Goal: Task Accomplishment & Management: Use online tool/utility

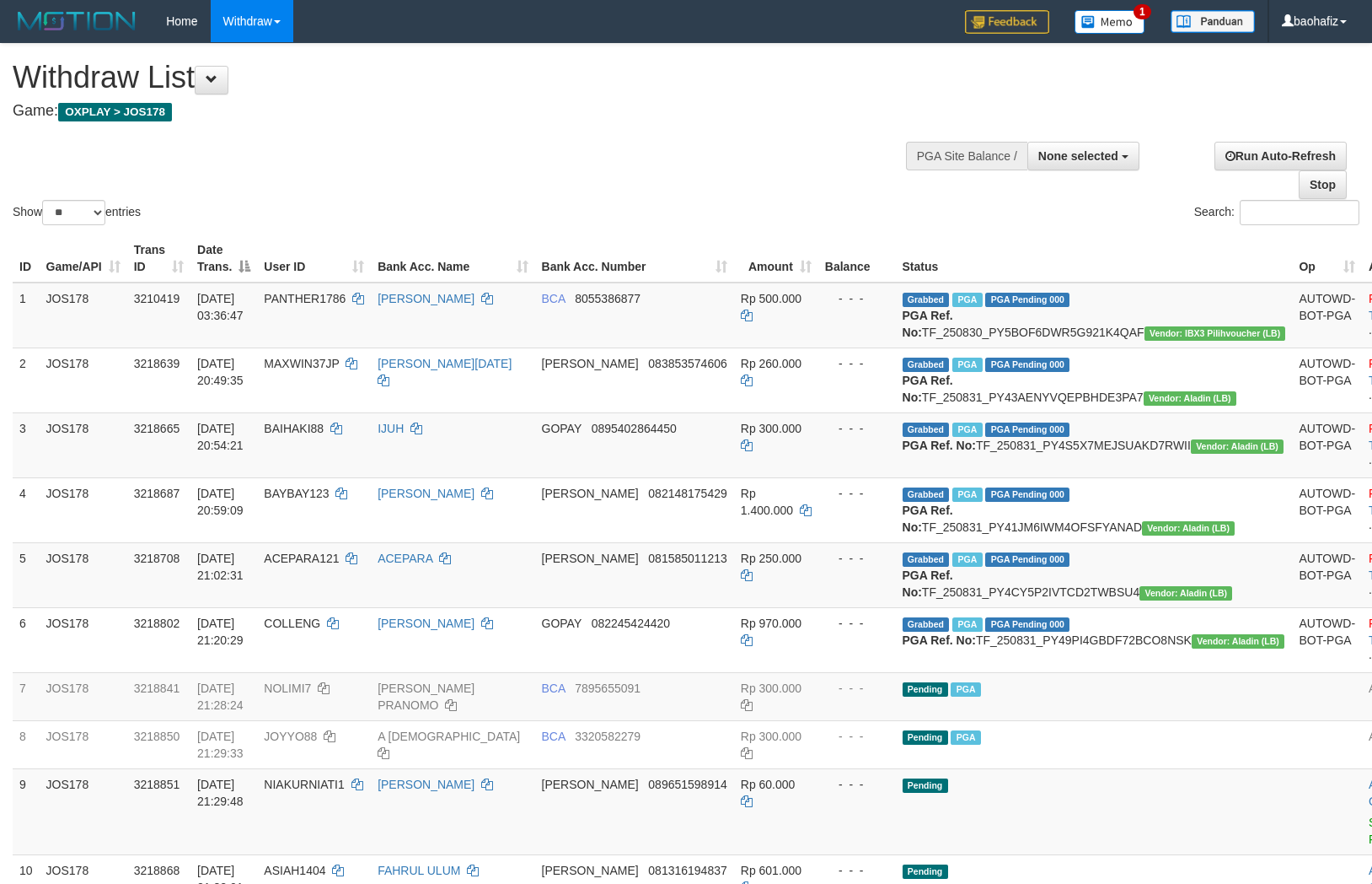
select select
select select "**"
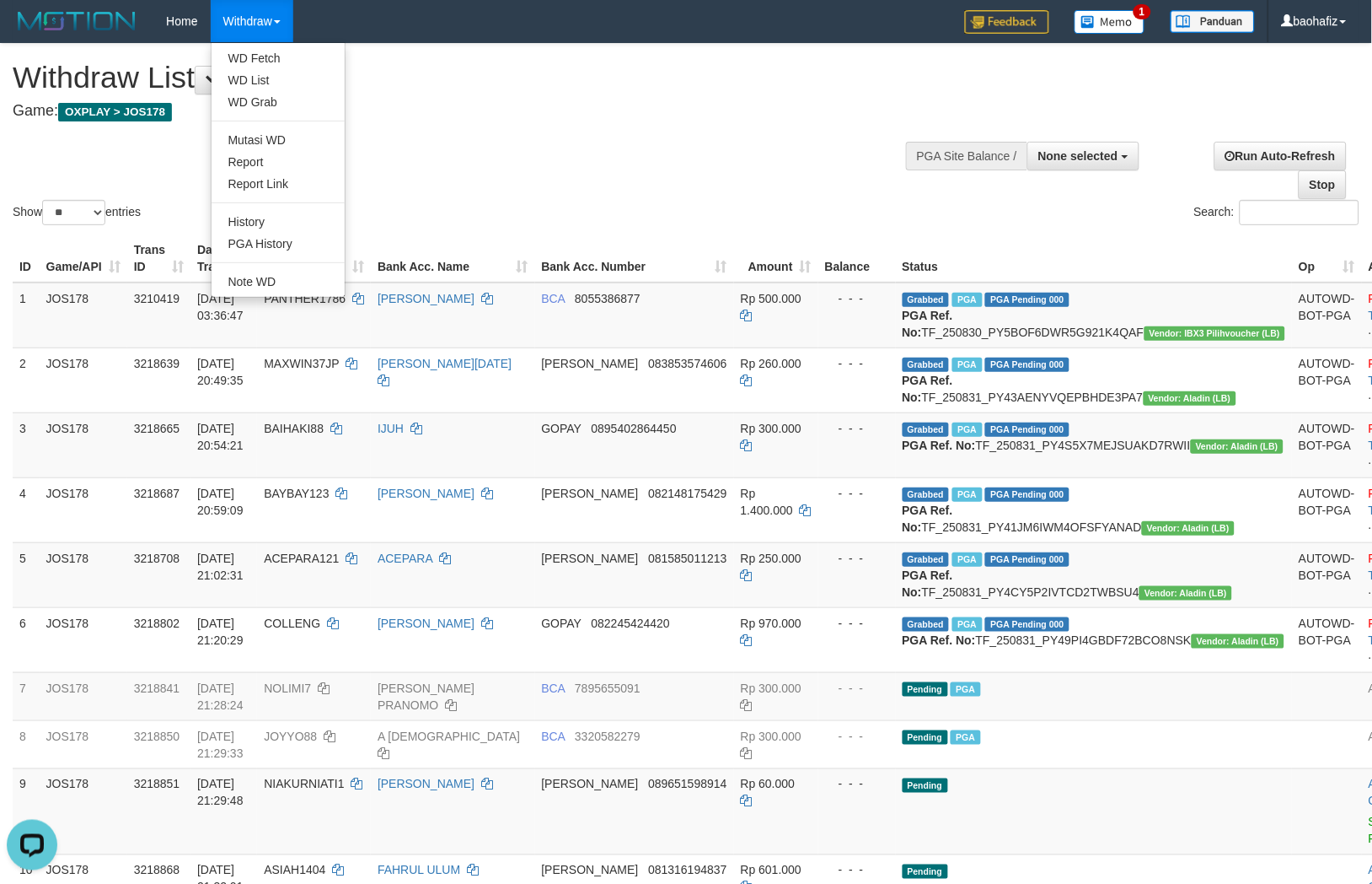
click at [262, 47] on ul "WD Fetch WD List WD Grab Mutasi WD Report Report Link History PGA History Note …" at bounding box center [278, 169] width 135 height 255
click at [253, 51] on link "WD Fetch" at bounding box center [277, 57] width 133 height 22
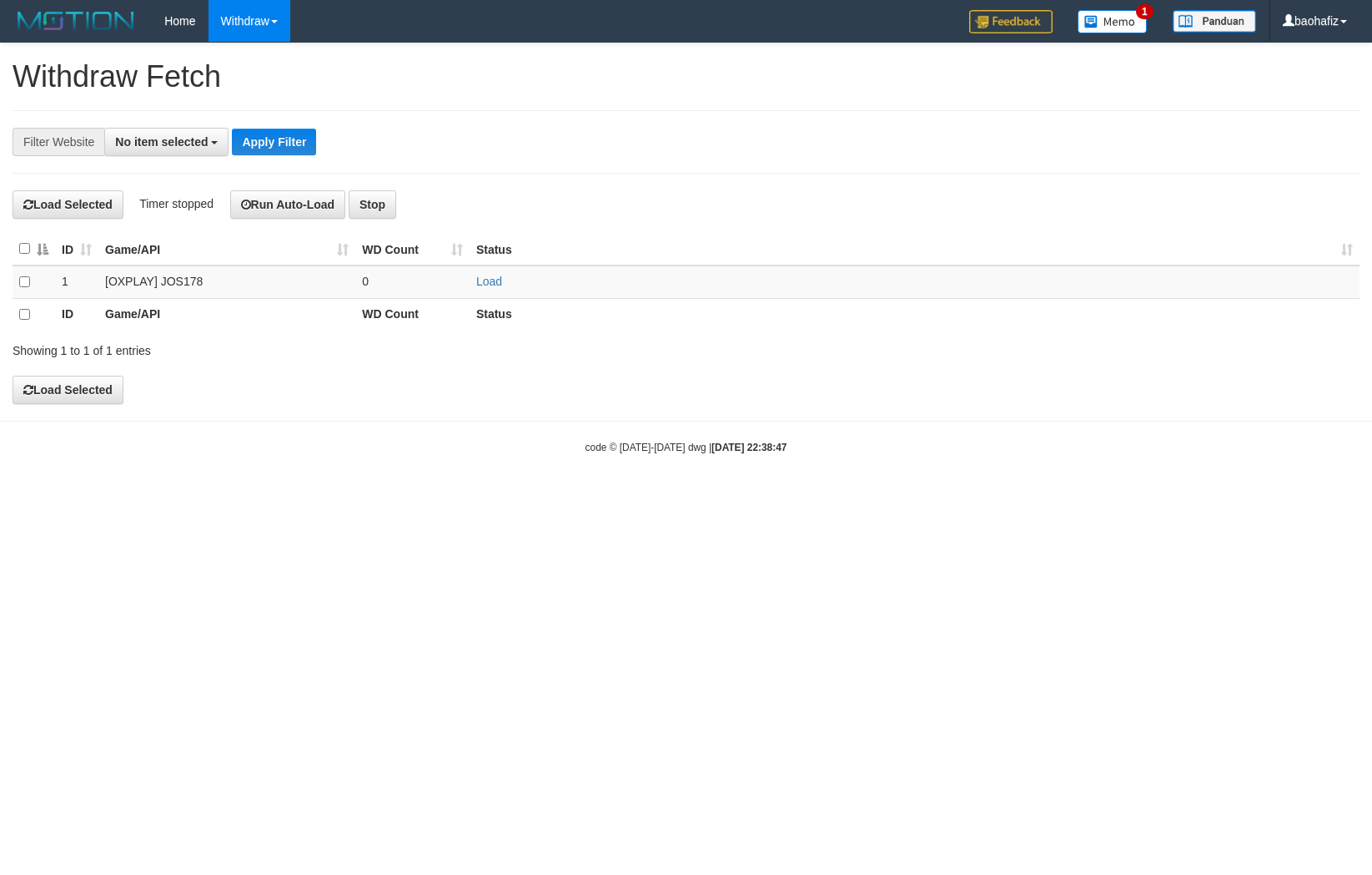
select select
click at [496, 286] on link "Load" at bounding box center [489, 281] width 26 height 13
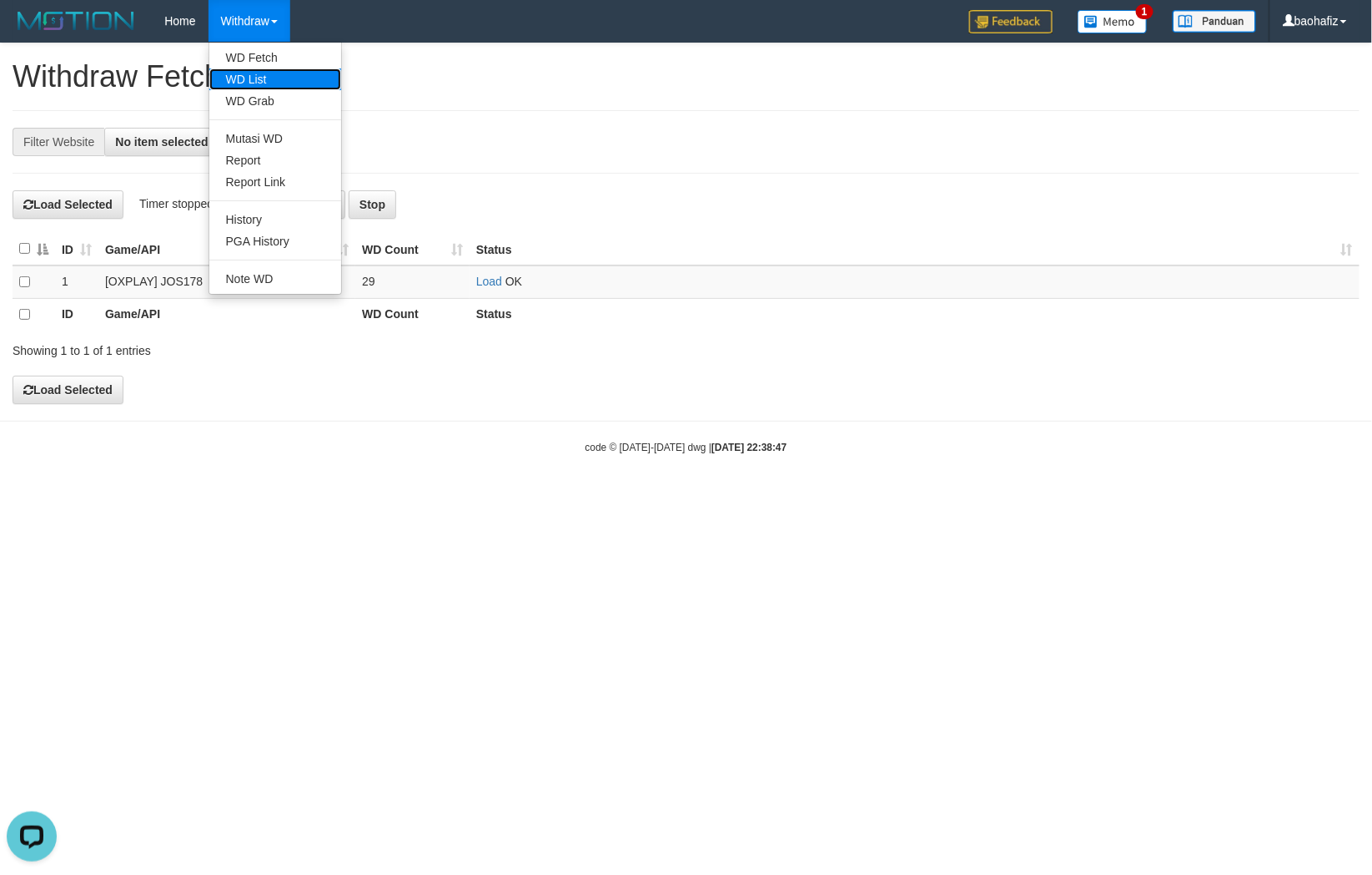
click at [253, 68] on link "WD List" at bounding box center [274, 79] width 131 height 22
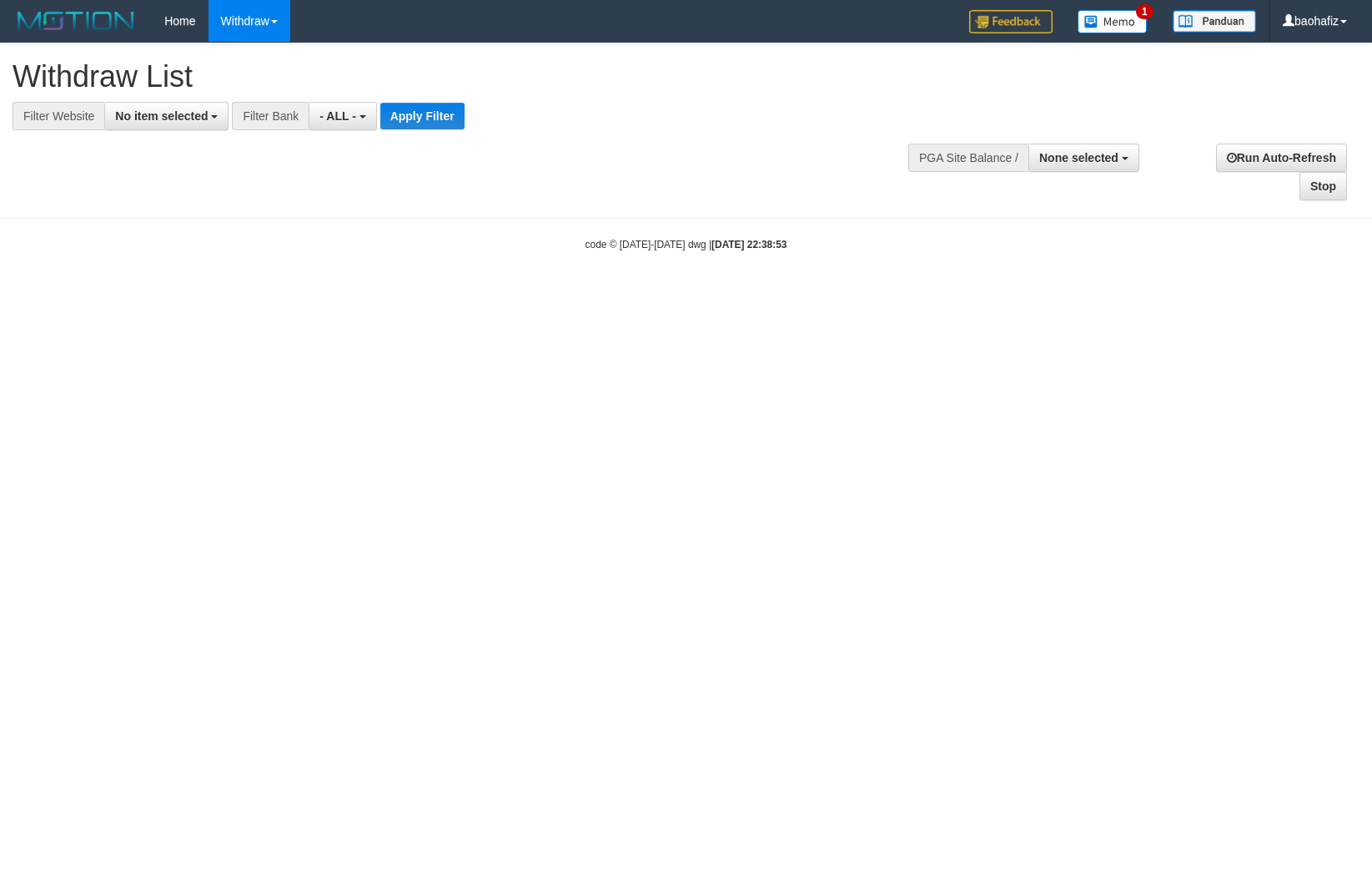
select select
click at [144, 115] on span "No item selected" at bounding box center [162, 116] width 93 height 13
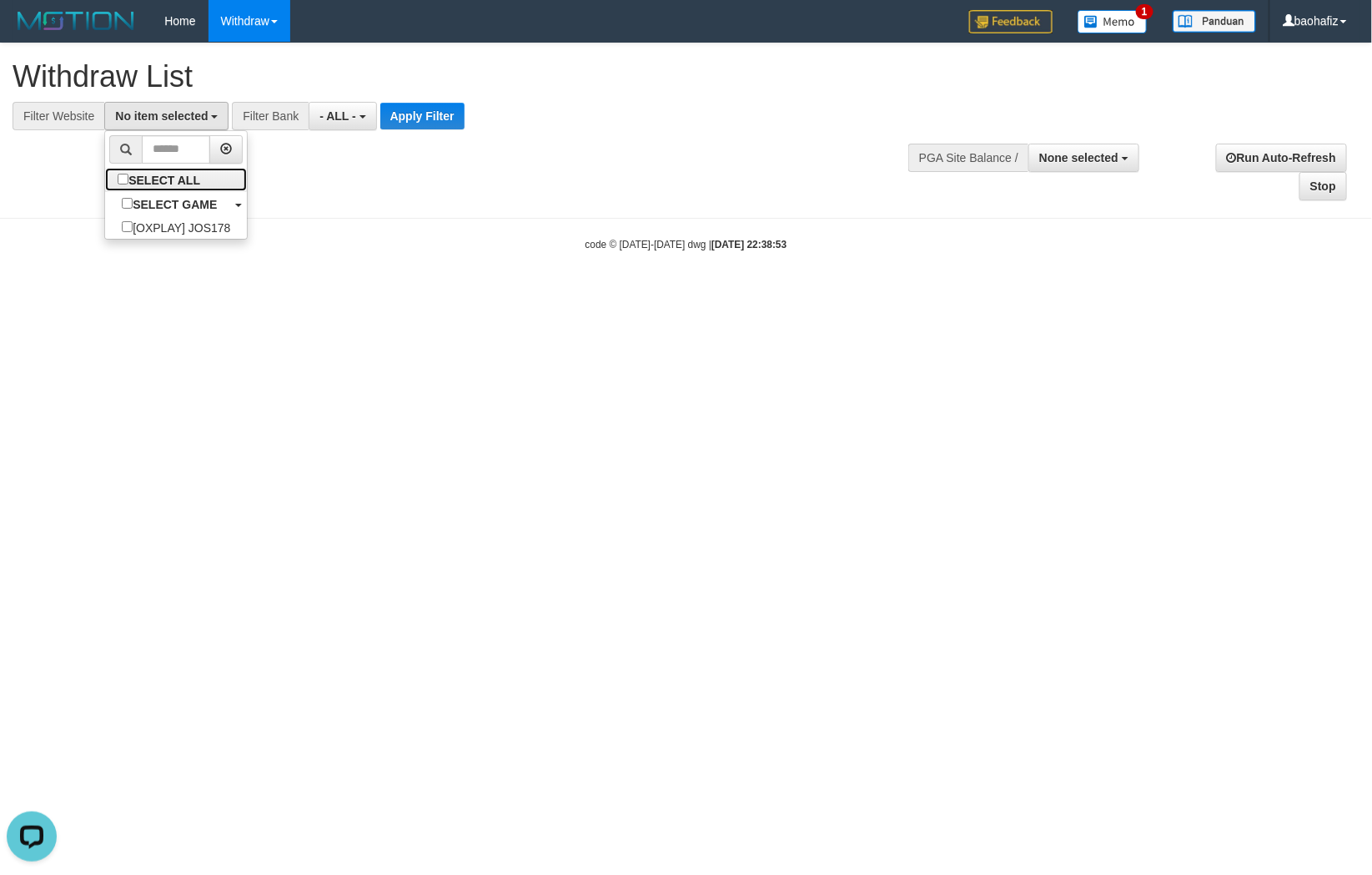
select select "****"
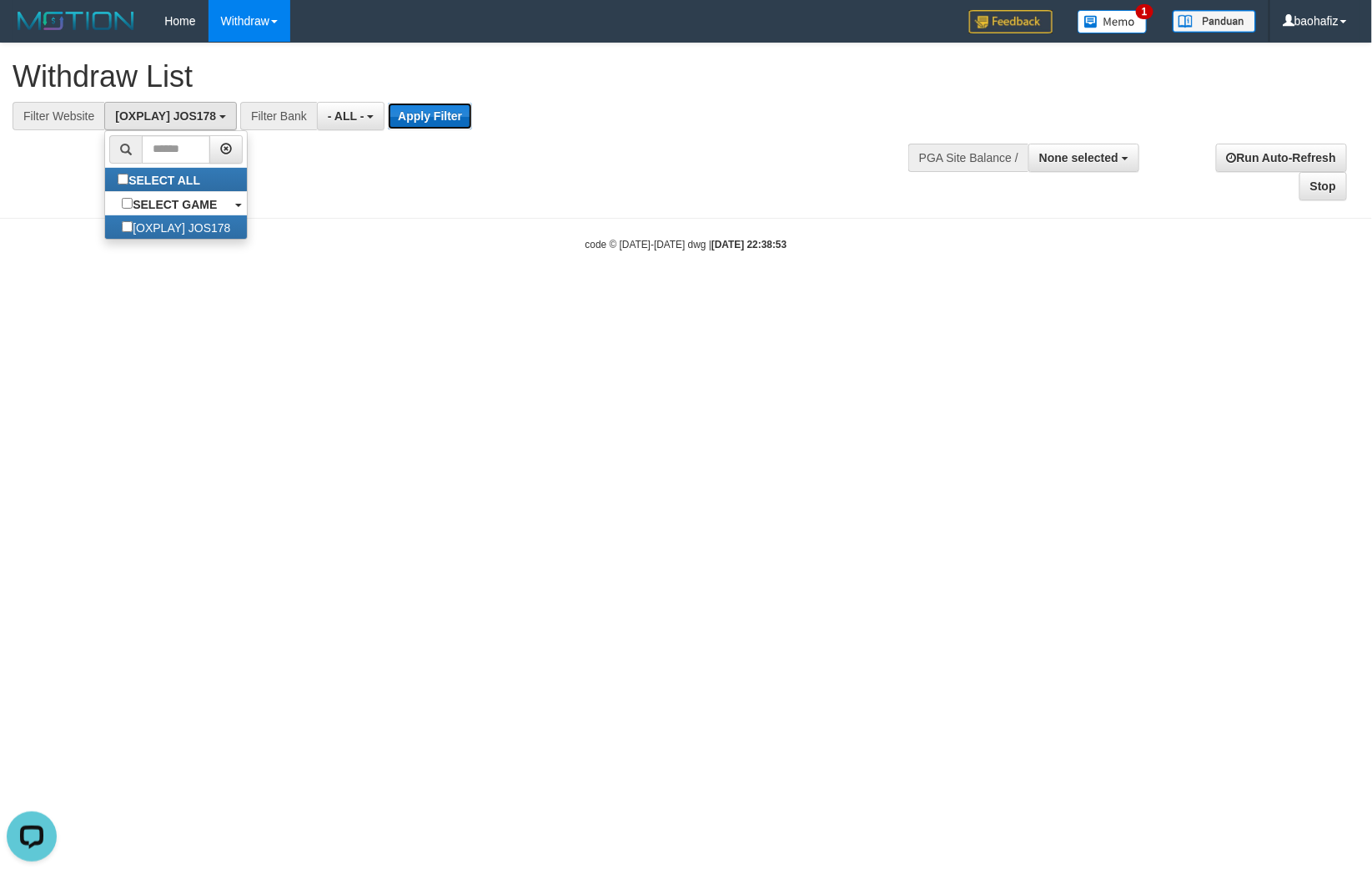
click at [424, 114] on button "Apply Filter" at bounding box center [429, 116] width 84 height 26
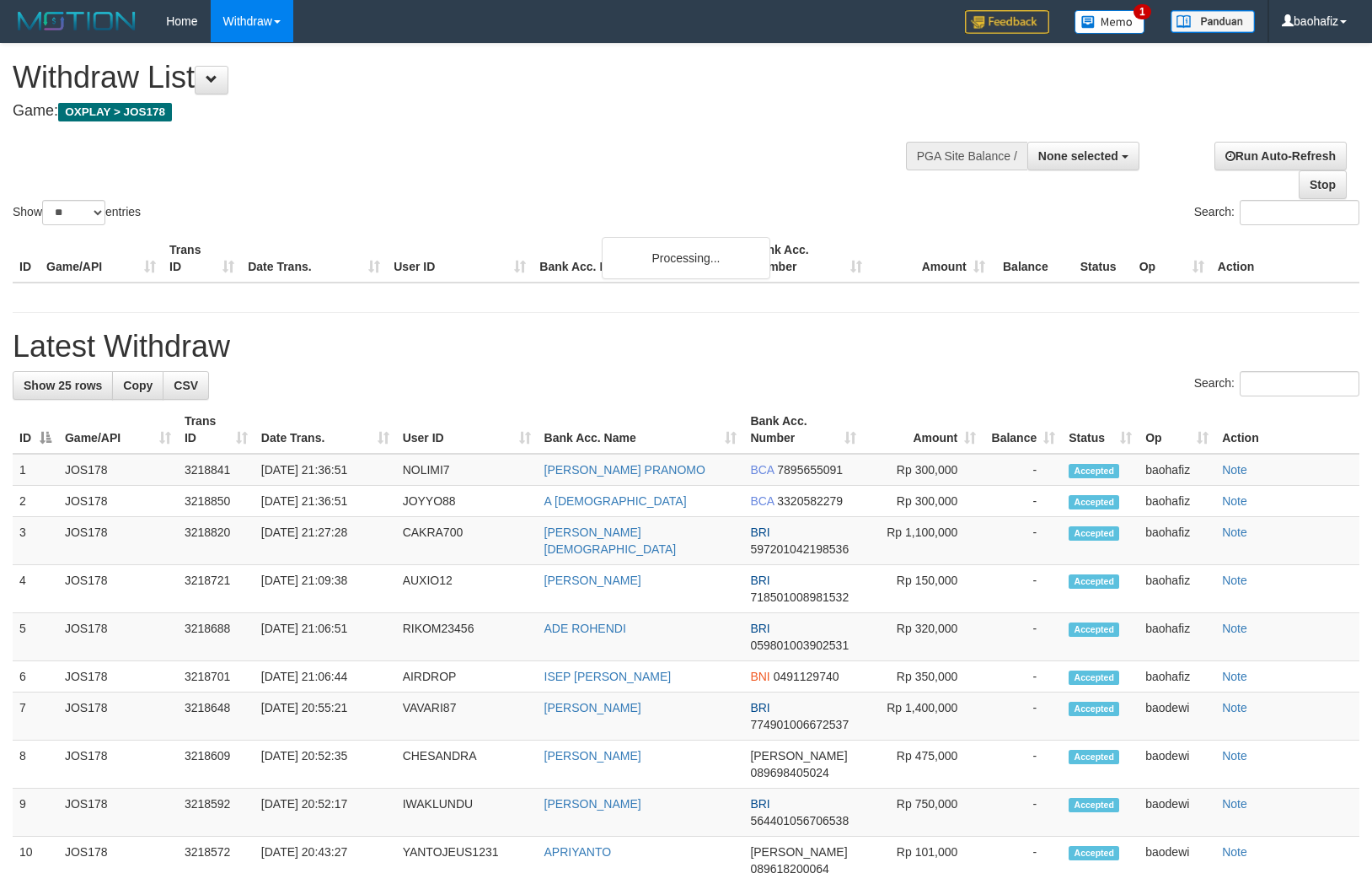
select select
select select "**"
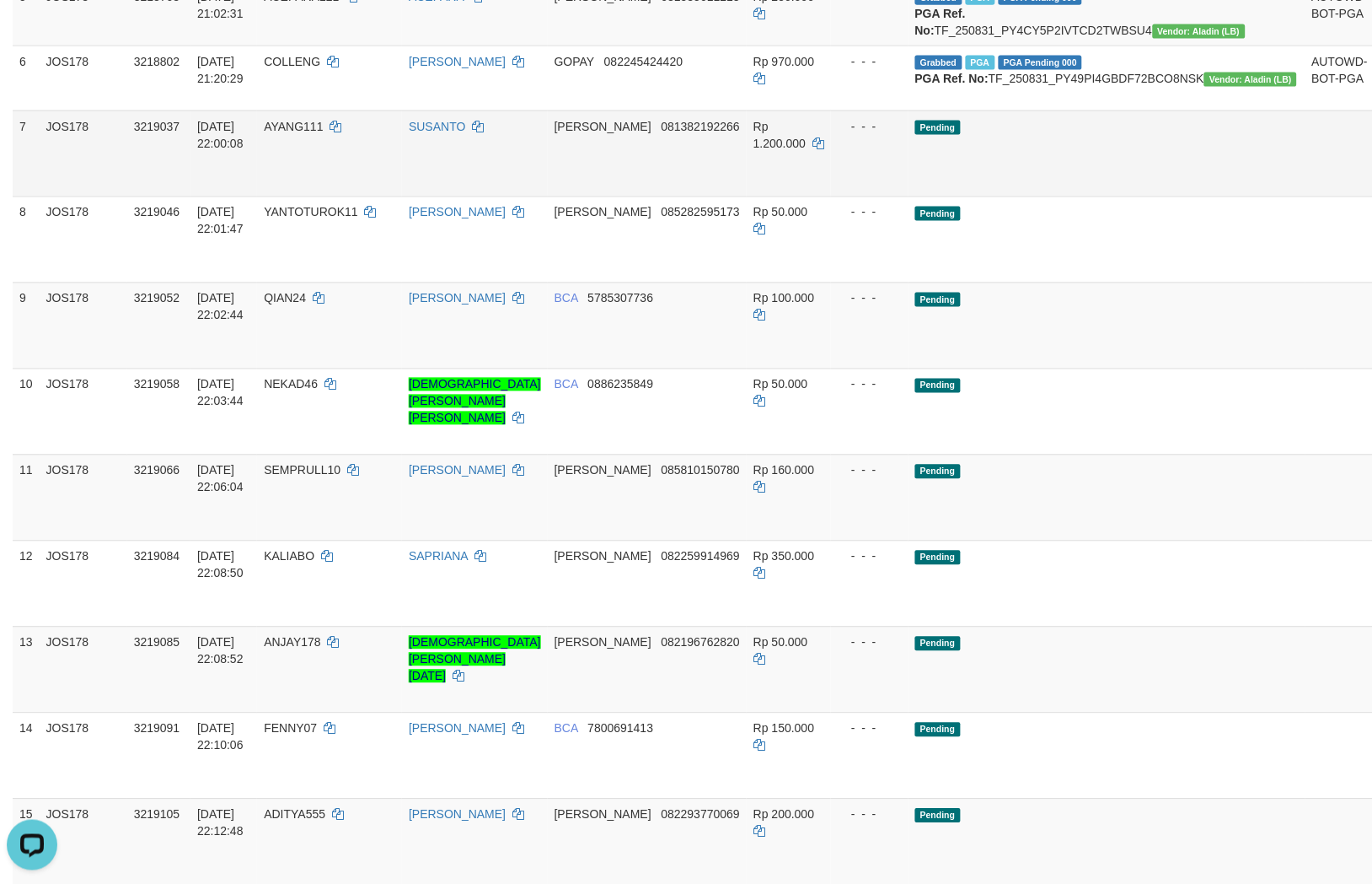
click at [685, 197] on td "DANA 081382192266" at bounding box center [648, 154] width 199 height 86
copy span "081382192266"
click at [685, 197] on td "DANA 081382192266" at bounding box center [648, 154] width 199 height 86
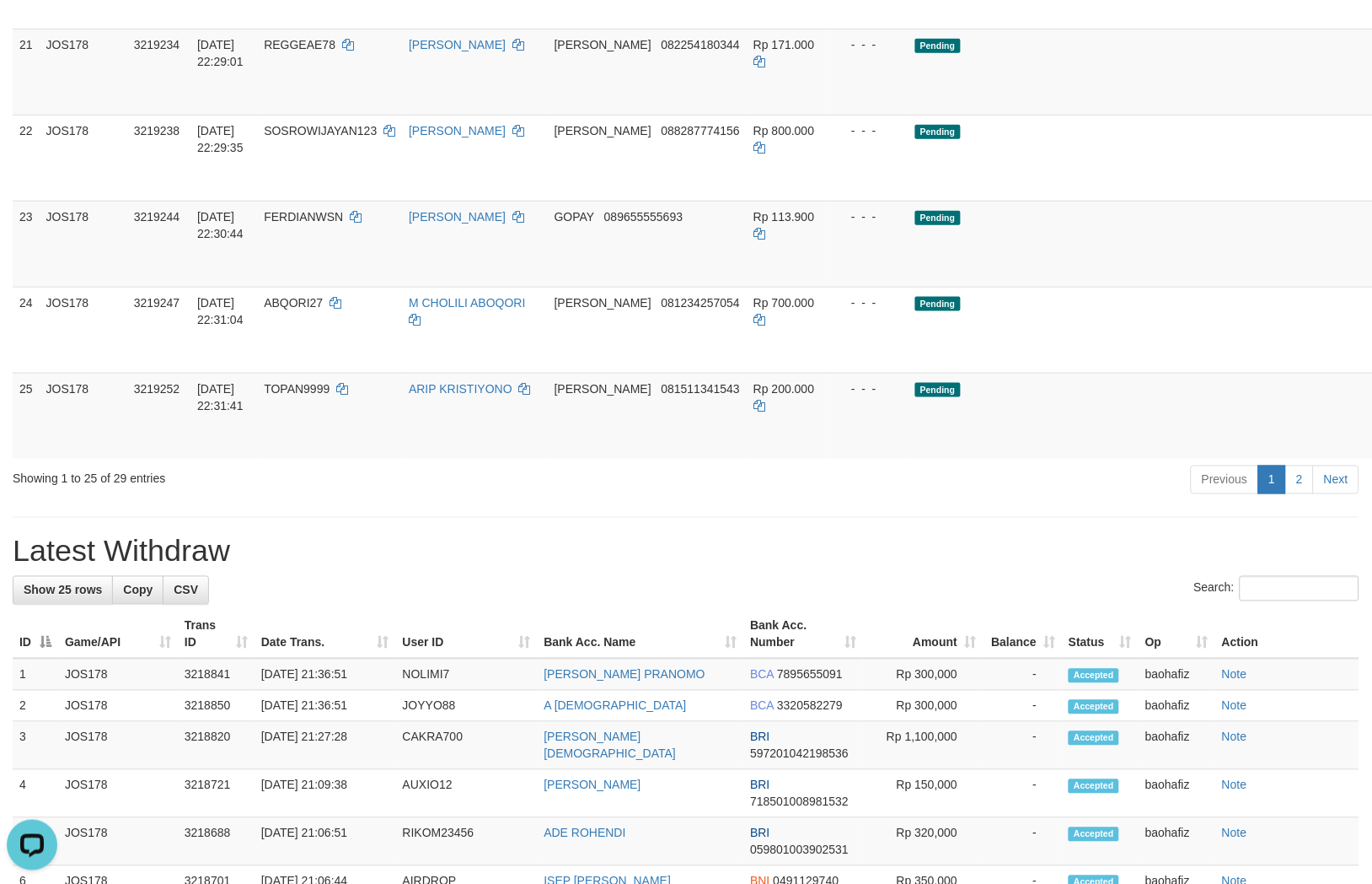
scroll to position [1844, 0]
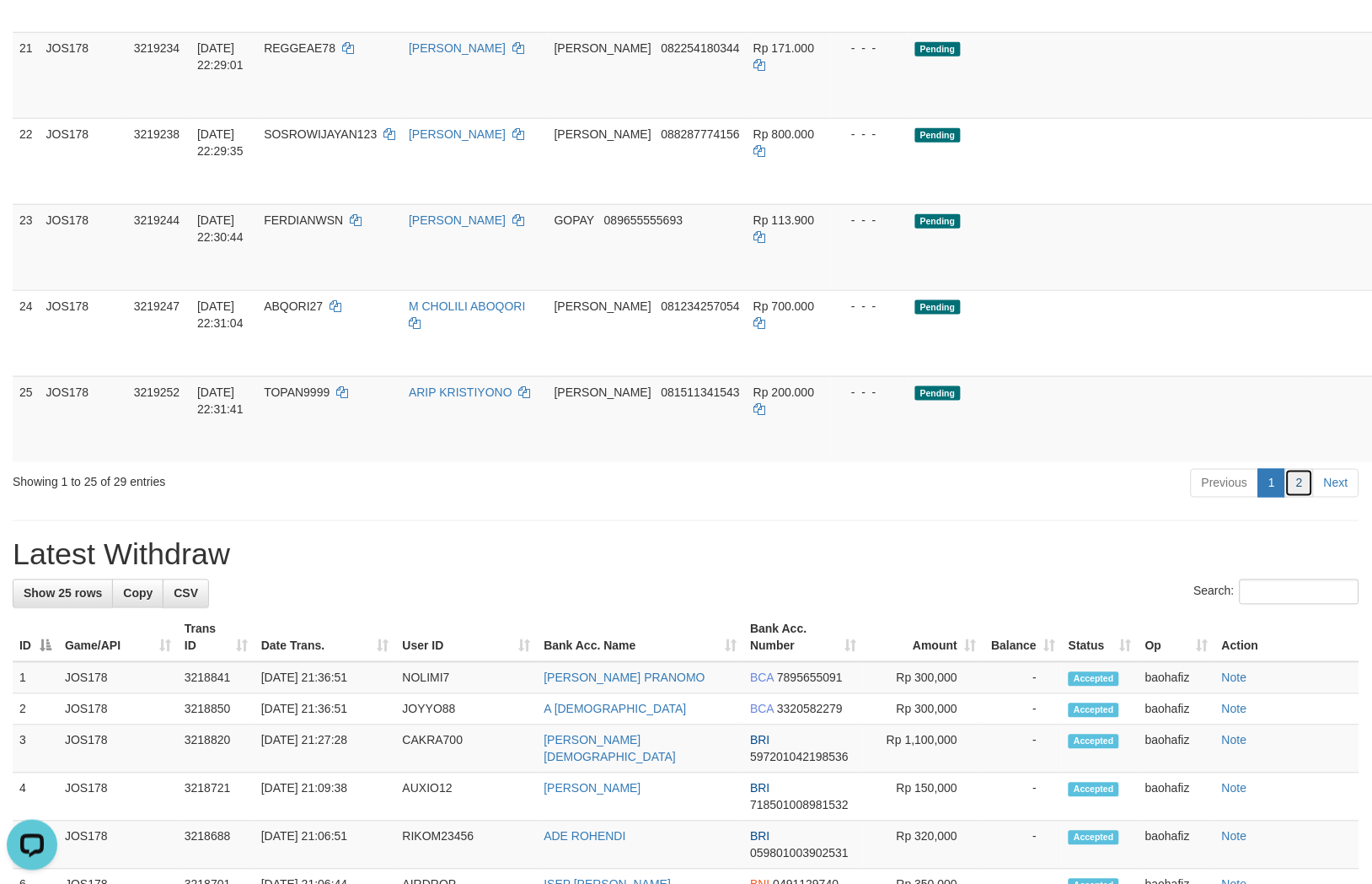
click at [1300, 469] on link "2" at bounding box center [1300, 484] width 29 height 29
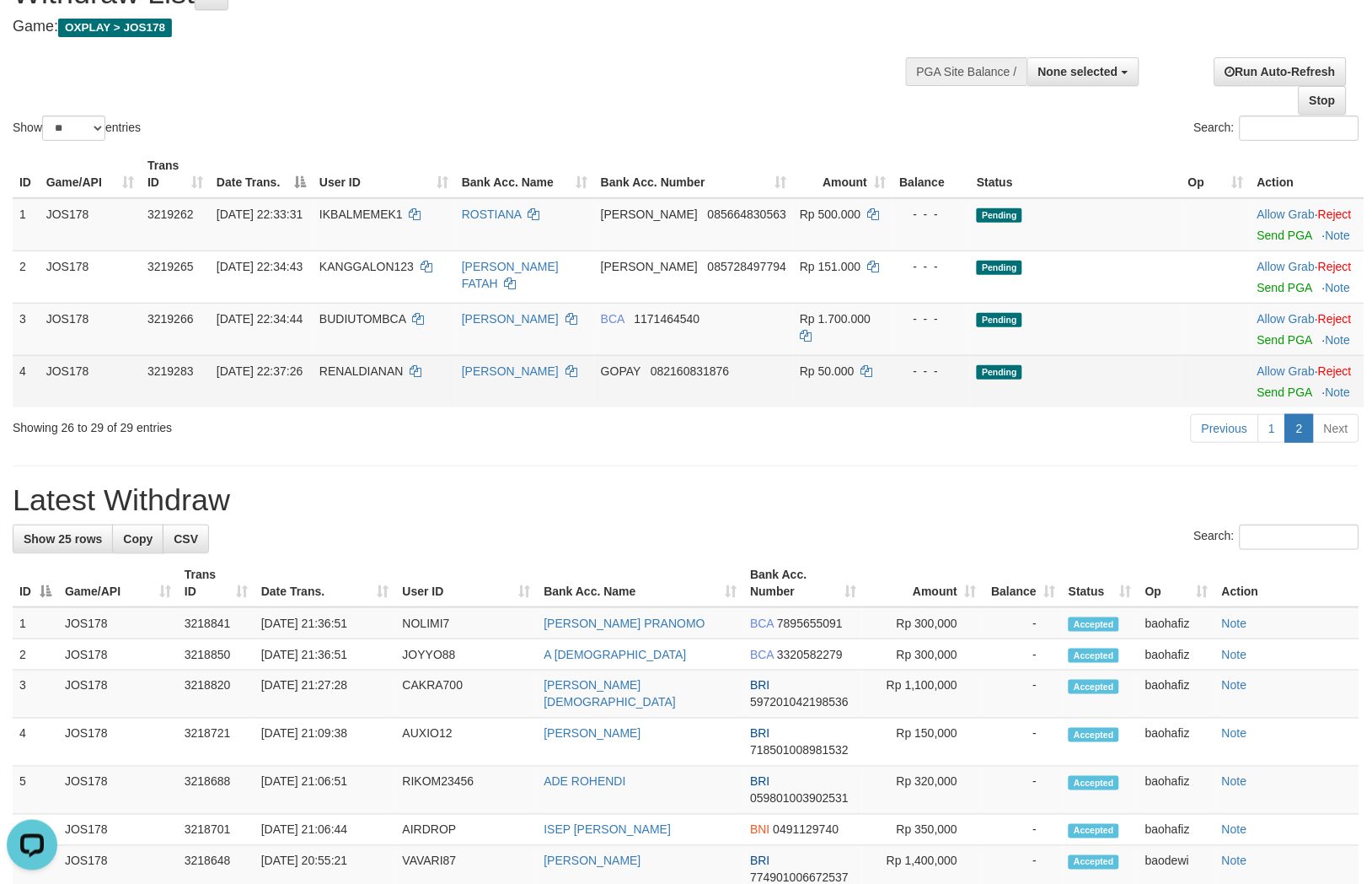
scroll to position [0, 0]
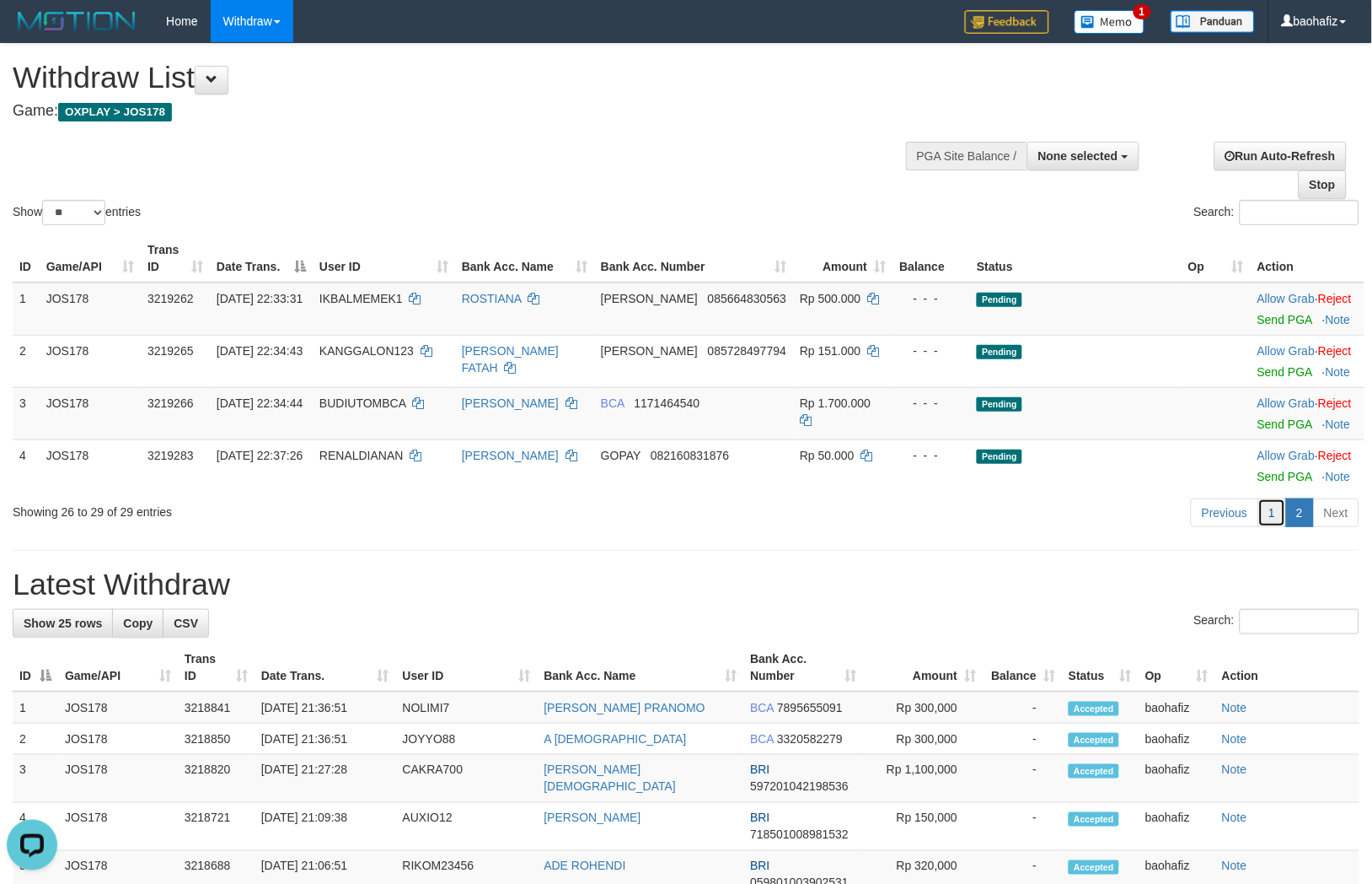
click at [1277, 527] on link "1" at bounding box center [1273, 512] width 29 height 29
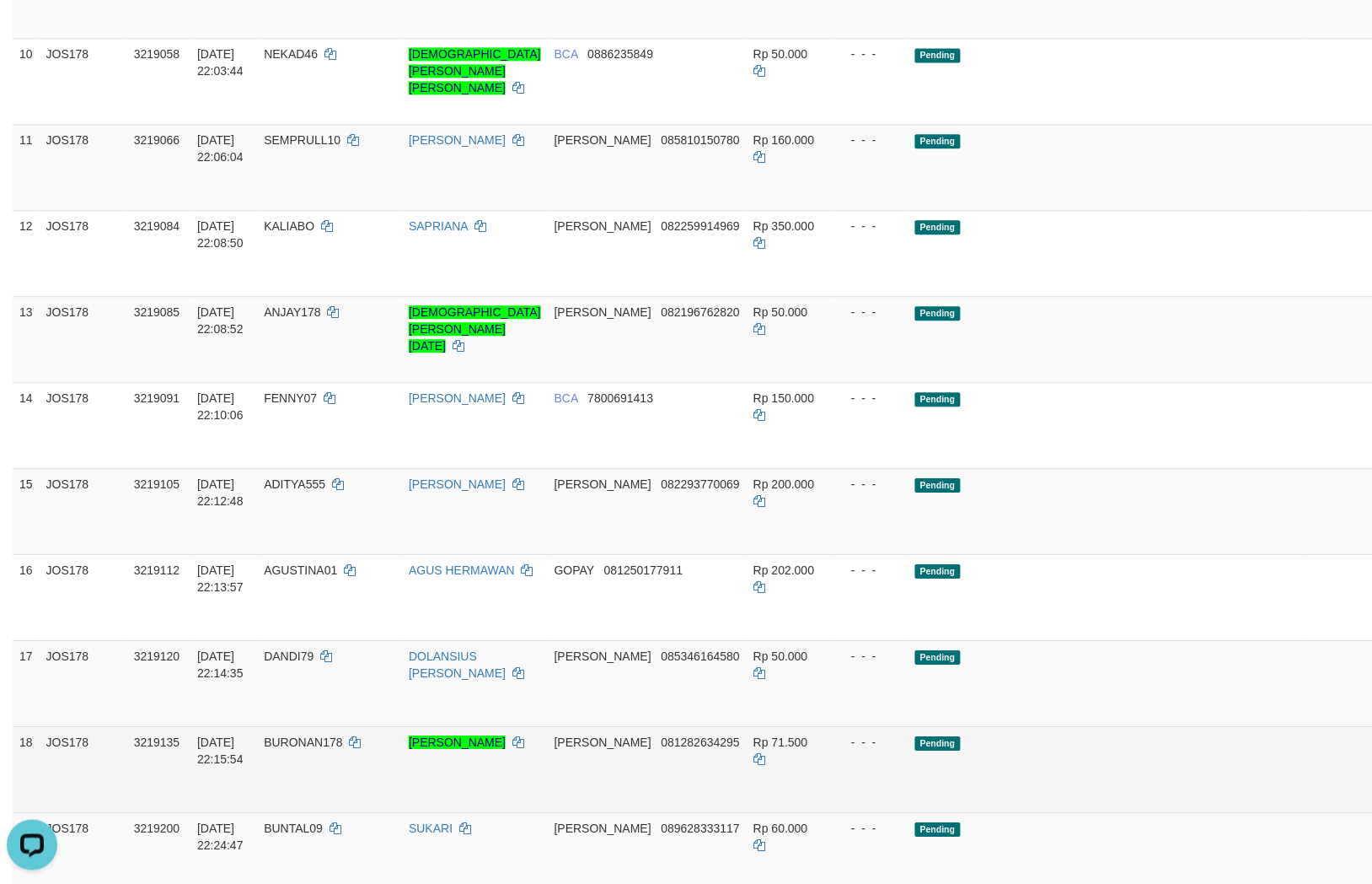
scroll to position [627, 0]
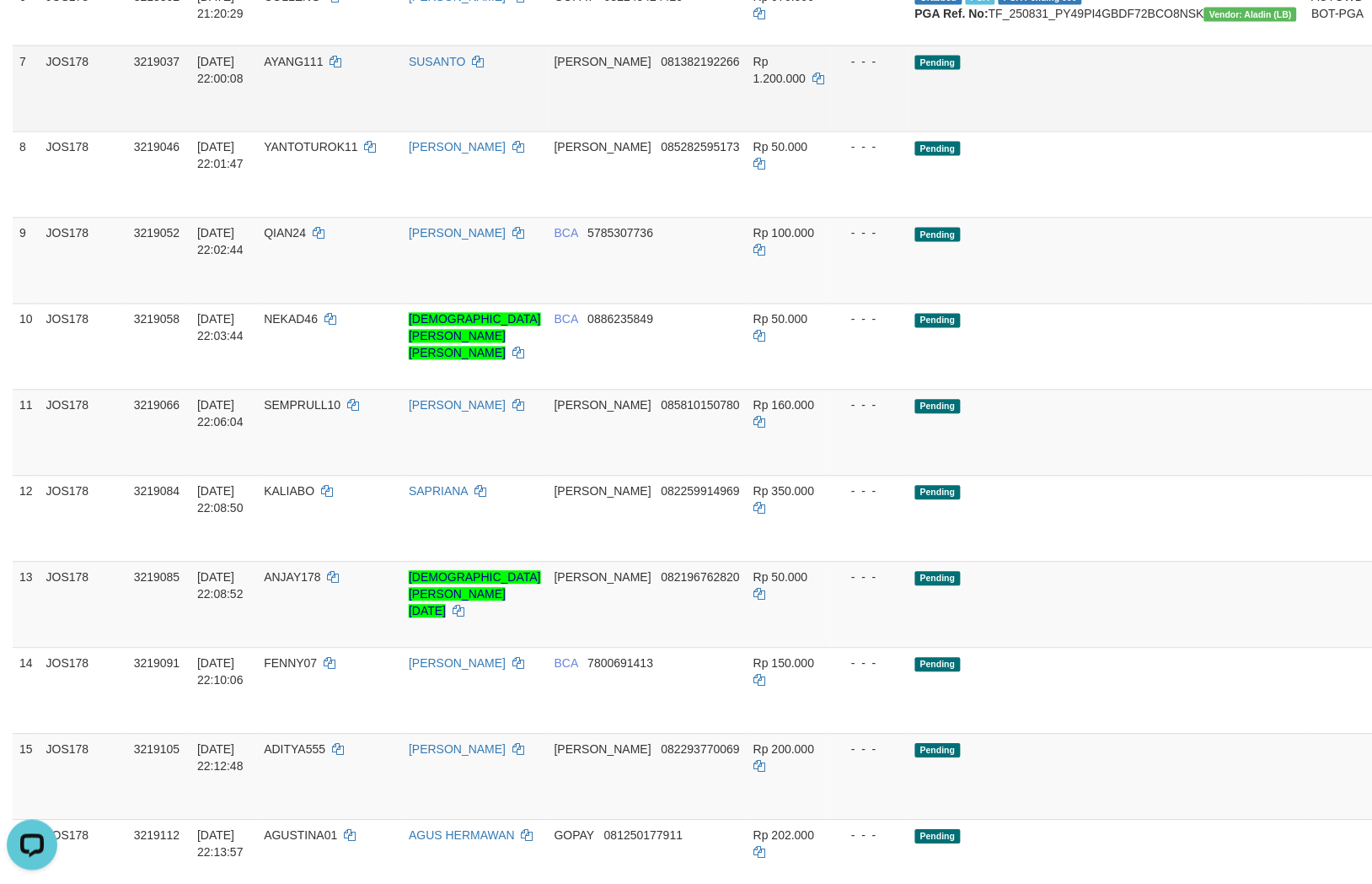
click at [1372, 123] on link "Send PGA" at bounding box center [1395, 108] width 28 height 31
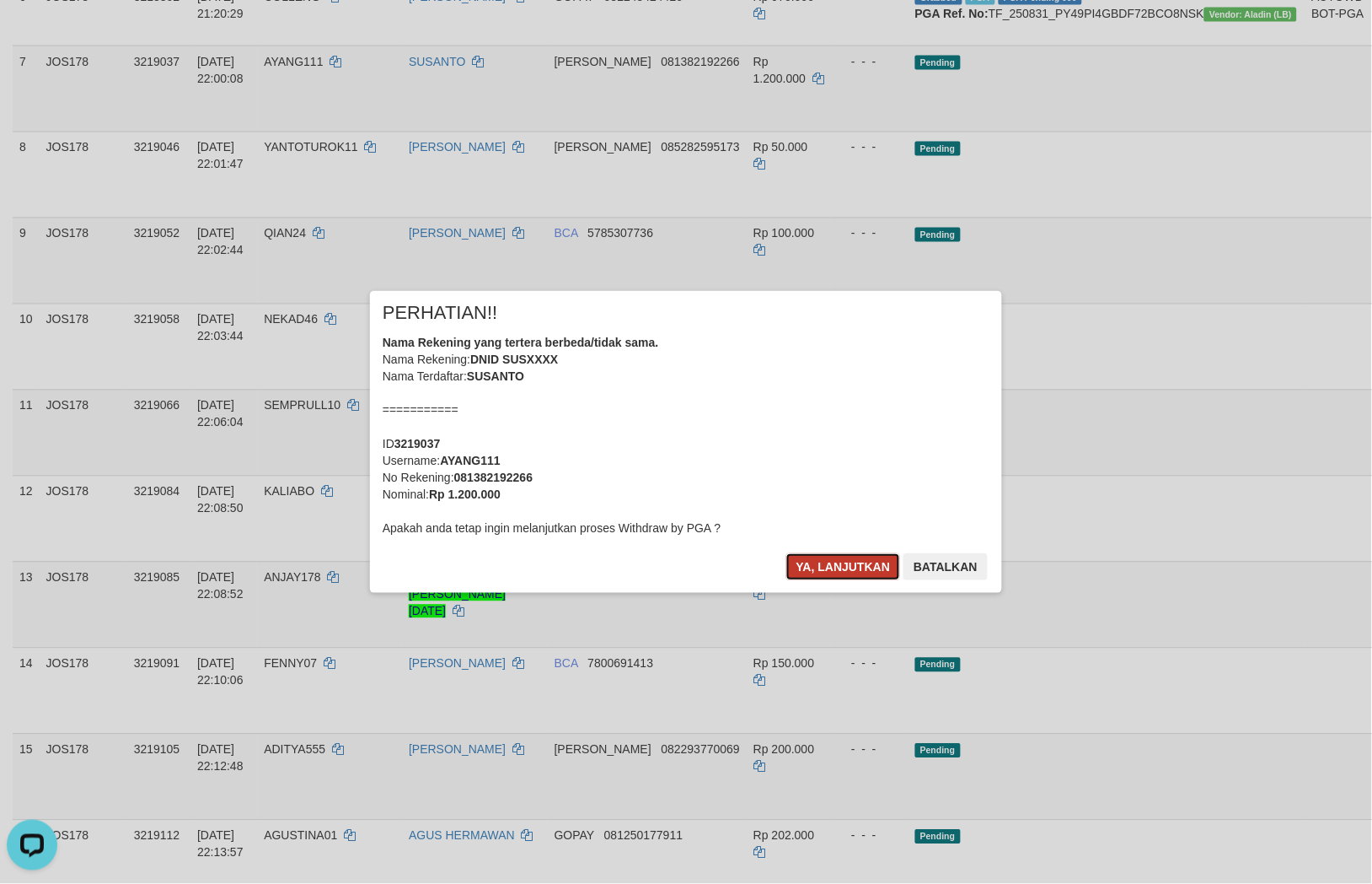
click at [829, 568] on button "Ya, lanjutkan" at bounding box center [844, 567] width 115 height 27
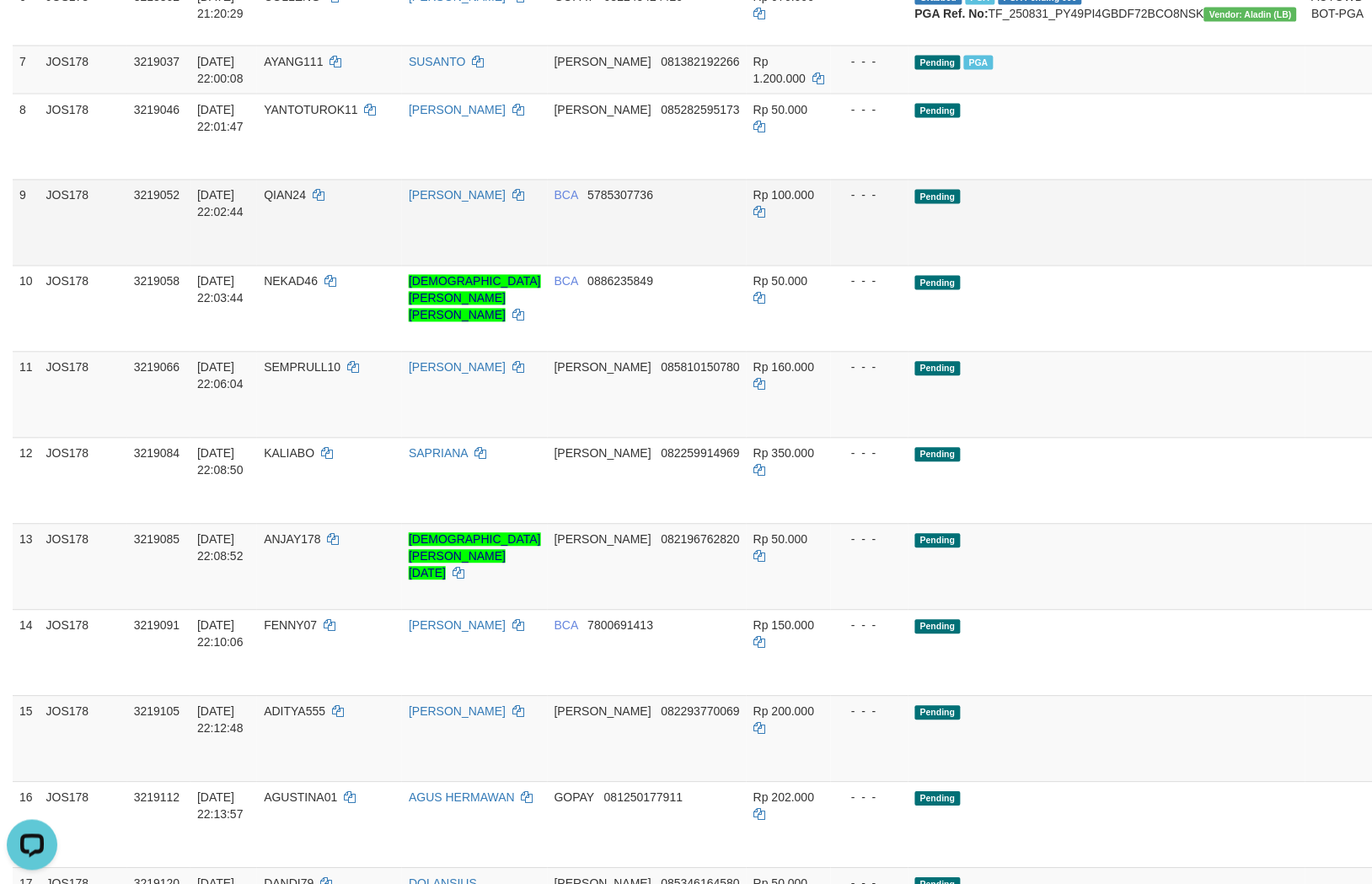
click at [687, 266] on td "BCA 5785307736" at bounding box center [648, 223] width 199 height 86
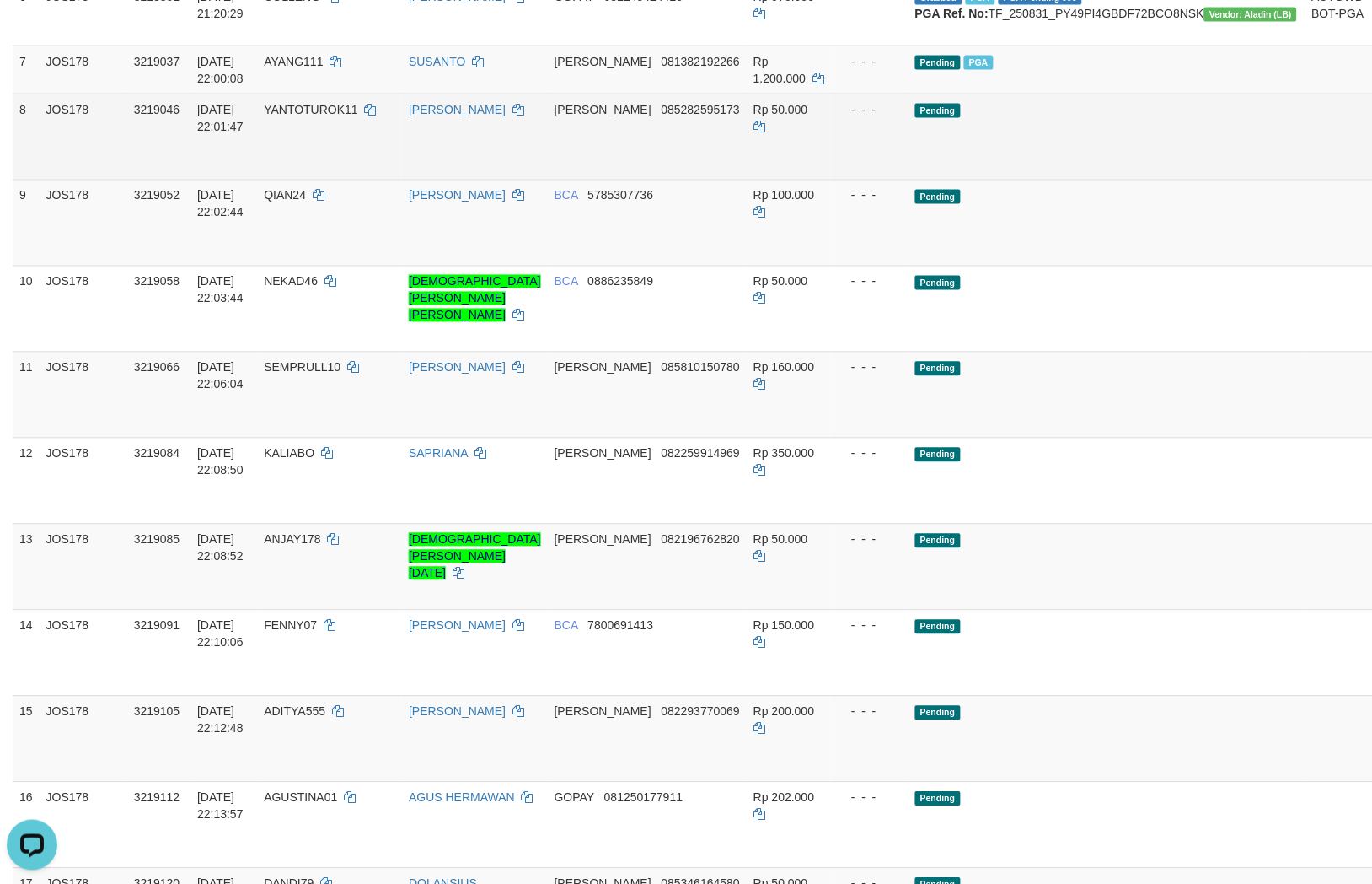
click at [691, 180] on td "DANA 085282595173" at bounding box center [648, 137] width 199 height 86
copy span "085282595173"
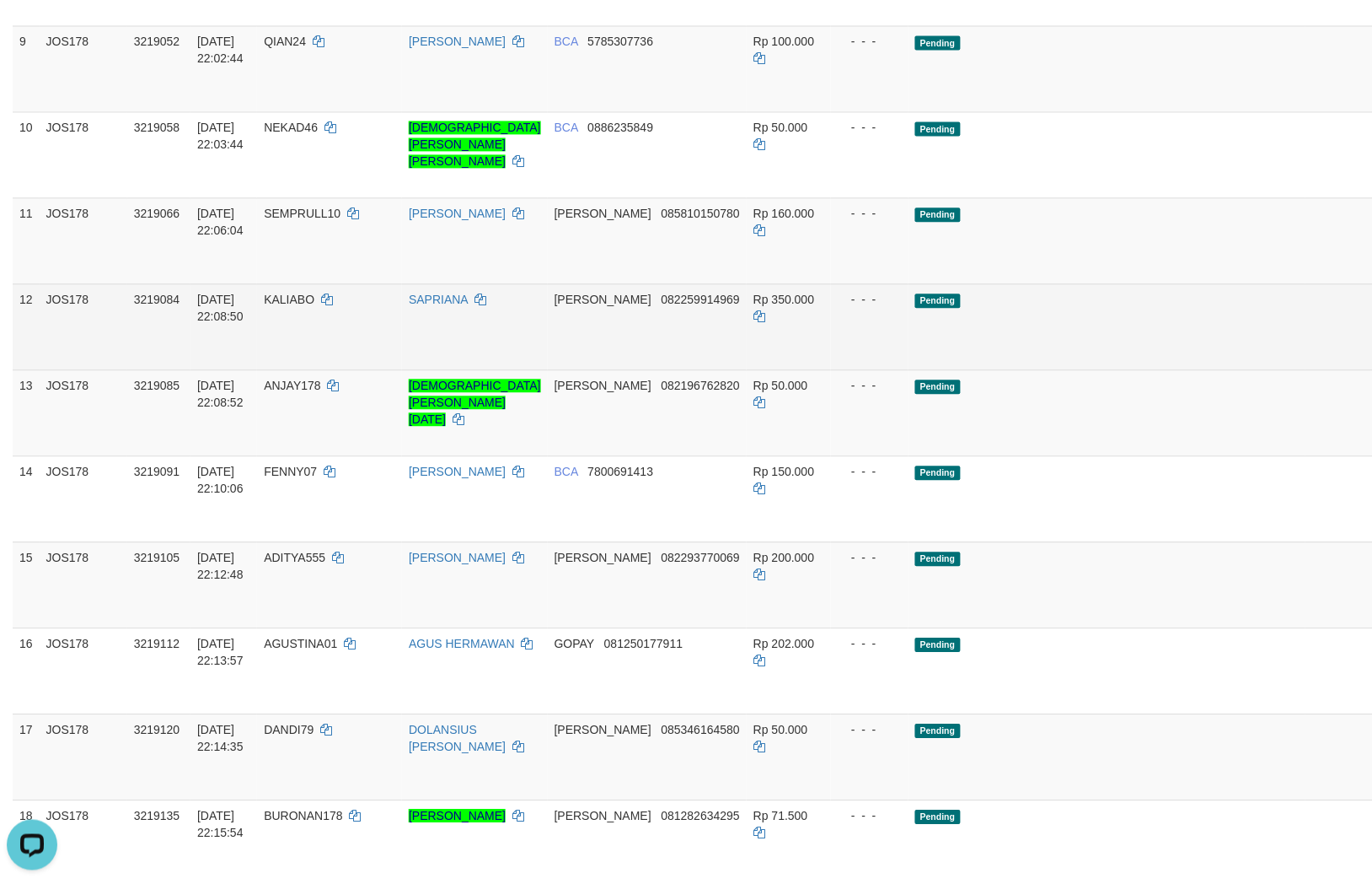
scroll to position [813, 0]
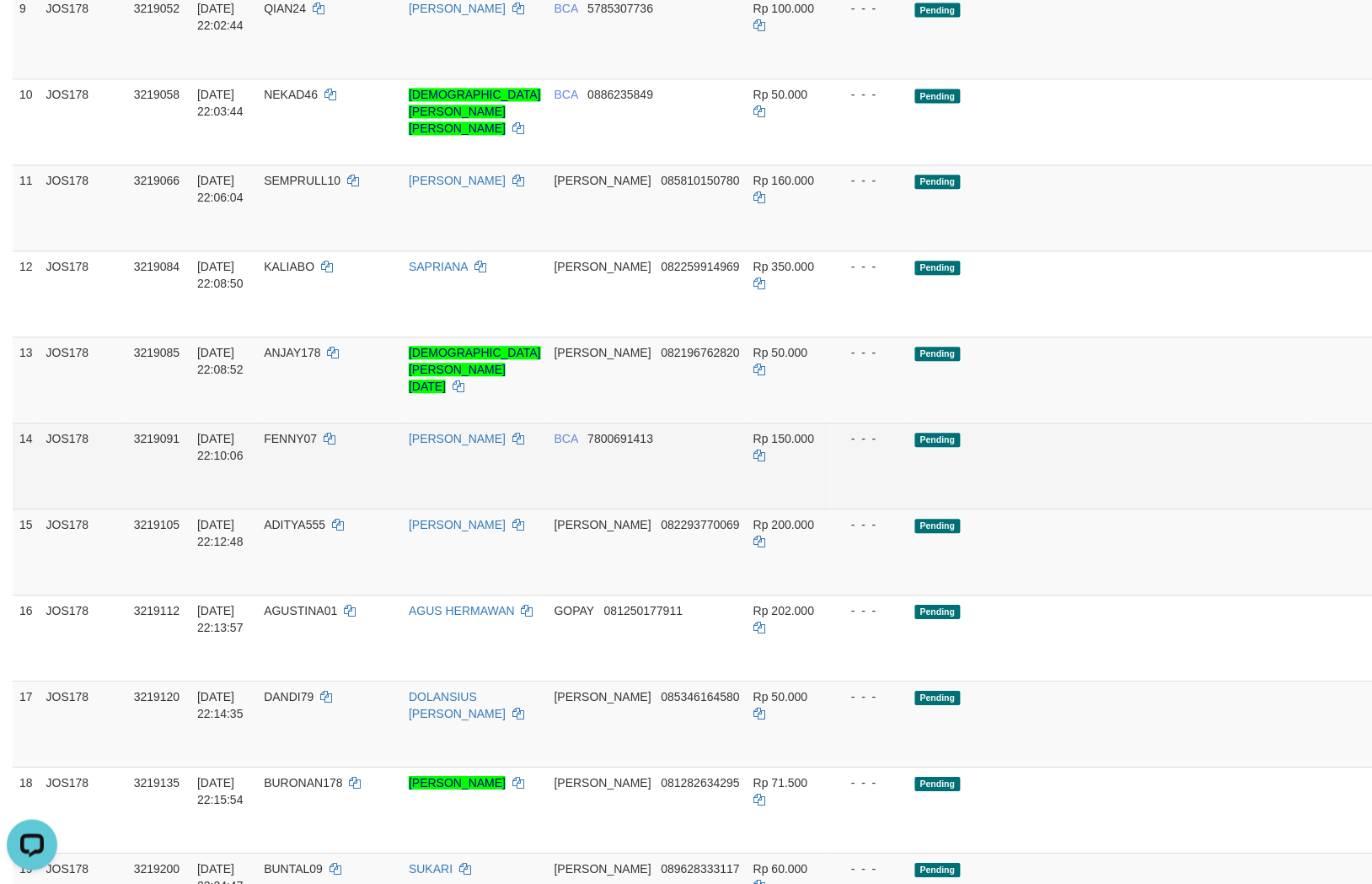
click at [1372, 469] on link "Send PGA" at bounding box center [1395, 485] width 28 height 31
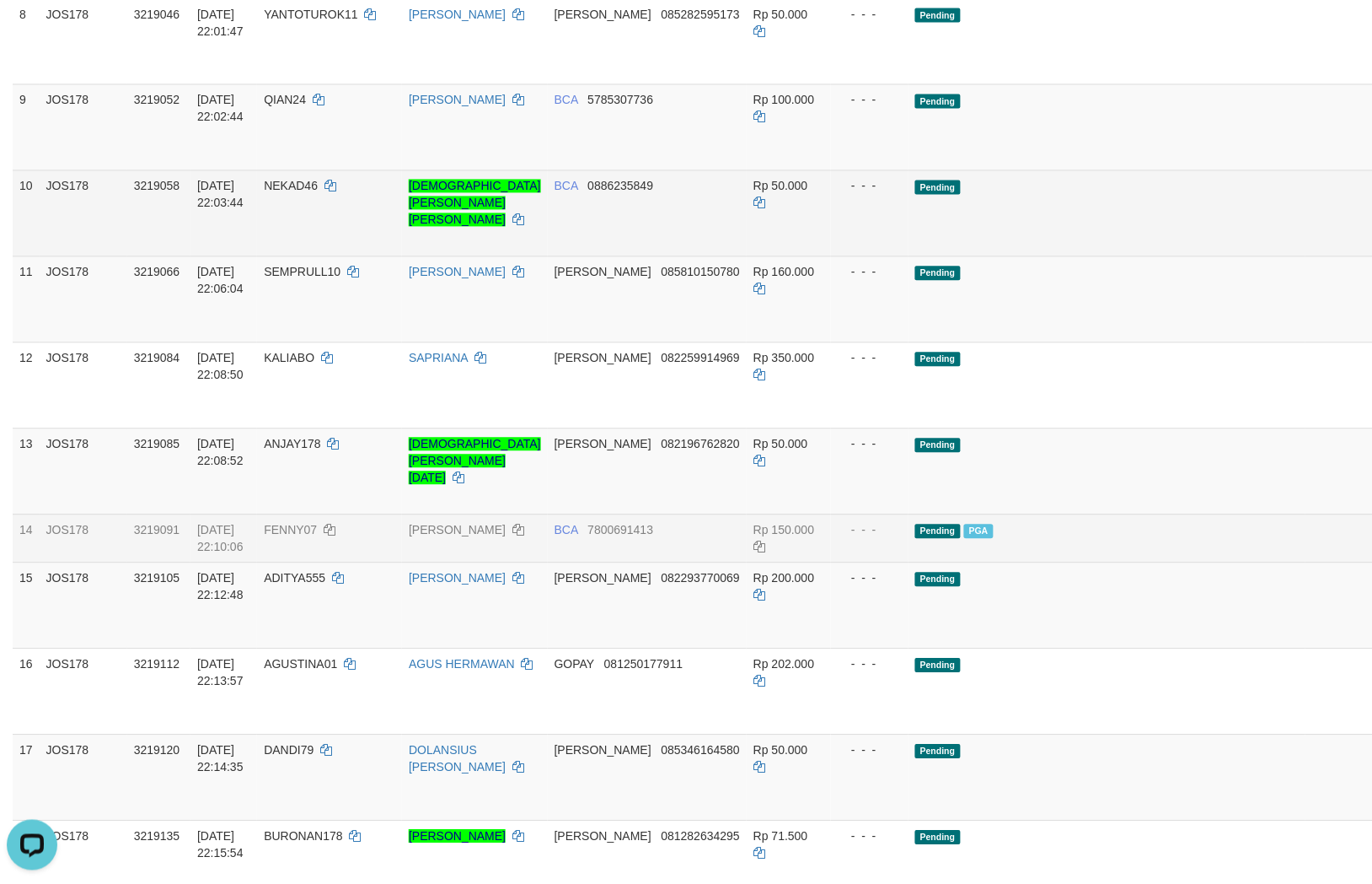
scroll to position [720, 0]
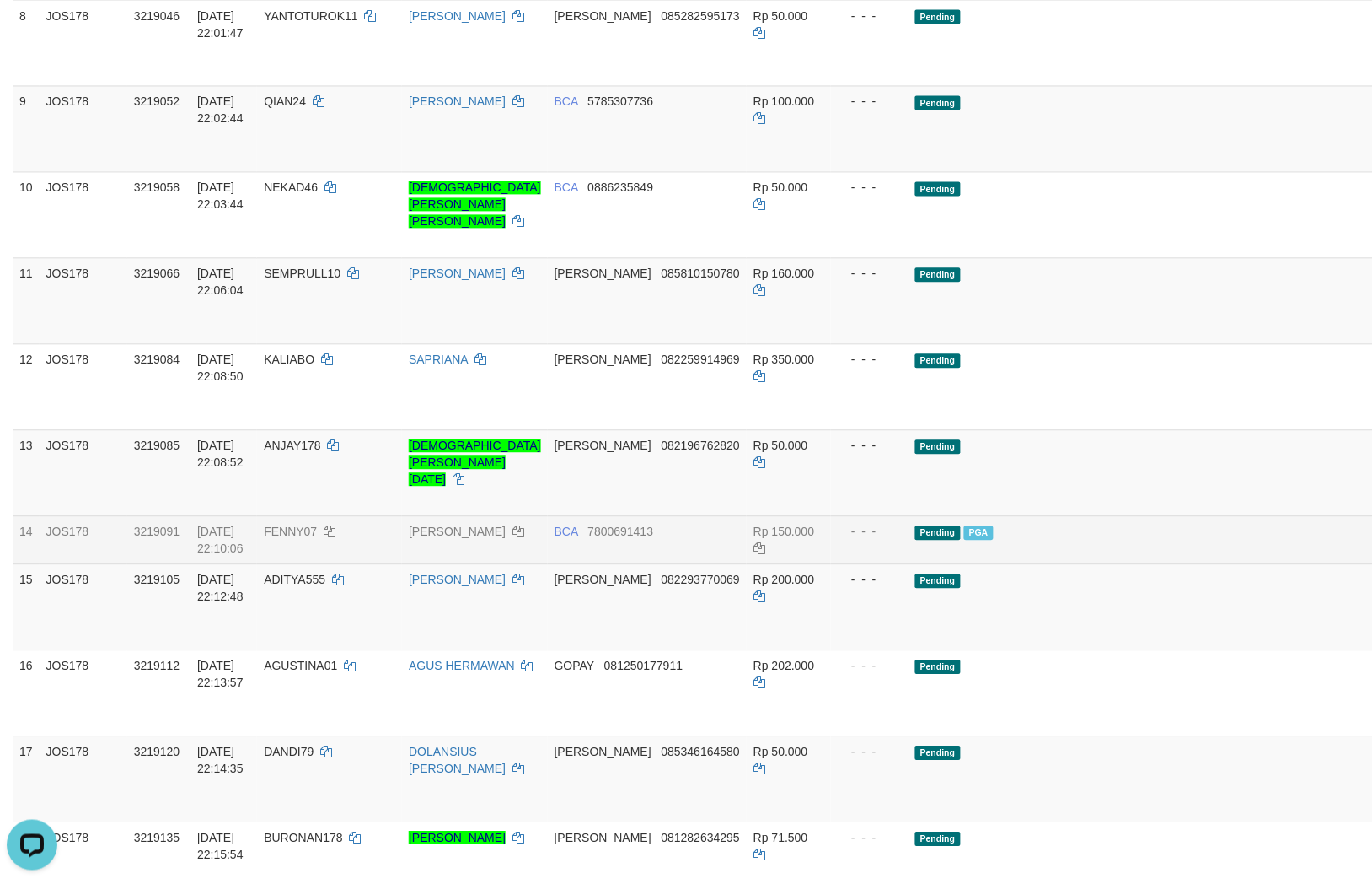
copy span "081382192266"
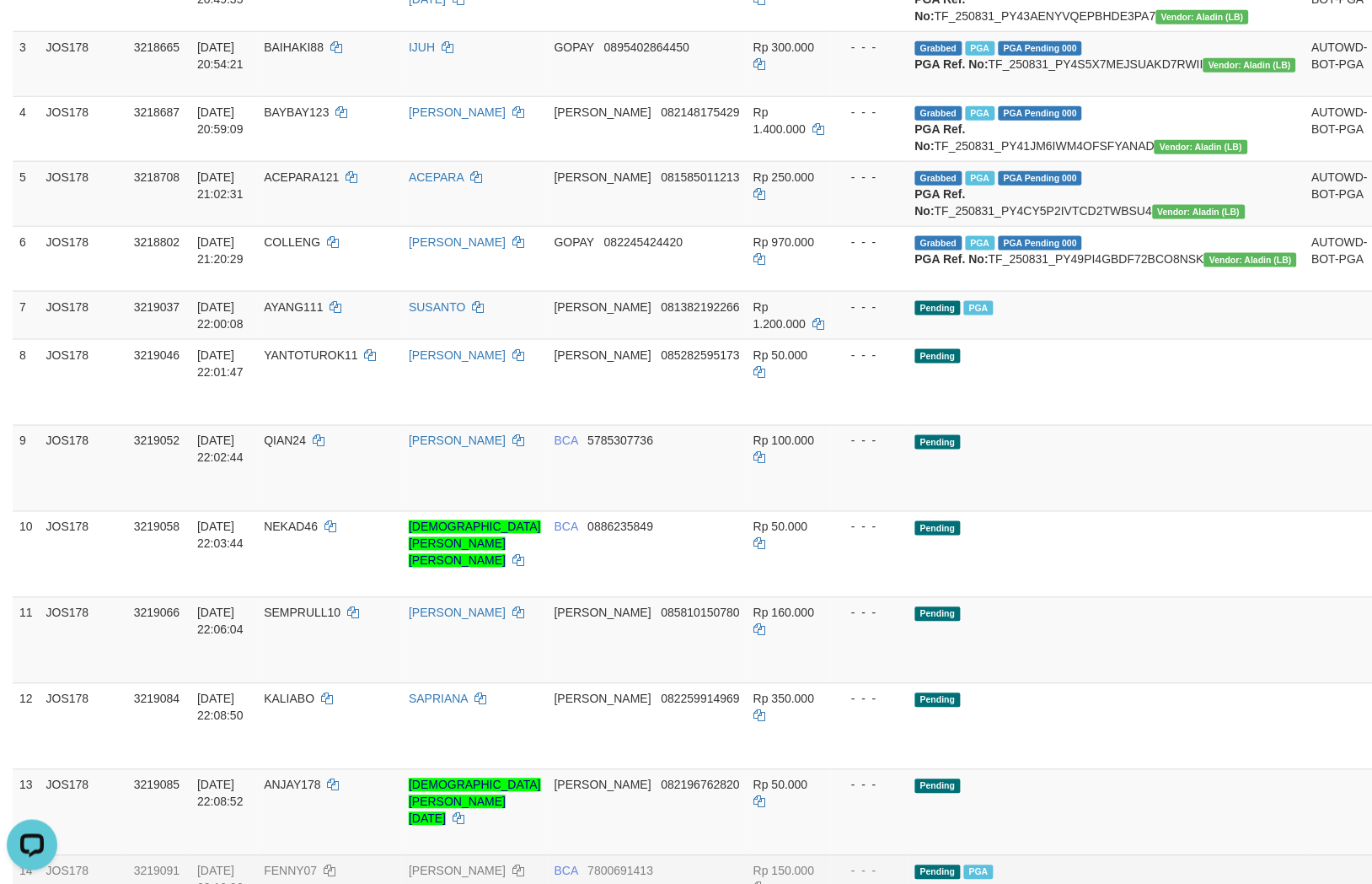
scroll to position [0, 0]
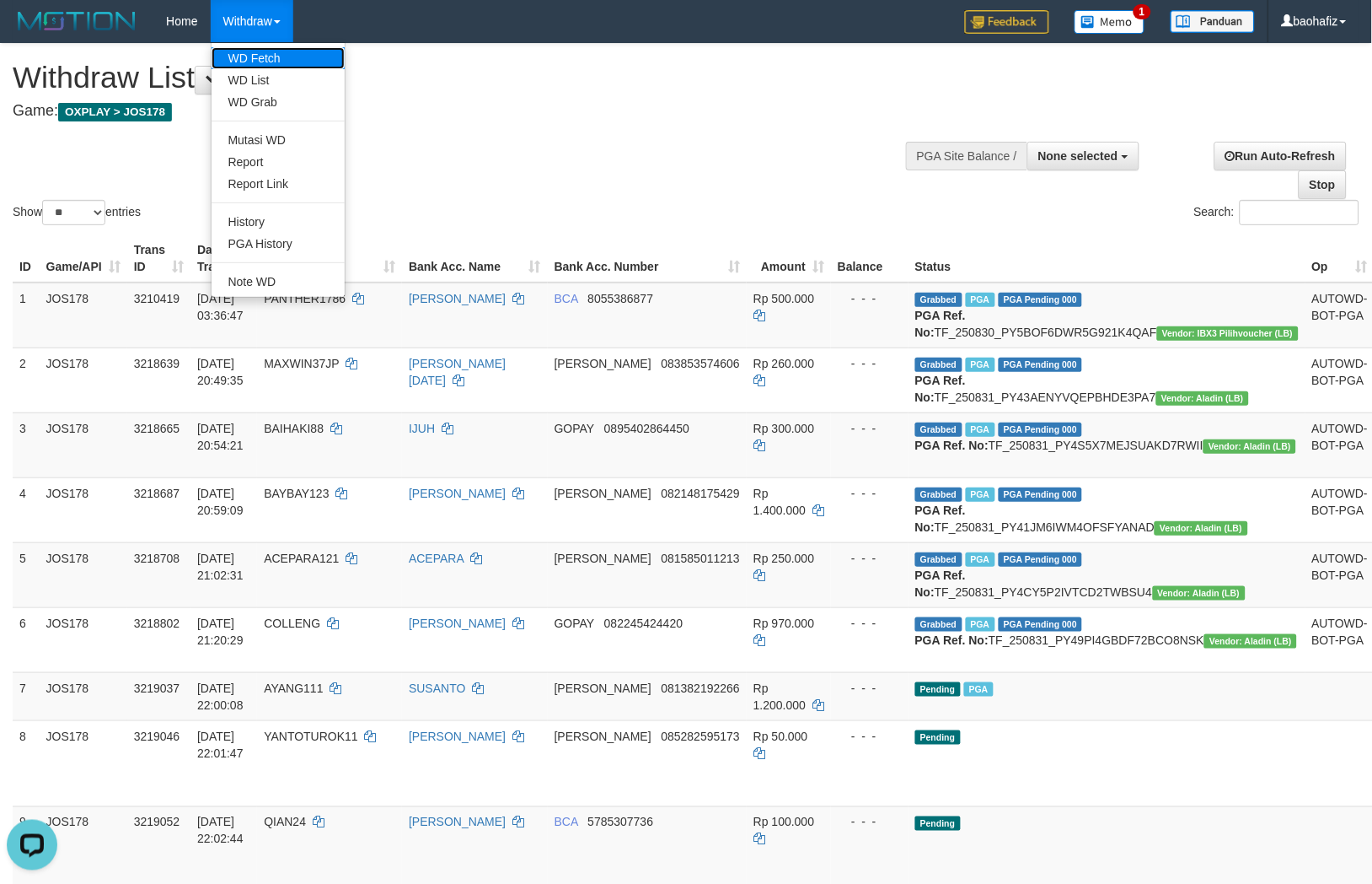
click at [248, 53] on link "WD Fetch" at bounding box center [277, 57] width 133 height 22
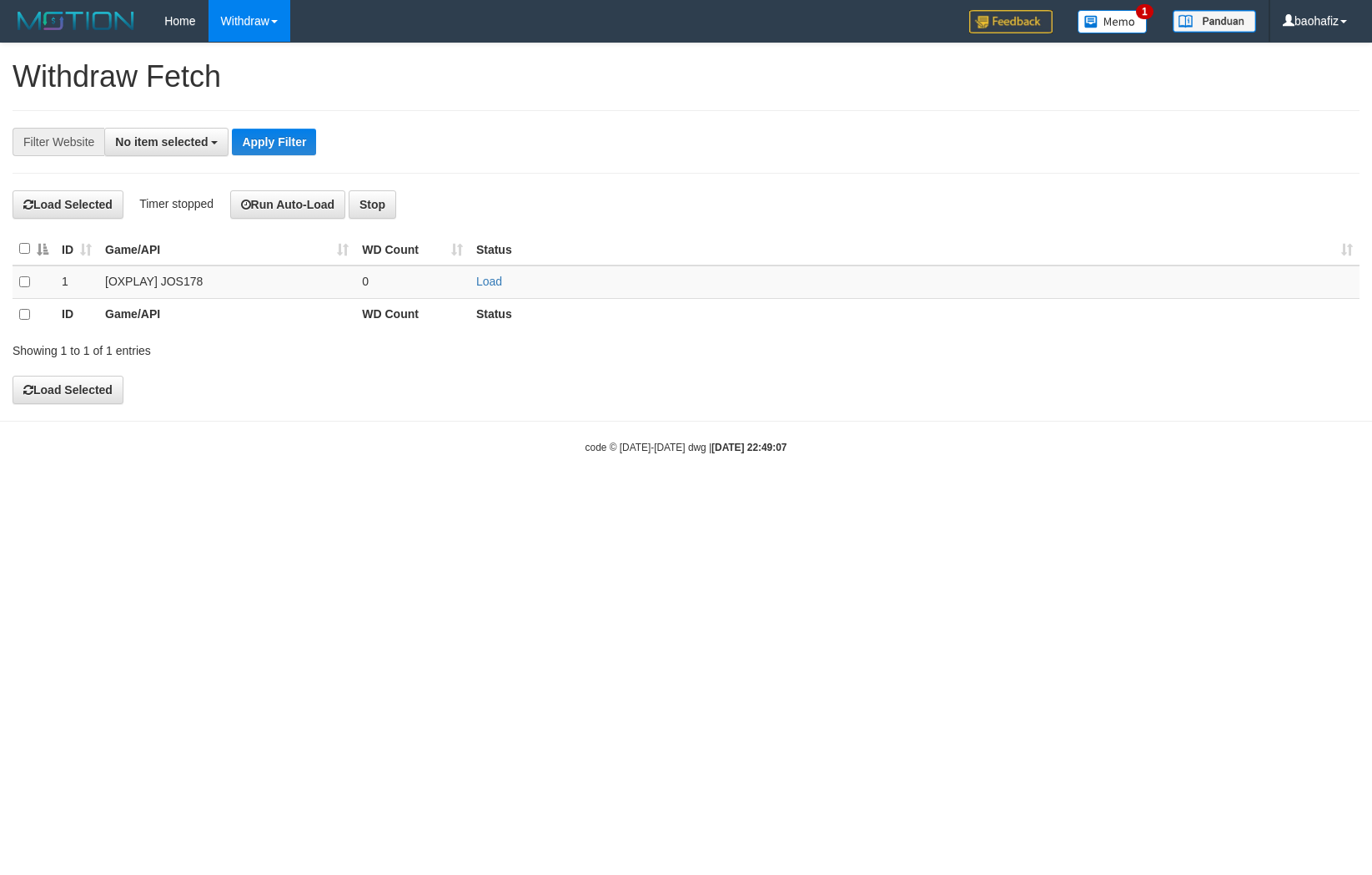
select select
click at [496, 282] on link "Load" at bounding box center [489, 281] width 26 height 13
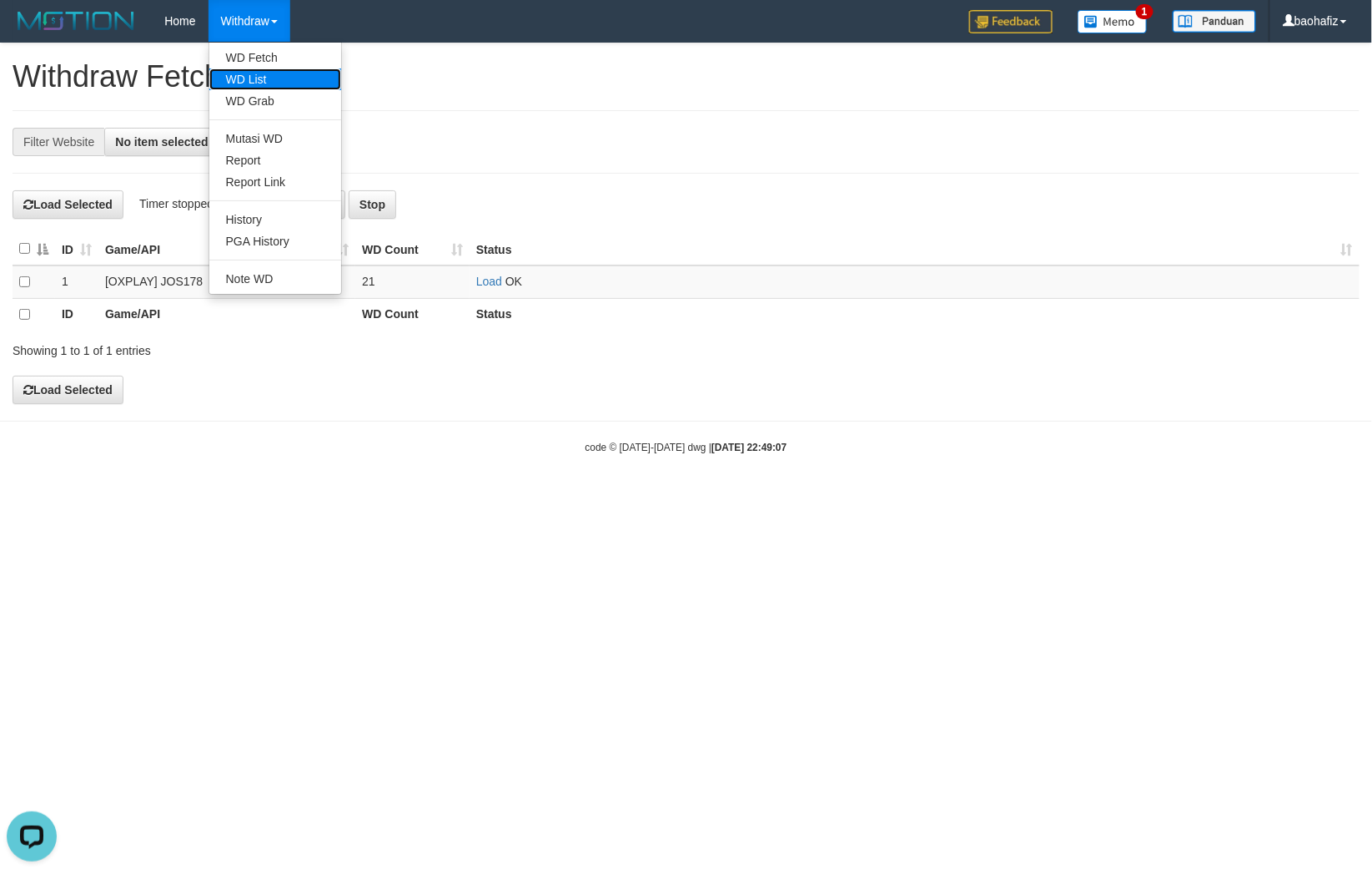
click at [265, 69] on link "WD List" at bounding box center [274, 79] width 131 height 22
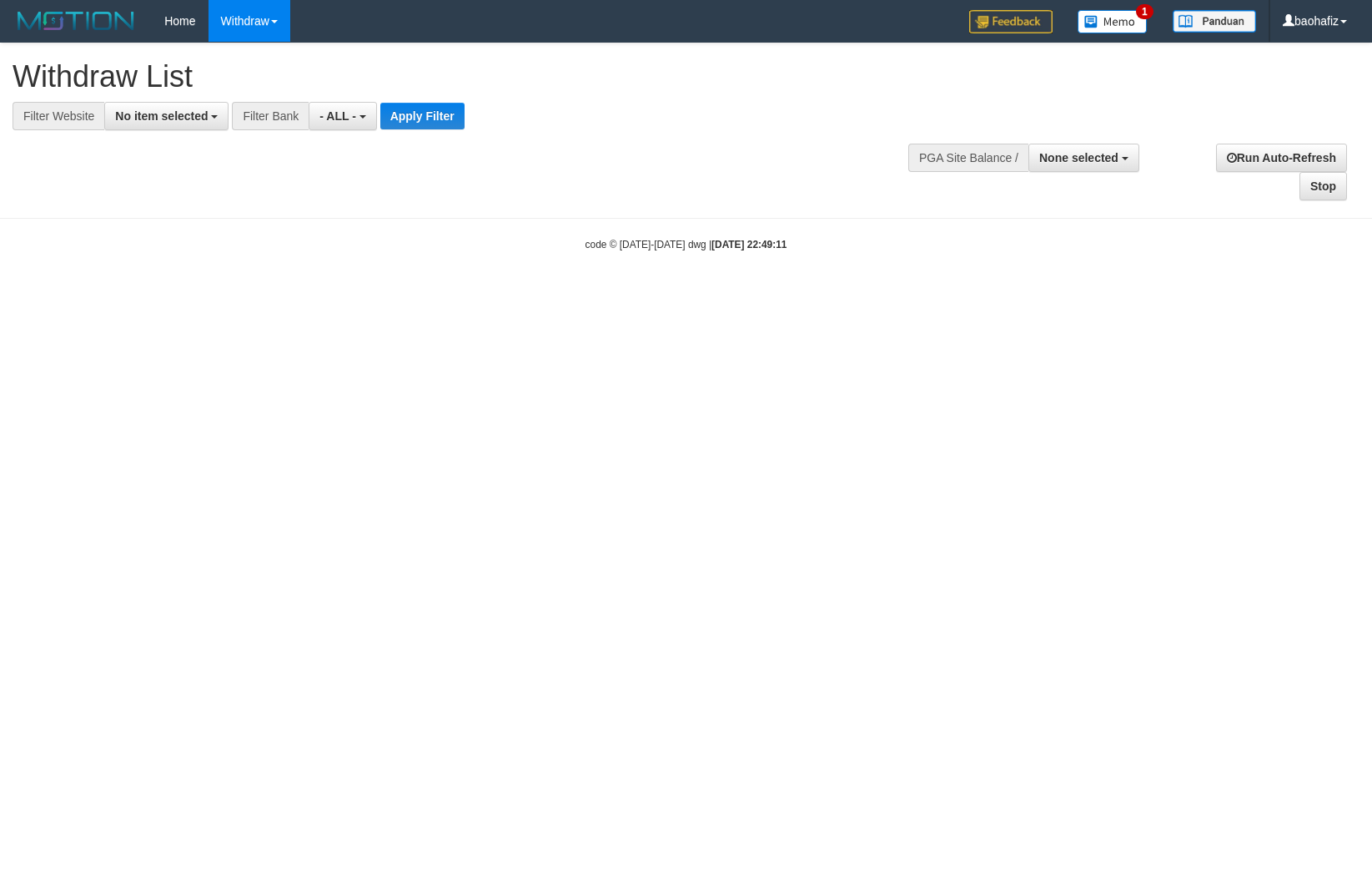
select select
click at [154, 113] on span "No item selected" at bounding box center [162, 116] width 93 height 13
select select "****"
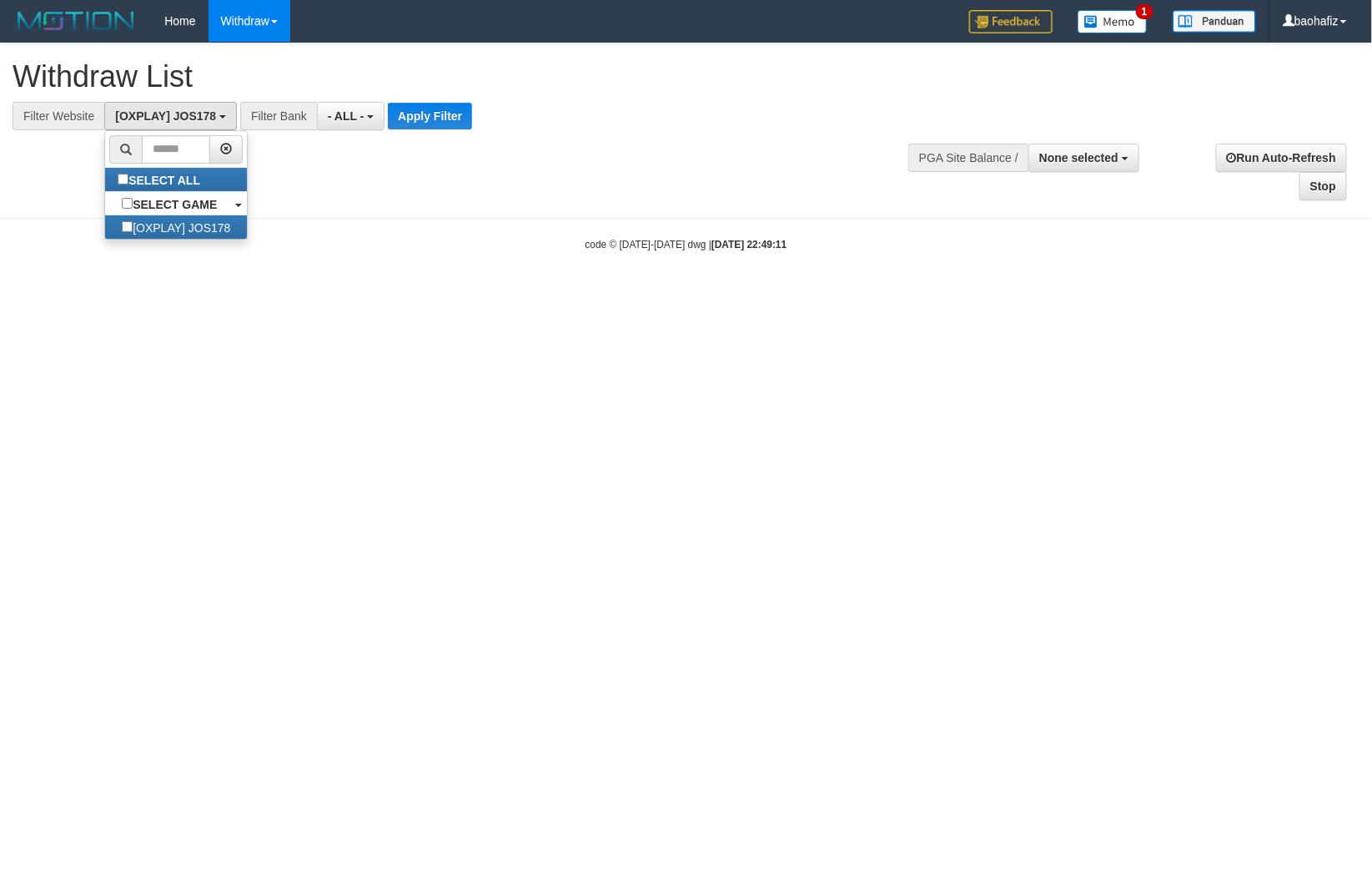
scroll to position [14, 0]
click at [435, 107] on button "Apply Filter" at bounding box center [429, 116] width 84 height 26
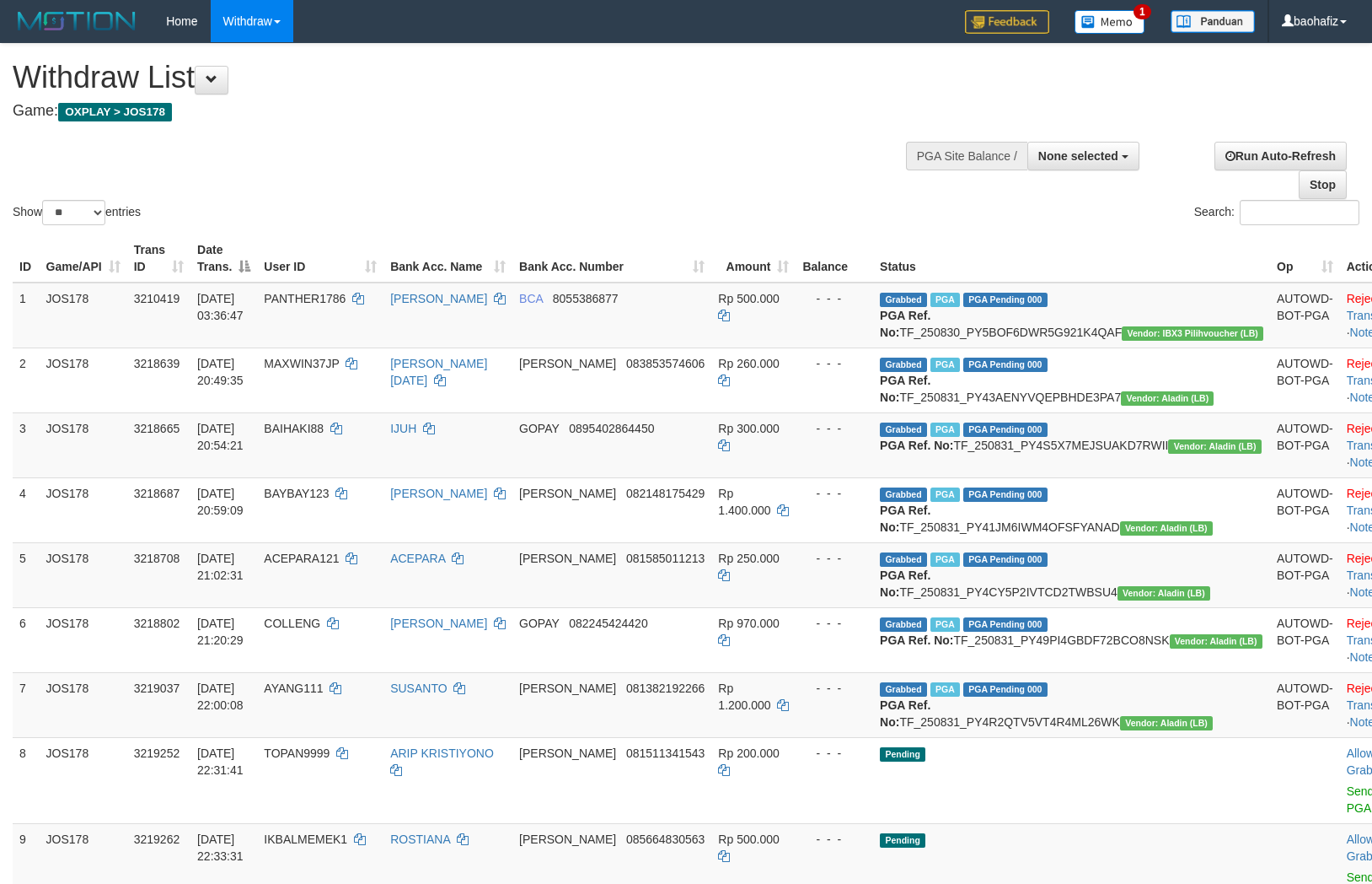
select select
select select "**"
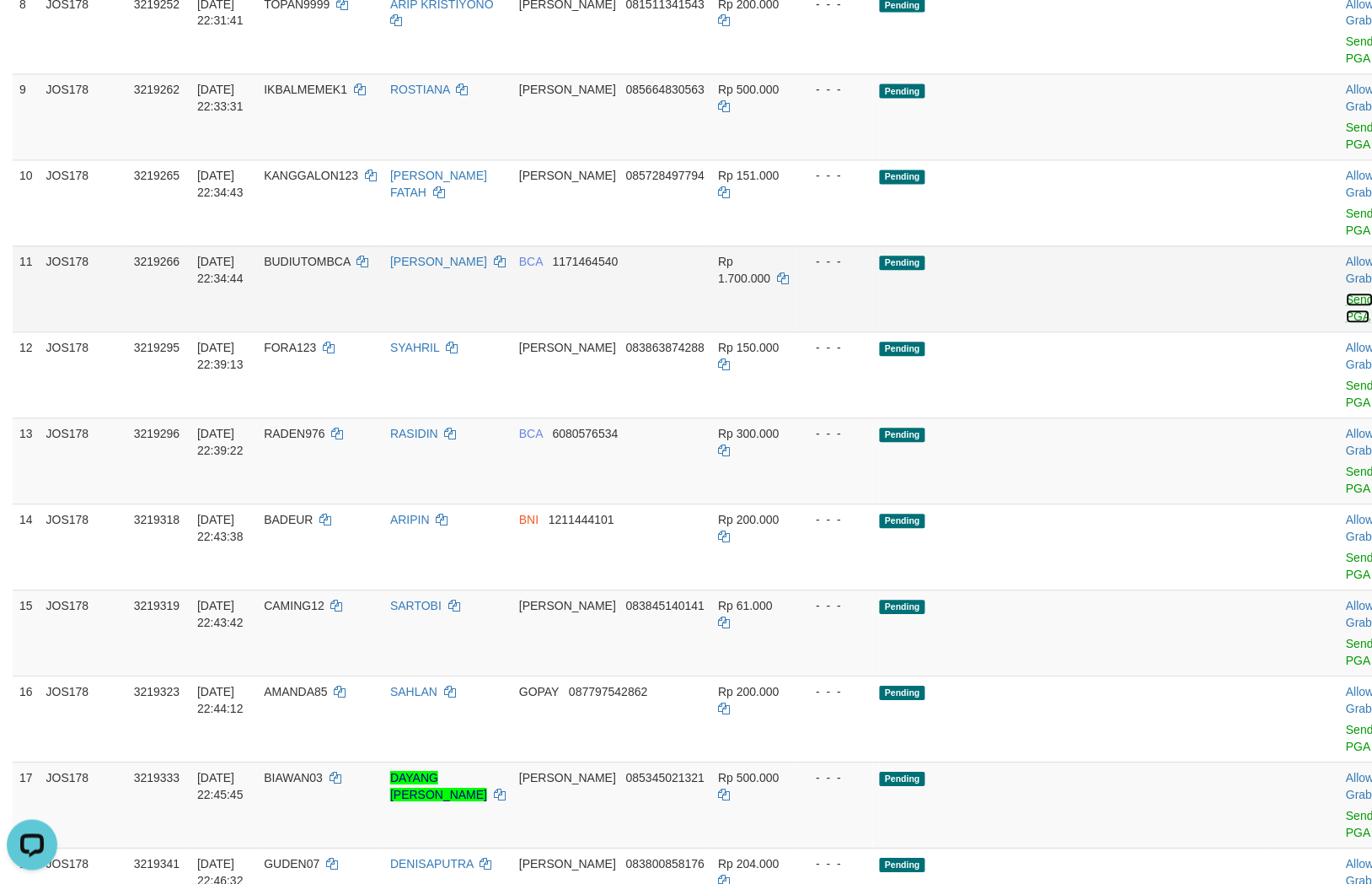
click at [1347, 324] on link "Send PGA" at bounding box center [1361, 309] width 28 height 31
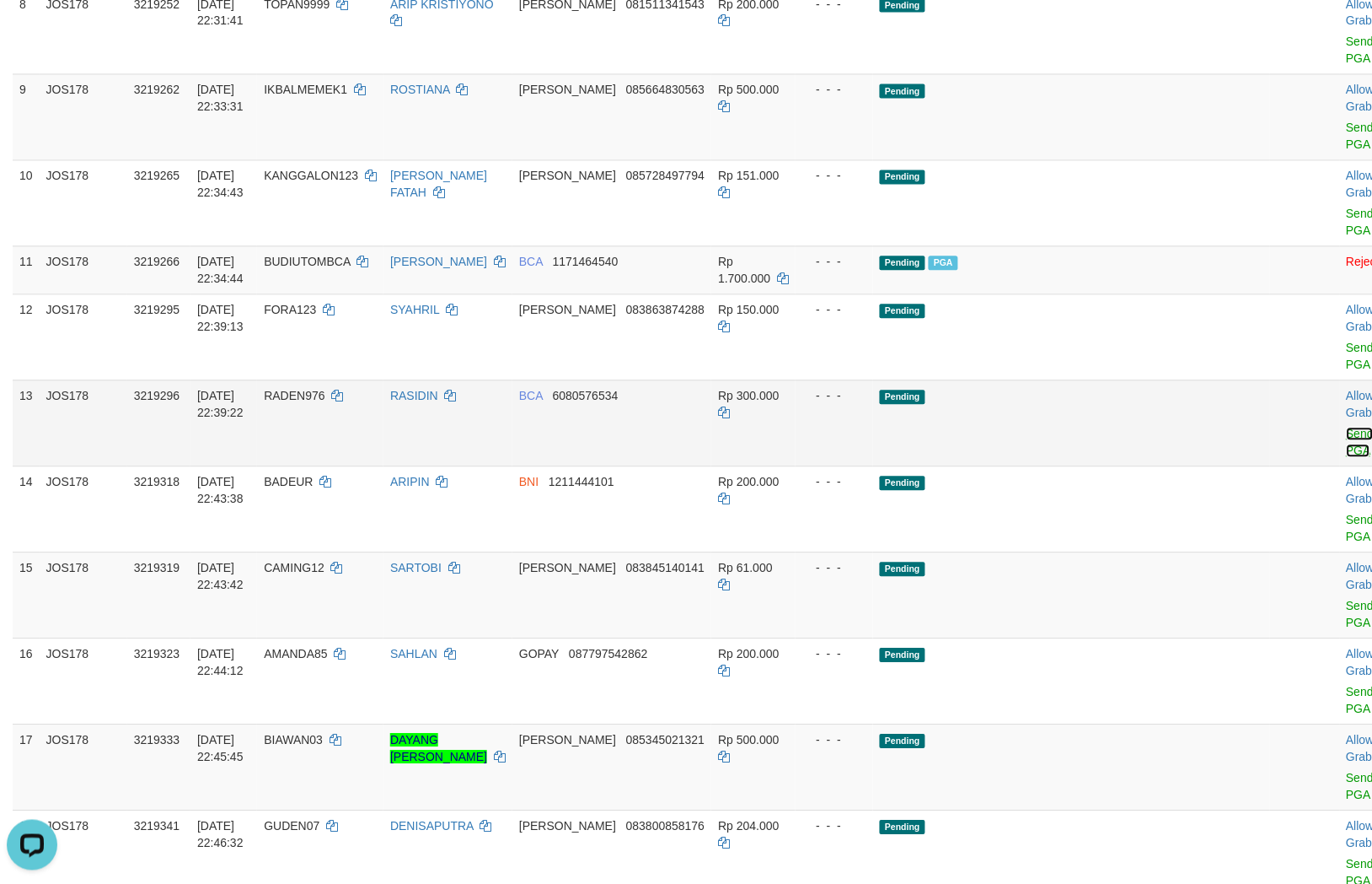
click at [1347, 458] on link "Send PGA" at bounding box center [1361, 442] width 28 height 31
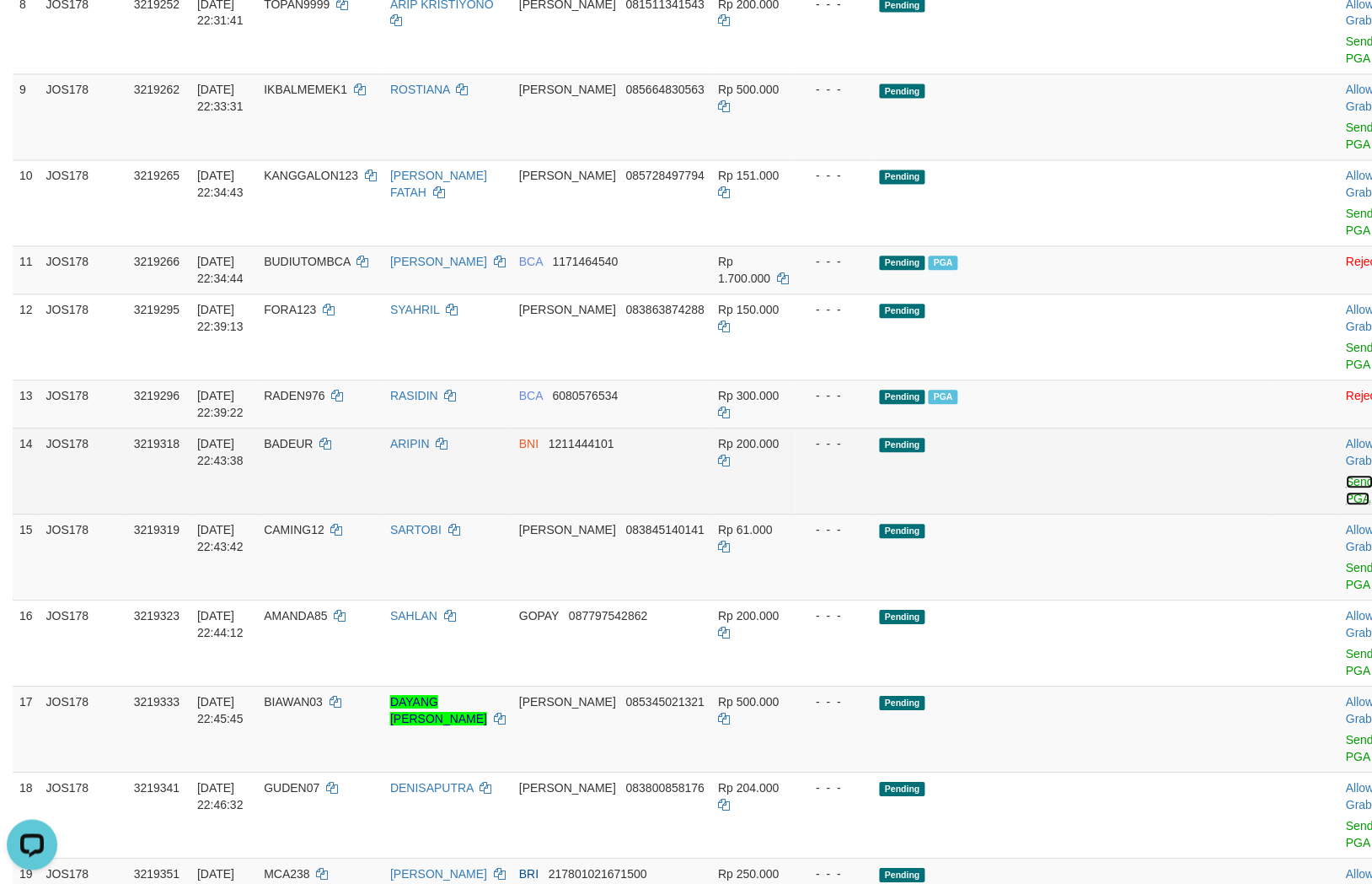
click at [1347, 506] on link "Send PGA" at bounding box center [1361, 491] width 28 height 31
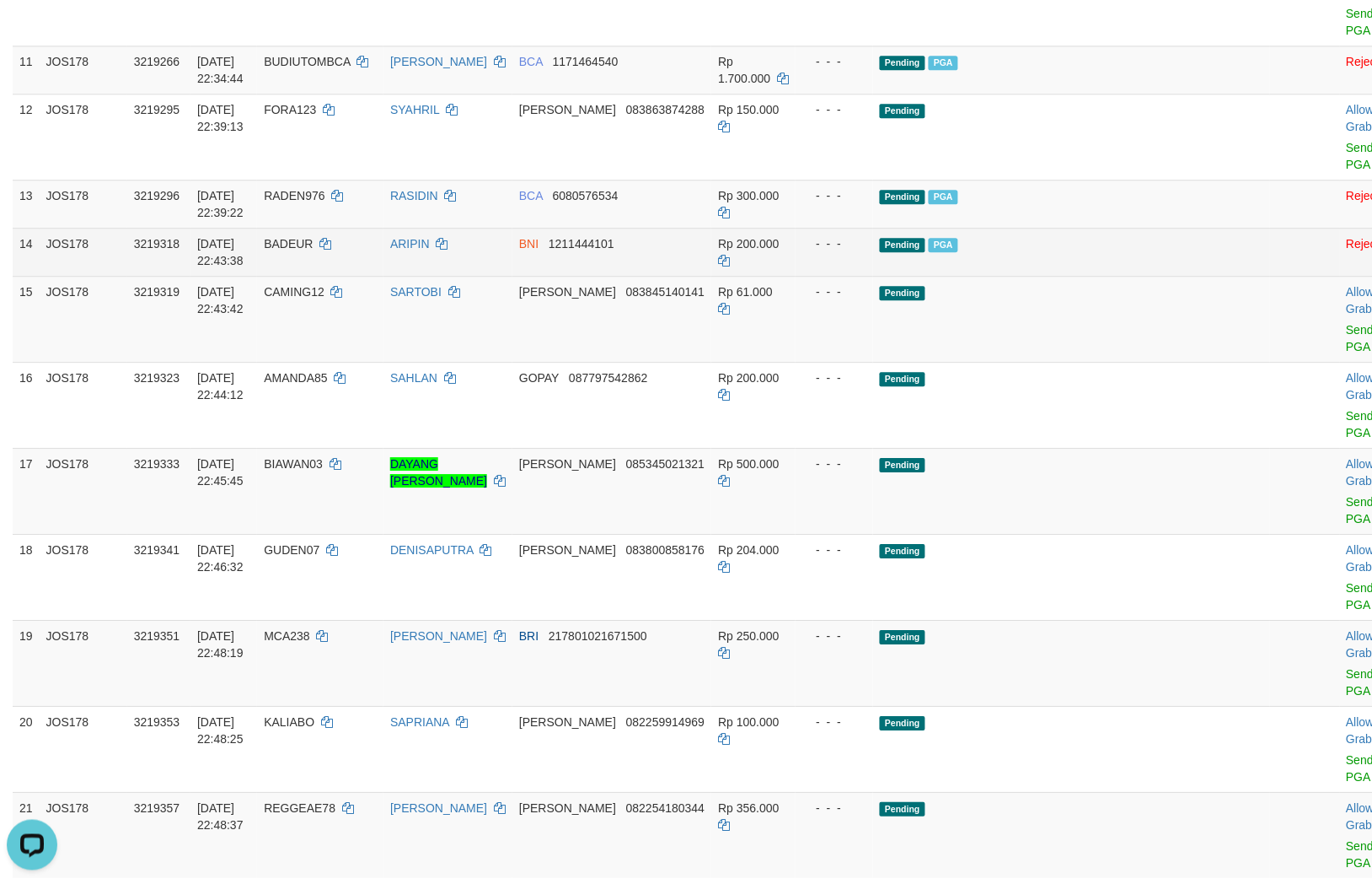
scroll to position [1030, 0]
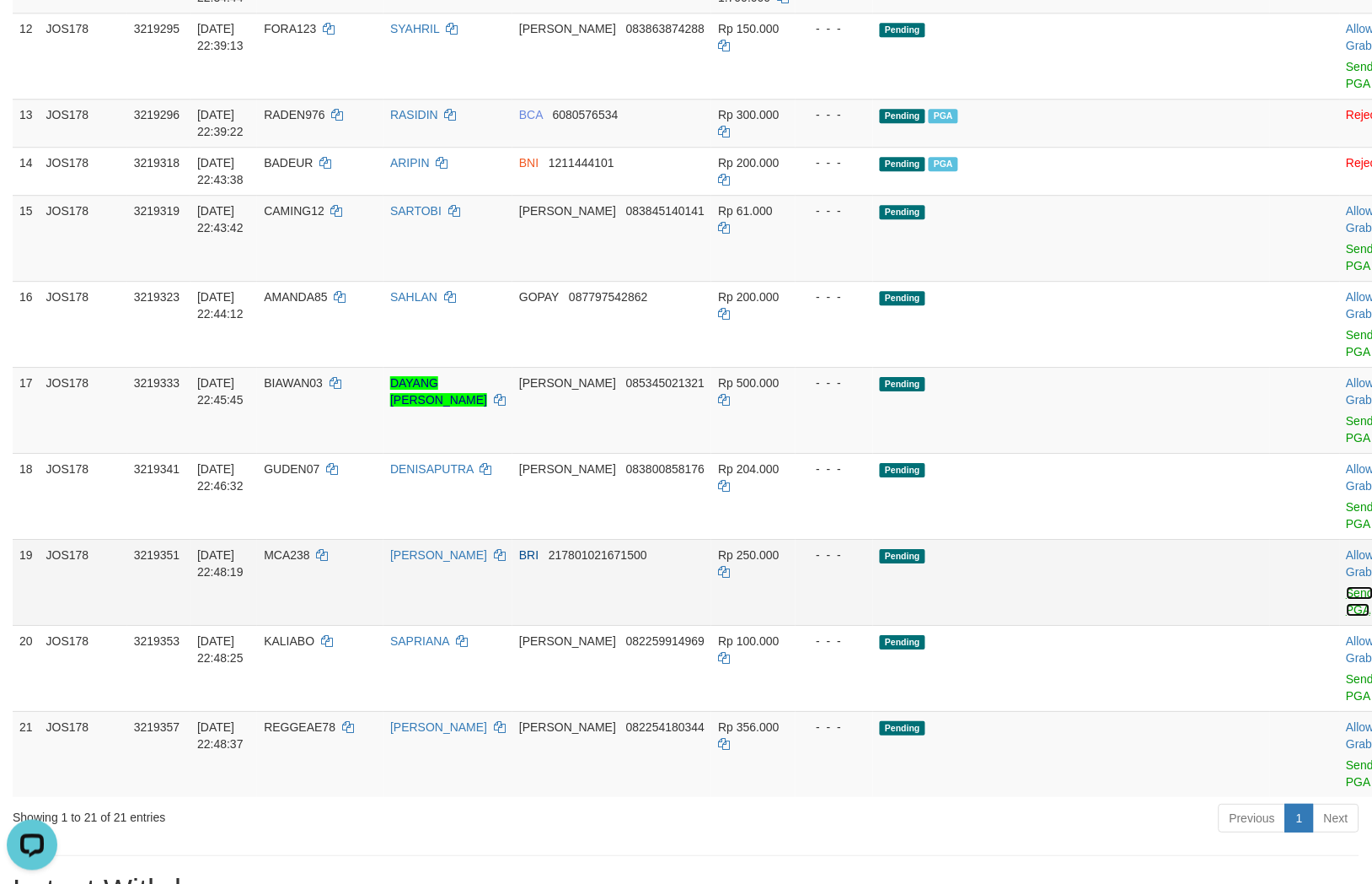
click at [1347, 586] on link "Send PGA" at bounding box center [1361, 601] width 28 height 31
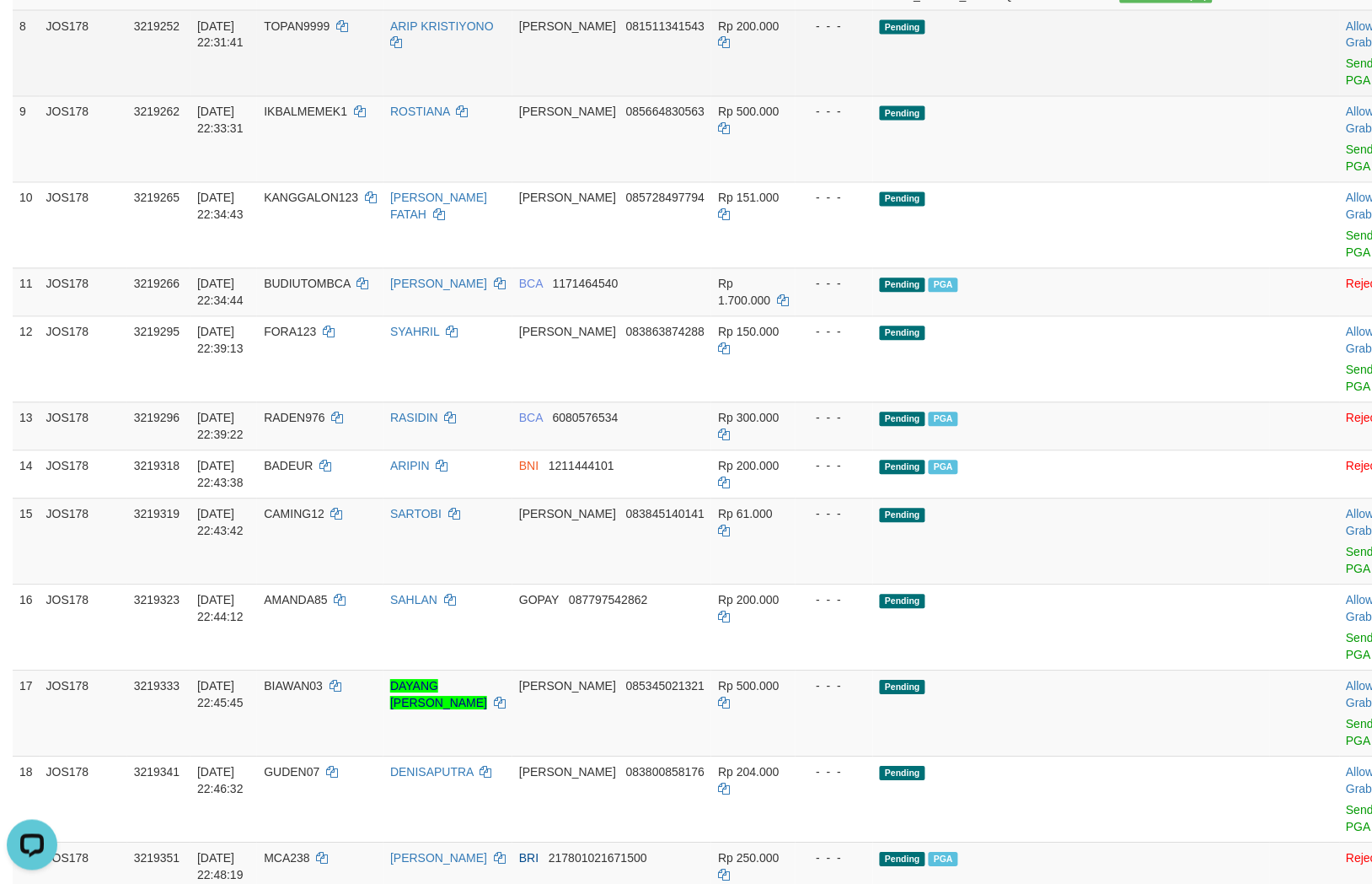
scroll to position [656, 0]
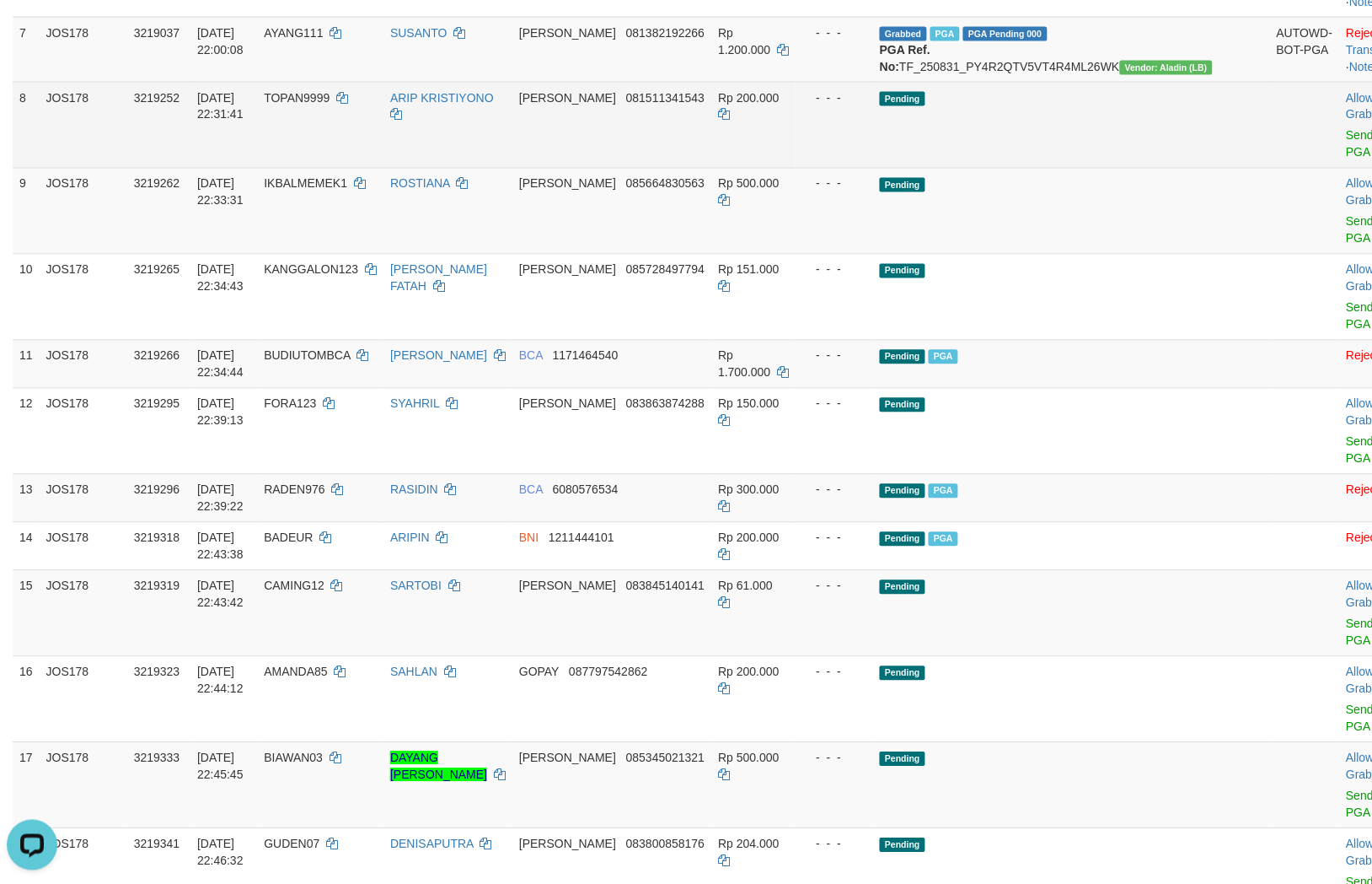
click at [689, 168] on td "DANA 081511341543" at bounding box center [611, 125] width 199 height 86
copy span "081511341543"
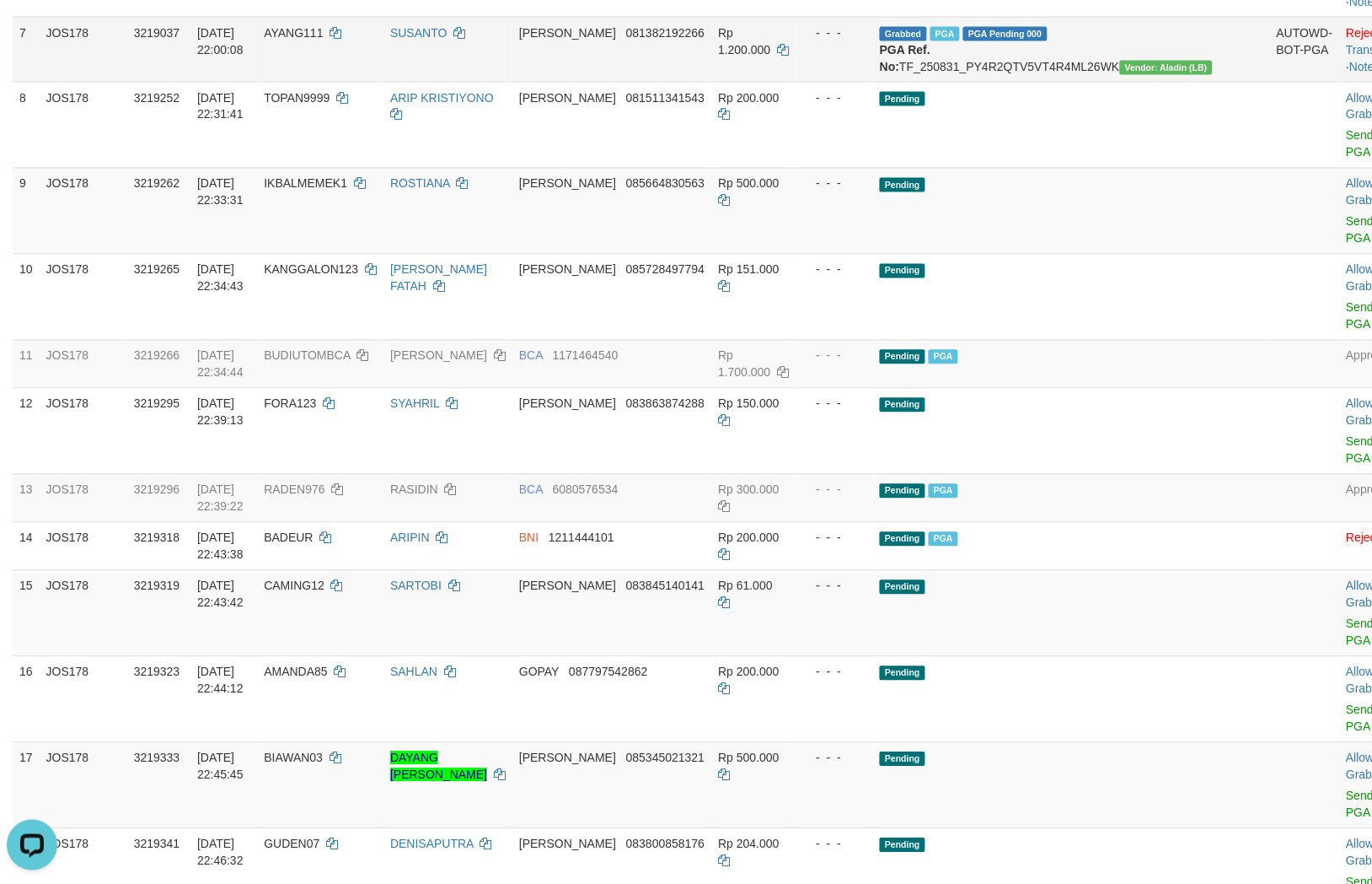
click at [708, 82] on td "DANA 081382192266" at bounding box center [611, 50] width 199 height 65
copy span "081382192266"
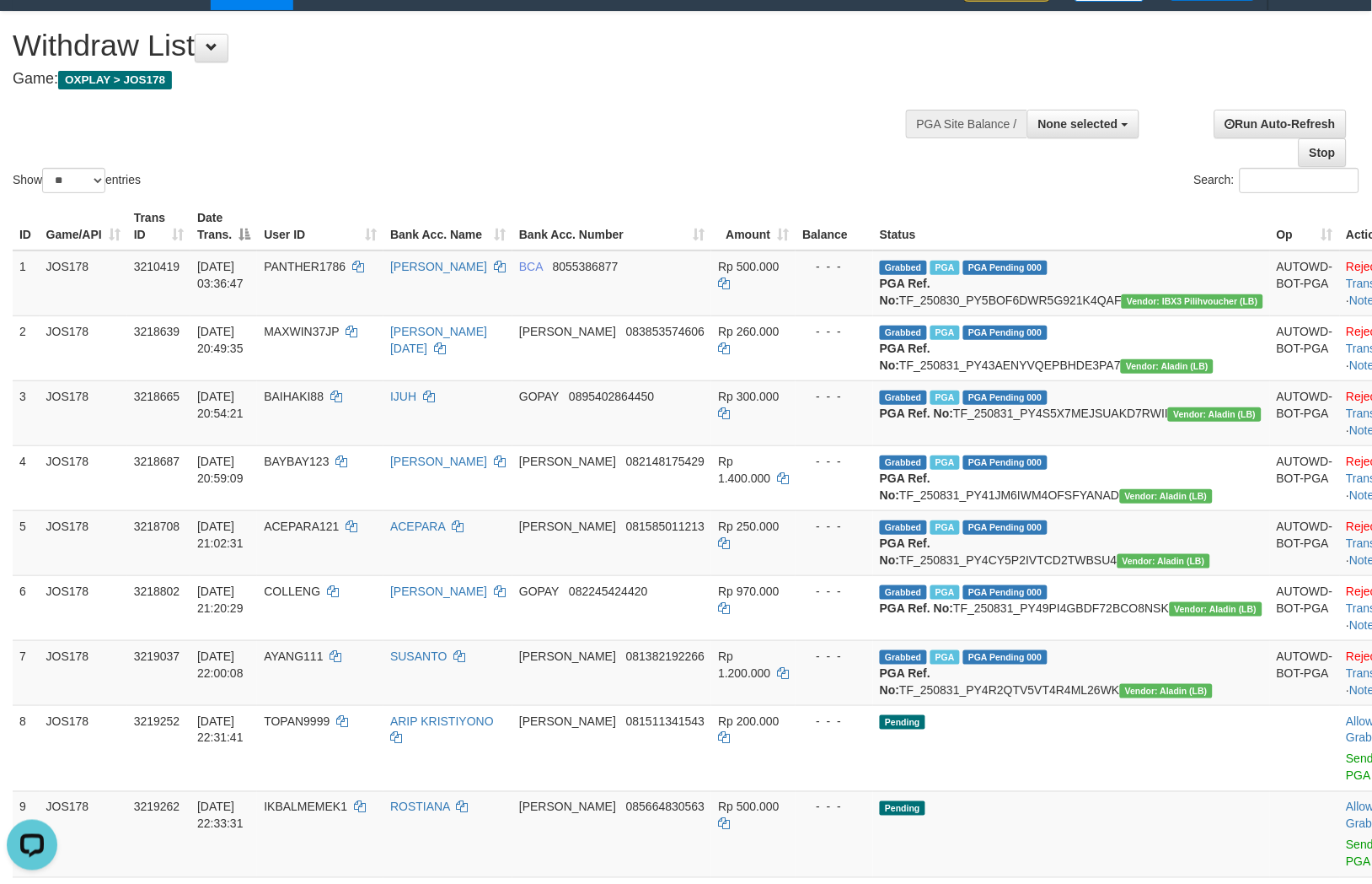
scroll to position [0, 0]
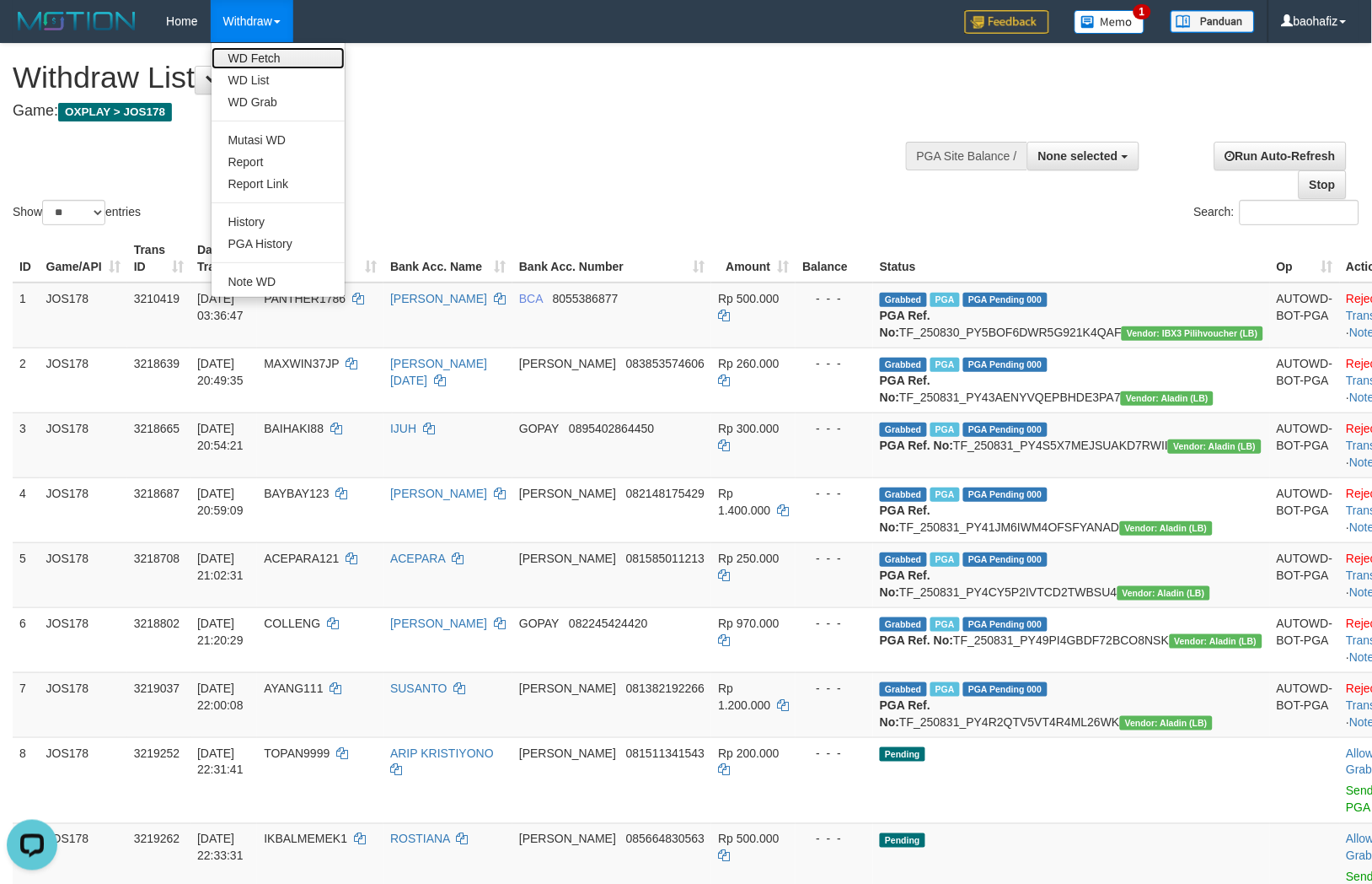
click at [266, 54] on link "WD Fetch" at bounding box center [277, 57] width 133 height 22
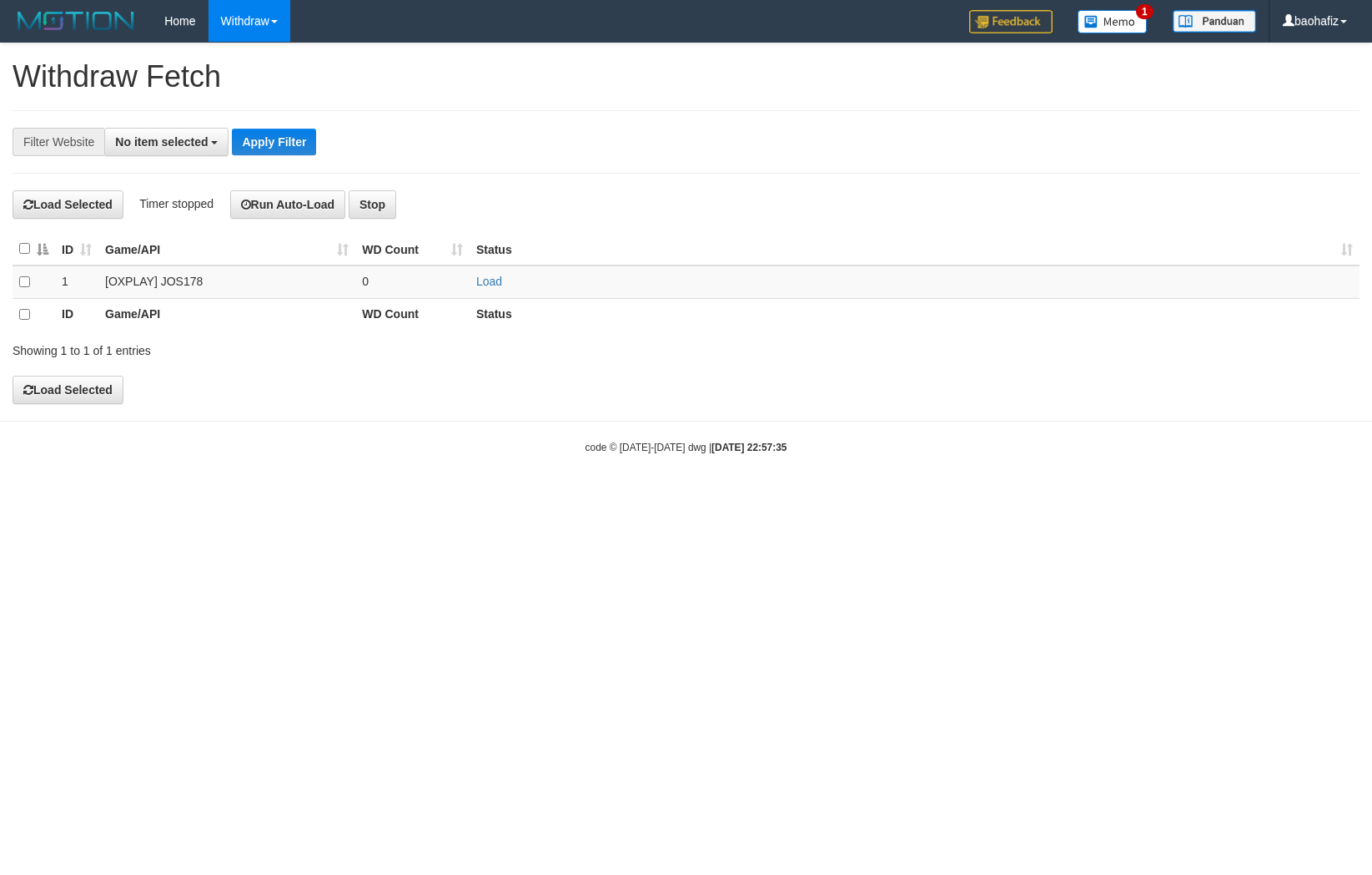
select select
click at [482, 272] on td "Load" at bounding box center [914, 282] width 890 height 32
click at [482, 284] on link "Load" at bounding box center [489, 281] width 26 height 13
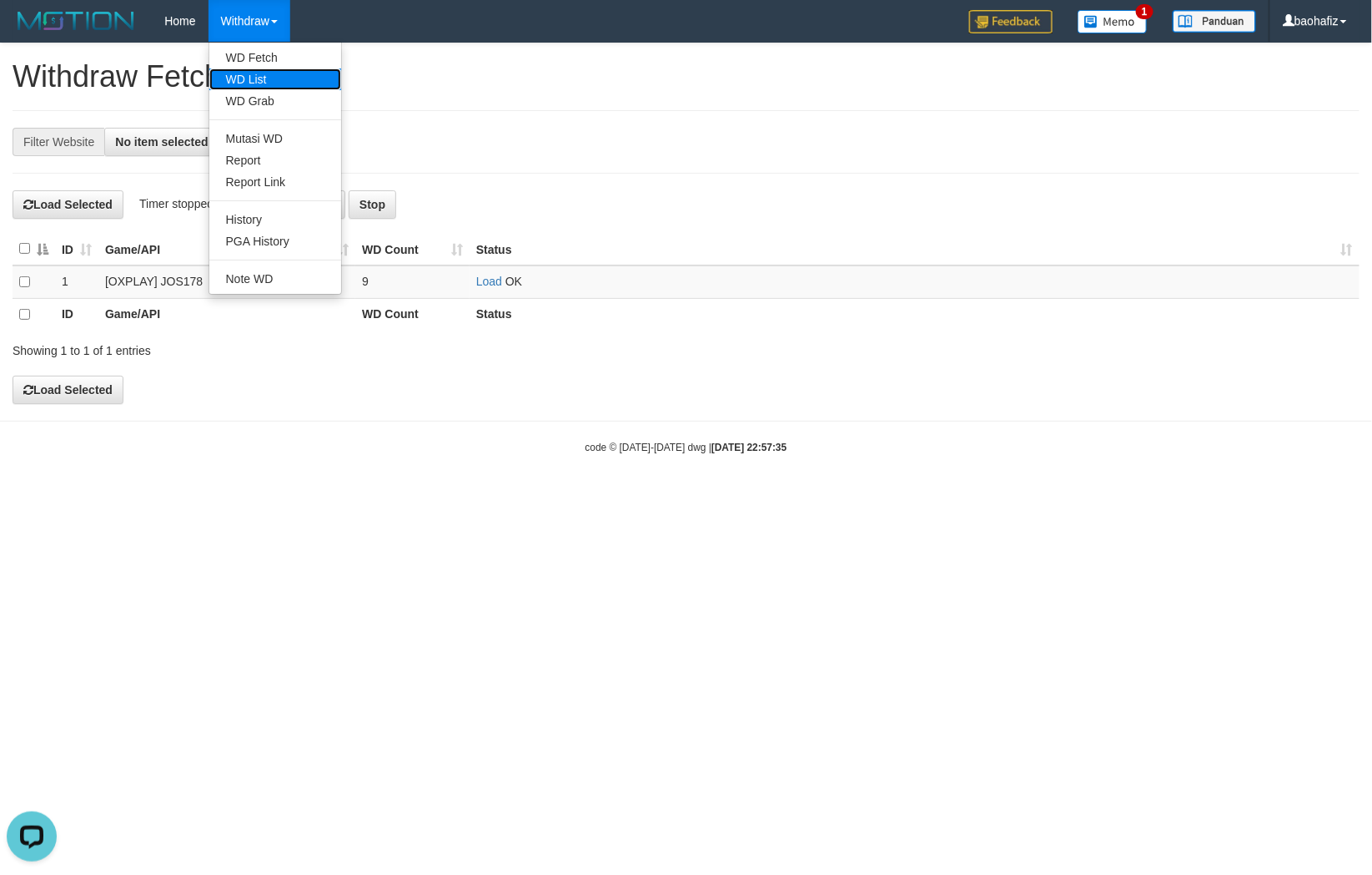
click at [245, 72] on link "WD List" at bounding box center [274, 79] width 131 height 22
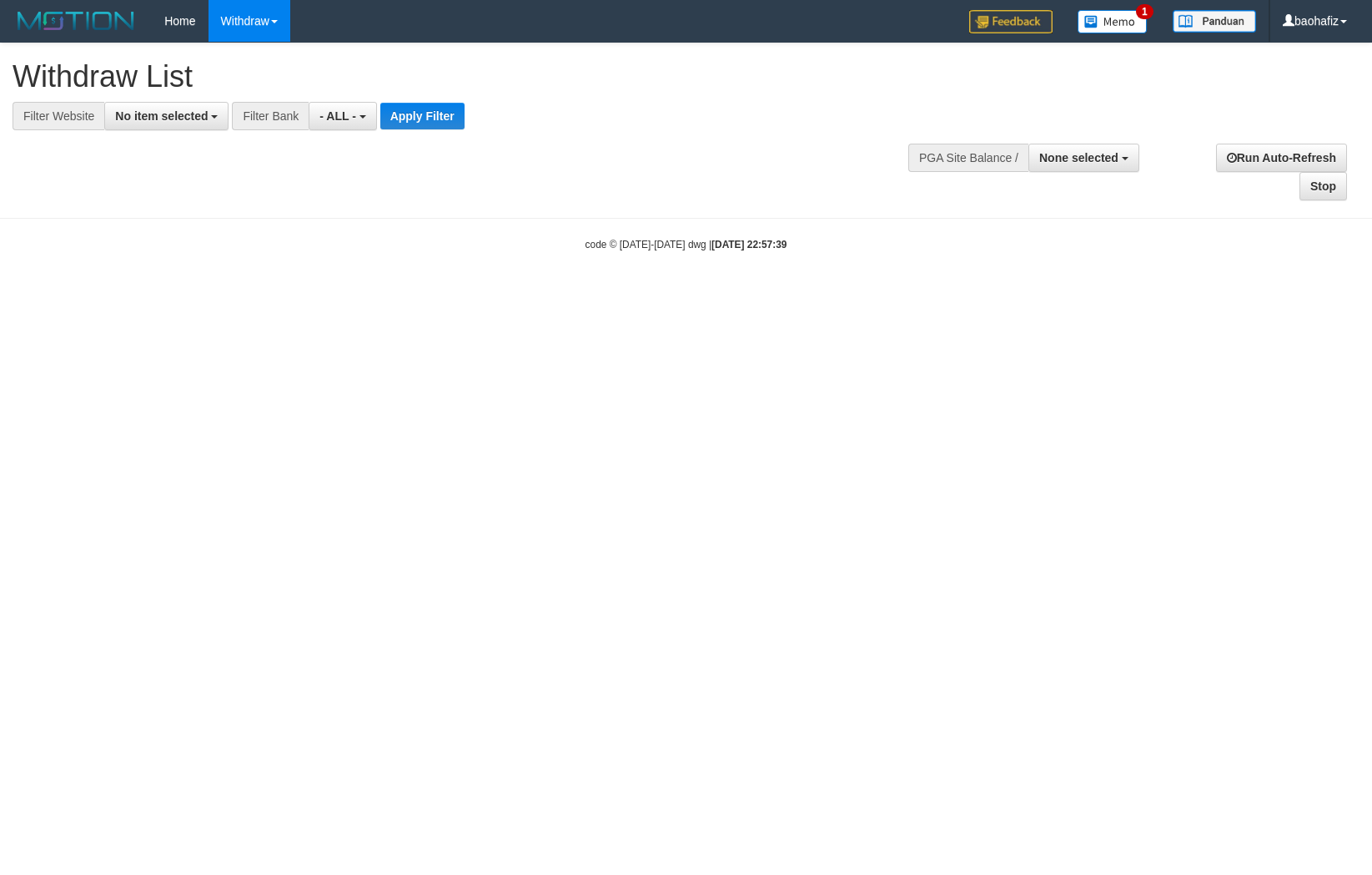
select select
click at [161, 112] on span "No item selected" at bounding box center [162, 116] width 93 height 13
select select "****"
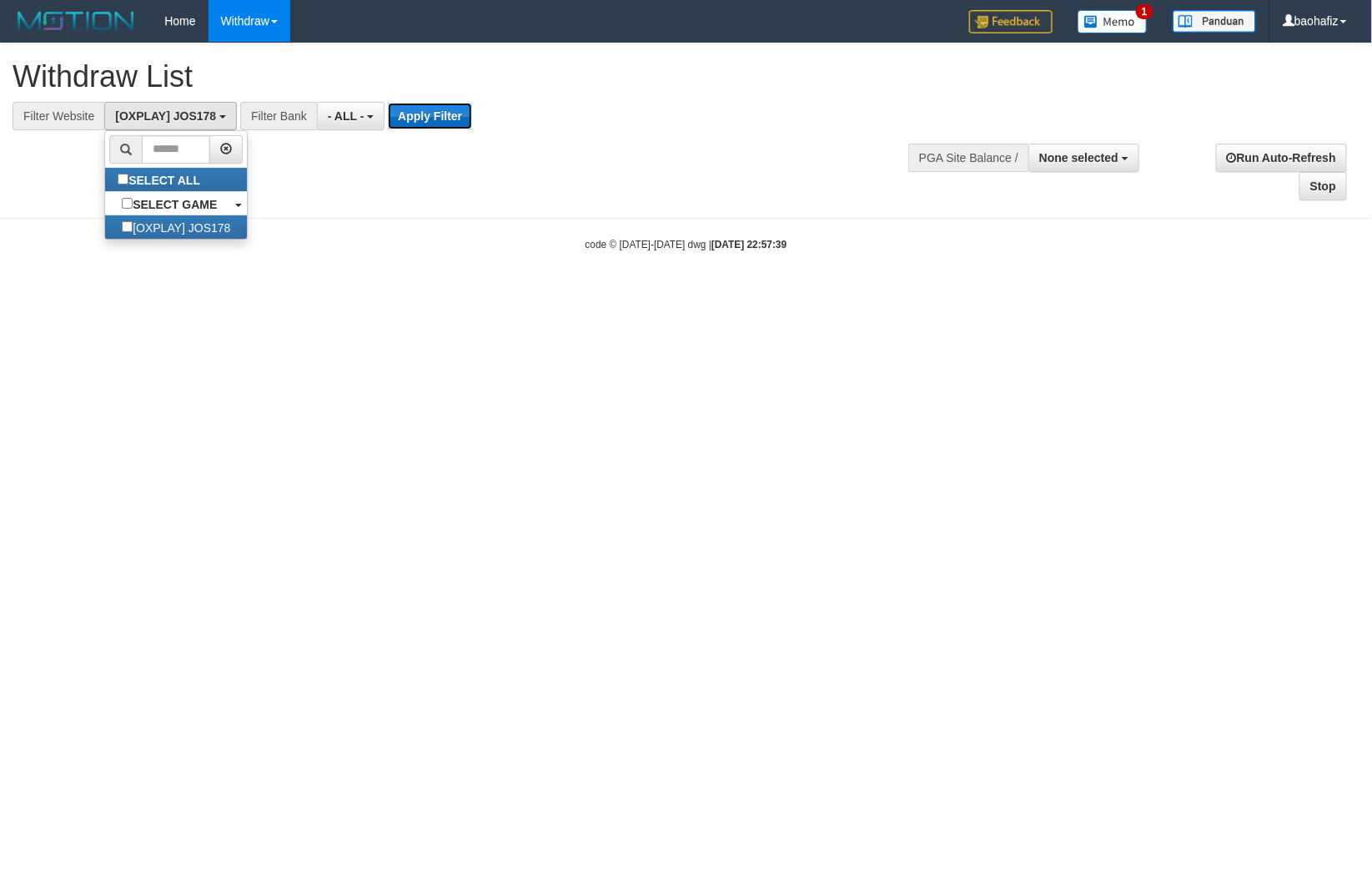
click at [396, 114] on button "Apply Filter" at bounding box center [429, 116] width 84 height 26
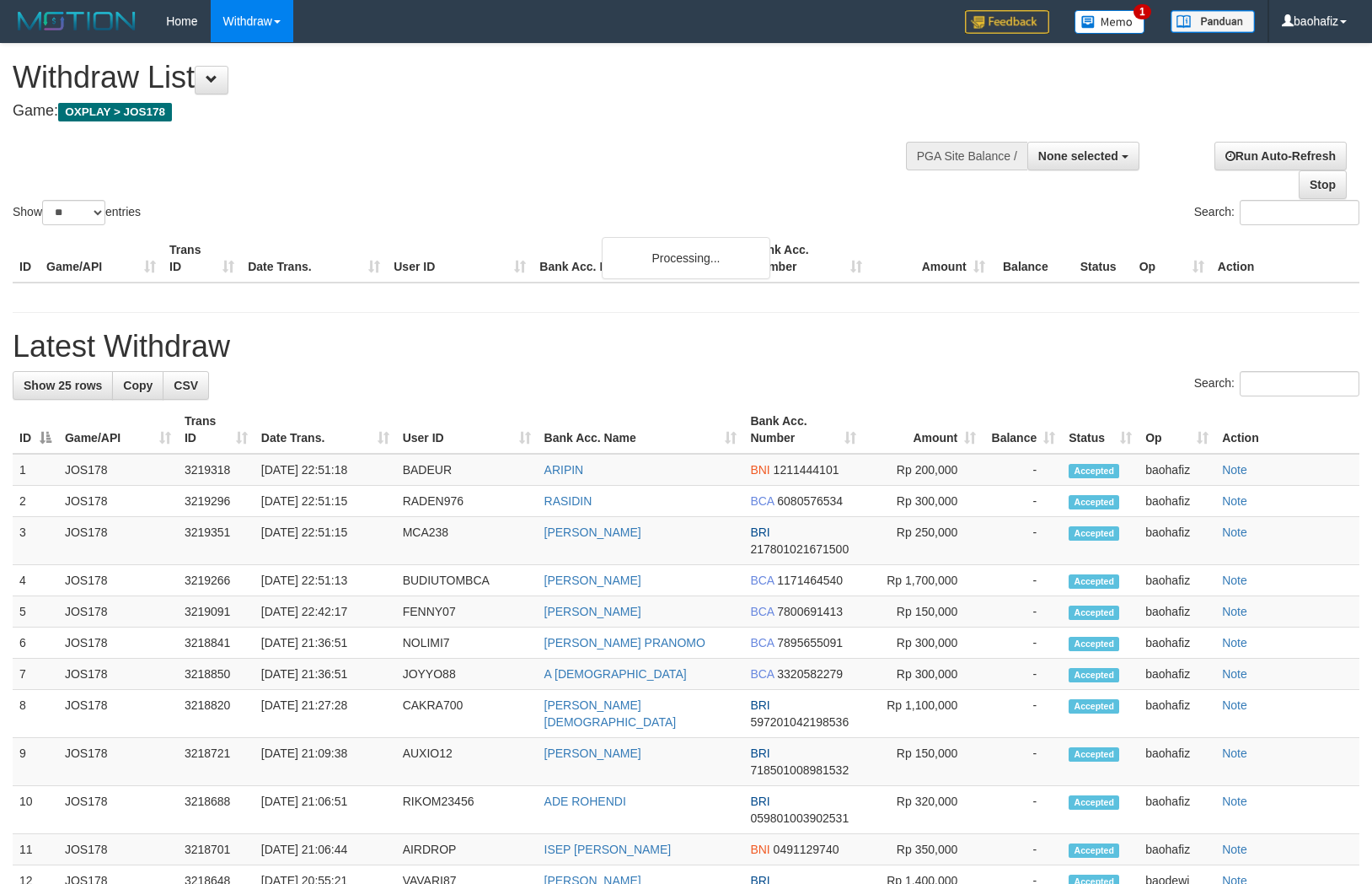
select select
select select "**"
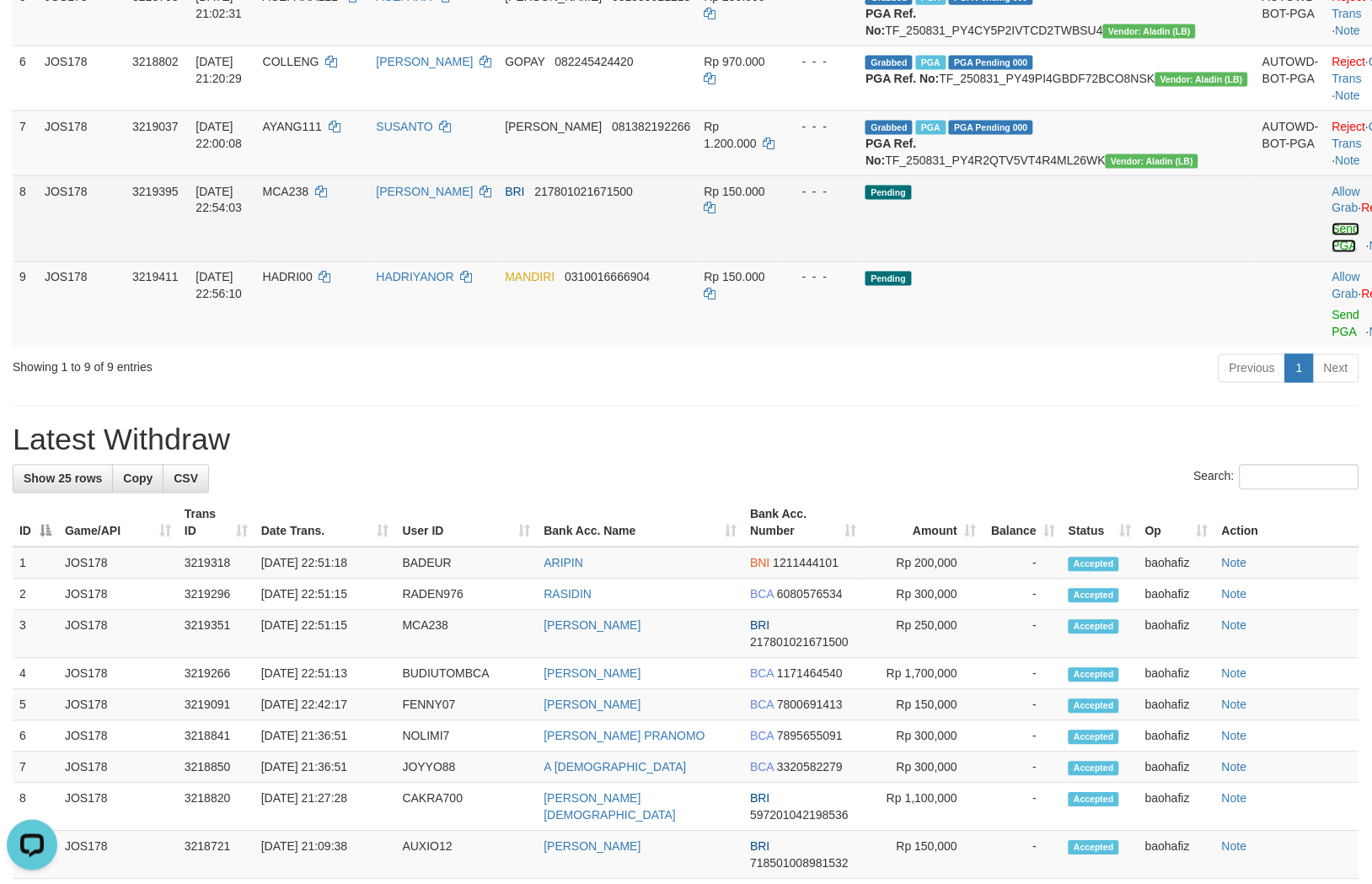
click at [1333, 253] on link "Send PGA" at bounding box center [1346, 238] width 28 height 31
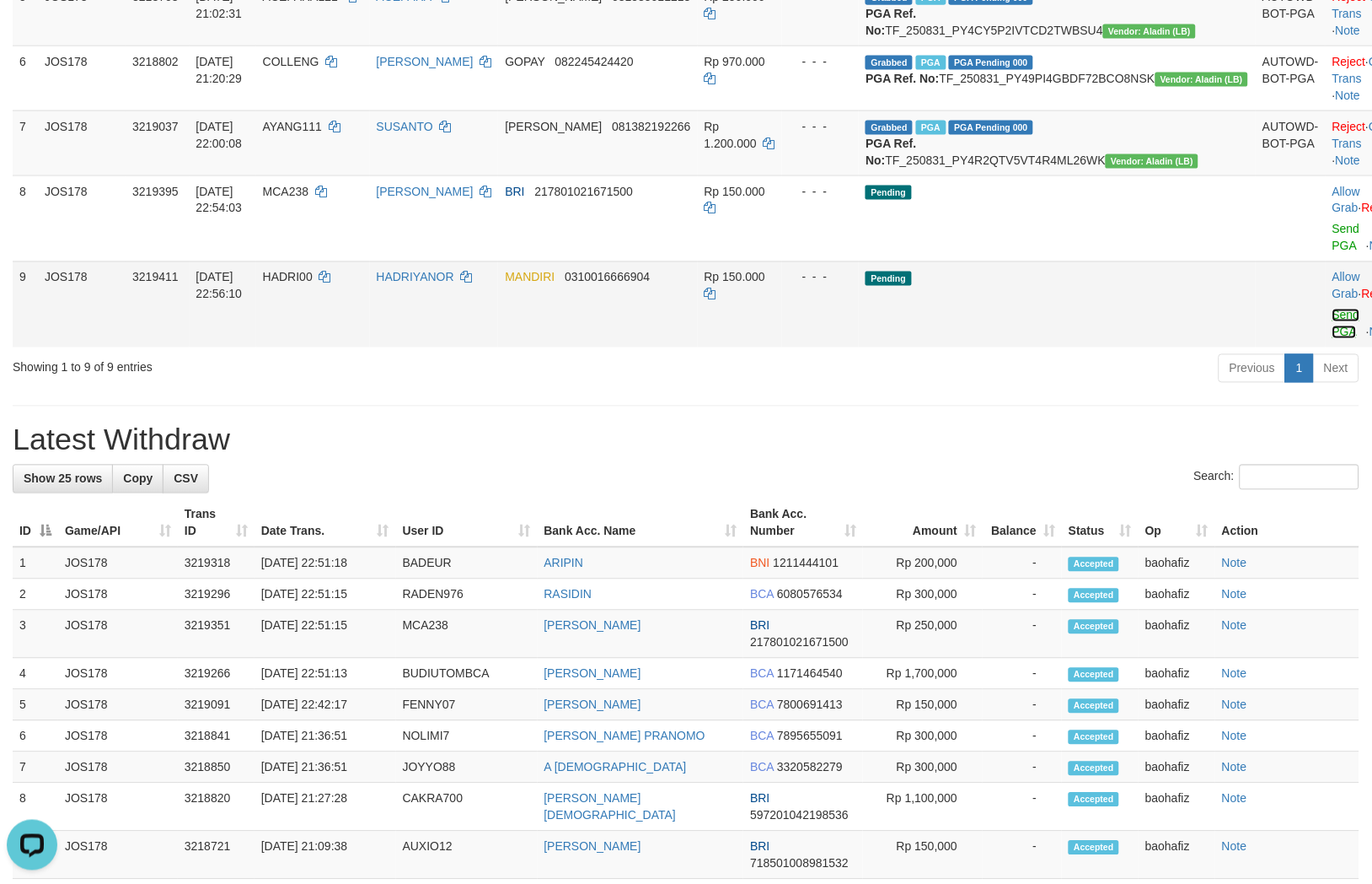
click at [1273, 353] on div "ID Game/API Trans ID Date Trans. User ID Bank Acc. Name Bank Acc. Number Amount…" at bounding box center [686, 10] width 1372 height 684
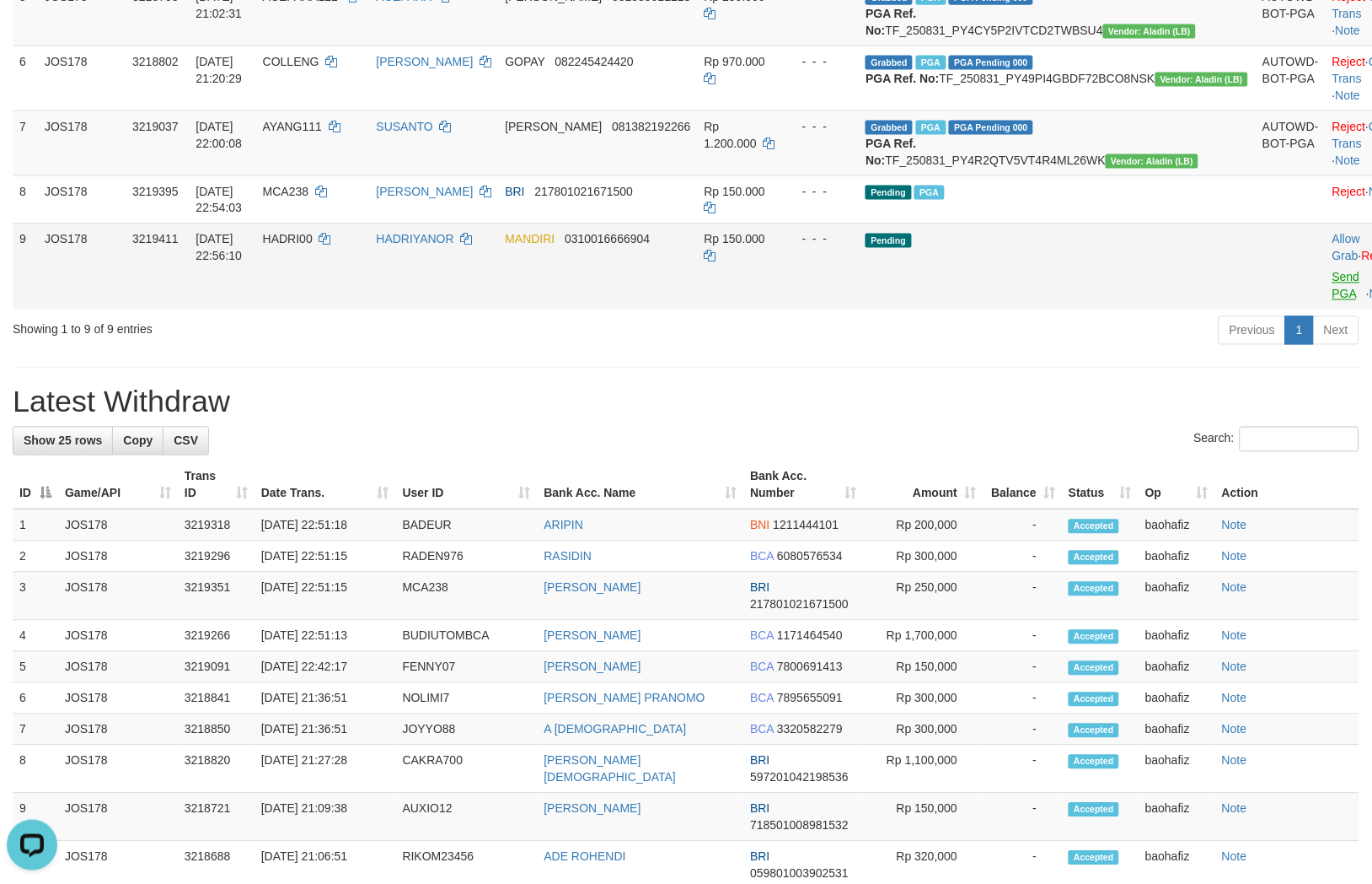
click at [1333, 301] on link "Send PGA" at bounding box center [1346, 286] width 28 height 31
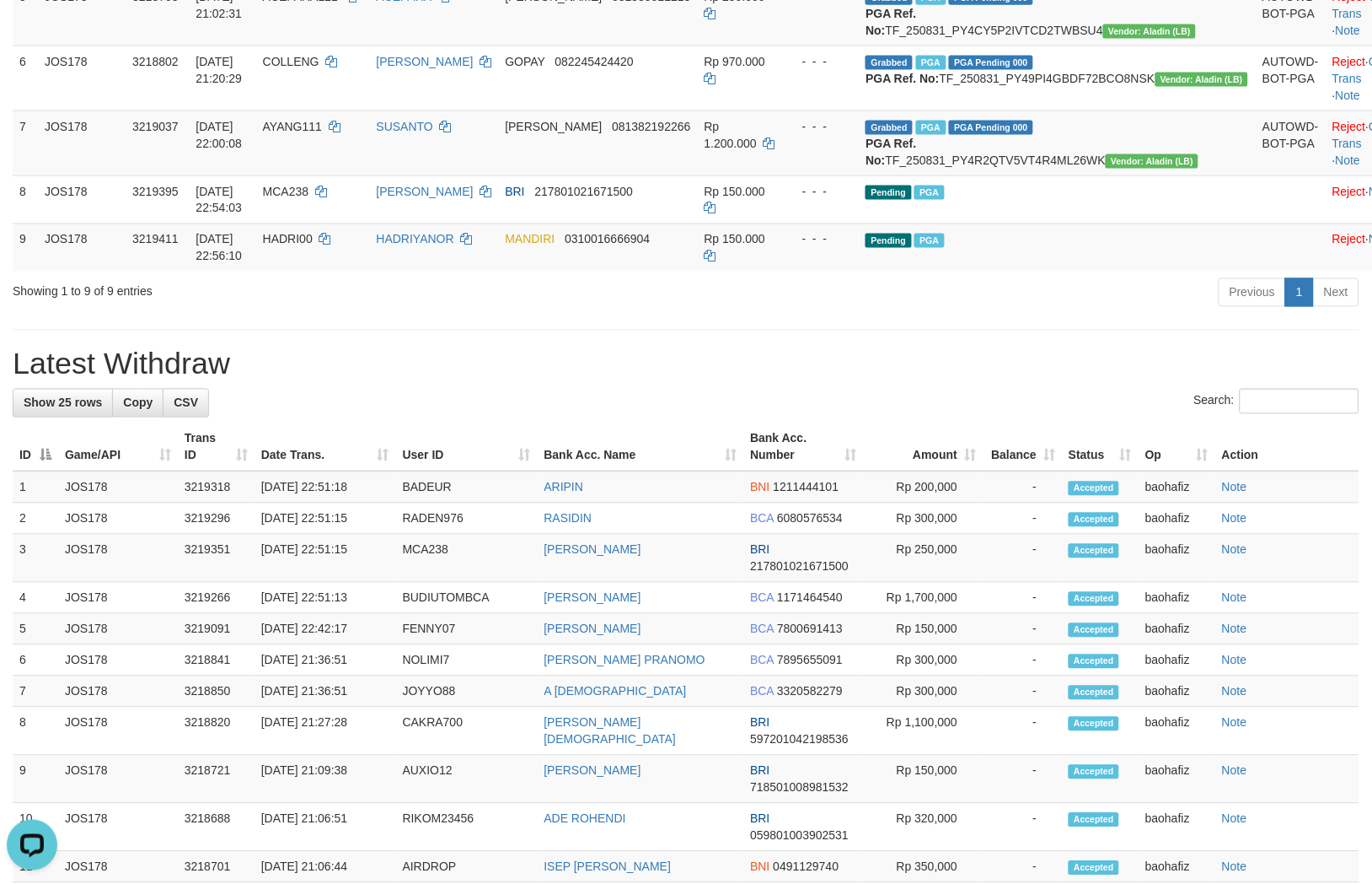
click at [921, 381] on h1 "Latest Withdraw" at bounding box center [686, 364] width 1347 height 33
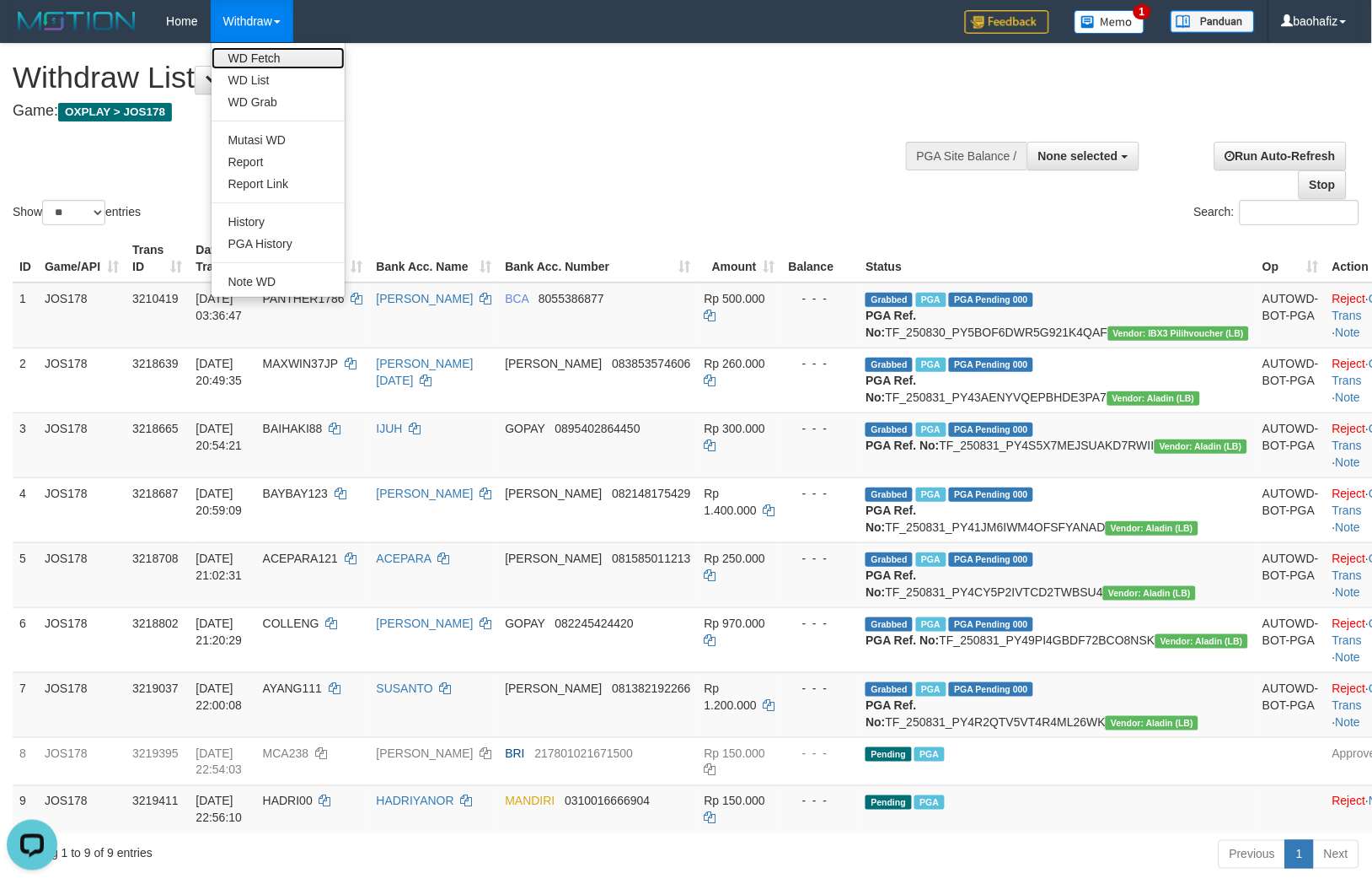
click at [247, 51] on link "WD Fetch" at bounding box center [277, 57] width 133 height 22
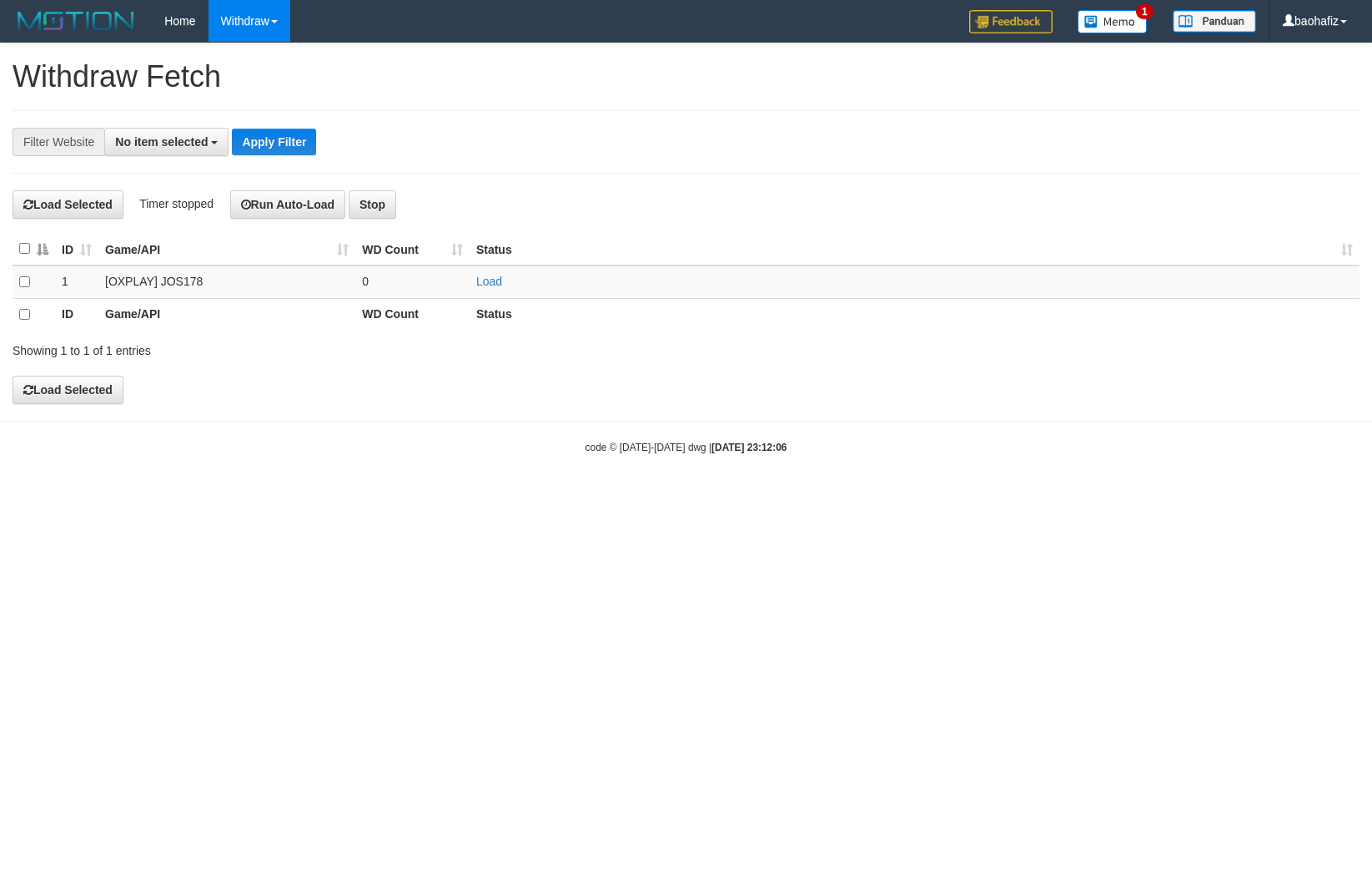
select select
click at [518, 279] on td "Load" at bounding box center [914, 282] width 890 height 32
click at [500, 281] on link "Load" at bounding box center [489, 281] width 26 height 13
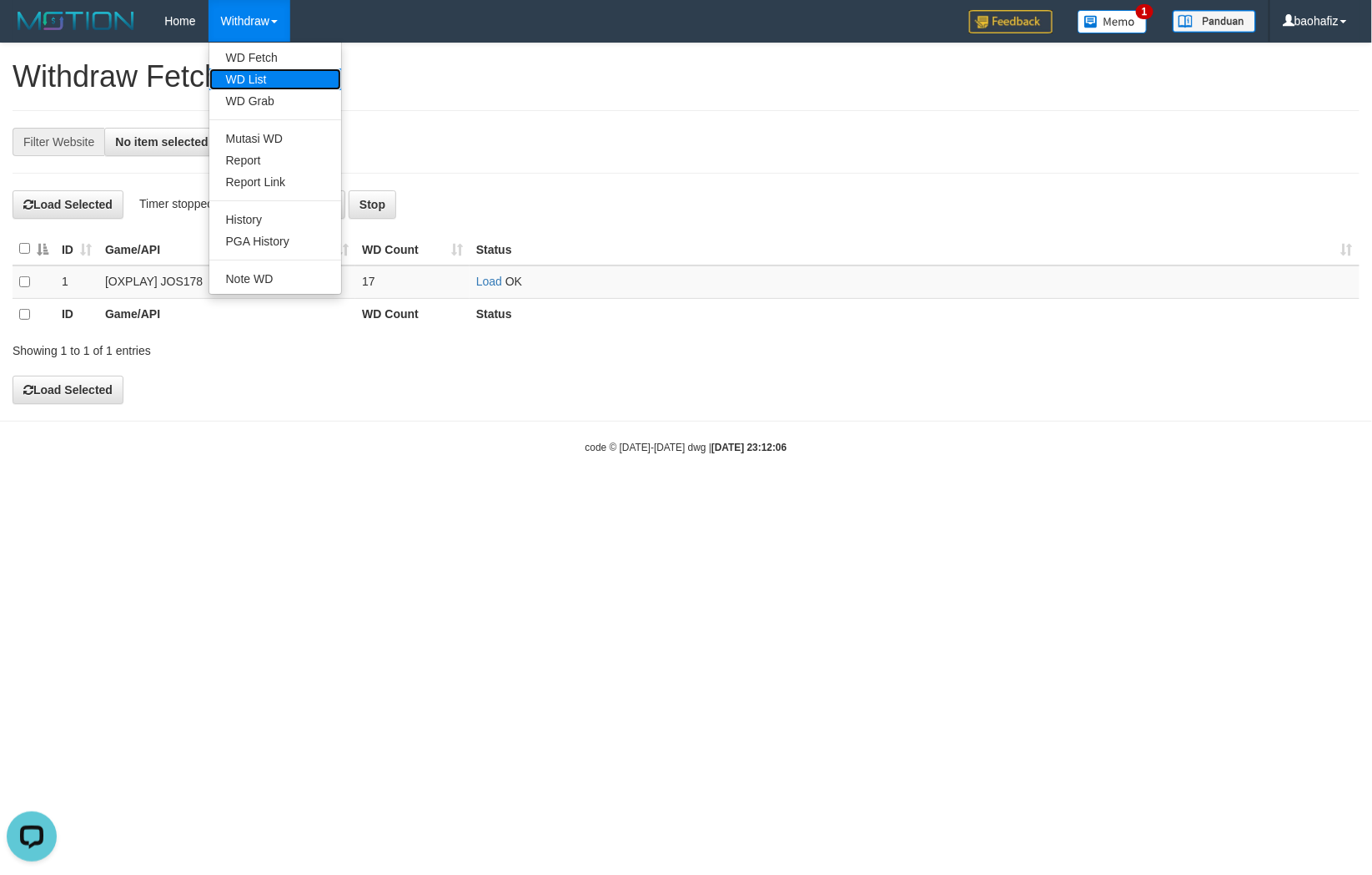
click at [252, 74] on link "WD List" at bounding box center [274, 79] width 131 height 22
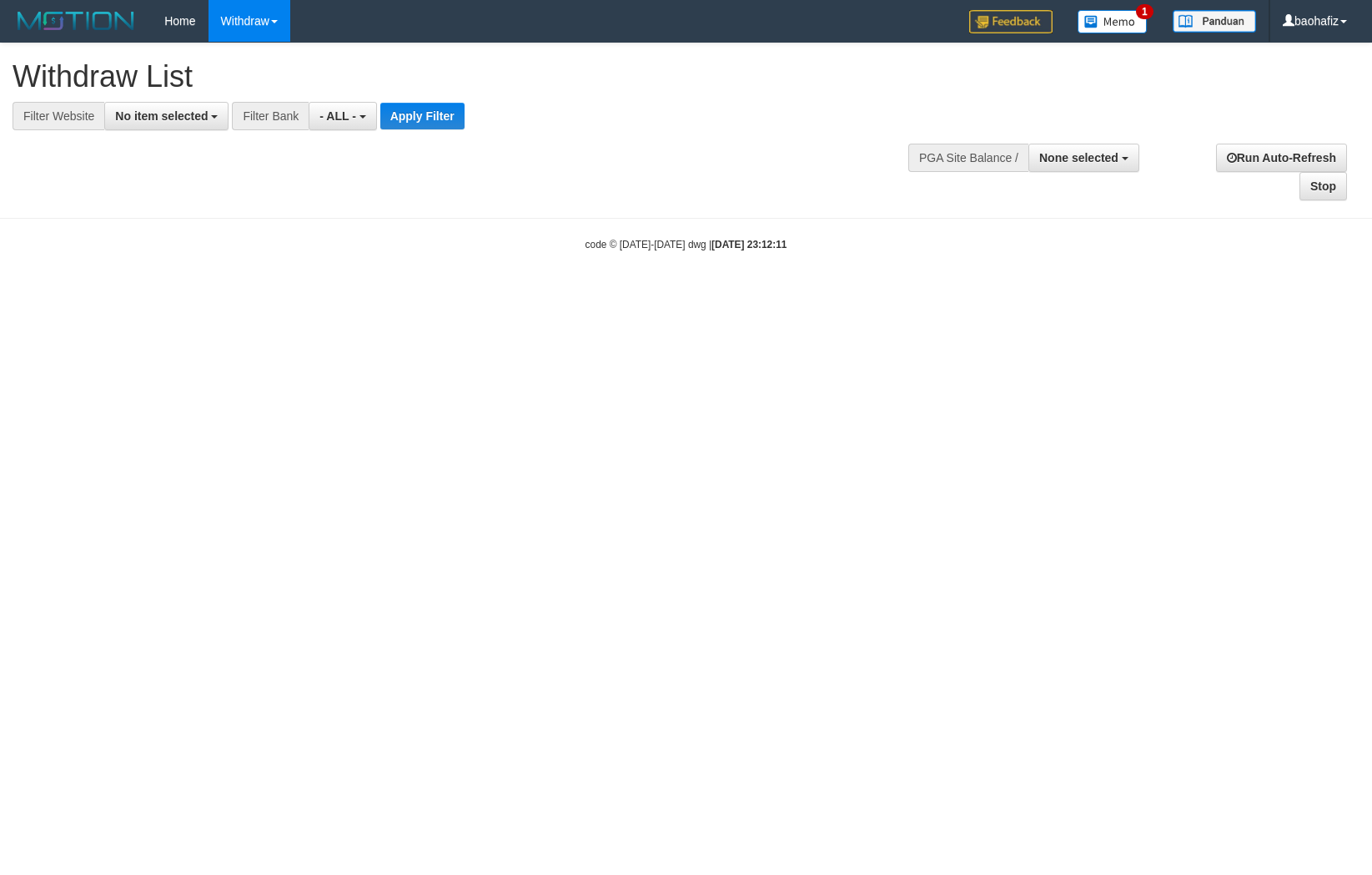
select select
click at [164, 119] on span "No item selected" at bounding box center [162, 116] width 93 height 13
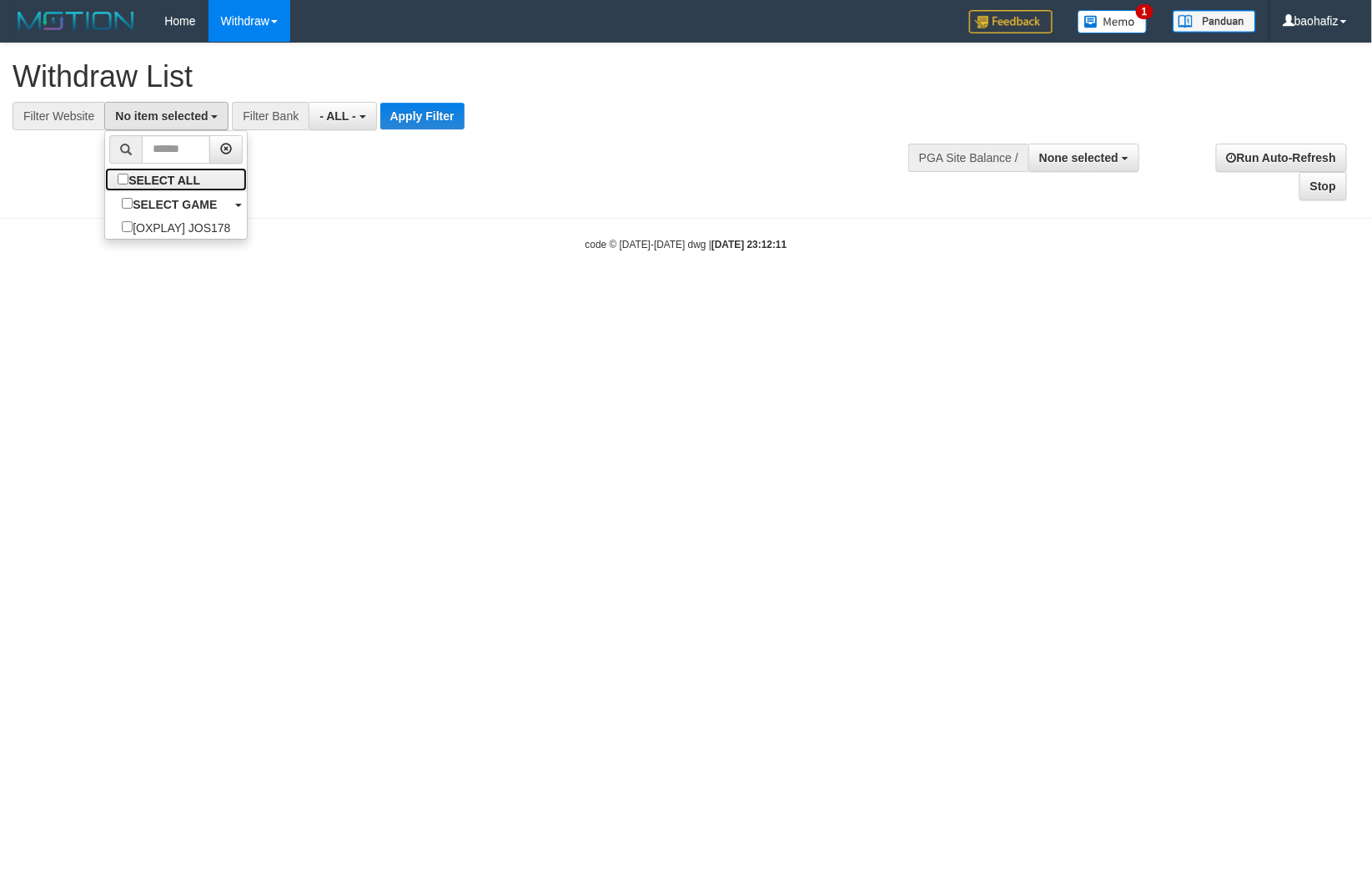
select select "****"
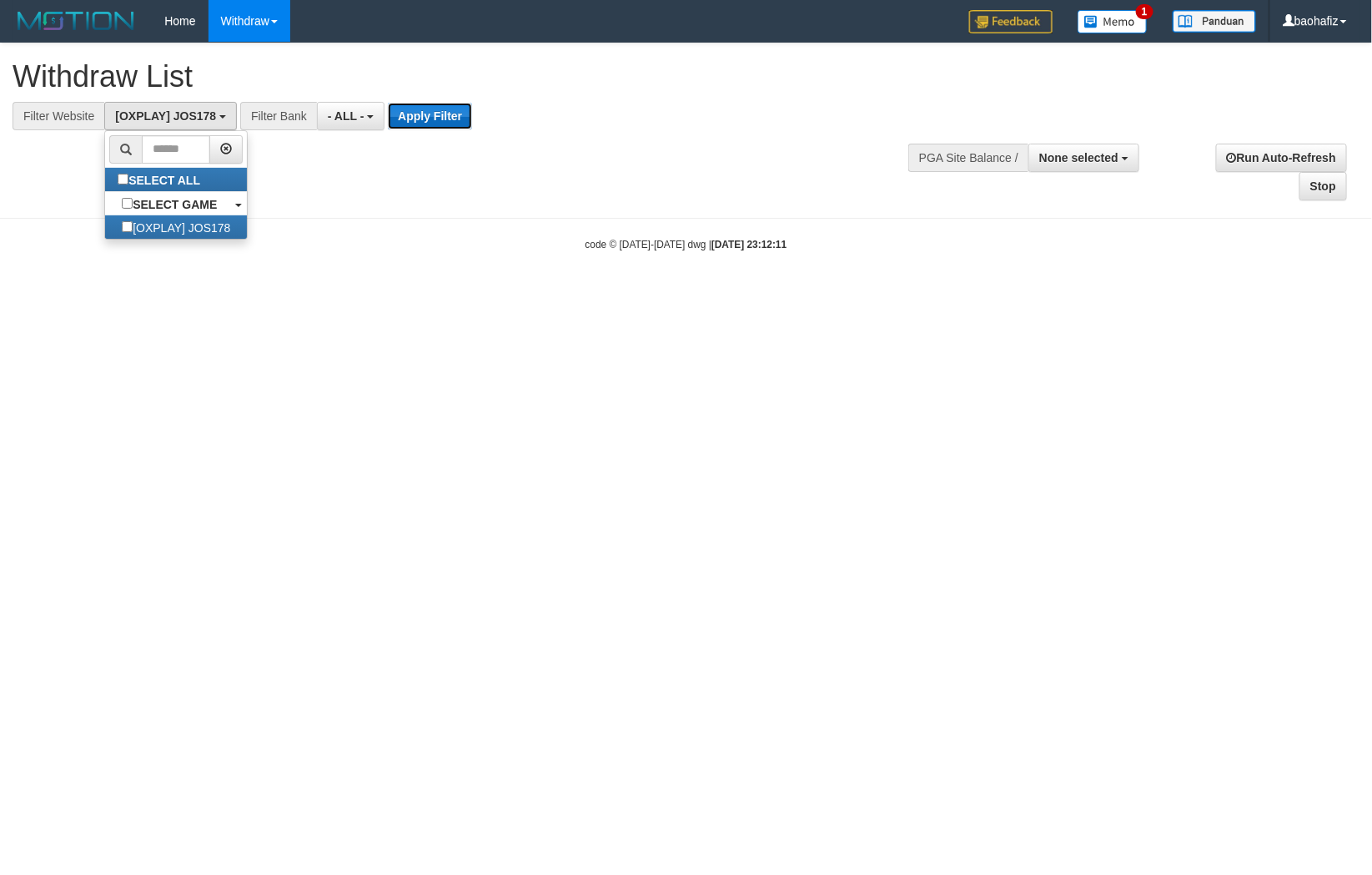
click at [391, 118] on button "Apply Filter" at bounding box center [429, 116] width 84 height 26
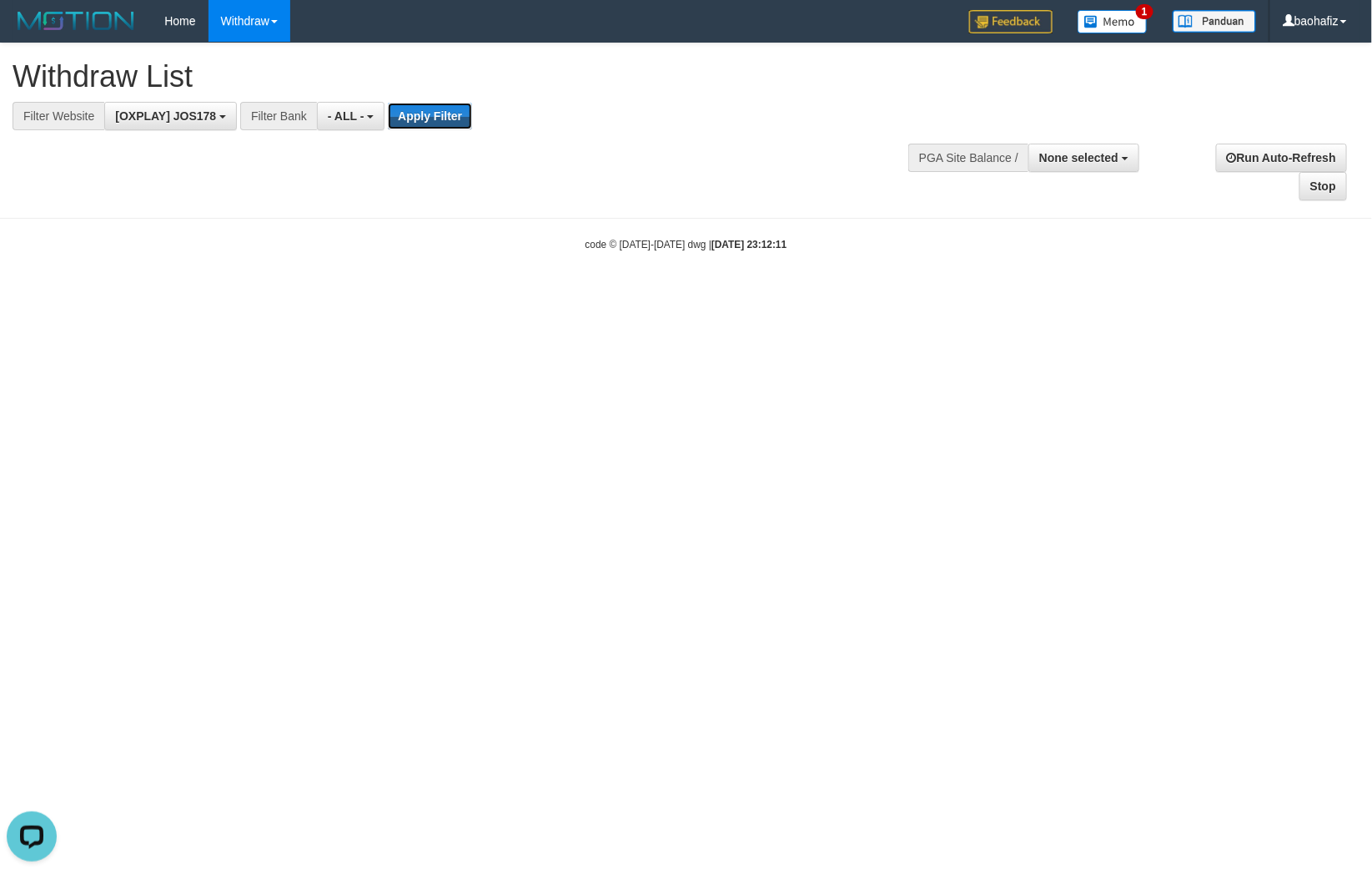
scroll to position [0, 0]
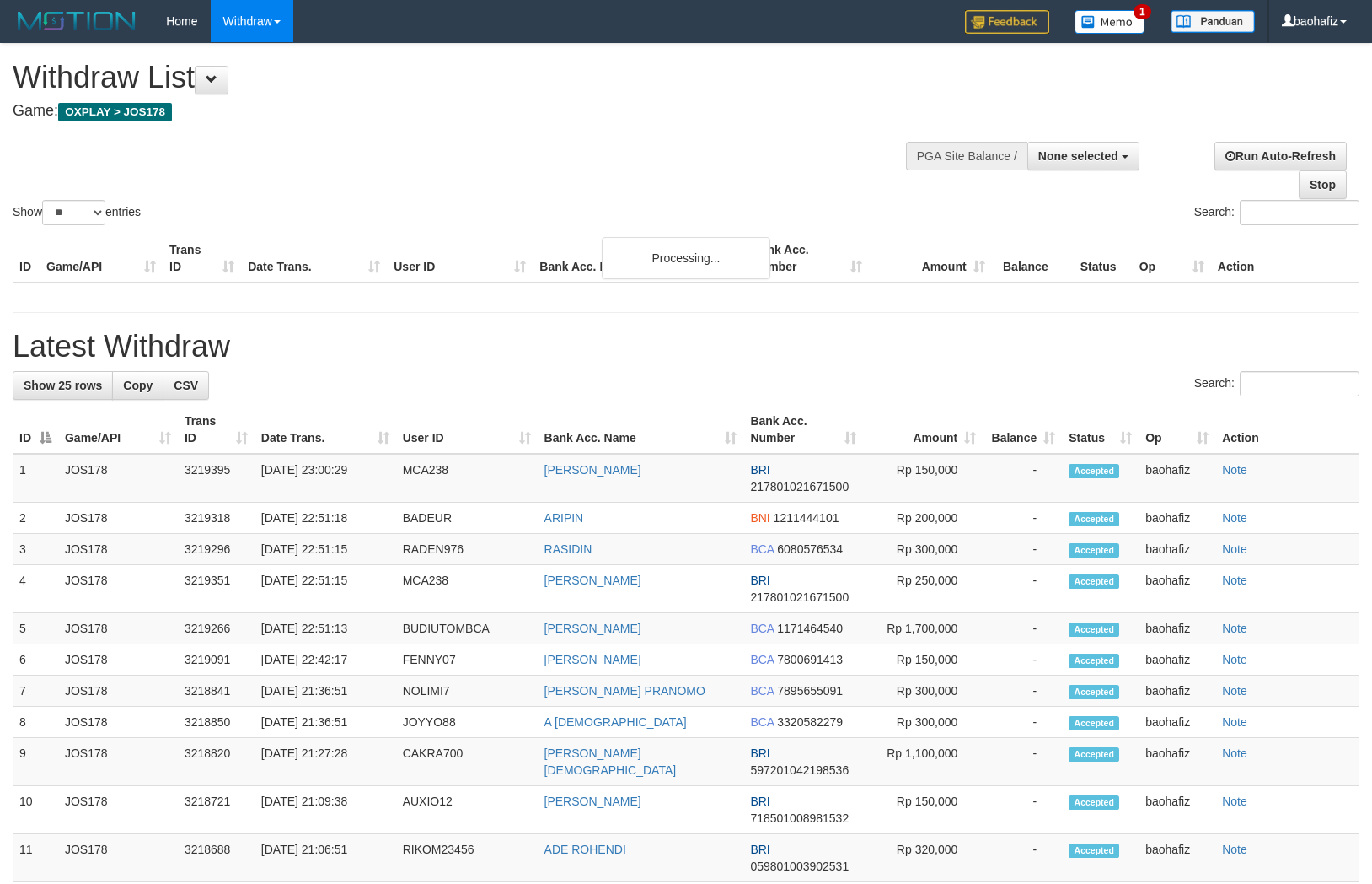
select select
select select "**"
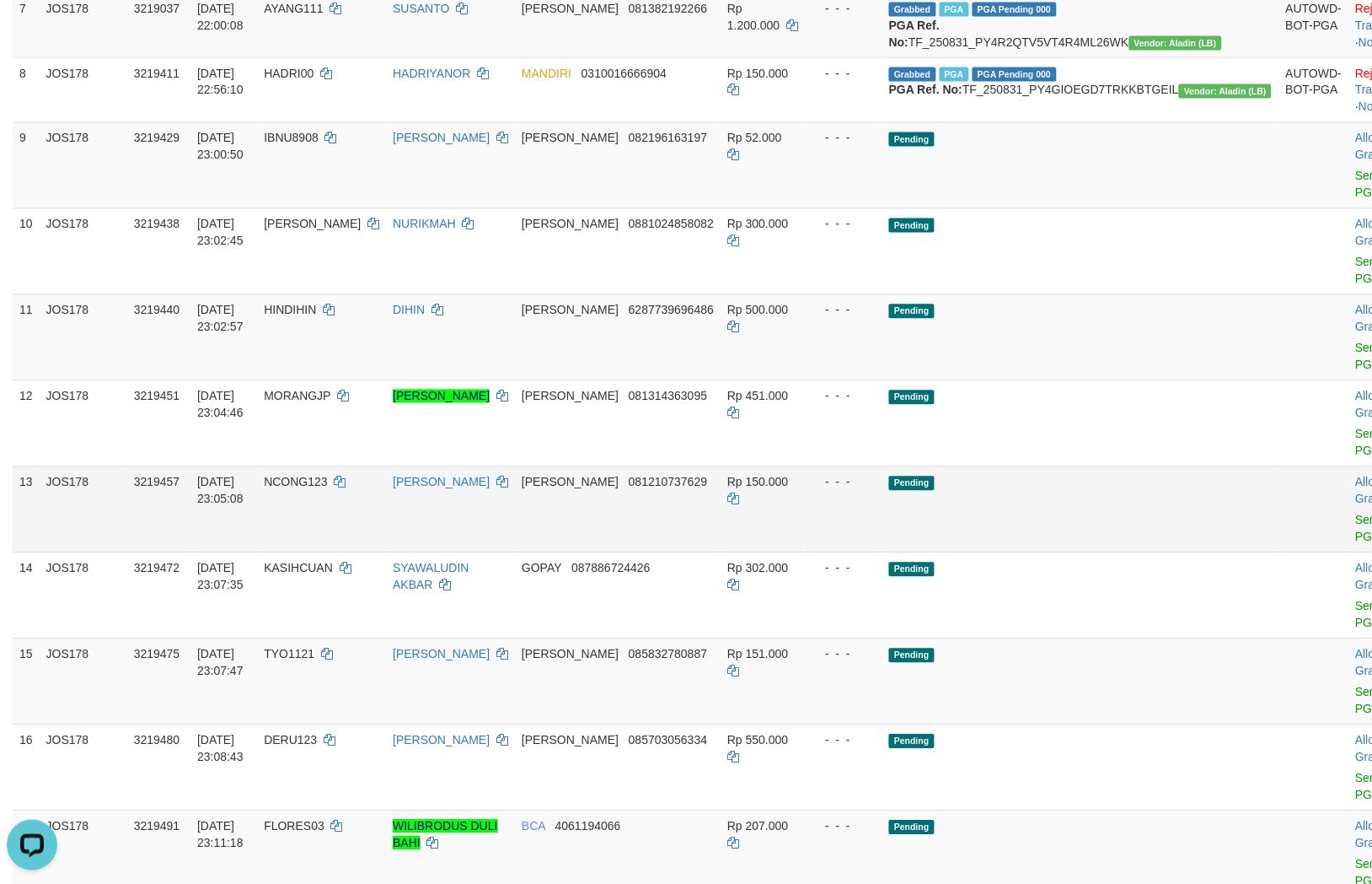
scroll to position [843, 0]
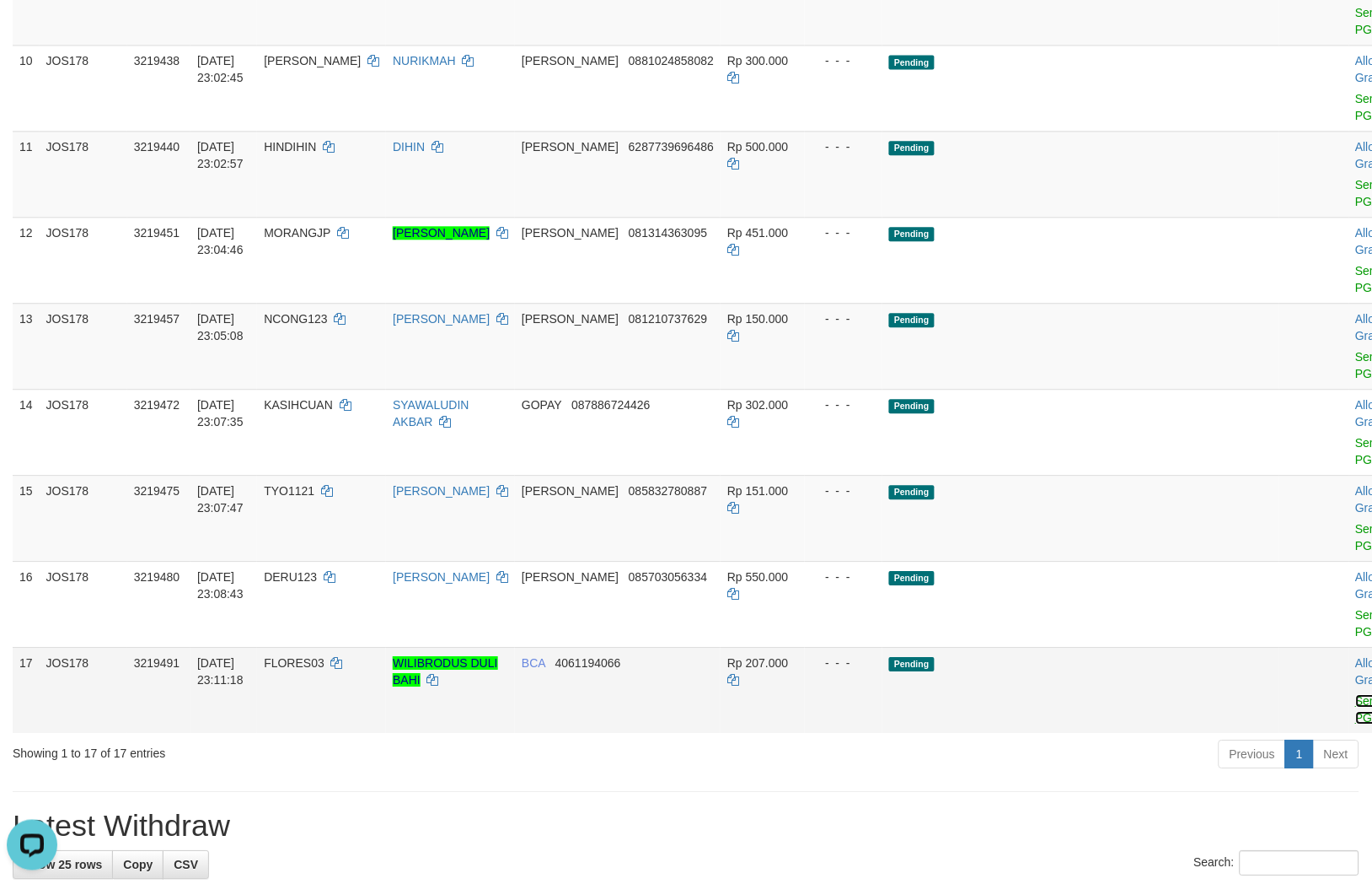
click at [1357, 697] on link "Send PGA" at bounding box center [1370, 709] width 28 height 31
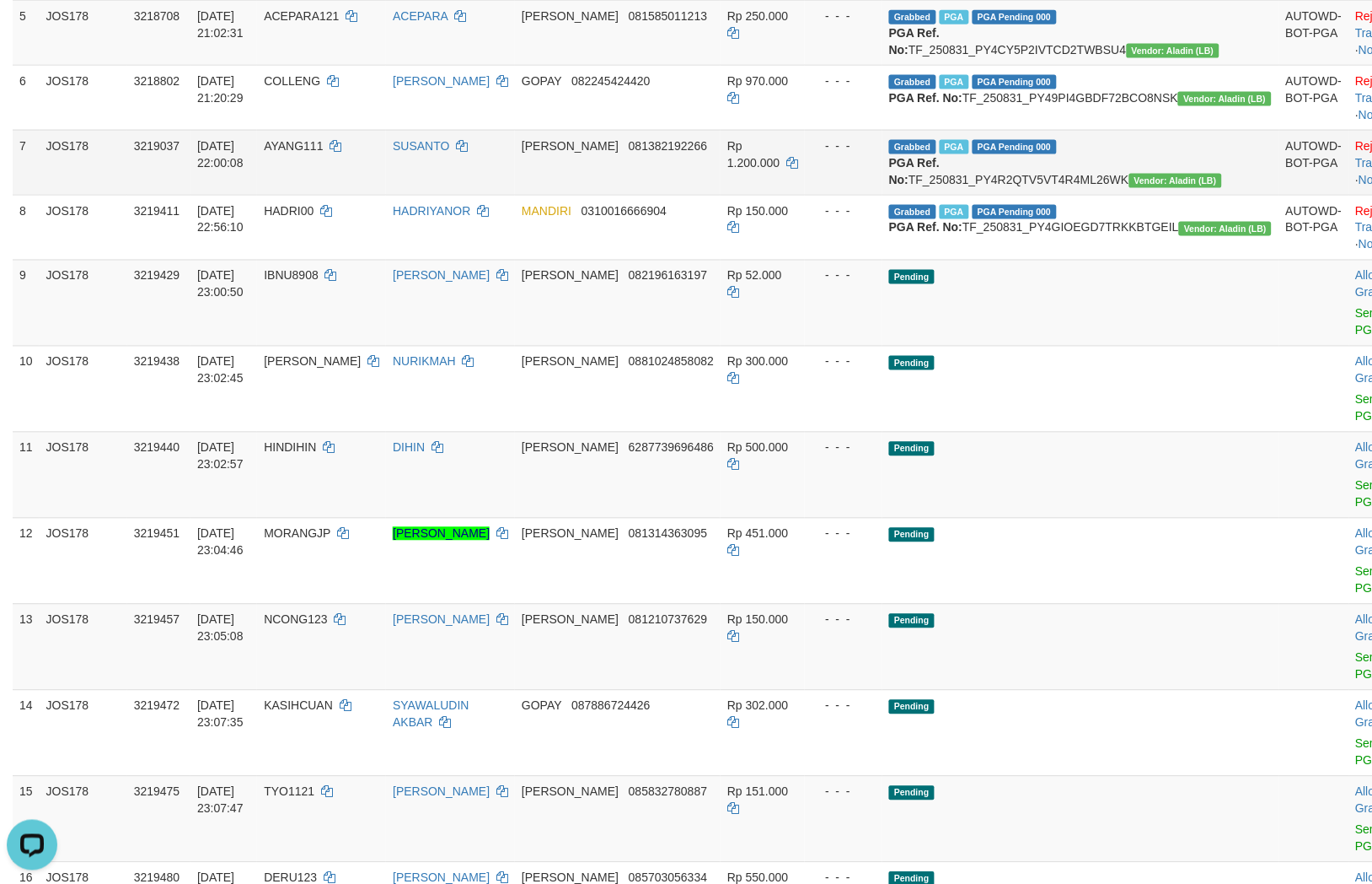
scroll to position [468, 0]
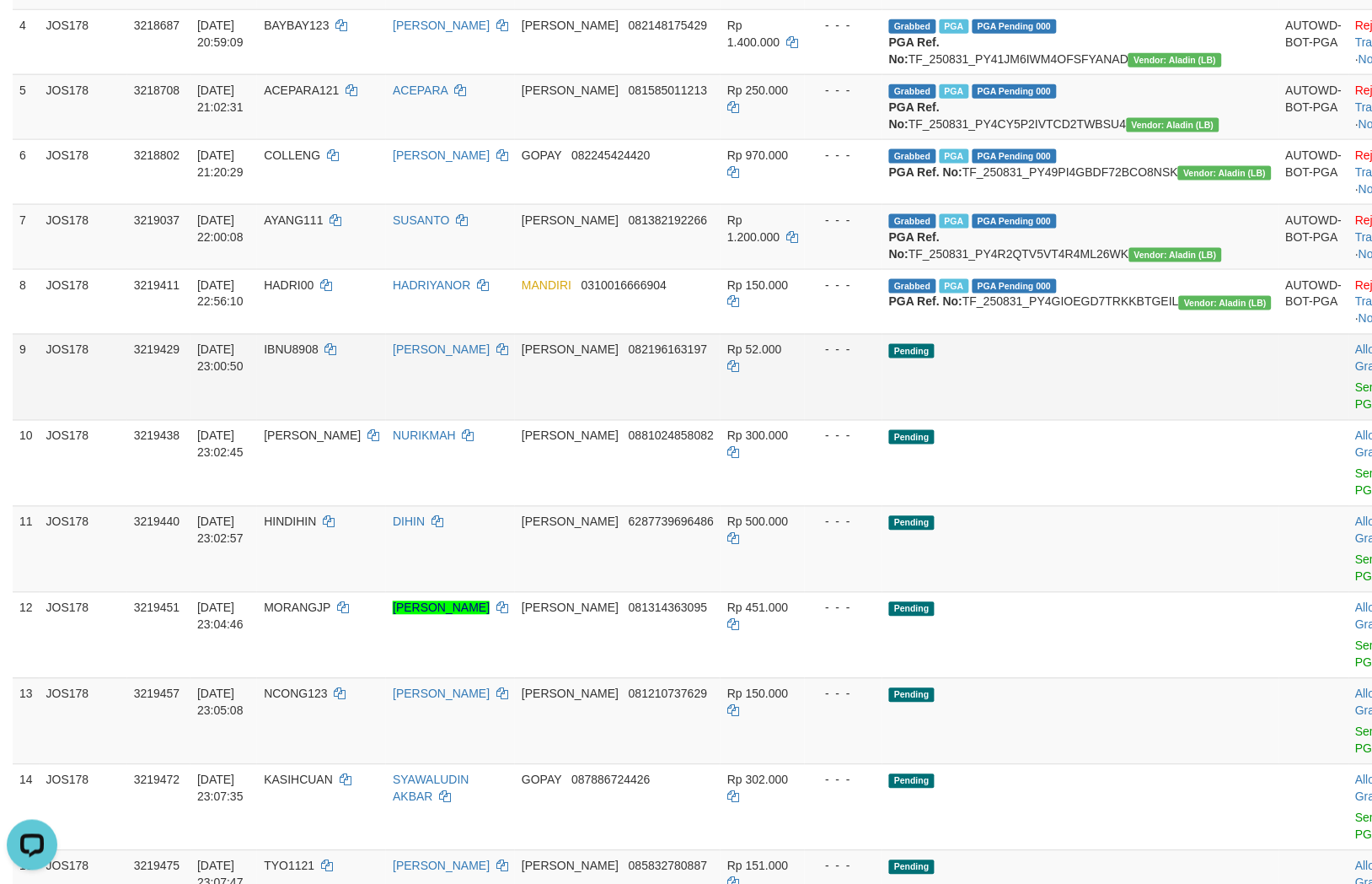
click at [679, 420] on td "DANA 082196163197" at bounding box center [617, 377] width 205 height 86
copy span "082196163197"
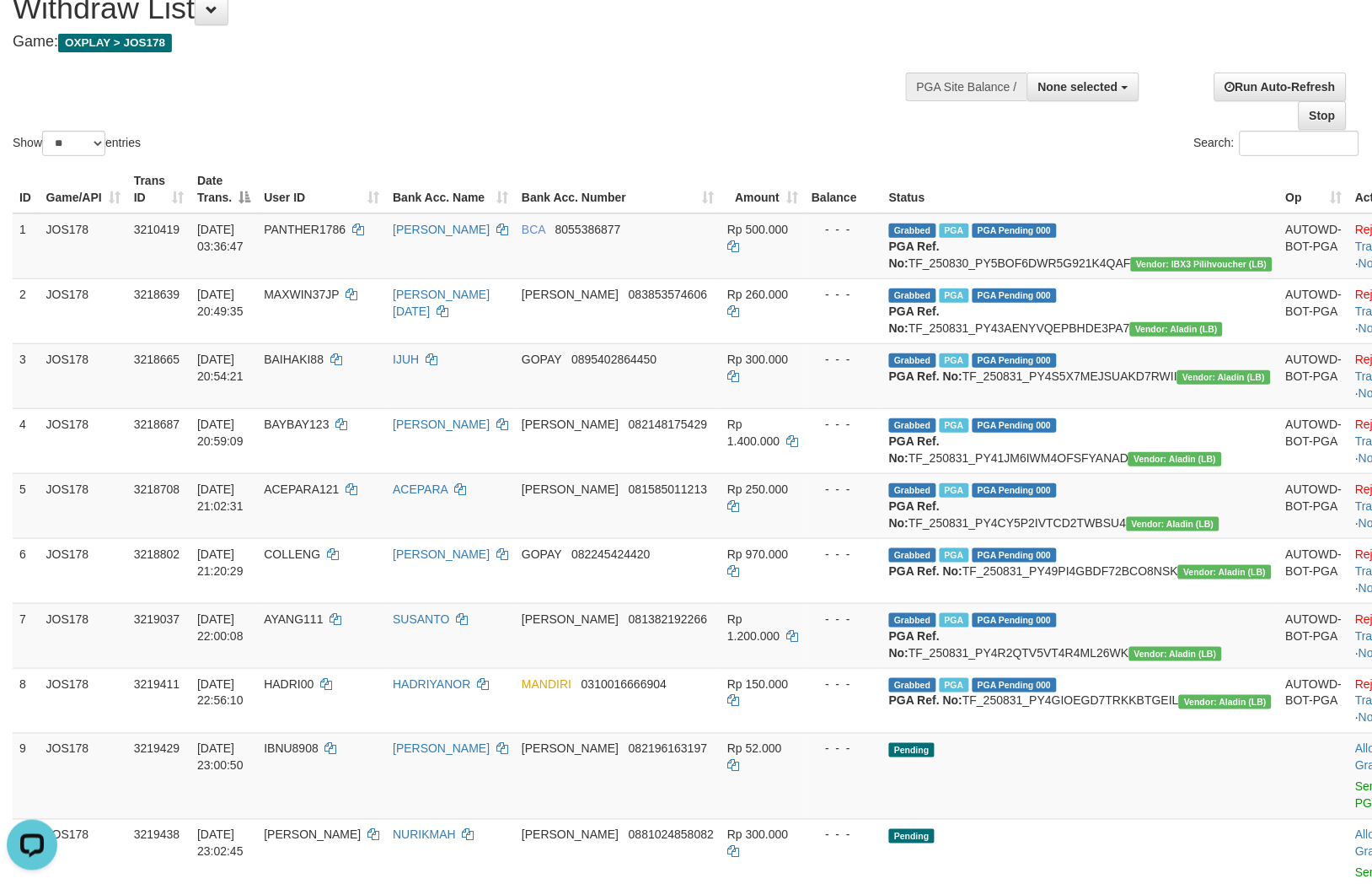
scroll to position [0, 0]
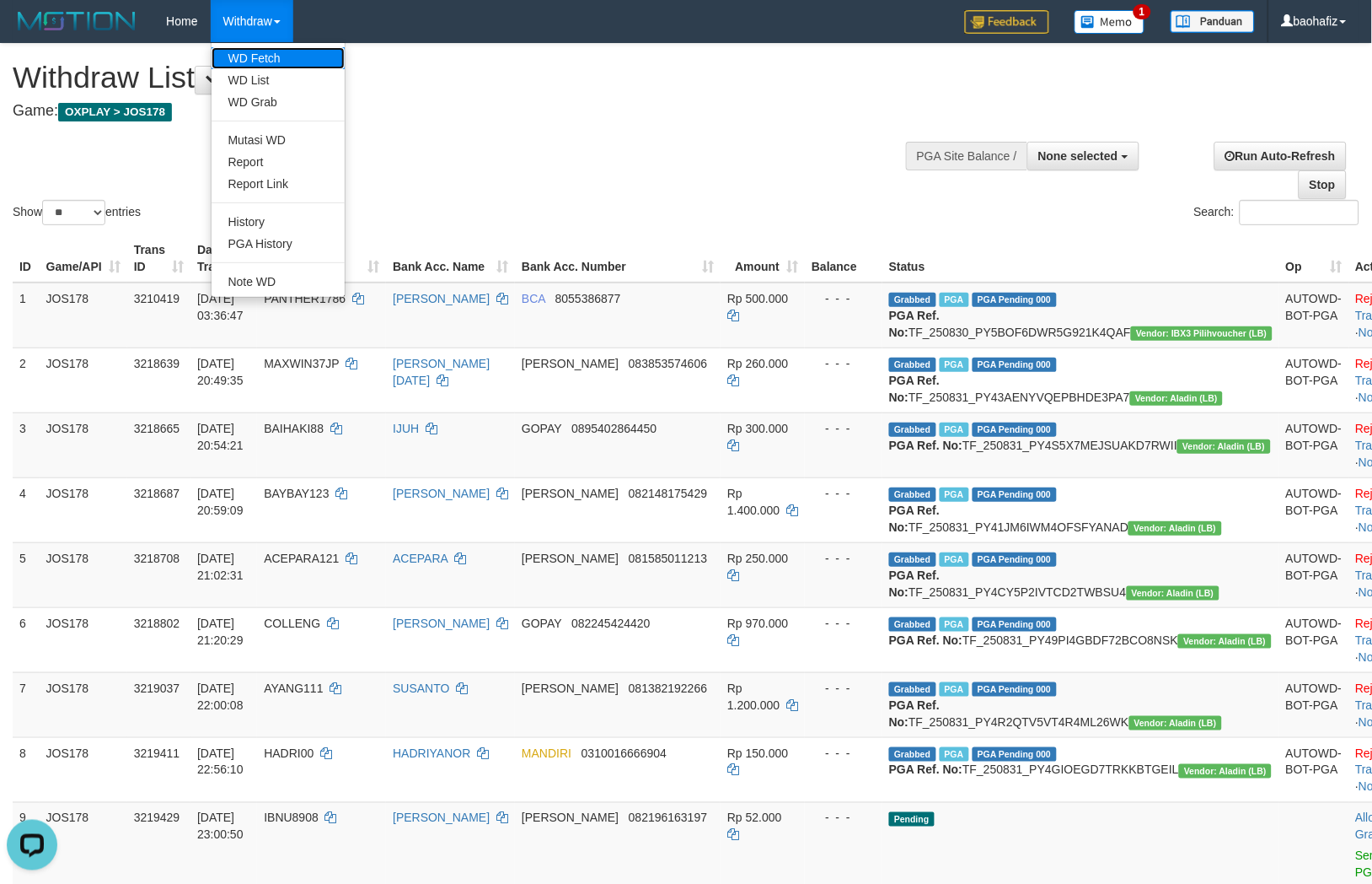
click at [247, 54] on link "WD Fetch" at bounding box center [277, 57] width 133 height 22
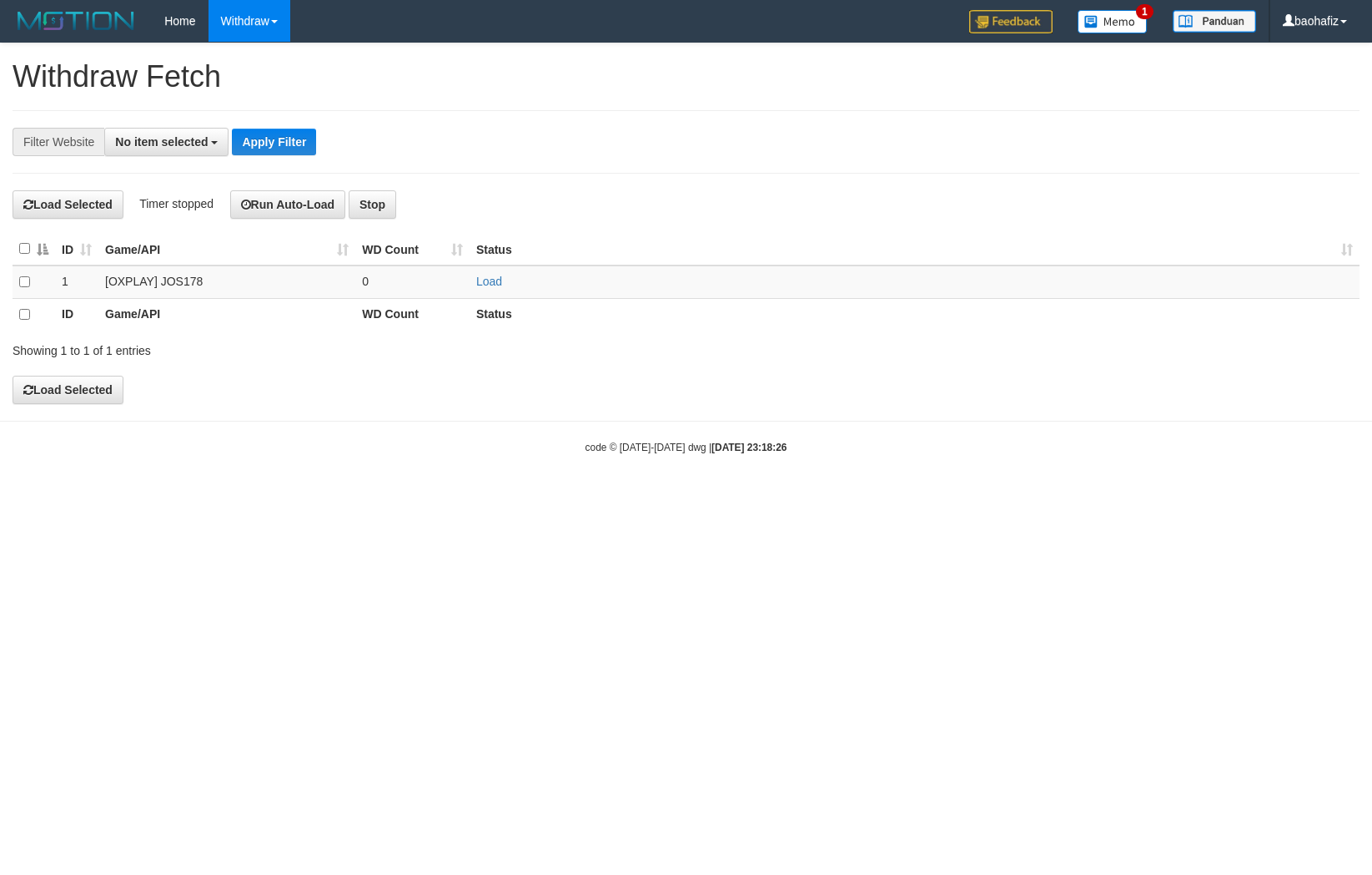
select select
click at [494, 281] on link "Load" at bounding box center [489, 281] width 26 height 13
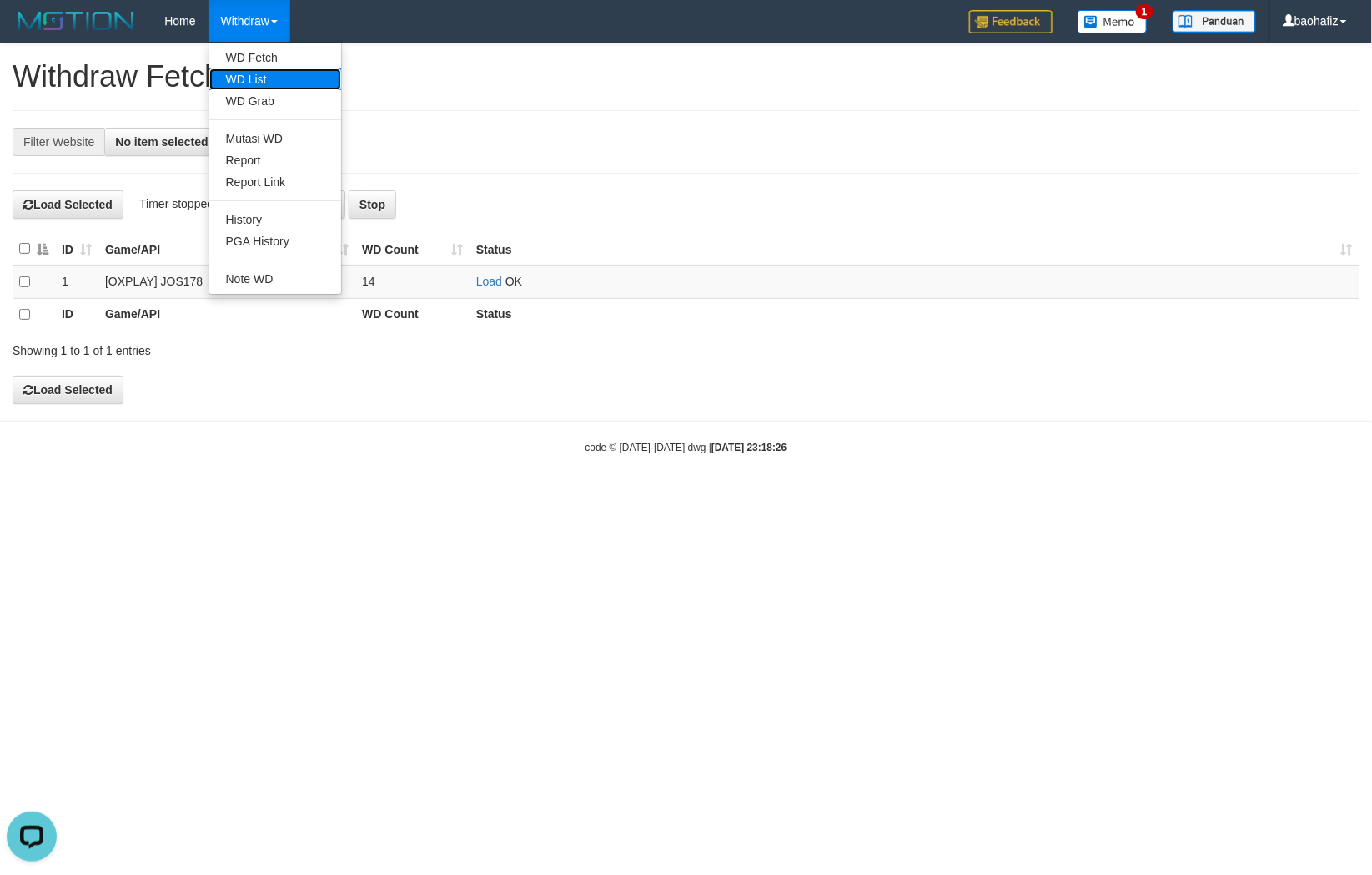
click at [248, 73] on link "WD List" at bounding box center [274, 79] width 131 height 22
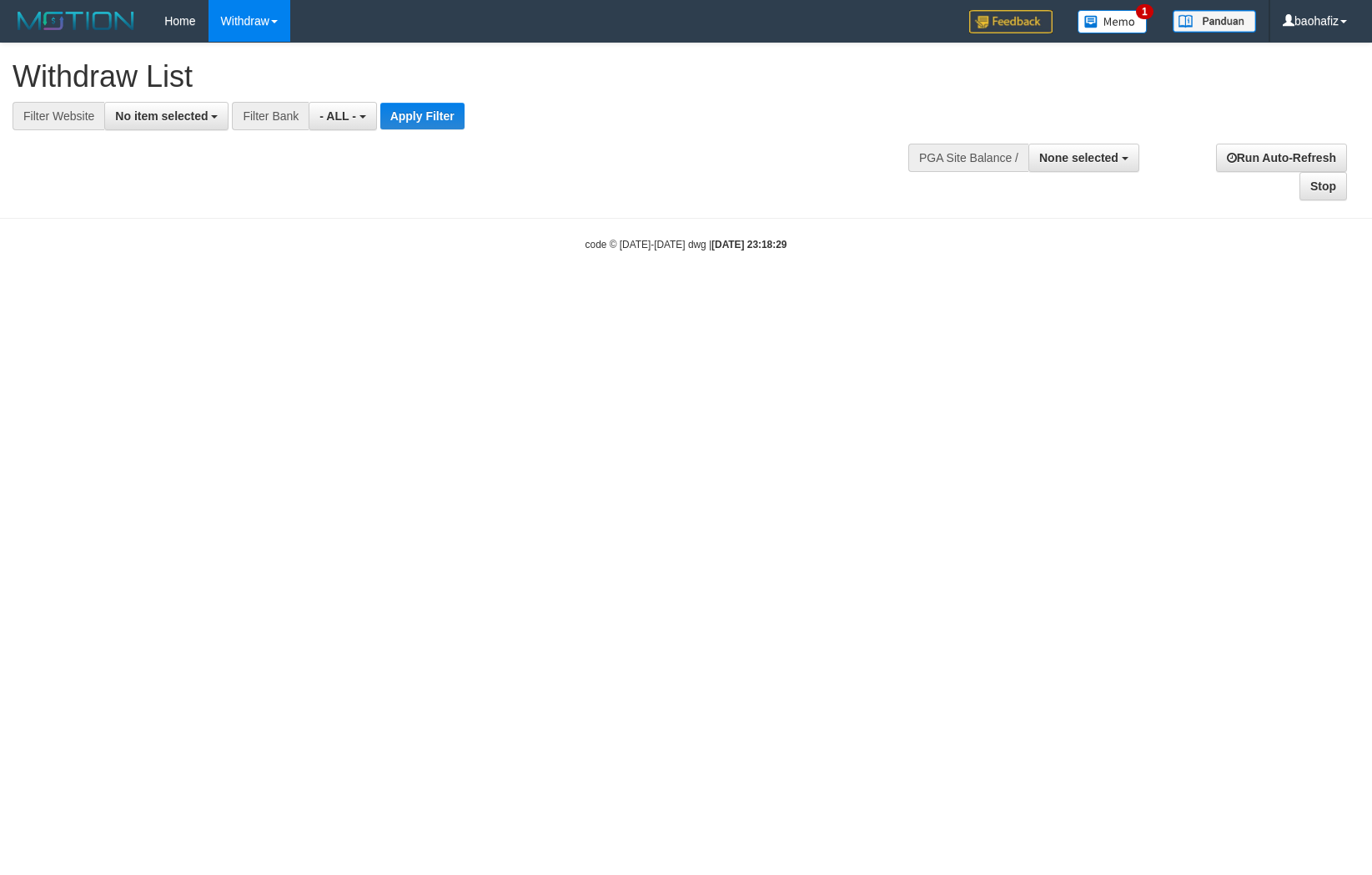
select select
click at [134, 120] on span "No item selected" at bounding box center [162, 116] width 93 height 13
select select "****"
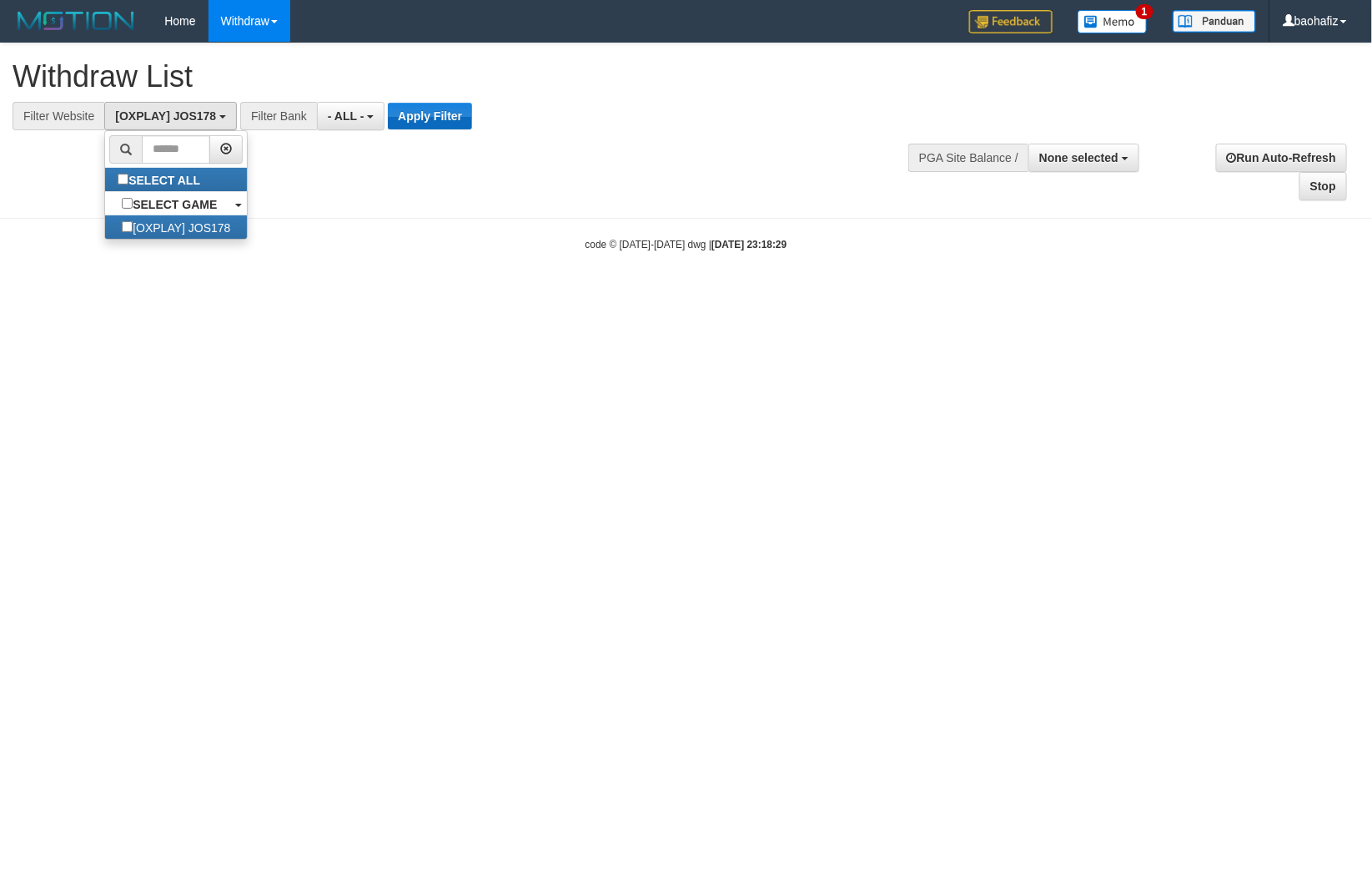
scroll to position [14, 0]
click at [446, 119] on button "Apply Filter" at bounding box center [429, 116] width 84 height 26
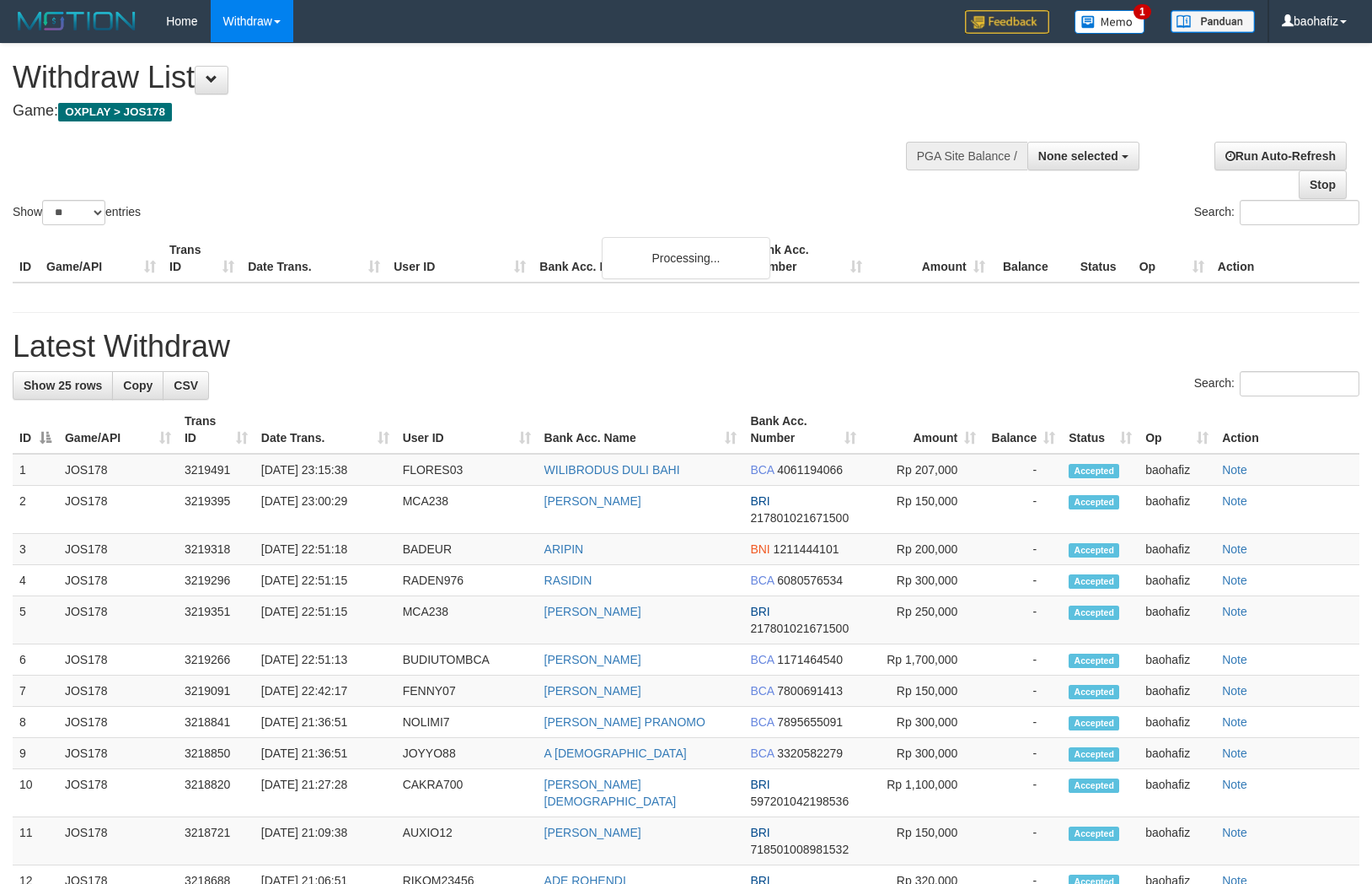
select select
select select "**"
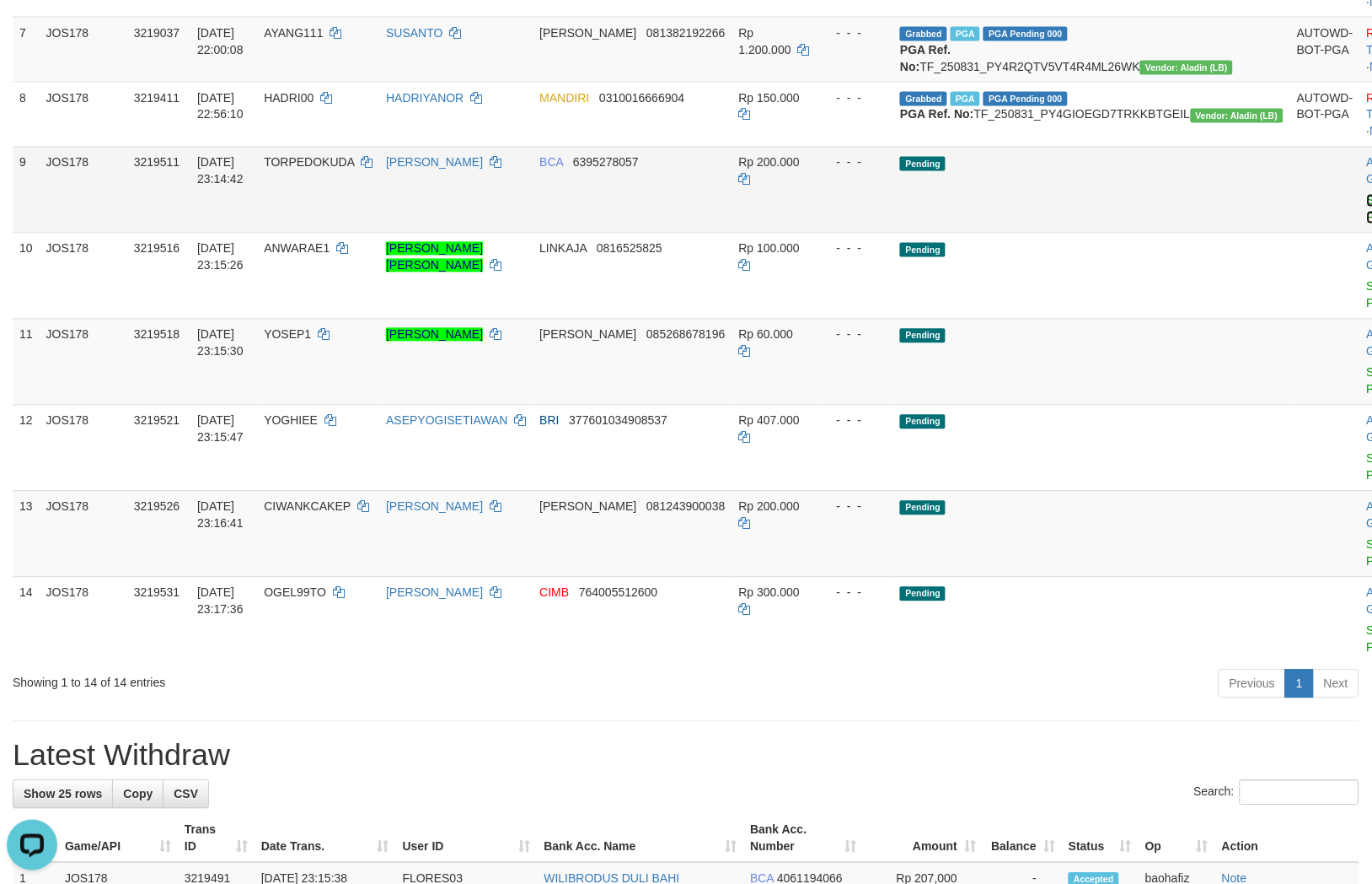
click at [1367, 225] on link "Send PGA" at bounding box center [1381, 209] width 28 height 31
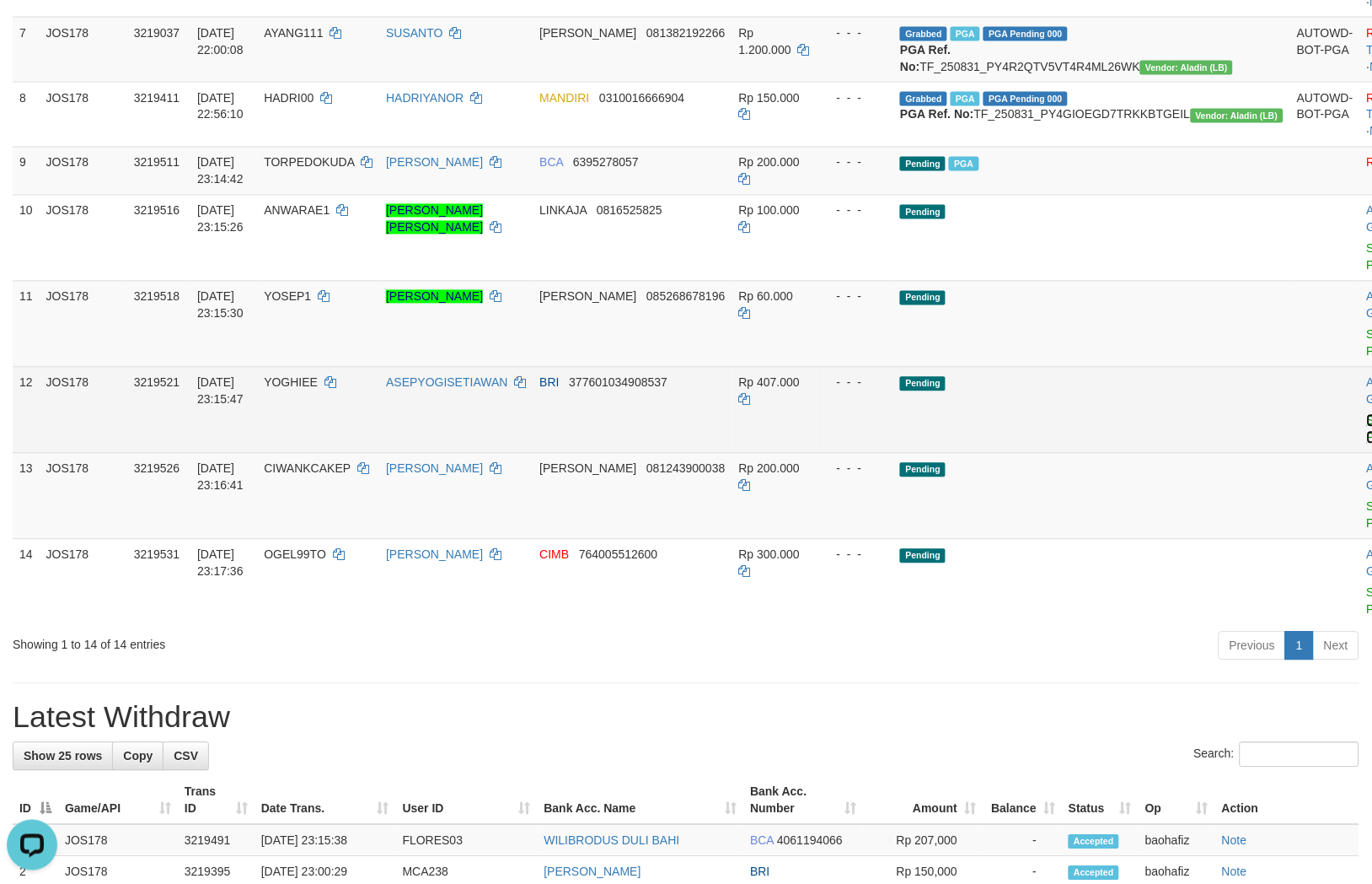
click at [1367, 444] on link "Send PGA" at bounding box center [1381, 429] width 28 height 31
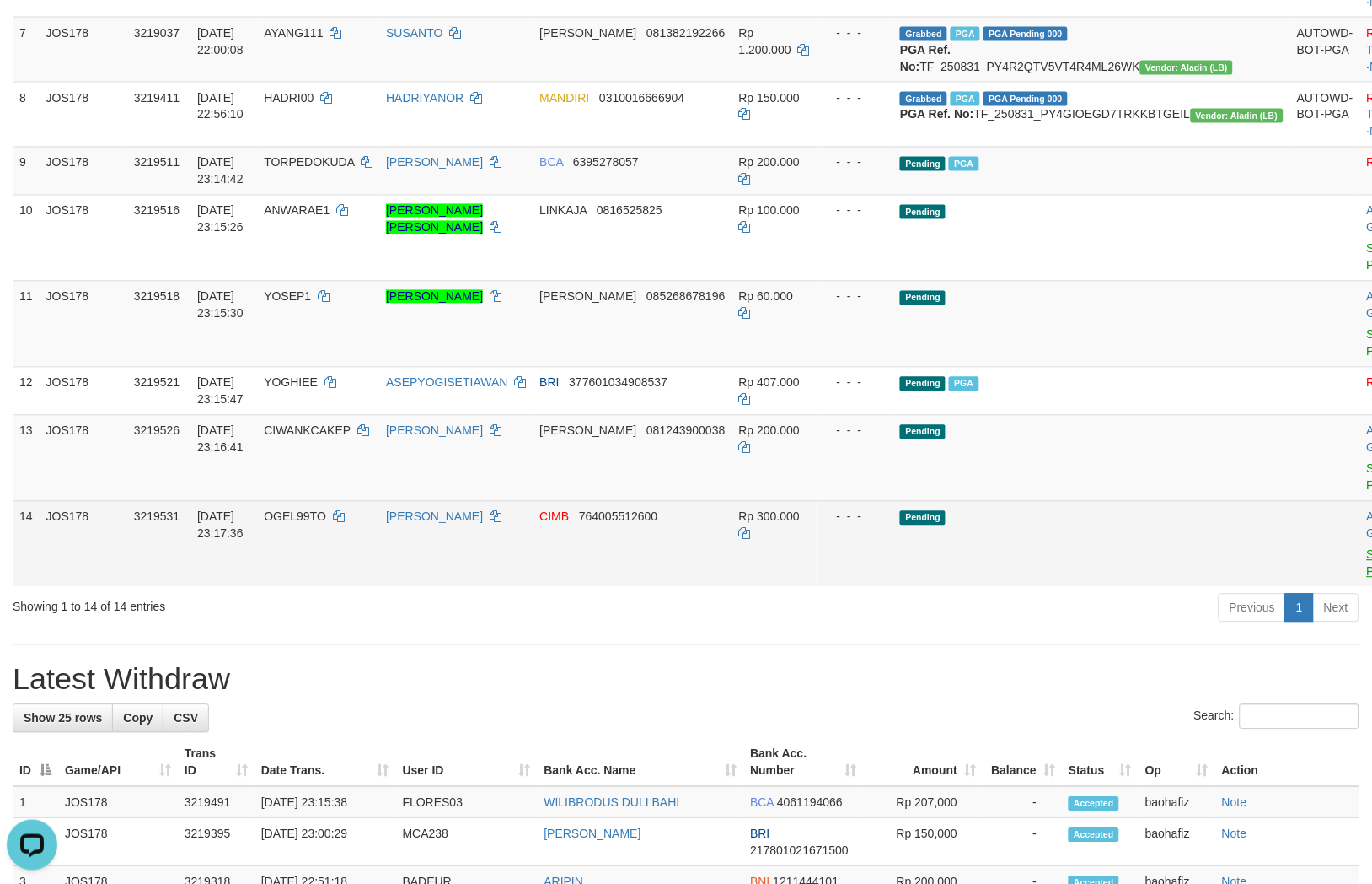
click at [1270, 592] on div "ID Game/API Trans ID Date Trans. User ID Bank Acc. Name Bank Acc. Number Amount…" at bounding box center [686, 82] width 1372 height 1018
click at [1367, 578] on link "Send PGA" at bounding box center [1381, 564] width 28 height 31
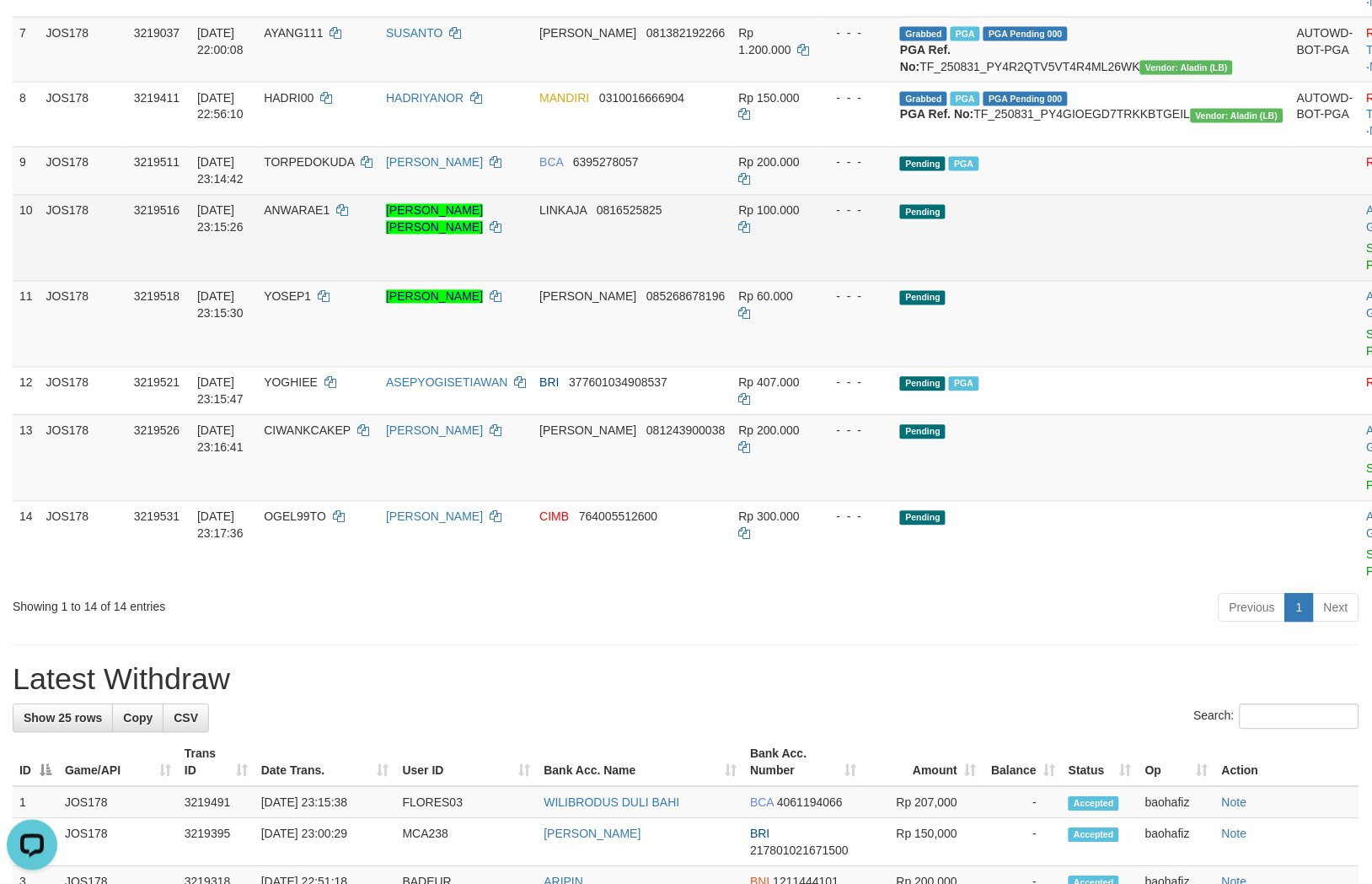
click at [685, 281] on td "LINKAJA 0816525825" at bounding box center [632, 238] width 199 height 86
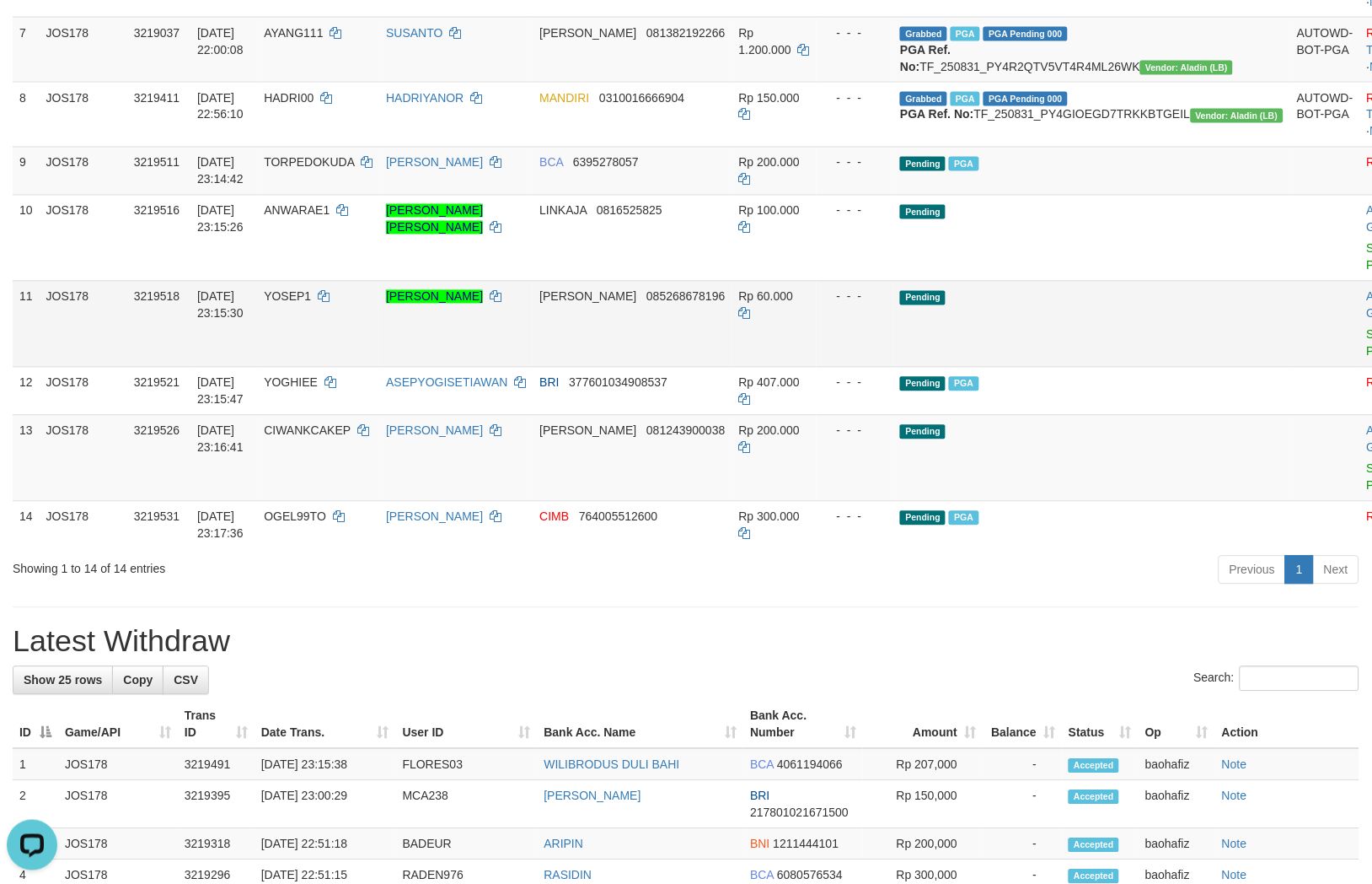
click at [700, 367] on td "DANA 085268678196" at bounding box center [632, 324] width 199 height 86
copy span "085268678196"
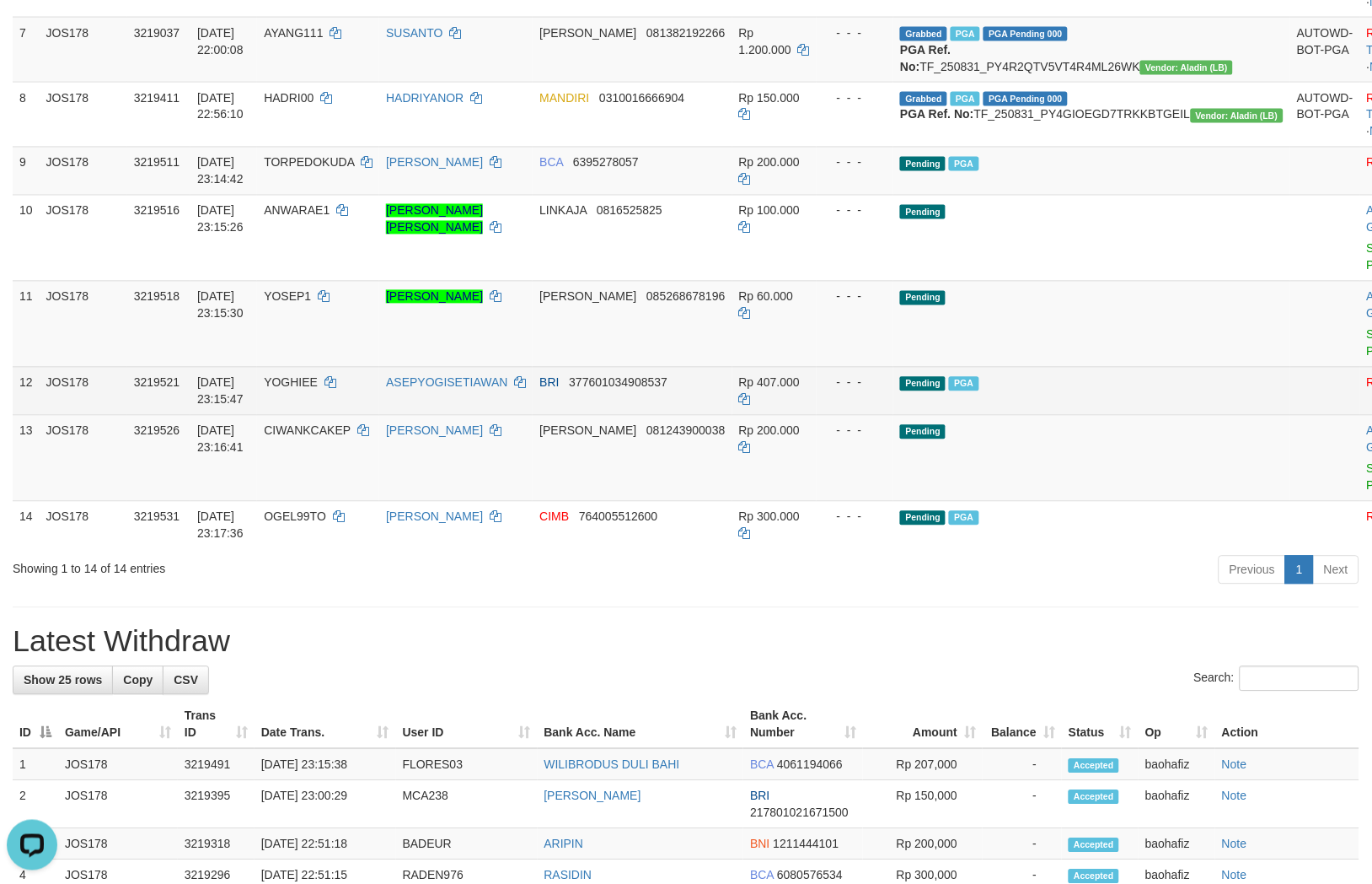
click at [519, 415] on td "ASEPYOGISETIAWAN" at bounding box center [456, 391] width 154 height 48
copy td "ASEPYOGISETIAWAN"
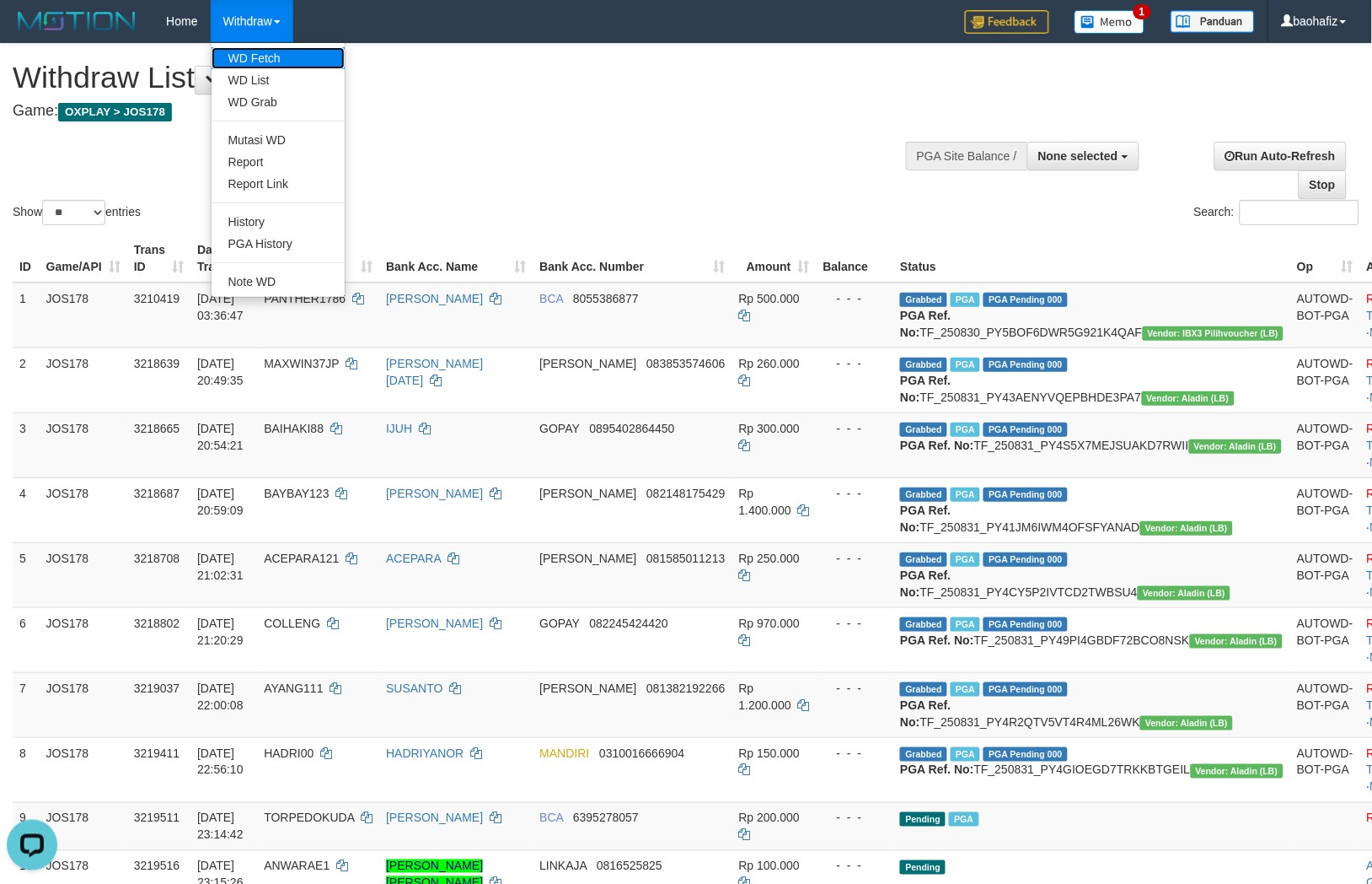
click at [254, 54] on link "WD Fetch" at bounding box center [277, 57] width 133 height 22
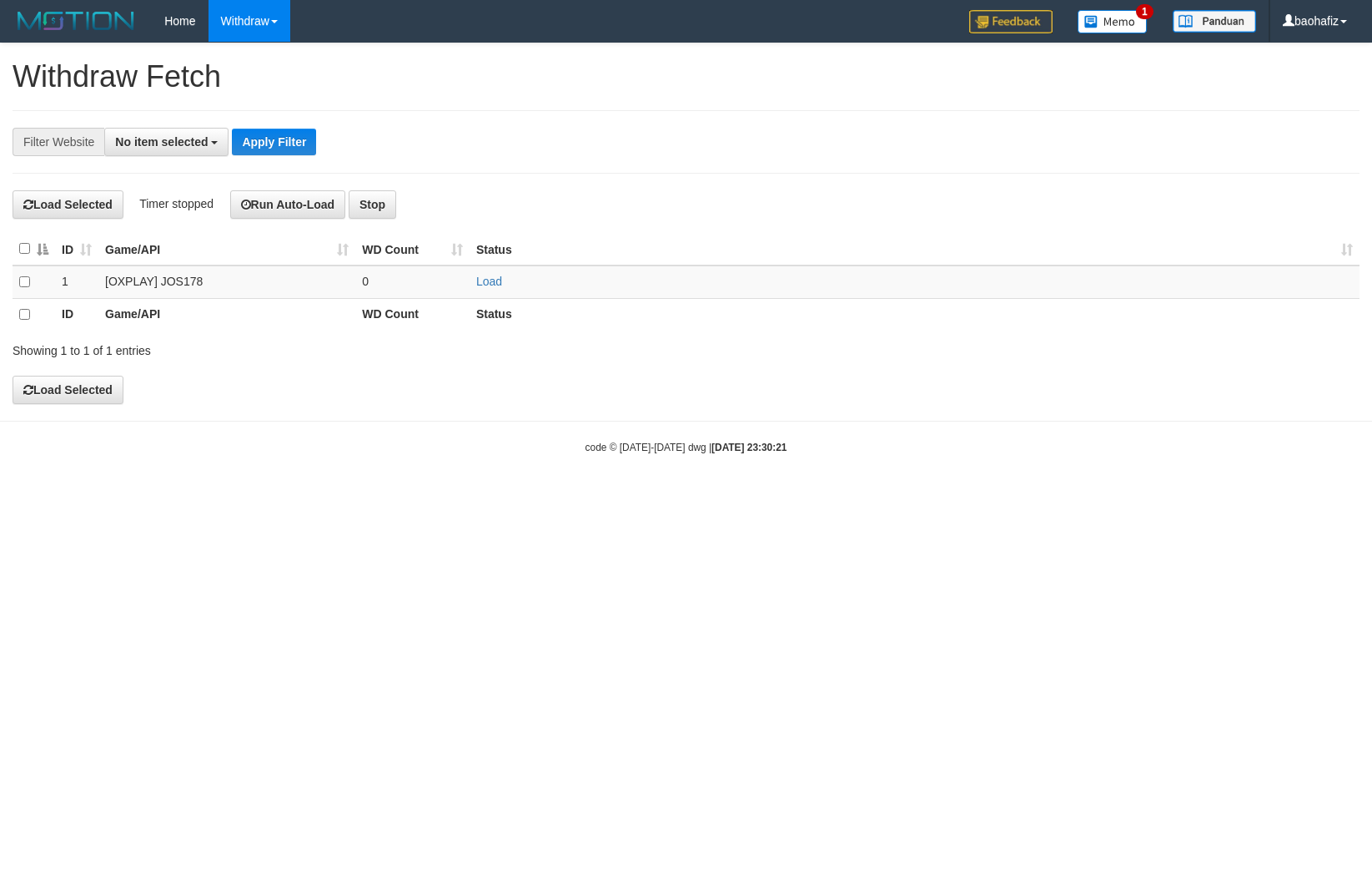
select select
click at [493, 277] on link "Load" at bounding box center [489, 281] width 26 height 13
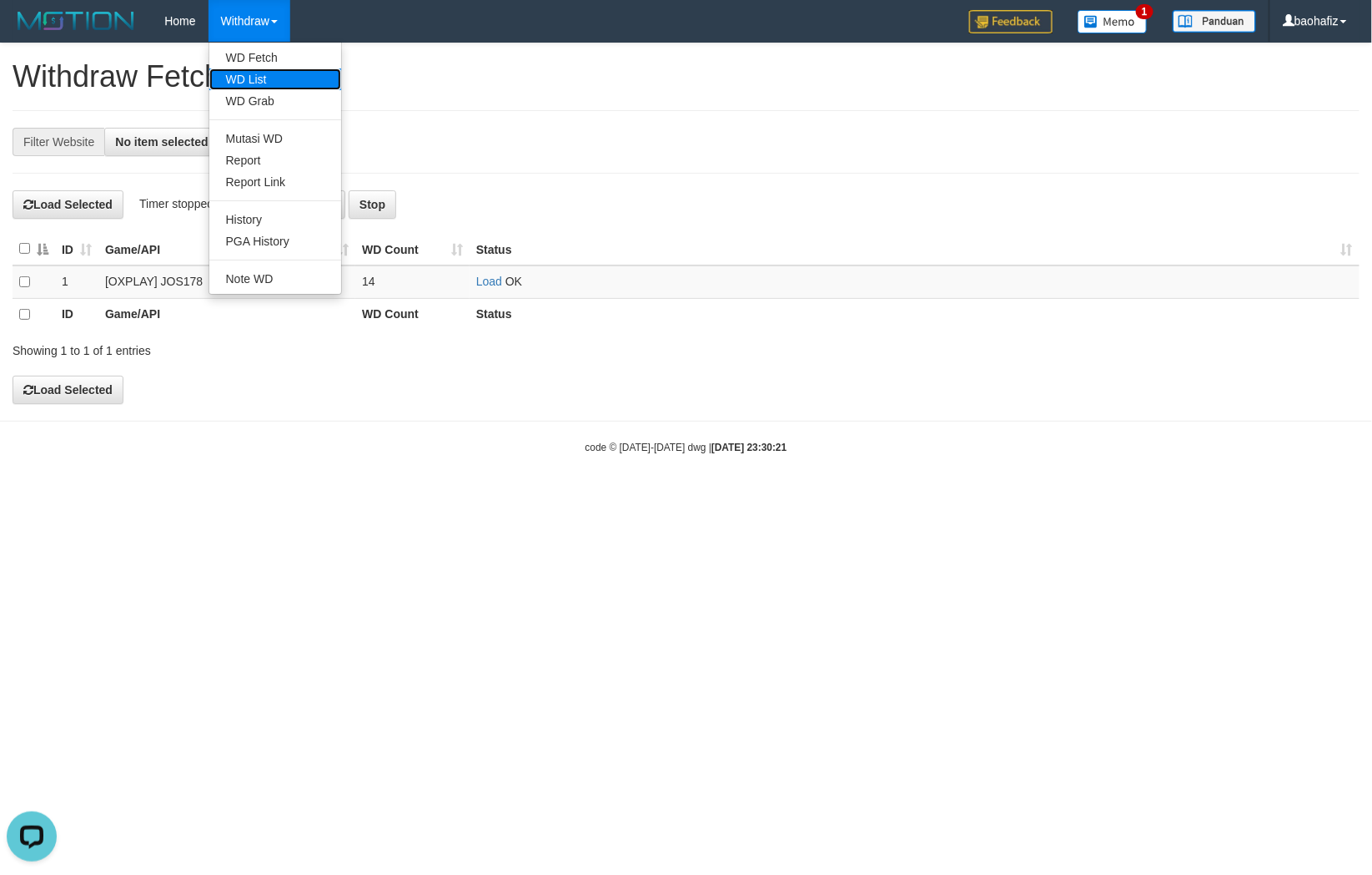
drag, startPoint x: 249, startPoint y: 71, endPoint x: 285, endPoint y: 70, distance: 36.0
click at [249, 70] on link "WD List" at bounding box center [274, 79] width 131 height 22
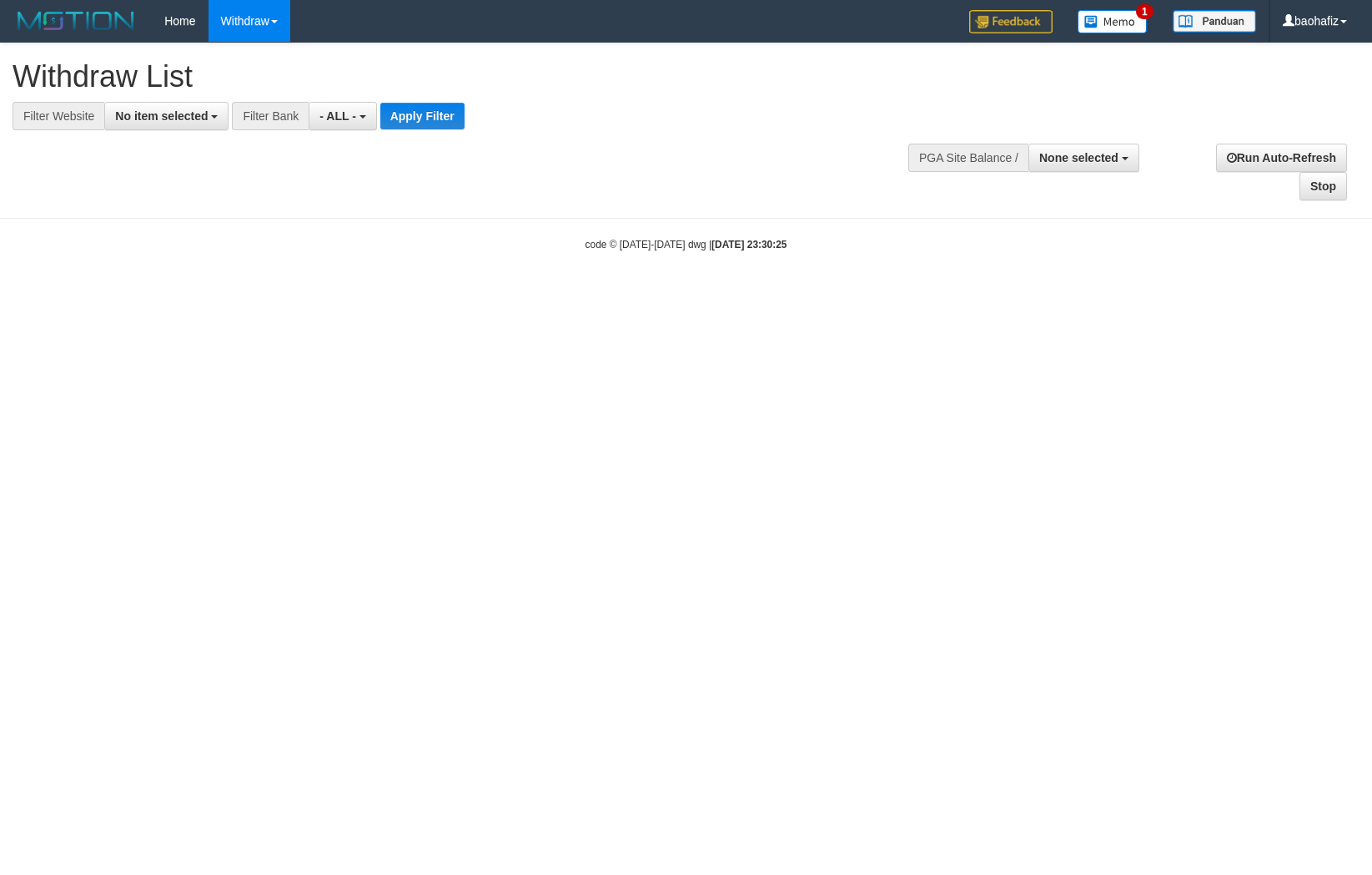
select select
click at [172, 114] on span "No item selected" at bounding box center [162, 116] width 93 height 13
select select "****"
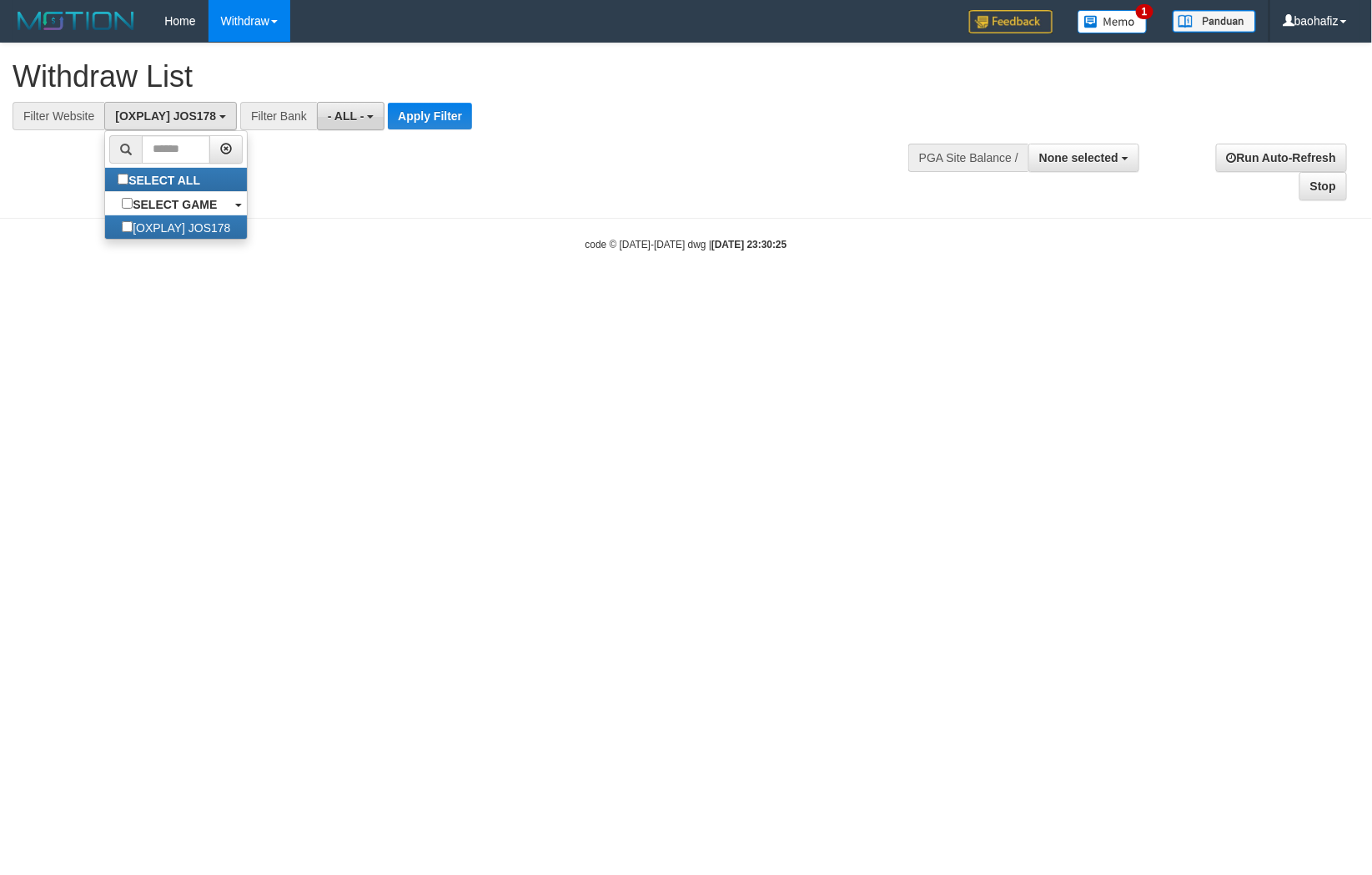
scroll to position [14, 0]
click at [421, 114] on button "Apply Filter" at bounding box center [429, 116] width 84 height 26
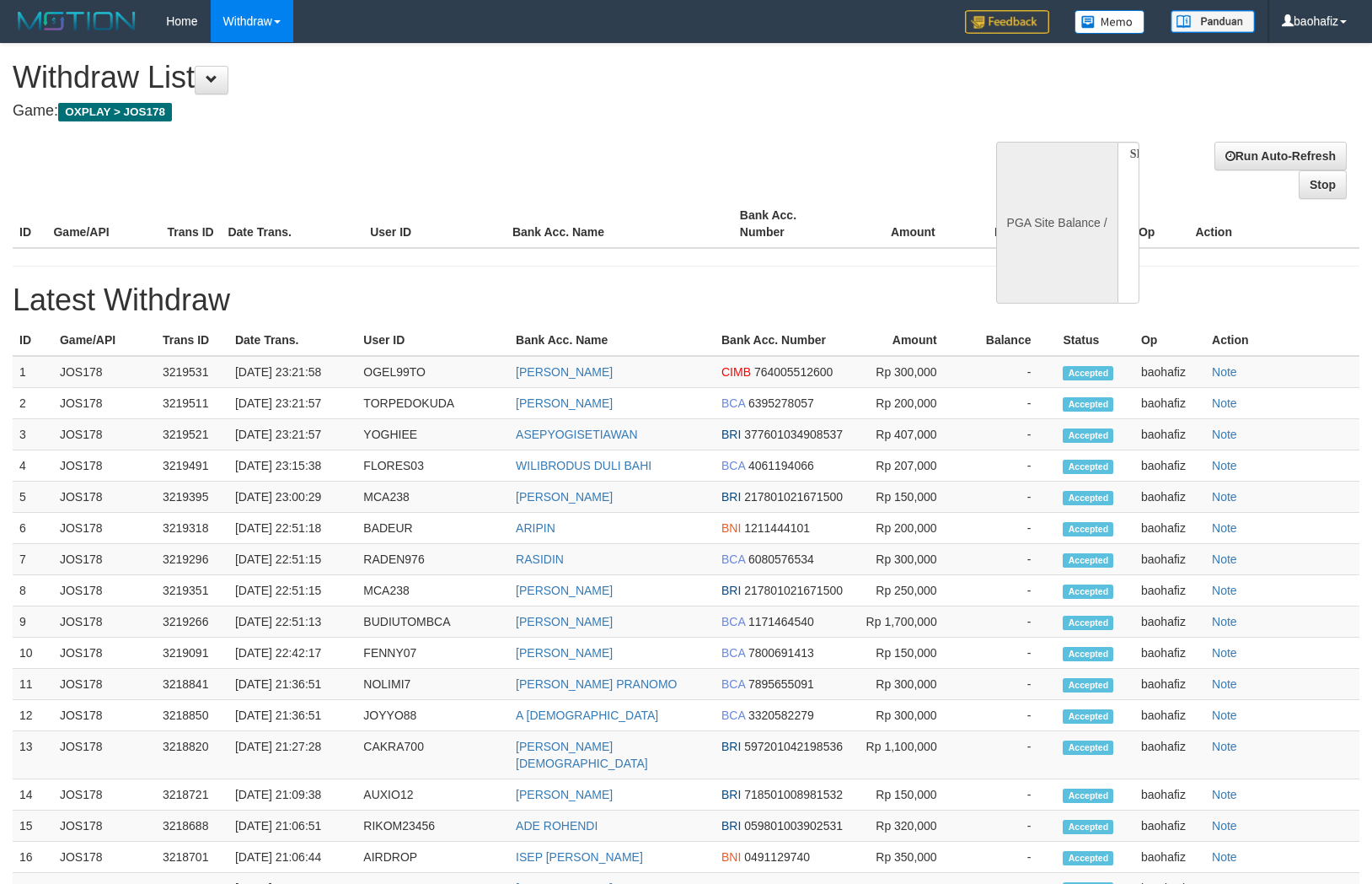
select select
select select "**"
select select
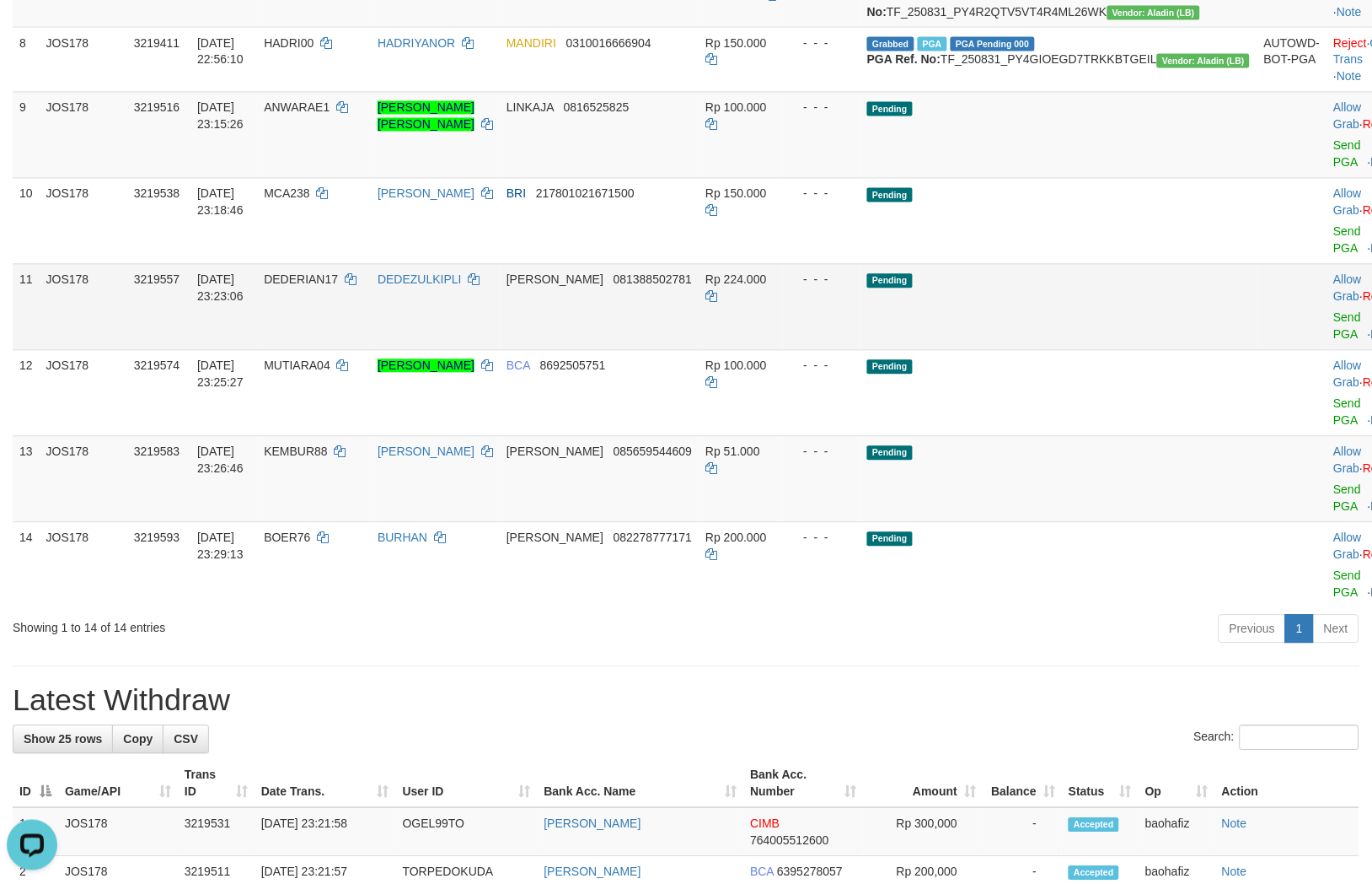
scroll to position [748, 0]
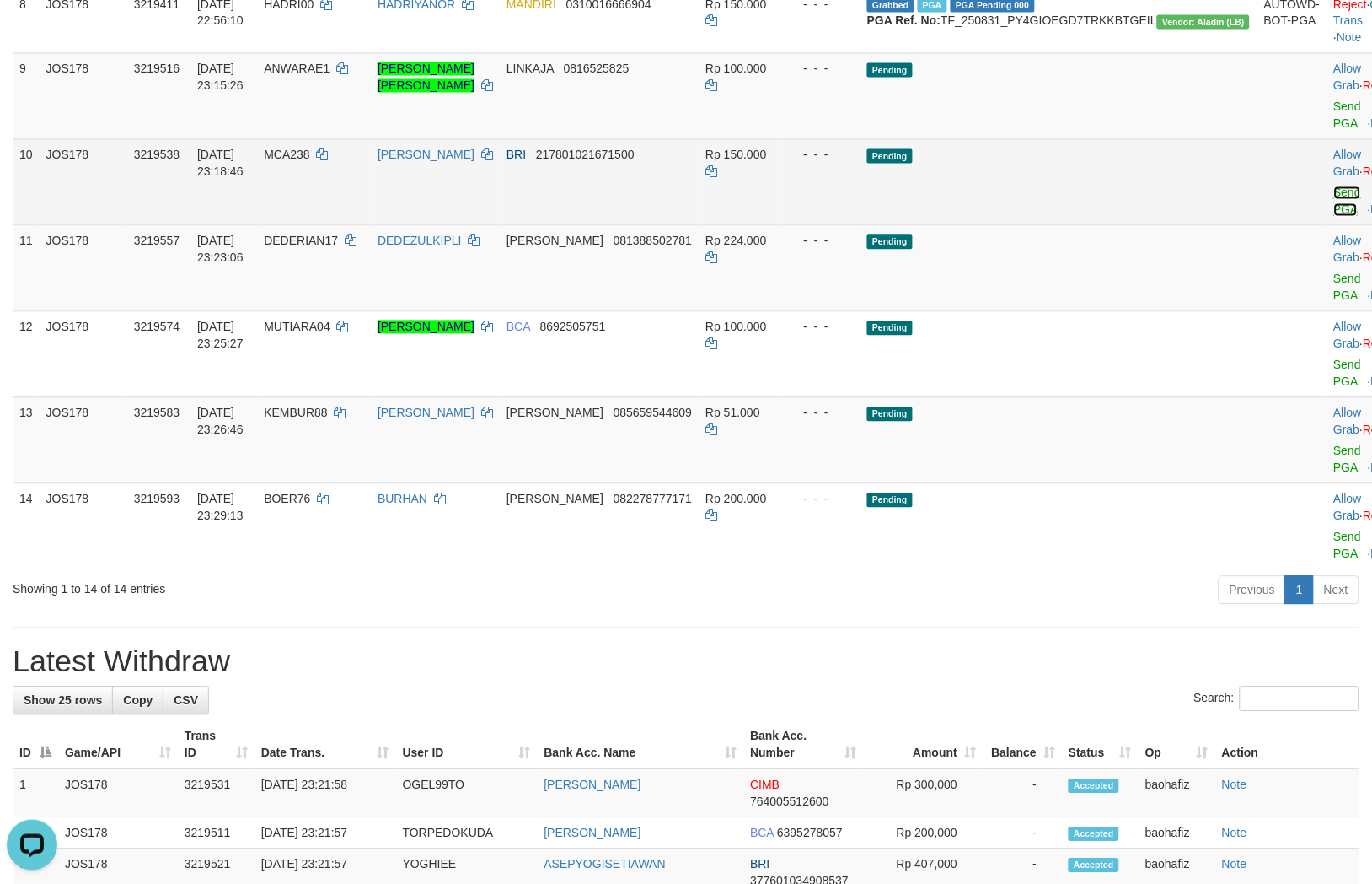
click at [1335, 217] on link "Send PGA" at bounding box center [1348, 202] width 28 height 31
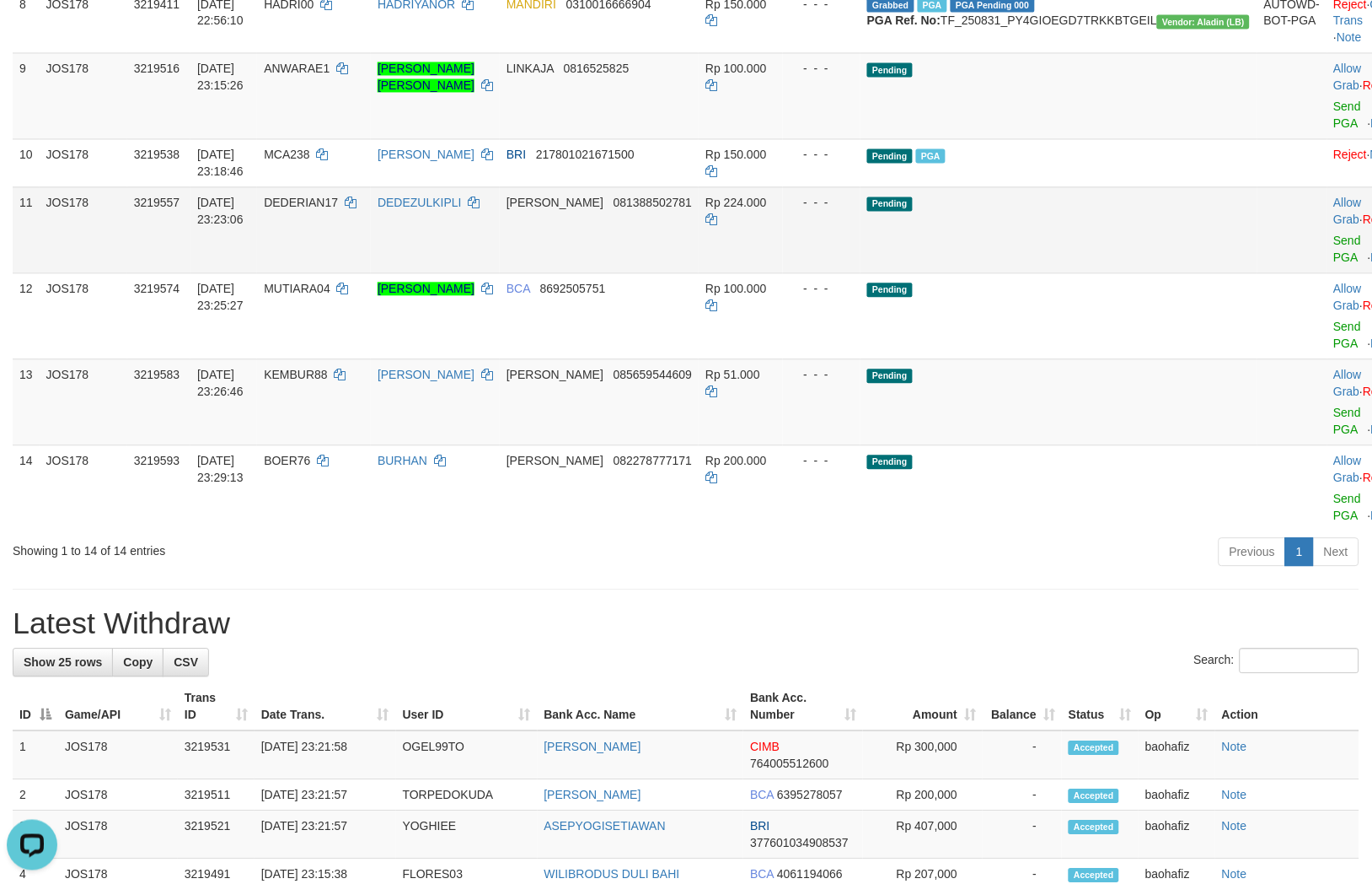
click at [670, 273] on td "DANA 081388502781" at bounding box center [599, 230] width 199 height 86
copy span "081388502781"
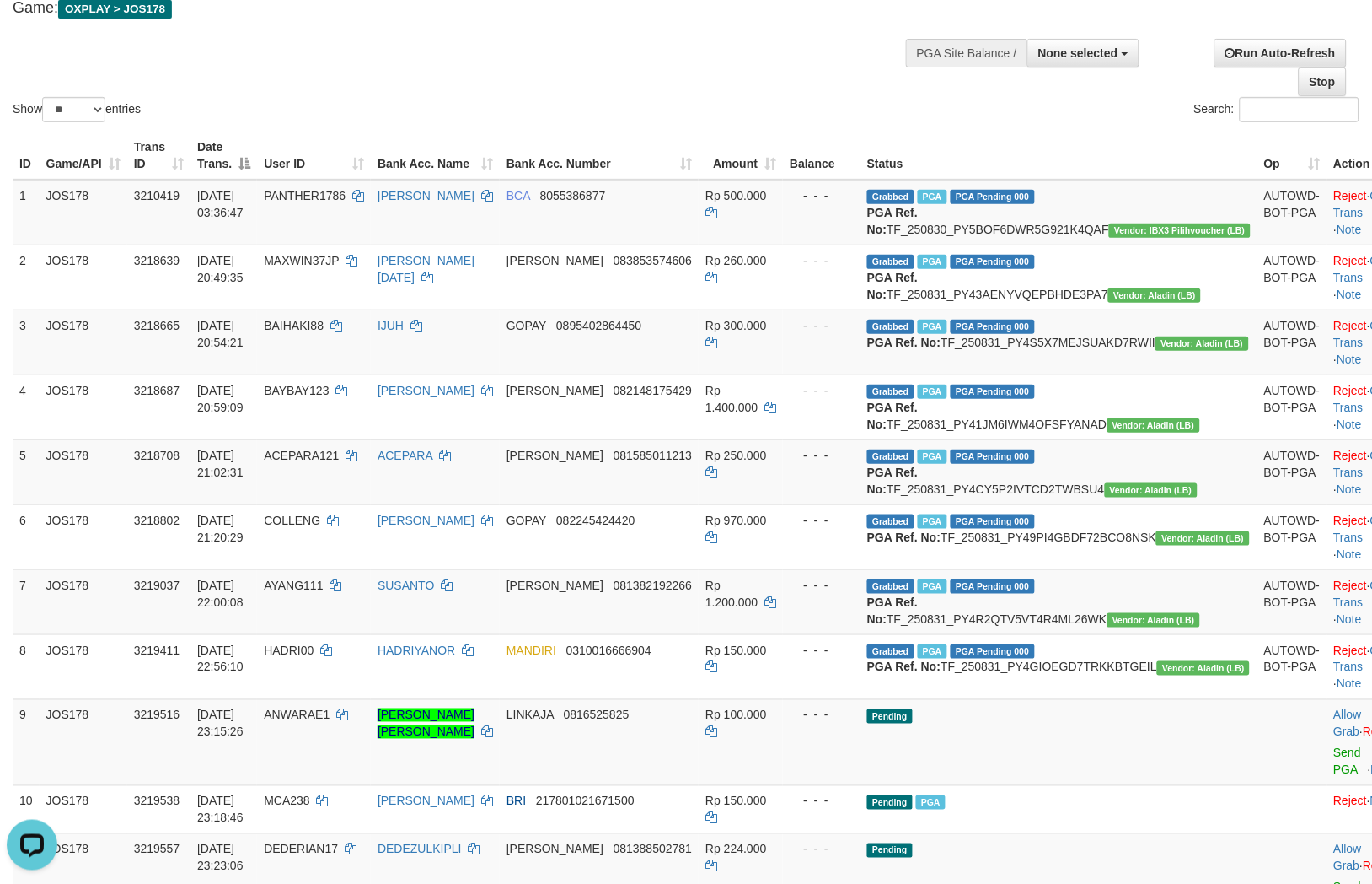
scroll to position [0, 0]
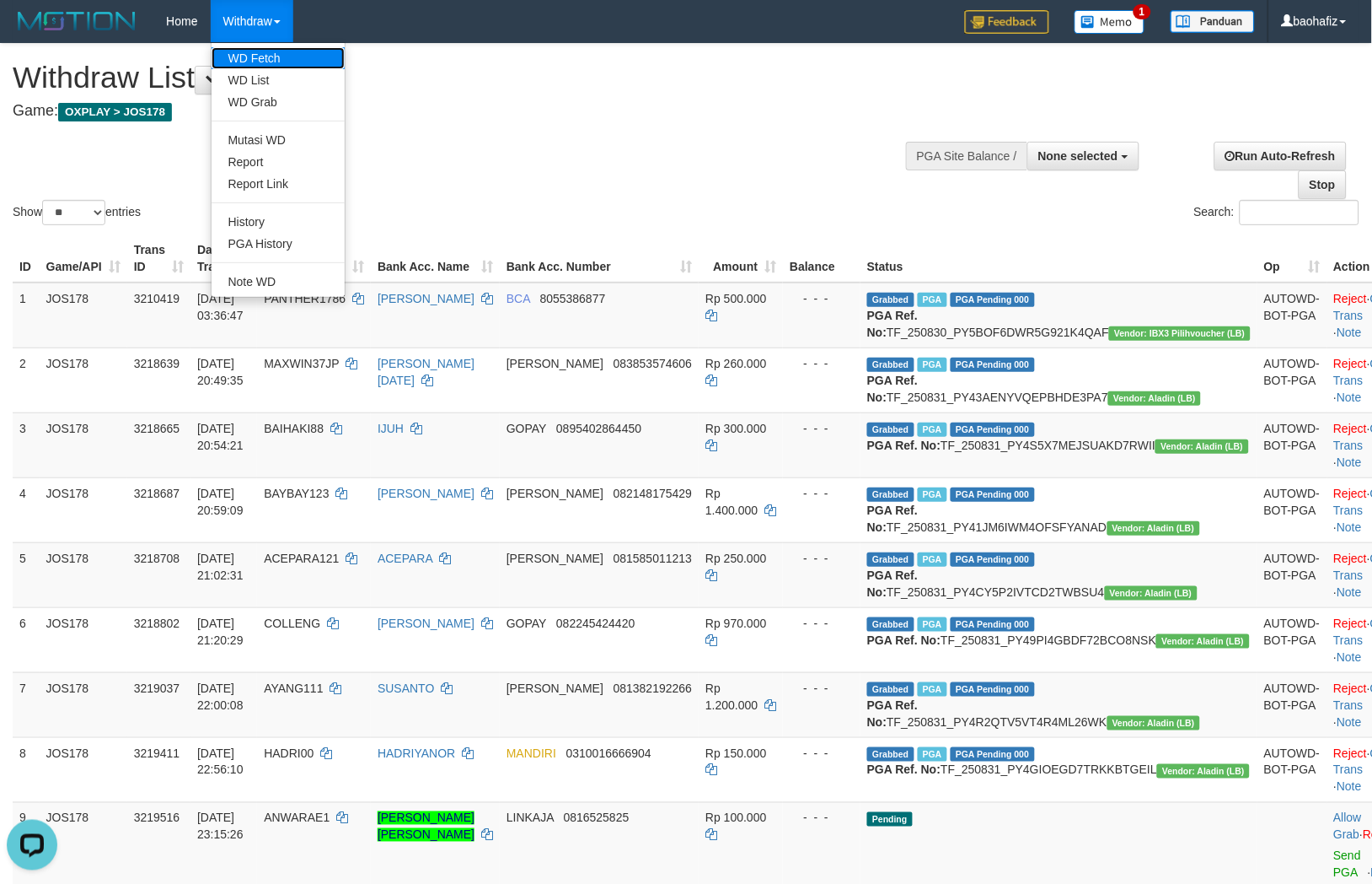
click at [267, 53] on link "WD Fetch" at bounding box center [277, 57] width 133 height 22
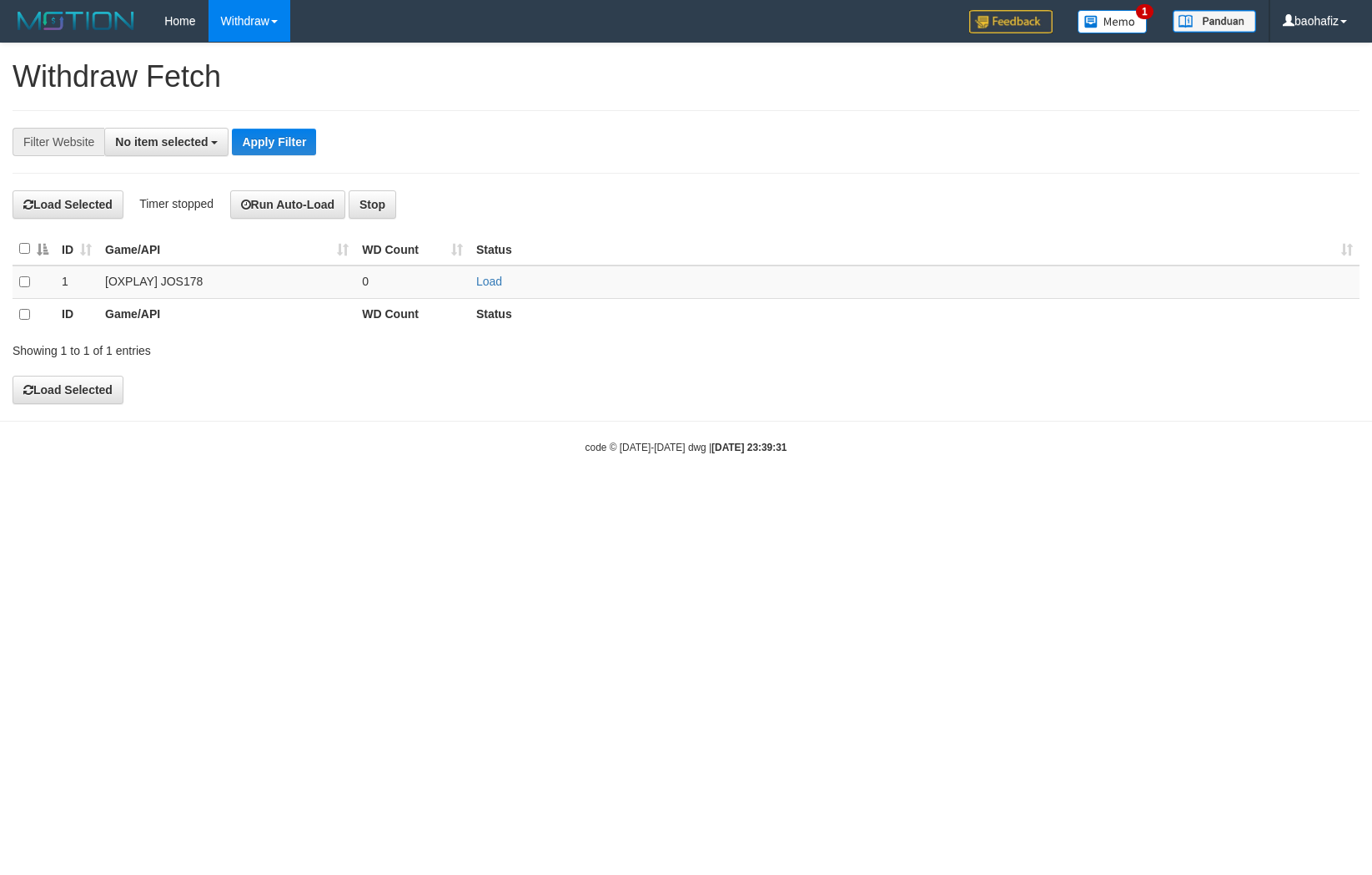
select select
click at [486, 281] on link "Load" at bounding box center [489, 281] width 26 height 13
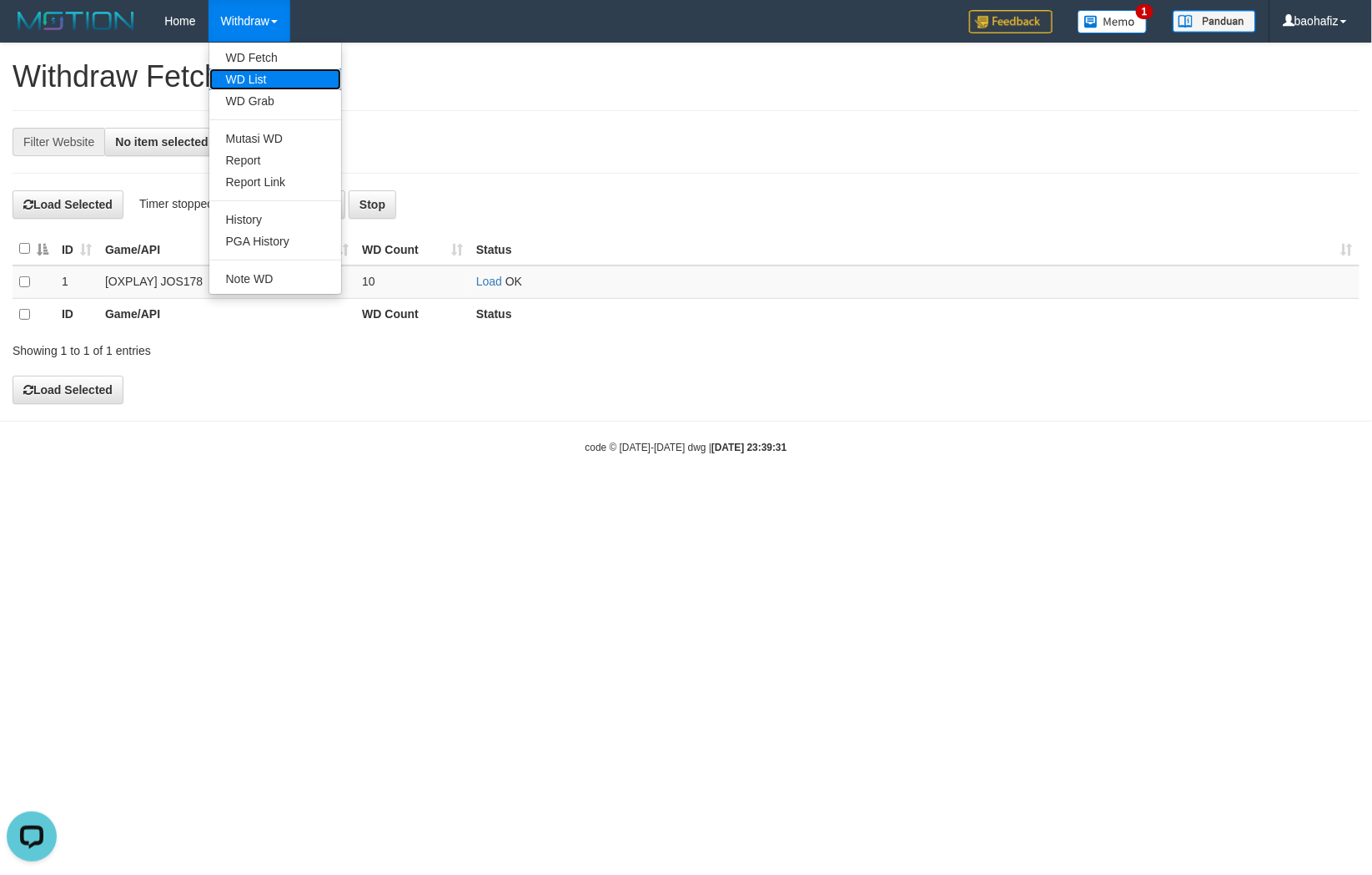
click at [251, 71] on link "WD List" at bounding box center [274, 79] width 131 height 22
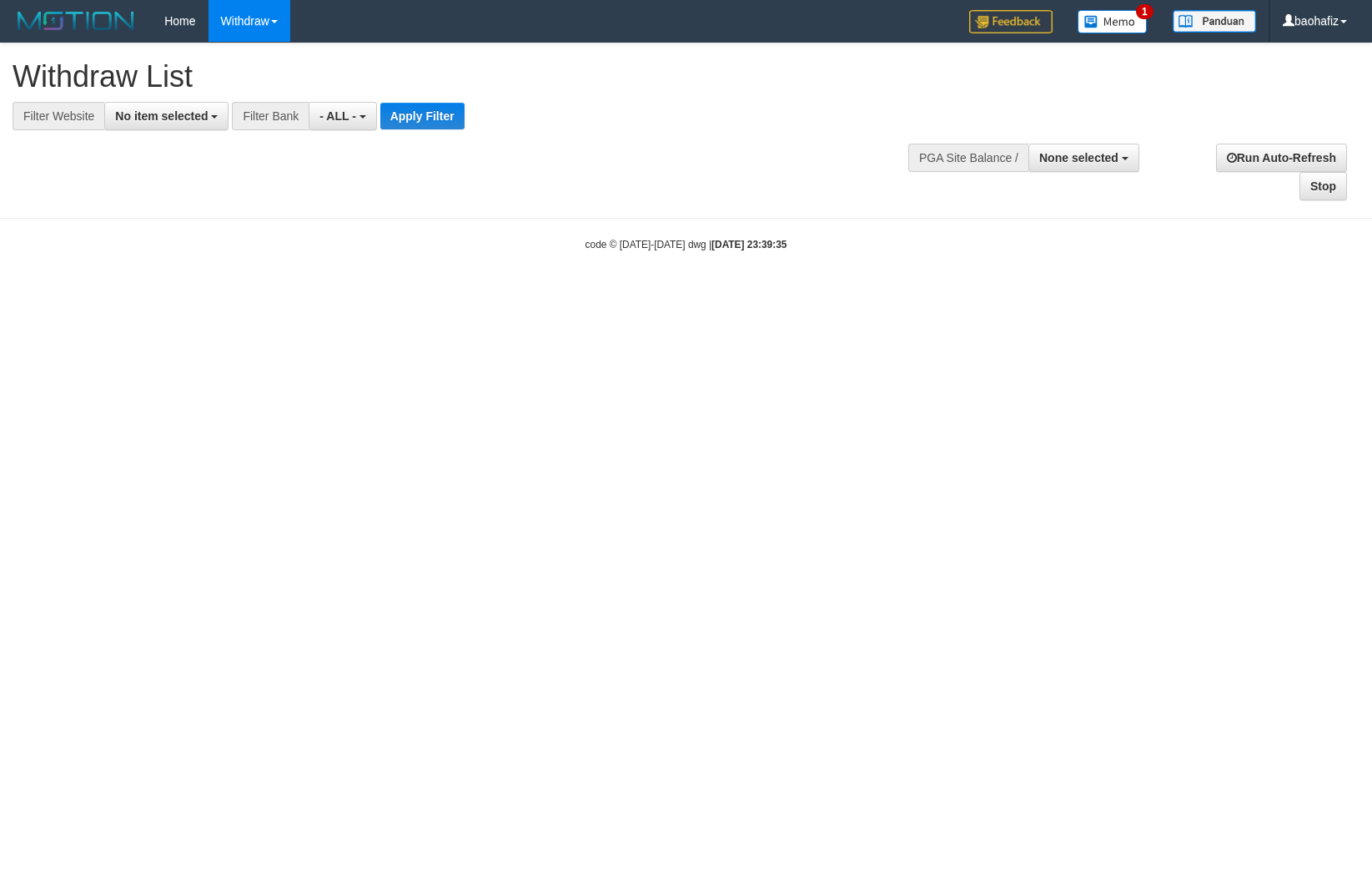
select select
click at [184, 123] on button "No item selected" at bounding box center [165, 116] width 124 height 28
select select "****"
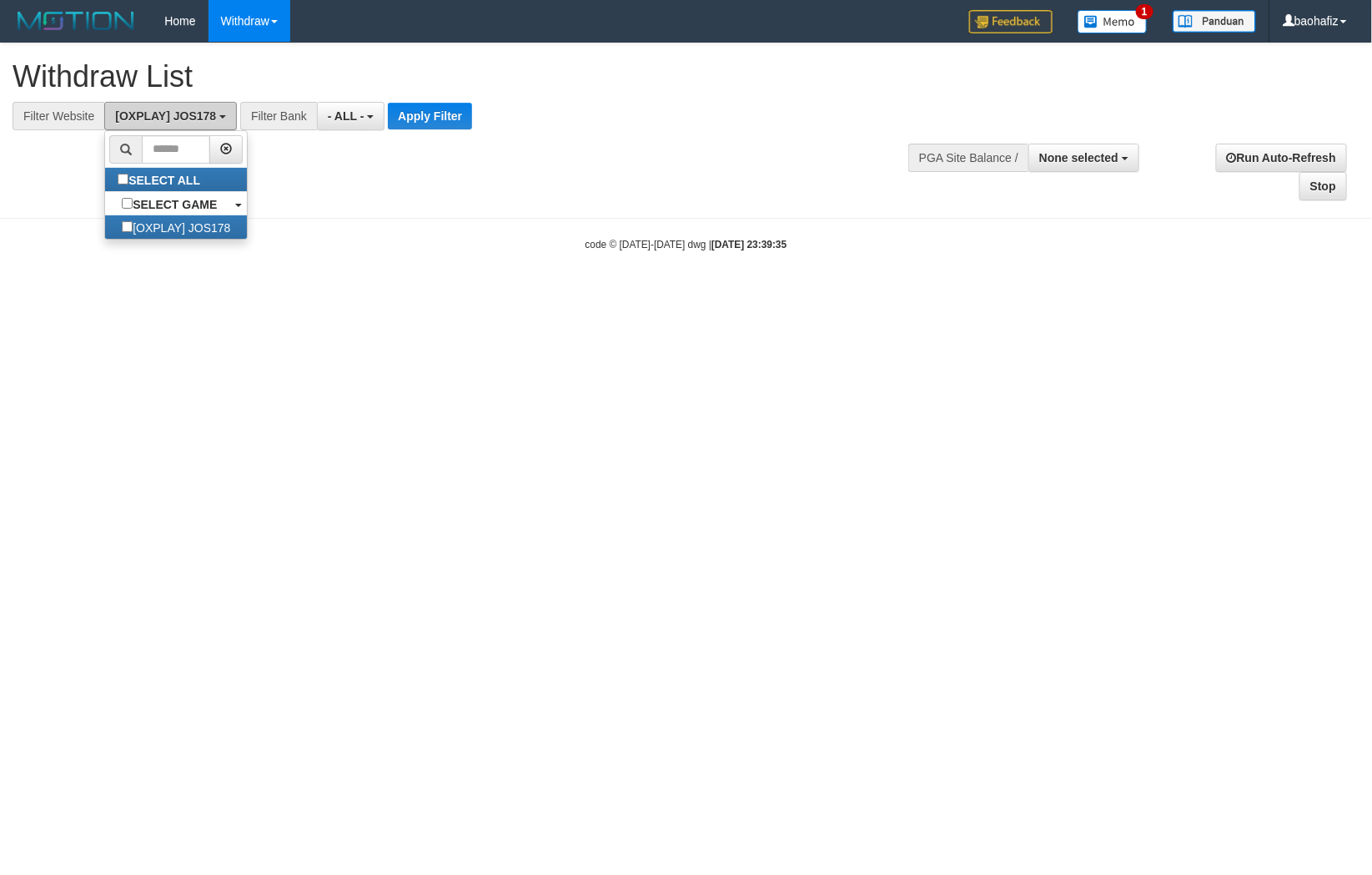
scroll to position [14, 0]
click at [454, 117] on button "Apply Filter" at bounding box center [429, 116] width 84 height 26
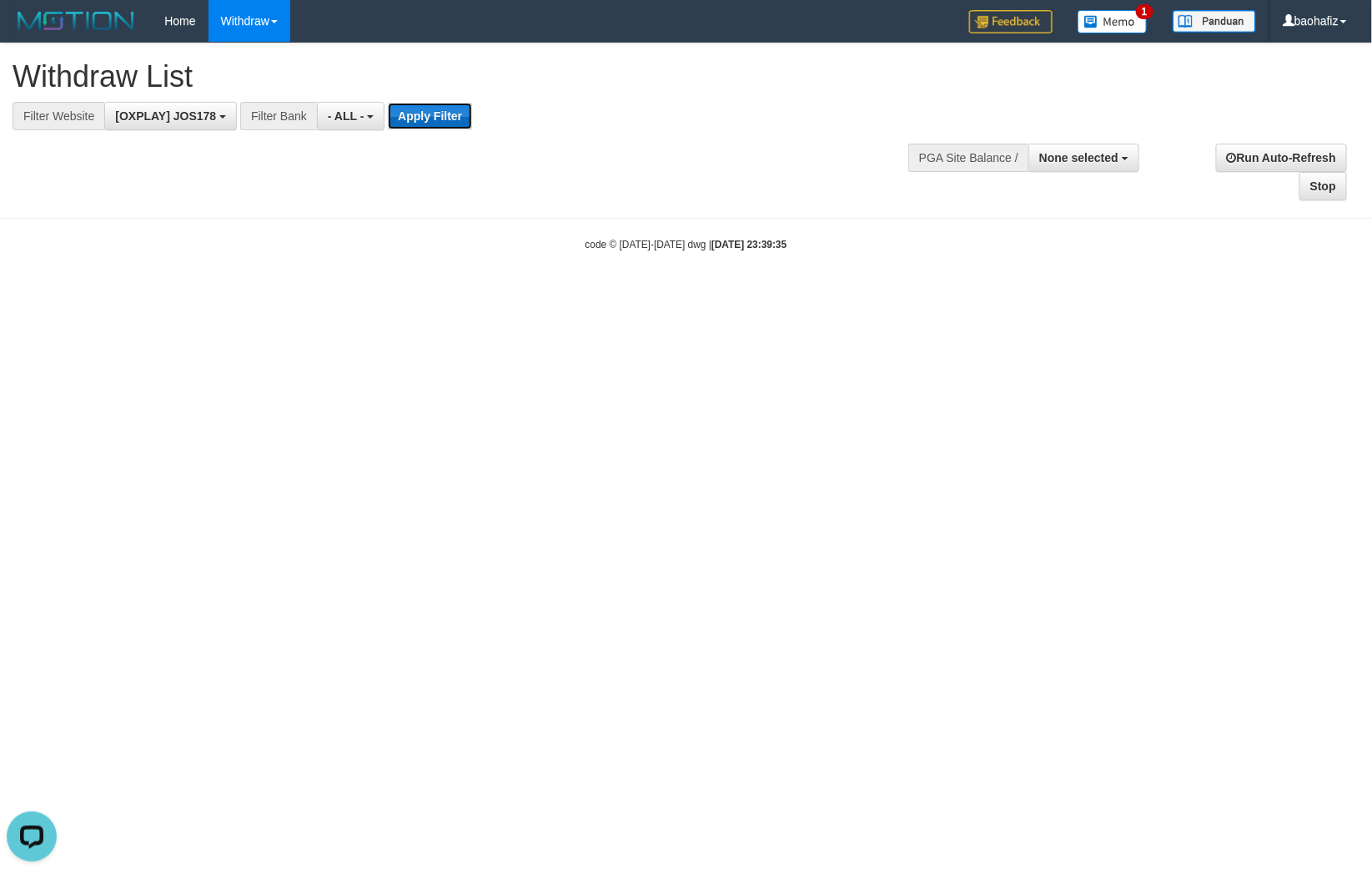
scroll to position [0, 0]
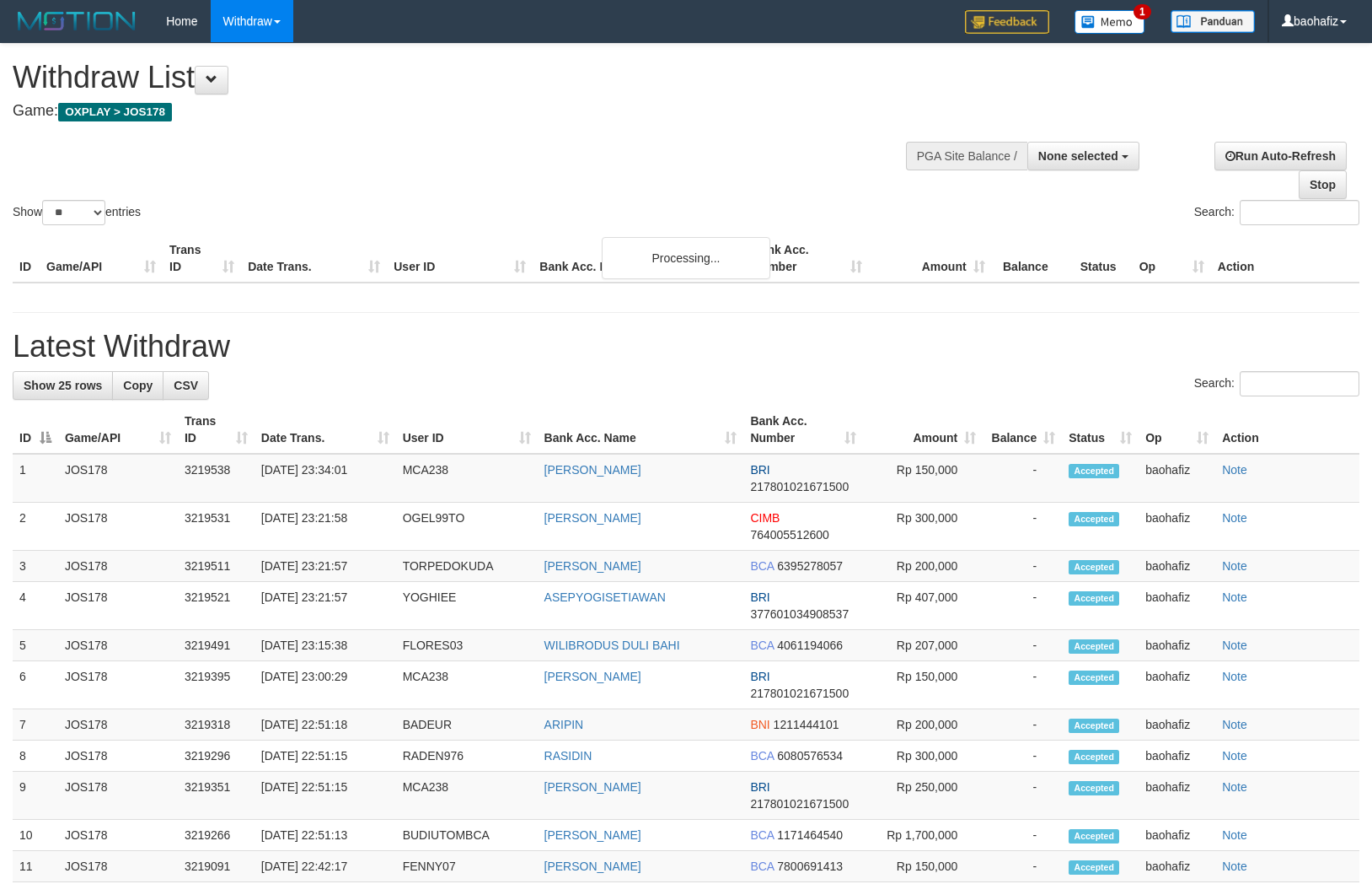
select select
select select "**"
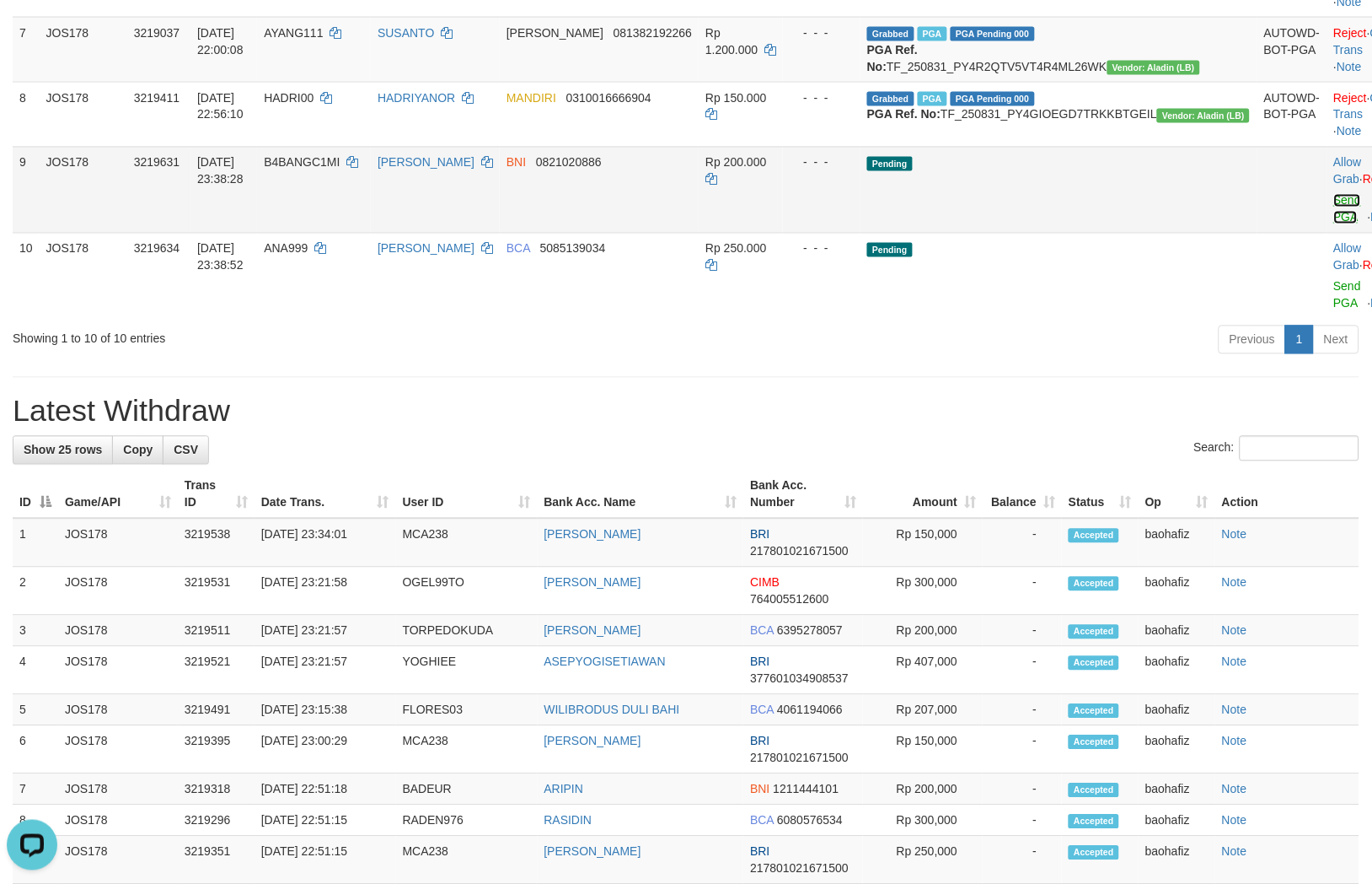
click at [1335, 225] on link "Send PGA" at bounding box center [1348, 209] width 28 height 31
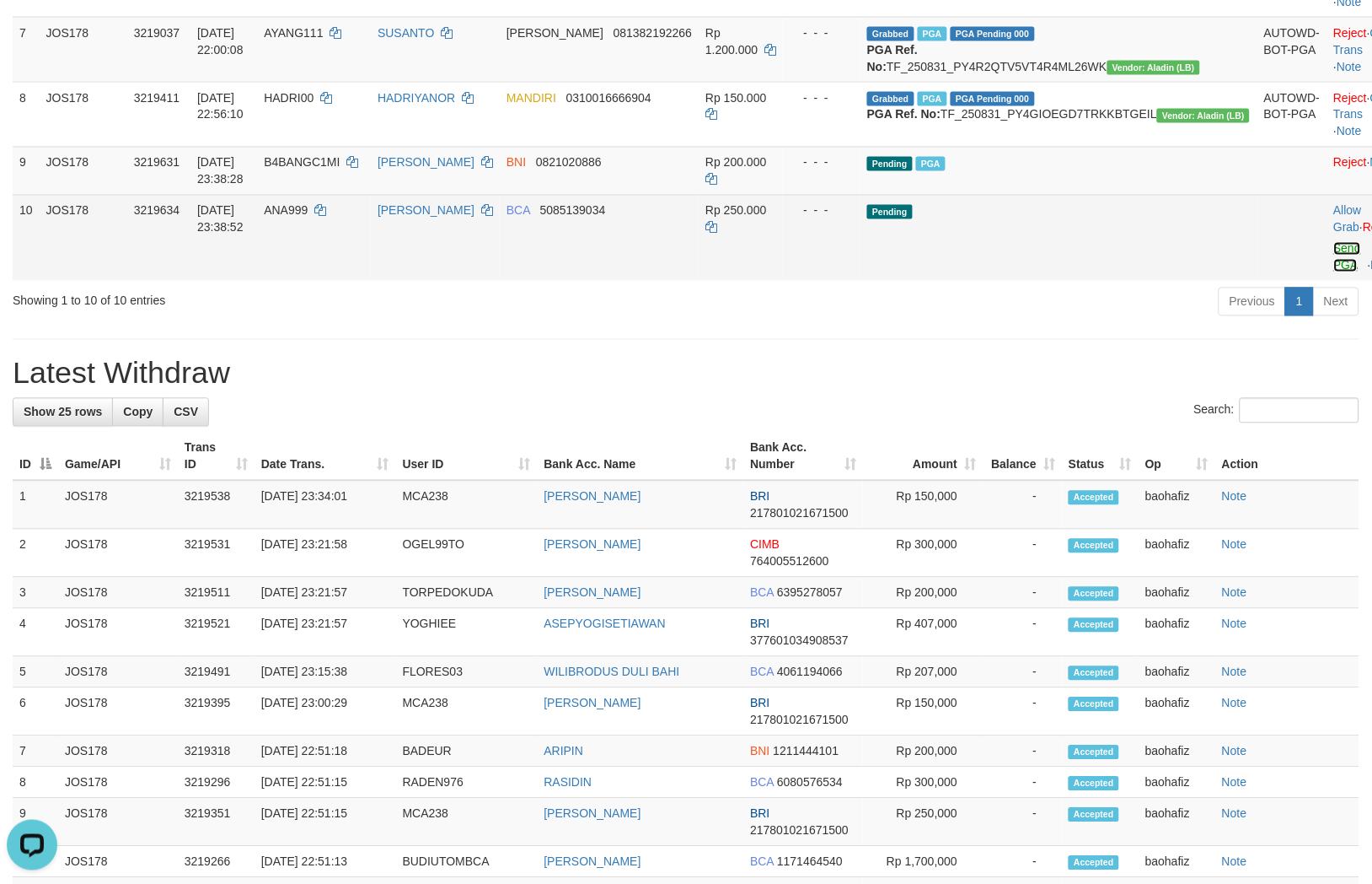
click at [1335, 272] on link "Send PGA" at bounding box center [1348, 257] width 28 height 31
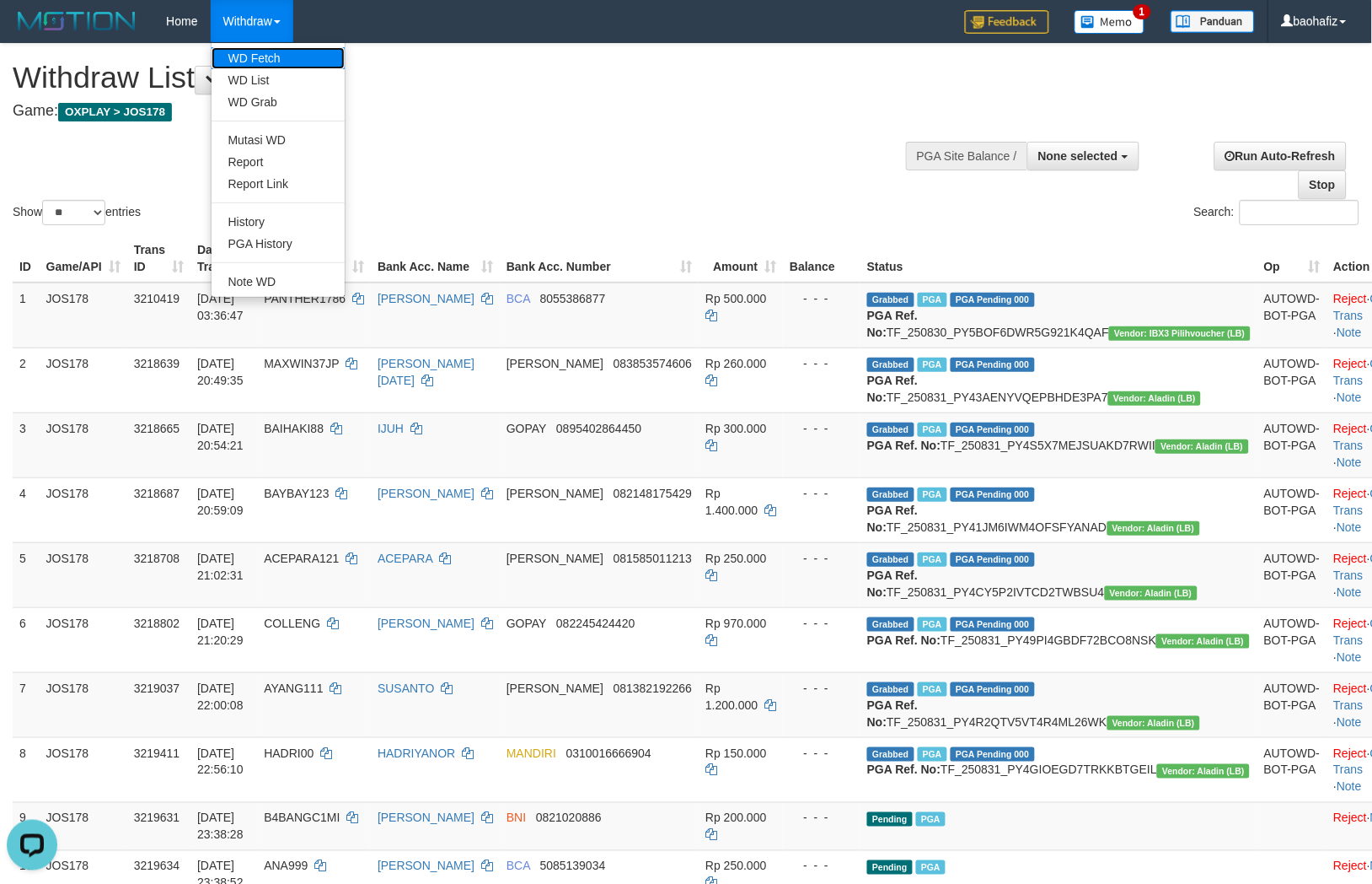
click at [268, 55] on link "WD Fetch" at bounding box center [277, 57] width 133 height 22
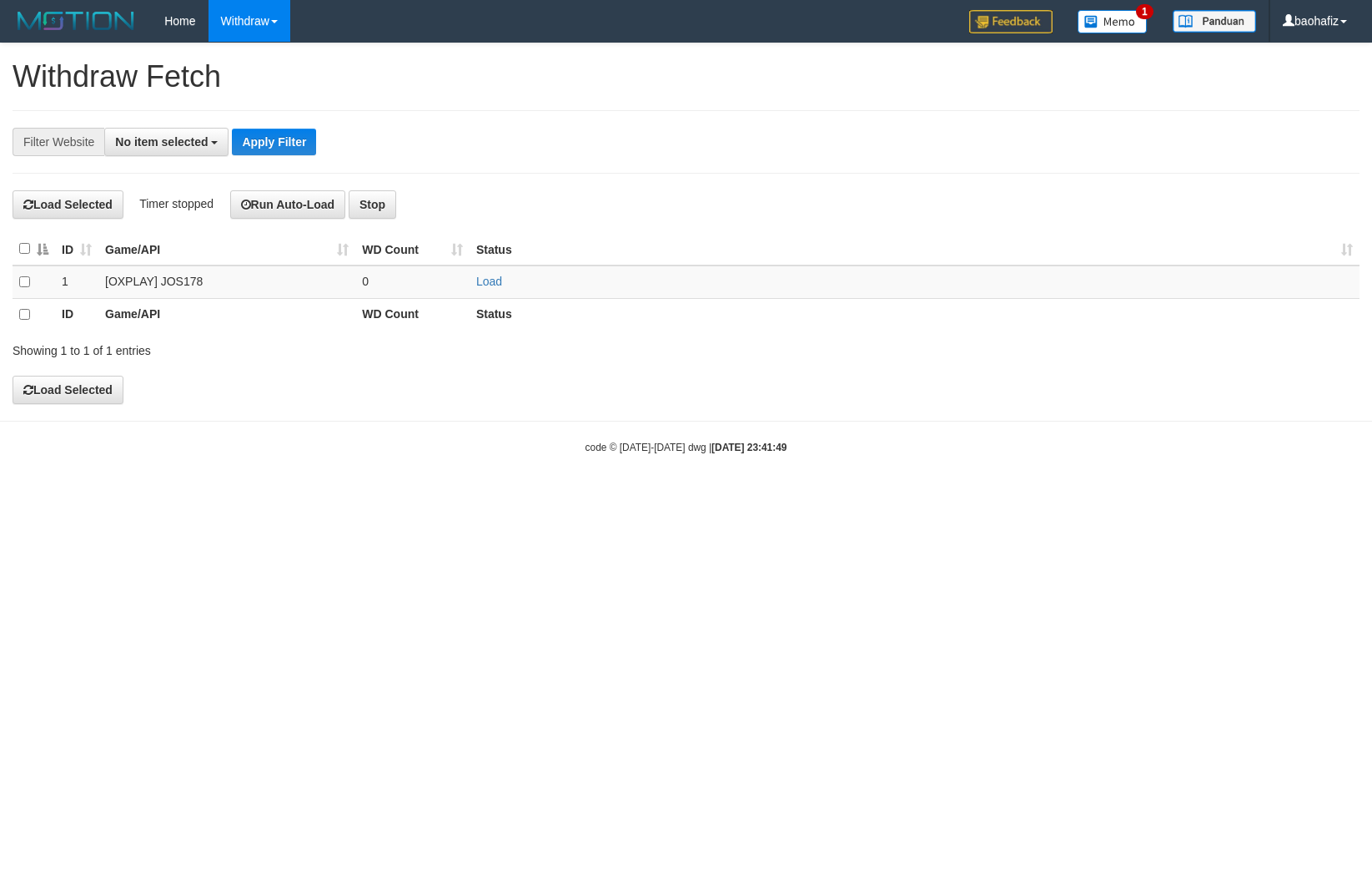
select select
click at [488, 280] on link "Load" at bounding box center [489, 281] width 26 height 13
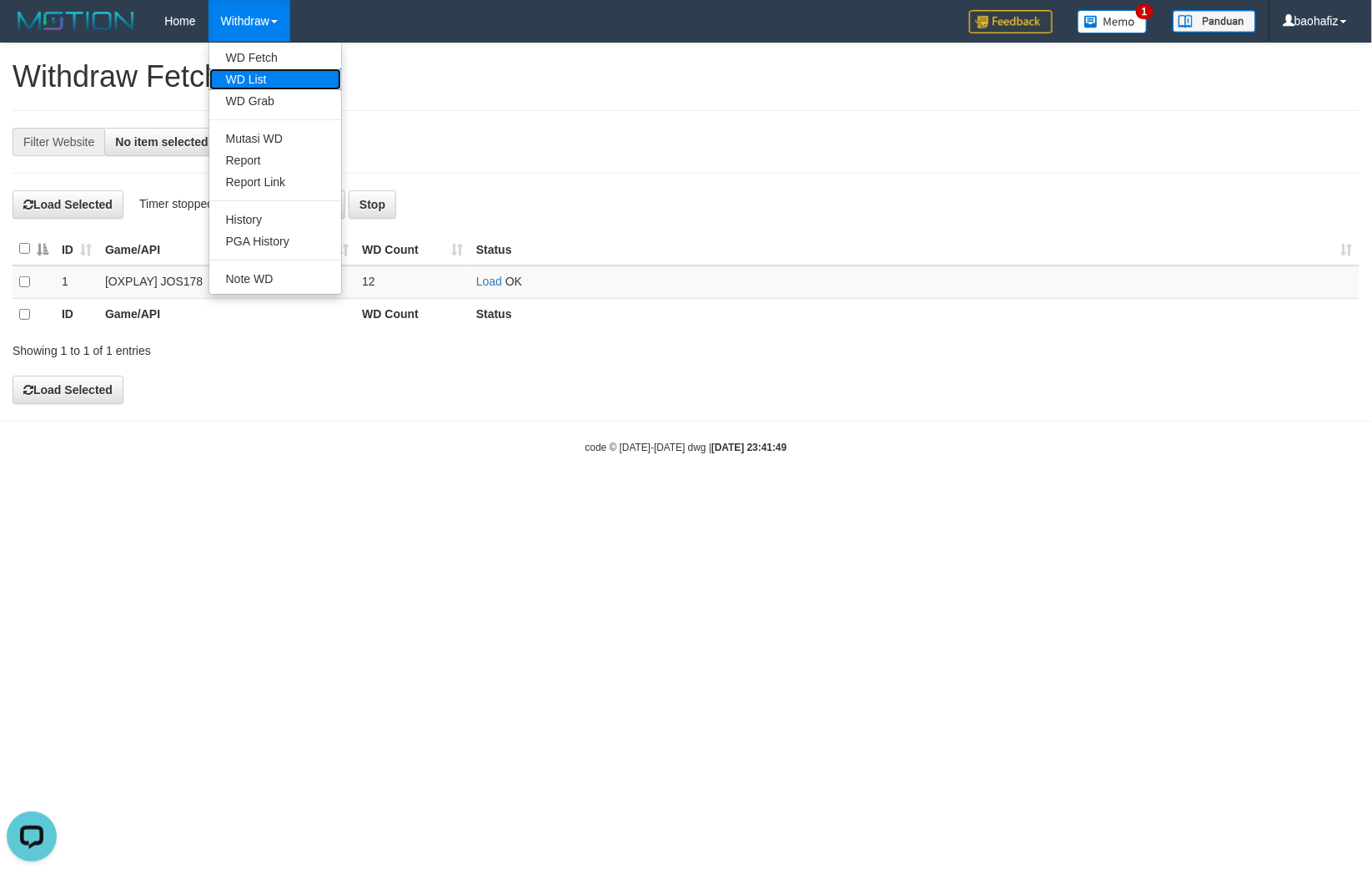
click at [251, 75] on link "WD List" at bounding box center [274, 79] width 131 height 22
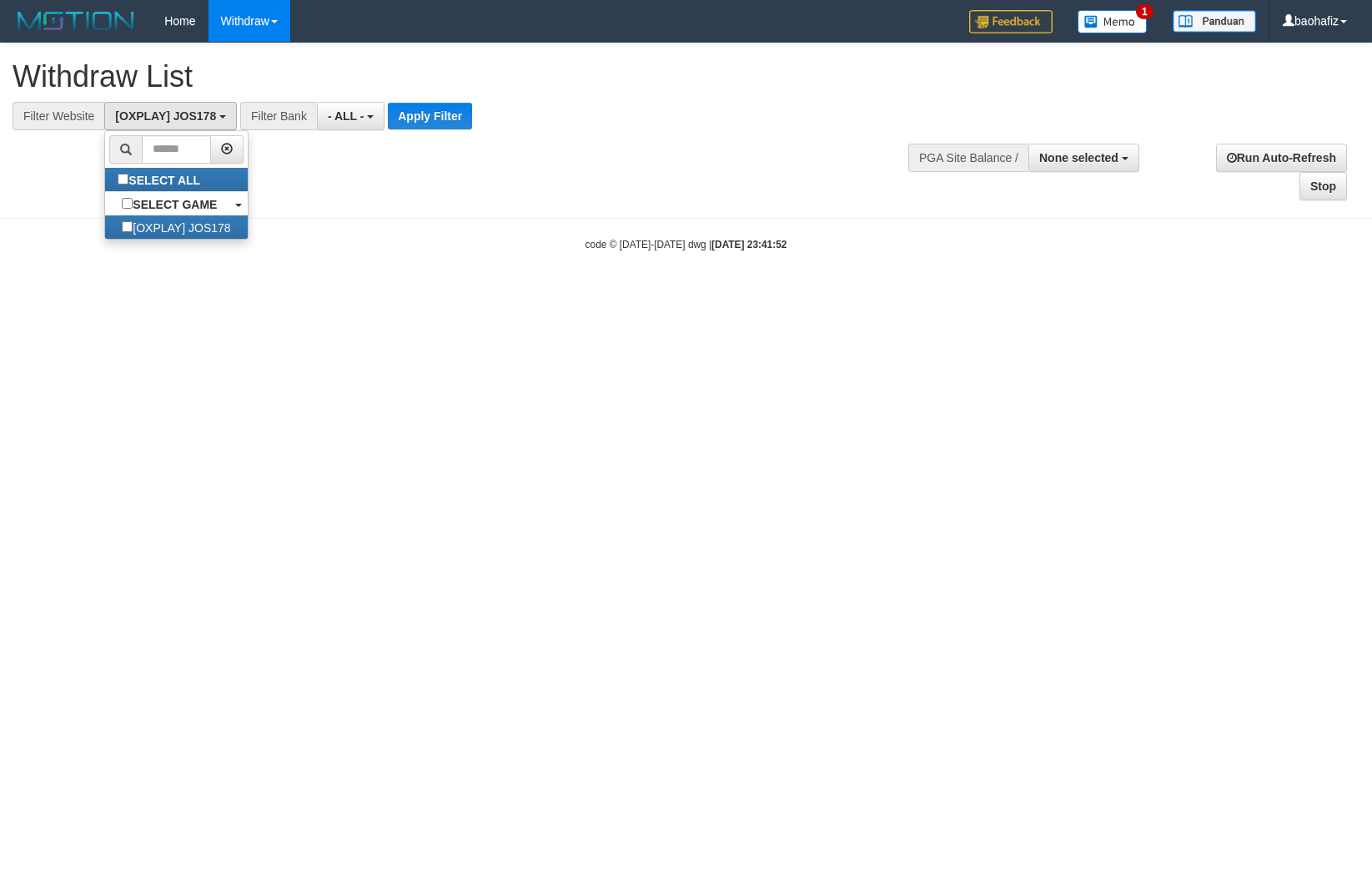
select select
click at [413, 113] on button "Apply Filter" at bounding box center [429, 116] width 84 height 26
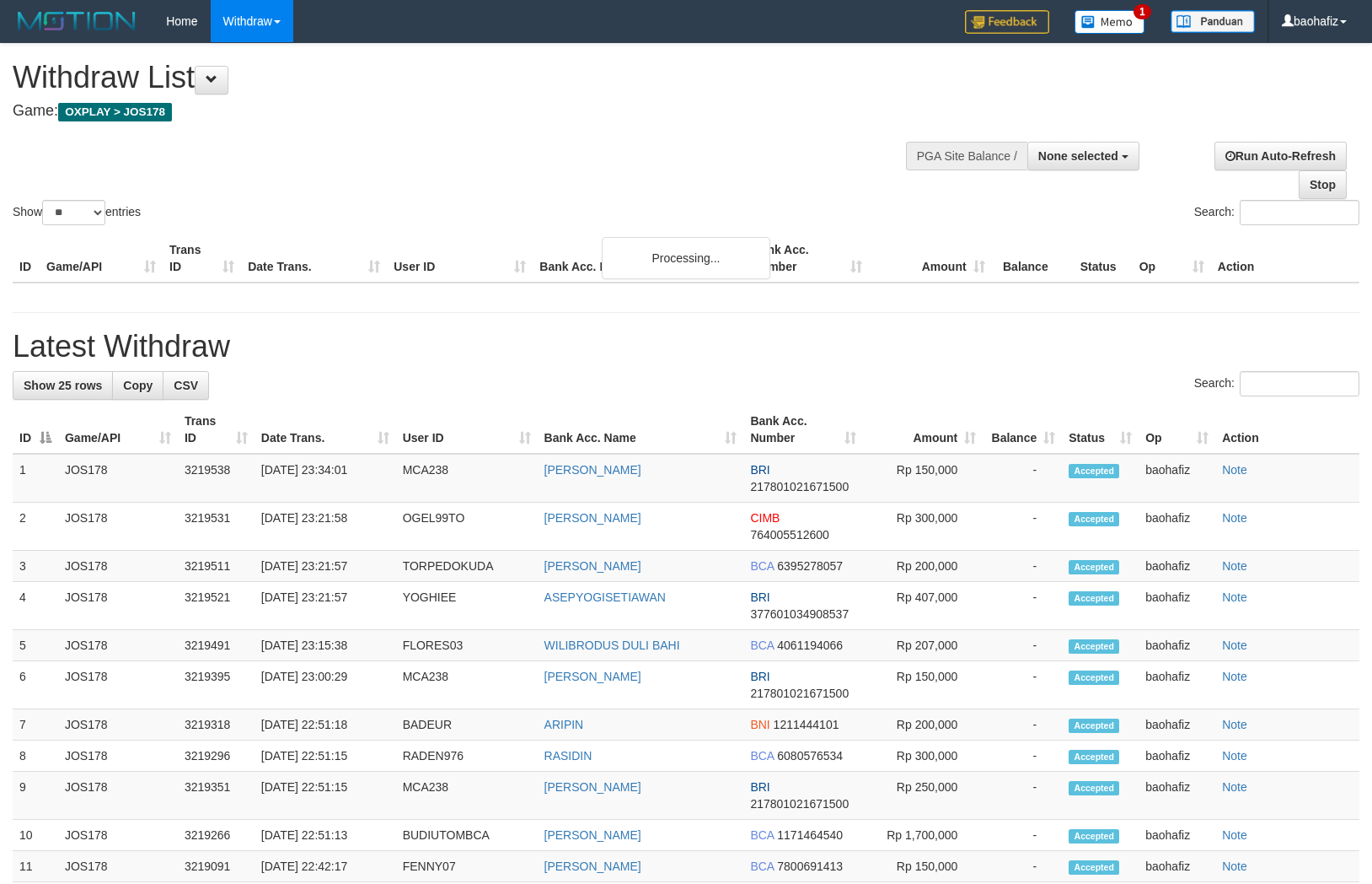
select select
select select "**"
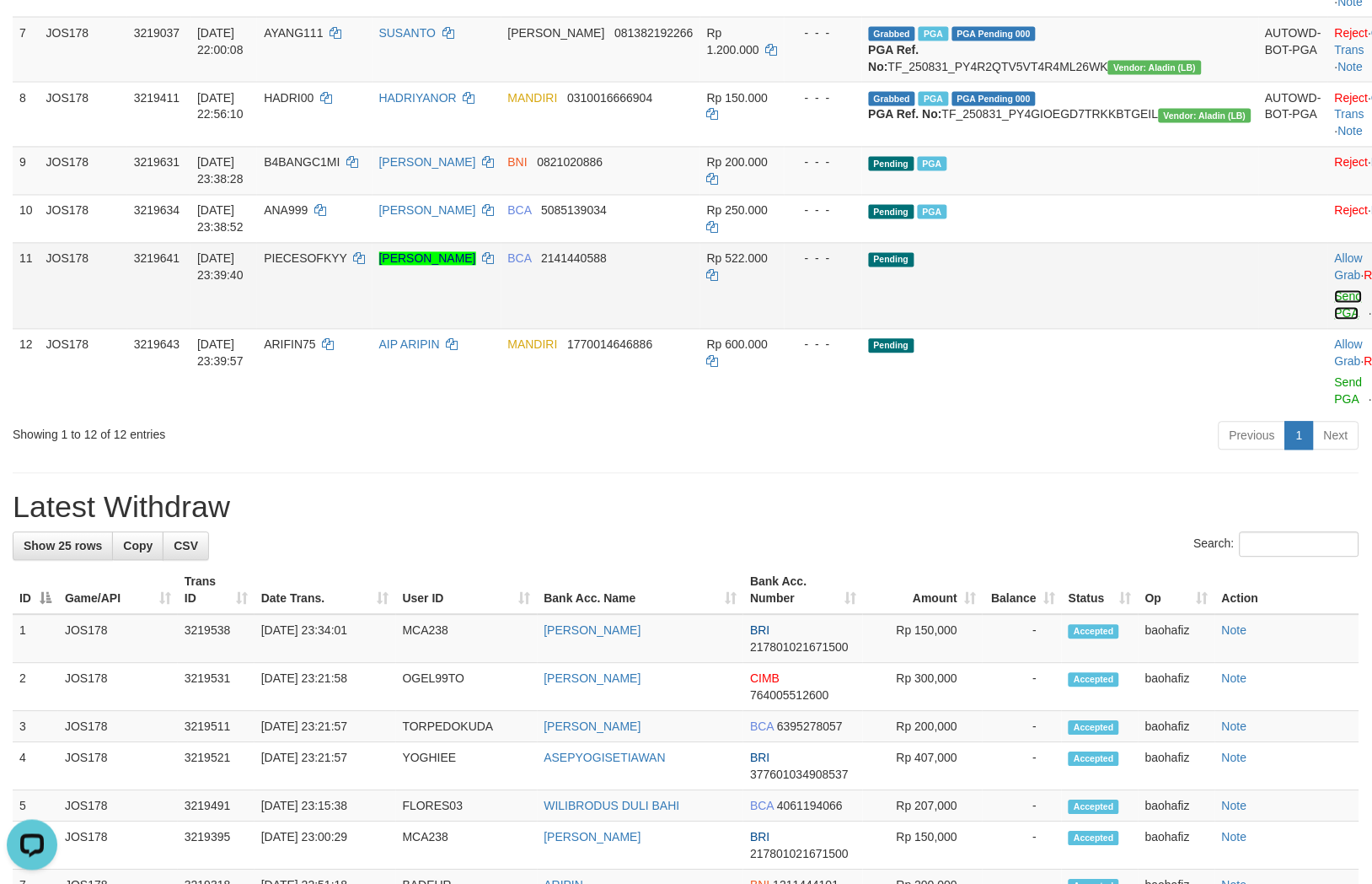
click at [1336, 320] on link "Send PGA" at bounding box center [1349, 306] width 28 height 31
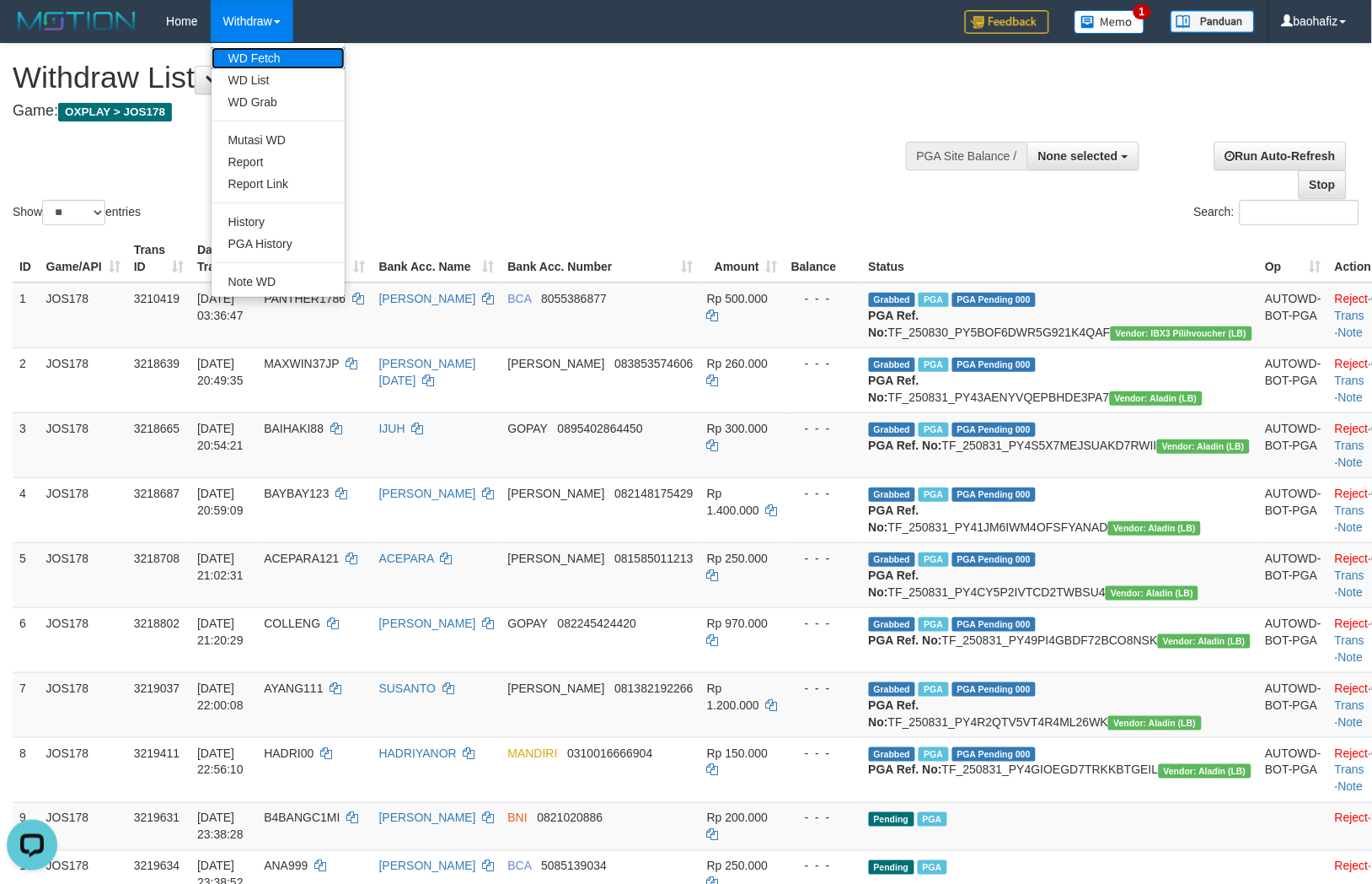
click at [255, 54] on link "WD Fetch" at bounding box center [277, 57] width 133 height 22
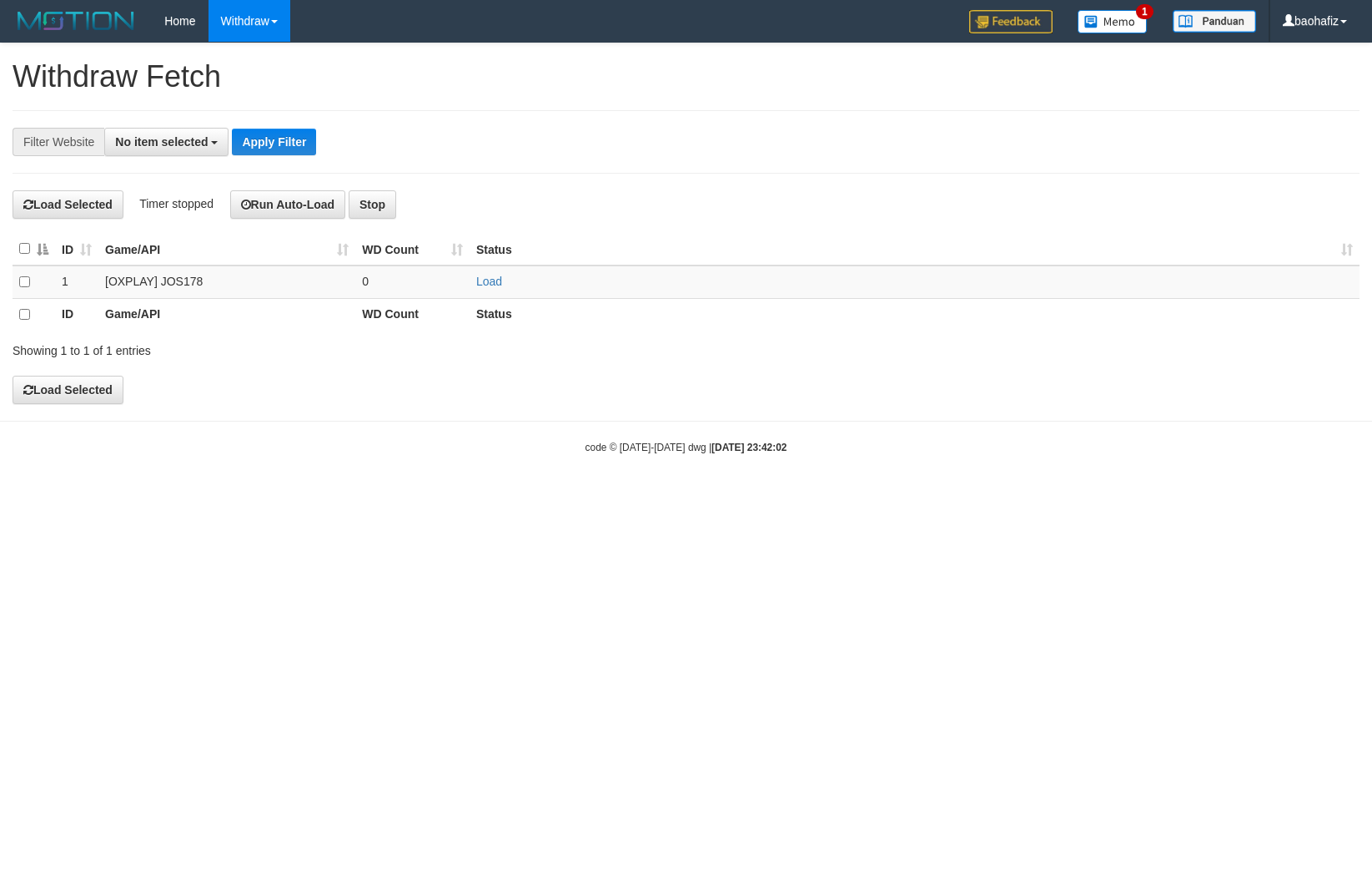
select select
click at [479, 286] on link "Load" at bounding box center [489, 281] width 26 height 13
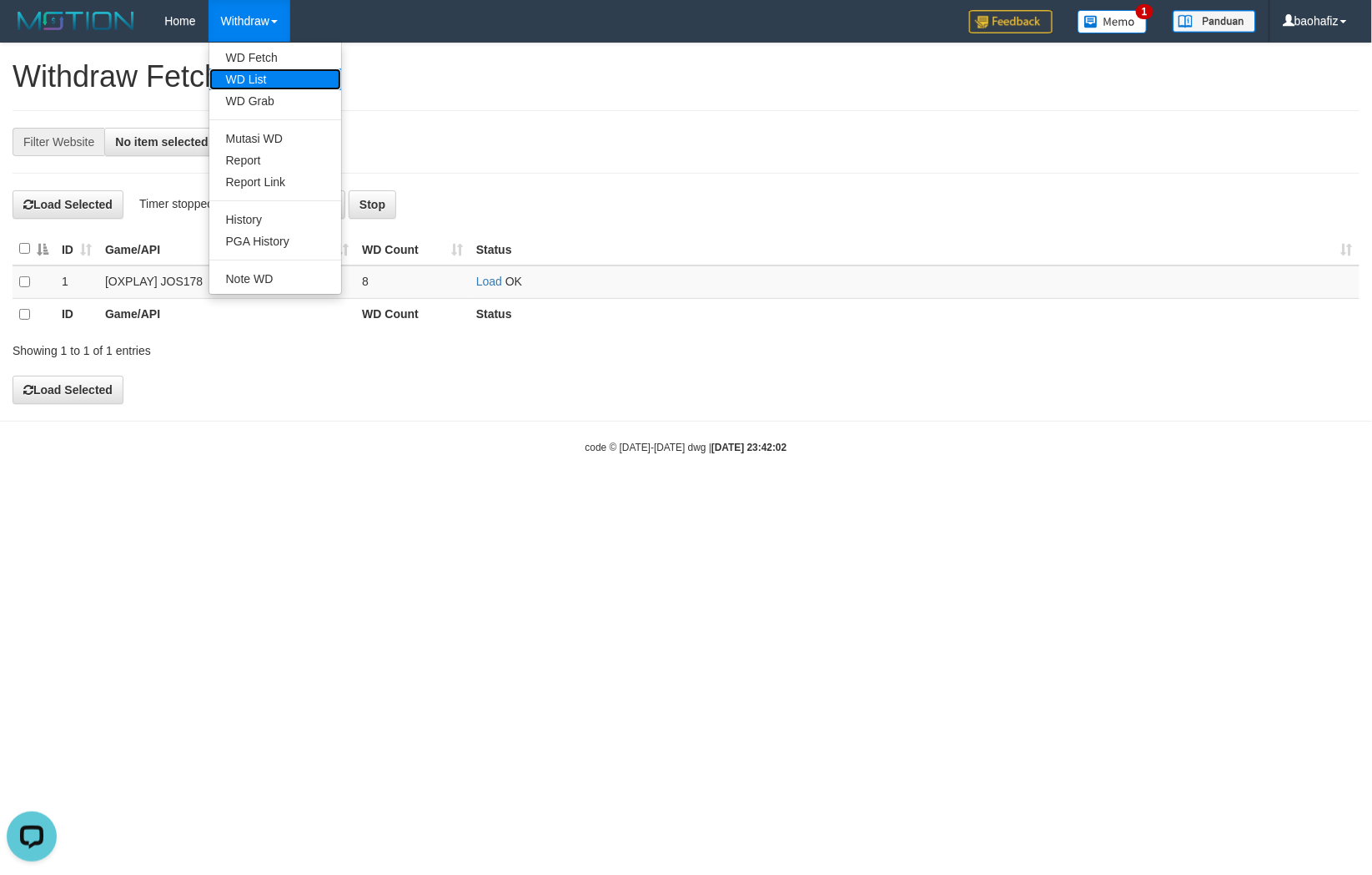
click at [245, 72] on link "WD List" at bounding box center [274, 79] width 131 height 22
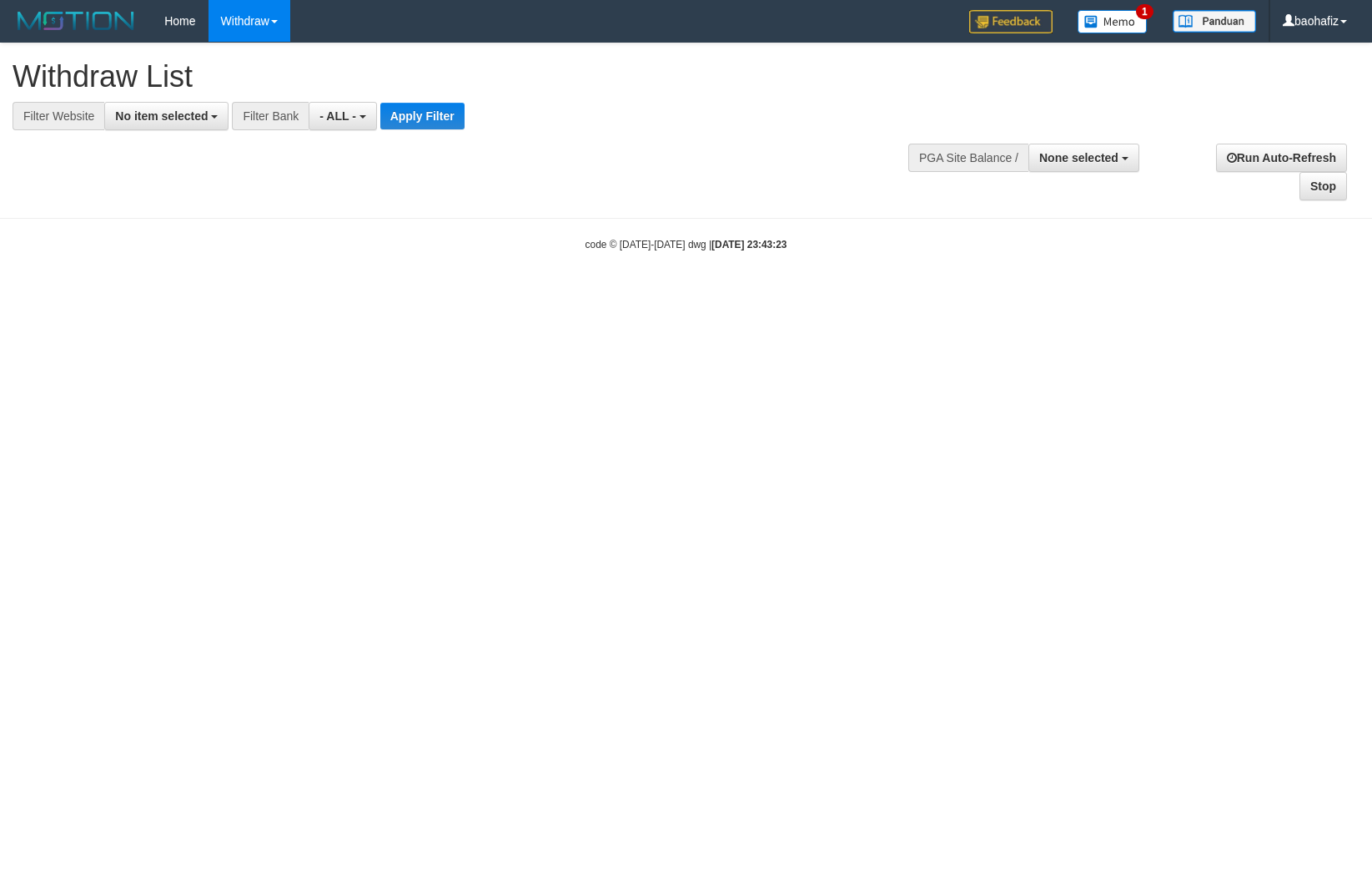
select select
click at [179, 134] on div "**********" at bounding box center [686, 122] width 1372 height 158
click at [179, 118] on span "No item selected" at bounding box center [162, 116] width 93 height 13
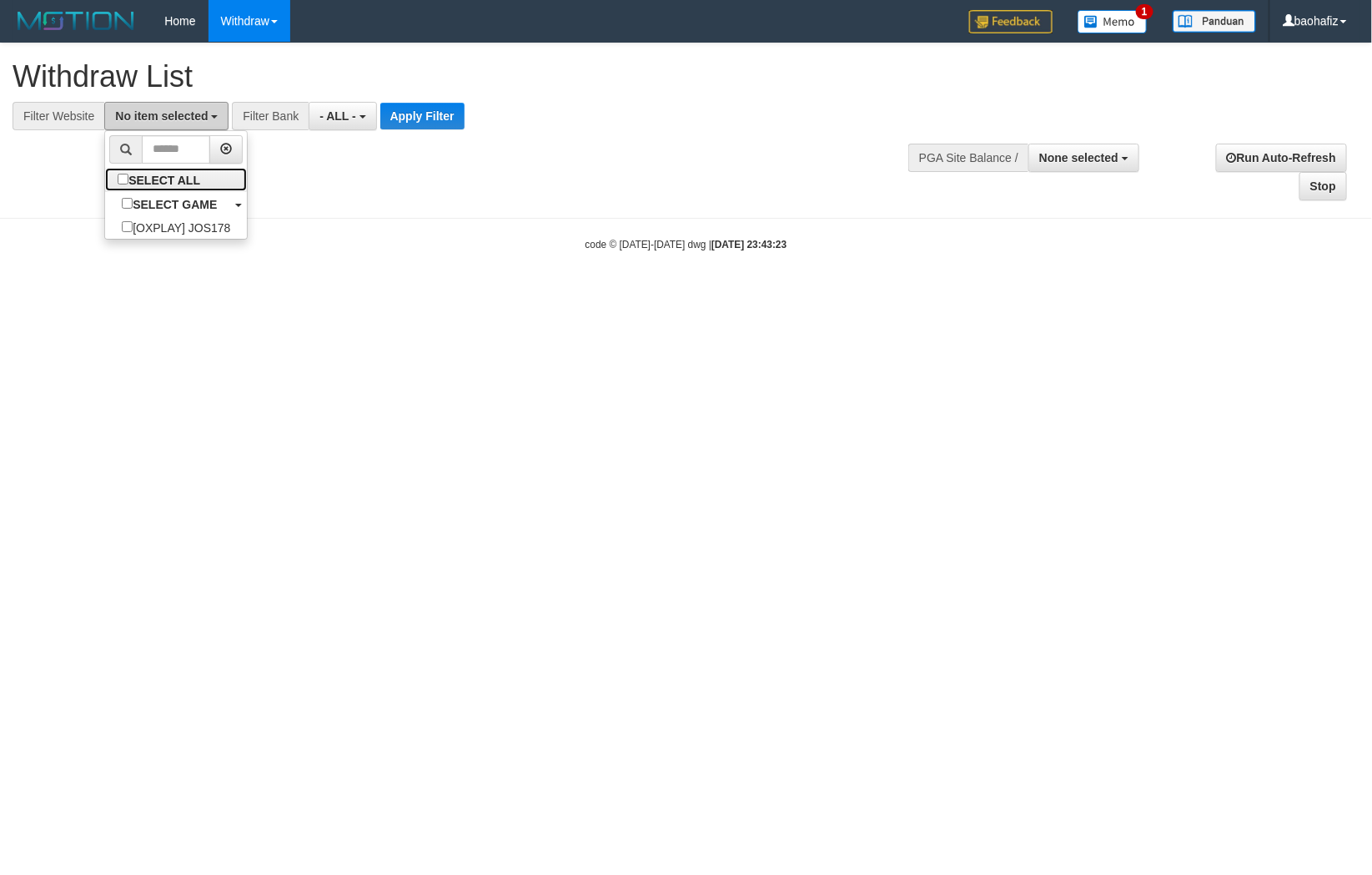
select select "****"
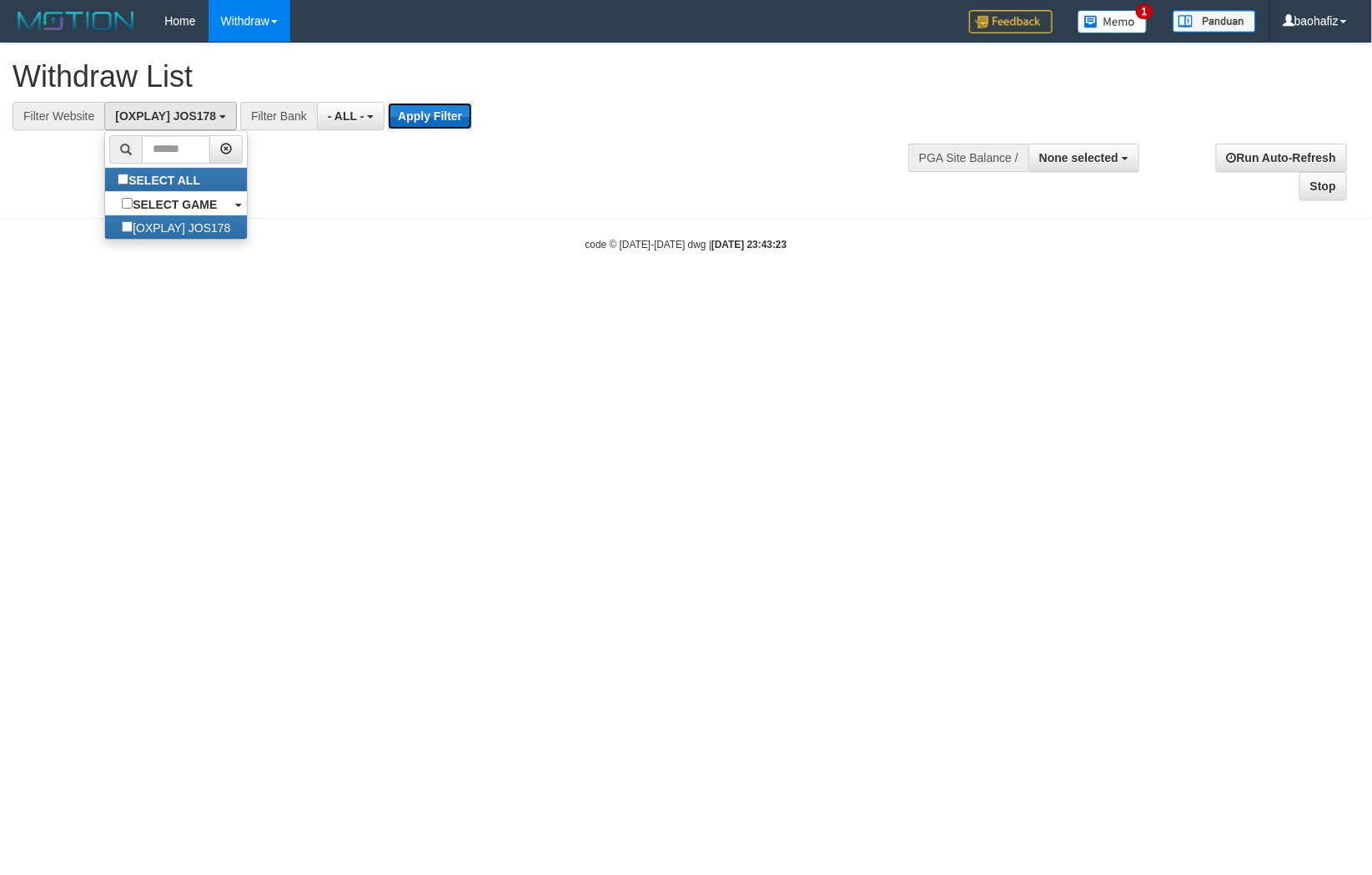
click at [436, 112] on button "Apply Filter" at bounding box center [429, 116] width 84 height 26
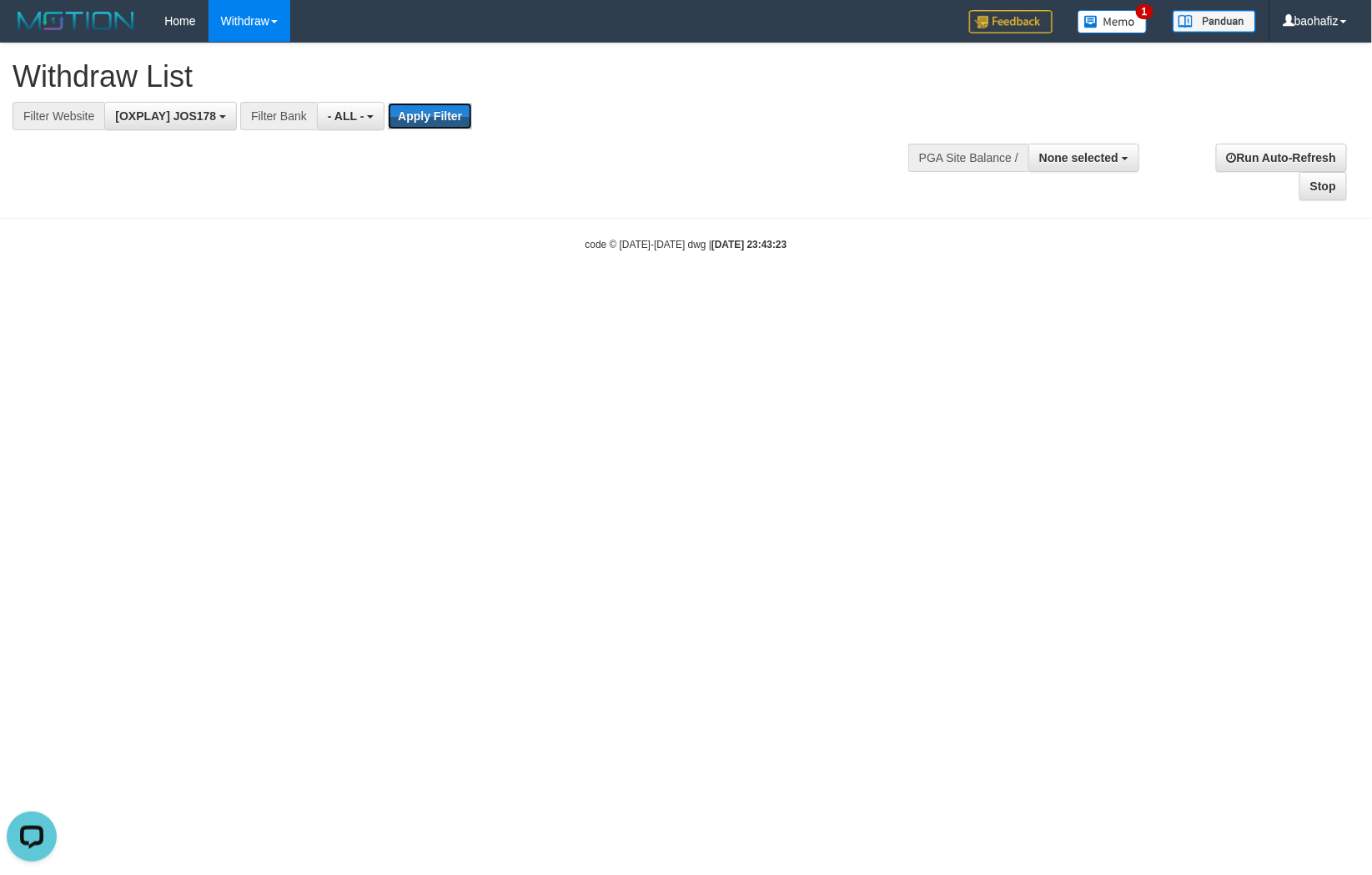
scroll to position [0, 0]
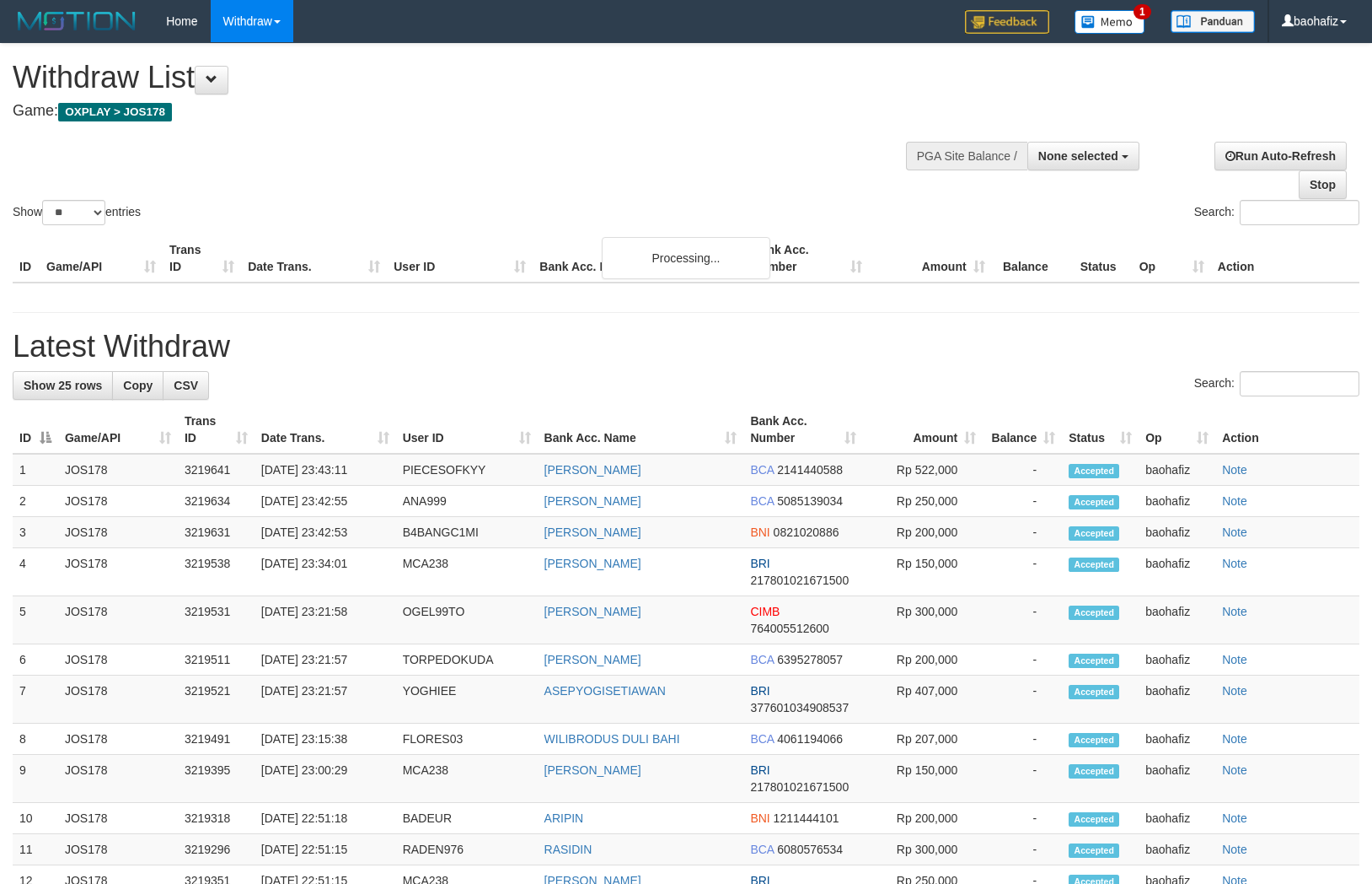
select select
select select "**"
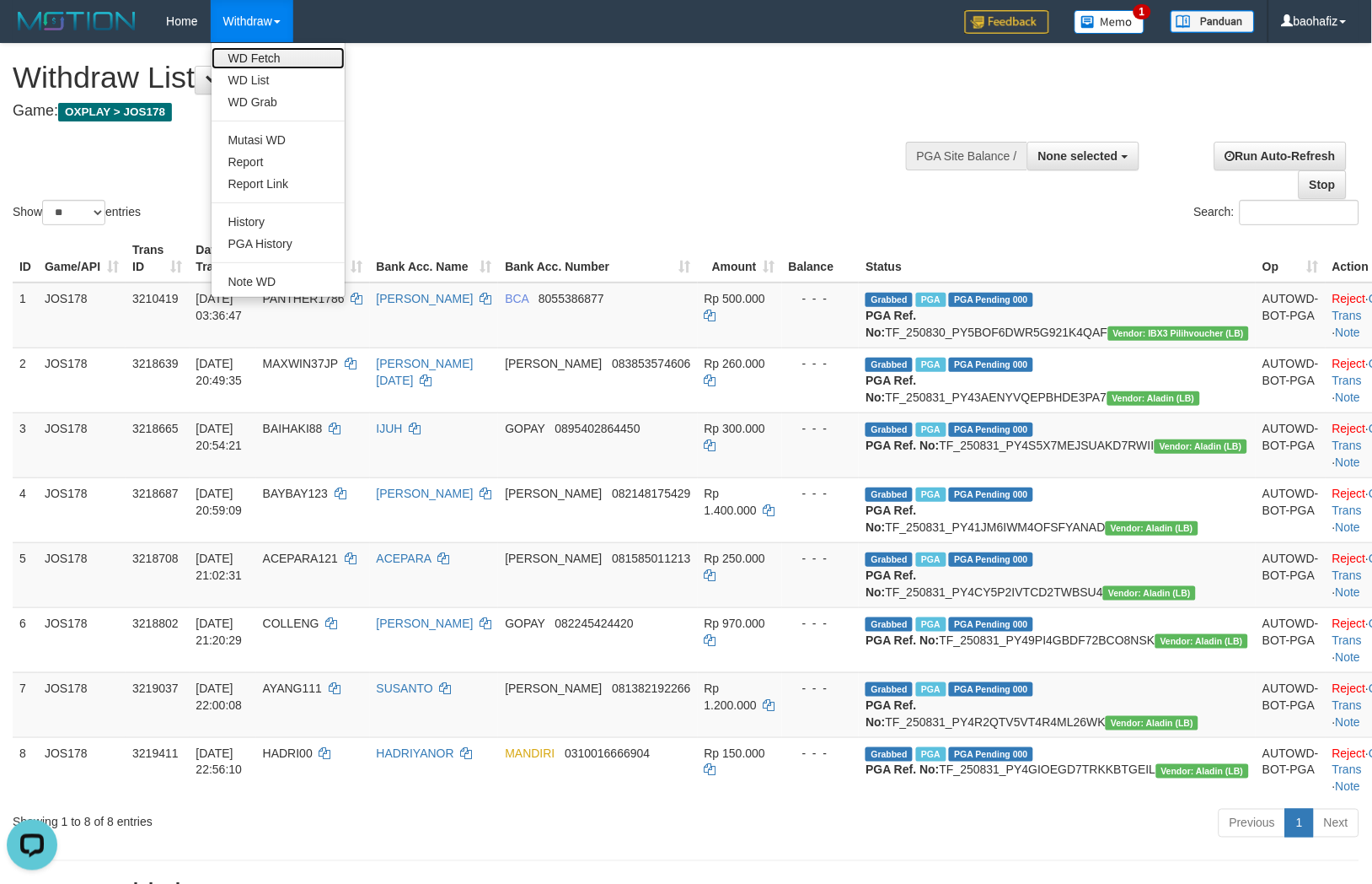
click at [263, 54] on link "WD Fetch" at bounding box center [277, 57] width 133 height 22
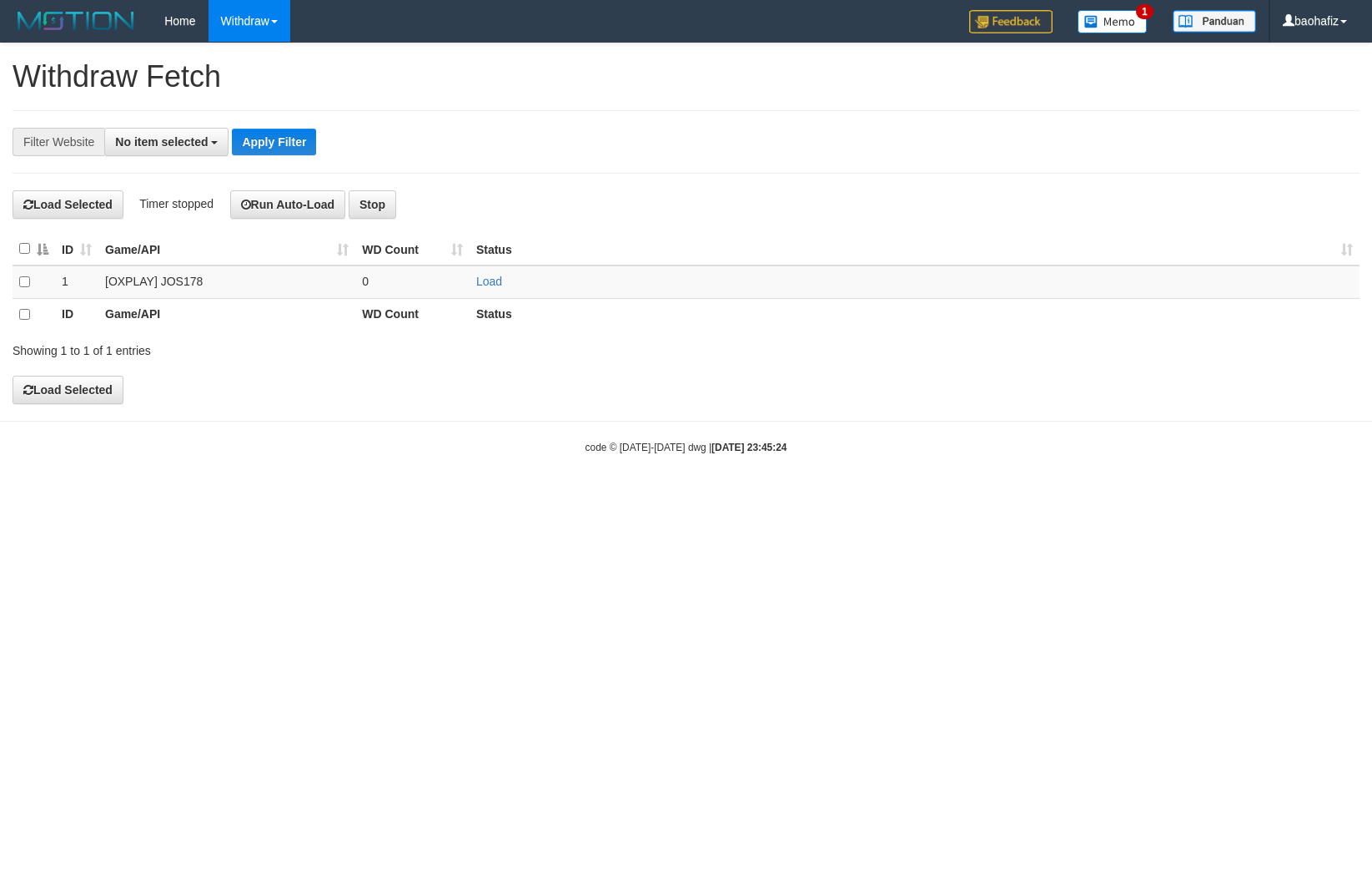
select select
click at [493, 288] on link "Load" at bounding box center [489, 281] width 26 height 13
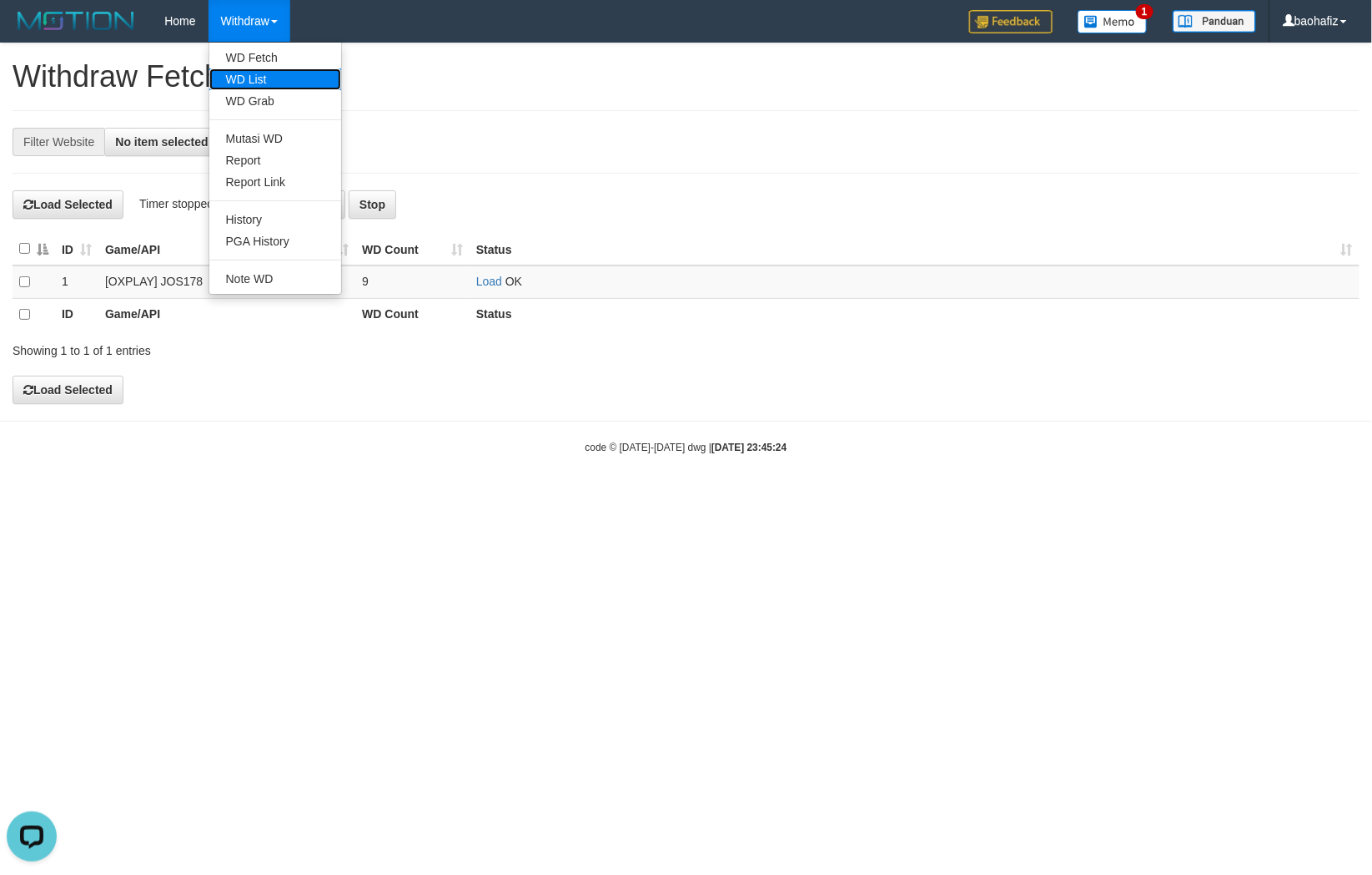
click at [256, 72] on link "WD List" at bounding box center [274, 79] width 131 height 22
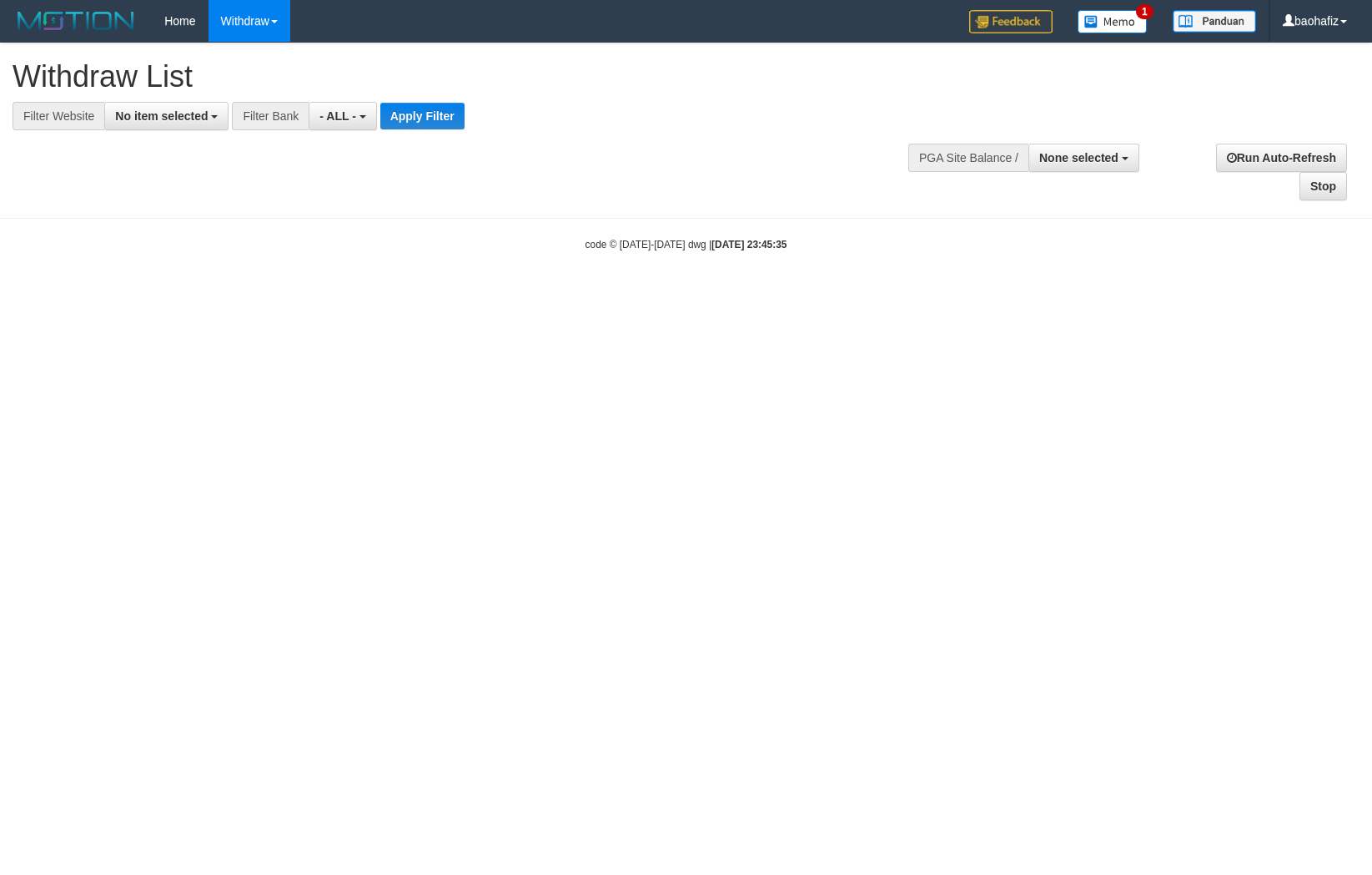
select select
click at [194, 117] on span "No item selected" at bounding box center [162, 116] width 93 height 13
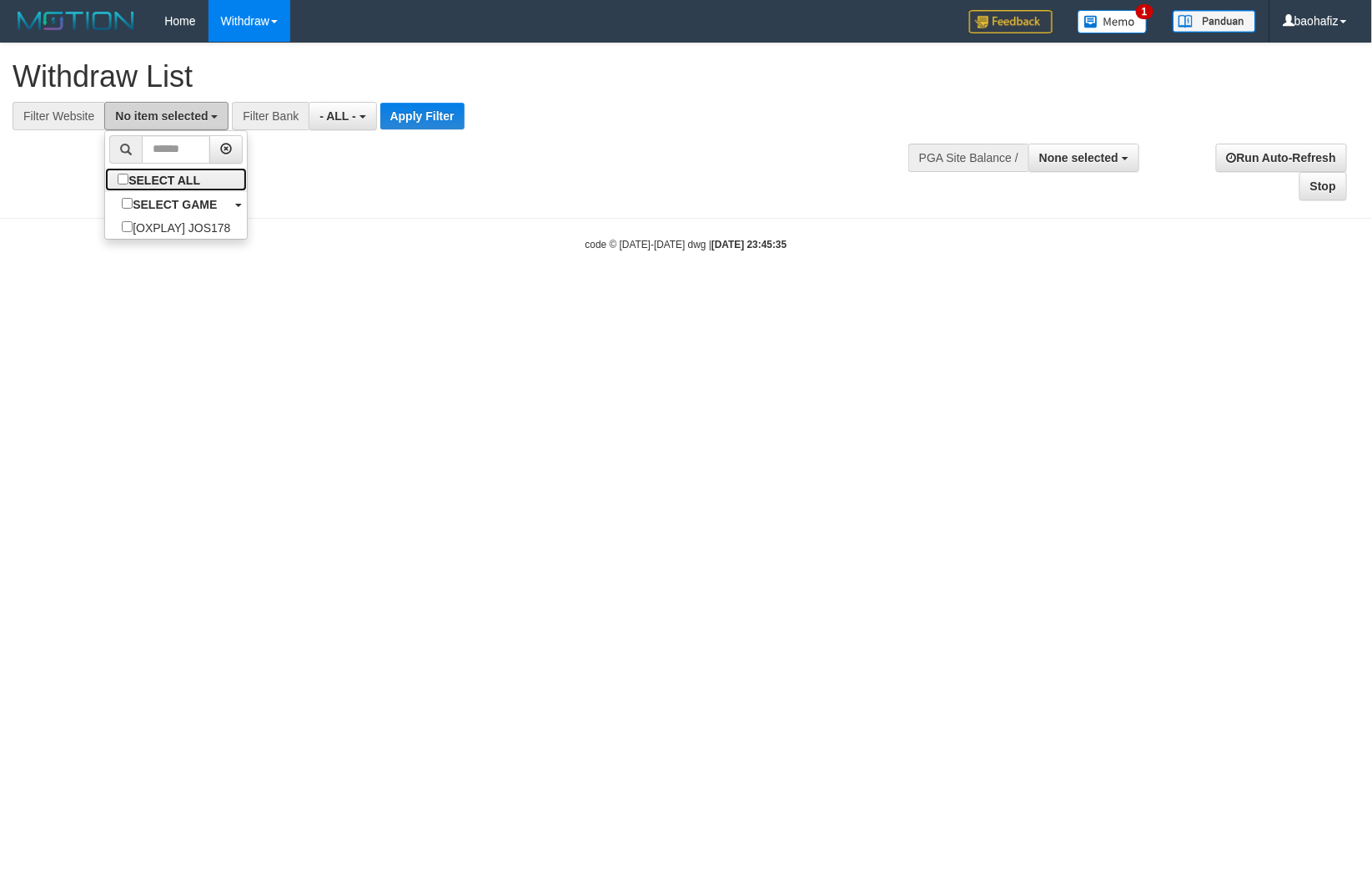
select select "****"
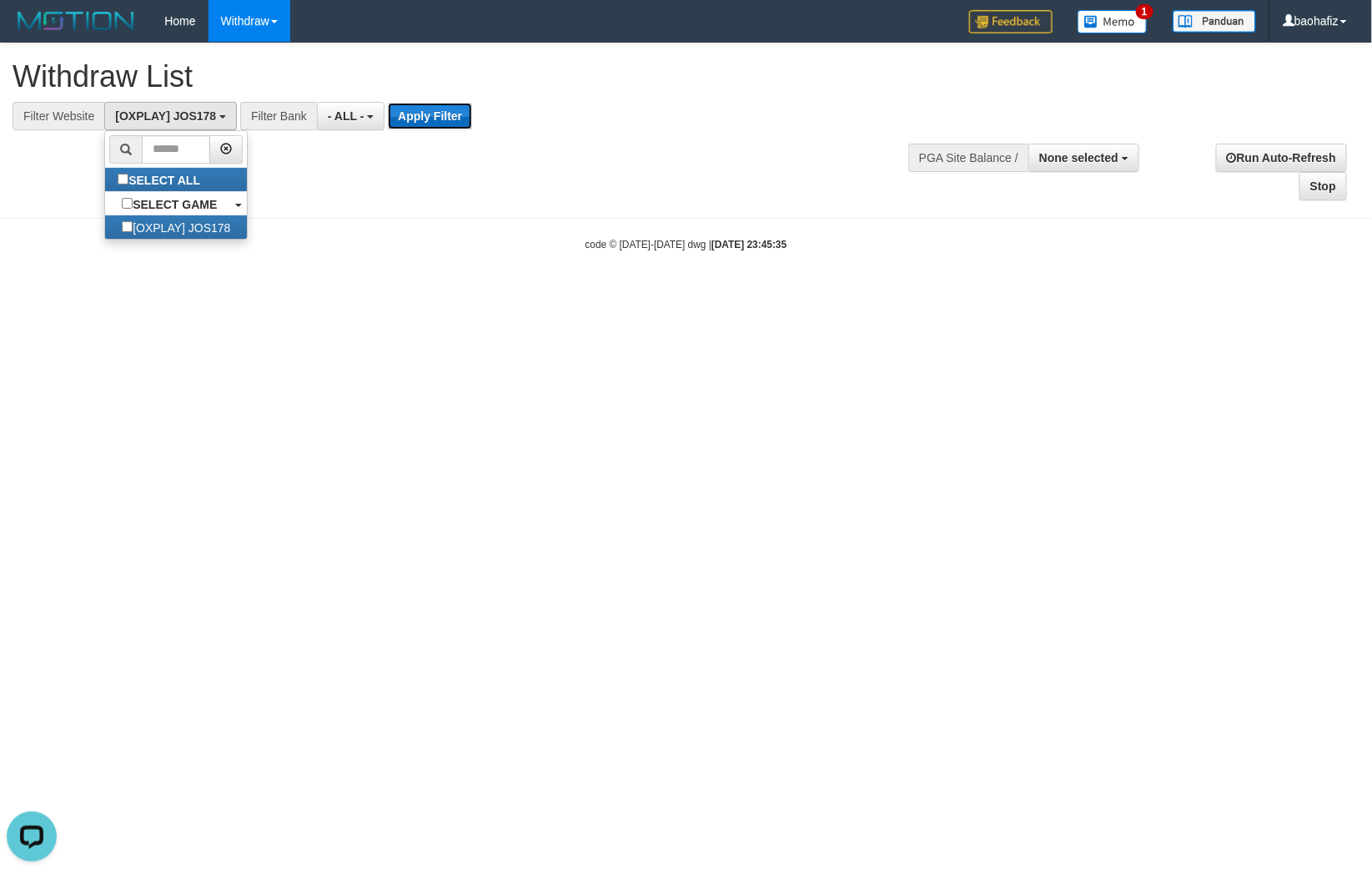
click at [407, 113] on button "Apply Filter" at bounding box center [429, 116] width 84 height 26
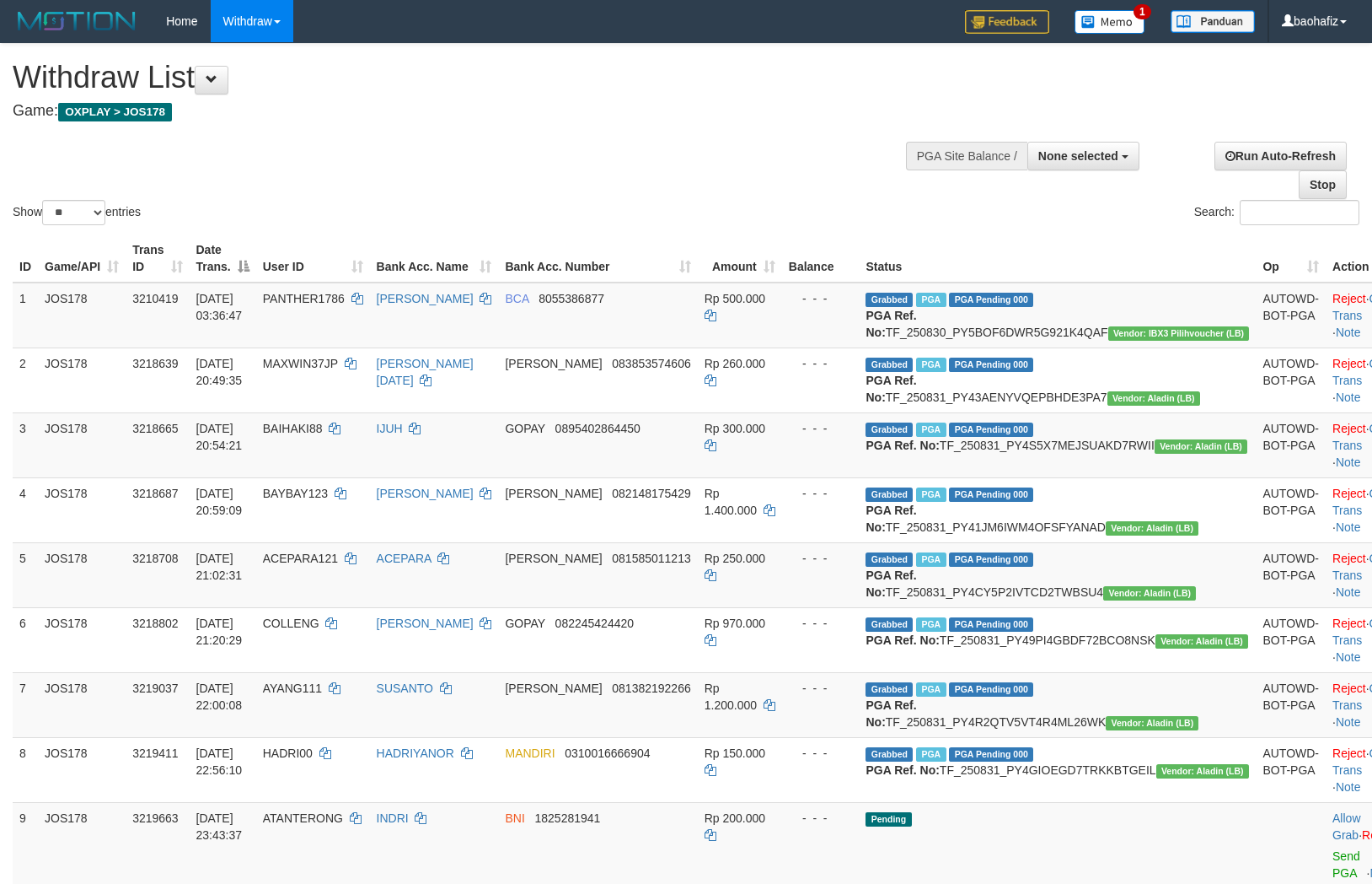
select select
select select "**"
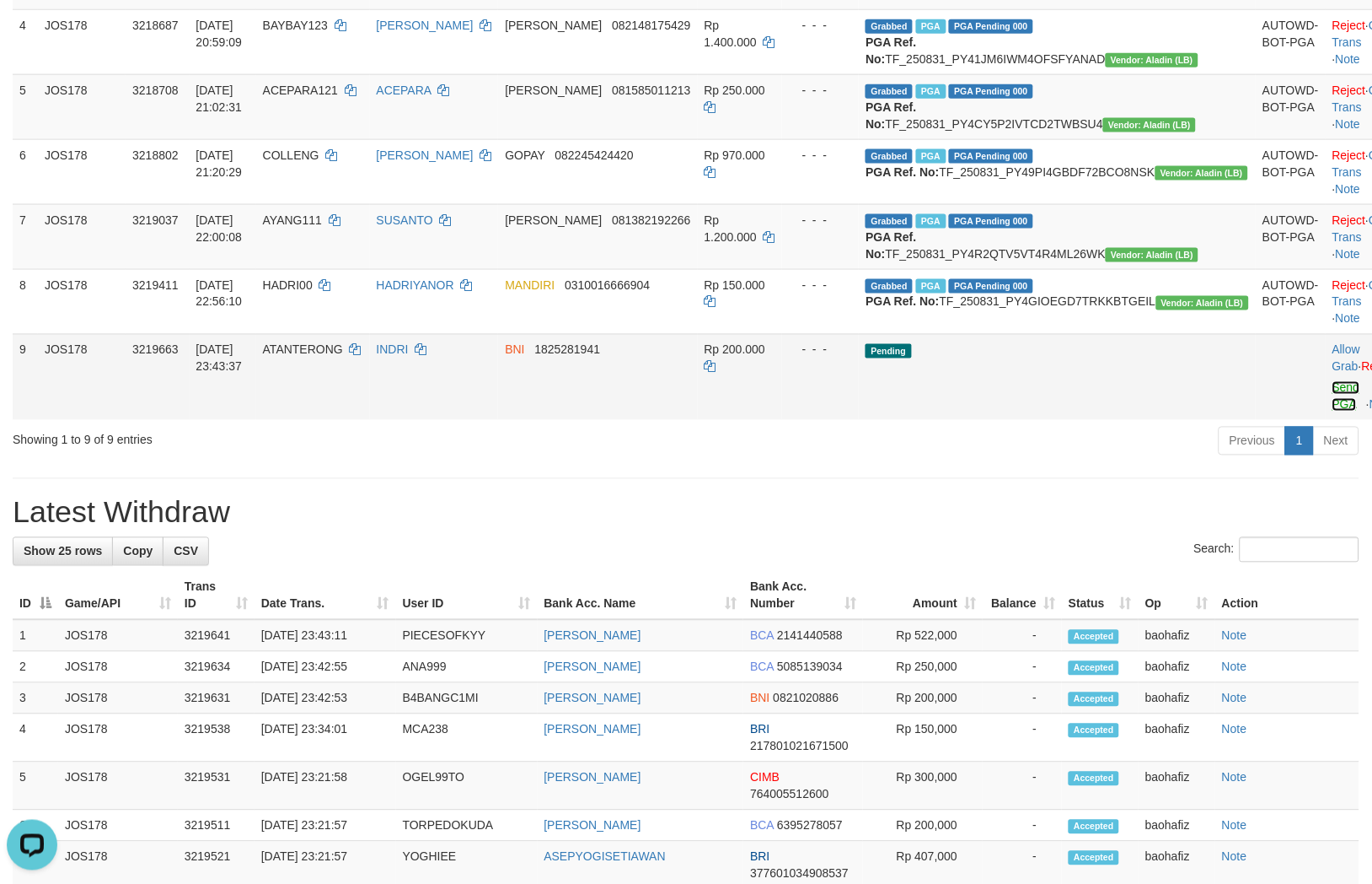
click at [1333, 412] on link "Send PGA" at bounding box center [1346, 397] width 28 height 31
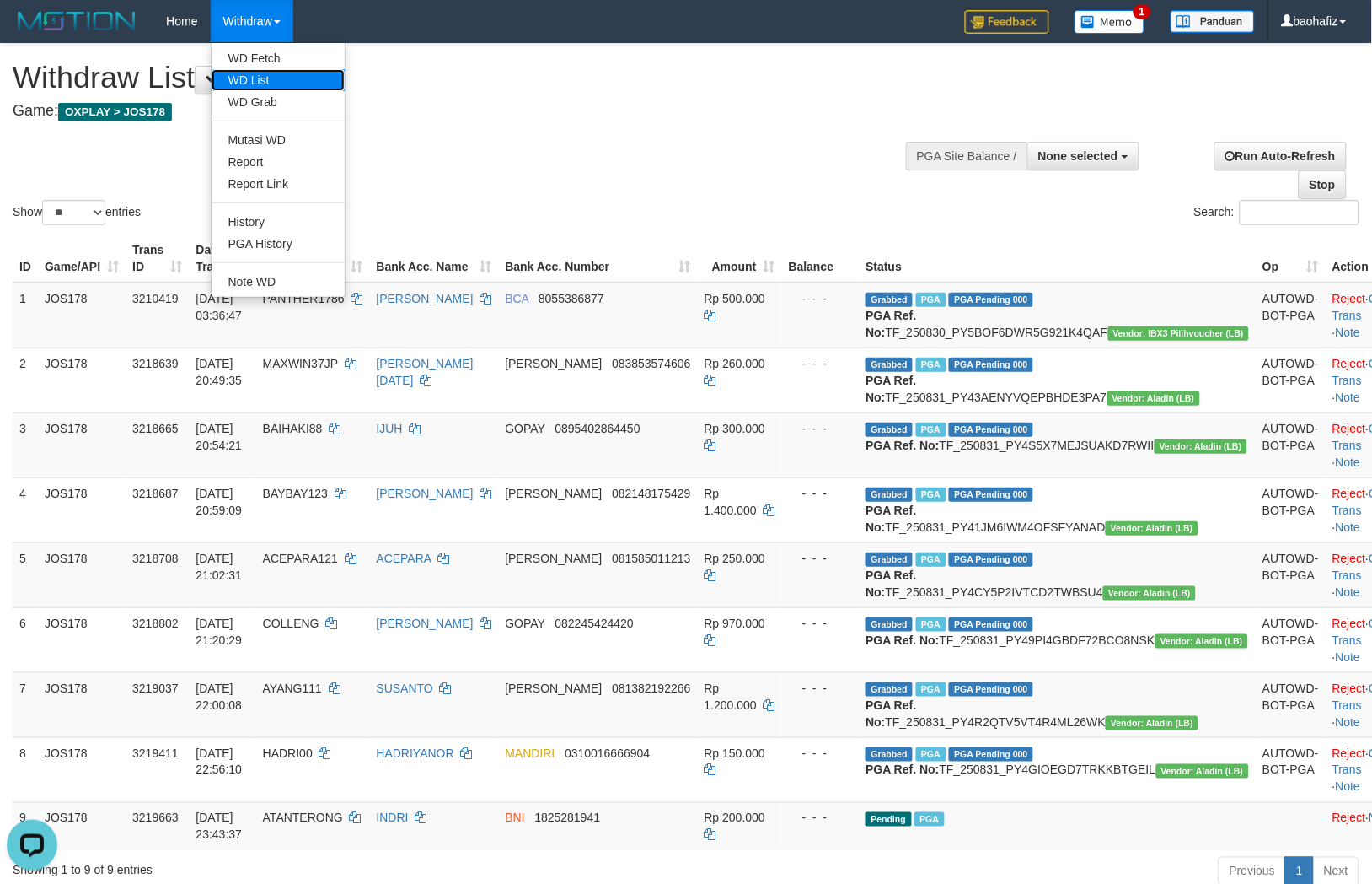
click at [245, 76] on link "WD List" at bounding box center [277, 79] width 133 height 22
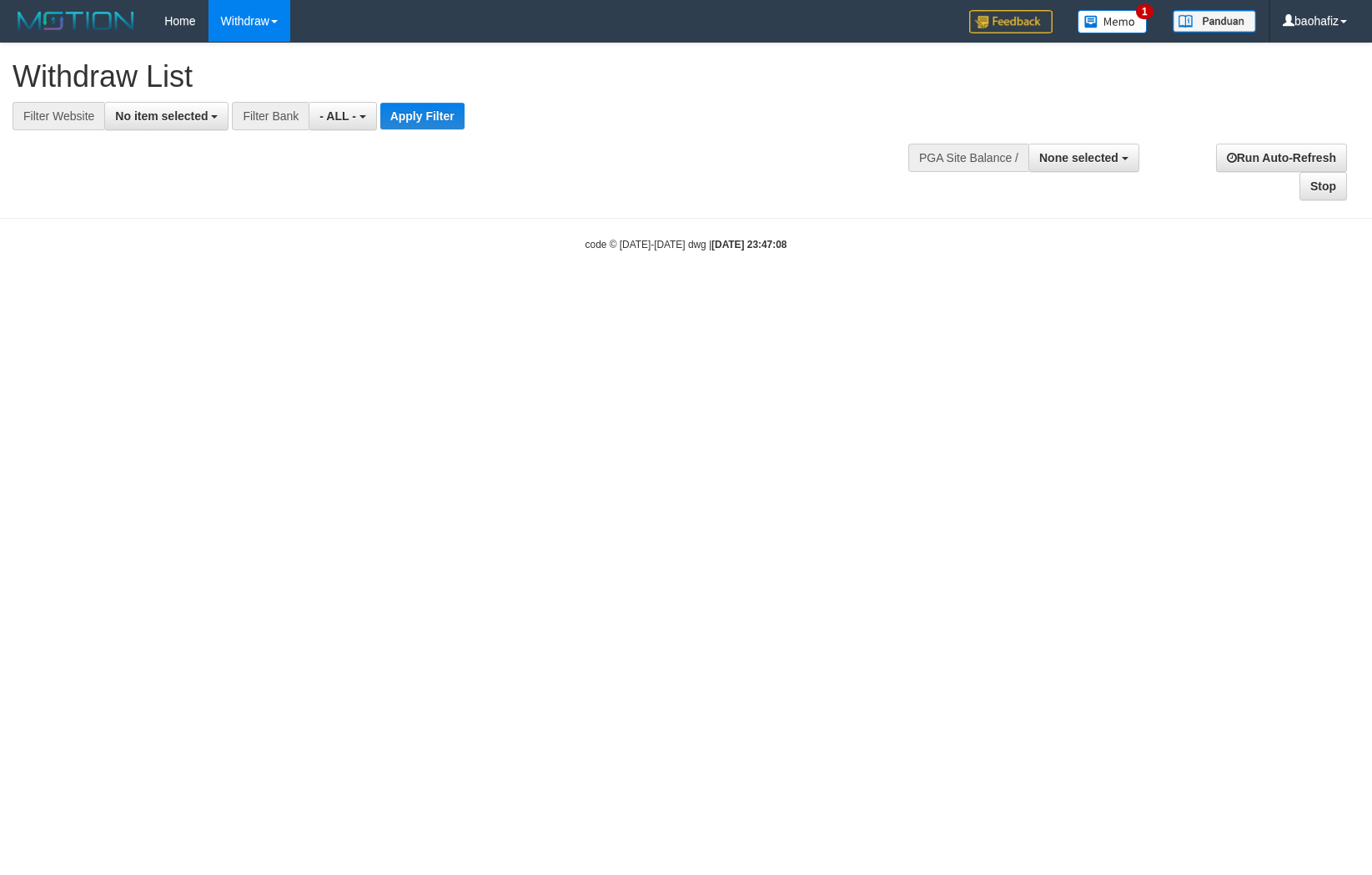
select select
click at [196, 126] on button "No item selected" at bounding box center [165, 116] width 124 height 28
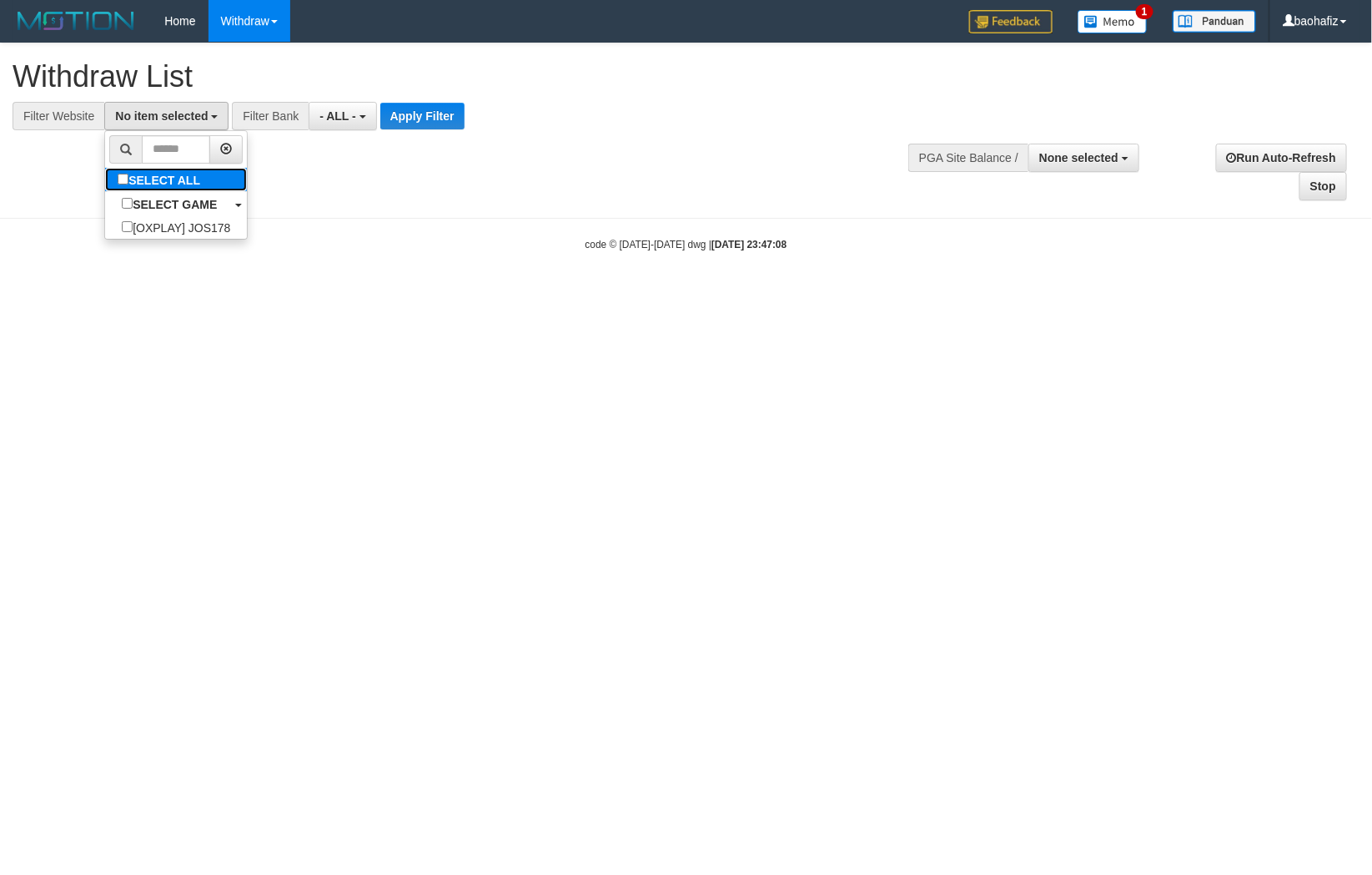
click at [184, 169] on label "SELECT ALL" at bounding box center [161, 179] width 112 height 24
select select "****"
click at [404, 128] on button "Apply Filter" at bounding box center [429, 116] width 84 height 26
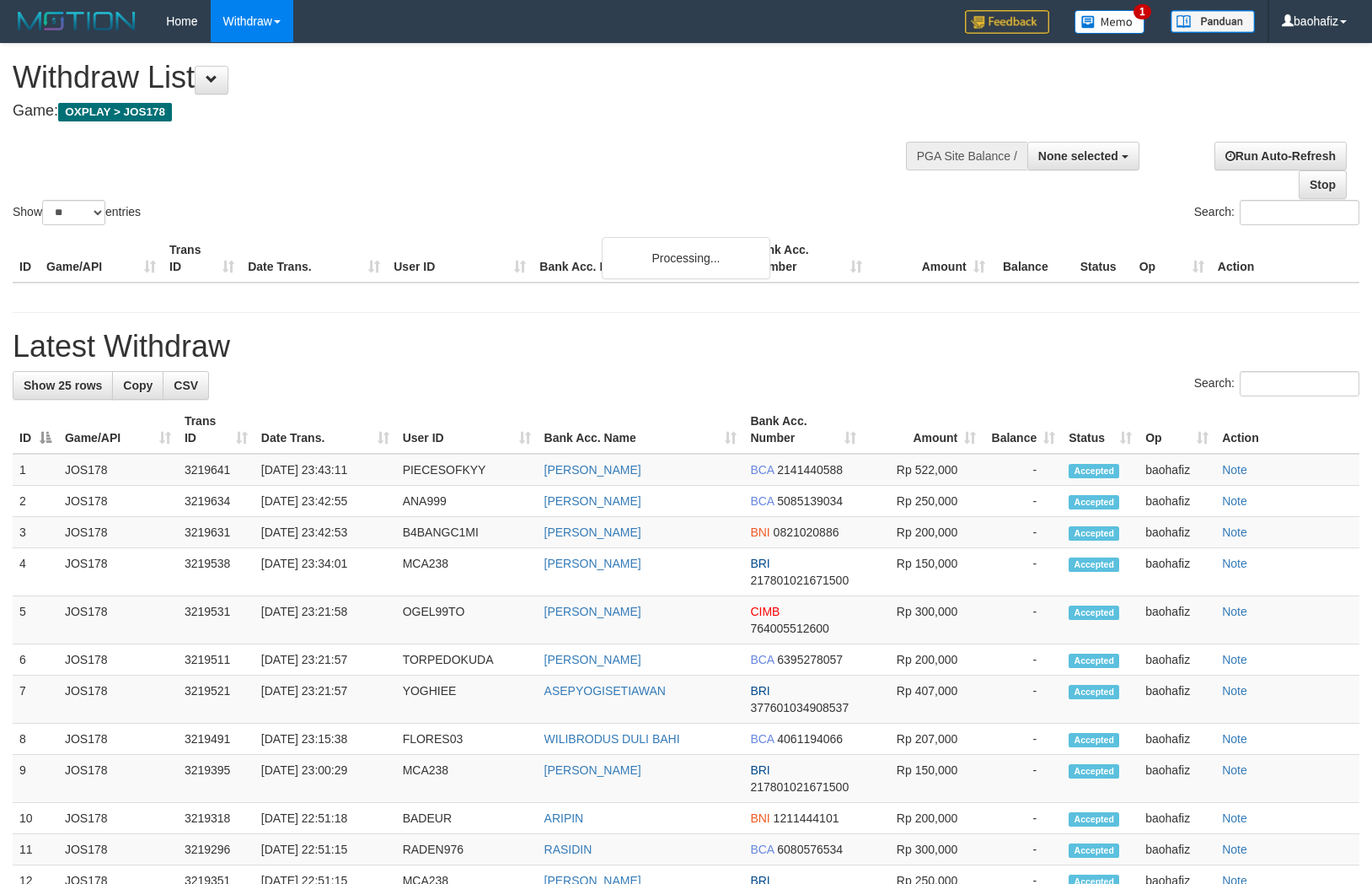
select select
select select "**"
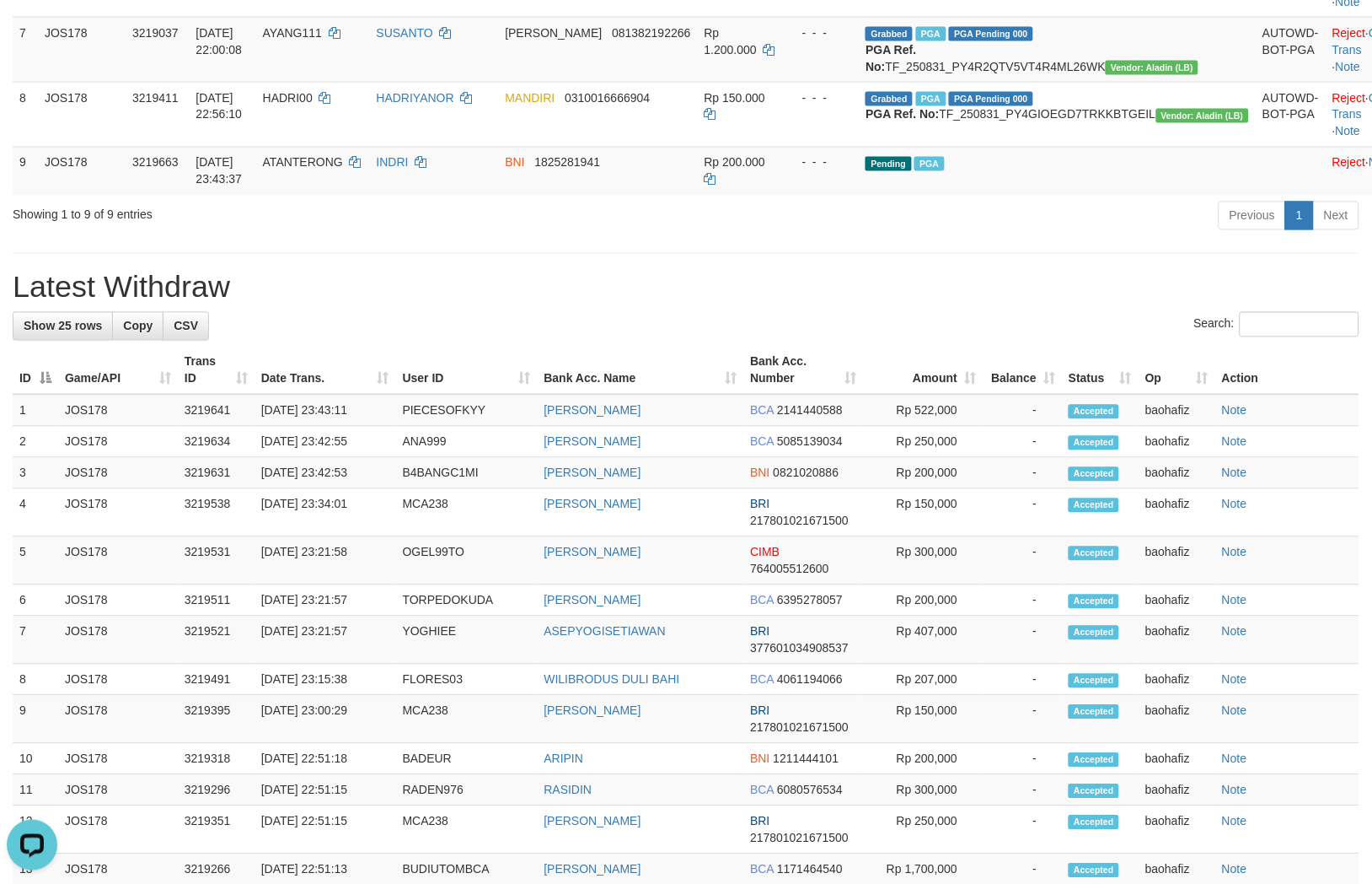
click at [975, 305] on h1 "Latest Withdraw" at bounding box center [686, 287] width 1347 height 33
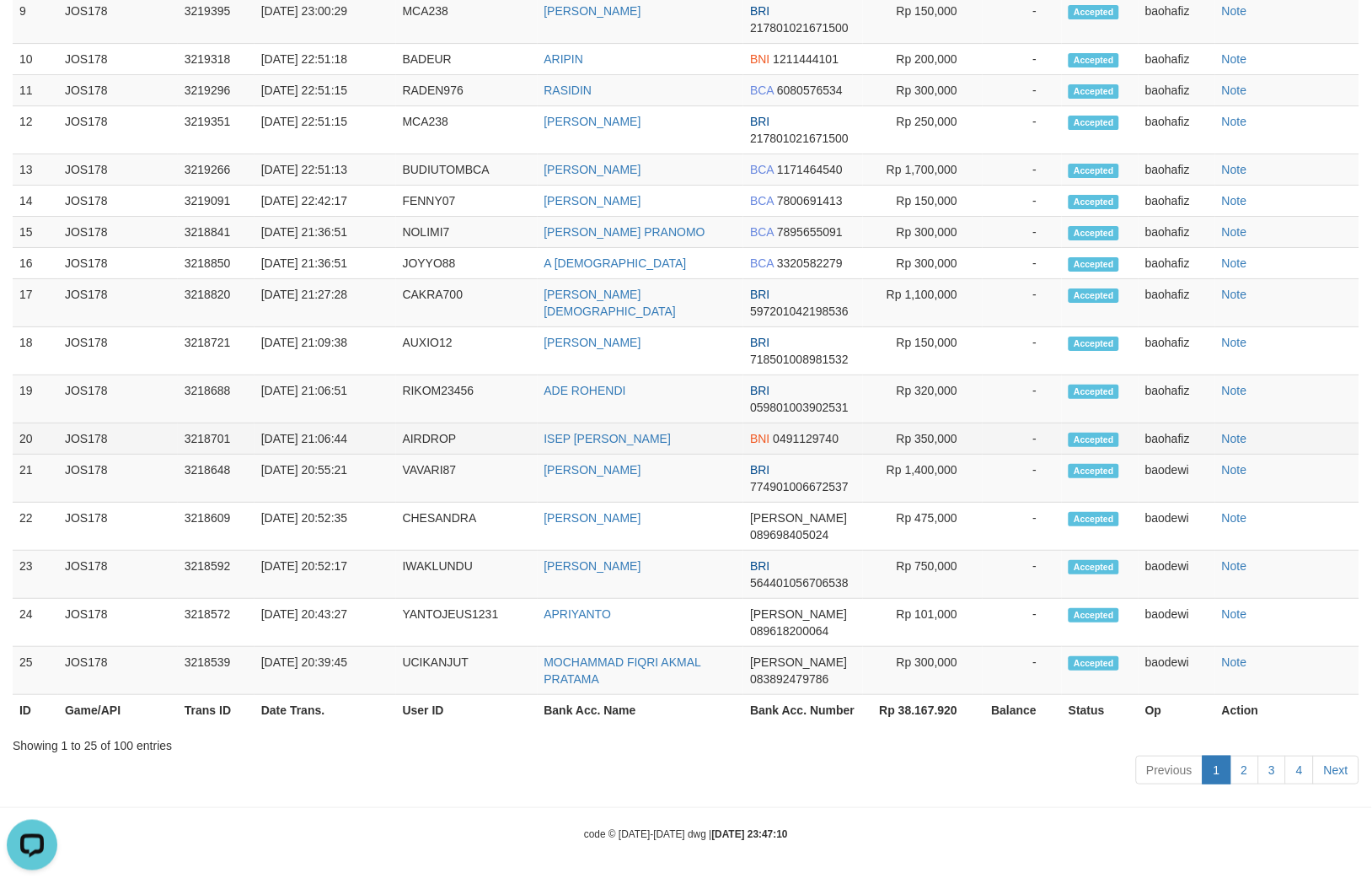
click at [597, 448] on td "ISEP MUHAMMAD IRFAN" at bounding box center [641, 439] width 206 height 32
copy td "ISEP MUHAMMAD IRFAN"
click at [431, 435] on td "AIRDROP" at bounding box center [467, 439] width 141 height 32
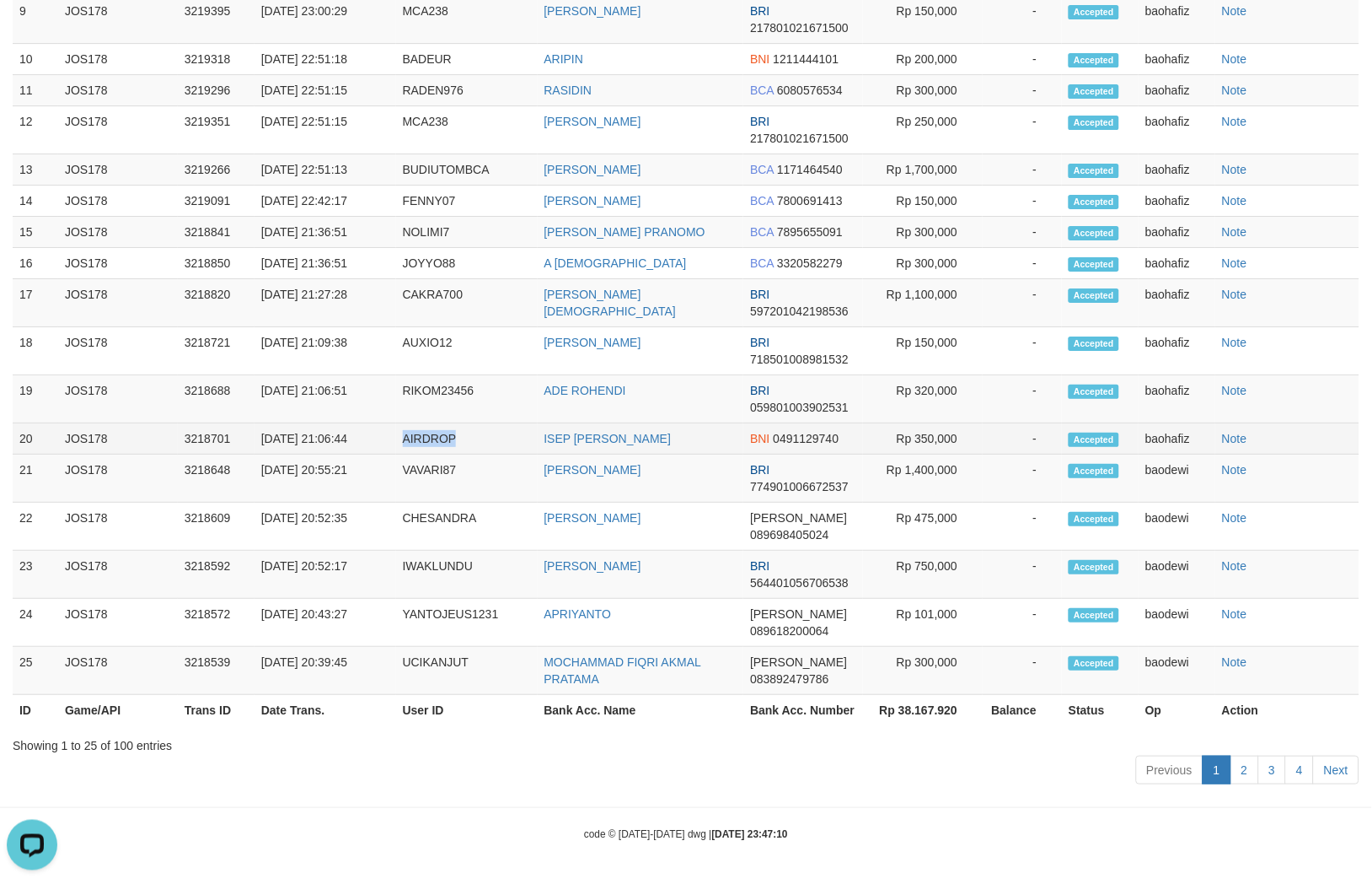
click at [431, 435] on td "AIRDROP" at bounding box center [467, 439] width 141 height 32
copy td "AIRDROP"
click at [916, 431] on td "Rp 350,000" at bounding box center [922, 439] width 119 height 32
copy td "350,000"
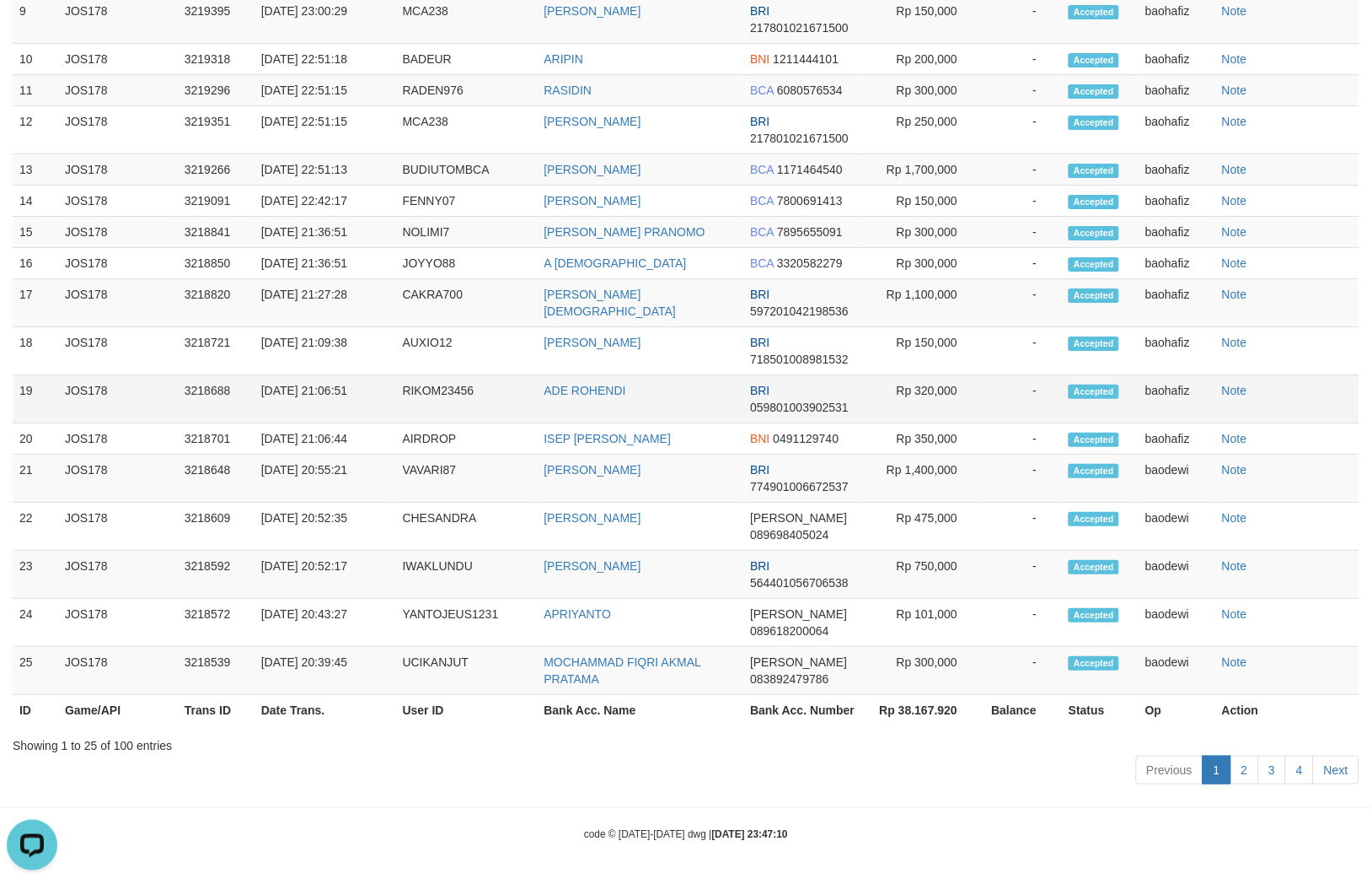
click at [568, 416] on td "ADE ROHENDI" at bounding box center [641, 399] width 206 height 48
copy td "ADE ROHENDI"
click at [439, 399] on td "RIKOM23456" at bounding box center [467, 399] width 141 height 48
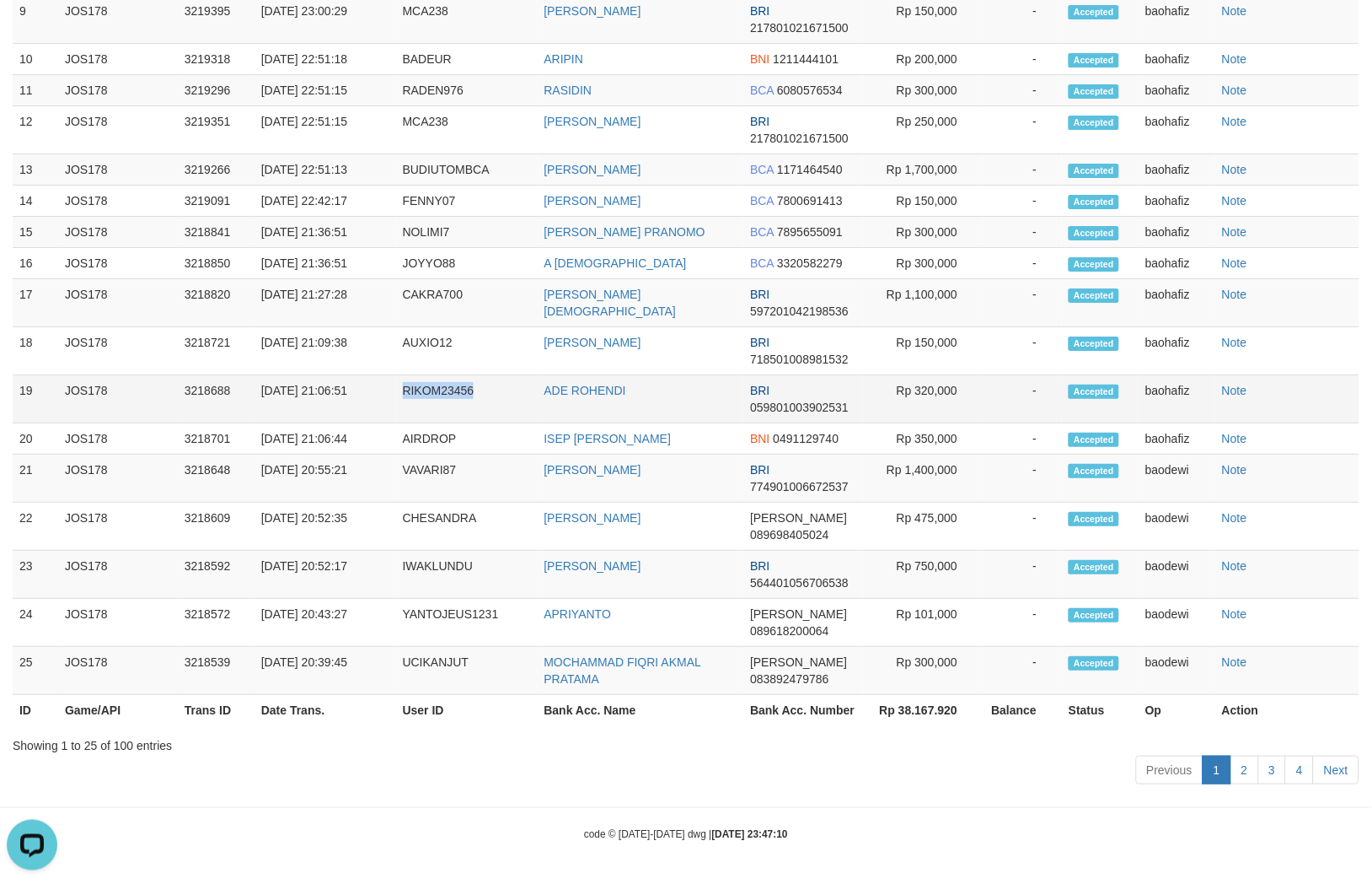
click at [439, 399] on td "RIKOM23456" at bounding box center [467, 399] width 141 height 48
copy td "RIKOM23456"
click at [936, 388] on td "Rp 320,000" at bounding box center [922, 399] width 119 height 48
copy td "320,000"
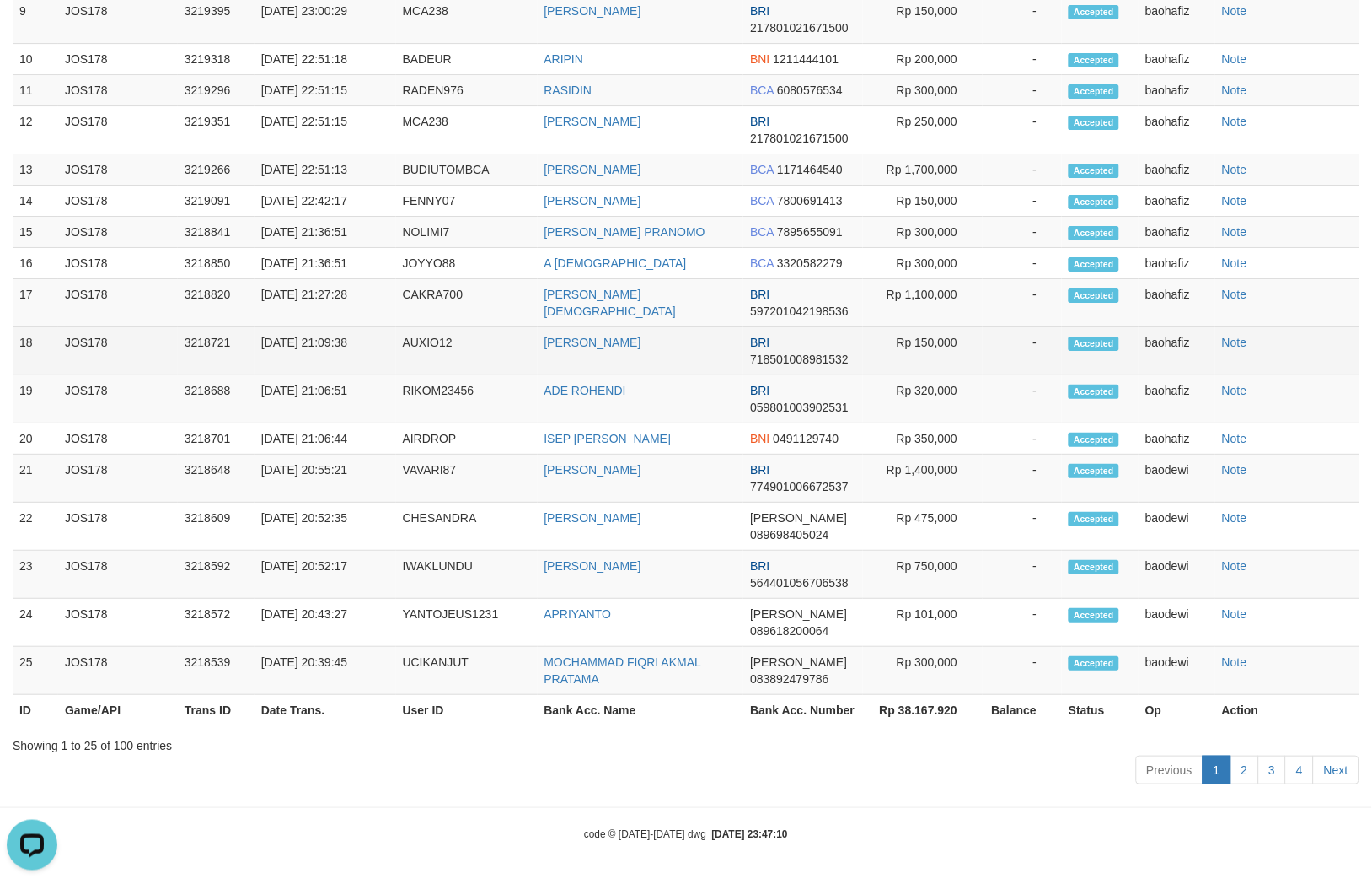
click at [607, 363] on td "SRI PURYANI" at bounding box center [641, 351] width 206 height 48
copy td "SRI PURYANI"
click at [428, 355] on td "AUXIO12" at bounding box center [467, 351] width 141 height 48
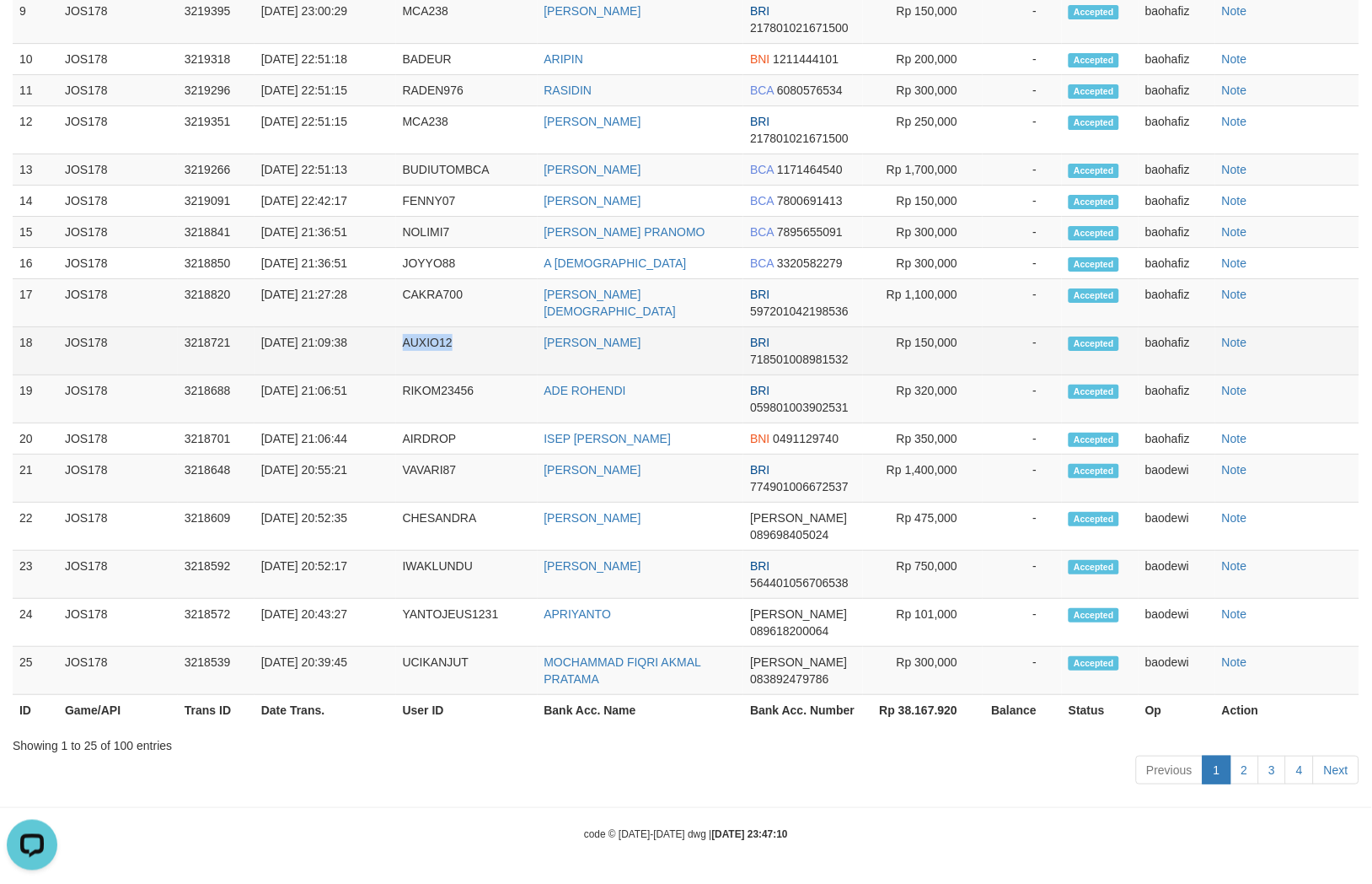
click at [428, 355] on td "AUXIO12" at bounding box center [467, 351] width 141 height 48
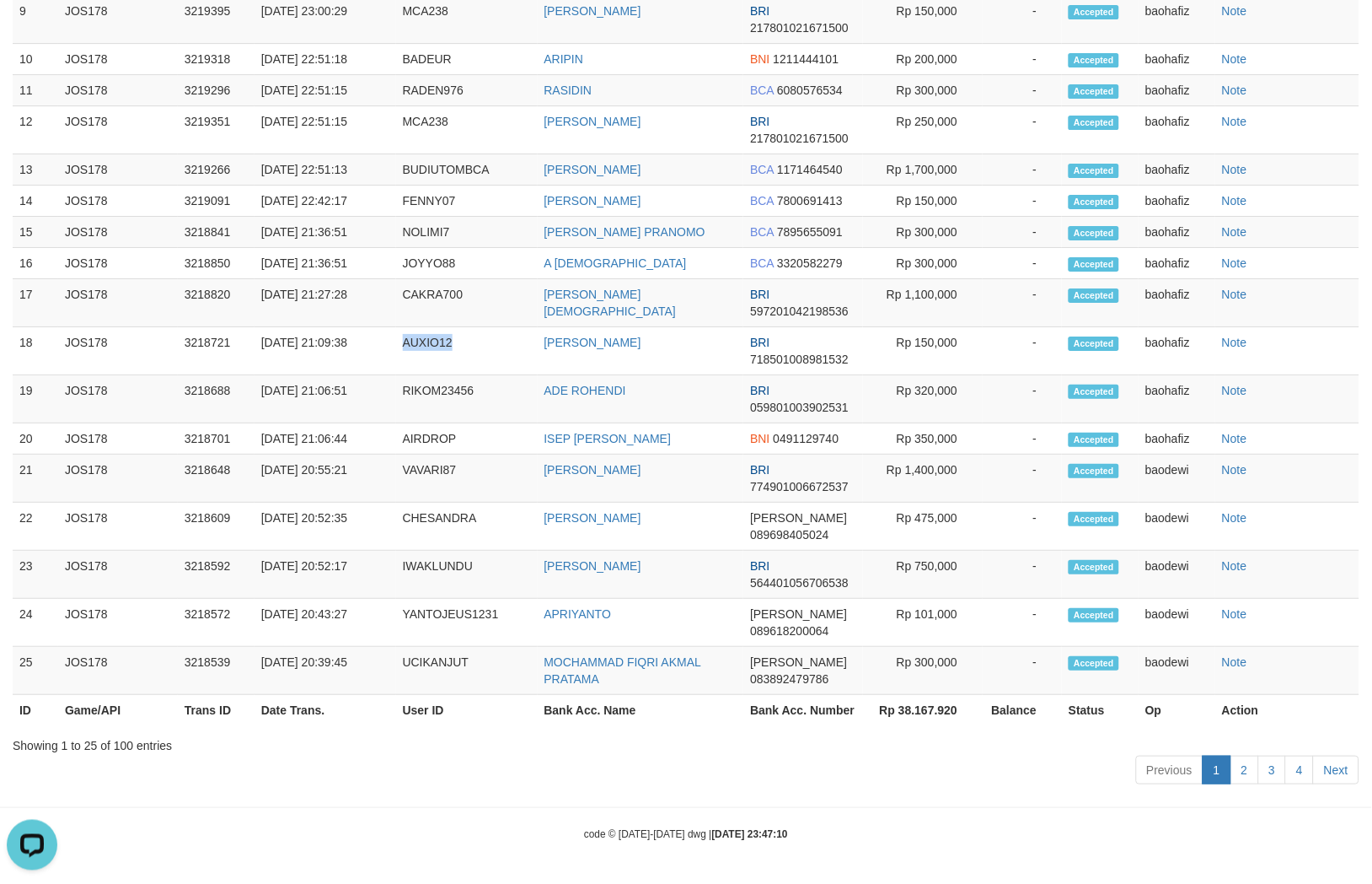
copy td "AUXIO12"
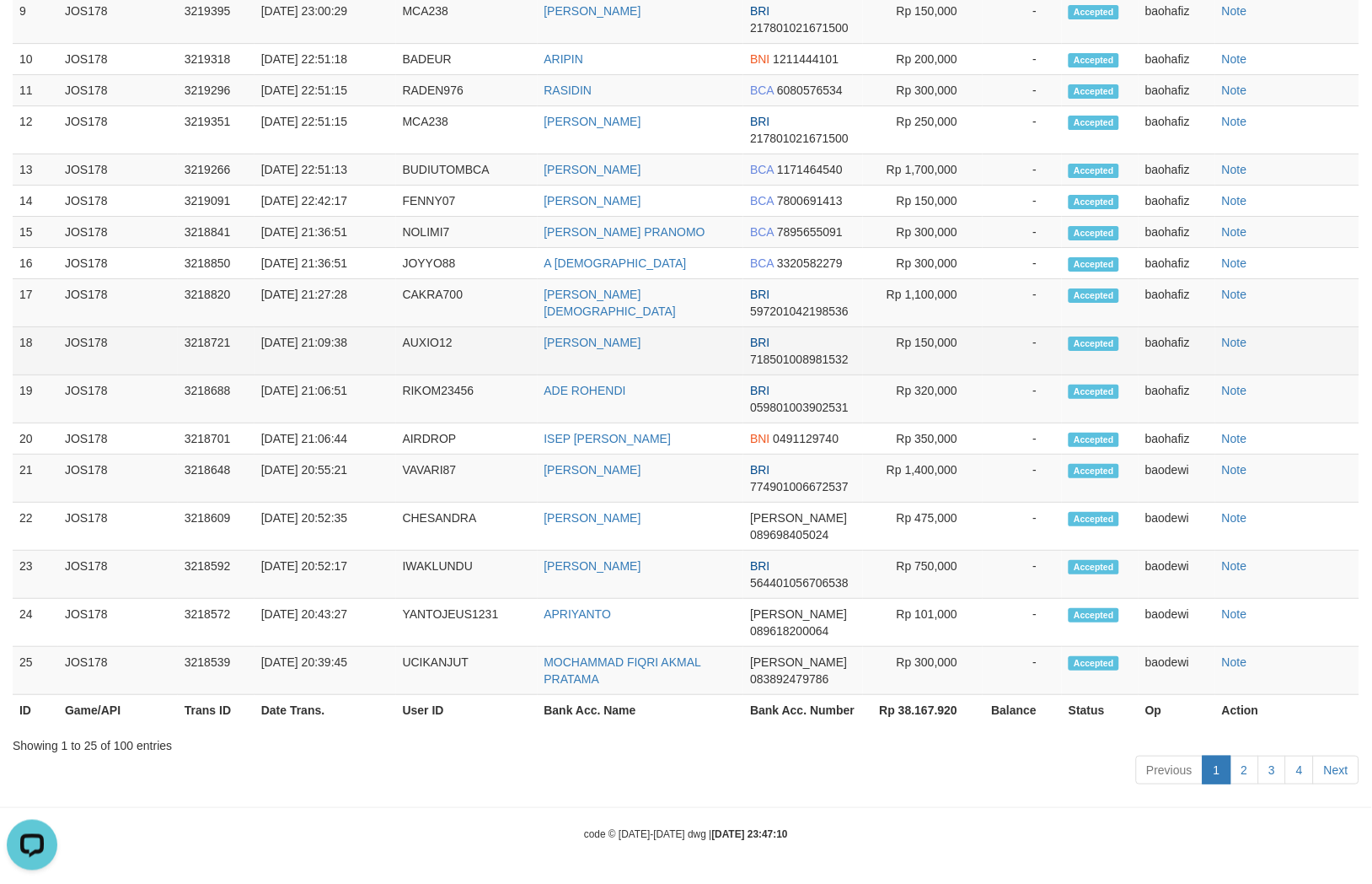
click at [944, 349] on td "Rp 150,000" at bounding box center [922, 351] width 119 height 48
copy td "150,000"
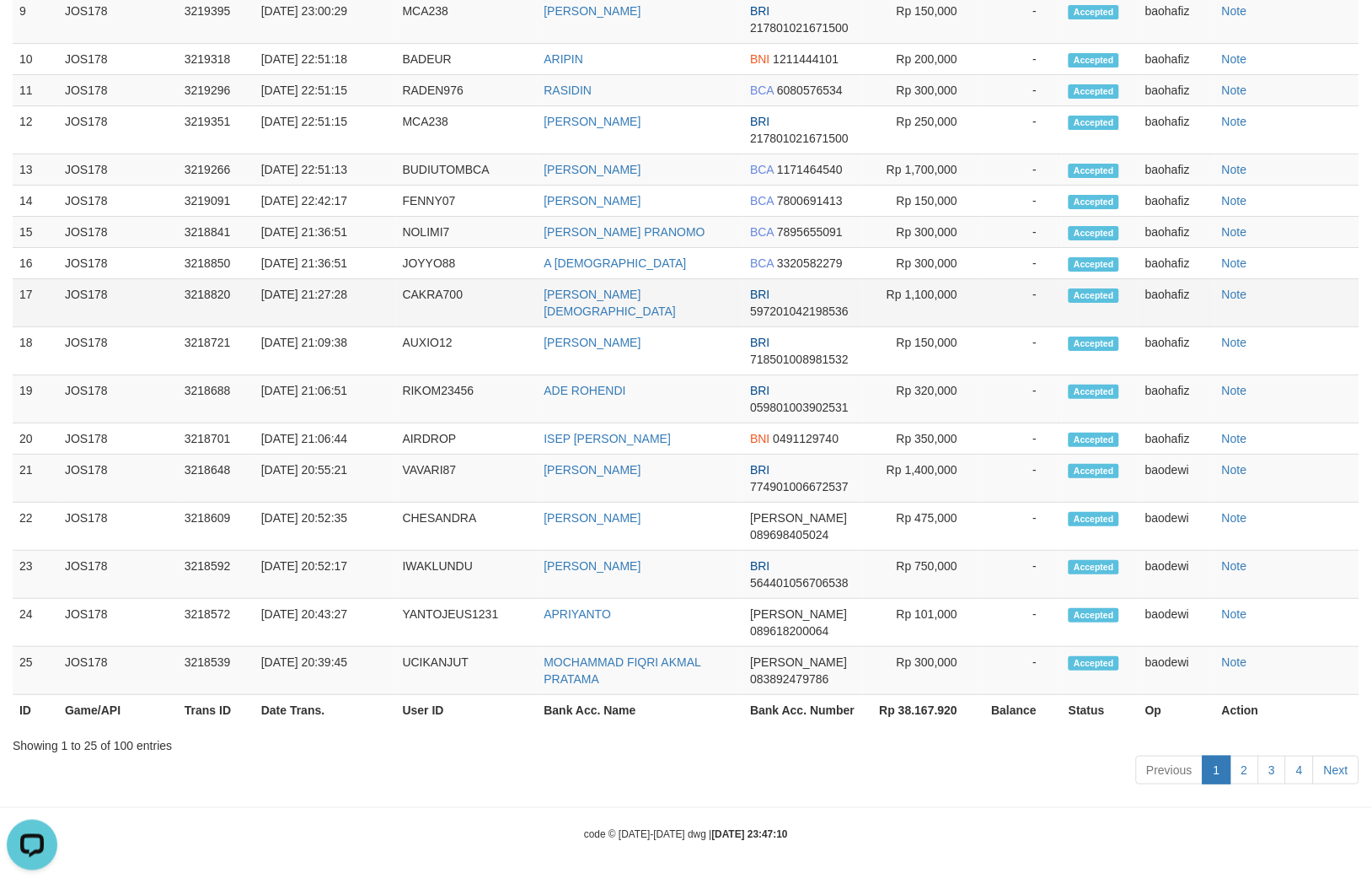
click at [602, 314] on td "RAGIL BUDI SANTOSA" at bounding box center [641, 303] width 206 height 48
copy td "RAGIL BUDI SANTOSA"
click at [435, 298] on td "CAKRA700" at bounding box center [467, 303] width 141 height 48
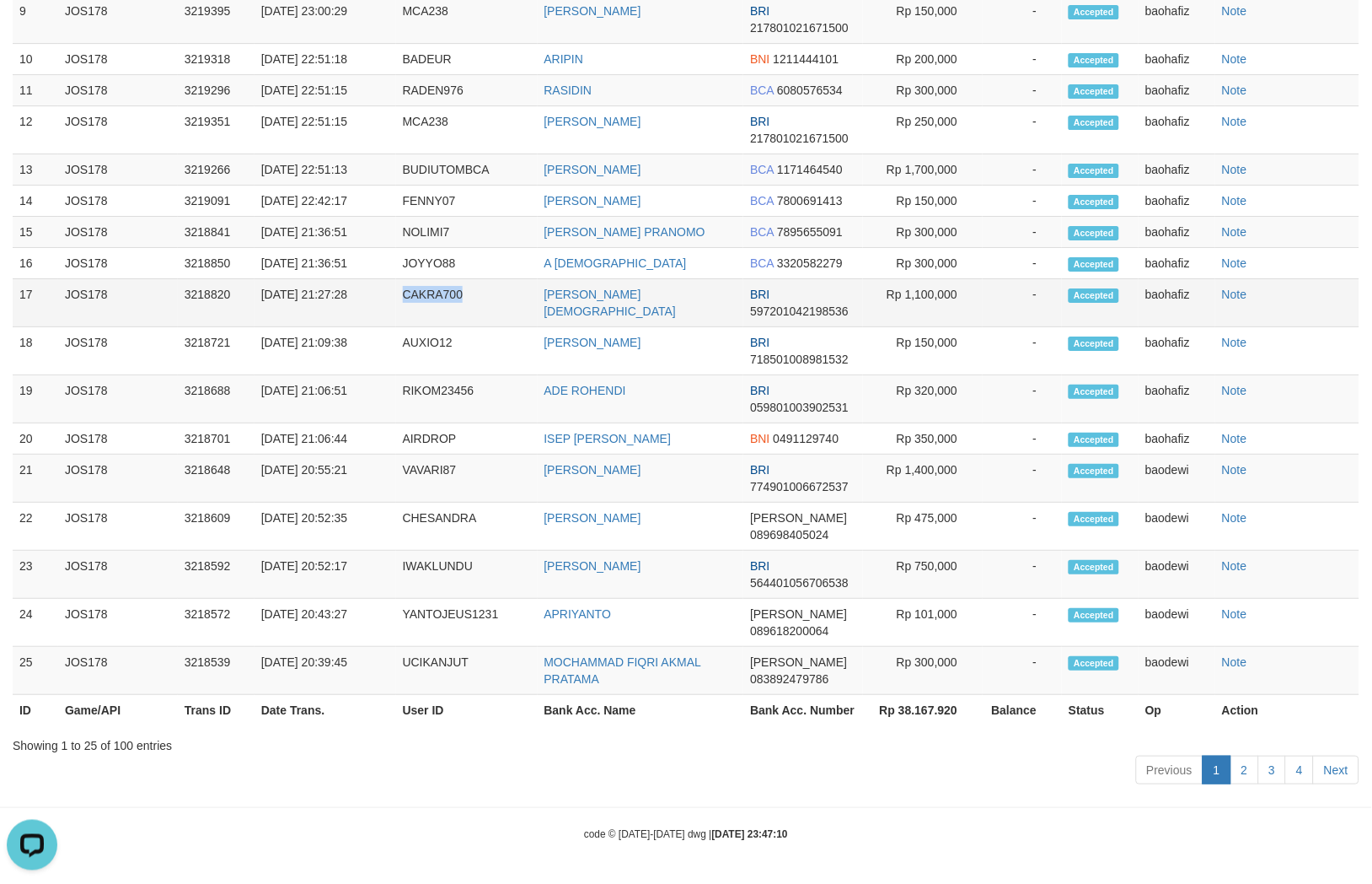
click at [435, 298] on td "CAKRA700" at bounding box center [467, 303] width 141 height 48
click at [934, 291] on td "Rp 1,100,000" at bounding box center [922, 303] width 119 height 48
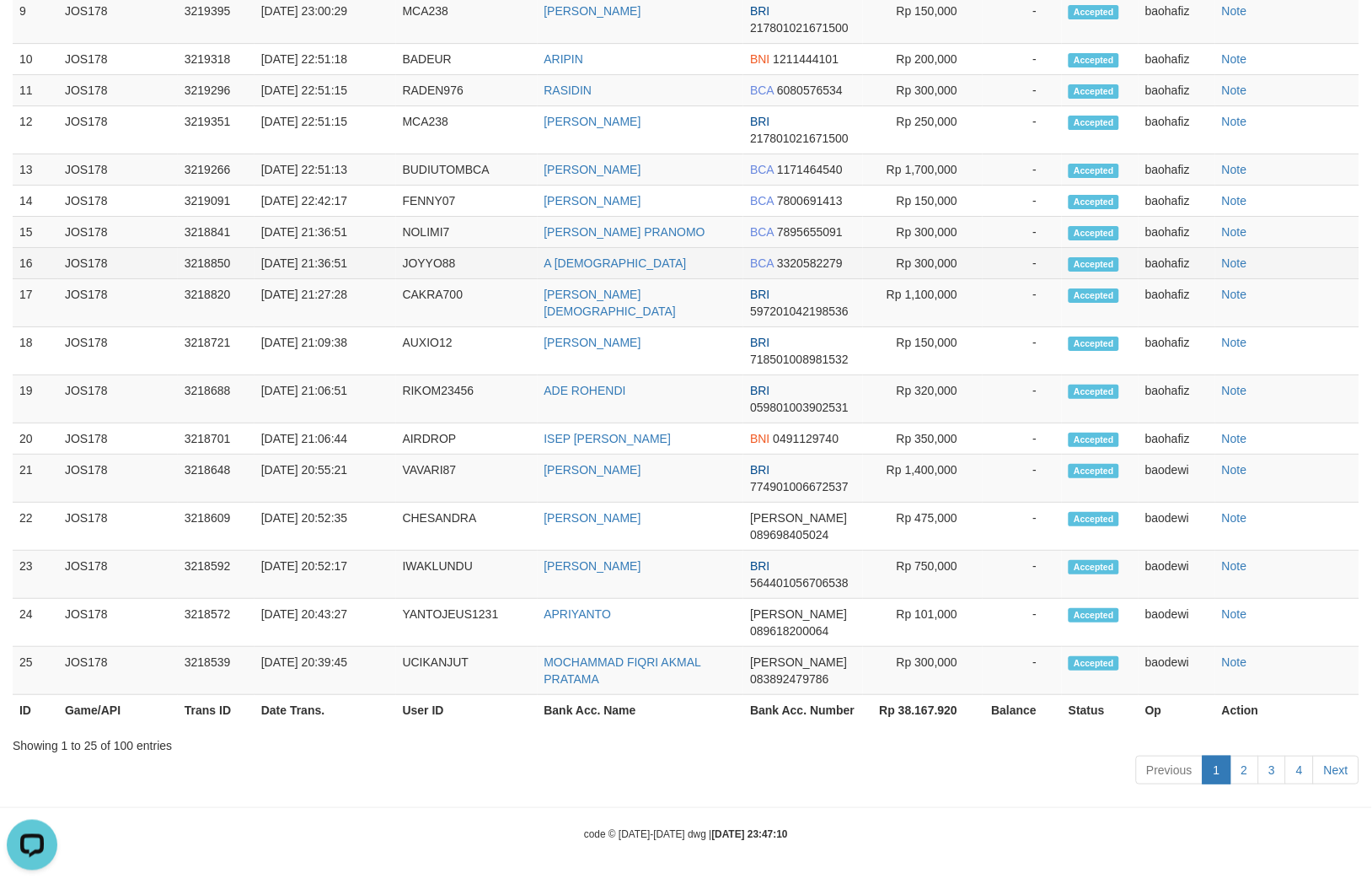
click at [575, 269] on td "A MUSAWIB" at bounding box center [641, 263] width 206 height 32
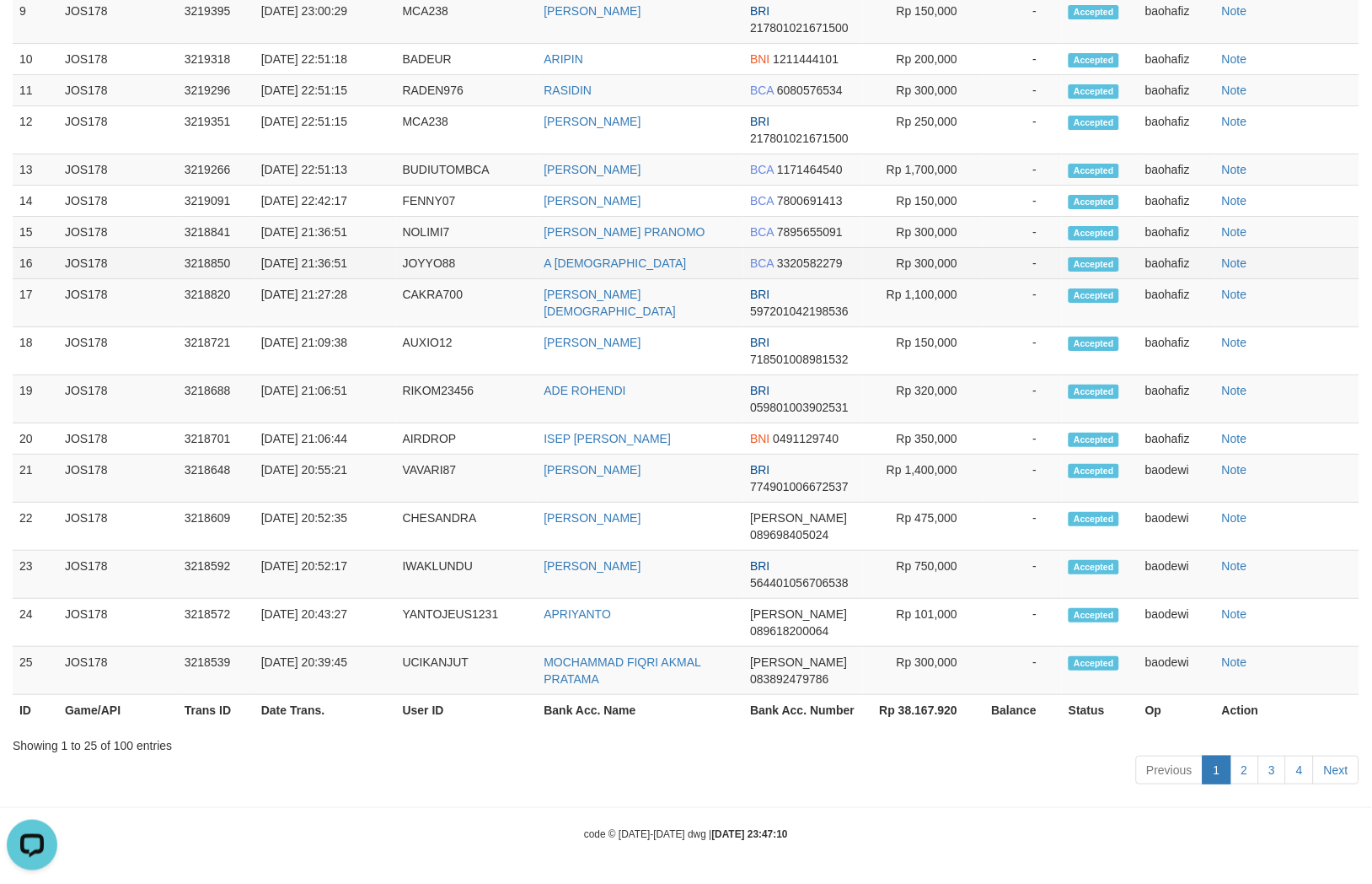
click at [415, 256] on td "JOYYO88" at bounding box center [467, 263] width 141 height 32
click at [935, 259] on td "Rp 300,000" at bounding box center [922, 263] width 119 height 32
click at [412, 259] on td "JOYYO88" at bounding box center [467, 263] width 141 height 32
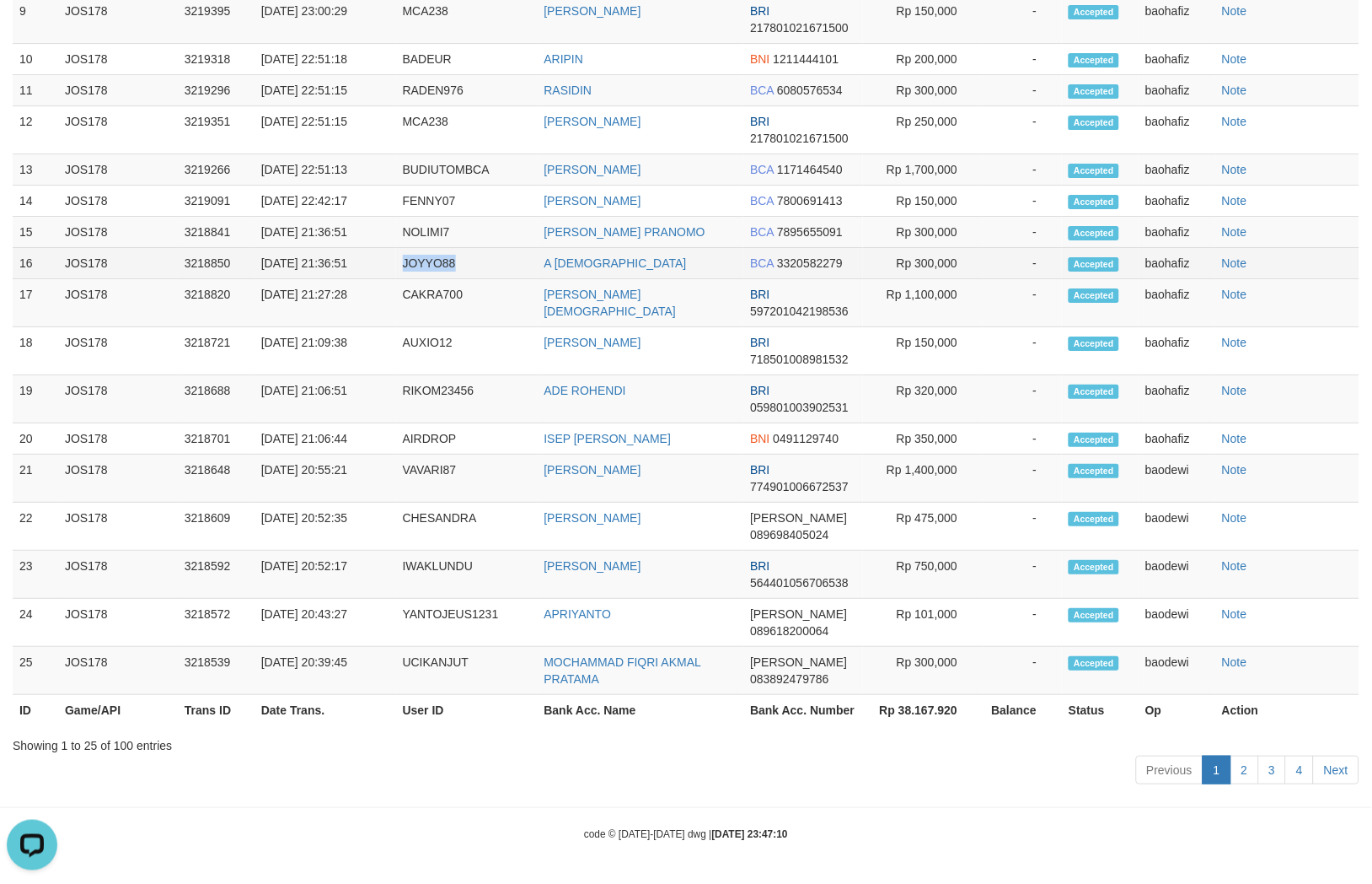
click at [412, 259] on td "JOYYO88" at bounding box center [467, 263] width 141 height 32
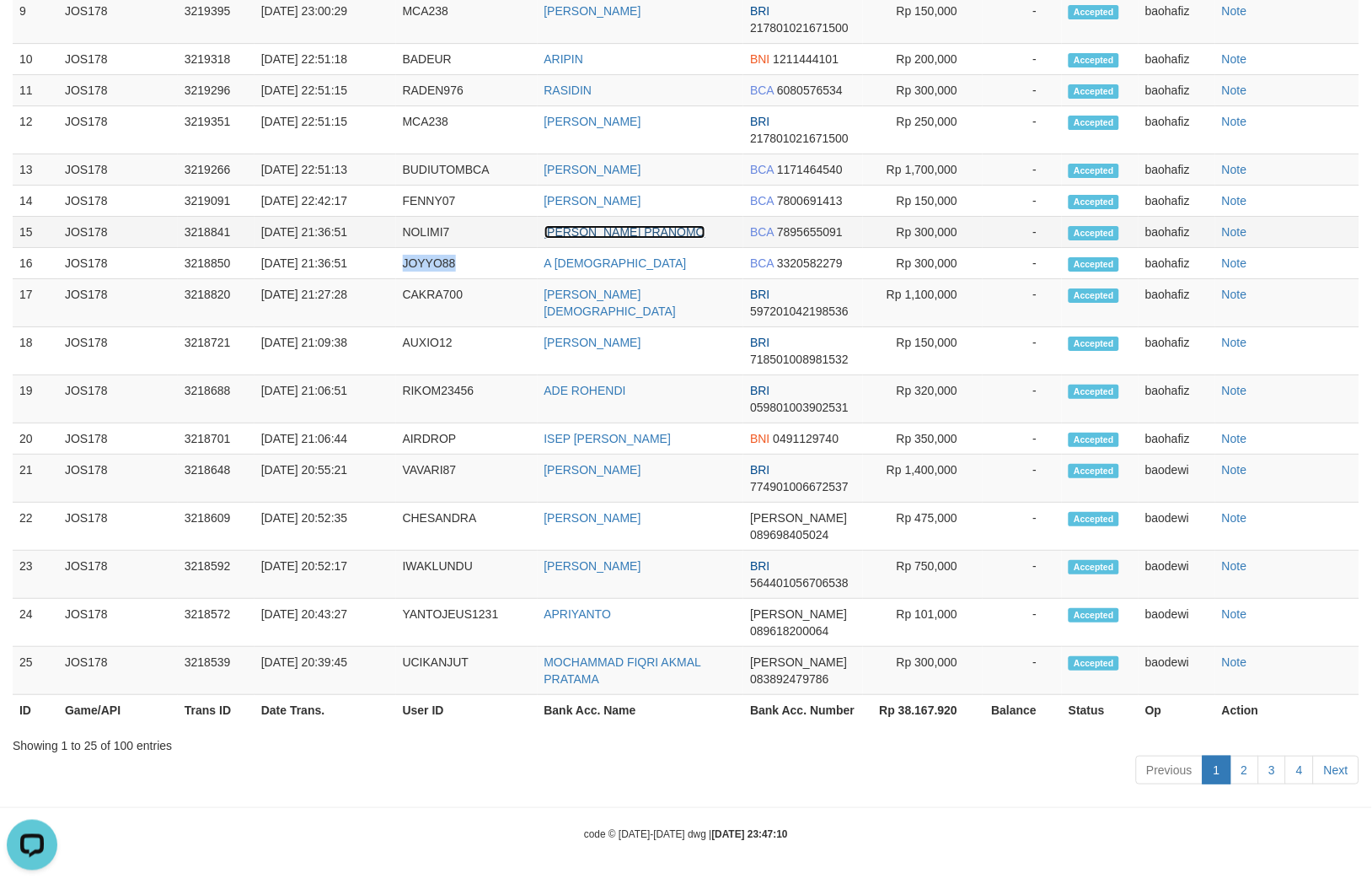
click at [629, 236] on link "CANDRA PRANOMO" at bounding box center [625, 232] width 161 height 13
click at [611, 241] on td "CANDRA PRANOMO" at bounding box center [641, 232] width 206 height 32
click at [434, 236] on td "NOLIMI7" at bounding box center [467, 232] width 141 height 32
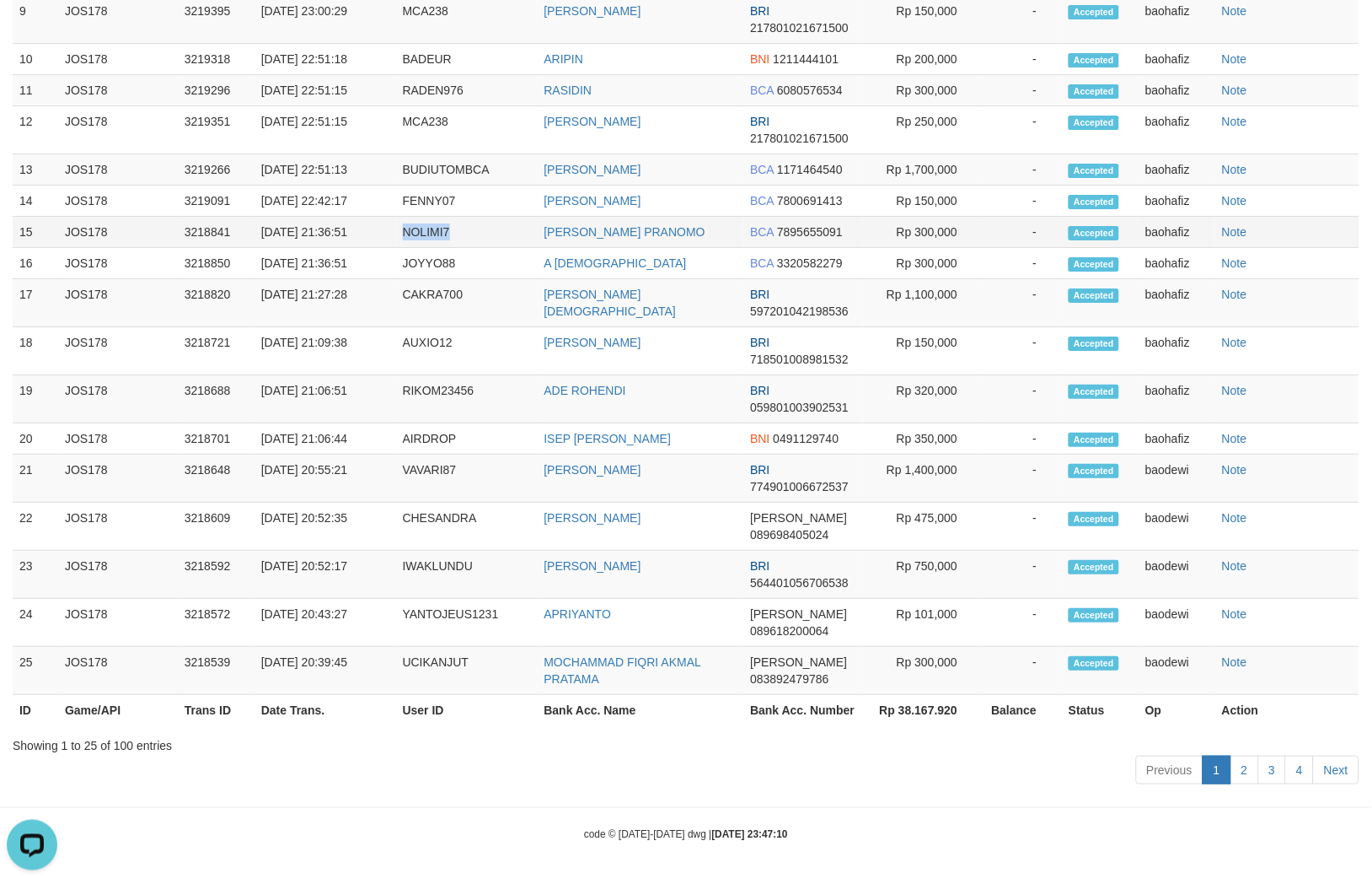
click at [434, 236] on td "NOLIMI7" at bounding box center [467, 232] width 141 height 32
click at [945, 237] on td "Rp 300,000" at bounding box center [922, 232] width 119 height 32
click at [596, 212] on td "FENNY MAMESAH" at bounding box center [641, 201] width 206 height 32
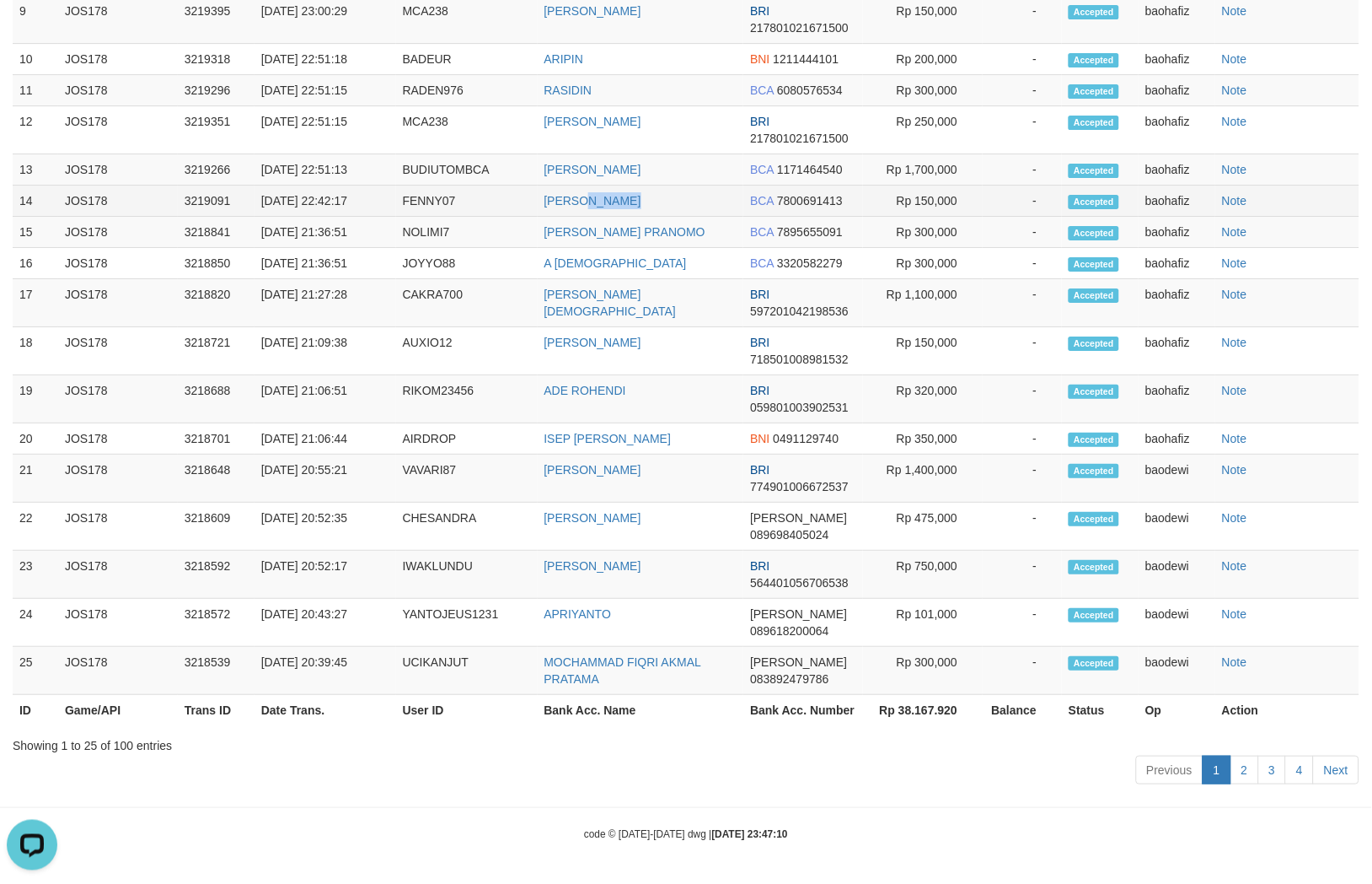
click at [596, 212] on td "FENNY MAMESAH" at bounding box center [641, 201] width 206 height 32
click at [436, 190] on td "FENNY07" at bounding box center [467, 201] width 141 height 32
click at [434, 190] on td "FENNY07" at bounding box center [467, 201] width 141 height 32
click at [921, 195] on td "Rp 150,000" at bounding box center [922, 201] width 119 height 32
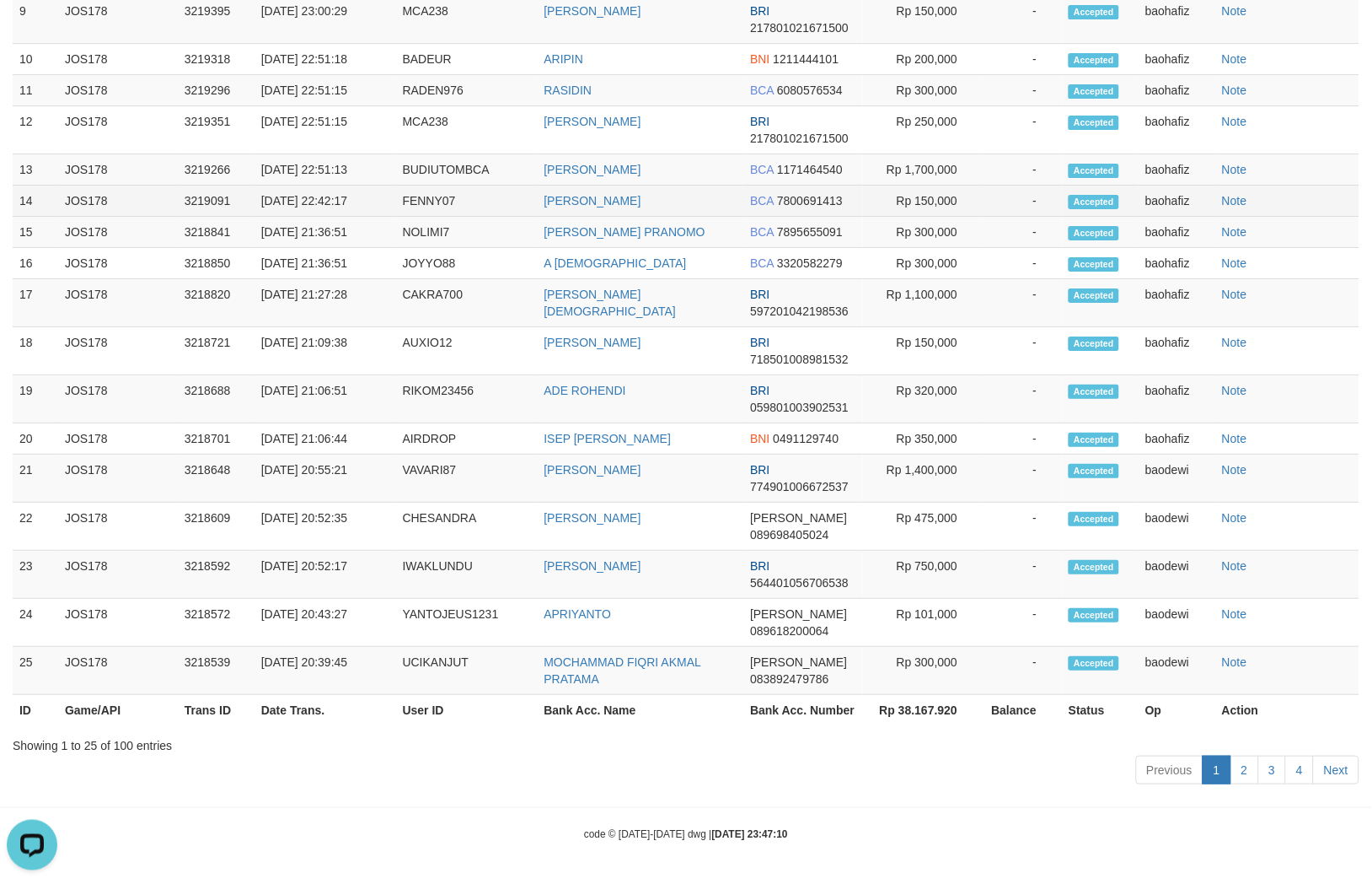
click at [921, 195] on td "Rp 150,000" at bounding box center [922, 201] width 119 height 32
click at [584, 182] on td "BUDI UTOMO" at bounding box center [641, 169] width 206 height 32
click at [427, 158] on td "BUDIUTOMBCA" at bounding box center [467, 169] width 141 height 32
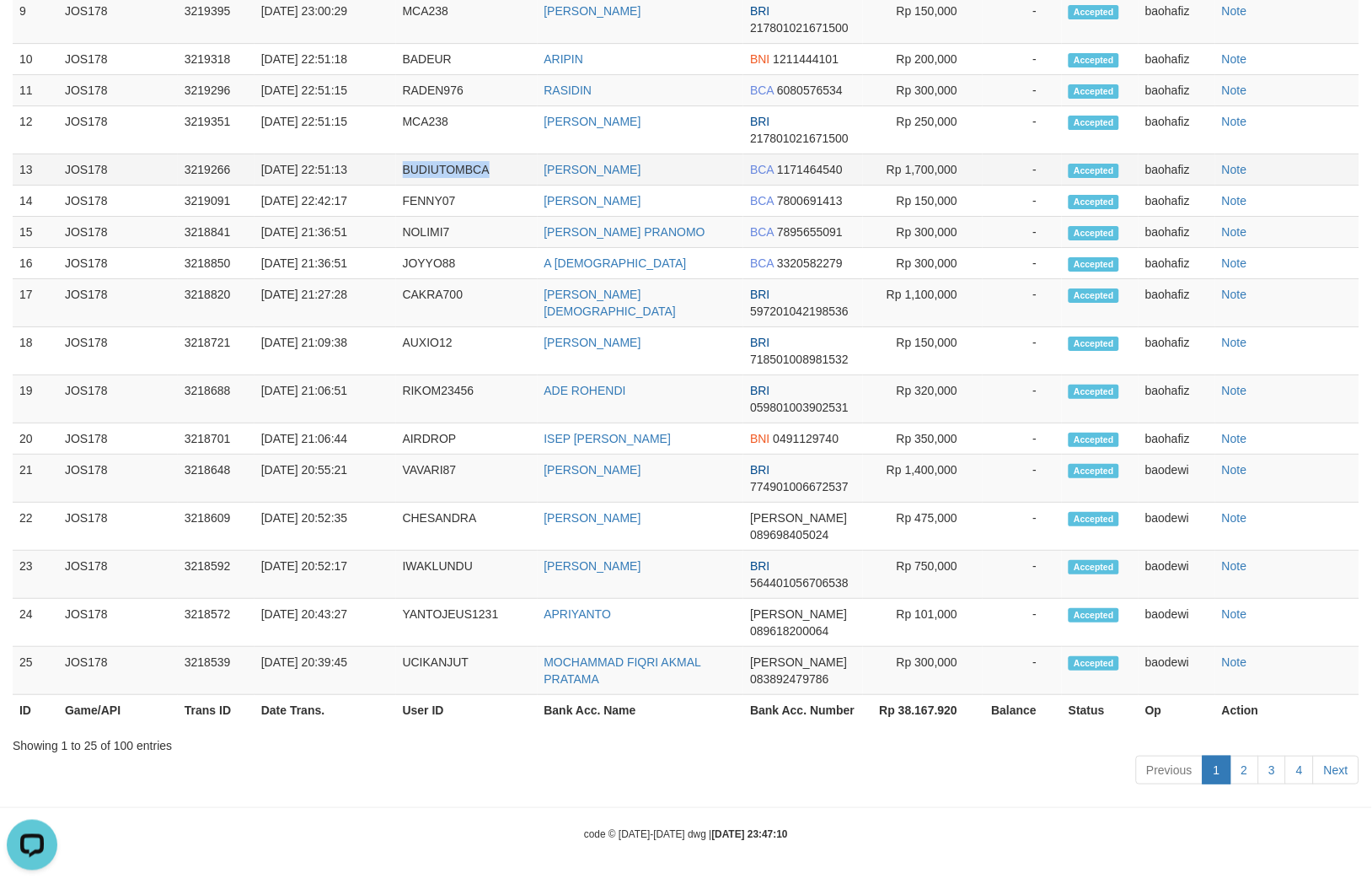
click at [427, 158] on td "BUDIUTOMBCA" at bounding box center [467, 169] width 141 height 32
click at [928, 170] on td "Rp 1,700,000" at bounding box center [922, 169] width 119 height 32
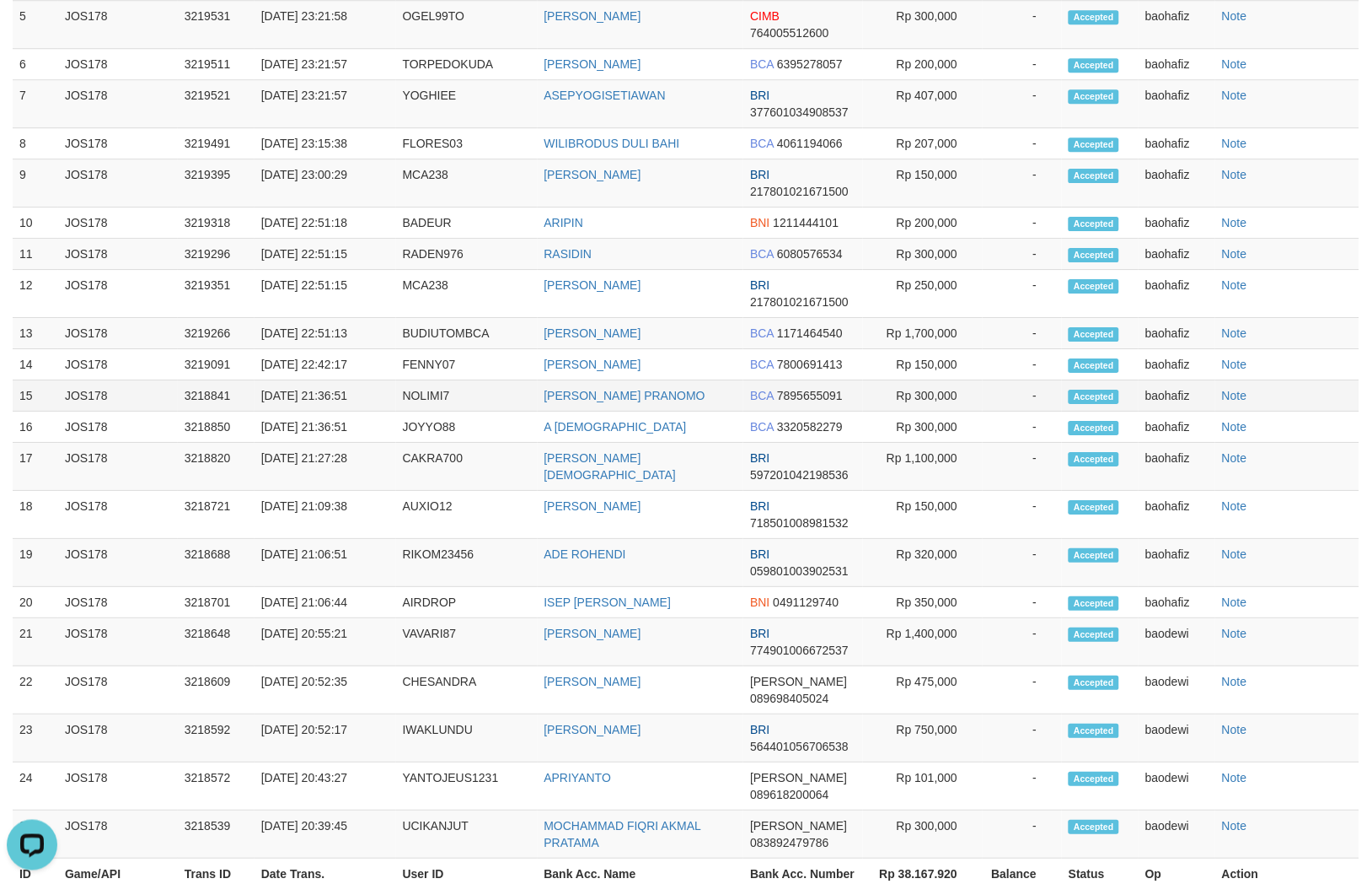
scroll to position [1211, 0]
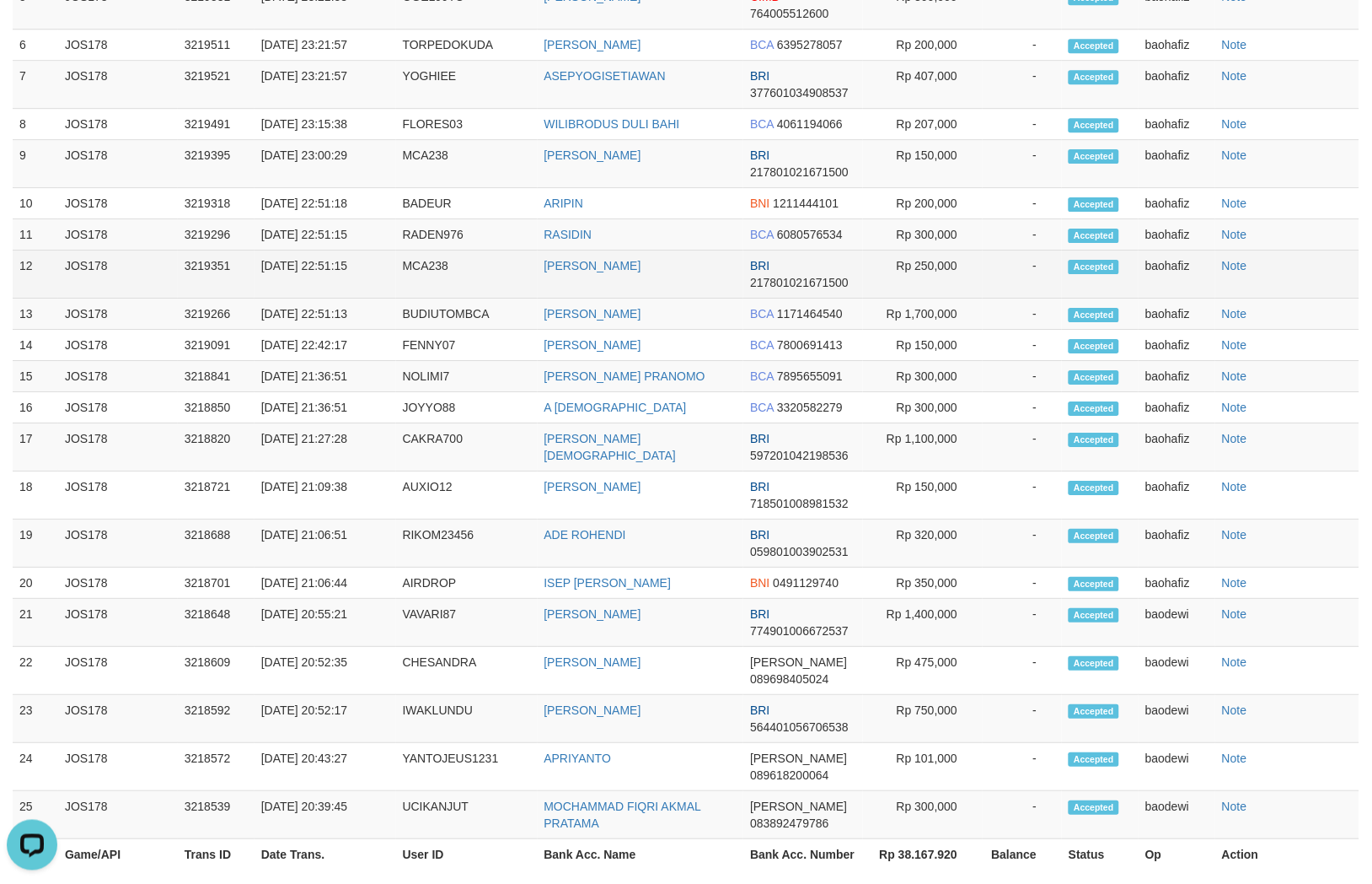
click at [587, 298] on td "HENDRO GUNAWAN" at bounding box center [641, 274] width 206 height 48
click at [421, 298] on td "MCA238" at bounding box center [467, 274] width 141 height 48
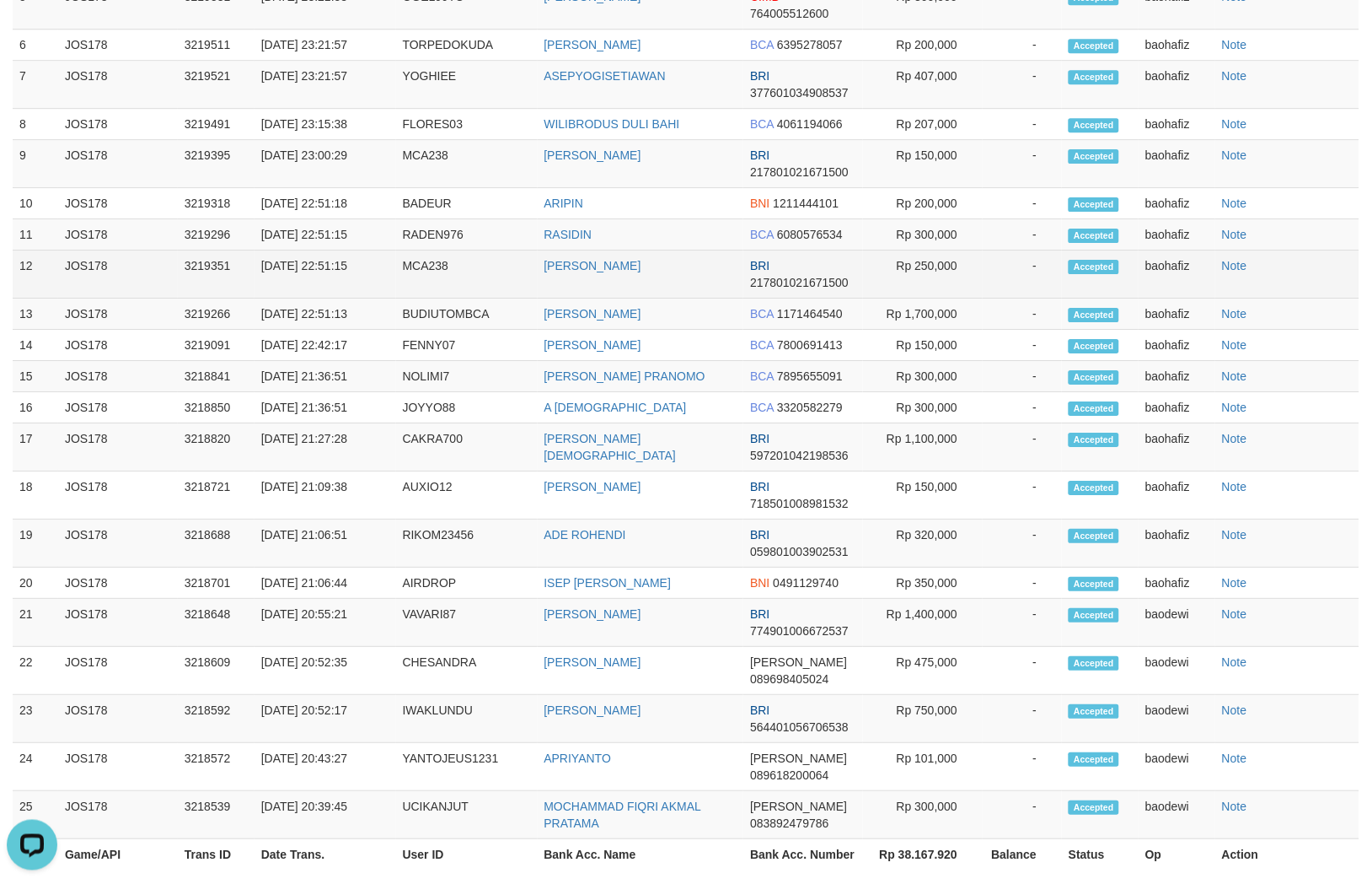
click at [923, 298] on td "Rp 250,000" at bounding box center [922, 274] width 119 height 48
click at [924, 298] on td "Rp 250,000" at bounding box center [922, 274] width 119 height 48
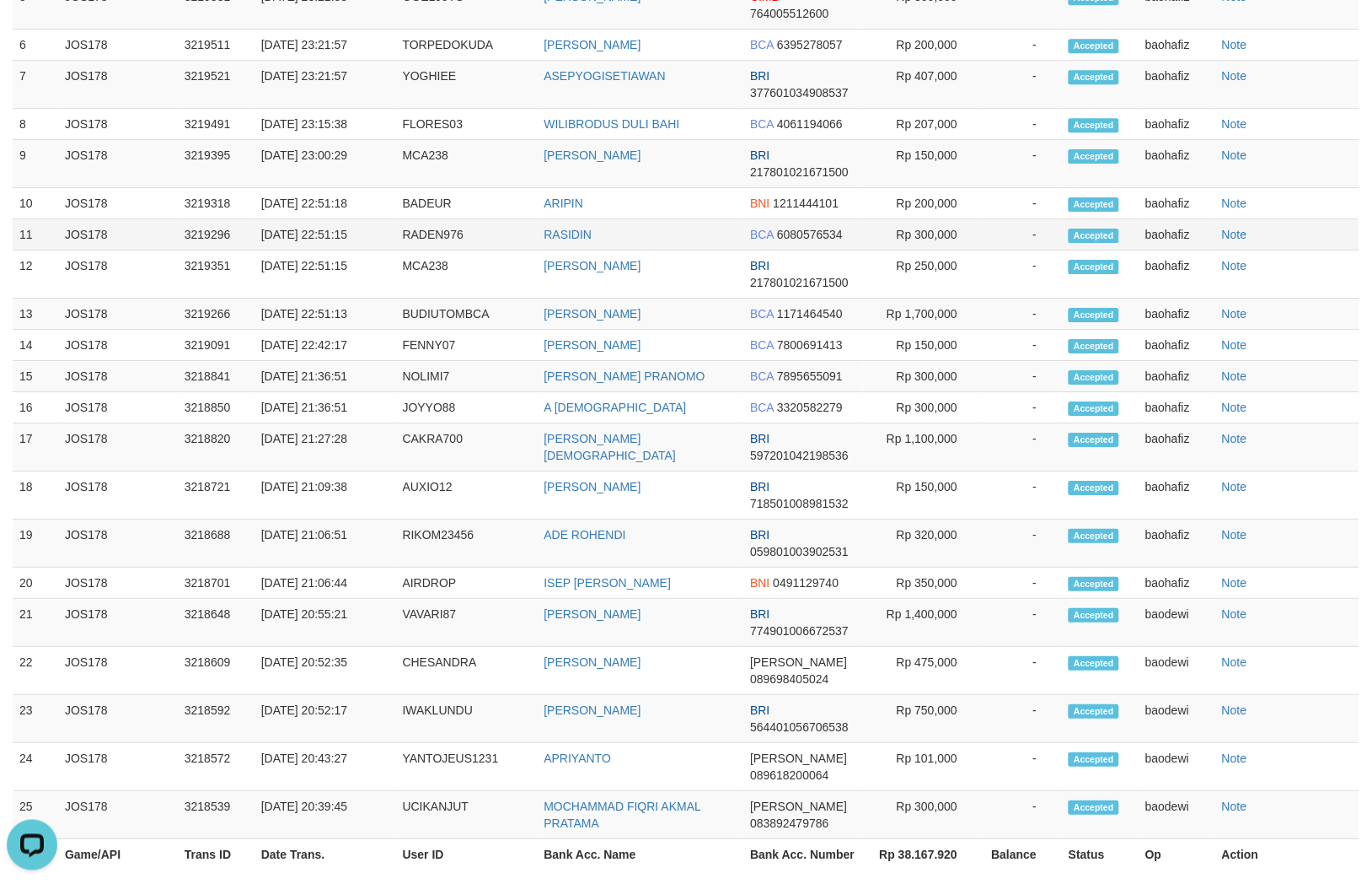
click at [583, 250] on td "RASIDIN" at bounding box center [641, 234] width 206 height 32
click at [455, 250] on td "RADEN976" at bounding box center [467, 234] width 141 height 32
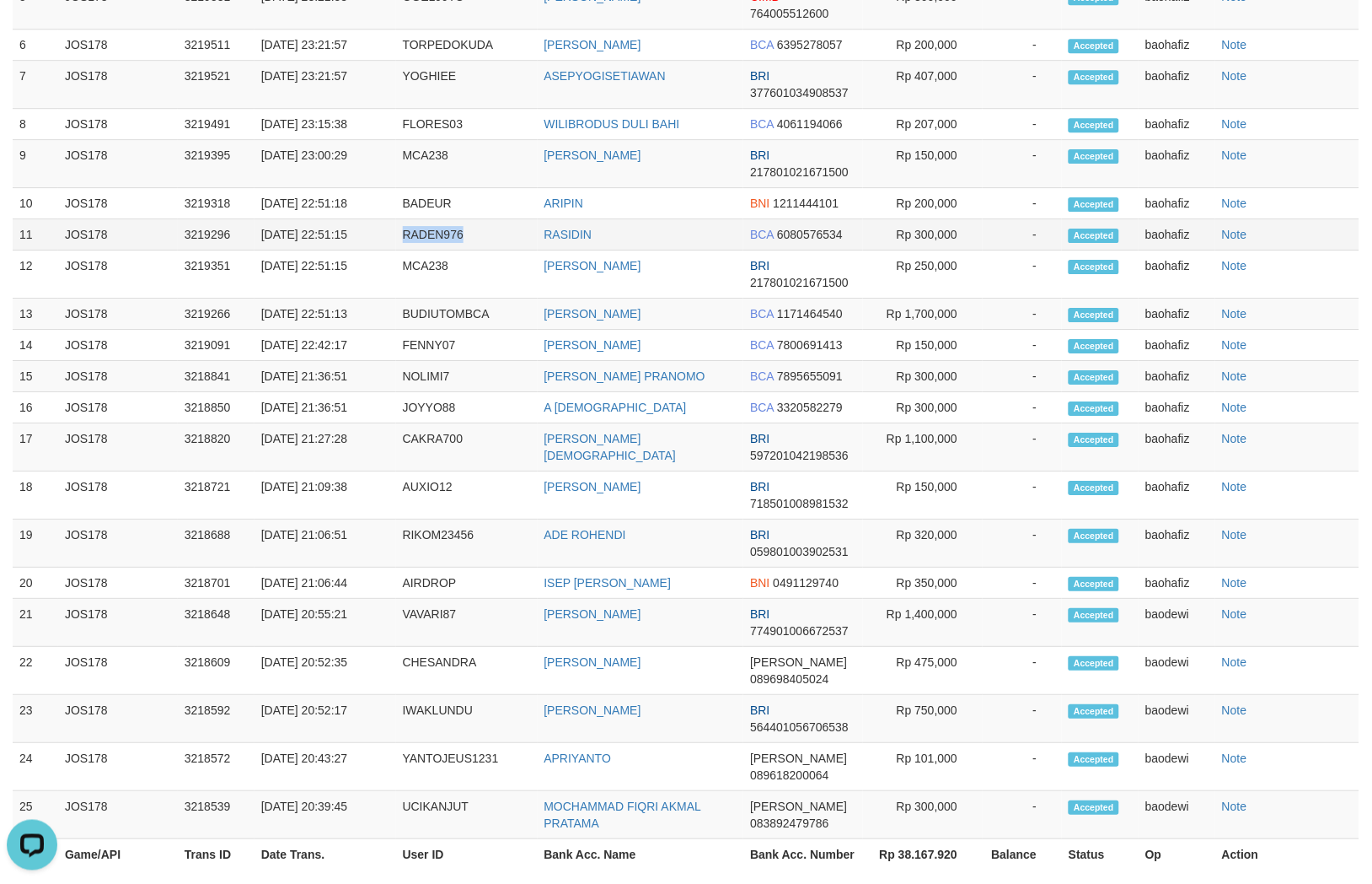
click at [933, 250] on td "Rp 300,000" at bounding box center [922, 234] width 119 height 32
click at [580, 219] on td "ARIPIN" at bounding box center [641, 204] width 206 height 32
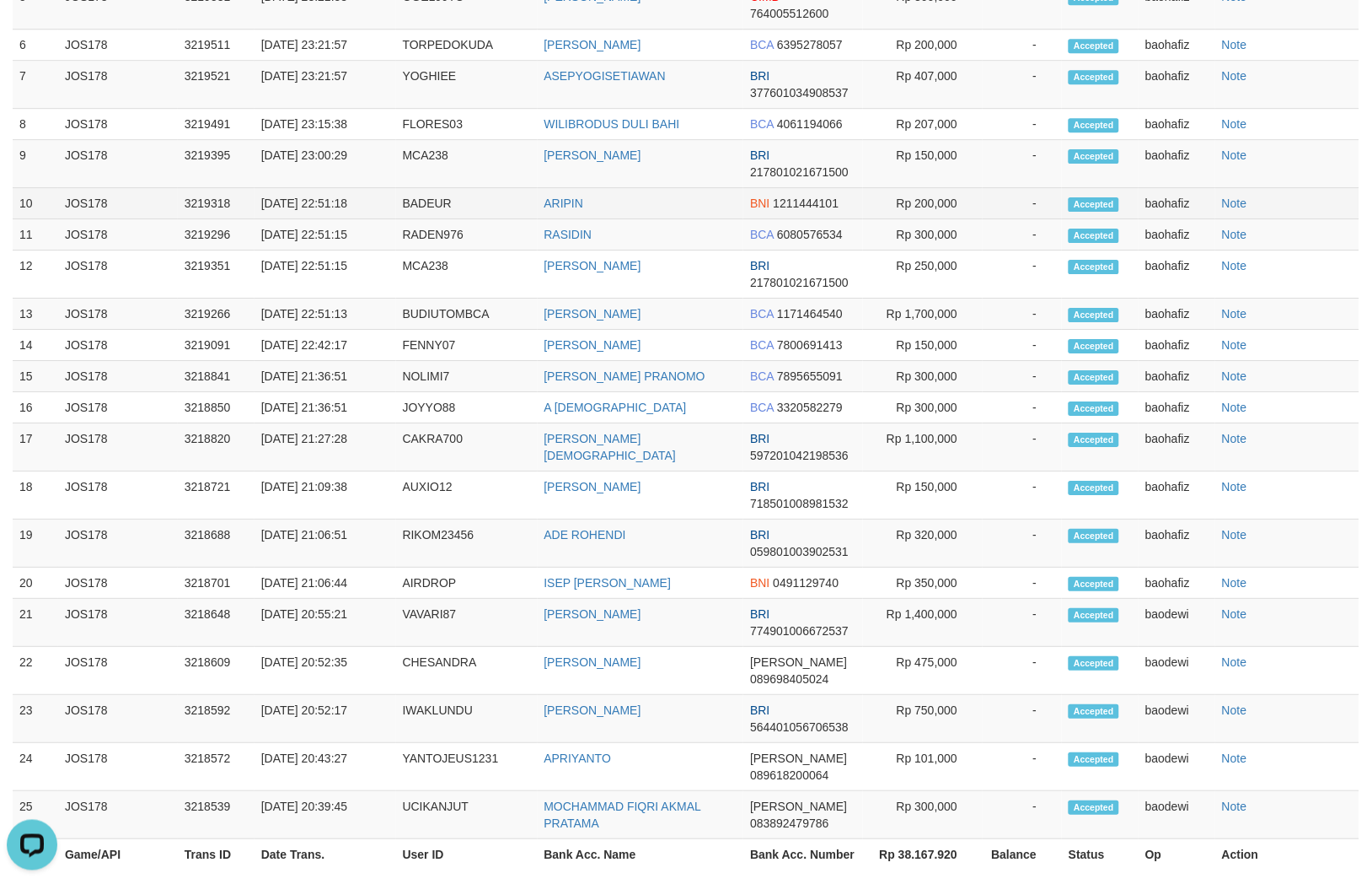
click at [441, 219] on td "BADEUR" at bounding box center [467, 204] width 141 height 32
click at [942, 219] on td "Rp 200,000" at bounding box center [922, 204] width 119 height 32
click at [621, 188] on td "[PERSON_NAME]" at bounding box center [641, 163] width 206 height 48
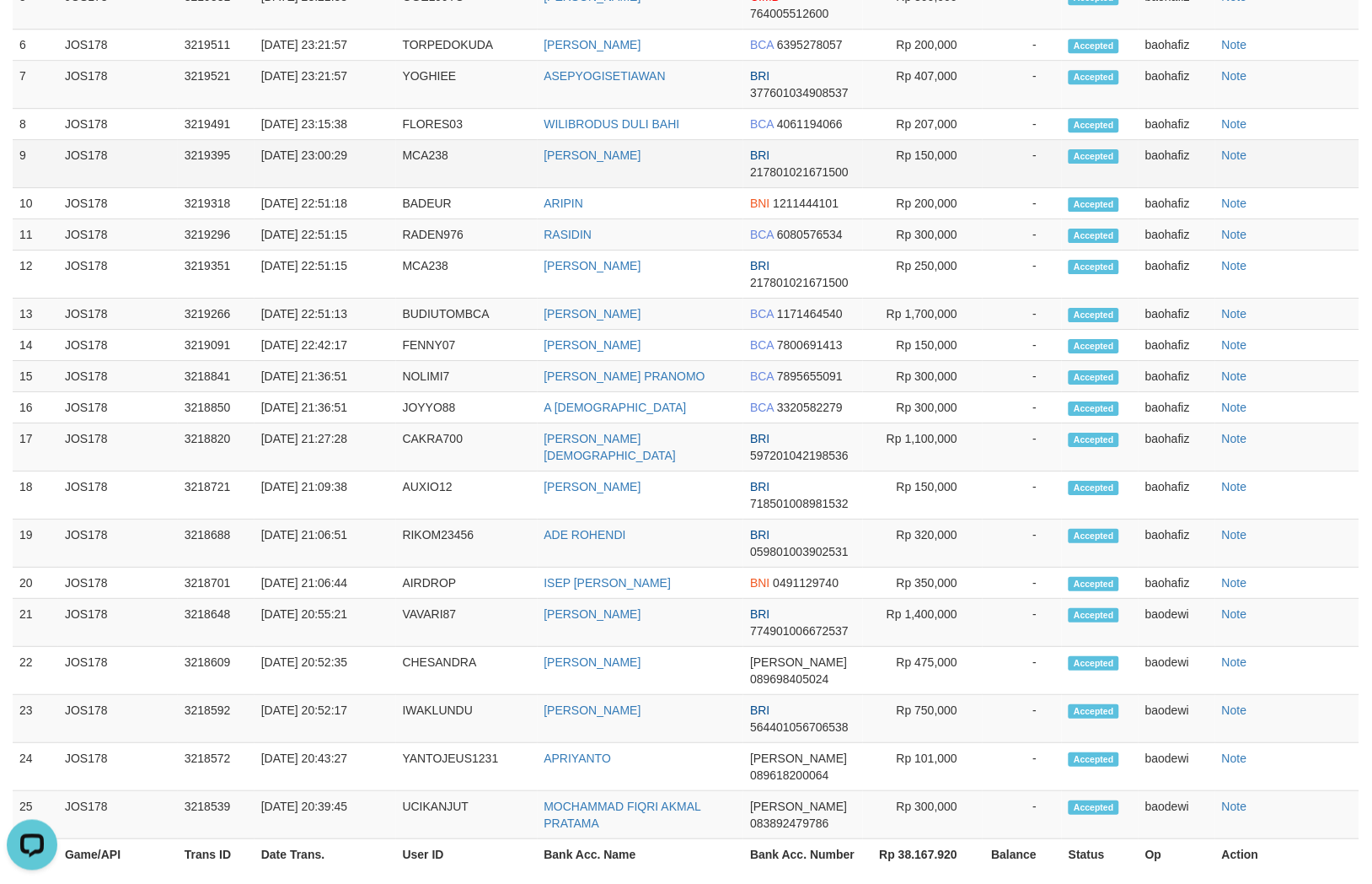
click at [621, 188] on td "[PERSON_NAME]" at bounding box center [641, 163] width 206 height 48
click at [422, 188] on td "MCA238" at bounding box center [467, 163] width 141 height 48
click at [938, 188] on td "Rp 150,000" at bounding box center [922, 163] width 119 height 48
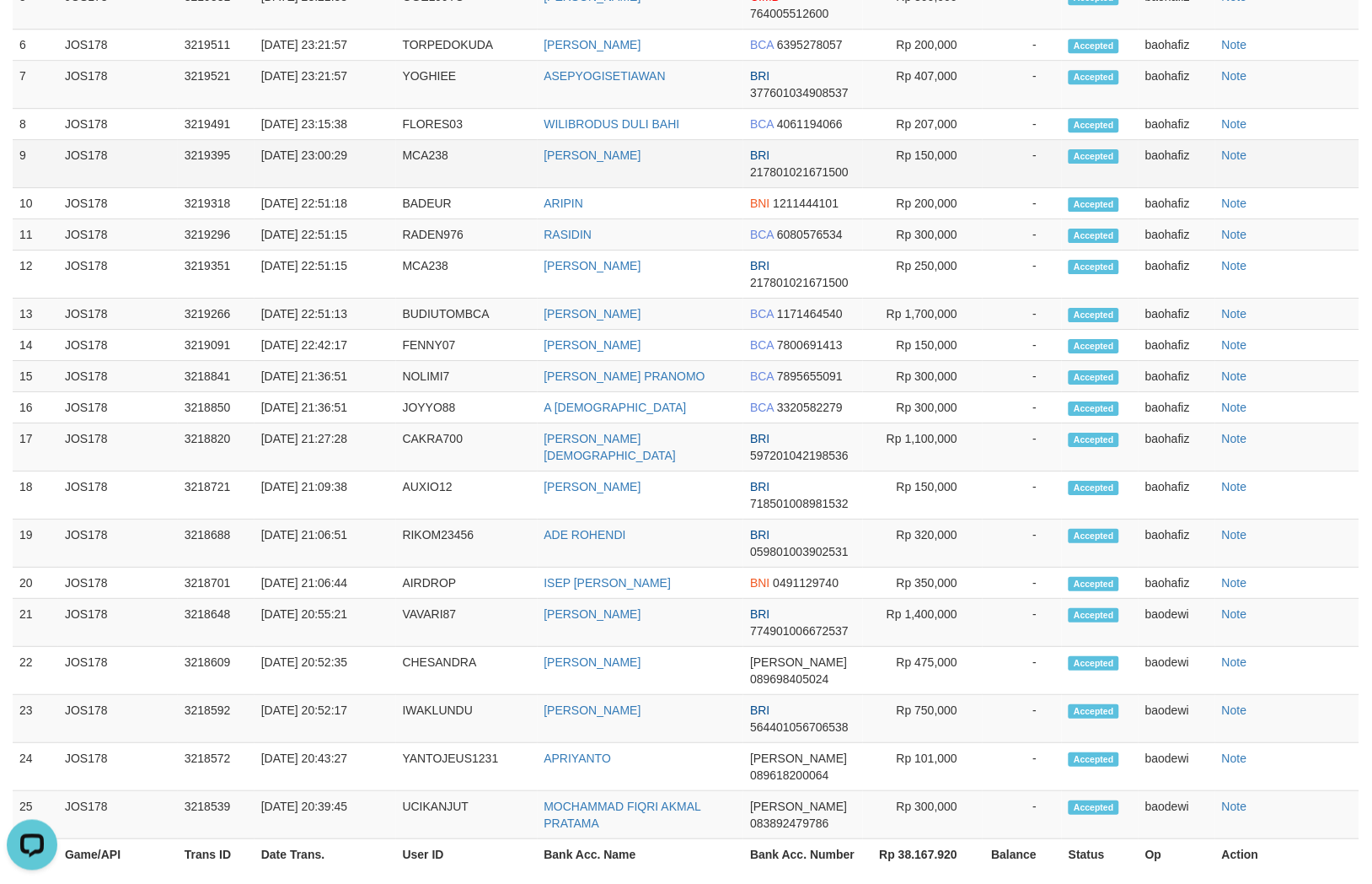
click at [938, 188] on td "Rp 150,000" at bounding box center [922, 163] width 119 height 48
click at [669, 140] on td "WILIBRODUS DULI BAHI" at bounding box center [641, 124] width 206 height 32
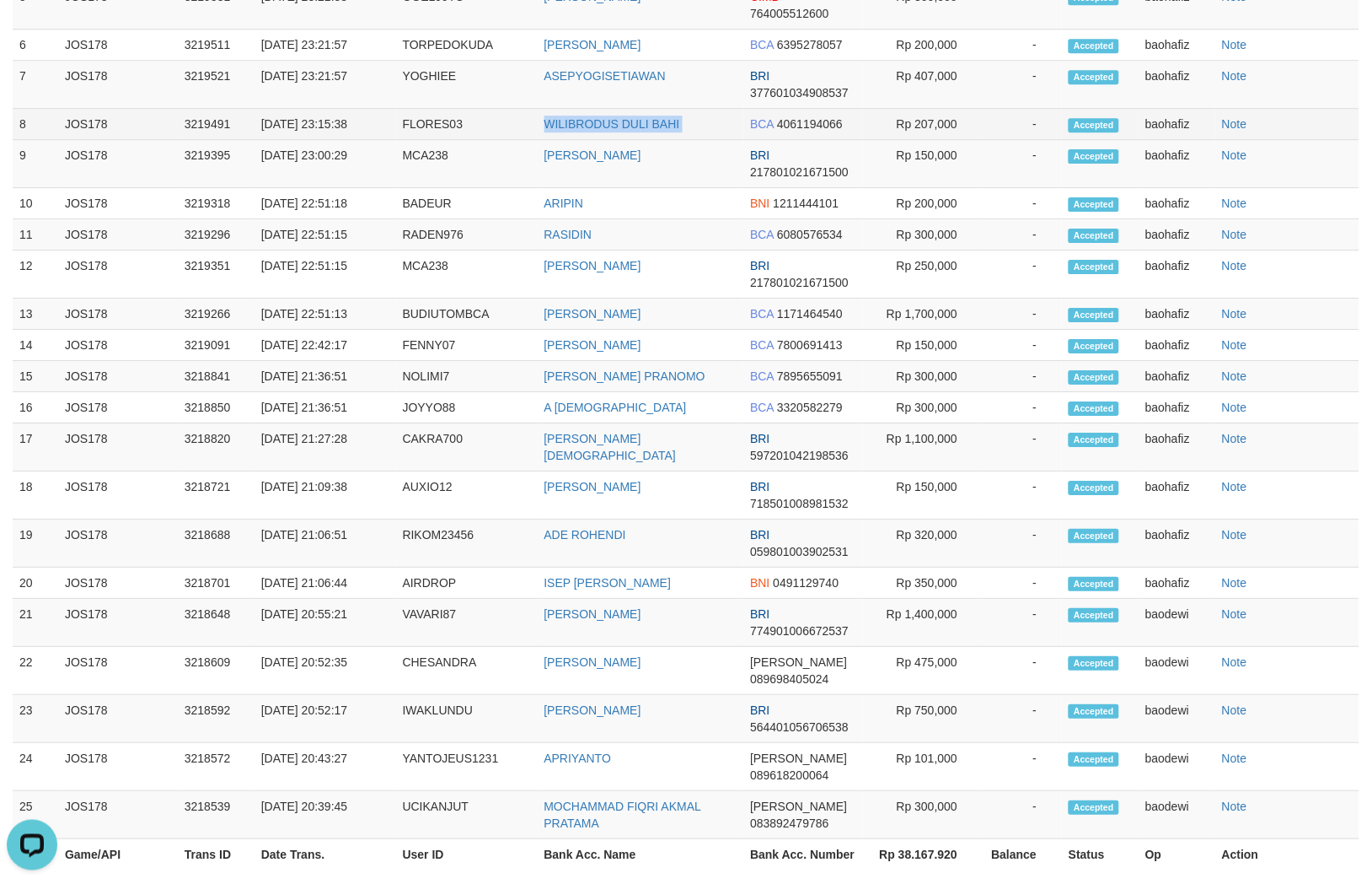
click at [669, 140] on td "WILIBRODUS DULI BAHI" at bounding box center [641, 124] width 206 height 32
click at [440, 140] on td "FLORES03" at bounding box center [467, 124] width 141 height 32
click at [900, 140] on td "Rp 207,000" at bounding box center [922, 124] width 119 height 32
click at [924, 140] on td "Rp 207,000" at bounding box center [922, 124] width 119 height 32
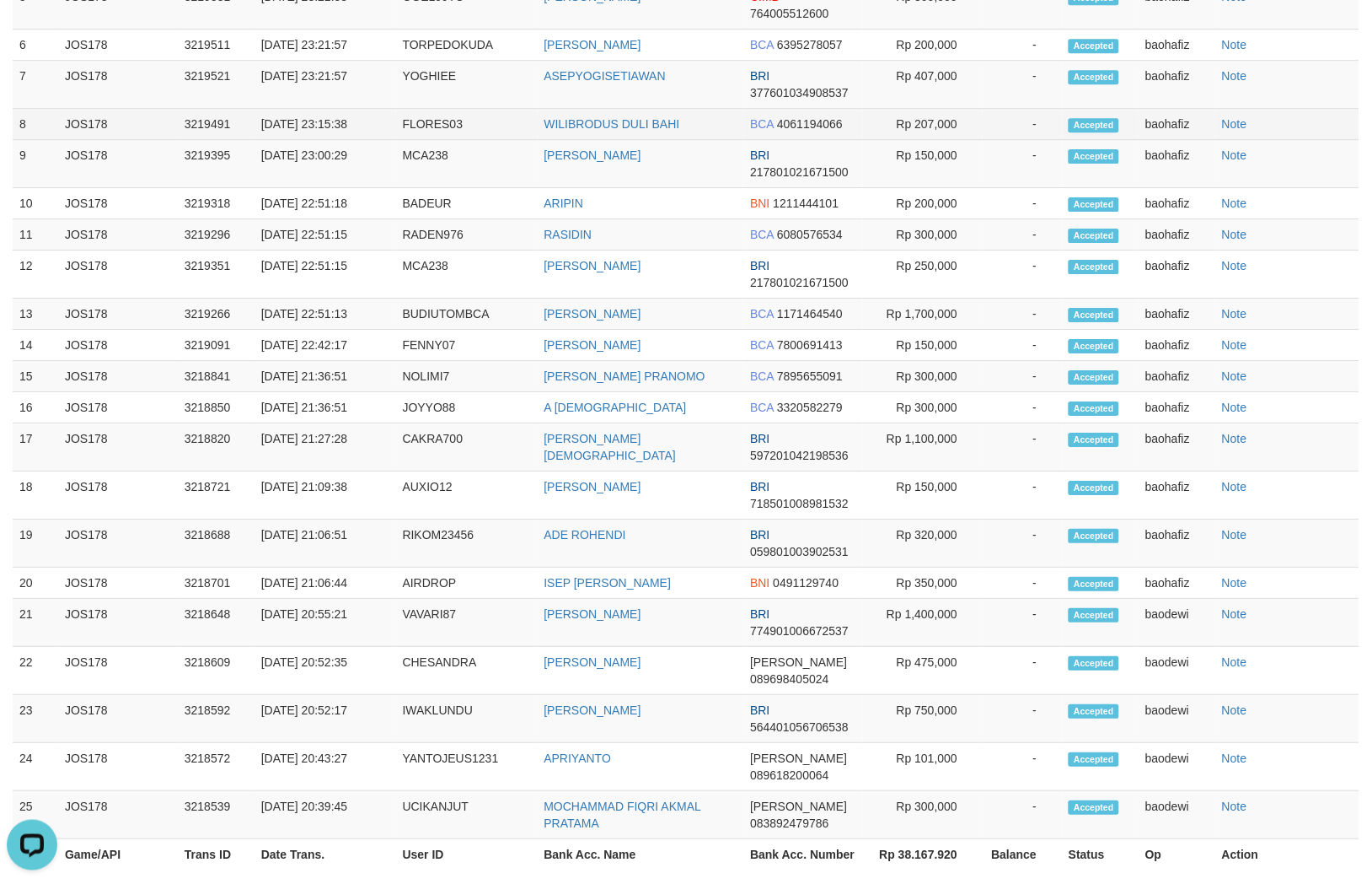
click at [924, 140] on td "Rp 207,000" at bounding box center [922, 124] width 119 height 32
click at [584, 109] on td "ASEPYOGISETIAWAN" at bounding box center [641, 85] width 206 height 48
click at [586, 109] on td "ASEPYOGISETIAWAN" at bounding box center [641, 85] width 206 height 48
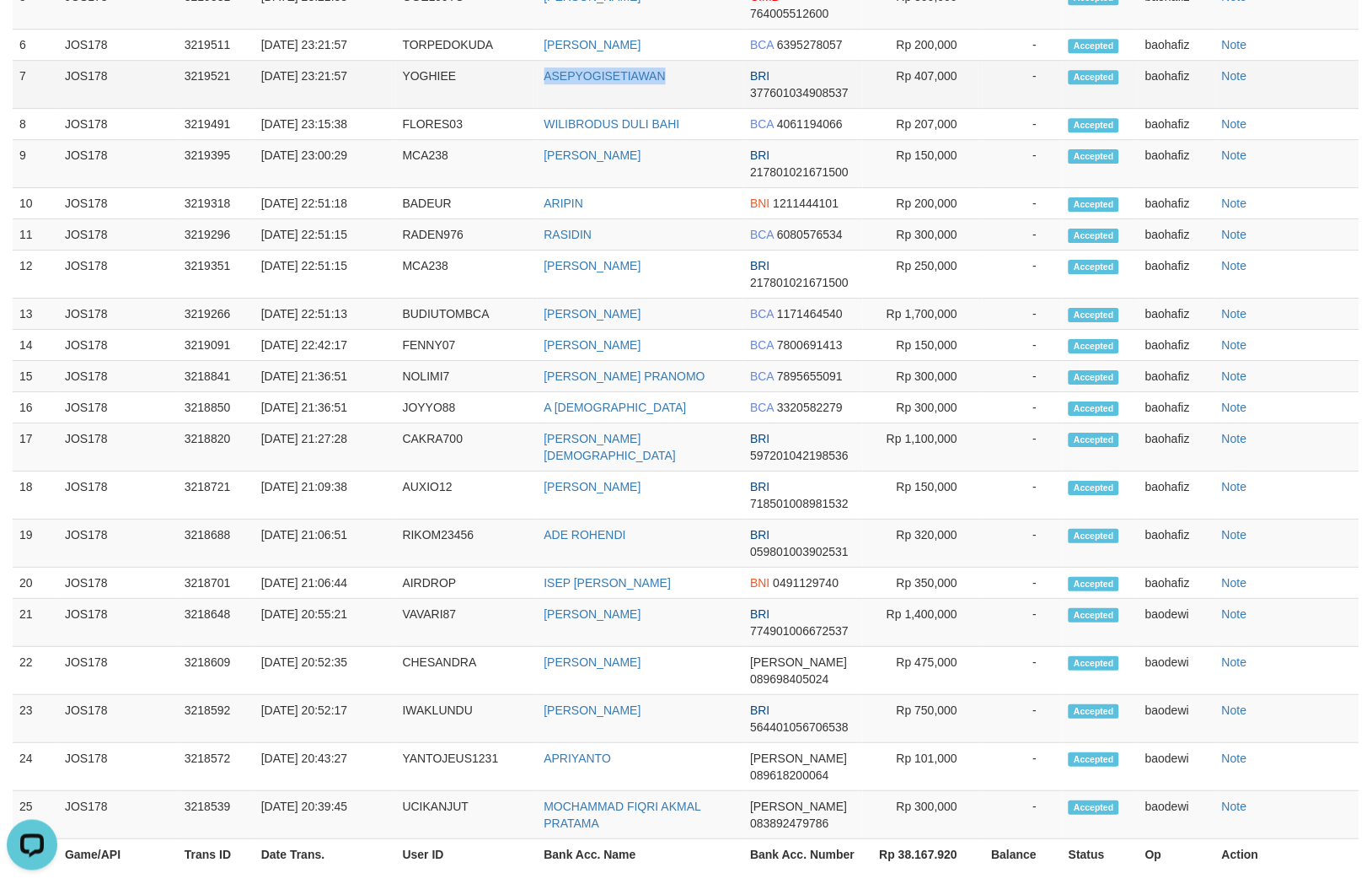
click at [586, 109] on td "ASEPYOGISETIAWAN" at bounding box center [641, 85] width 206 height 48
click at [434, 109] on td "YOGHIEE" at bounding box center [467, 85] width 141 height 48
click at [962, 109] on td "Rp 407,000" at bounding box center [922, 85] width 119 height 48
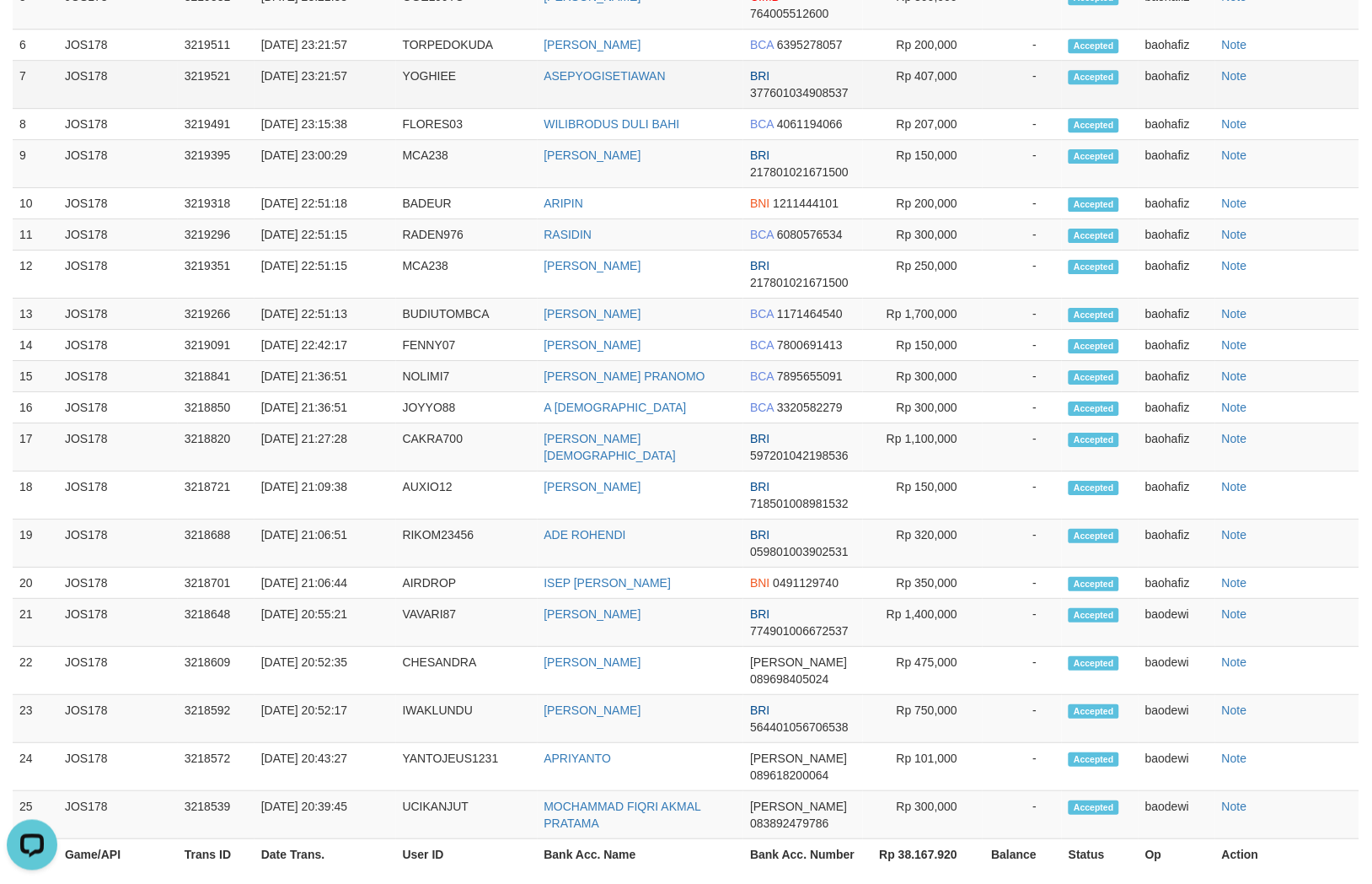
click at [962, 109] on td "Rp 407,000" at bounding box center [922, 85] width 119 height 48
click at [913, 109] on td "Rp 407,000" at bounding box center [922, 85] width 119 height 48
click at [915, 109] on td "Rp 407,000" at bounding box center [922, 85] width 119 height 48
click at [607, 61] on td "REZA GUSTIADI" at bounding box center [641, 45] width 206 height 32
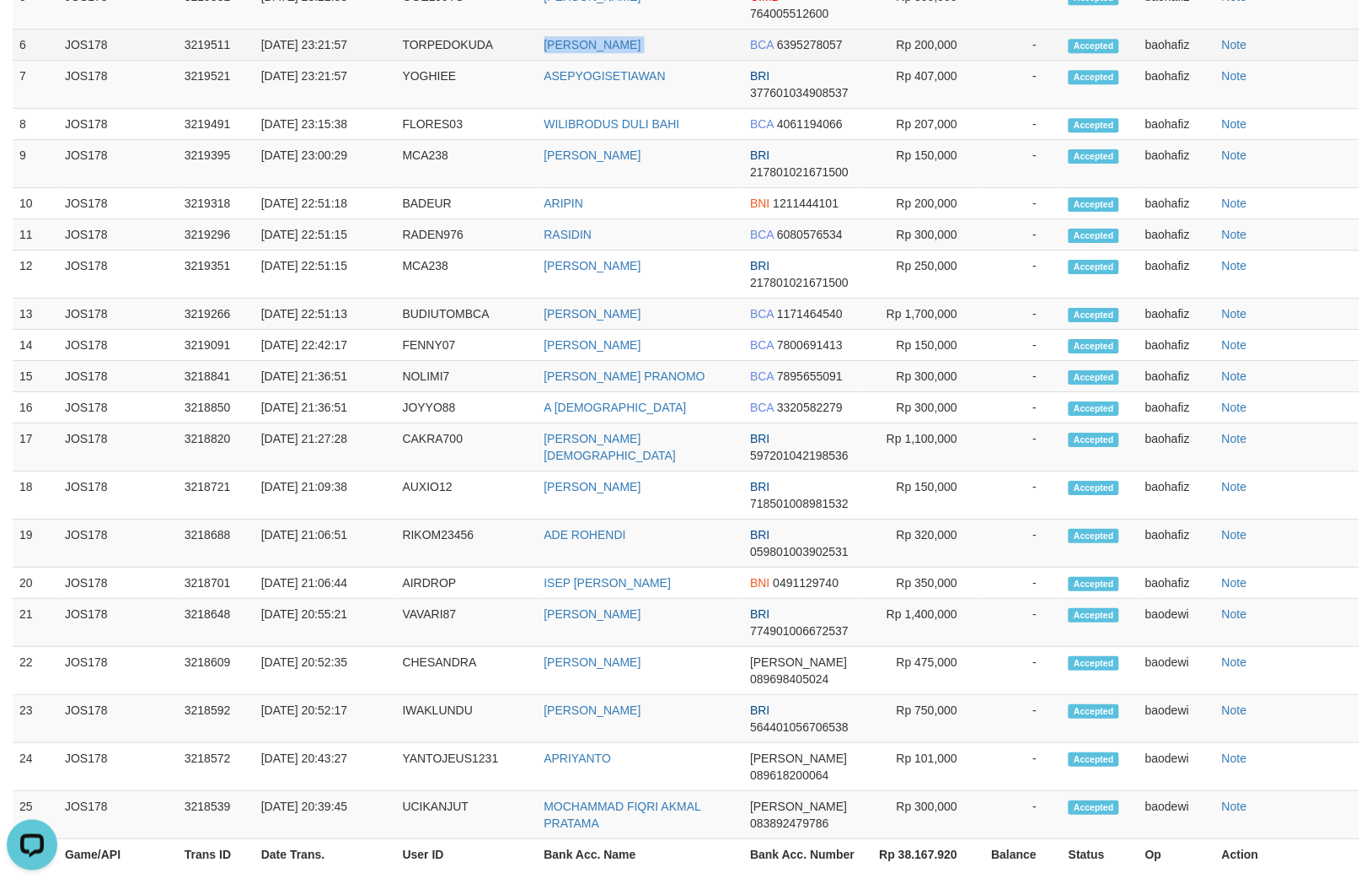
click at [607, 61] on td "REZA GUSTIADI" at bounding box center [641, 45] width 206 height 32
click at [423, 61] on td "TORPEDOKUDA" at bounding box center [467, 45] width 141 height 32
click at [929, 61] on td "Rp 200,000" at bounding box center [922, 45] width 119 height 32
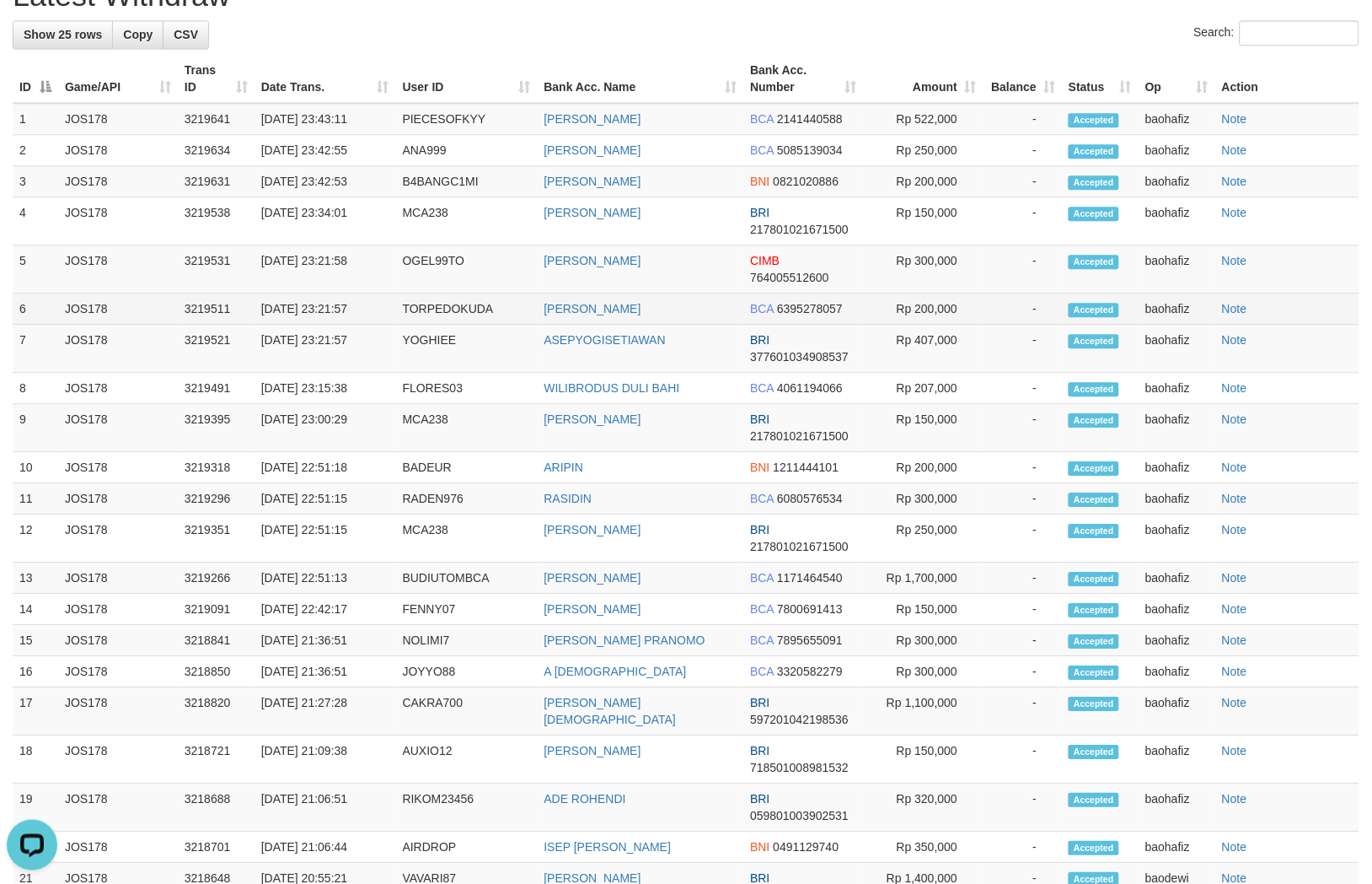
scroll to position [930, 0]
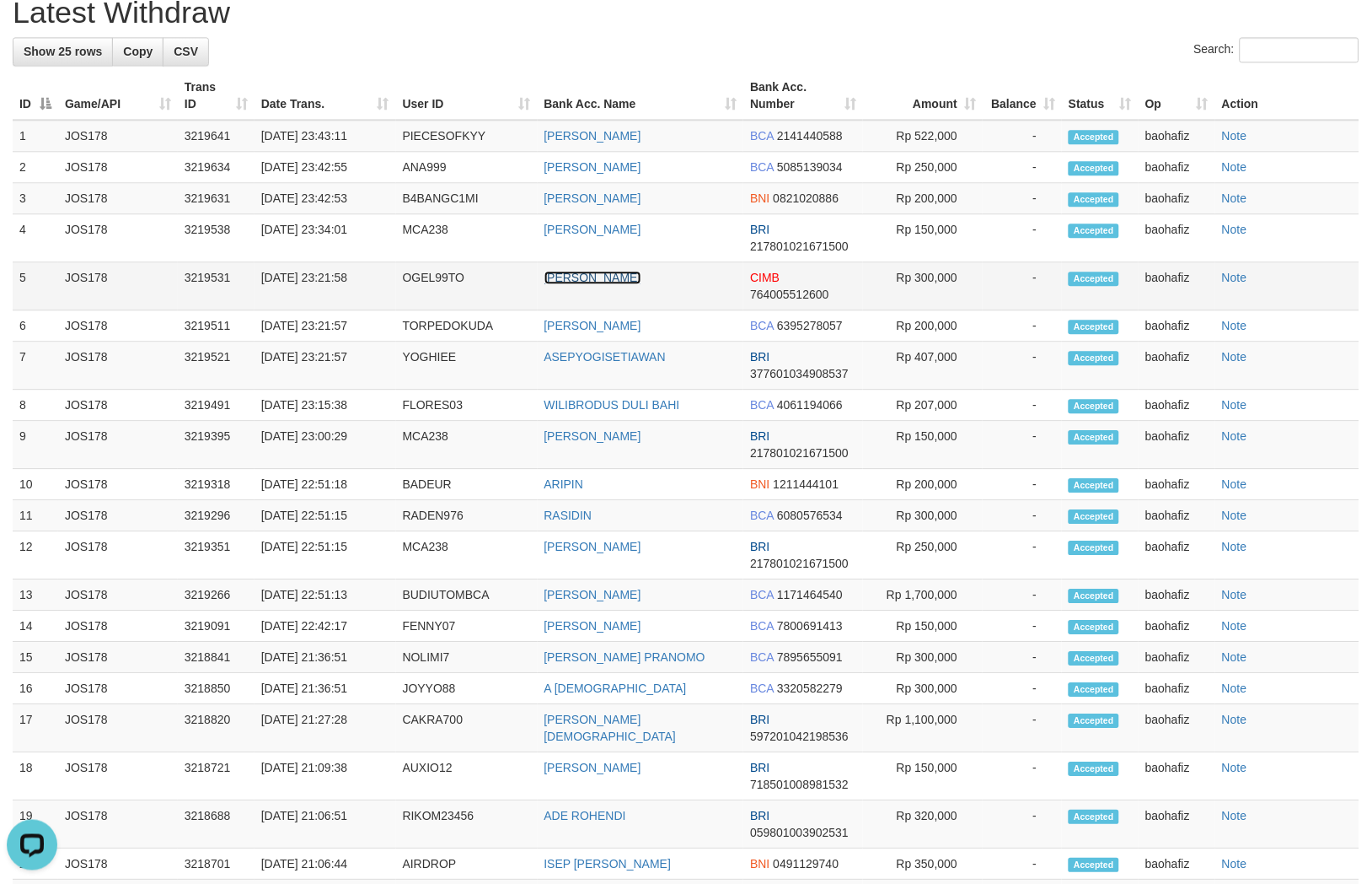
click at [612, 284] on link "AGUNG MAULANA" at bounding box center [592, 277] width 96 height 13
click at [597, 311] on td "AGUNG MAULANA" at bounding box center [641, 286] width 206 height 48
click at [431, 311] on td "OGEL99TO" at bounding box center [467, 286] width 141 height 48
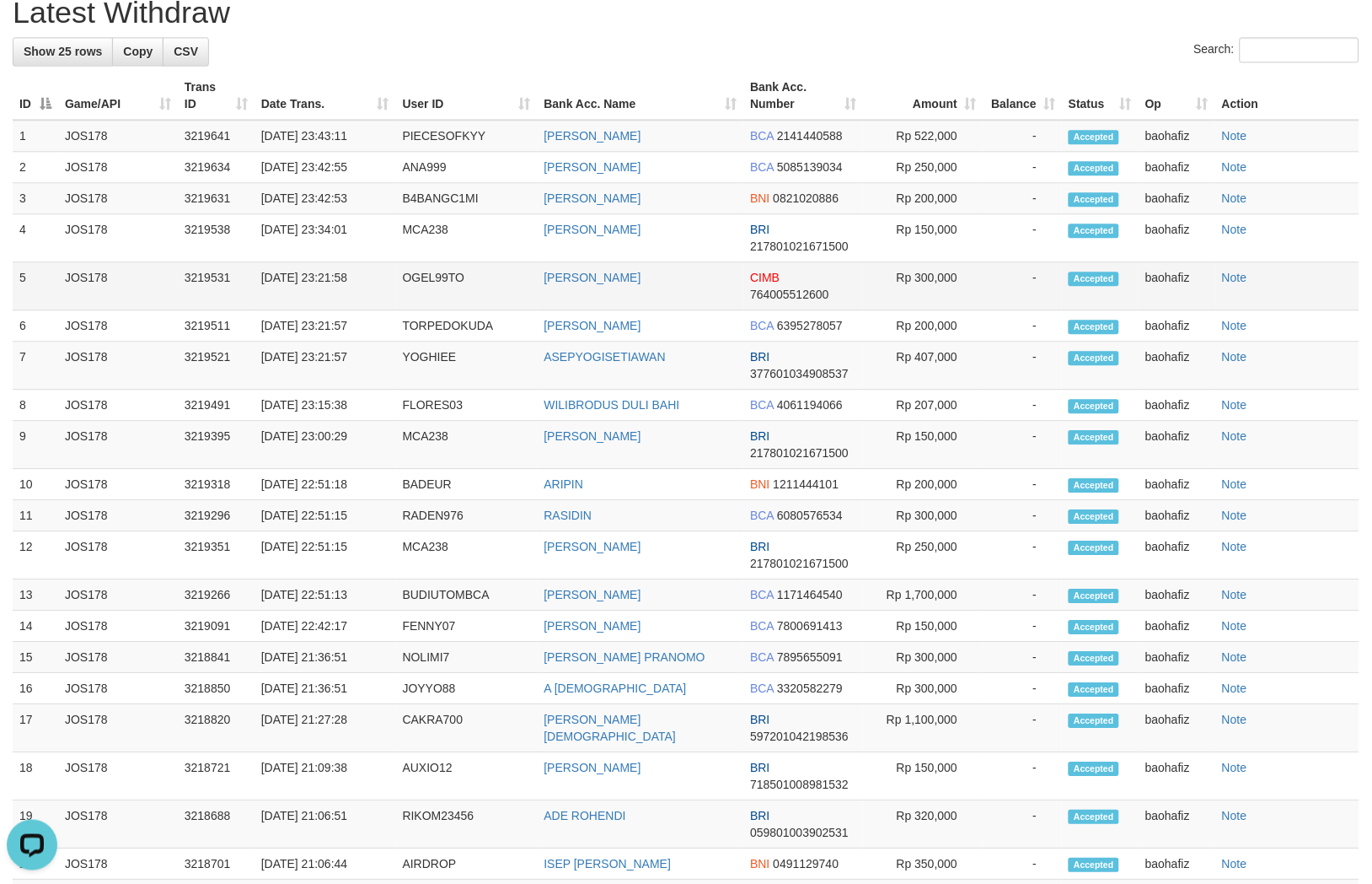
click at [495, 311] on td "OGEL99TO" at bounding box center [467, 286] width 141 height 48
click at [418, 311] on td "OGEL99TO" at bounding box center [467, 286] width 141 height 48
click at [926, 311] on td "Rp 300,000" at bounding box center [922, 286] width 119 height 48
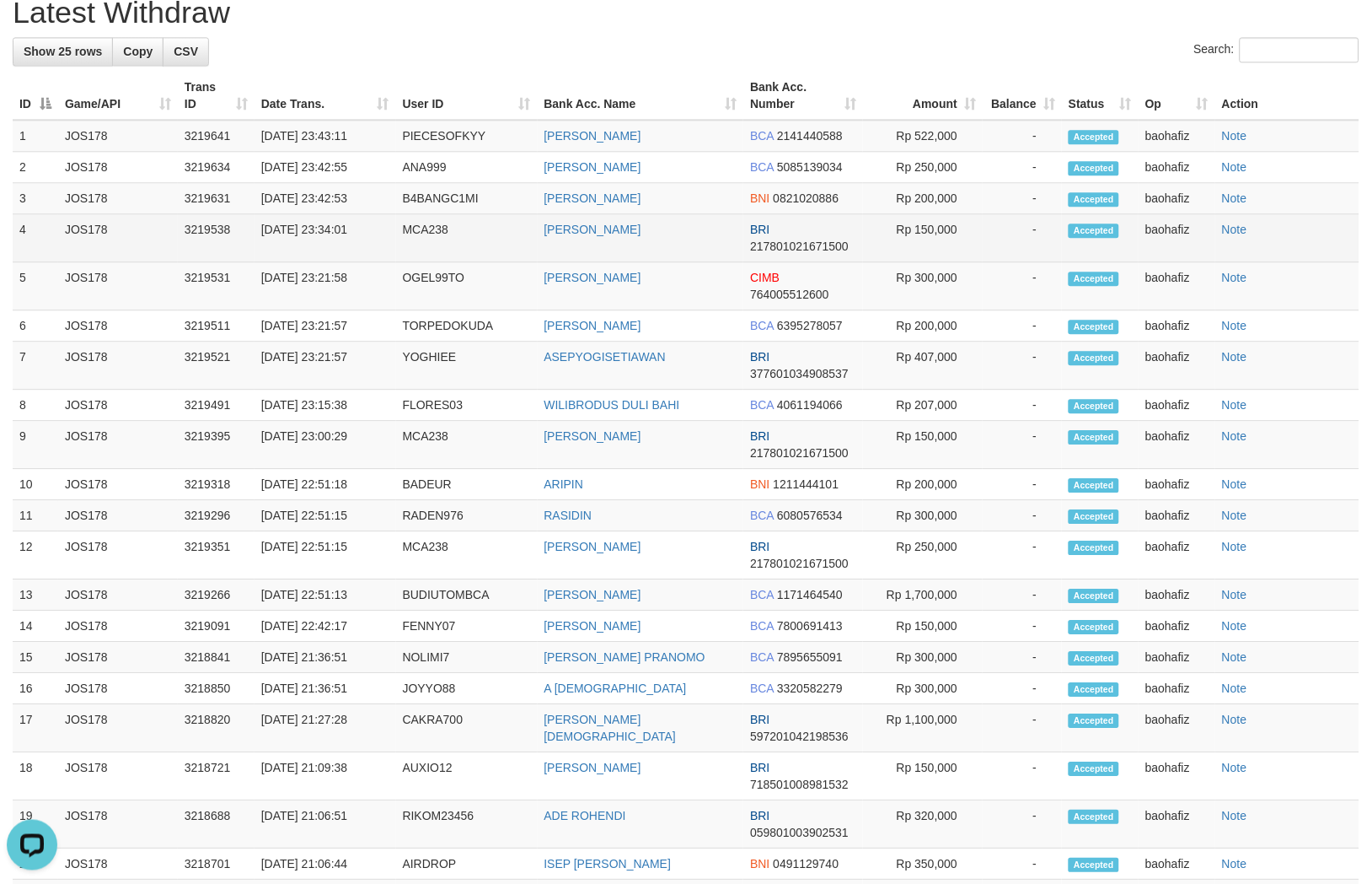
click at [621, 262] on td "HENDRO GUNAWAN" at bounding box center [641, 238] width 206 height 48
click at [435, 262] on td "MCA238" at bounding box center [467, 238] width 141 height 48
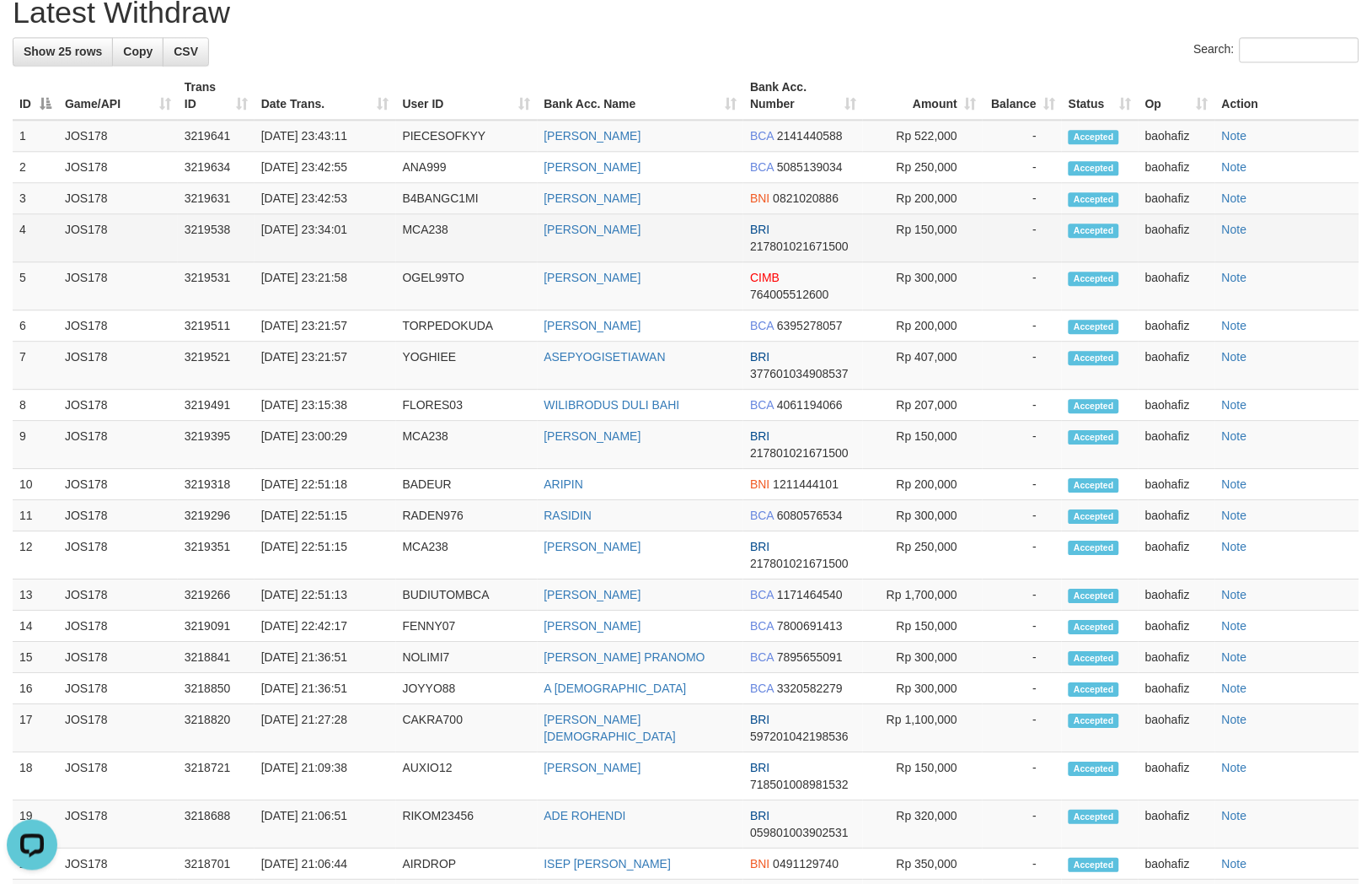
click at [919, 262] on td "Rp 150,000" at bounding box center [922, 238] width 119 height 48
click at [921, 262] on td "Rp 150,000" at bounding box center [922, 238] width 119 height 48
click at [923, 262] on td "Rp 150,000" at bounding box center [922, 238] width 119 height 48
click at [924, 262] on td "Rp 150,000" at bounding box center [922, 238] width 119 height 48
click at [933, 262] on td "Rp 150,000" at bounding box center [922, 238] width 119 height 48
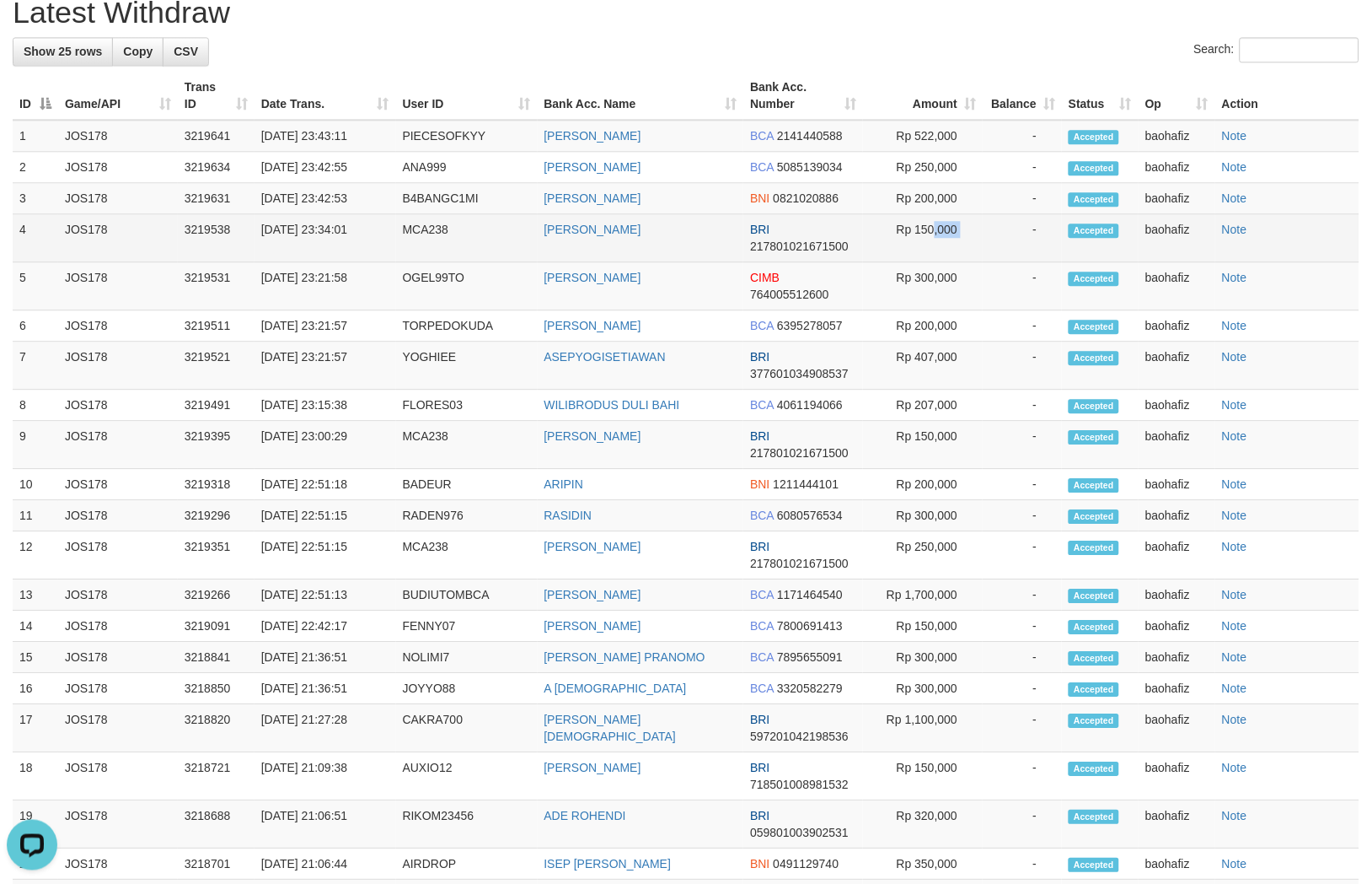
click at [933, 262] on td "Rp 150,000" at bounding box center [922, 238] width 119 height 48
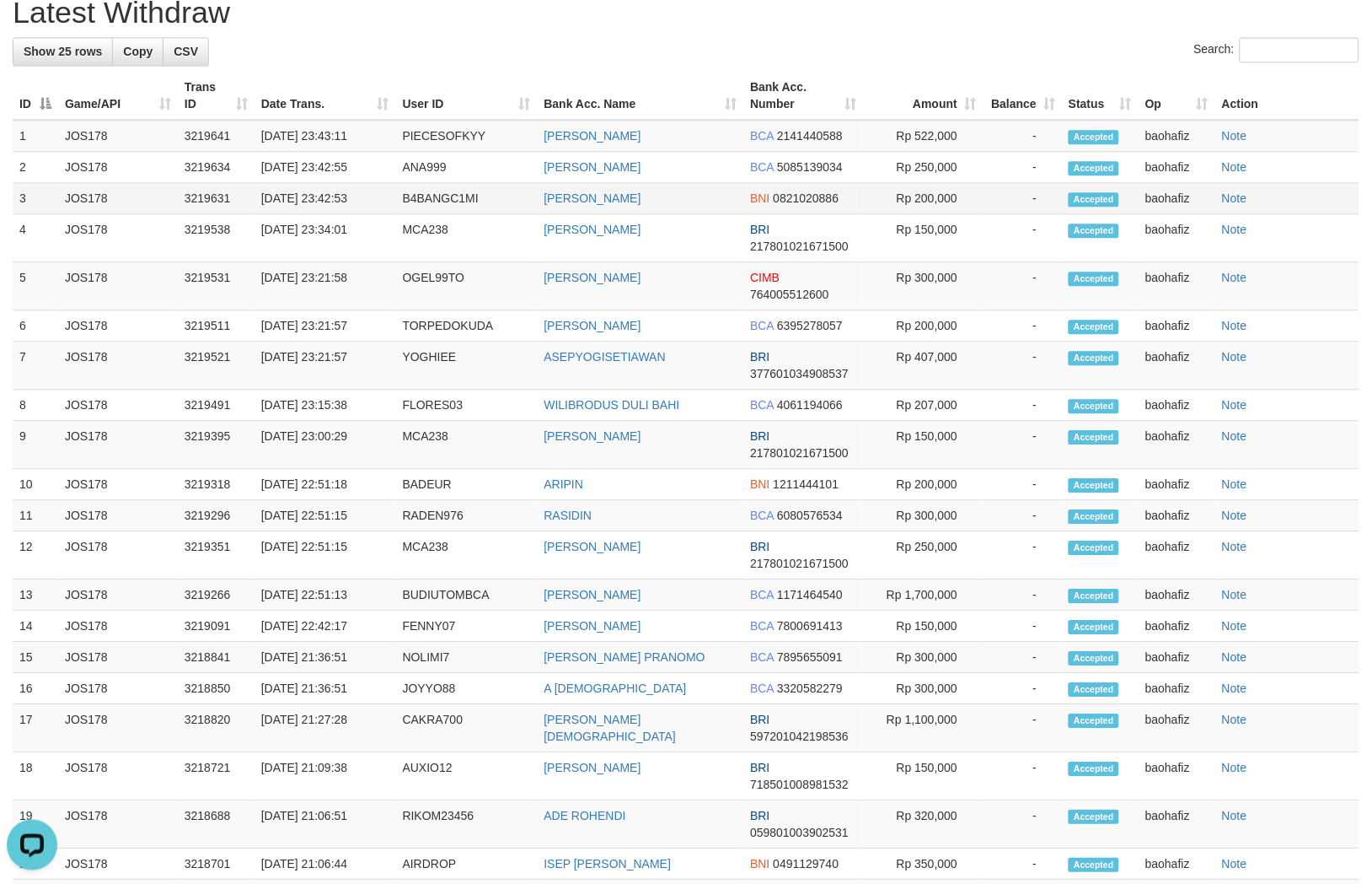
click at [615, 214] on td "DENNI MAULANA" at bounding box center [641, 198] width 206 height 32
click at [616, 214] on td "DENNI MAULANA" at bounding box center [641, 198] width 206 height 32
click at [617, 214] on td "DENNI MAULANA" at bounding box center [641, 198] width 206 height 32
click at [622, 214] on td "DENNI MAULANA" at bounding box center [641, 198] width 206 height 32
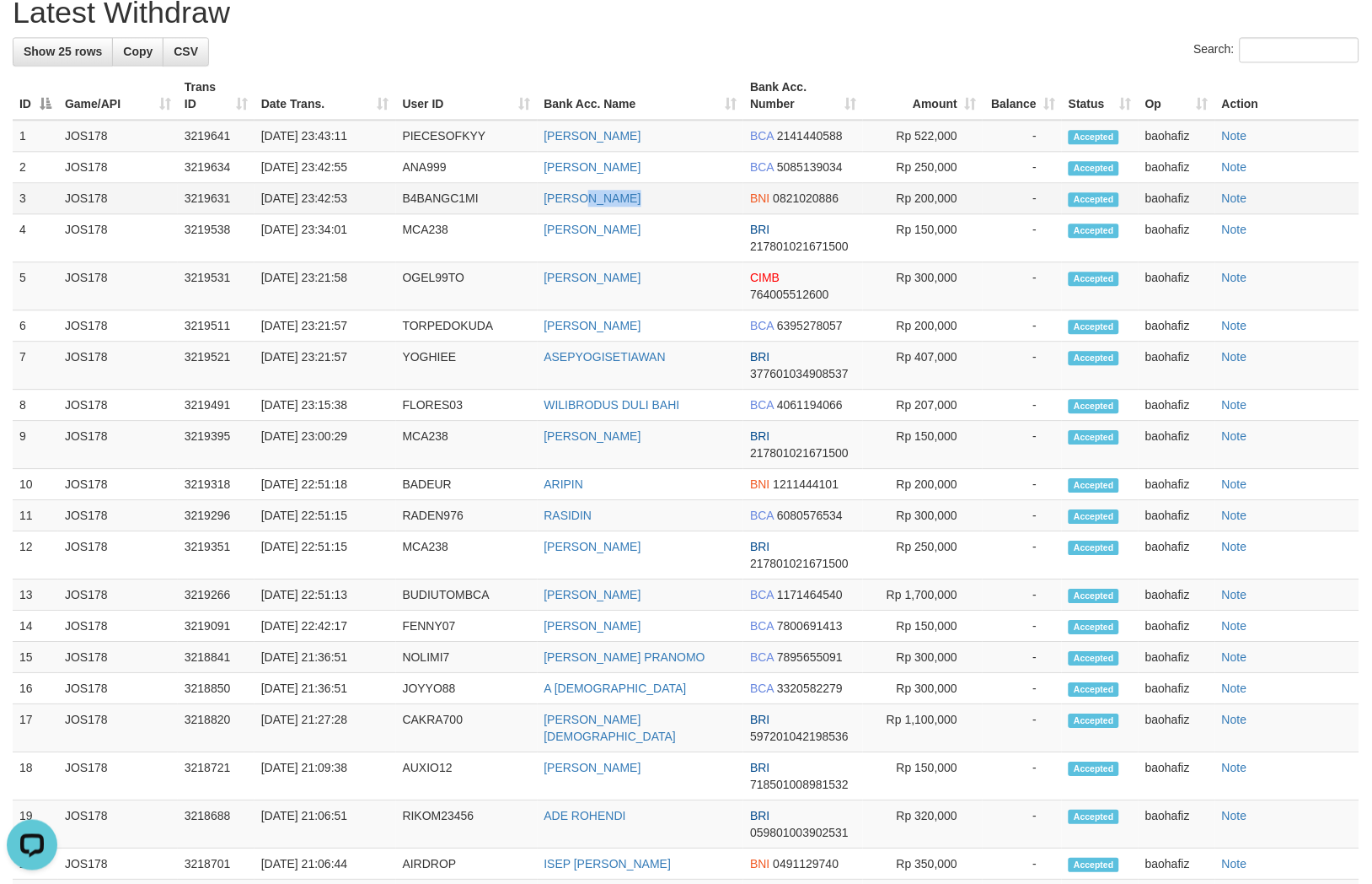
click at [622, 214] on td "DENNI MAULANA" at bounding box center [641, 198] width 206 height 32
click at [439, 214] on td "B4BANGC1MI" at bounding box center [467, 198] width 141 height 32
click at [944, 214] on td "Rp 200,000" at bounding box center [922, 198] width 119 height 32
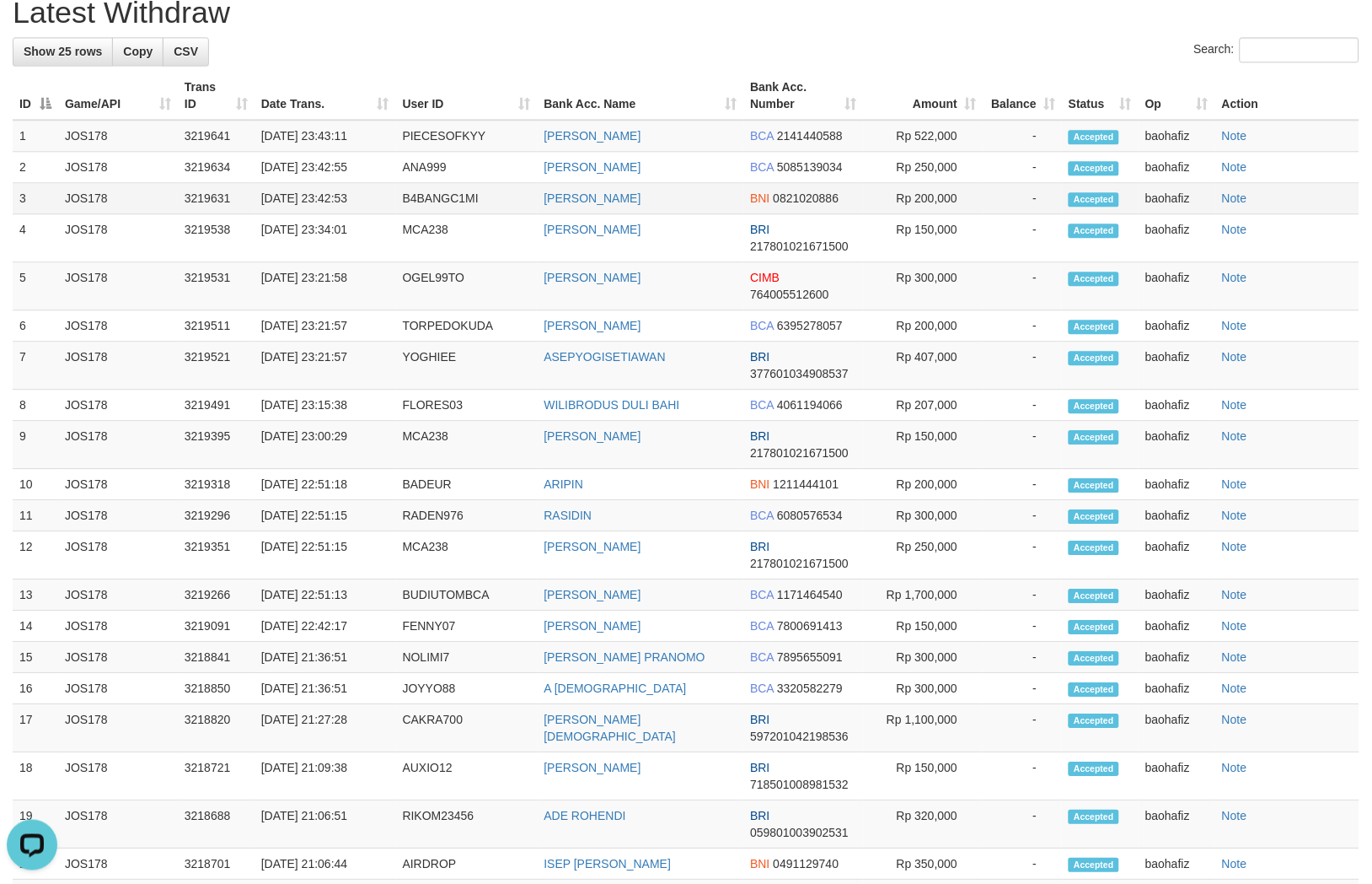
click at [944, 214] on td "Rp 200,000" at bounding box center [922, 198] width 119 height 32
click at [619, 183] on td "YUNIOR GUNAWAN" at bounding box center [641, 167] width 206 height 32
click at [435, 183] on td "ANA999" at bounding box center [467, 167] width 141 height 32
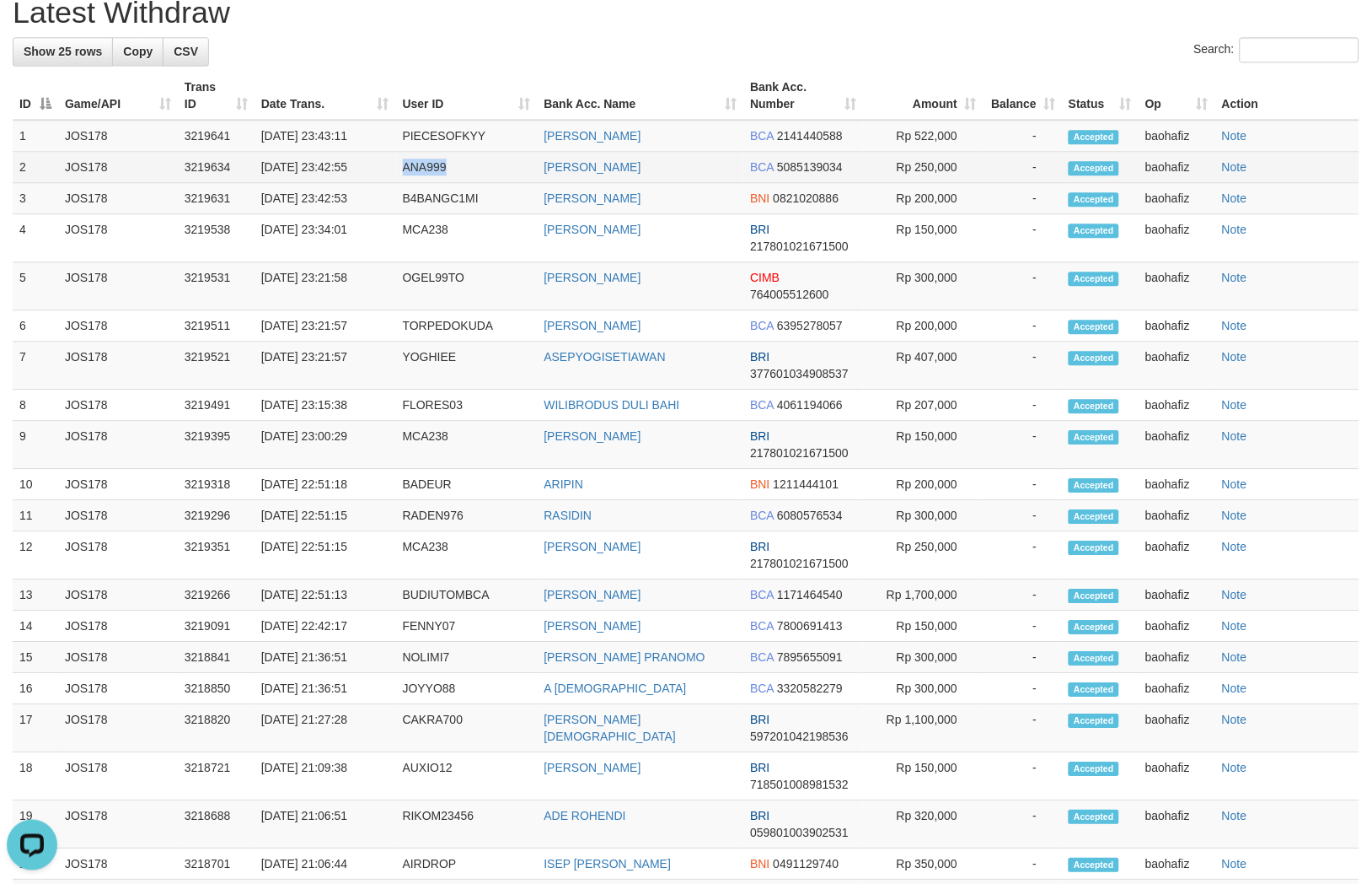
click at [435, 183] on td "ANA999" at bounding box center [467, 167] width 141 height 32
click at [948, 183] on td "Rp 250,000" at bounding box center [922, 167] width 119 height 32
click at [956, 183] on td "Rp 250,000" at bounding box center [922, 167] width 119 height 32
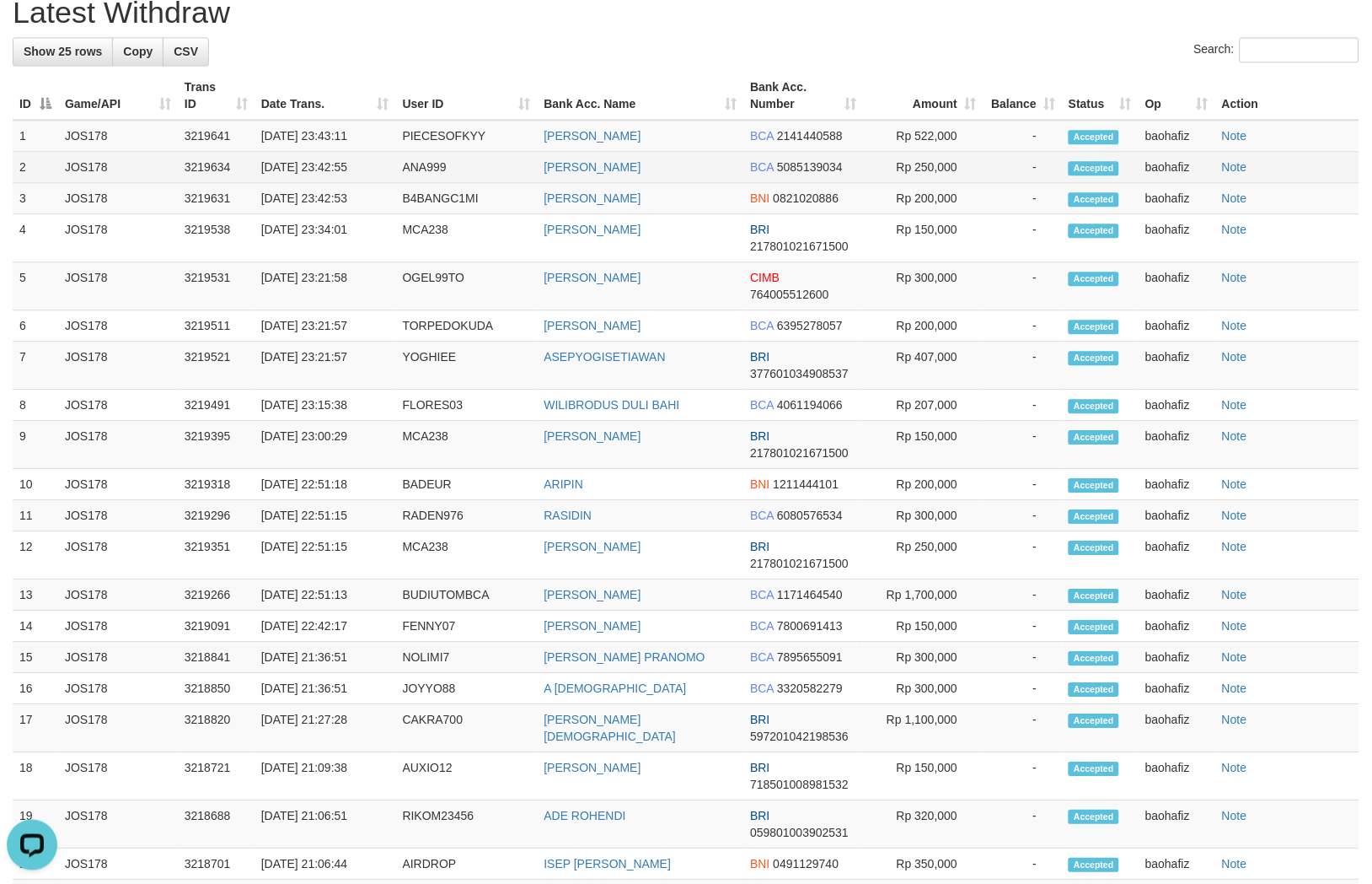
click at [925, 183] on td "Rp 250,000" at bounding box center [922, 167] width 119 height 32
click at [694, 152] on td "MOHAMMAD RIZKI RAMADHAN" at bounding box center [641, 136] width 206 height 32
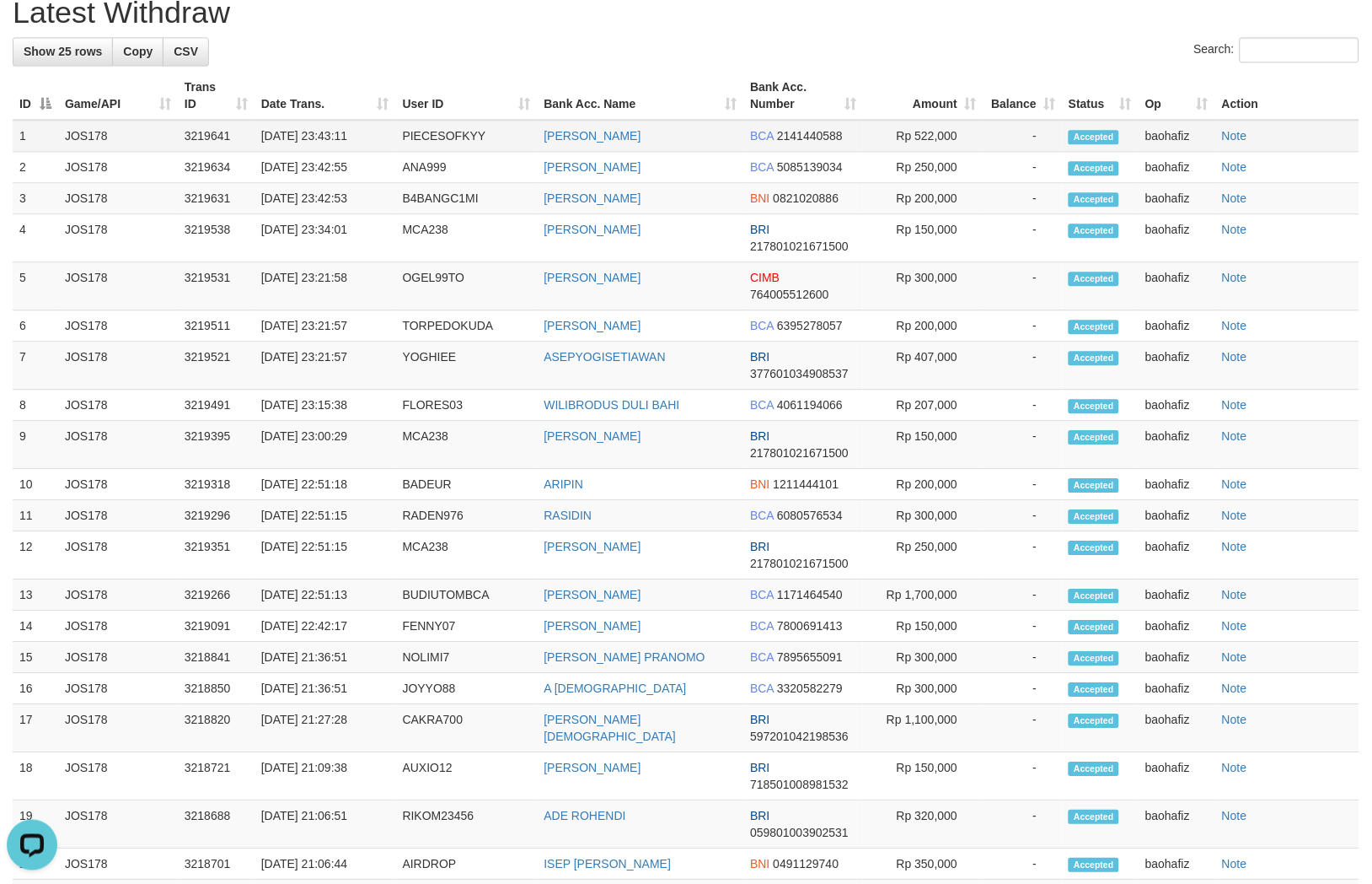
click at [694, 152] on td "MOHAMMAD RIZKI RAMADHAN" at bounding box center [641, 136] width 206 height 32
click at [575, 152] on td "MOHAMMAD RIZKI RAMADHAN" at bounding box center [641, 136] width 206 height 32
click at [444, 152] on td "PIECESOFKYY" at bounding box center [467, 136] width 141 height 32
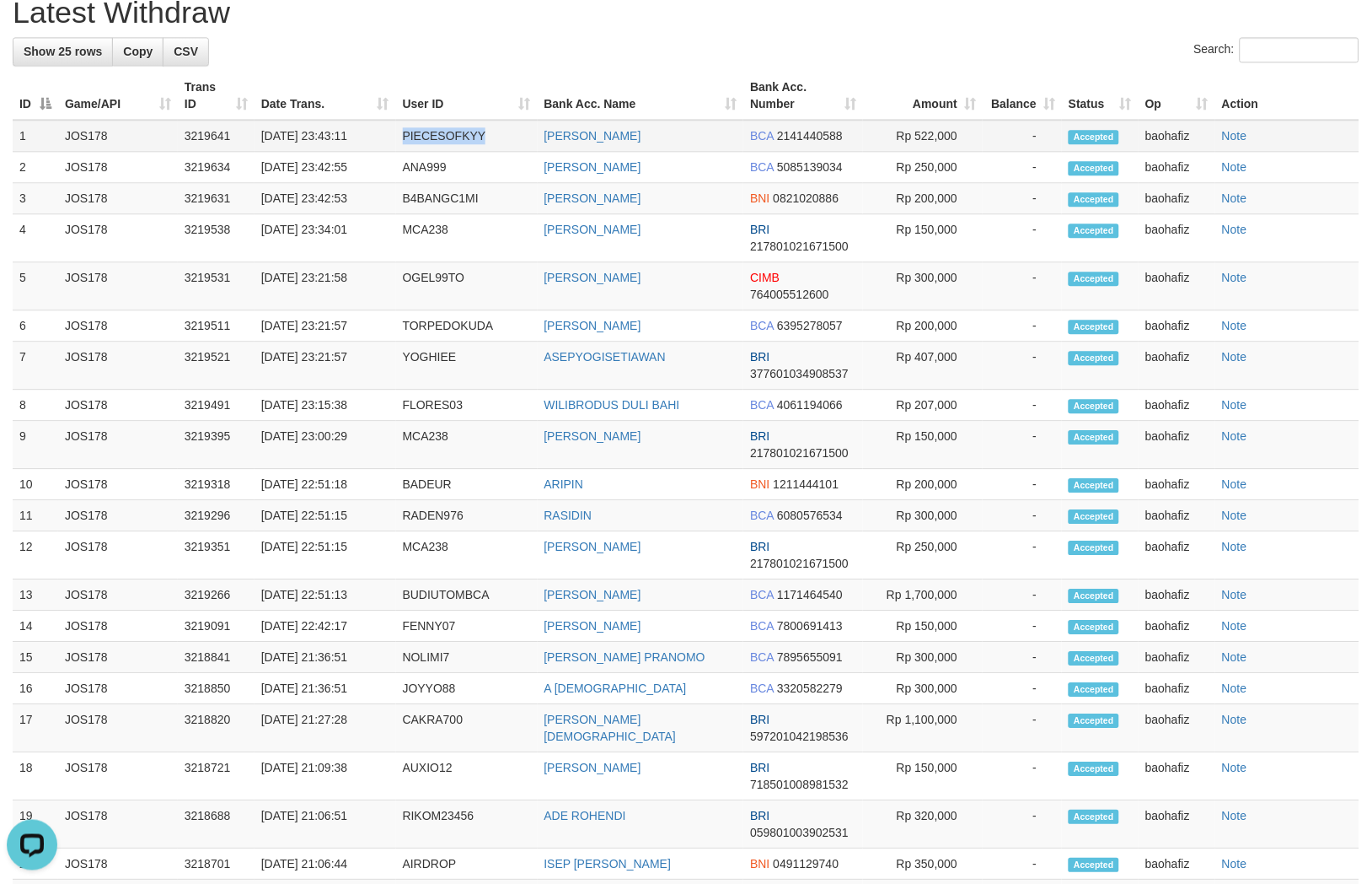
click at [444, 152] on td "PIECESOFKYY" at bounding box center [467, 136] width 141 height 32
click at [947, 152] on td "Rp 522,000" at bounding box center [922, 136] width 119 height 32
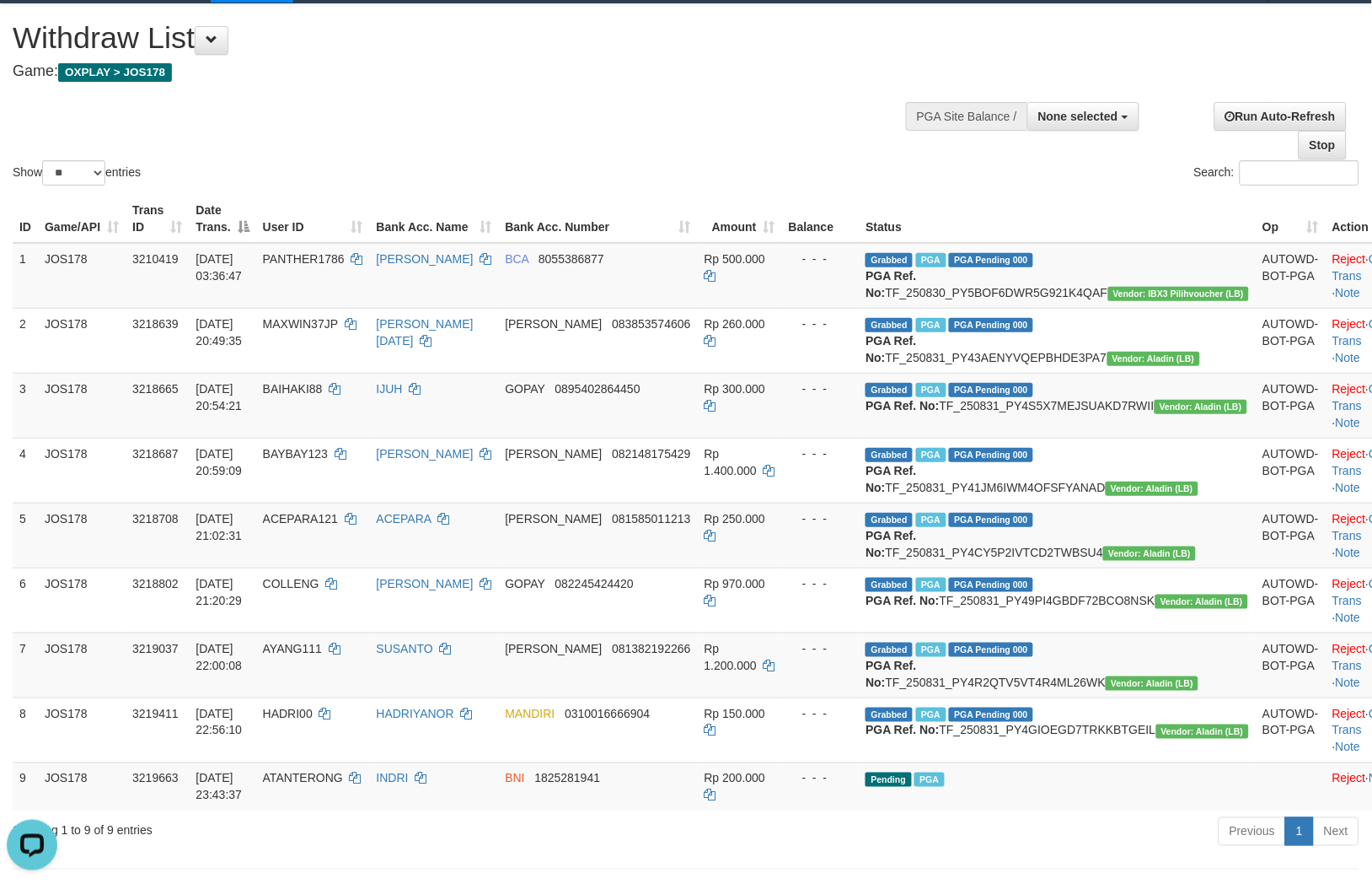
scroll to position [0, 0]
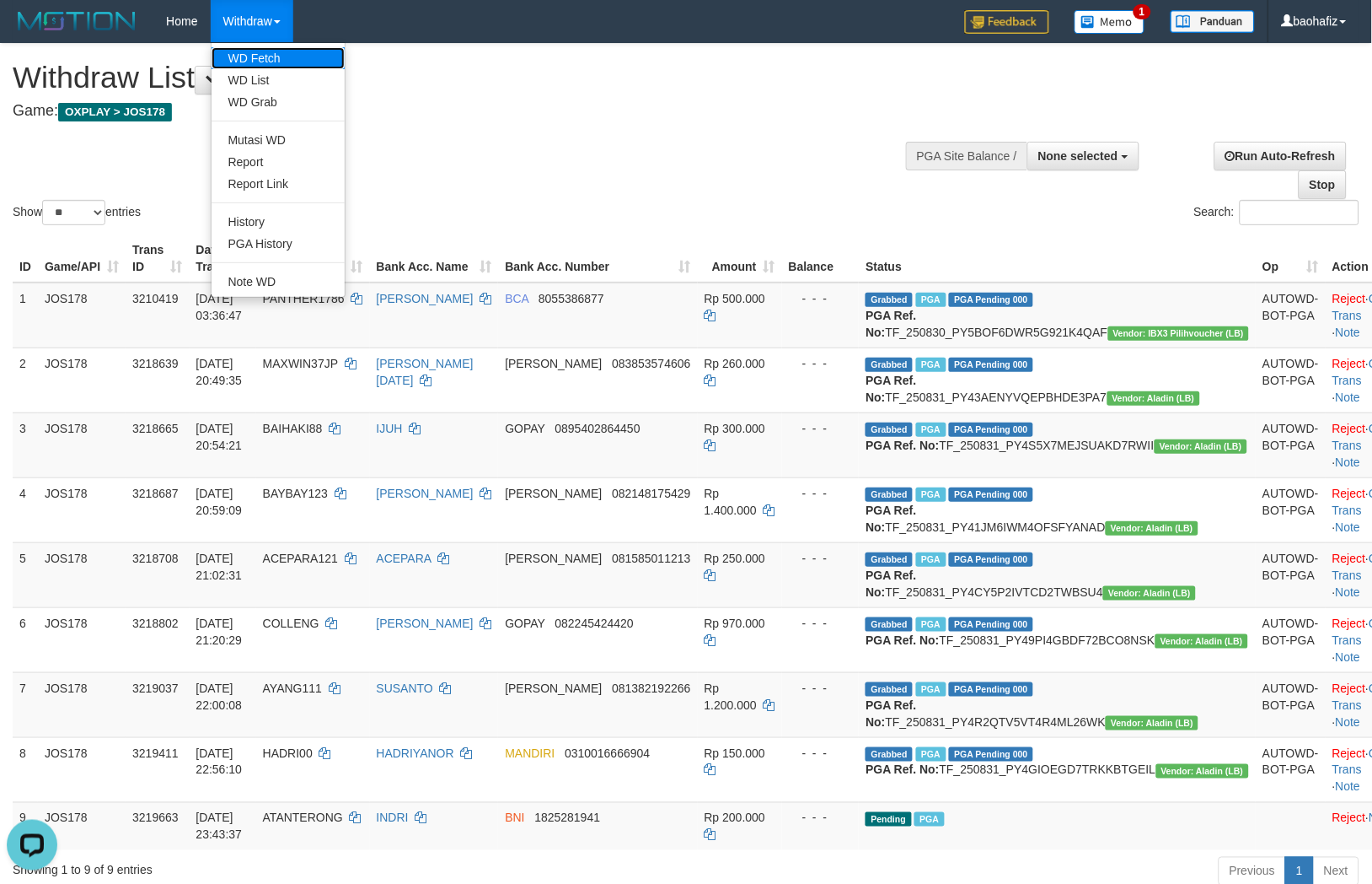
click at [263, 56] on link "WD Fetch" at bounding box center [277, 57] width 133 height 22
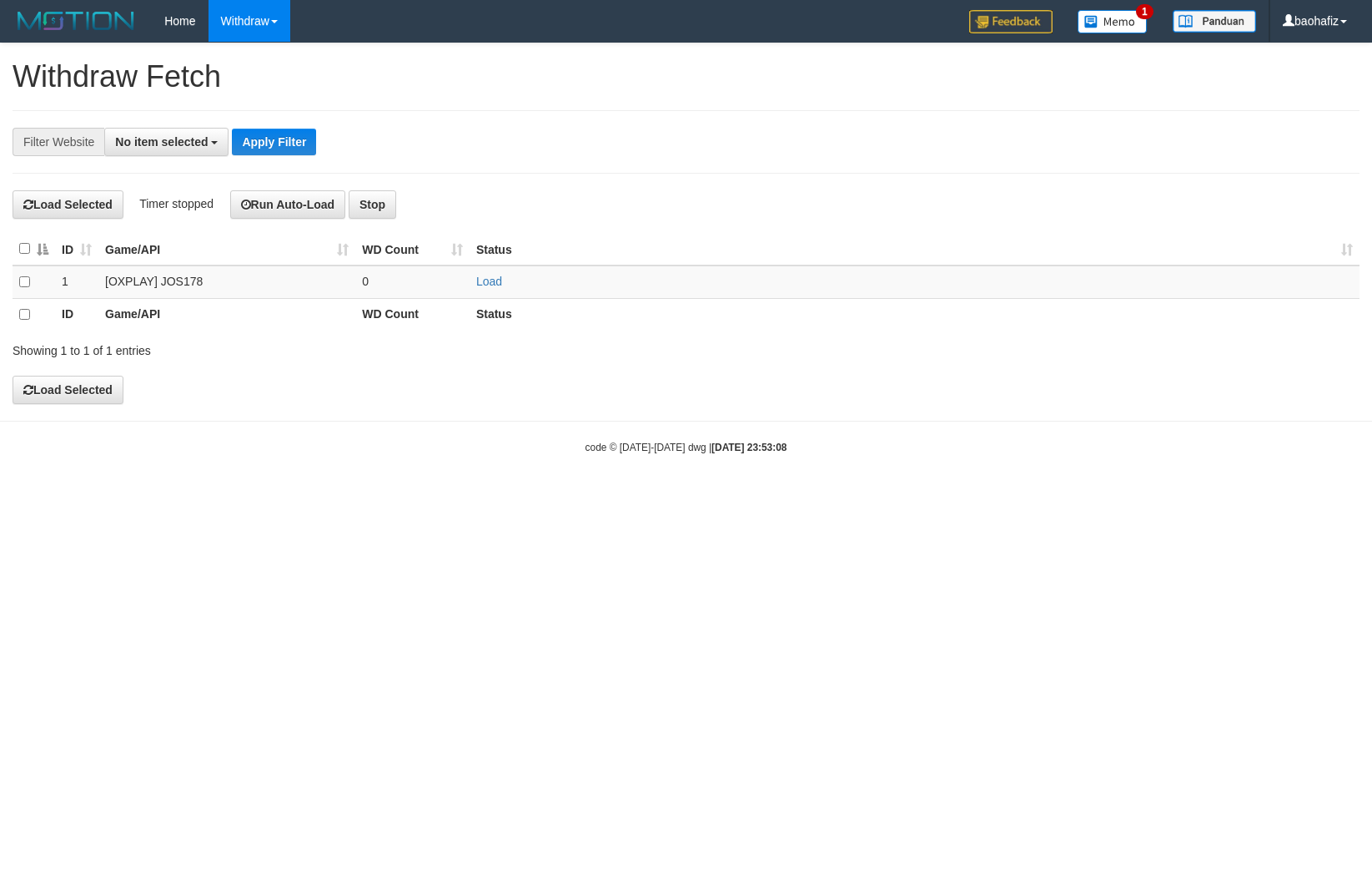
select select
click at [490, 284] on link "Load" at bounding box center [489, 281] width 26 height 13
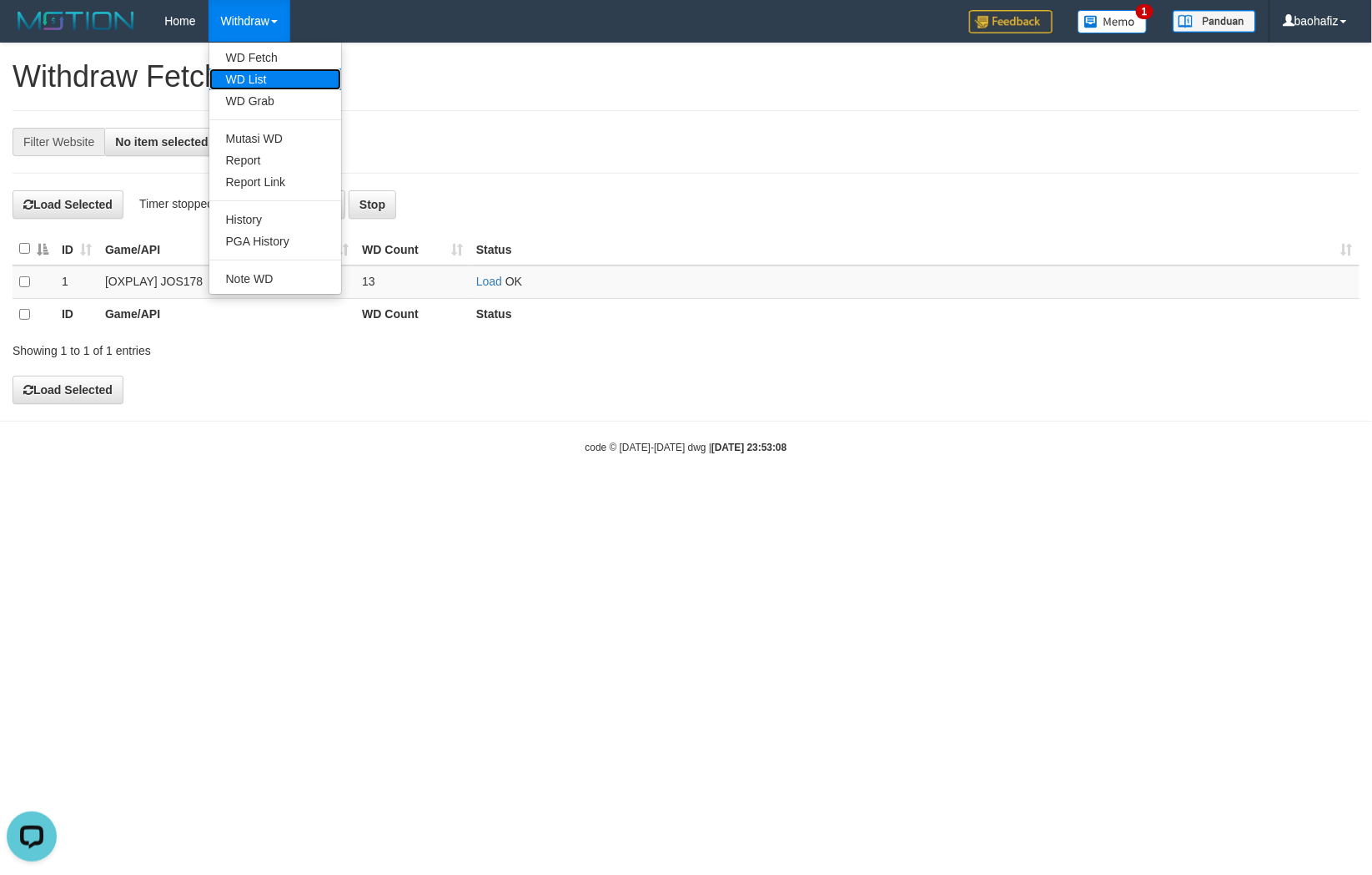
click at [259, 74] on link "WD List" at bounding box center [274, 79] width 131 height 22
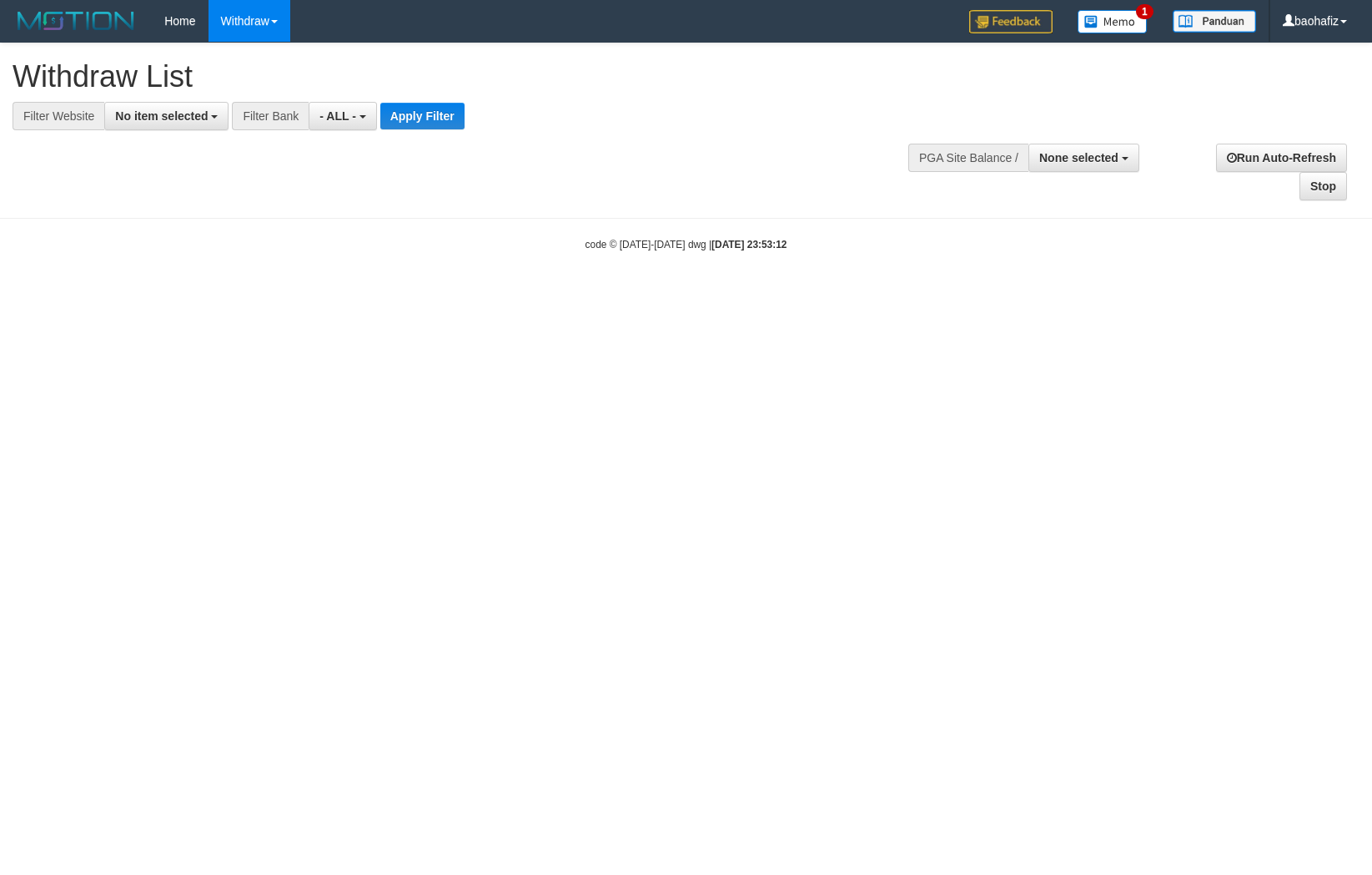
select select
click at [189, 119] on span "No item selected" at bounding box center [162, 116] width 93 height 13
click at [187, 166] on li at bounding box center [176, 149] width 142 height 37
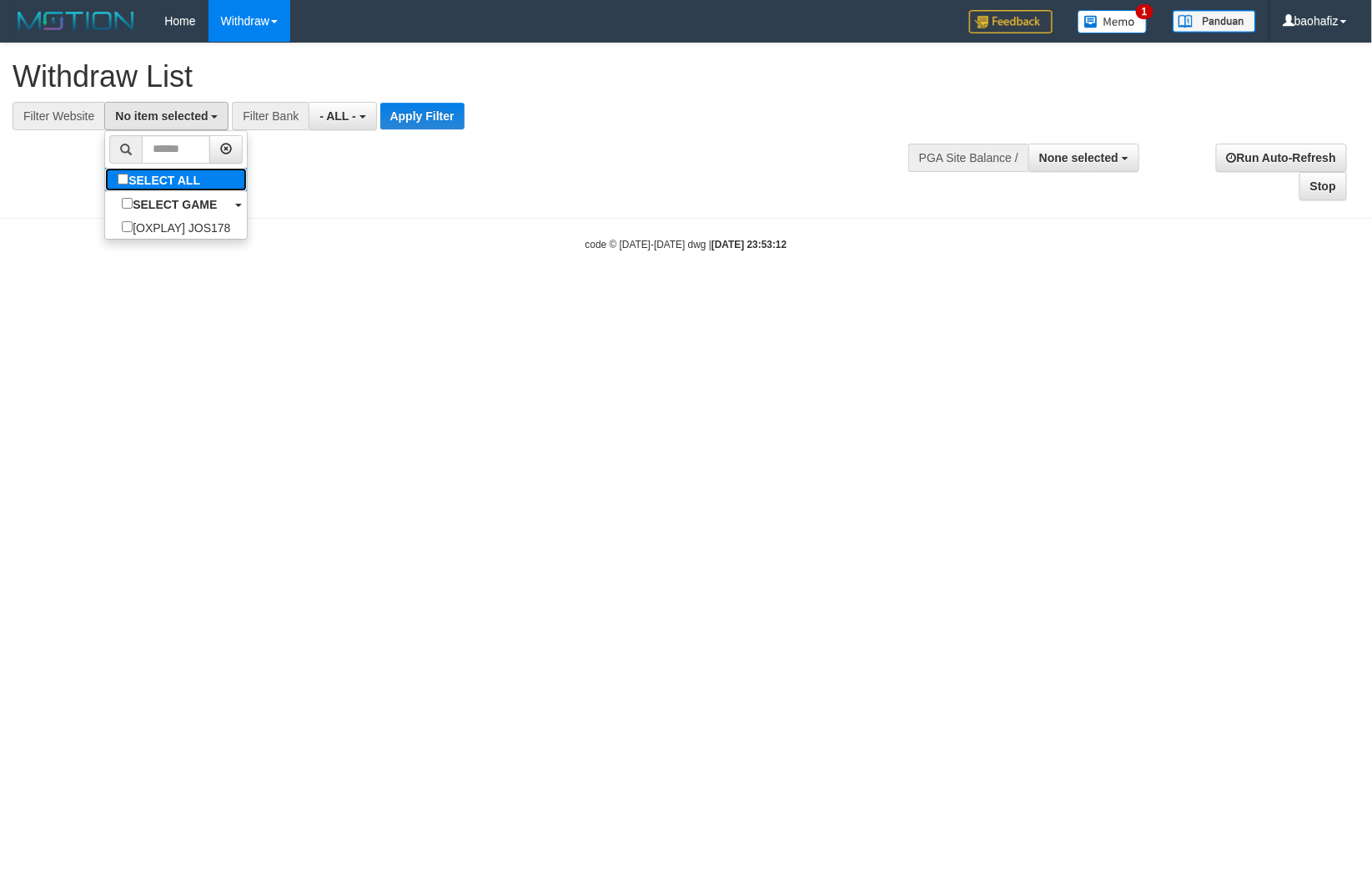
click at [187, 168] on label "SELECT ALL" at bounding box center [161, 179] width 112 height 24
select select "****"
click at [420, 117] on button "Apply Filter" at bounding box center [429, 116] width 84 height 26
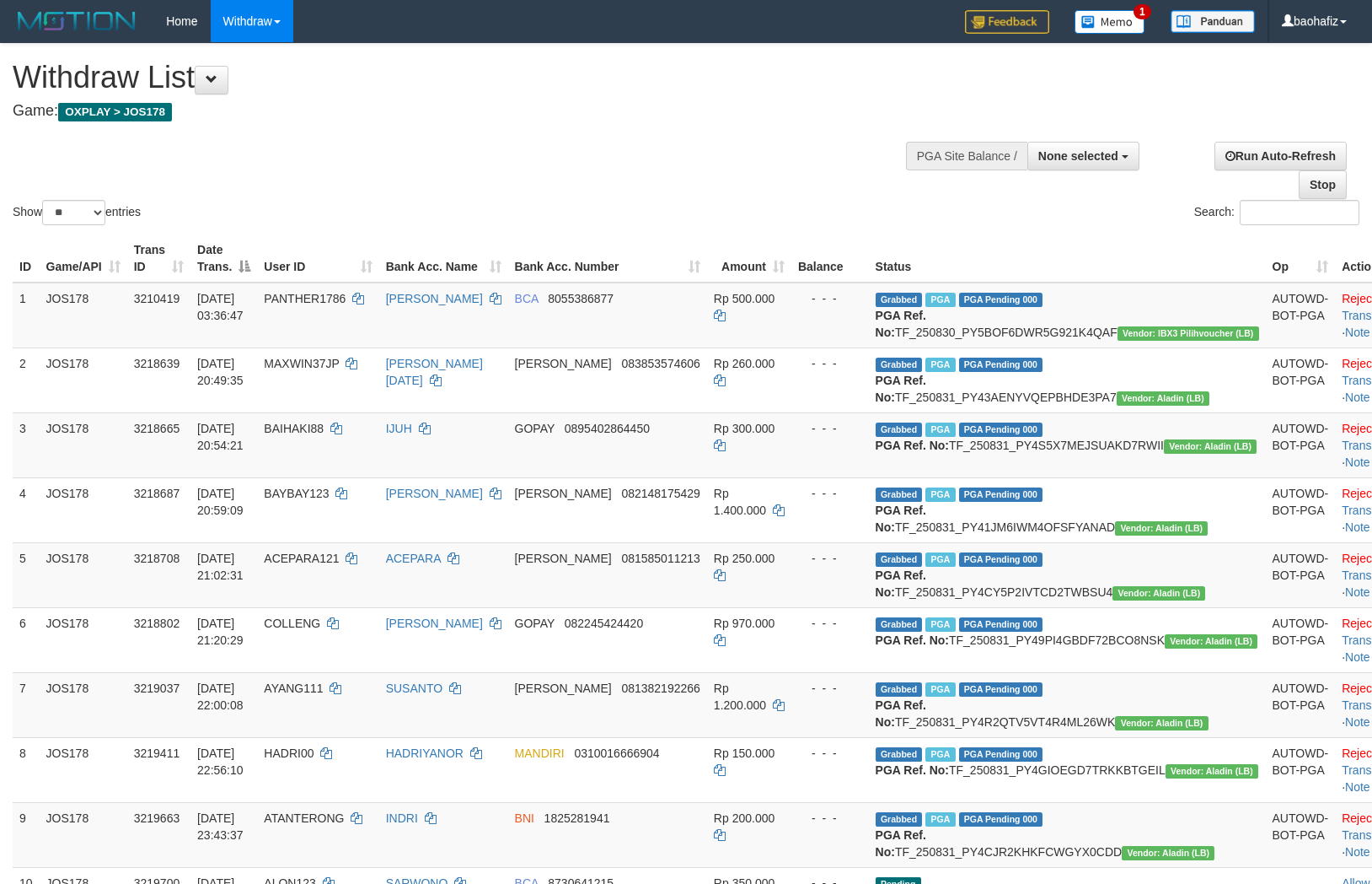
select select
select select "**"
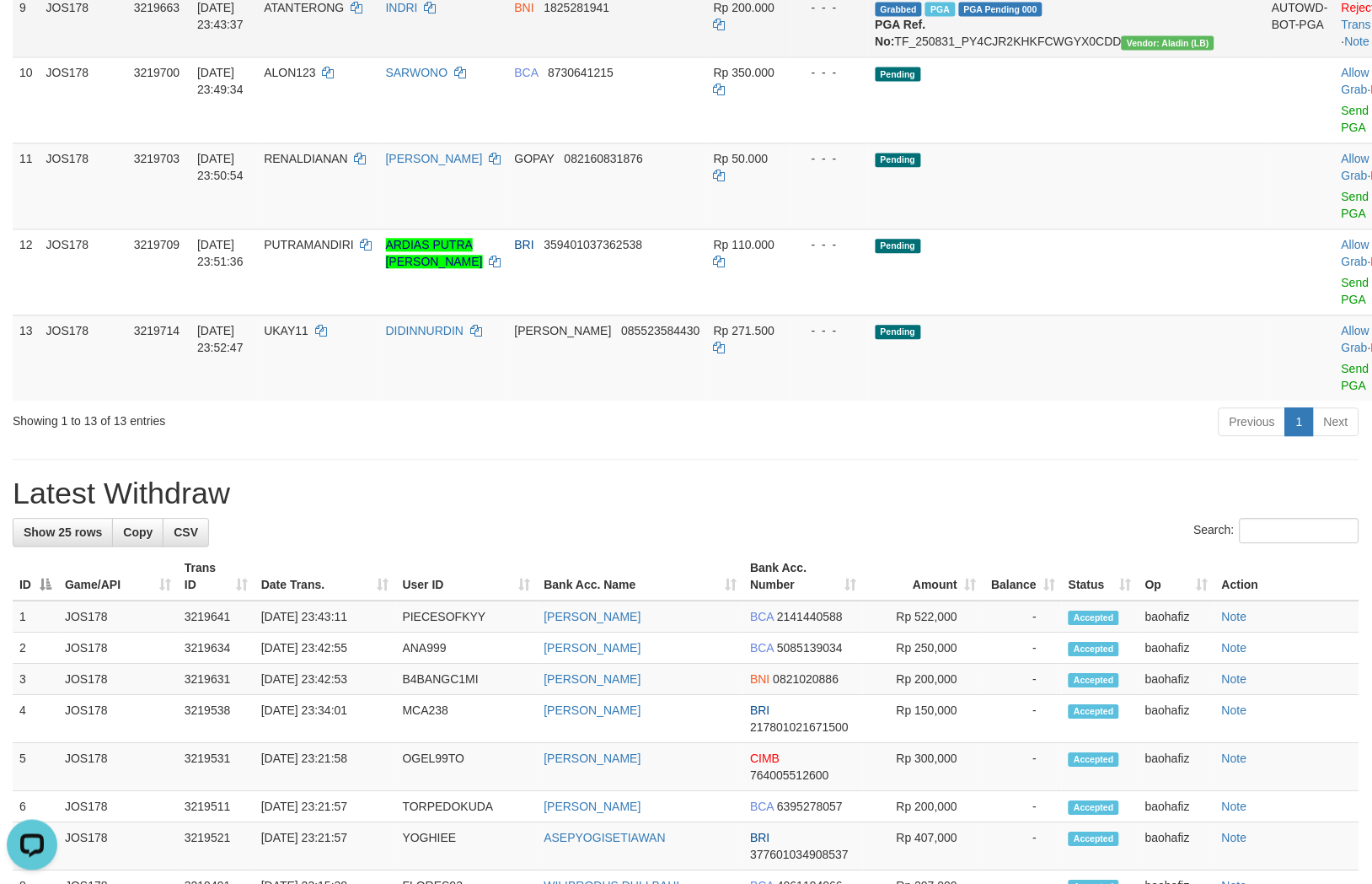
scroll to position [843, 0]
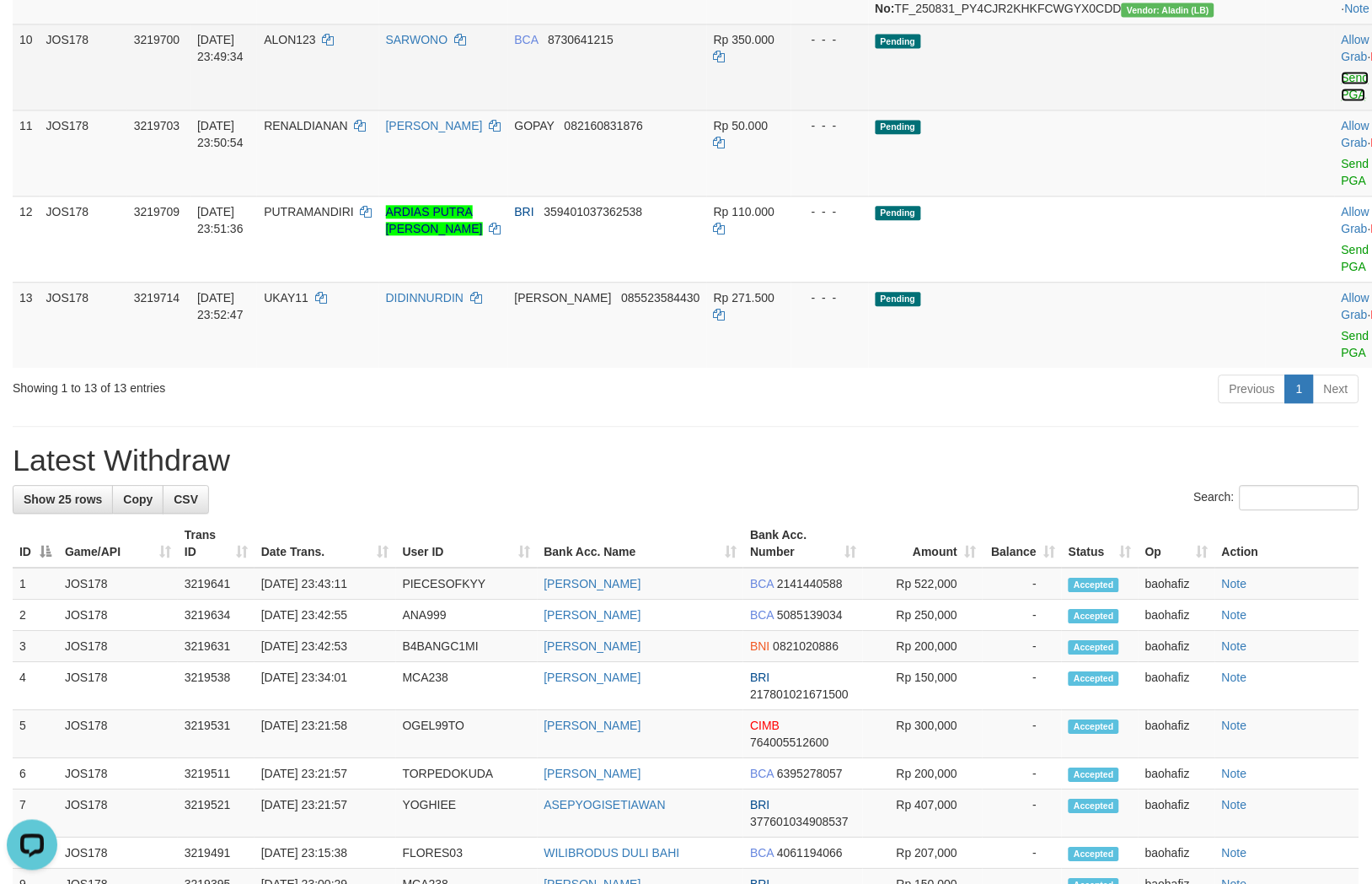
click at [1342, 101] on link "Send PGA" at bounding box center [1356, 86] width 28 height 31
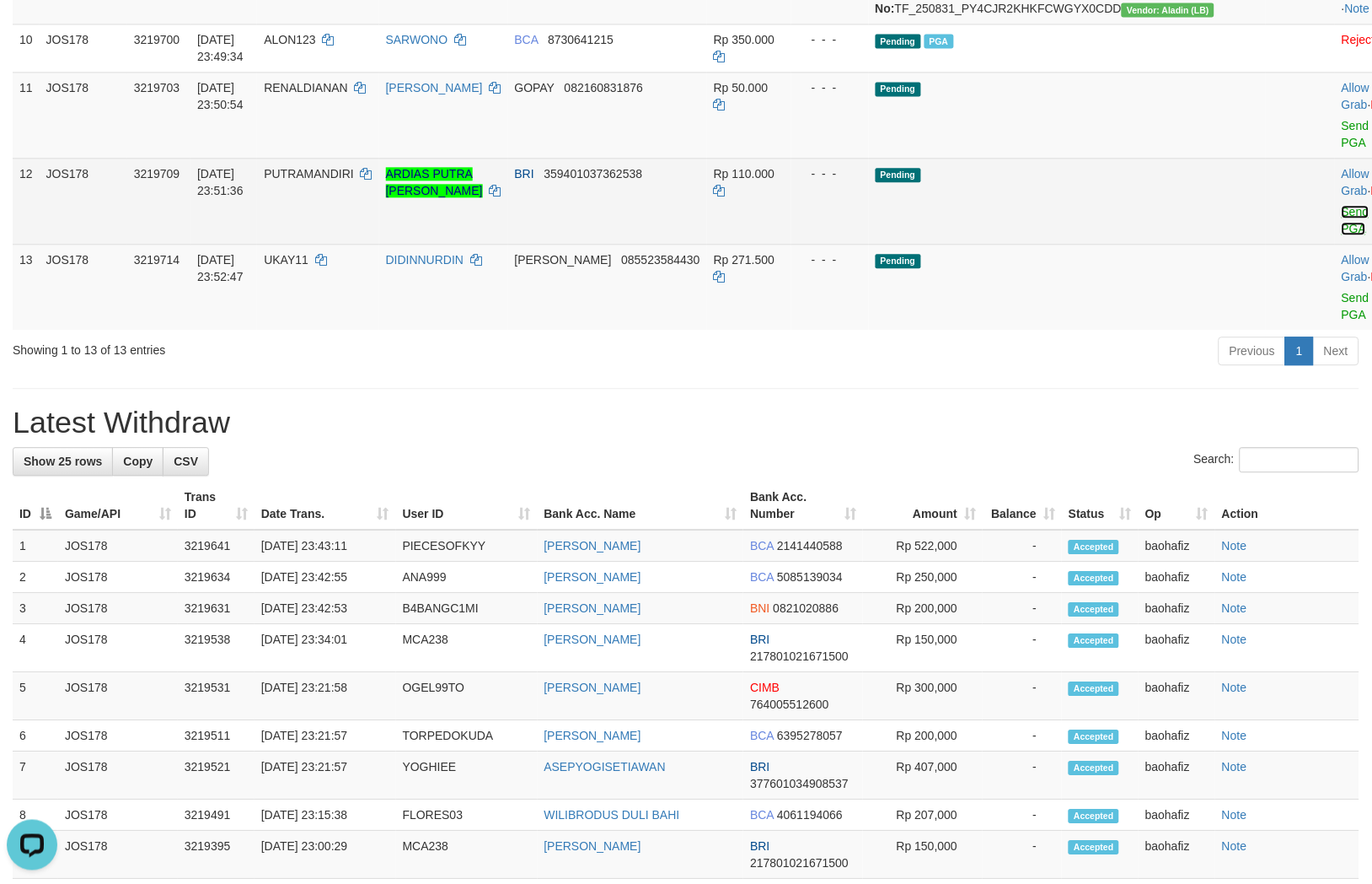
click at [1342, 235] on link "Send PGA" at bounding box center [1356, 220] width 28 height 31
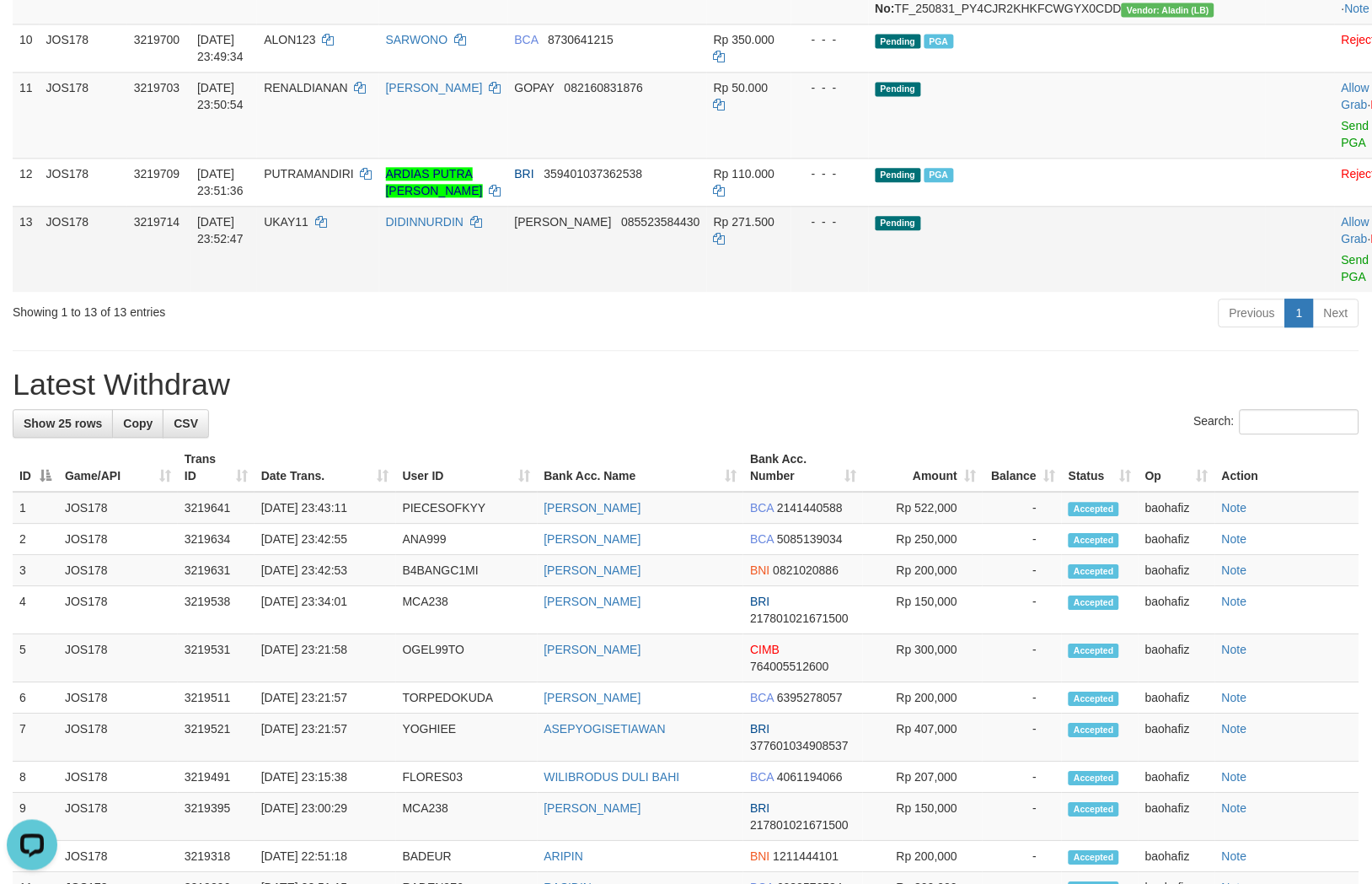
click at [687, 291] on td "DANA 085523584430" at bounding box center [608, 248] width 199 height 86
copy span "085523584430"
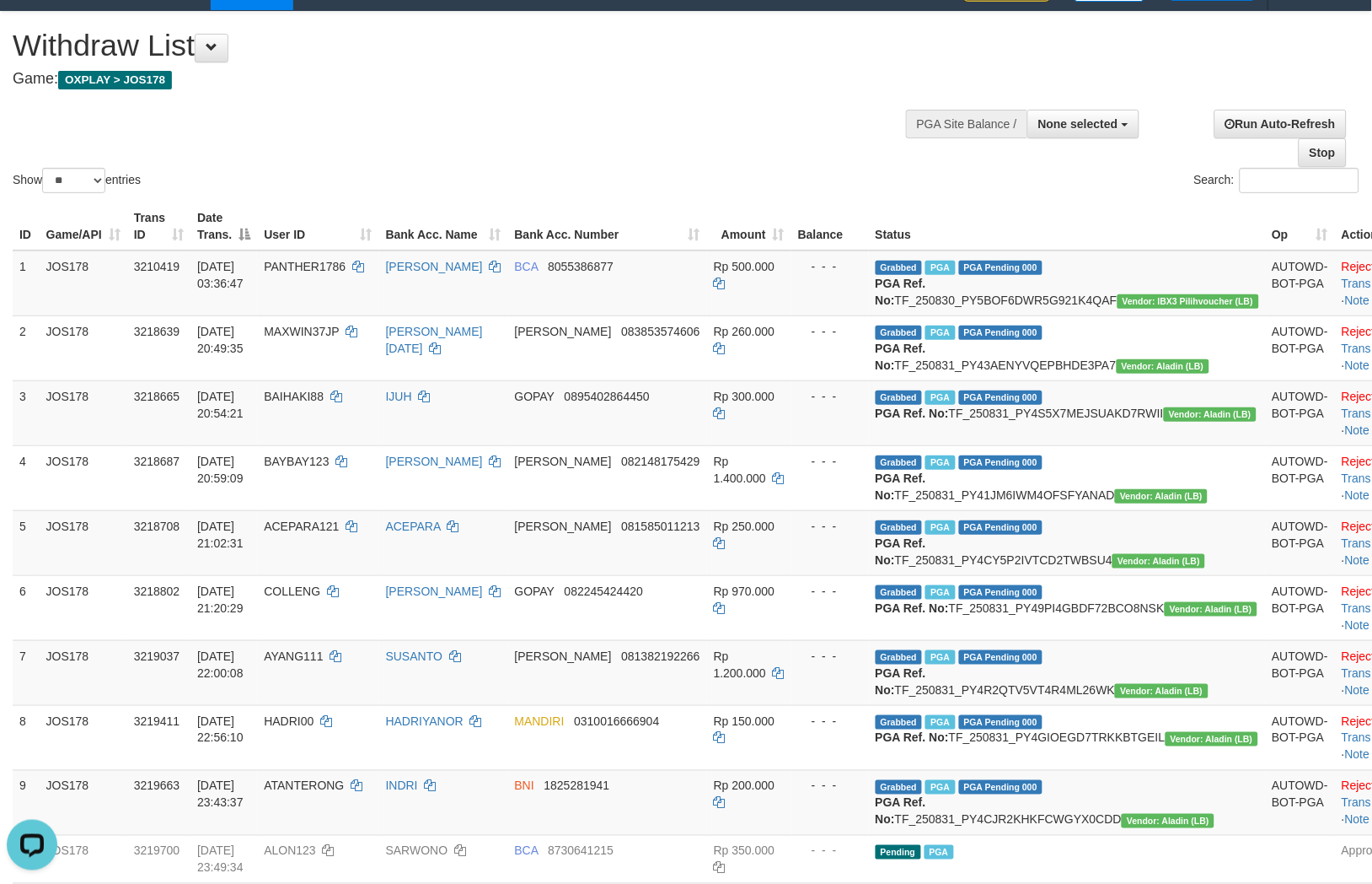
scroll to position [0, 0]
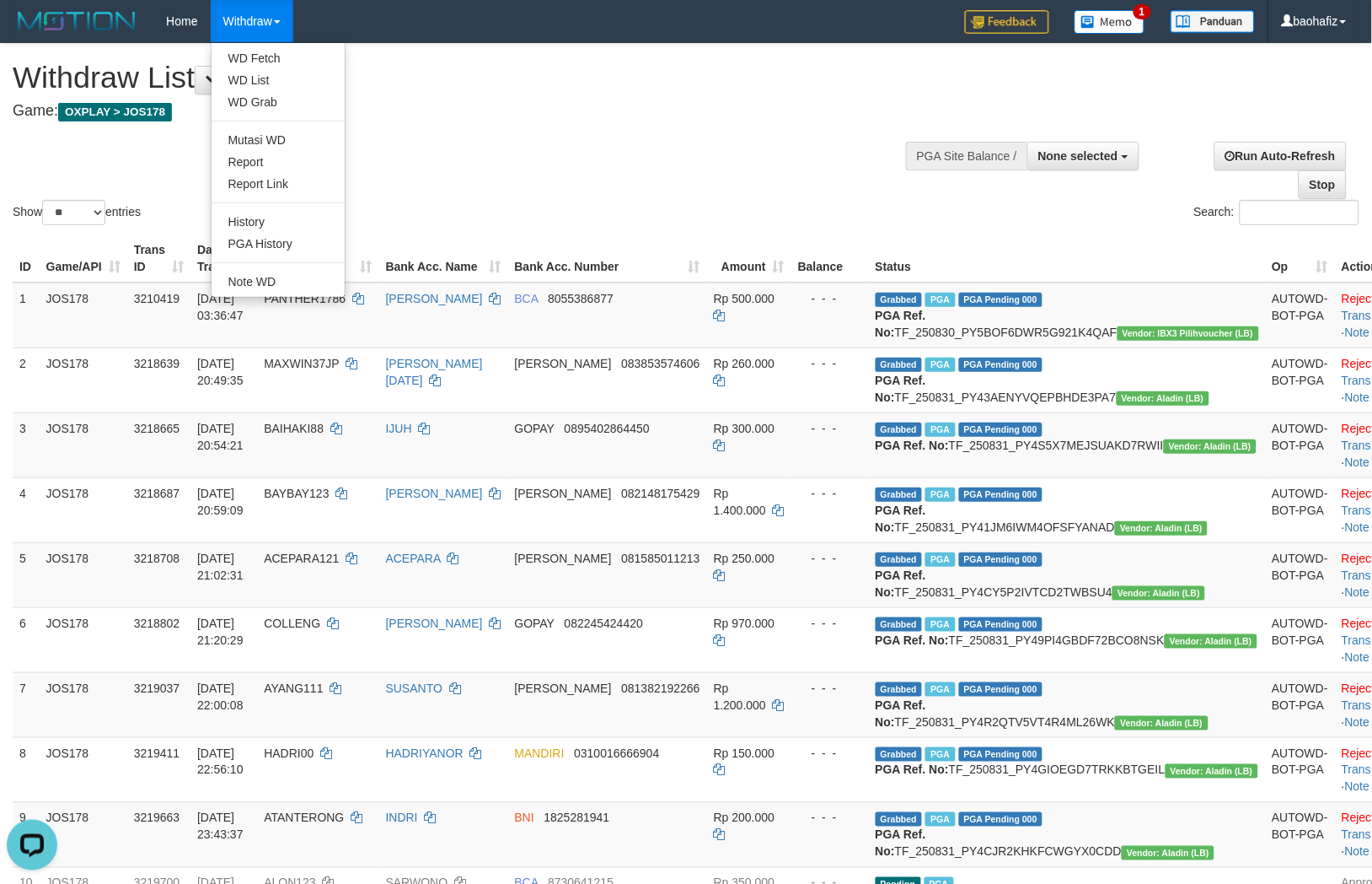
click at [258, 45] on ul "WD Fetch WD List WD Grab Mutasi WD Report Report Link History PGA History Note …" at bounding box center [278, 169] width 135 height 255
click at [264, 54] on link "WD Fetch" at bounding box center [277, 57] width 133 height 22
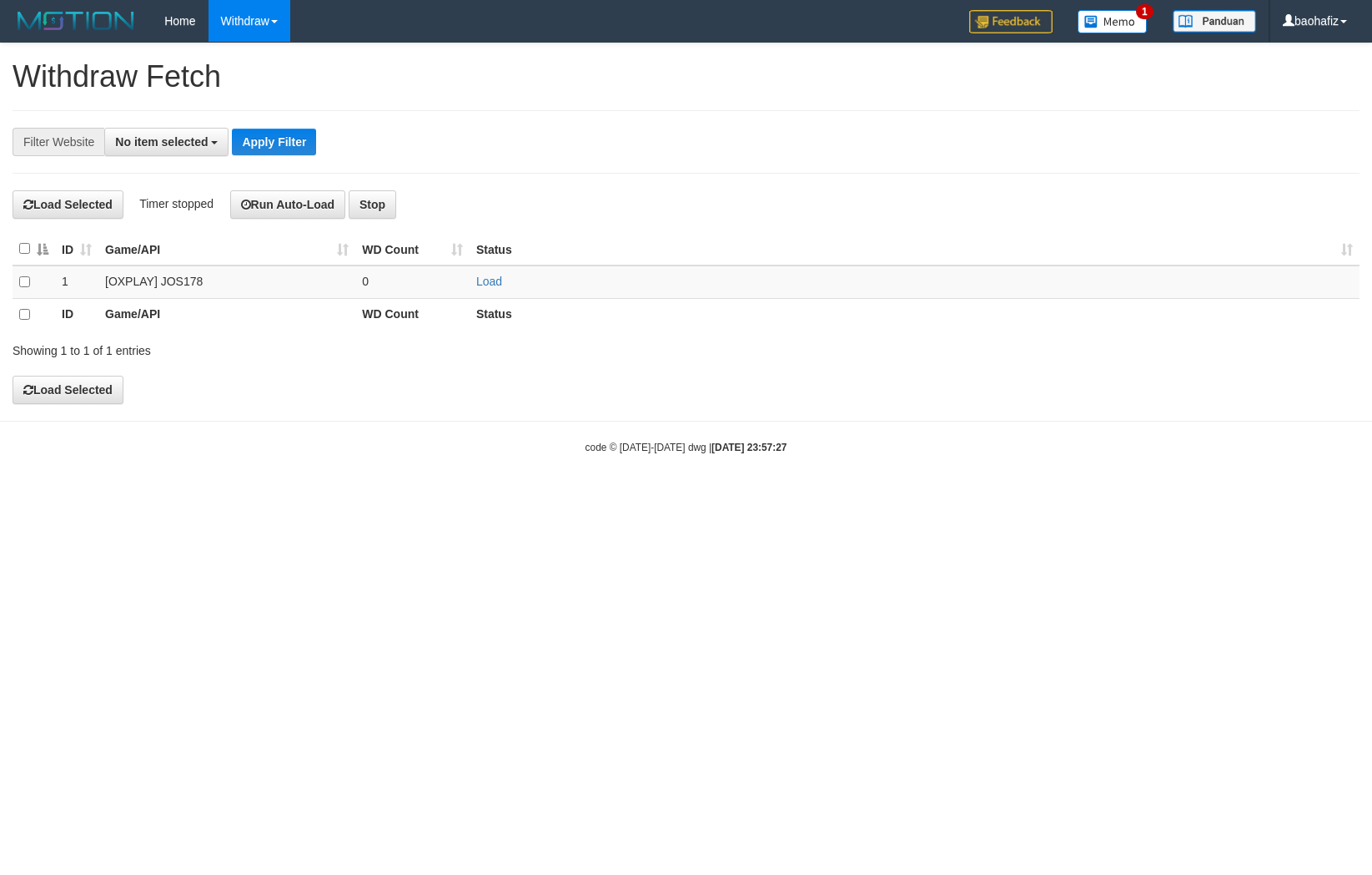
select select
click at [494, 281] on link "Load" at bounding box center [489, 281] width 26 height 13
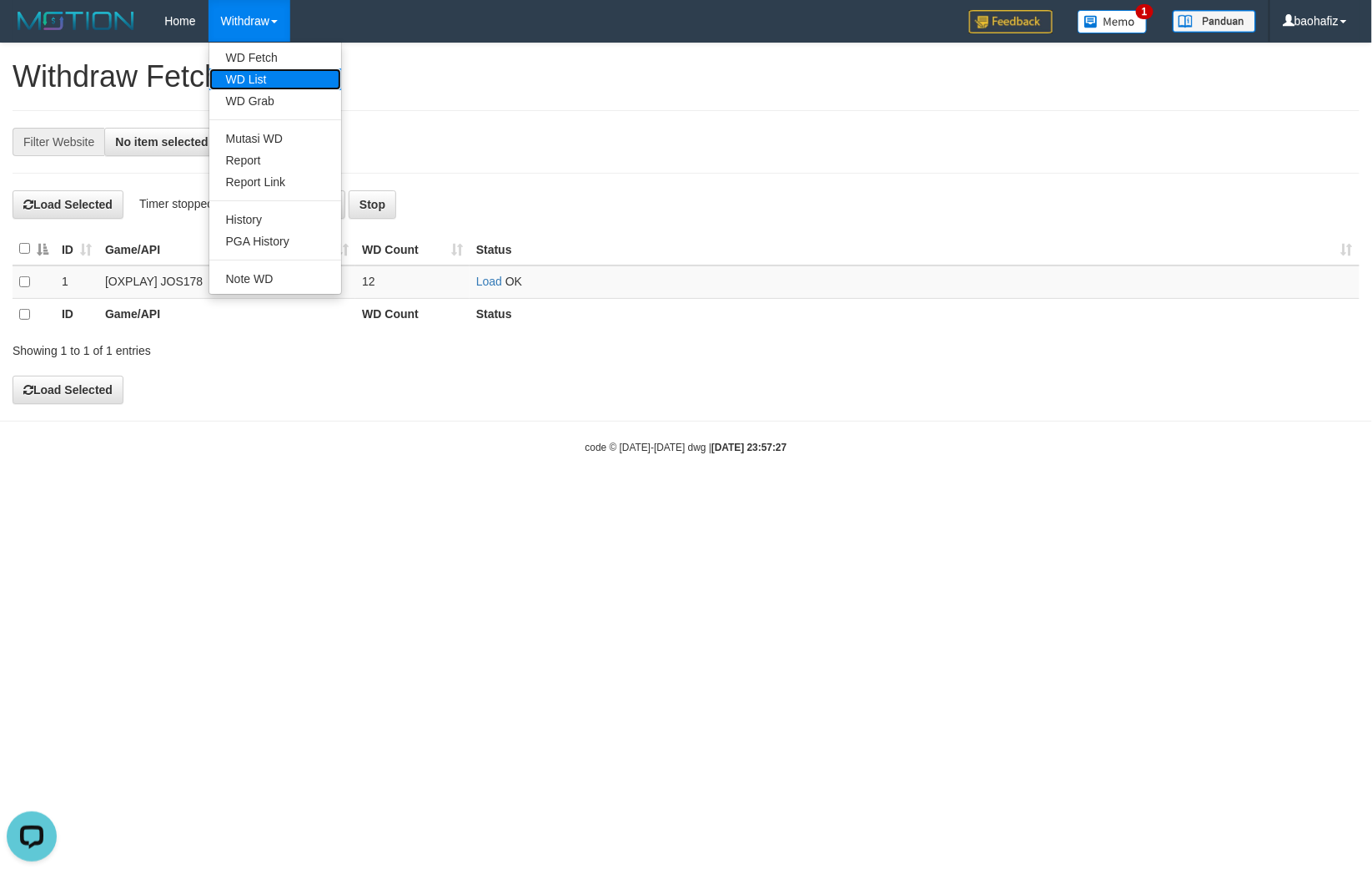
click at [238, 68] on link "WD List" at bounding box center [274, 79] width 131 height 22
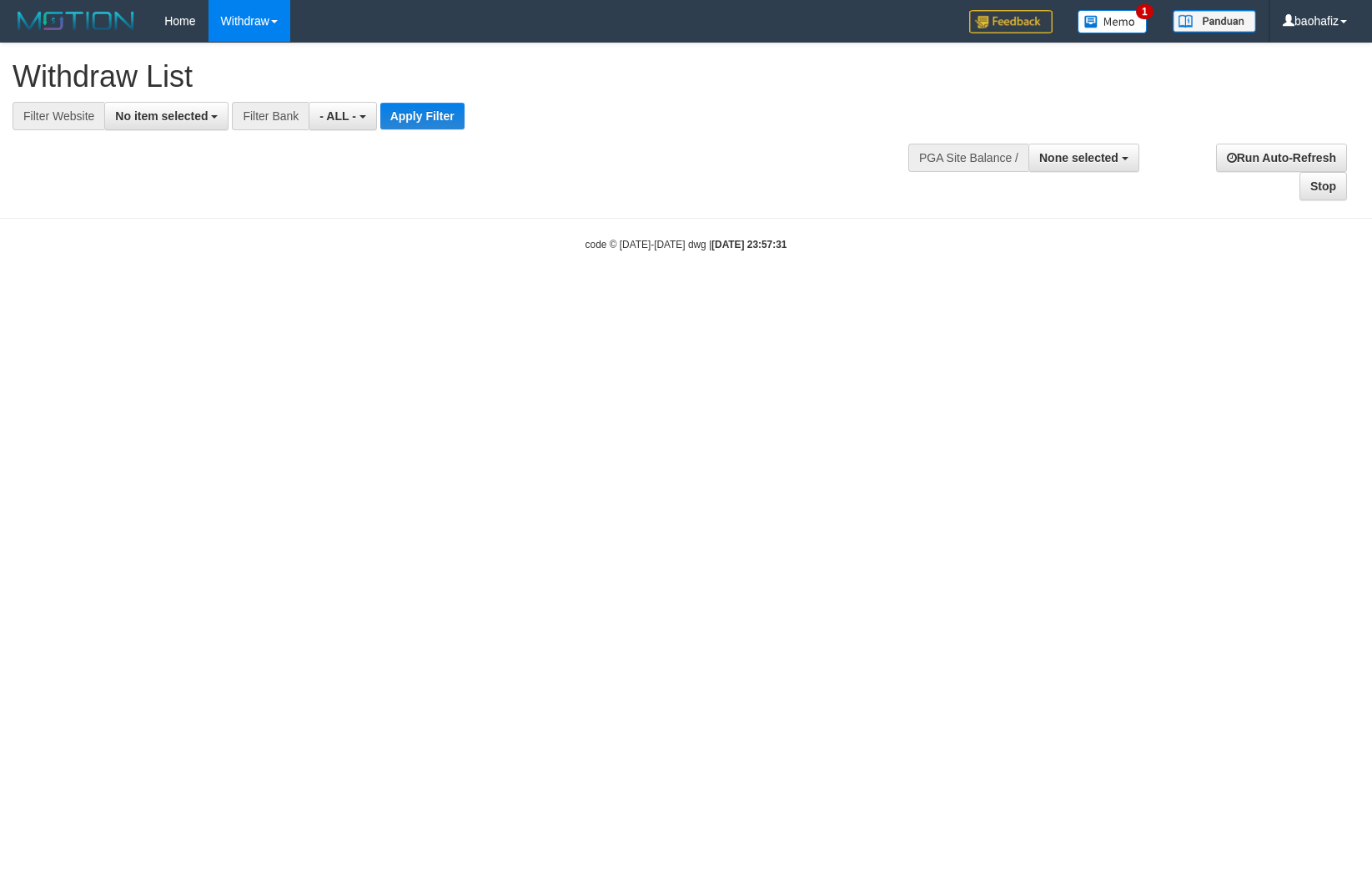
select select
click at [181, 117] on span "No item selected" at bounding box center [162, 116] width 93 height 13
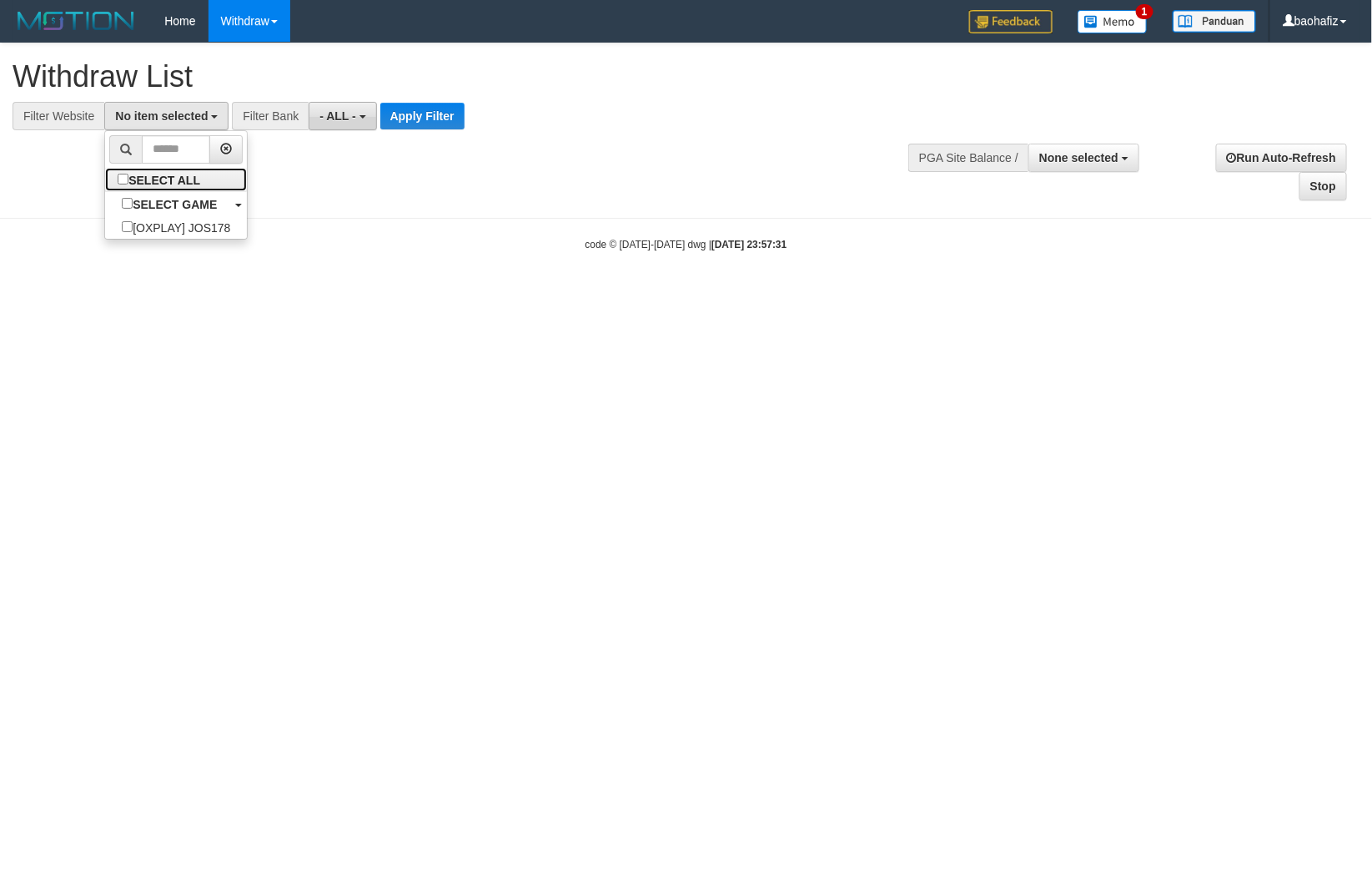
select select "****"
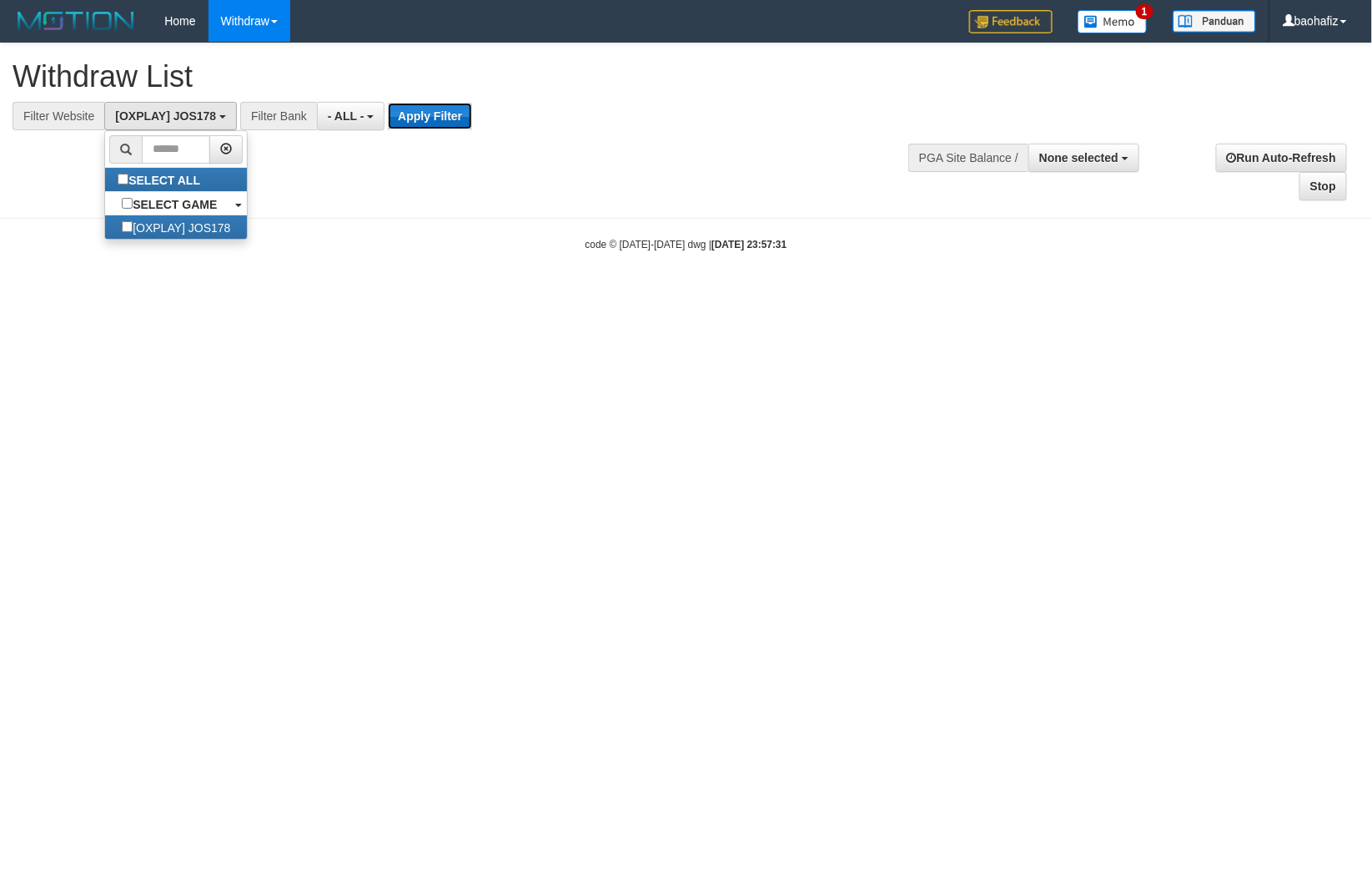
click at [422, 125] on button "Apply Filter" at bounding box center [429, 116] width 84 height 26
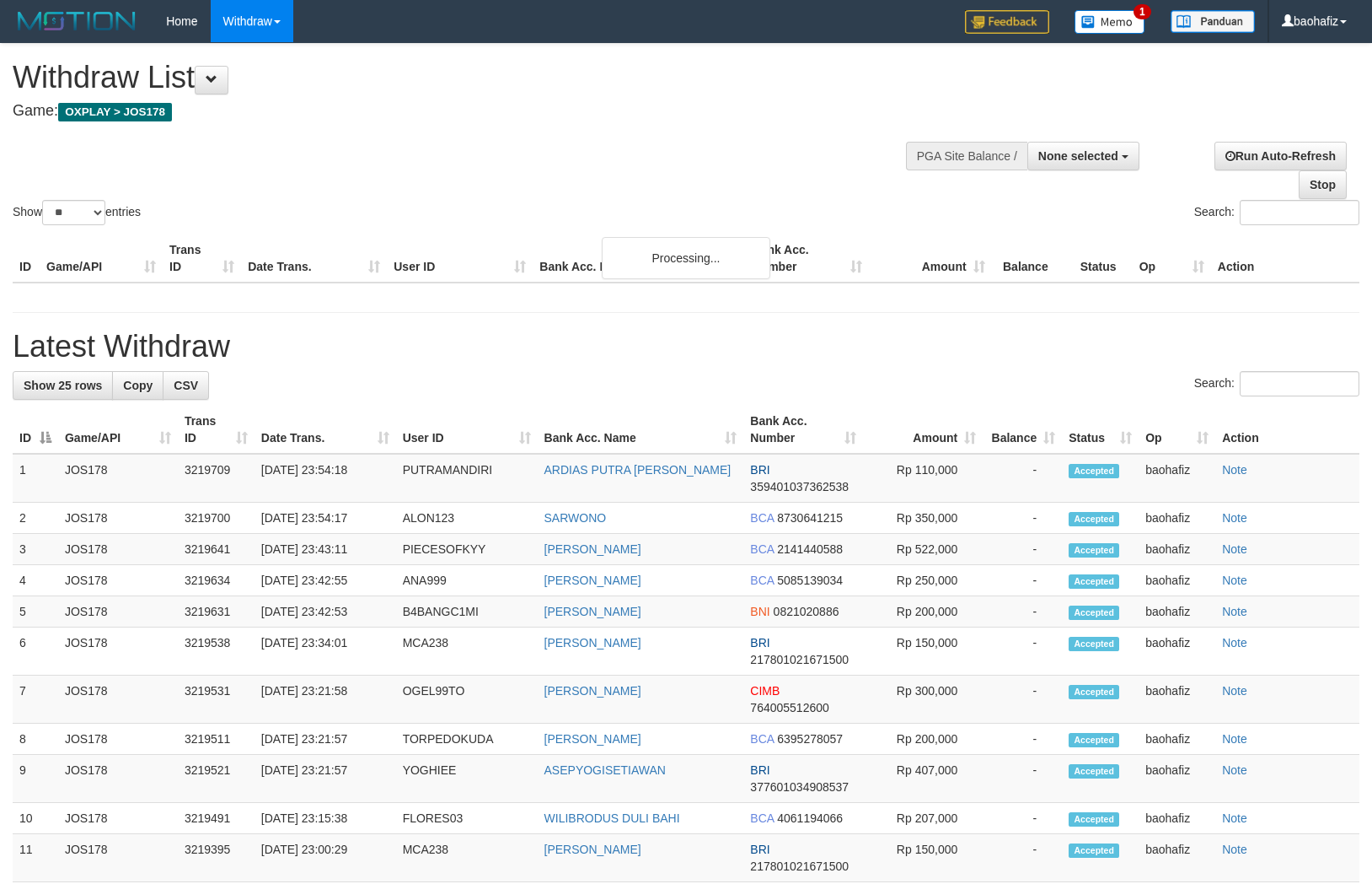
select select
select select "**"
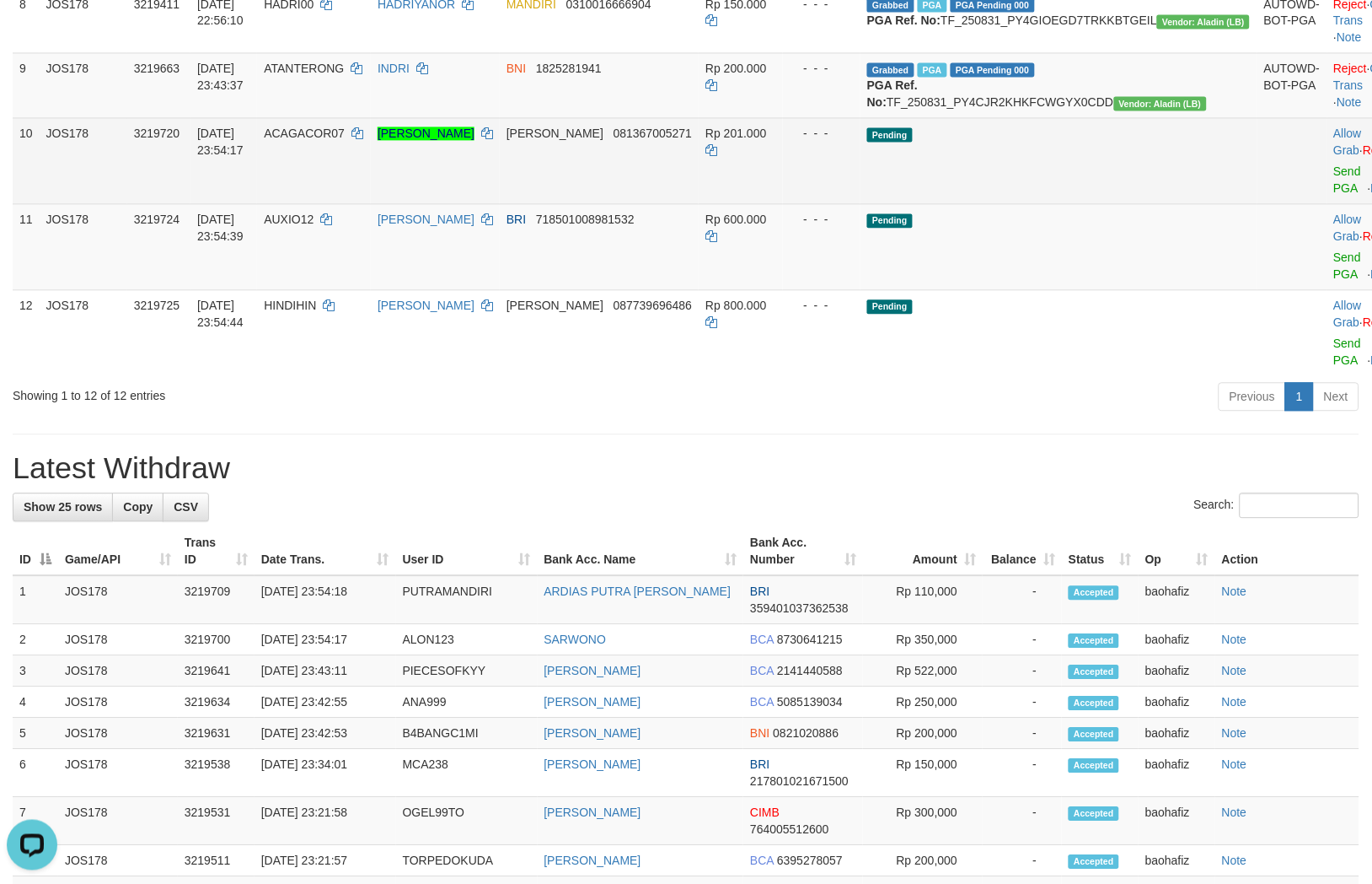
click at [698, 205] on td "DANA 081367005271" at bounding box center [599, 162] width 199 height 86
copy span "081367005271"
click at [698, 205] on td "DANA 081367005271" at bounding box center [599, 162] width 199 height 86
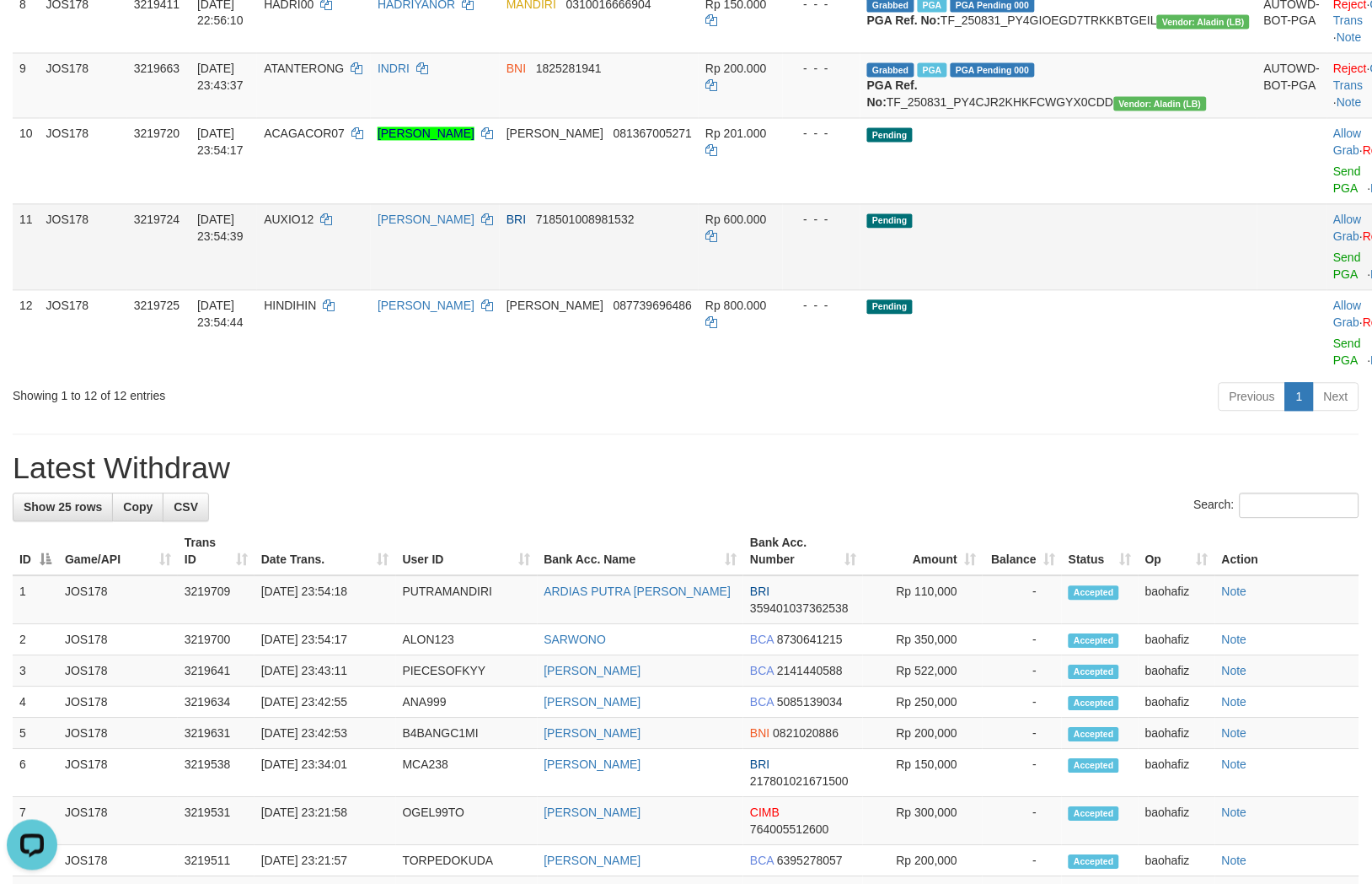
click at [360, 291] on td "AUXIO12" at bounding box center [313, 248] width 114 height 86
copy td "AUXIO12"
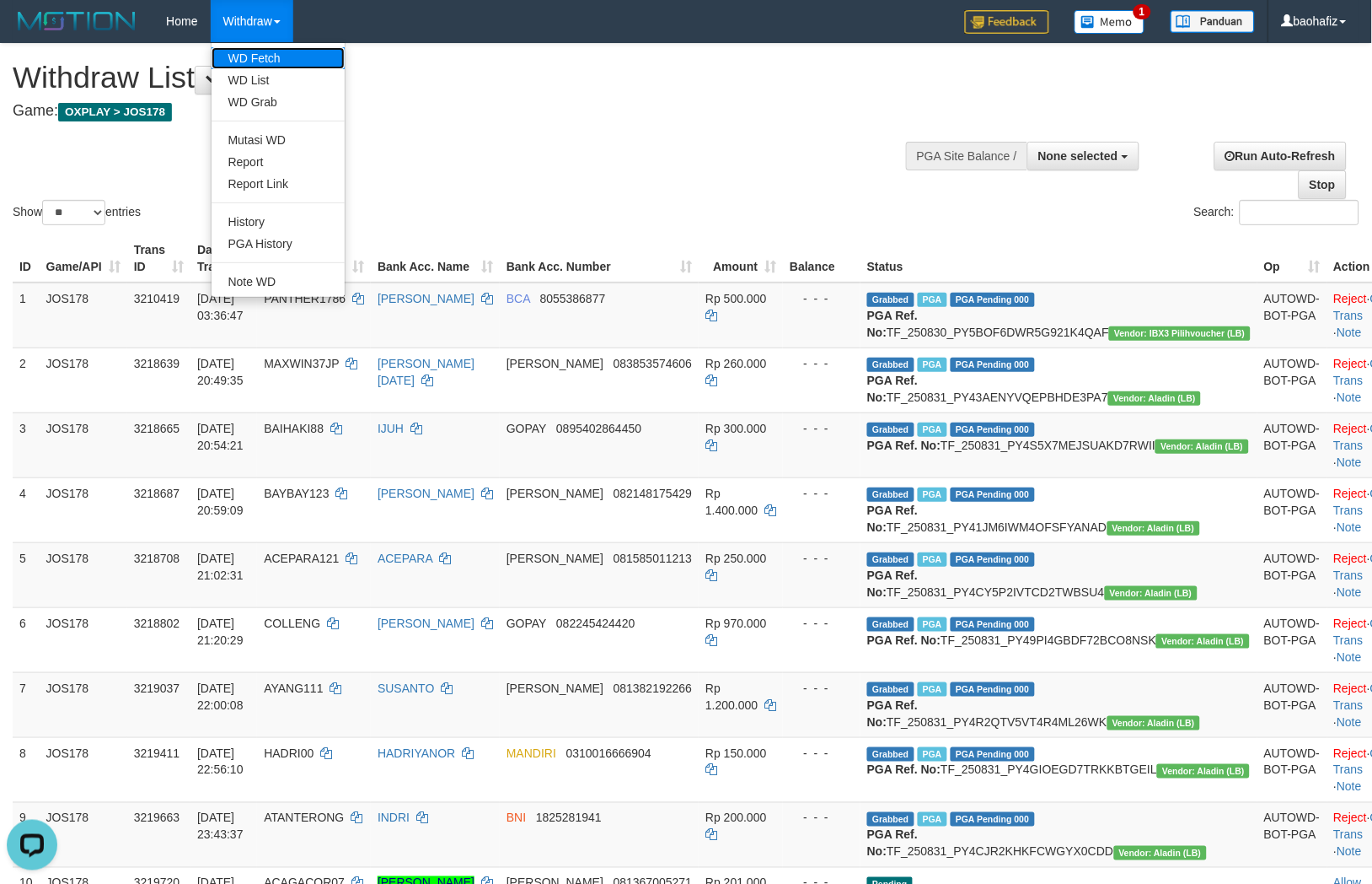
click at [247, 55] on link "WD Fetch" at bounding box center [277, 57] width 133 height 22
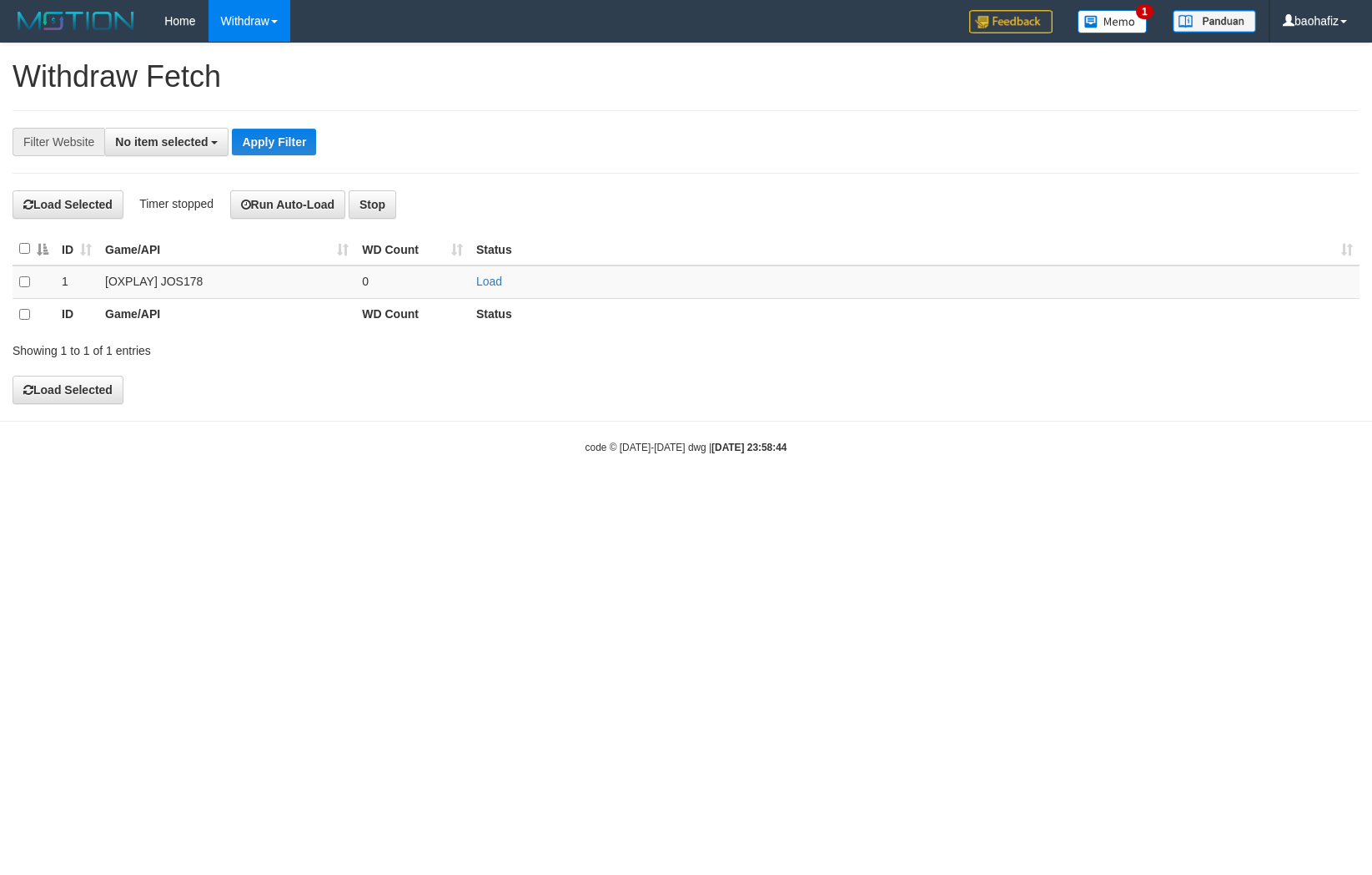
select select
click at [487, 286] on link "Load" at bounding box center [489, 281] width 26 height 13
click at [495, 286] on link "Load" at bounding box center [489, 281] width 26 height 13
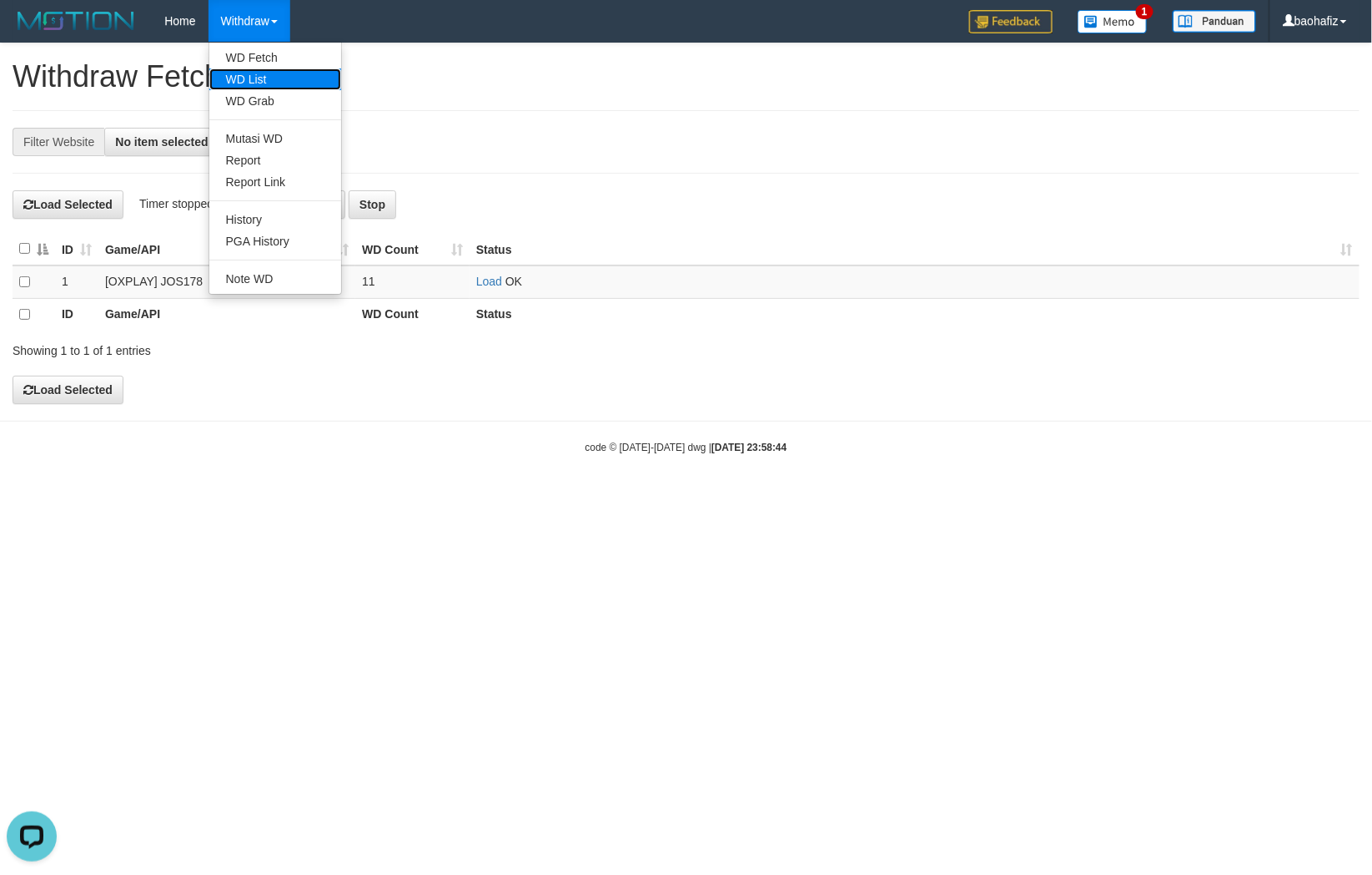
click at [252, 78] on link "WD List" at bounding box center [274, 79] width 131 height 22
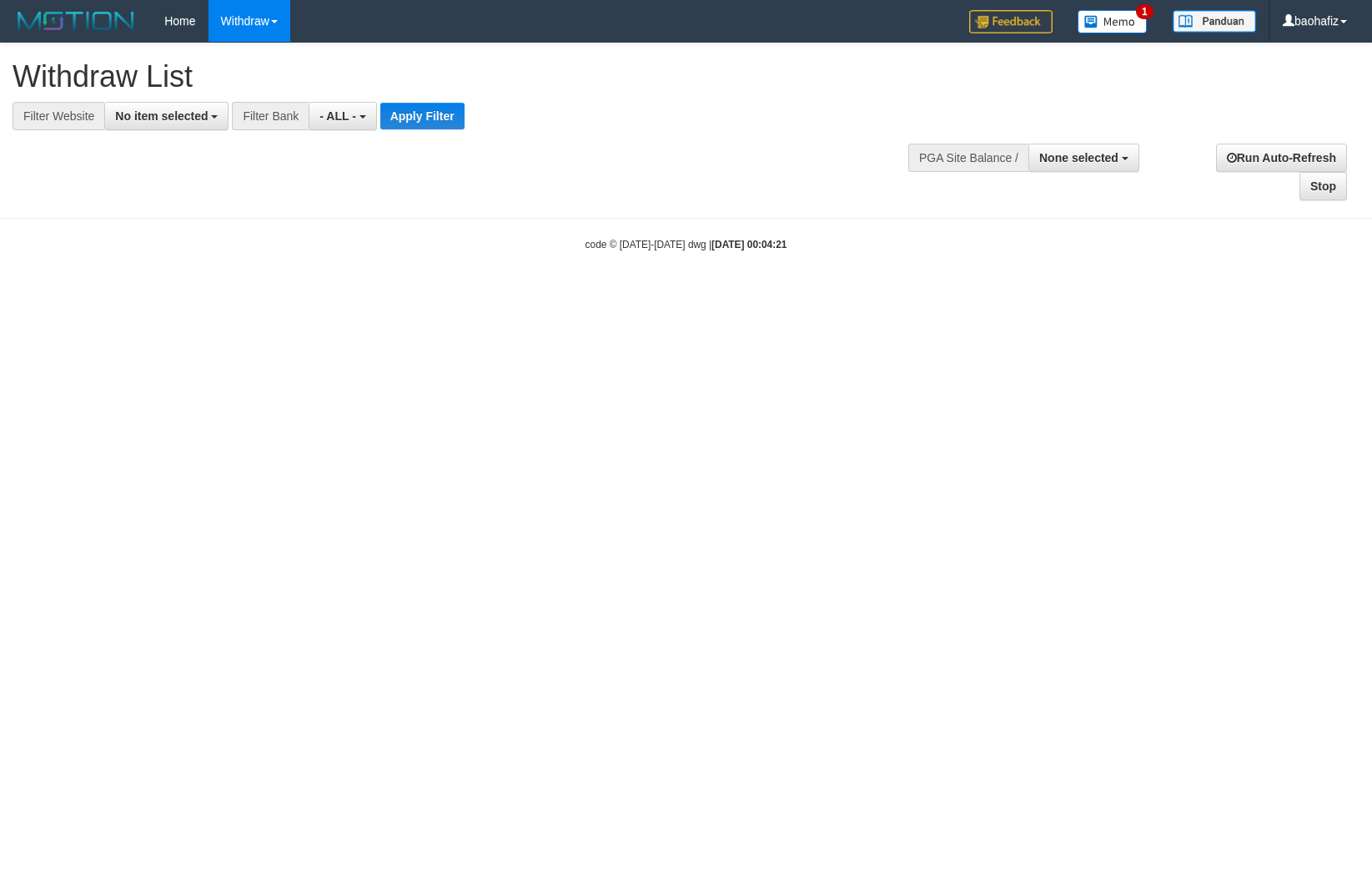
select select
click at [171, 126] on button "No item selected" at bounding box center [165, 116] width 124 height 28
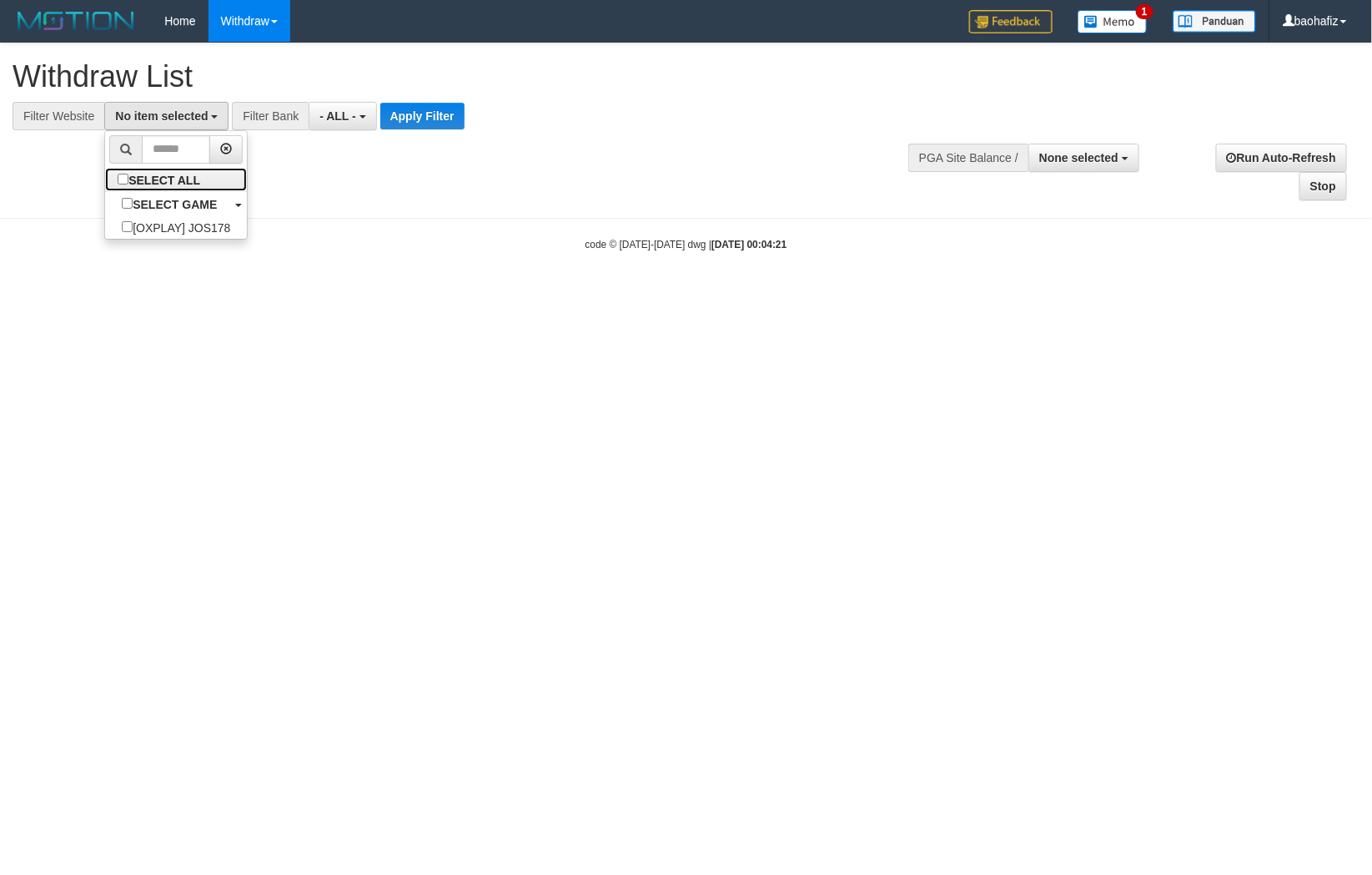
select select "****"
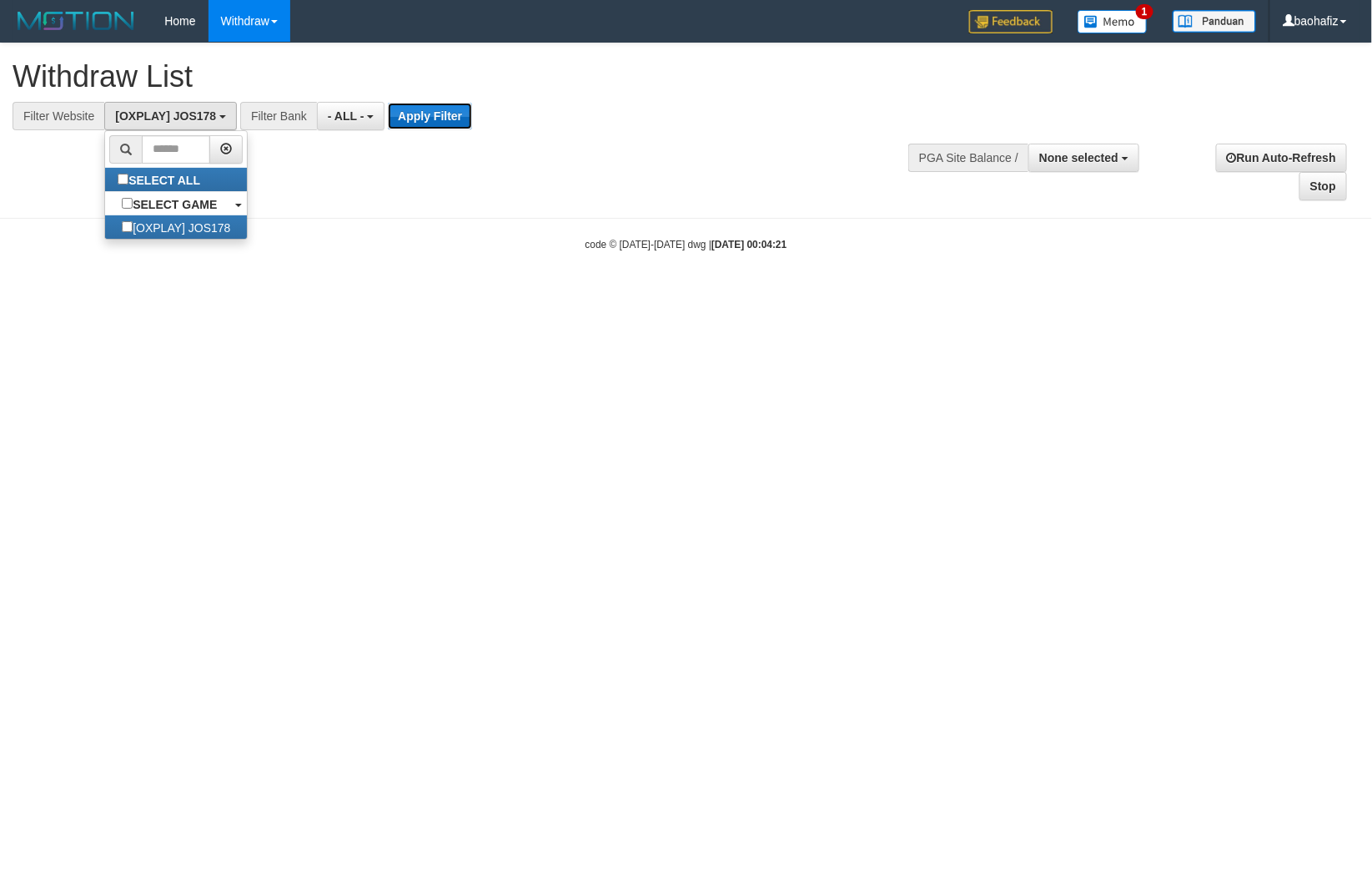
click at [412, 117] on button "Apply Filter" at bounding box center [429, 116] width 84 height 26
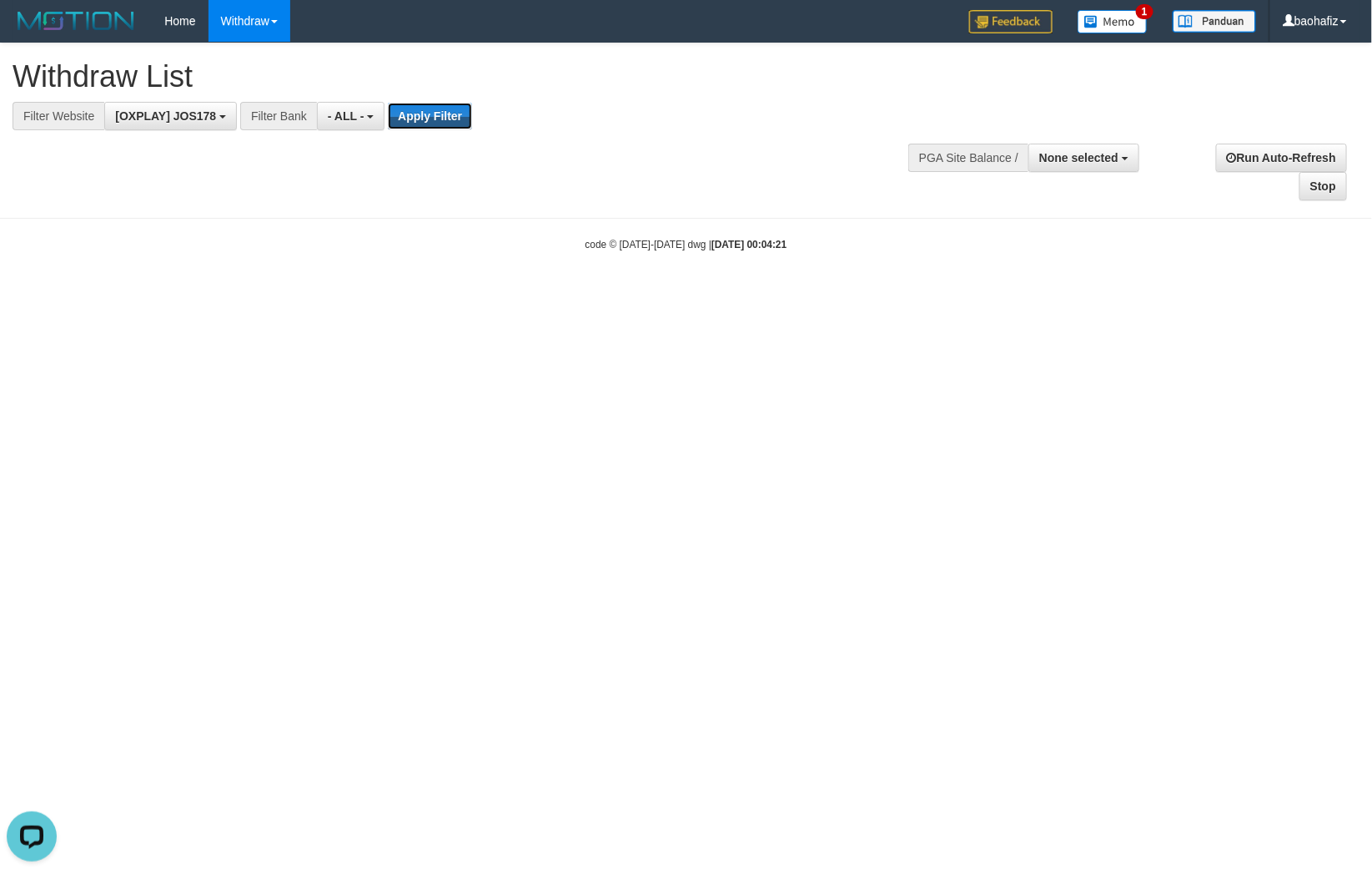
scroll to position [0, 0]
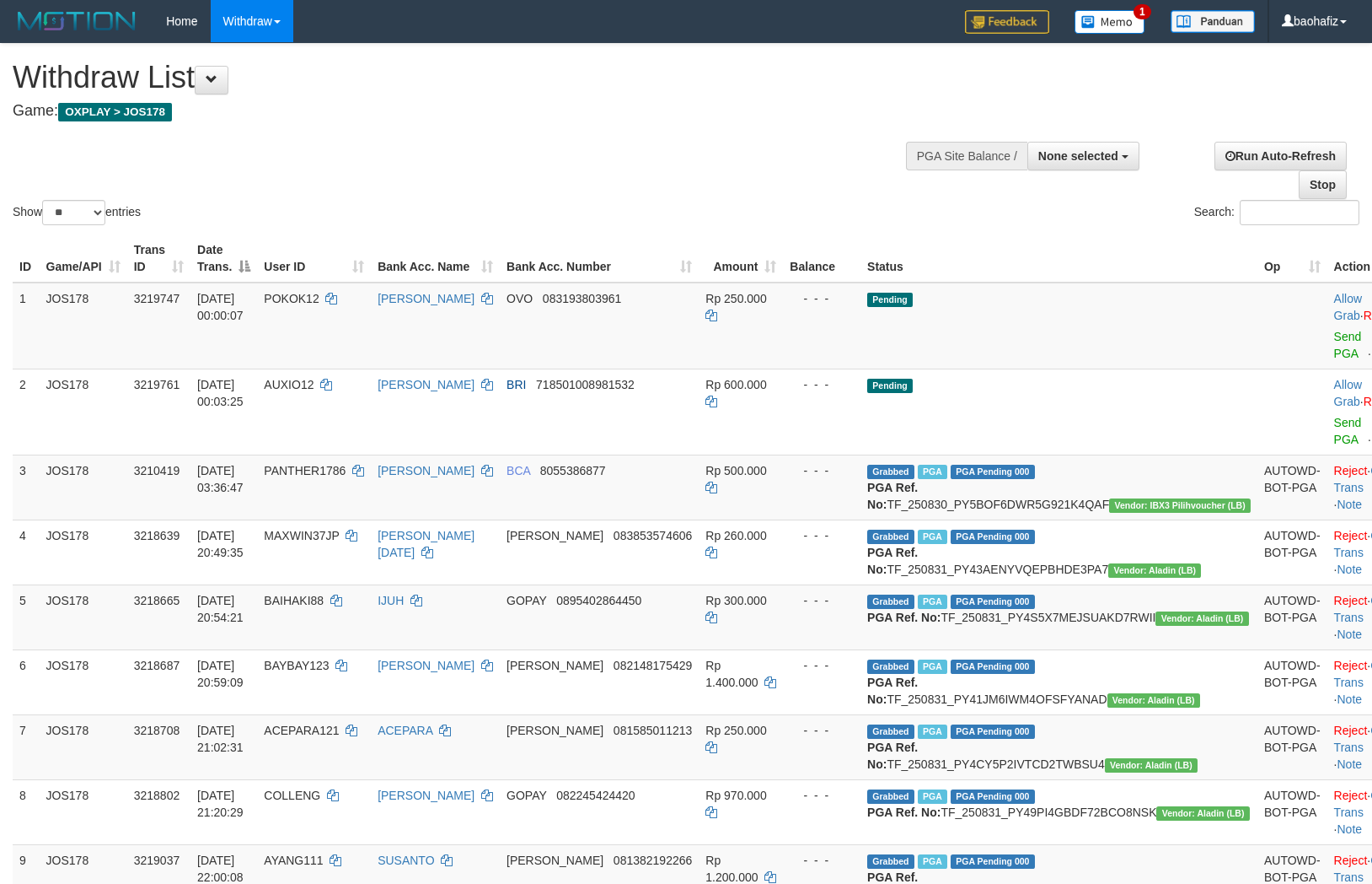
select select
select select "**"
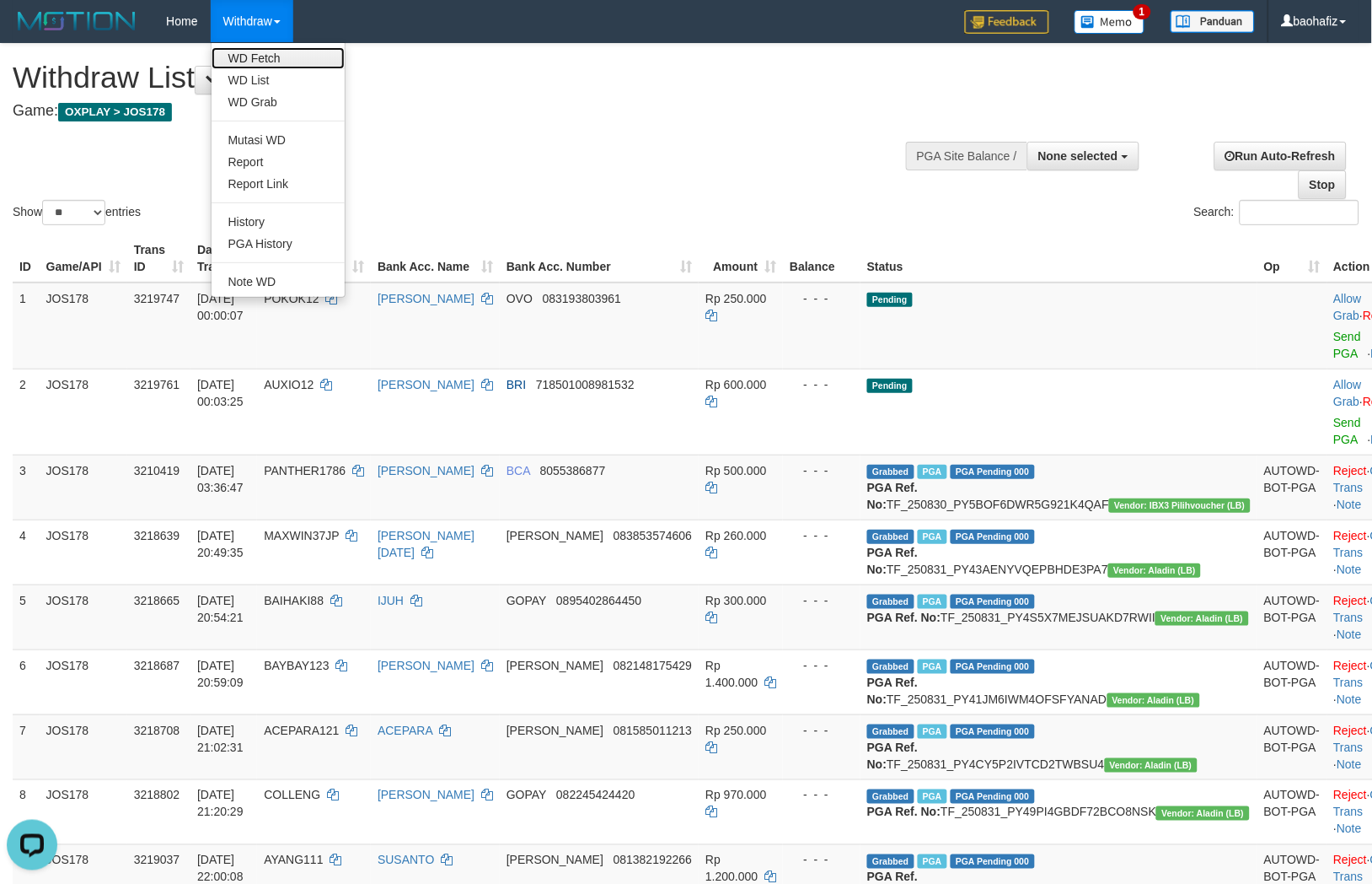
click at [258, 60] on link "WD Fetch" at bounding box center [277, 57] width 133 height 22
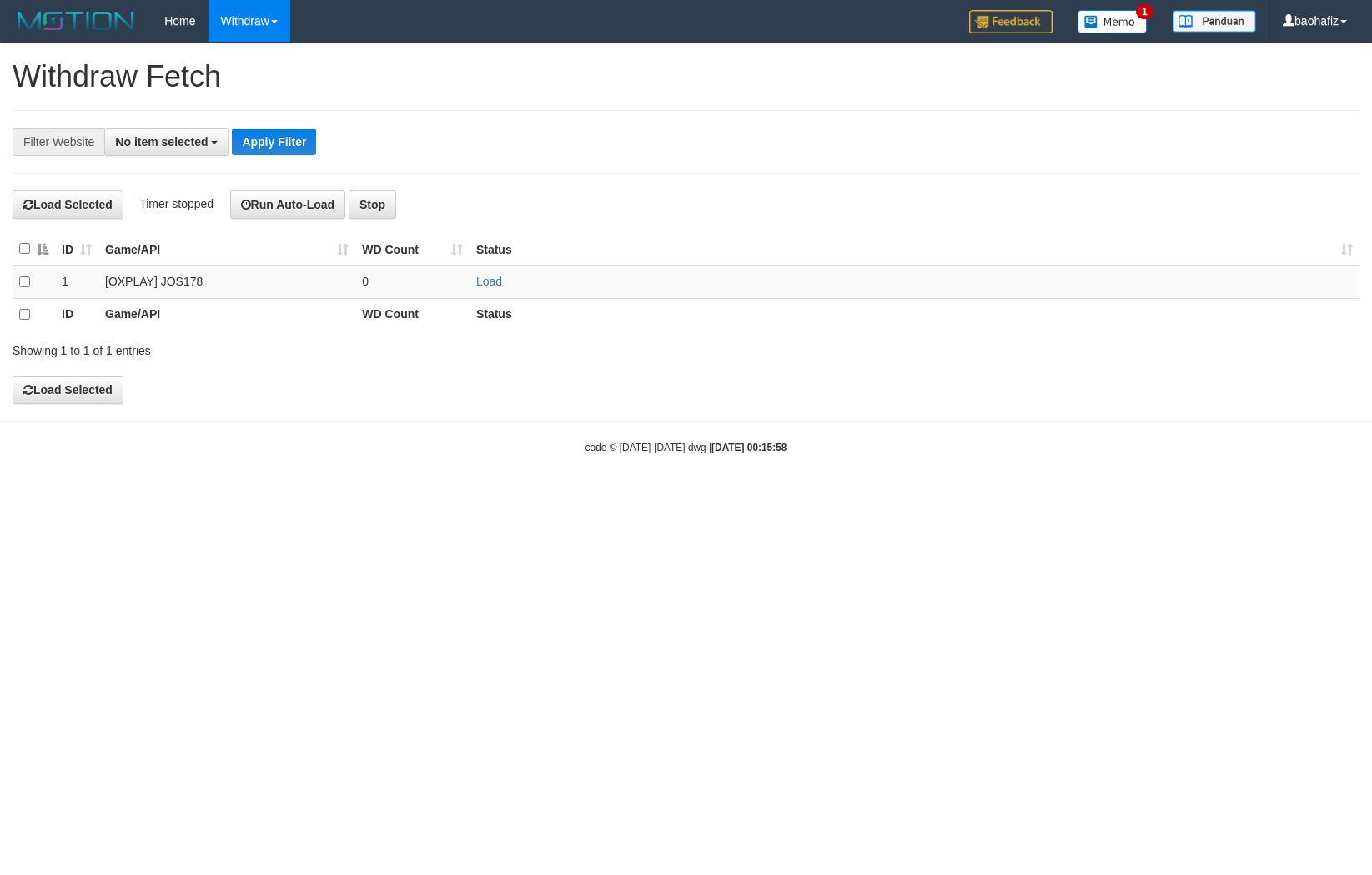
select select
click at [487, 282] on link "Load" at bounding box center [489, 281] width 26 height 13
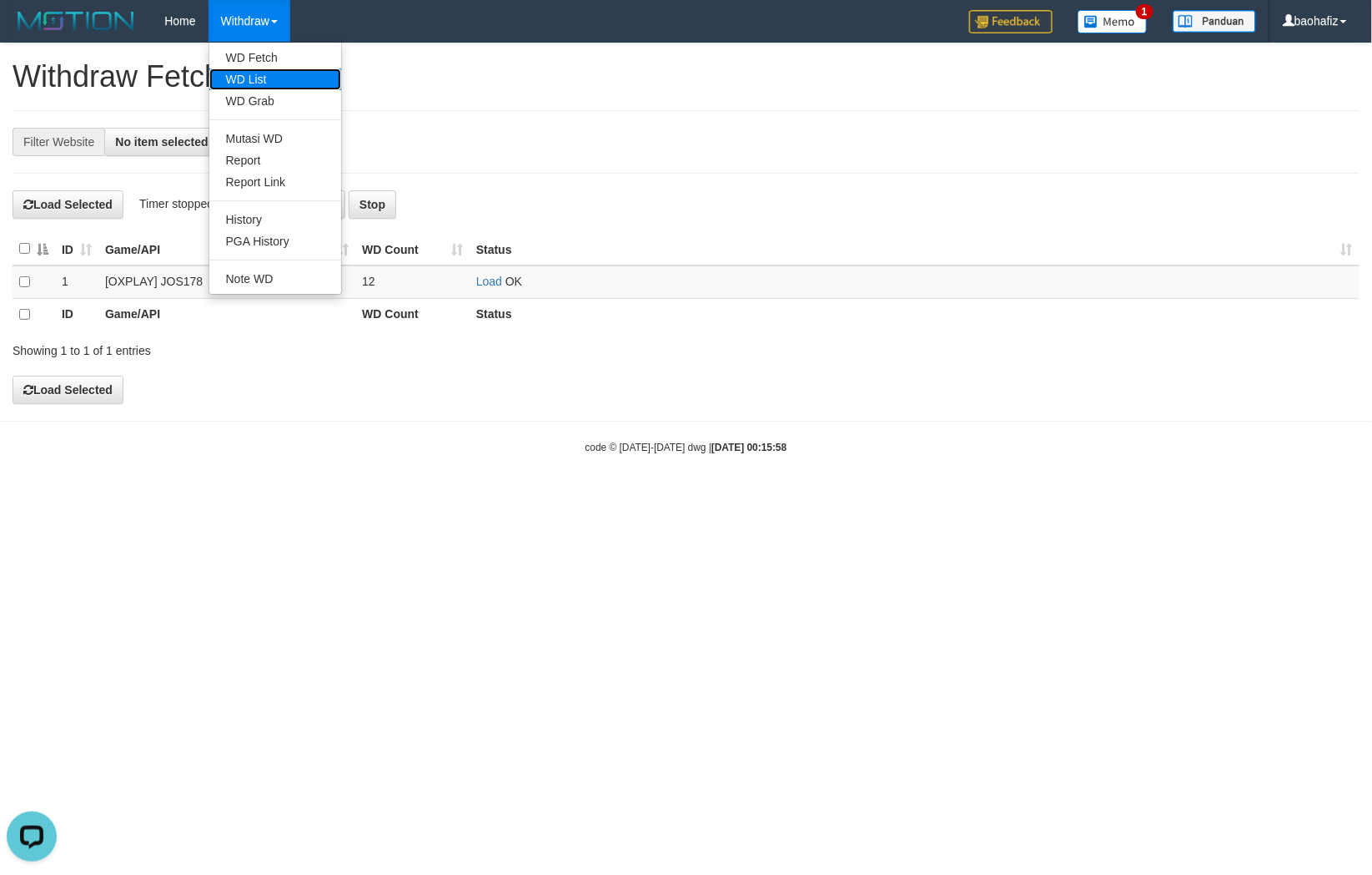
click at [238, 72] on link "WD List" at bounding box center [274, 79] width 131 height 22
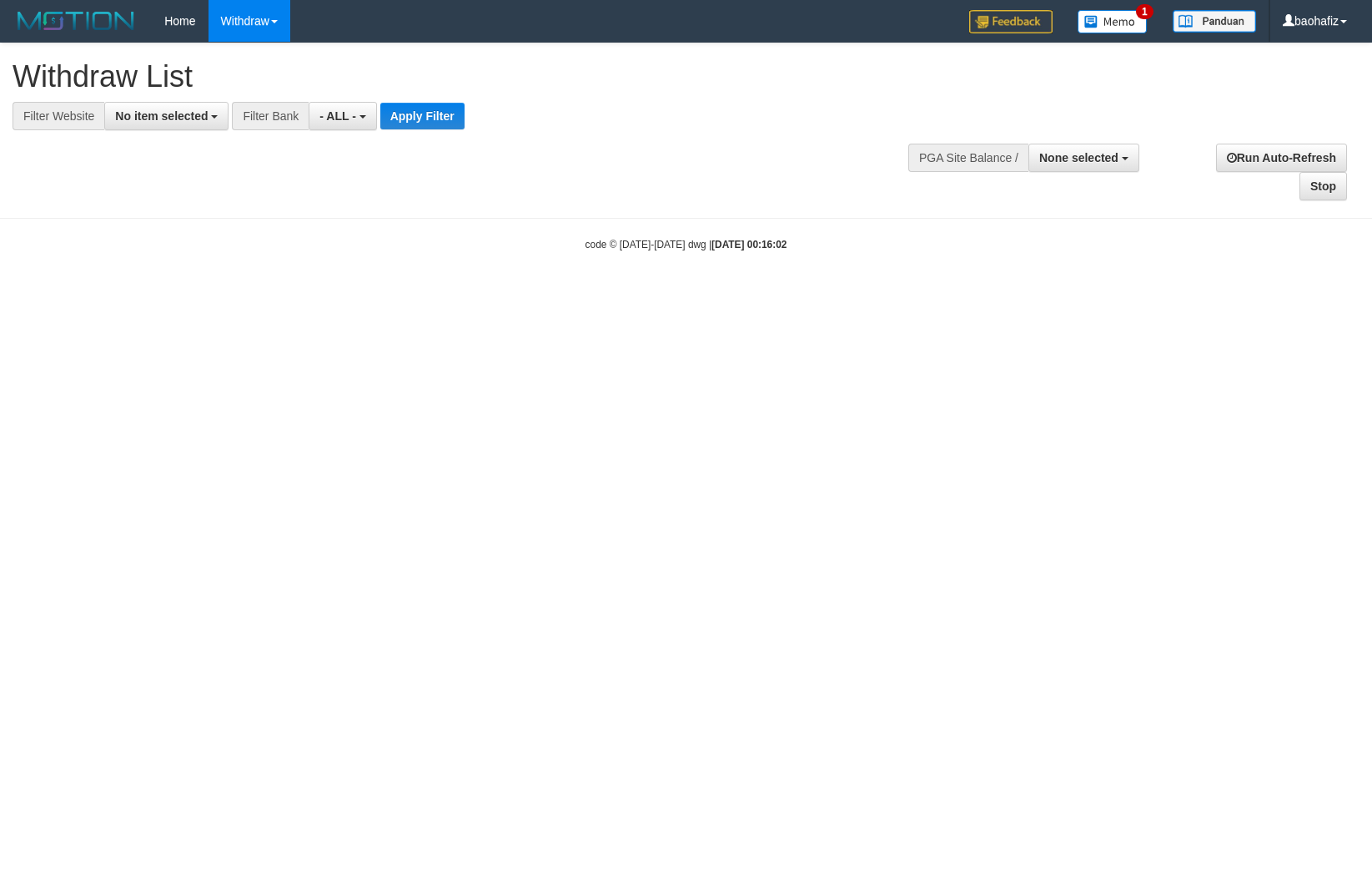
select select
click at [167, 114] on span "No item selected" at bounding box center [162, 116] width 93 height 13
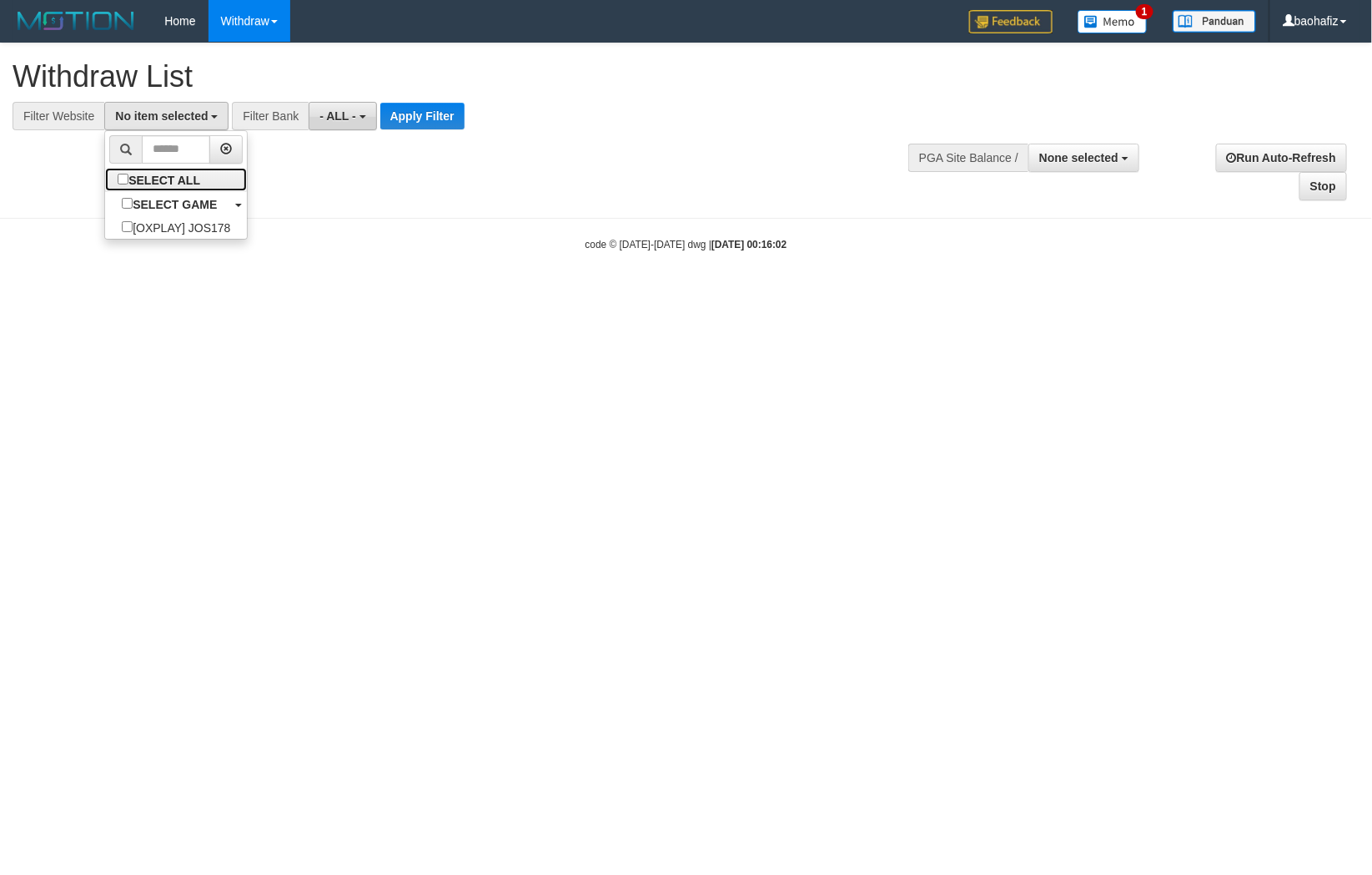
select select "****"
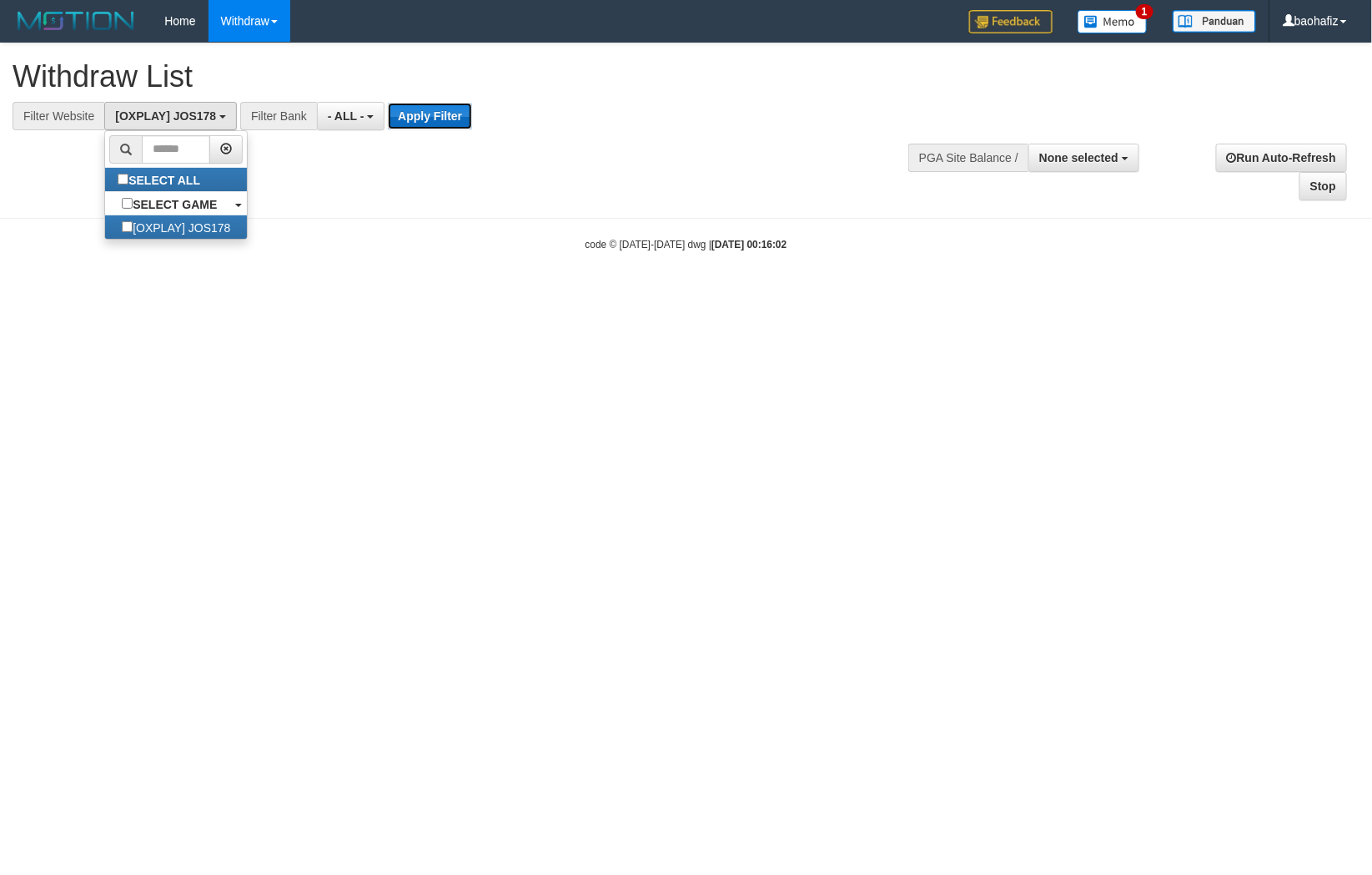
click at [420, 115] on button "Apply Filter" at bounding box center [429, 116] width 84 height 26
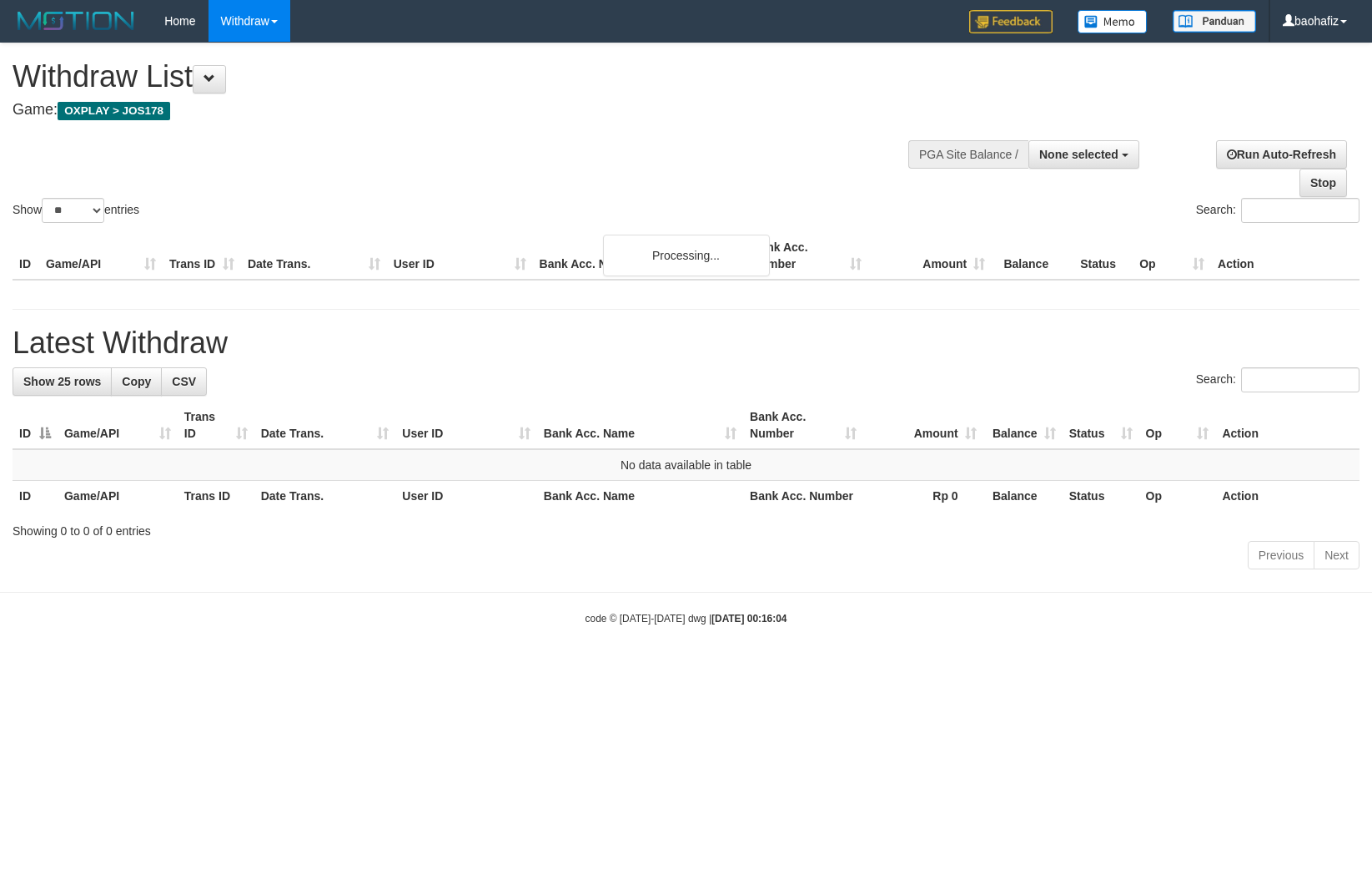
select select
select select "**"
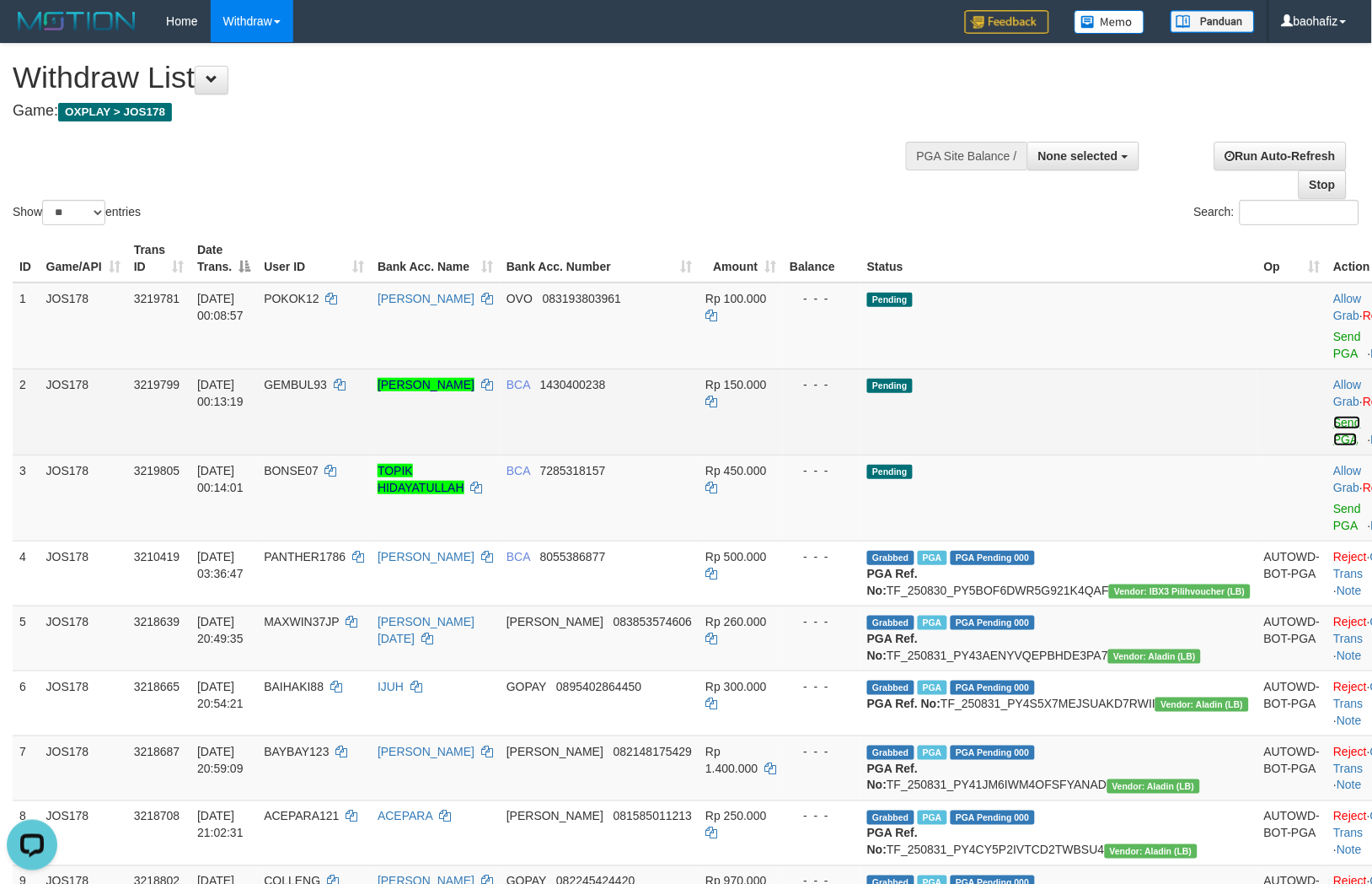
click at [1335, 416] on link "Send PGA" at bounding box center [1348, 431] width 28 height 31
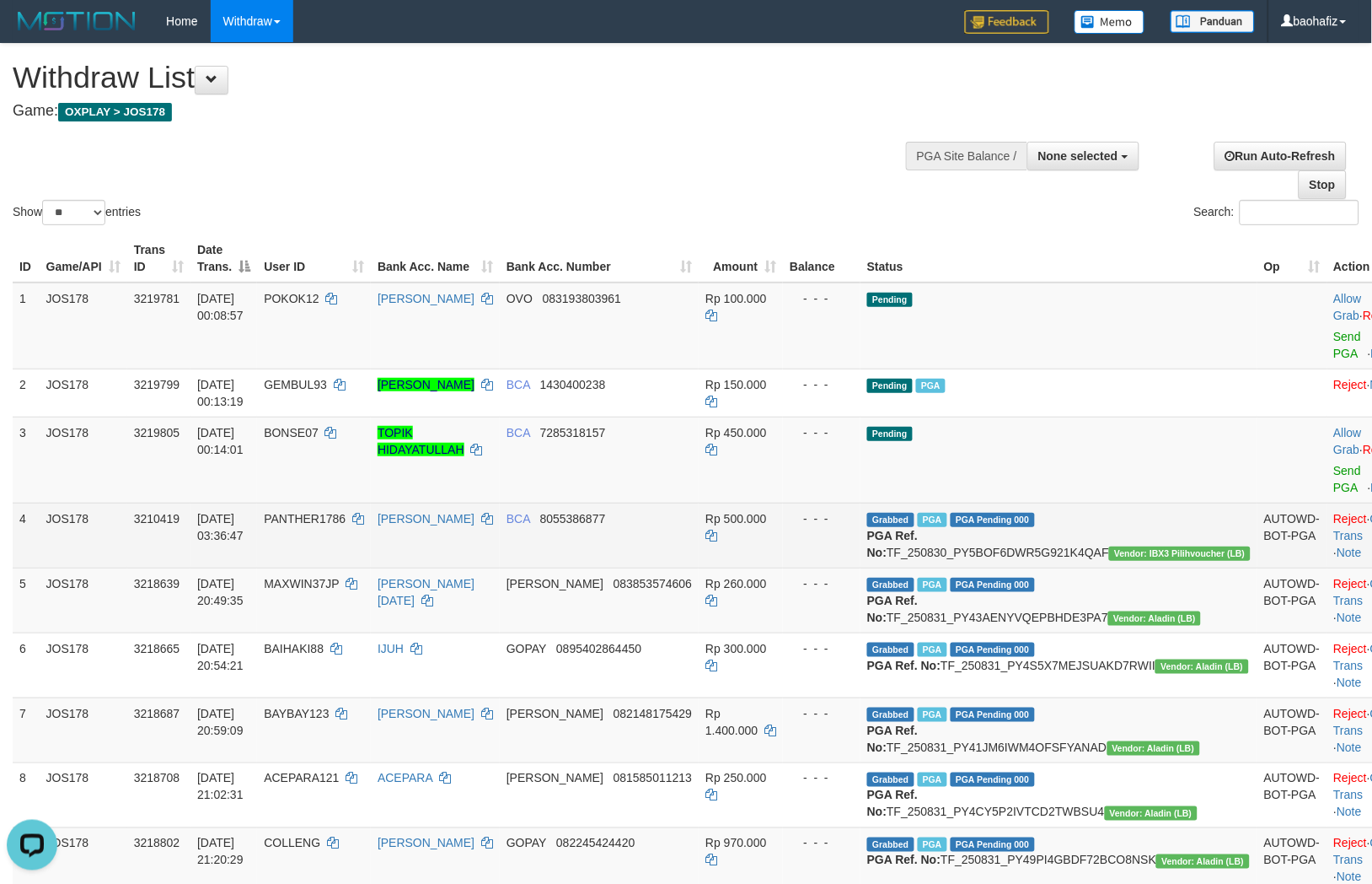
click at [1328, 503] on td "Reject · Check Trans · Note" at bounding box center [1369, 535] width 83 height 65
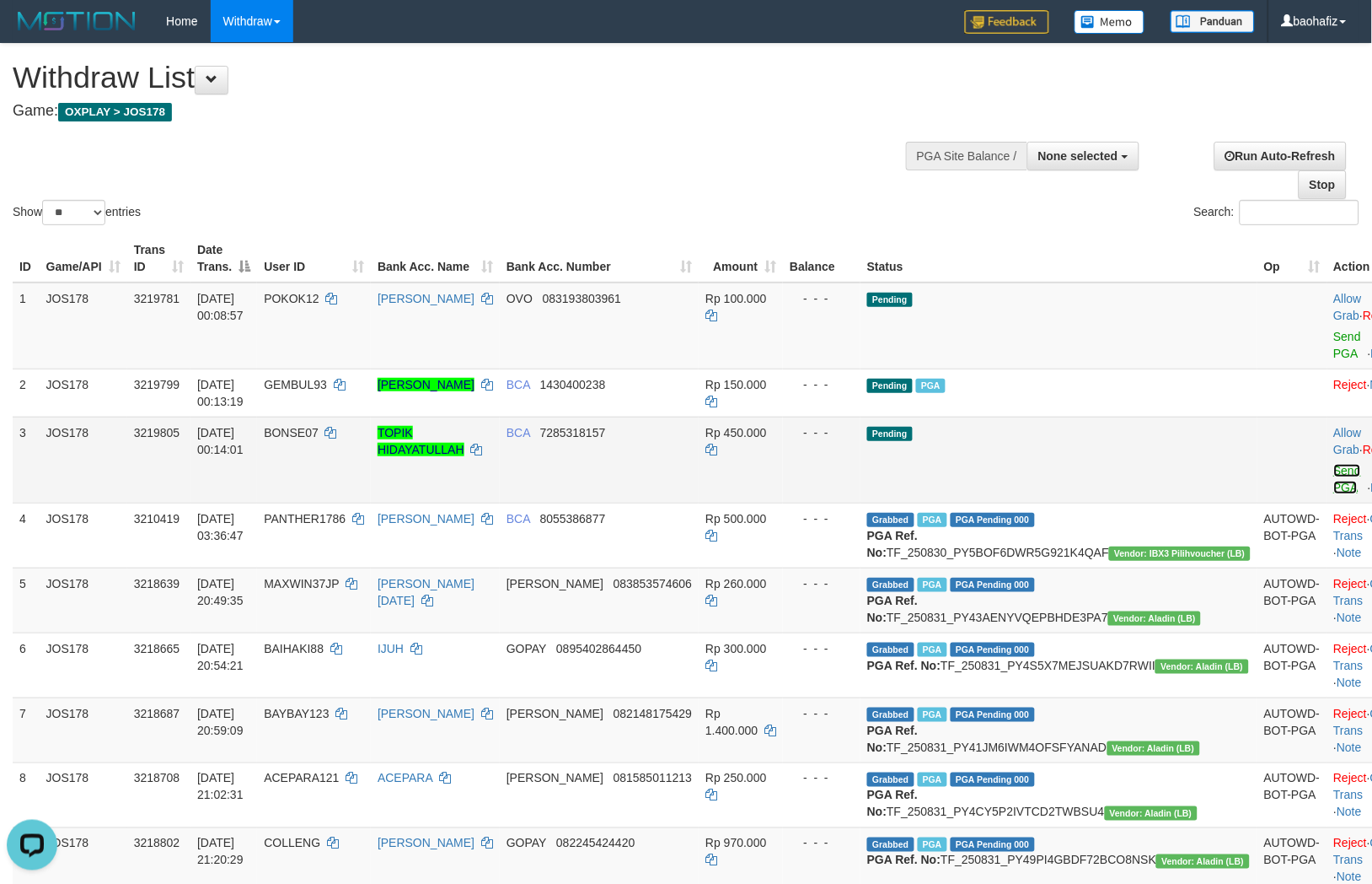
click at [1335, 464] on link "Send PGA" at bounding box center [1348, 479] width 28 height 31
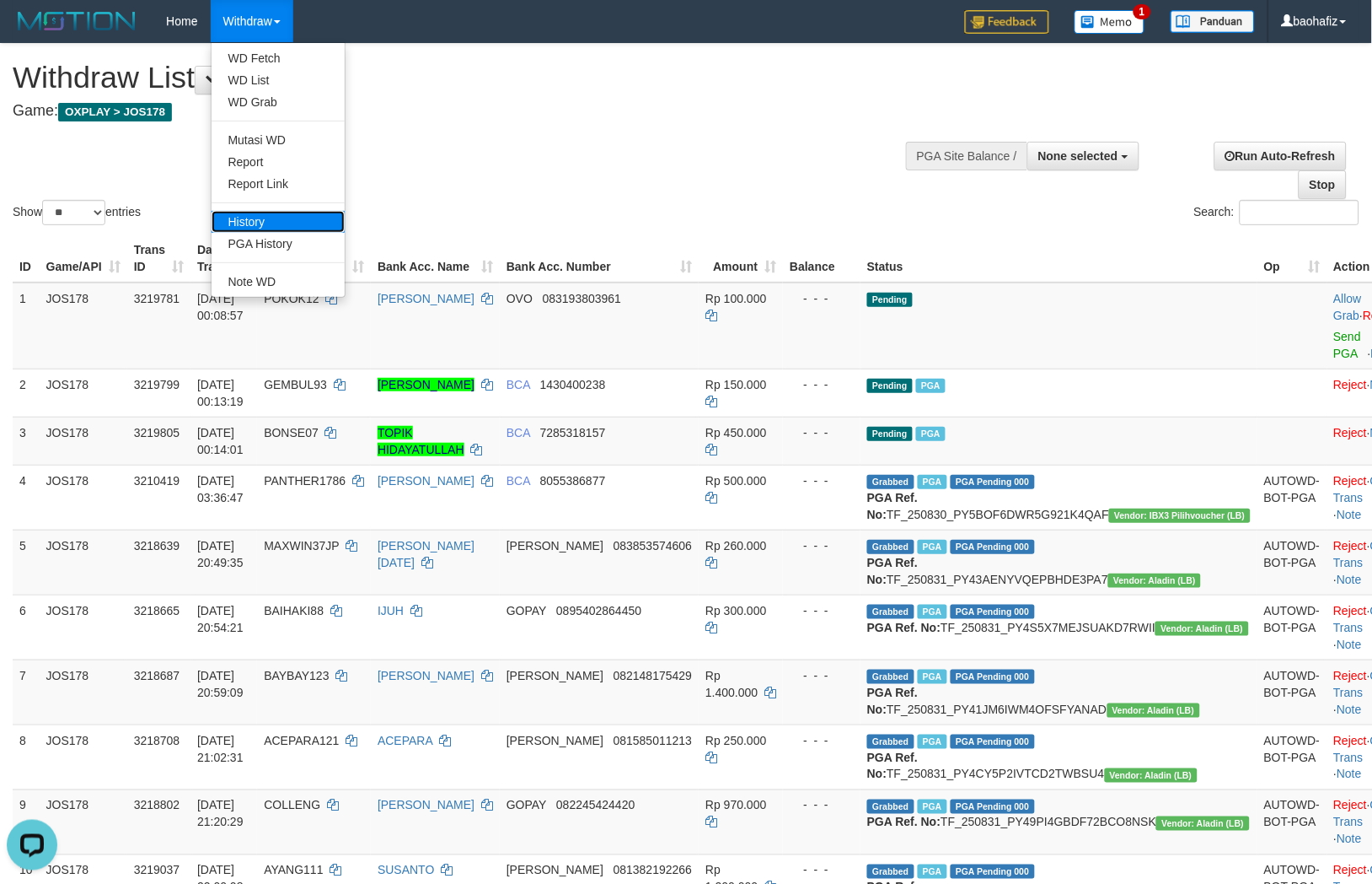
click at [240, 230] on link "History" at bounding box center [277, 222] width 133 height 22
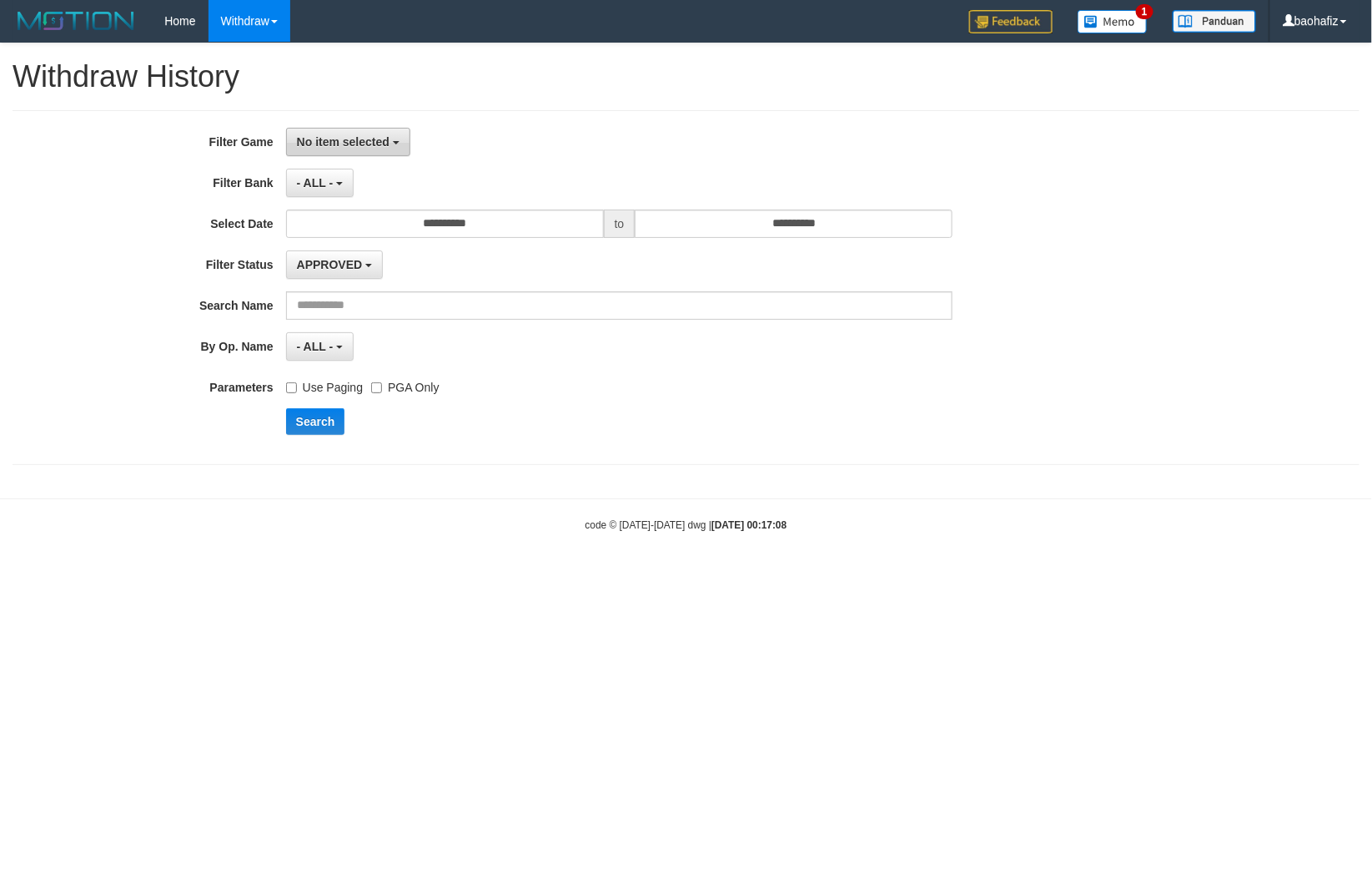
click at [327, 148] on button "No item selected" at bounding box center [348, 142] width 124 height 28
click at [315, 216] on label "SELECT ALL" at bounding box center [393, 205] width 212 height 23
select select "****"
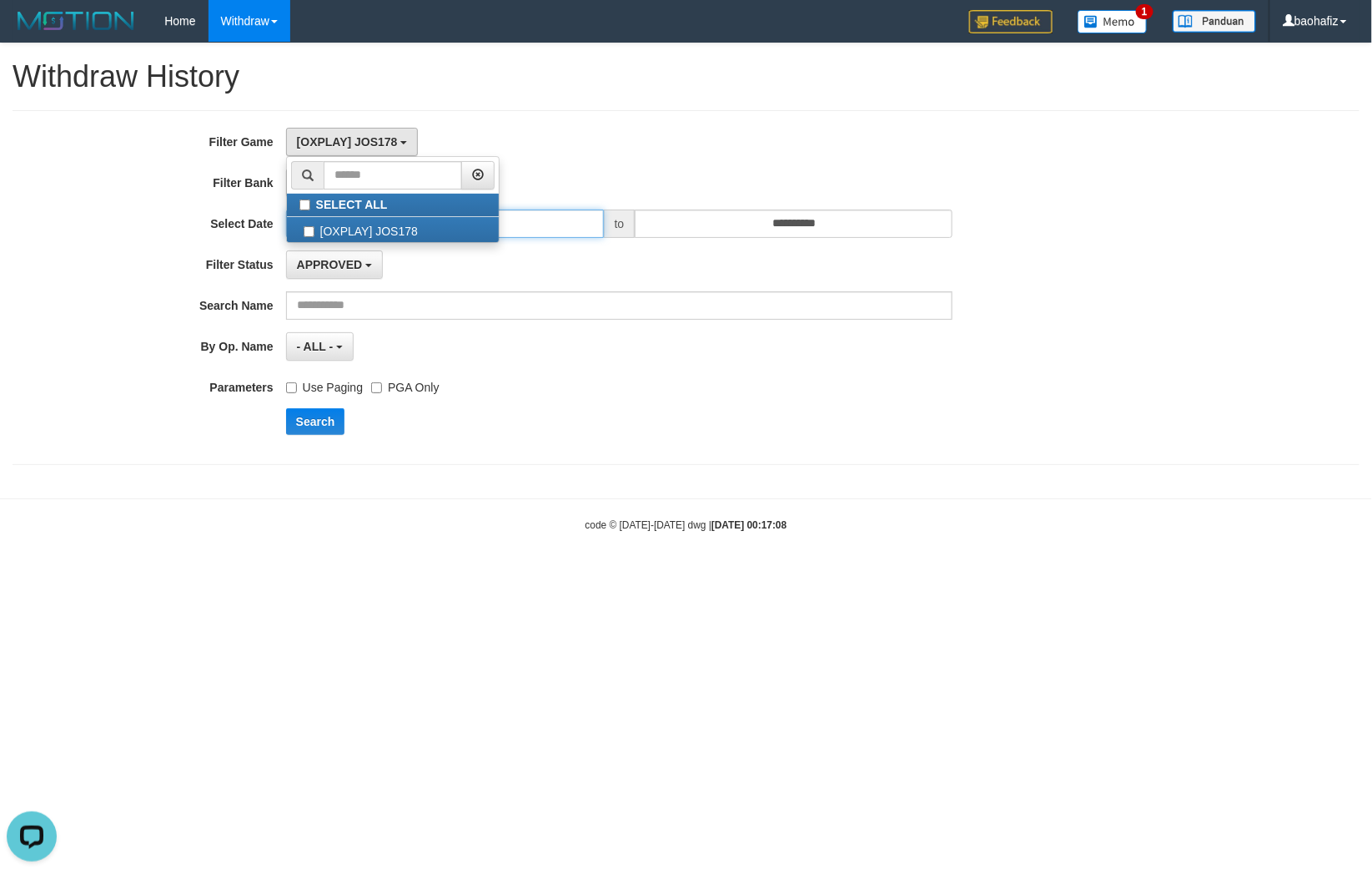
click at [554, 228] on input "**********" at bounding box center [445, 223] width 318 height 28
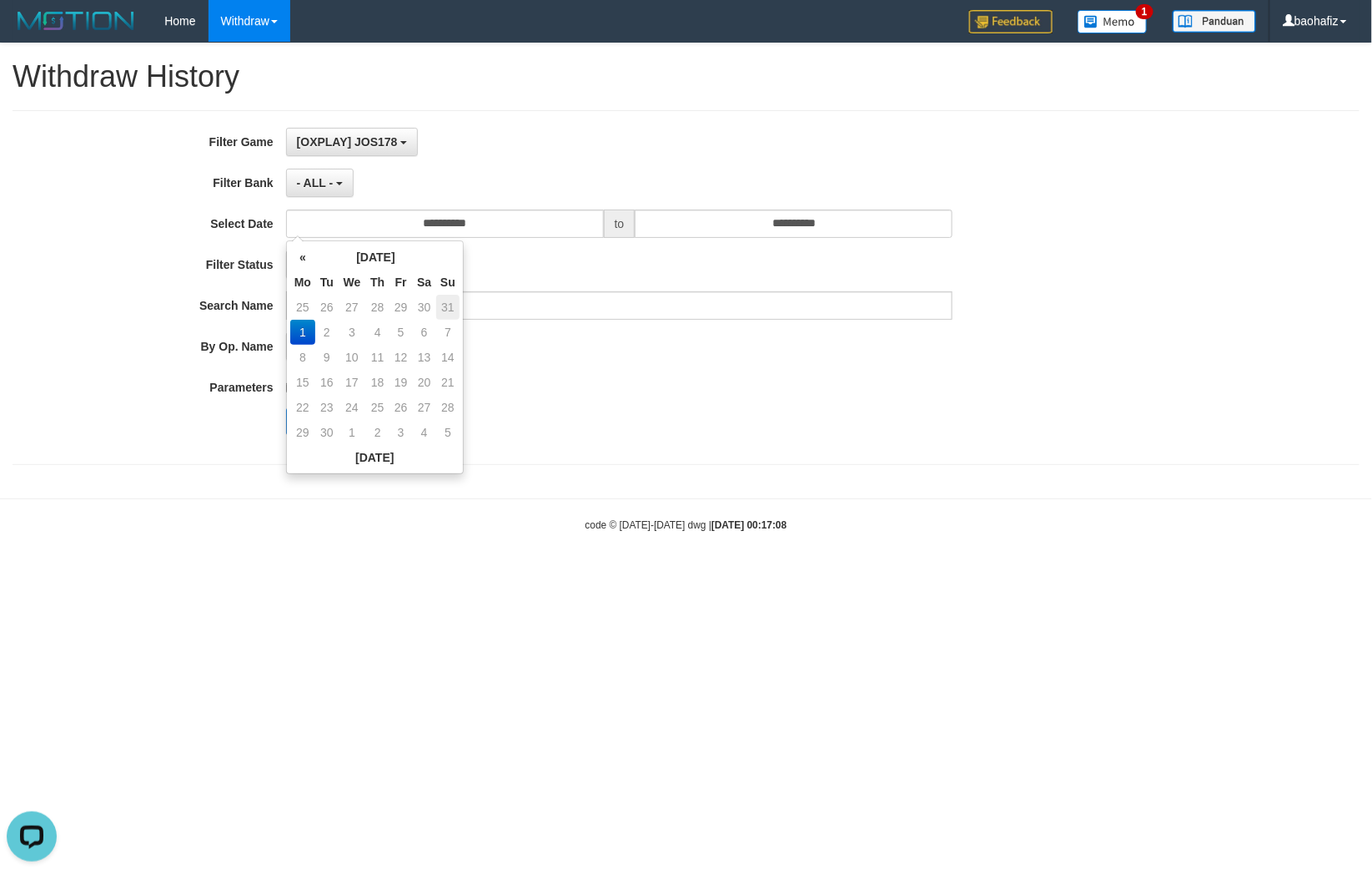
click at [448, 305] on td "31" at bounding box center [447, 306] width 24 height 25
type input "**********"
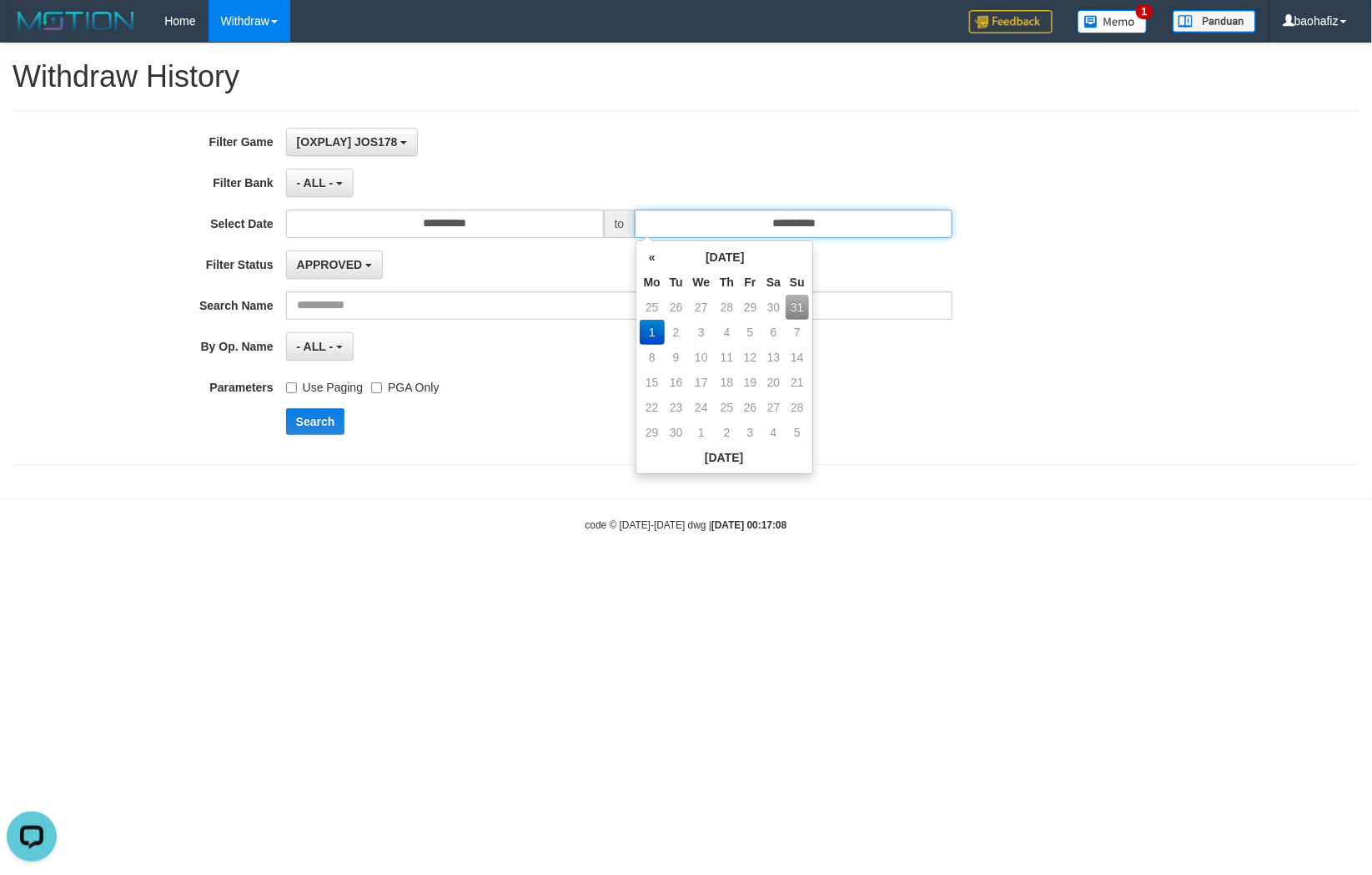
click at [757, 229] on input "**********" at bounding box center [793, 223] width 318 height 28
click at [792, 306] on td "31" at bounding box center [797, 306] width 24 height 25
type input "**********"
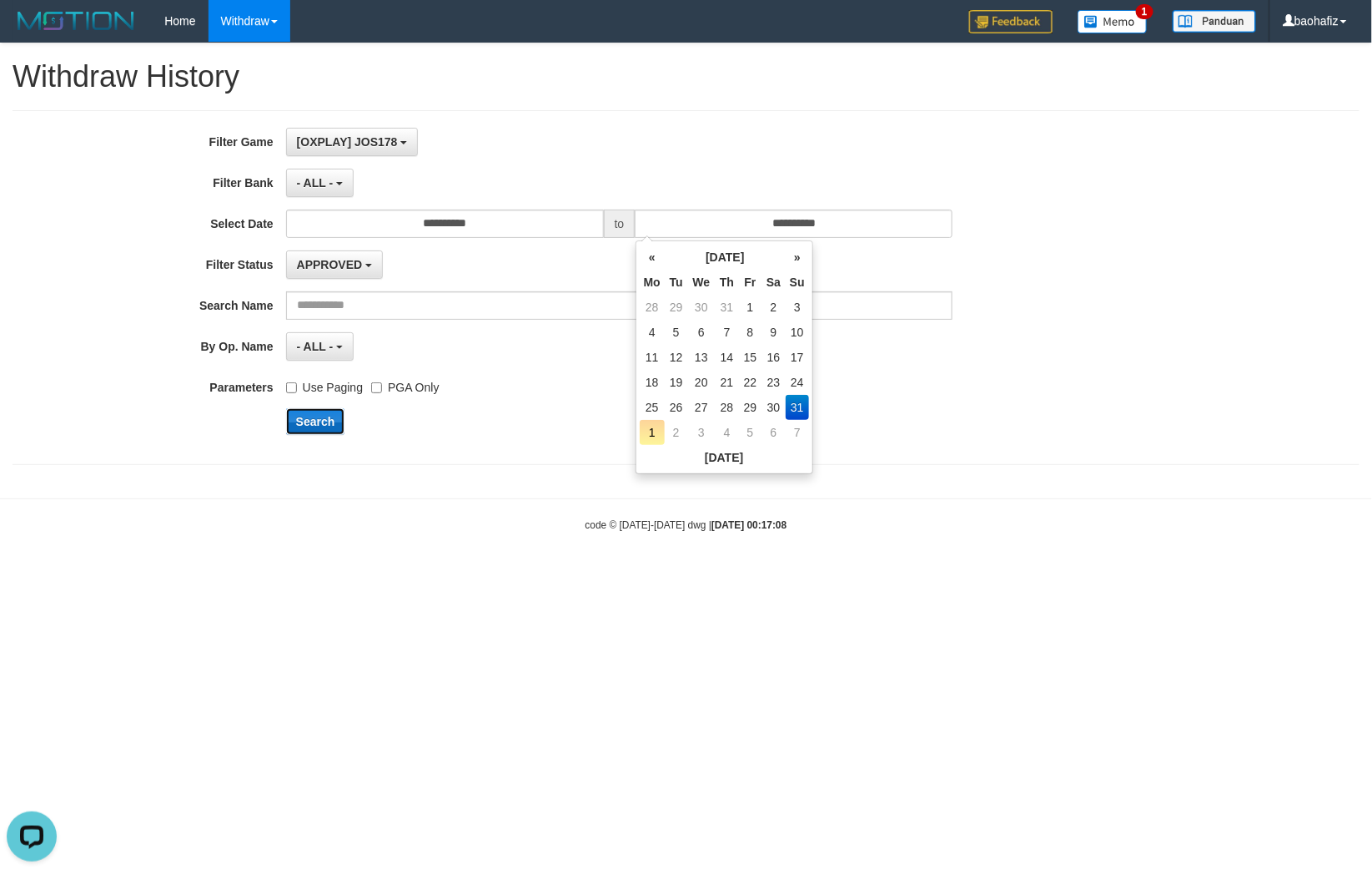
click at [304, 420] on button "Search" at bounding box center [316, 421] width 60 height 26
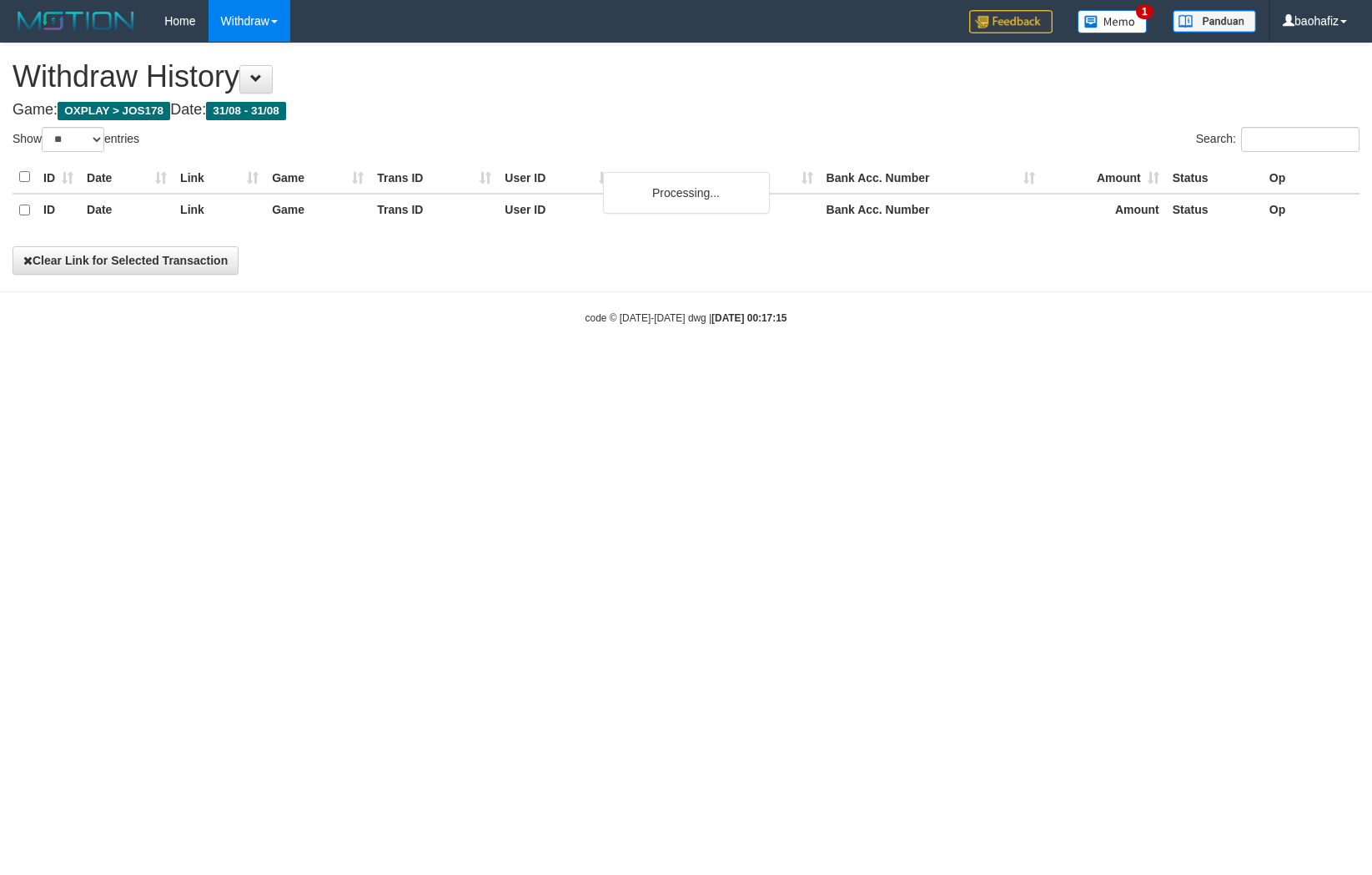
select select "**"
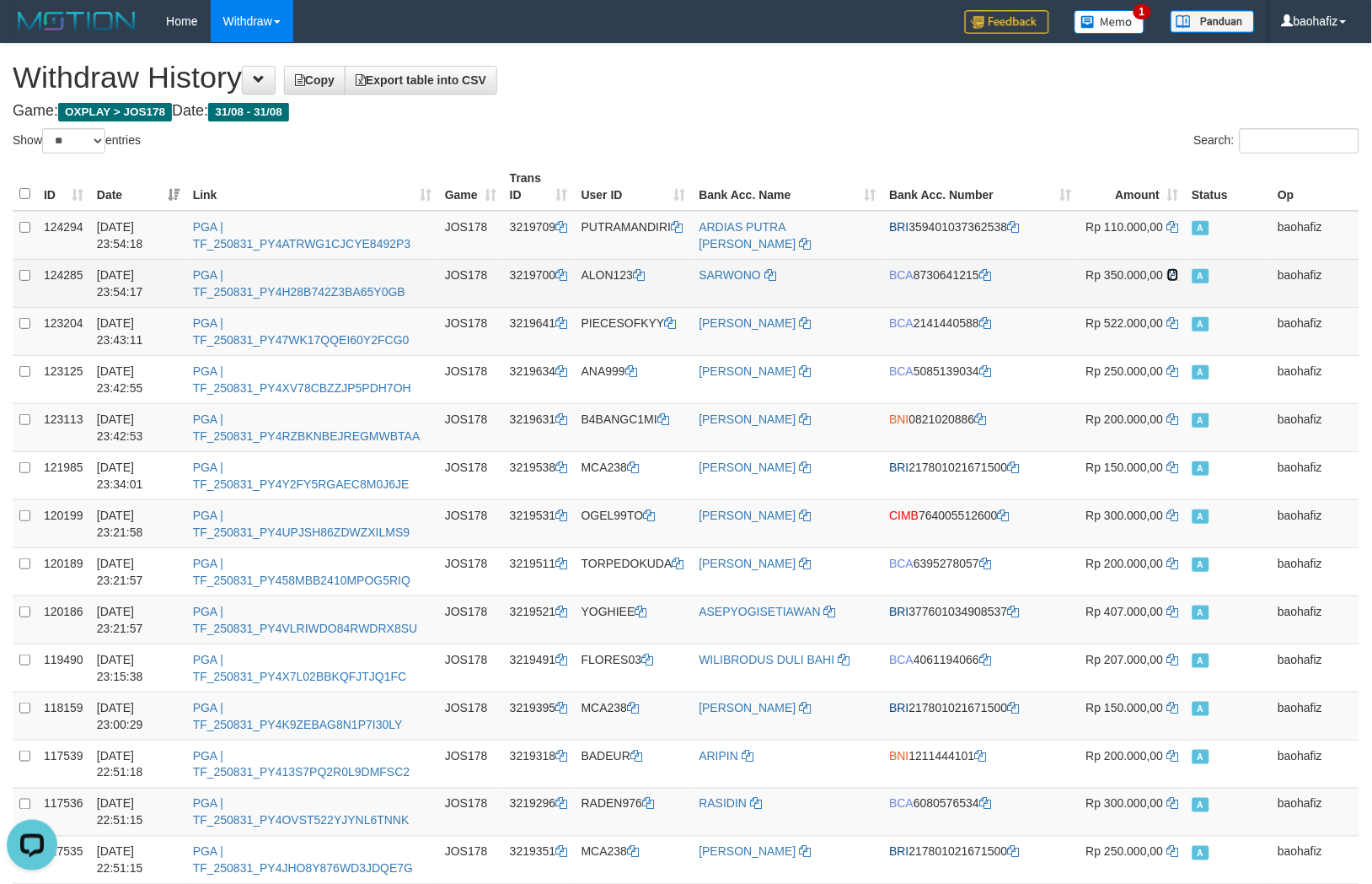
click at [1168, 270] on icon at bounding box center [1173, 274] width 11 height 11
click at [759, 293] on td "SARWONO" at bounding box center [787, 283] width 190 height 48
copy td "SARWONO"
click at [621, 285] on td "ALON123" at bounding box center [634, 283] width 118 height 48
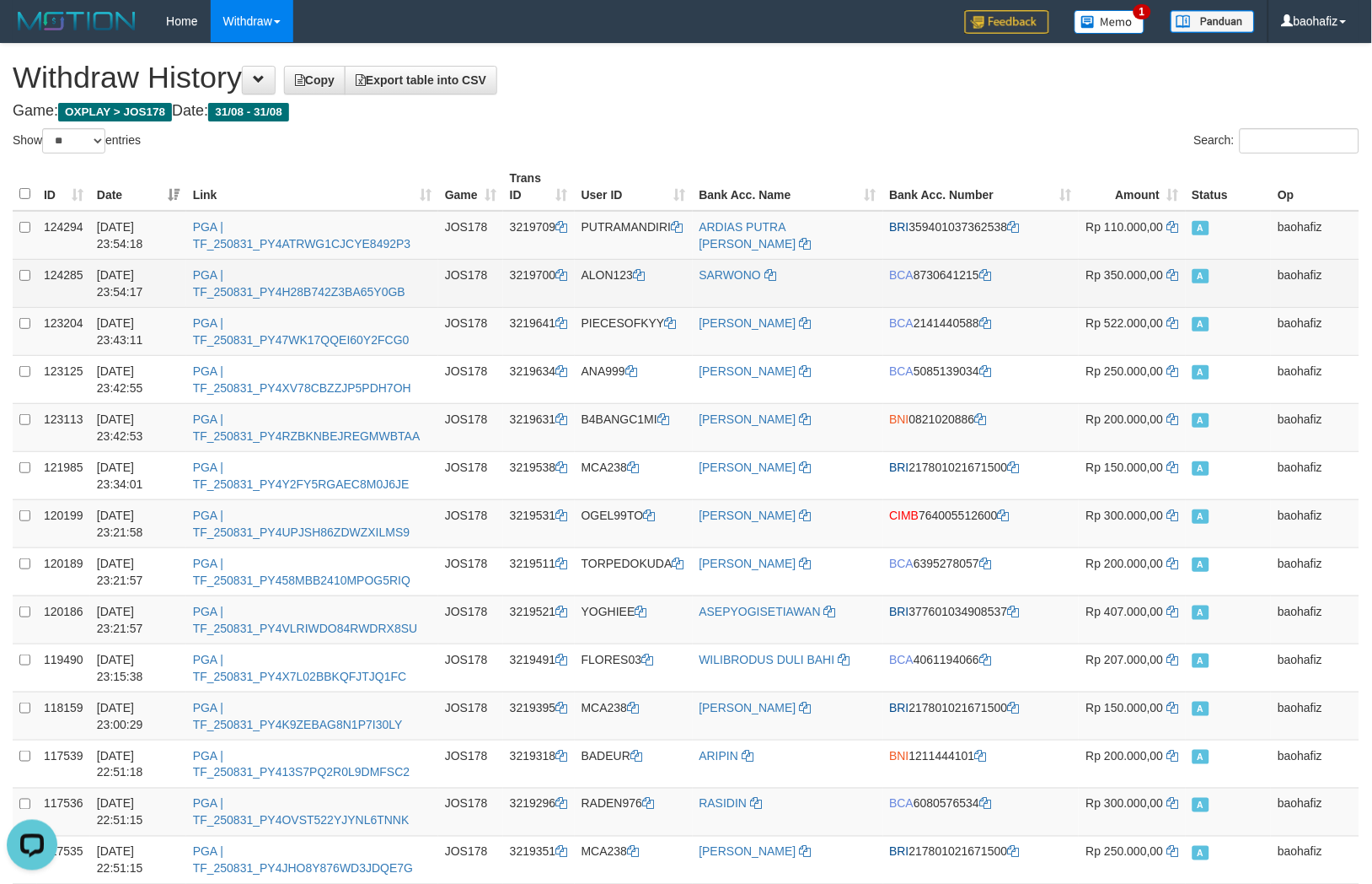
click at [621, 285] on td "ALON123" at bounding box center [634, 283] width 118 height 48
copy td "ALON123"
click at [796, 262] on td "SARWONO" at bounding box center [787, 283] width 190 height 48
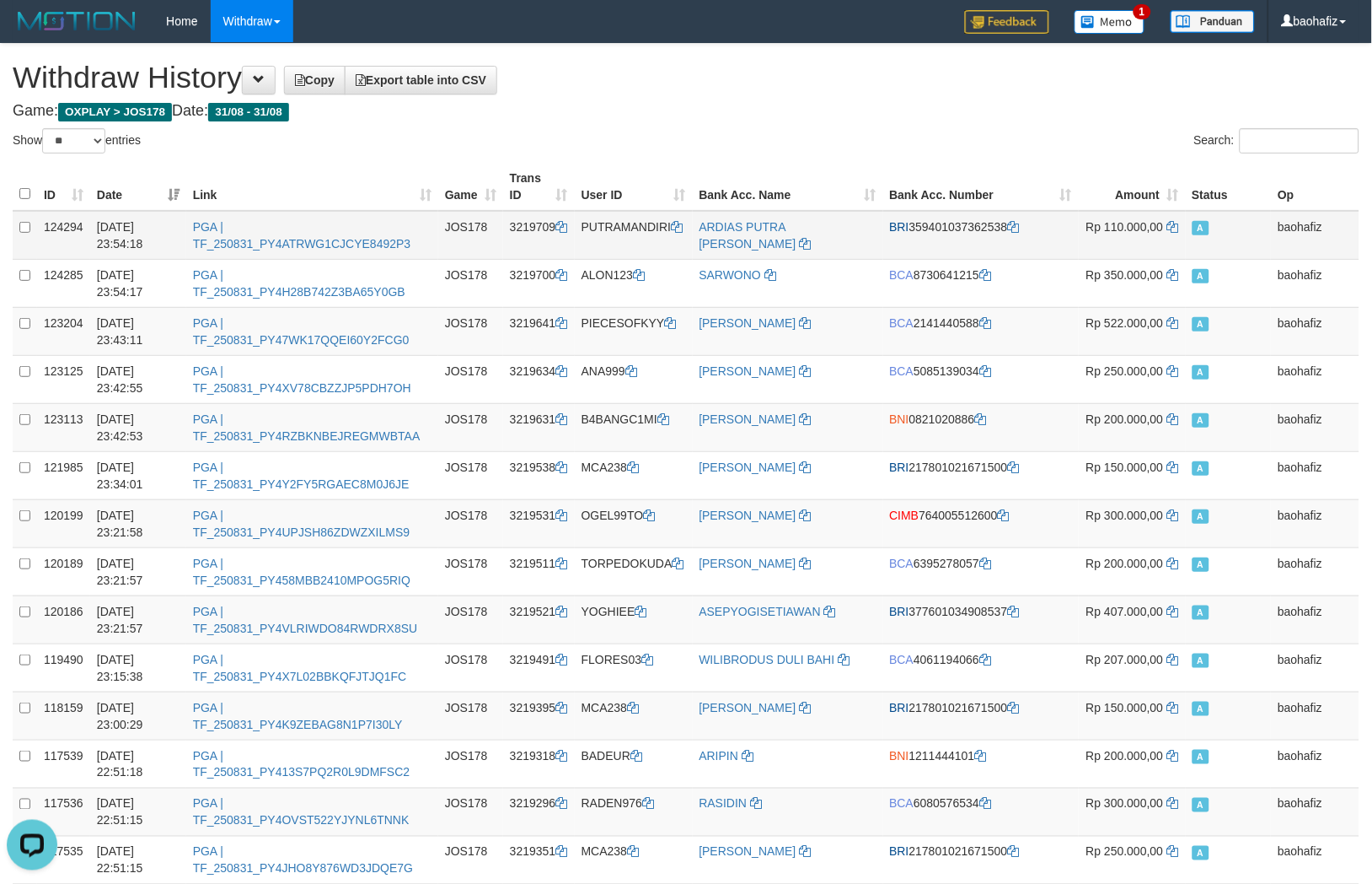
click at [801, 254] on td "ARDIAS PUTRA WIJAYA" at bounding box center [787, 235] width 190 height 49
copy link "PUTRA"
click at [801, 254] on td "ARDIAS PUTRA WIJAYA" at bounding box center [787, 235] width 190 height 49
click at [807, 239] on td "ARDIAS PUTRA WIJAYA" at bounding box center [787, 235] width 190 height 49
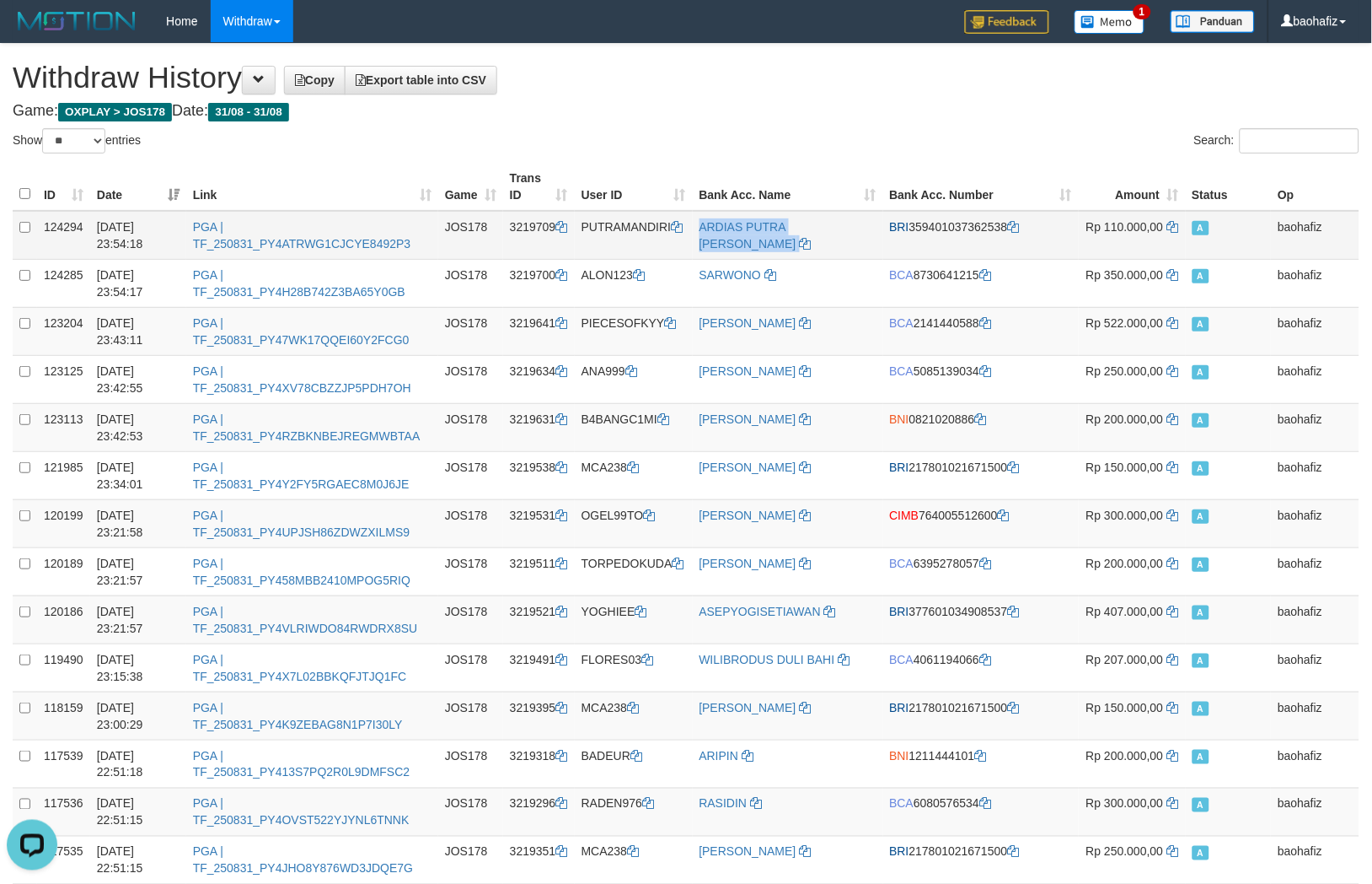
click at [807, 239] on td "ARDIAS PUTRA WIJAYA" at bounding box center [787, 235] width 190 height 49
click at [610, 242] on td "PUTRAMANDIRI" at bounding box center [634, 235] width 118 height 49
drag, startPoint x: 610, startPoint y: 242, endPoint x: 773, endPoint y: 241, distance: 163.0
click at [611, 242] on td "PUTRAMANDIRI" at bounding box center [634, 235] width 118 height 49
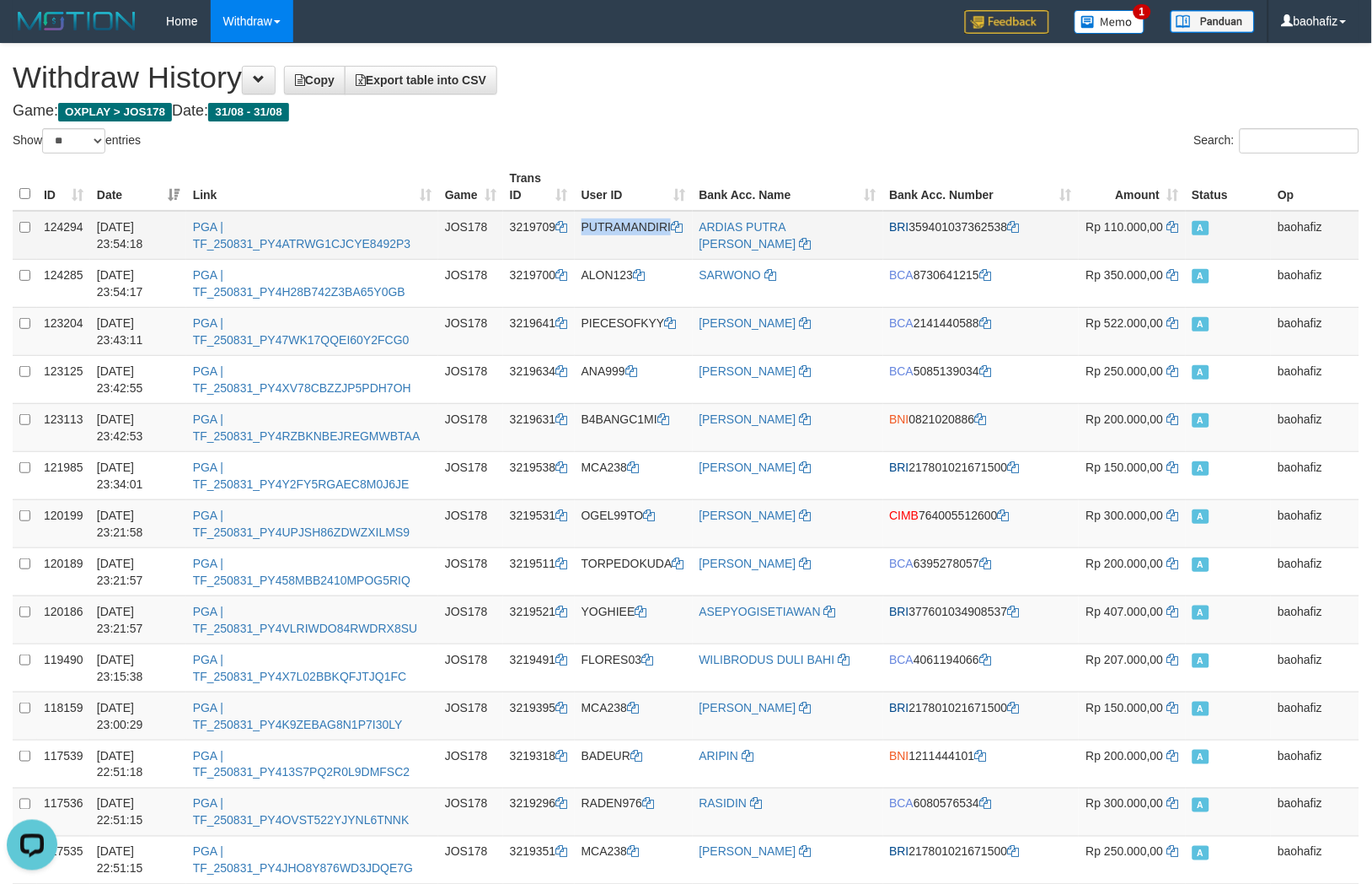
copy td "PUTRAMANDIRI"
drag, startPoint x: 1156, startPoint y: 226, endPoint x: 1190, endPoint y: 248, distance: 40.5
click at [1168, 226] on icon at bounding box center [1173, 226] width 11 height 11
copy td "PUTRAMANDIRI"
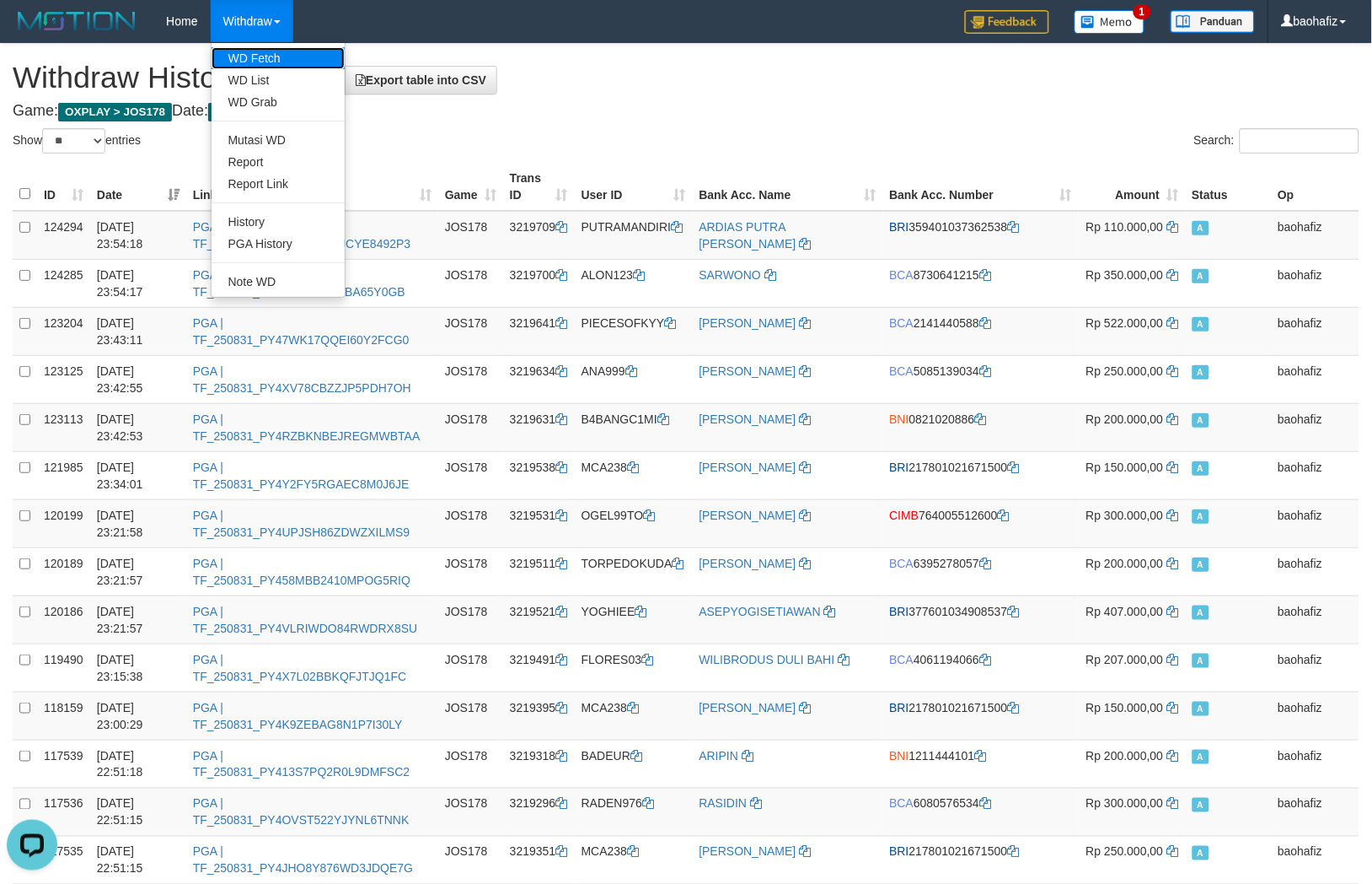
click at [263, 56] on link "WD Fetch" at bounding box center [277, 57] width 133 height 22
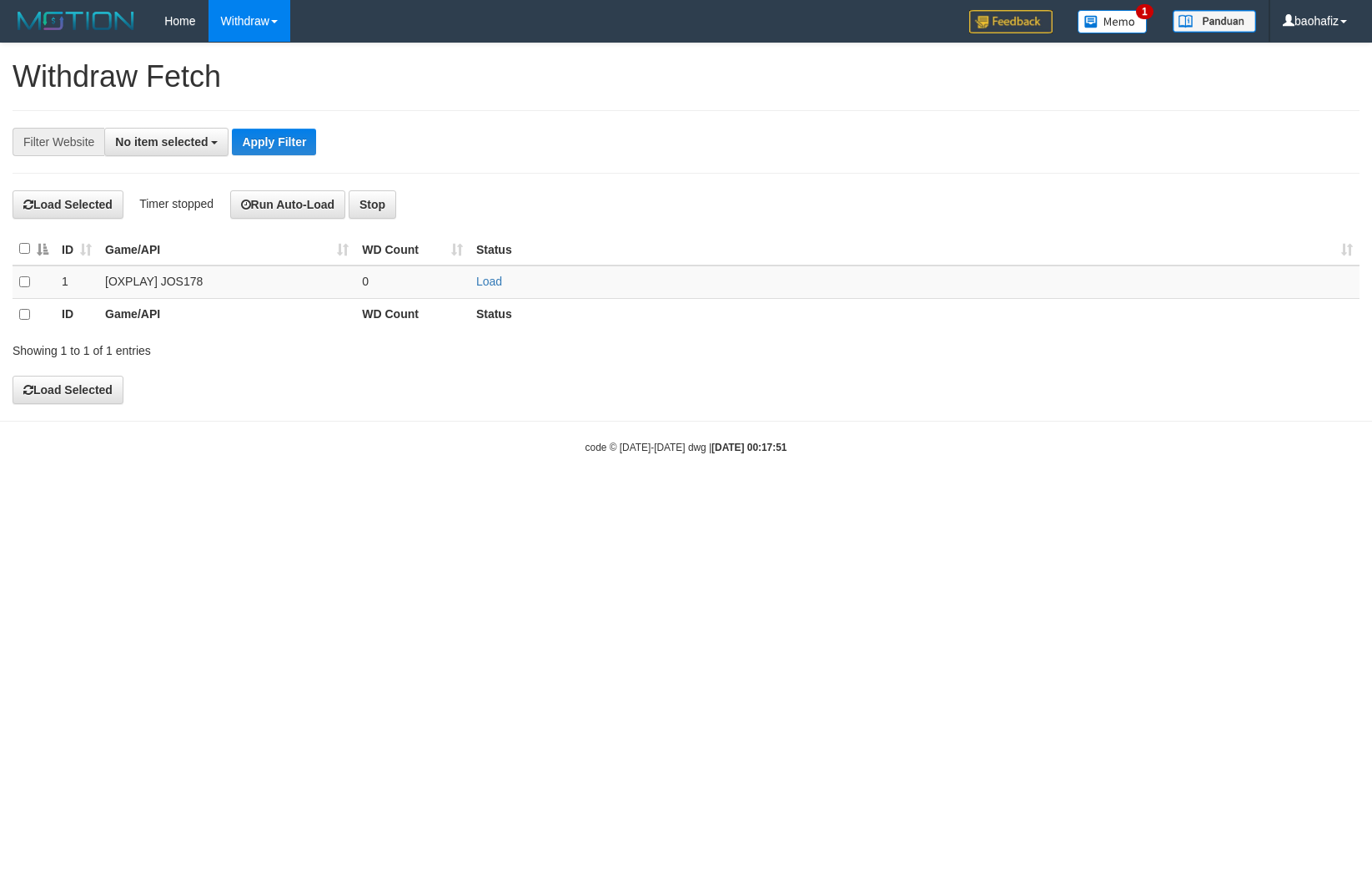
select select
click at [486, 277] on link "Load" at bounding box center [489, 281] width 26 height 13
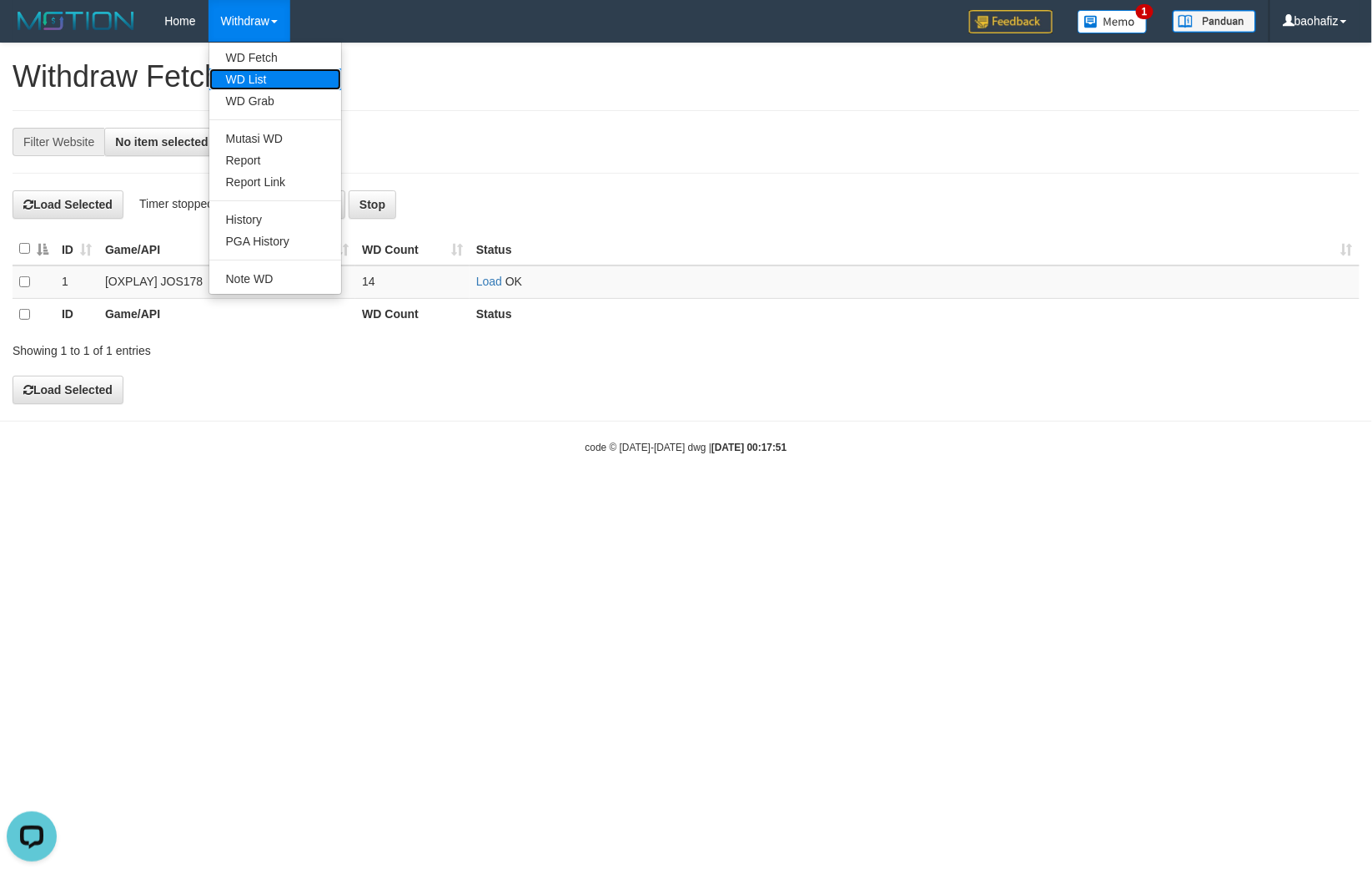
click at [247, 72] on link "WD List" at bounding box center [274, 79] width 131 height 22
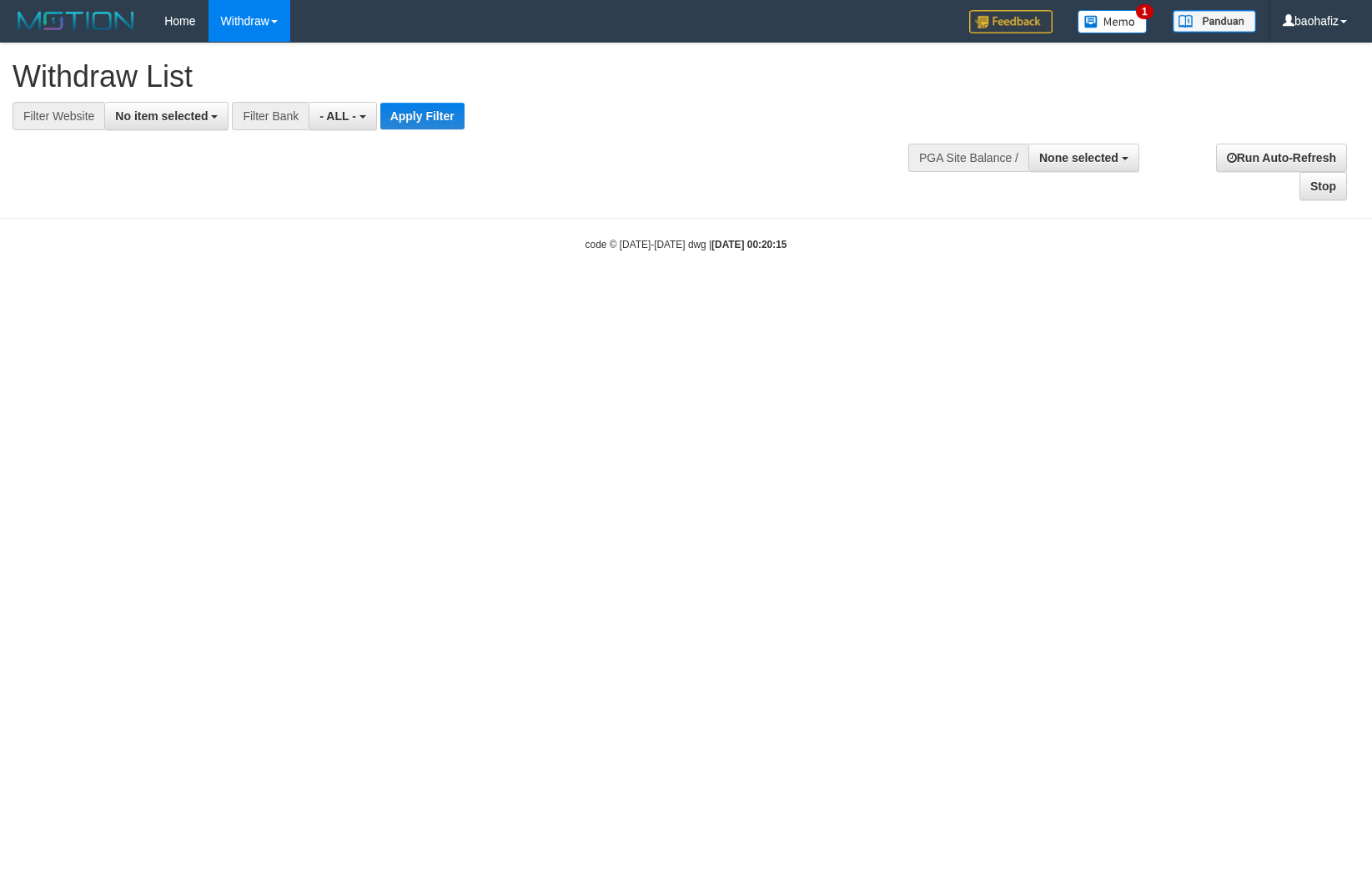
select select
click at [145, 126] on button "No item selected" at bounding box center [165, 116] width 124 height 28
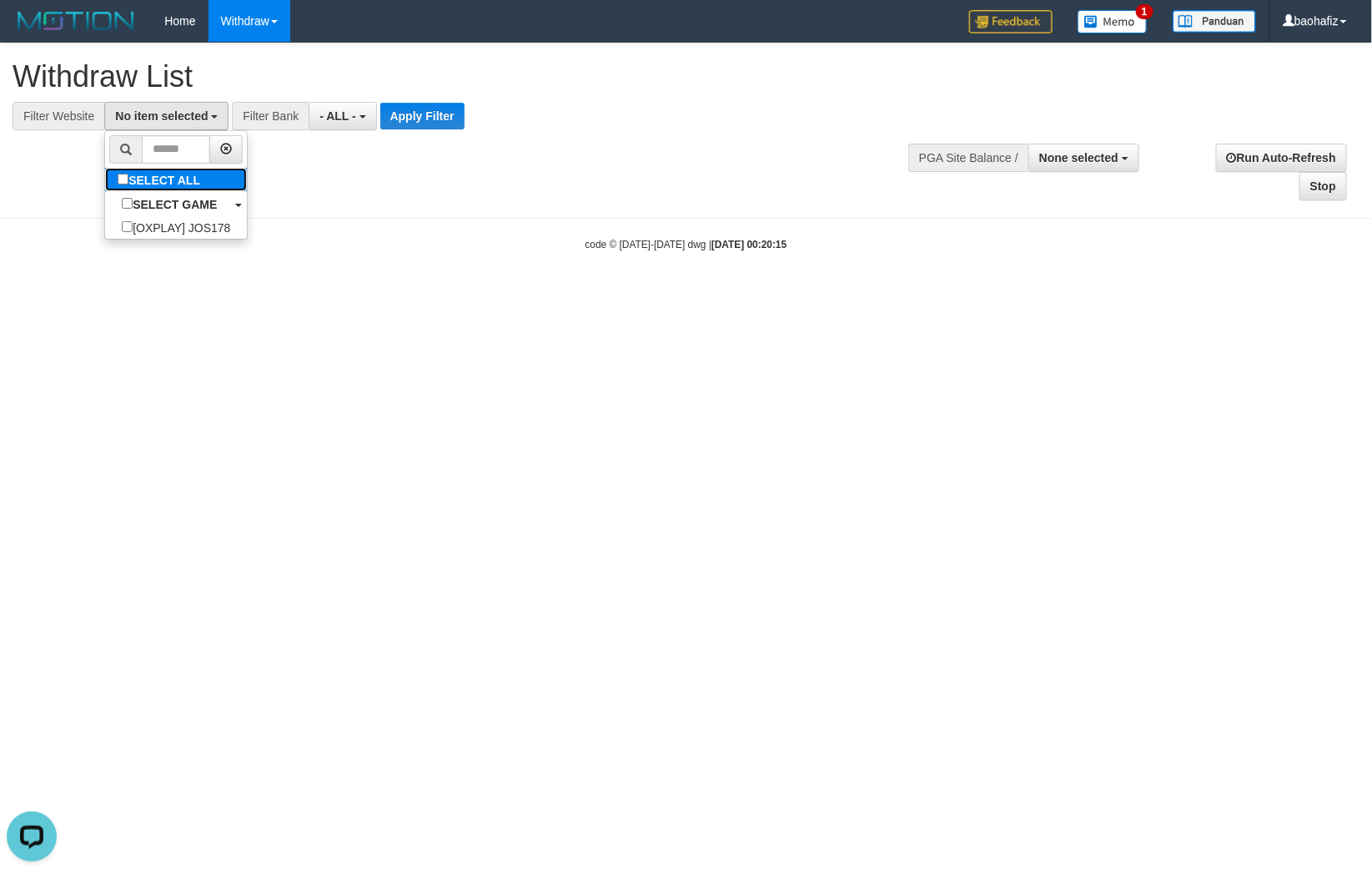
click at [160, 184] on label "SELECT ALL" at bounding box center [161, 179] width 112 height 24
select select "****"
click at [401, 112] on button "Apply Filter" at bounding box center [429, 116] width 84 height 26
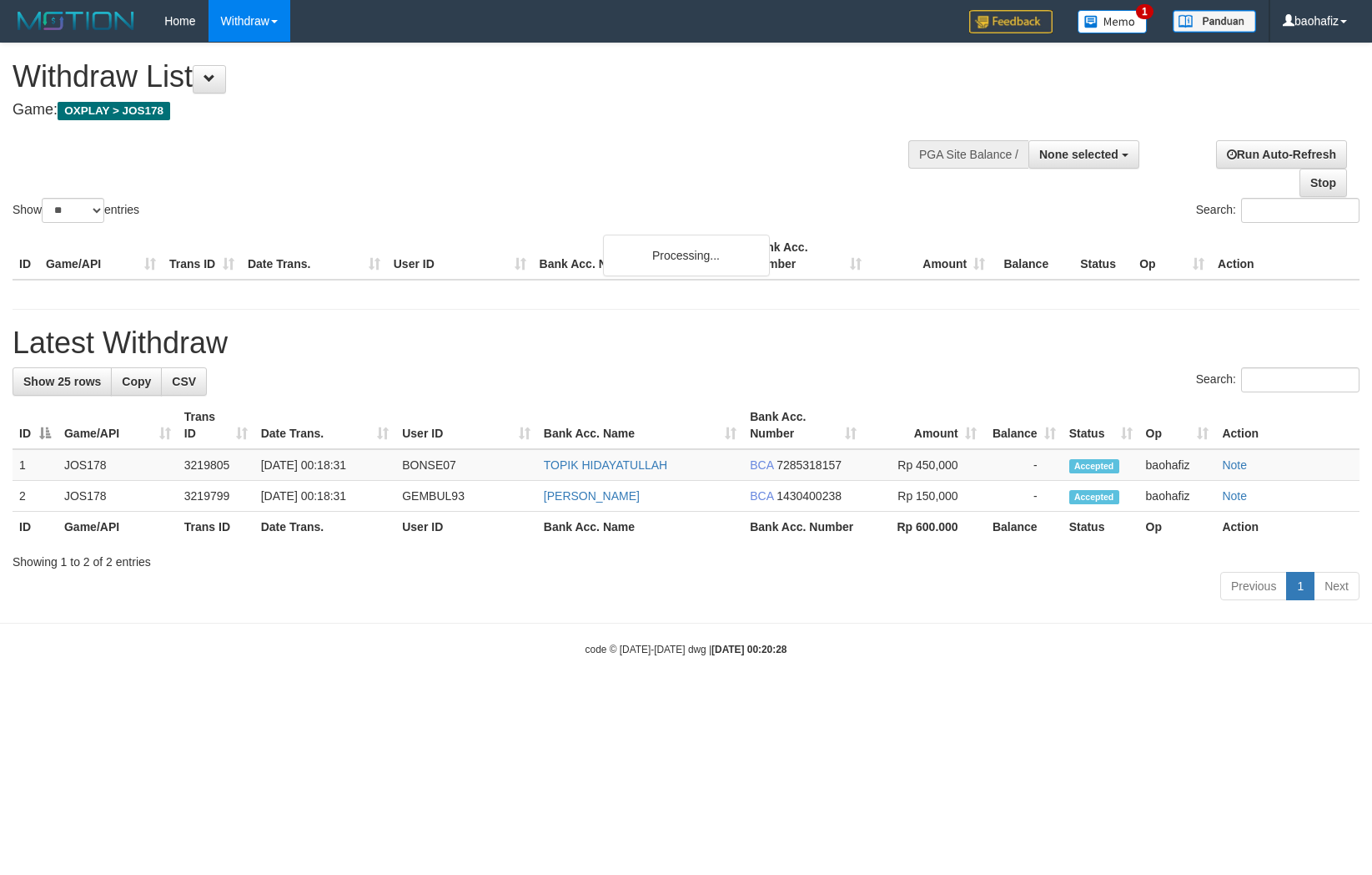
select select
select select "**"
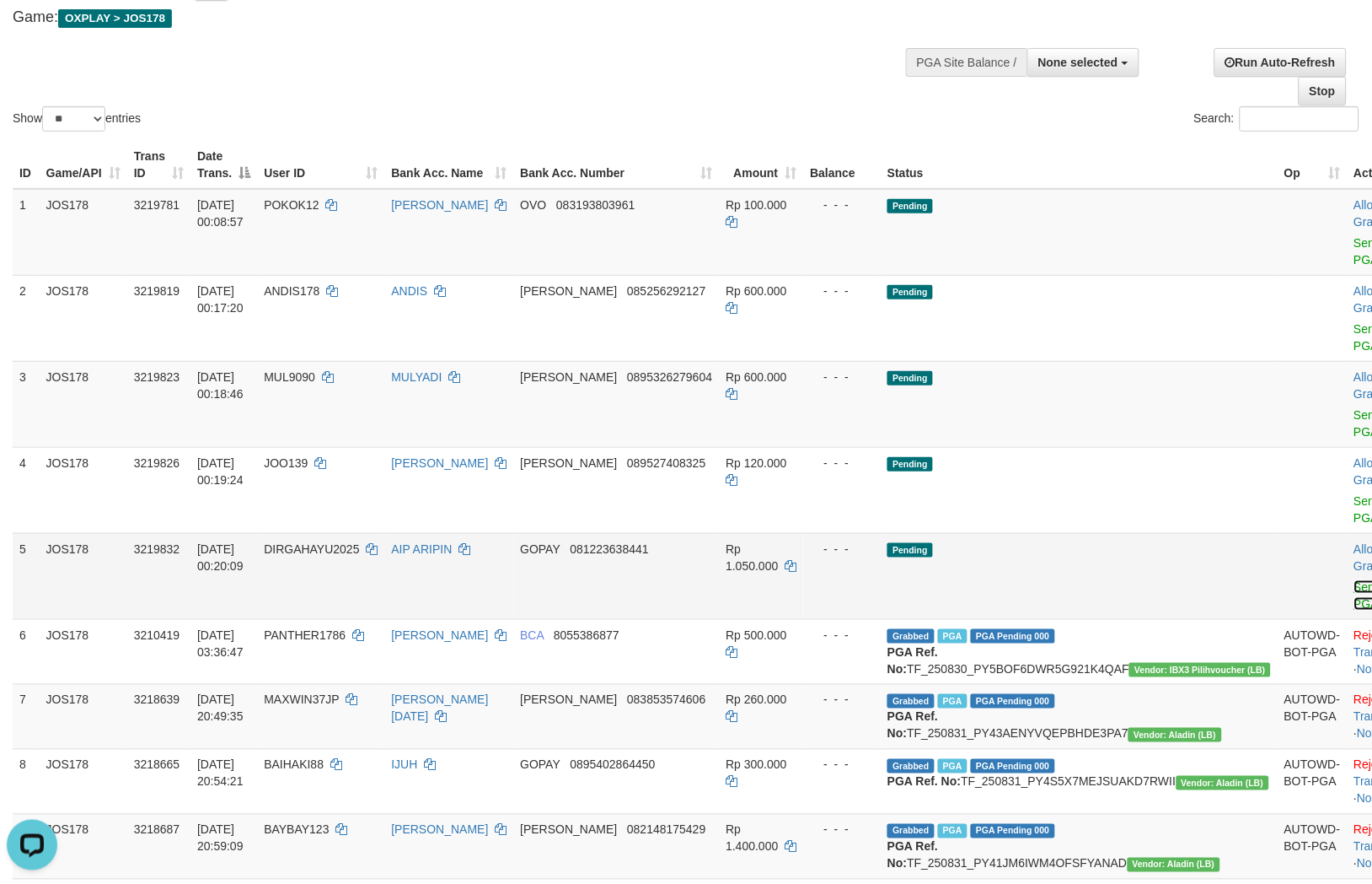
click at [1355, 580] on link "Send PGA" at bounding box center [1368, 595] width 28 height 31
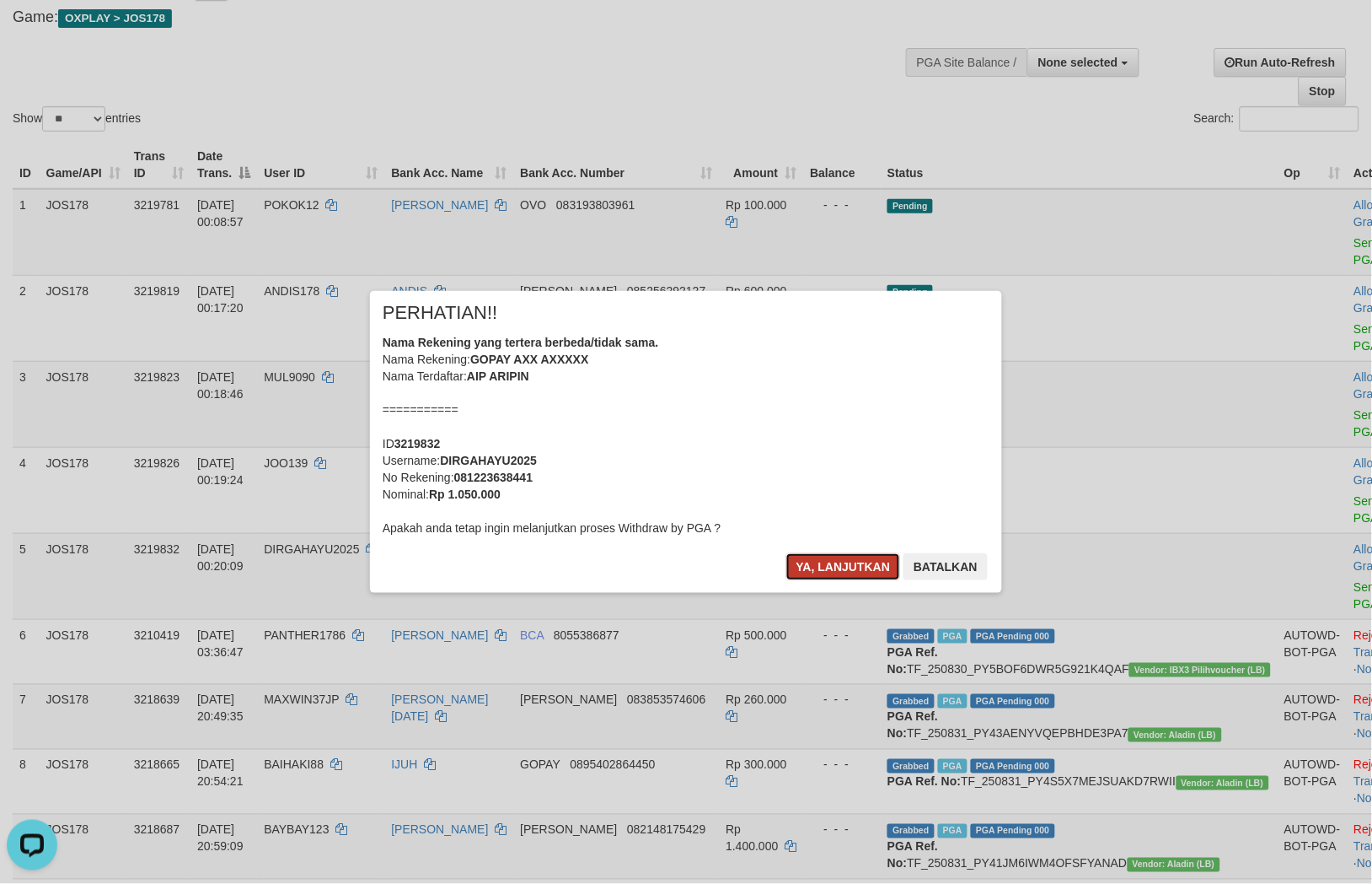
click at [823, 569] on button "Ya, lanjutkan" at bounding box center [844, 567] width 115 height 27
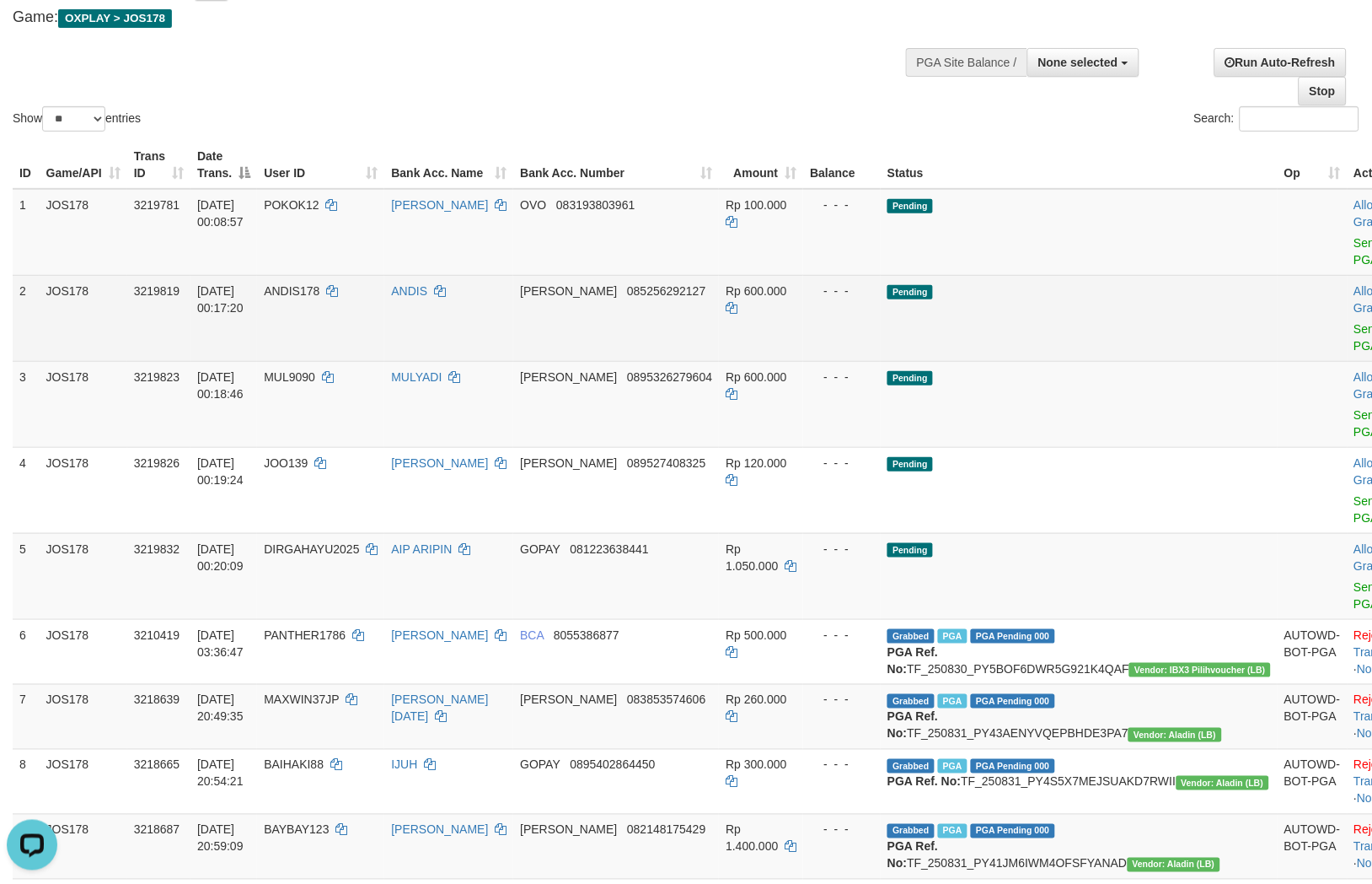
click at [696, 295] on td "DANA 085256292127" at bounding box center [615, 318] width 205 height 86
copy span "085256292127"
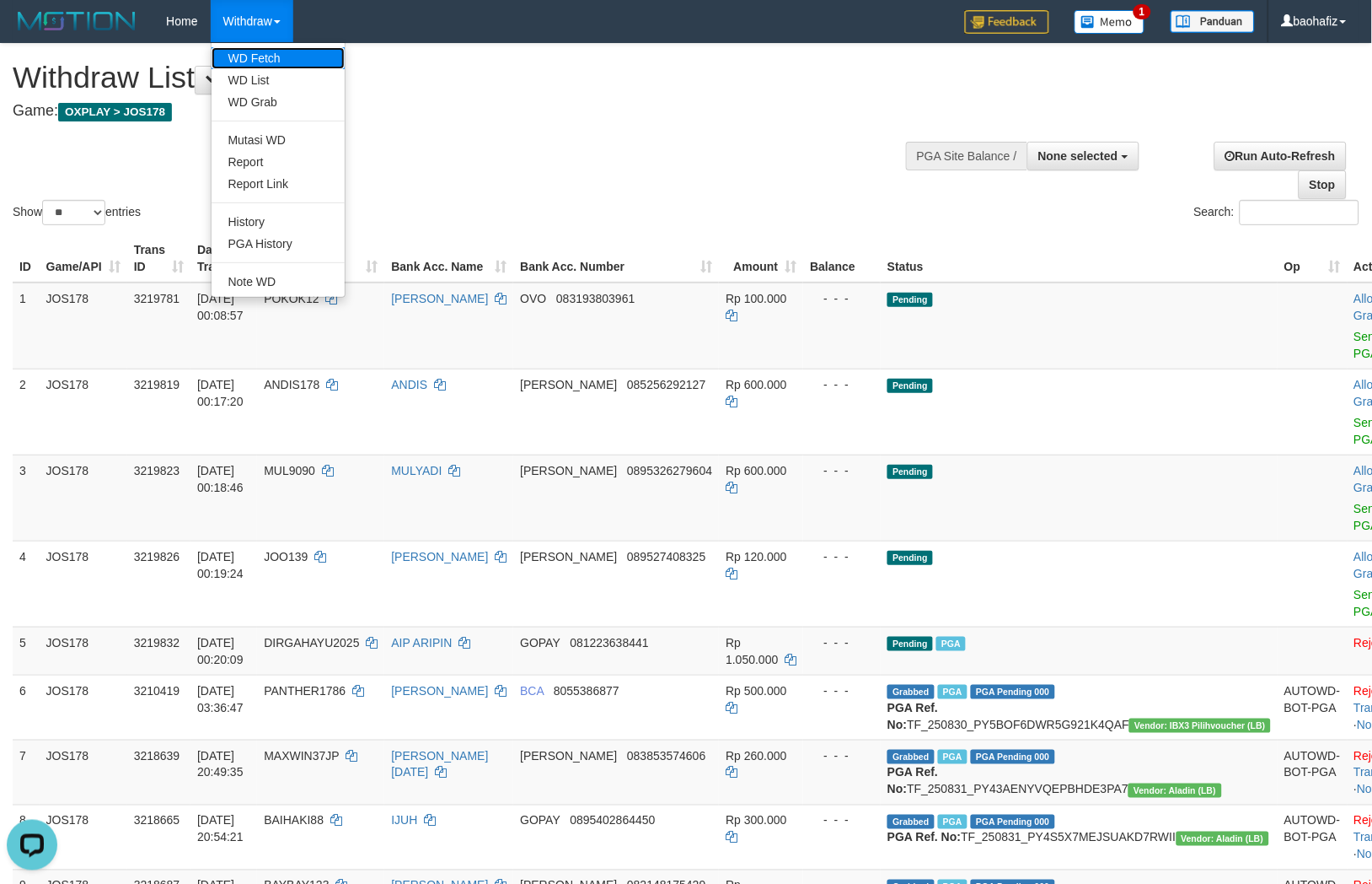
click at [256, 61] on link "WD Fetch" at bounding box center [277, 57] width 133 height 22
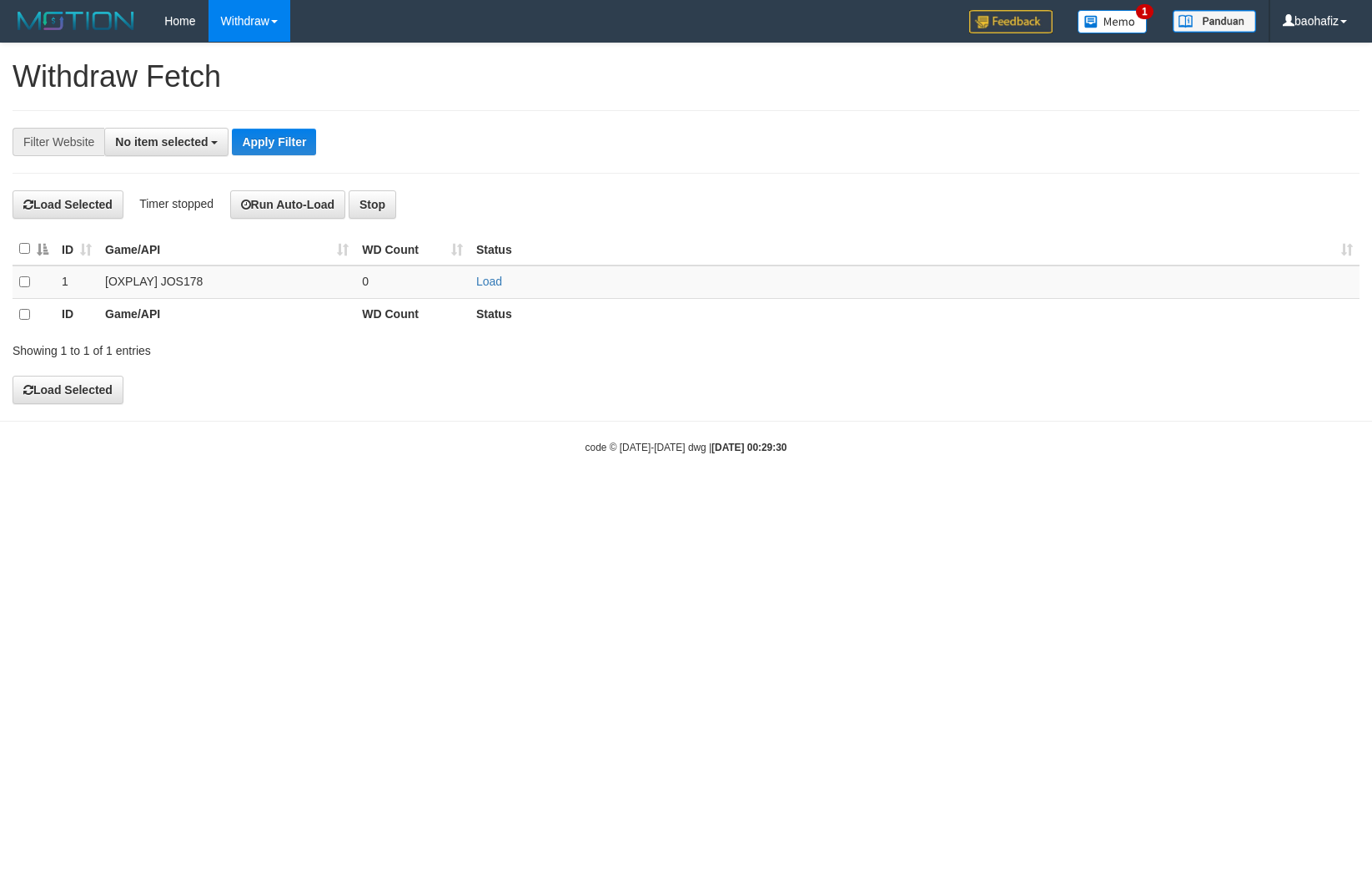
select select
click at [484, 281] on link "Load" at bounding box center [489, 281] width 26 height 13
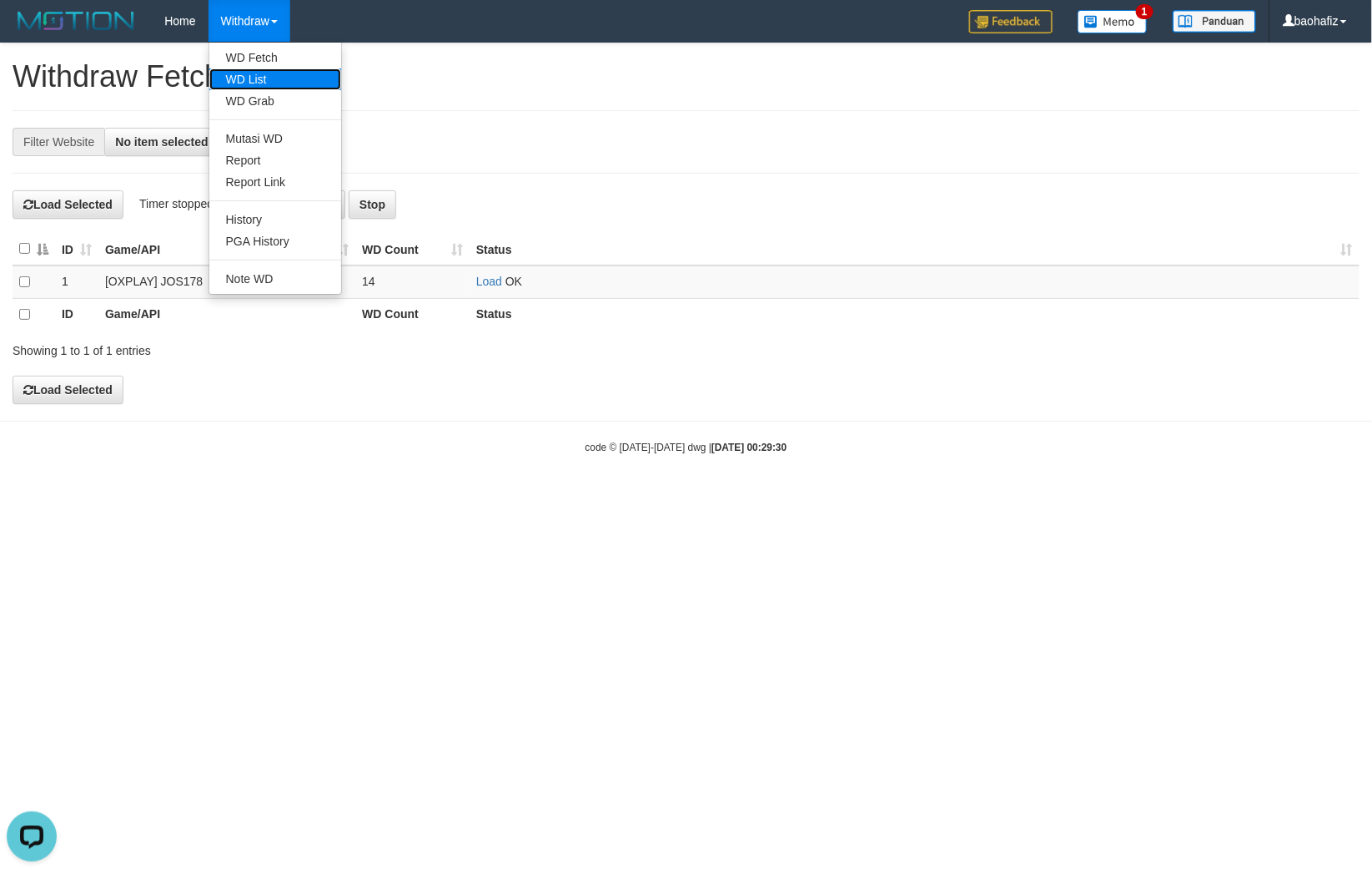
click at [248, 75] on link "WD List" at bounding box center [274, 79] width 131 height 22
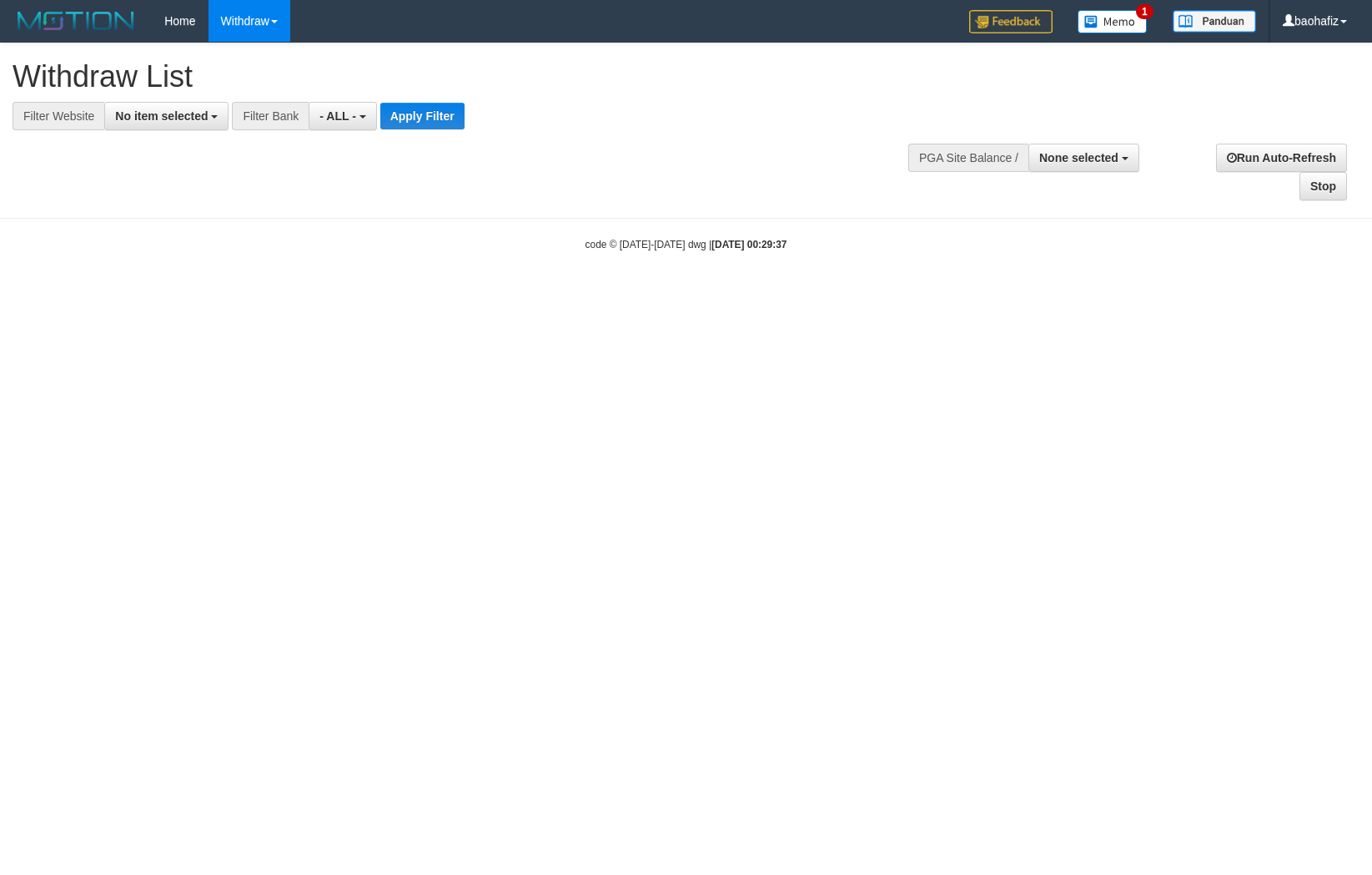
select select
click at [180, 120] on span "No item selected" at bounding box center [162, 116] width 93 height 13
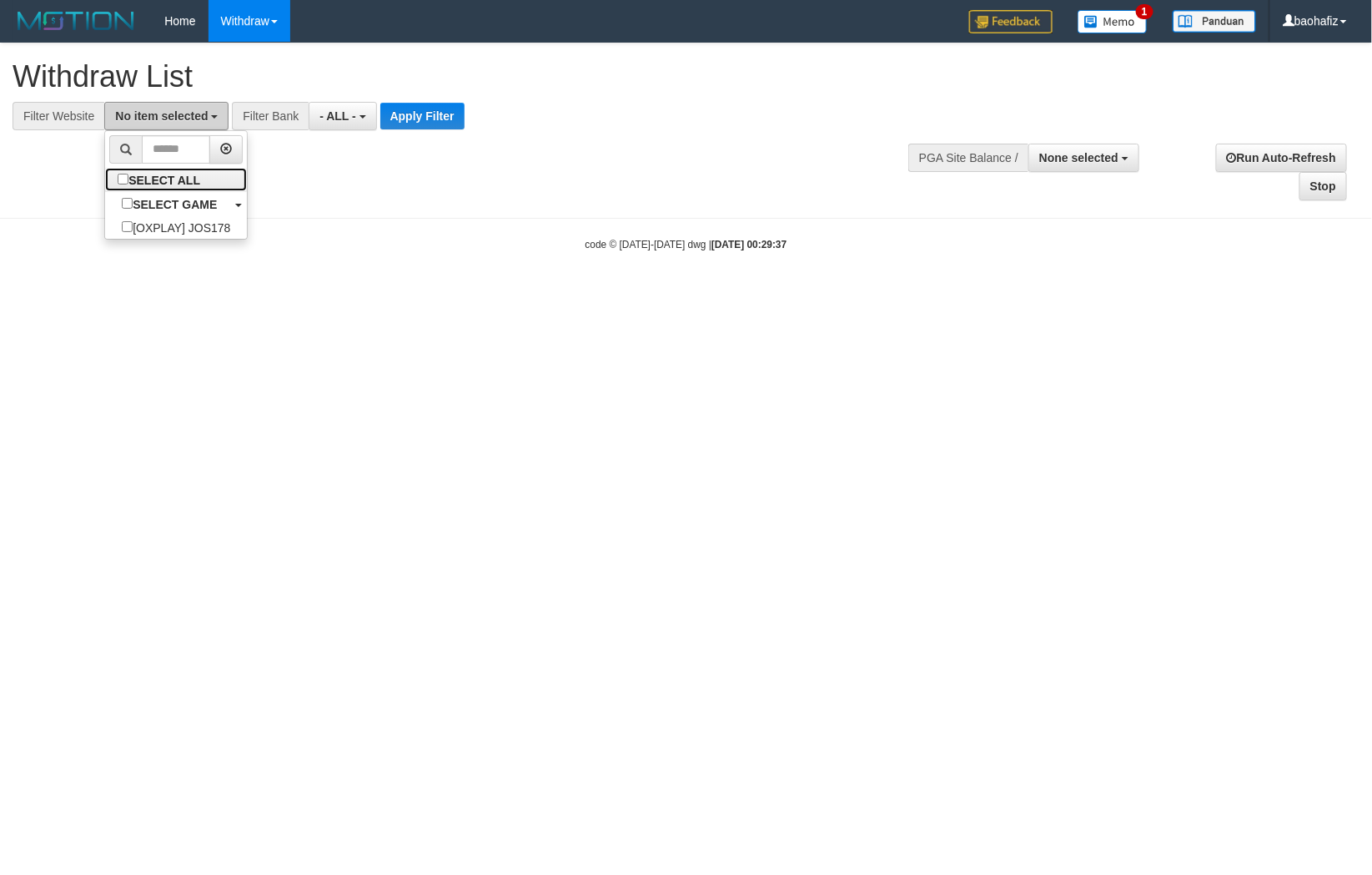
select select "****"
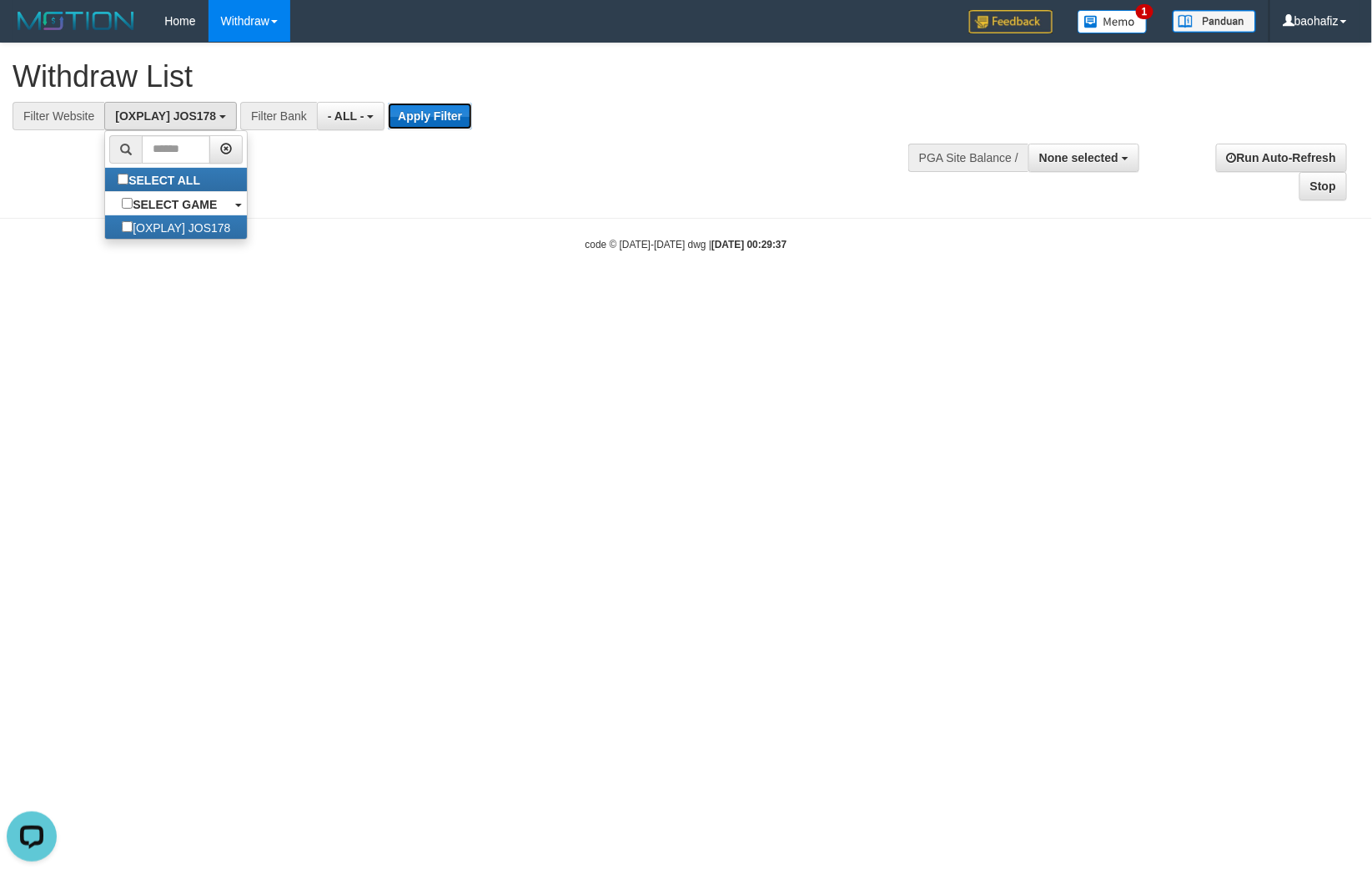
click at [409, 113] on button "Apply Filter" at bounding box center [429, 116] width 84 height 26
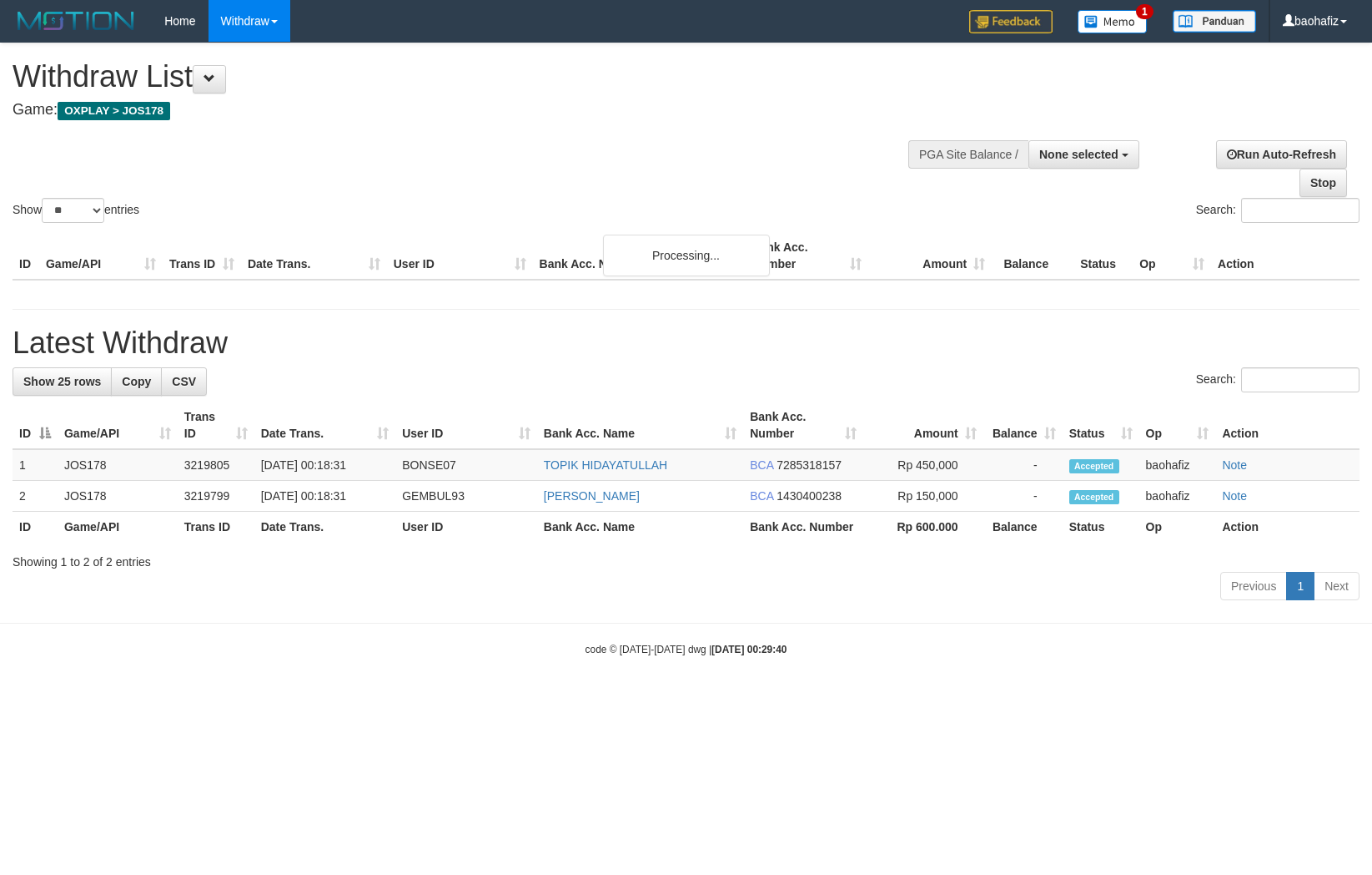
select select
select select "**"
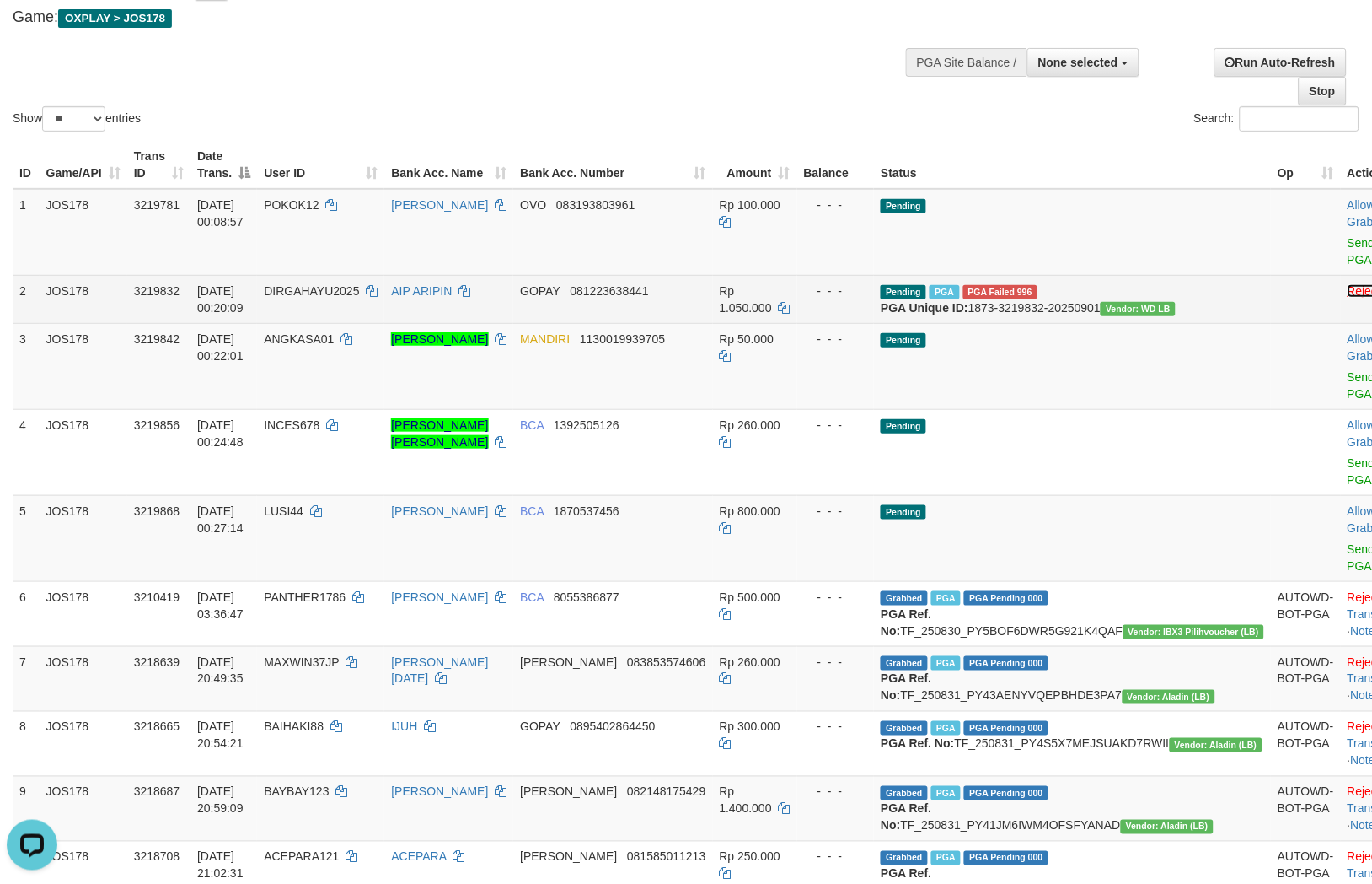
click at [1348, 290] on link "Reject" at bounding box center [1364, 291] width 33 height 13
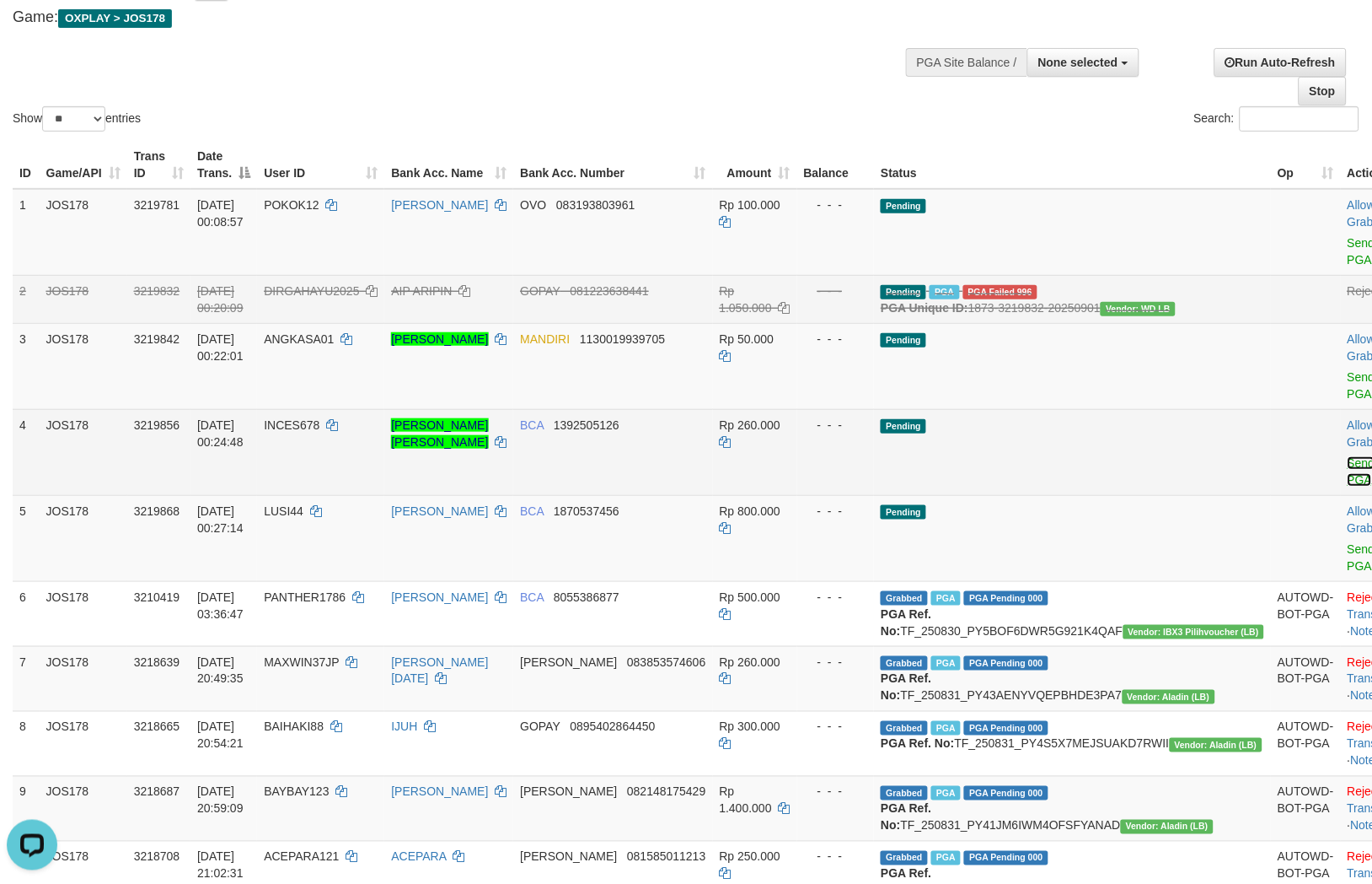
click at [1348, 477] on link "Send PGA" at bounding box center [1361, 471] width 28 height 31
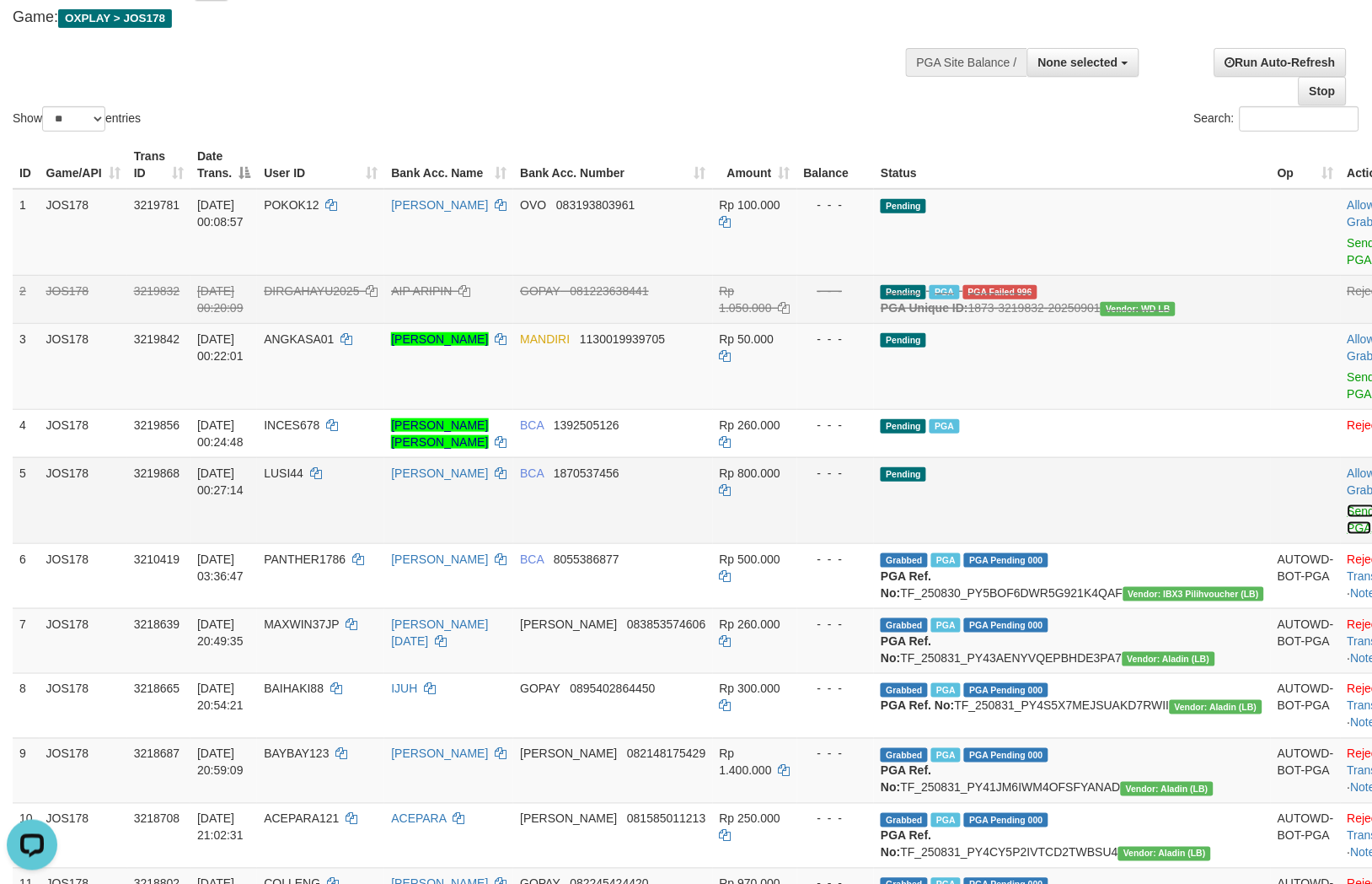
click at [1348, 528] on link "Send PGA" at bounding box center [1361, 520] width 28 height 31
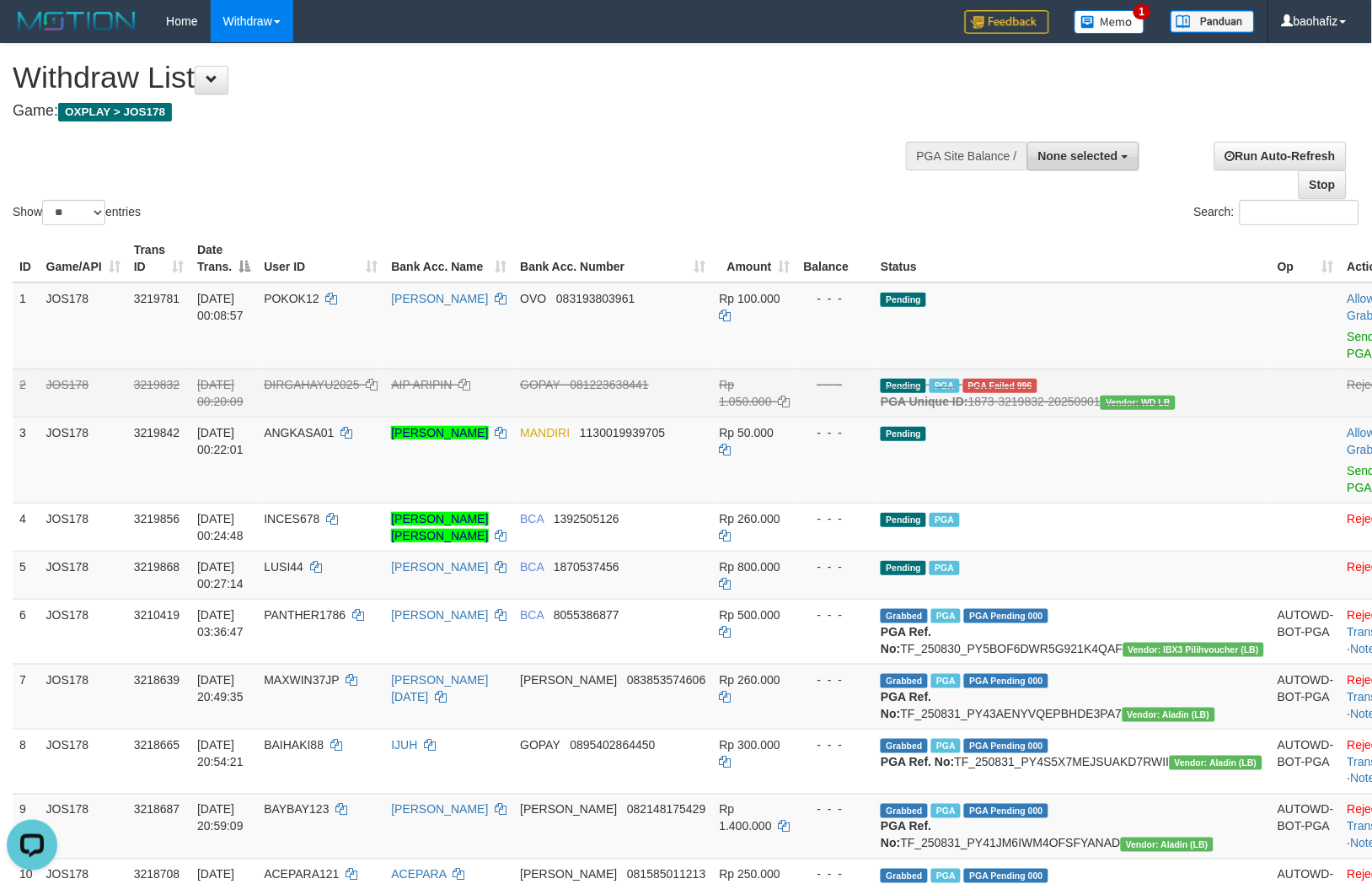
click at [1057, 162] on button "None selected" at bounding box center [1083, 156] width 112 height 29
select select "****"
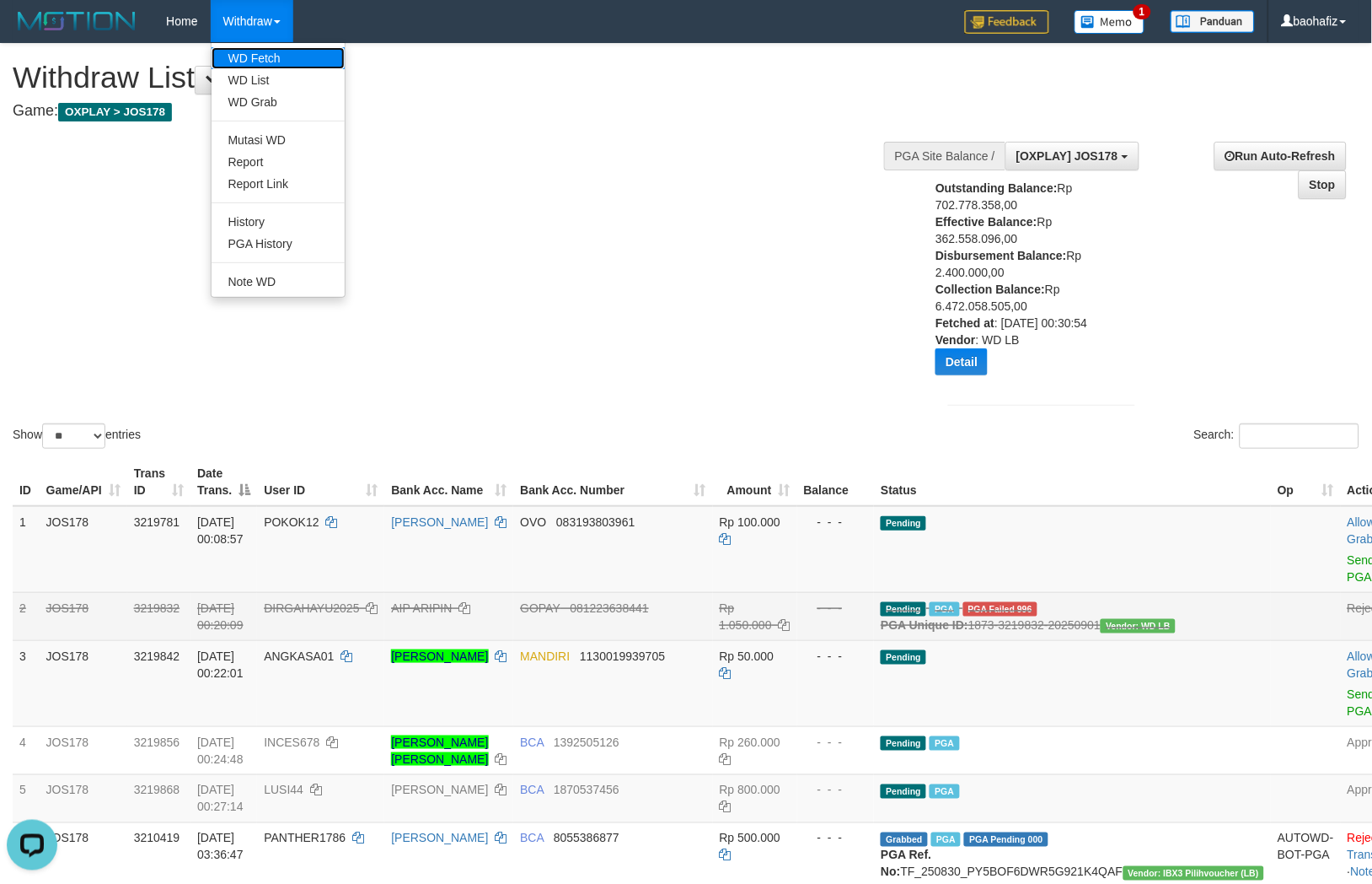
click at [269, 52] on link "WD Fetch" at bounding box center [277, 57] width 133 height 22
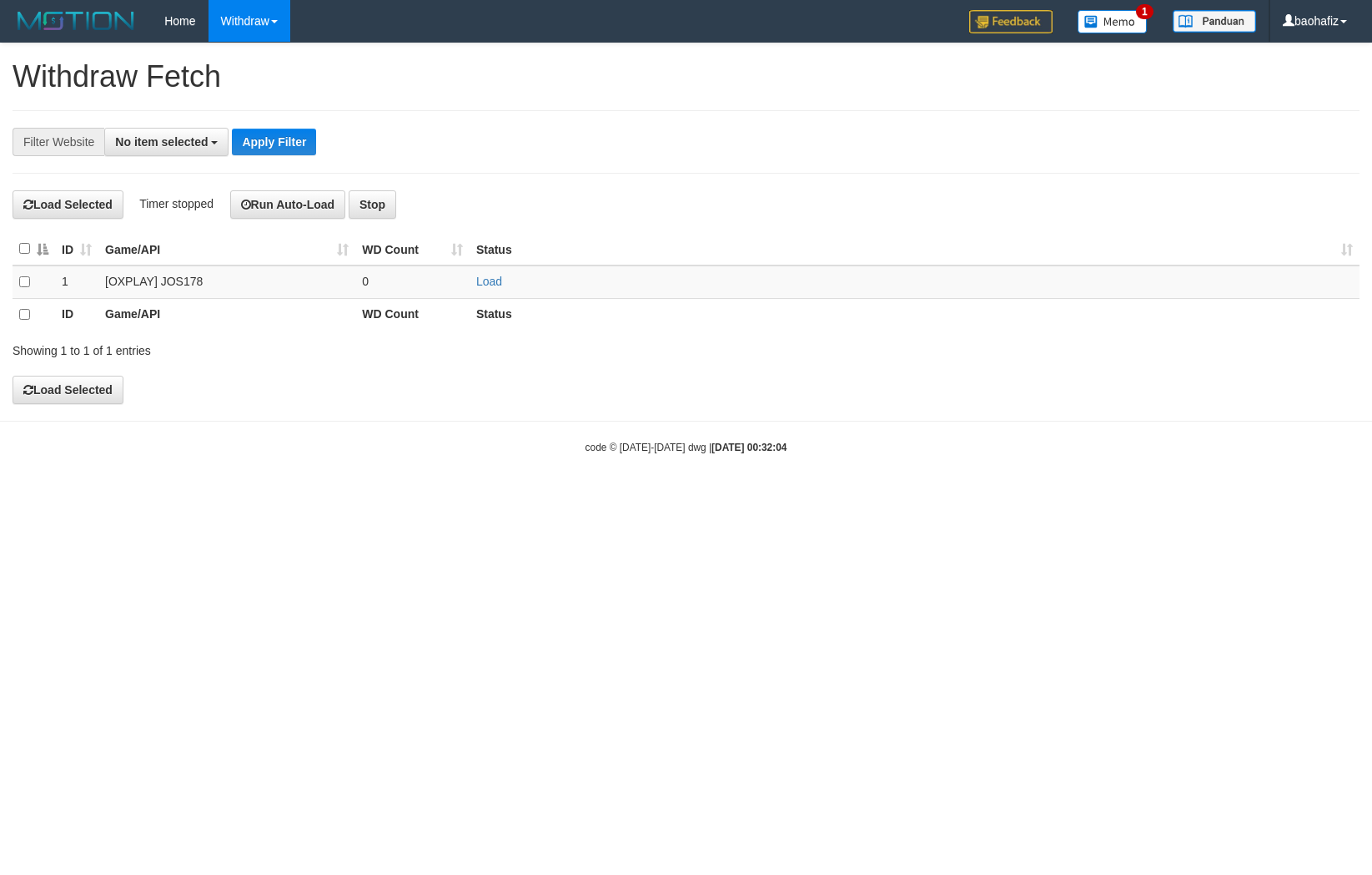
select select
click at [488, 280] on link "Load" at bounding box center [489, 281] width 26 height 13
click at [486, 282] on link "Load" at bounding box center [489, 281] width 26 height 13
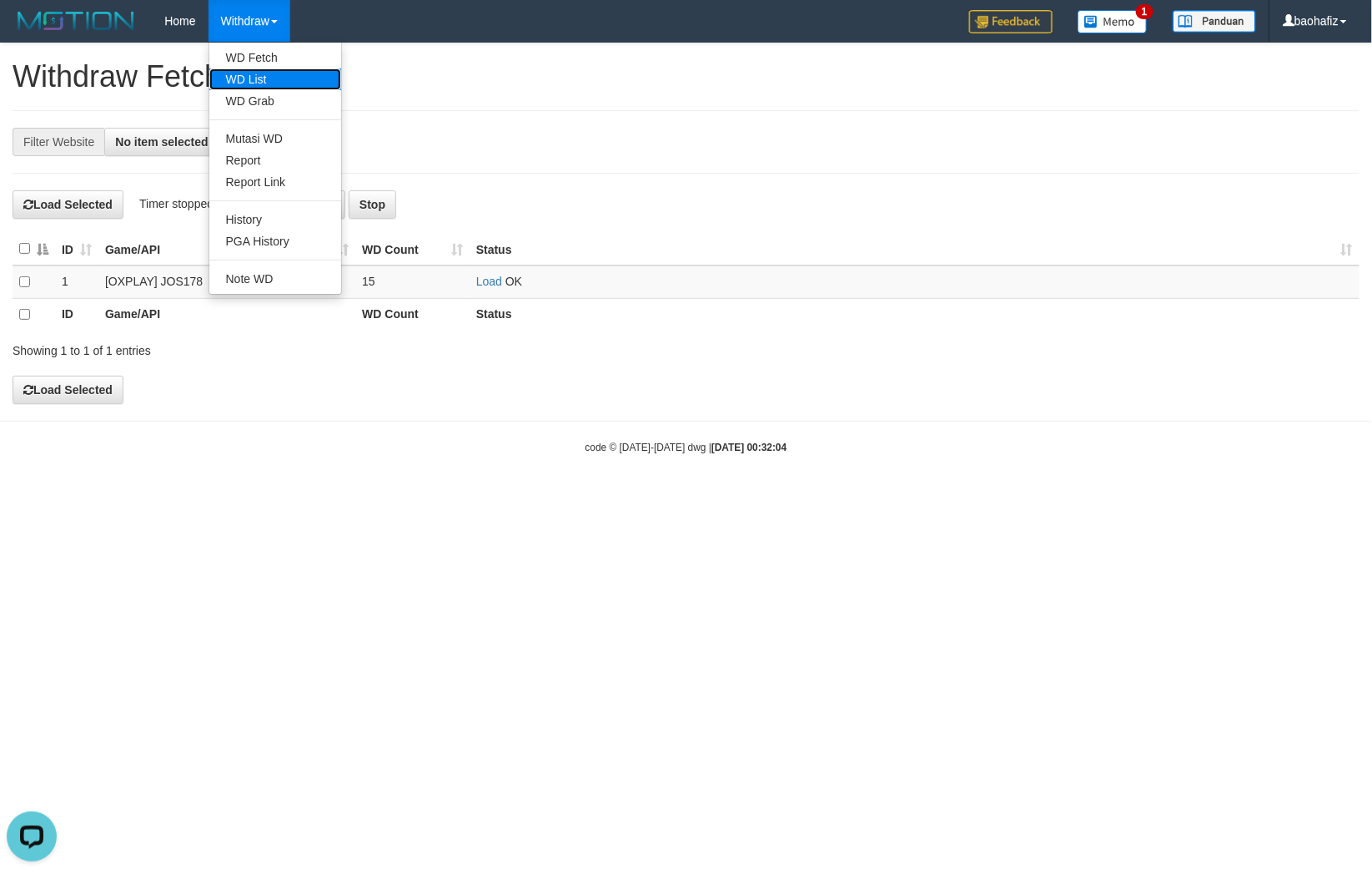
click at [246, 79] on link "WD List" at bounding box center [274, 79] width 131 height 22
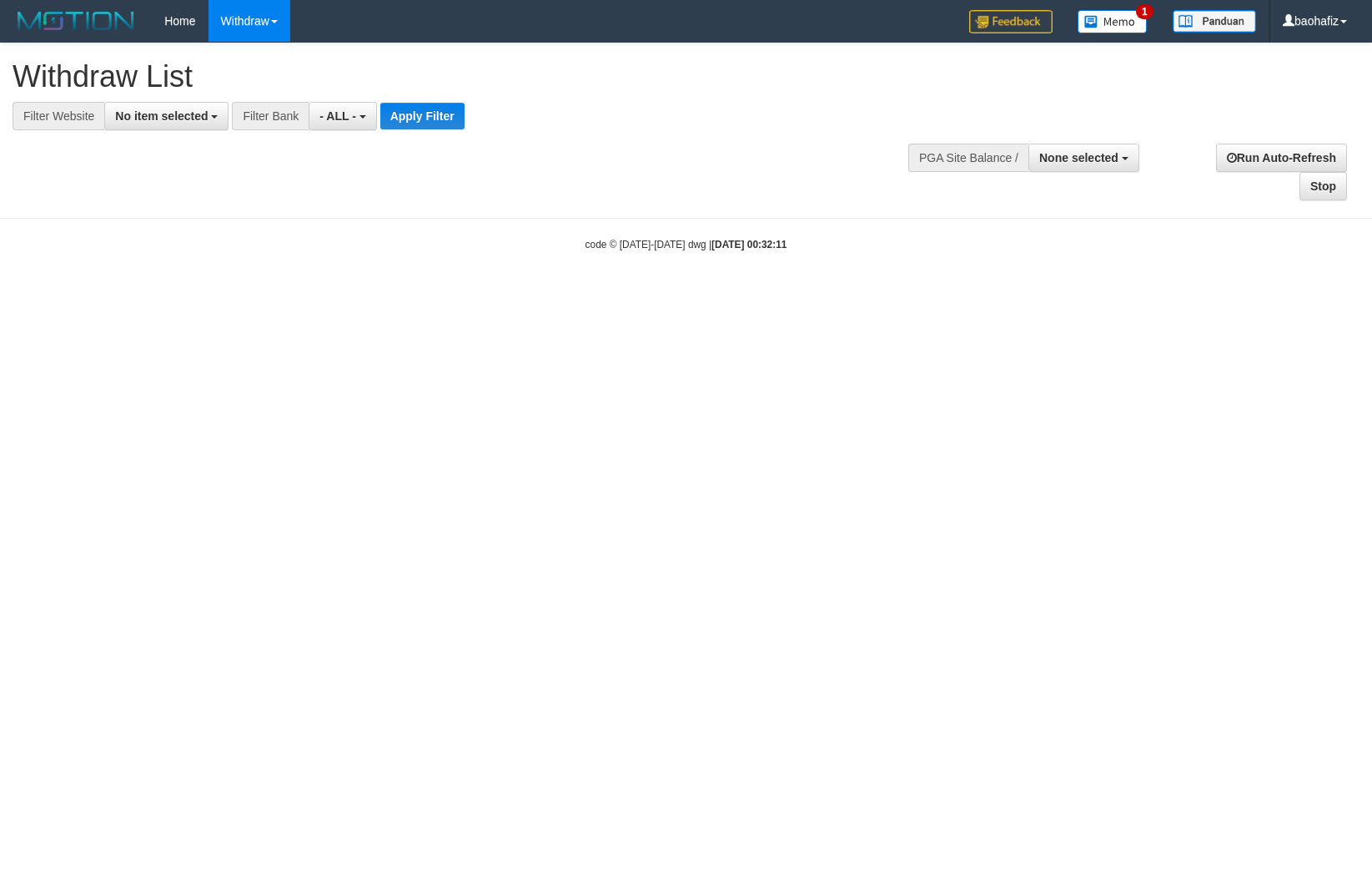
select select
click at [189, 114] on span "No item selected" at bounding box center [162, 116] width 93 height 13
select select "****"
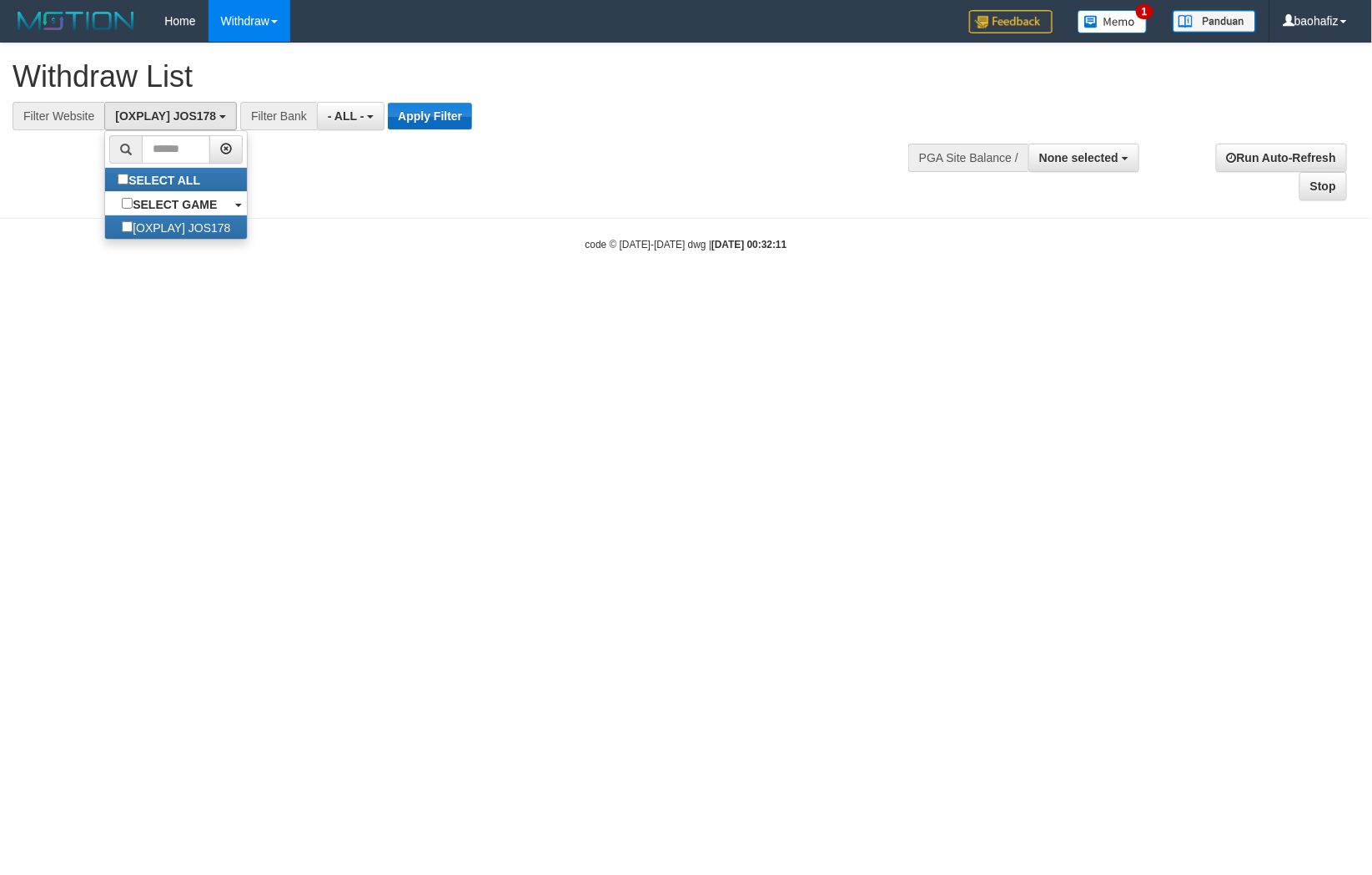
scroll to position [14, 0]
click at [431, 119] on button "Apply Filter" at bounding box center [429, 116] width 84 height 26
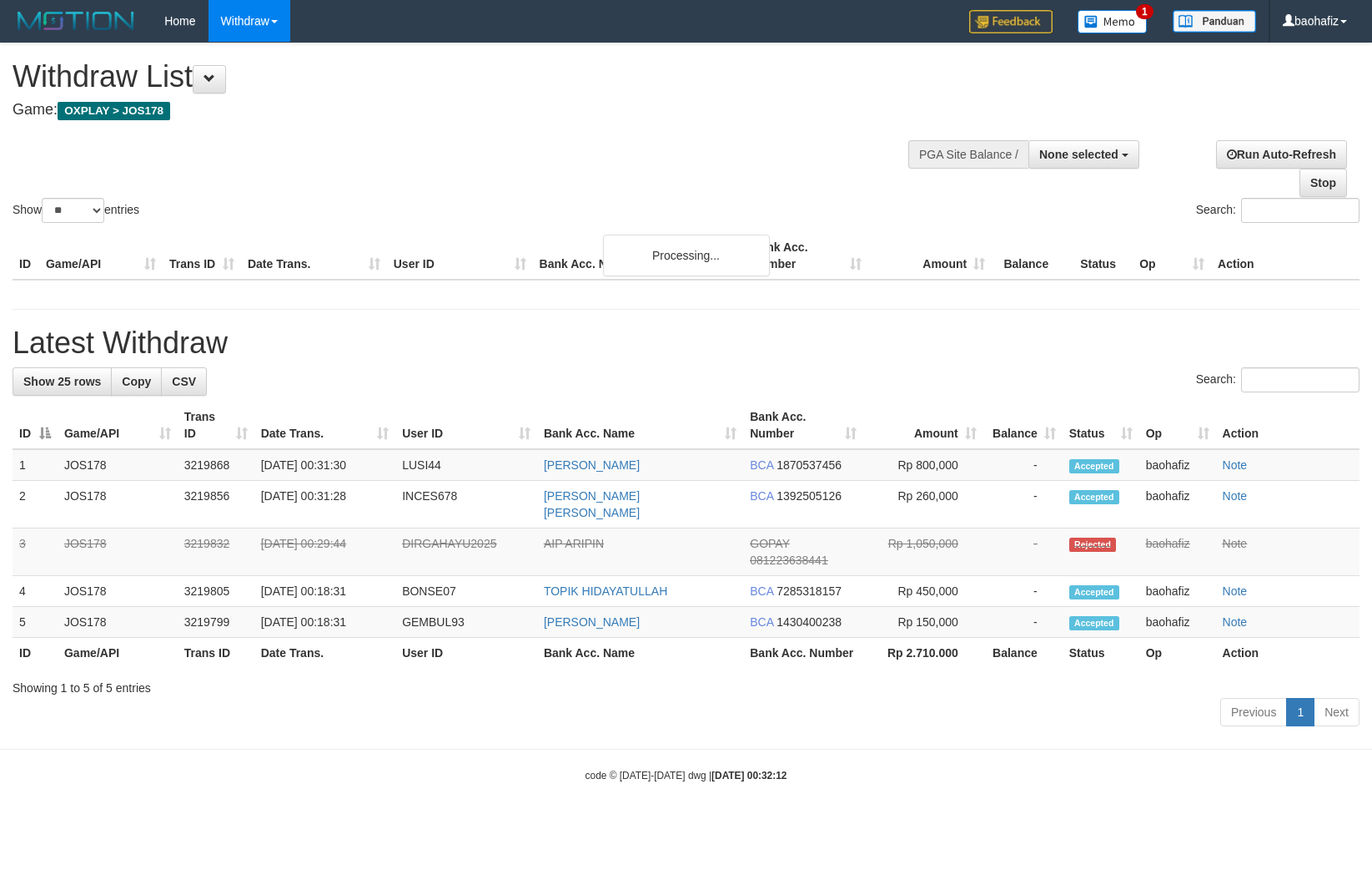
select select
select select "**"
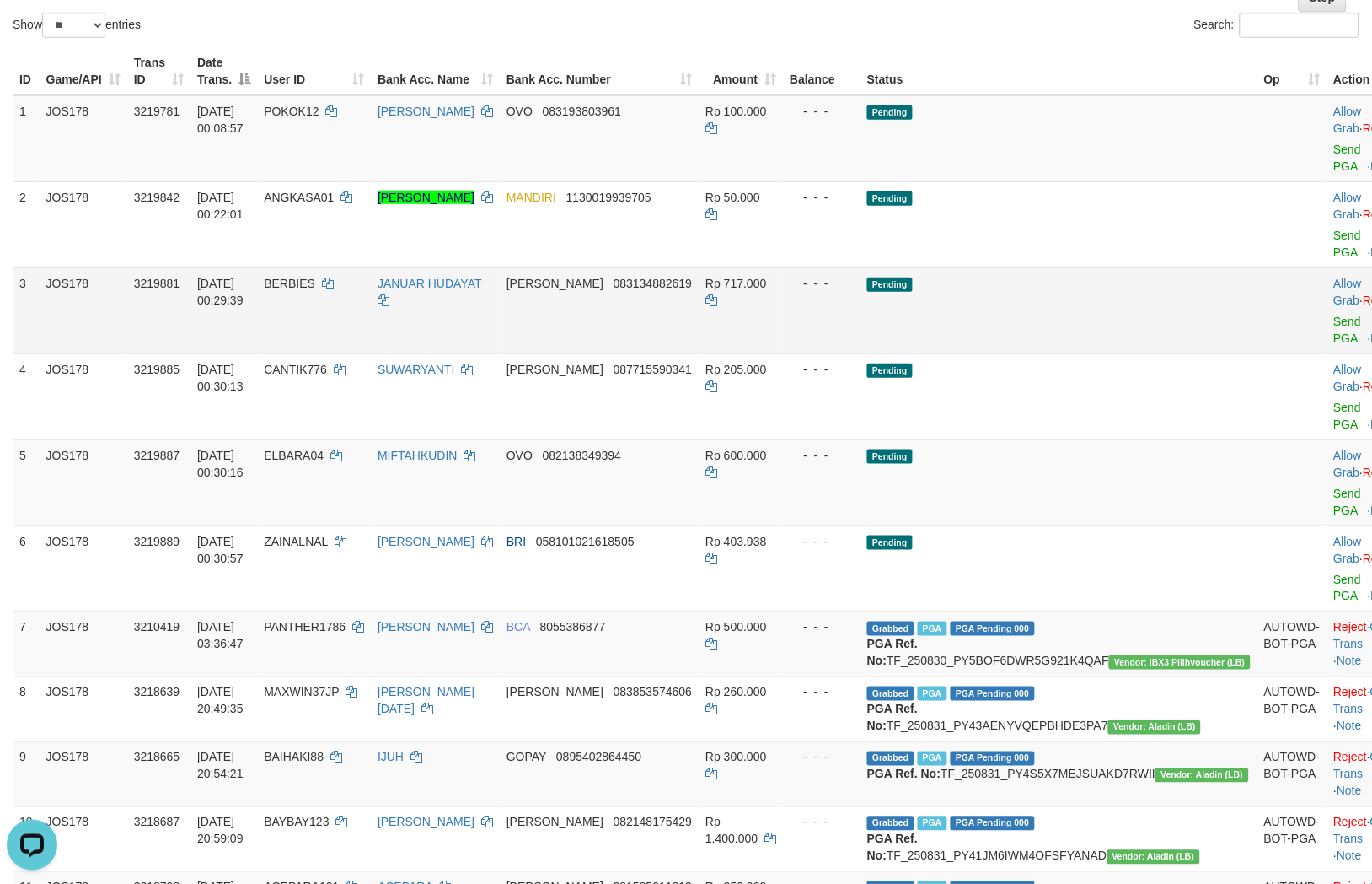
click at [696, 268] on td "[PERSON_NAME] 083134882619" at bounding box center [599, 311] width 199 height 86
copy span "083134882619"
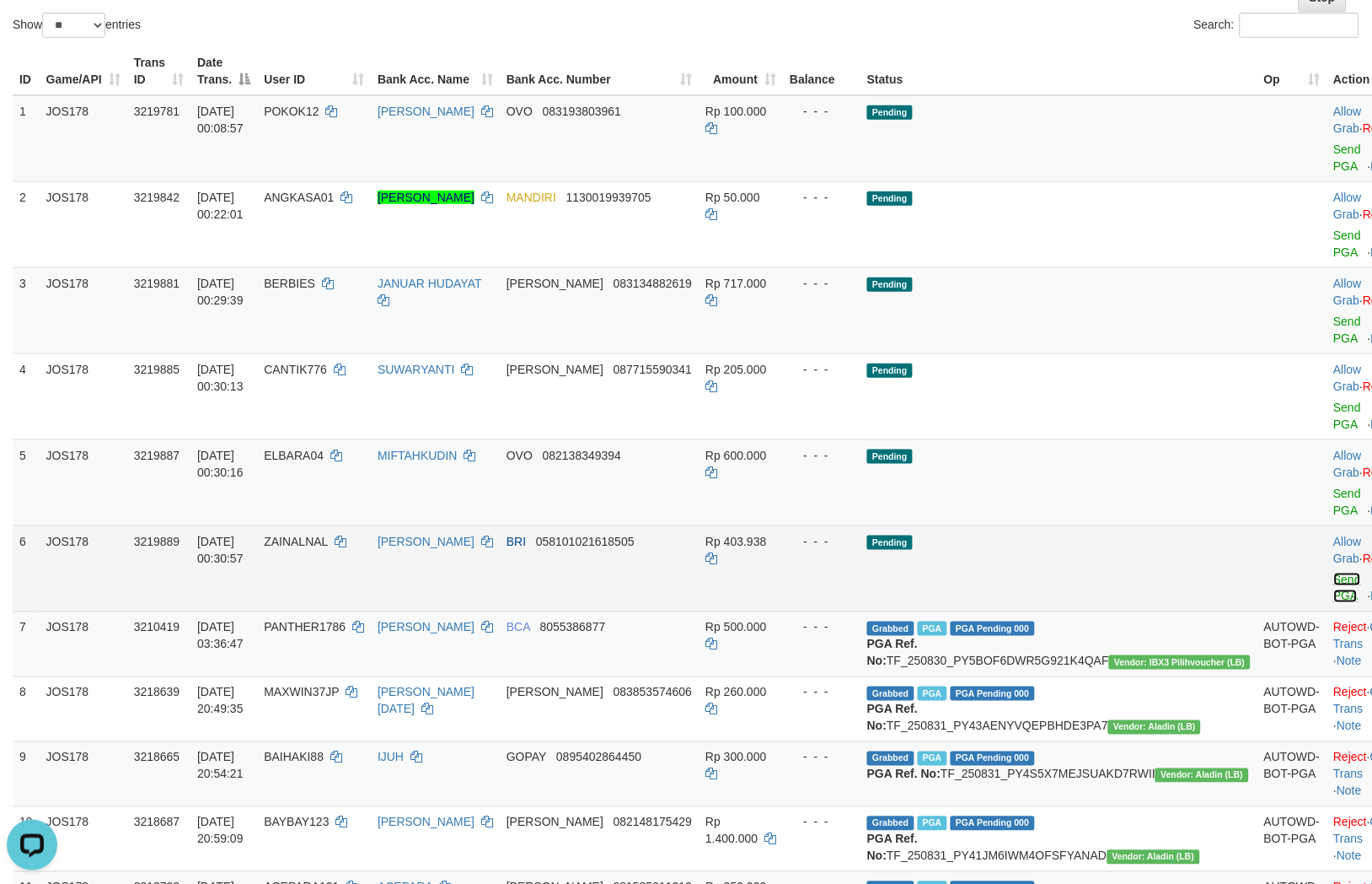
click at [1335, 572] on link "Send PGA" at bounding box center [1348, 588] width 28 height 31
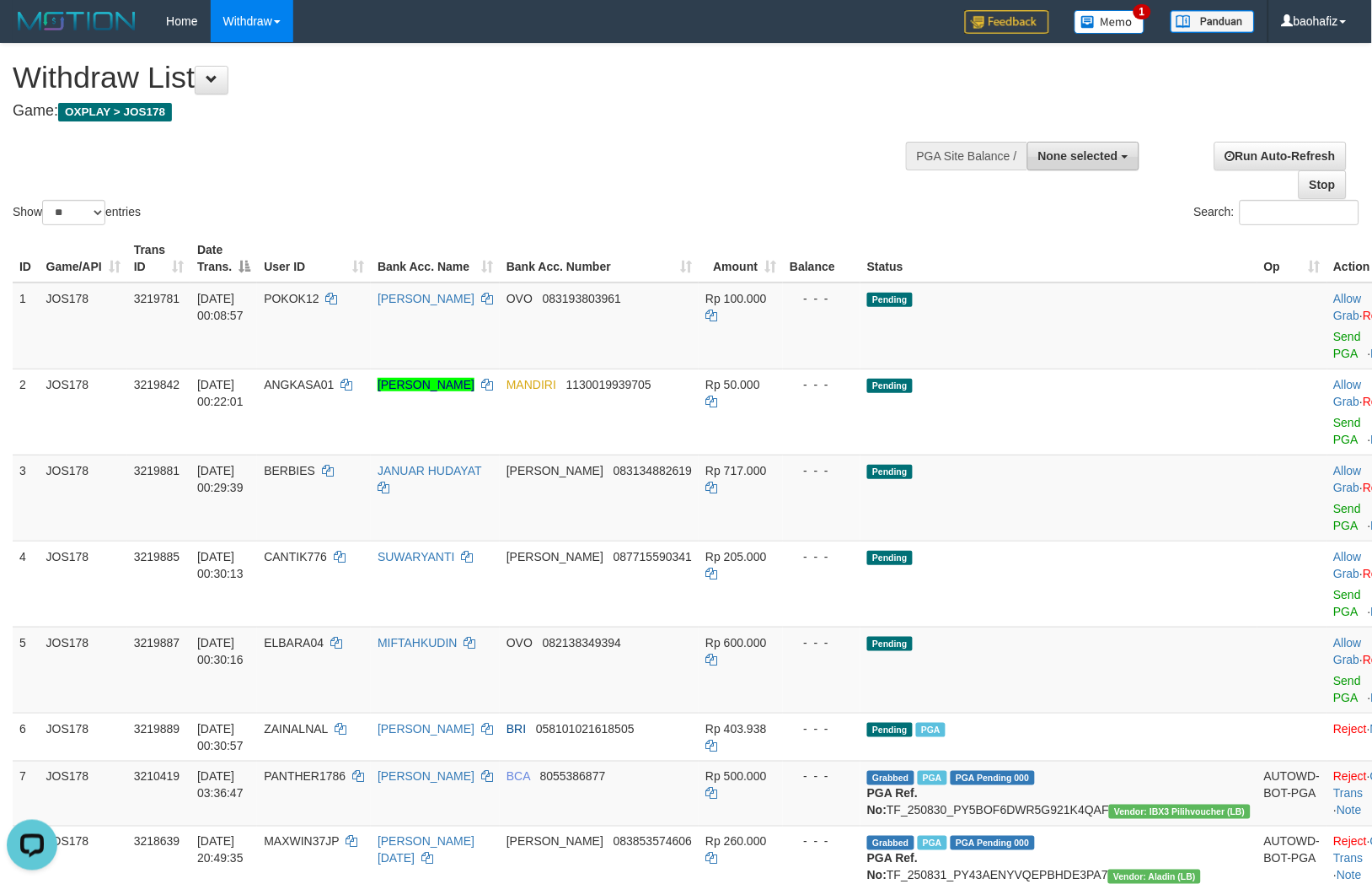
click at [1078, 156] on span "None selected" at bounding box center [1079, 156] width 80 height 13
click at [1027, 237] on label "[OXPLAY] JOS178" at bounding box center [1063, 241] width 149 height 22
select select "****"
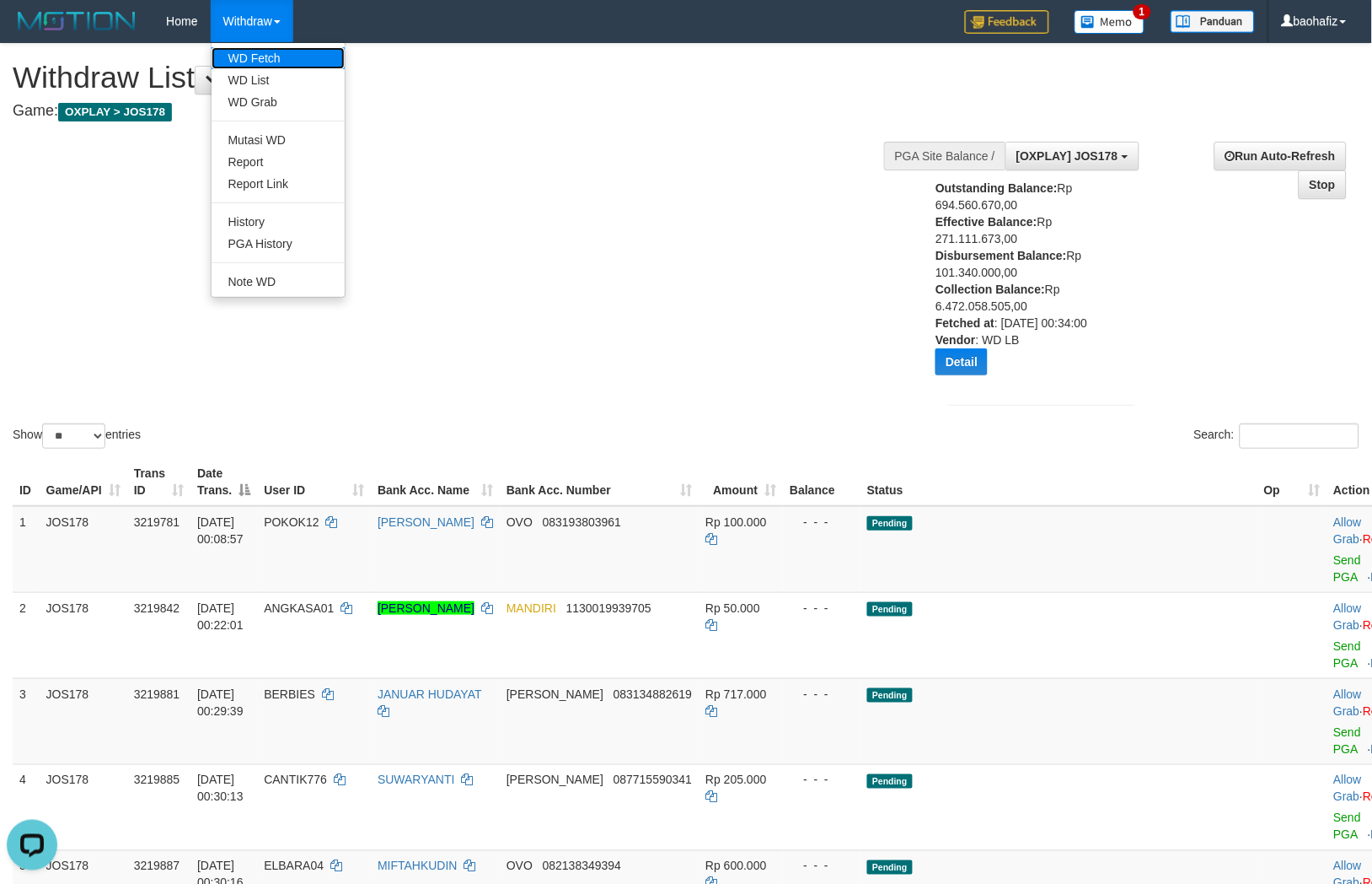
click at [281, 52] on link "WD Fetch" at bounding box center [277, 57] width 133 height 22
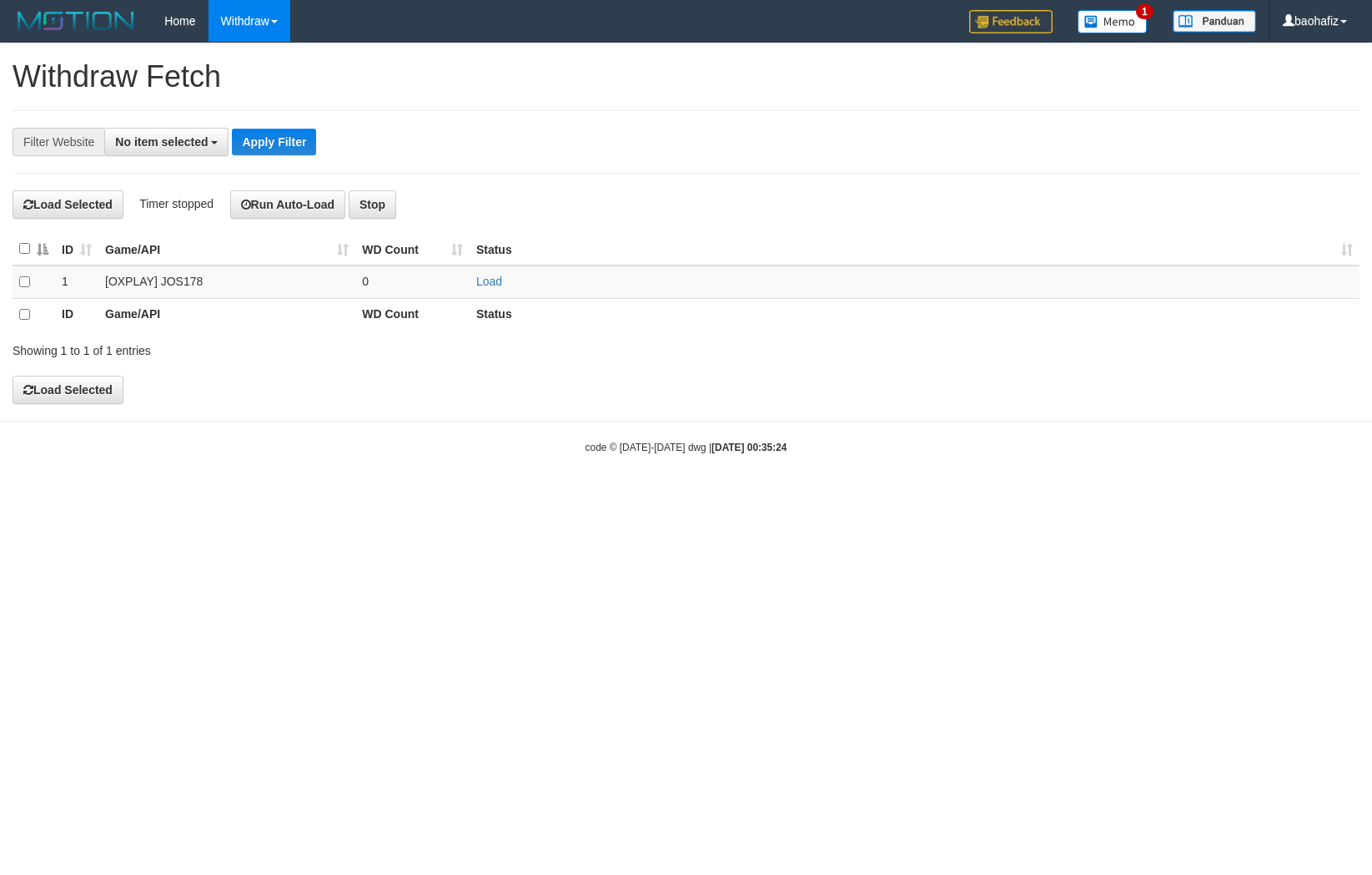
select select
click at [482, 279] on link "Load" at bounding box center [489, 281] width 26 height 13
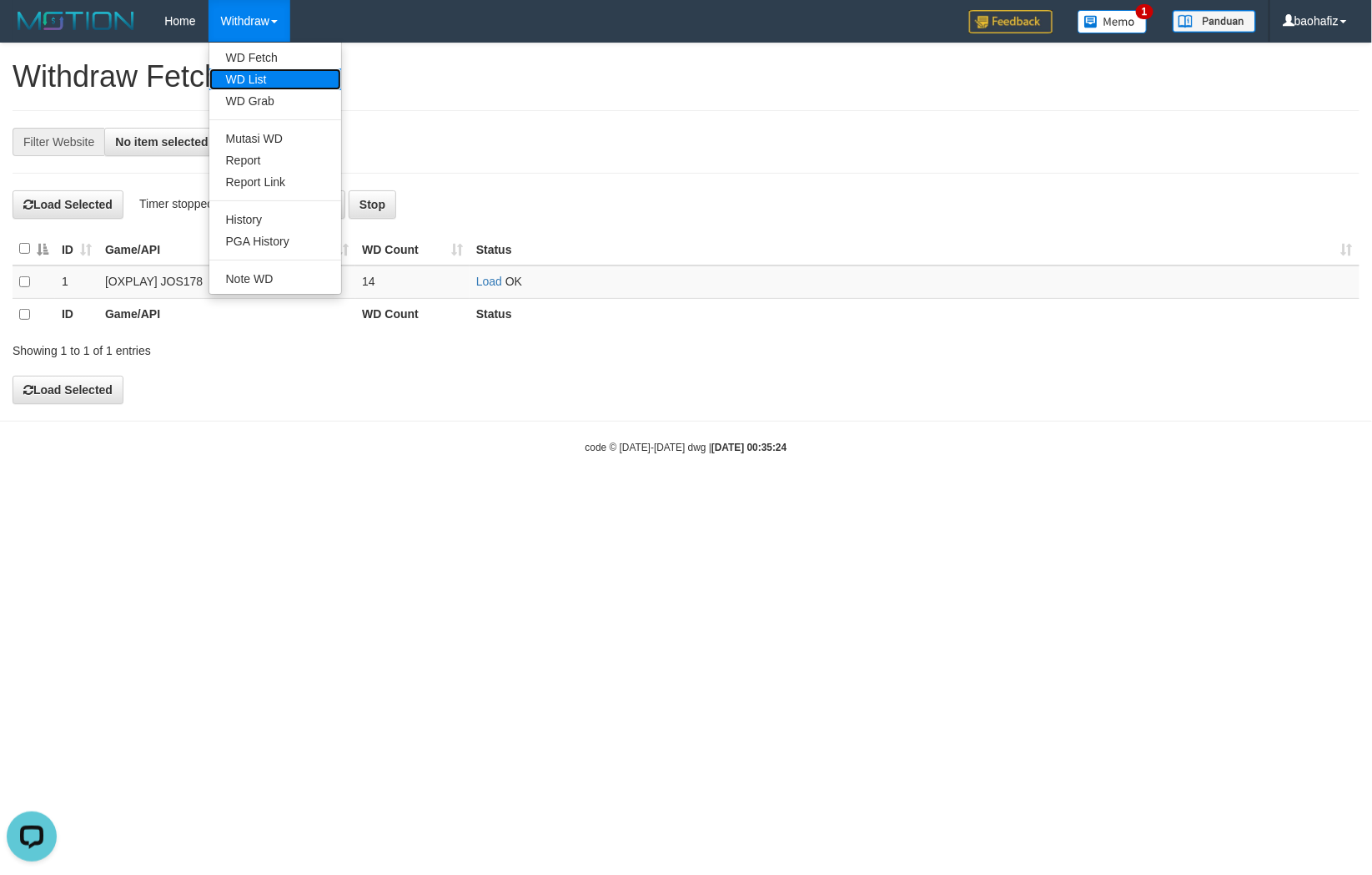
click at [263, 78] on link "WD List" at bounding box center [274, 79] width 131 height 22
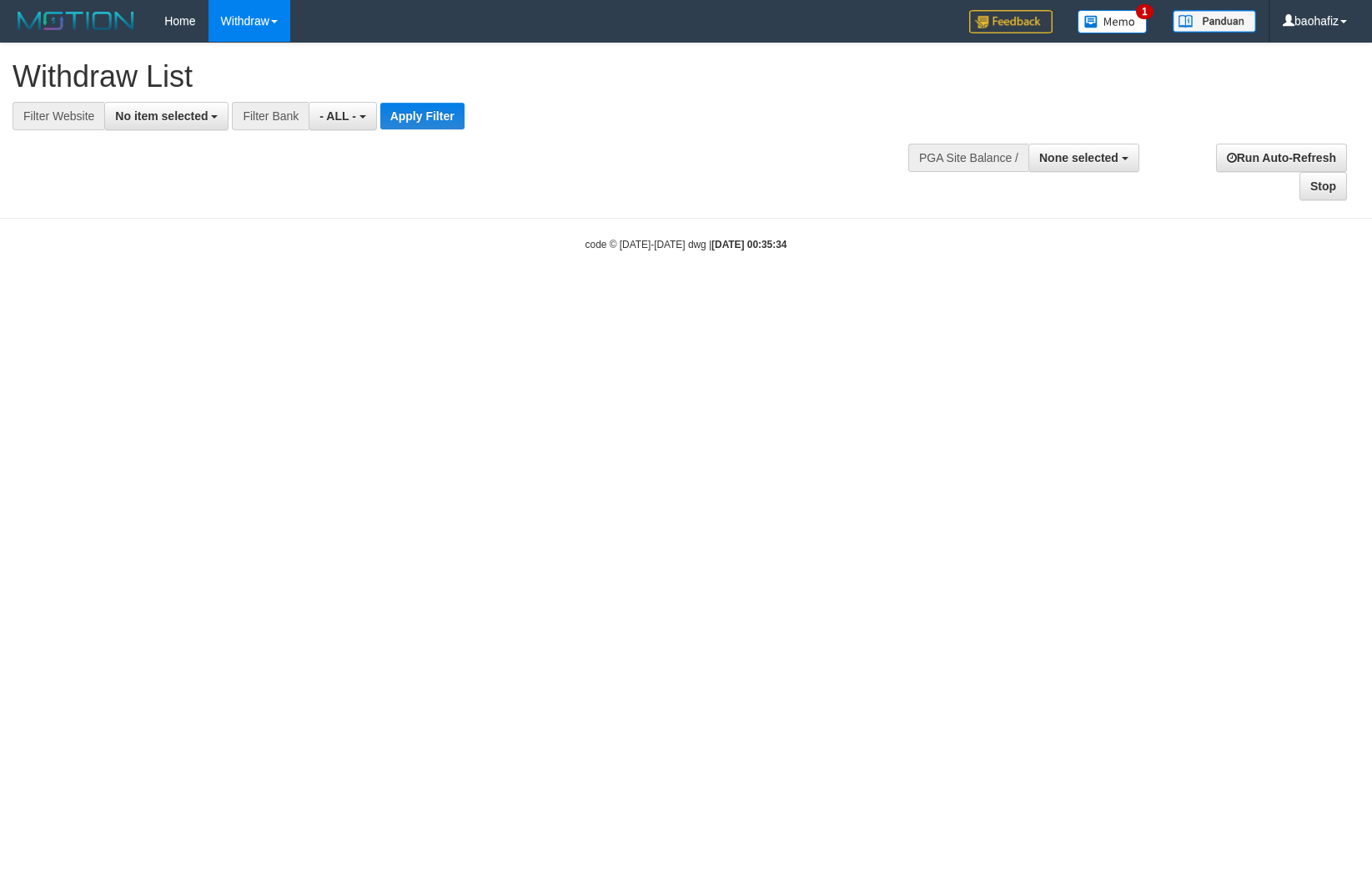
select select
click at [162, 129] on button "No item selected" at bounding box center [165, 116] width 124 height 28
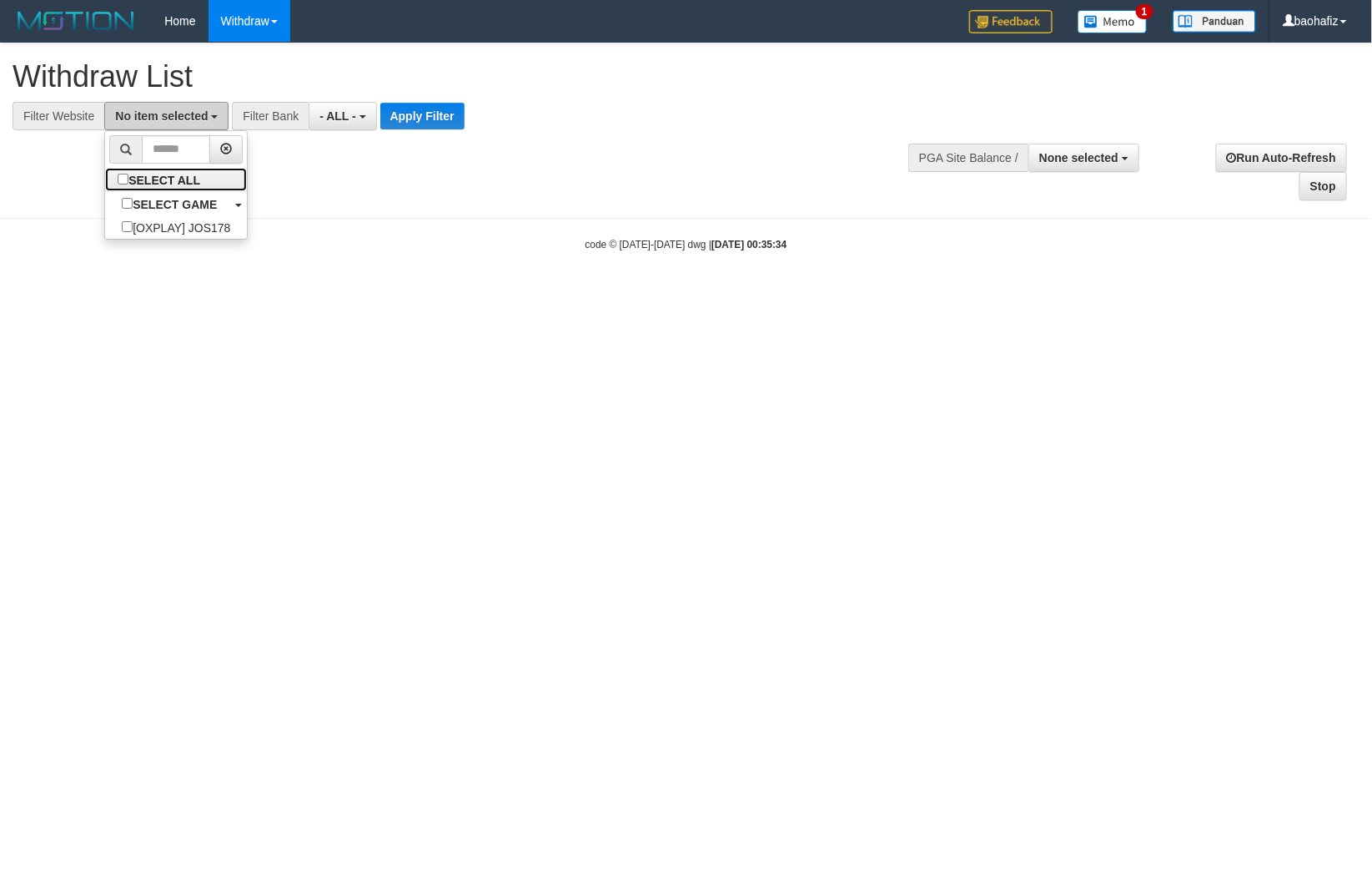
select select "****"
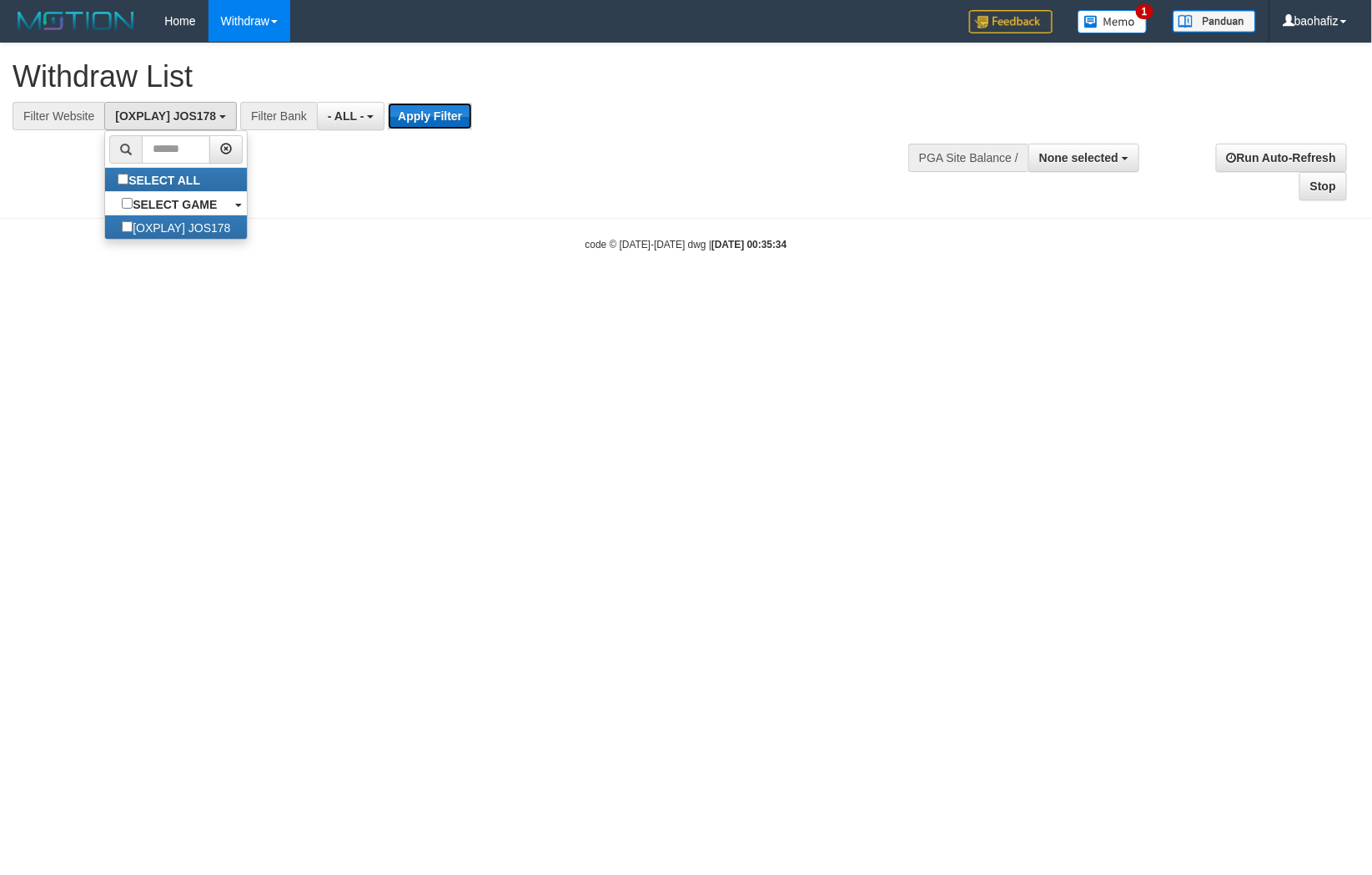
click at [419, 118] on button "Apply Filter" at bounding box center [429, 116] width 84 height 26
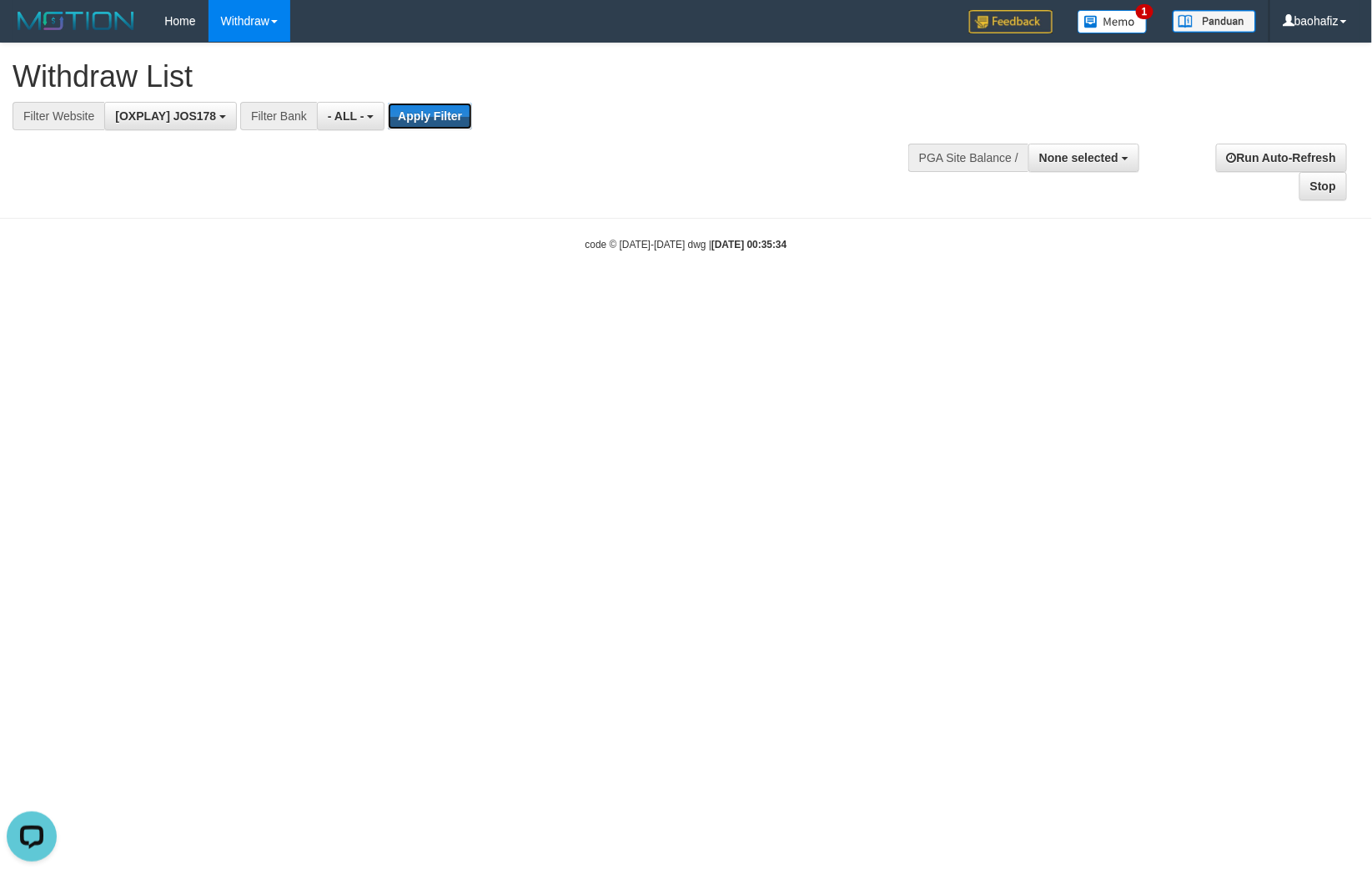
scroll to position [0, 0]
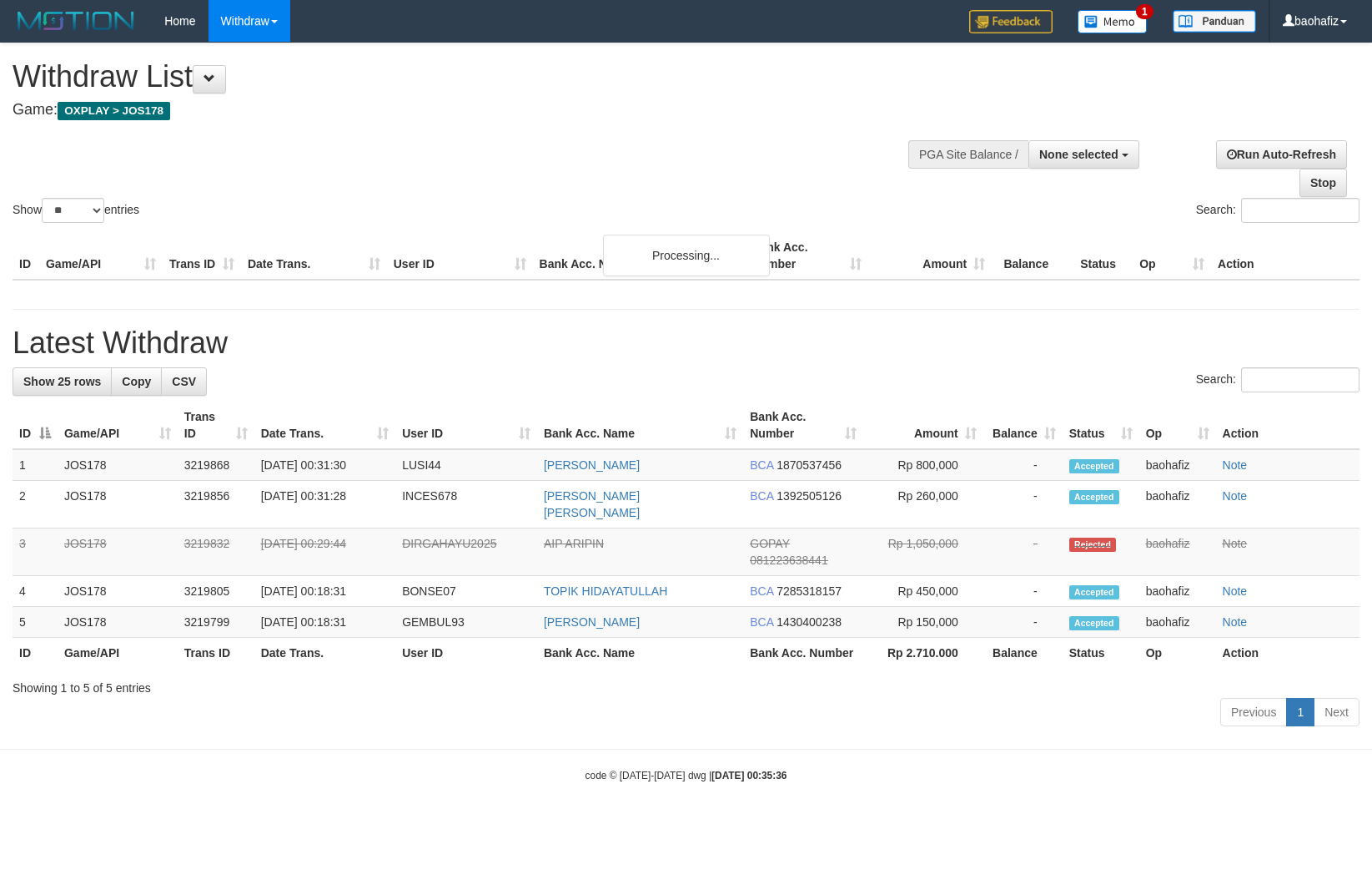
select select
select select "**"
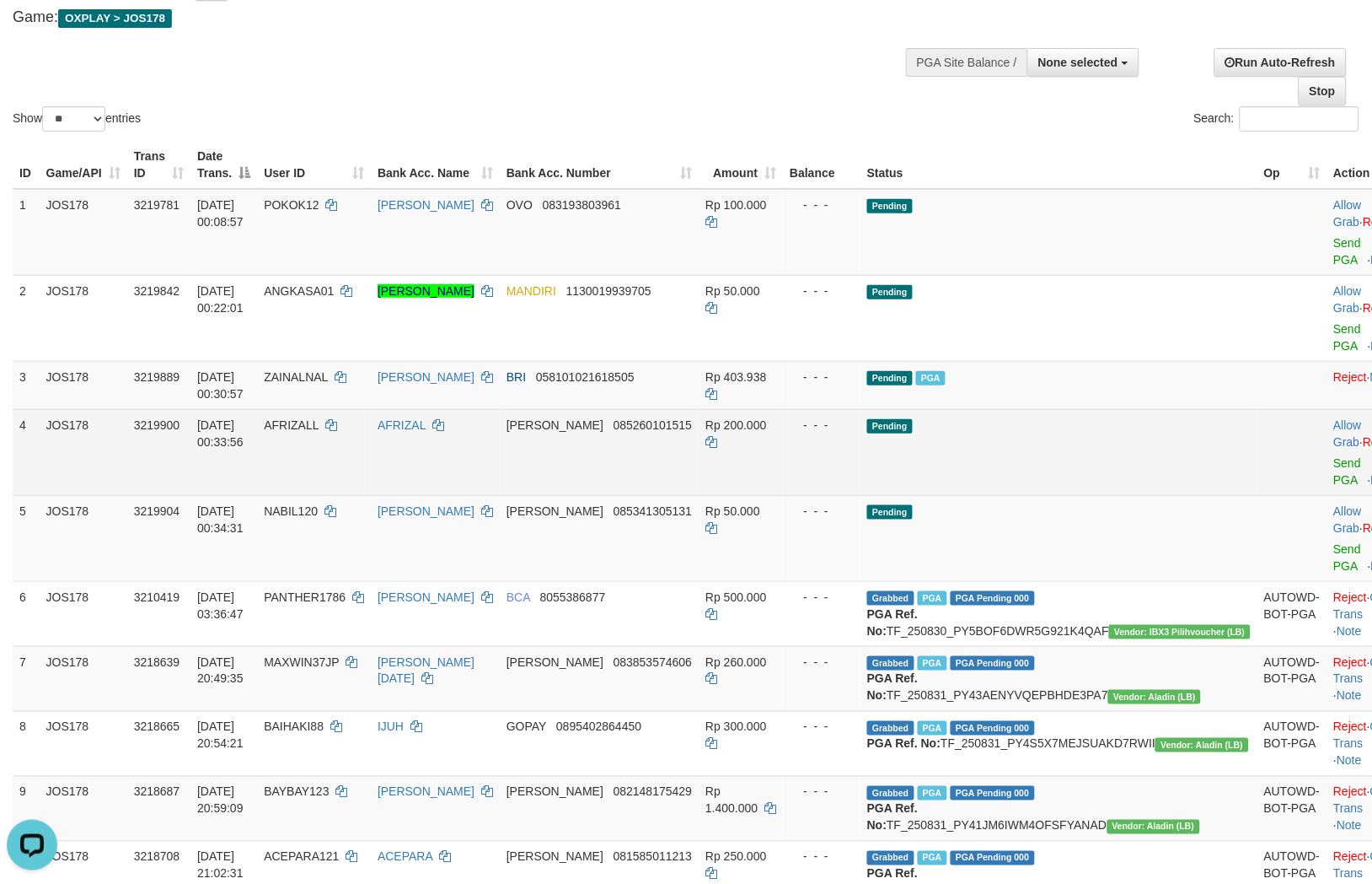
click at [688, 422] on td "DANA 085260101515" at bounding box center [599, 452] width 199 height 86
copy span "085260101515"
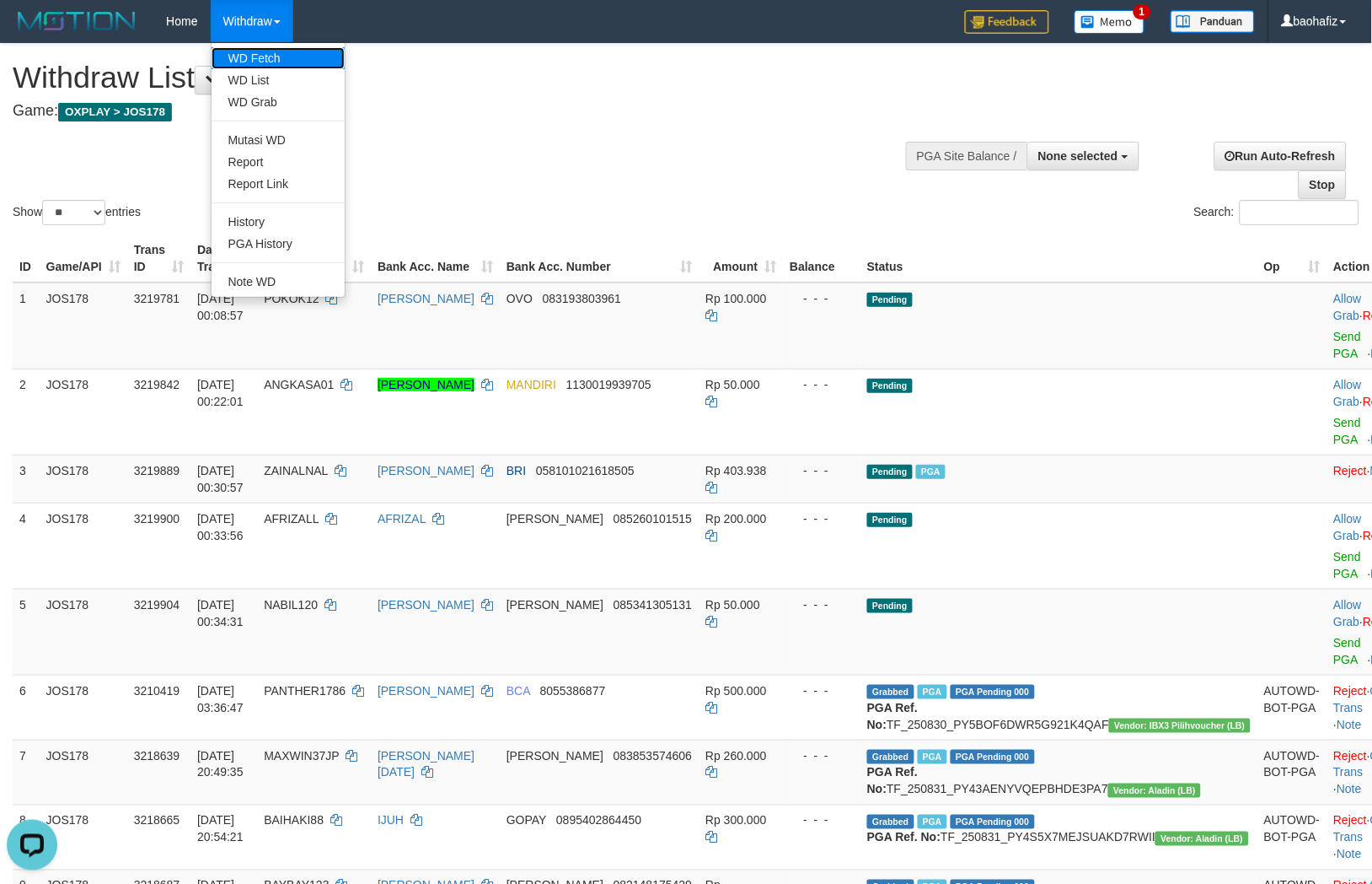
click at [251, 60] on link "WD Fetch" at bounding box center [277, 57] width 133 height 22
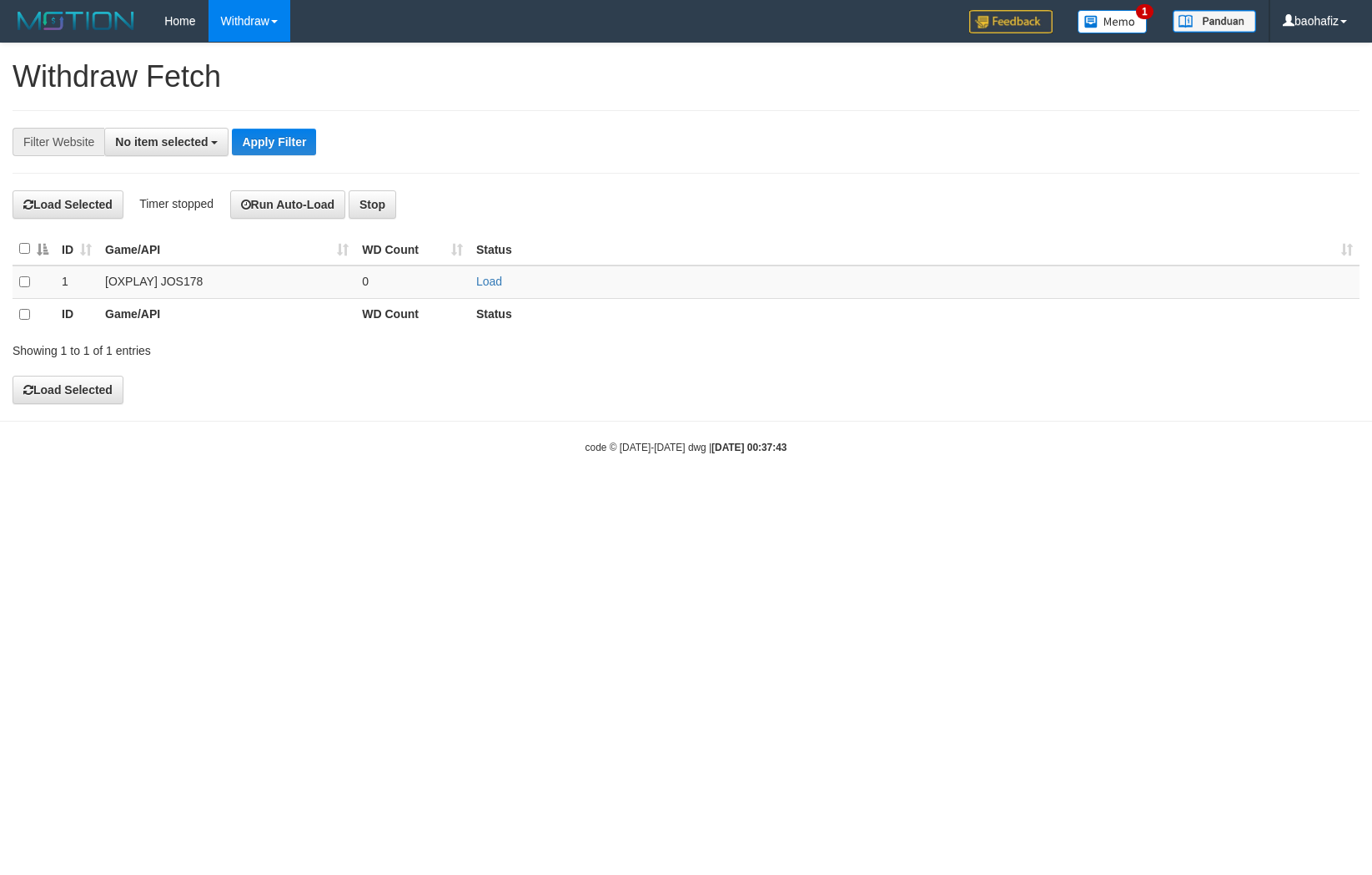
select select
click at [493, 278] on link "Load" at bounding box center [489, 281] width 26 height 13
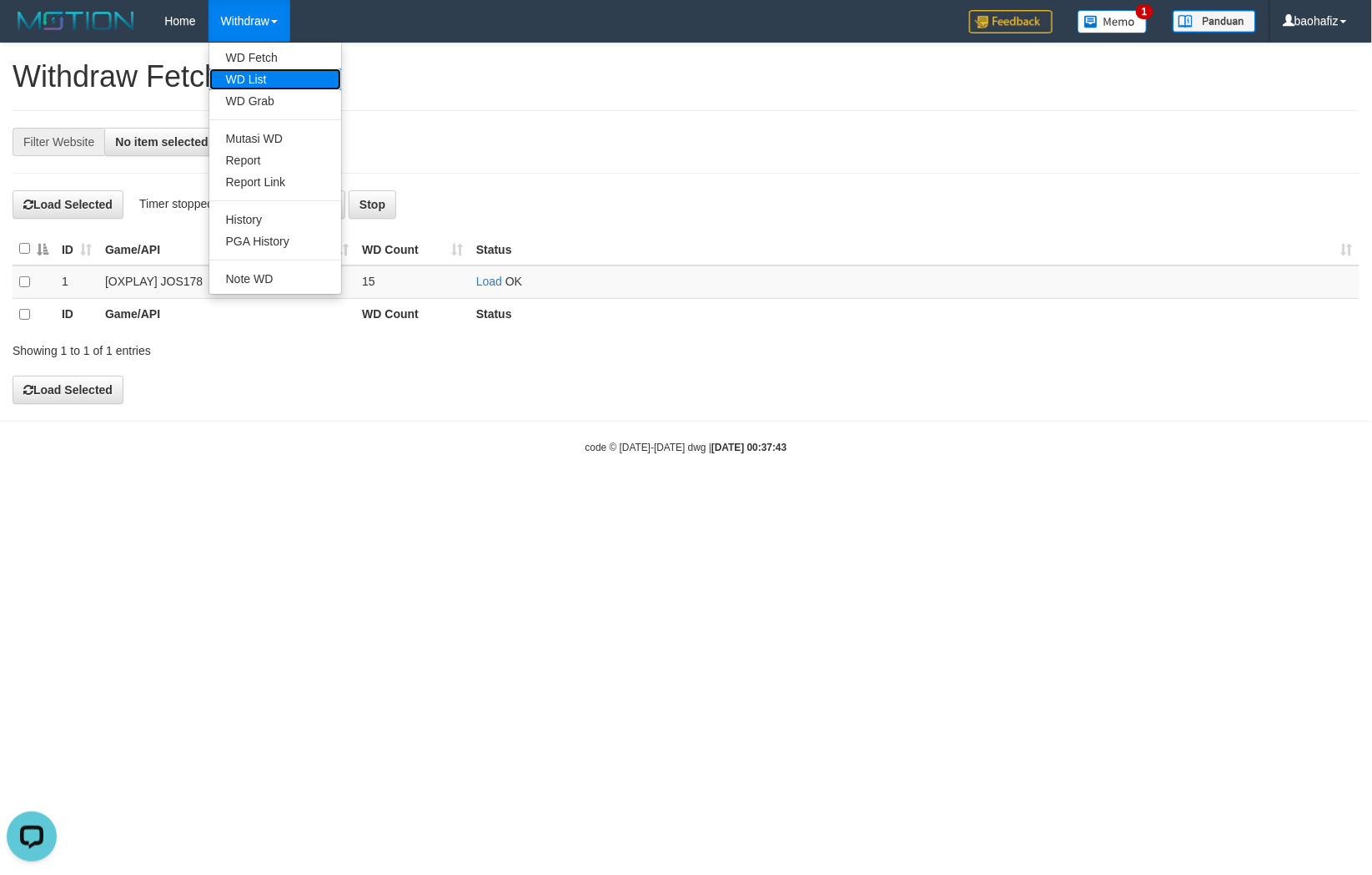
click at [264, 70] on link "WD List" at bounding box center [274, 79] width 131 height 22
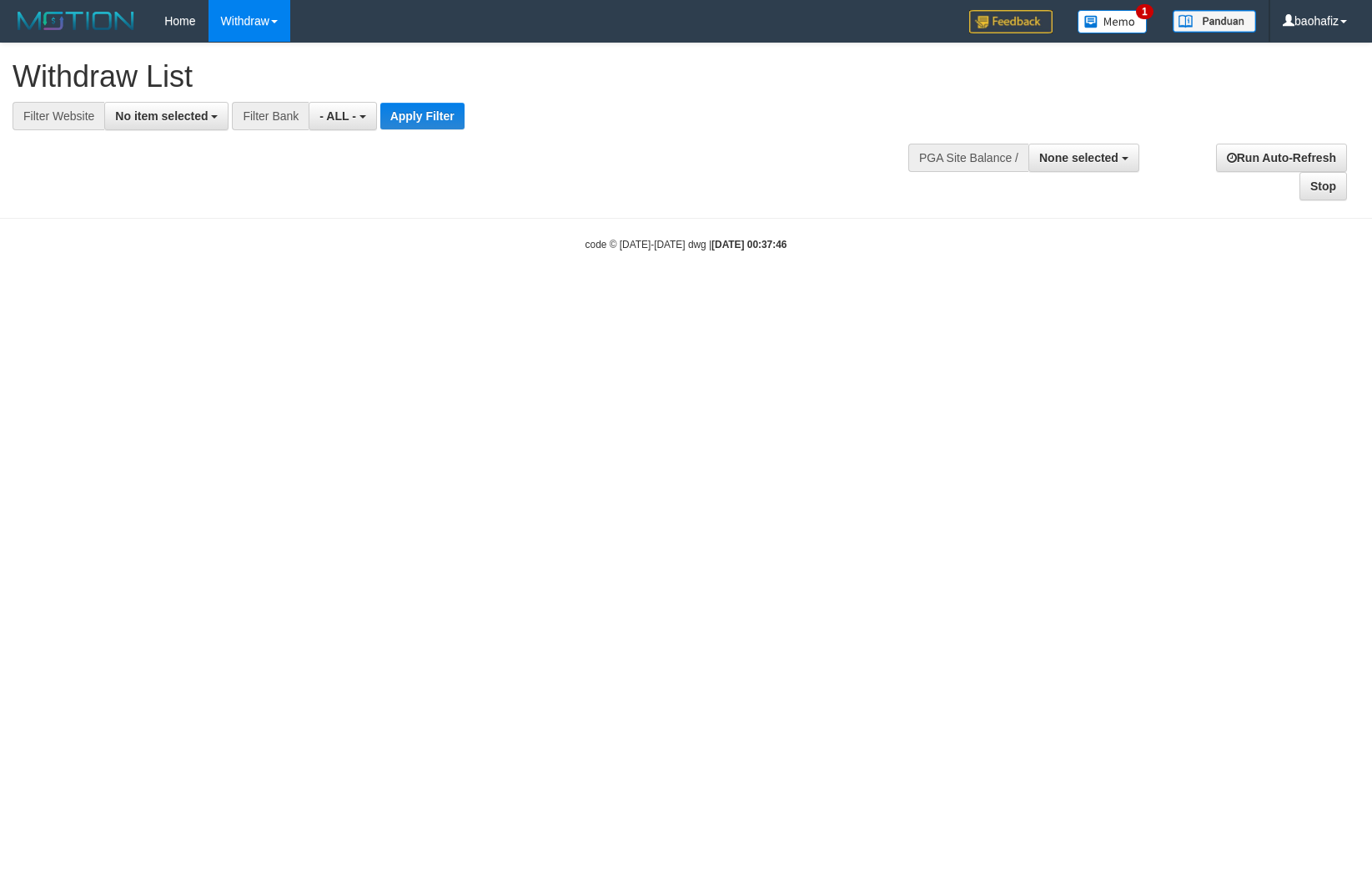
select select
click at [169, 110] on span "No item selected" at bounding box center [162, 116] width 93 height 13
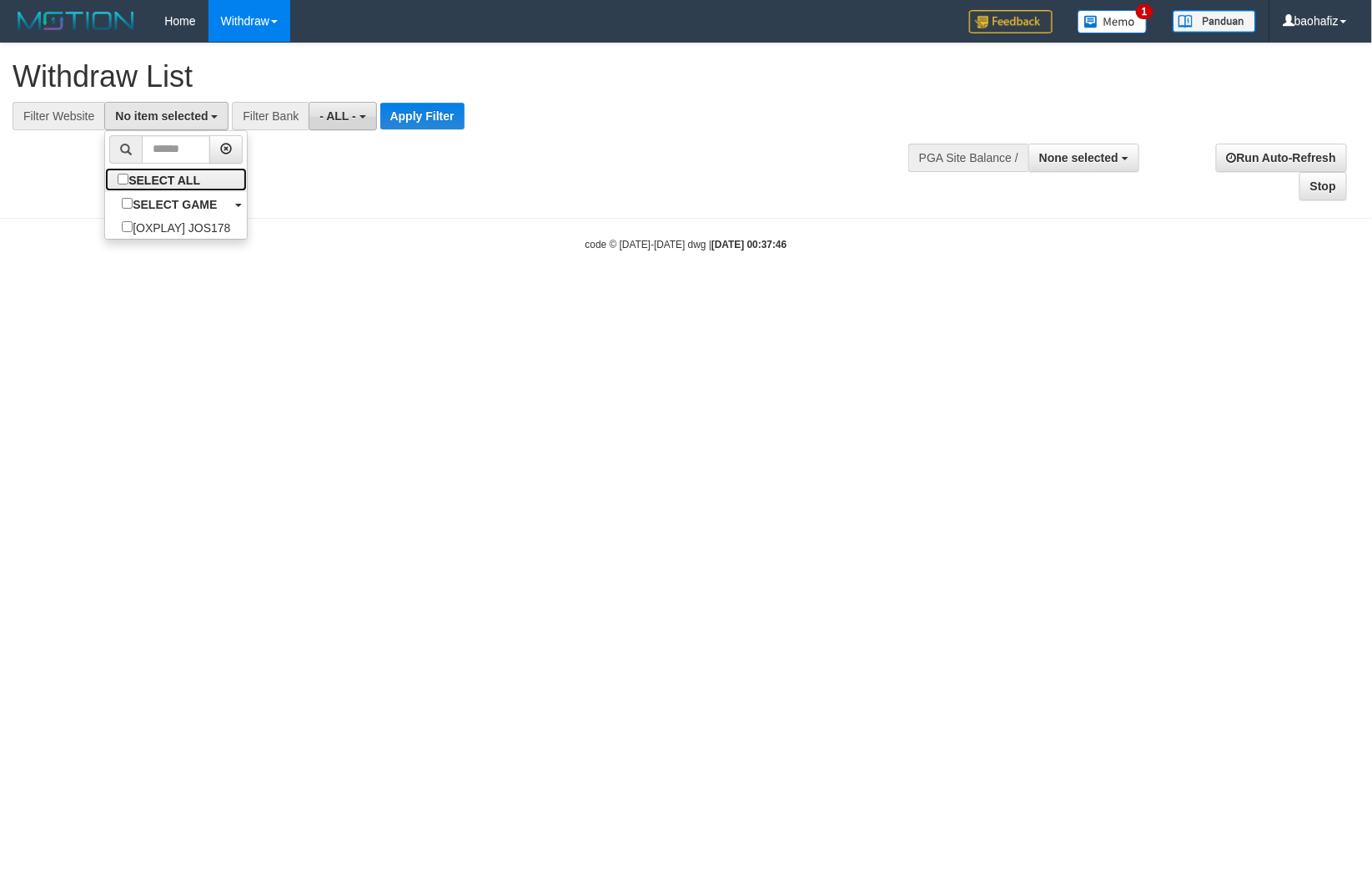
select select "****"
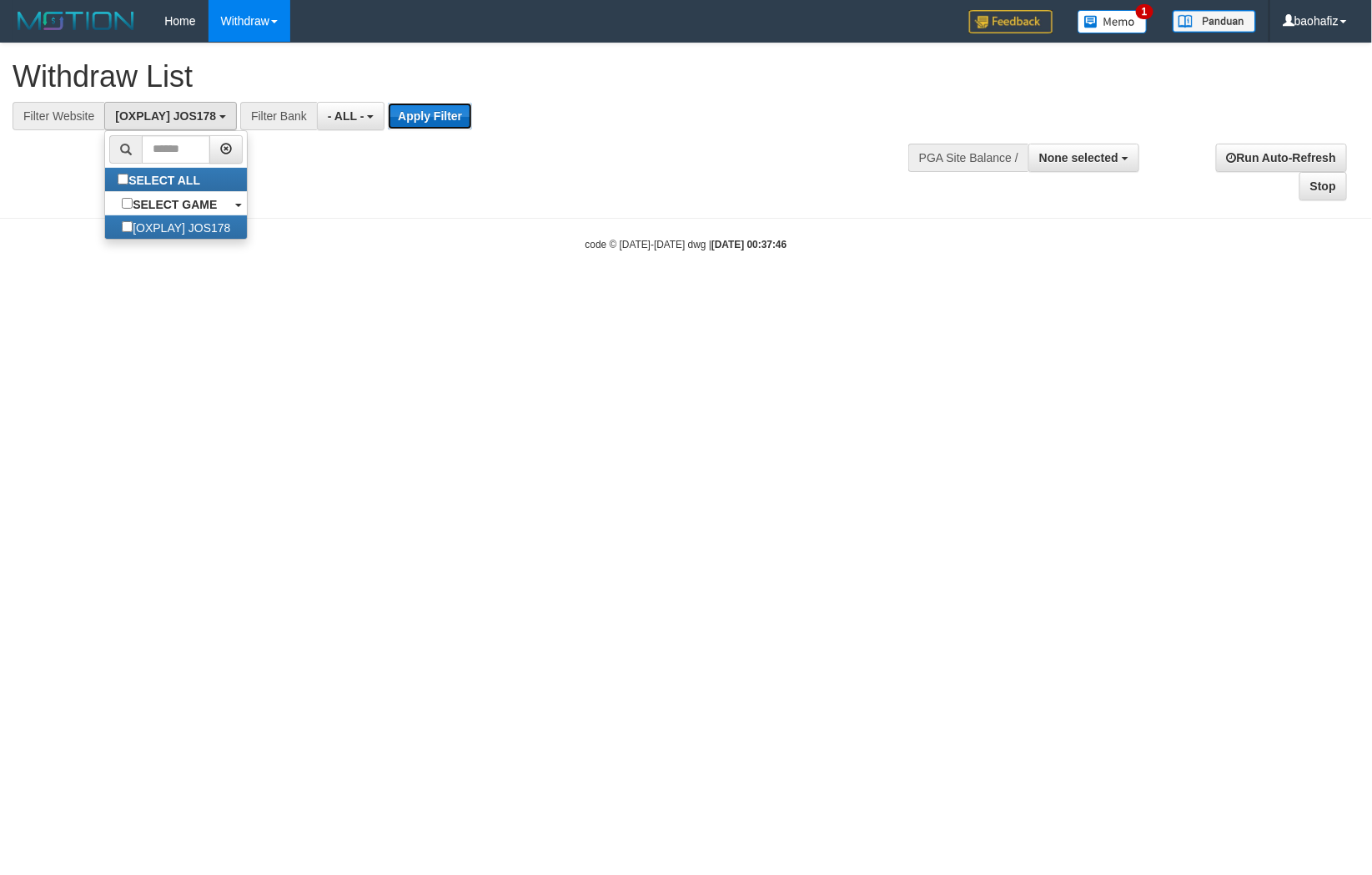
click at [395, 109] on button "Apply Filter" at bounding box center [429, 116] width 84 height 26
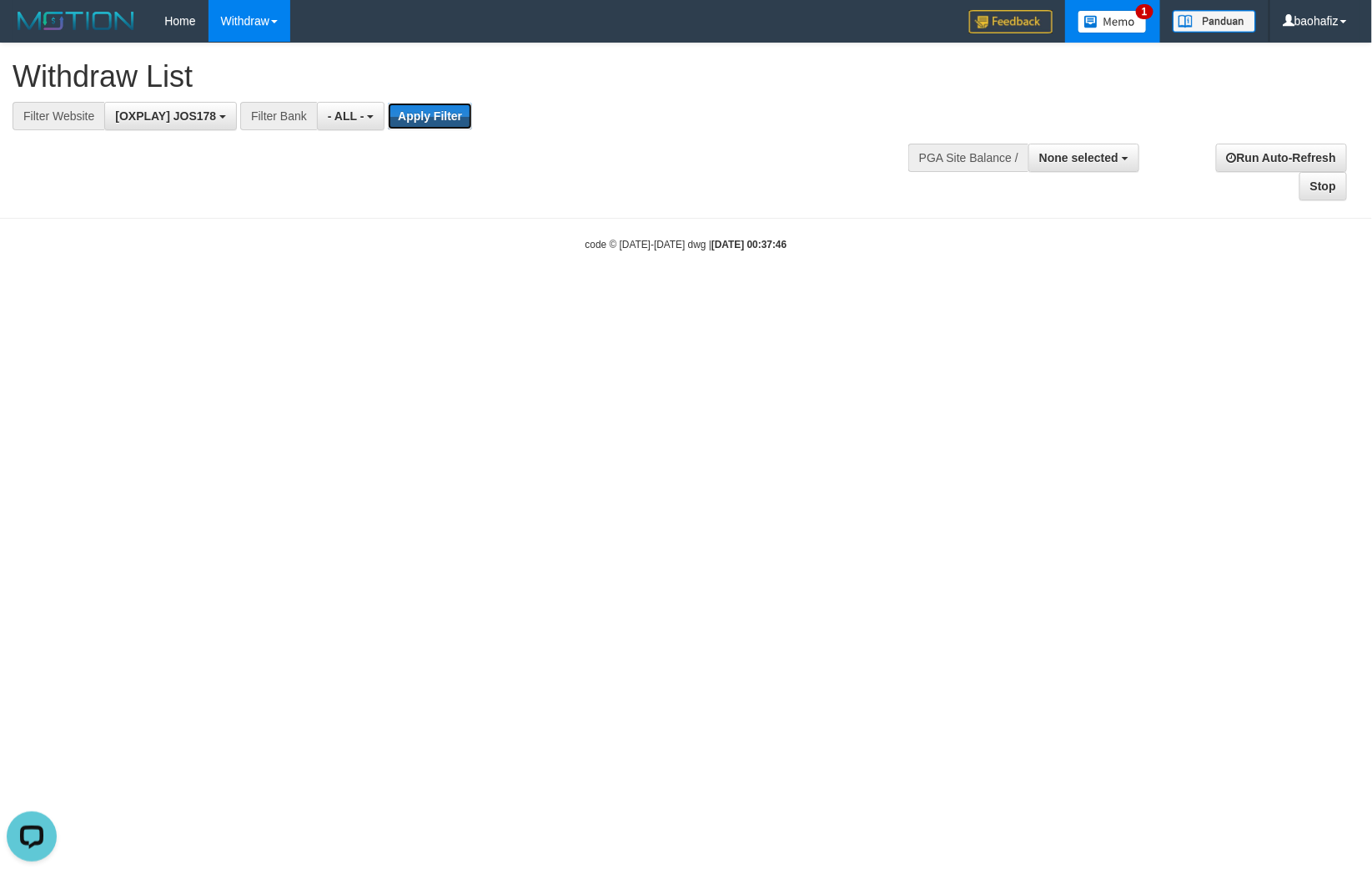
scroll to position [0, 0]
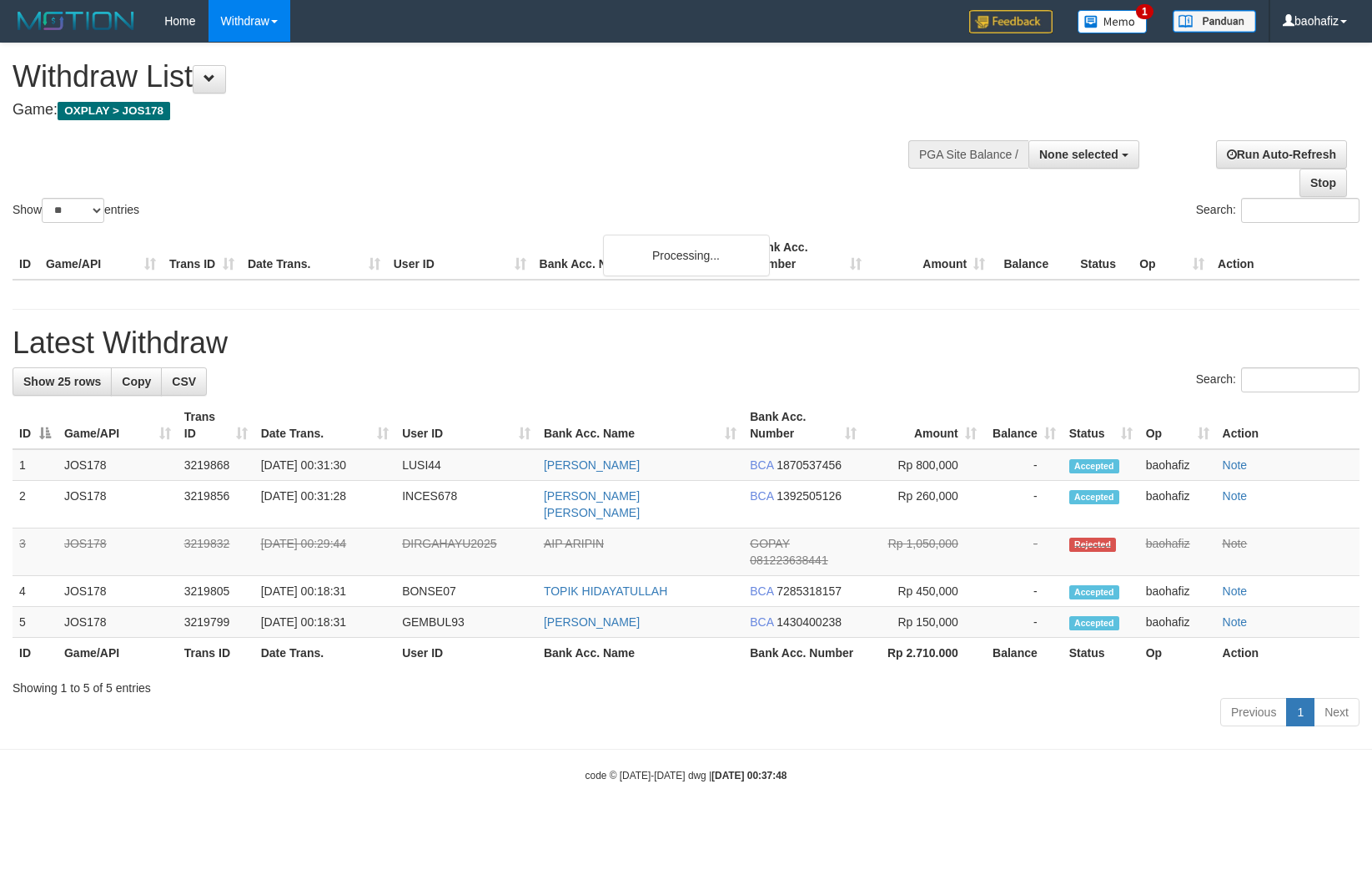
select select
select select "**"
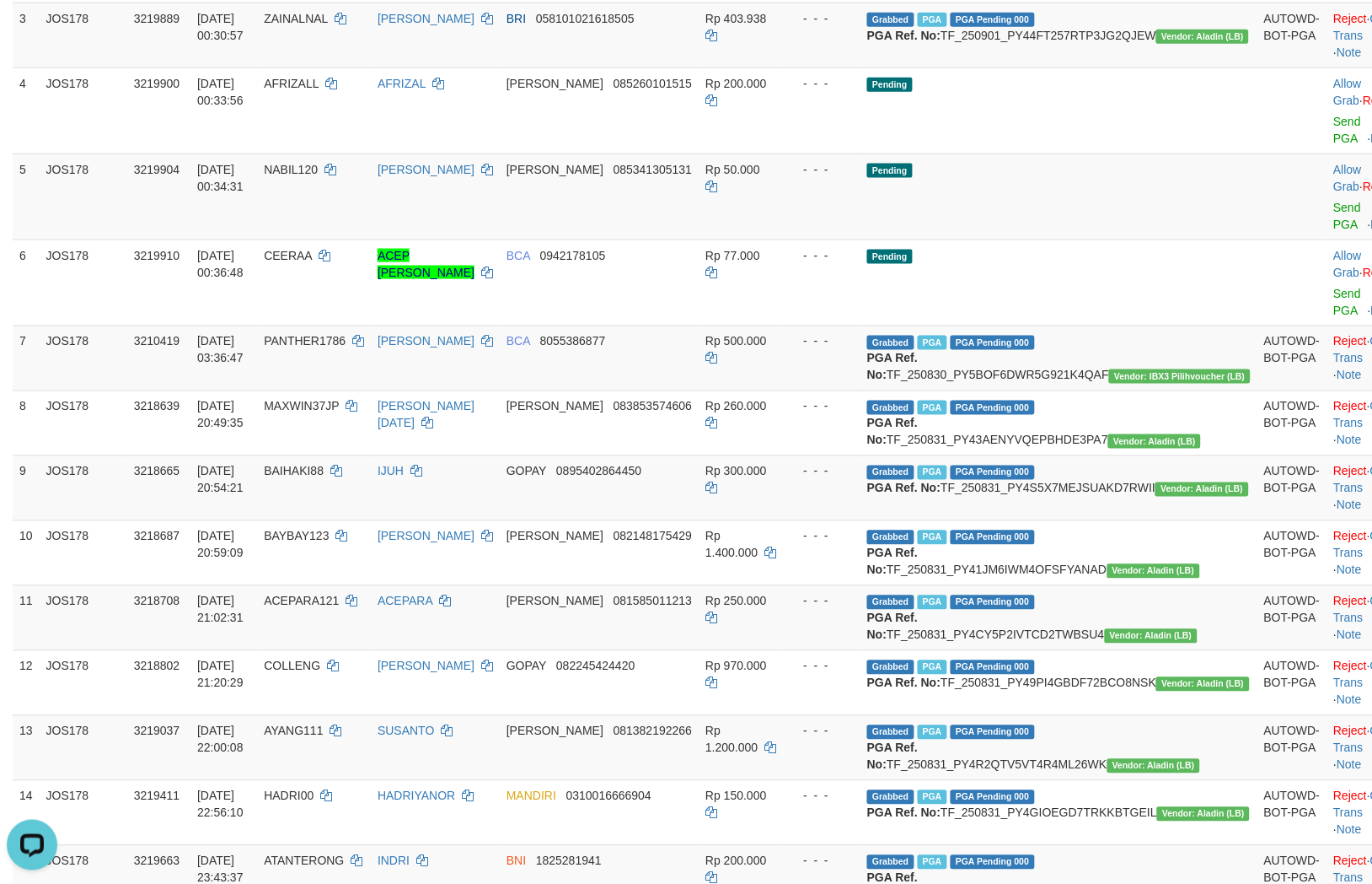
scroll to position [187, 0]
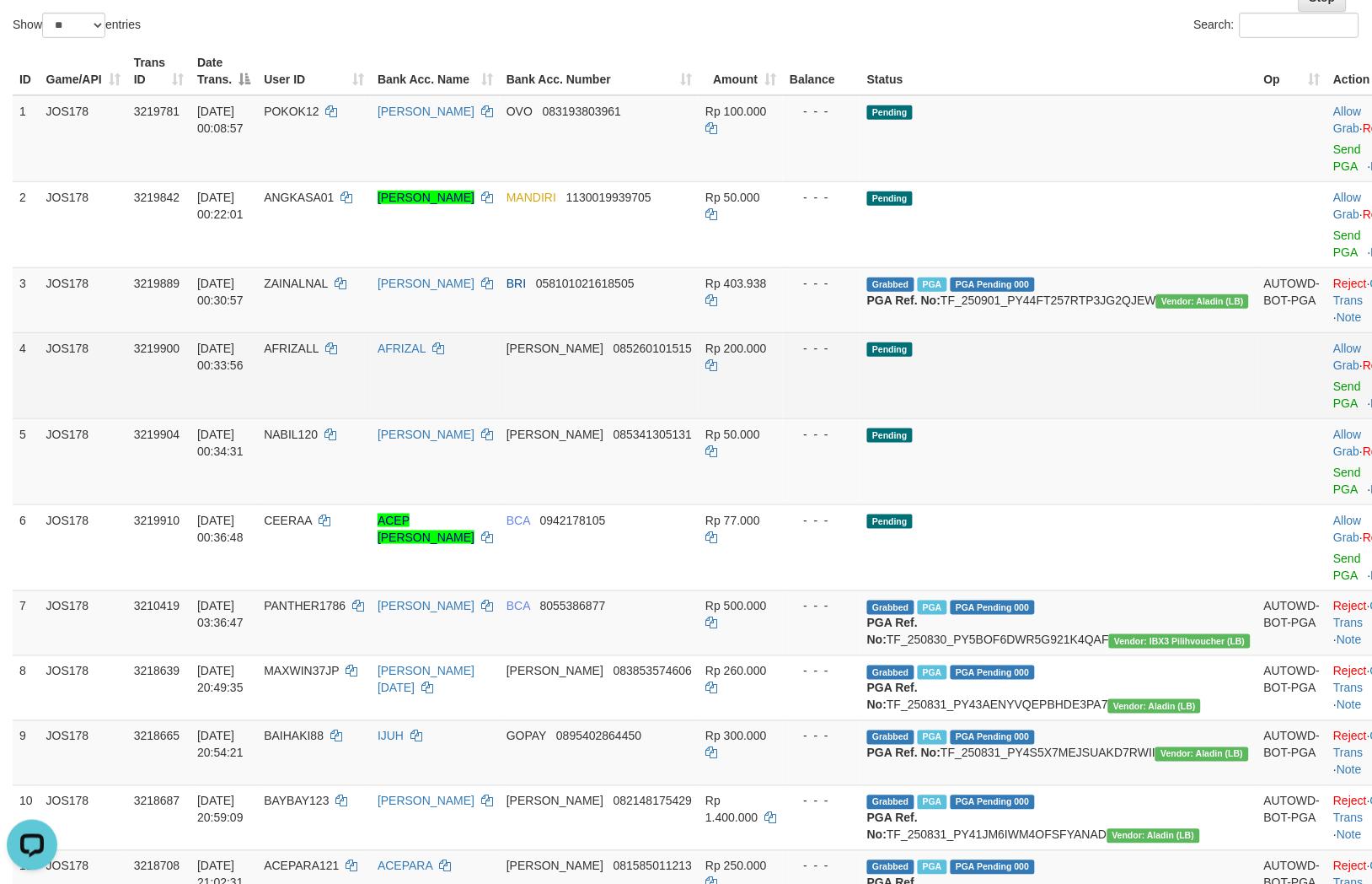
click at [691, 393] on td "DANA 085260101515" at bounding box center [599, 376] width 199 height 86
copy span "085260101515"
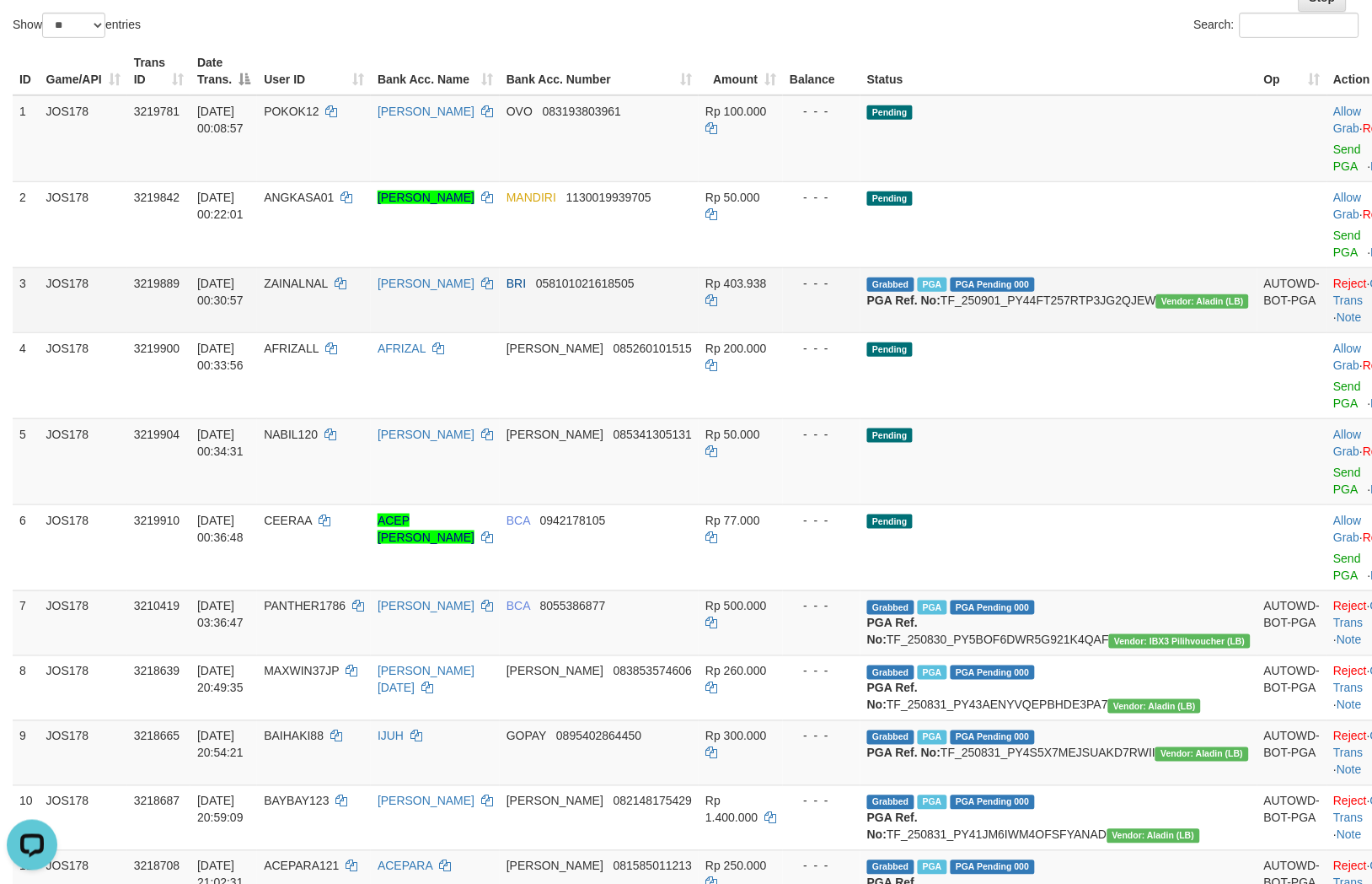
click at [354, 304] on td "ZAINALNAL" at bounding box center [313, 300] width 114 height 65
copy td "ZAINALNAL"
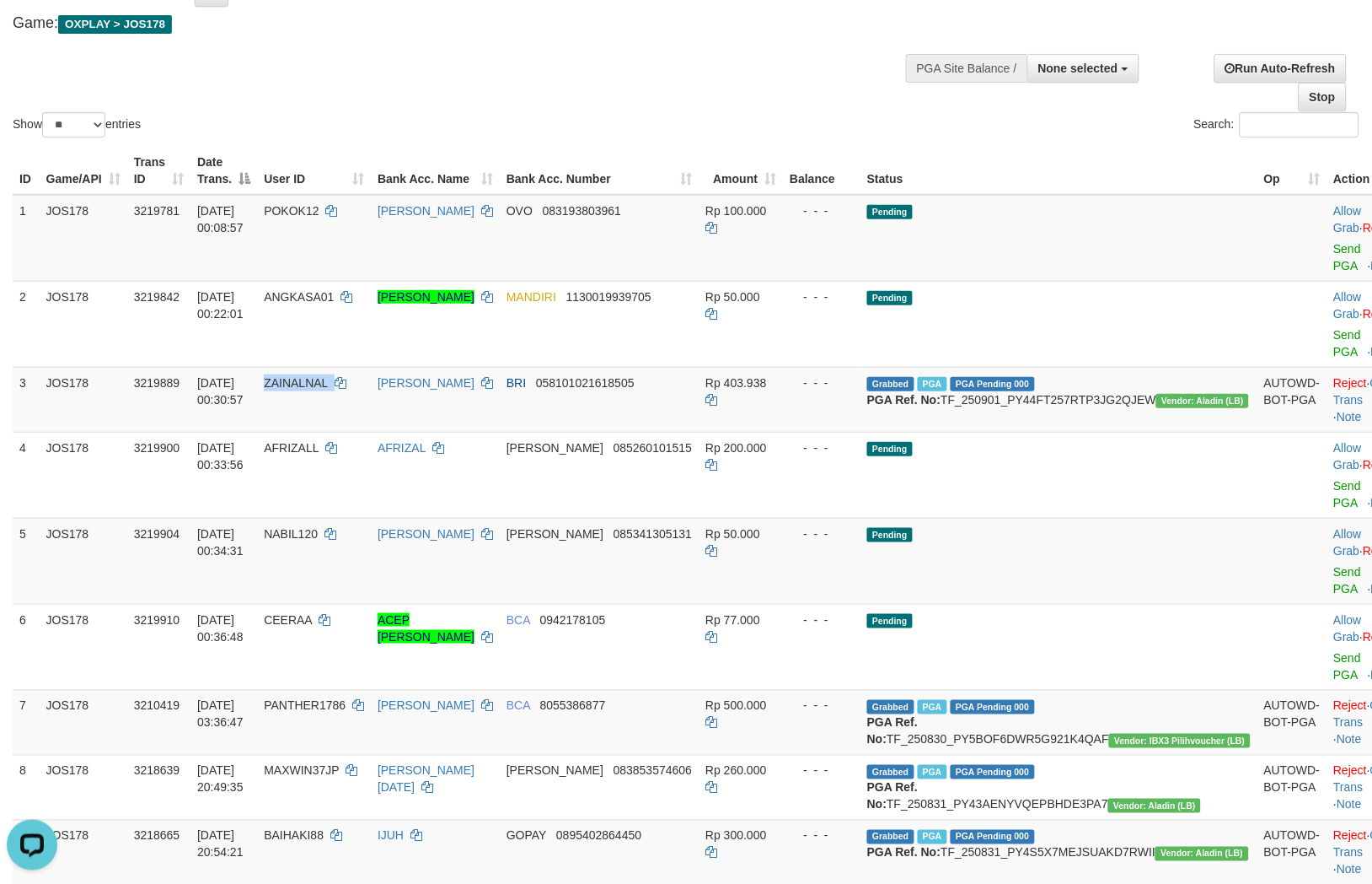
scroll to position [0, 0]
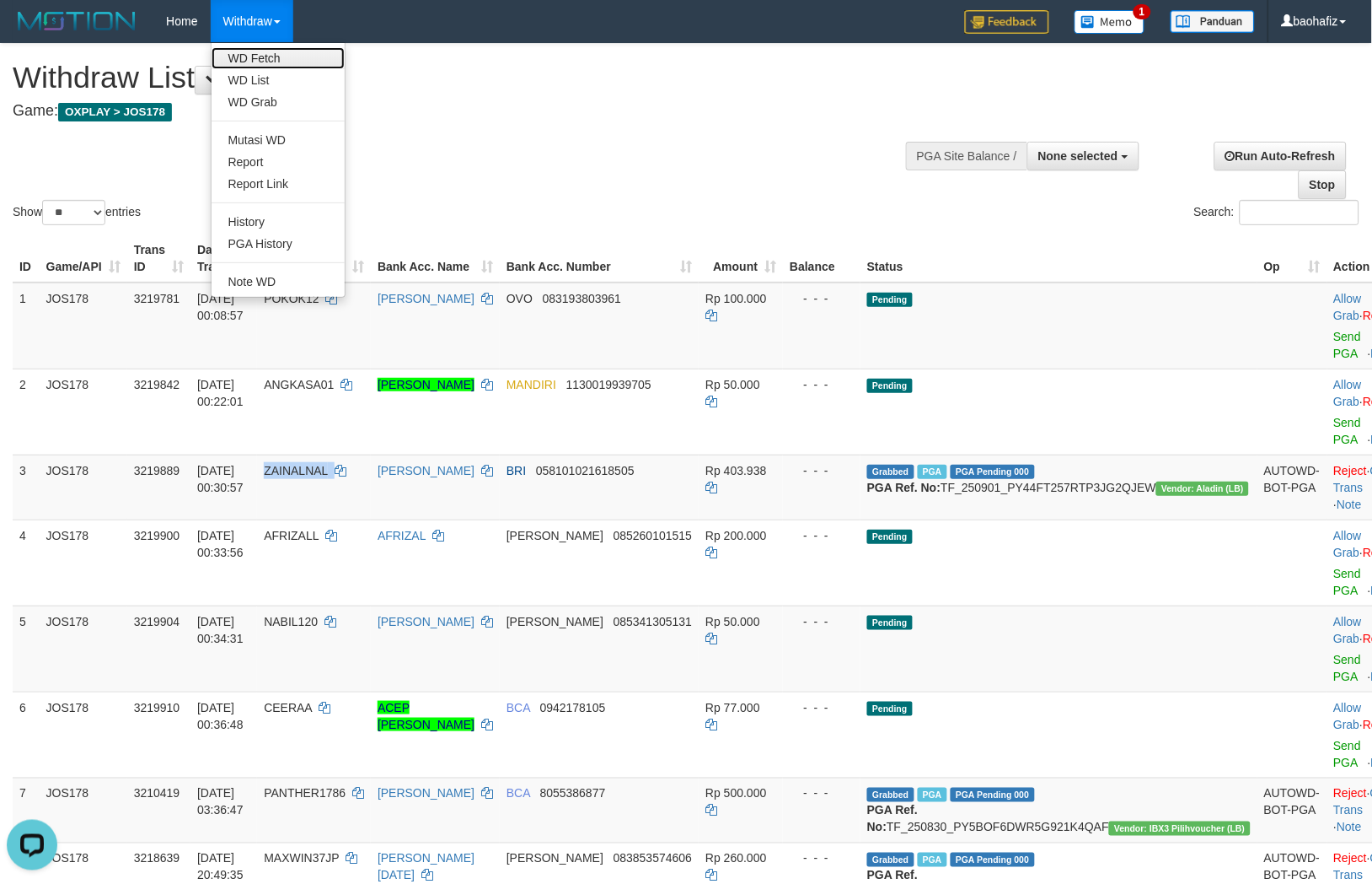
drag, startPoint x: 260, startPoint y: 49, endPoint x: 280, endPoint y: 49, distance: 20.0
click at [260, 49] on link "WD Fetch" at bounding box center [277, 57] width 133 height 22
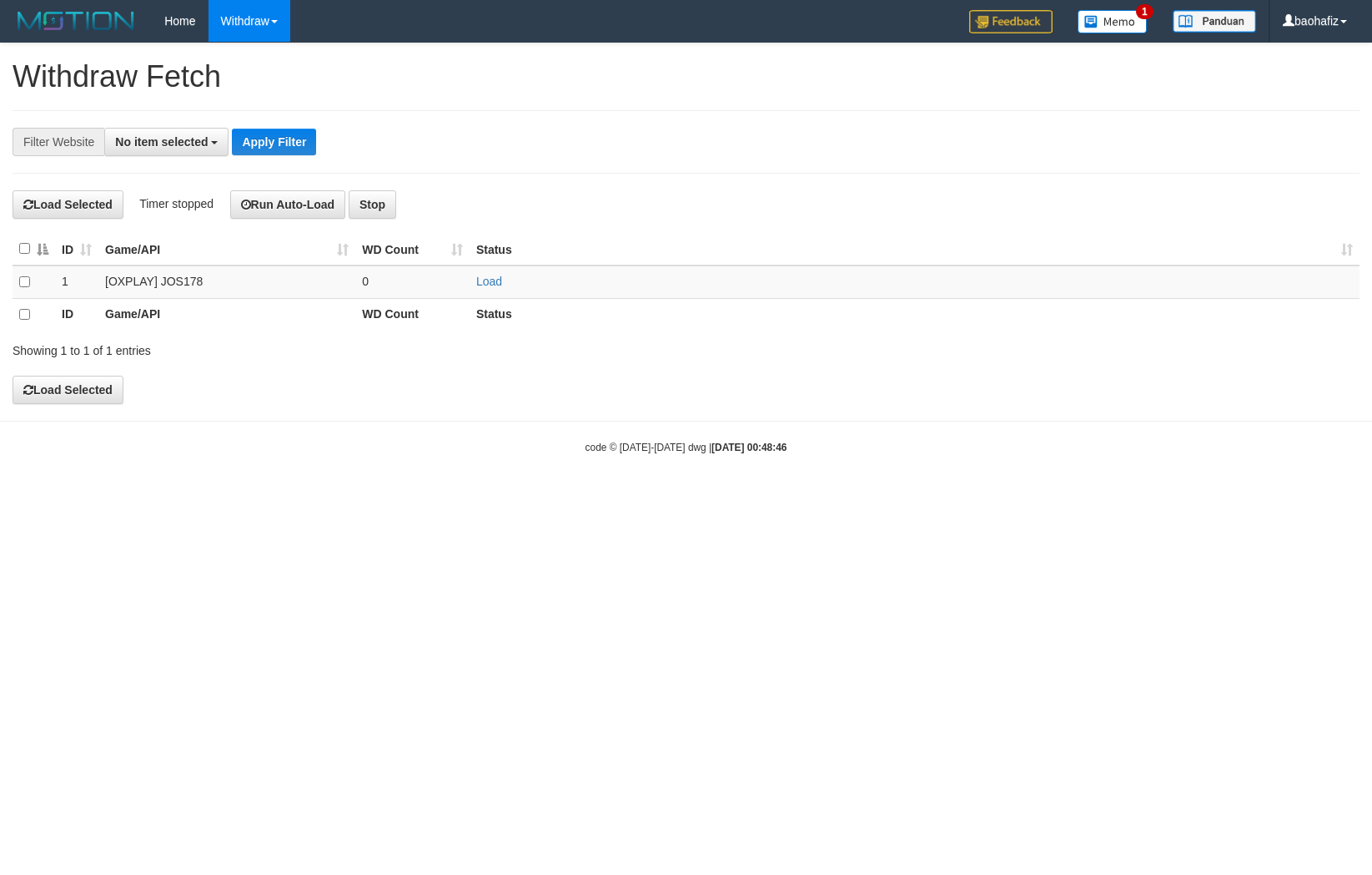
select select
click at [484, 280] on link "Load" at bounding box center [489, 281] width 26 height 13
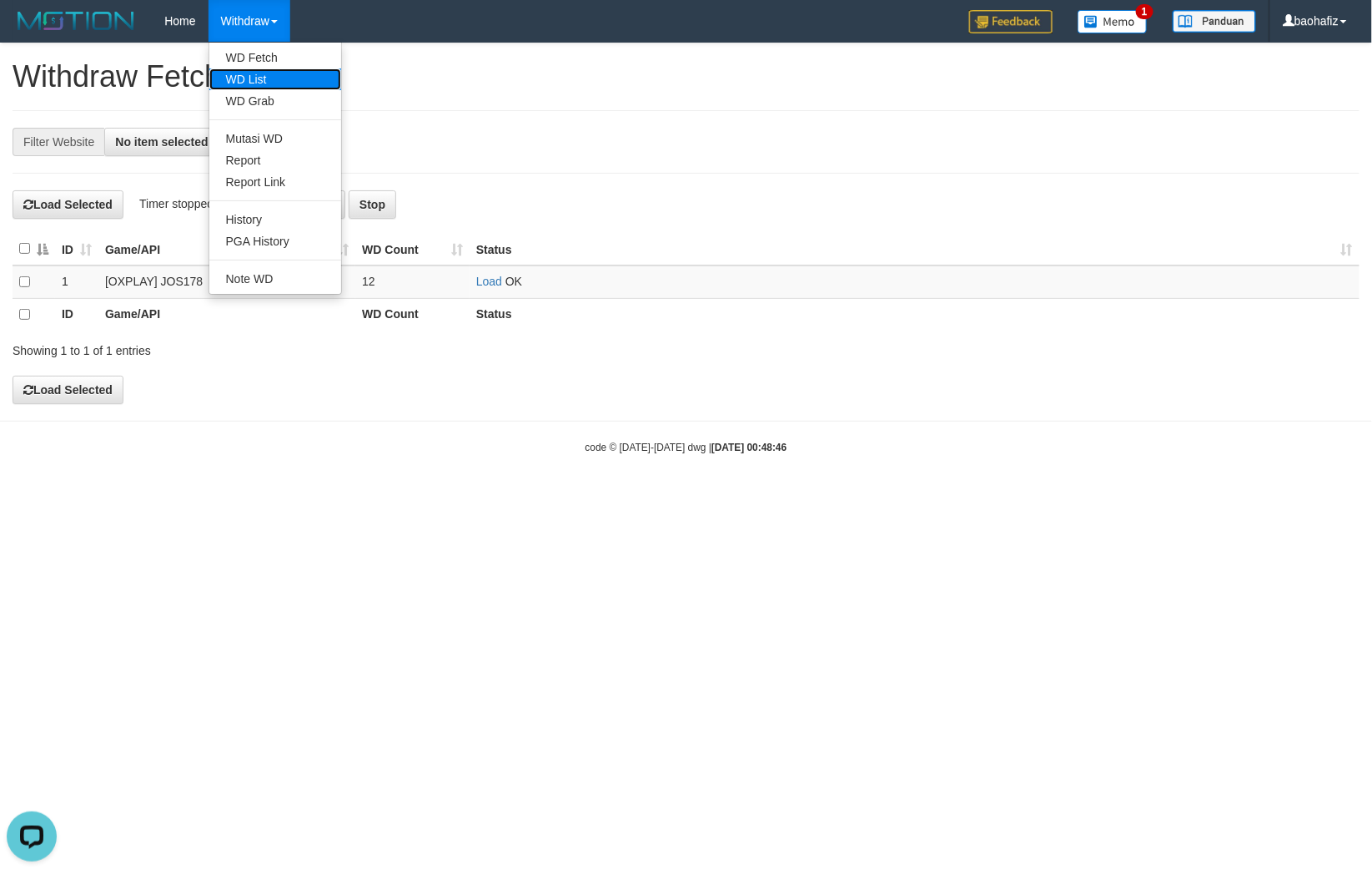
click at [240, 78] on link "WD List" at bounding box center [274, 79] width 131 height 22
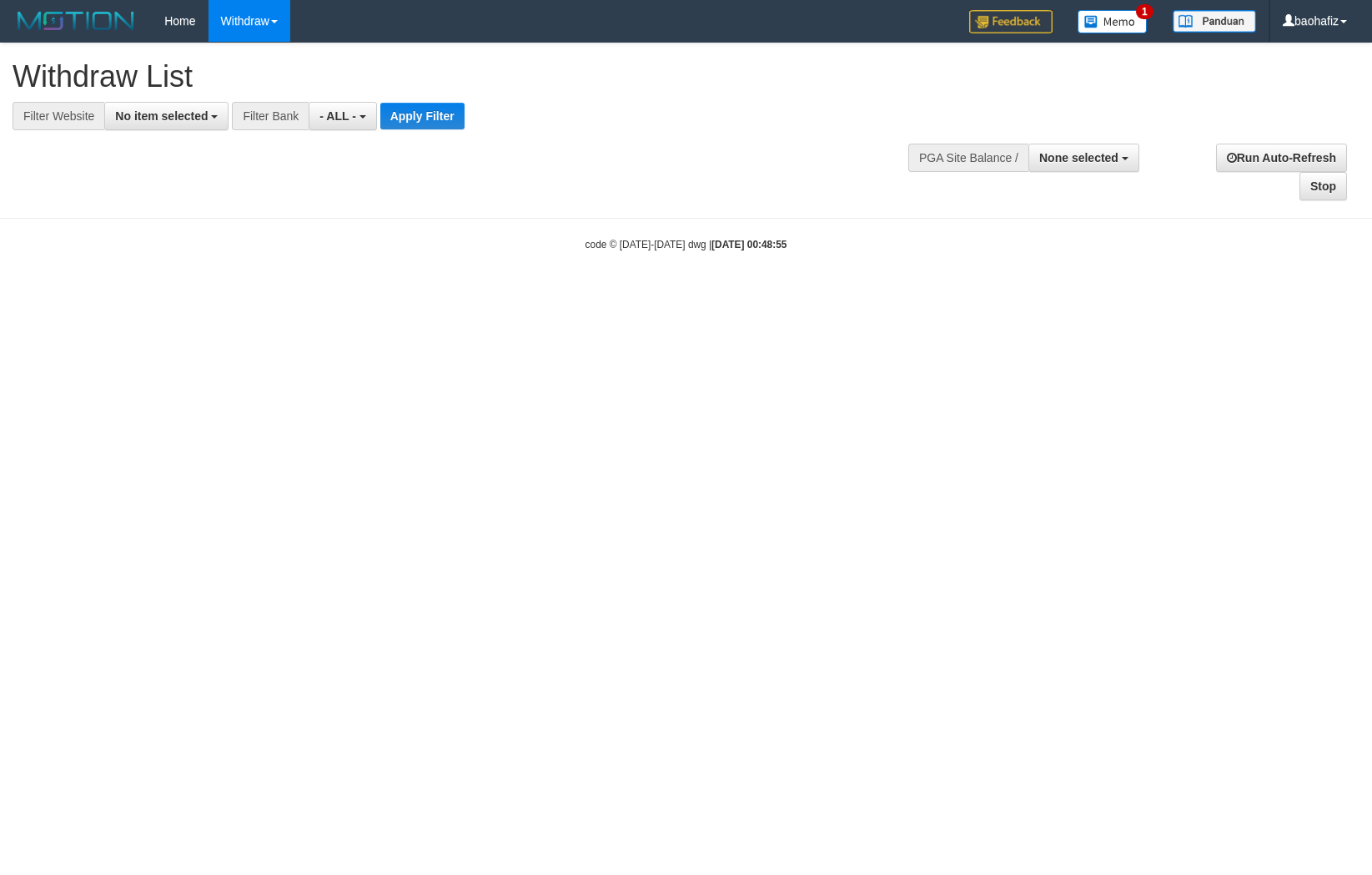
select select
click at [162, 114] on span "No item selected" at bounding box center [162, 116] width 93 height 13
select select "****"
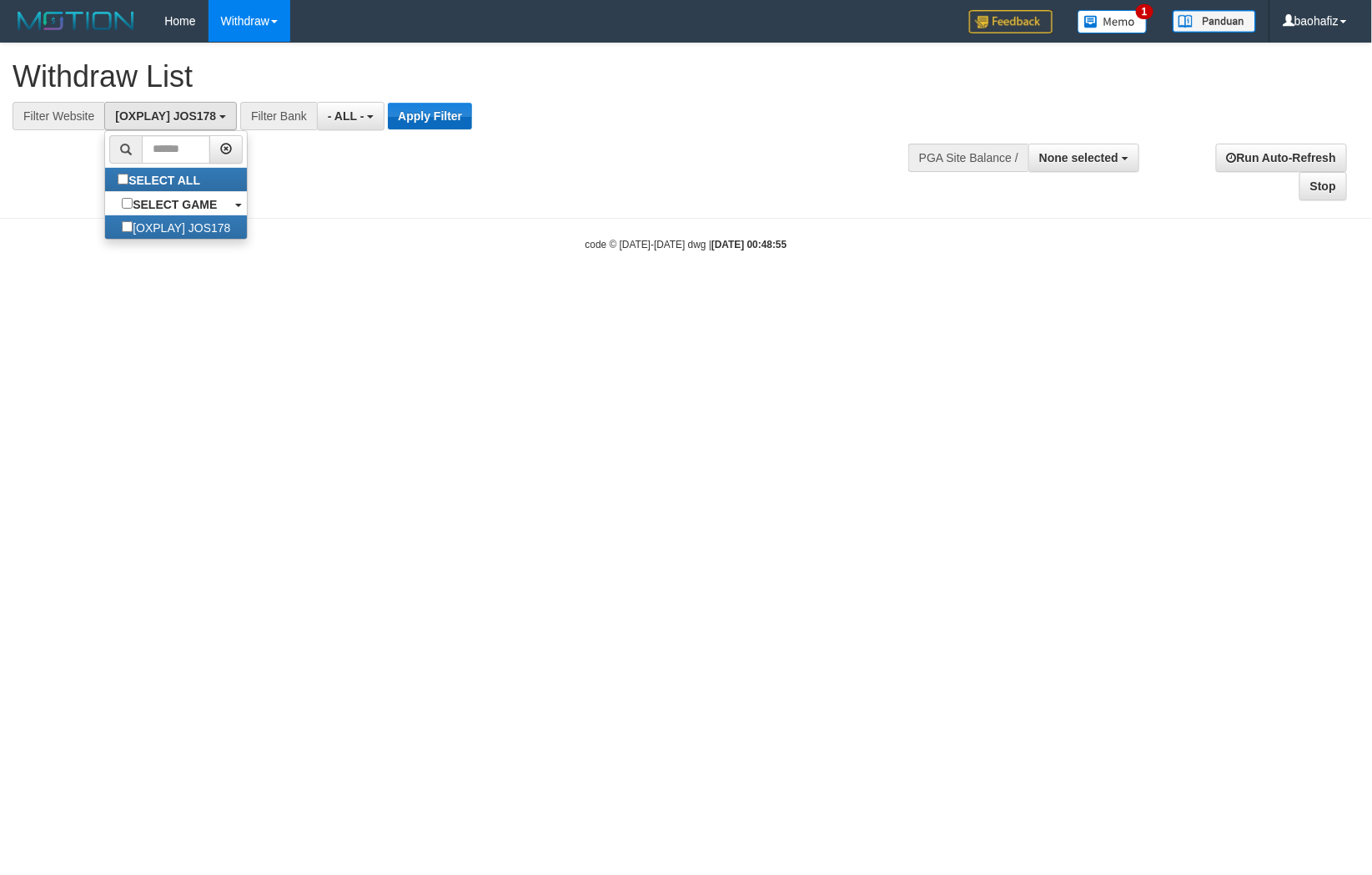
scroll to position [14, 0]
click at [441, 117] on button "Apply Filter" at bounding box center [429, 116] width 84 height 26
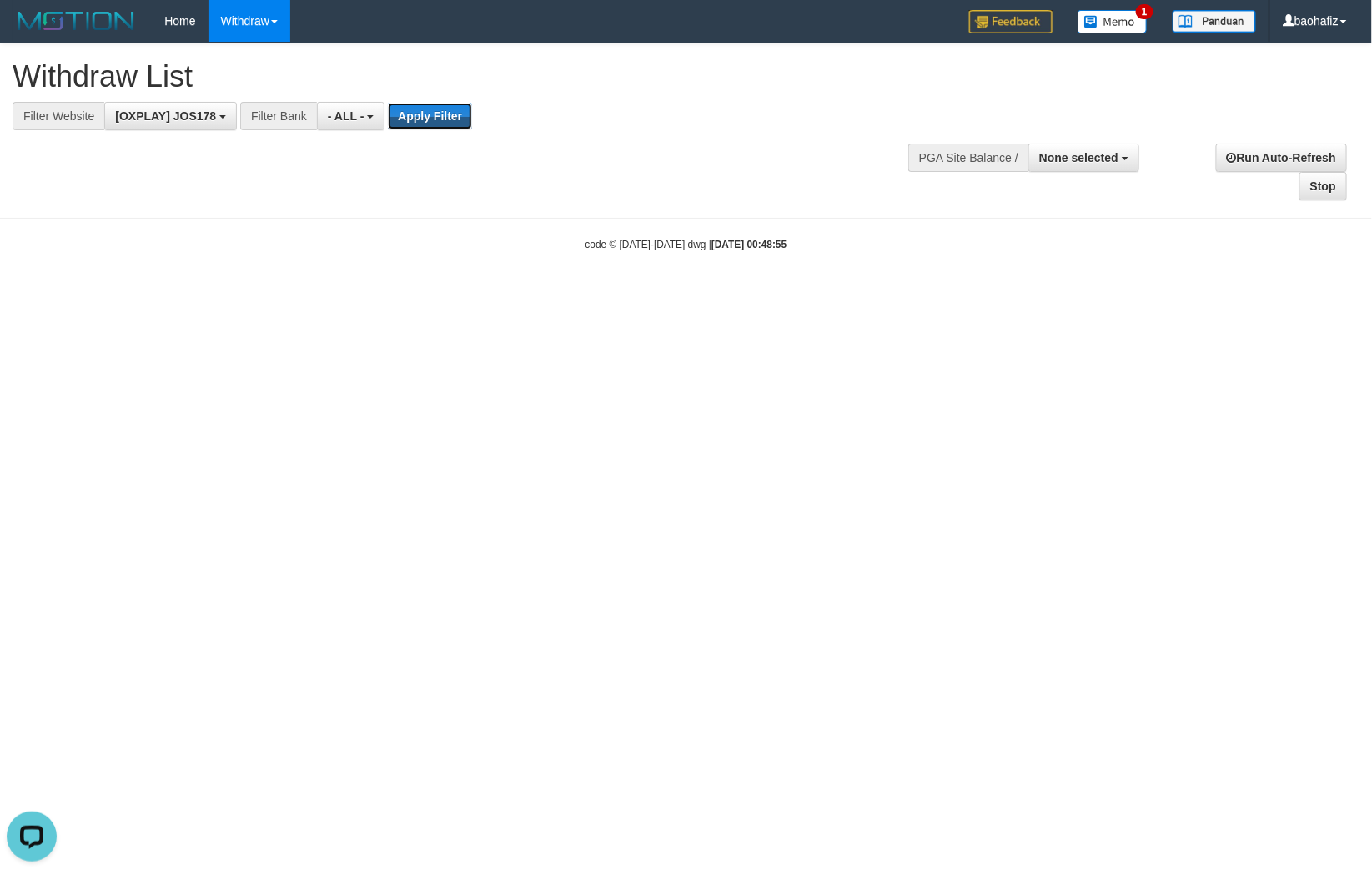
scroll to position [0, 0]
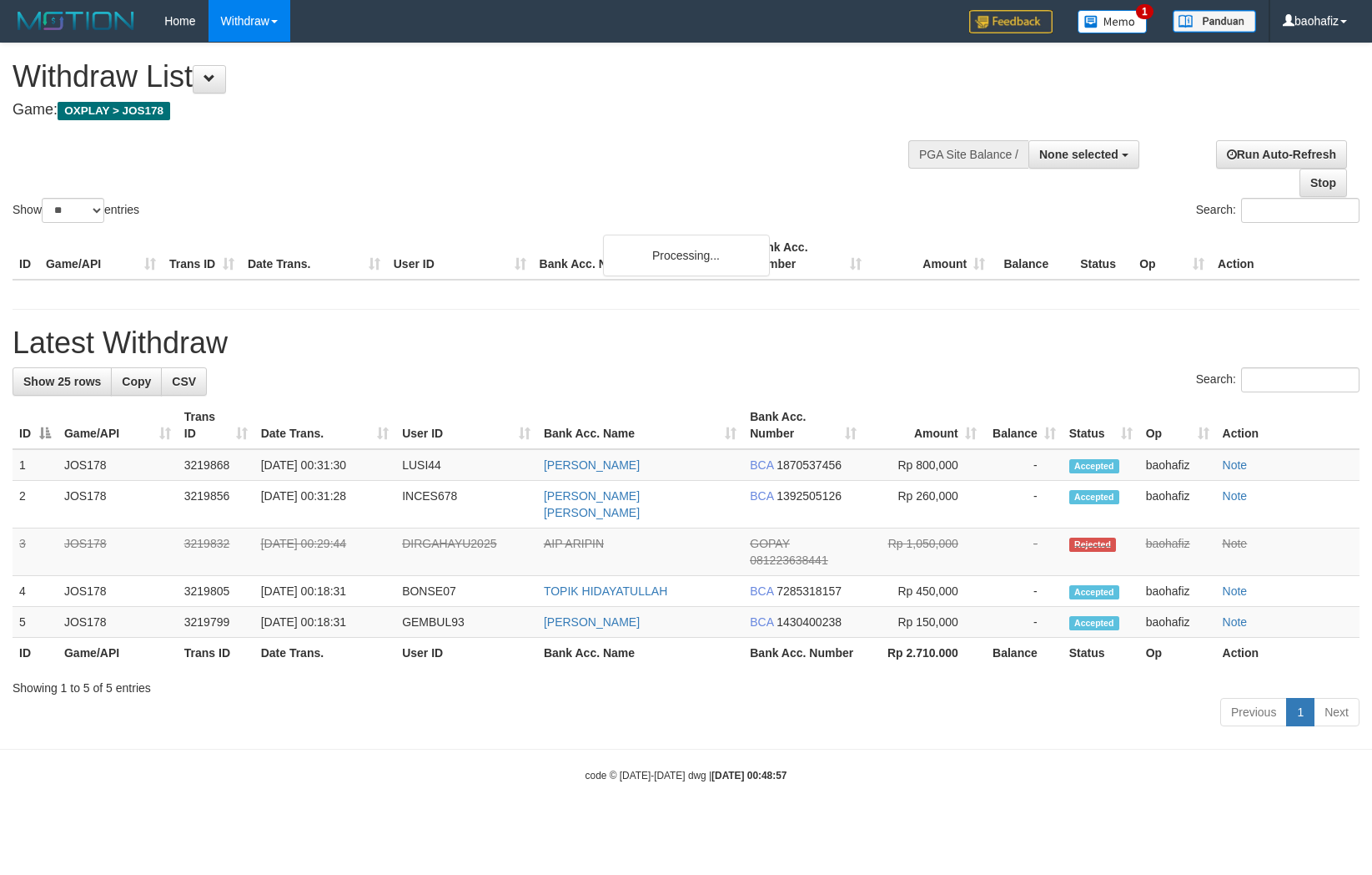
select select
select select "**"
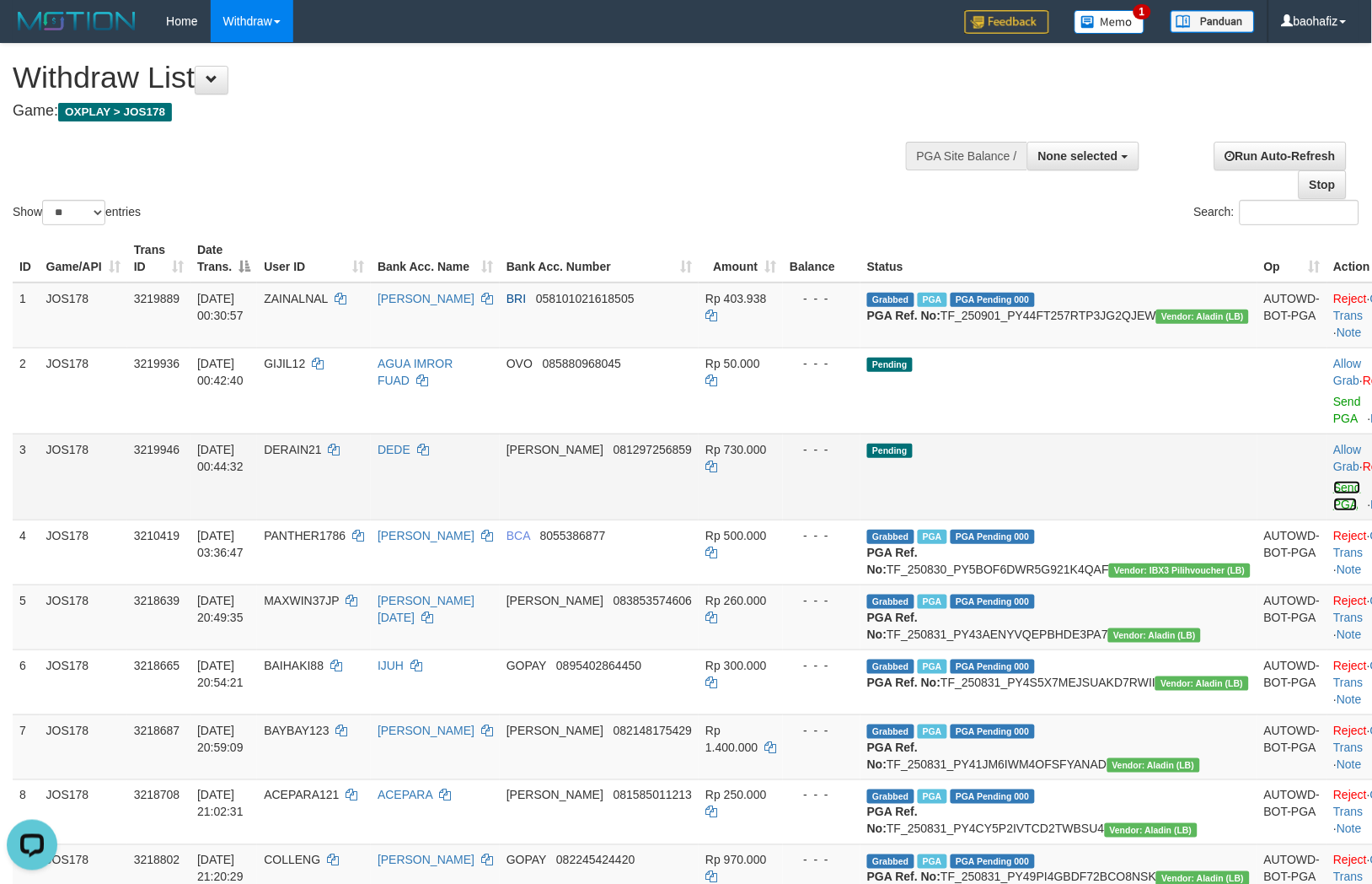
click at [1335, 484] on link "Send PGA" at bounding box center [1348, 496] width 28 height 31
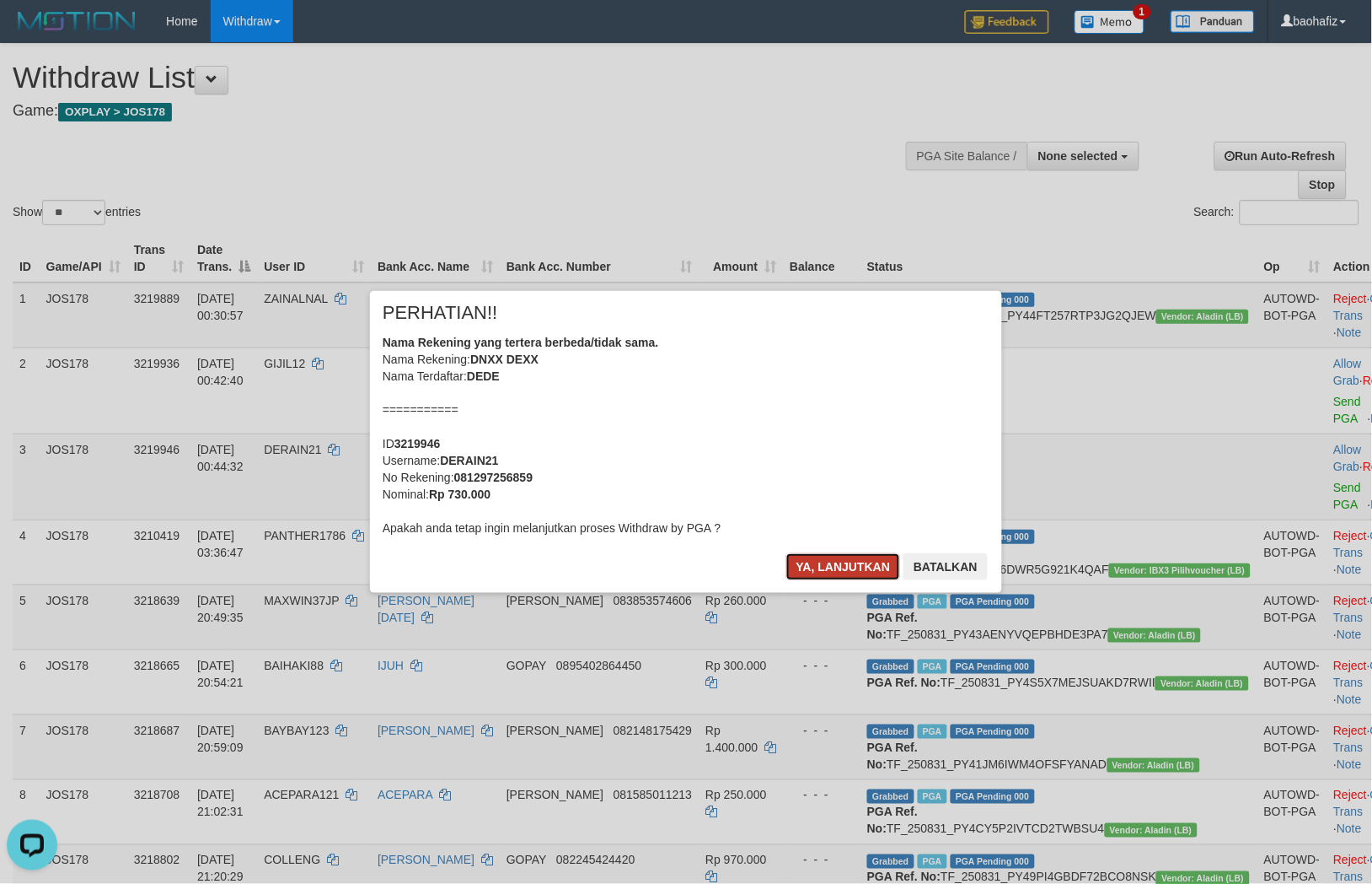
click at [814, 562] on button "Ya, lanjutkan" at bounding box center [844, 567] width 115 height 27
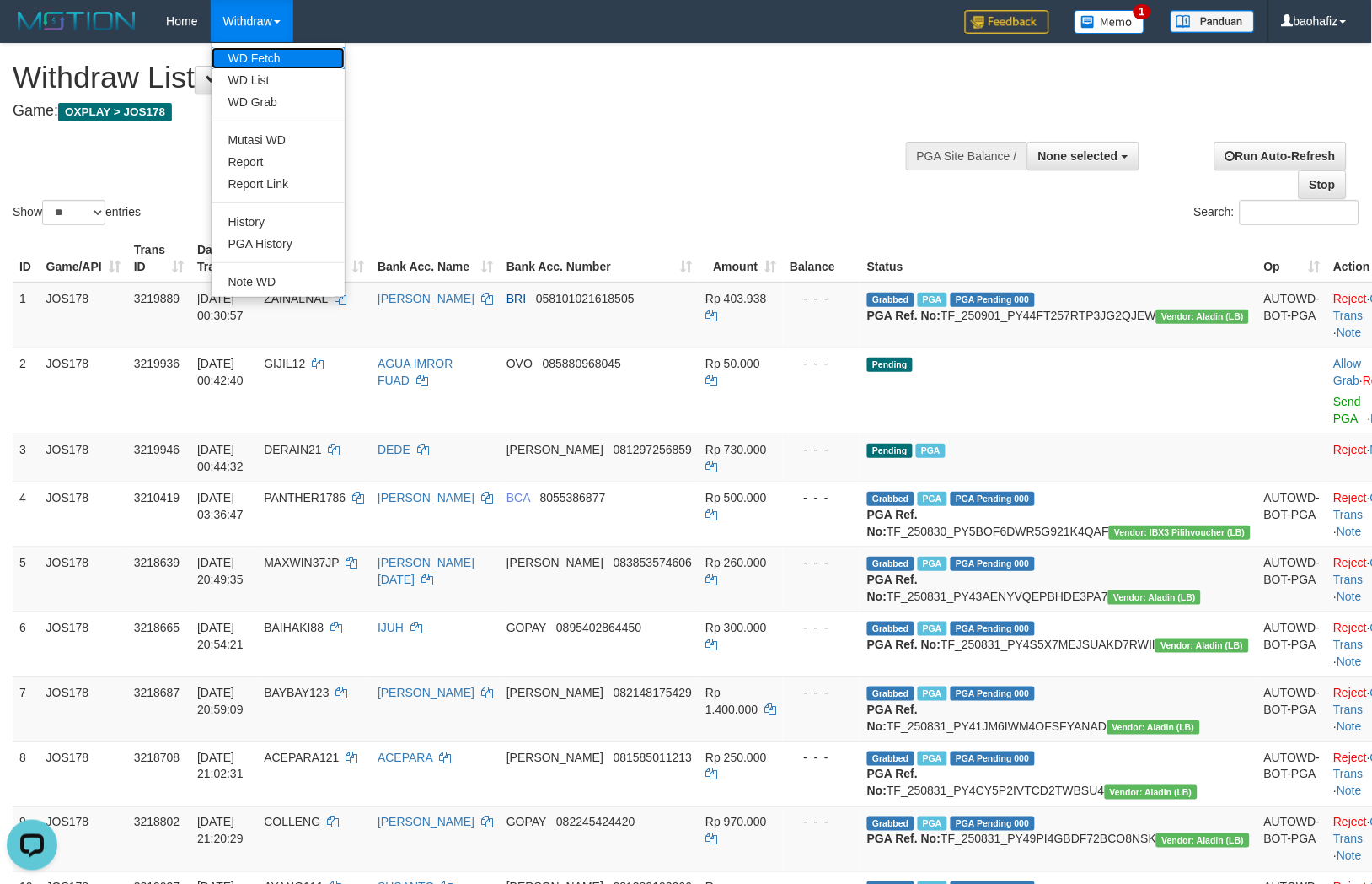
click at [248, 54] on link "WD Fetch" at bounding box center [277, 57] width 133 height 22
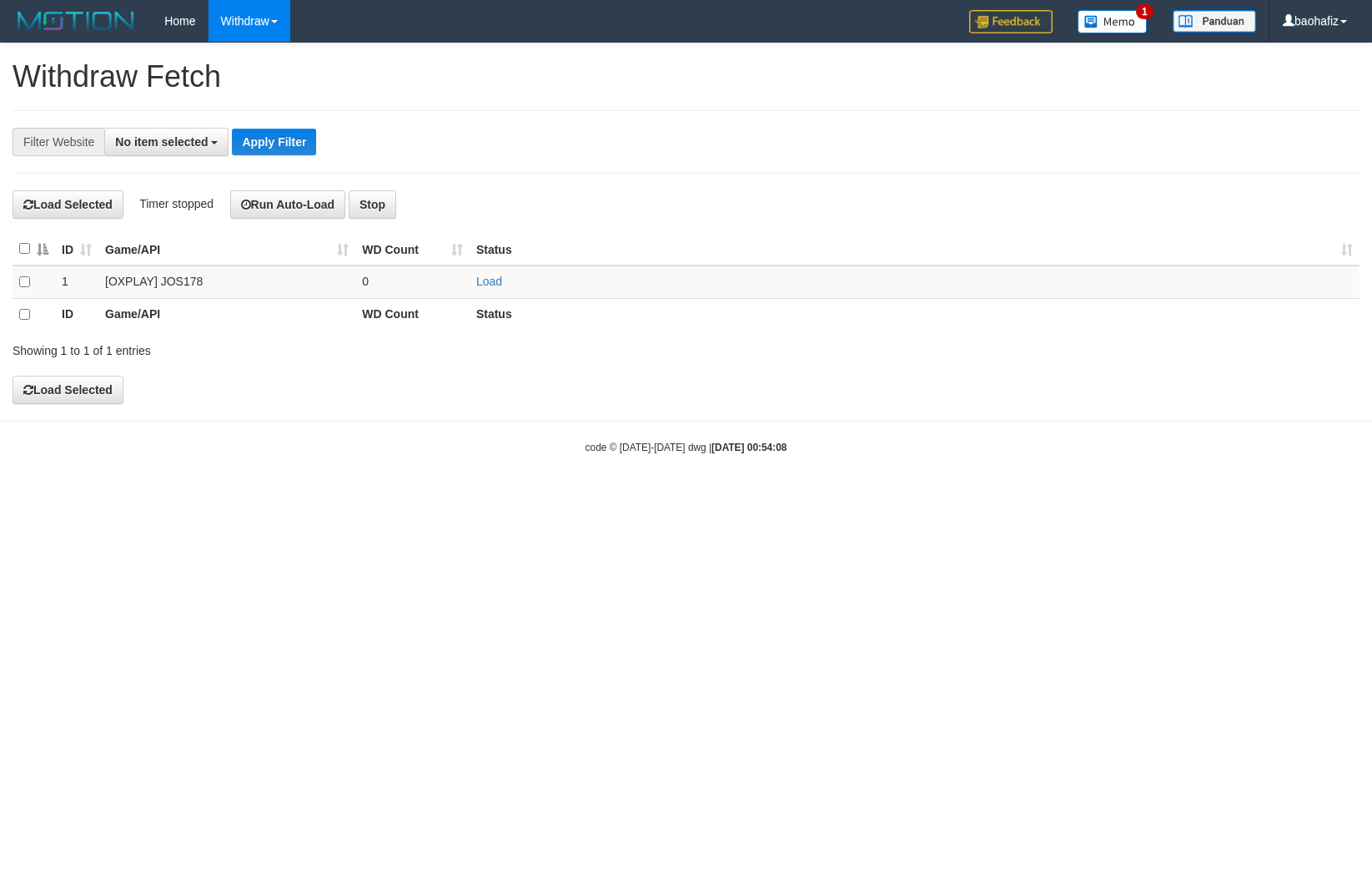
select select
click at [493, 286] on link "Load" at bounding box center [489, 281] width 26 height 13
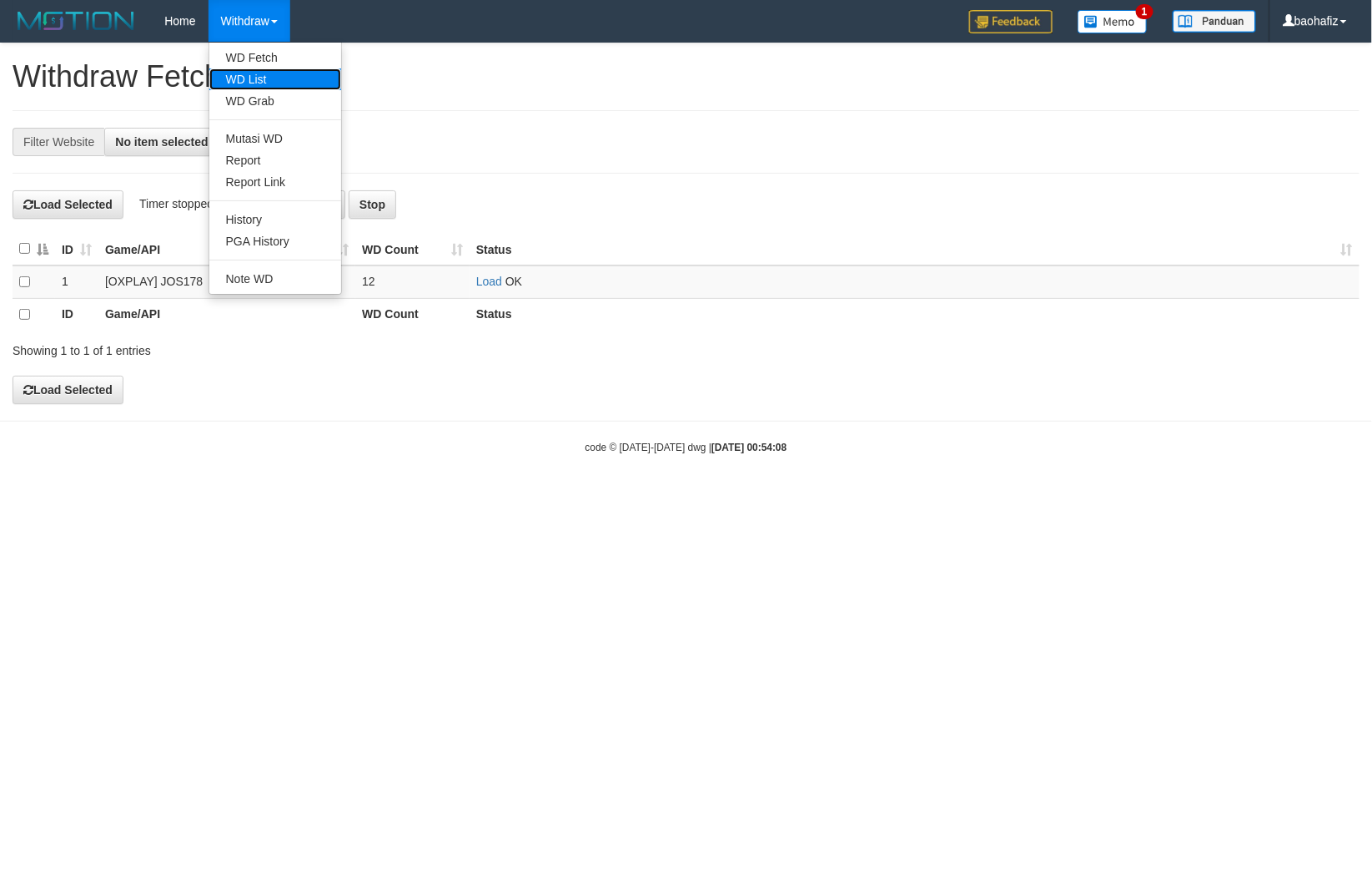
click at [247, 80] on link "WD List" at bounding box center [274, 79] width 131 height 22
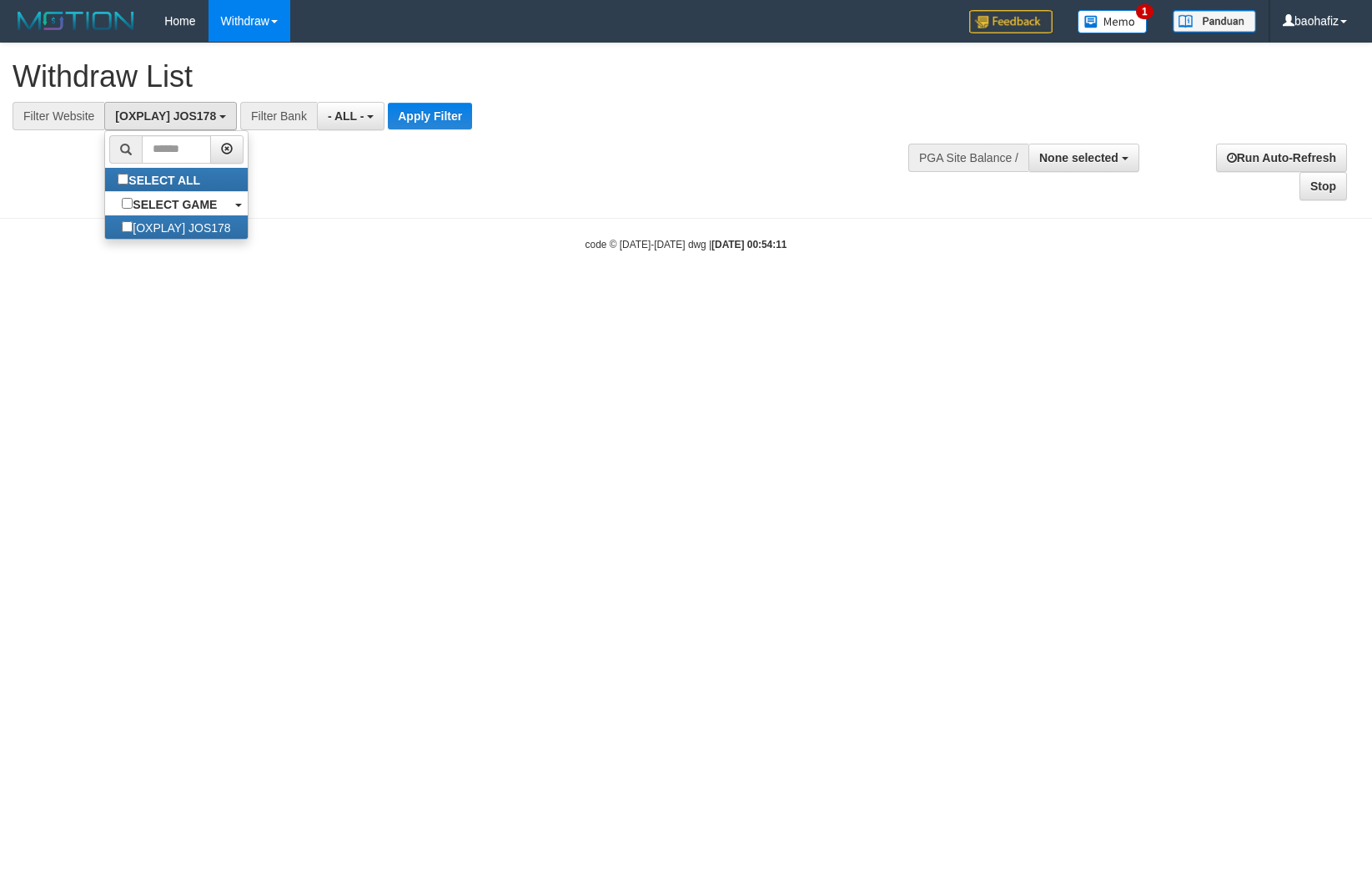
select select
click at [382, 125] on button "- ALL -" at bounding box center [350, 116] width 67 height 28
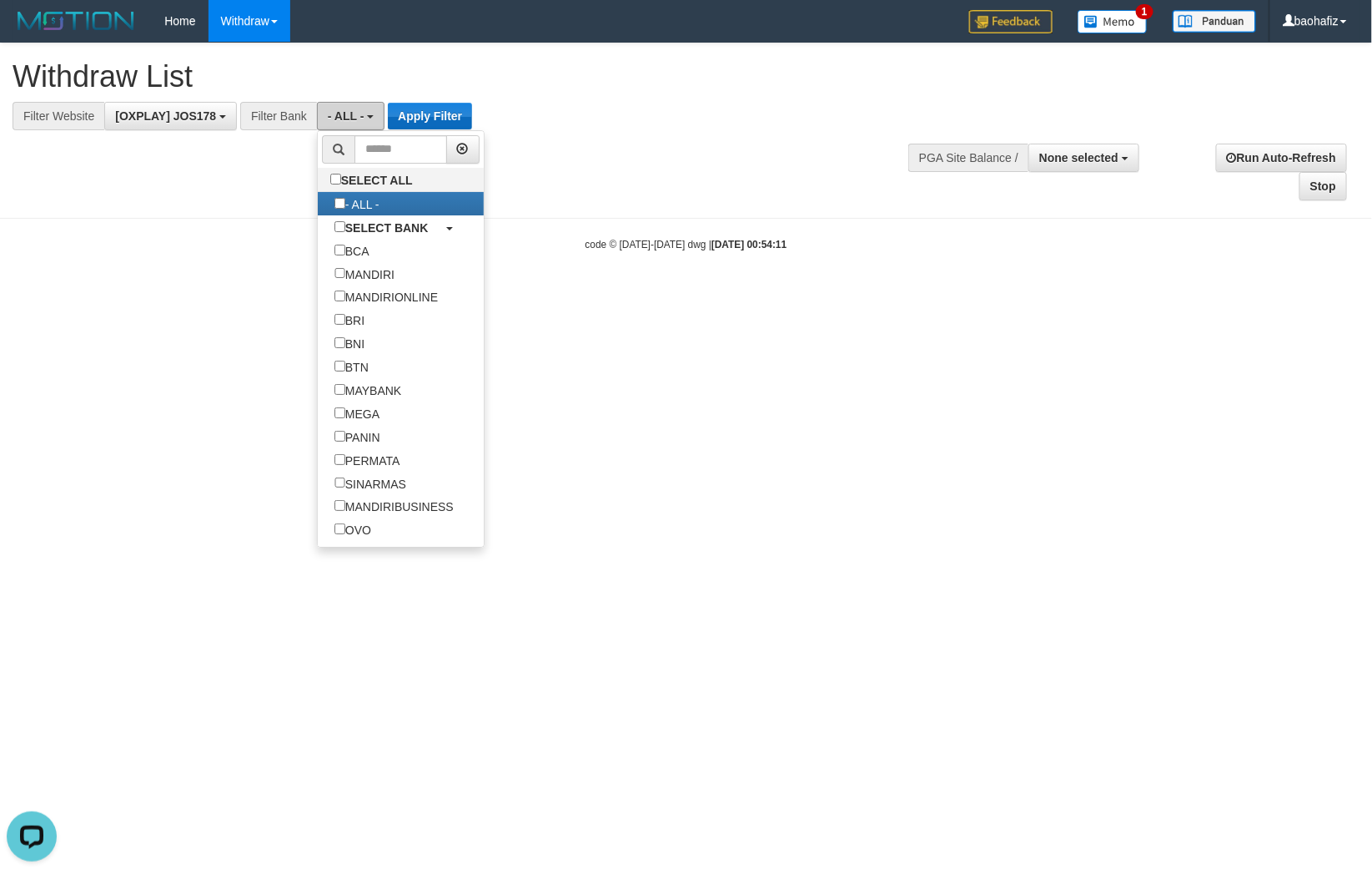
scroll to position [0, 0]
click at [402, 121] on button "Apply Filter" at bounding box center [429, 116] width 84 height 26
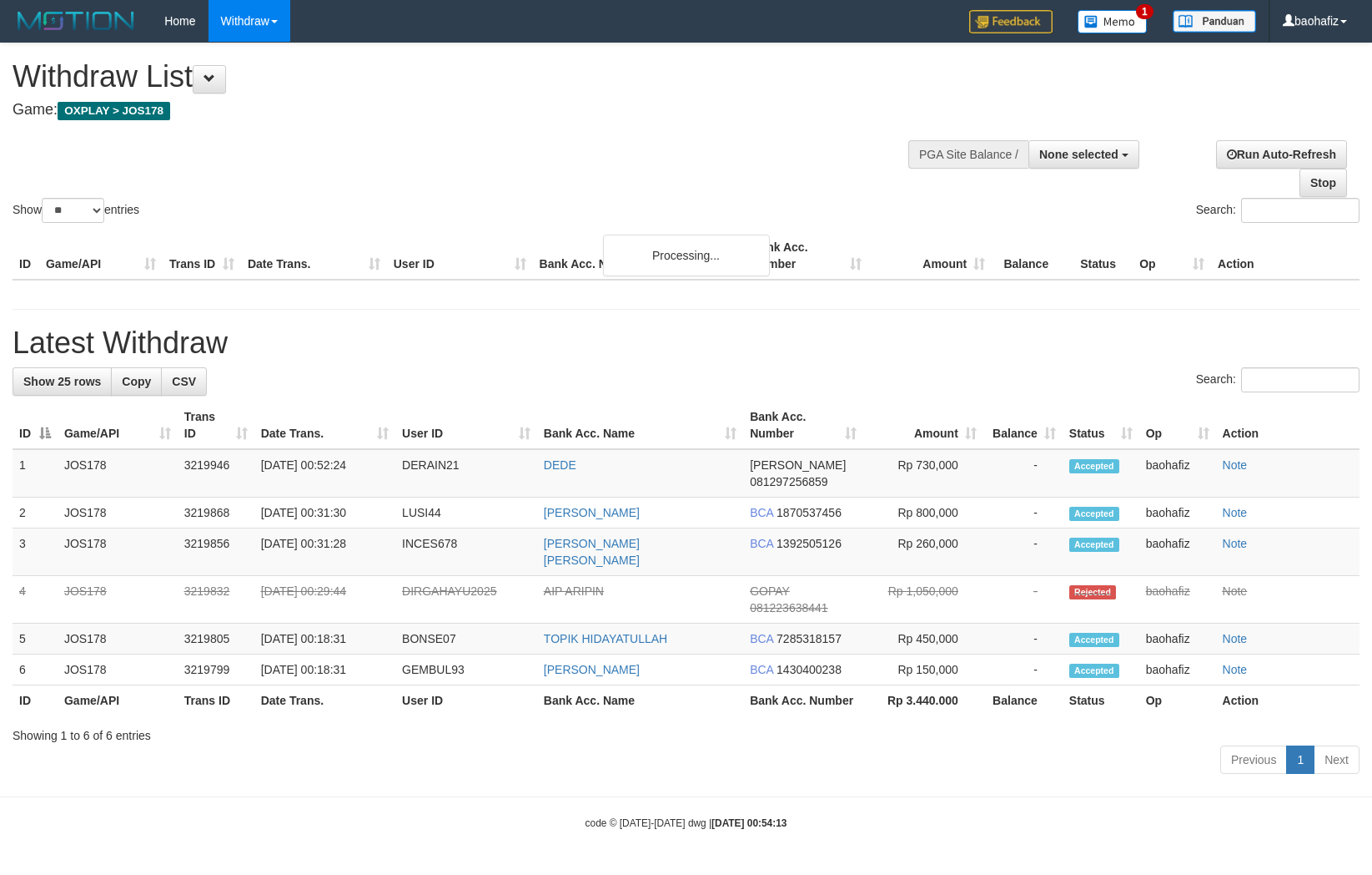
select select
select select "**"
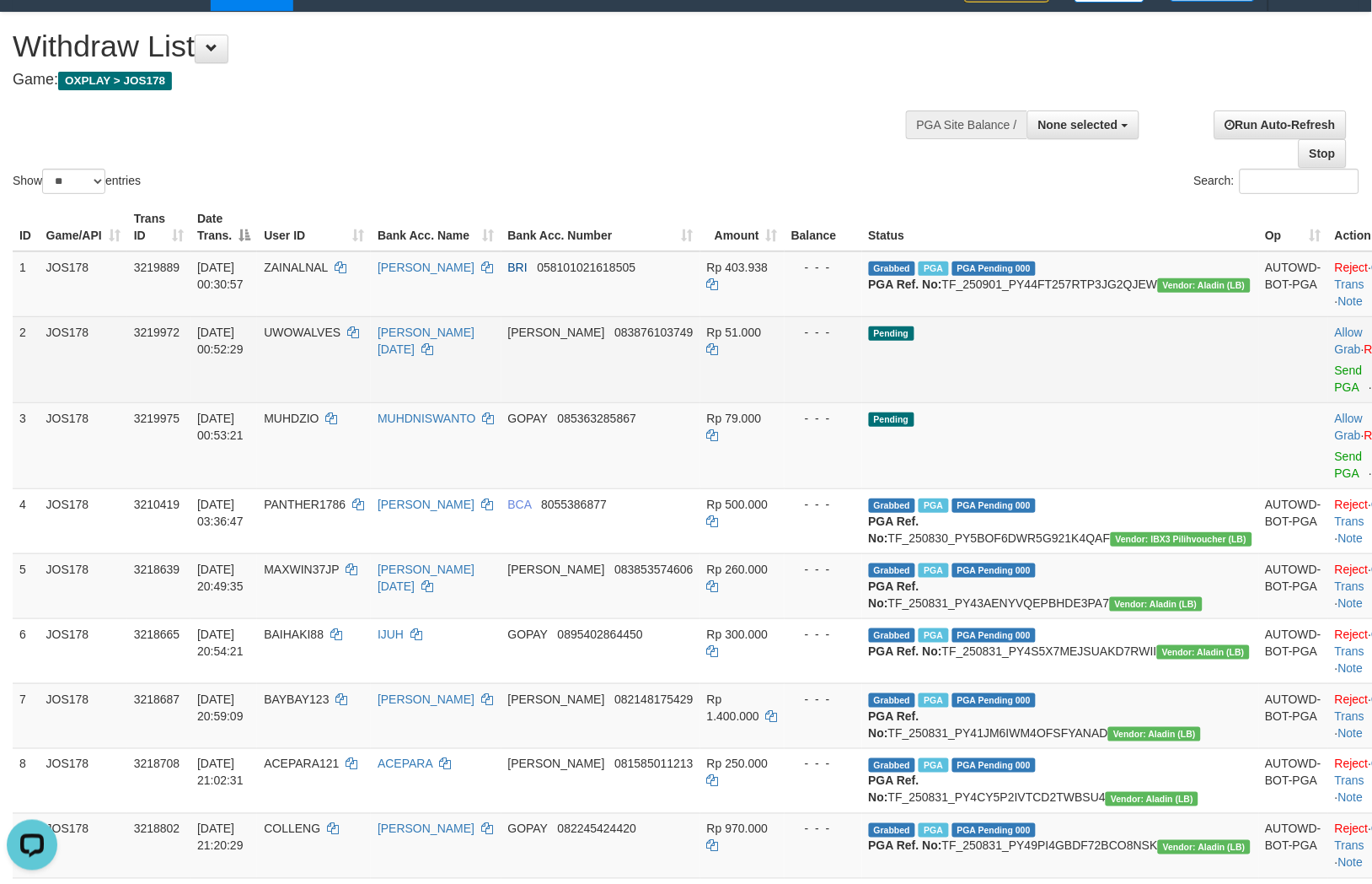
scroll to position [30, 0]
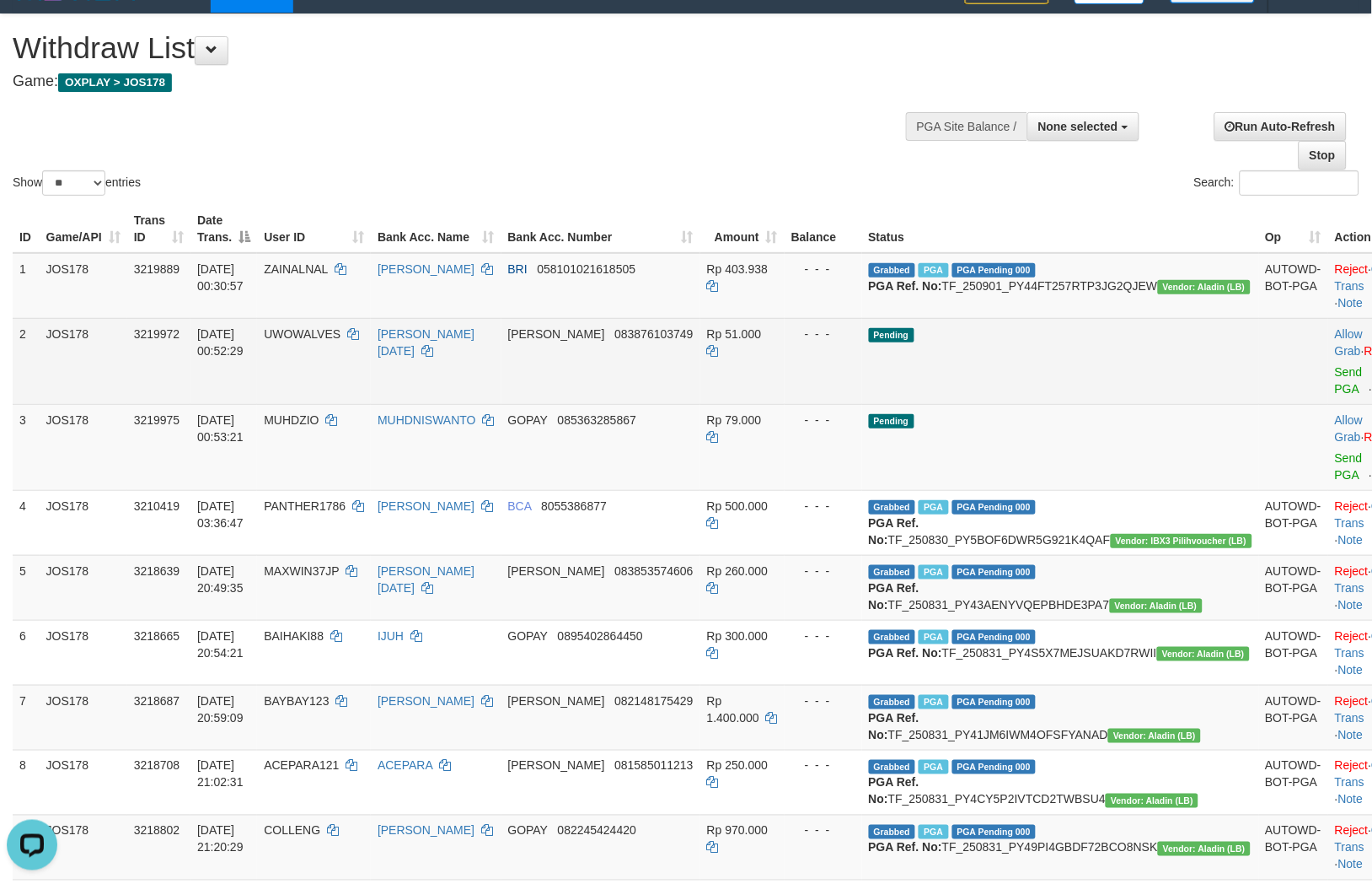
click at [698, 374] on td "[PERSON_NAME] 083876103749" at bounding box center [601, 361] width 199 height 86
copy span "083876103749"
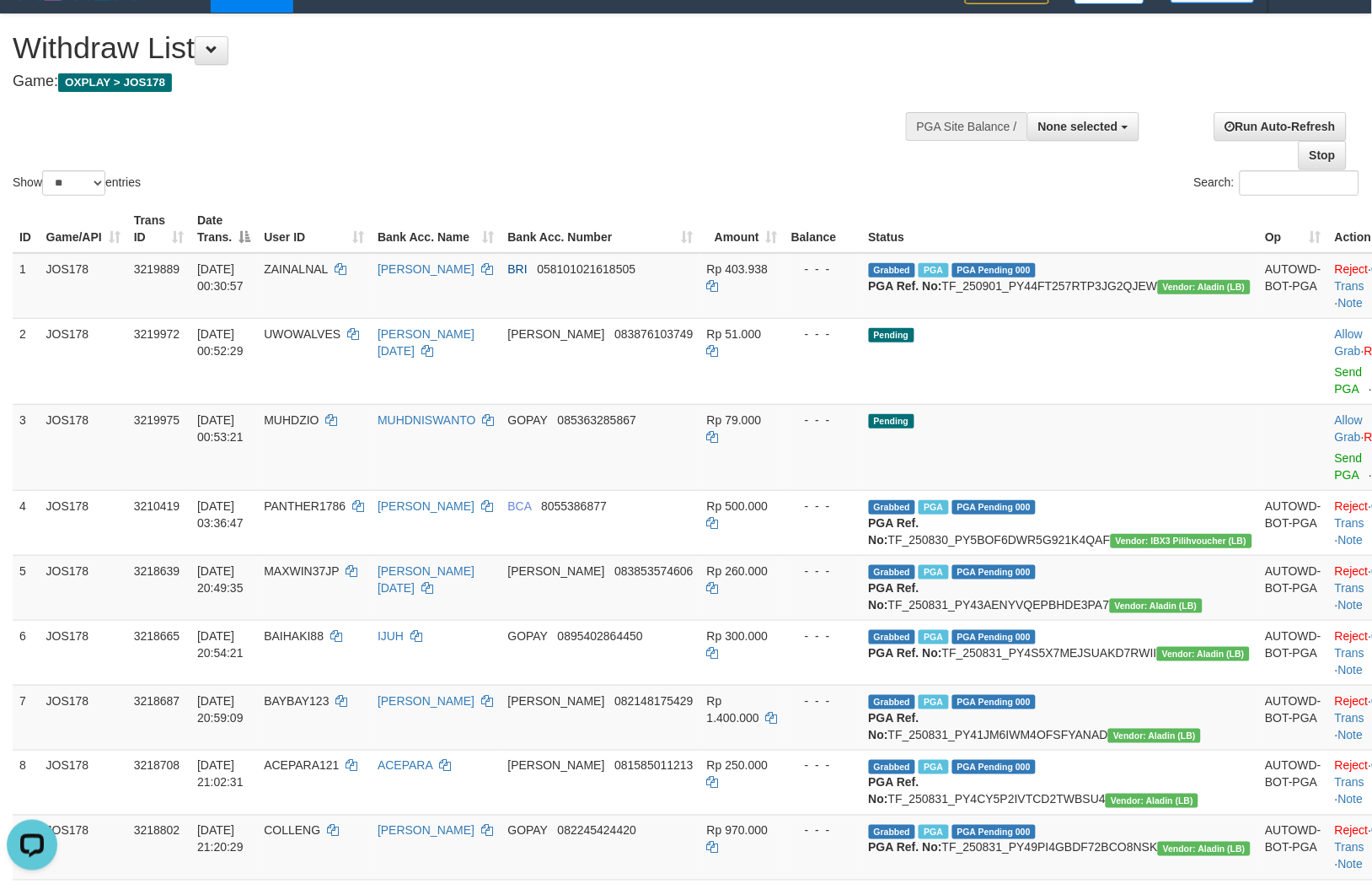
click at [659, 129] on div "Show ** ** ** *** entries Search:" at bounding box center [686, 106] width 1372 height 184
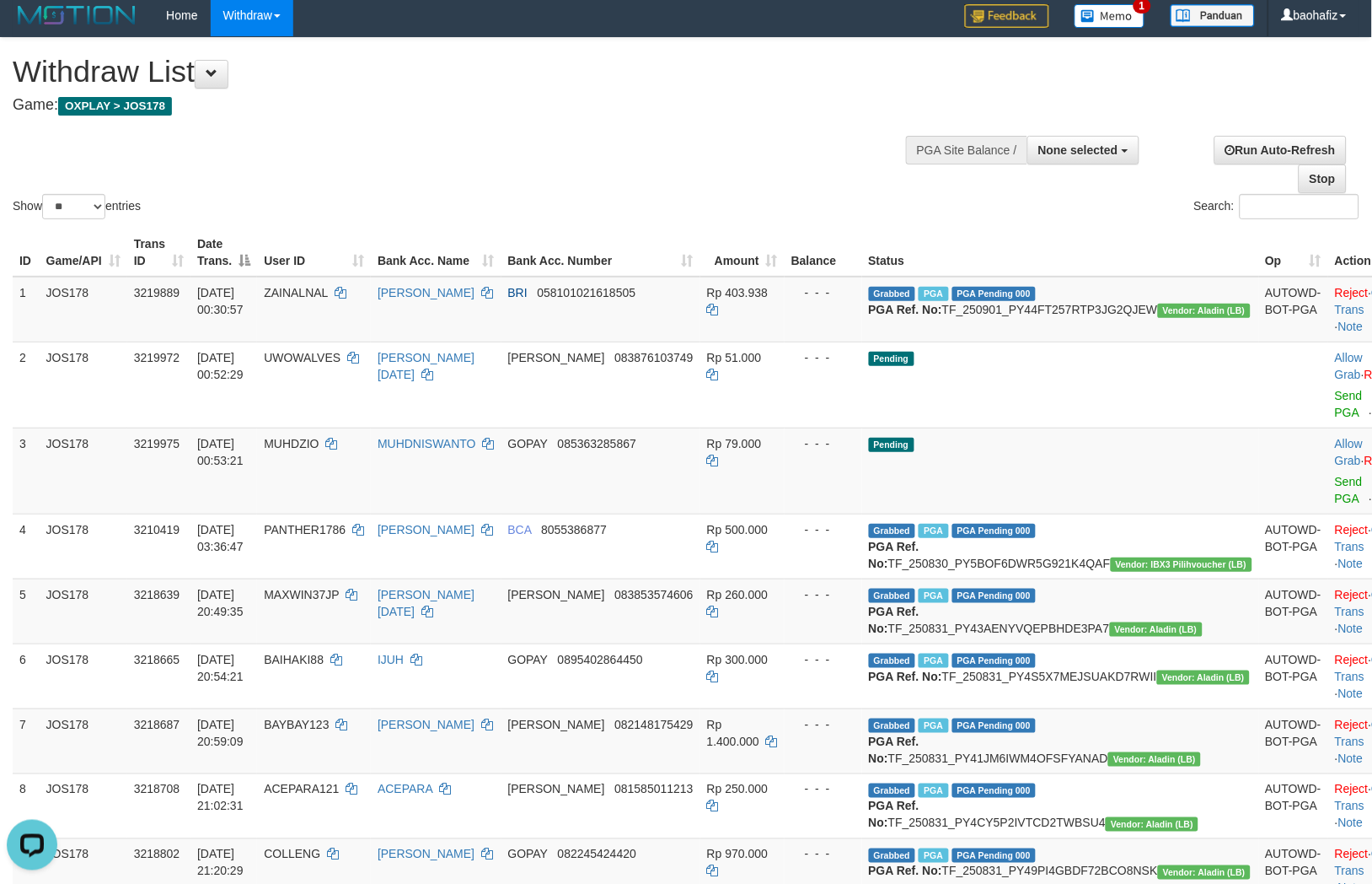
scroll to position [0, 0]
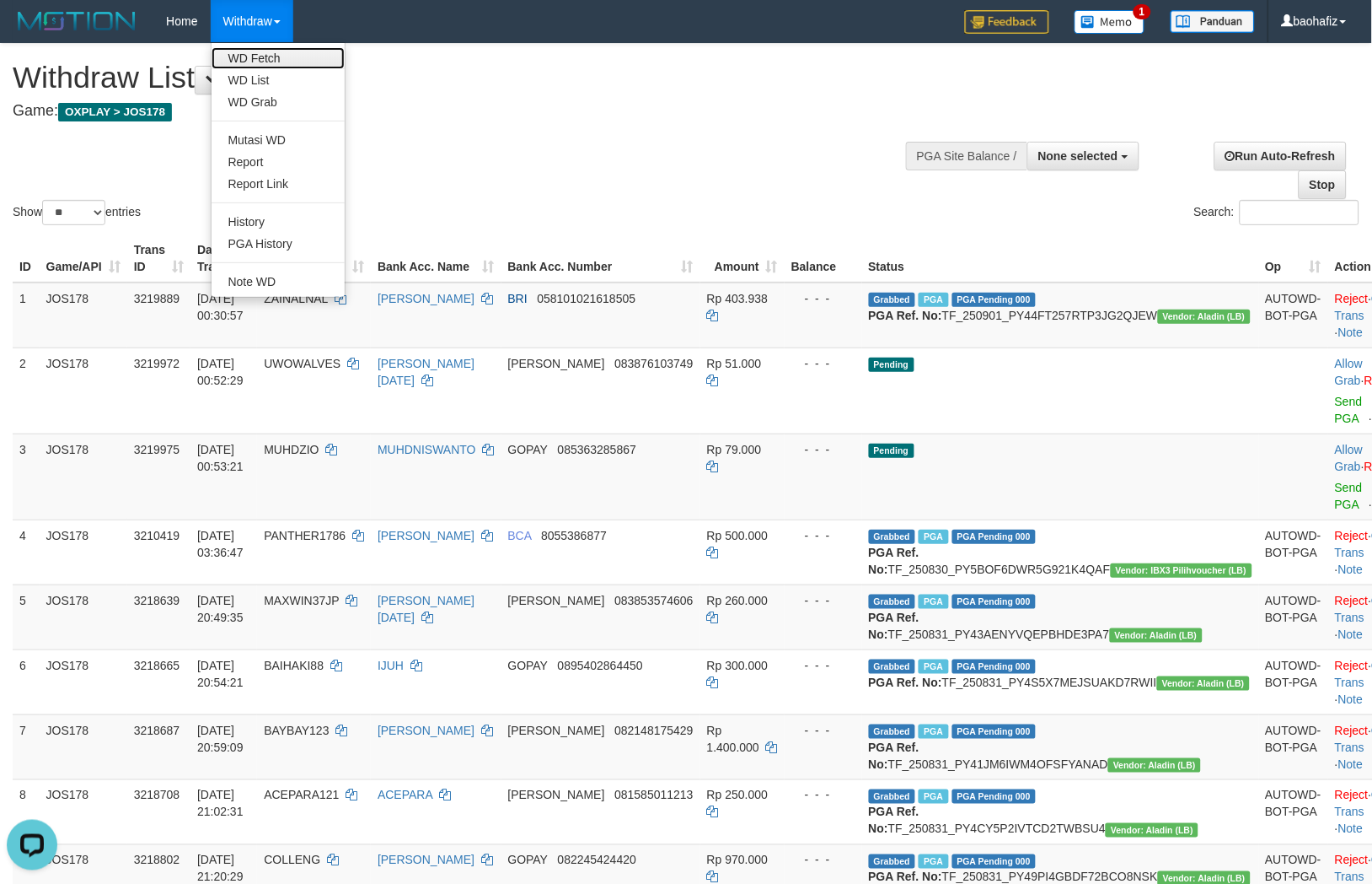
drag, startPoint x: 269, startPoint y: 52, endPoint x: 332, endPoint y: 55, distance: 63.1
click at [269, 52] on link "WD Fetch" at bounding box center [277, 57] width 133 height 22
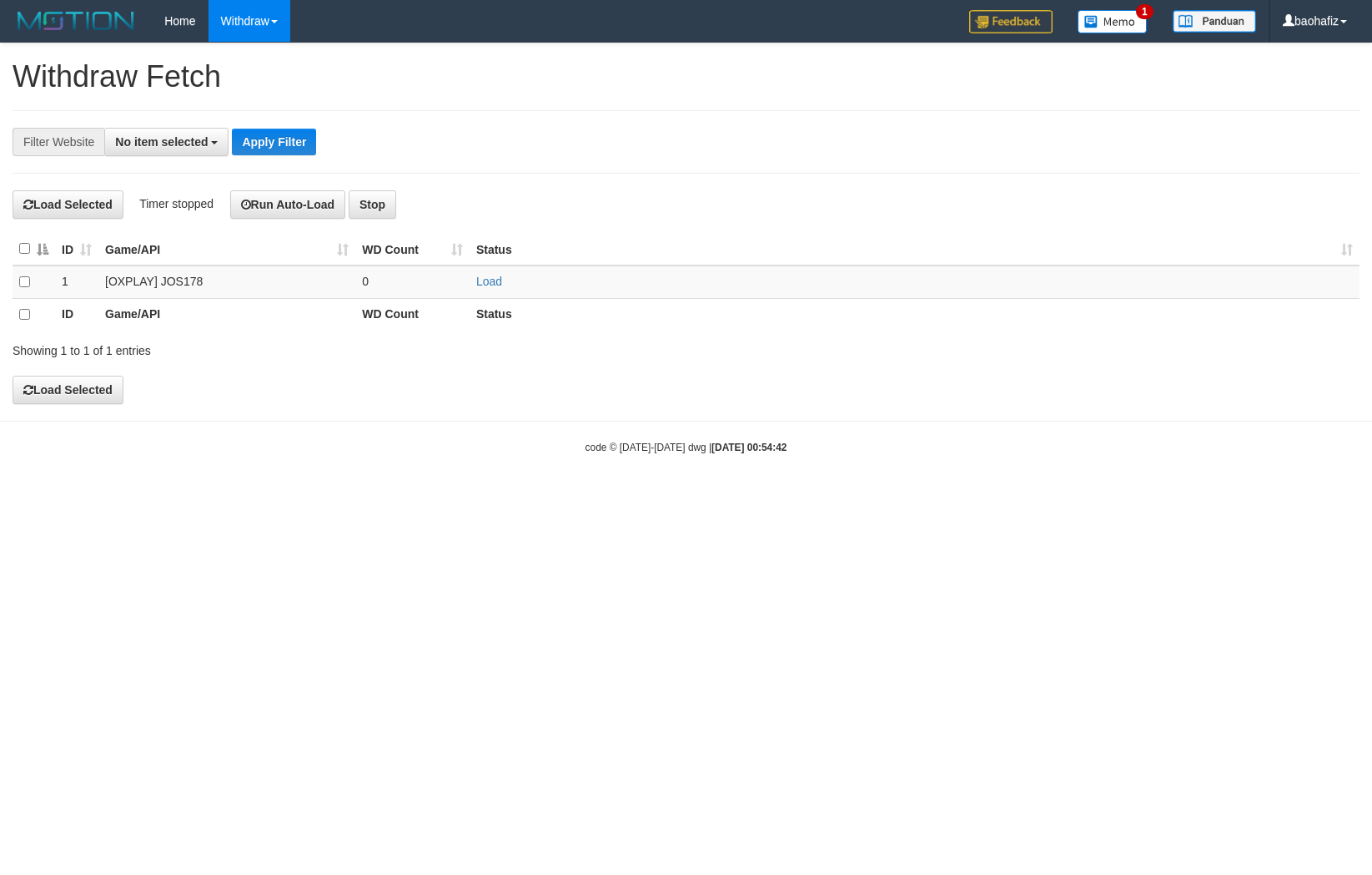
select select
click at [491, 277] on link "Load" at bounding box center [489, 281] width 26 height 13
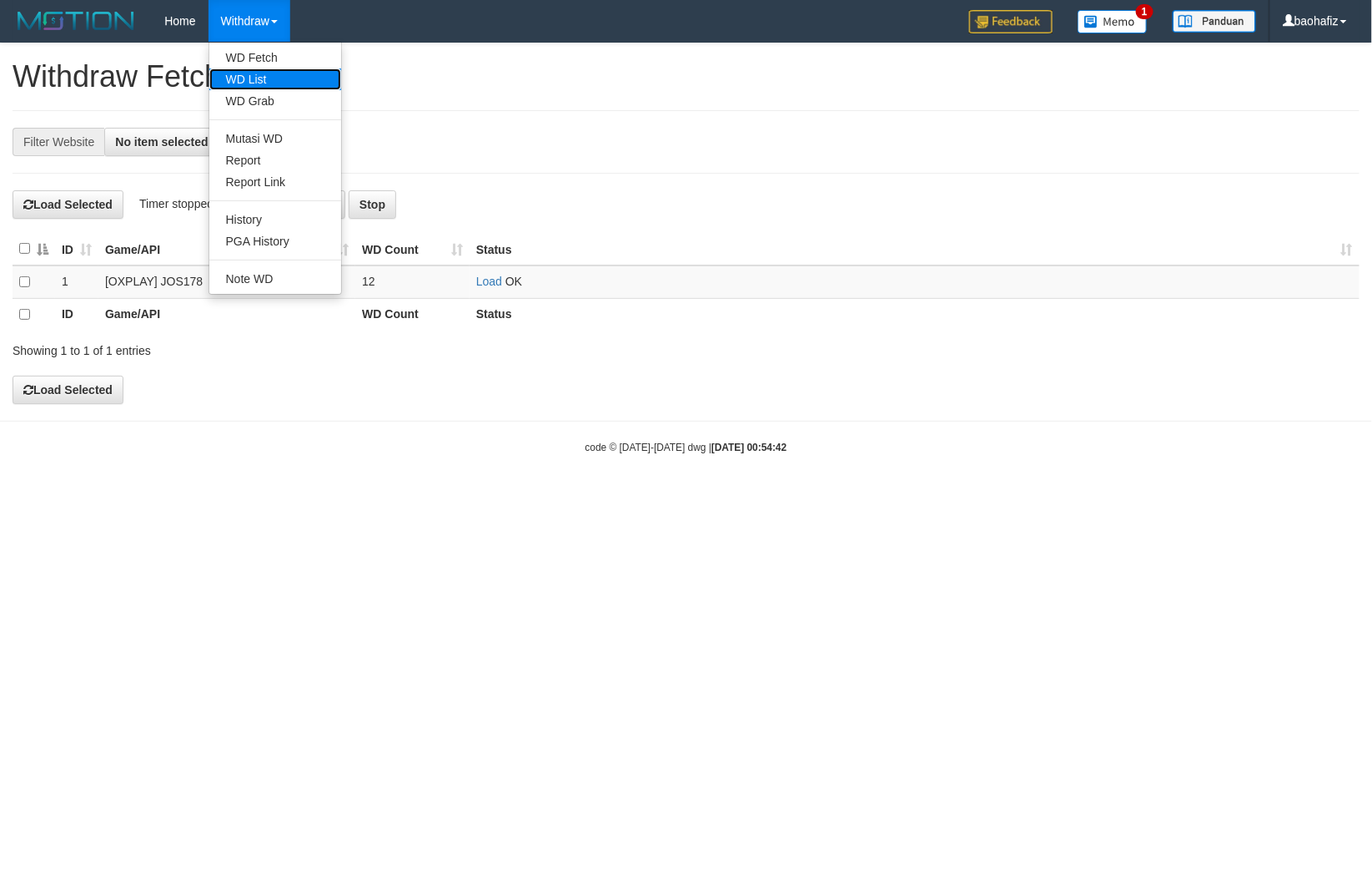
click at [259, 71] on link "WD List" at bounding box center [274, 79] width 131 height 22
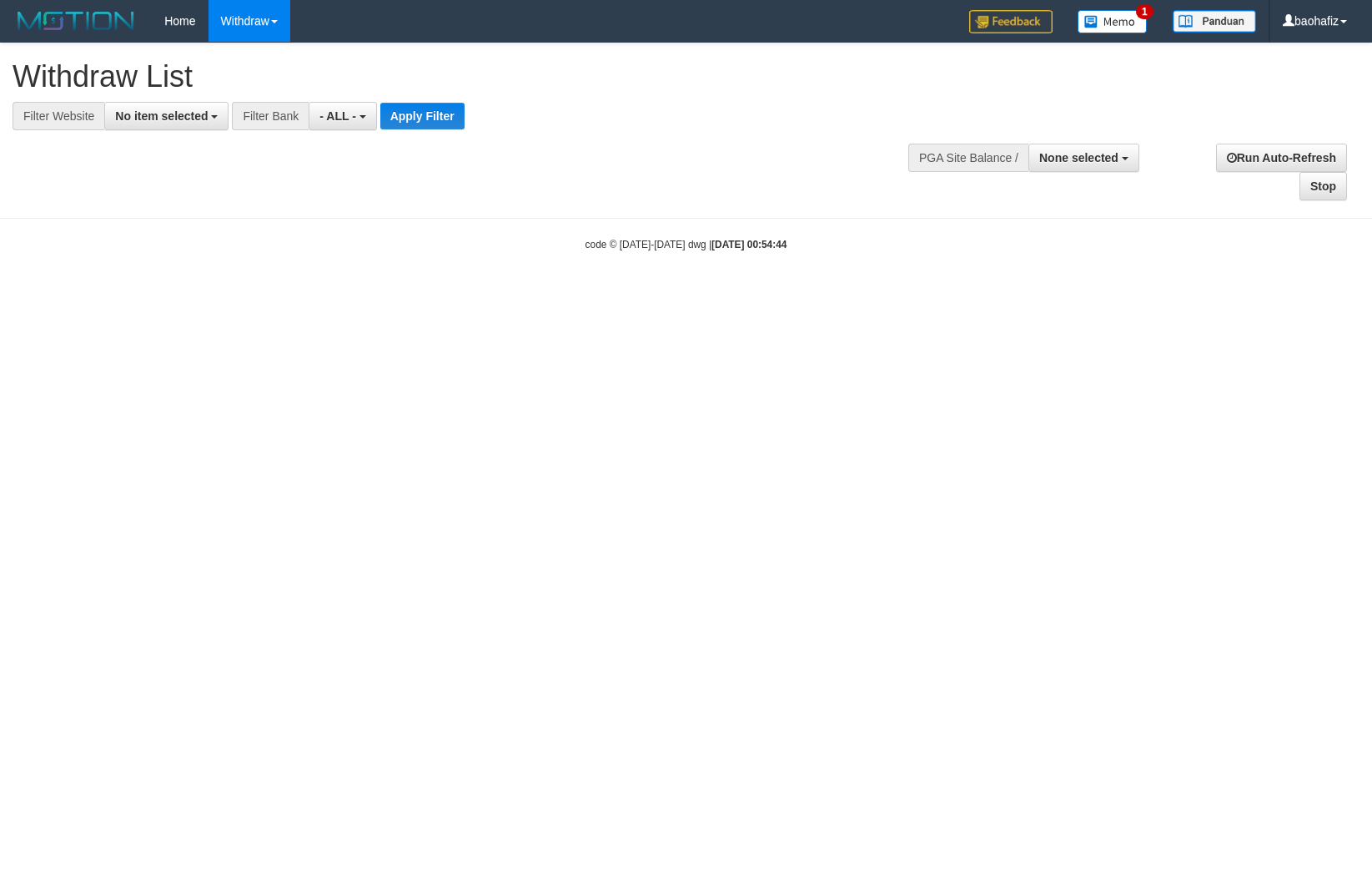
select select
click at [185, 119] on span "No item selected" at bounding box center [162, 116] width 93 height 13
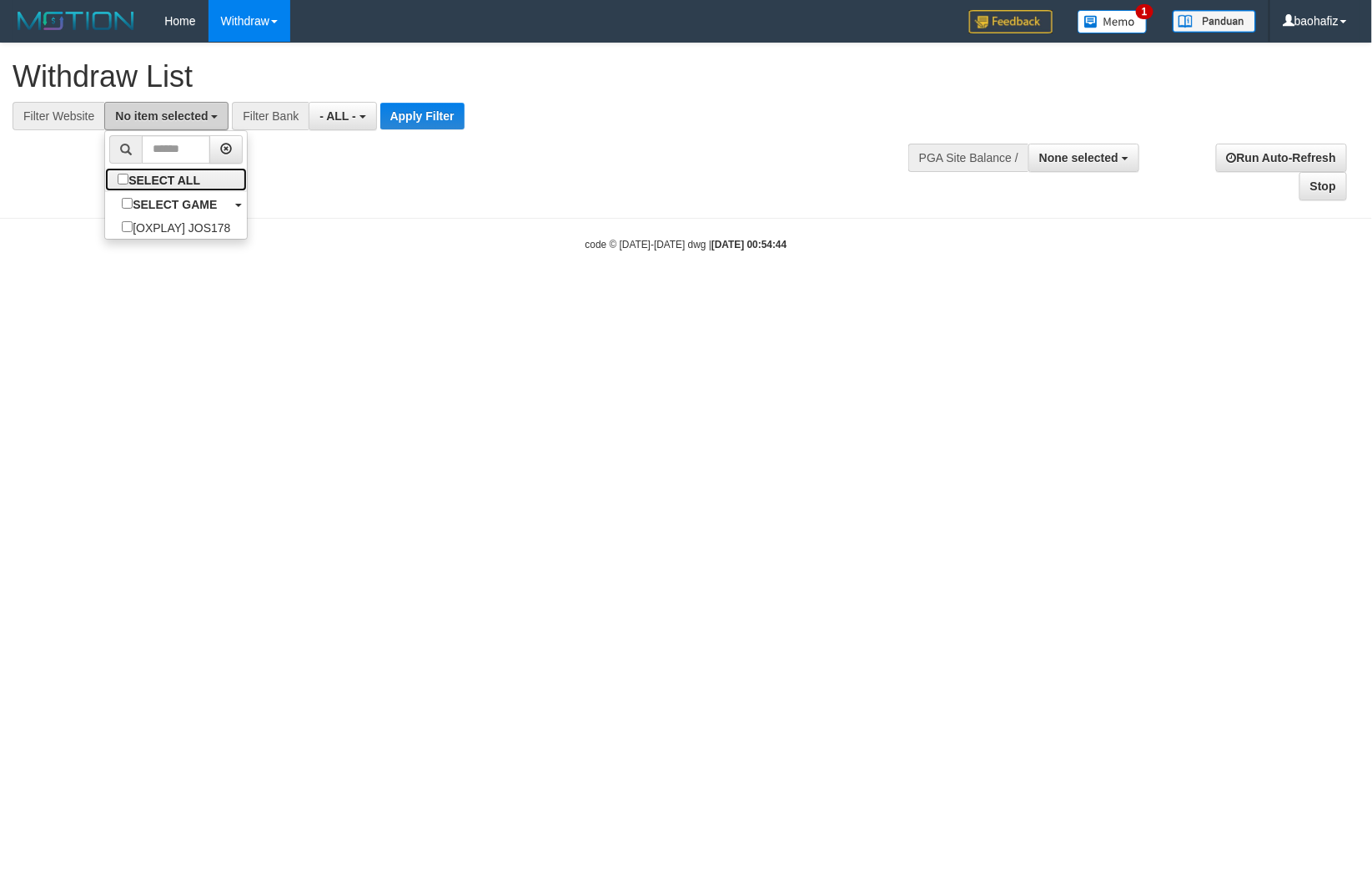
select select "****"
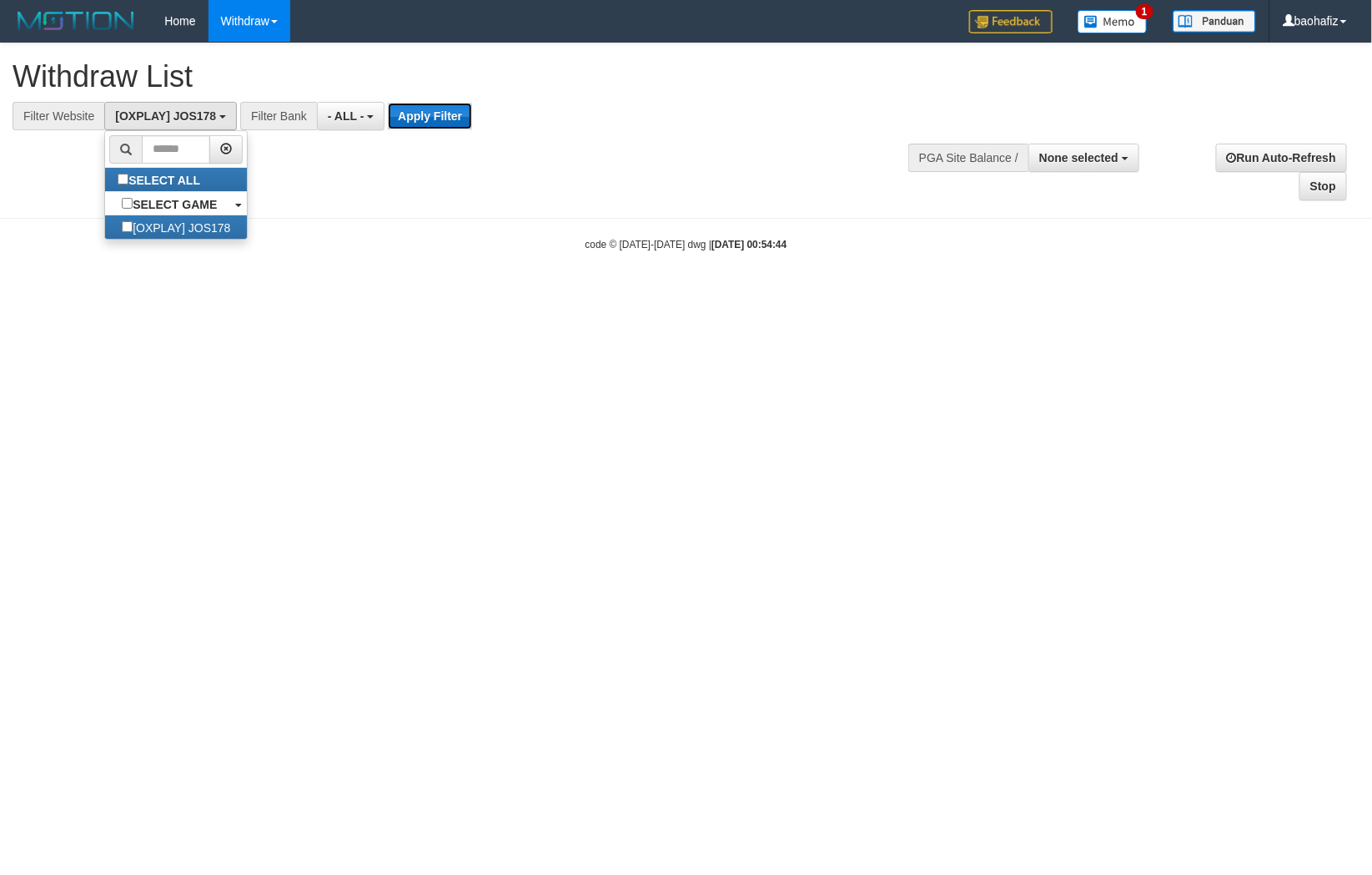
click at [403, 122] on button "Apply Filter" at bounding box center [429, 116] width 84 height 26
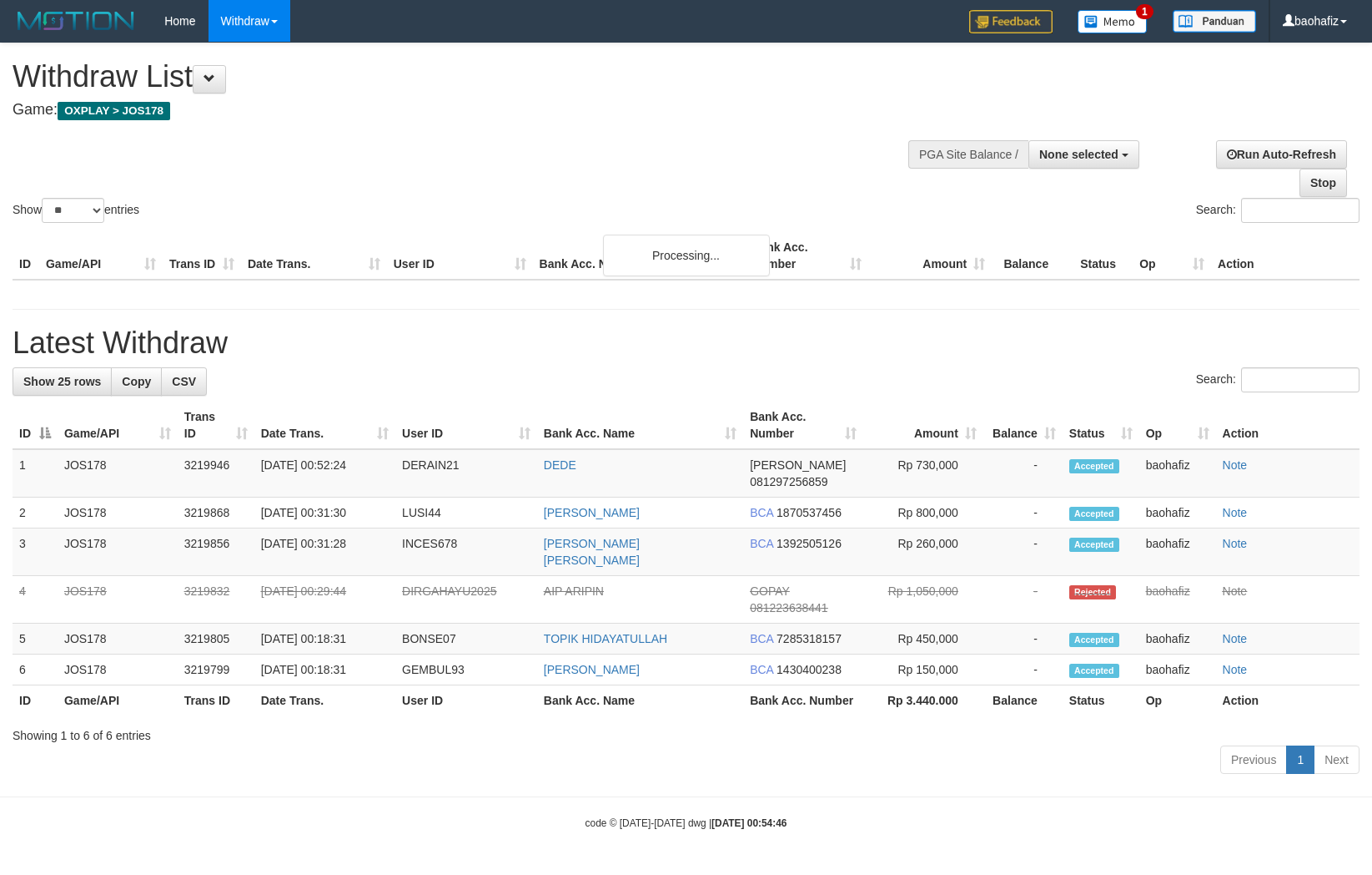
select select
select select "**"
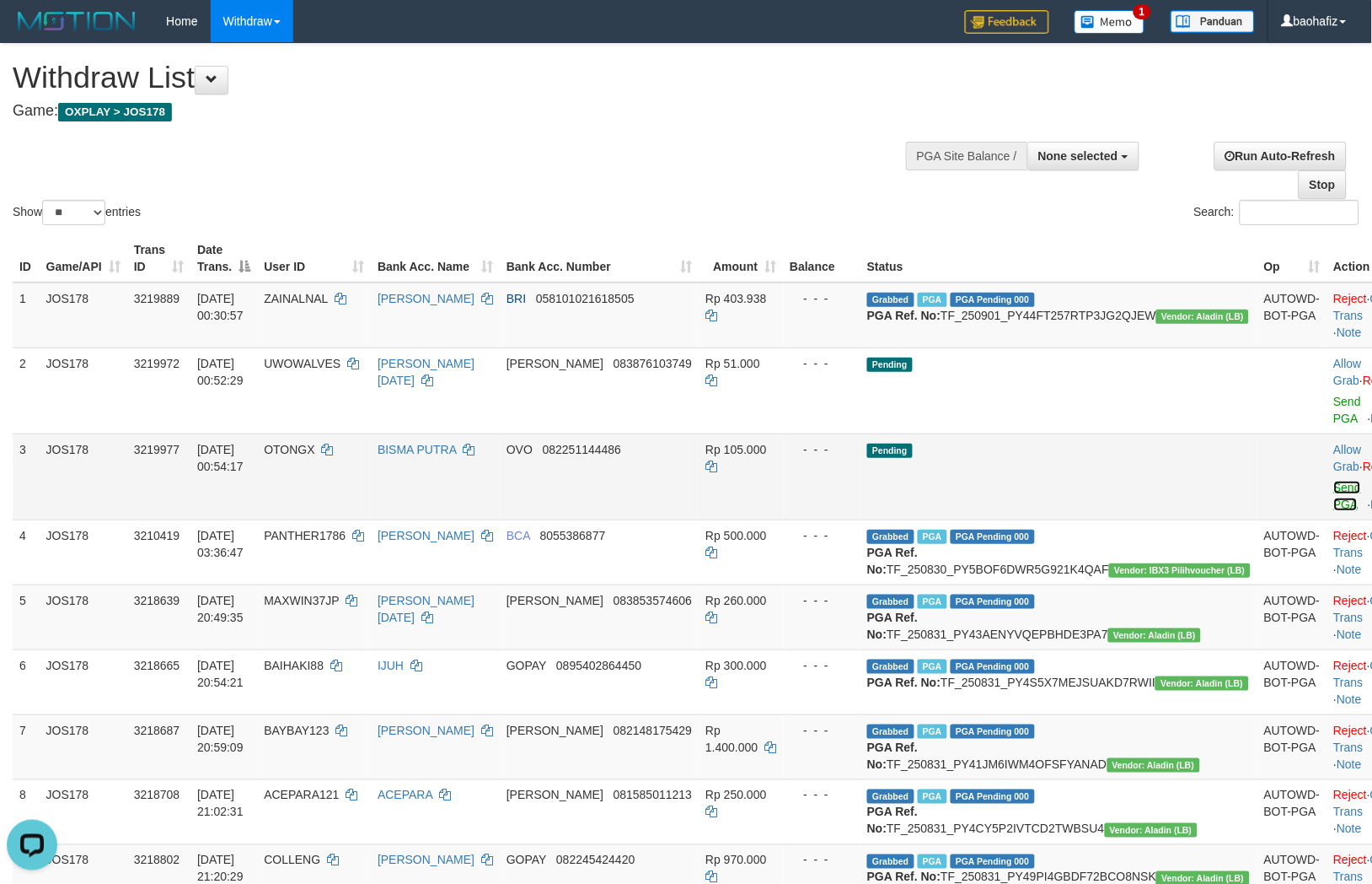
click at [1335, 484] on link "Send PGA" at bounding box center [1348, 496] width 28 height 31
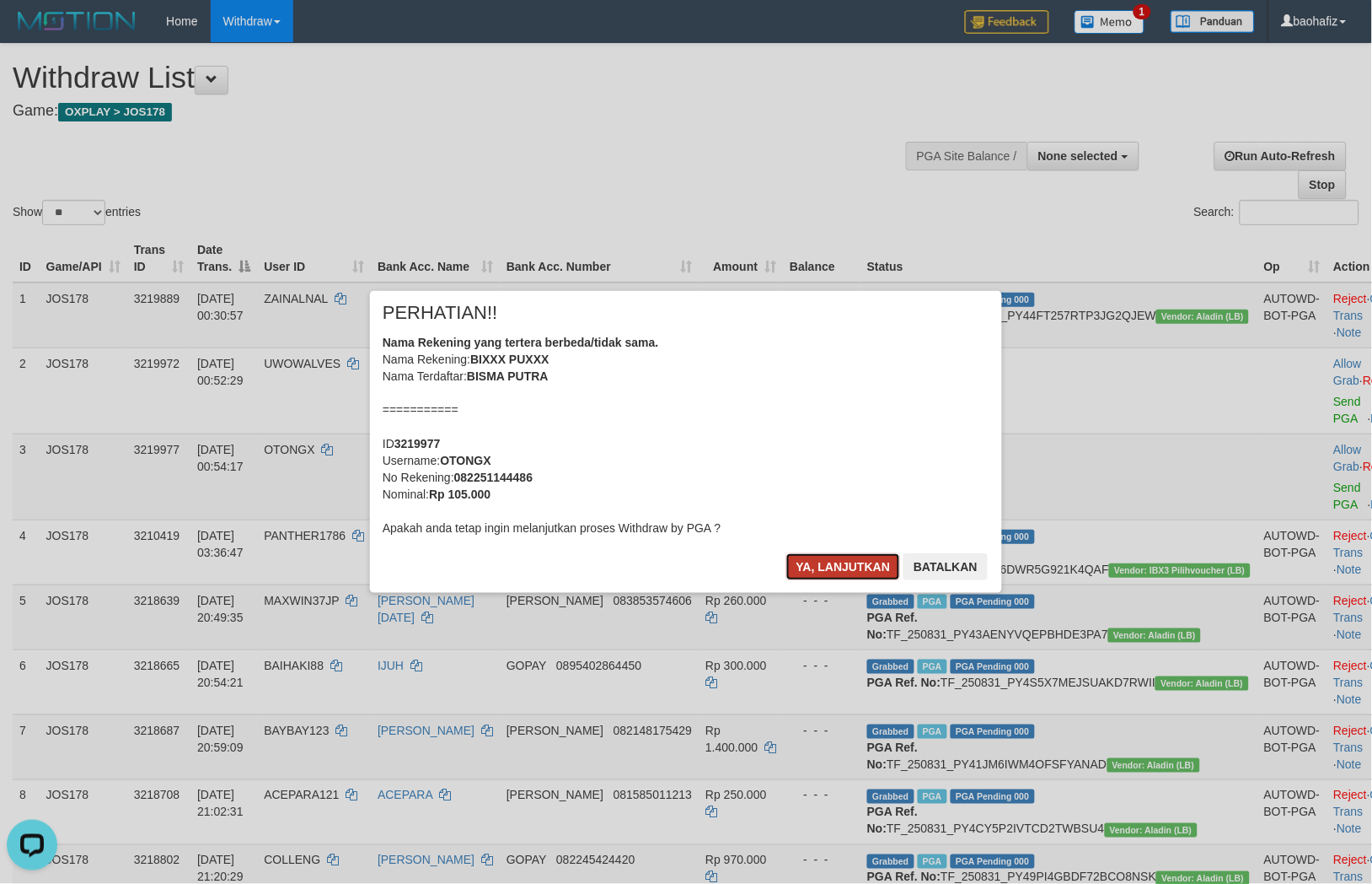
click at [806, 567] on button "Ya, lanjutkan" at bounding box center [844, 567] width 115 height 27
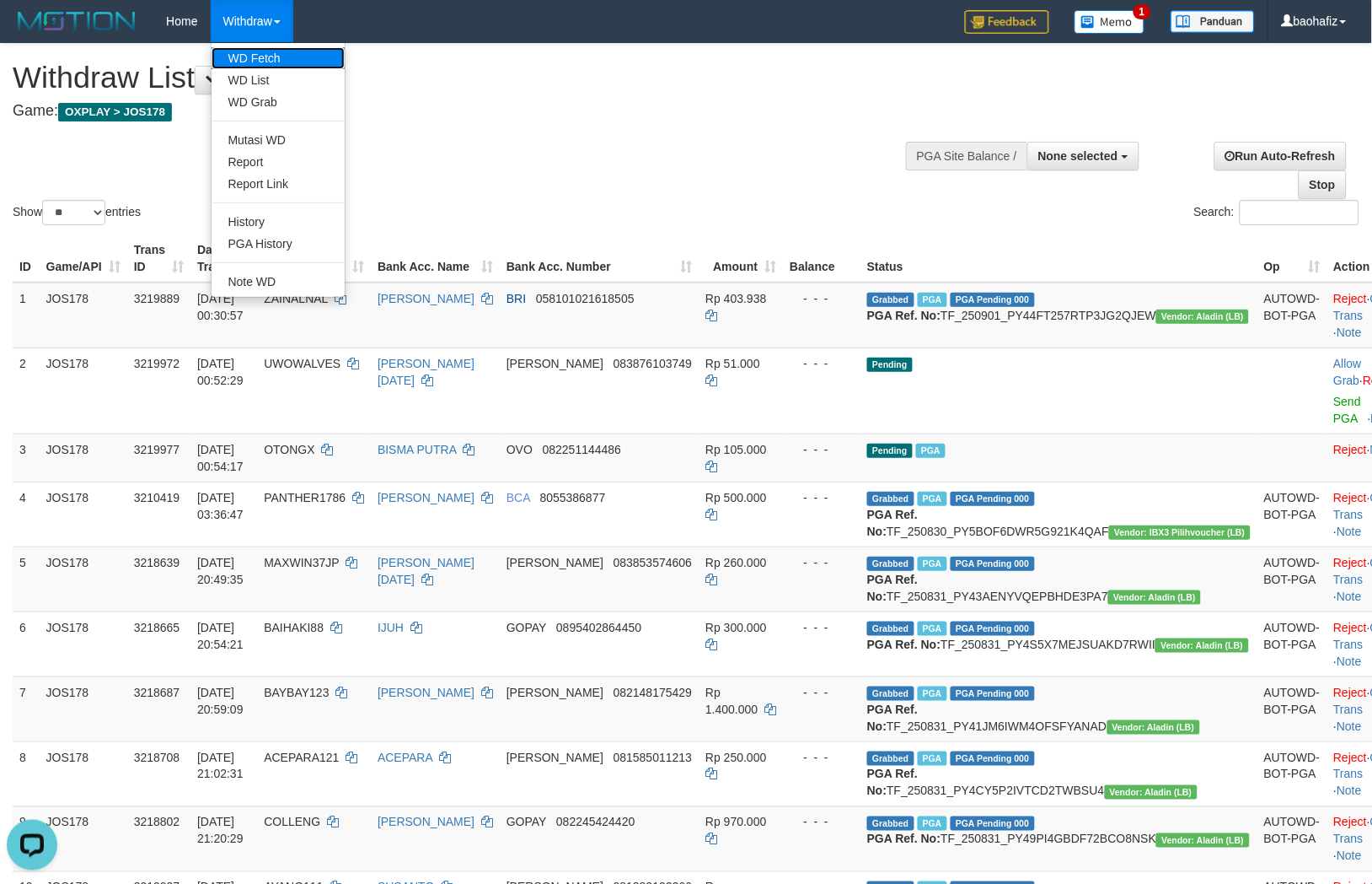
click at [256, 55] on link "WD Fetch" at bounding box center [277, 57] width 133 height 22
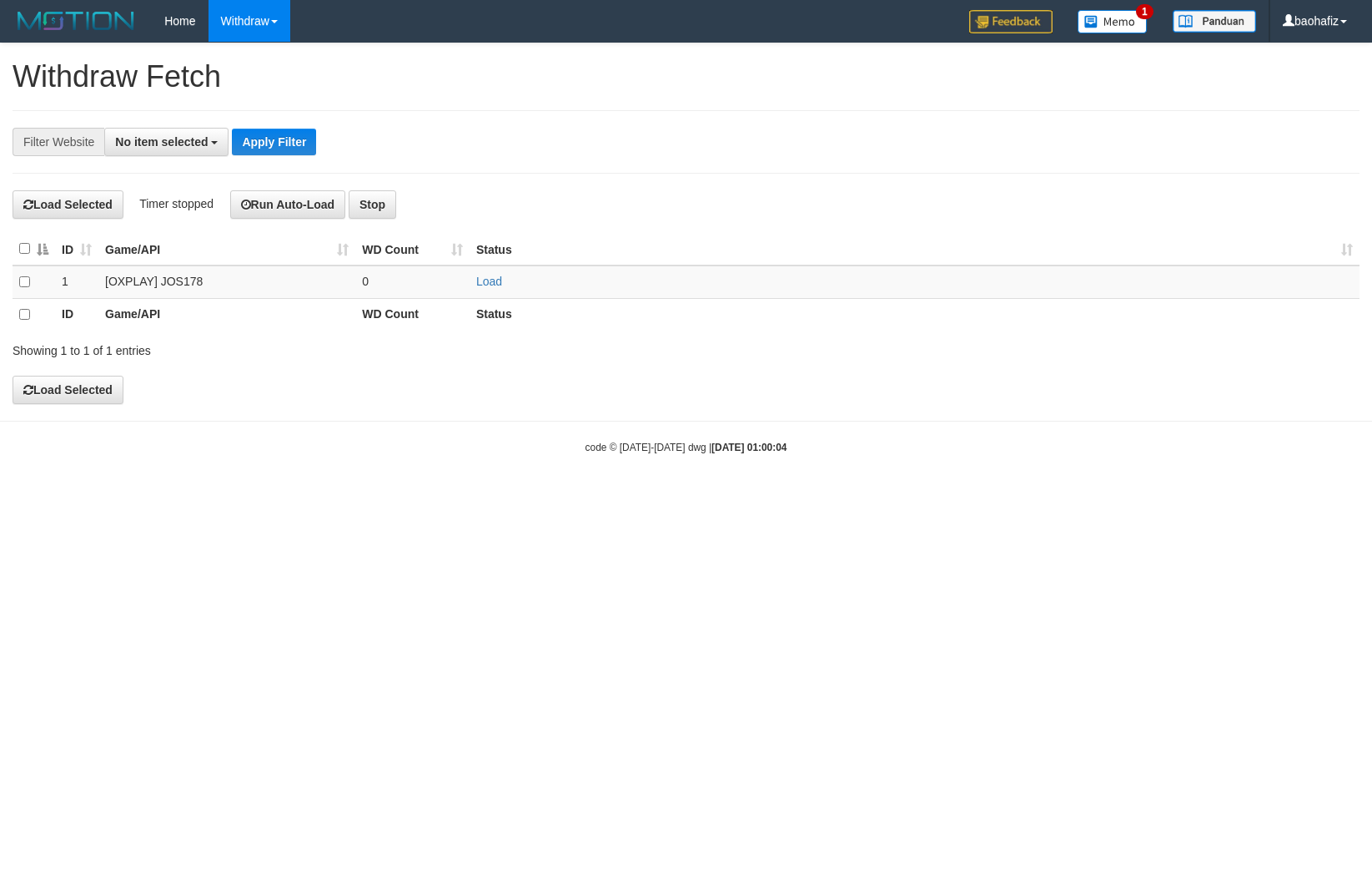
select select
click at [496, 281] on link "Load" at bounding box center [489, 281] width 26 height 13
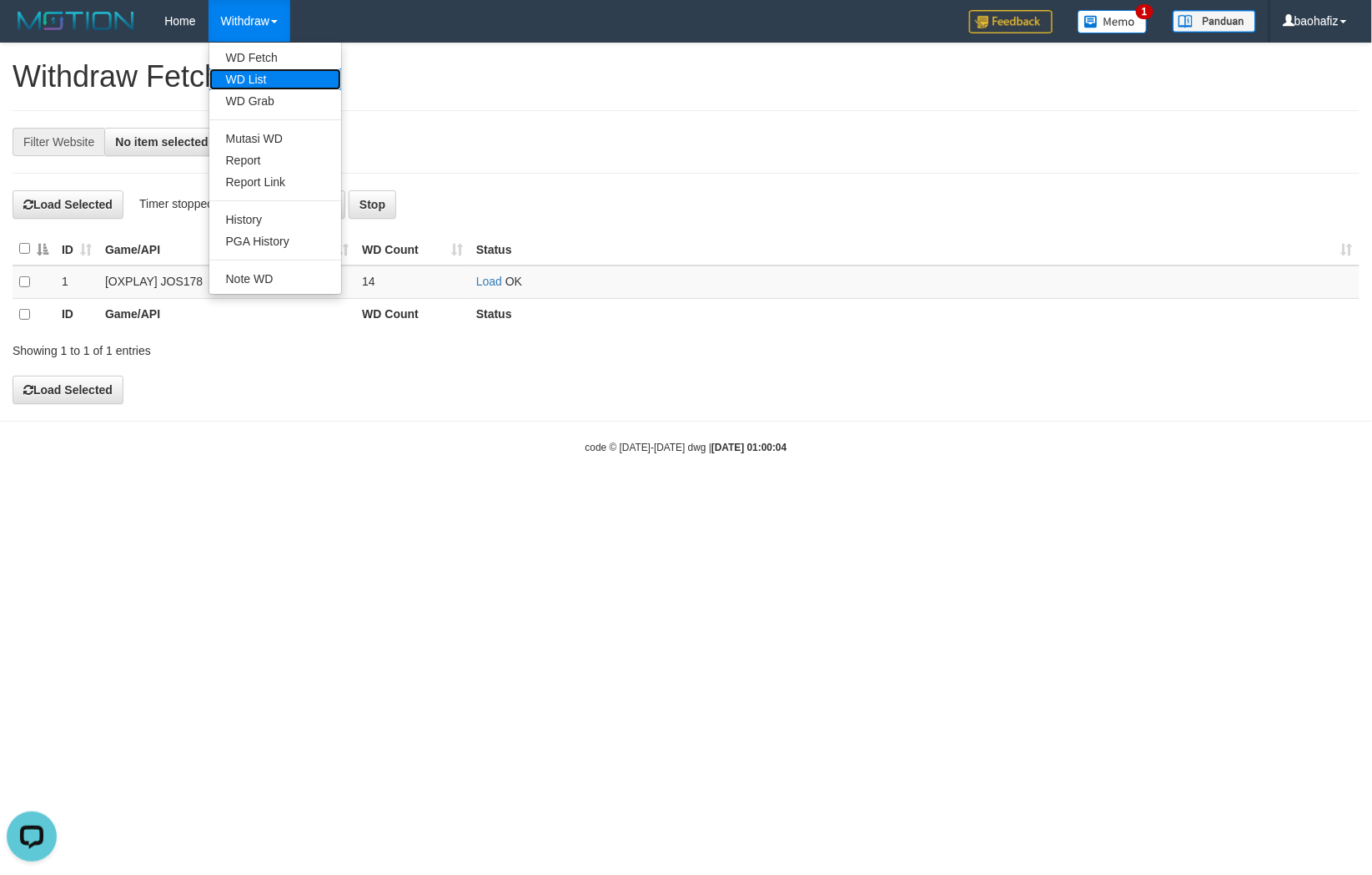
click at [252, 71] on link "WD List" at bounding box center [274, 79] width 131 height 22
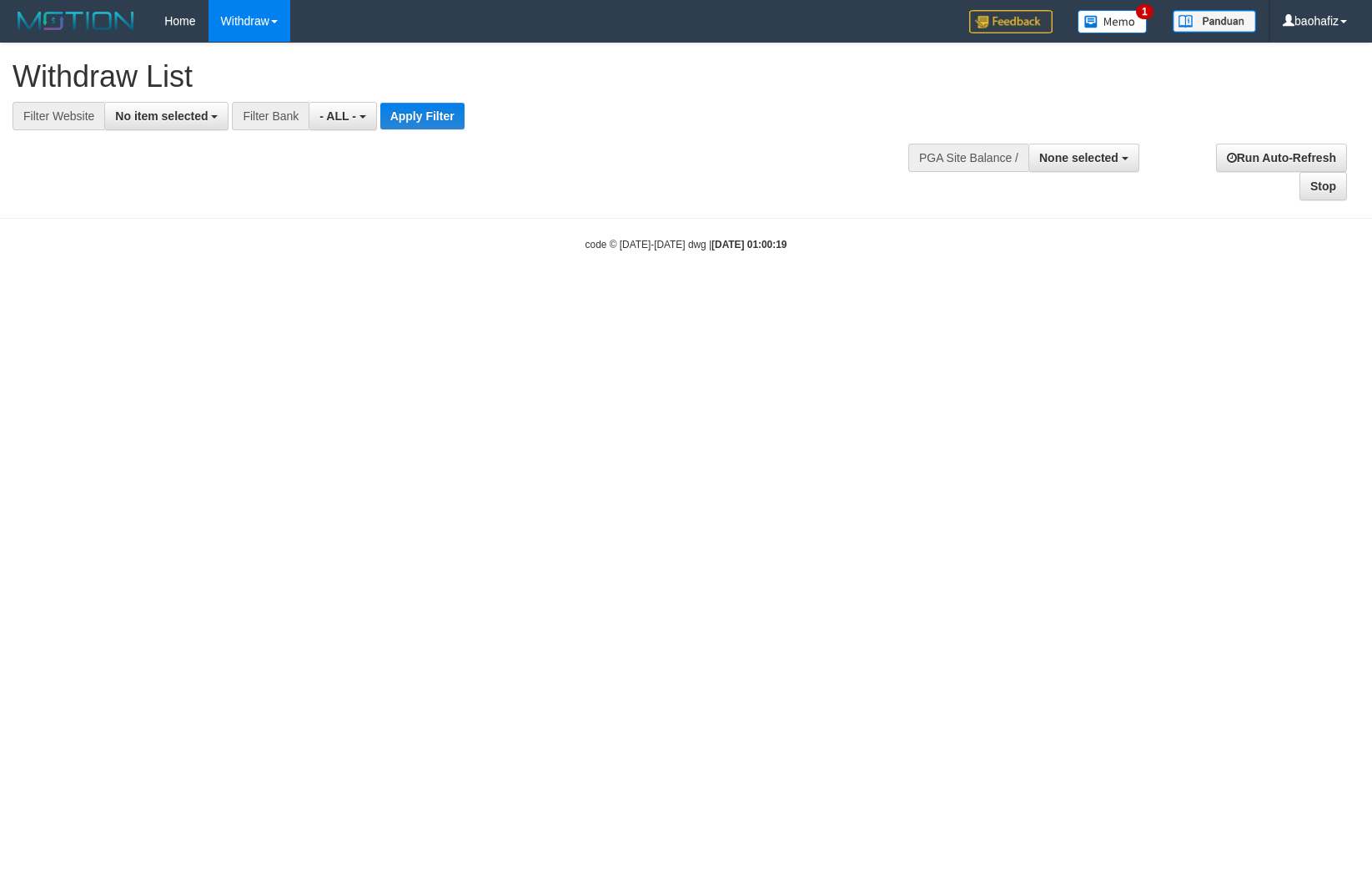
select select
click at [185, 120] on span "No item selected" at bounding box center [162, 116] width 93 height 13
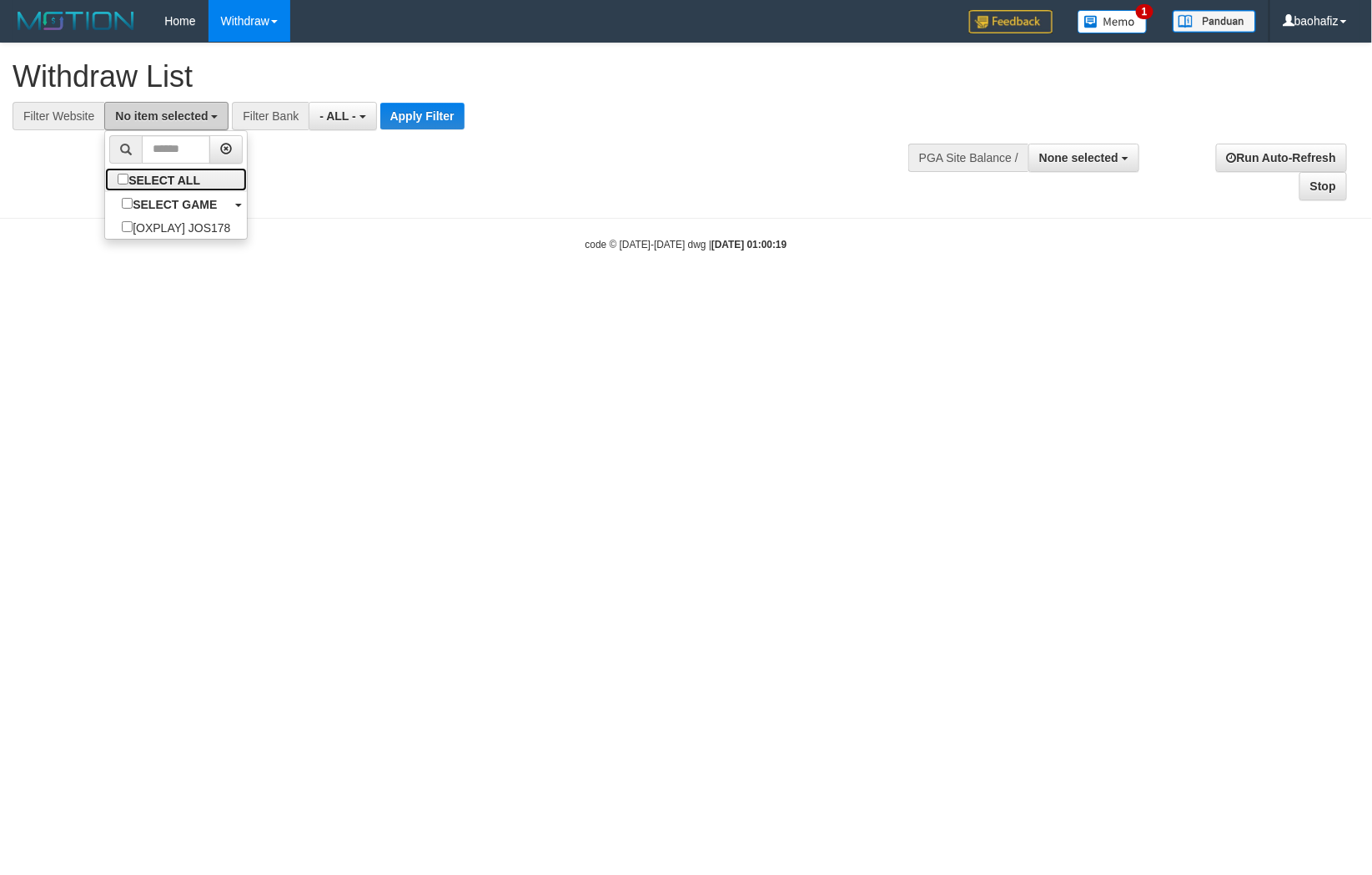
select select "****"
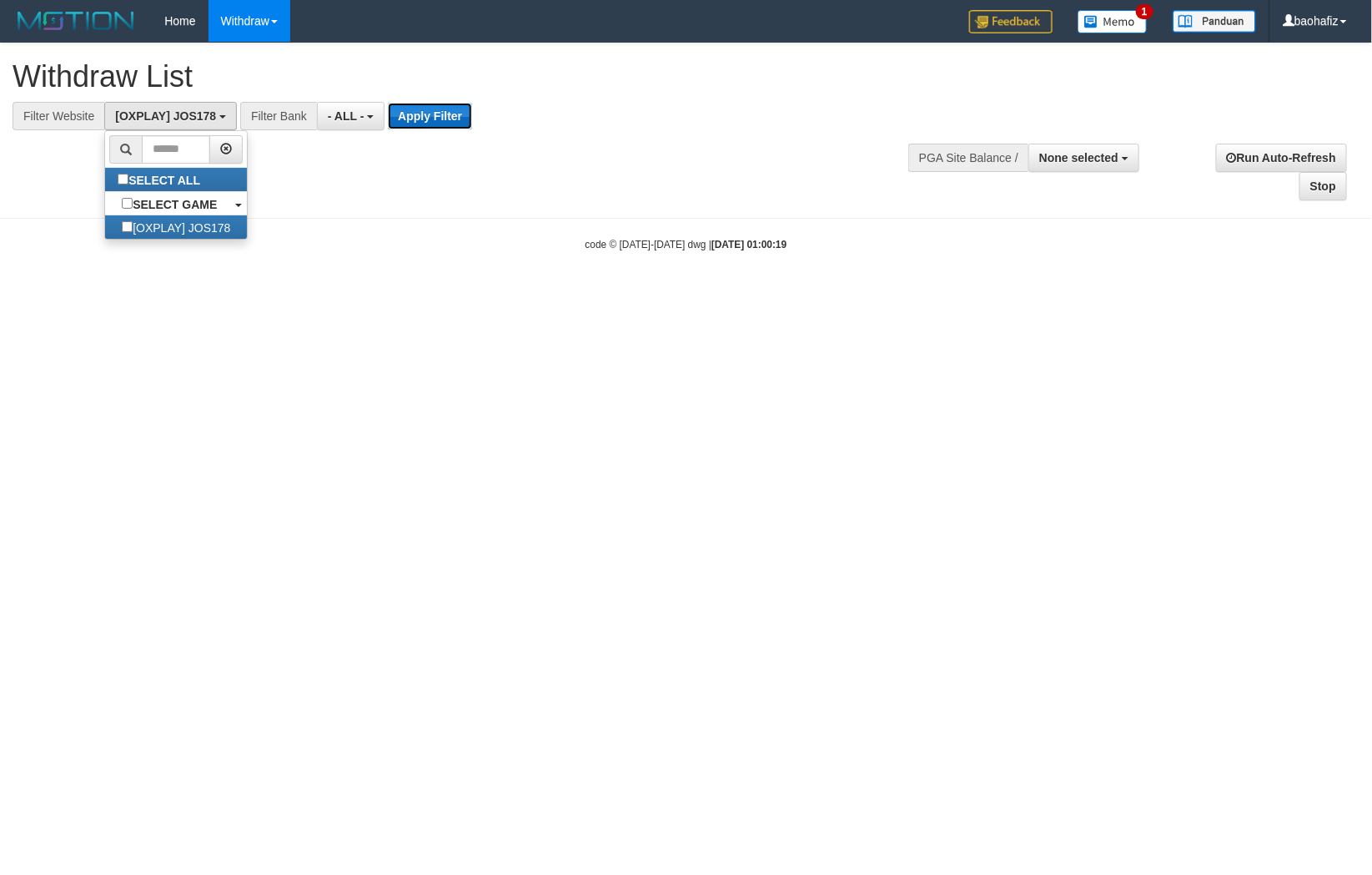
click at [443, 123] on button "Apply Filter" at bounding box center [429, 116] width 84 height 26
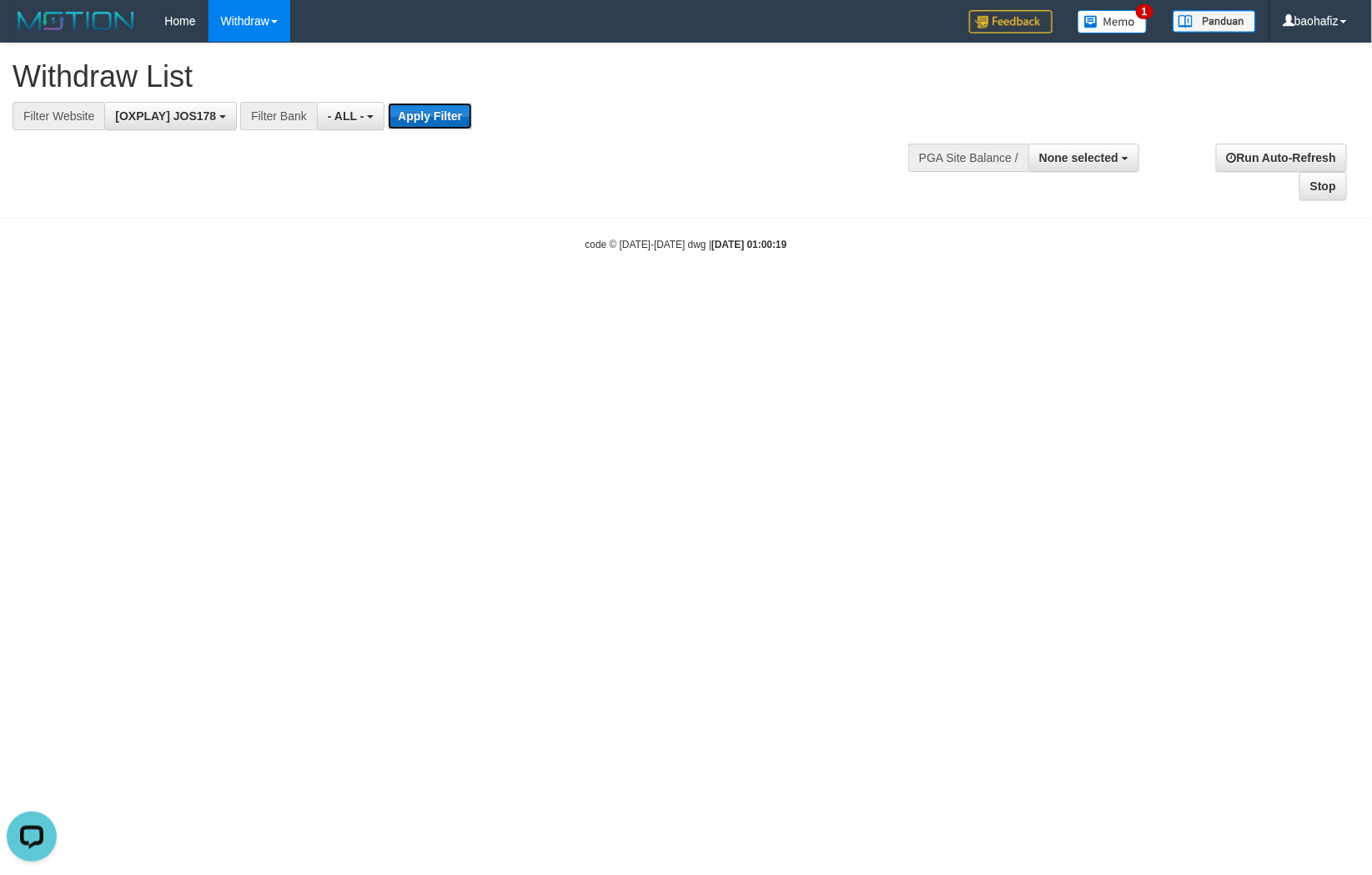
scroll to position [0, 0]
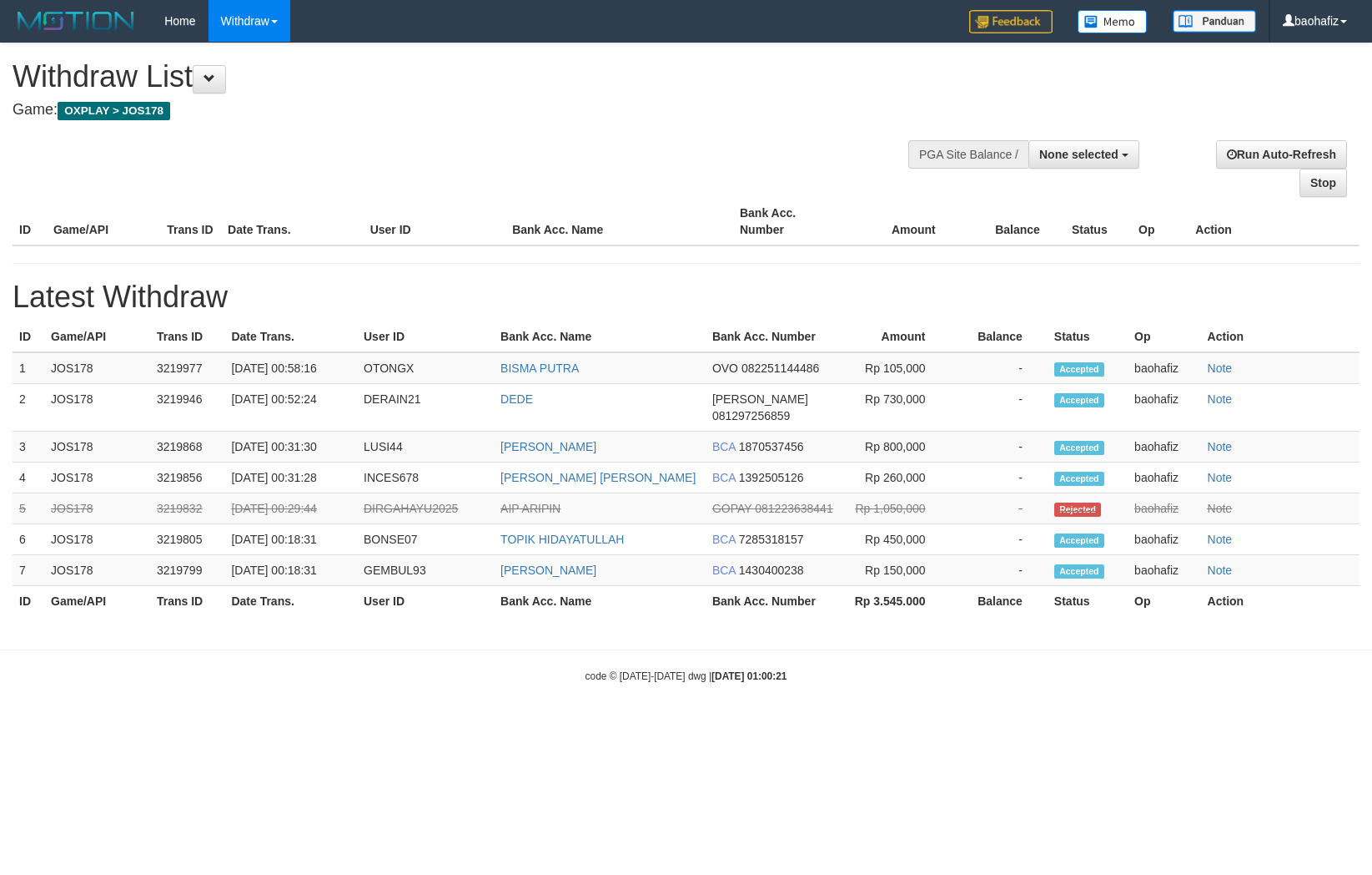
select select
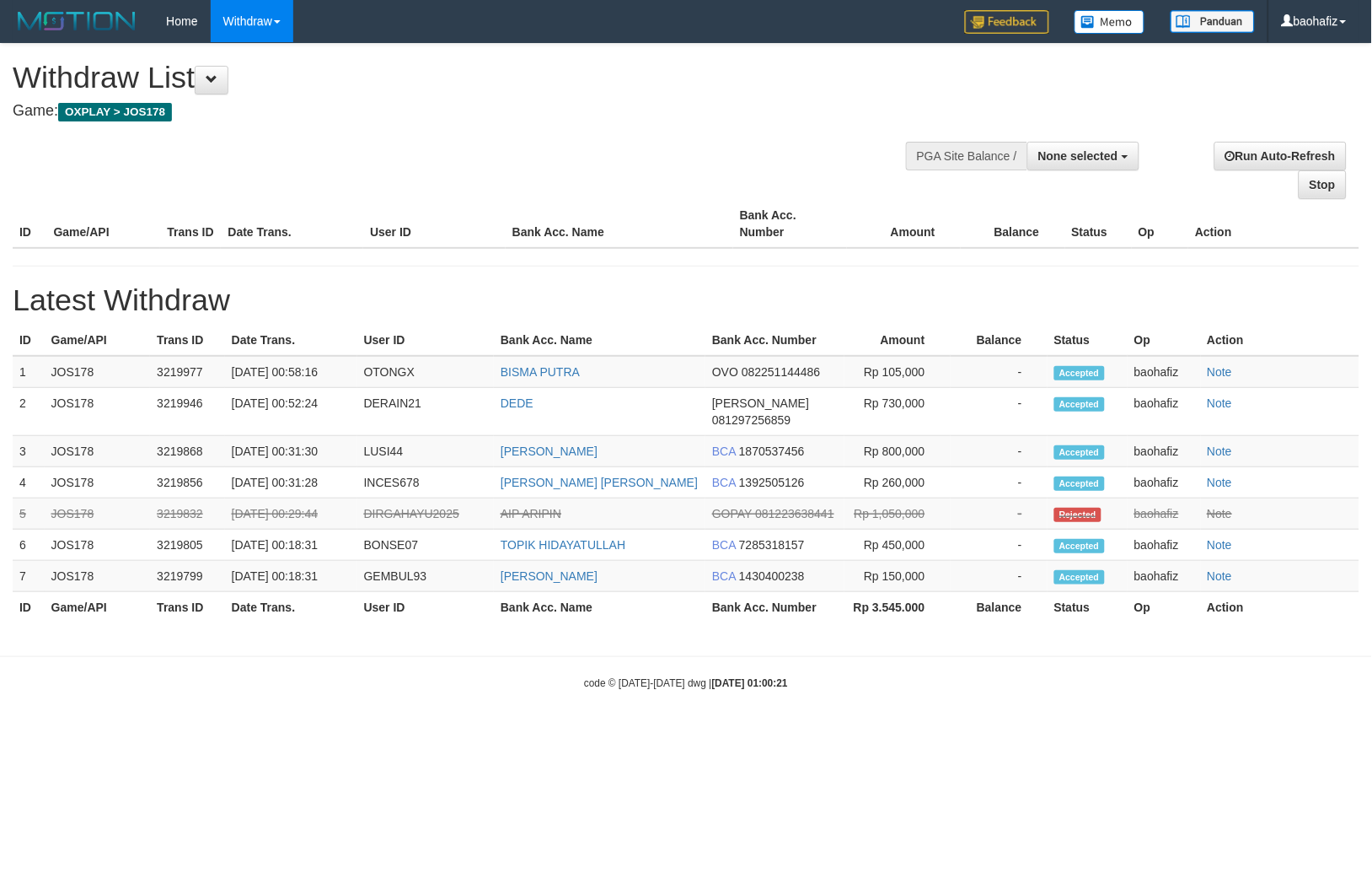
select select "**"
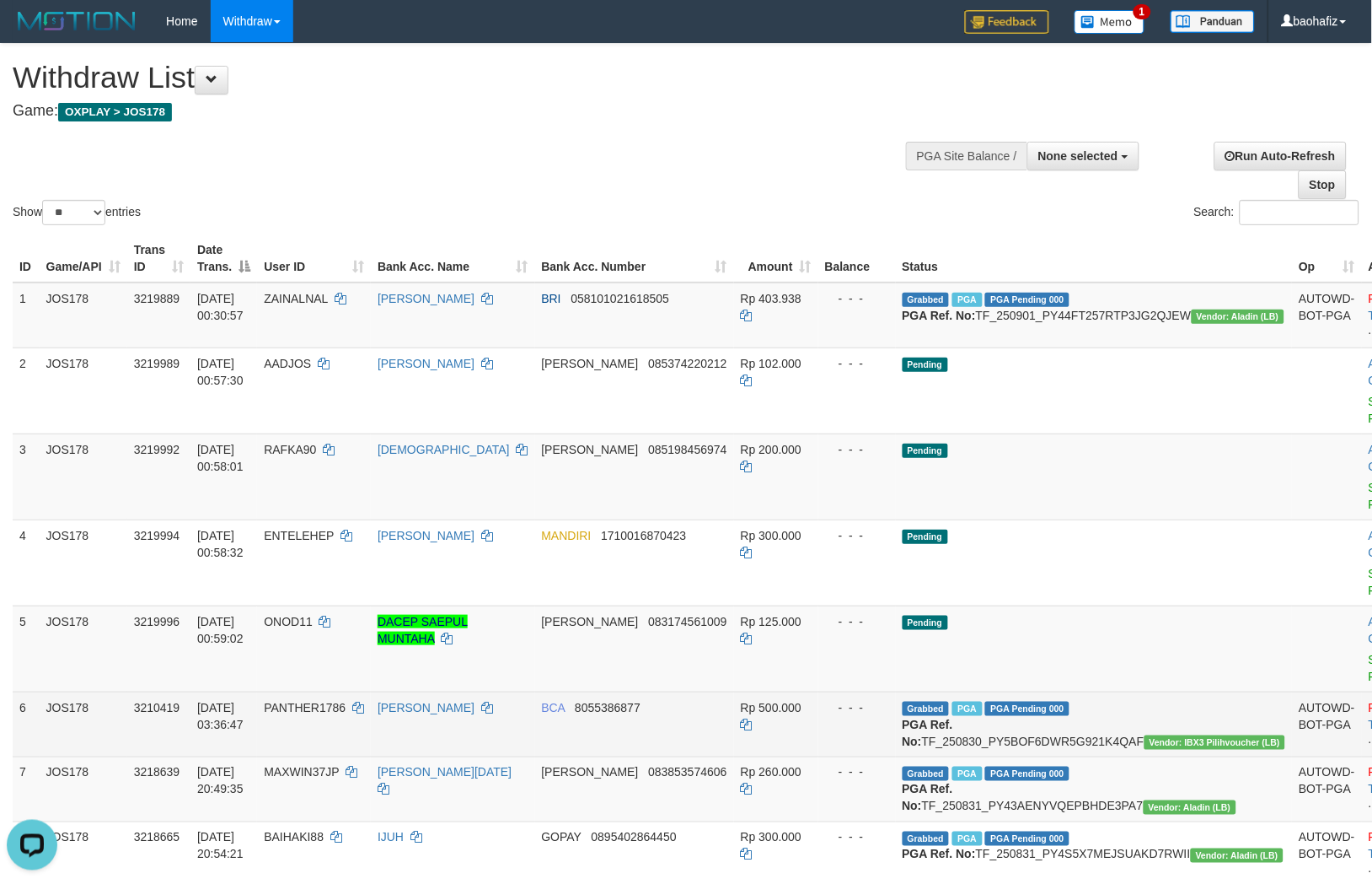
scroll to position [94, 0]
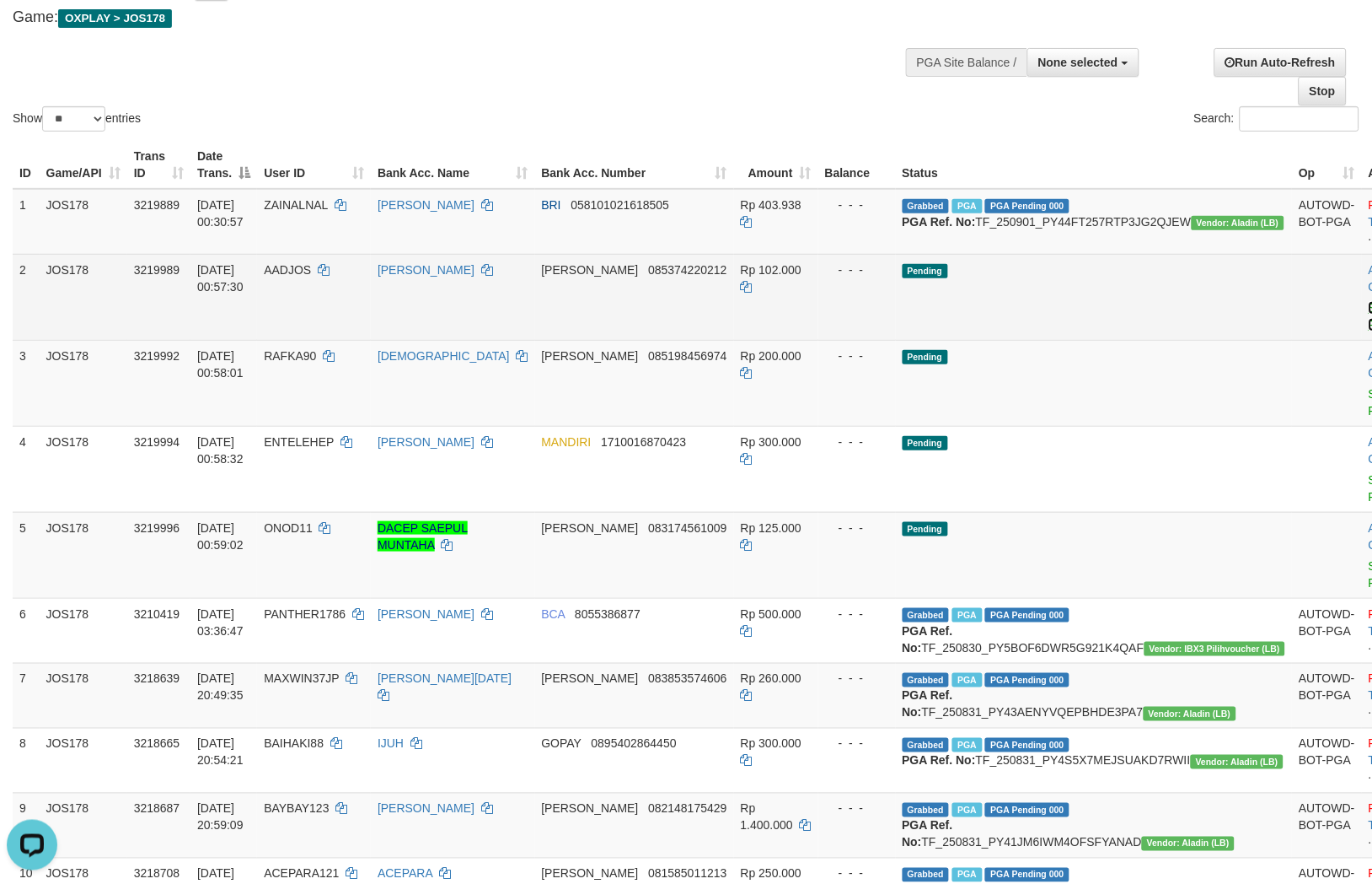
click at [1369, 317] on link "Send PGA" at bounding box center [1383, 316] width 28 height 31
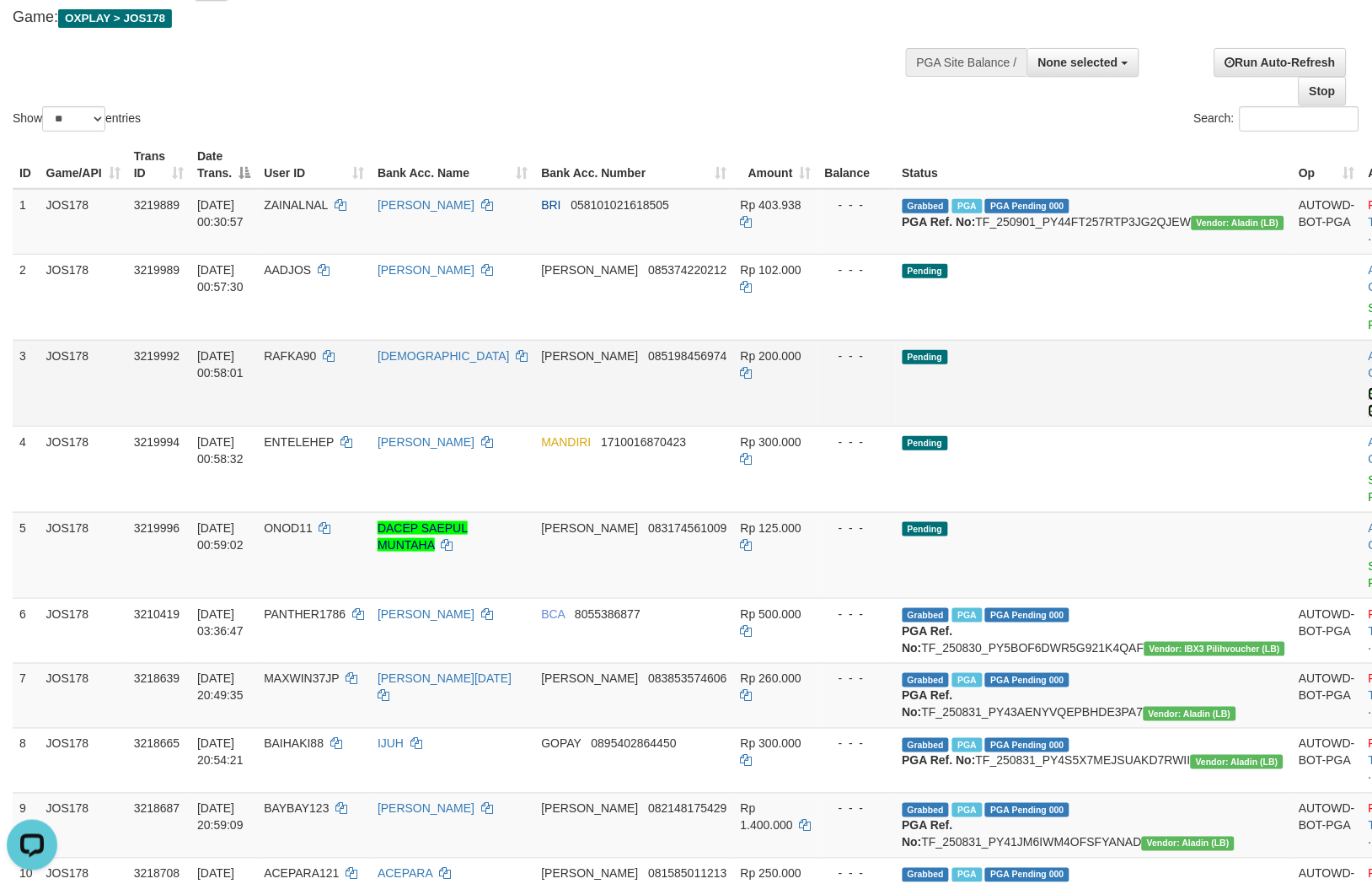
click at [1369, 390] on link "Send PGA" at bounding box center [1383, 402] width 28 height 31
click at [1369, 559] on link "Send PGA" at bounding box center [1383, 574] width 28 height 31
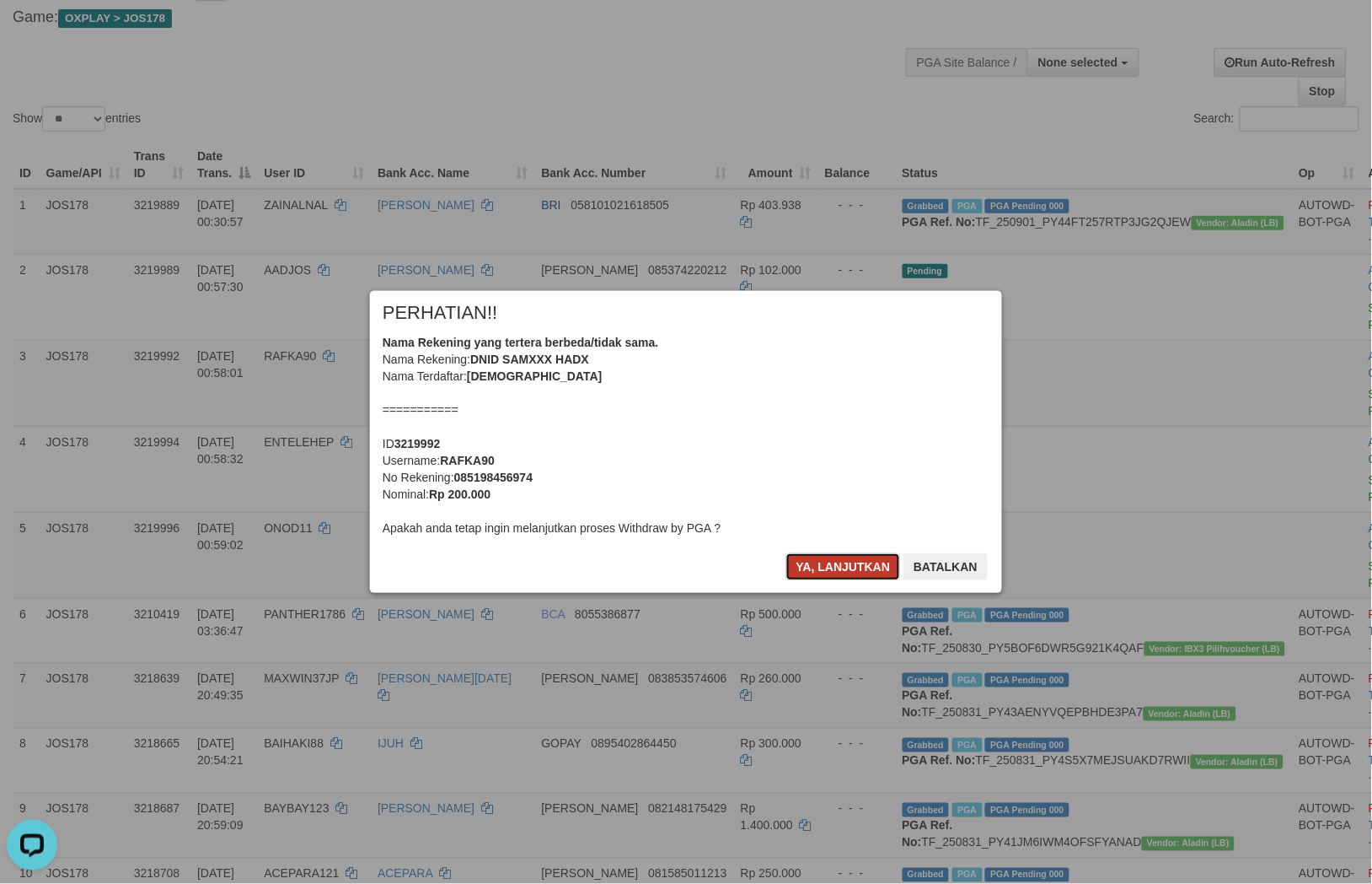
click at [854, 573] on button "Ya, lanjutkan" at bounding box center [844, 567] width 115 height 27
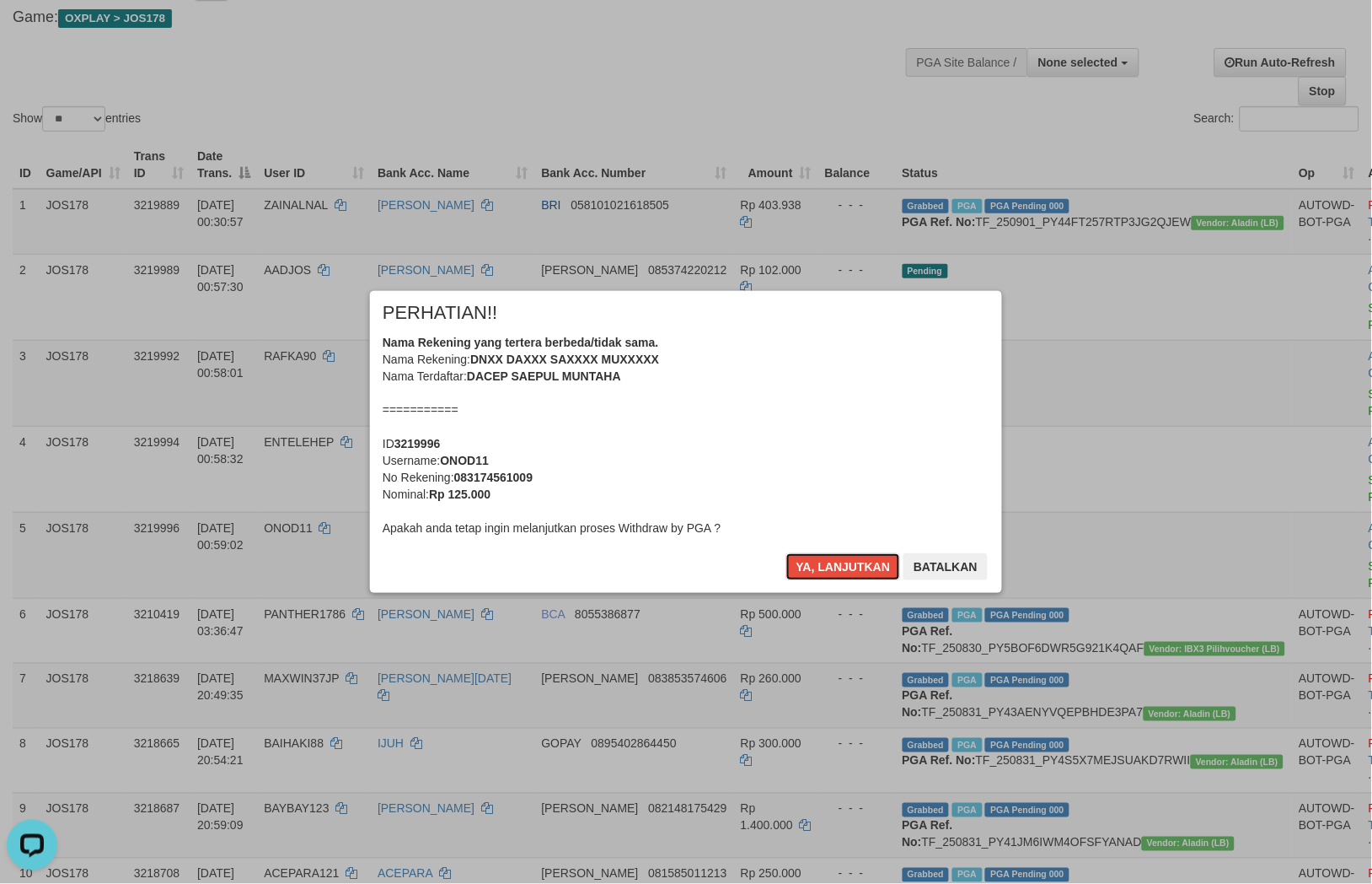
click at [854, 573] on button "Ya, lanjutkan" at bounding box center [844, 567] width 115 height 27
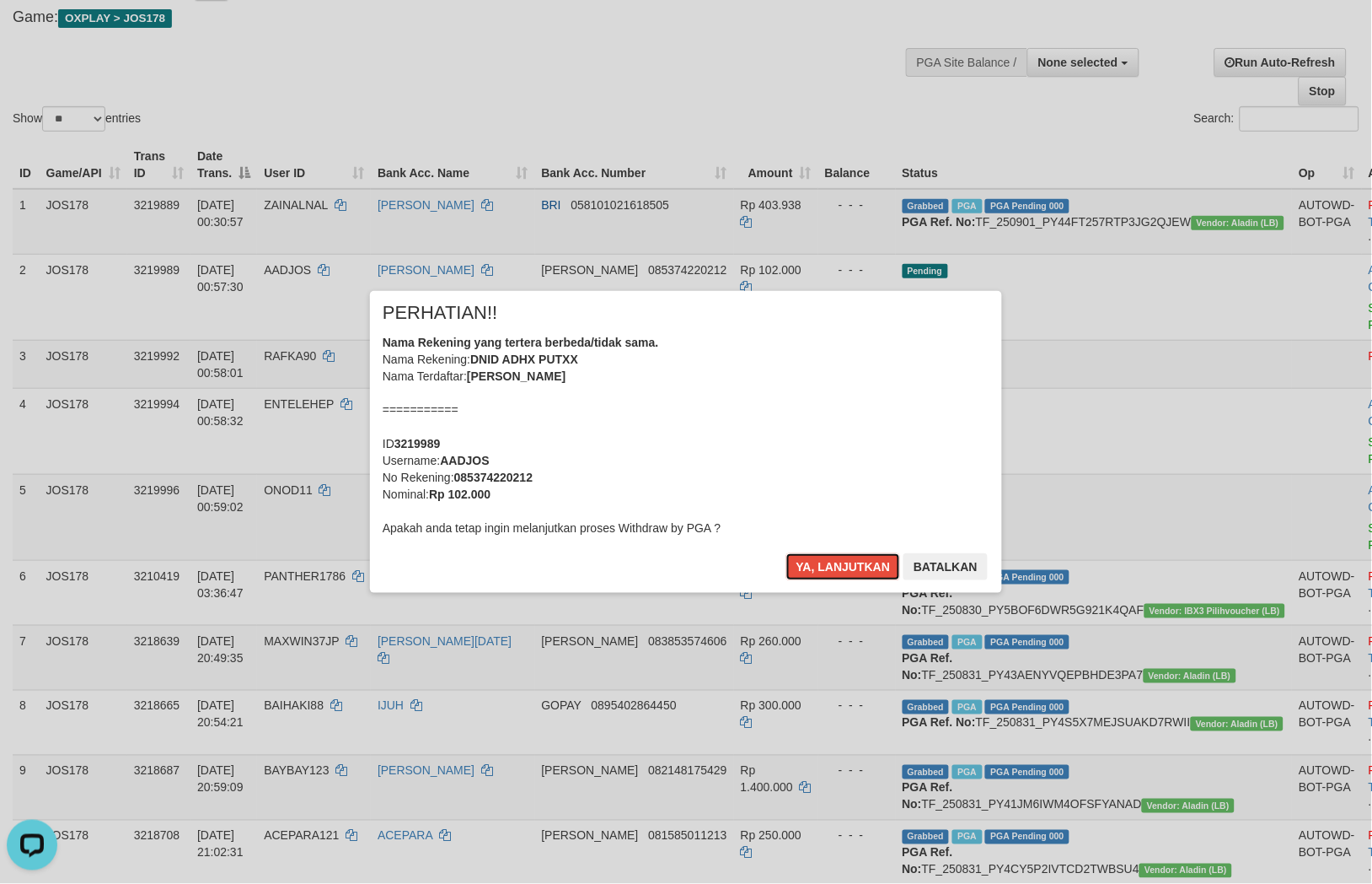
click at [854, 573] on button "Ya, lanjutkan" at bounding box center [844, 567] width 115 height 27
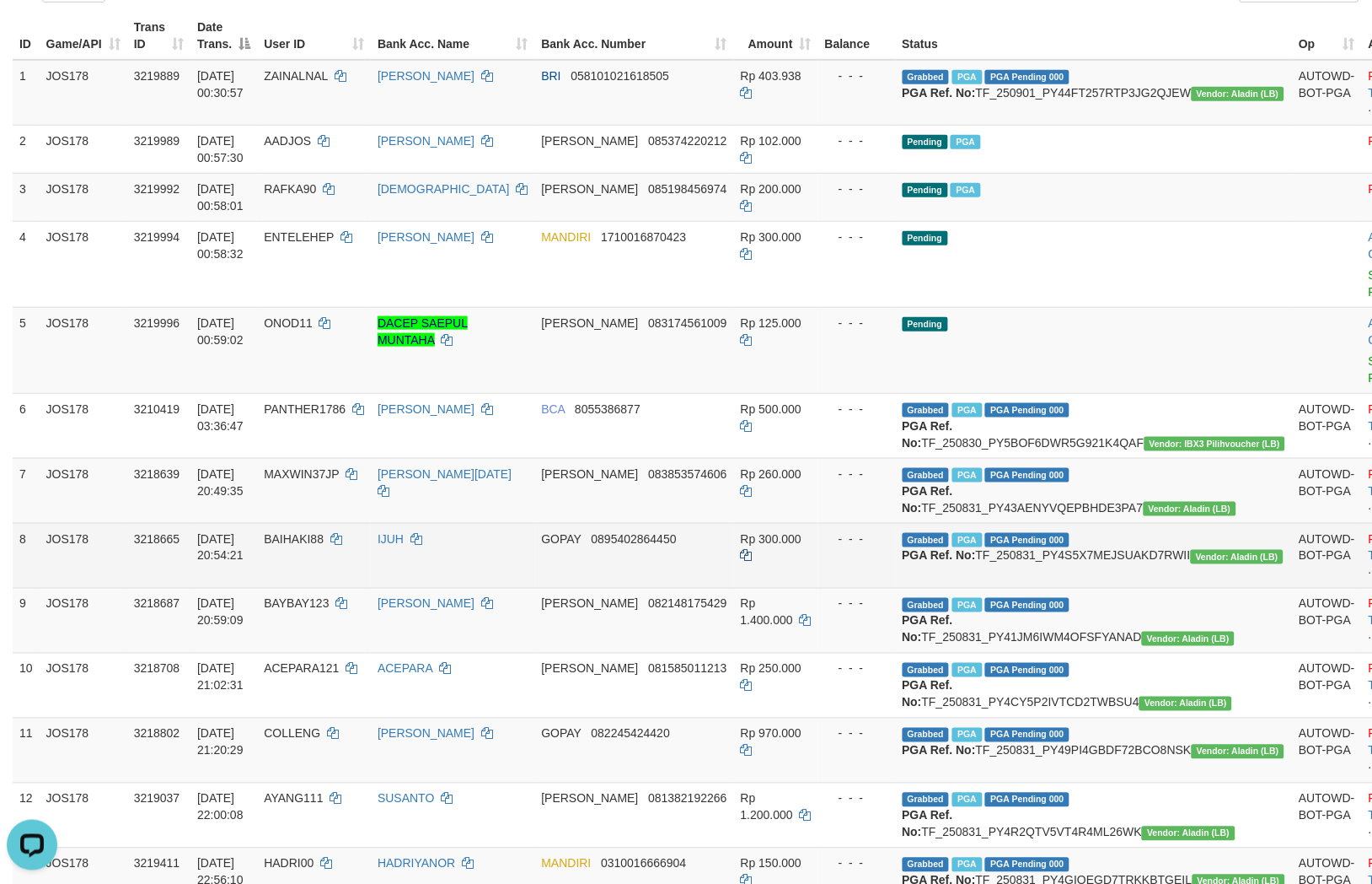
scroll to position [281, 0]
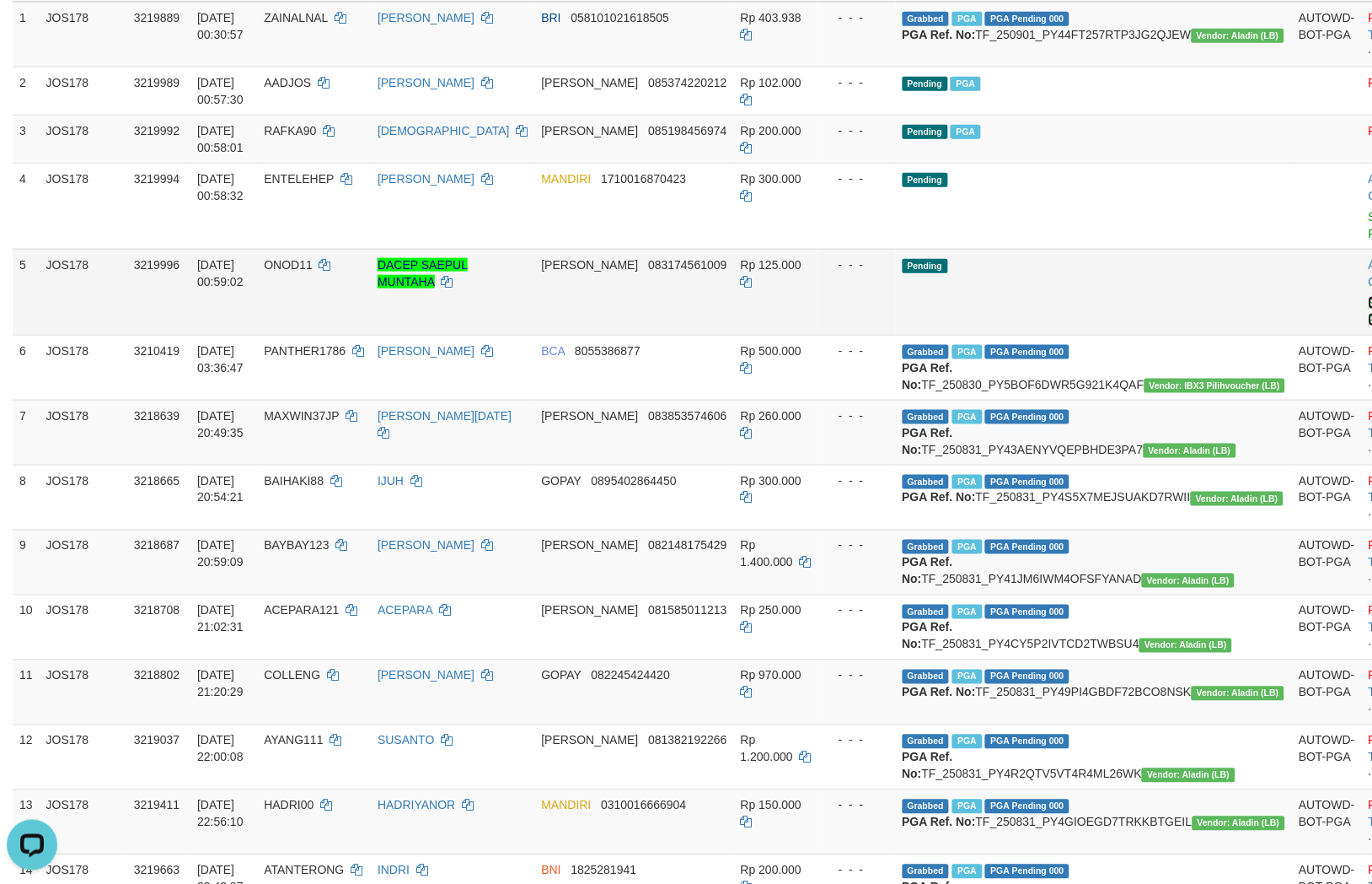
click at [1369, 302] on link "Send PGA" at bounding box center [1383, 312] width 28 height 31
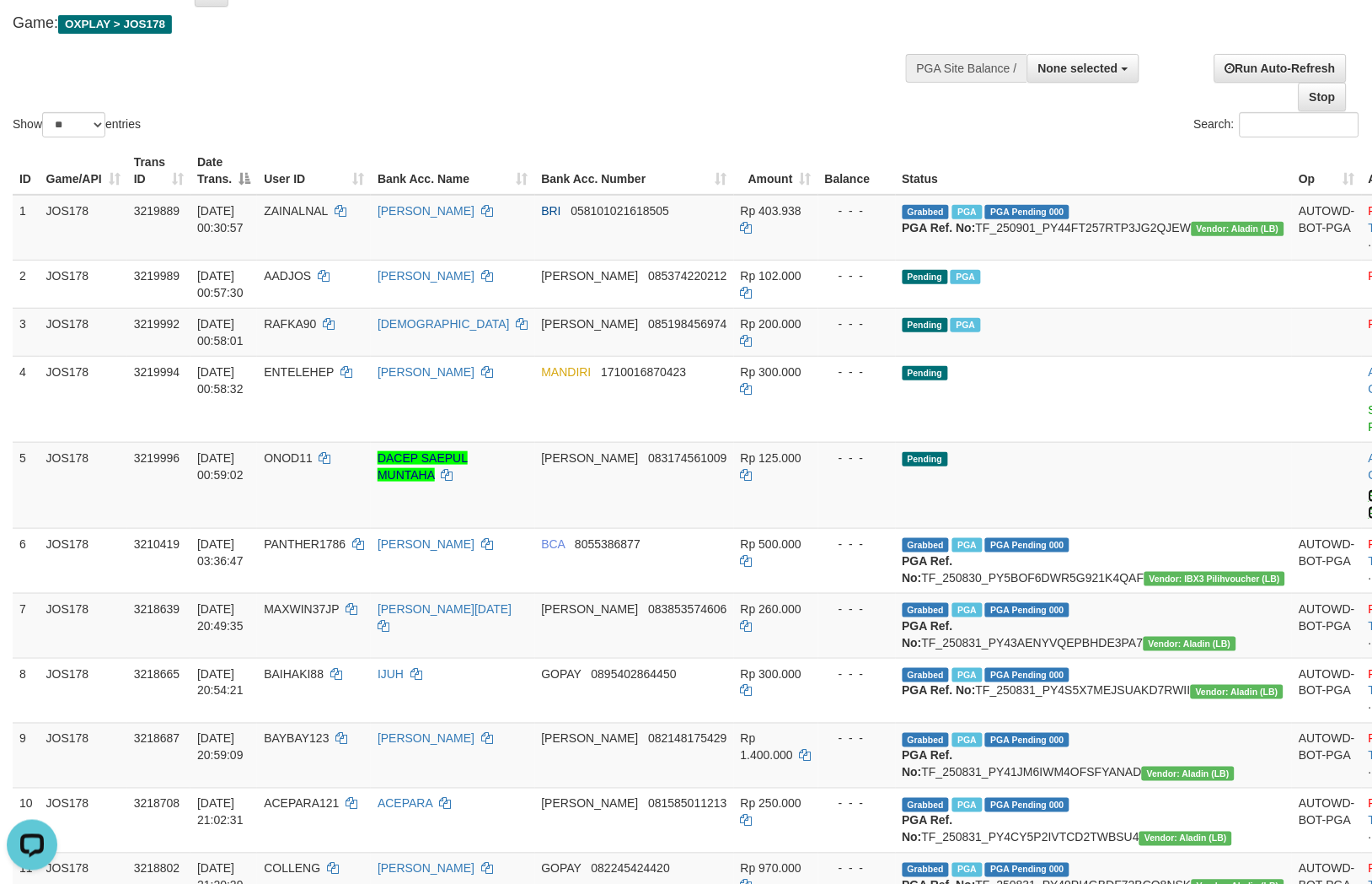
scroll to position [0, 0]
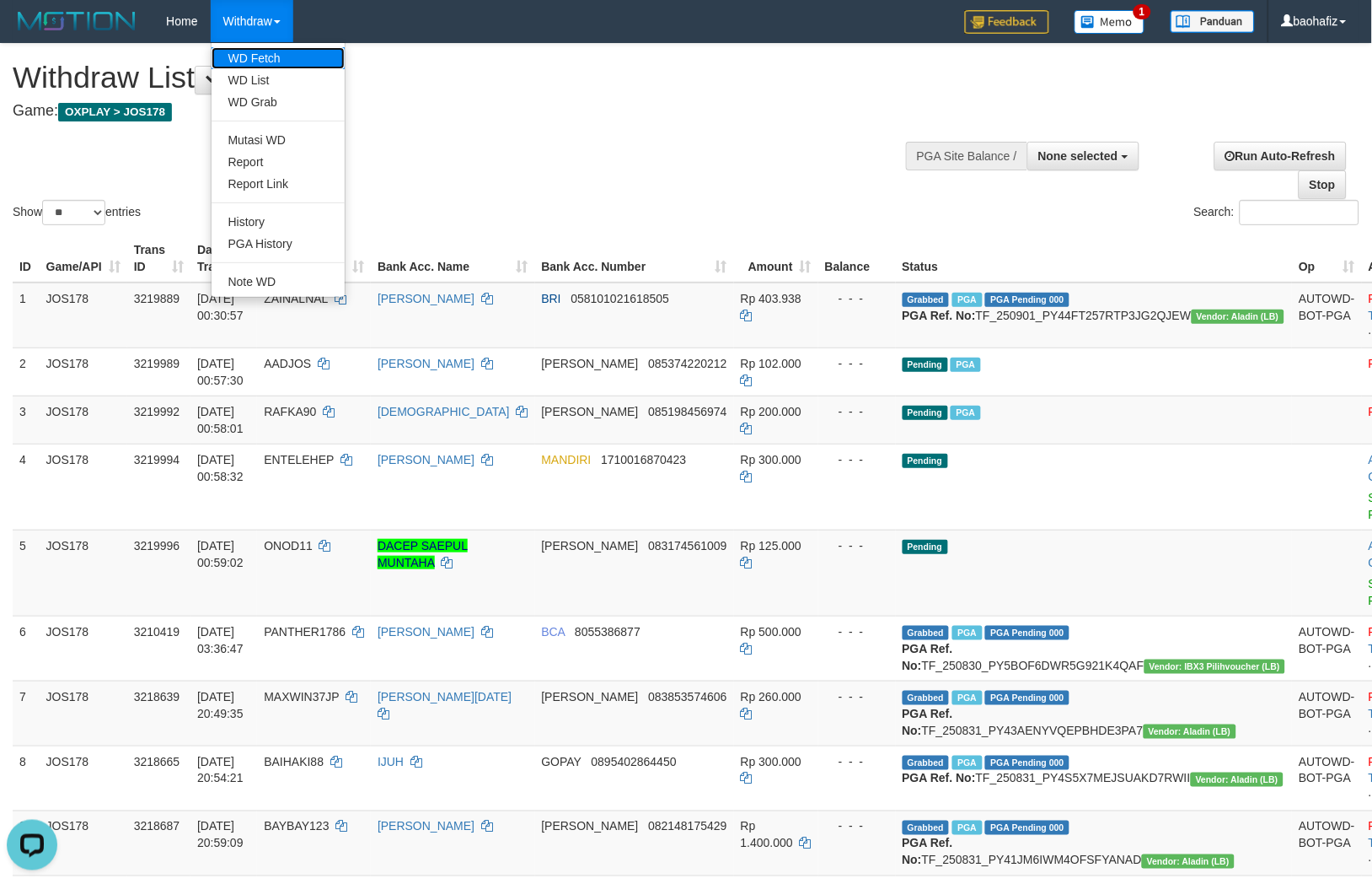
click at [263, 54] on link "WD Fetch" at bounding box center [277, 57] width 133 height 22
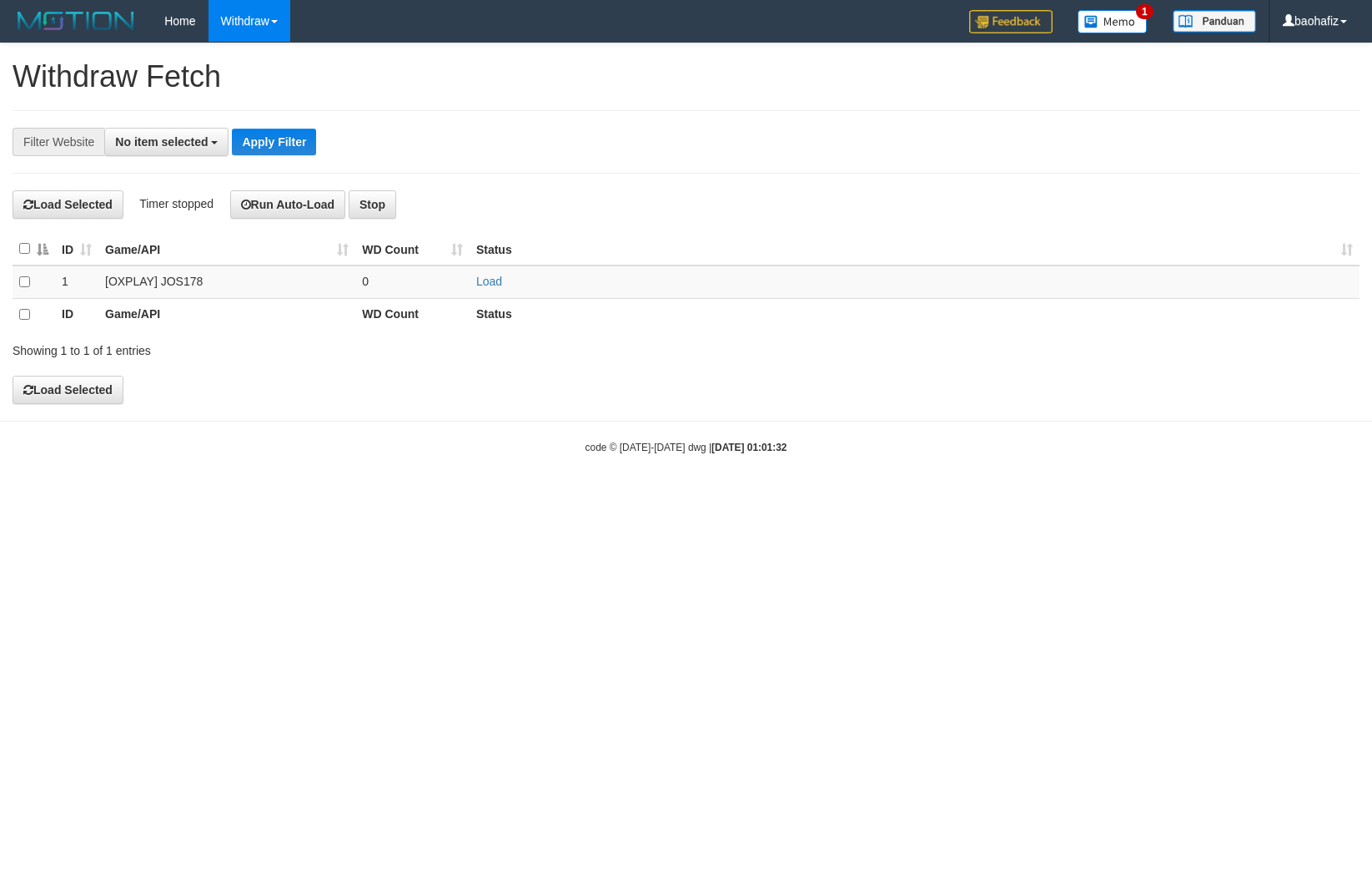
select select
click at [495, 276] on link "Load" at bounding box center [489, 281] width 26 height 13
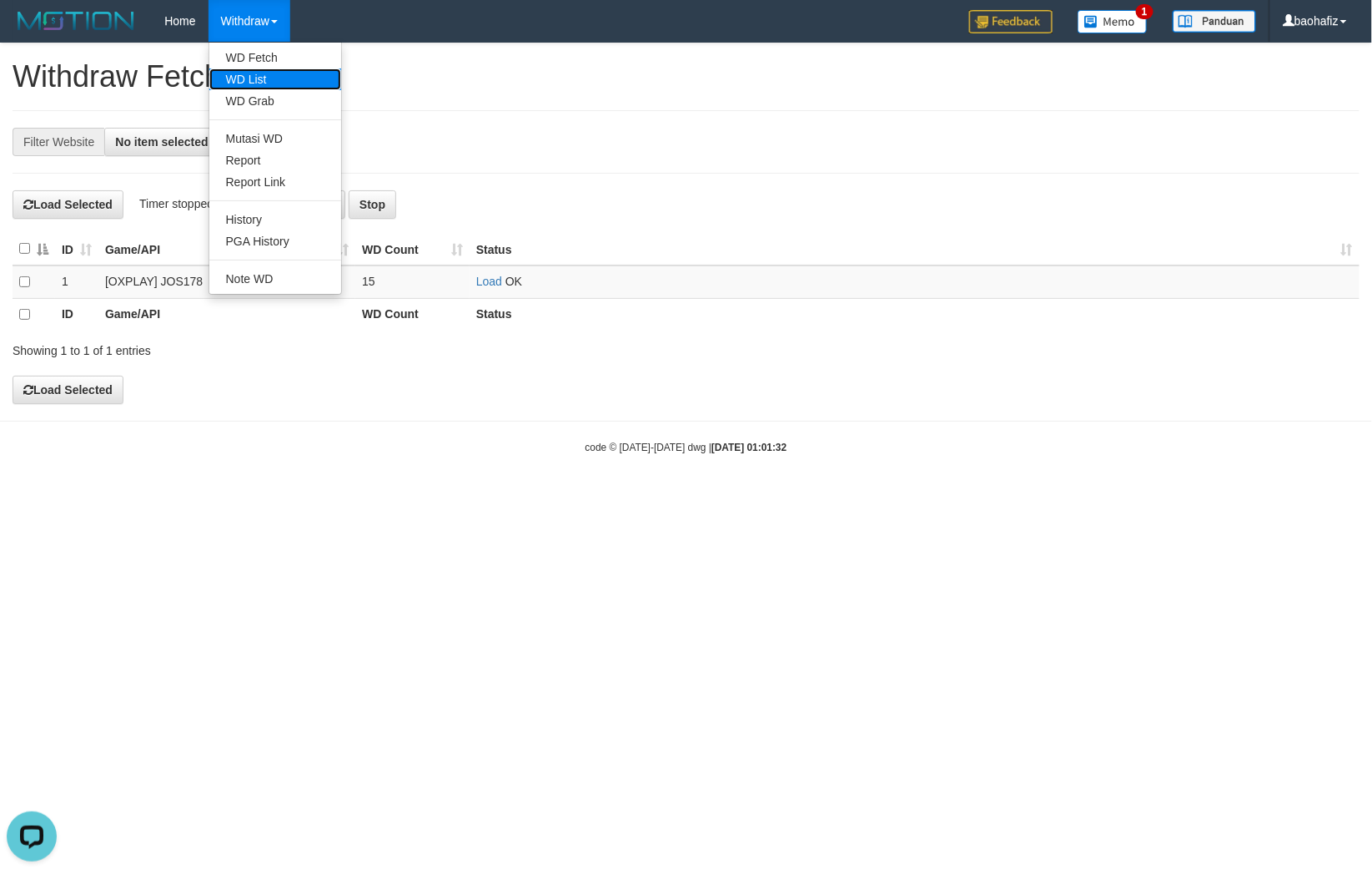
click at [252, 76] on link "WD List" at bounding box center [274, 79] width 131 height 22
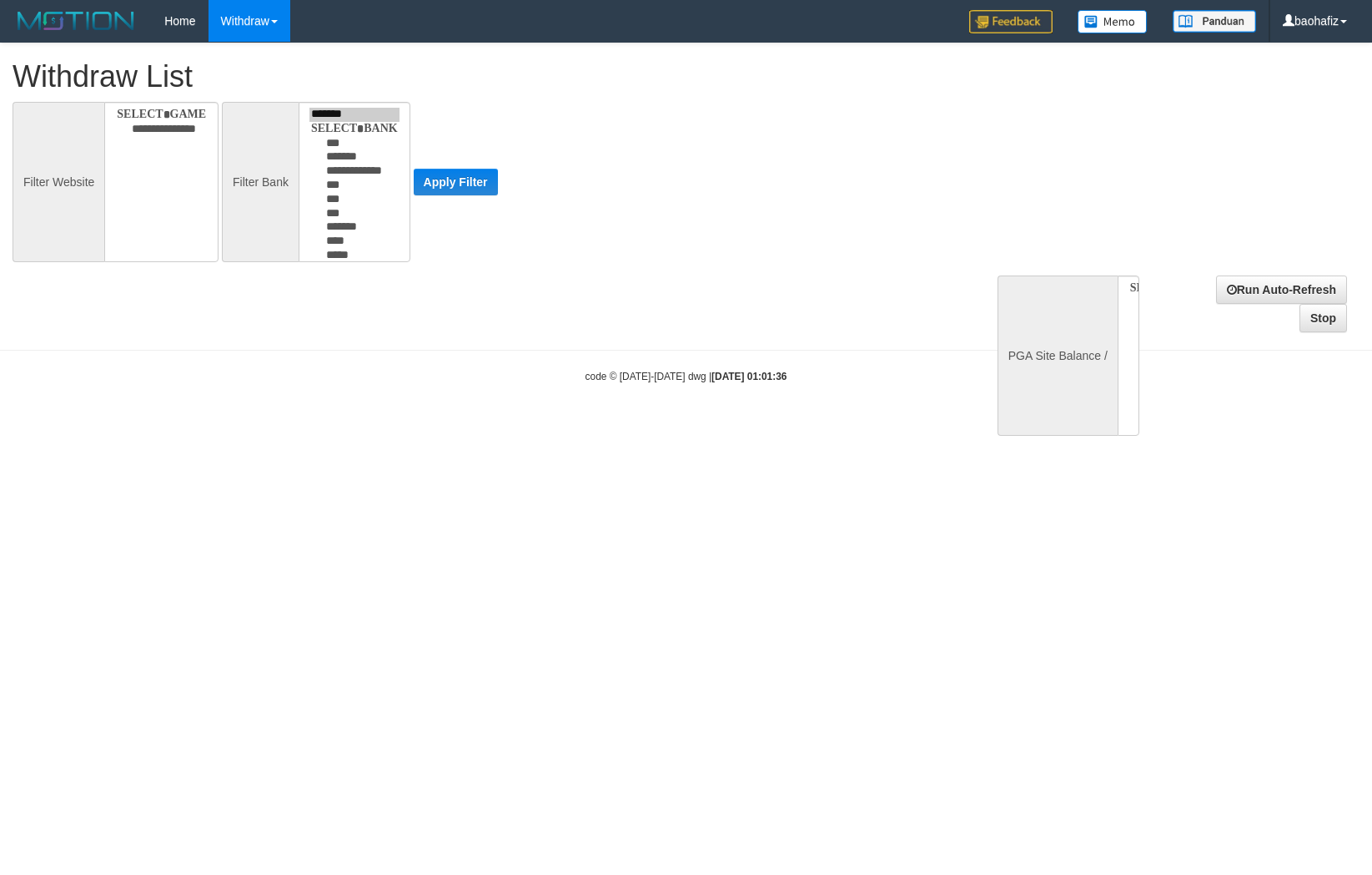
select select
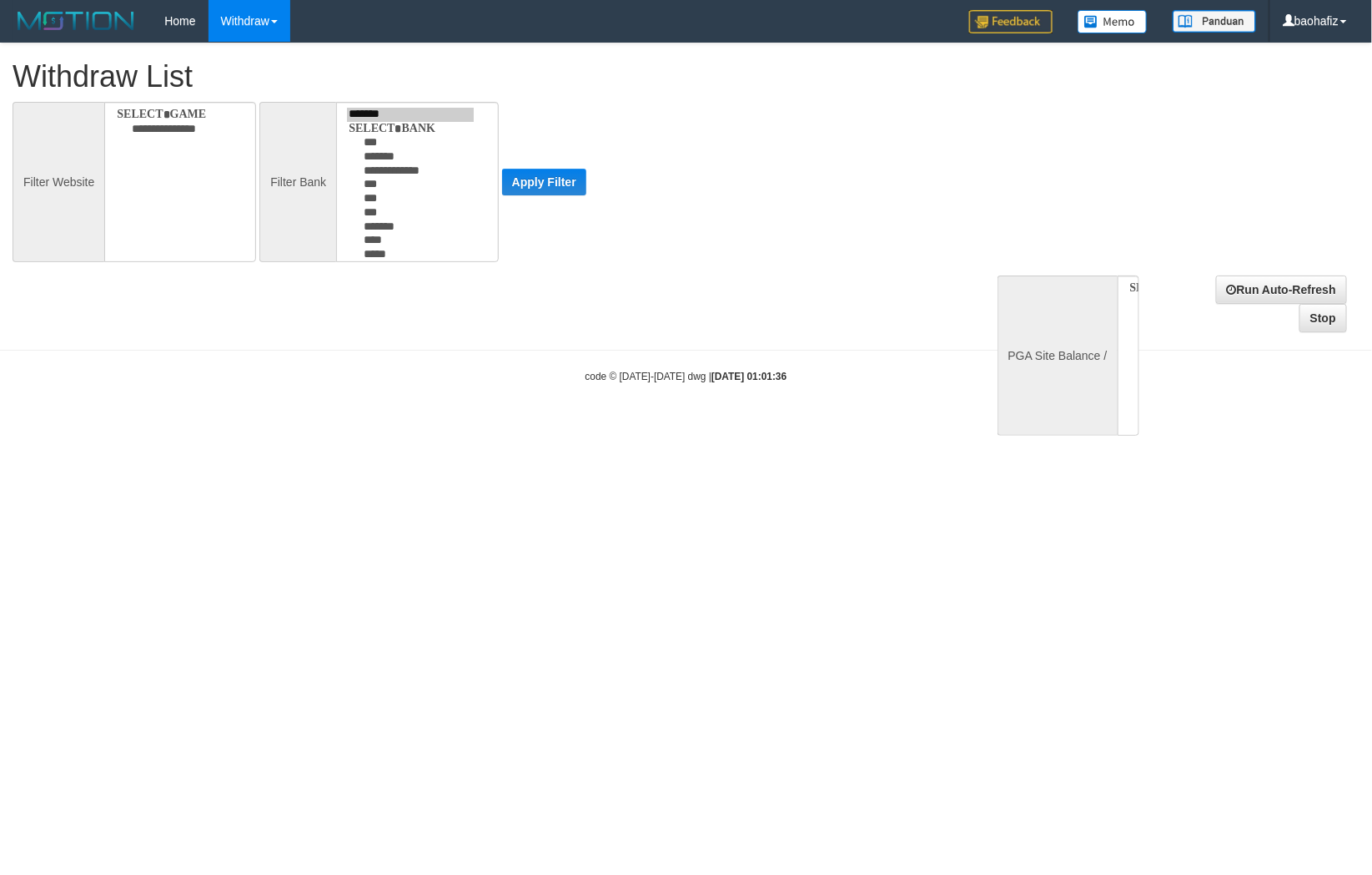
select select
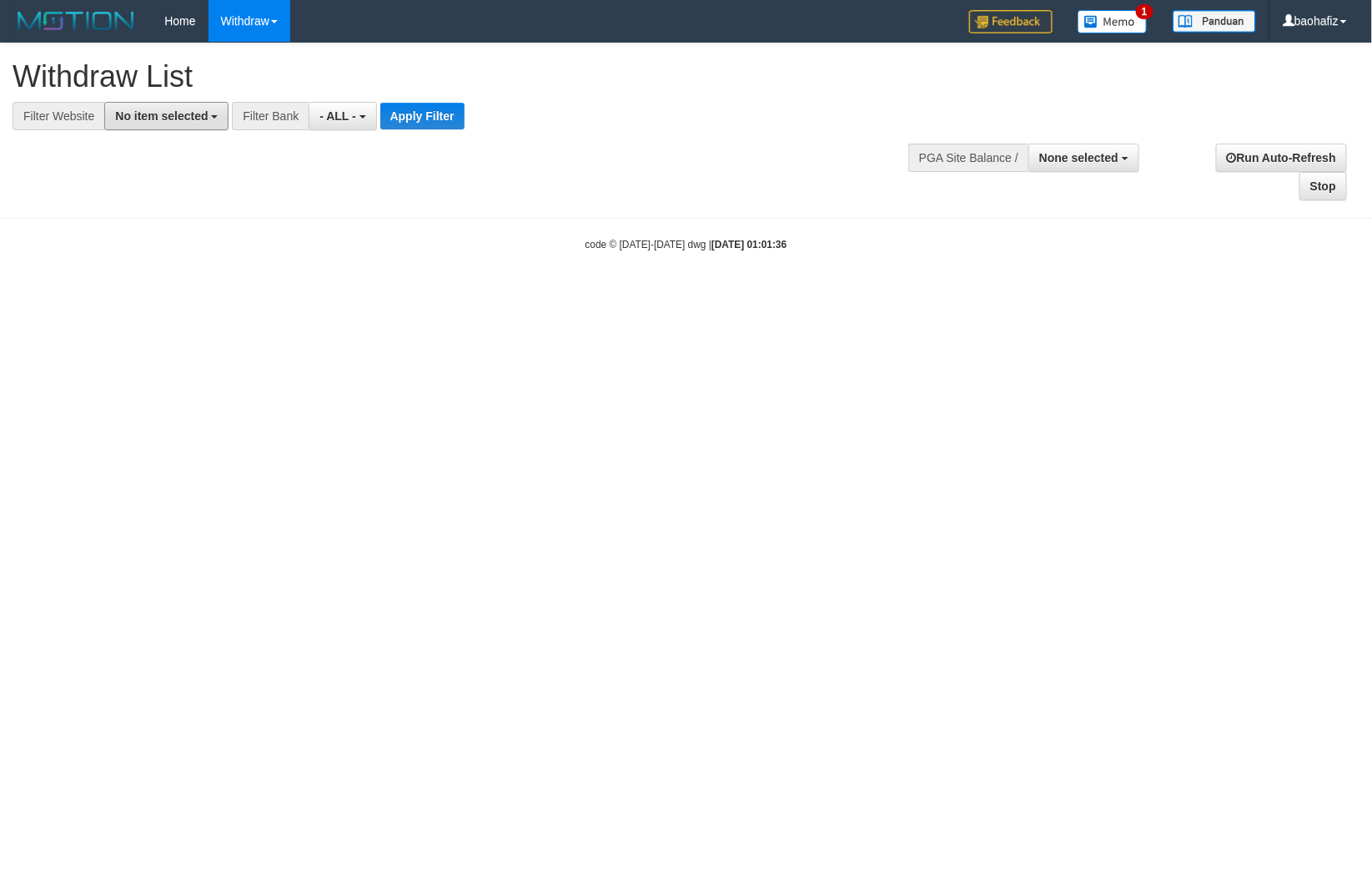
click at [171, 115] on span "No item selected" at bounding box center [162, 116] width 93 height 13
select select "****"
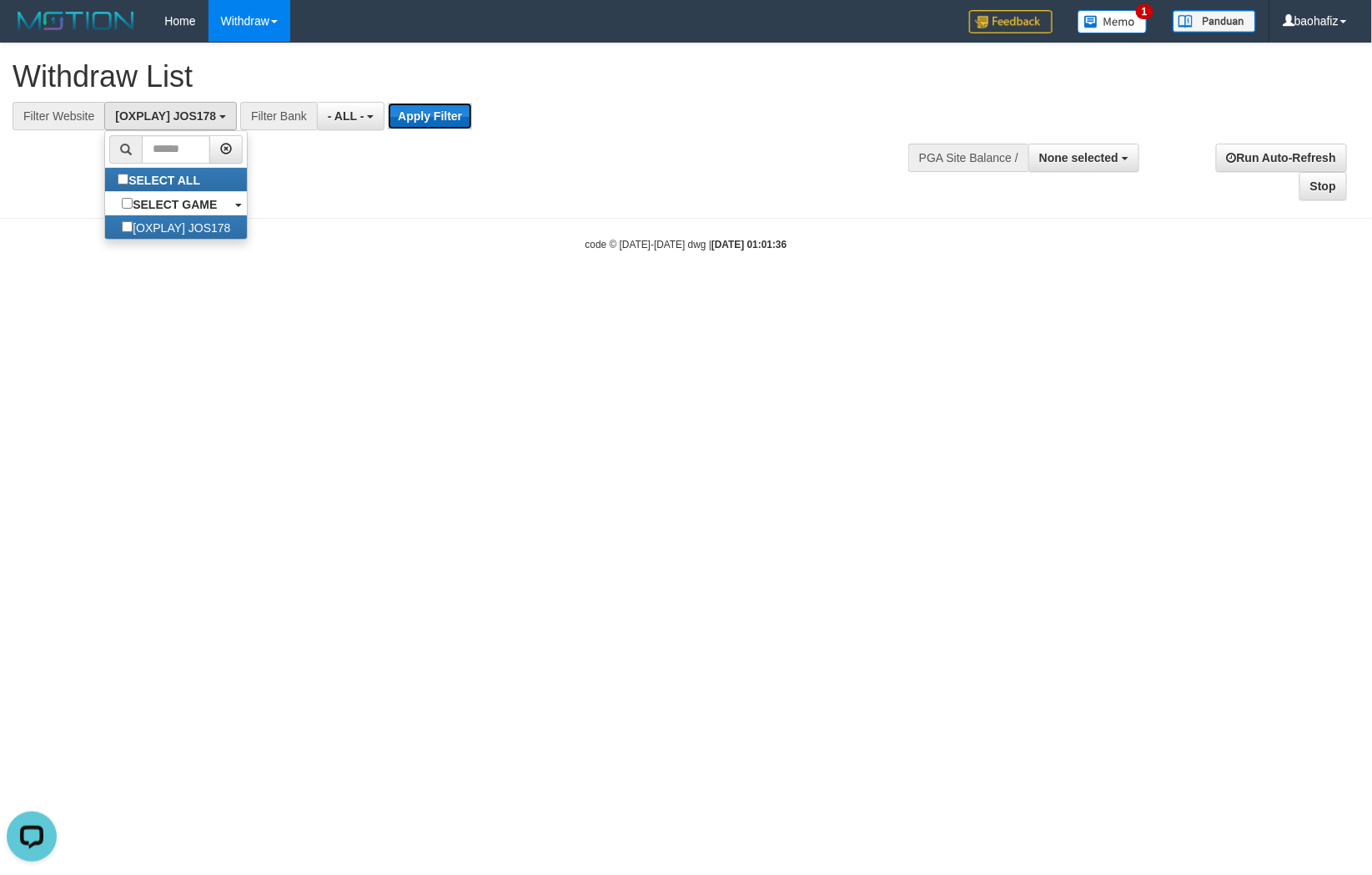
click at [410, 112] on button "Apply Filter" at bounding box center [429, 116] width 84 height 26
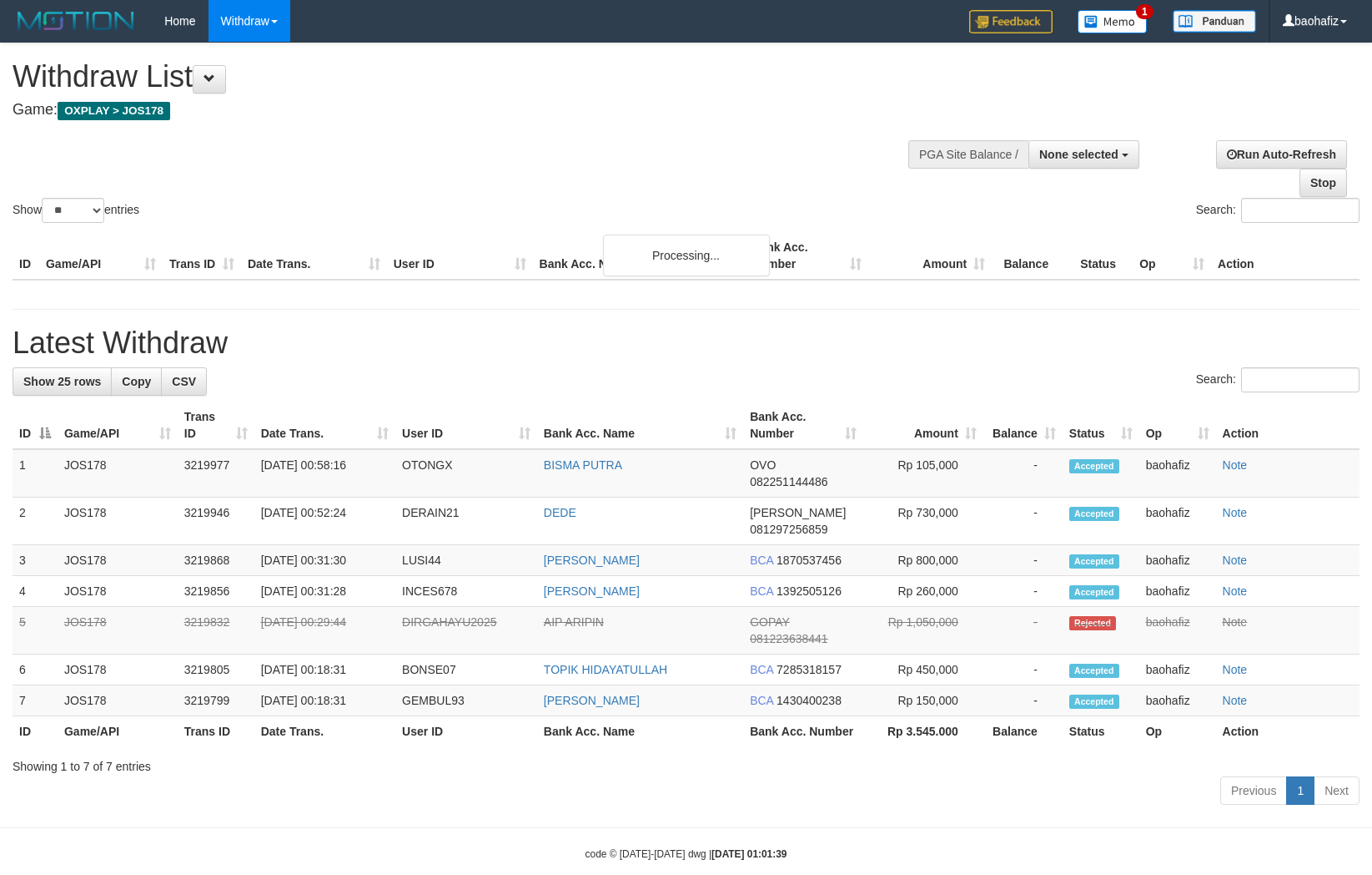
select select
select select "**"
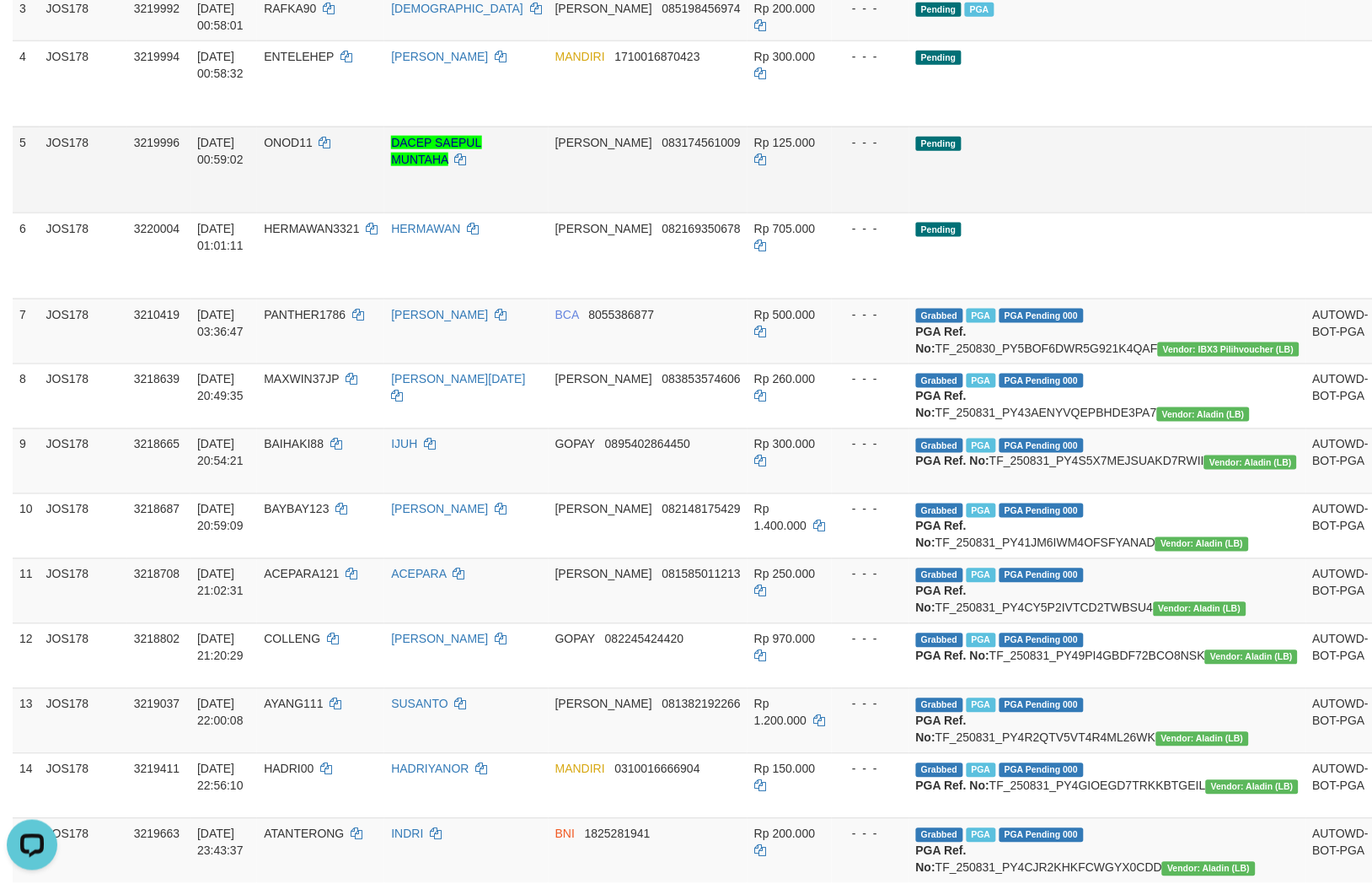
click at [1383, 176] on link "Send PGA" at bounding box center [1396, 189] width 28 height 31
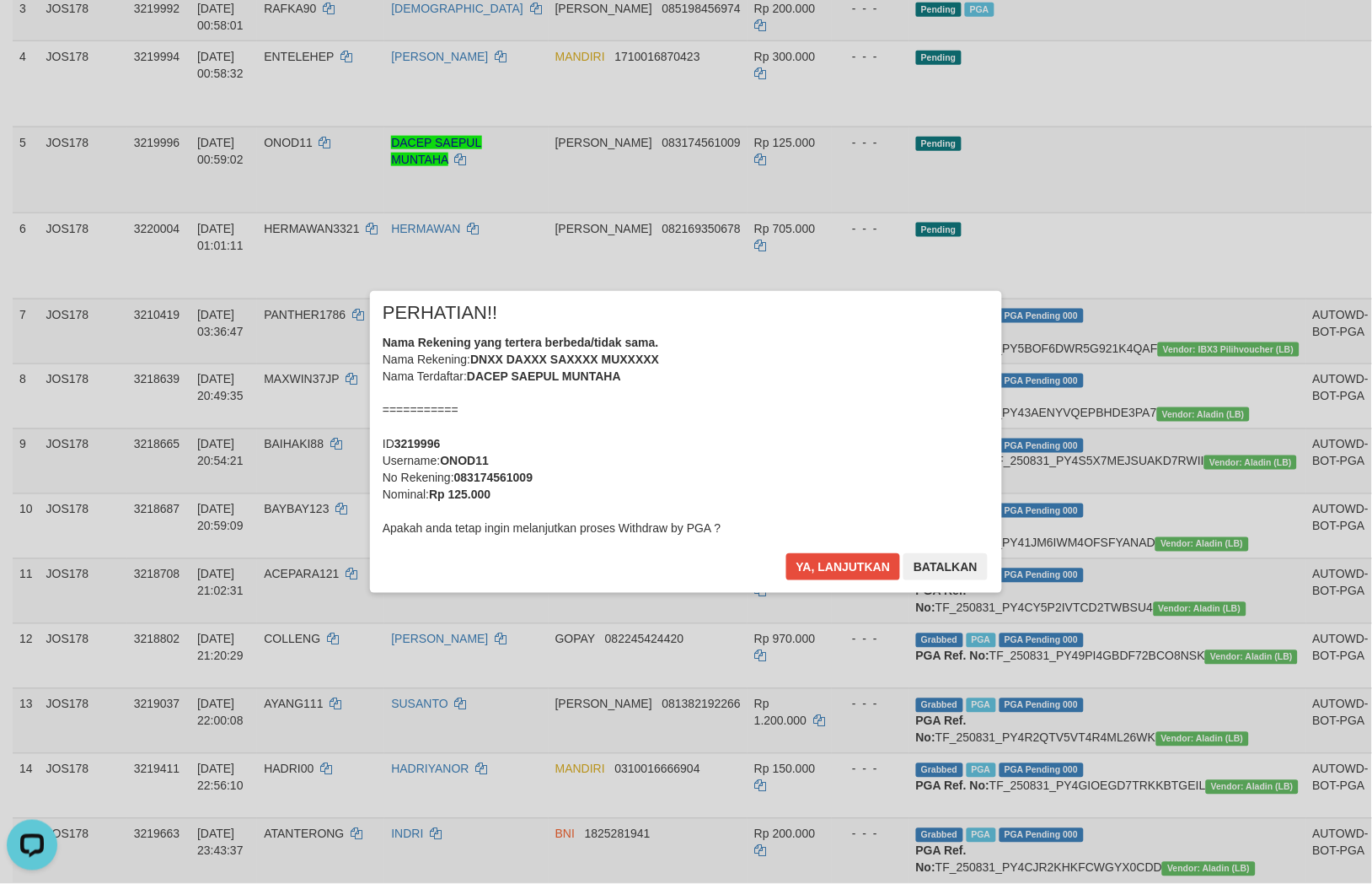
click at [1272, 242] on div "× PERHATIAN!! Nama Rekening yang tertera berbeda/tidak sama. Nama Rekening: DNX…" at bounding box center [686, 442] width 1372 height 884
click at [827, 568] on button "Ya, lanjutkan" at bounding box center [844, 567] width 115 height 27
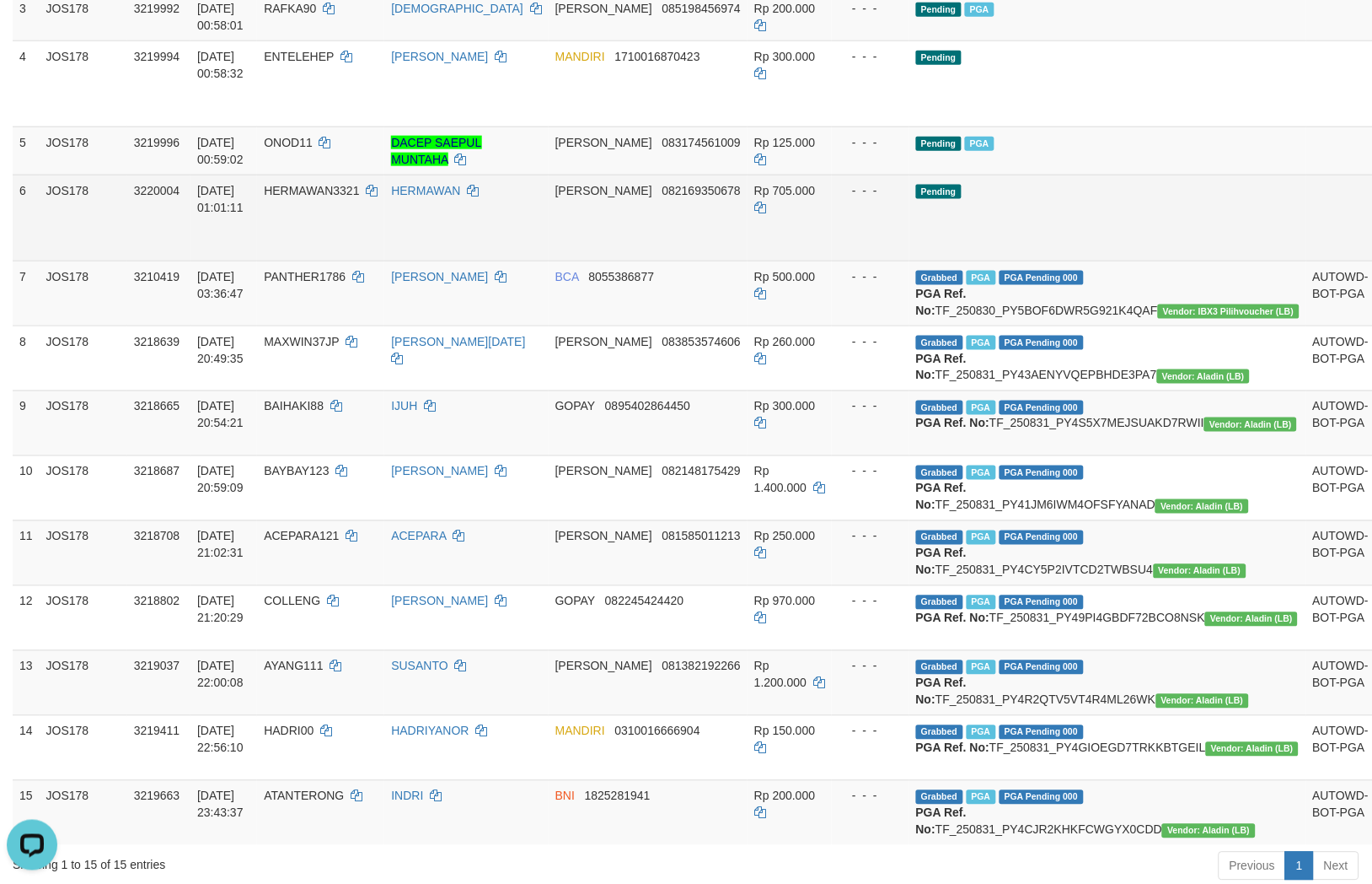
click at [1383, 229] on link "Send PGA" at bounding box center [1396, 237] width 28 height 31
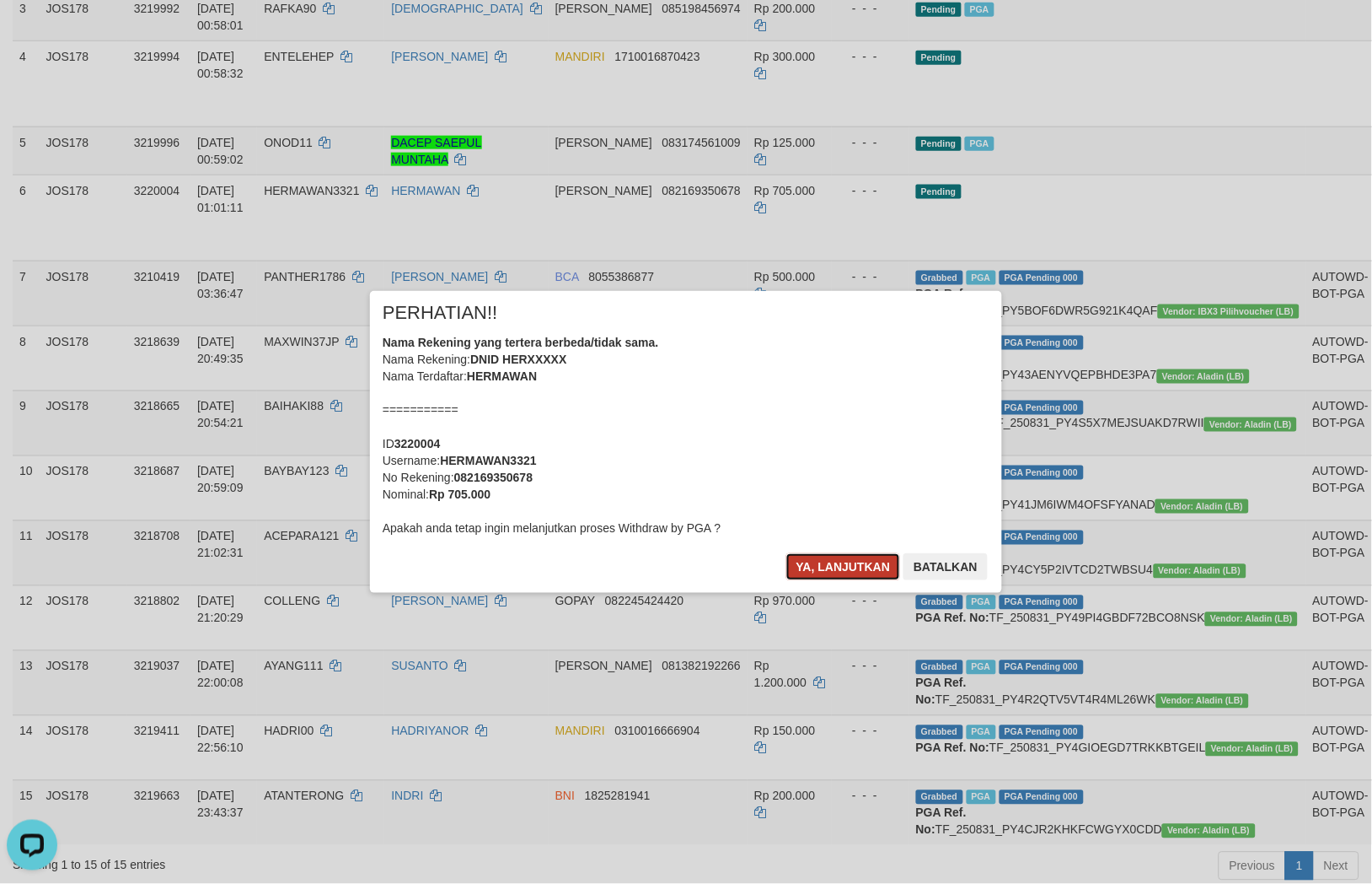
click at [827, 562] on button "Ya, lanjutkan" at bounding box center [844, 567] width 115 height 27
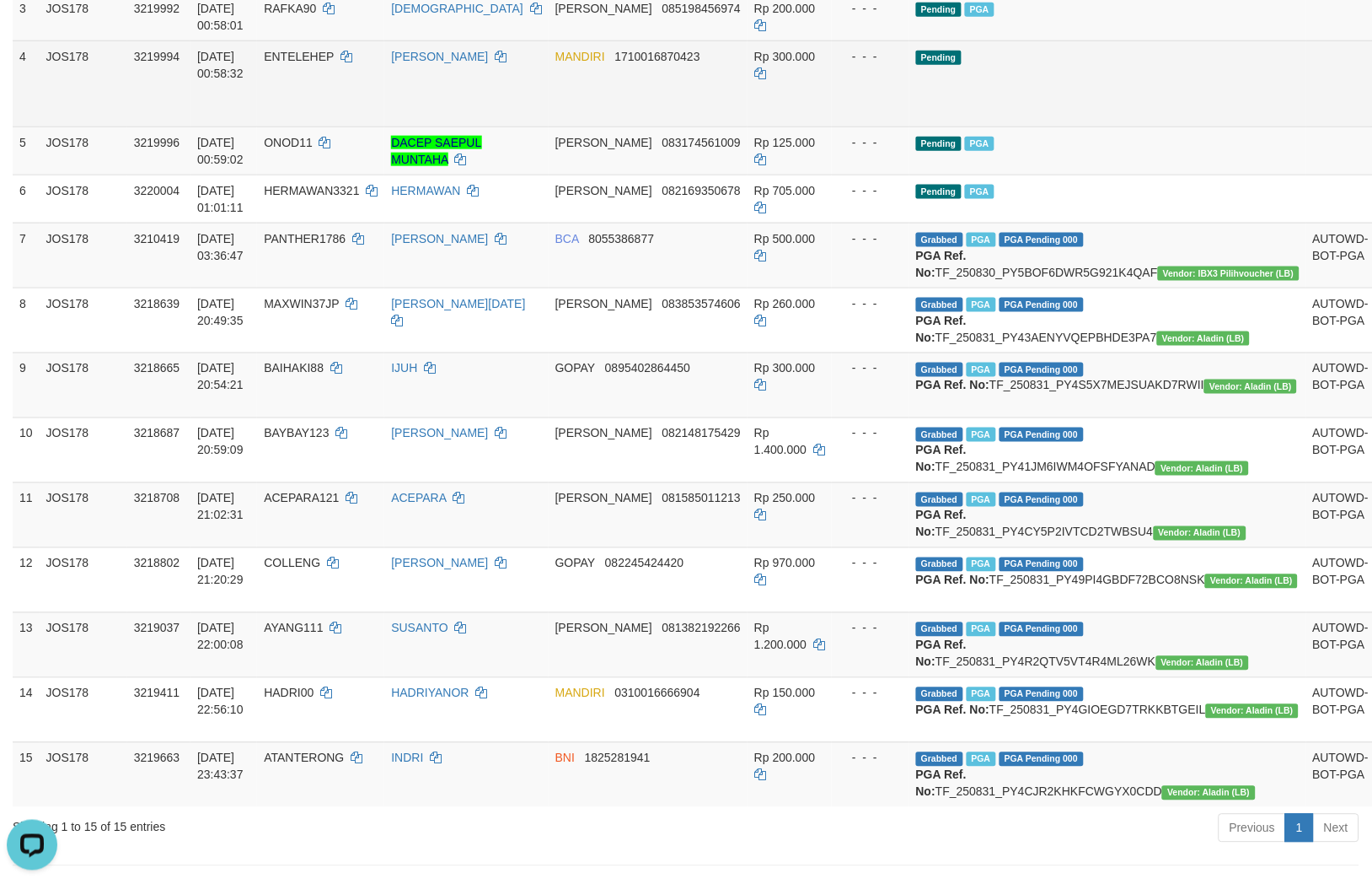
click at [1383, 111] on link "Send PGA" at bounding box center [1396, 103] width 28 height 31
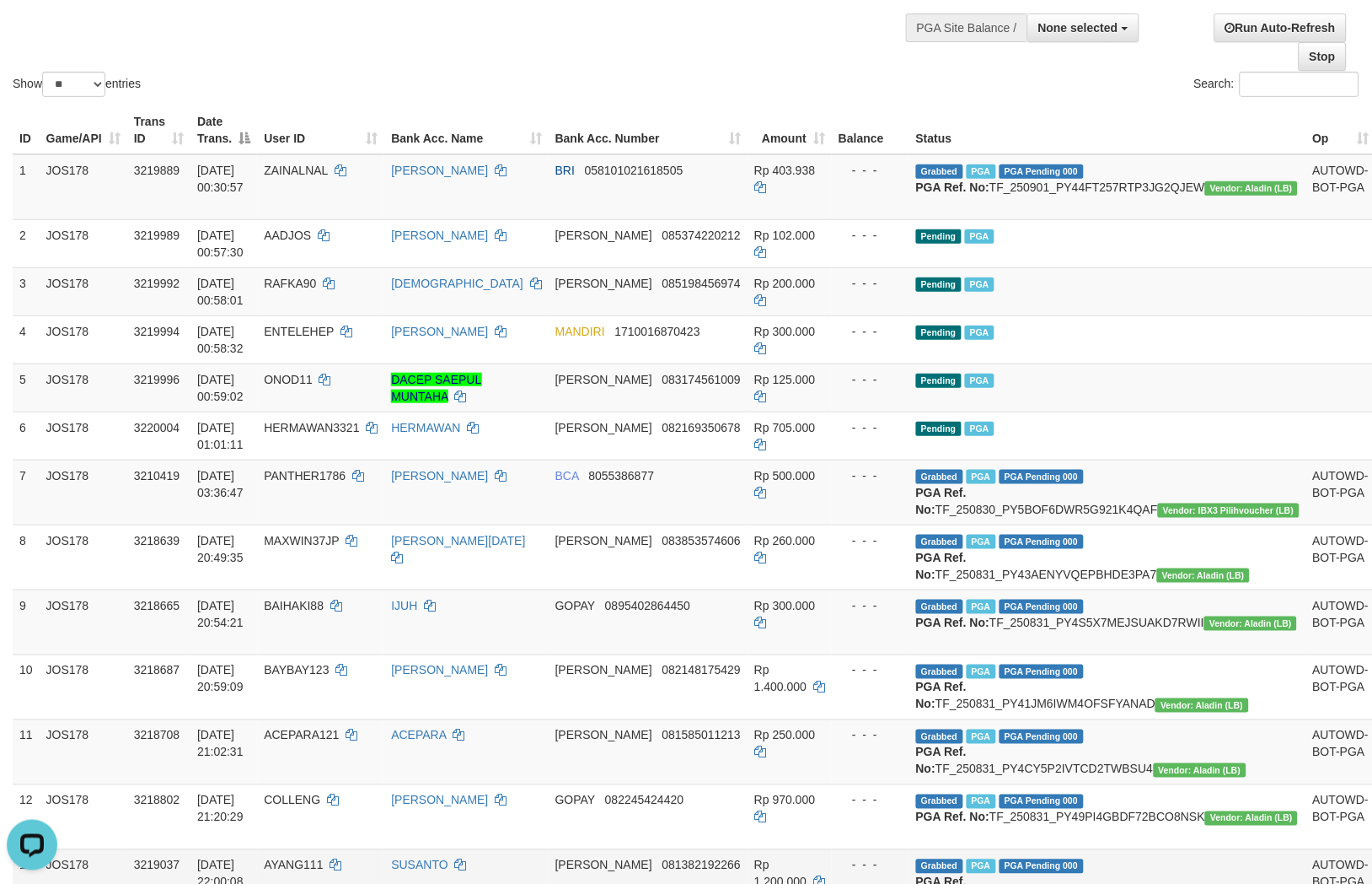
scroll to position [122, 0]
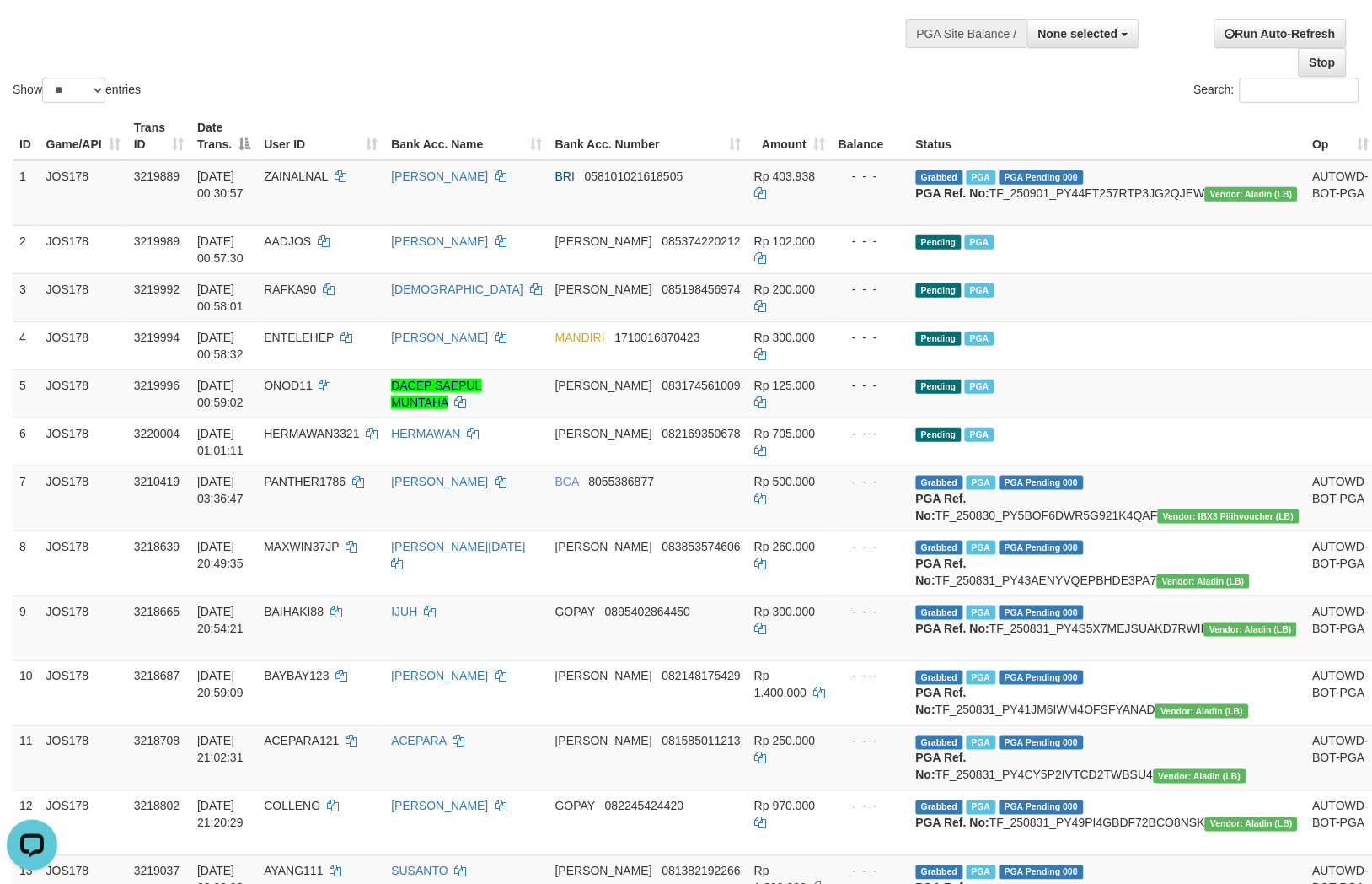
click at [466, 77] on div "Show ** ** ** *** entries" at bounding box center [343, 92] width 661 height 30
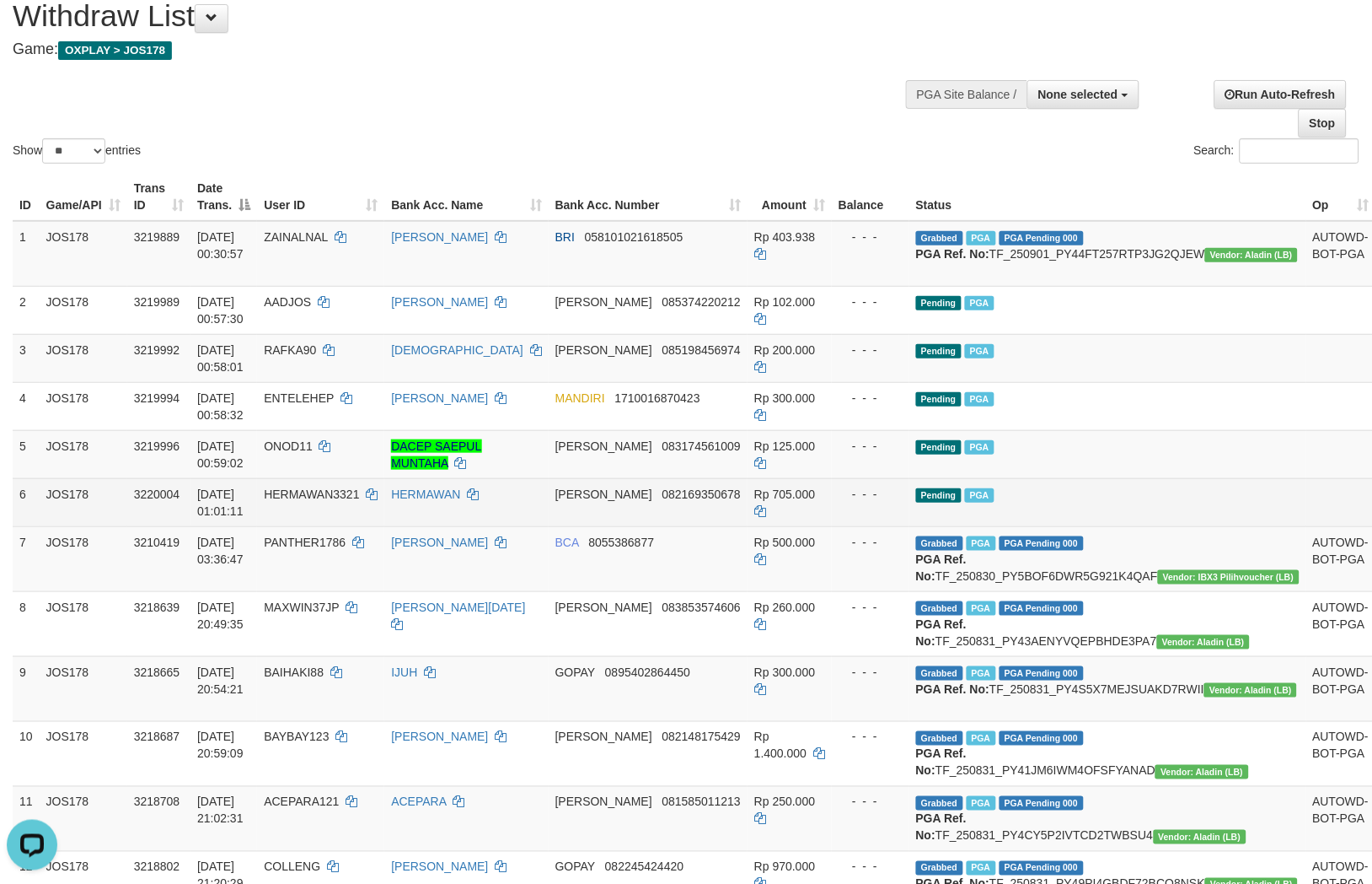
scroll to position [94, 0]
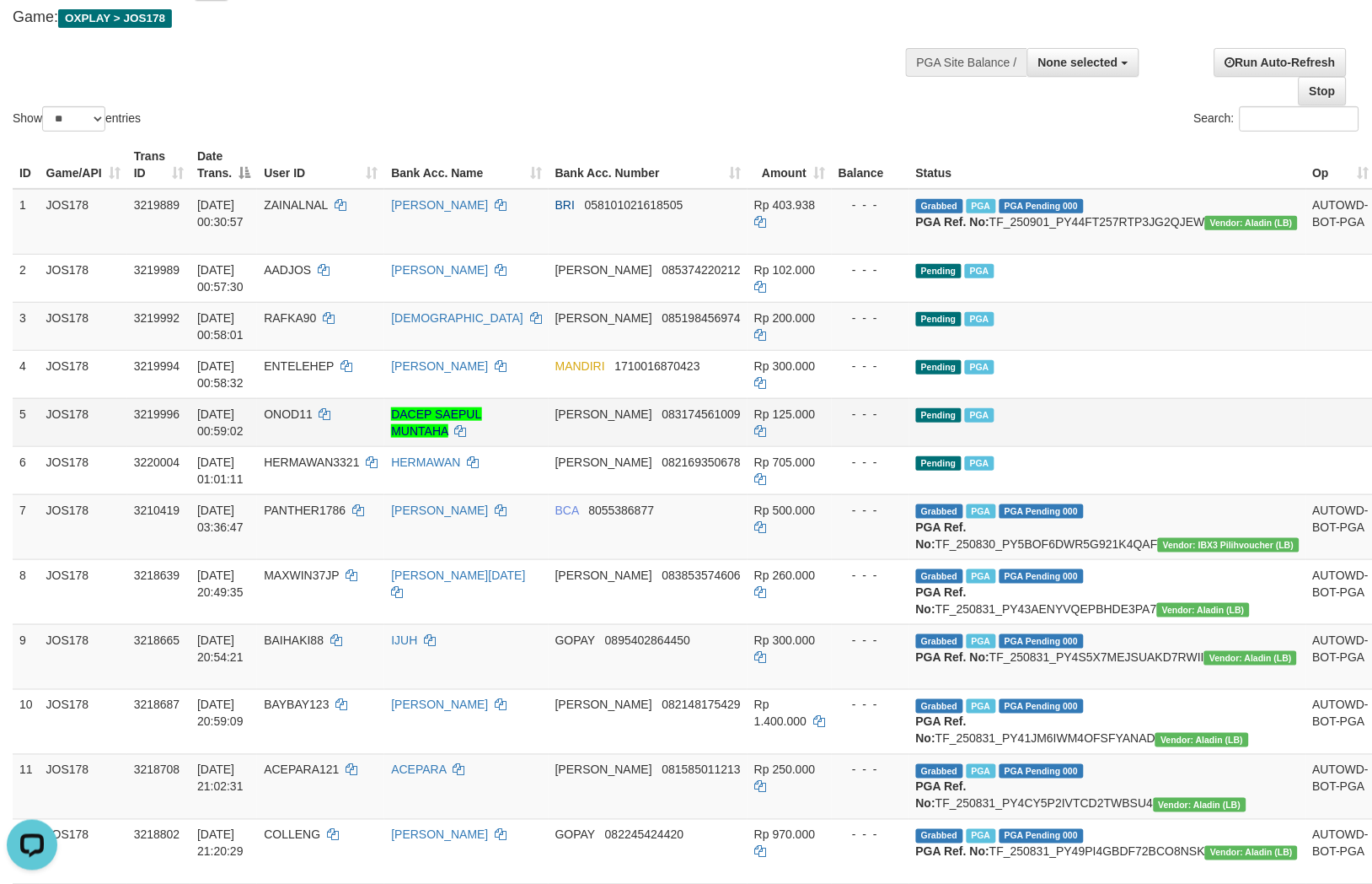
click at [684, 444] on td "DANA 083174561009" at bounding box center [648, 421] width 199 height 48
copy span "083174561009"
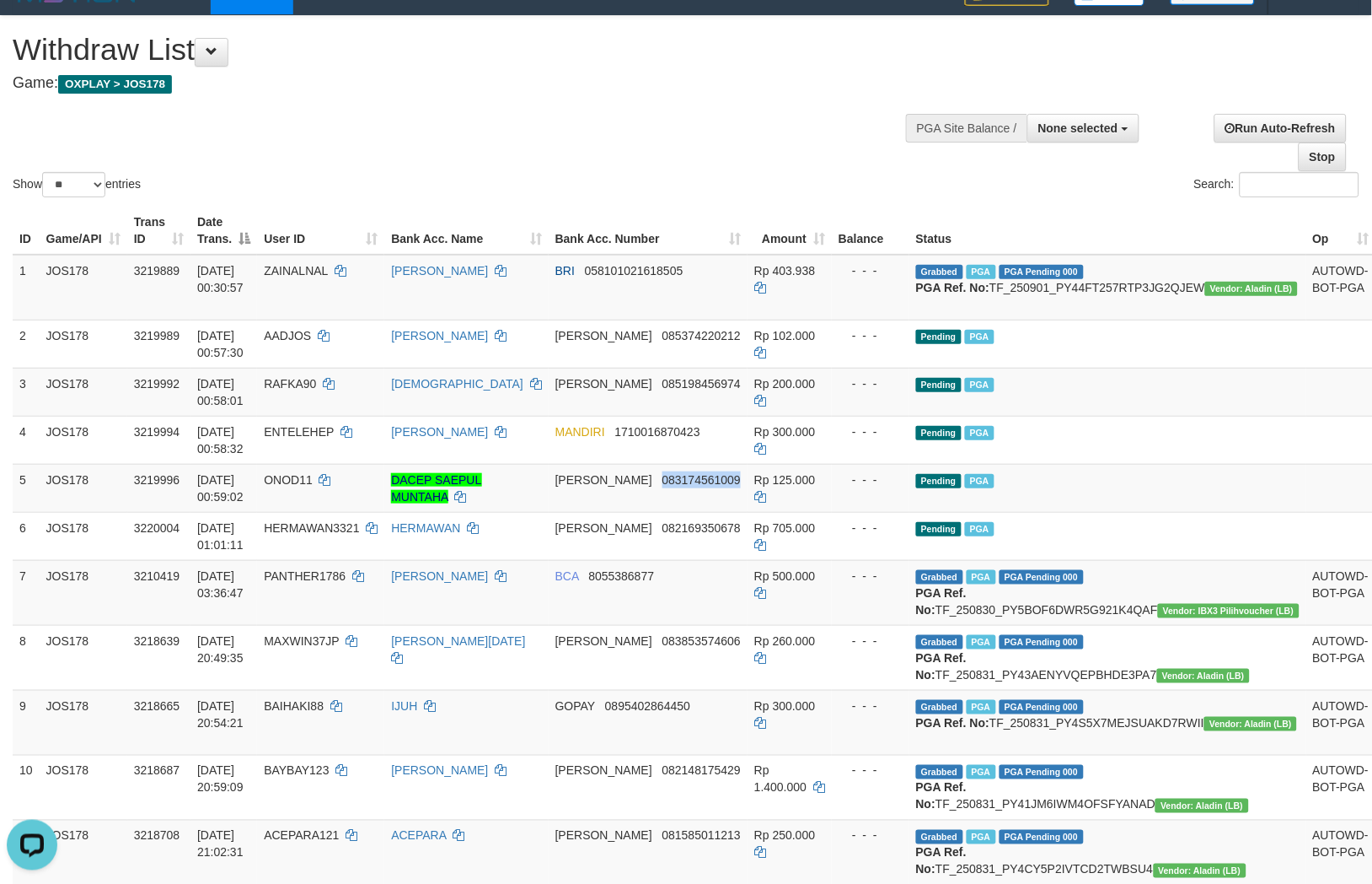
scroll to position [0, 0]
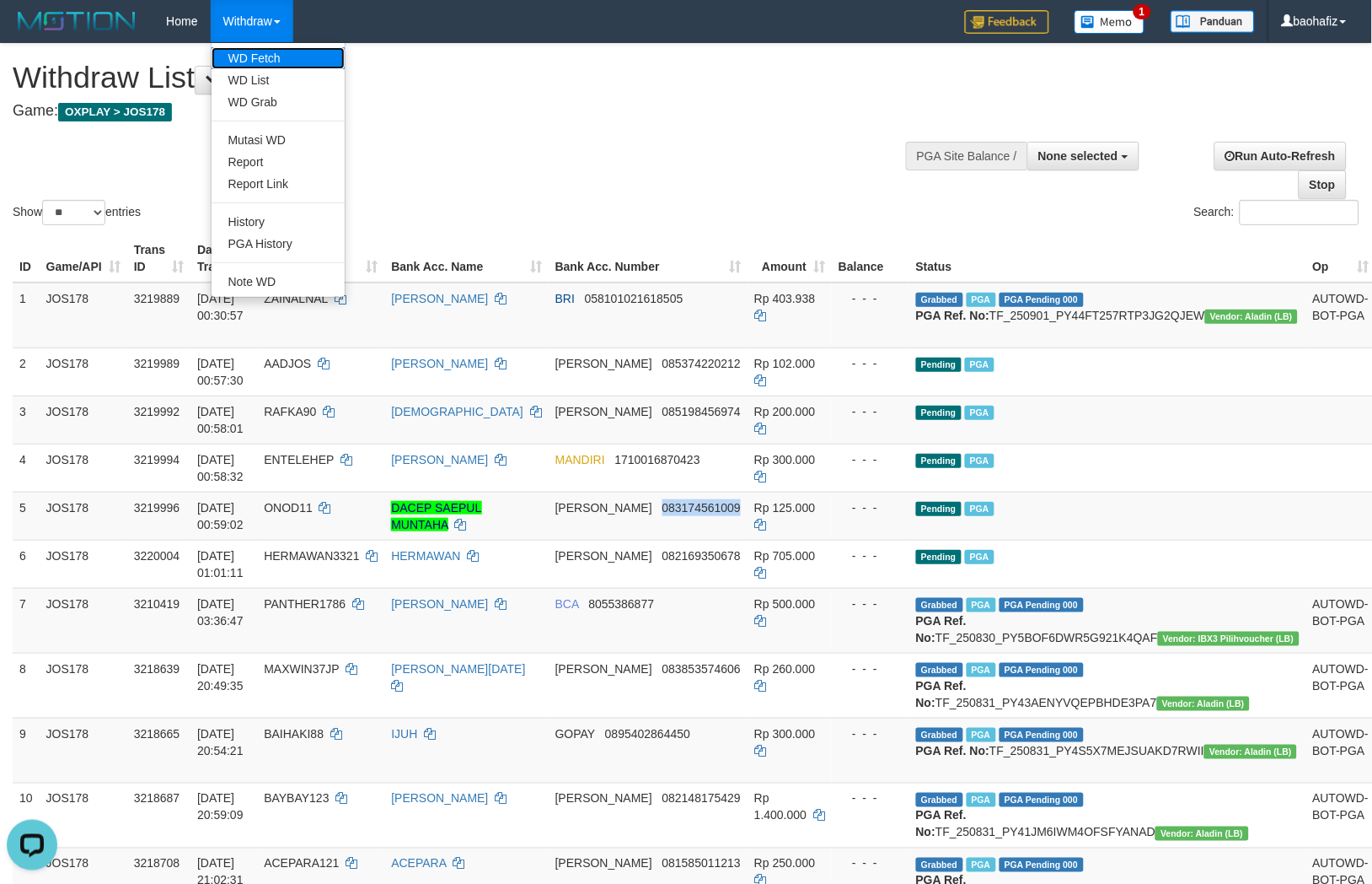
click at [255, 52] on link "WD Fetch" at bounding box center [277, 57] width 133 height 22
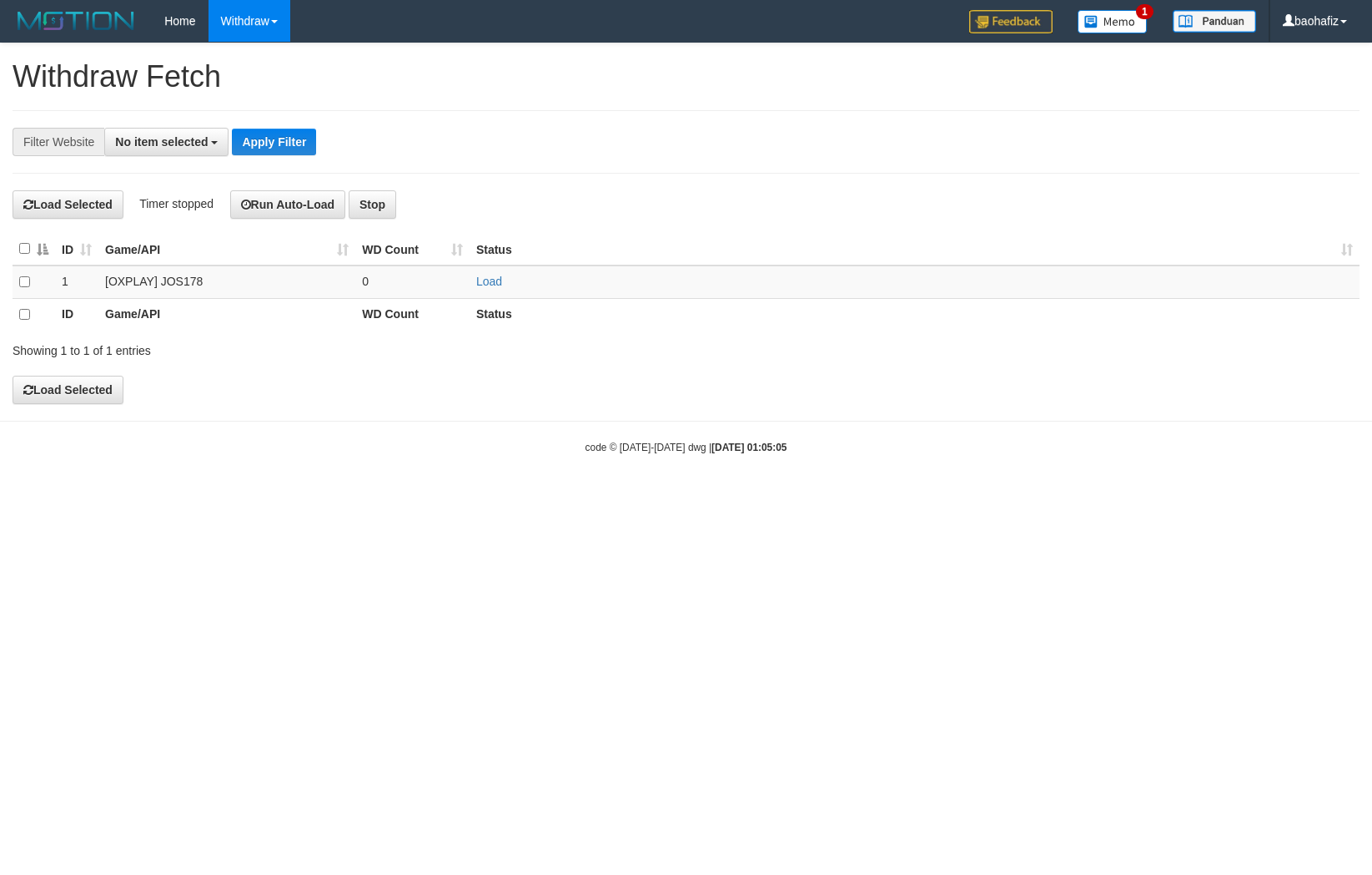
select select
click at [481, 280] on link "Load" at bounding box center [489, 281] width 26 height 13
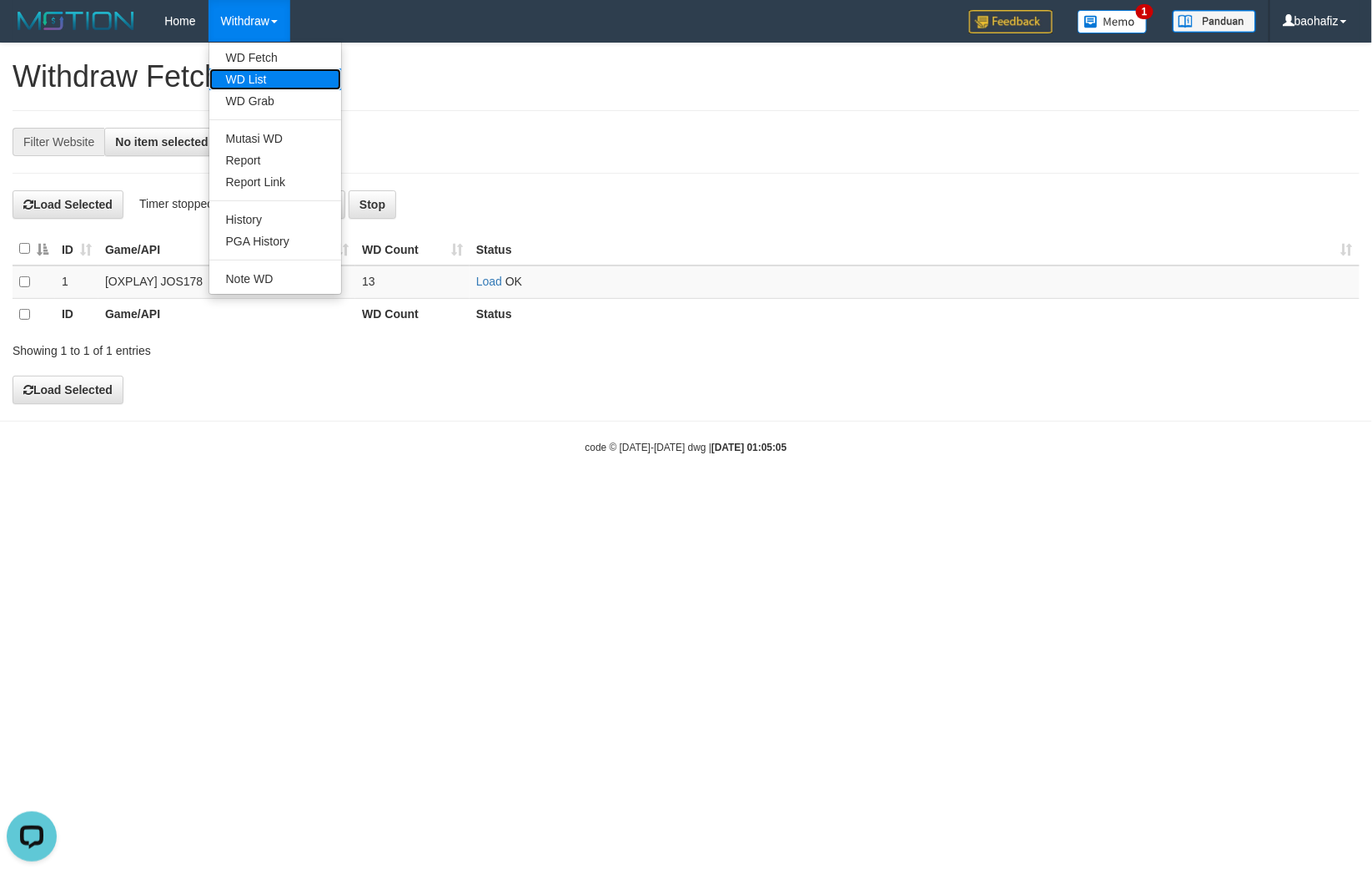
click at [304, 76] on link "WD List" at bounding box center [274, 79] width 131 height 22
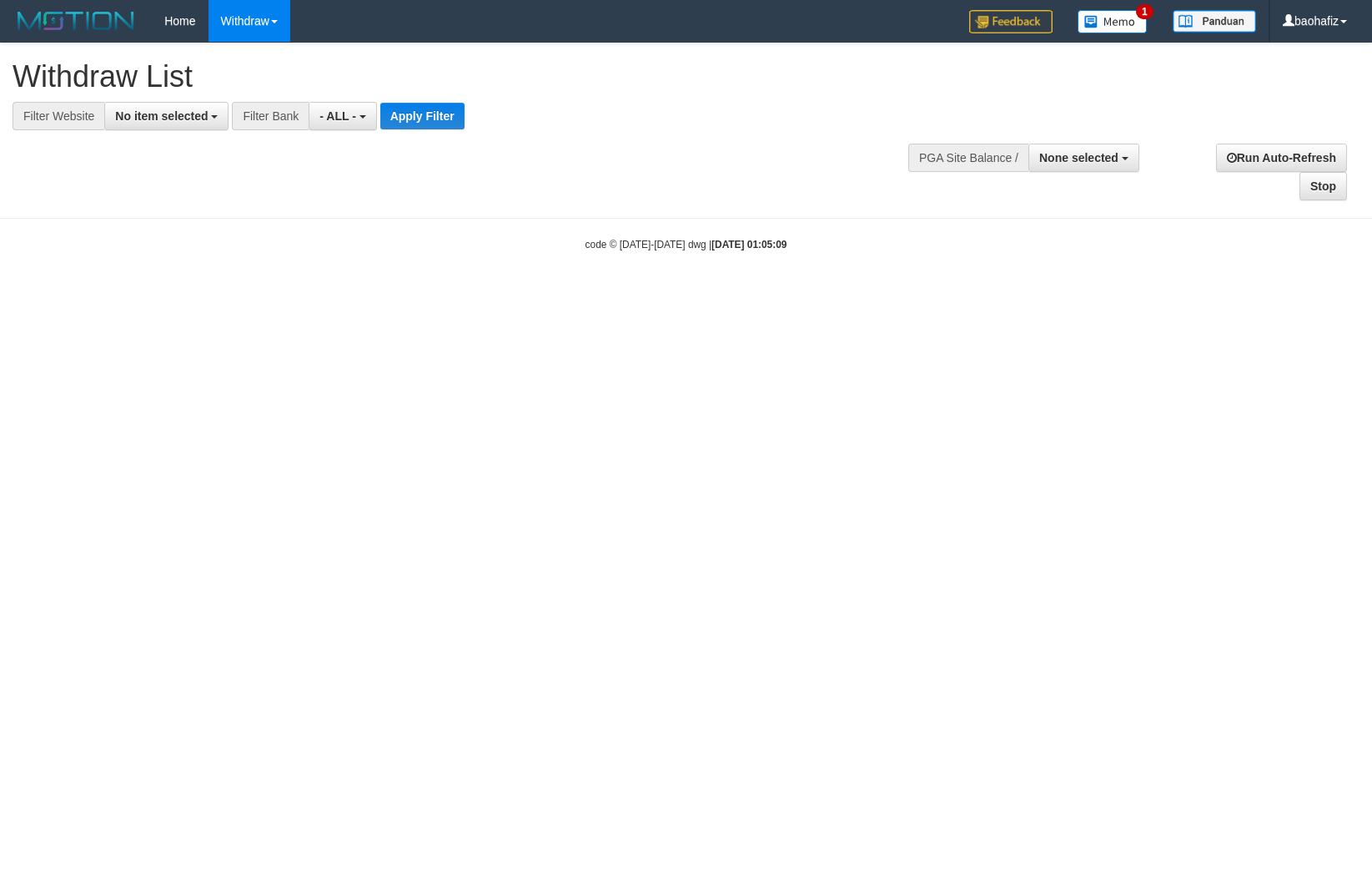
select select
click at [189, 111] on span "No item selected" at bounding box center [162, 116] width 93 height 13
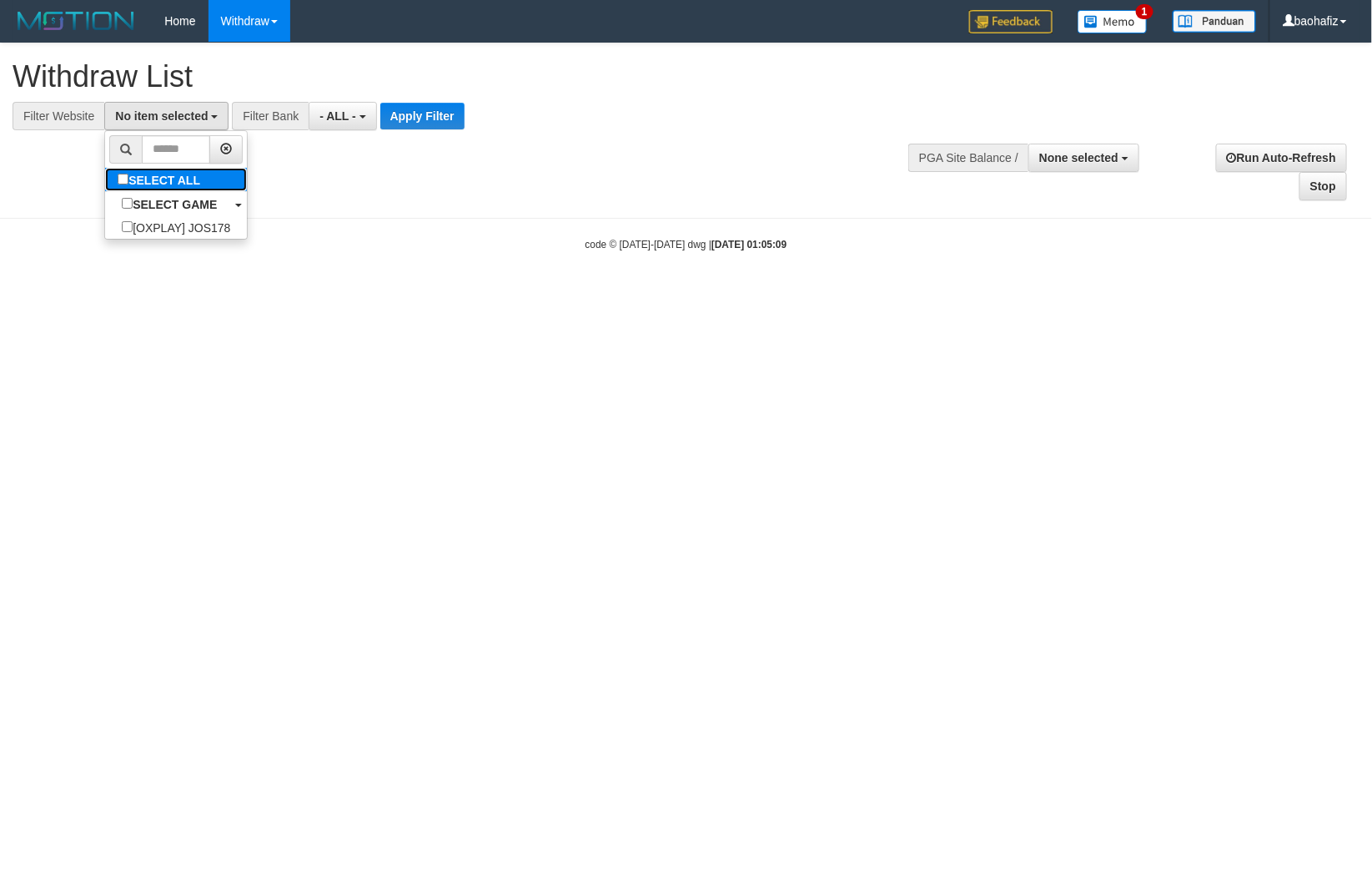
click at [186, 178] on label "SELECT ALL" at bounding box center [161, 179] width 112 height 24
select select "****"
click at [420, 117] on button "Apply Filter" at bounding box center [429, 116] width 84 height 26
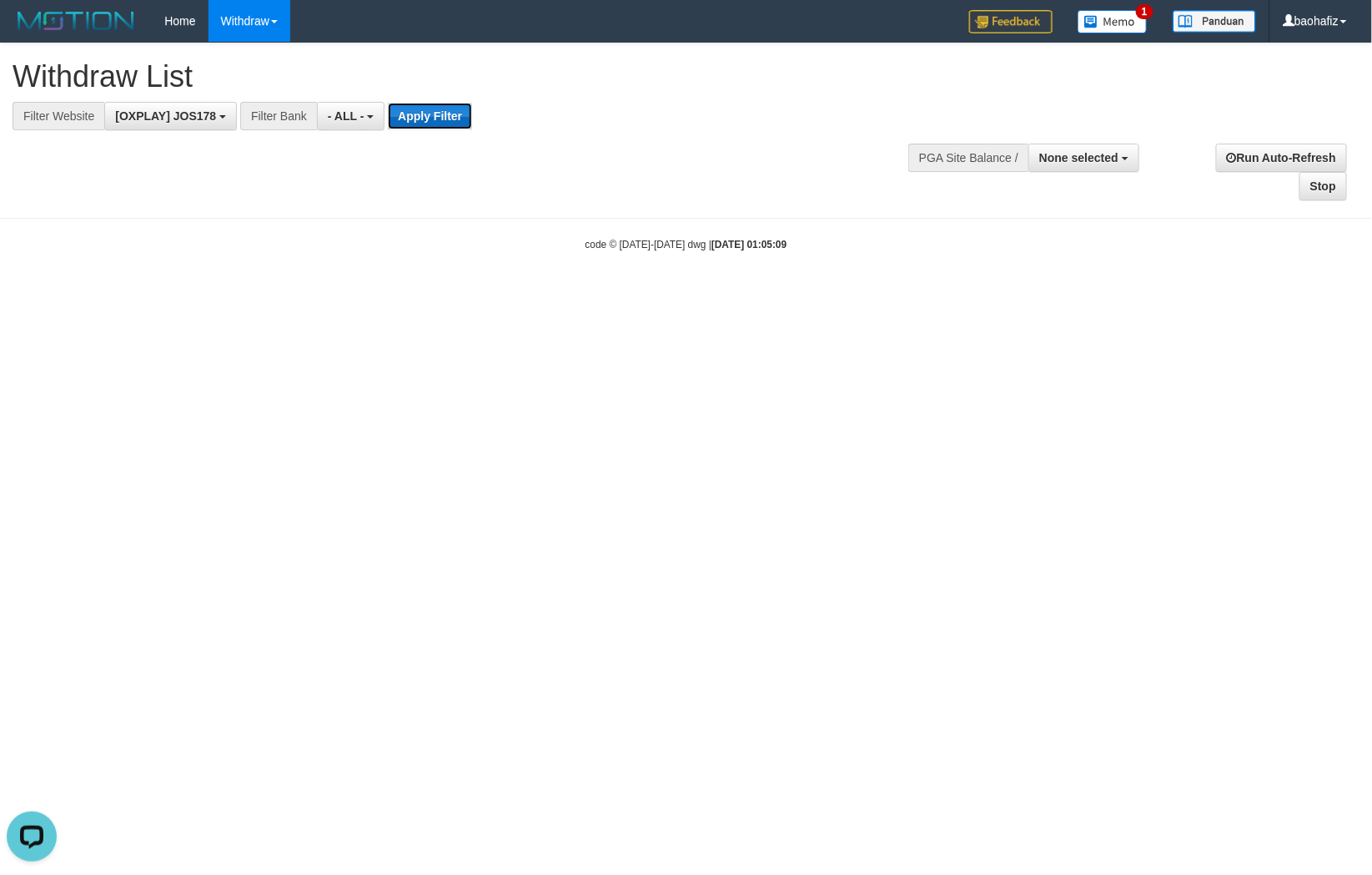
scroll to position [0, 0]
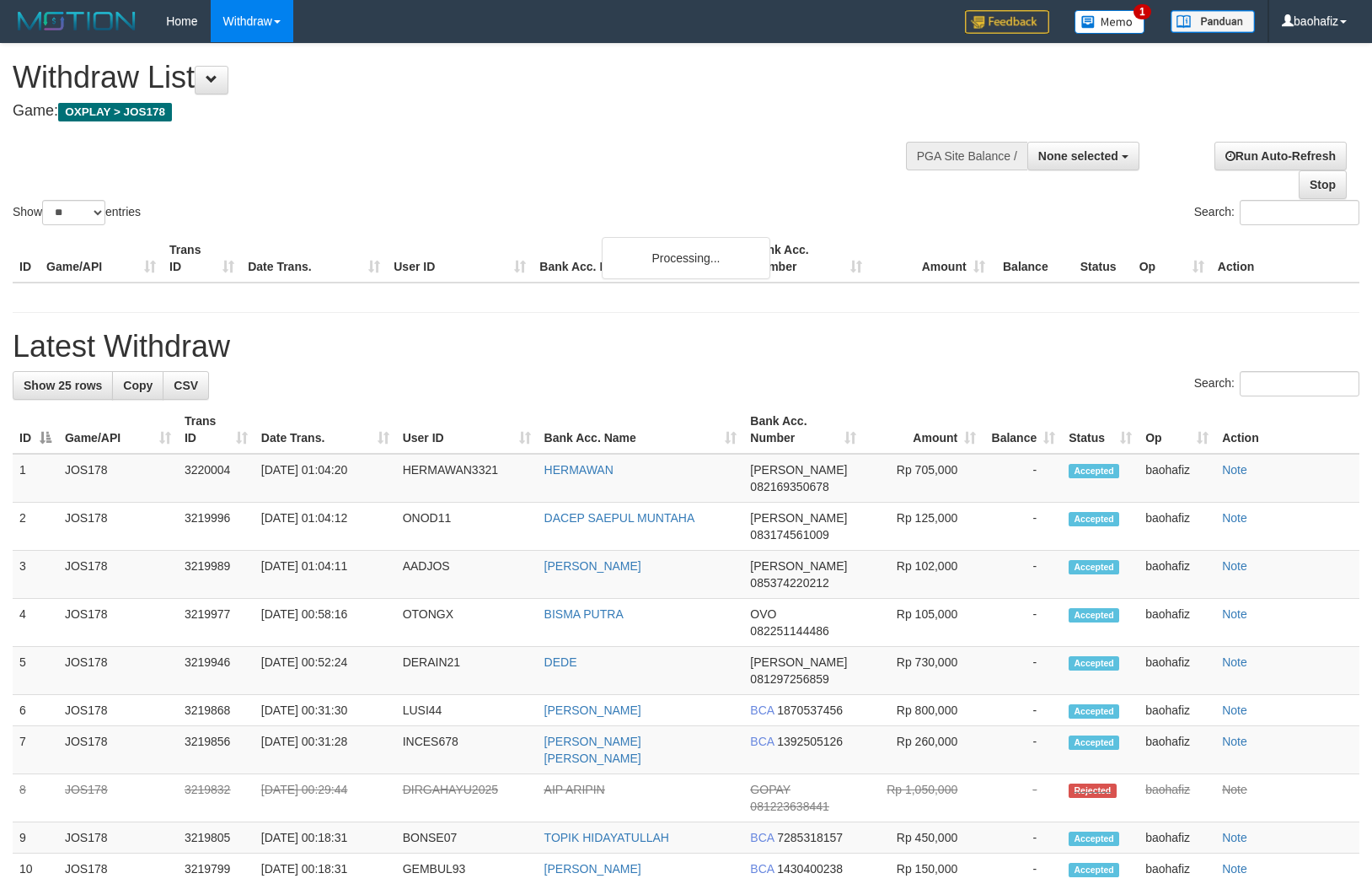
select select
select select "**"
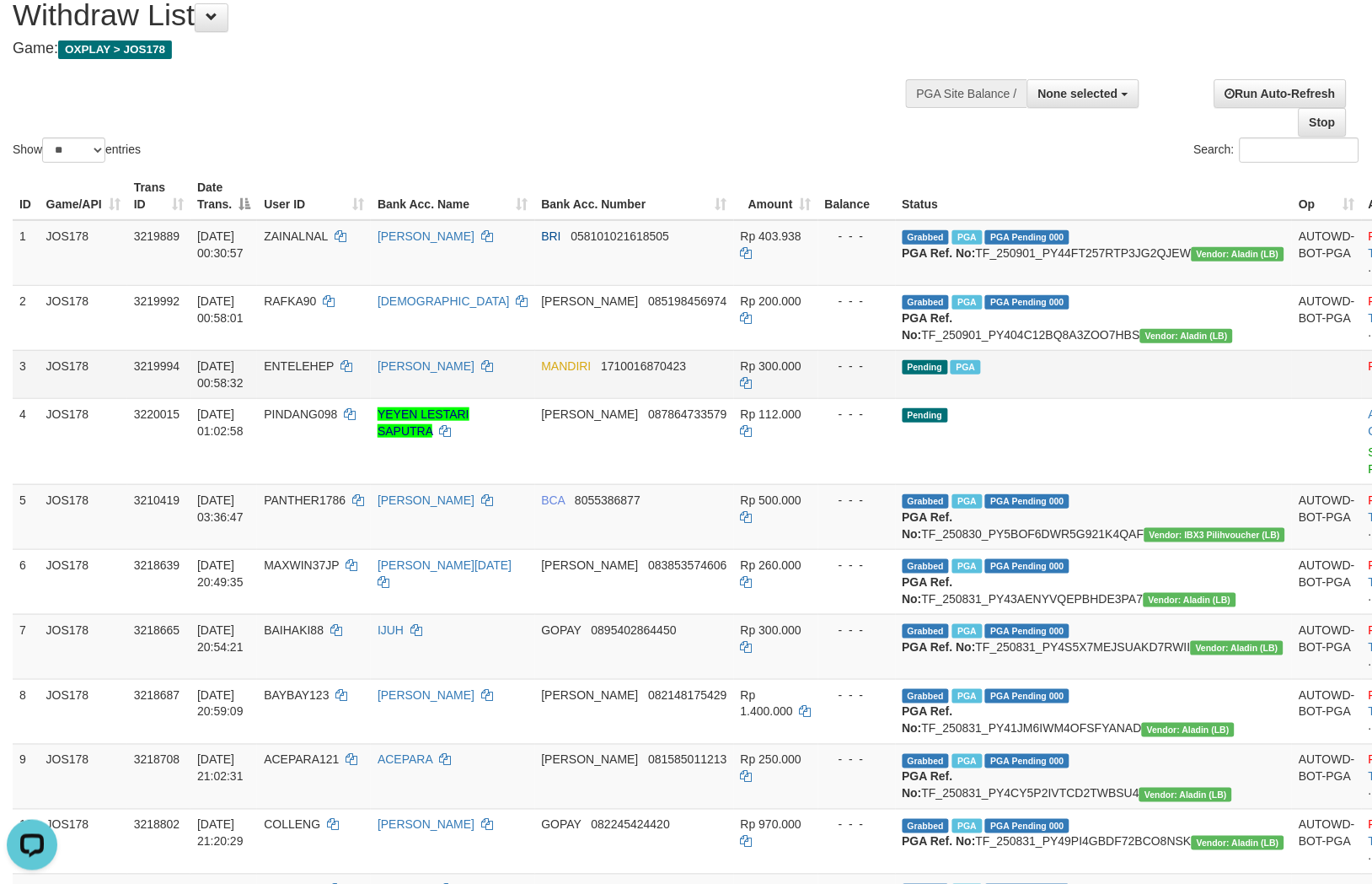
scroll to position [94, 0]
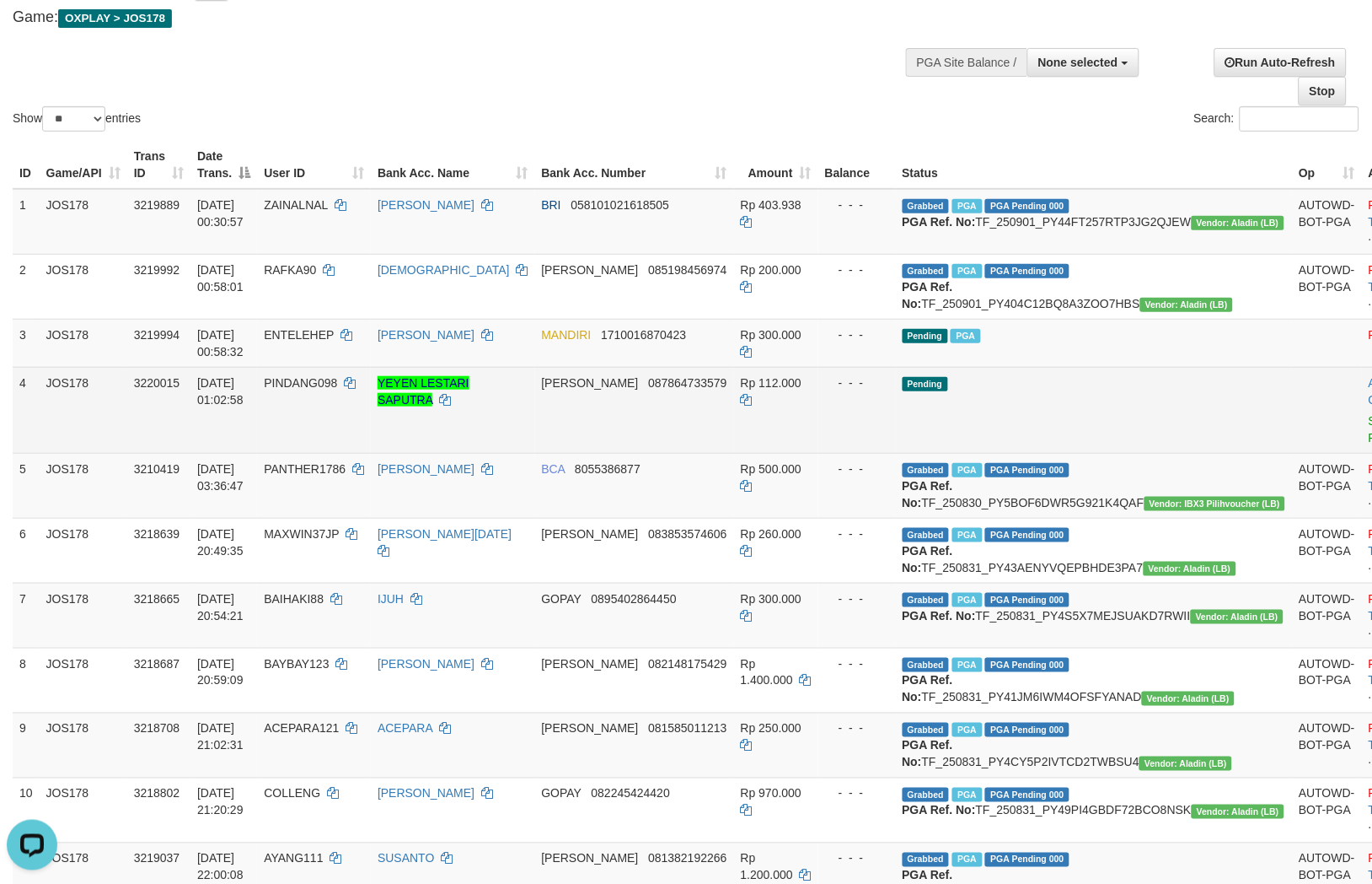
click at [675, 435] on td "DANA 087864733579" at bounding box center [634, 410] width 199 height 86
copy span "087864733579"
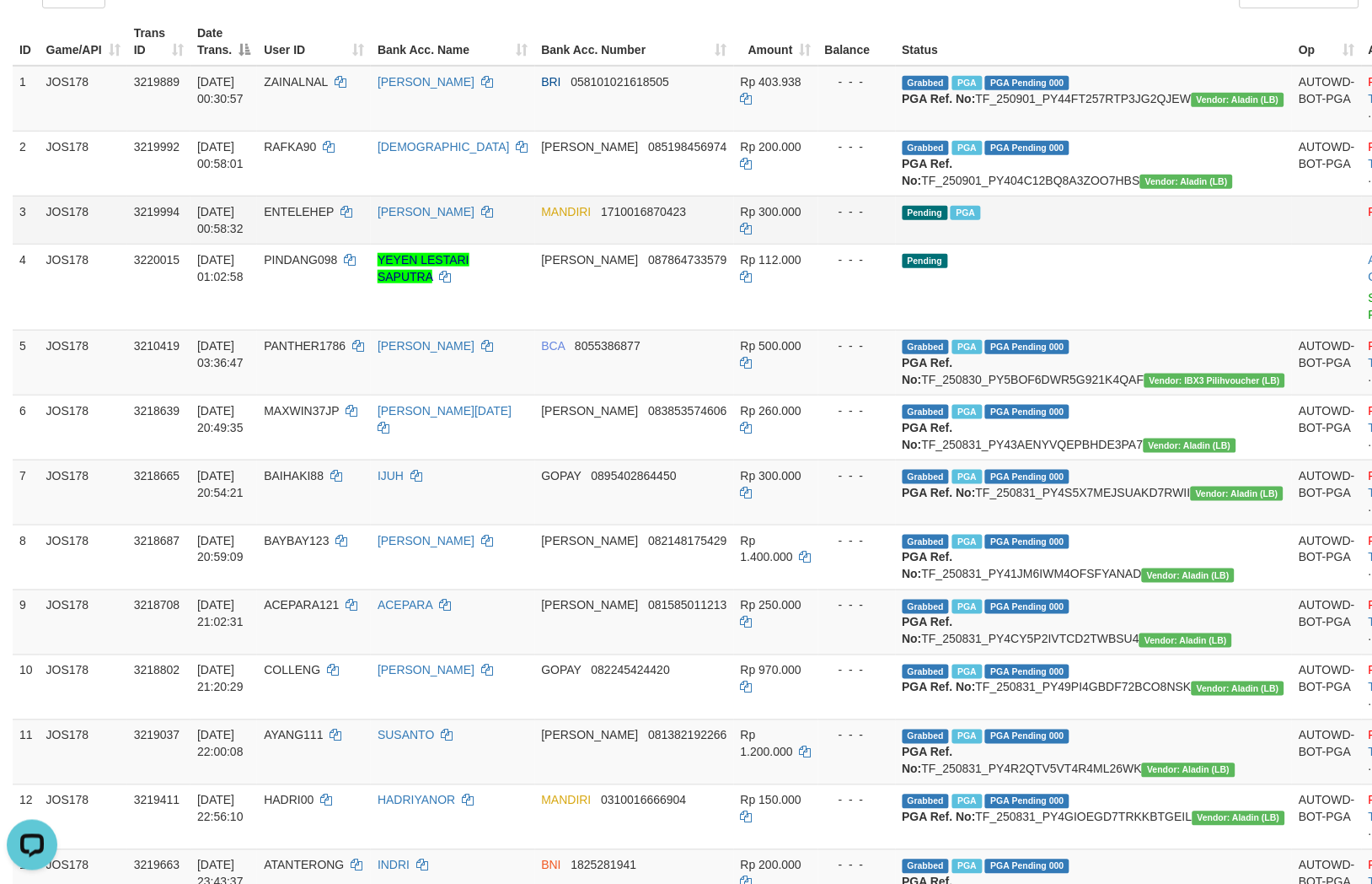
scroll to position [187, 0]
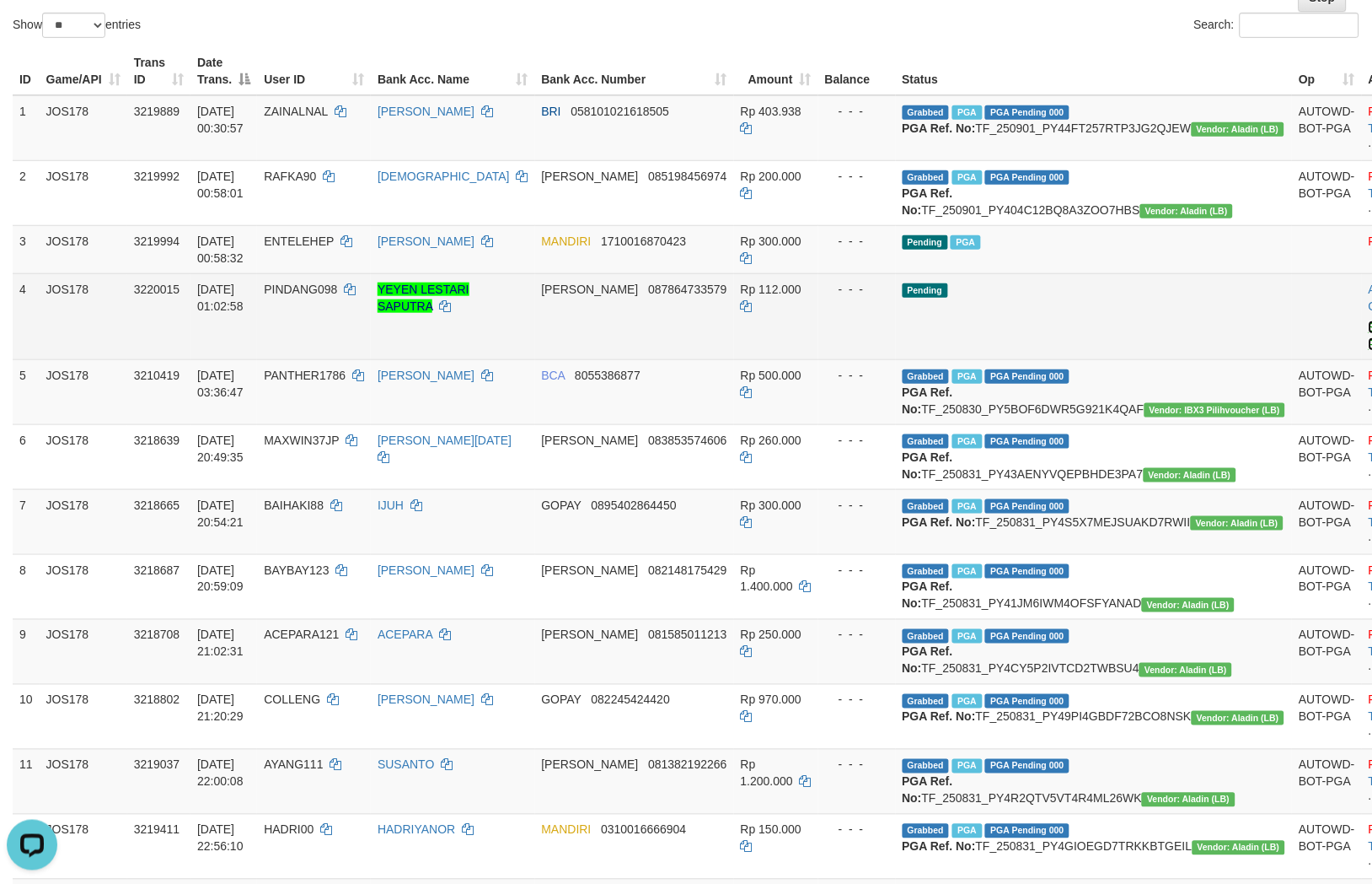
click at [1369, 351] on link "Send PGA" at bounding box center [1383, 335] width 28 height 31
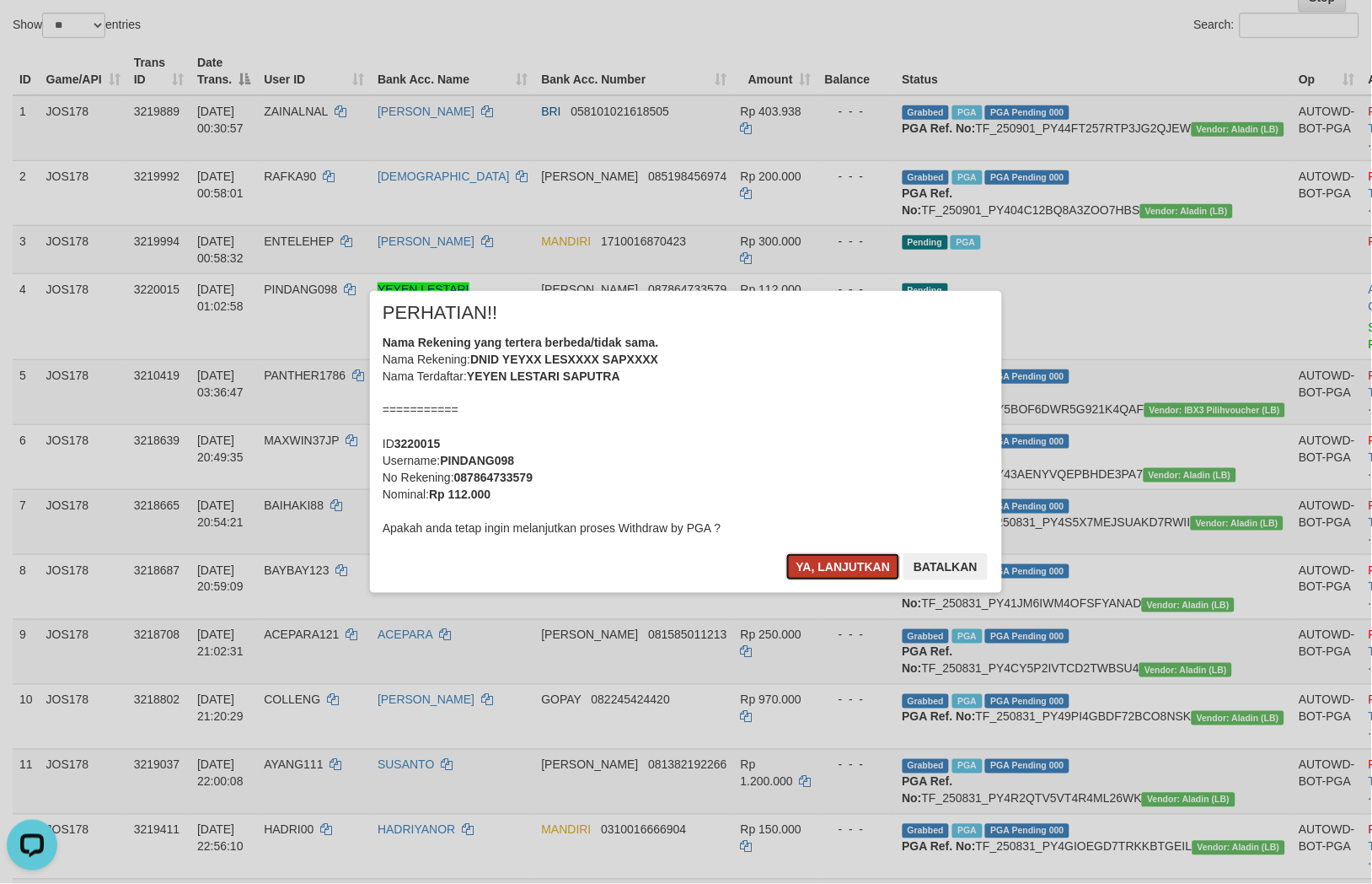
click at [823, 568] on button "Ya, lanjutkan" at bounding box center [844, 567] width 115 height 27
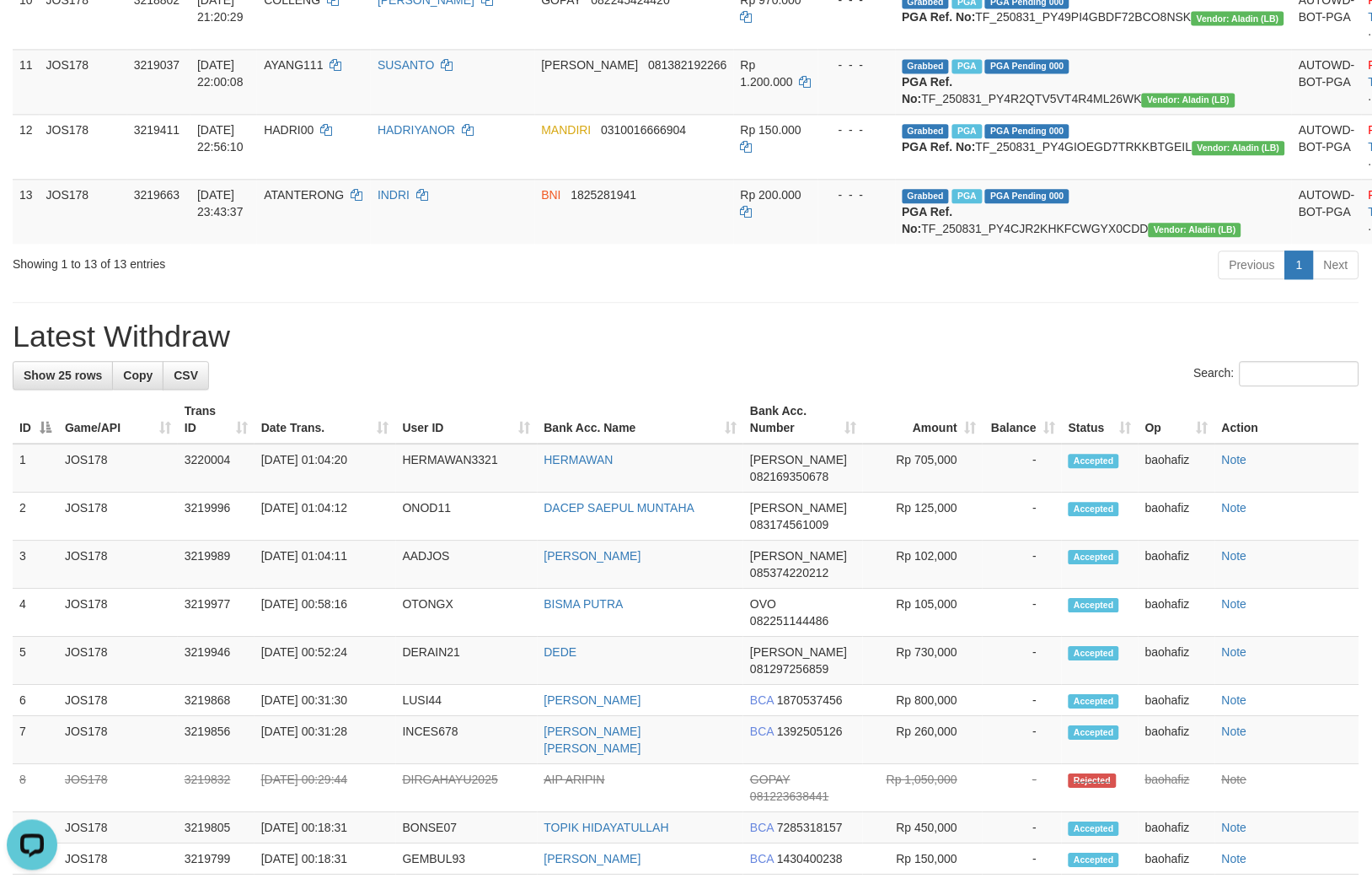
scroll to position [73, 0]
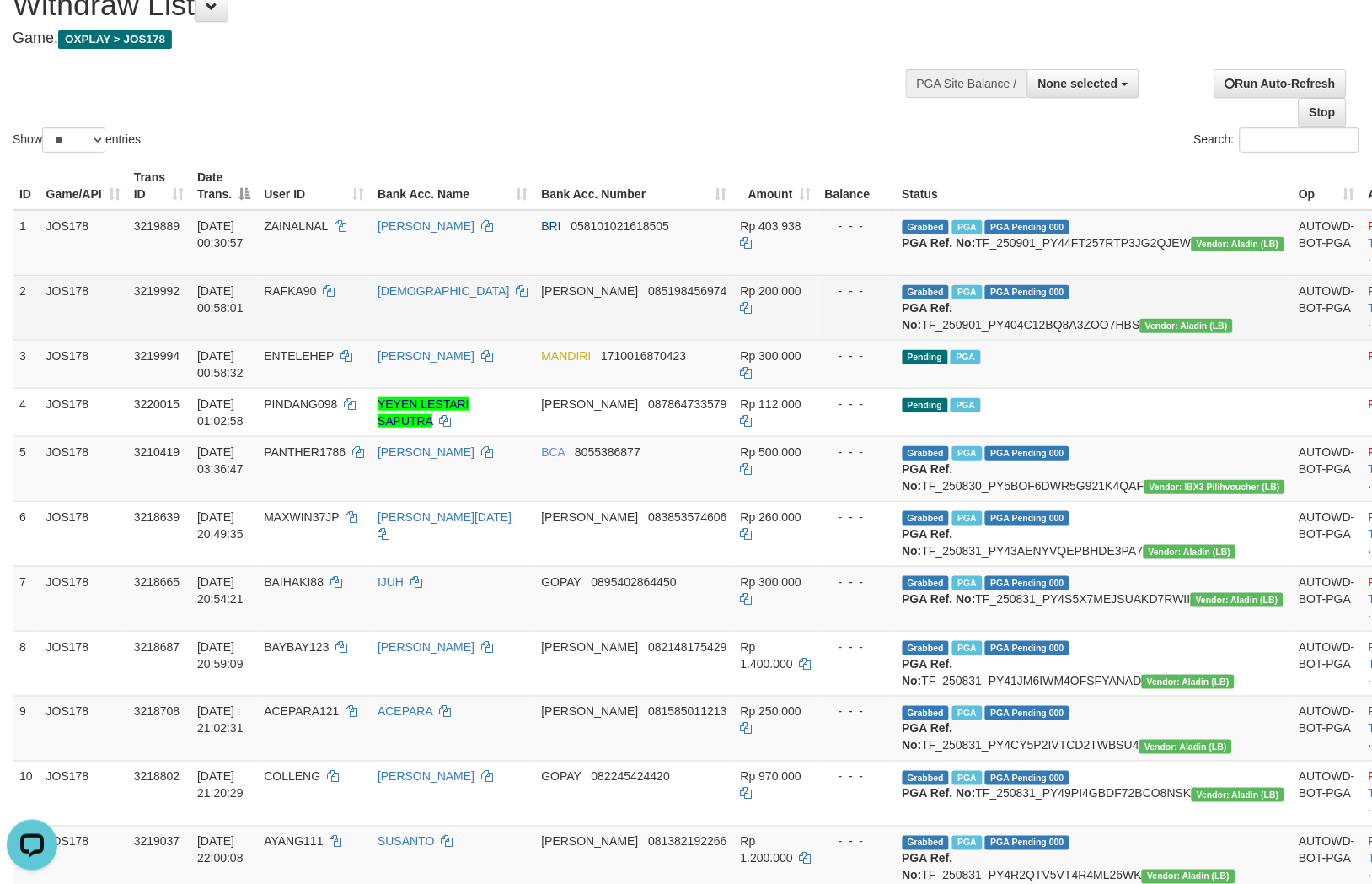
click at [686, 334] on td "DANA 085198456974" at bounding box center [634, 308] width 199 height 65
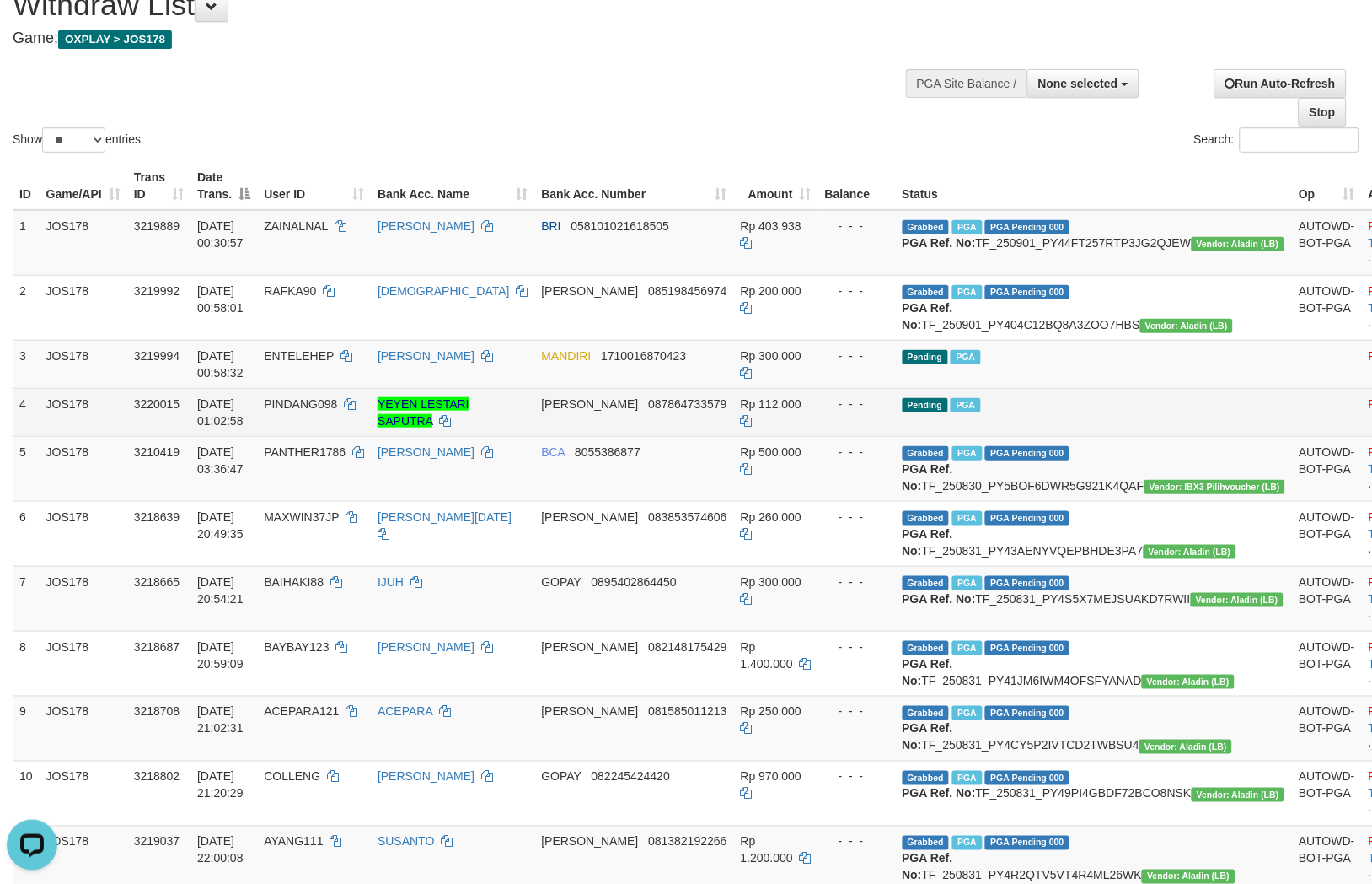
click at [684, 436] on td "DANA 087864733579" at bounding box center [634, 412] width 199 height 48
copy span "087864733579"
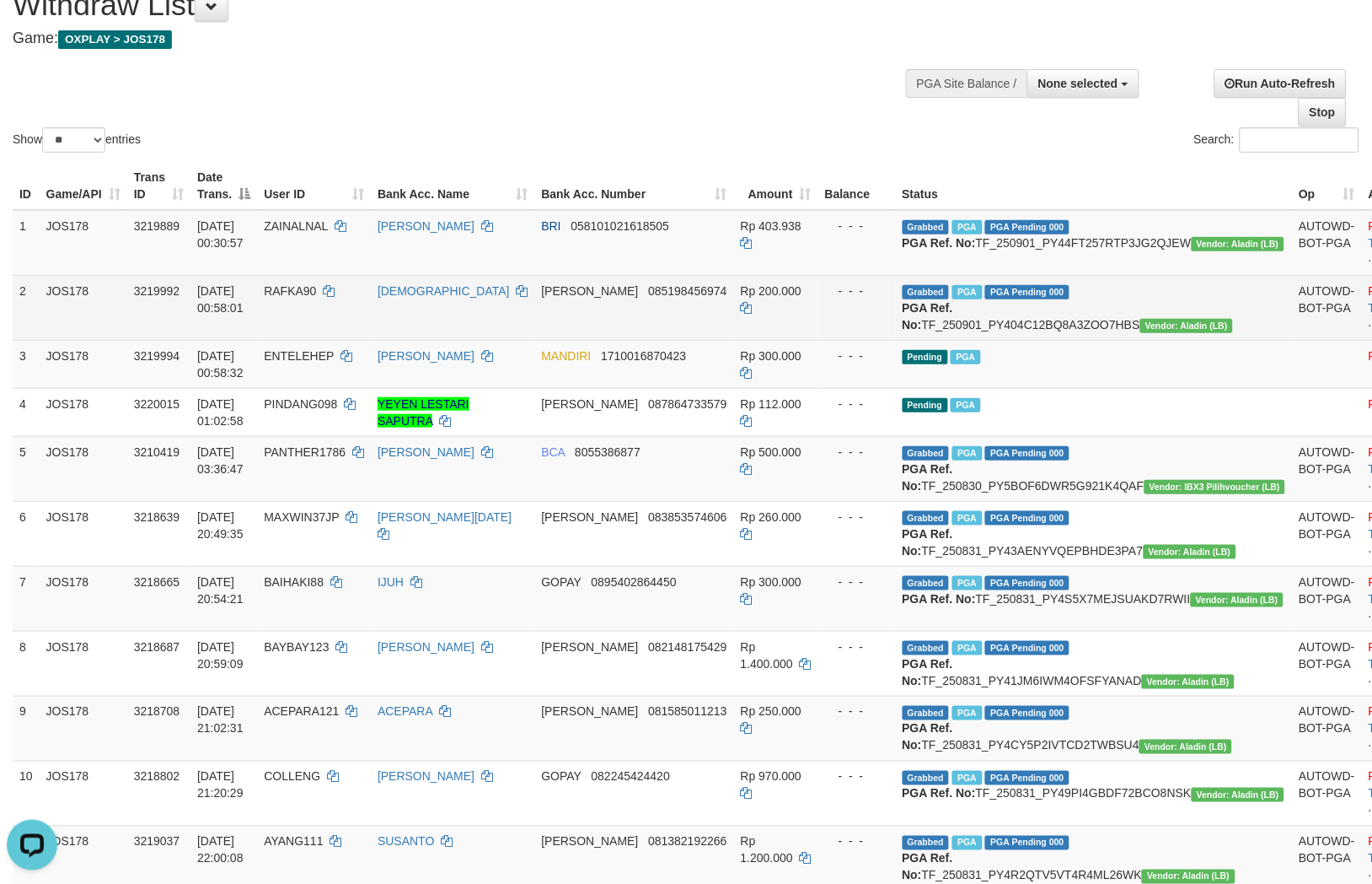
click at [673, 334] on td "DANA 085198456974" at bounding box center [634, 308] width 199 height 65
copy span "085198456974"
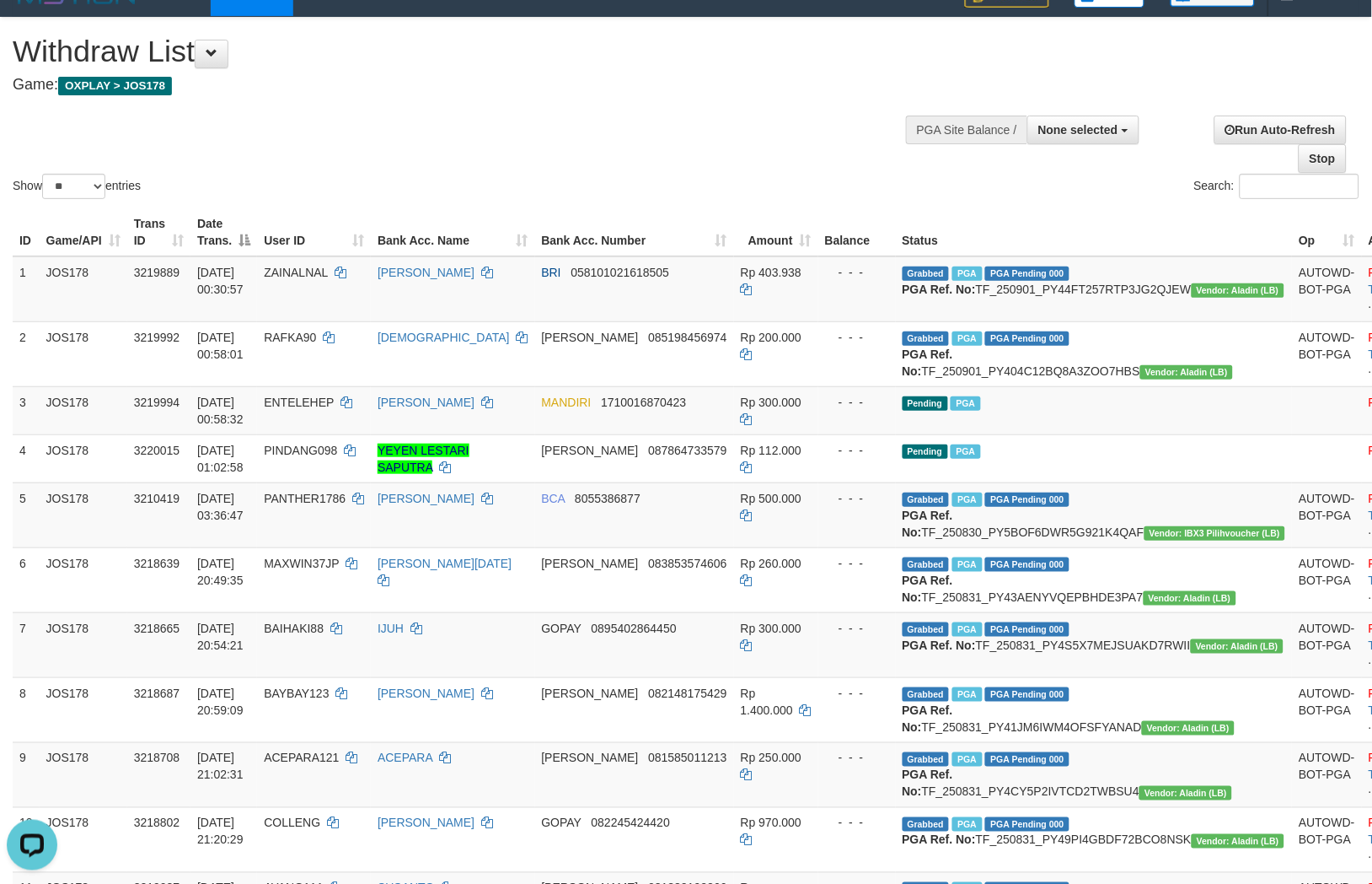
scroll to position [0, 0]
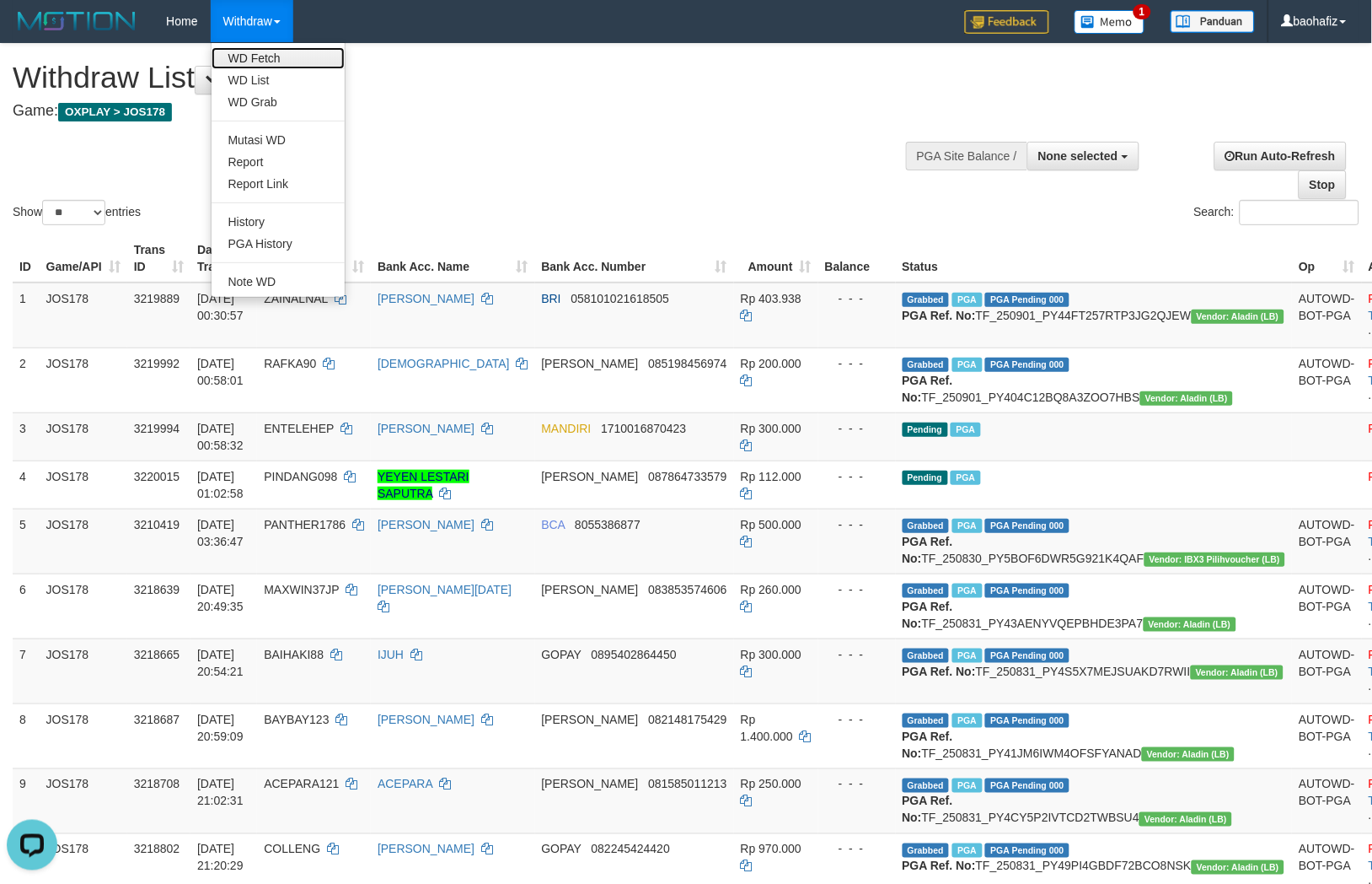
click at [250, 52] on link "WD Fetch" at bounding box center [277, 57] width 133 height 22
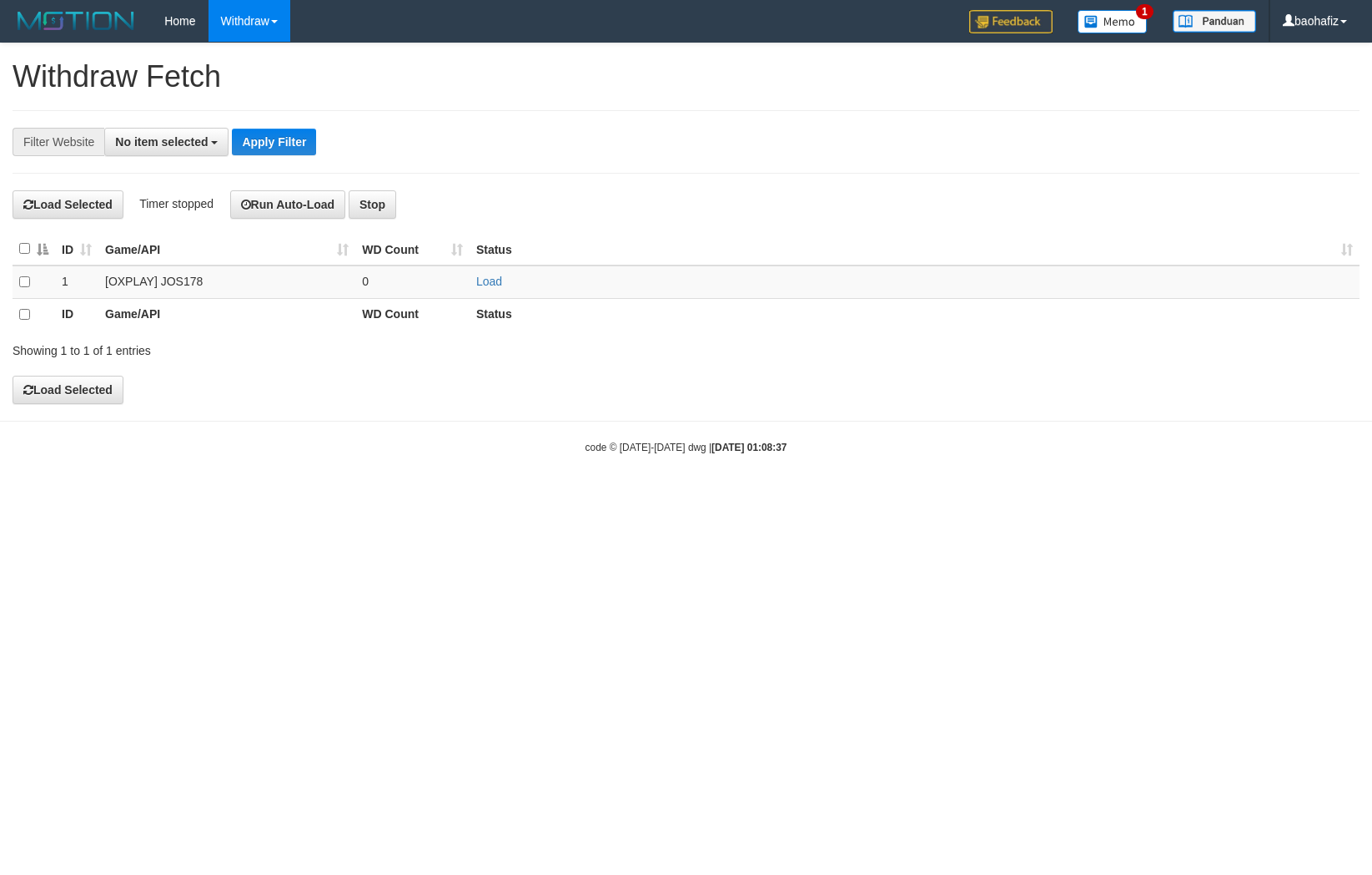
select select
click at [486, 282] on link "Load" at bounding box center [489, 281] width 26 height 13
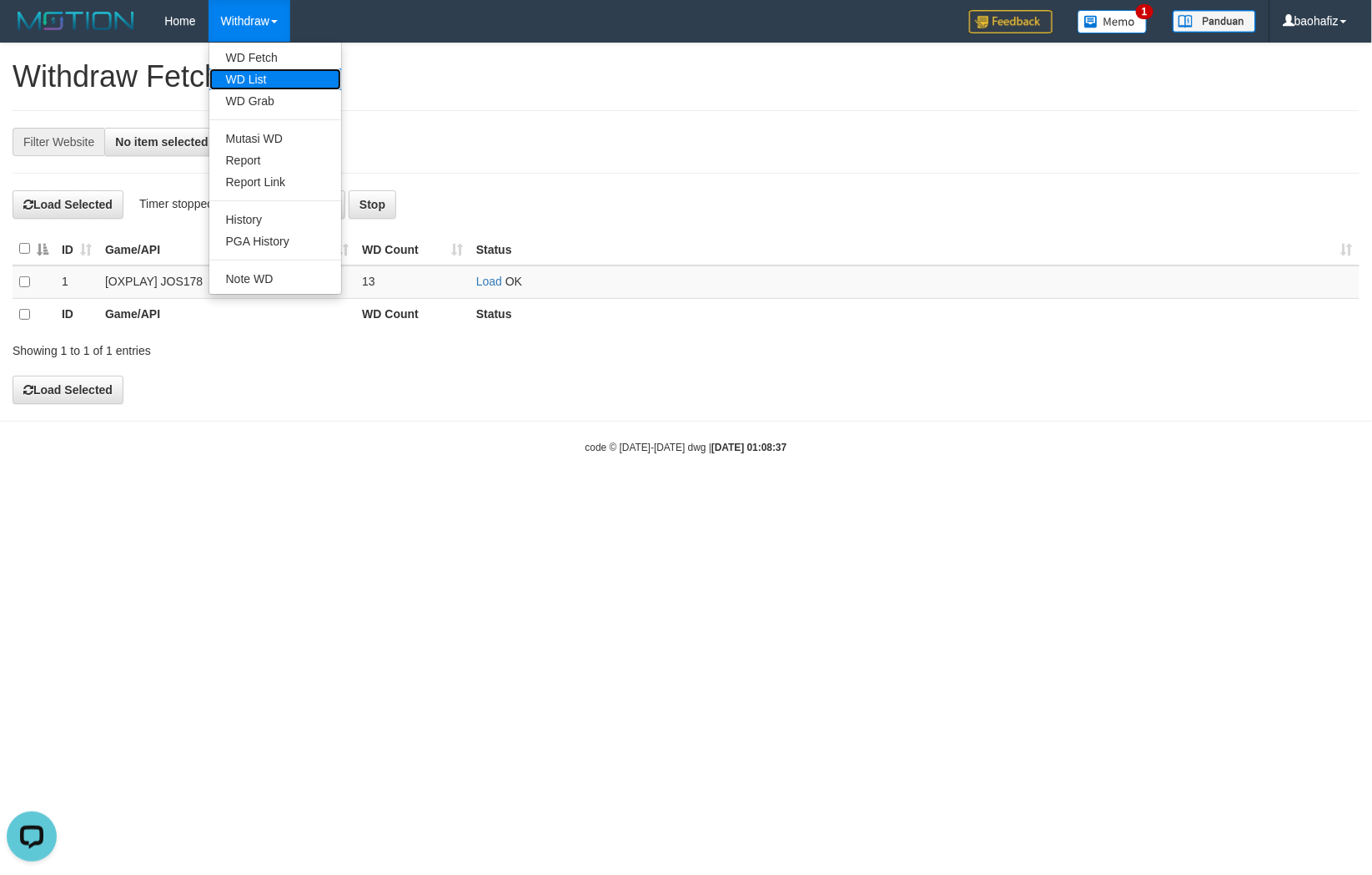
click at [252, 72] on link "WD List" at bounding box center [274, 79] width 131 height 22
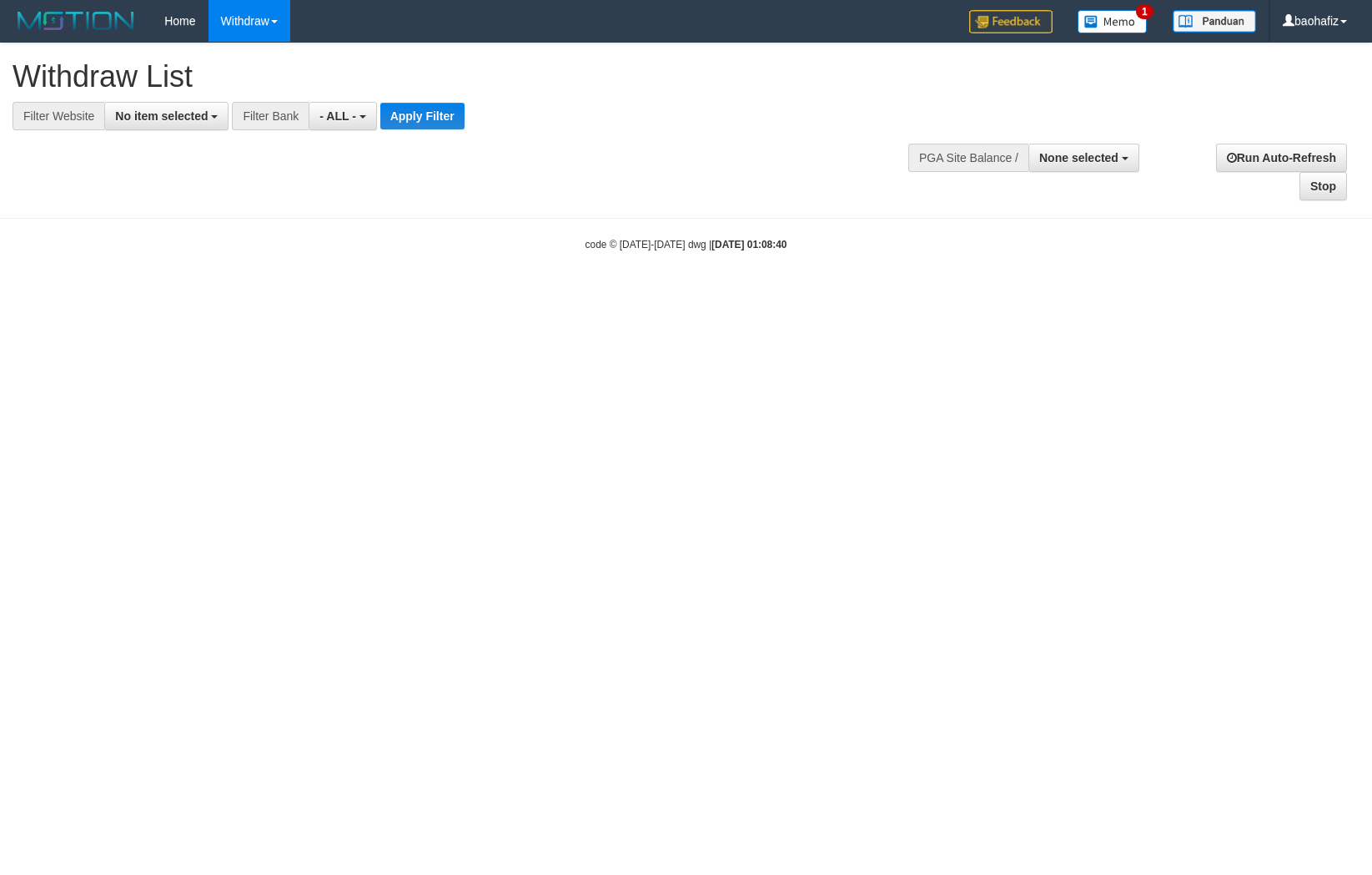
select select
click at [182, 117] on span "No item selected" at bounding box center [162, 116] width 93 height 13
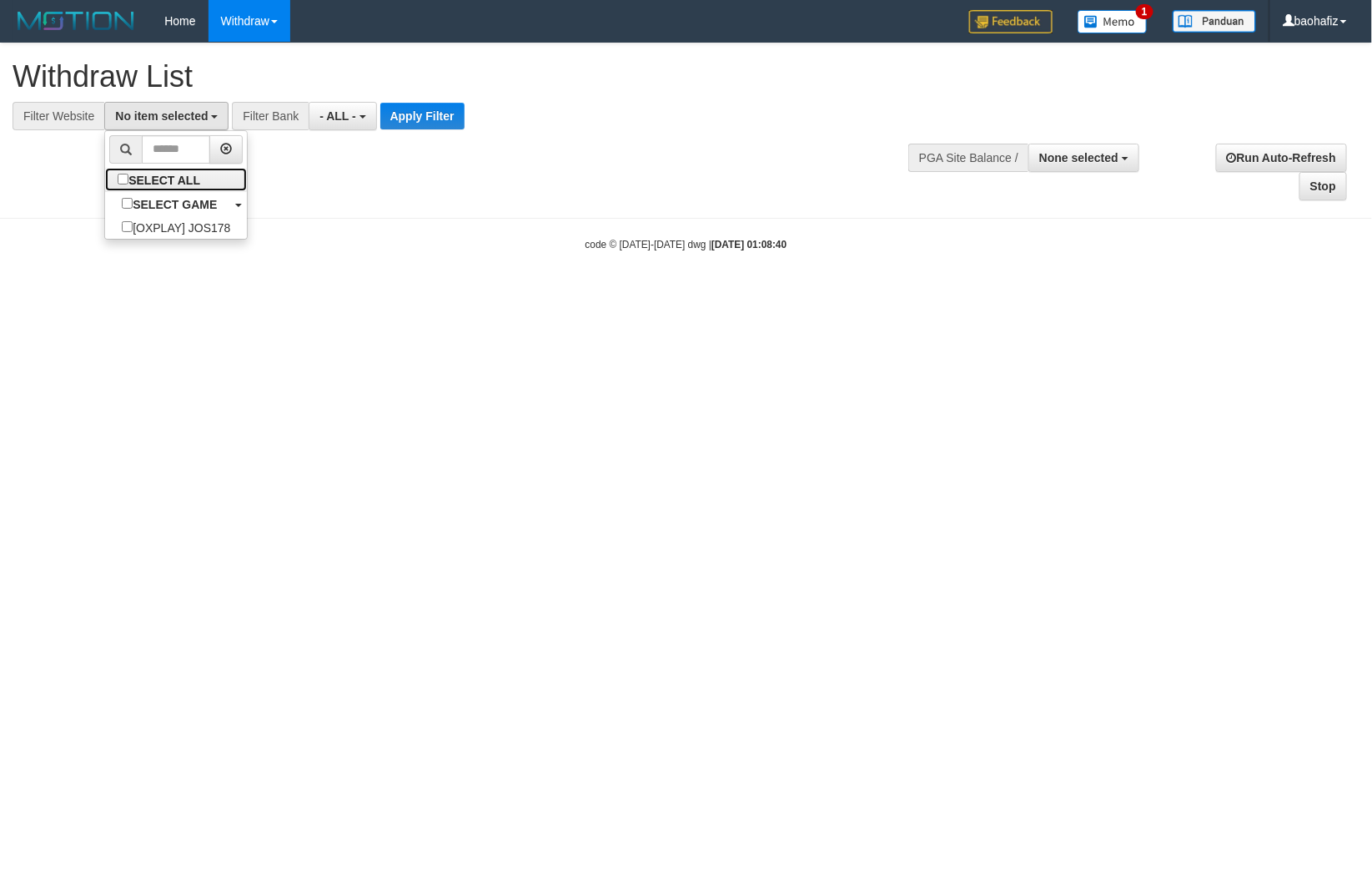
select select "****"
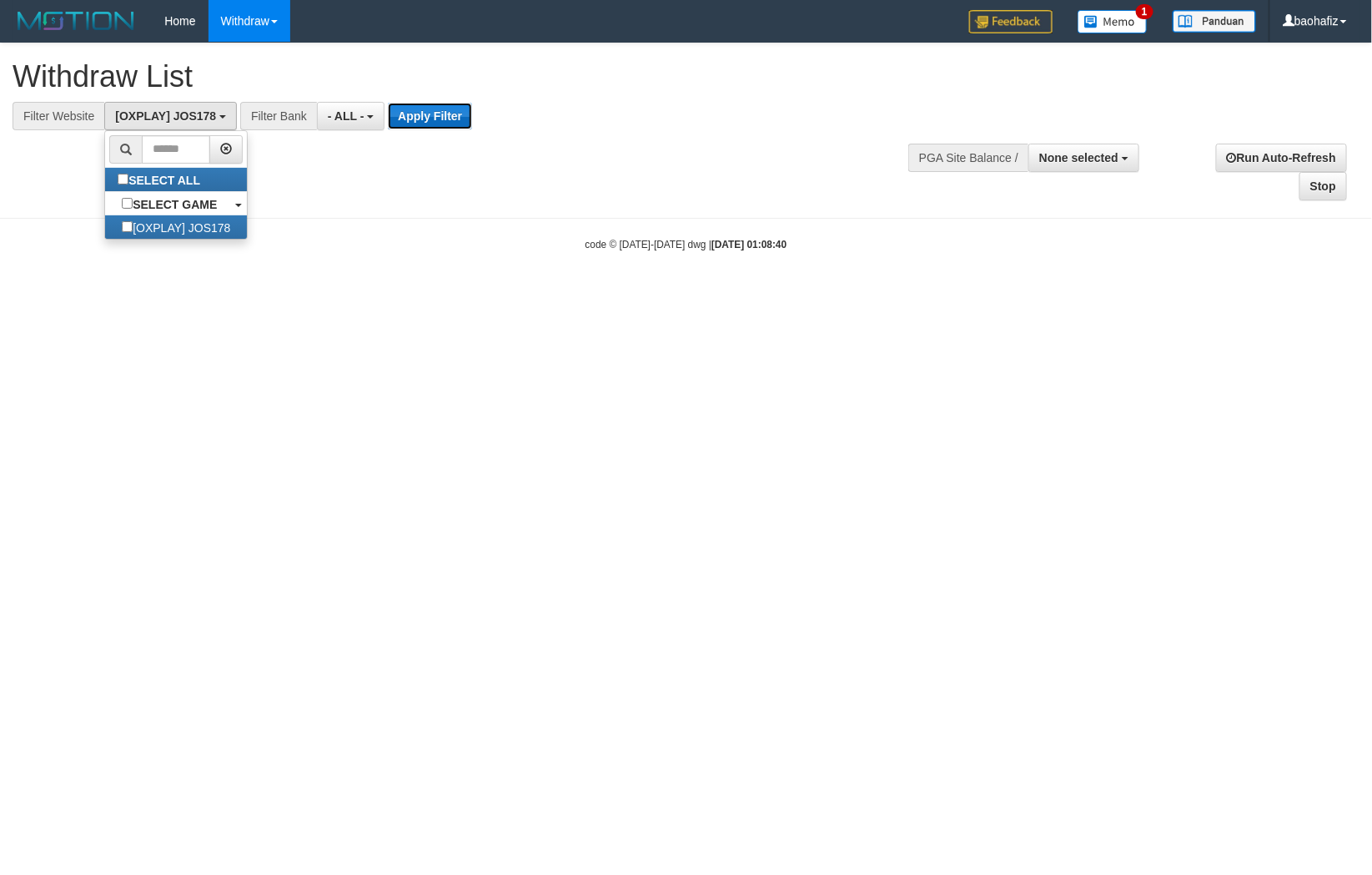
click at [415, 123] on button "Apply Filter" at bounding box center [429, 116] width 84 height 26
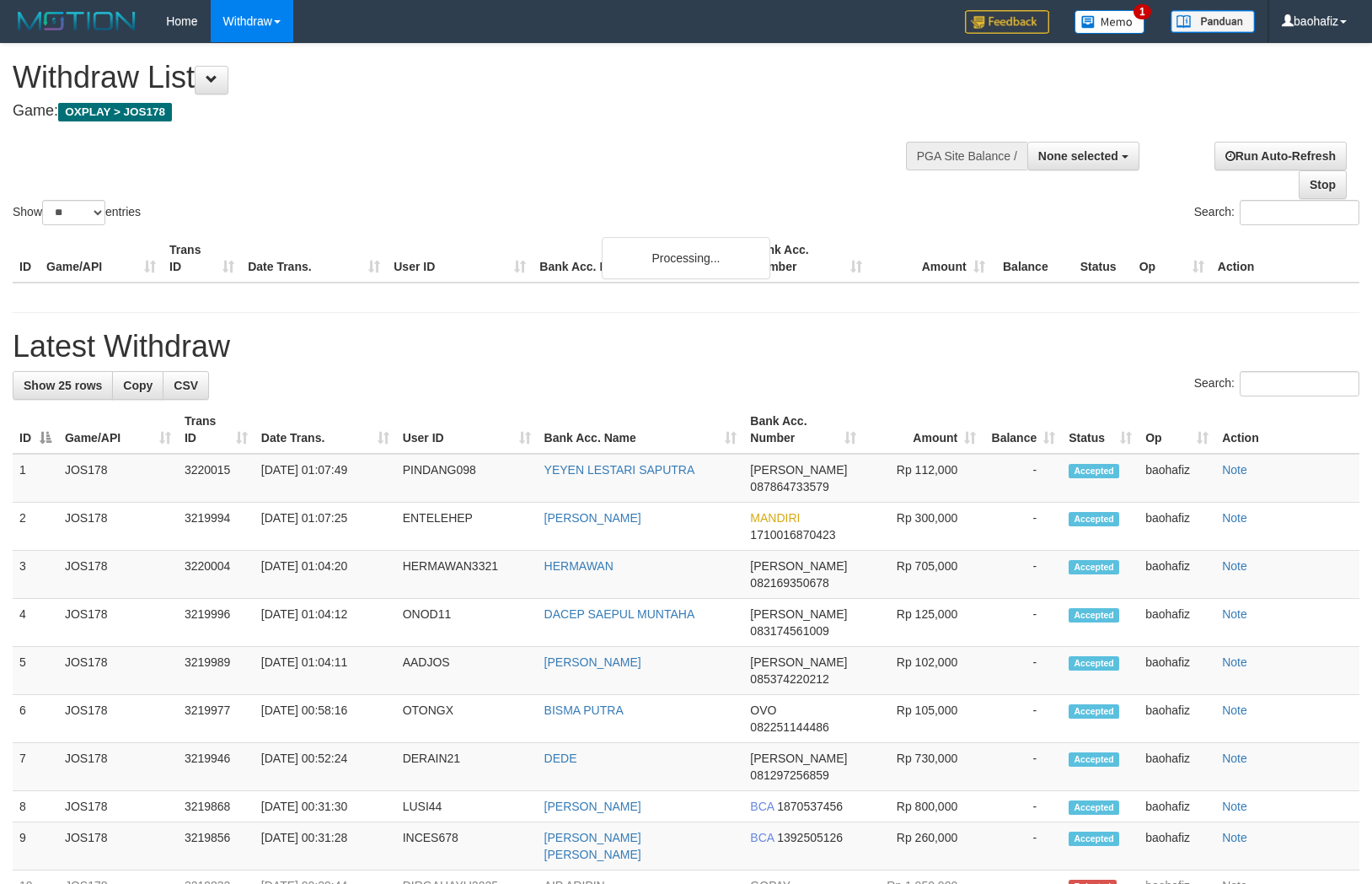
select select
select select "**"
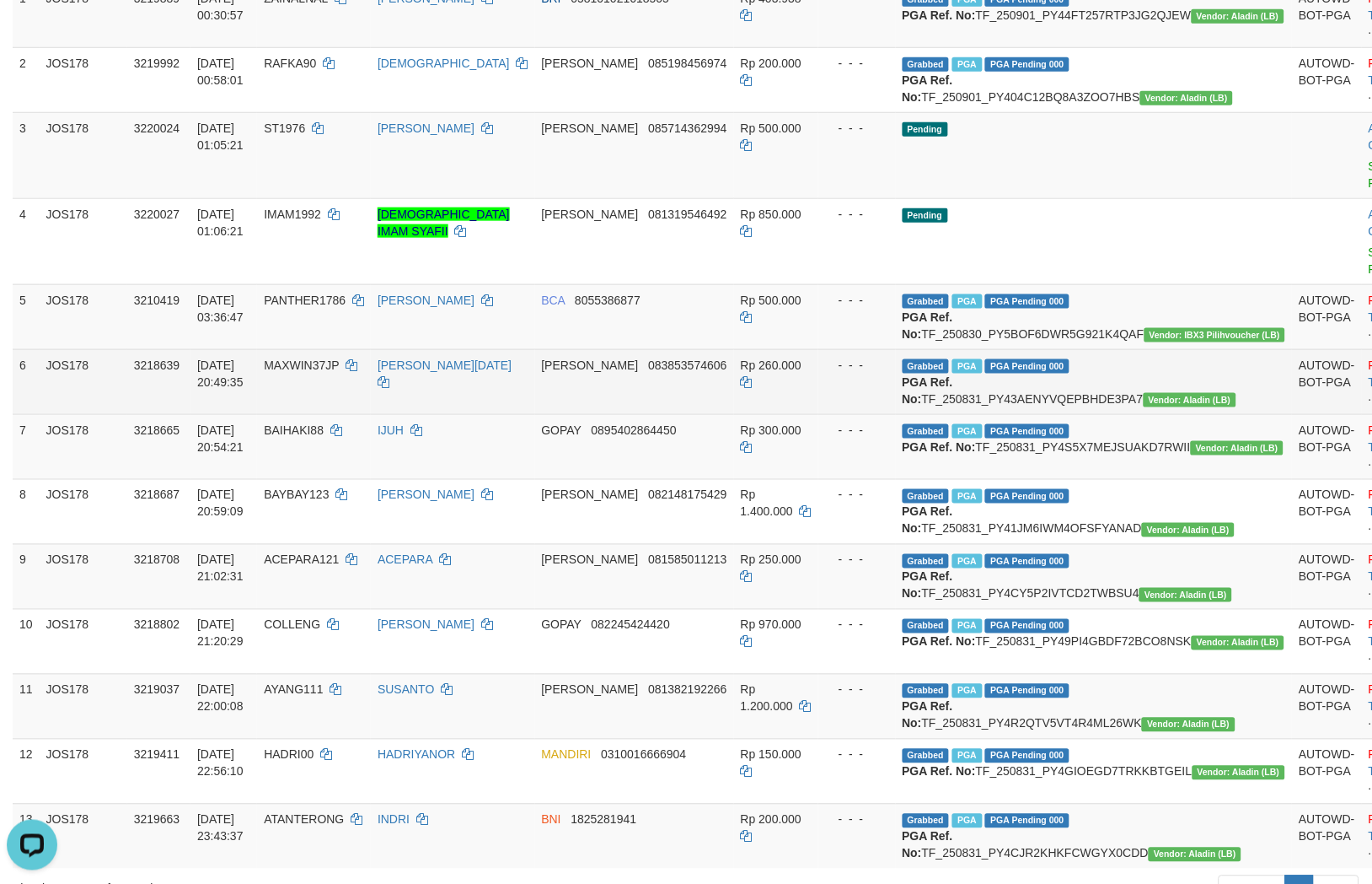
scroll to position [281, 0]
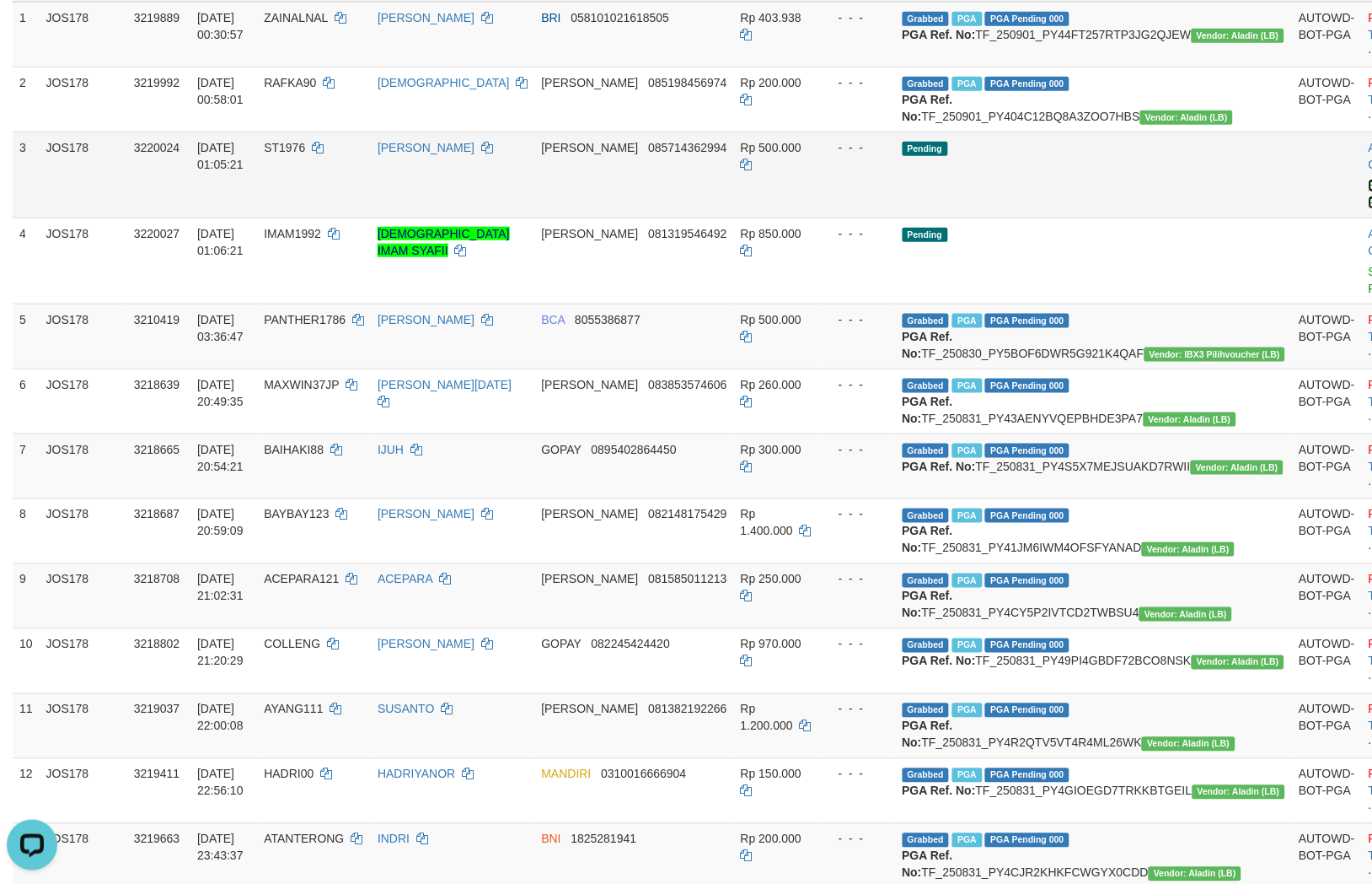
click at [1369, 209] on link "Send PGA" at bounding box center [1383, 194] width 28 height 31
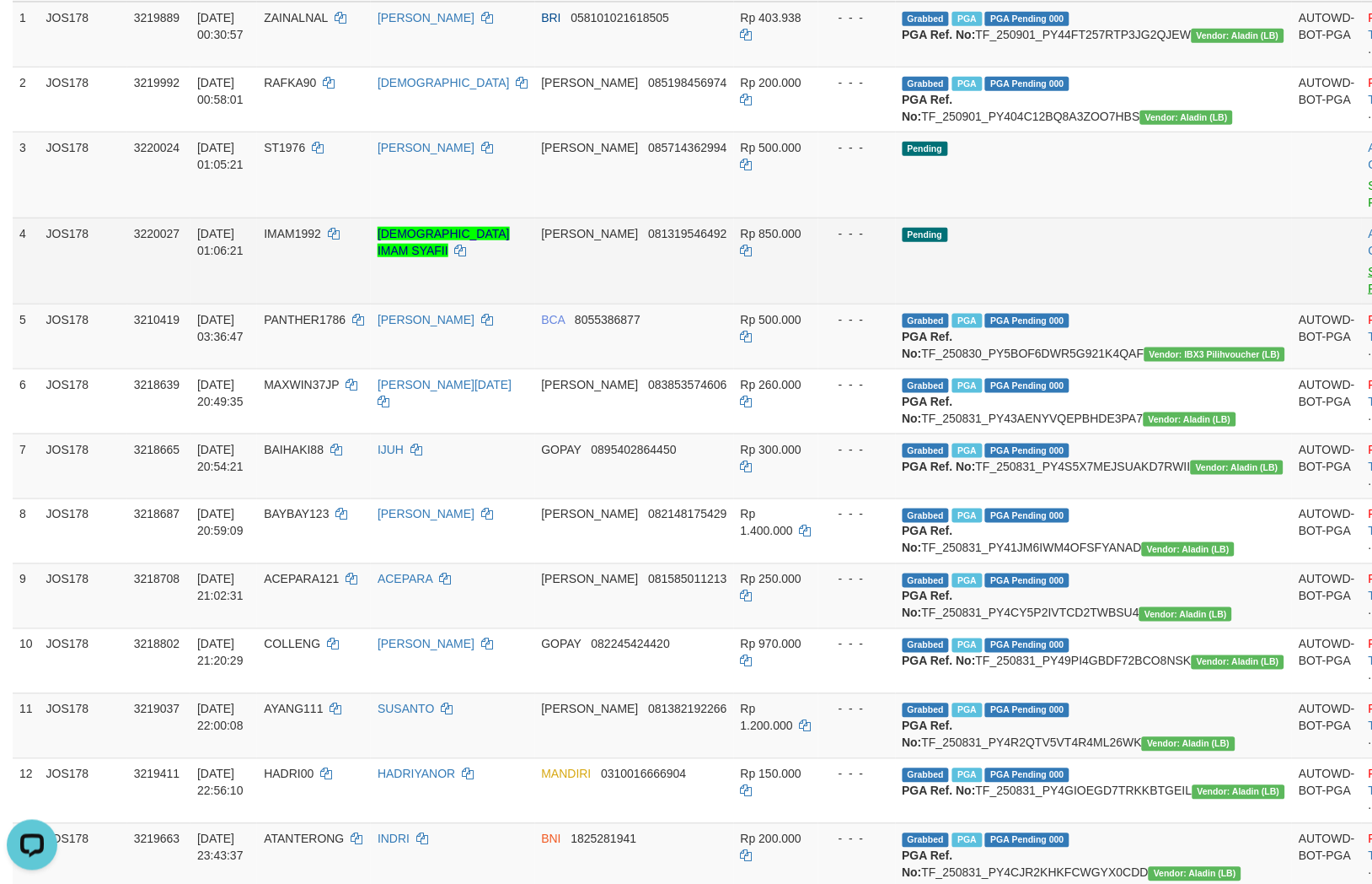
click at [1259, 285] on body "Toggle navigation Home Withdraw WD Fetch WD List WD Grab Mutasi WD Report Repor…" at bounding box center [686, 761] width 1372 height 2084
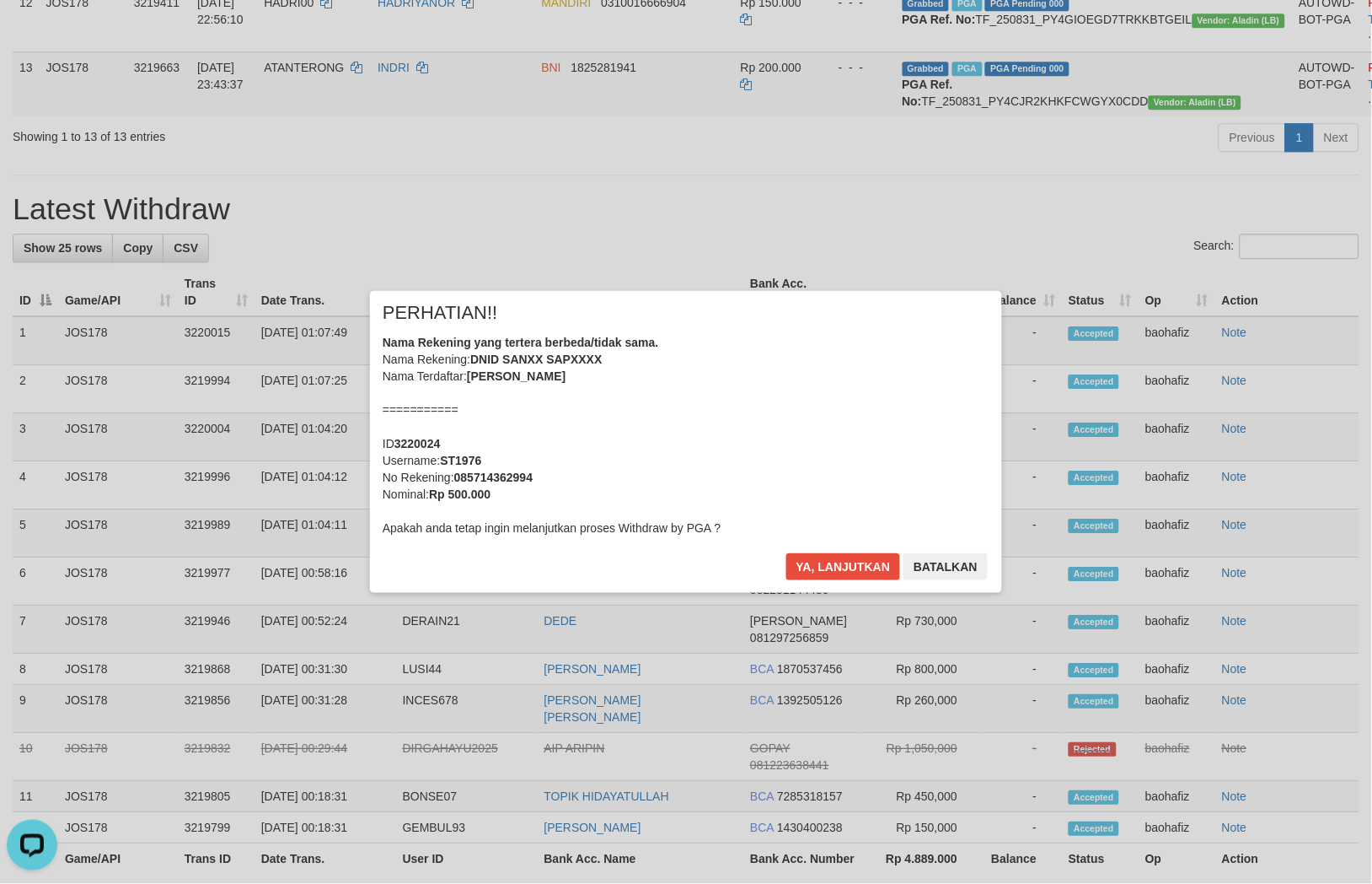
scroll to position [1055, 0]
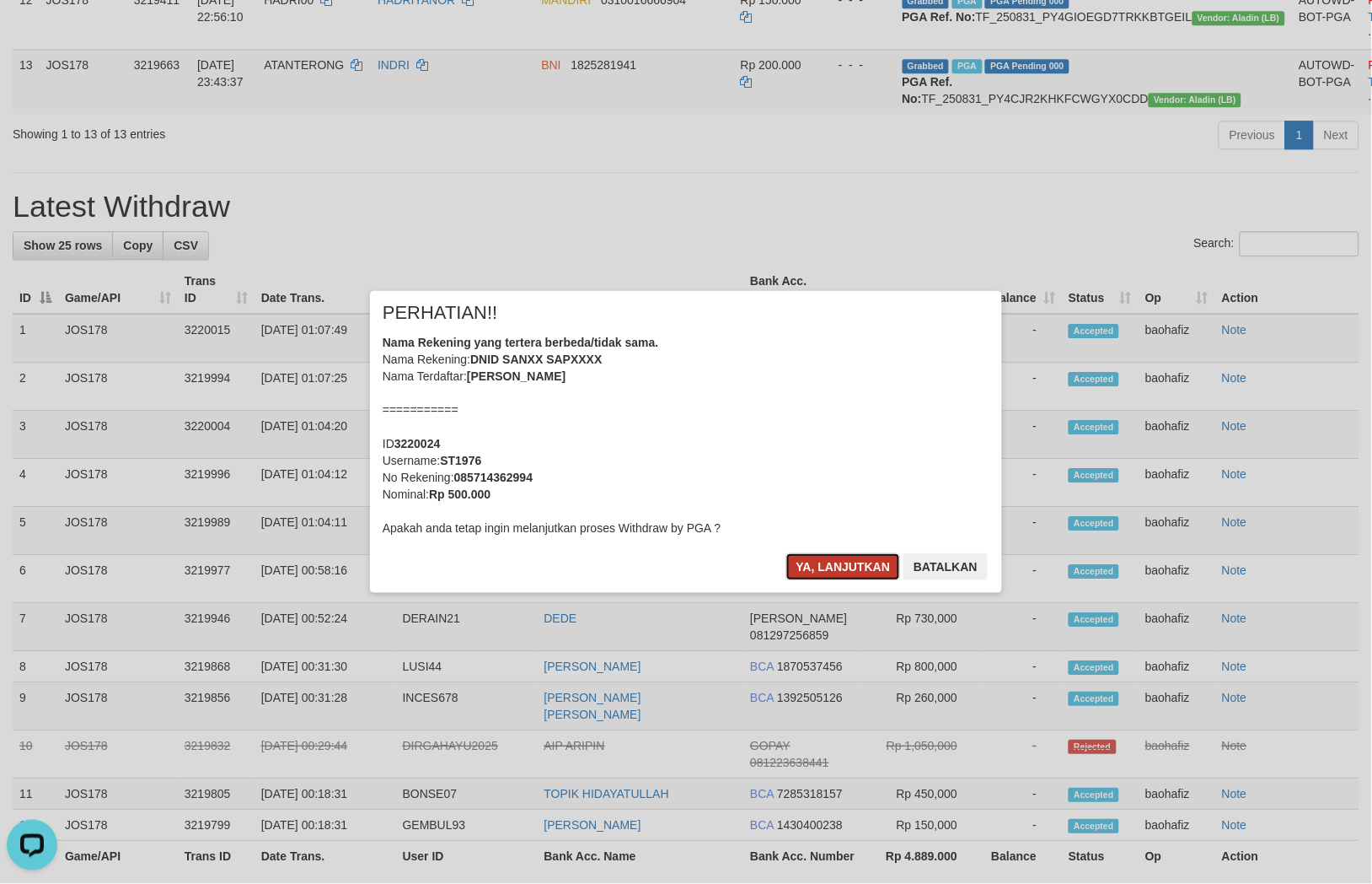
click at [831, 565] on button "Ya, lanjutkan" at bounding box center [844, 567] width 115 height 27
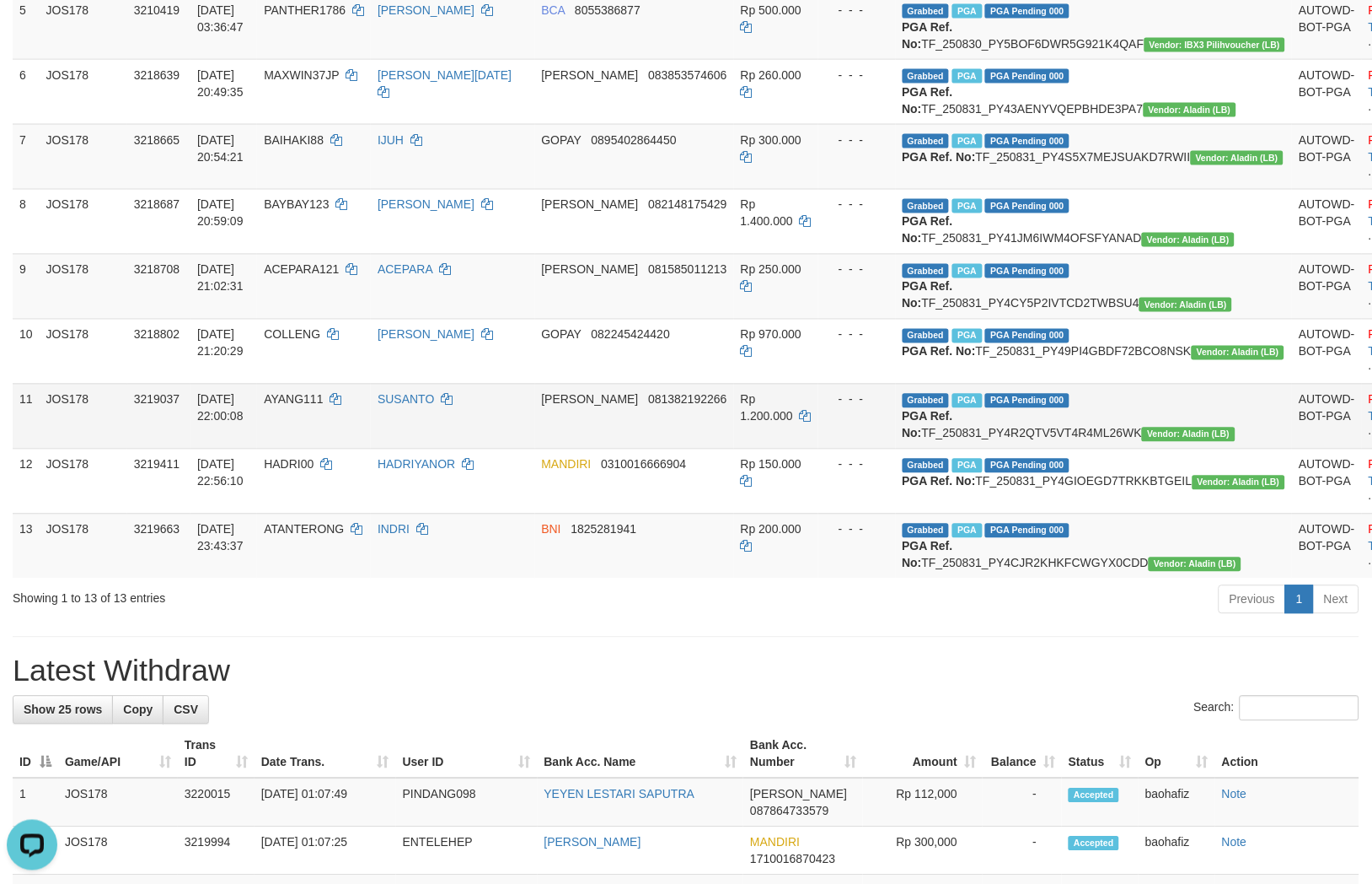
scroll to position [267, 0]
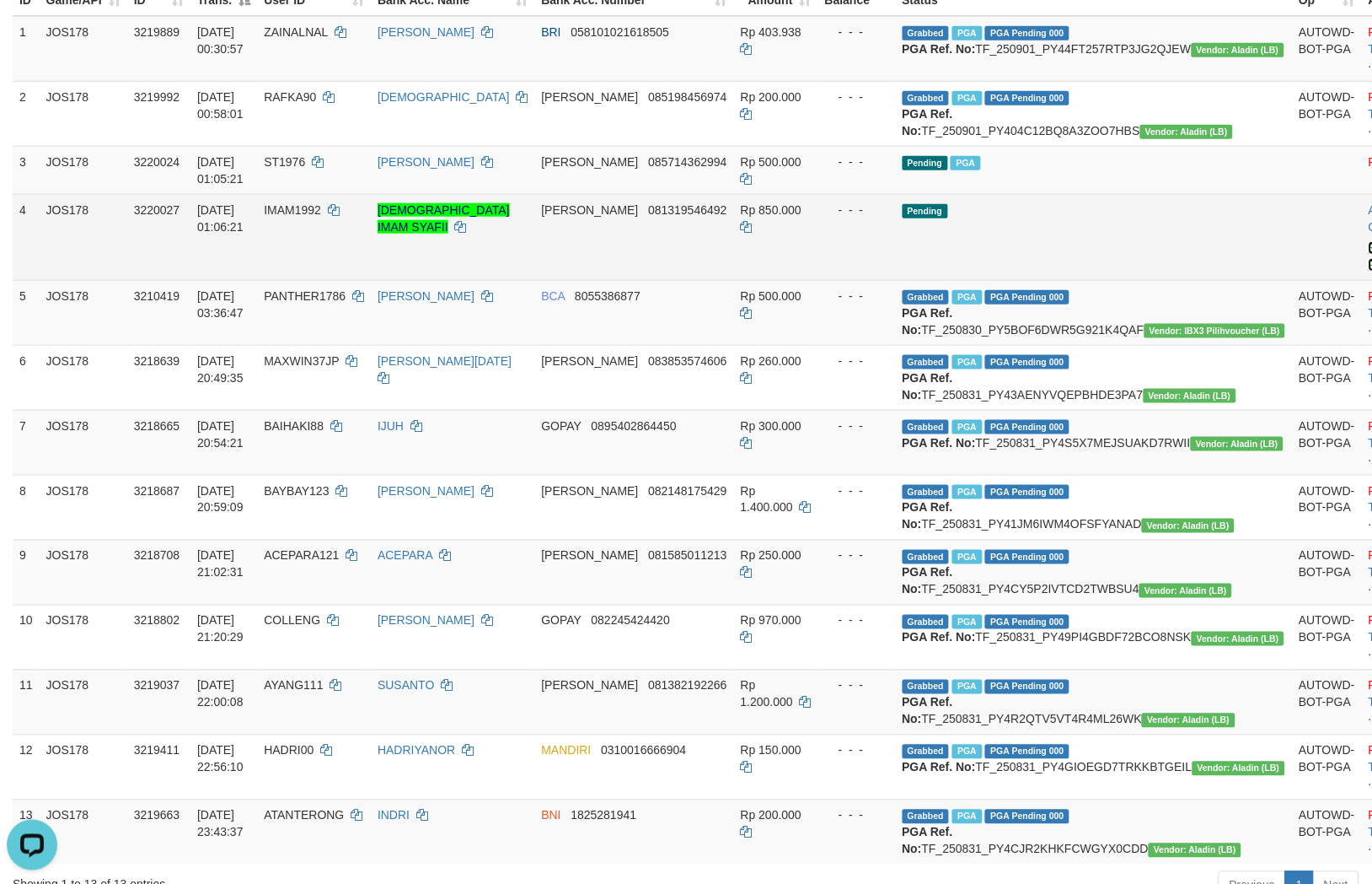
click at [1369, 271] on link "Send PGA" at bounding box center [1383, 256] width 28 height 31
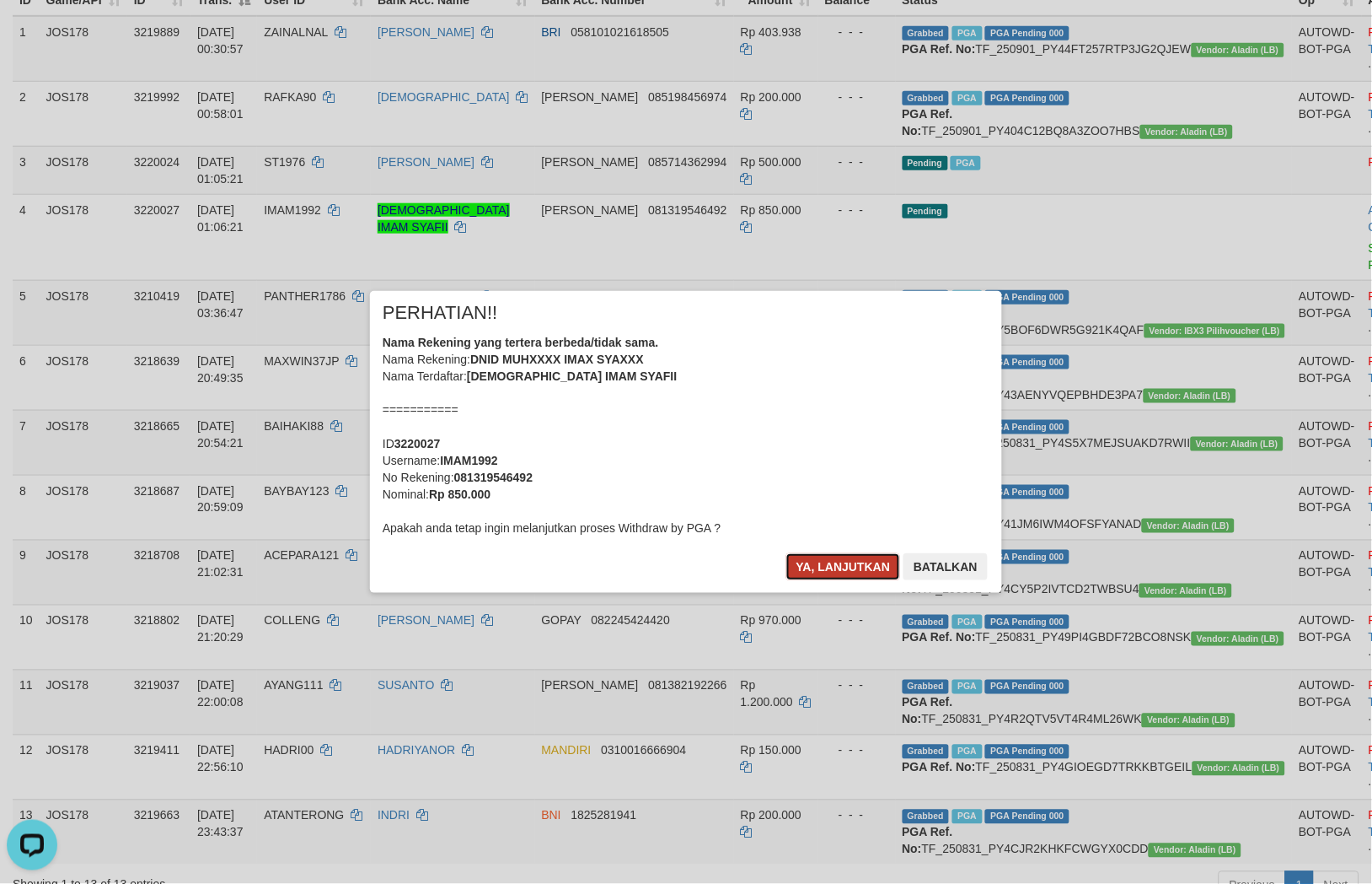
click at [812, 568] on button "Ya, lanjutkan" at bounding box center [844, 567] width 115 height 27
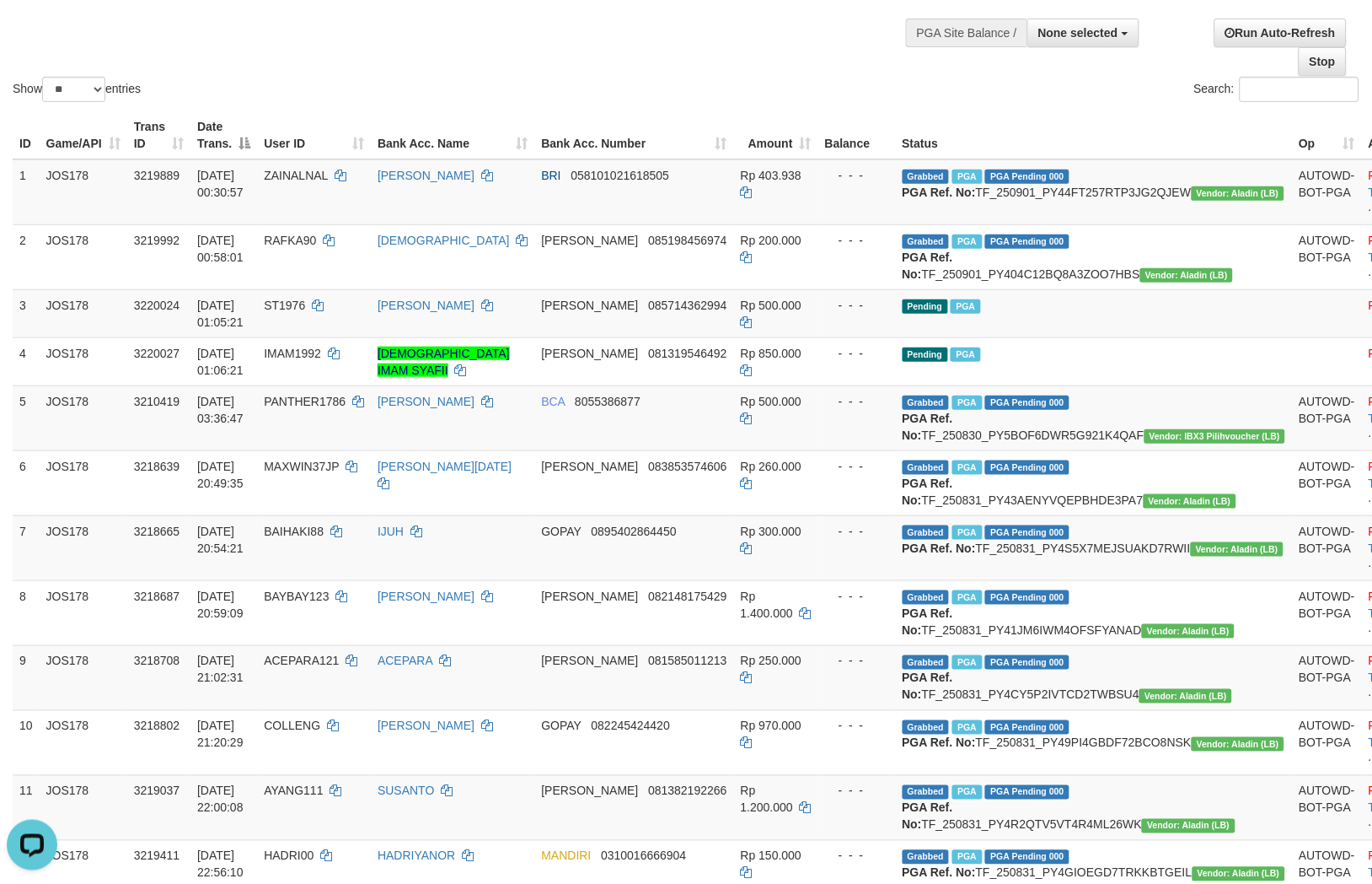
scroll to position [0, 0]
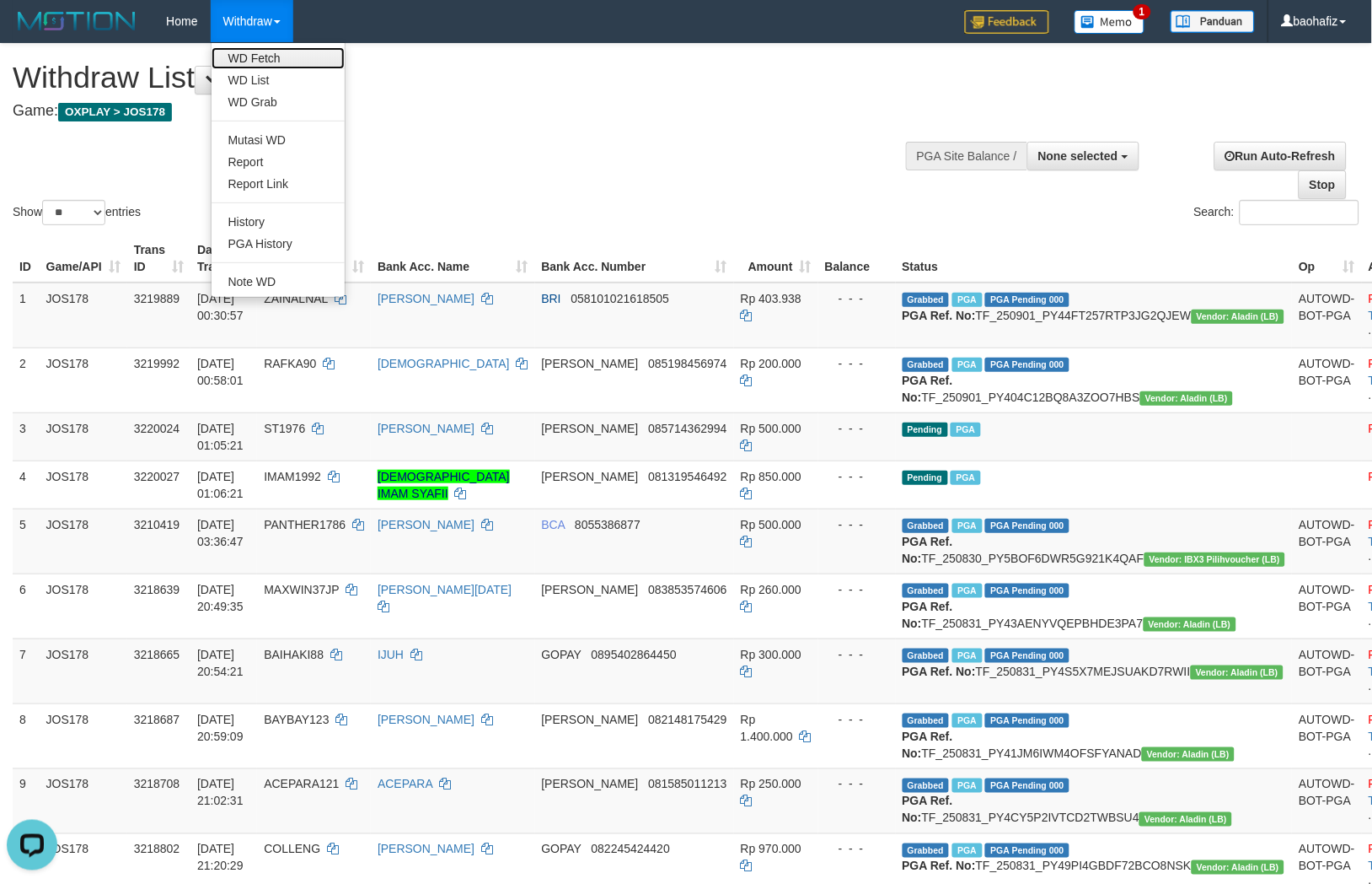
click at [271, 60] on link "WD Fetch" at bounding box center [277, 57] width 133 height 22
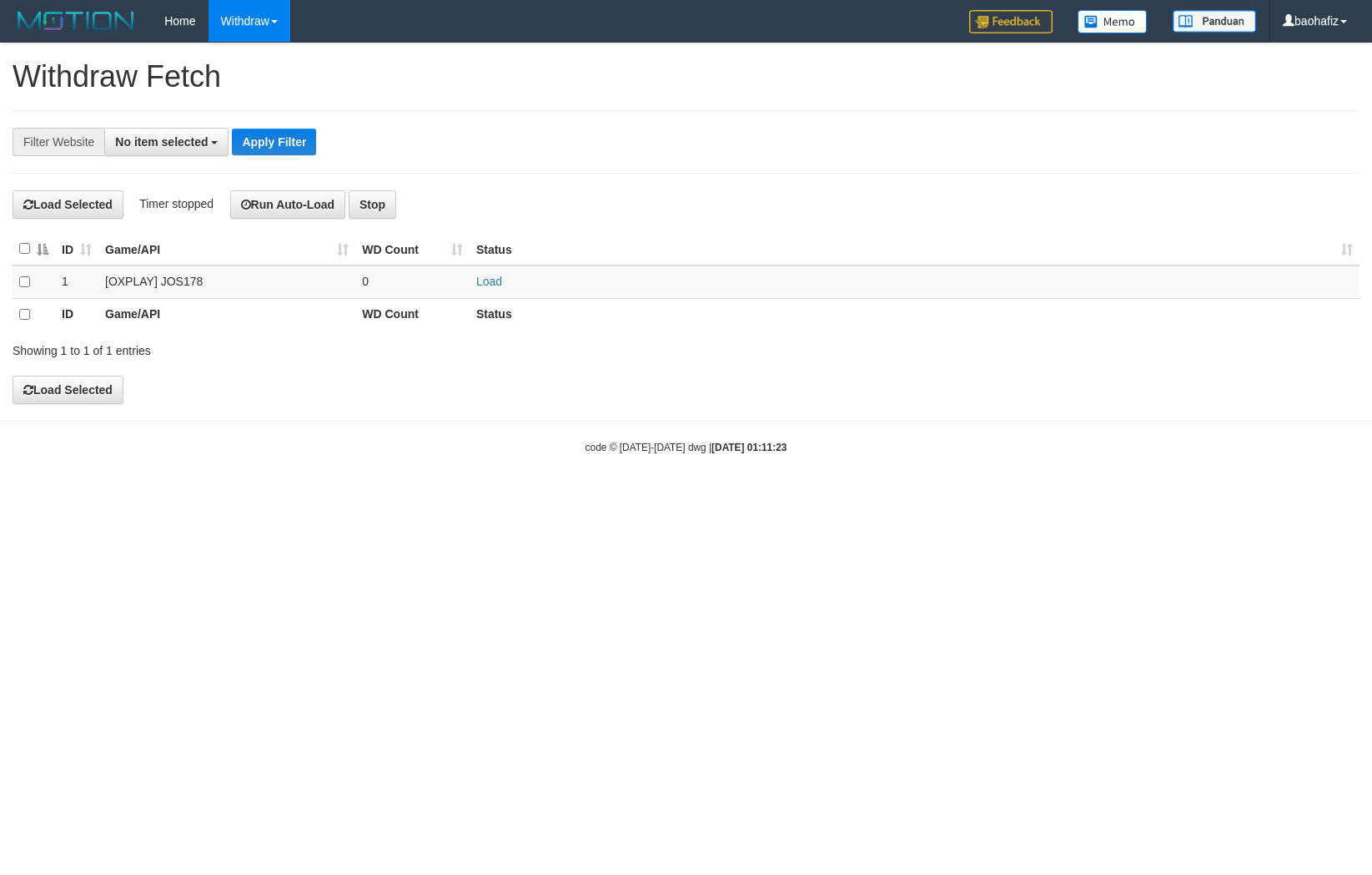
select select
click at [481, 280] on link "Load" at bounding box center [489, 281] width 26 height 13
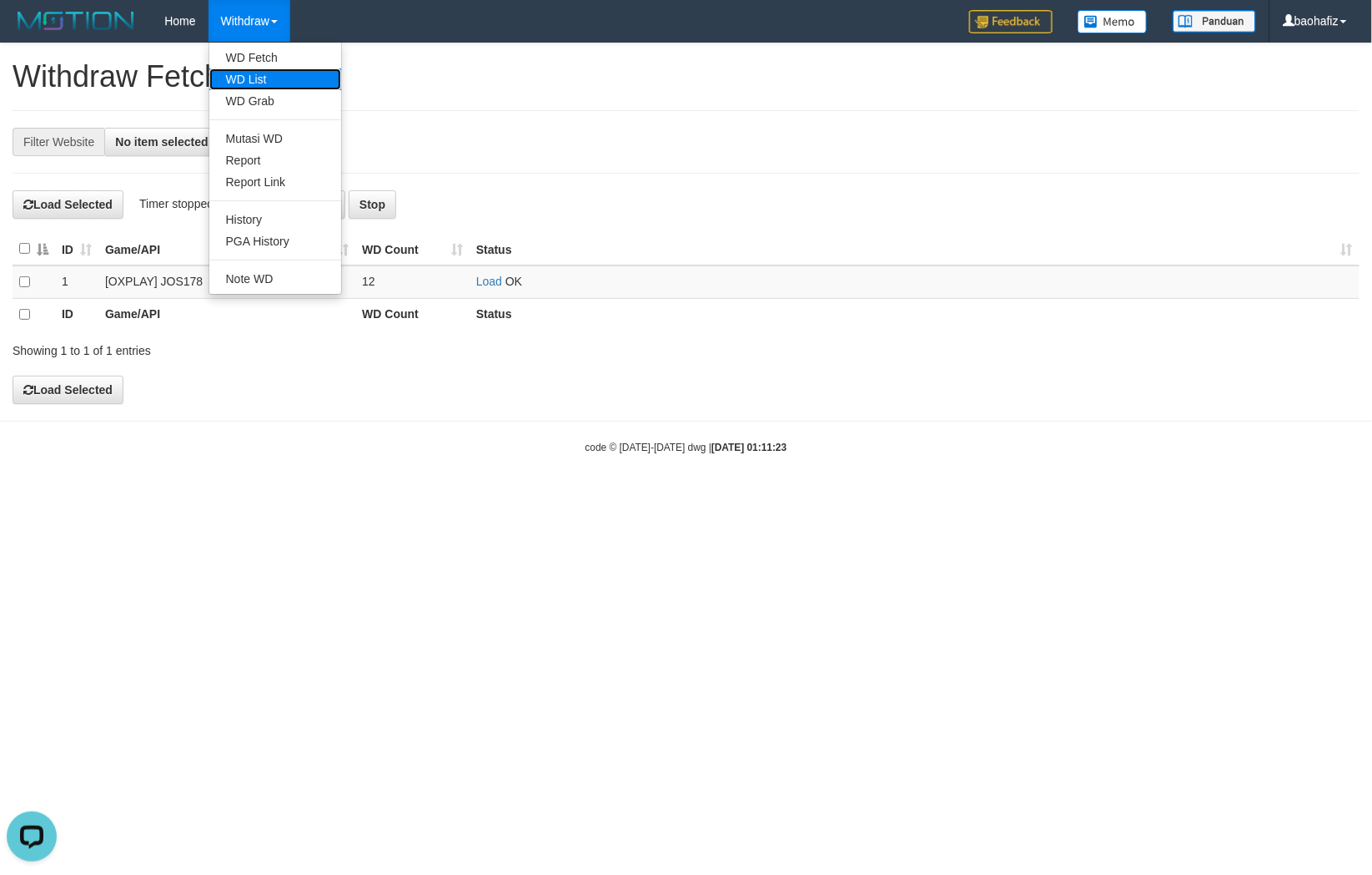
click at [252, 69] on link "WD List" at bounding box center [274, 79] width 131 height 22
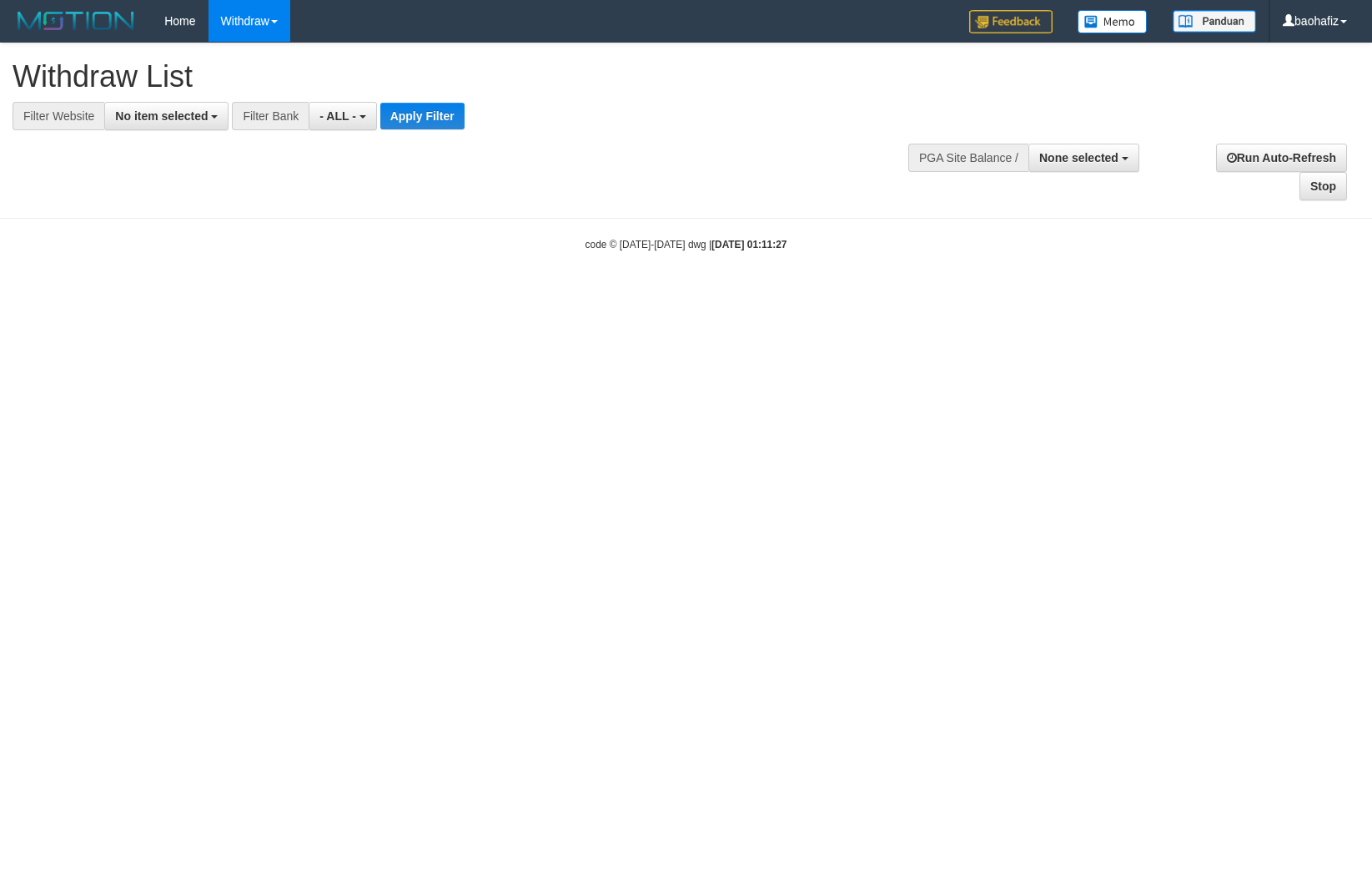
select select
drag, startPoint x: 0, startPoint y: 0, endPoint x: 176, endPoint y: 110, distance: 207.5
click at [176, 110] on span "No item selected" at bounding box center [162, 116] width 93 height 13
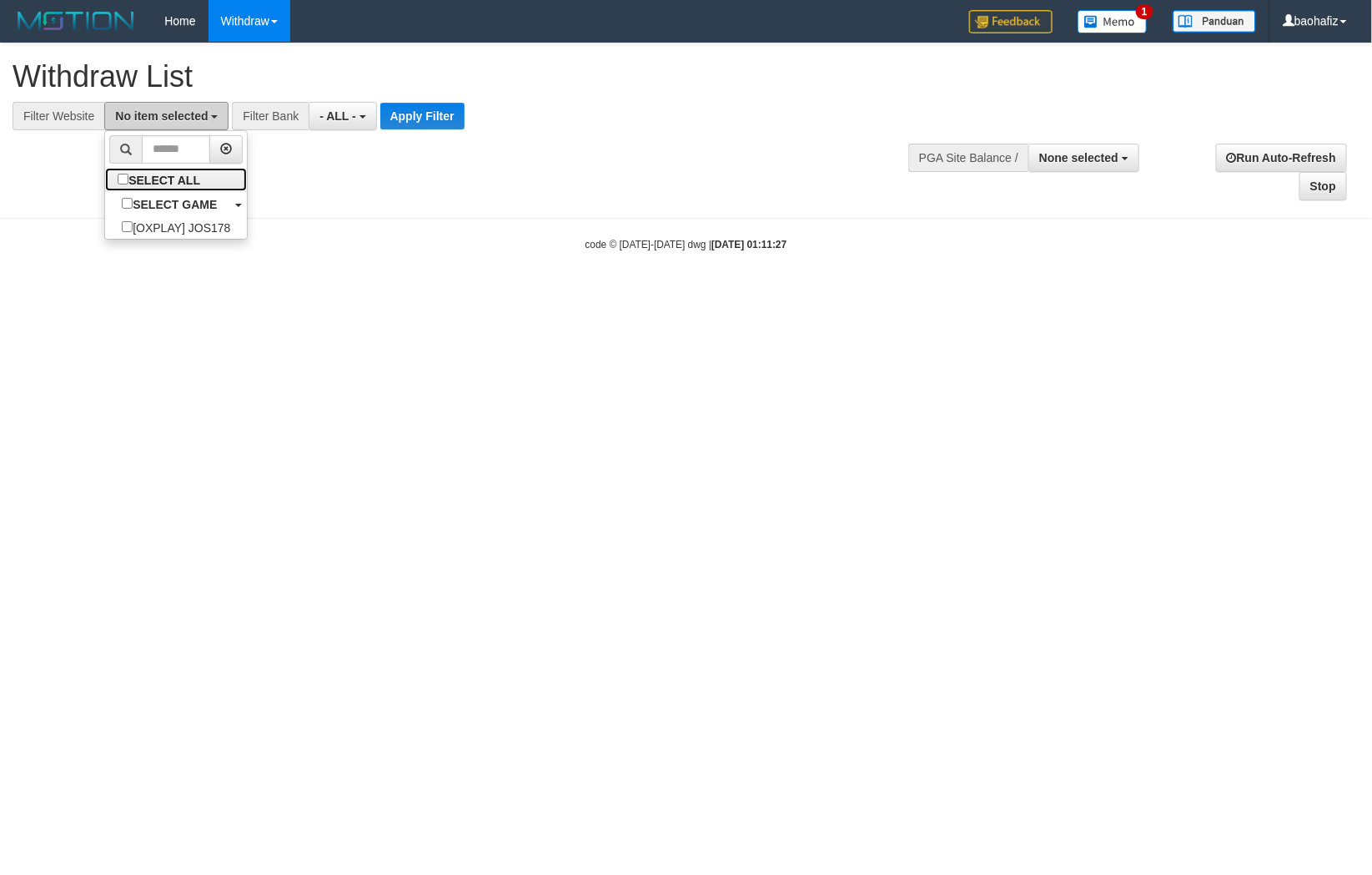
select select "****"
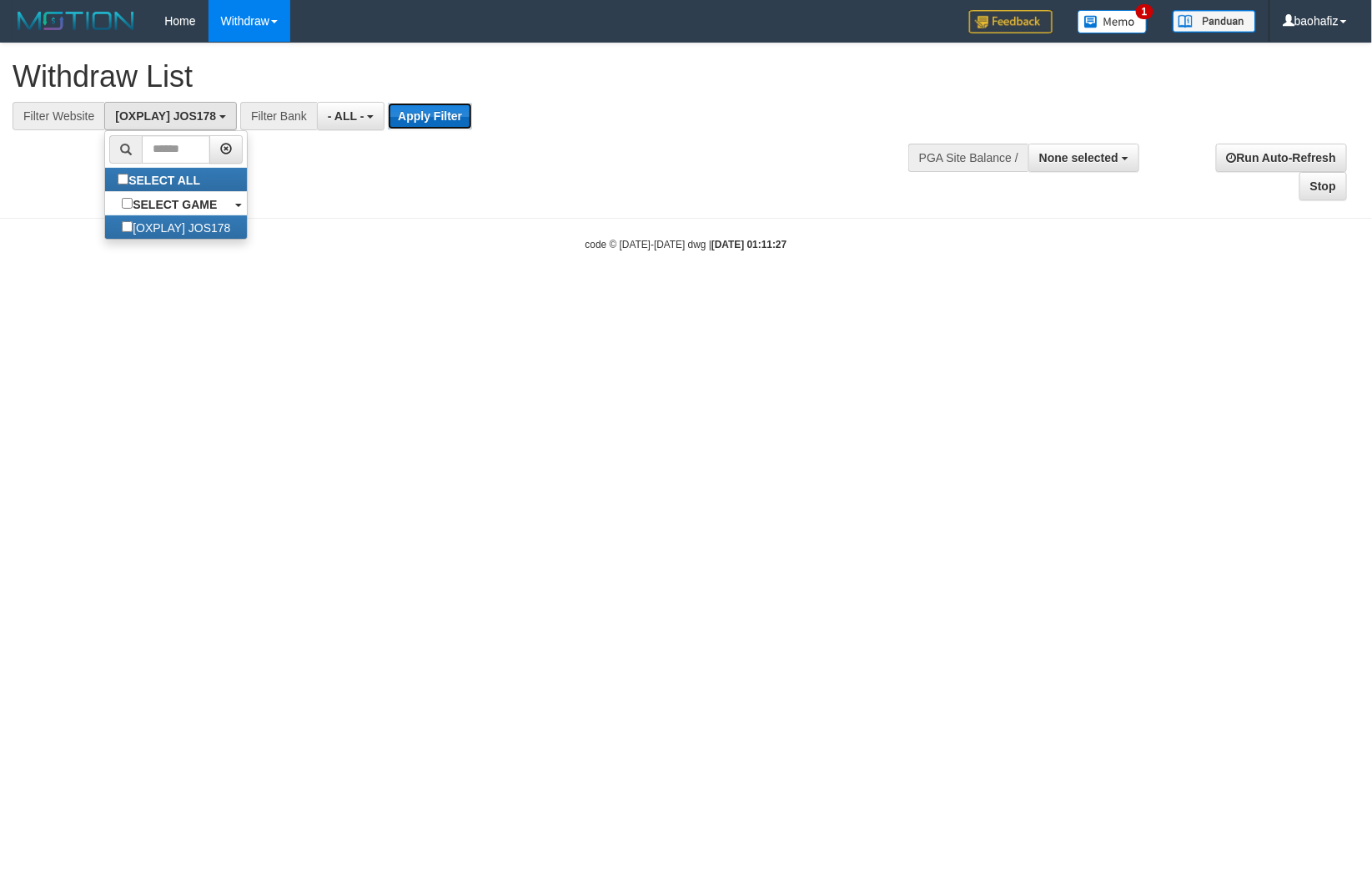
drag, startPoint x: 417, startPoint y: 120, endPoint x: 421, endPoint y: 112, distance: 8.9
click at [417, 119] on button "Apply Filter" at bounding box center [429, 116] width 84 height 26
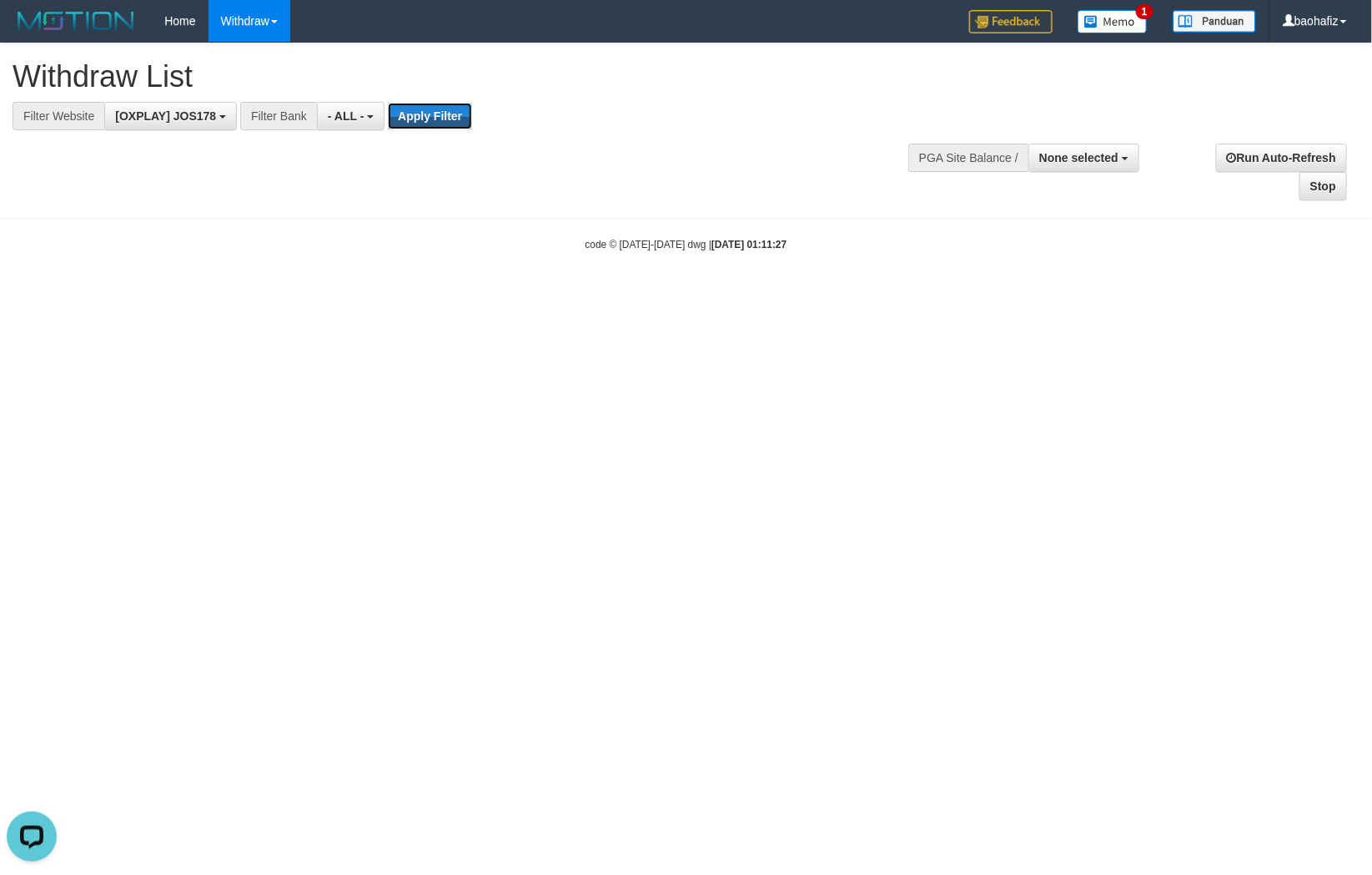
scroll to position [0, 0]
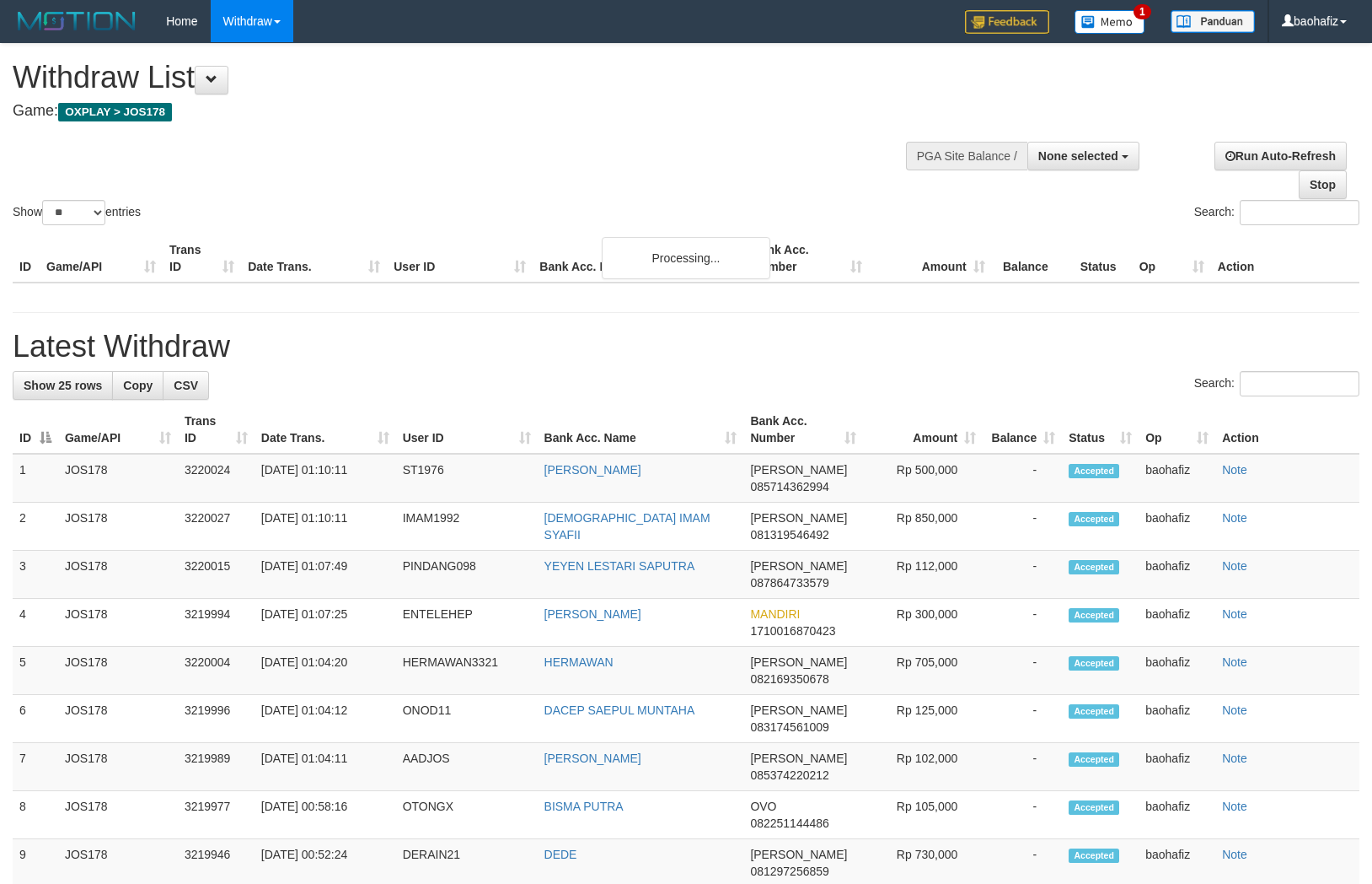
select select
select select "**"
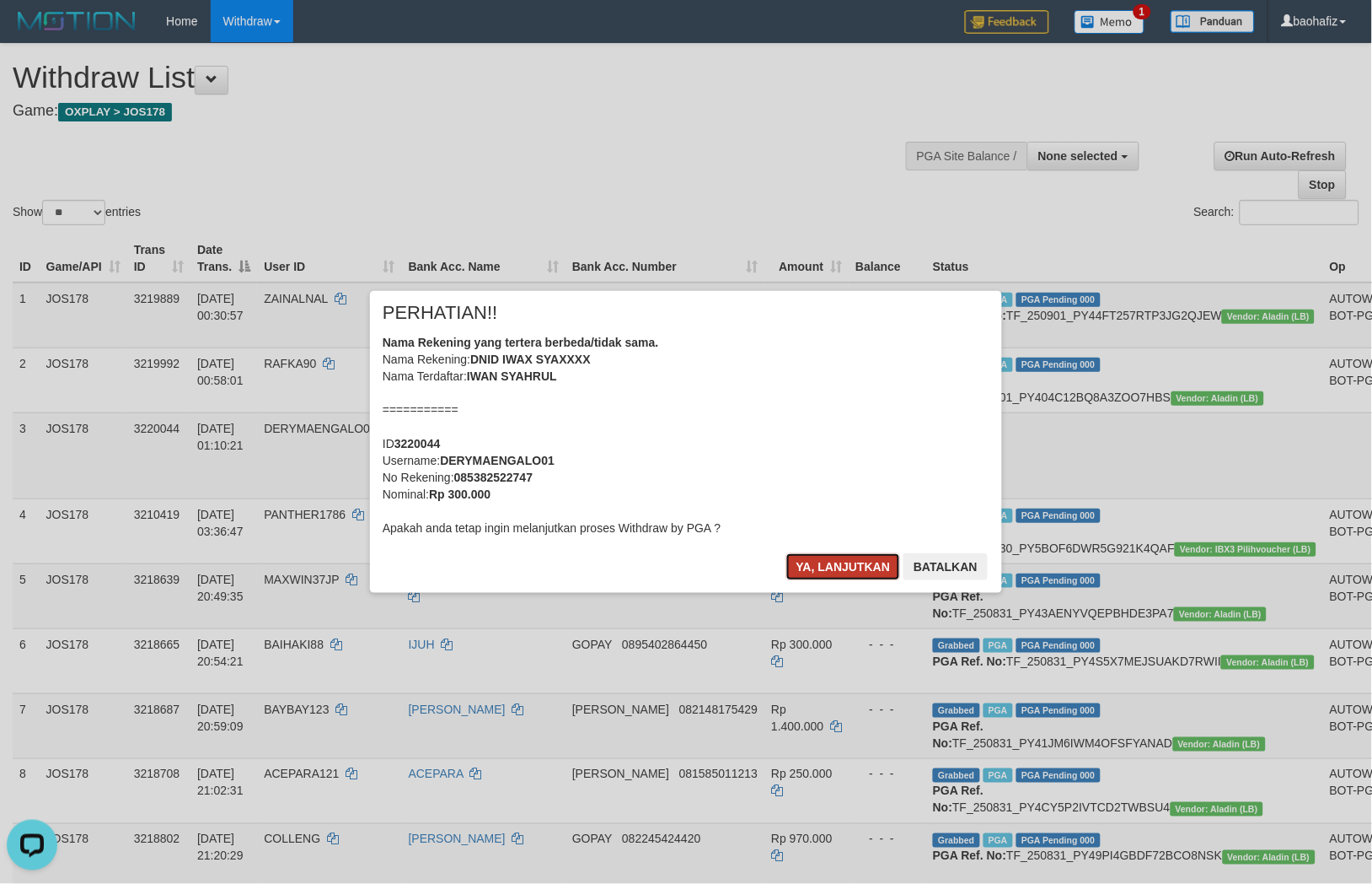
click at [815, 571] on button "Ya, lanjutkan" at bounding box center [844, 567] width 115 height 27
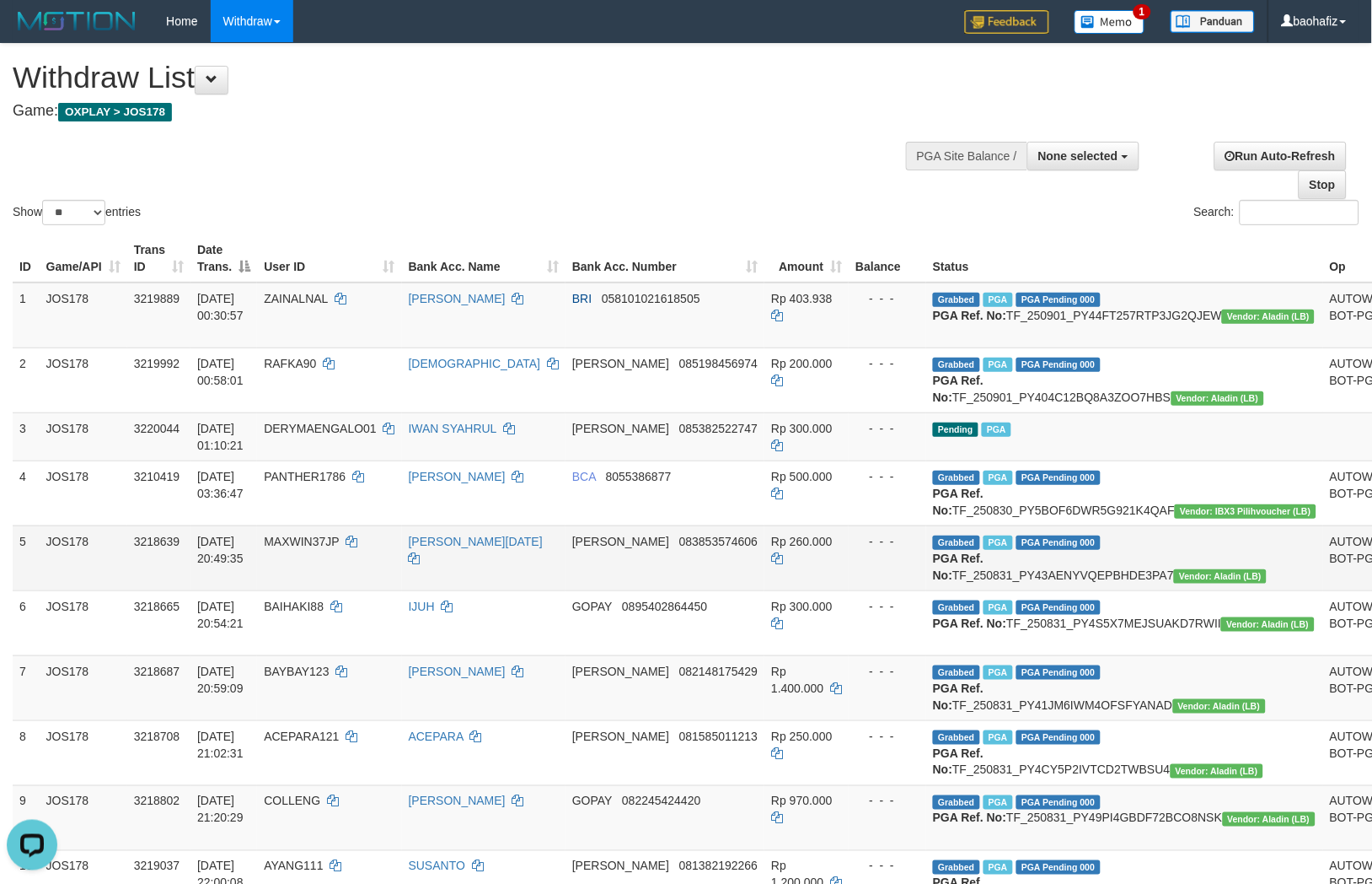
click at [401, 591] on td "MAXWIN37JP" at bounding box center [329, 558] width 144 height 65
drag, startPoint x: 266, startPoint y: 63, endPoint x: 280, endPoint y: 63, distance: 14.0
click at [266, 63] on link "WD Fetch" at bounding box center [277, 57] width 133 height 22
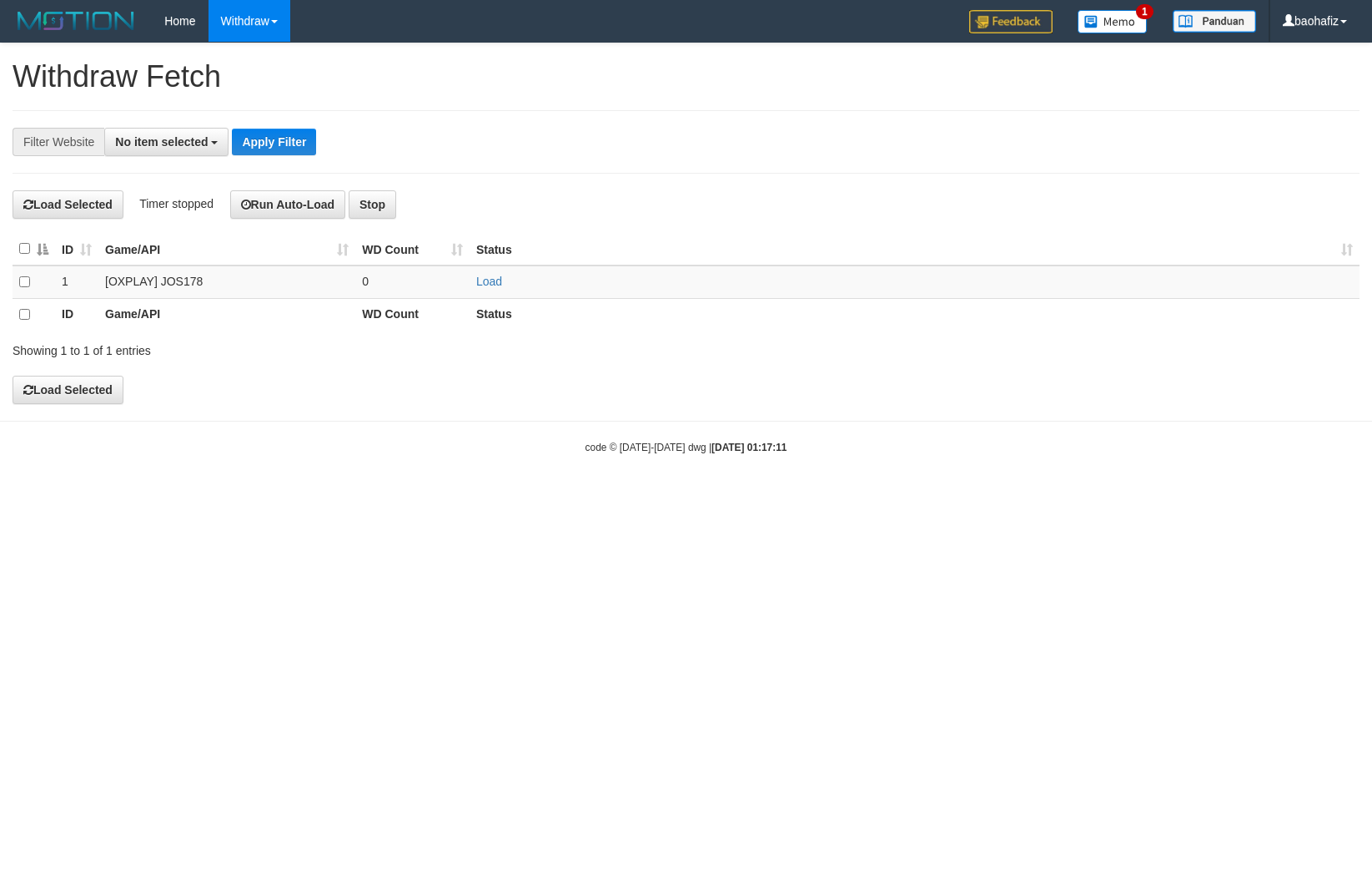
select select
click at [493, 280] on link "Load" at bounding box center [489, 281] width 26 height 13
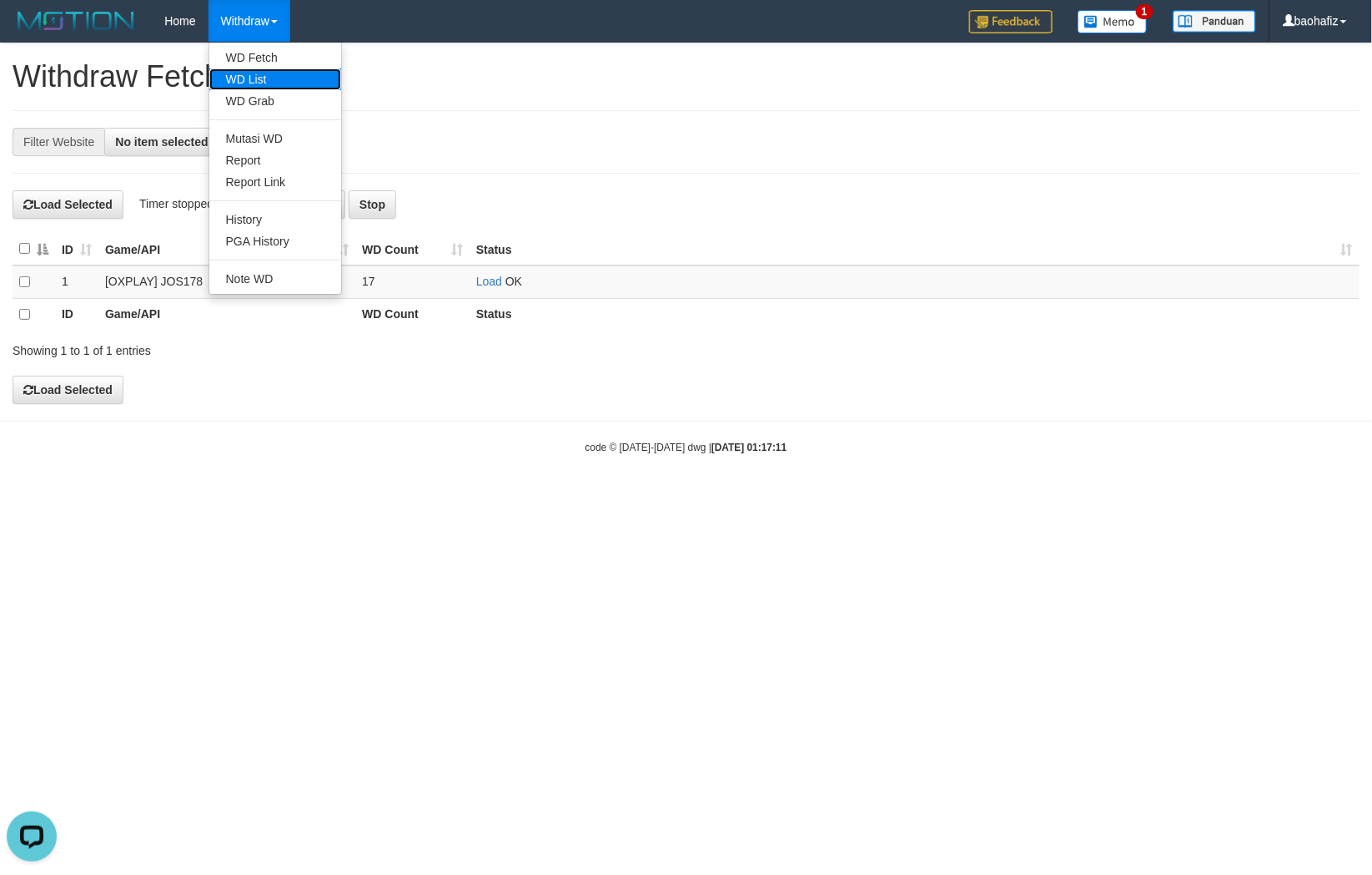
click at [255, 70] on link "WD List" at bounding box center [274, 79] width 131 height 22
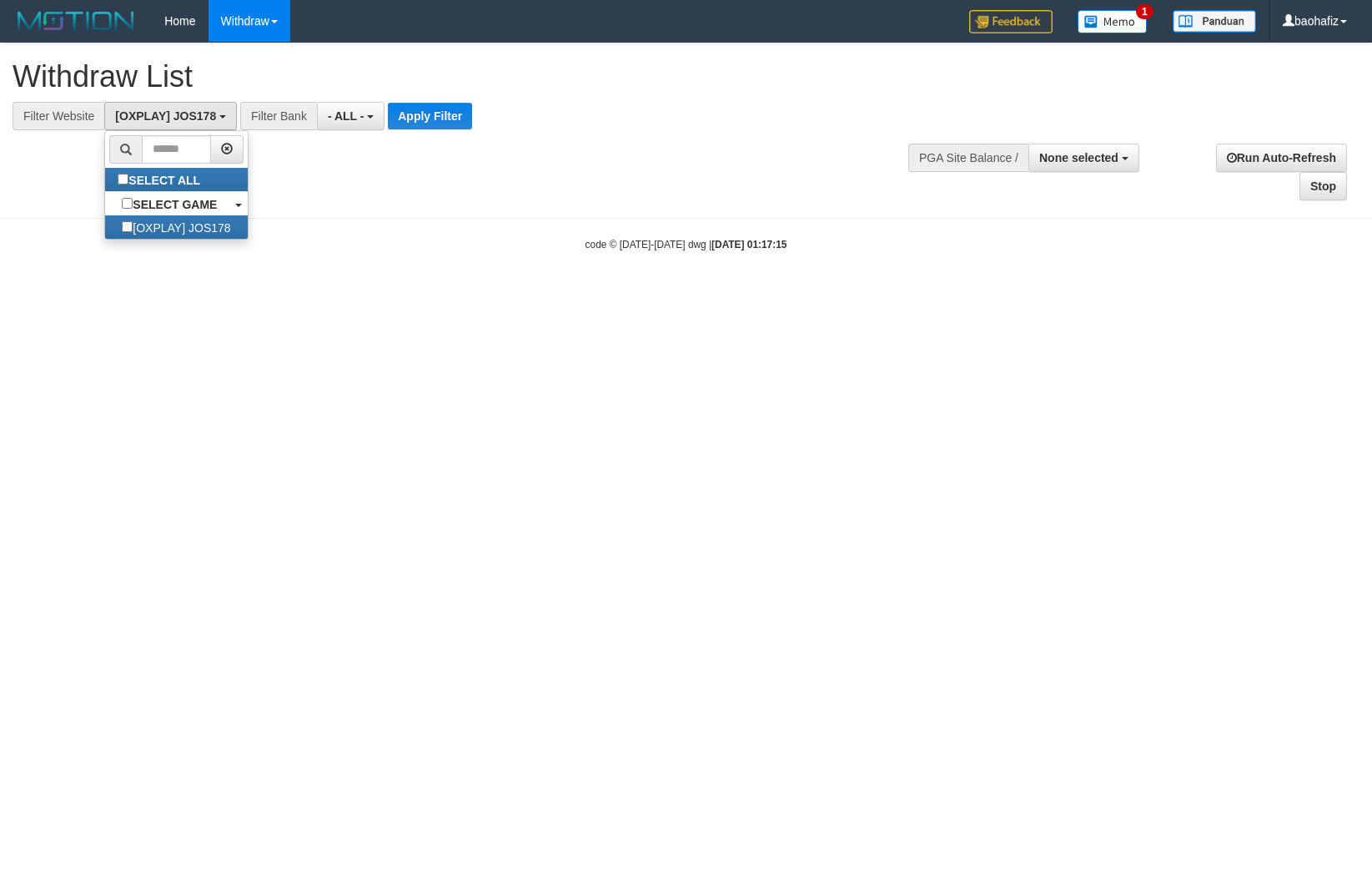
select select
click at [386, 114] on div "**********" at bounding box center [379, 116] width 759 height 28
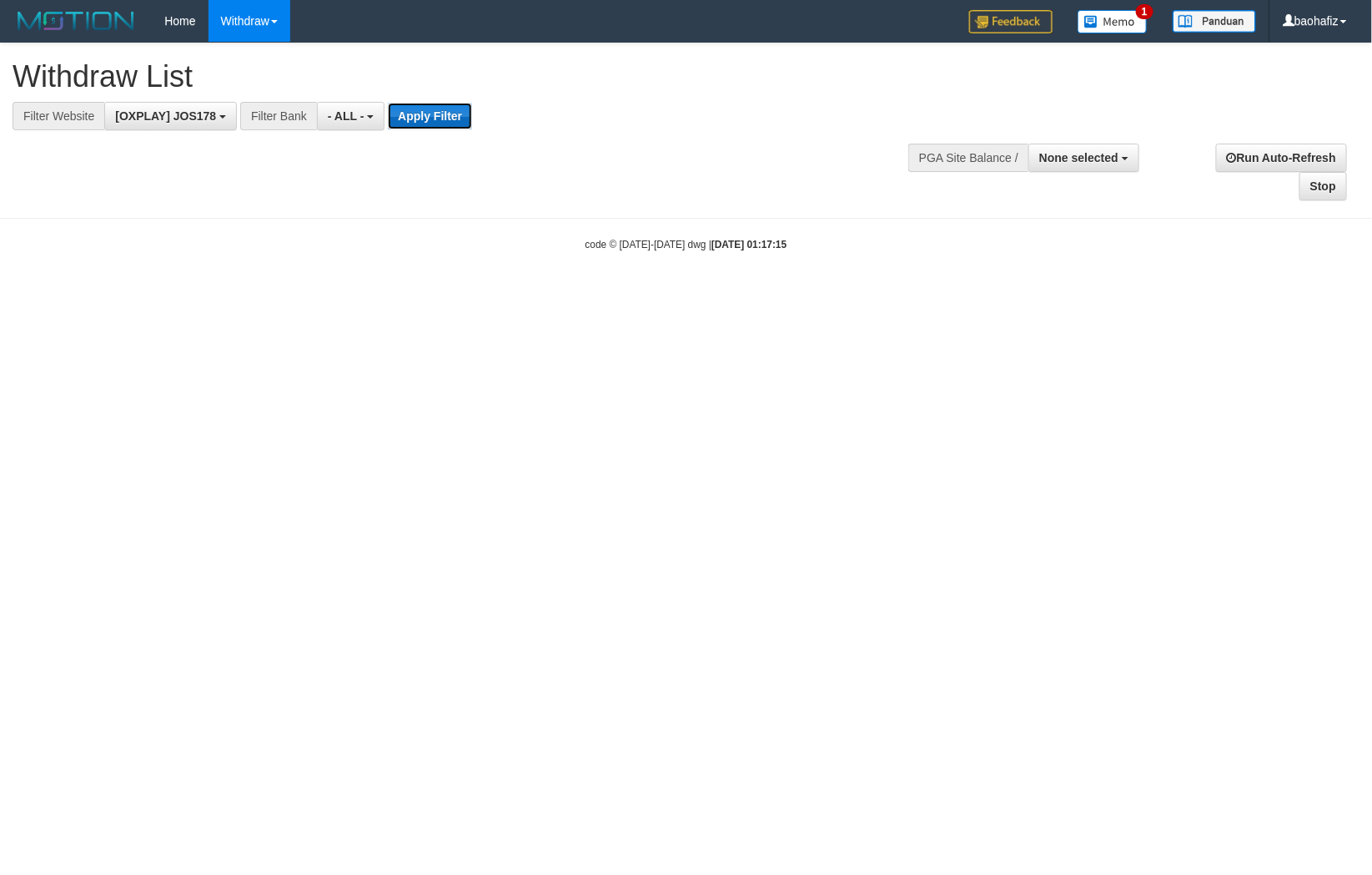
click at [410, 114] on button "Apply Filter" at bounding box center [429, 116] width 84 height 26
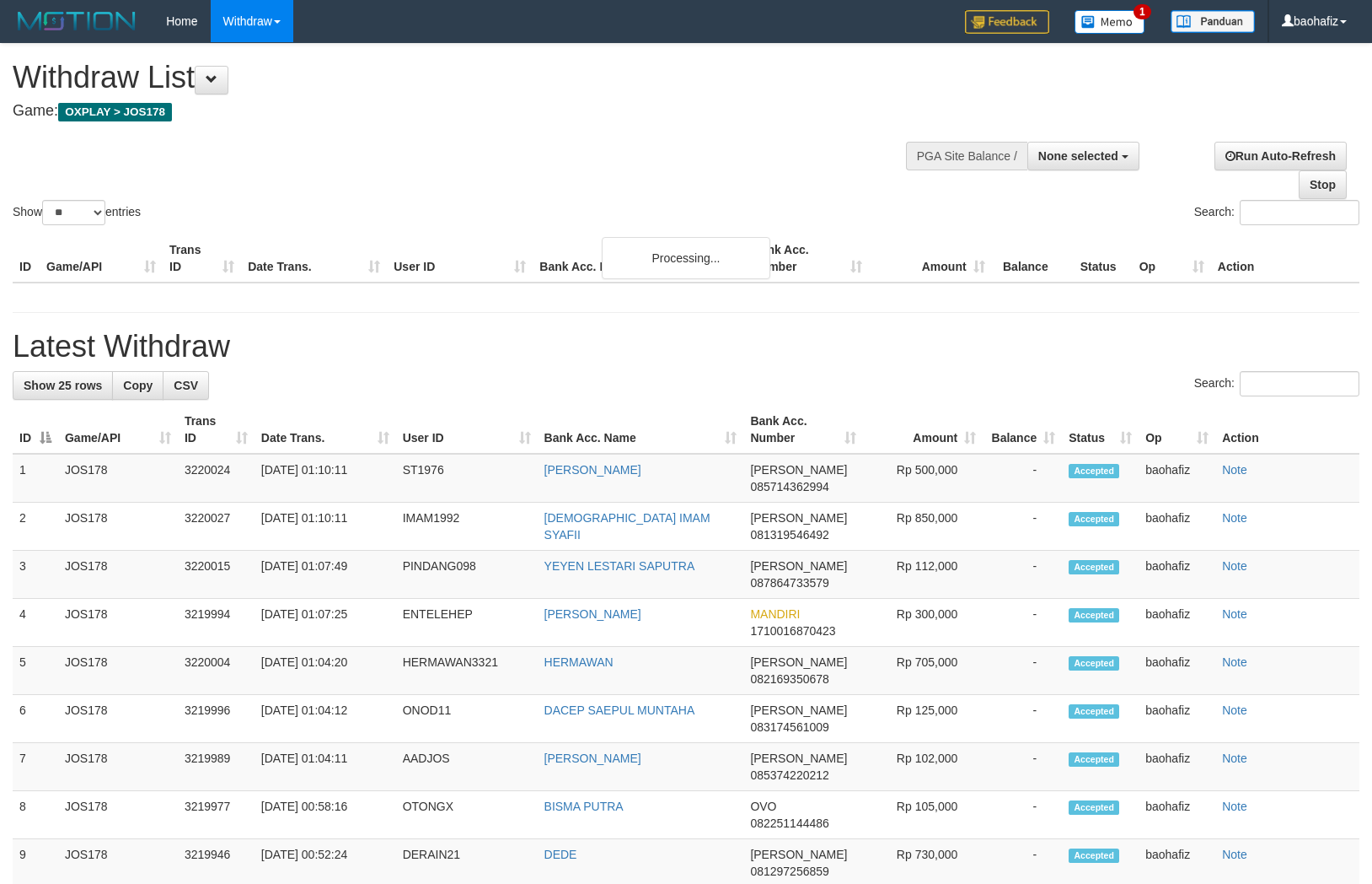
select select
select select "**"
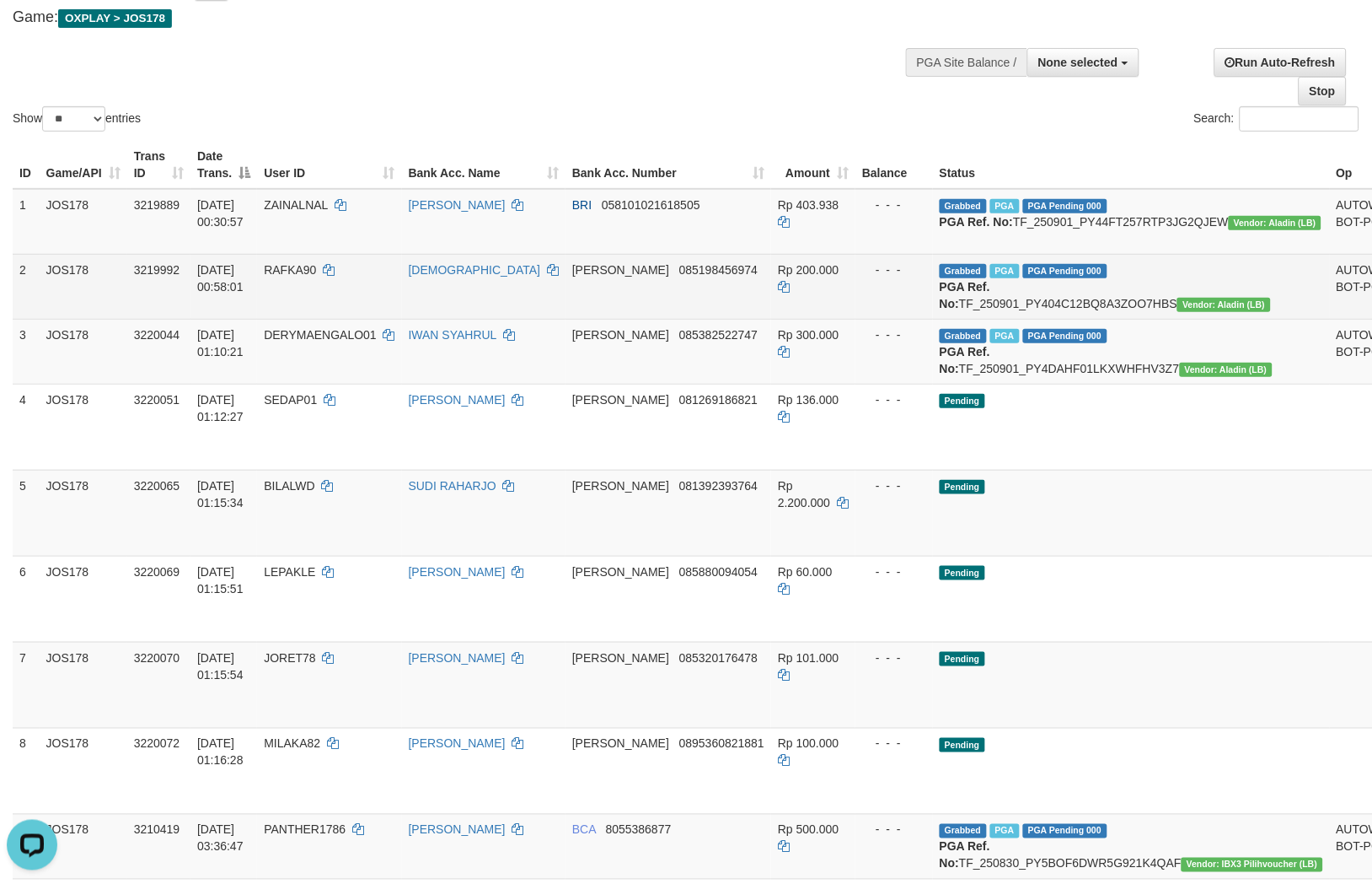
scroll to position [281, 0]
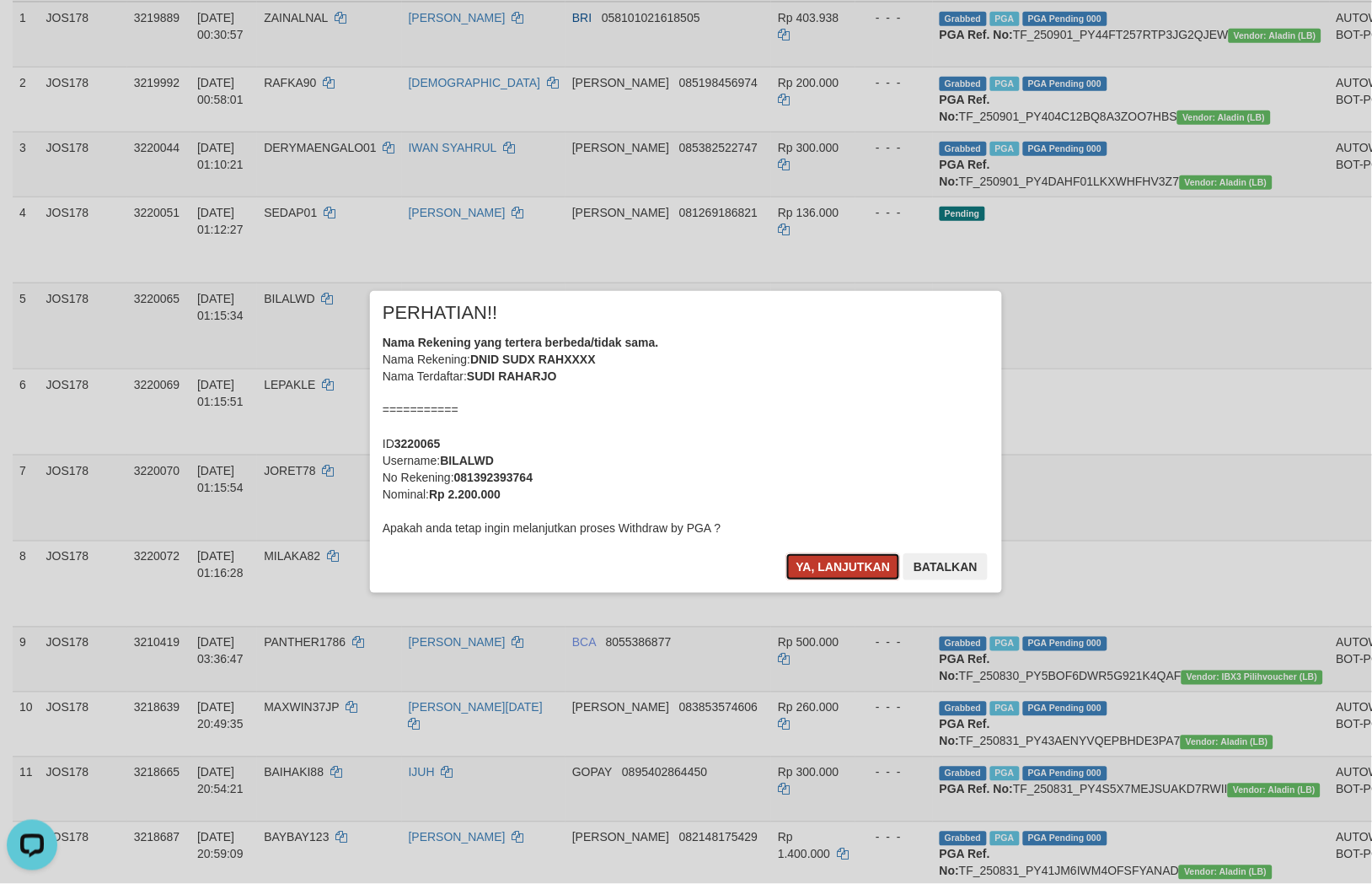
click at [814, 567] on button "Ya, lanjutkan" at bounding box center [844, 567] width 115 height 27
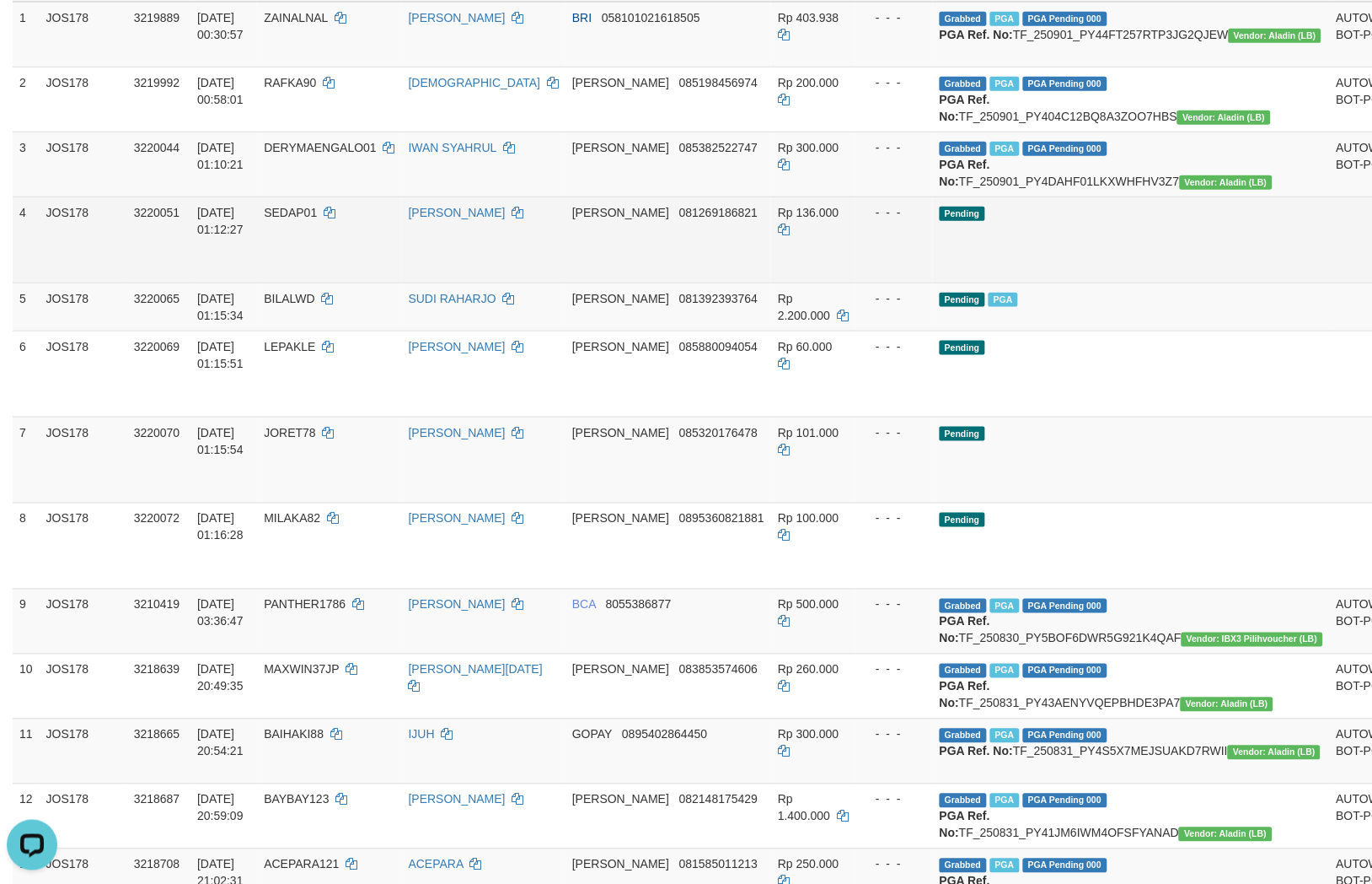
click at [684, 280] on td "DANA 081269186821" at bounding box center [668, 240] width 205 height 86
copy span "081269186821"
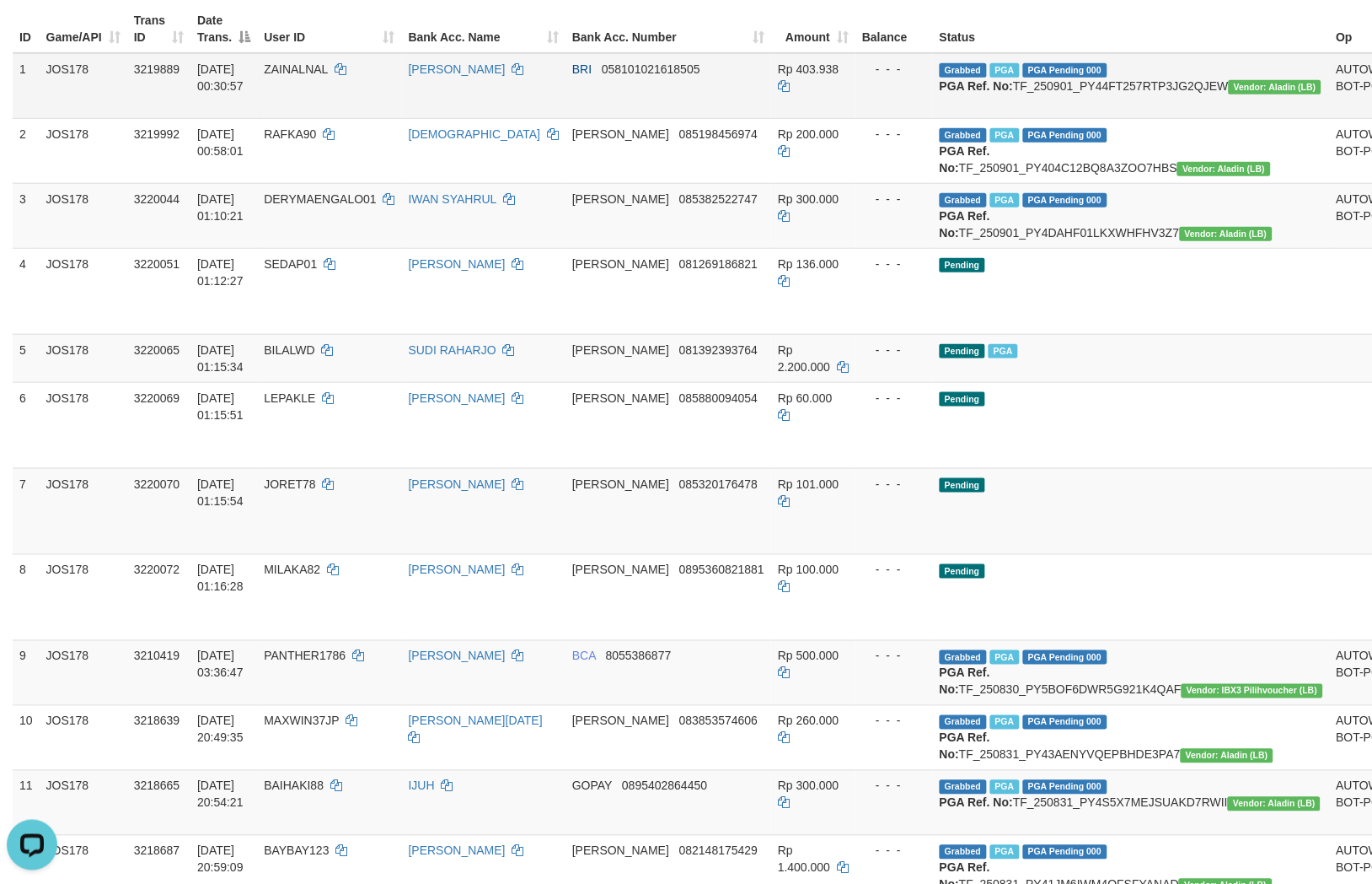
scroll to position [0, 0]
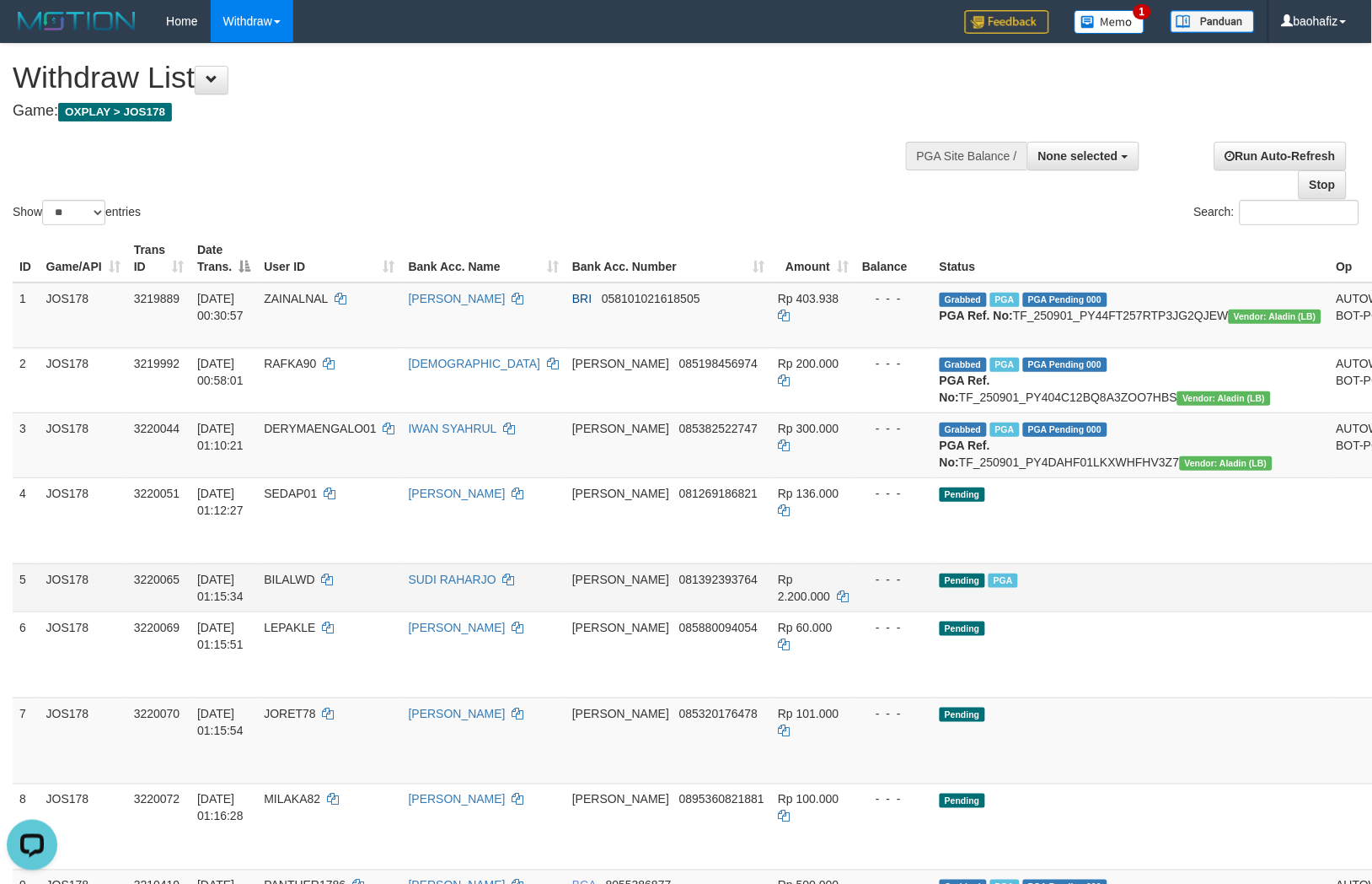
click at [672, 612] on td "DANA 081392393764" at bounding box center [668, 587] width 205 height 48
copy span "081392393764"
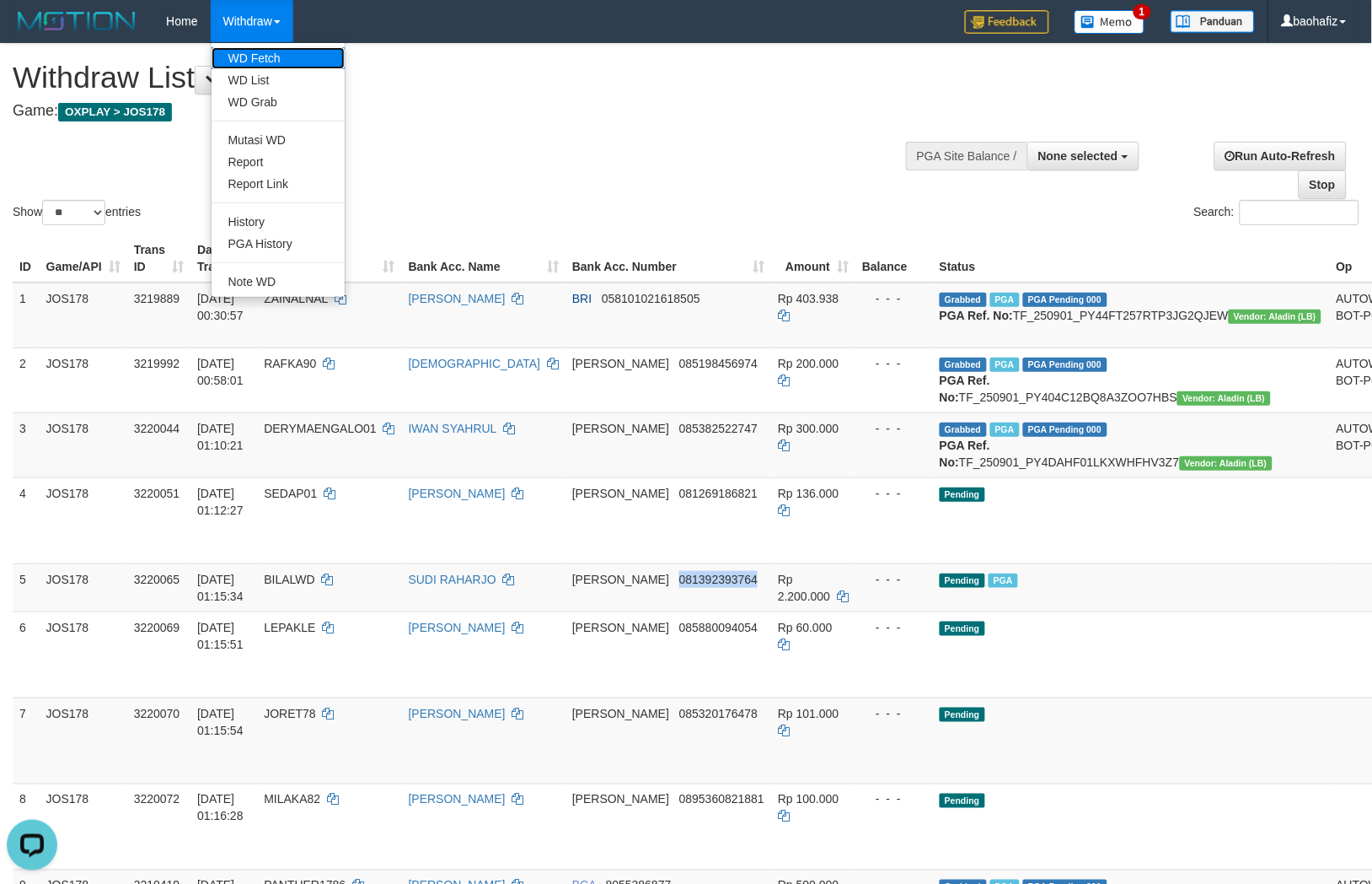
click at [268, 54] on link "WD Fetch" at bounding box center [277, 57] width 133 height 22
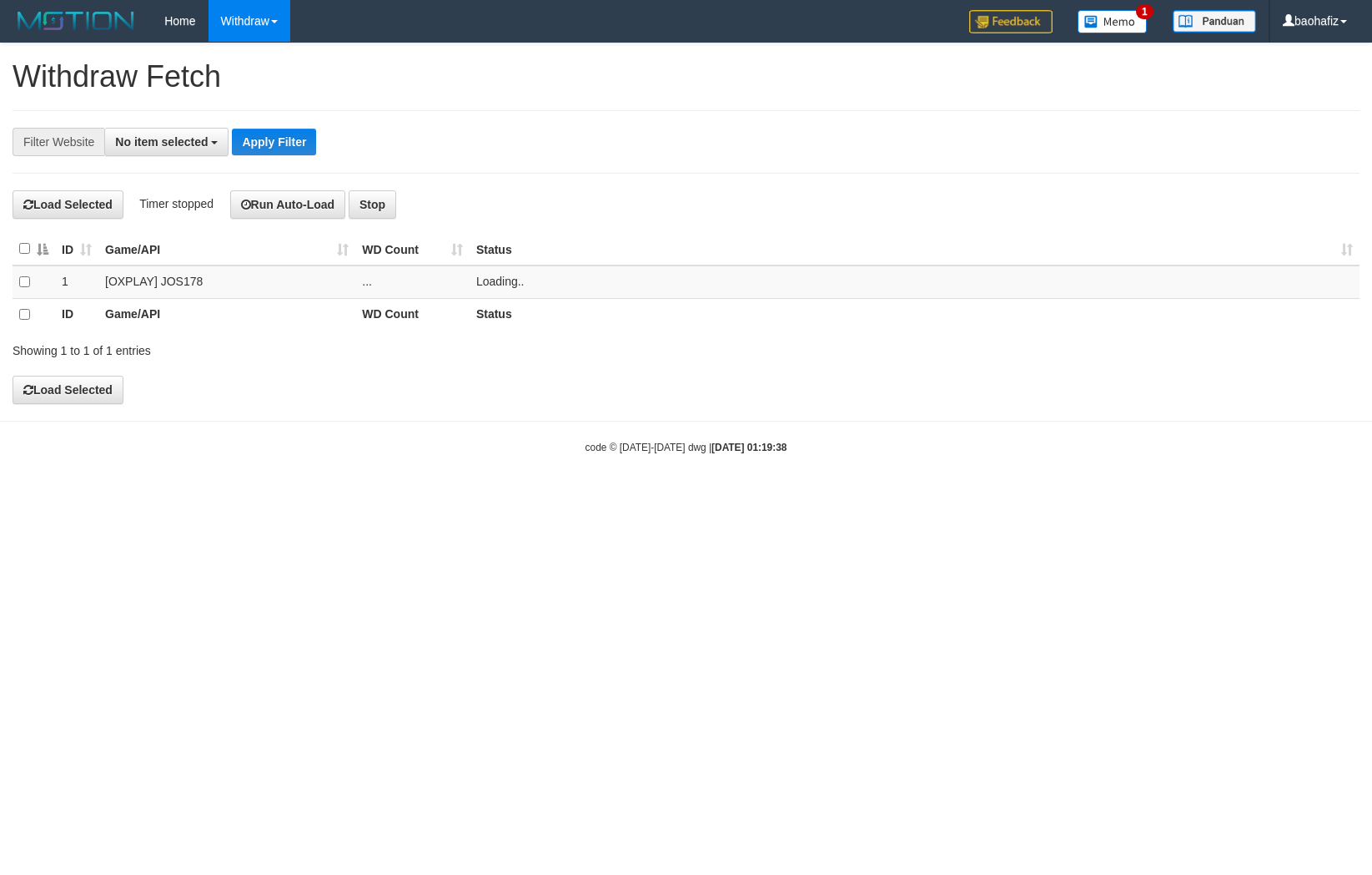
select select
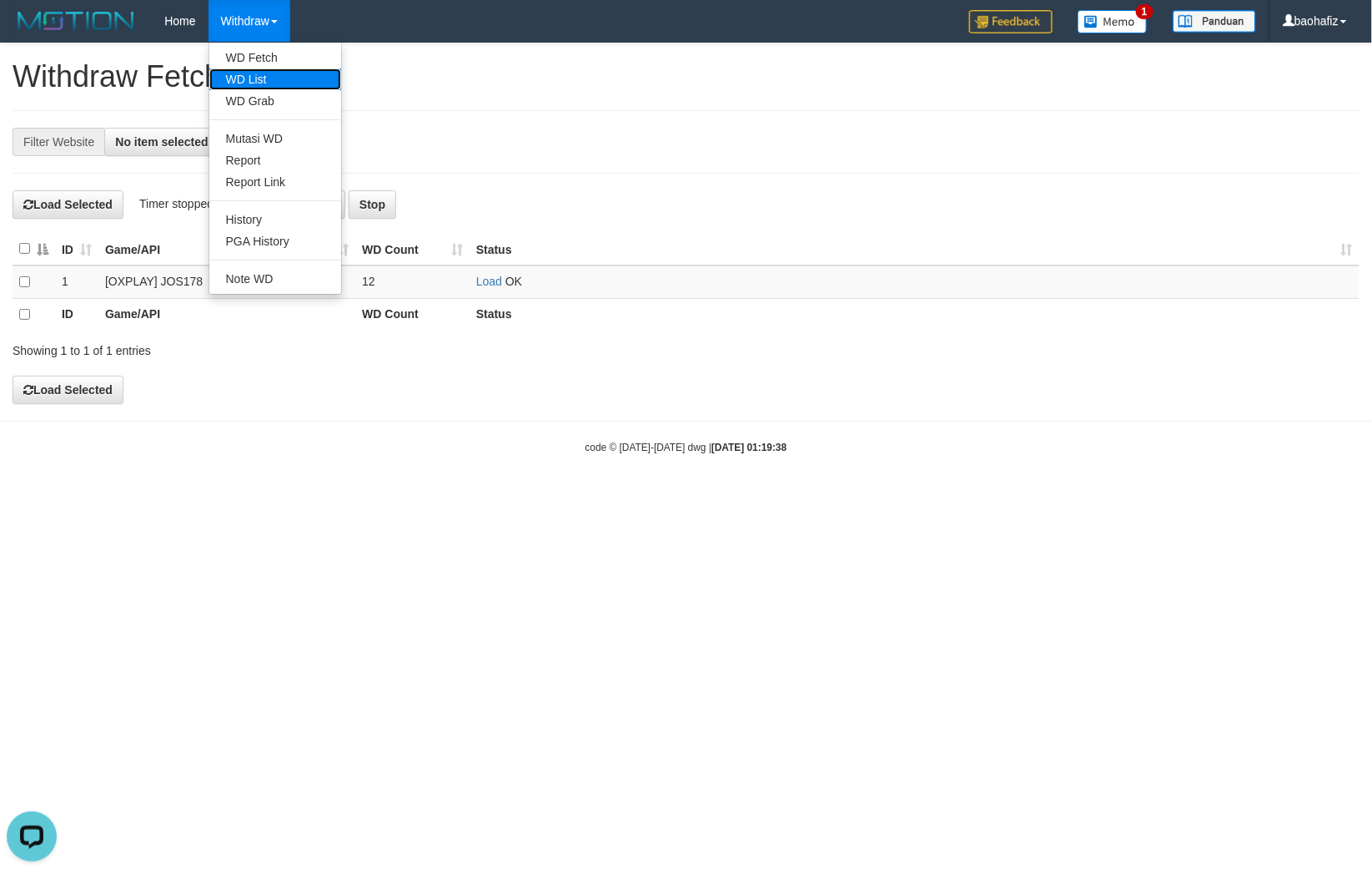
click at [256, 71] on link "WD List" at bounding box center [274, 79] width 131 height 22
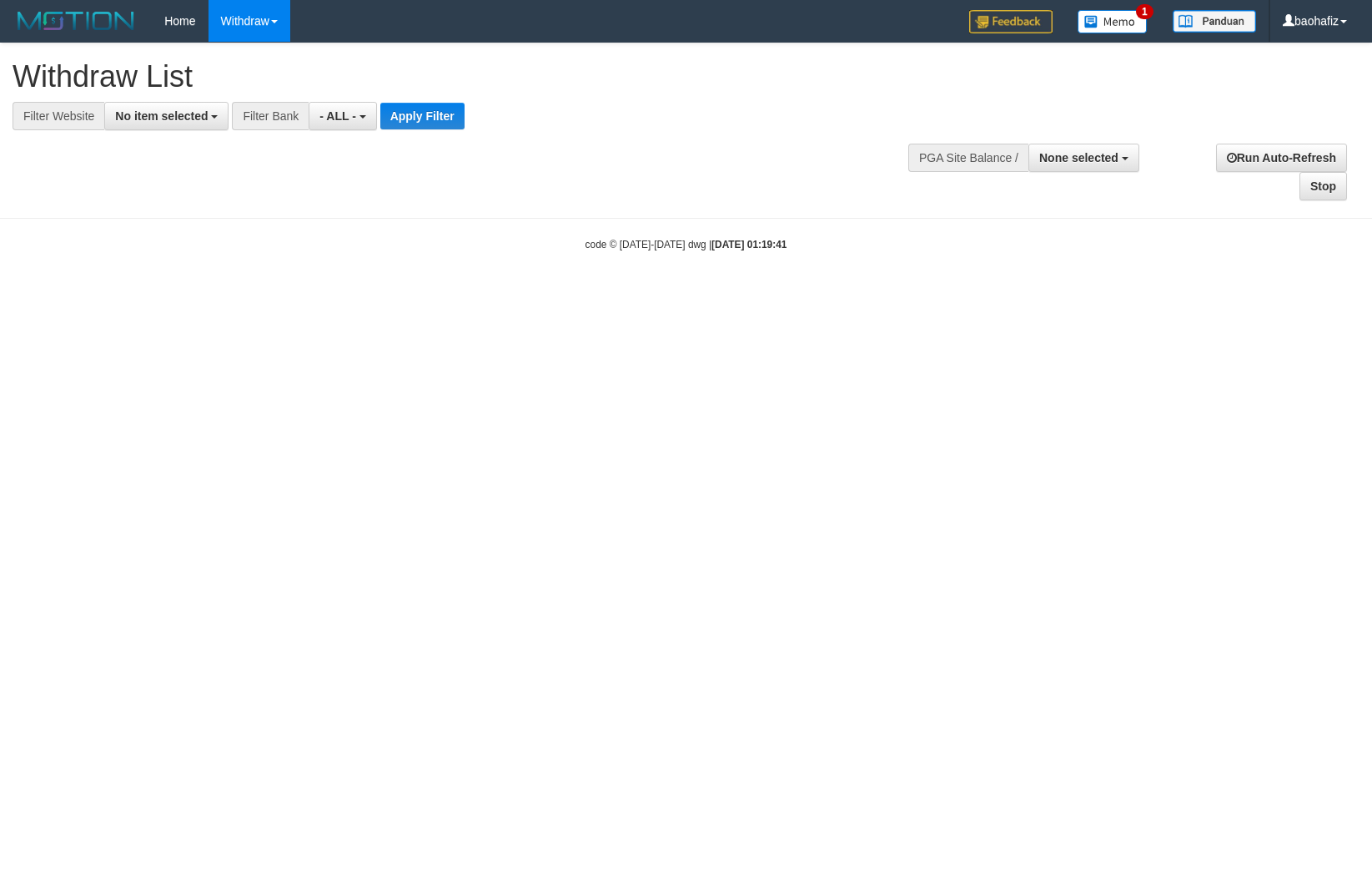
select select
click at [172, 102] on button "No item selected" at bounding box center [165, 116] width 124 height 28
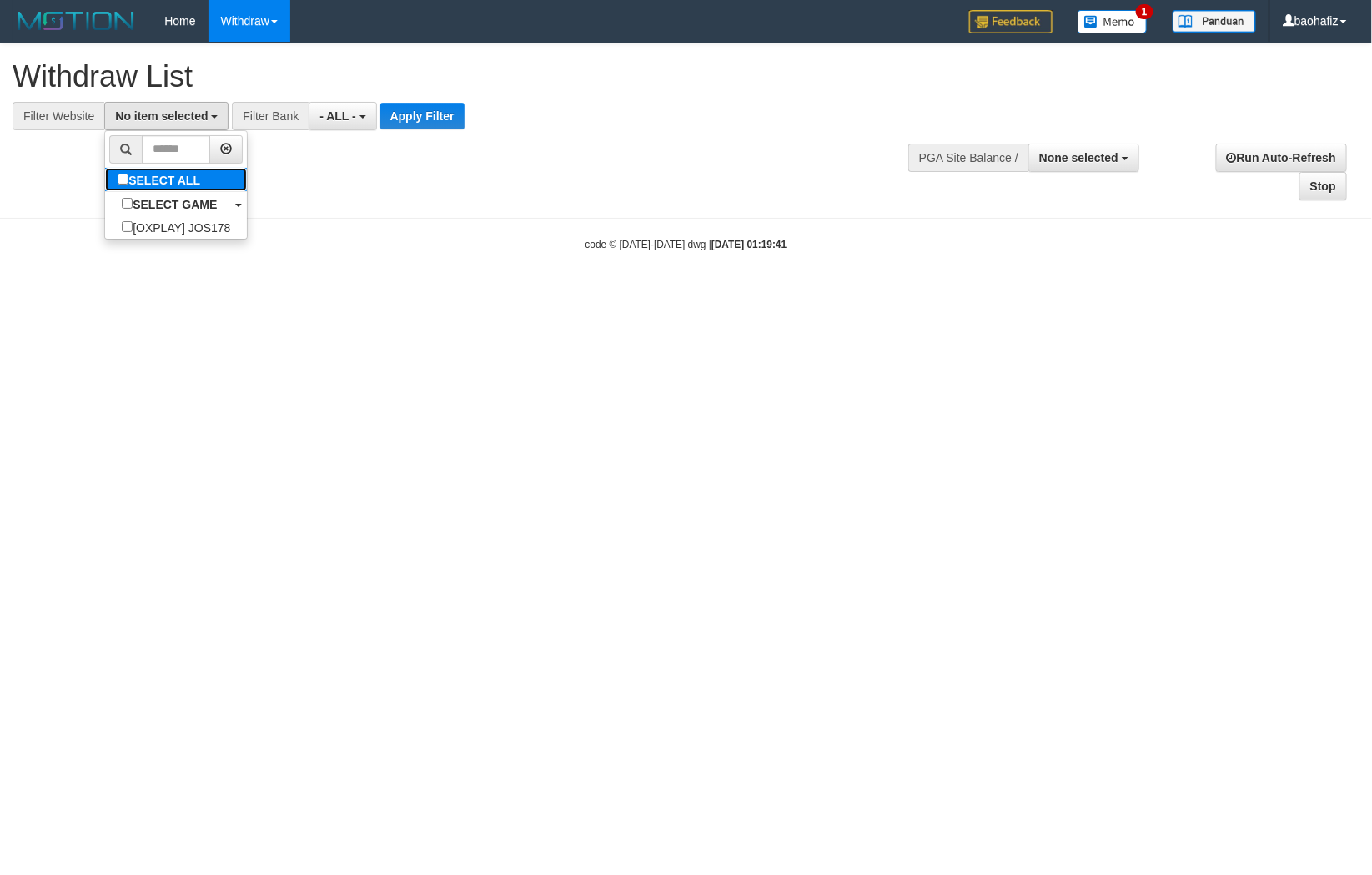
click at [143, 188] on label "SELECT ALL" at bounding box center [161, 179] width 112 height 24
select select "****"
click at [388, 114] on button "Apply Filter" at bounding box center [429, 116] width 84 height 26
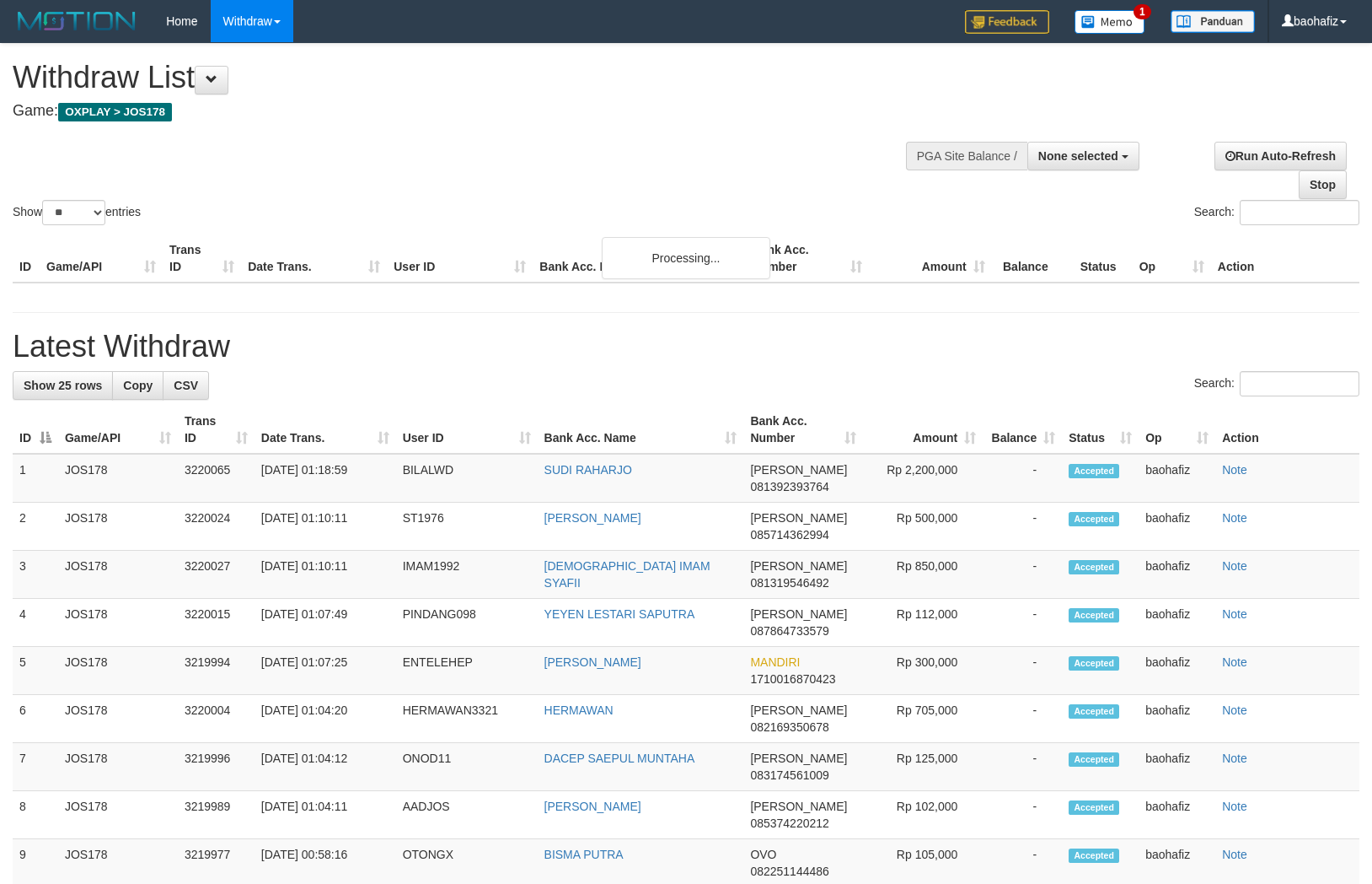
select select
select select "**"
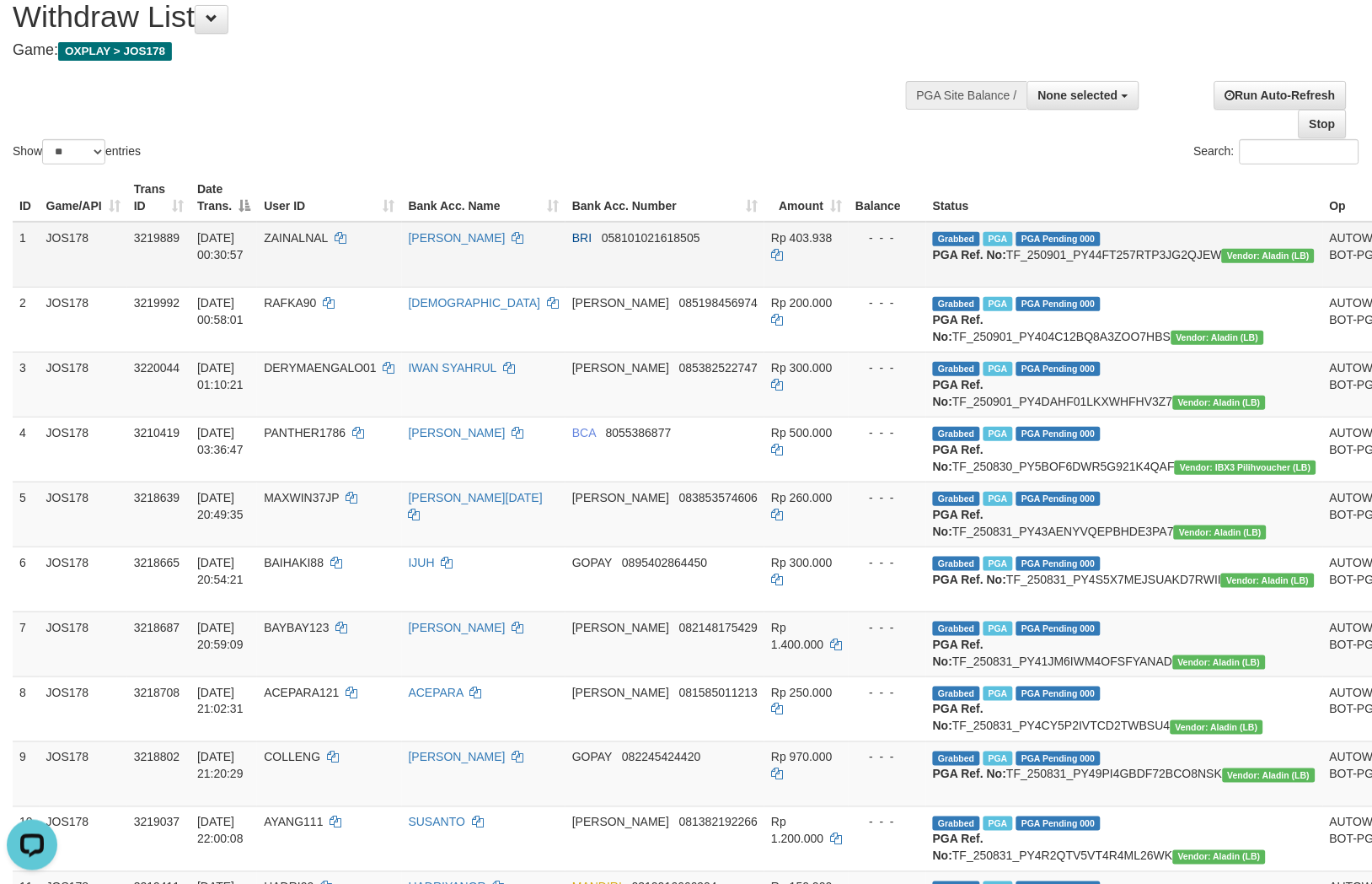
scroll to position [94, 0]
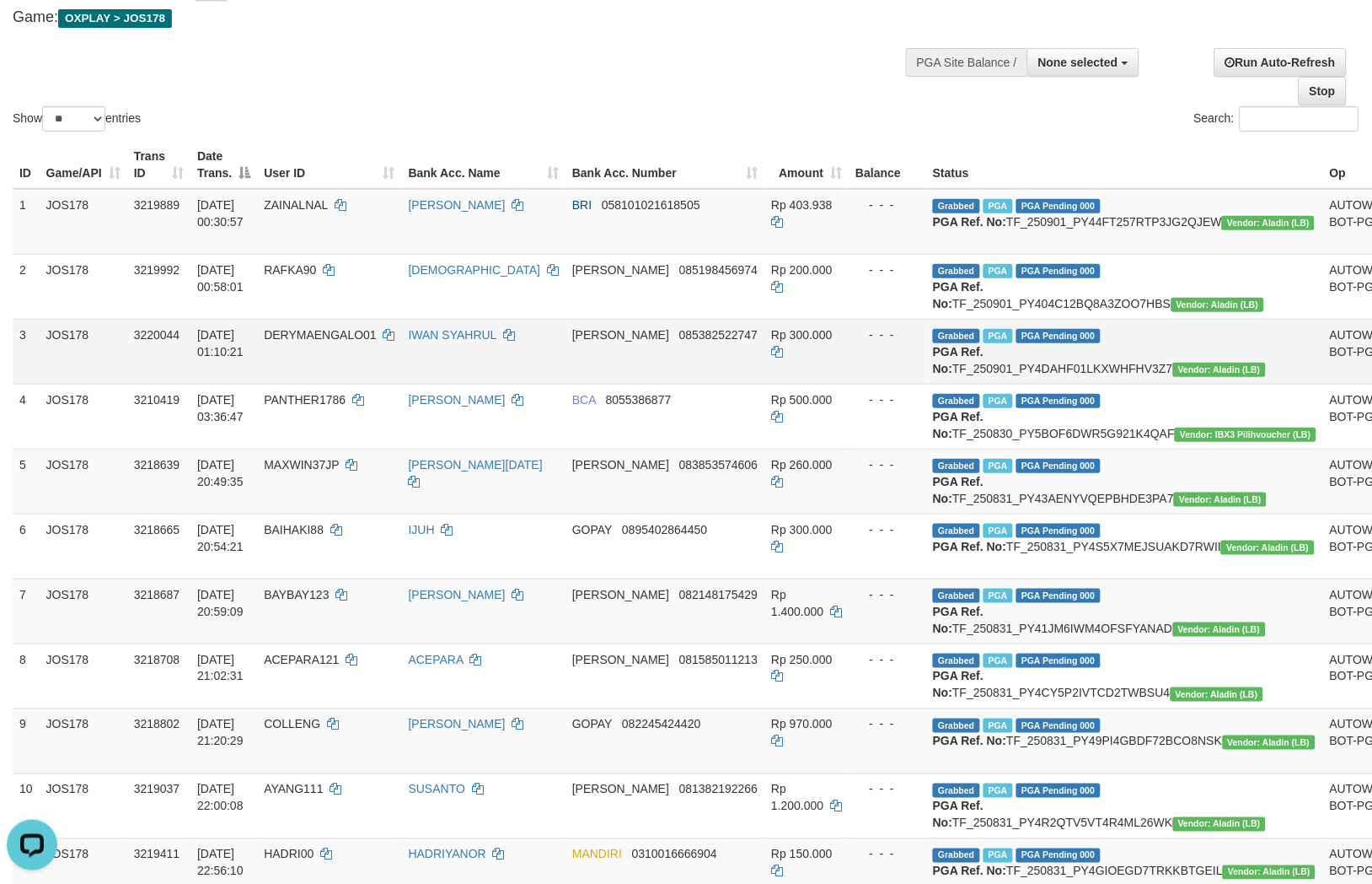
click at [677, 383] on td "[PERSON_NAME] 085382522747" at bounding box center [665, 352] width 199 height 65
copy span "085382522747"
click at [677, 383] on td "[PERSON_NAME] 085382522747" at bounding box center [665, 352] width 199 height 65
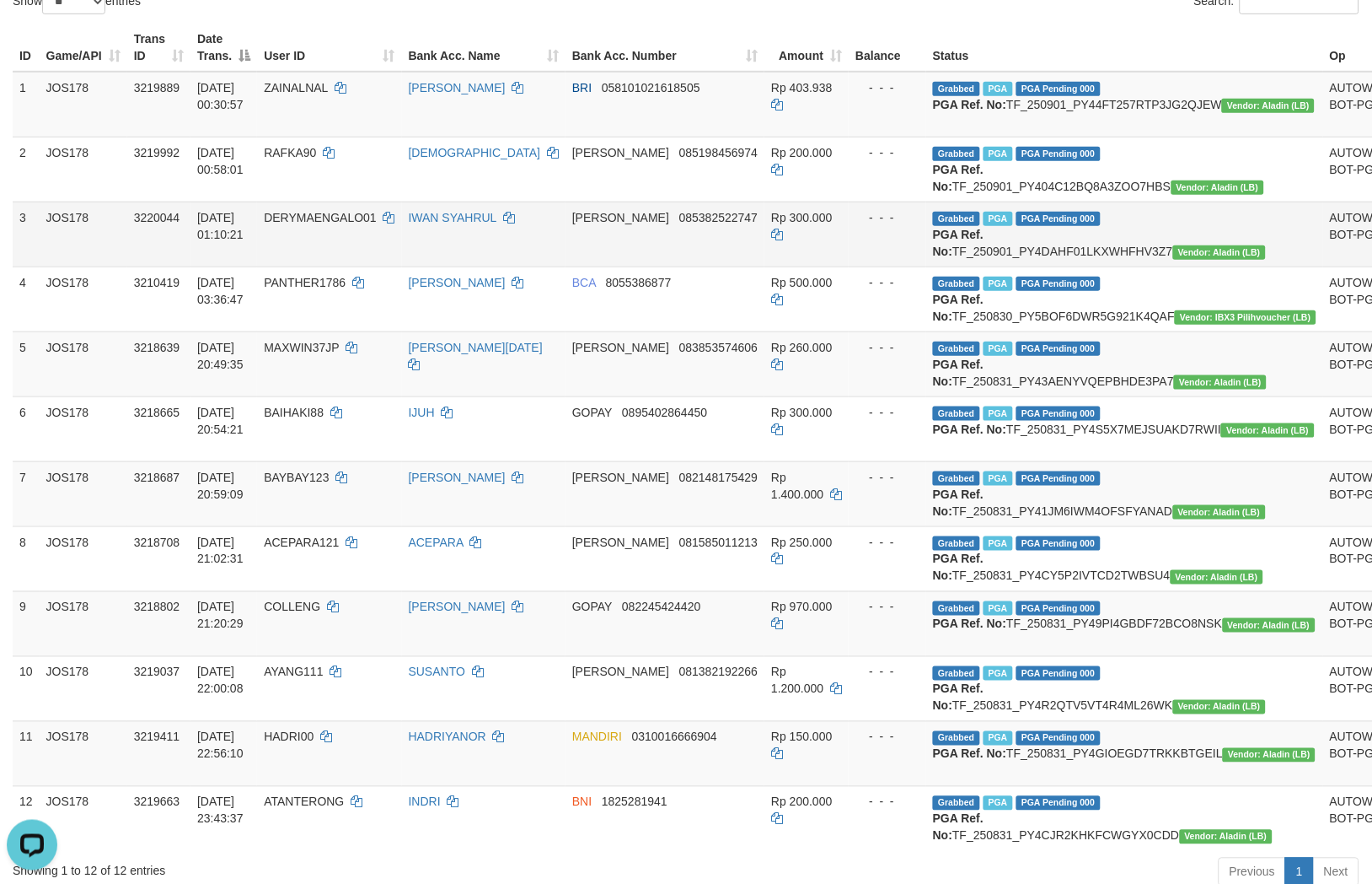
scroll to position [0, 0]
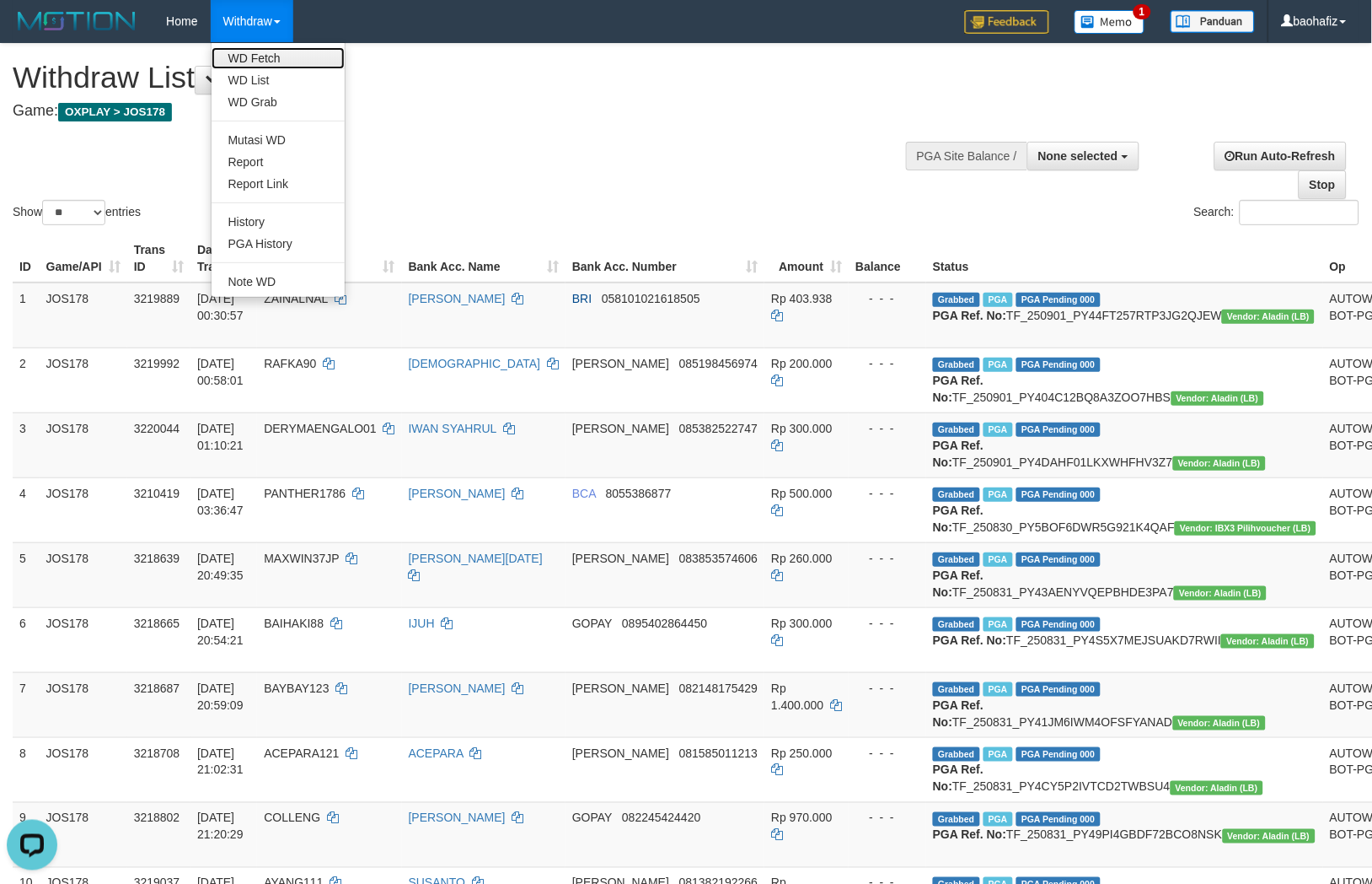
click at [257, 54] on link "WD Fetch" at bounding box center [277, 57] width 133 height 22
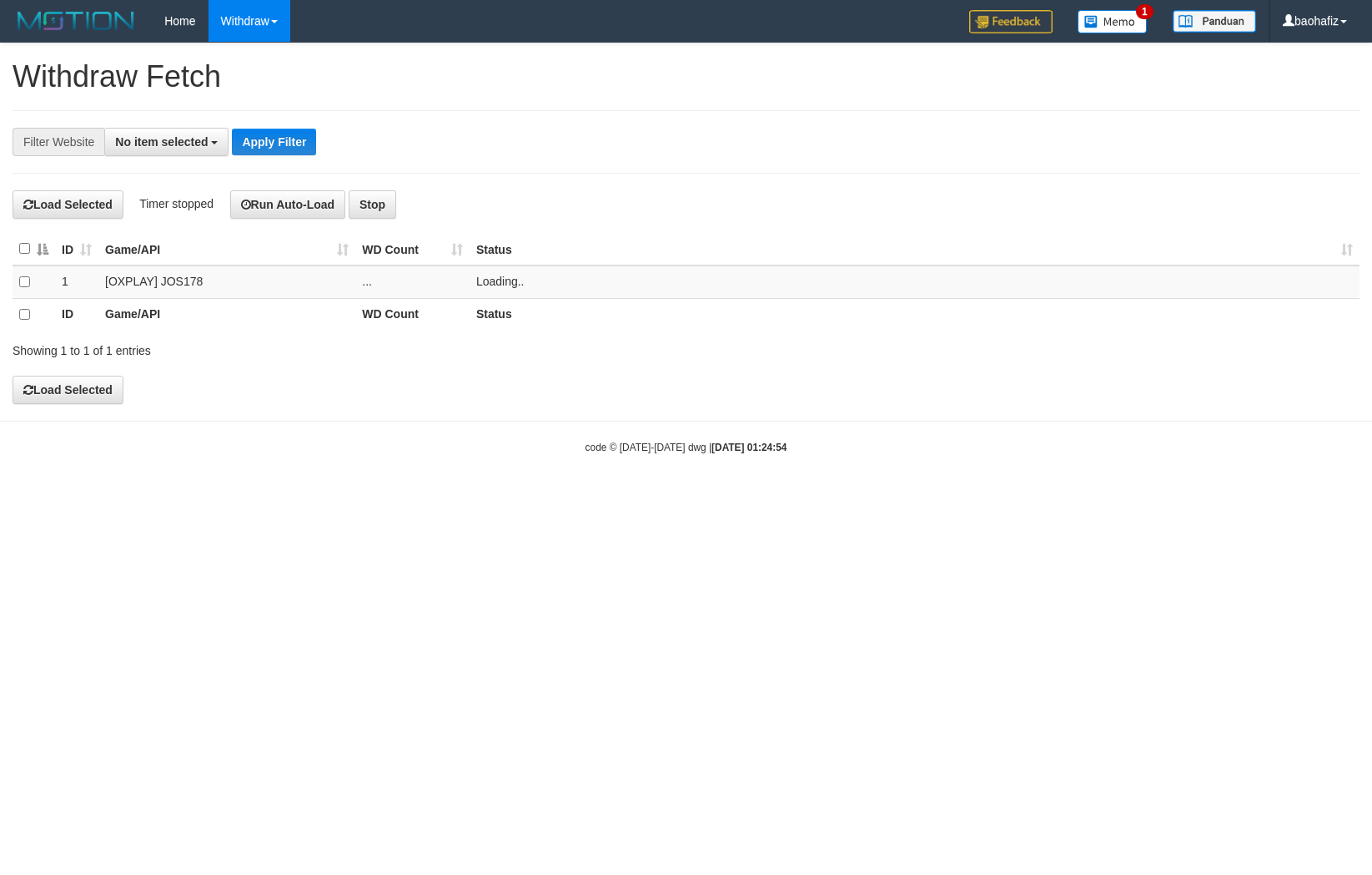
select select
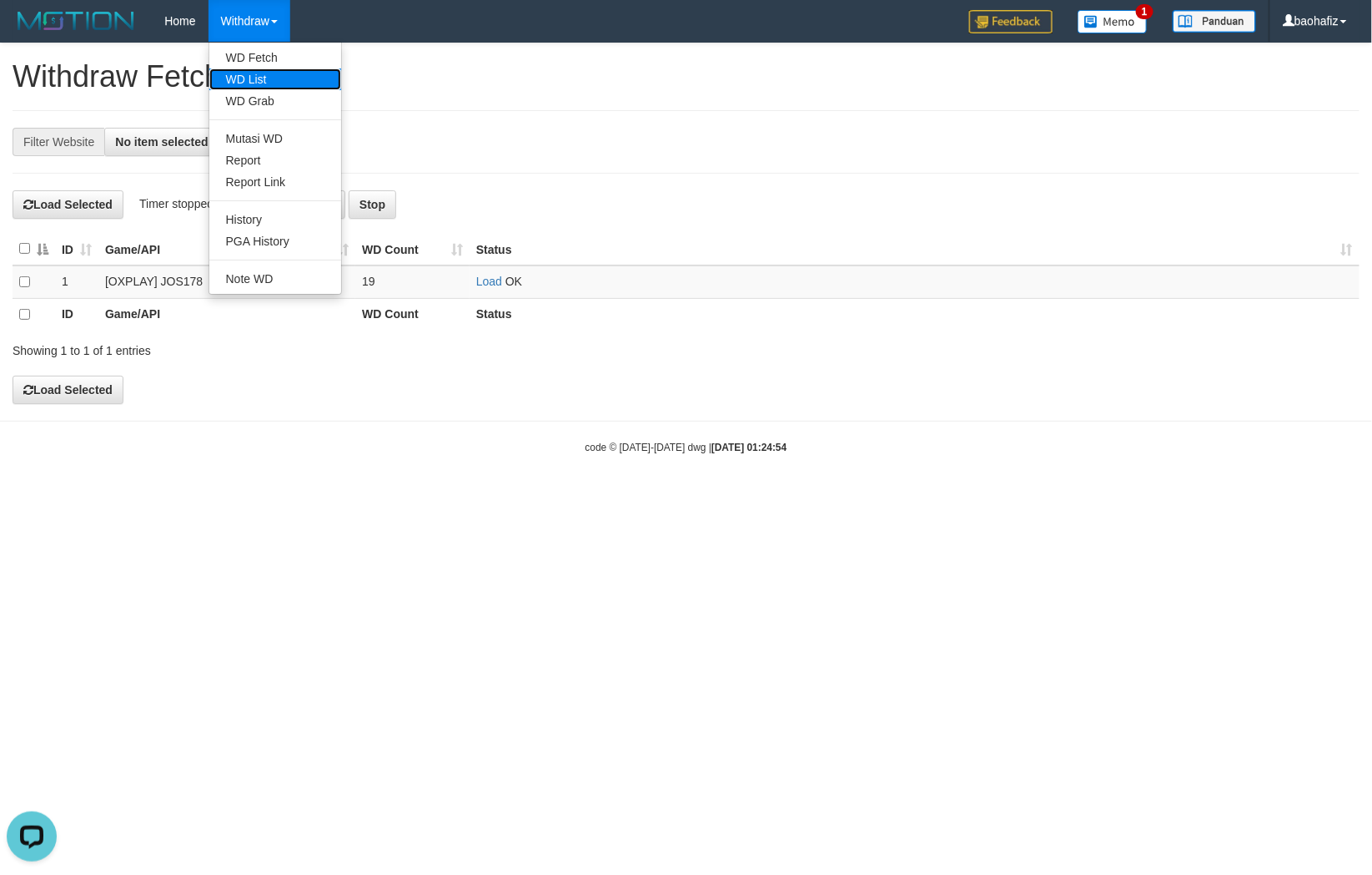
click at [263, 74] on link "WD List" at bounding box center [274, 79] width 131 height 22
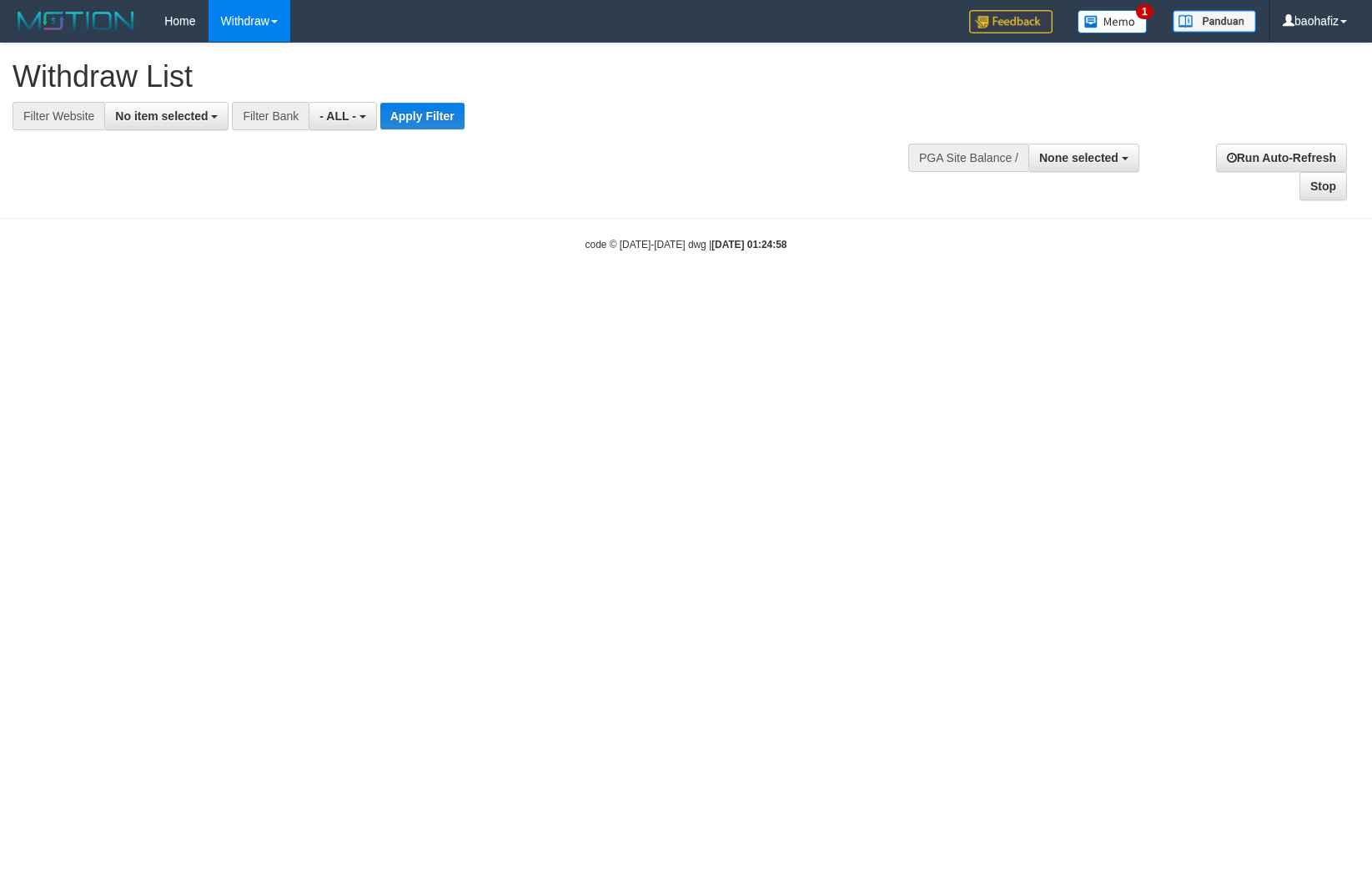
select select
click at [162, 117] on span "No item selected" at bounding box center [162, 116] width 93 height 13
select select "****"
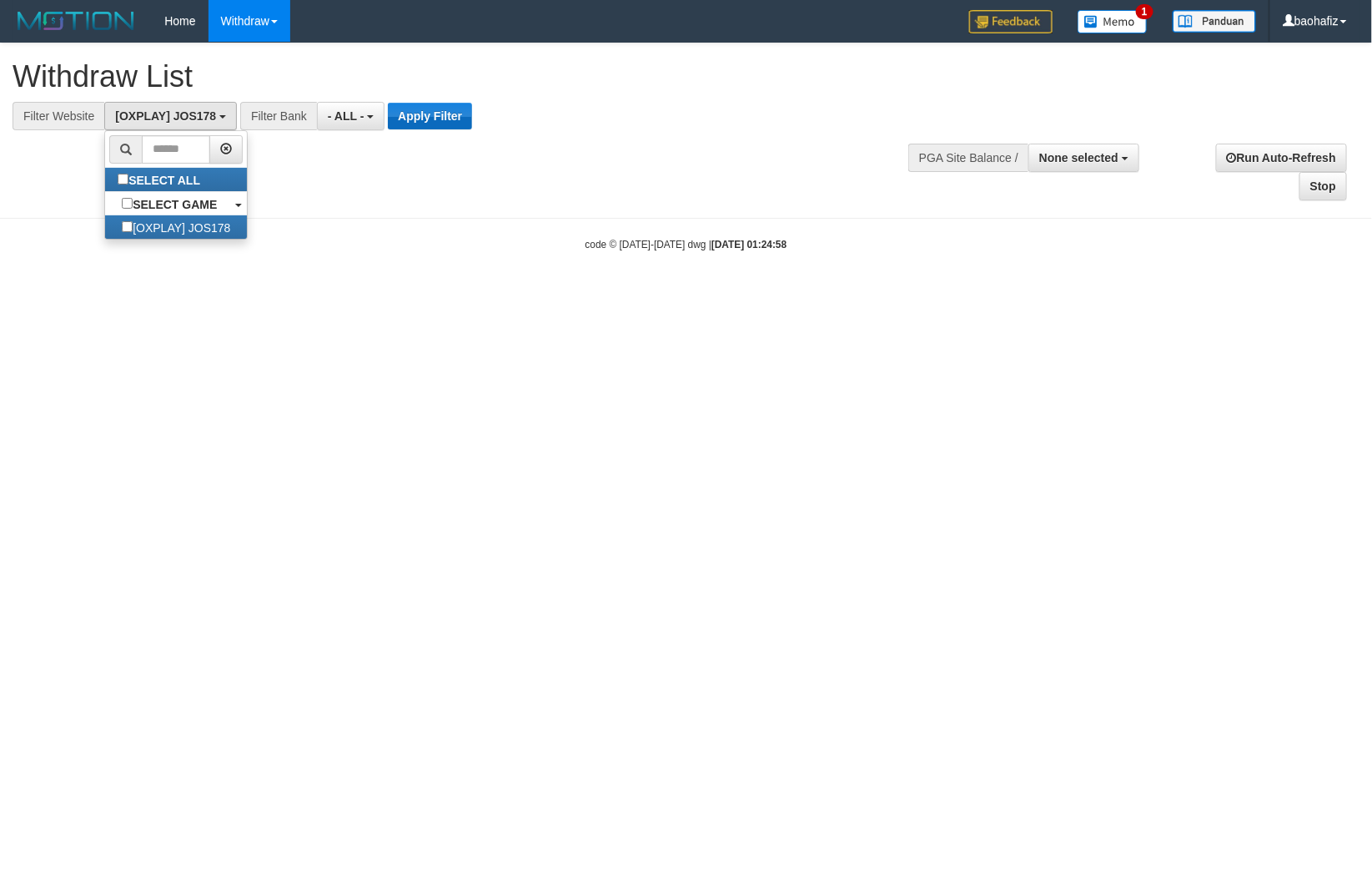
scroll to position [14, 0]
click at [459, 115] on button "Apply Filter" at bounding box center [429, 116] width 84 height 26
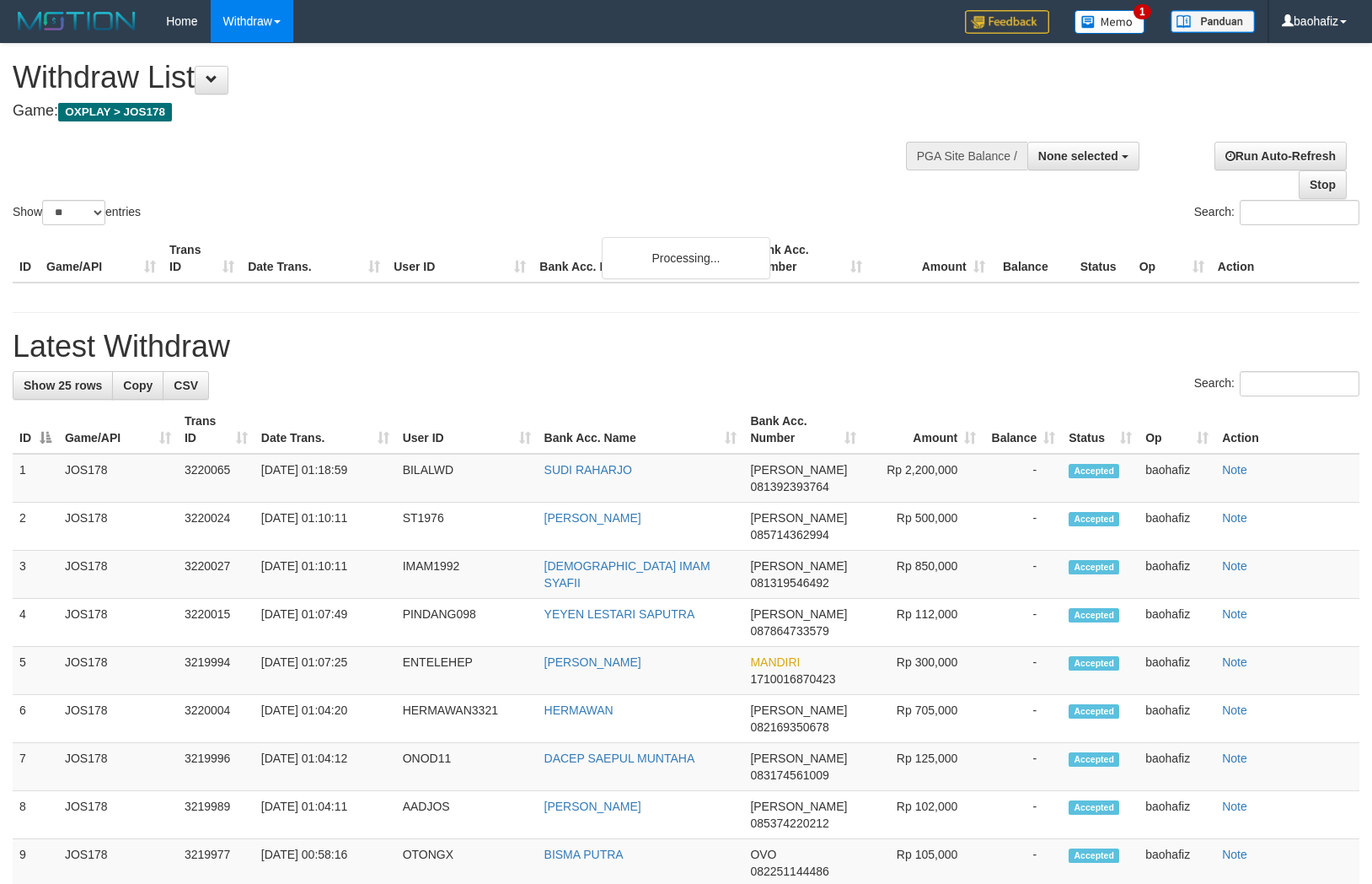
select select
select select "**"
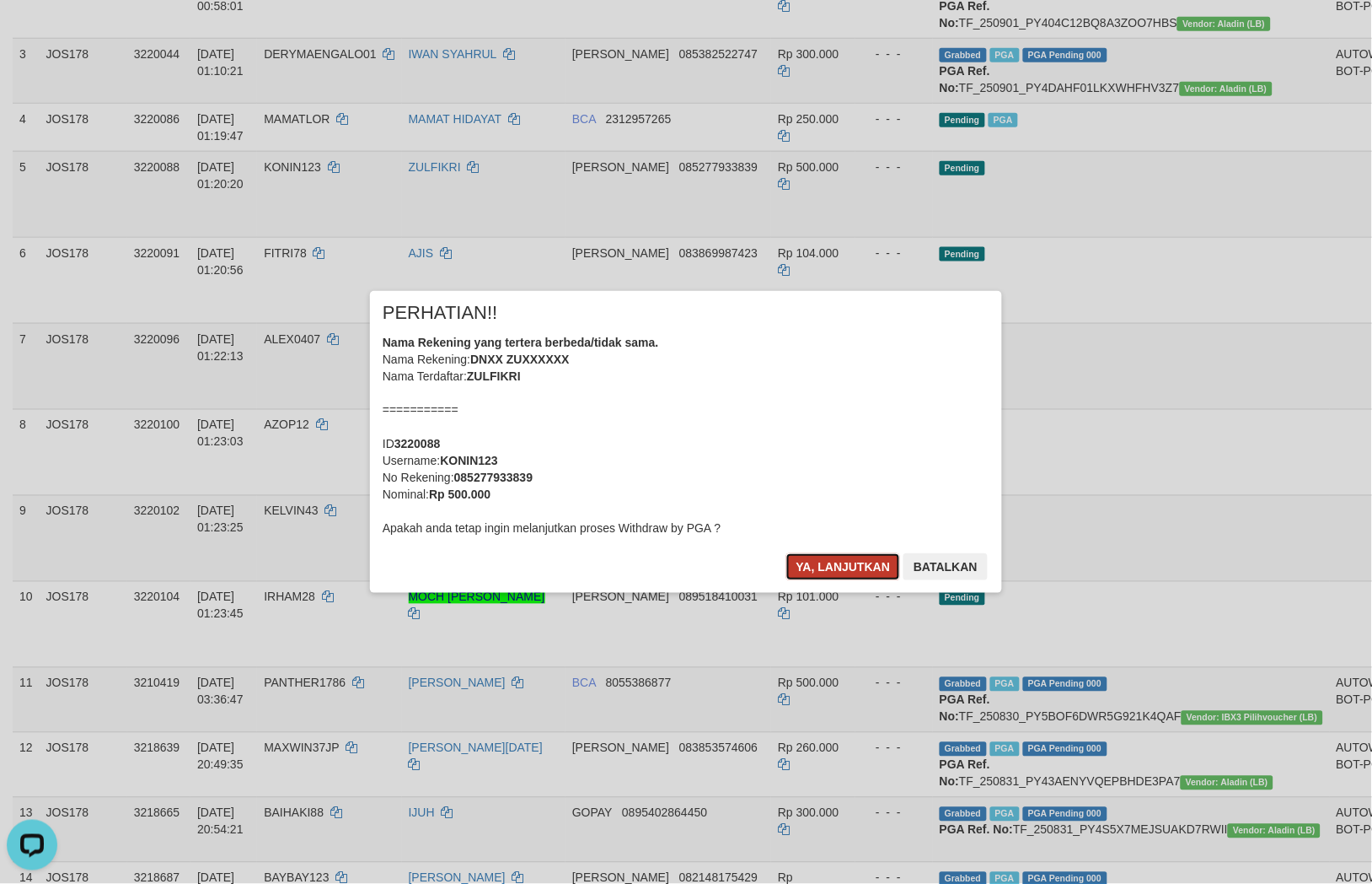
click at [834, 563] on button "Ya, lanjutkan" at bounding box center [844, 567] width 115 height 27
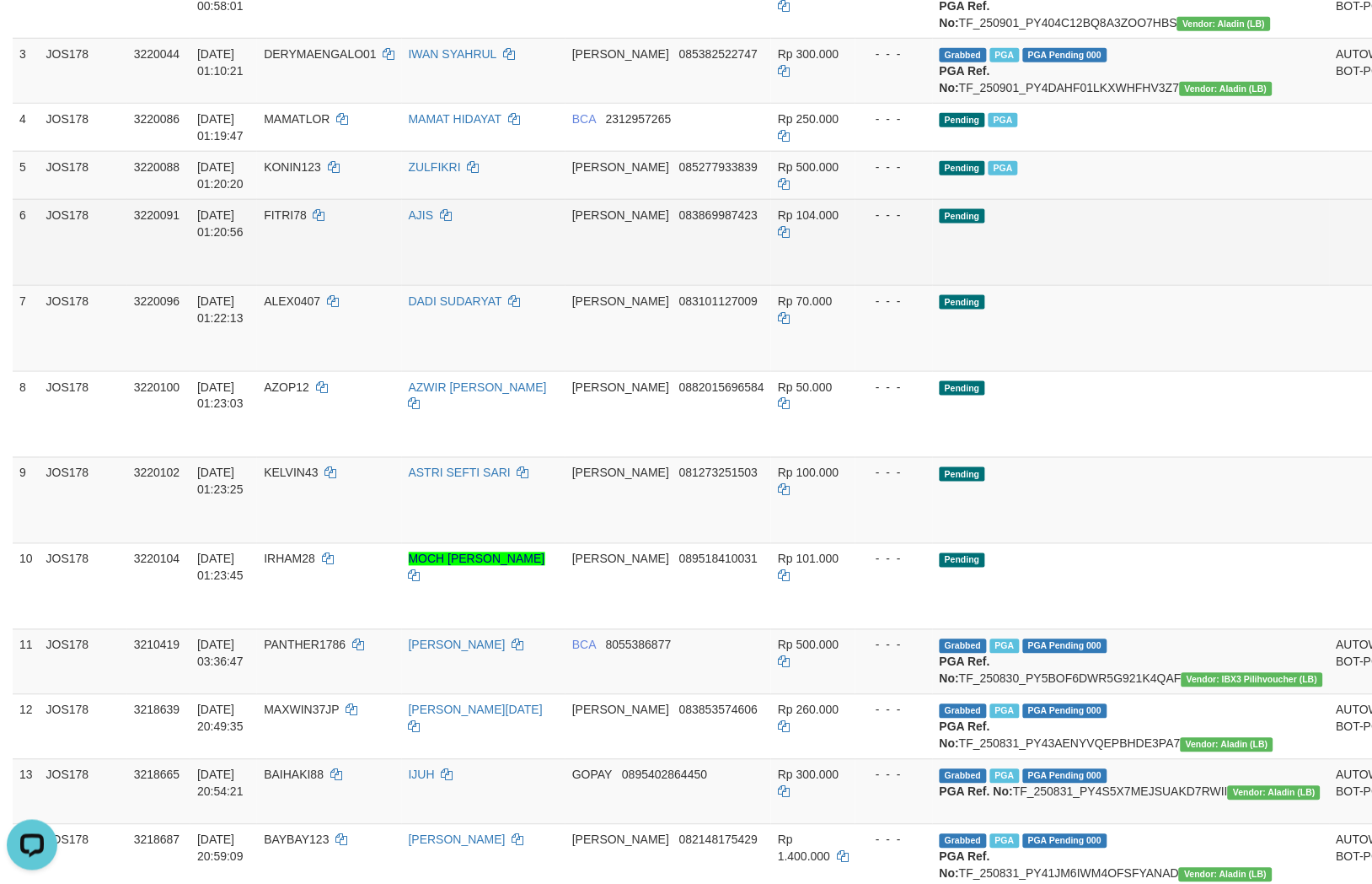
click at [684, 283] on td "DANA 083869987423" at bounding box center [668, 242] width 205 height 86
copy span "083869987423"
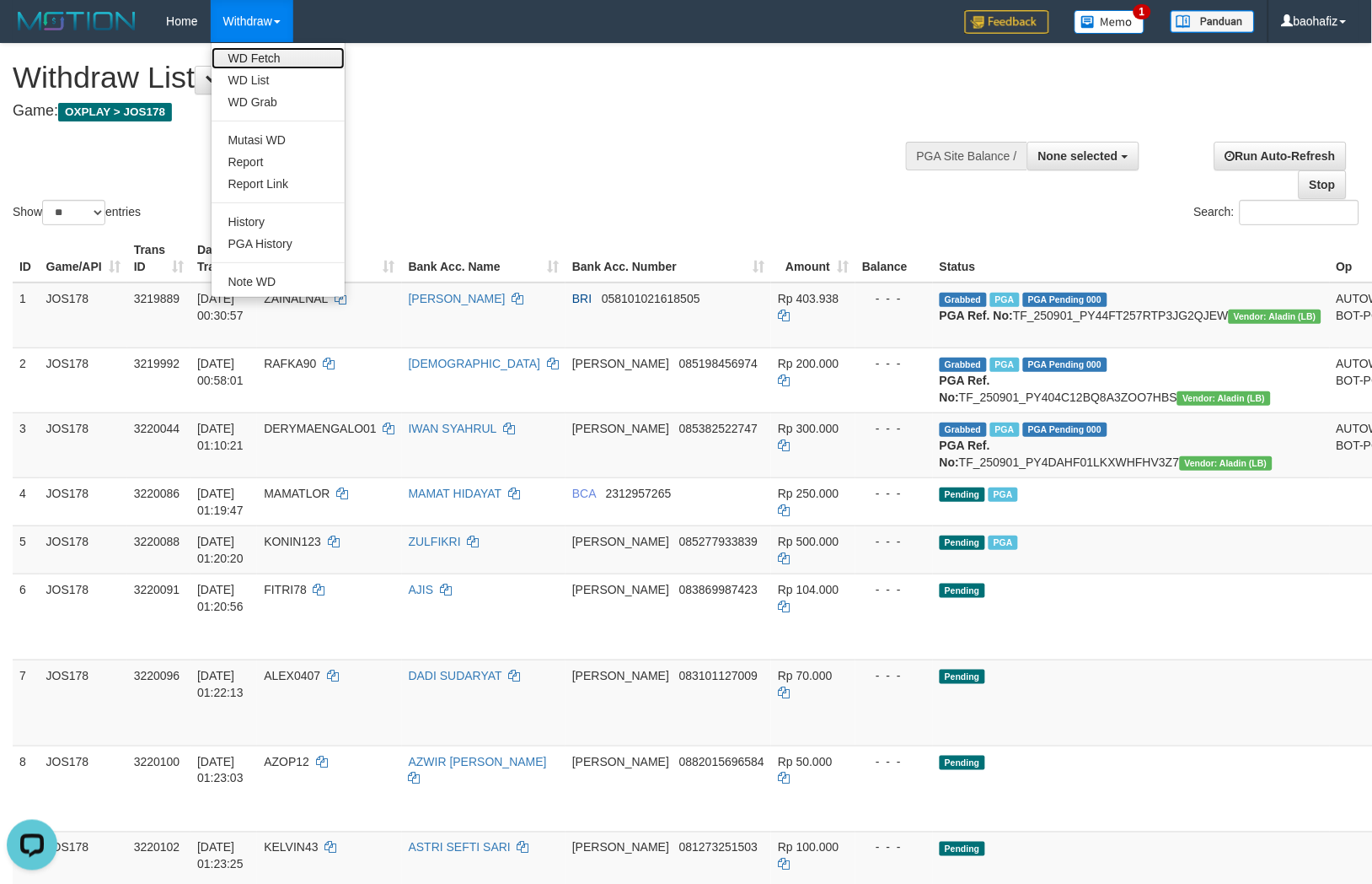
drag, startPoint x: 253, startPoint y: 53, endPoint x: 279, endPoint y: 53, distance: 26.0
click at [253, 53] on link "WD Fetch" at bounding box center [277, 57] width 133 height 22
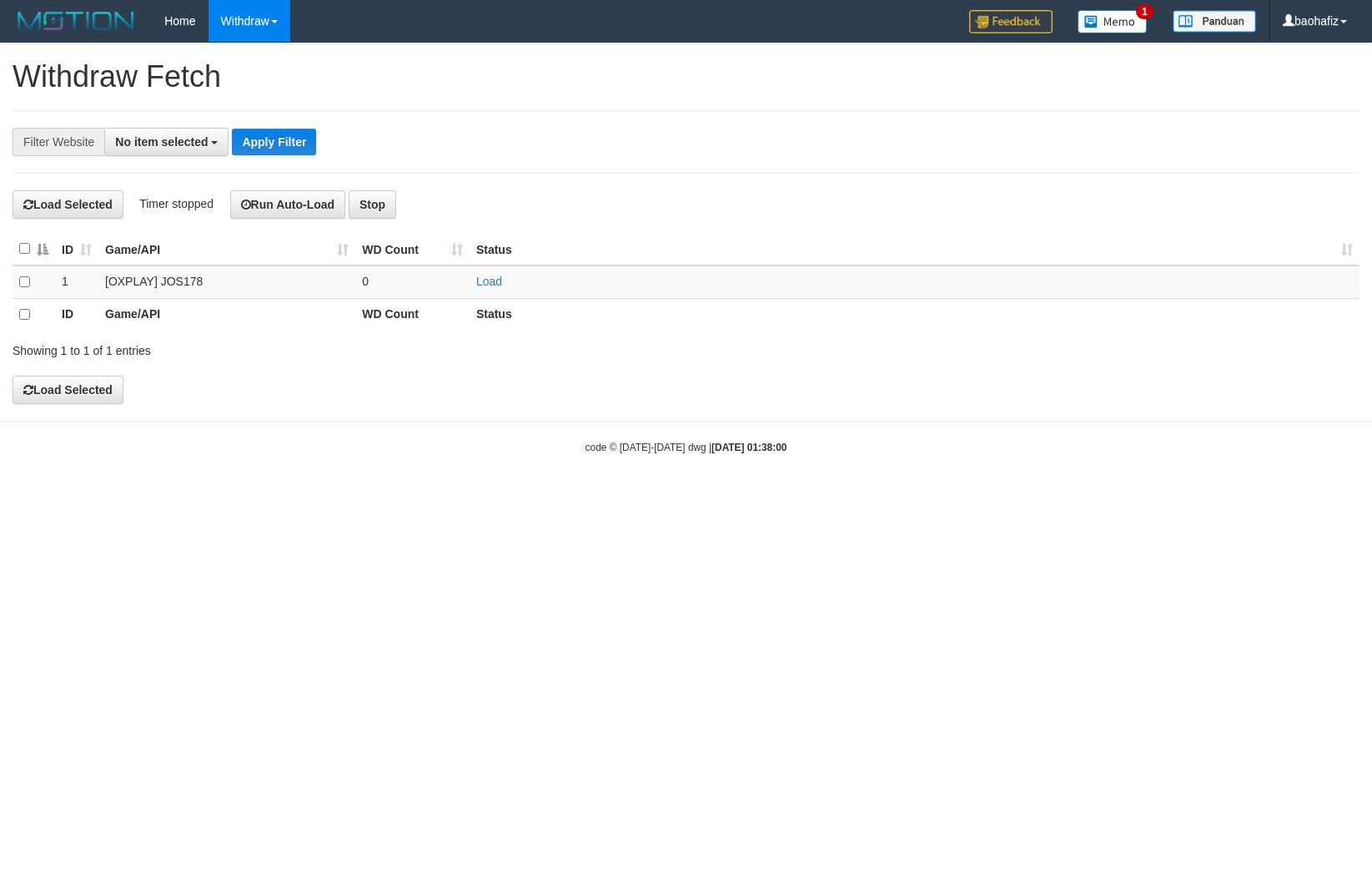
select select
click at [486, 280] on link "Load" at bounding box center [489, 281] width 26 height 13
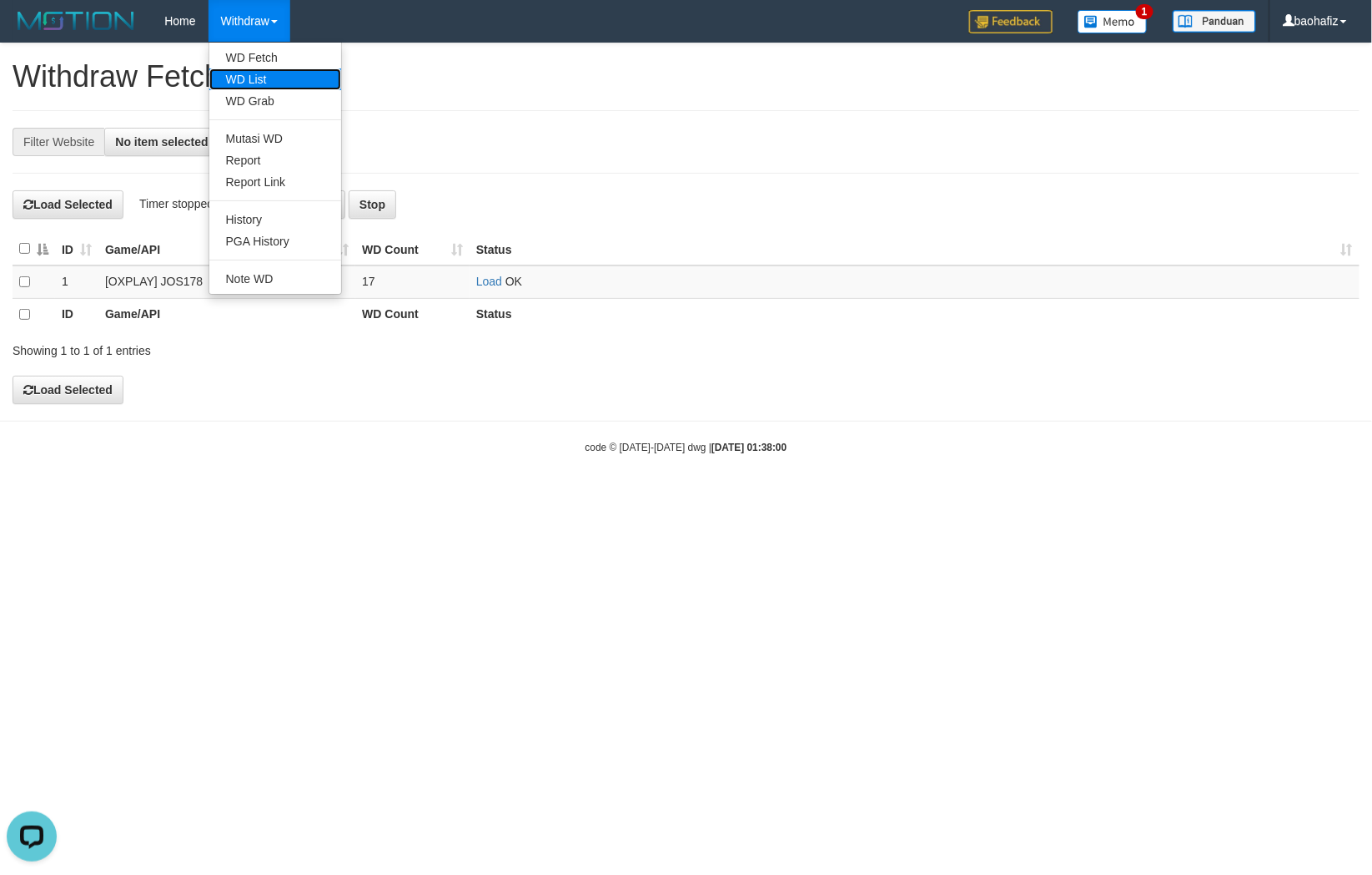
click at [259, 75] on link "WD List" at bounding box center [274, 79] width 131 height 22
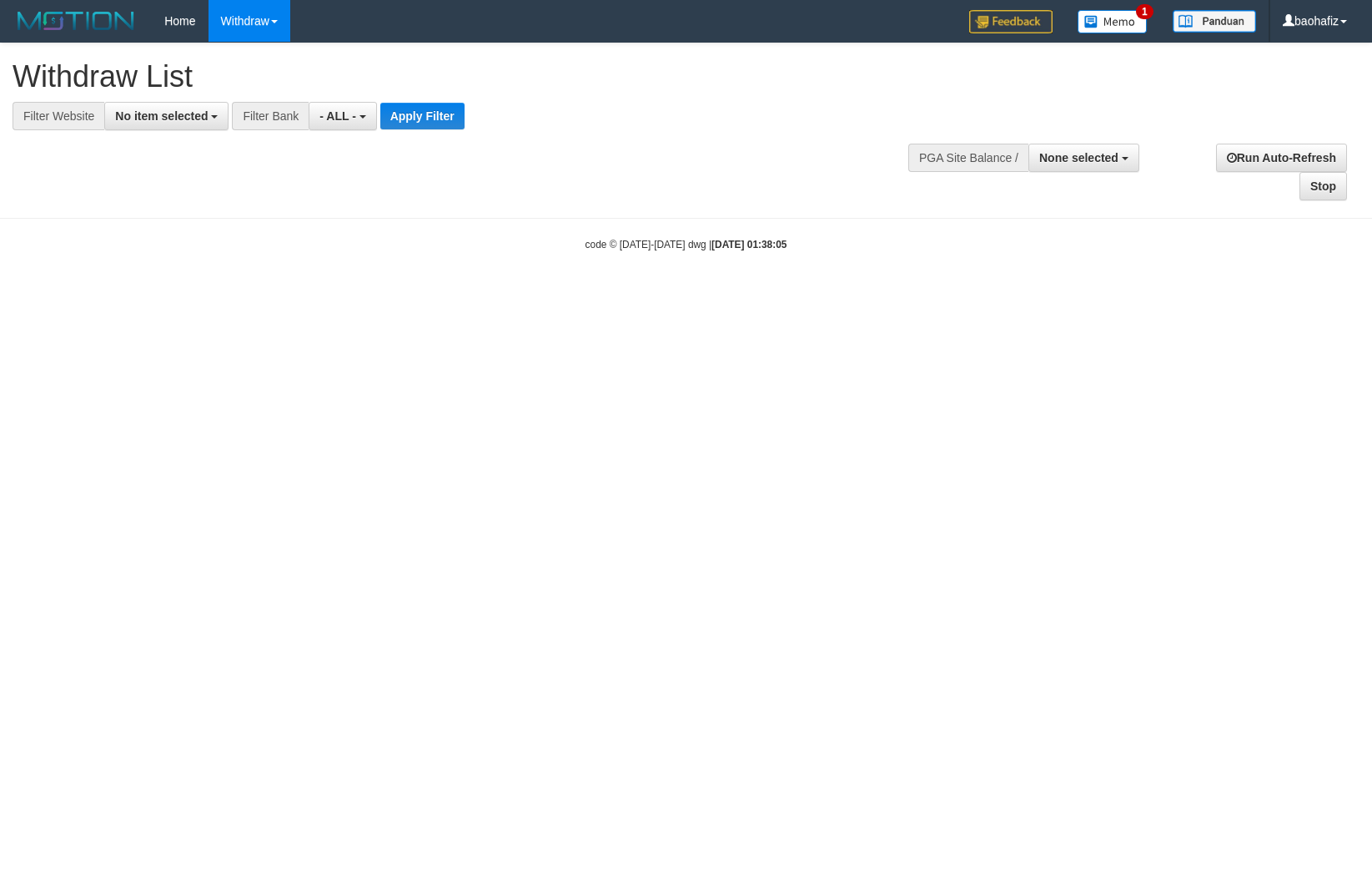
select select
click at [176, 114] on span "No item selected" at bounding box center [162, 116] width 93 height 13
select select "****"
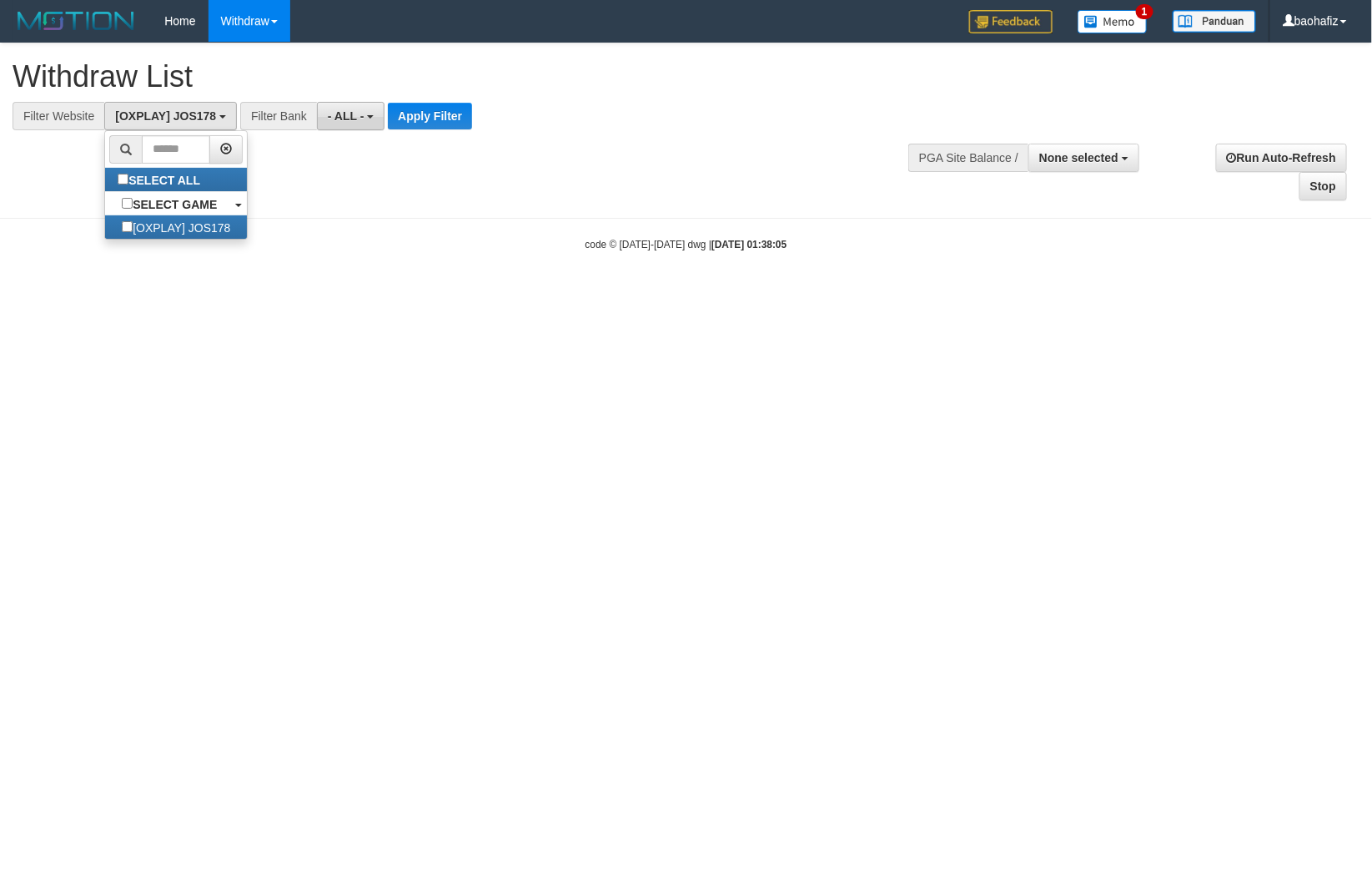
scroll to position [14, 0]
click at [404, 114] on button "Apply Filter" at bounding box center [429, 116] width 84 height 26
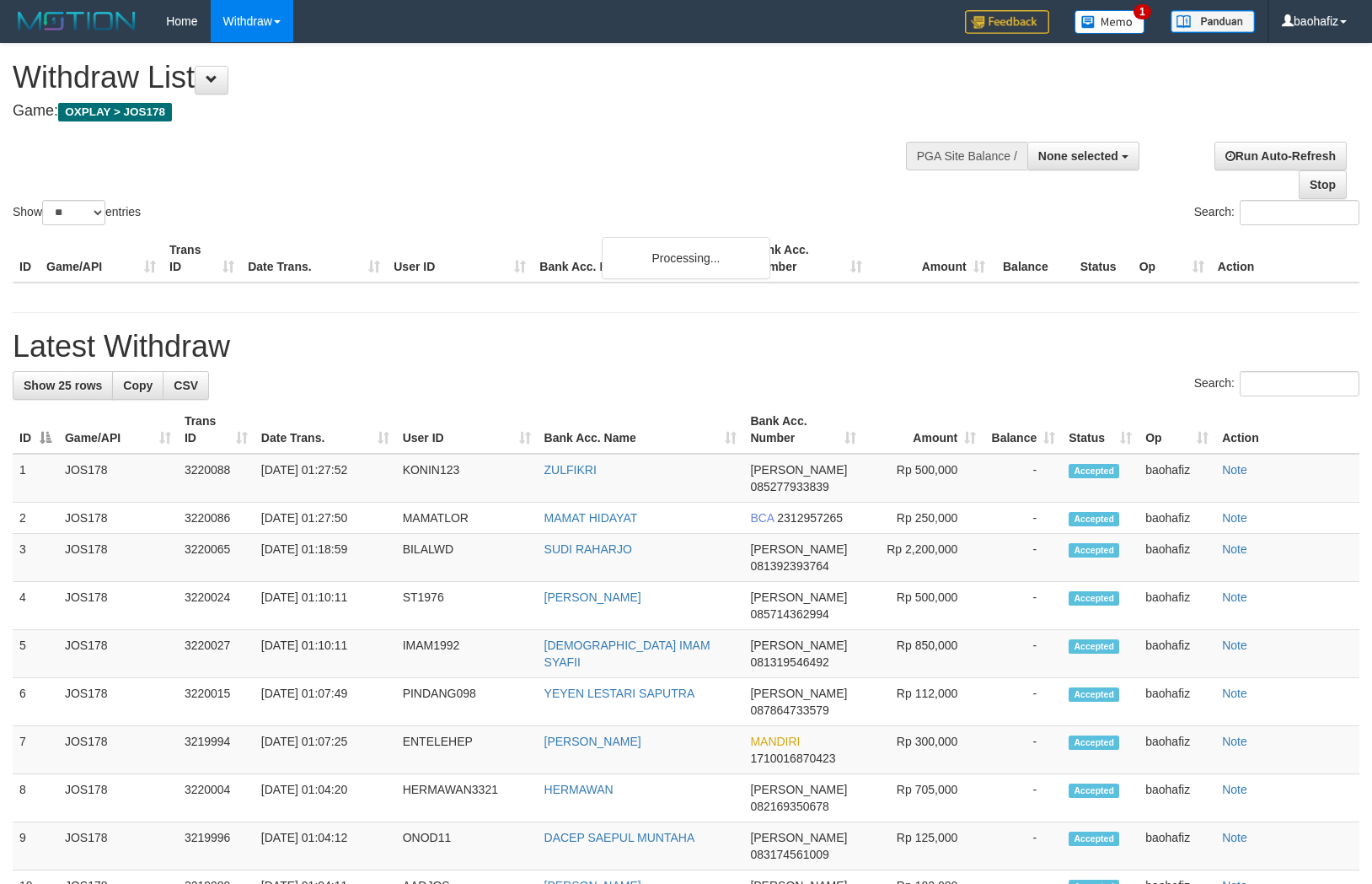
select select
select select "**"
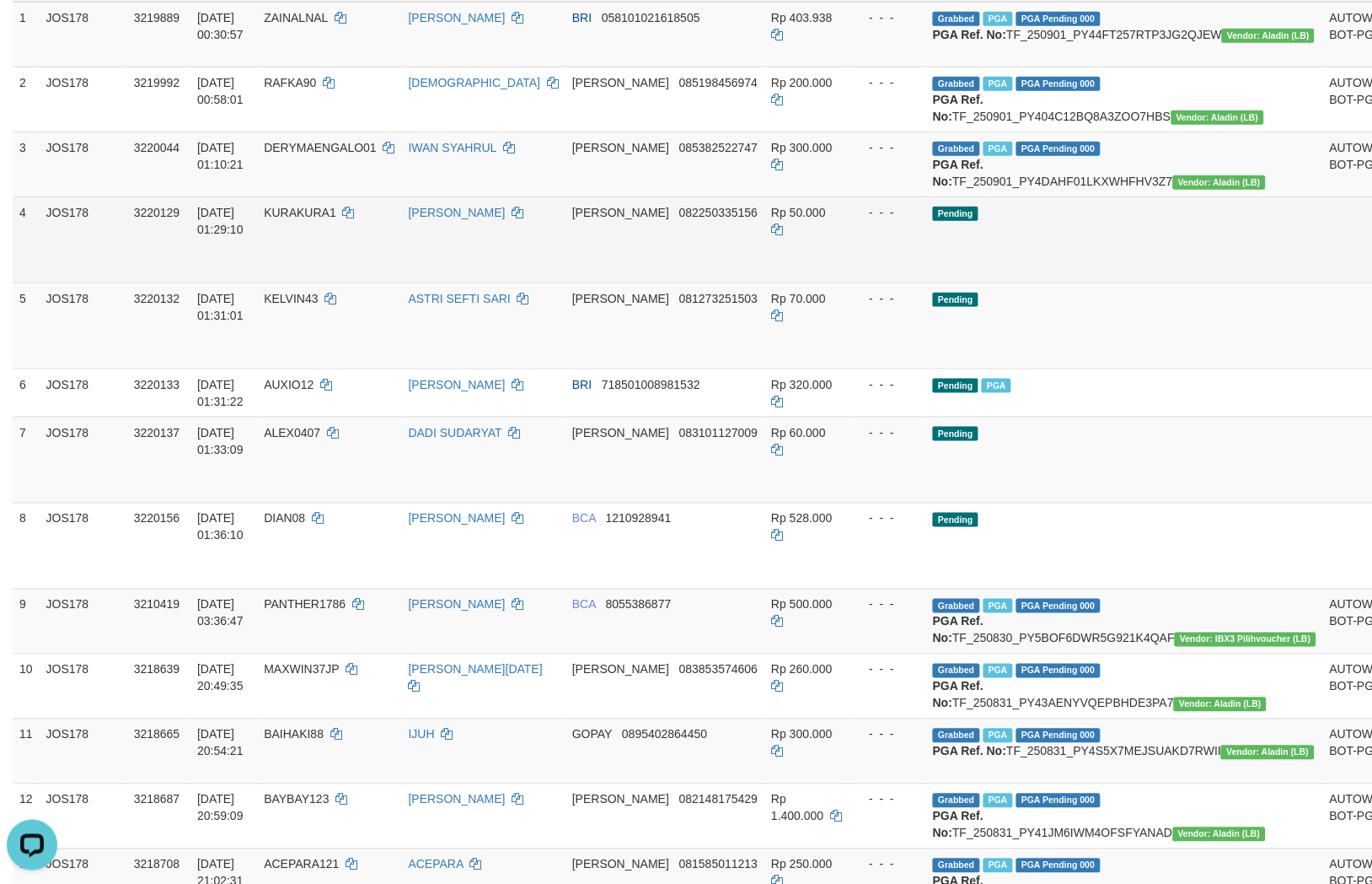
click at [713, 283] on td "DANA 082250335156" at bounding box center [665, 240] width 199 height 86
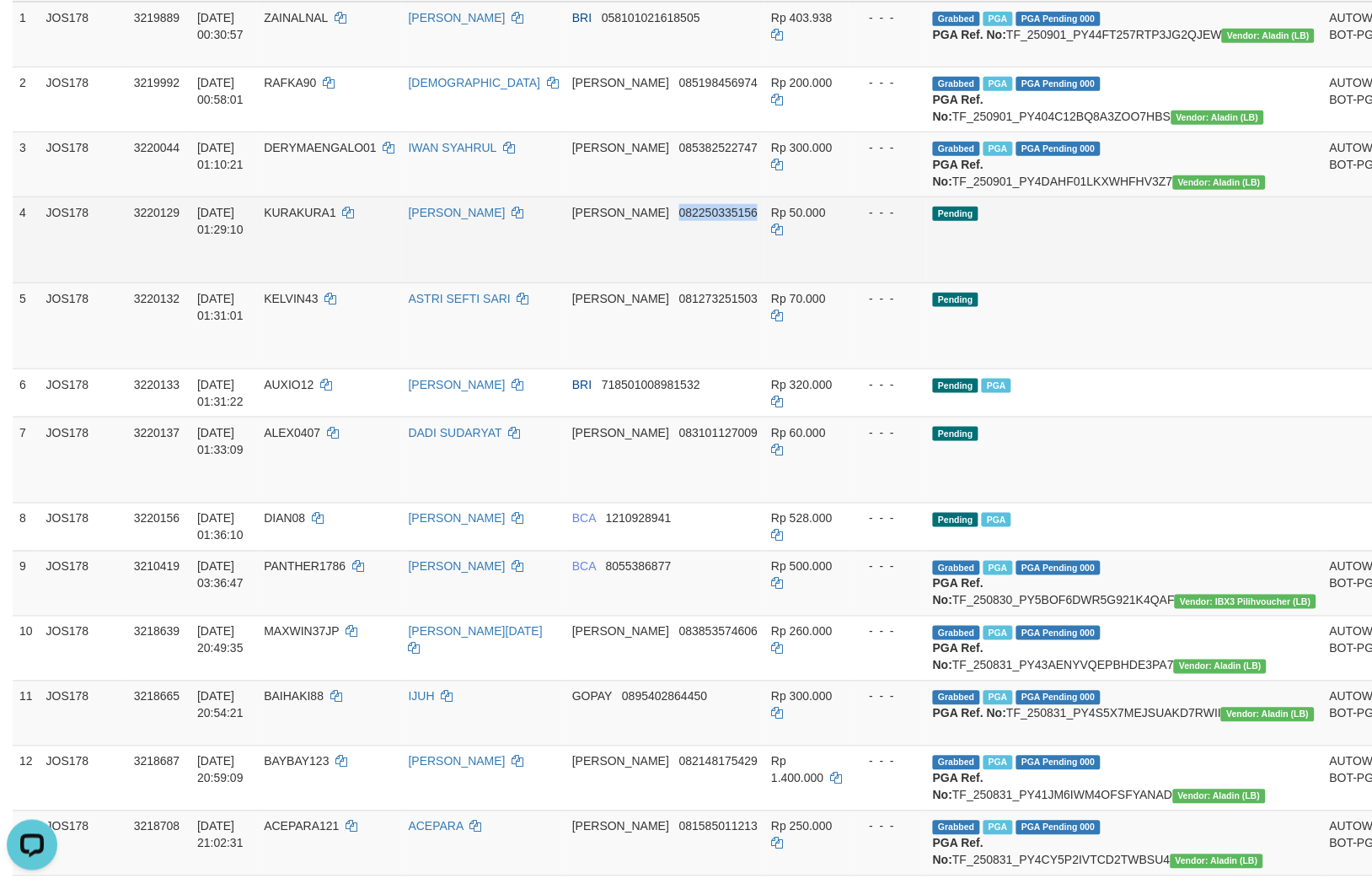
click at [713, 283] on td "DANA 082250335156" at bounding box center [665, 240] width 199 height 86
copy span "082250335156"
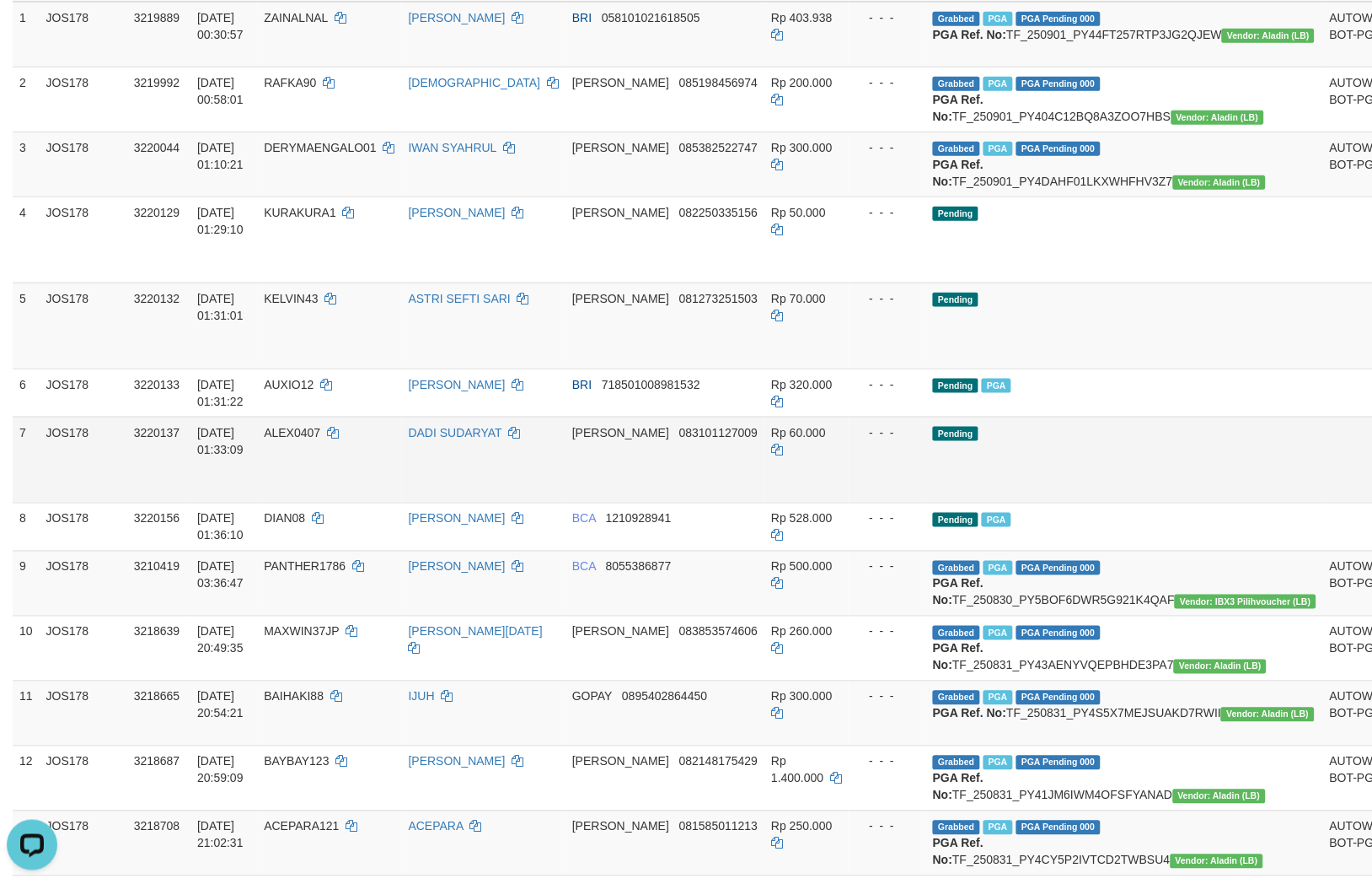
click at [718, 477] on td "DANA 083101127009" at bounding box center [665, 460] width 199 height 86
click at [690, 476] on td "DANA 083101127009" at bounding box center [665, 460] width 199 height 86
copy span "083101127009"
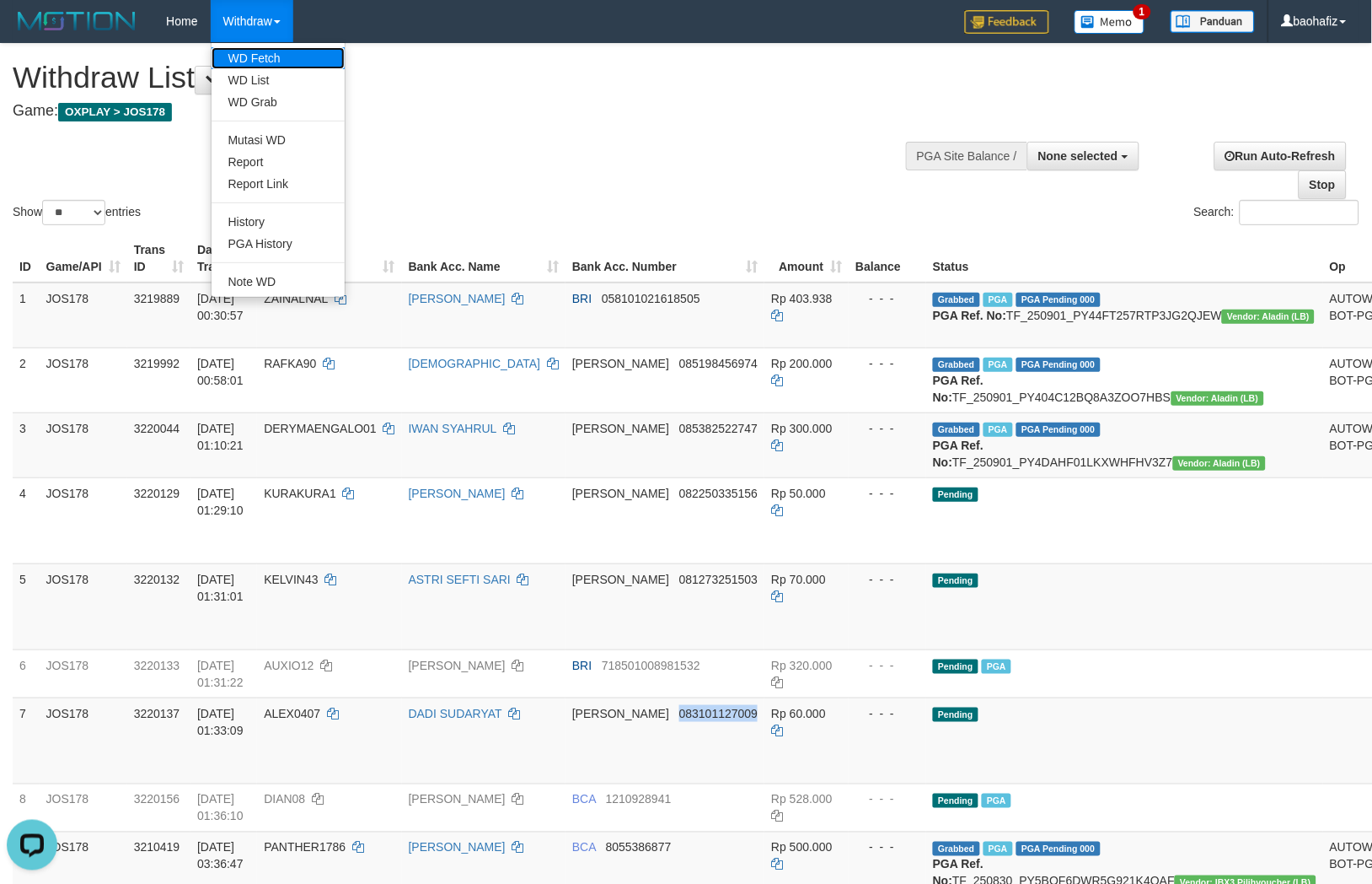
click at [266, 48] on link "WD Fetch" at bounding box center [277, 57] width 133 height 22
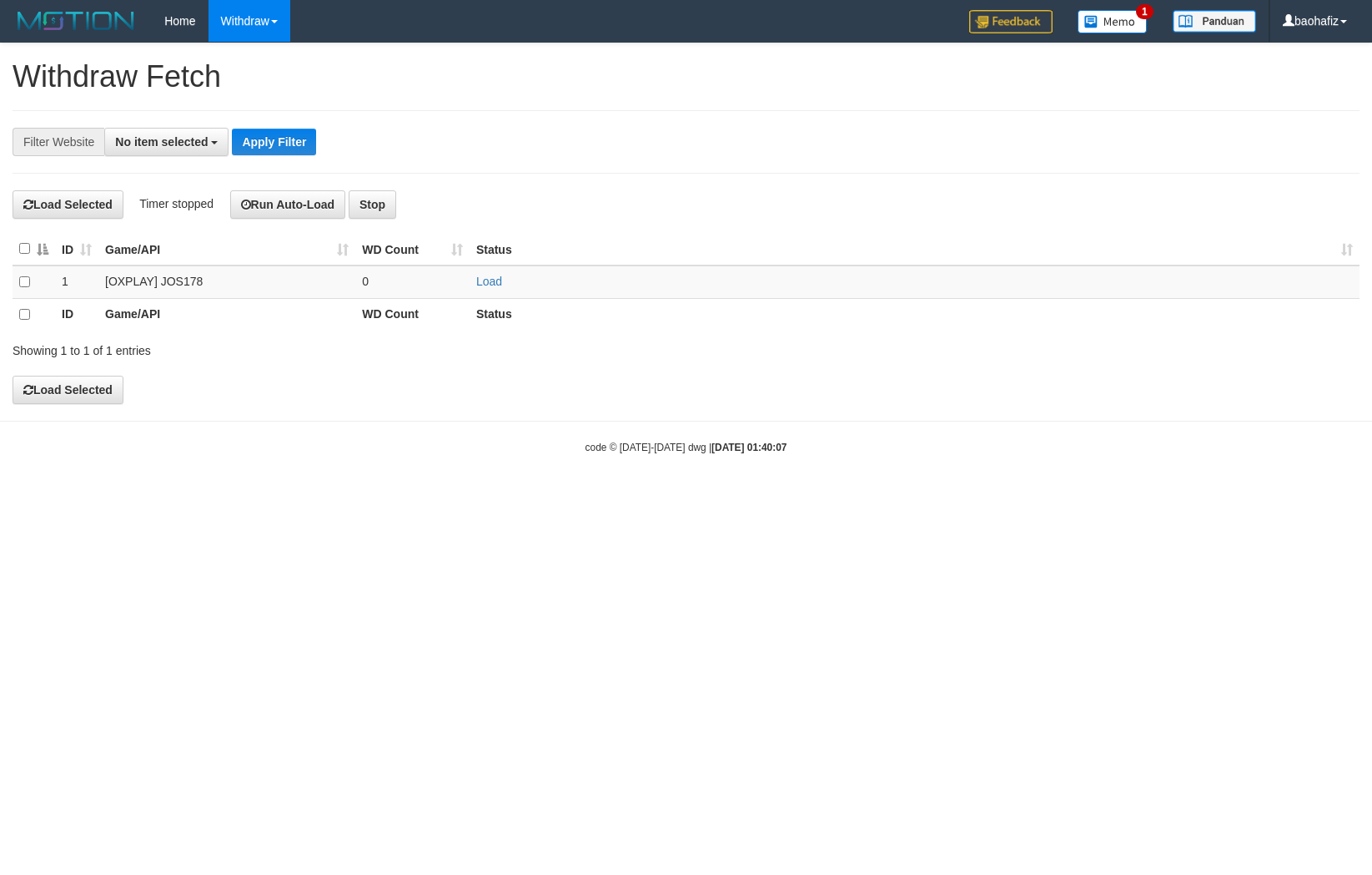
select select
click at [486, 281] on link "Load" at bounding box center [489, 281] width 26 height 13
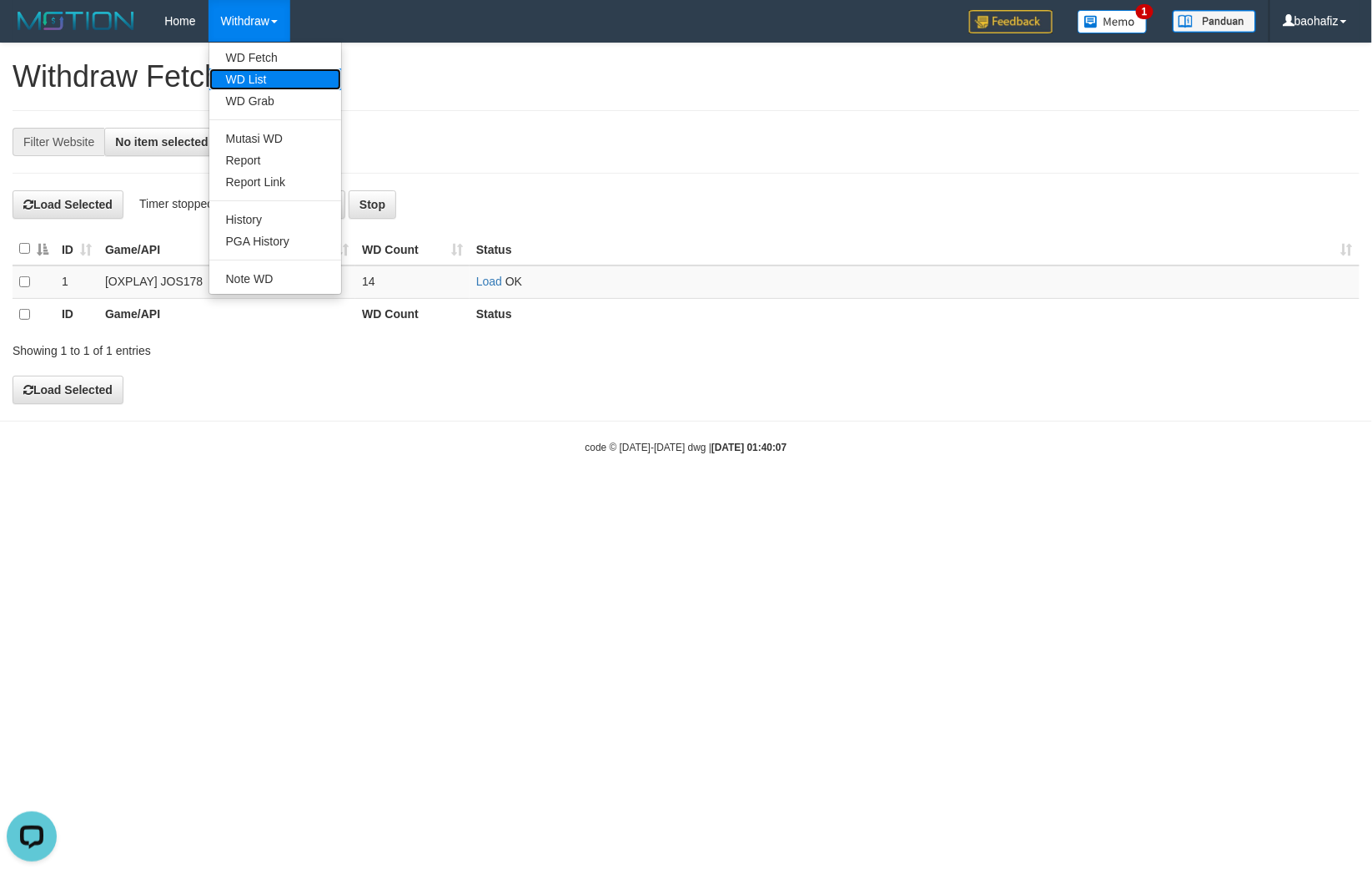
click at [245, 74] on link "WD List" at bounding box center [274, 79] width 131 height 22
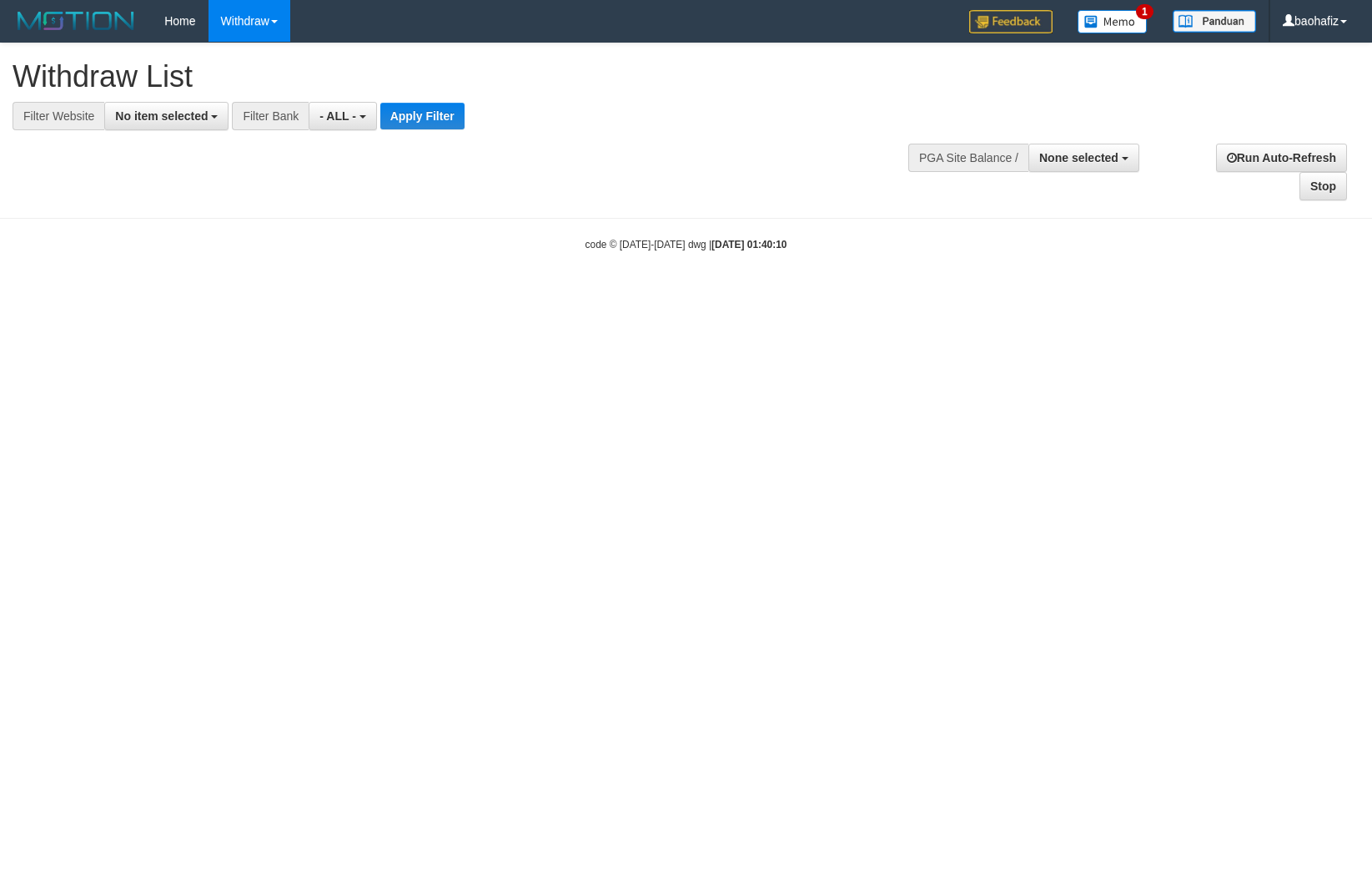
select select
click at [154, 115] on span "No item selected" at bounding box center [162, 116] width 93 height 13
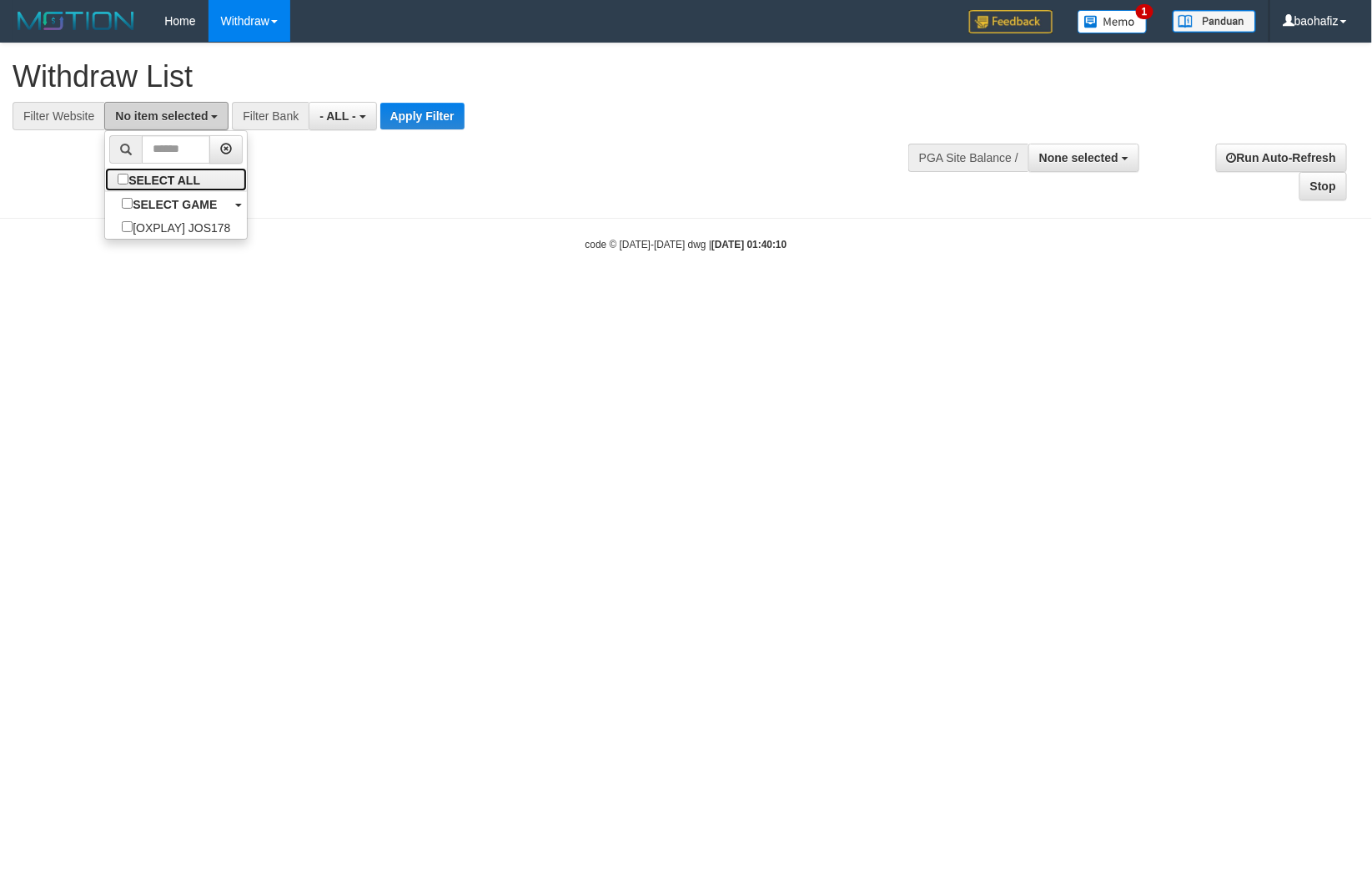
select select "****"
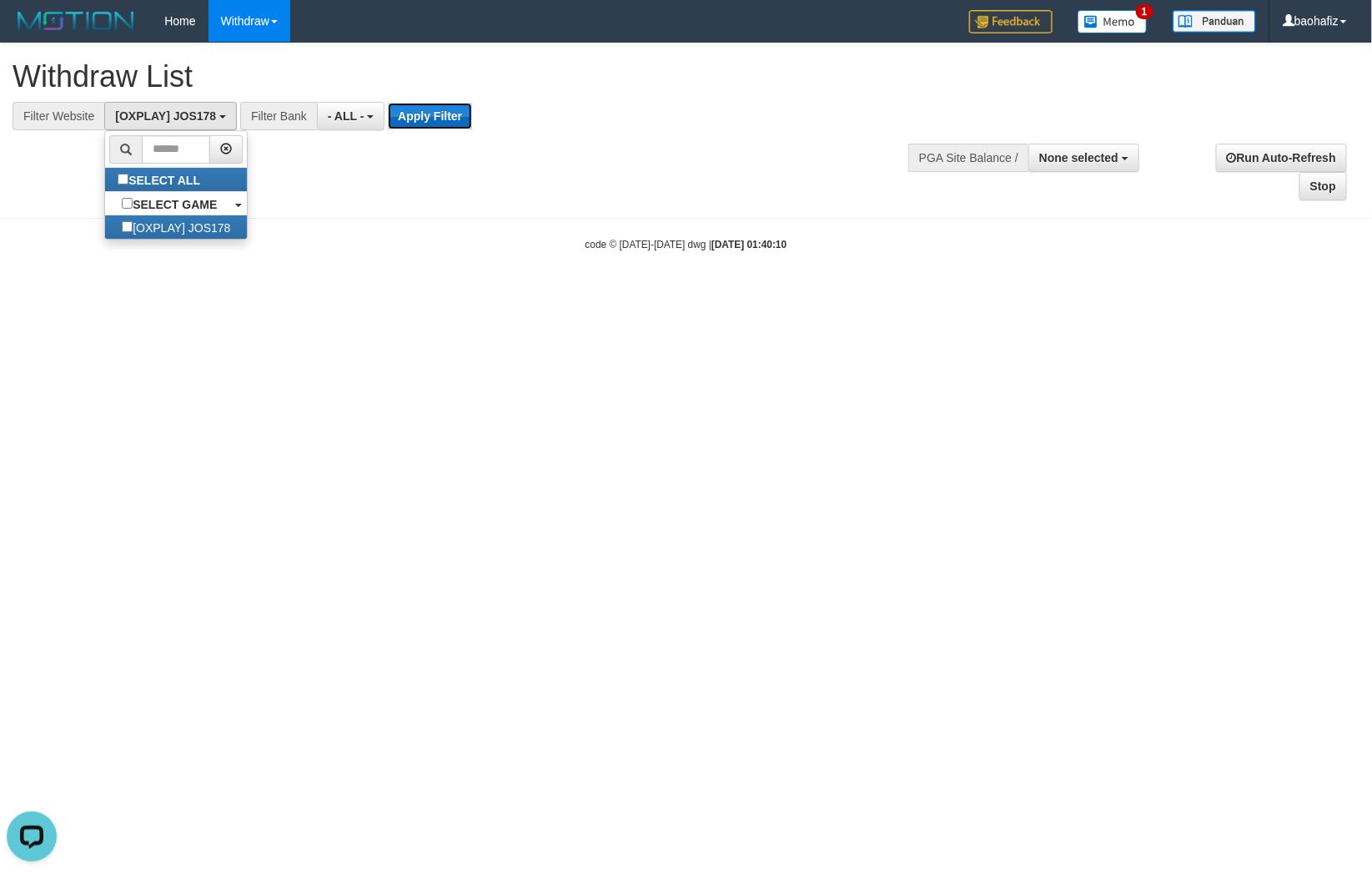
click at [435, 117] on button "Apply Filter" at bounding box center [429, 116] width 84 height 26
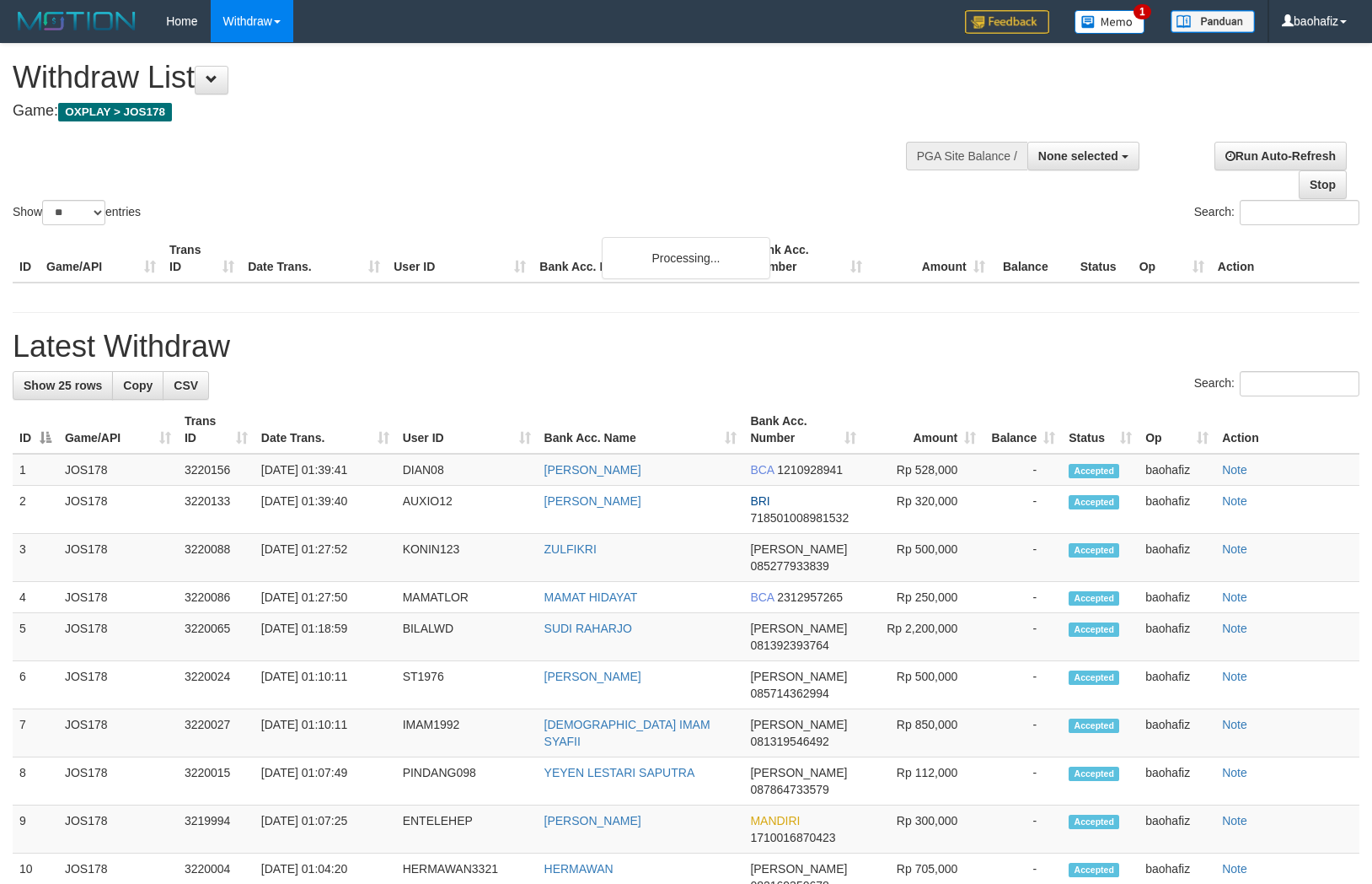
select select
select select "**"
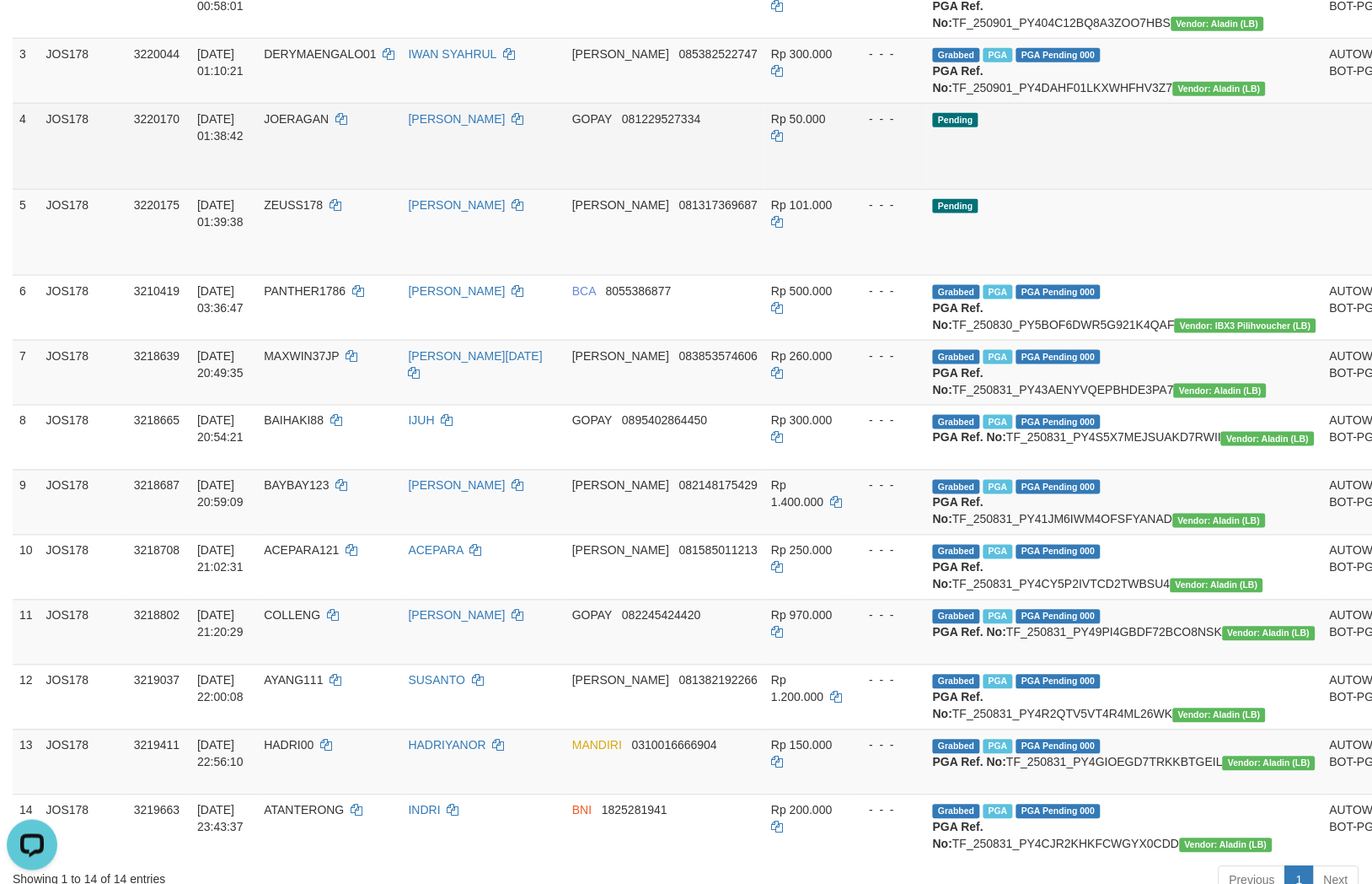
click at [676, 189] on td "GOPAY 081229527334" at bounding box center [665, 146] width 199 height 86
copy span "081229527334"
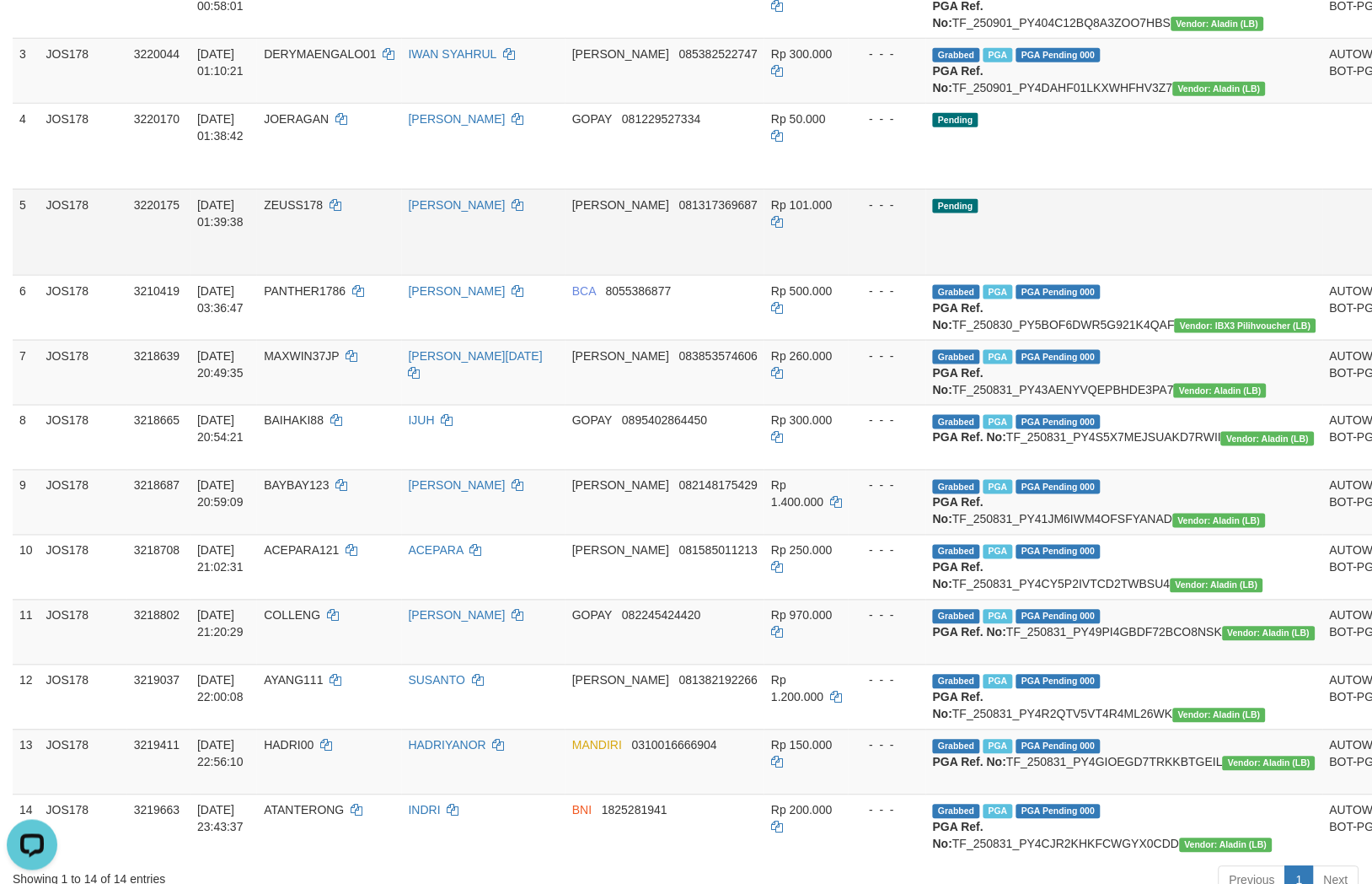
click at [688, 269] on td "[PERSON_NAME] 081317369687" at bounding box center [665, 232] width 199 height 86
copy span "081317369687"
click at [688, 269] on td "[PERSON_NAME] 081317369687" at bounding box center [665, 232] width 199 height 86
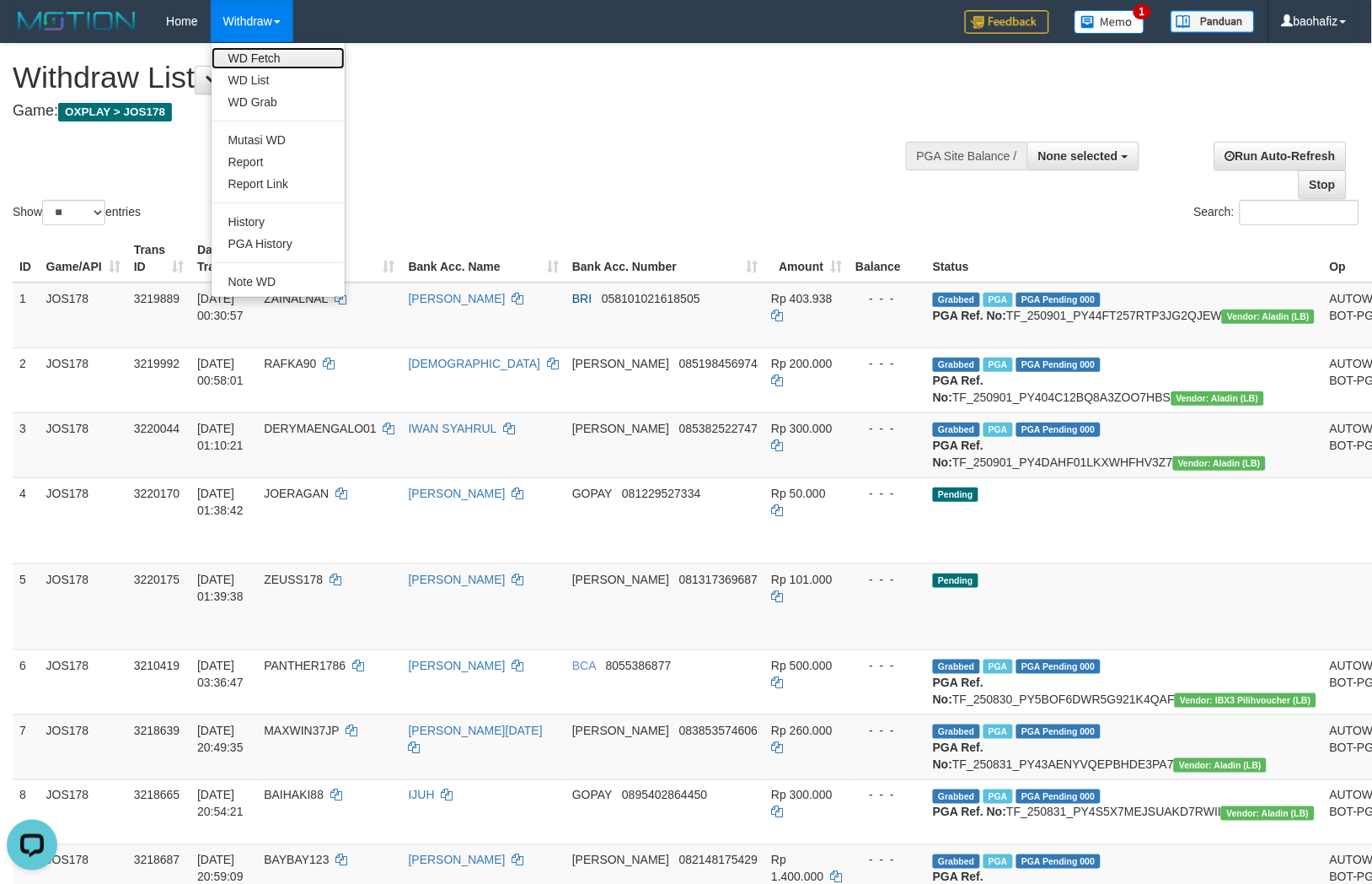
click at [269, 54] on link "WD Fetch" at bounding box center [277, 57] width 133 height 22
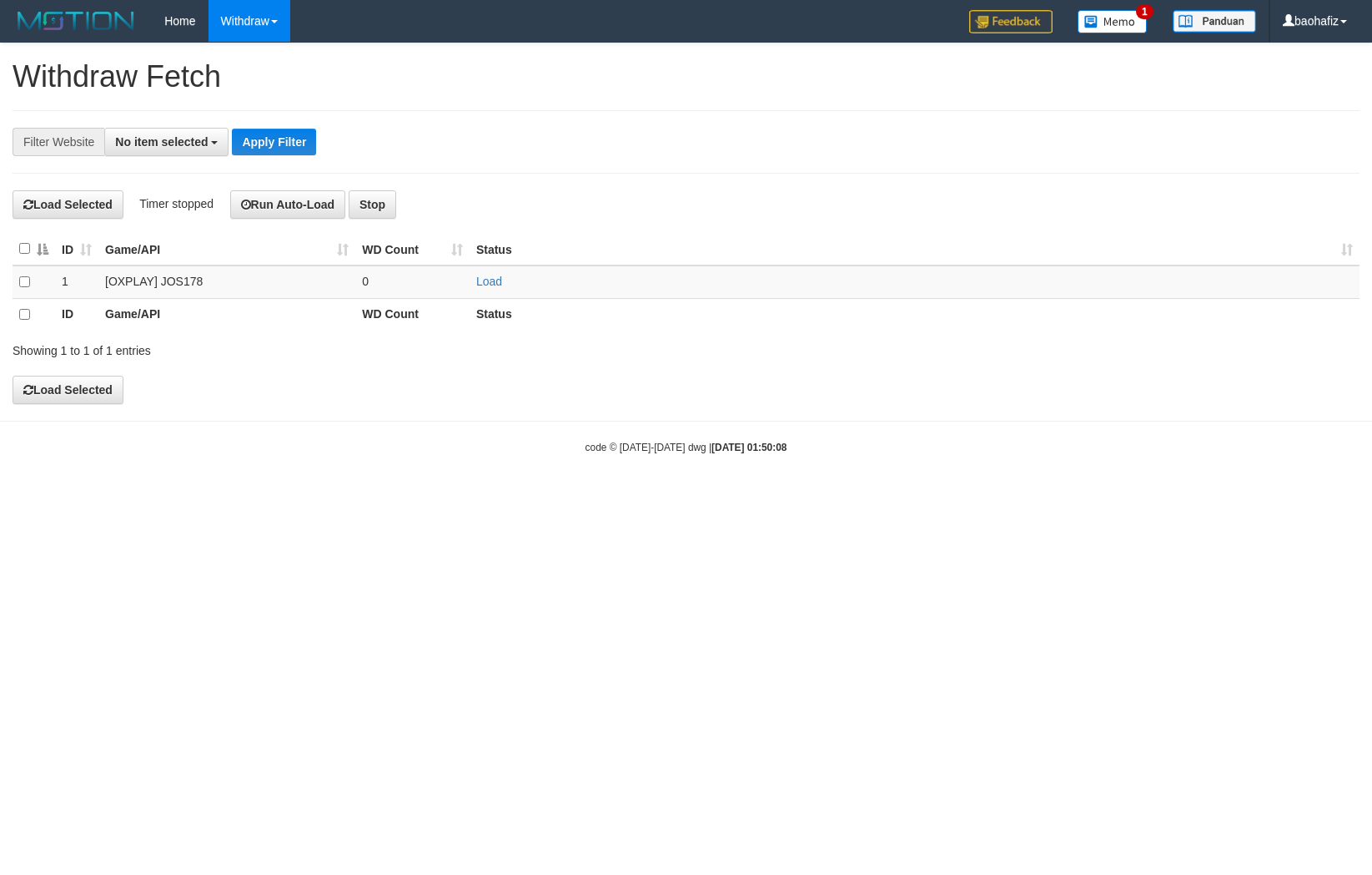
select select
click at [485, 284] on link "Load" at bounding box center [489, 281] width 26 height 13
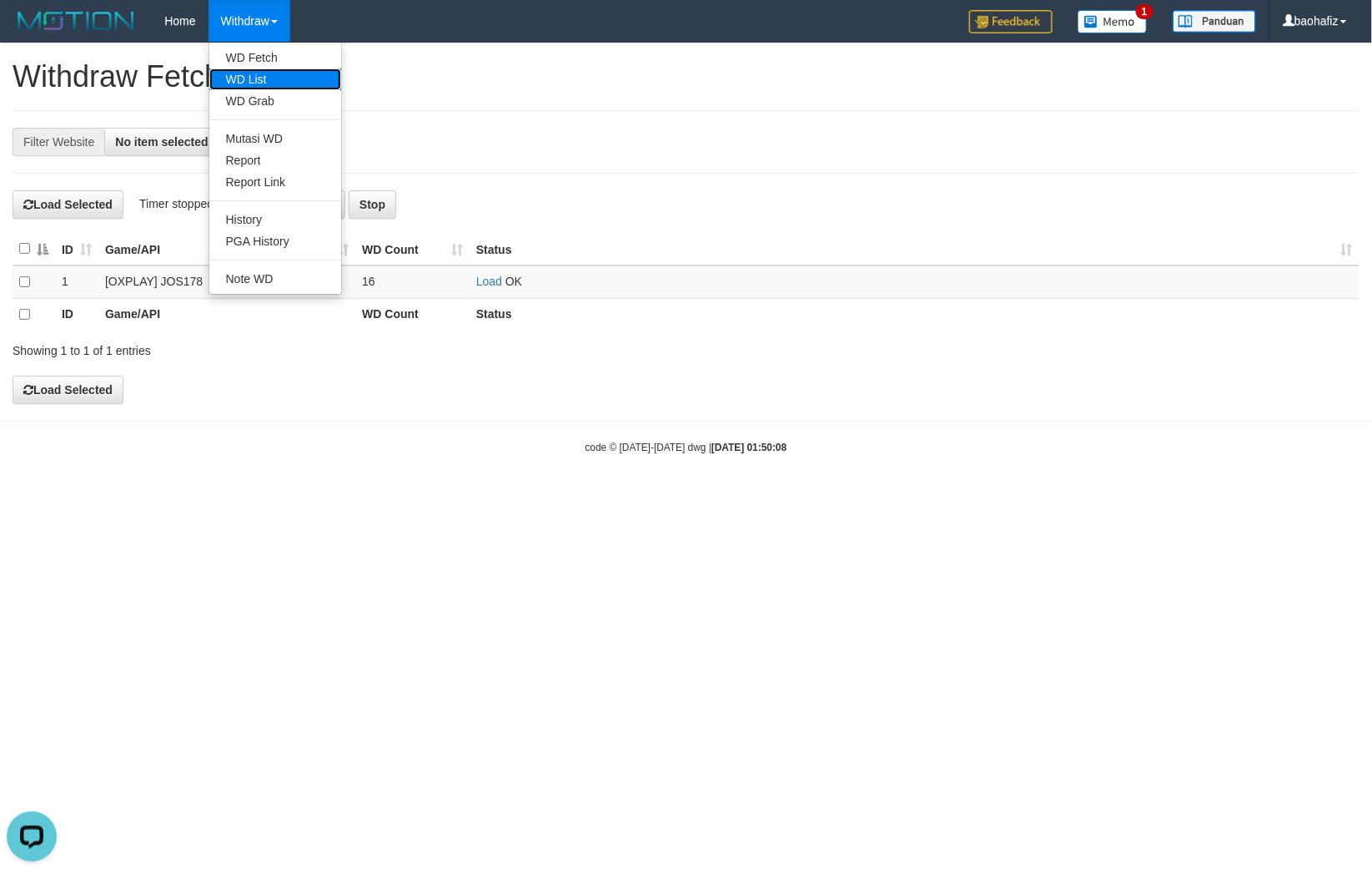
click at [247, 77] on link "WD List" at bounding box center [274, 79] width 131 height 22
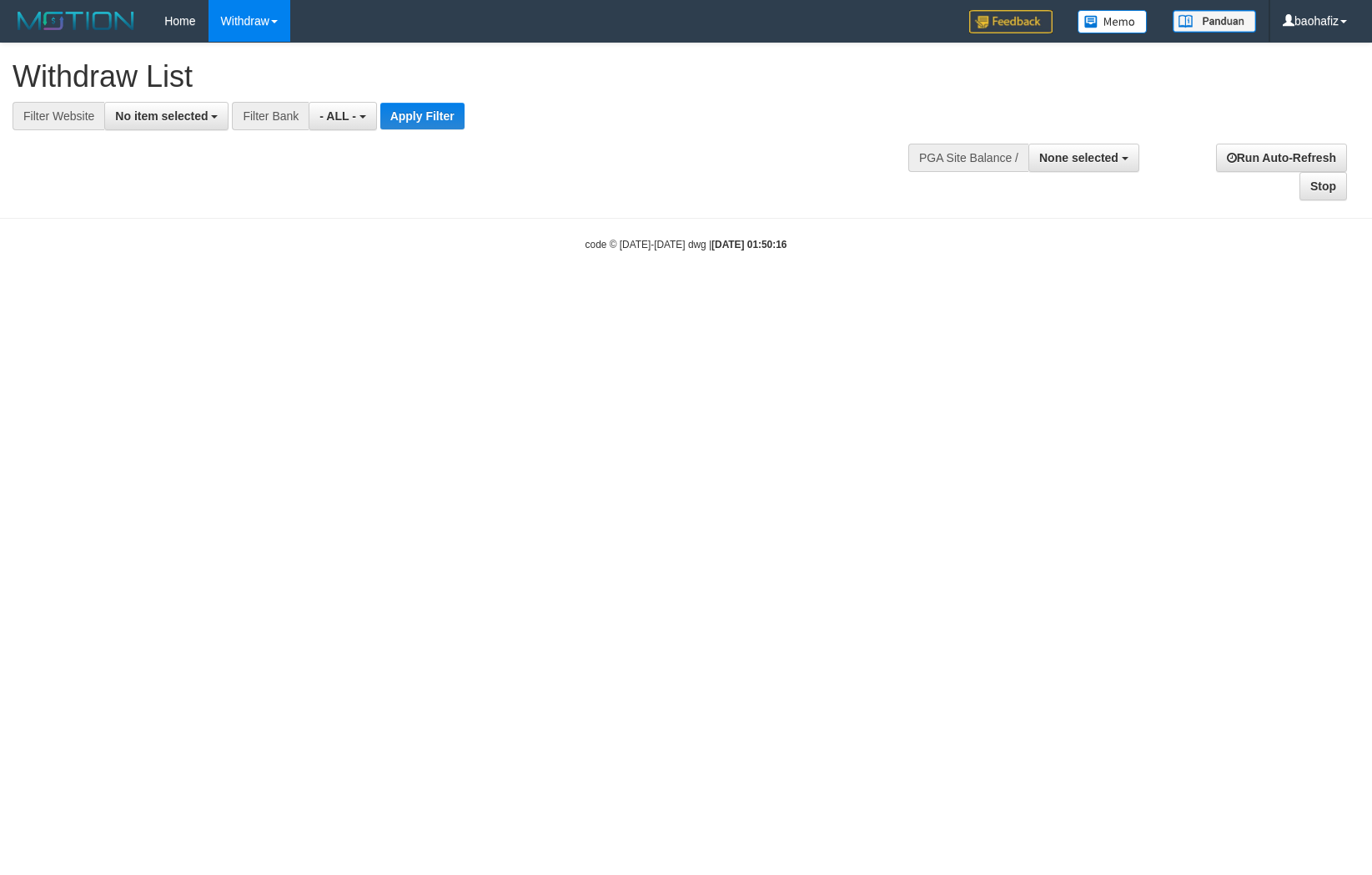
select select
click at [189, 111] on span "No item selected" at bounding box center [162, 116] width 93 height 13
select select "****"
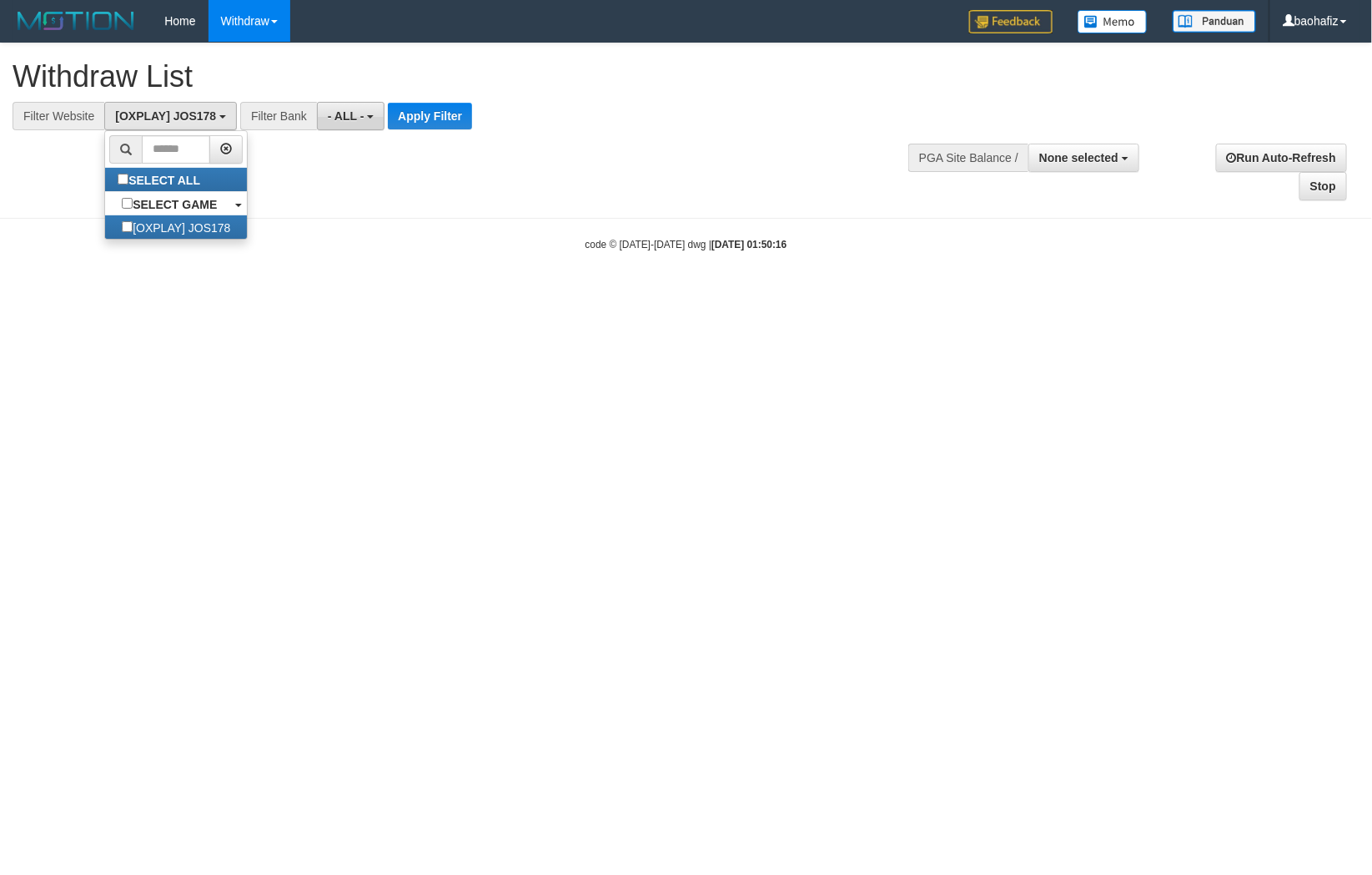
scroll to position [14, 0]
click at [408, 109] on button "Apply Filter" at bounding box center [429, 116] width 84 height 26
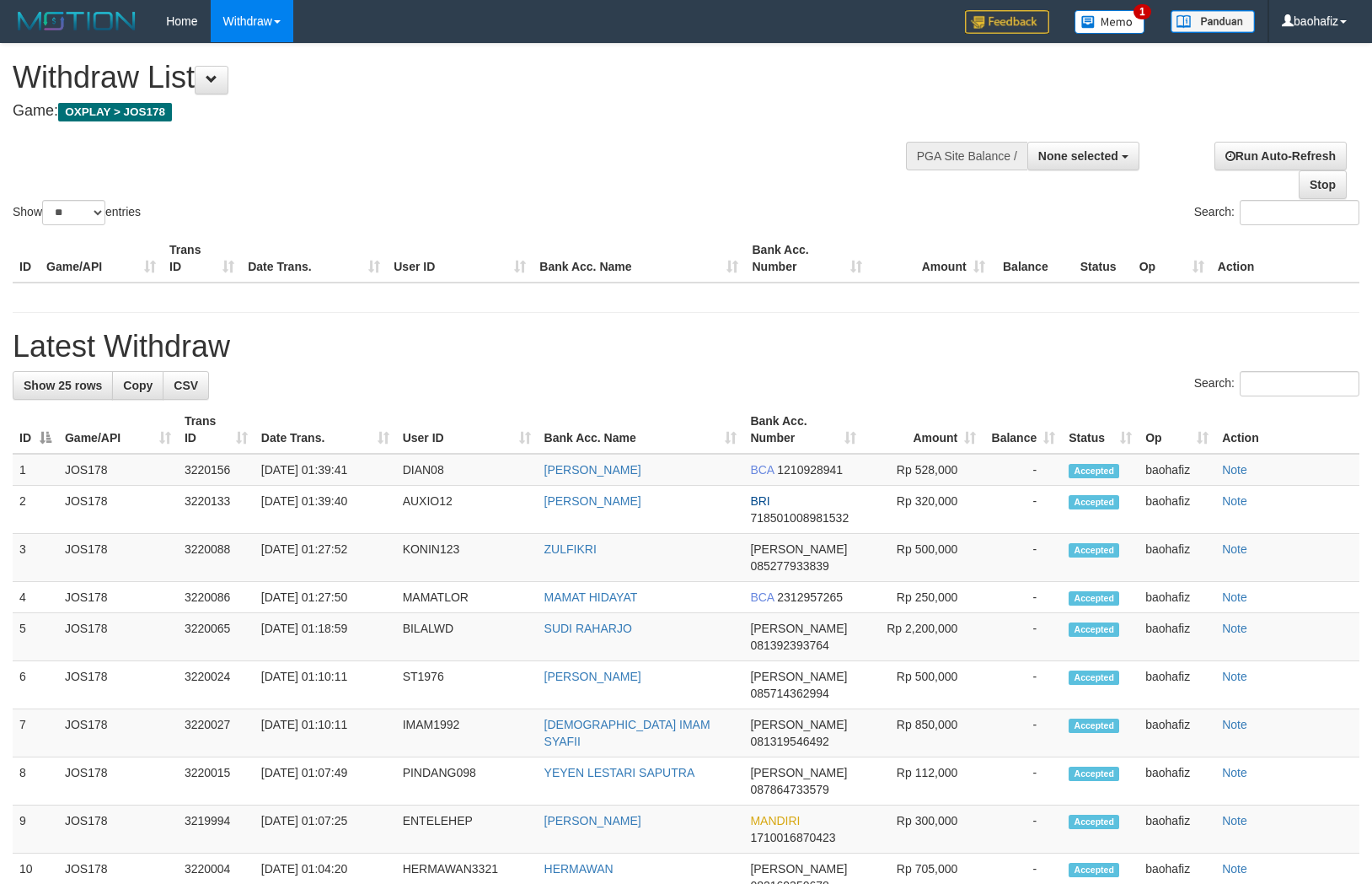
select select
select select "**"
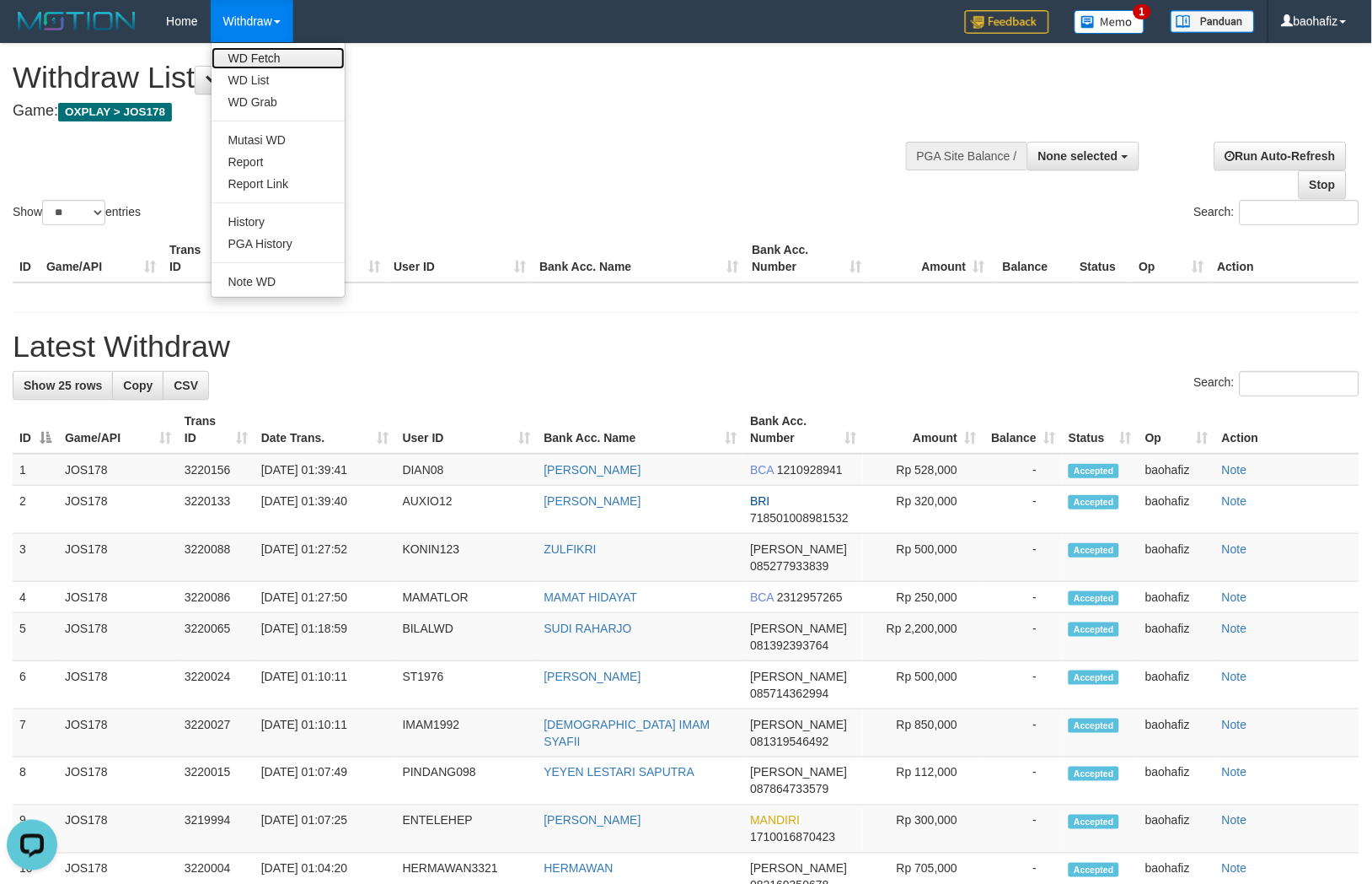
drag, startPoint x: 248, startPoint y: 55, endPoint x: 350, endPoint y: 56, distance: 102.0
click at [248, 55] on link "WD Fetch" at bounding box center [277, 57] width 133 height 22
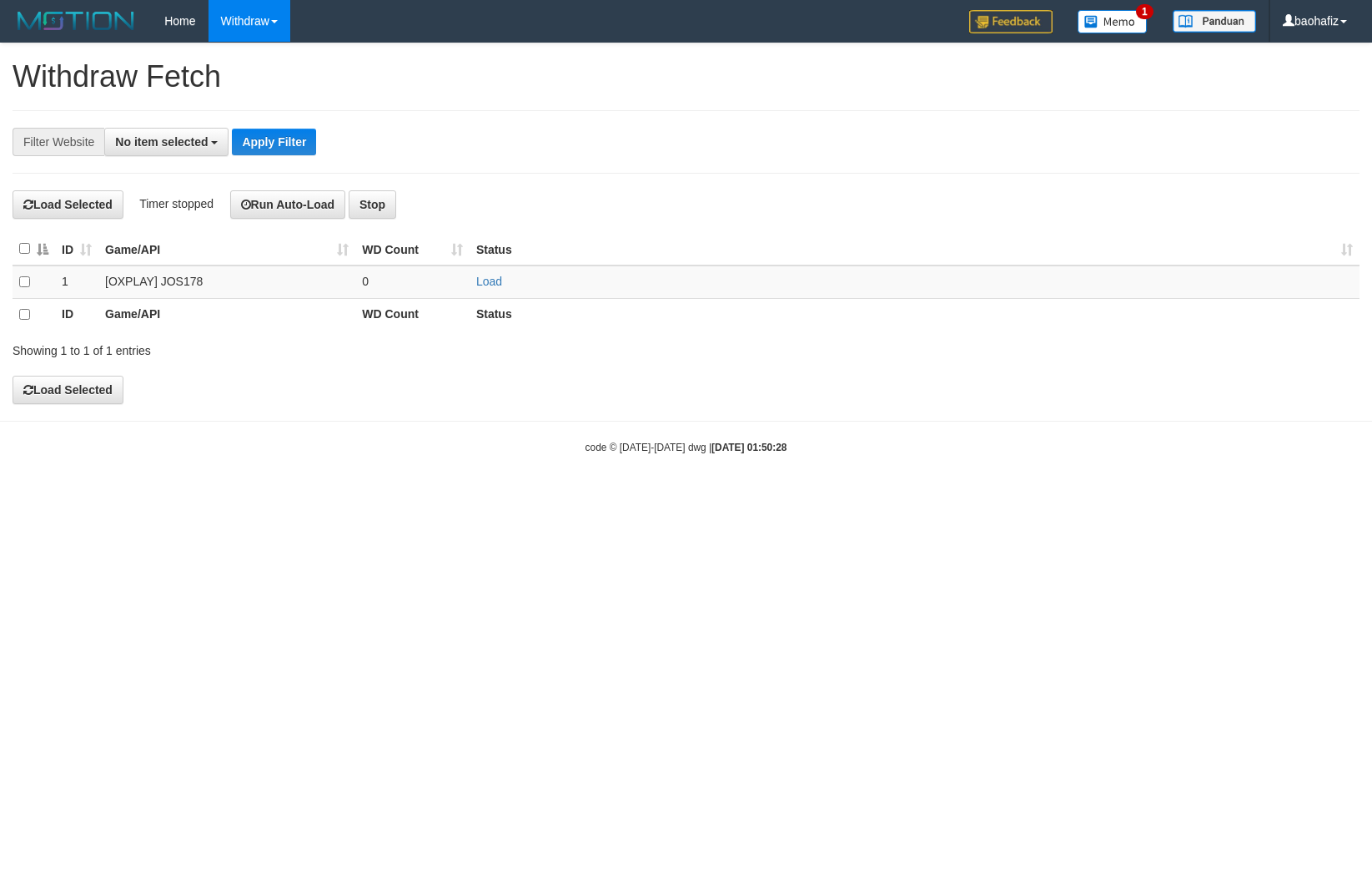
select select
click at [493, 287] on link "Load" at bounding box center [489, 281] width 26 height 13
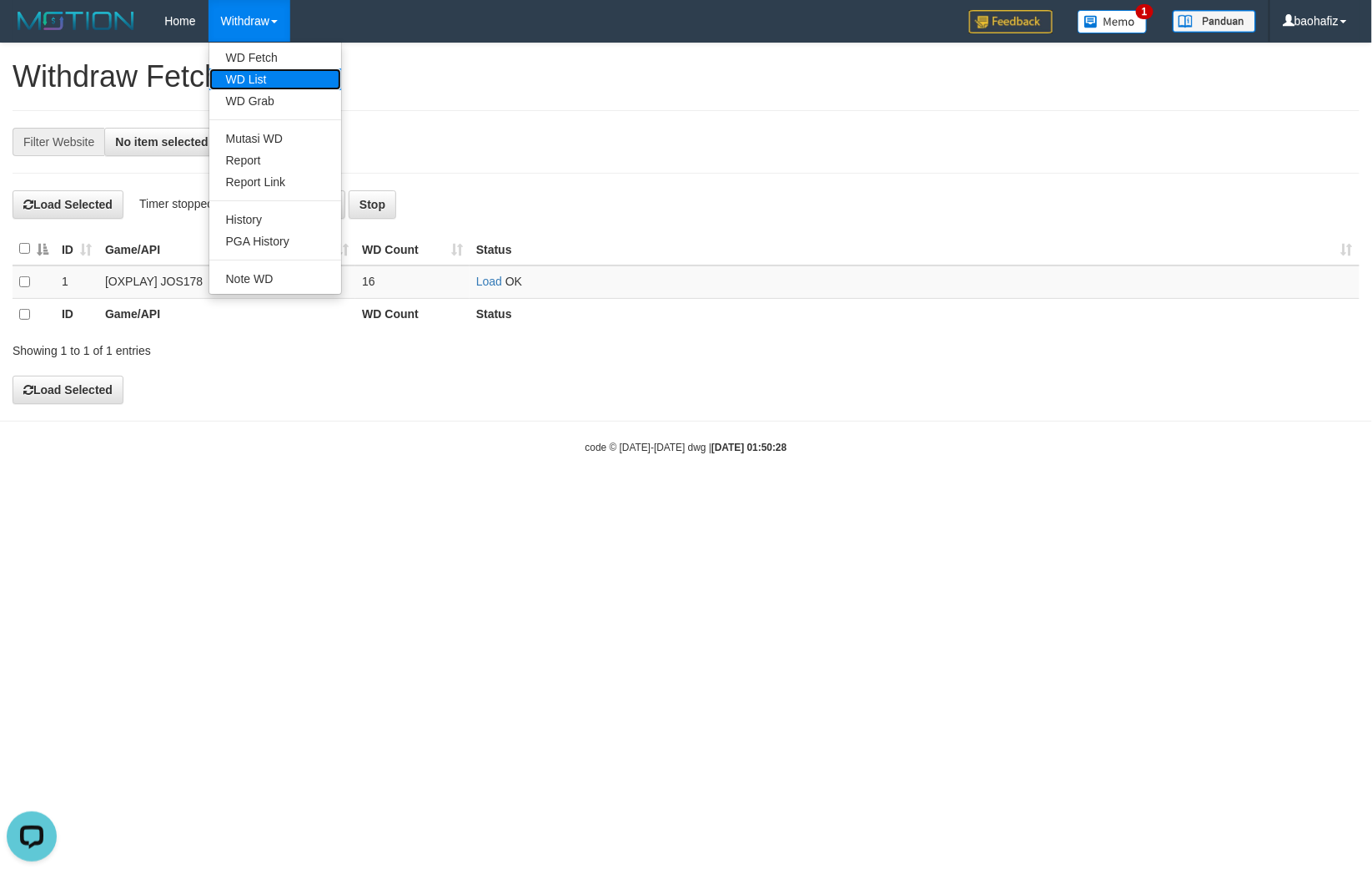
click at [252, 74] on link "WD List" at bounding box center [274, 79] width 131 height 22
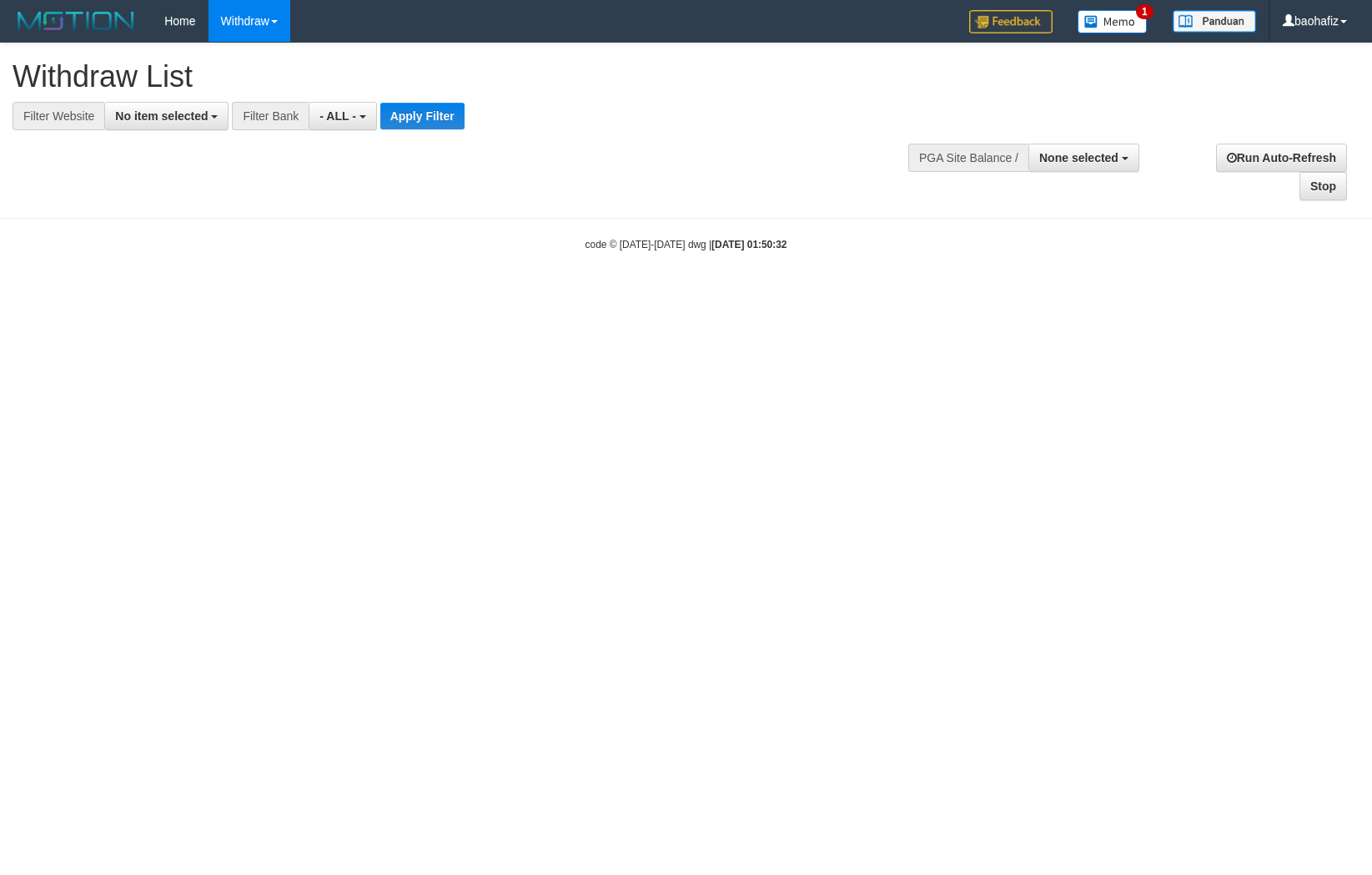
select select
click at [186, 103] on button "No item selected" at bounding box center [165, 116] width 124 height 28
select select "****"
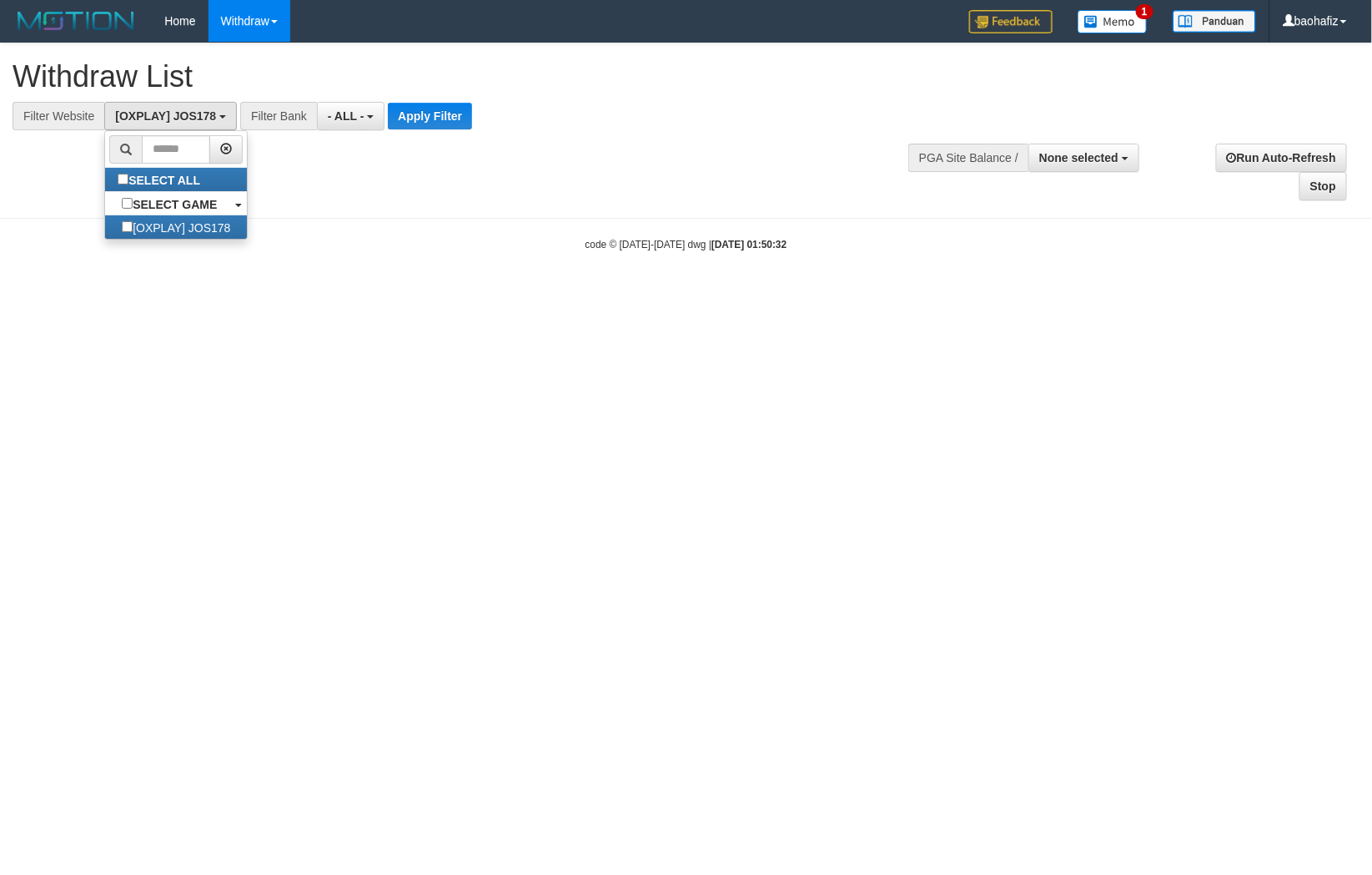
scroll to position [14, 0]
click at [407, 114] on button "Apply Filter" at bounding box center [429, 116] width 84 height 26
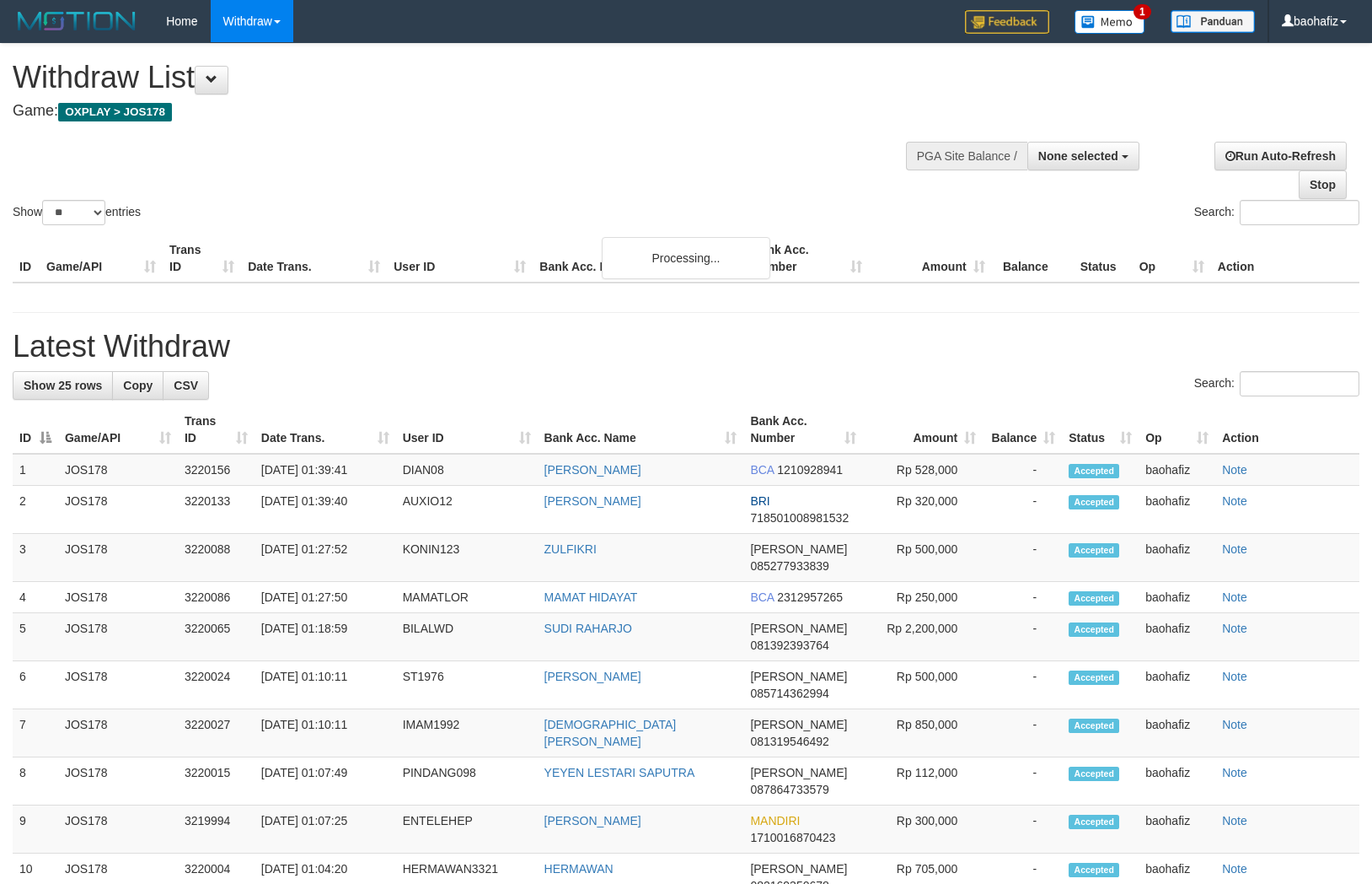
select select
select select "**"
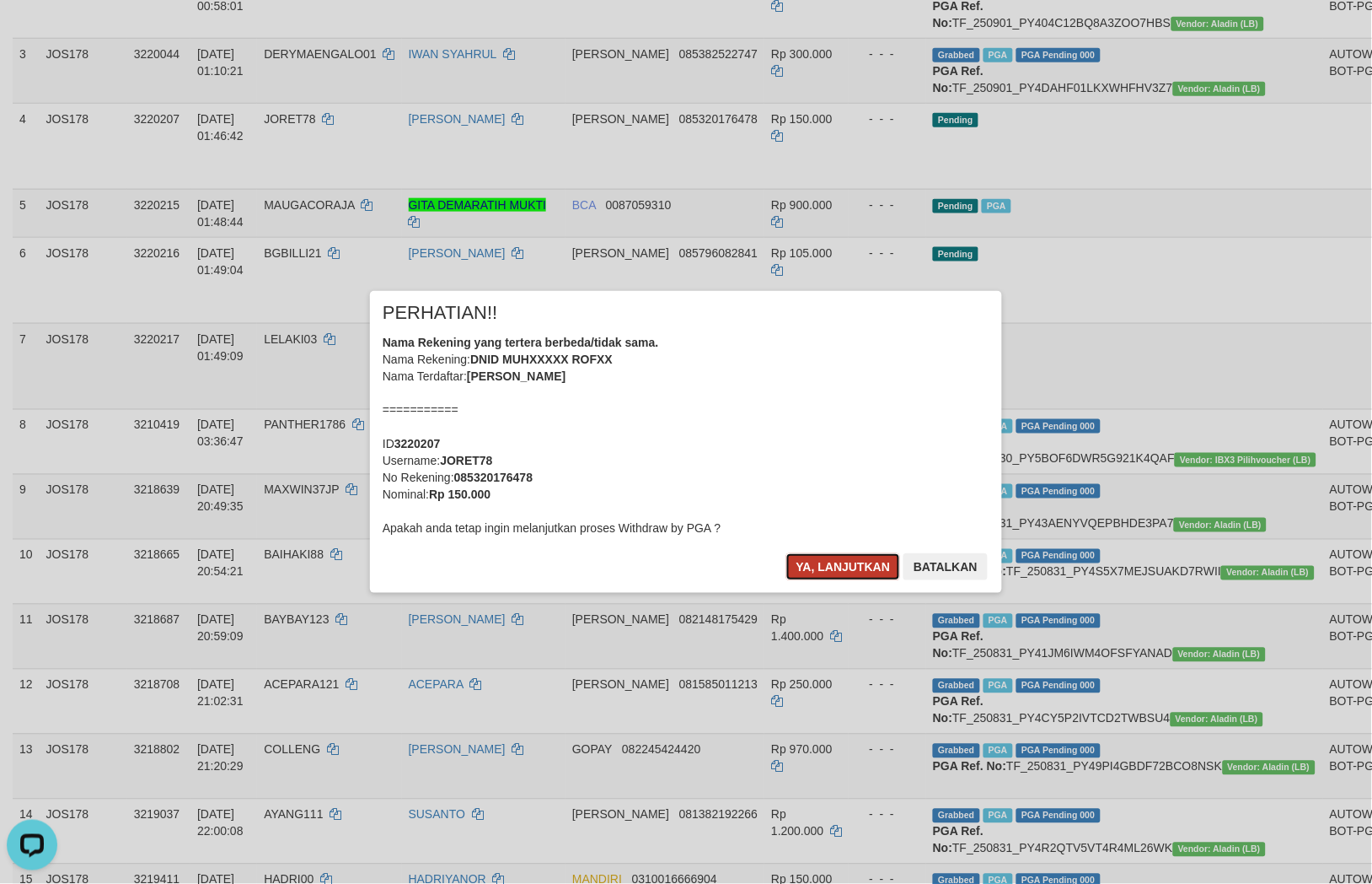
click at [802, 563] on button "Ya, lanjutkan" at bounding box center [844, 567] width 115 height 27
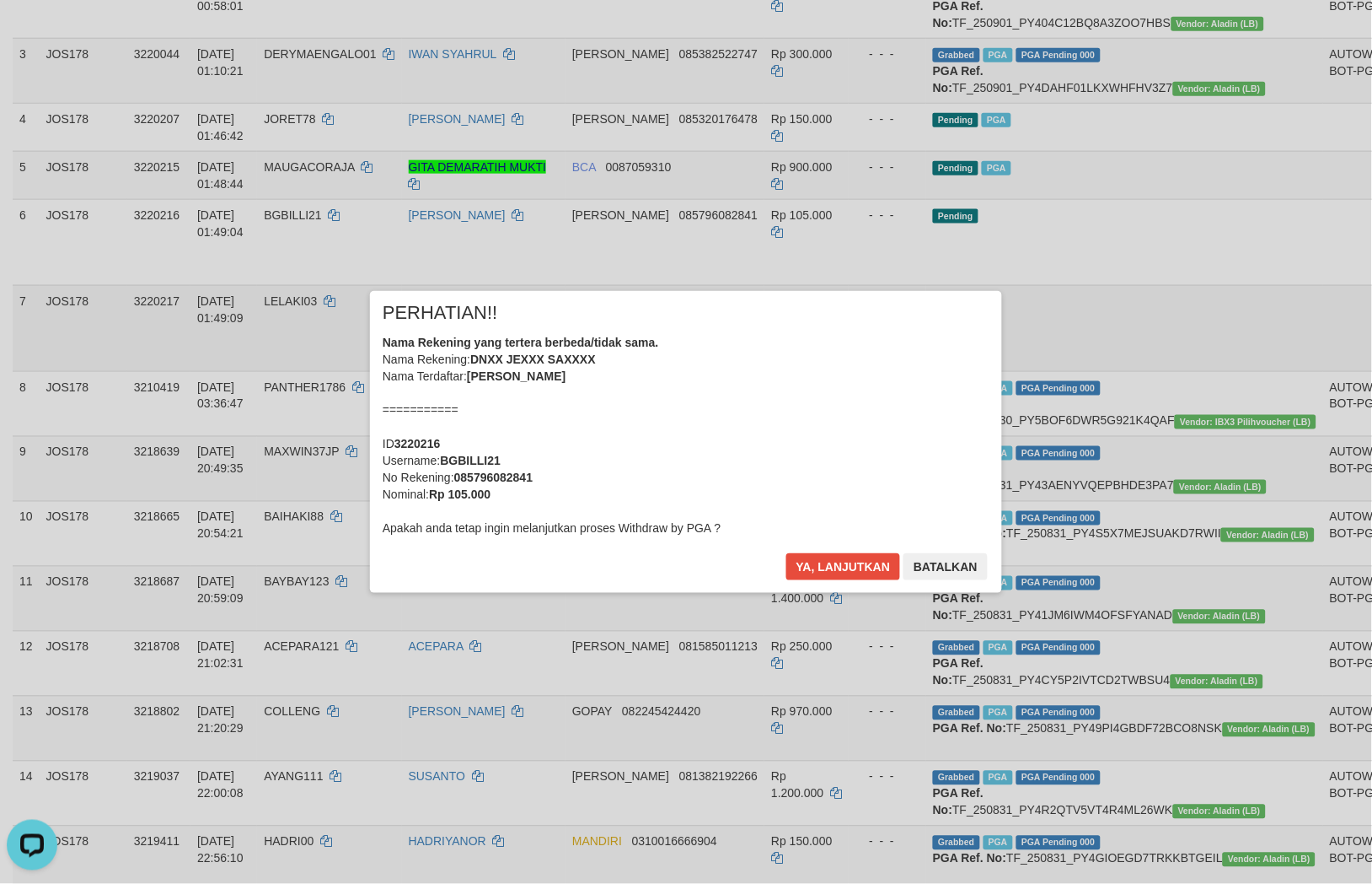
click div "× PERHATIAN!! Nama Rekening yang tertera berbeda/tidak sama. Nama Rekening: DNX…"
click button "Ya, lanjutkan"
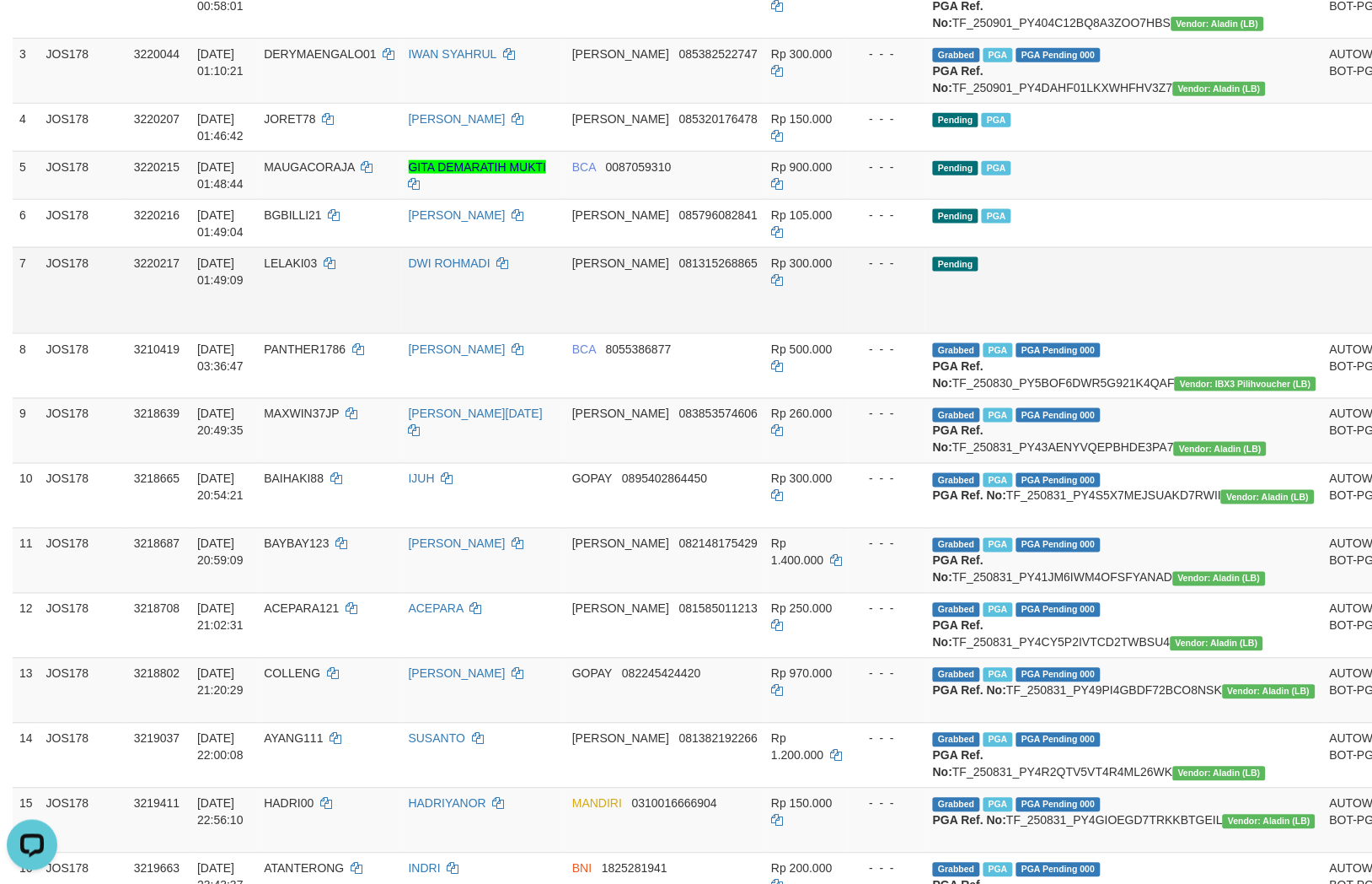
click link "Send PGA"
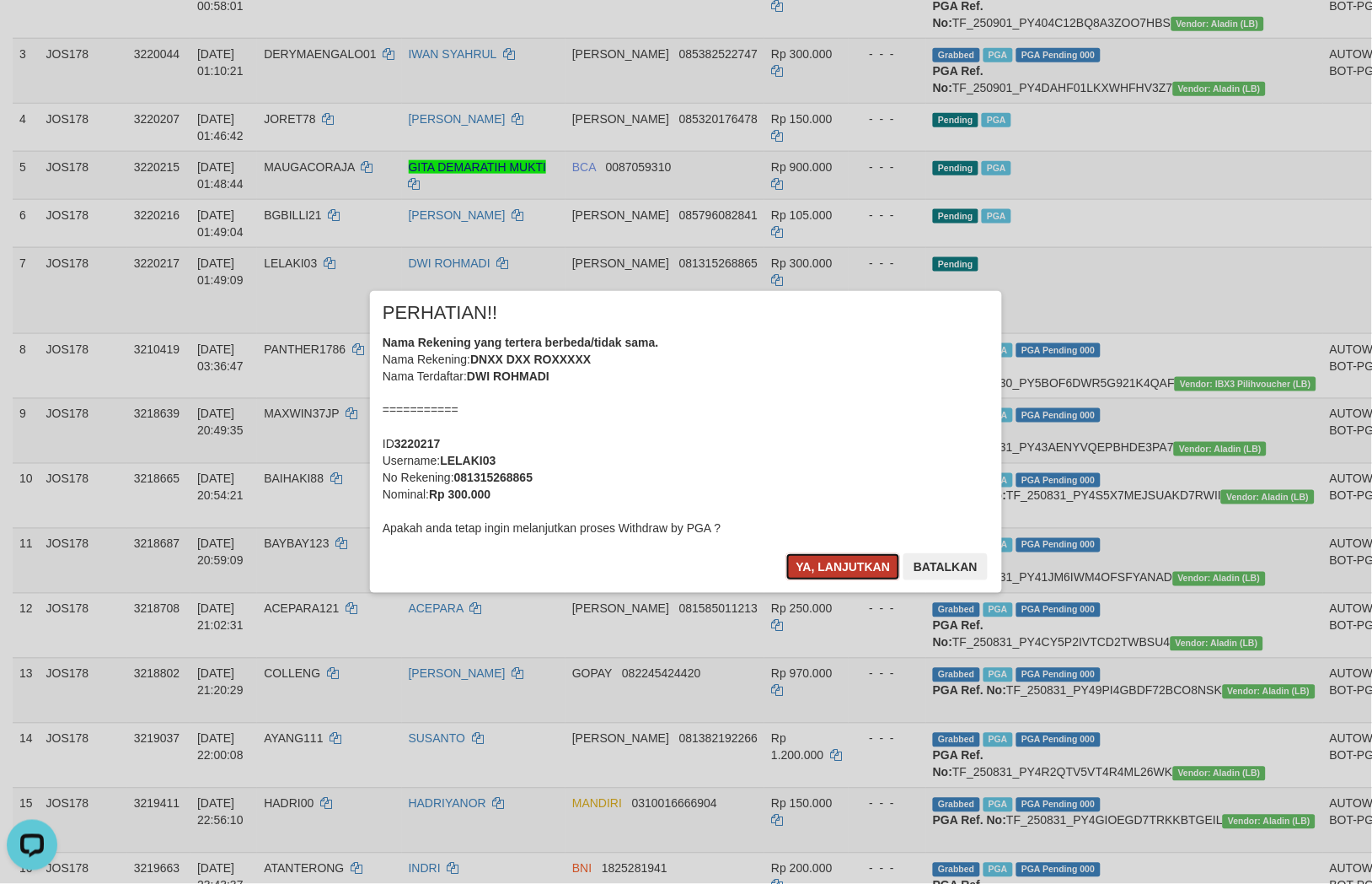
click button "Ya, lanjutkan"
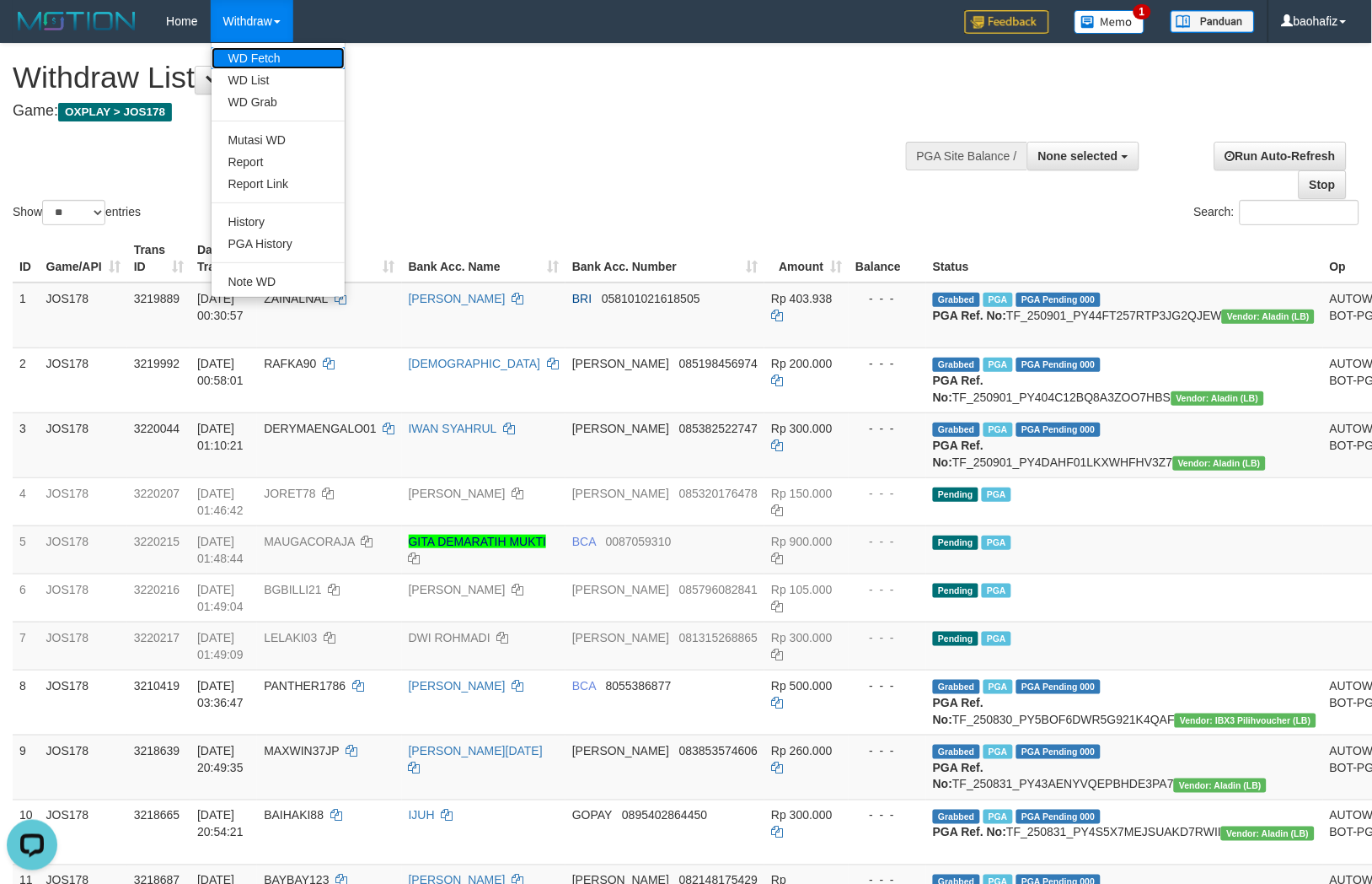
click link "WD Fetch"
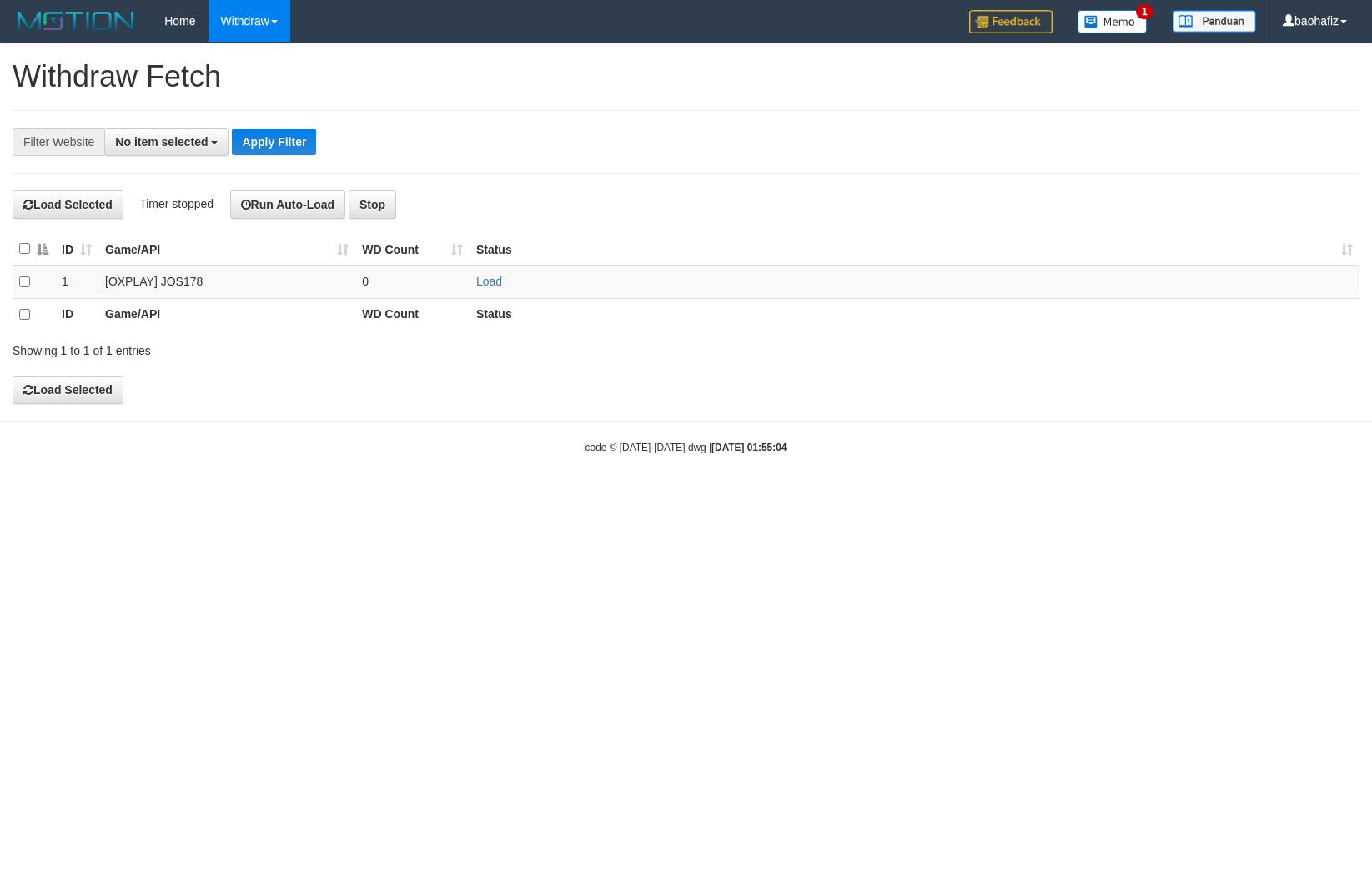
select select
drag, startPoint x: 491, startPoint y: 281, endPoint x: 563, endPoint y: 292, distance: 72.8
click at [493, 281] on link "Load" at bounding box center [489, 281] width 26 height 13
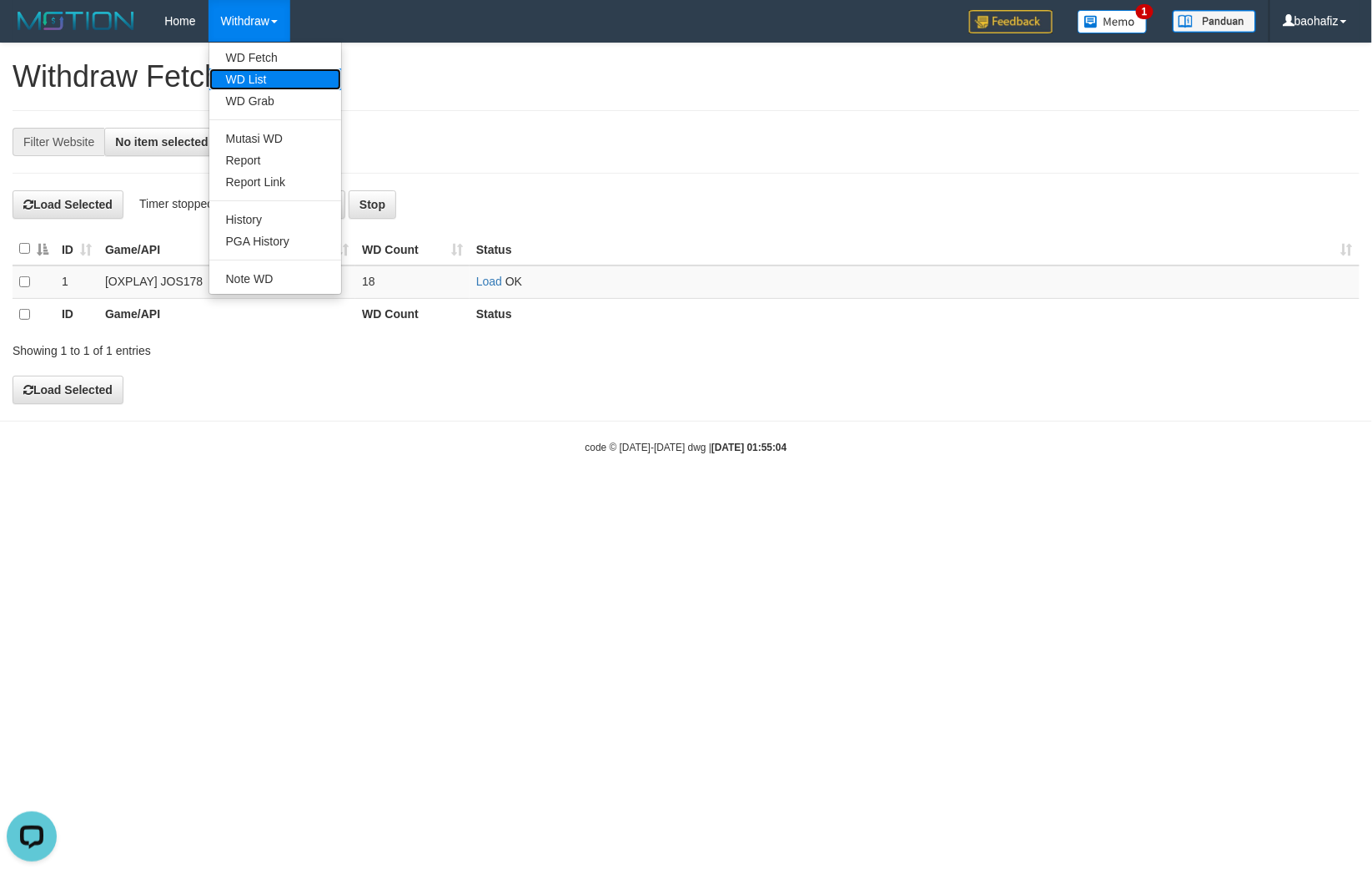
click at [252, 77] on link "WD List" at bounding box center [274, 79] width 131 height 22
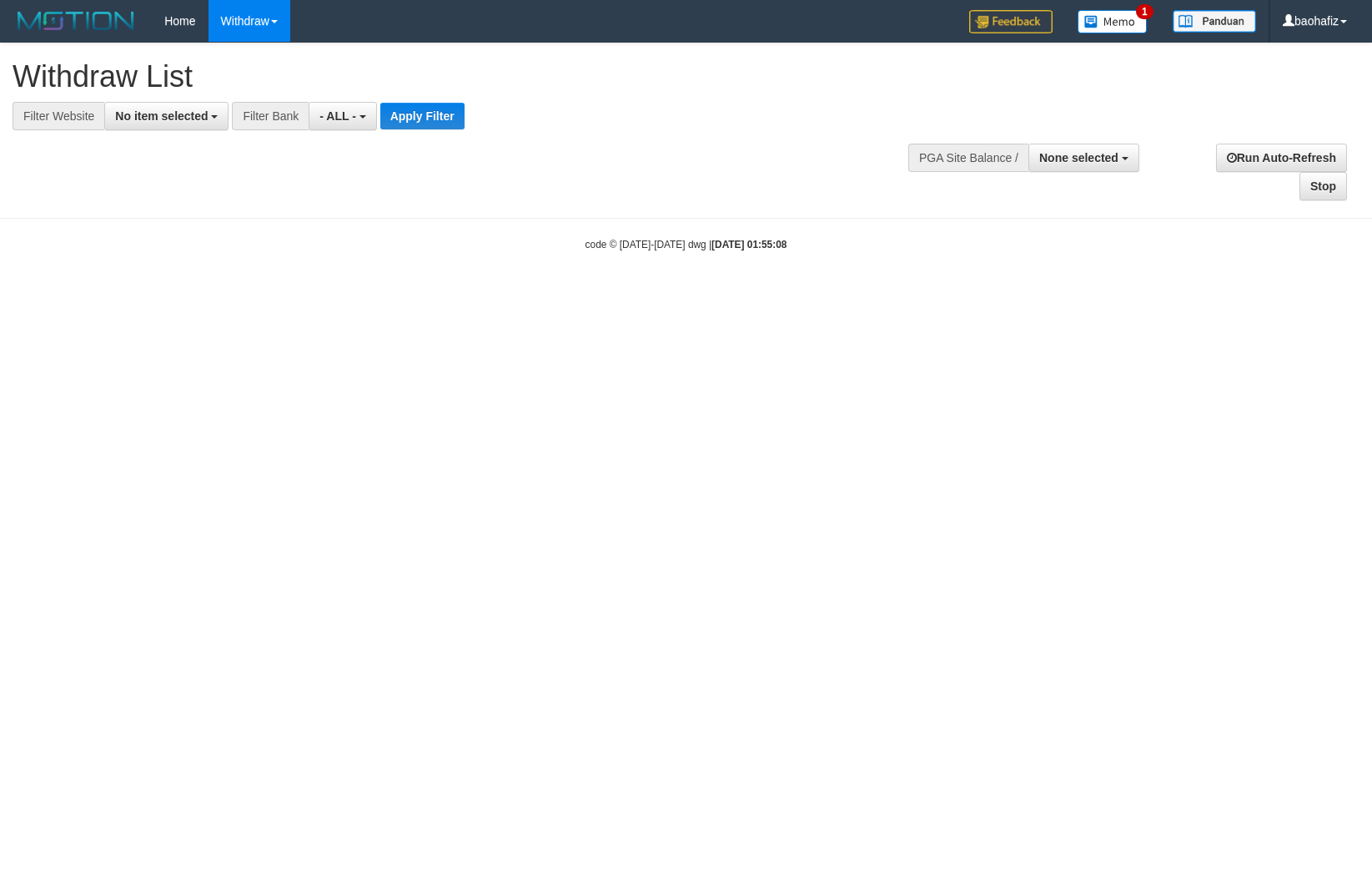
select select
click at [217, 114] on button "No item selected" at bounding box center [165, 116] width 124 height 28
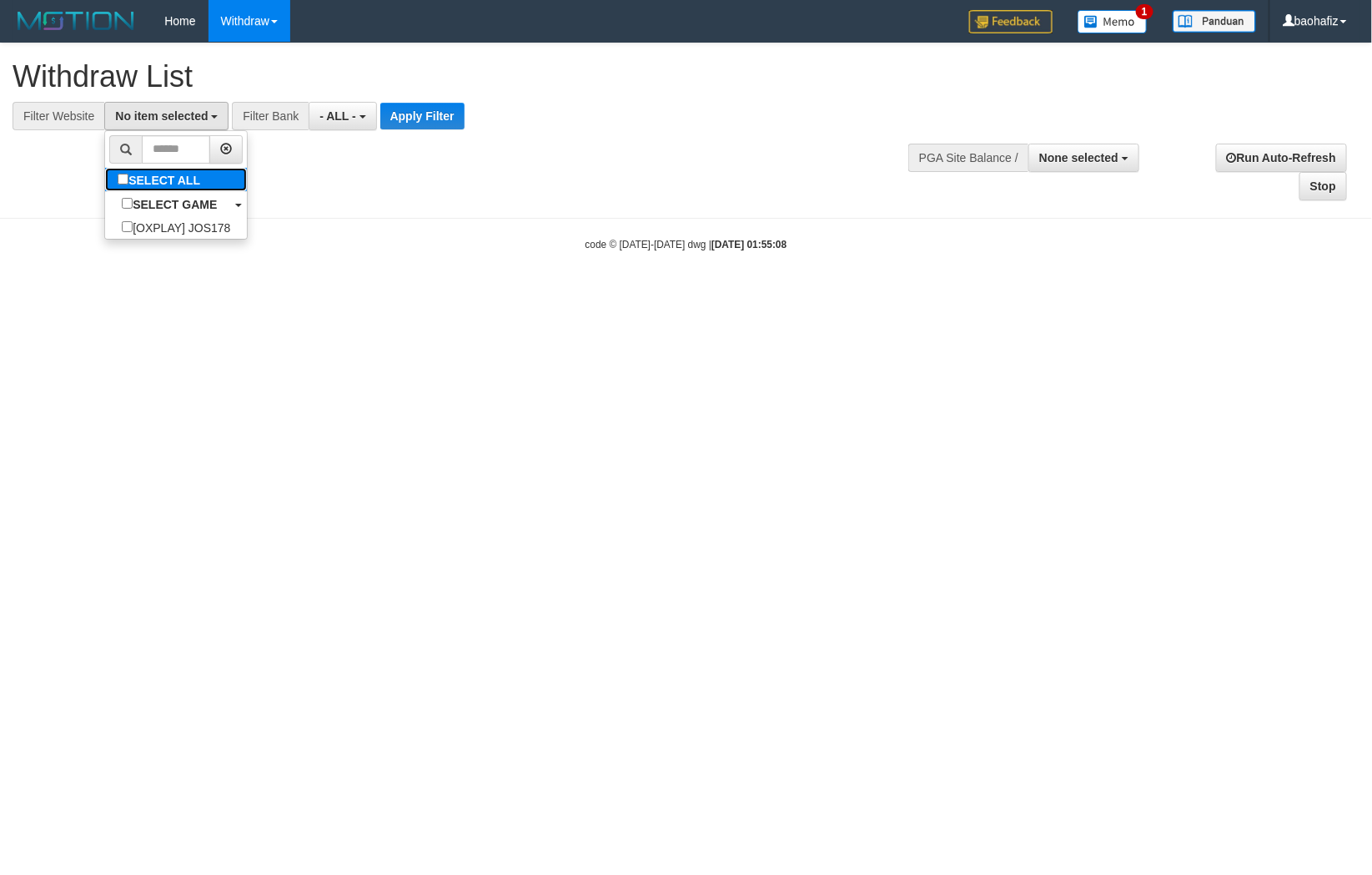
click at [210, 176] on label "SELECT ALL" at bounding box center [161, 179] width 112 height 24
select select "****"
click at [429, 121] on button "Apply Filter" at bounding box center [429, 116] width 84 height 26
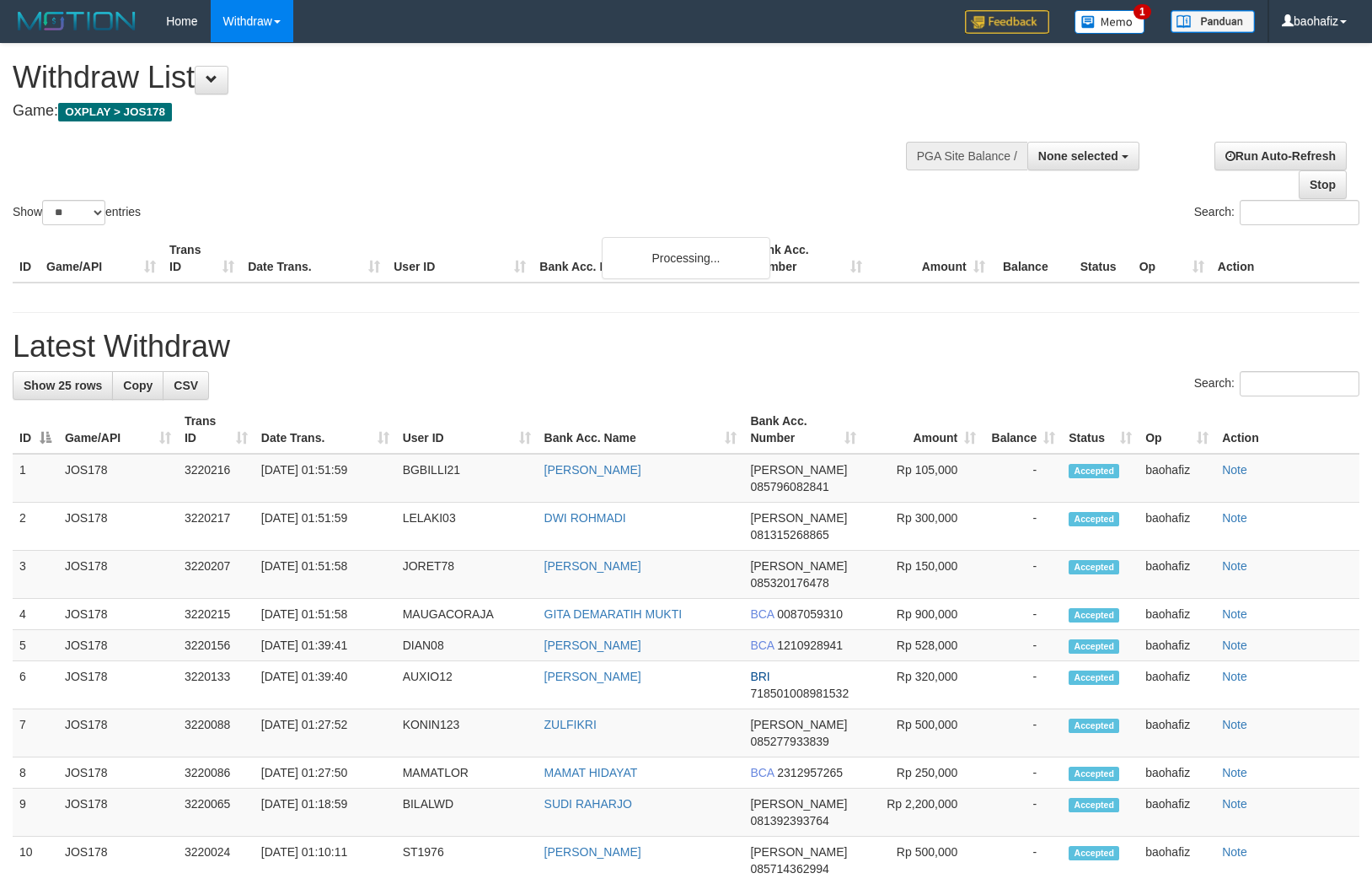
select select
select select "**"
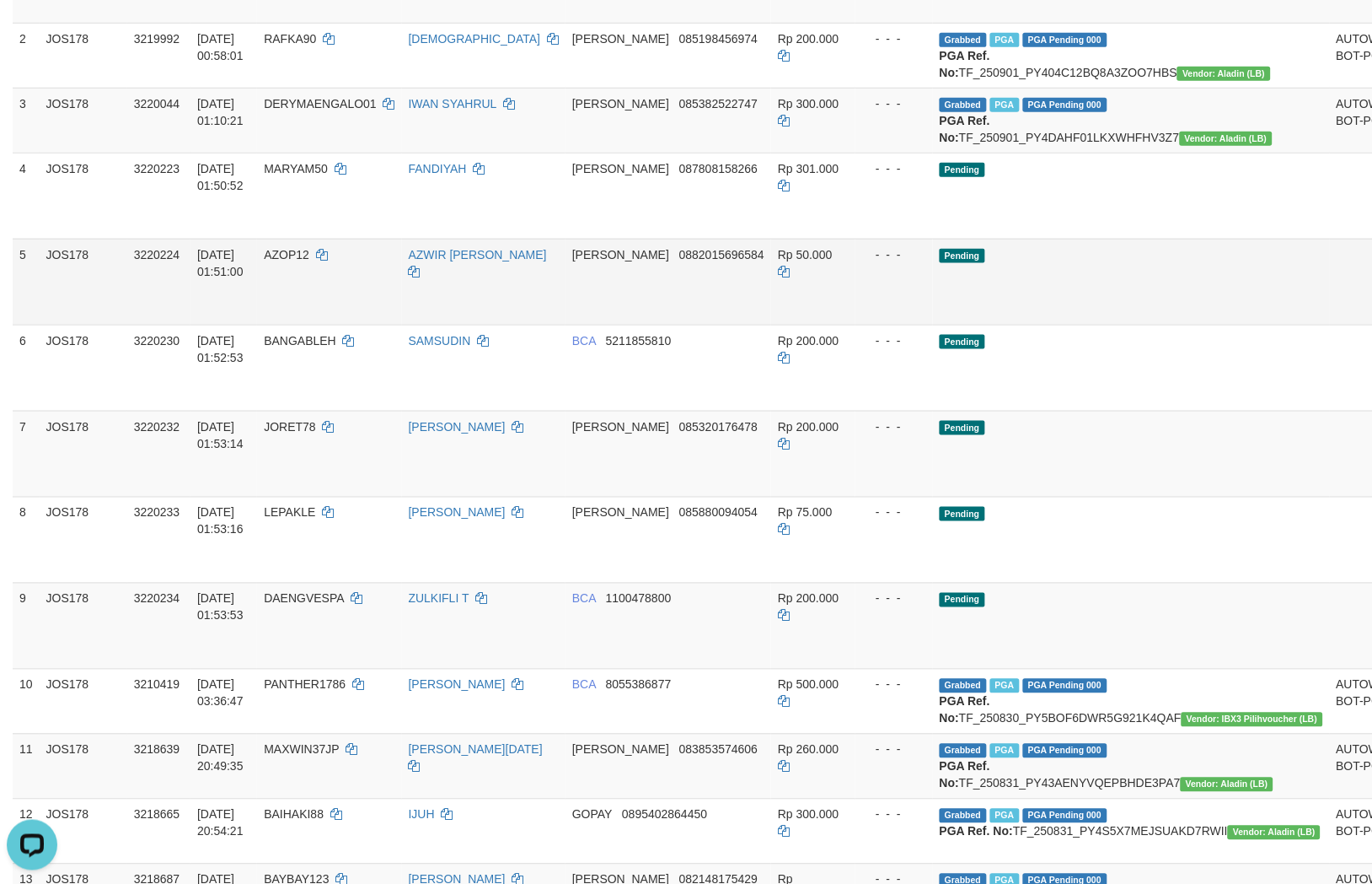
scroll to position [375, 0]
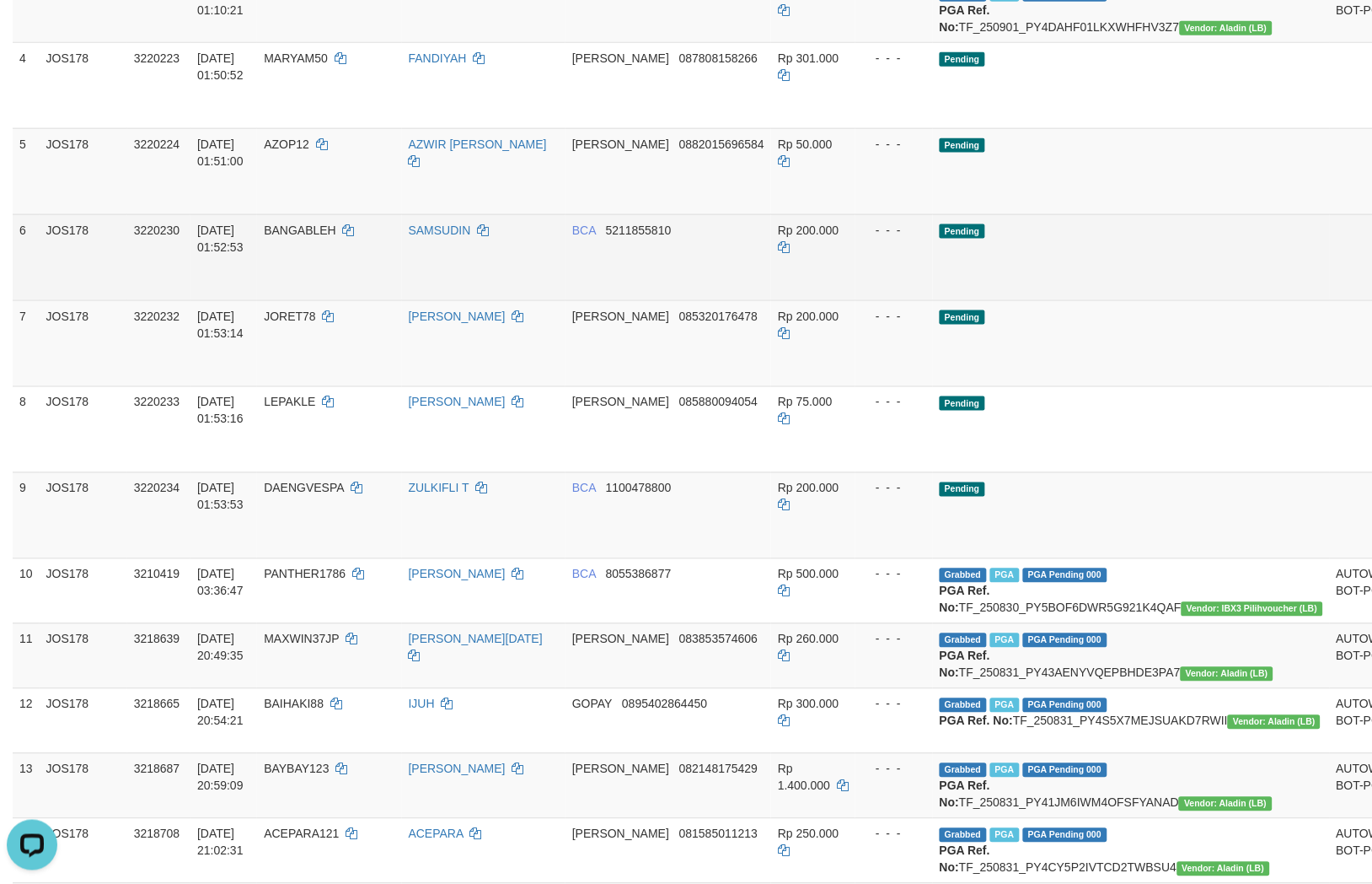
scroll to position [468, 0]
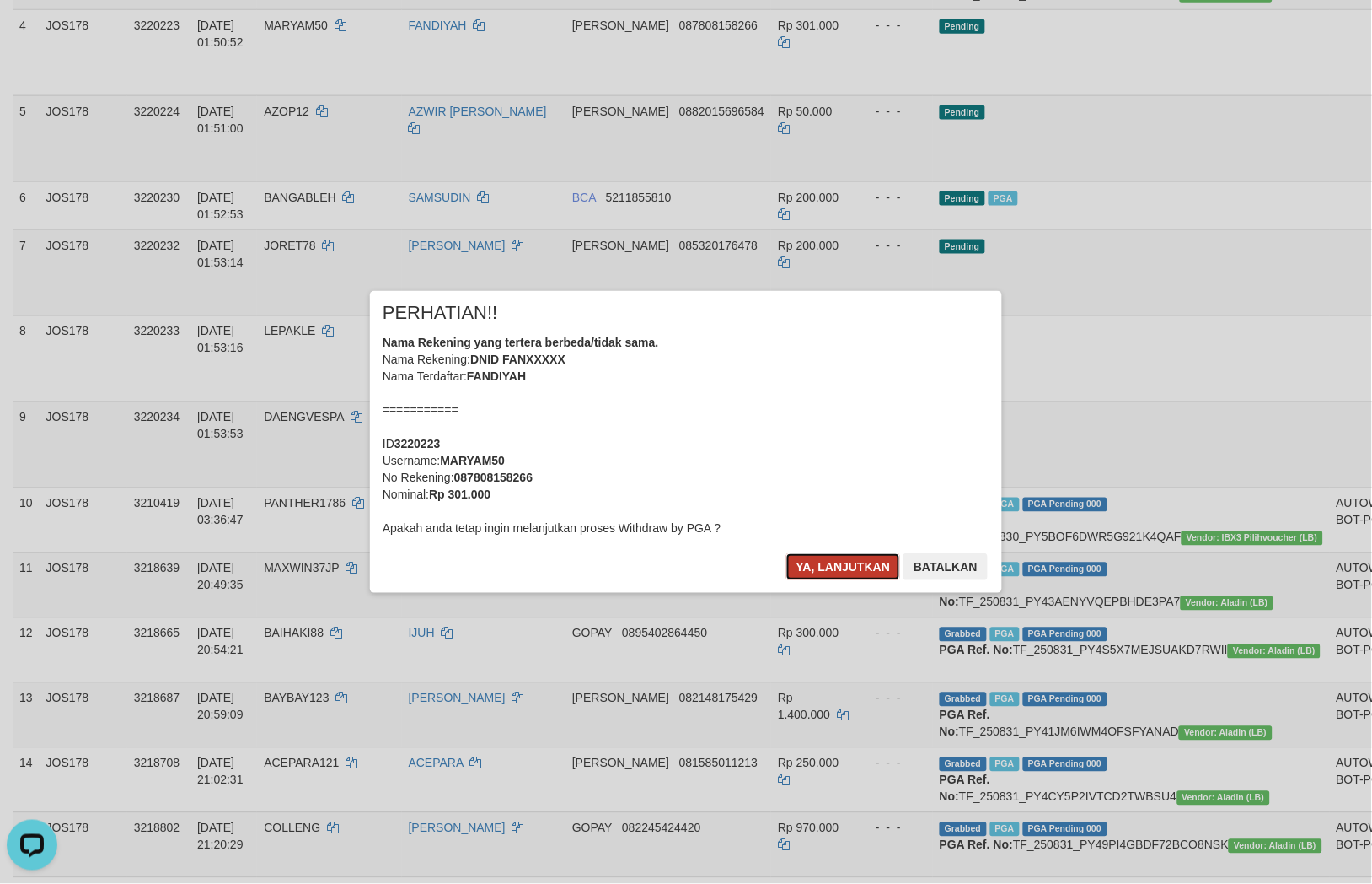
click at [801, 570] on button "Ya, lanjutkan" at bounding box center [844, 567] width 115 height 27
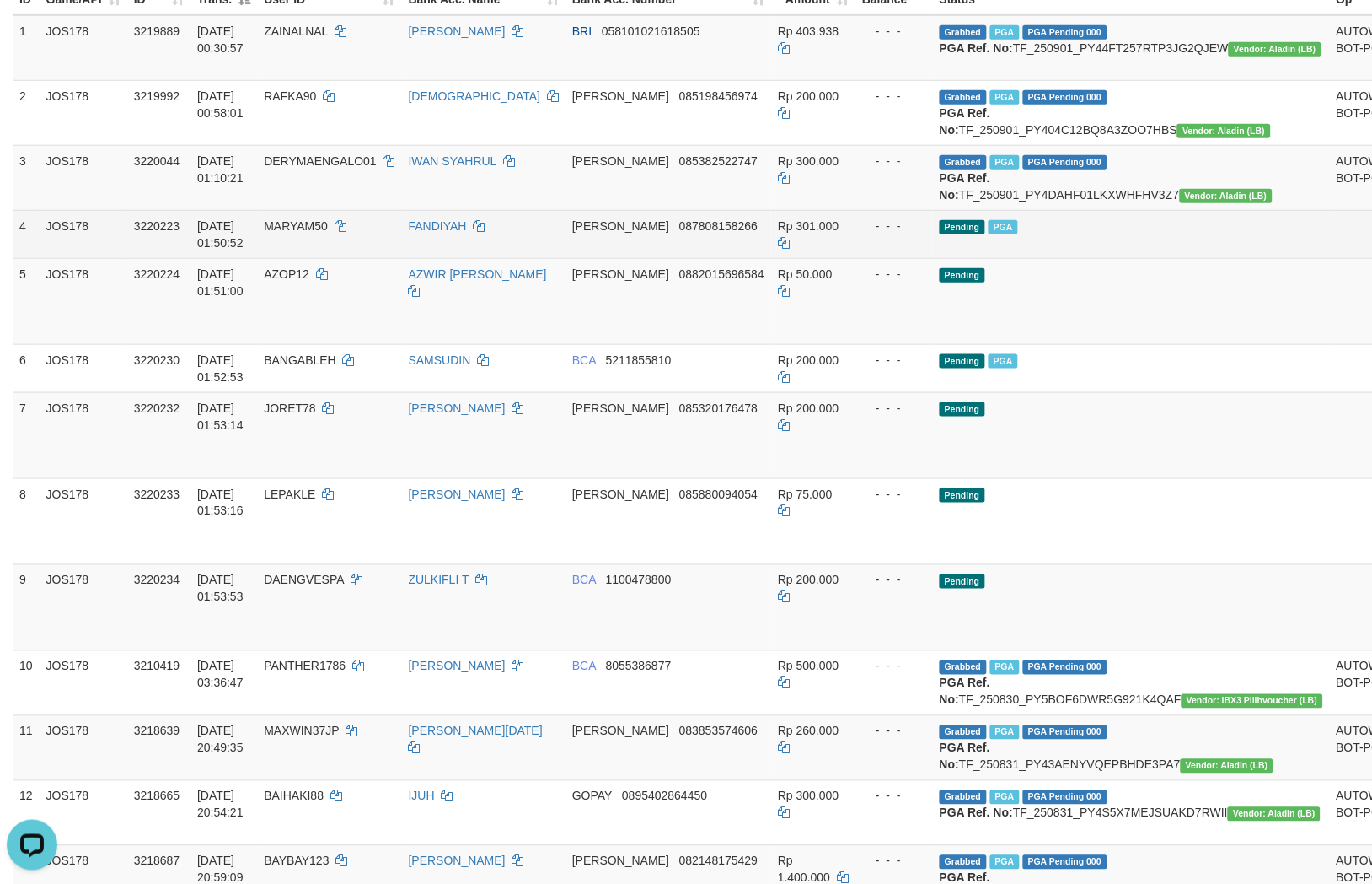
scroll to position [361, 0]
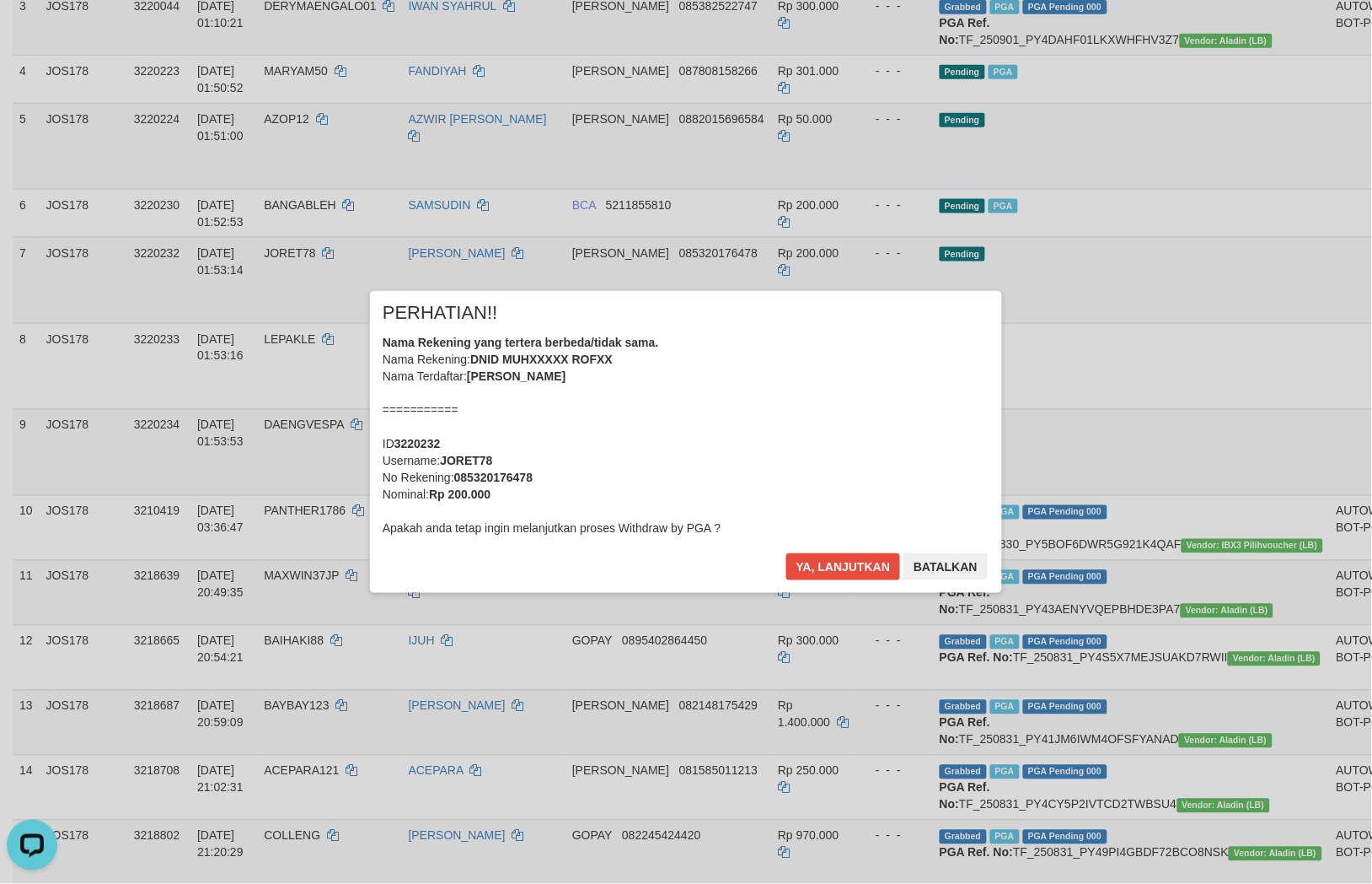
scroll to position [455, 0]
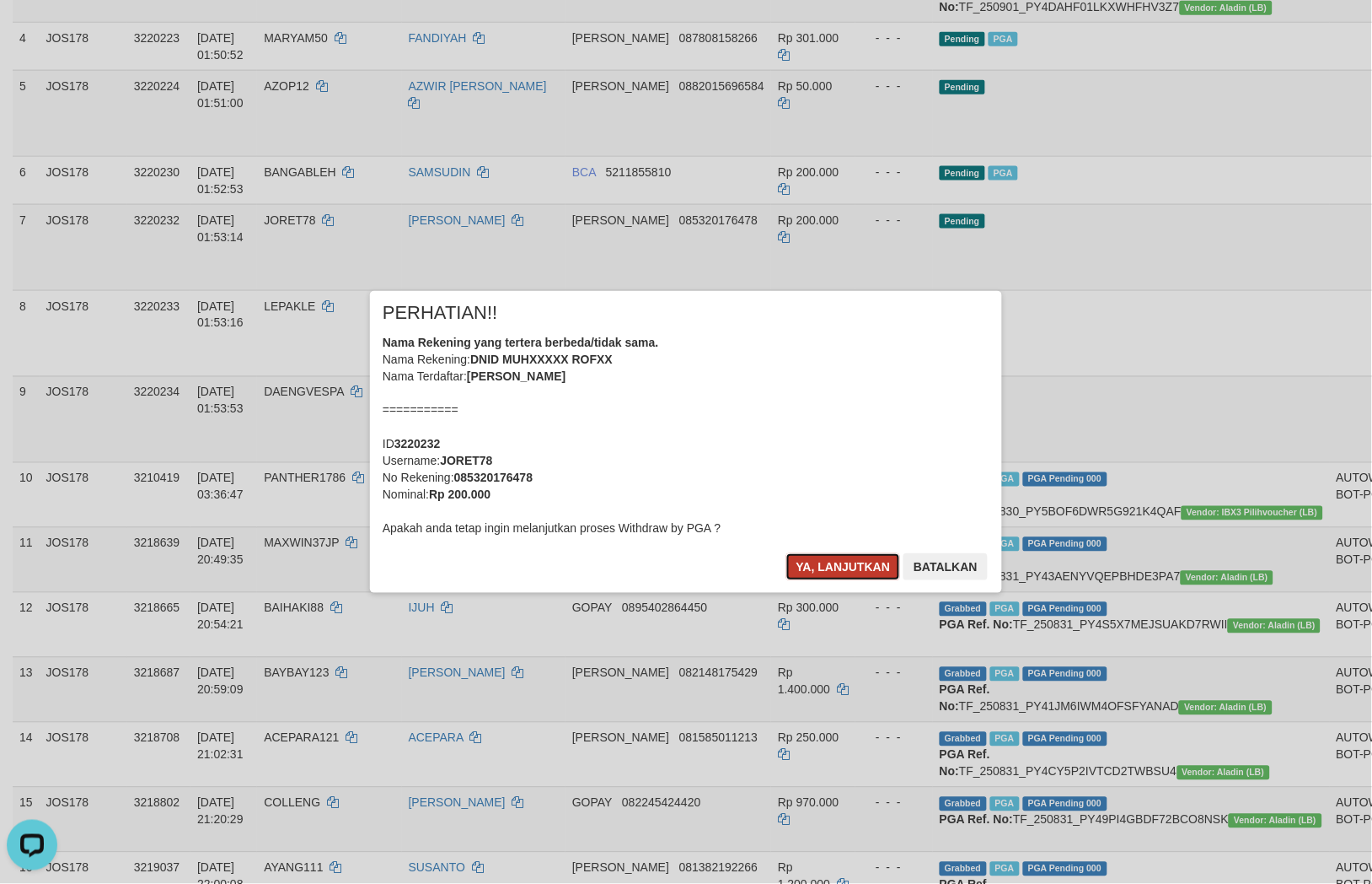
click at [806, 567] on button "Ya, lanjutkan" at bounding box center [844, 567] width 115 height 27
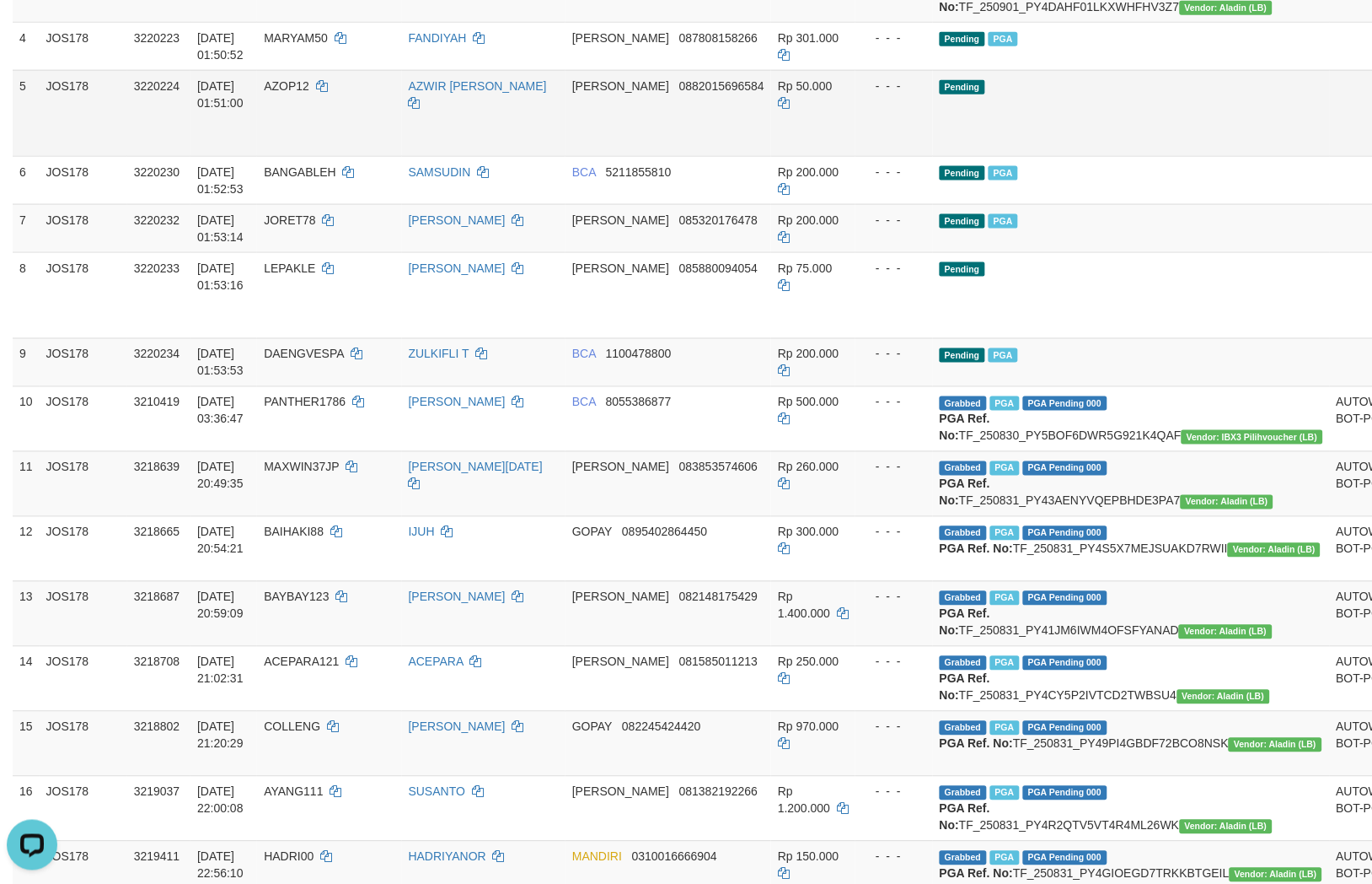
click at [686, 156] on td "DANA 0882015696584" at bounding box center [668, 113] width 205 height 86
copy span "0882015696584"
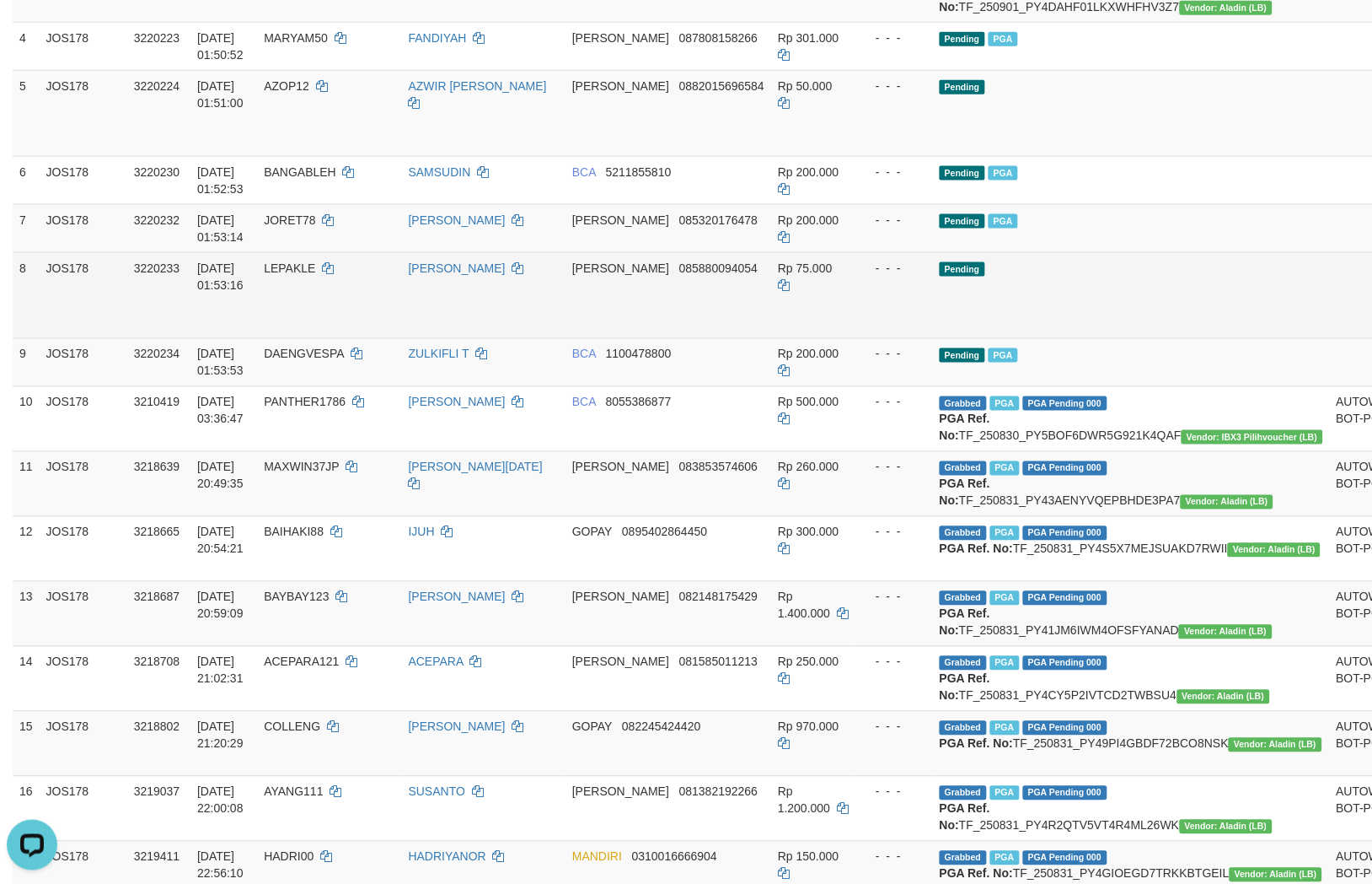
click at [668, 338] on td "DANA 085880094054" at bounding box center [668, 295] width 205 height 86
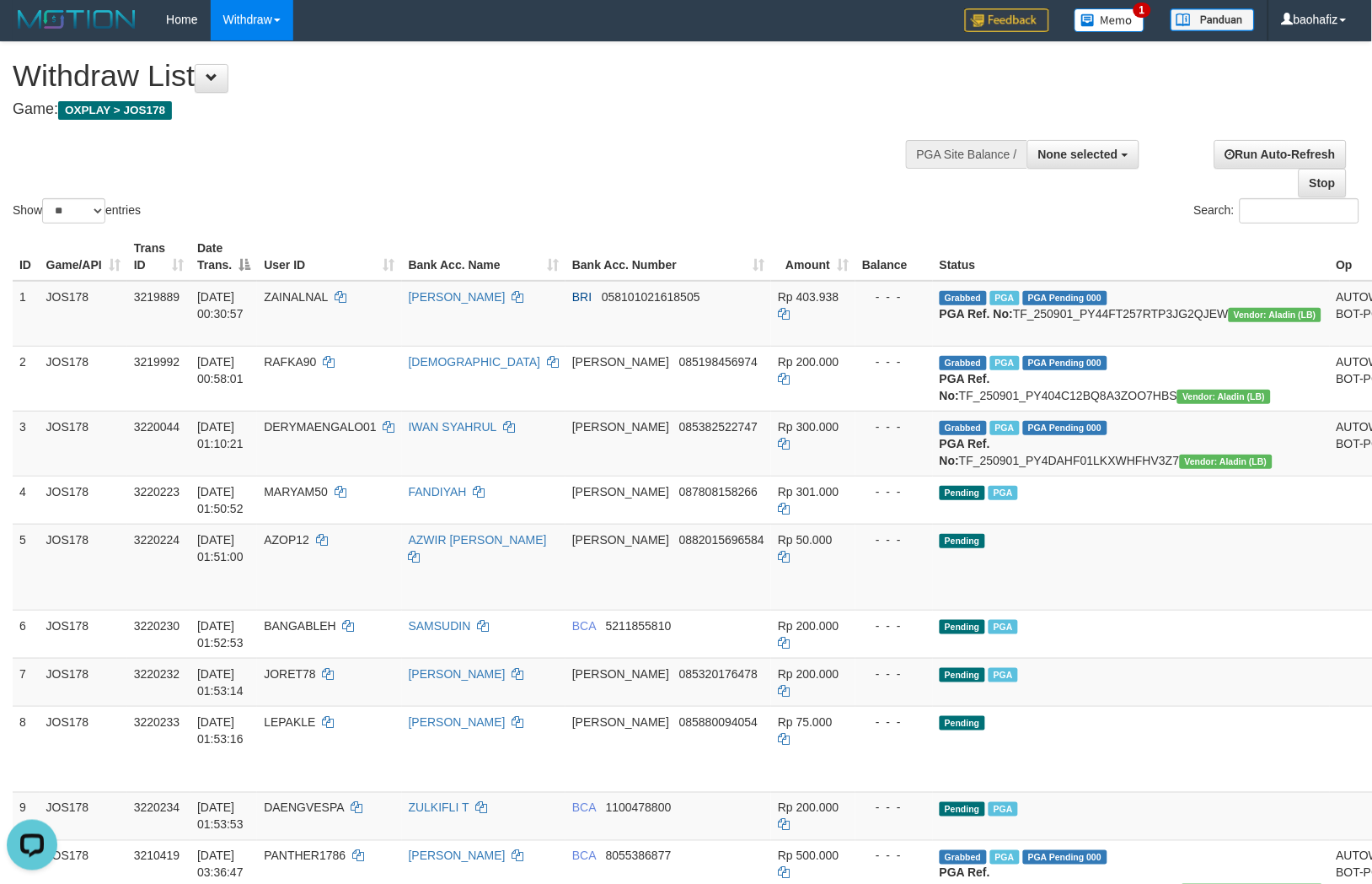
scroll to position [0, 0]
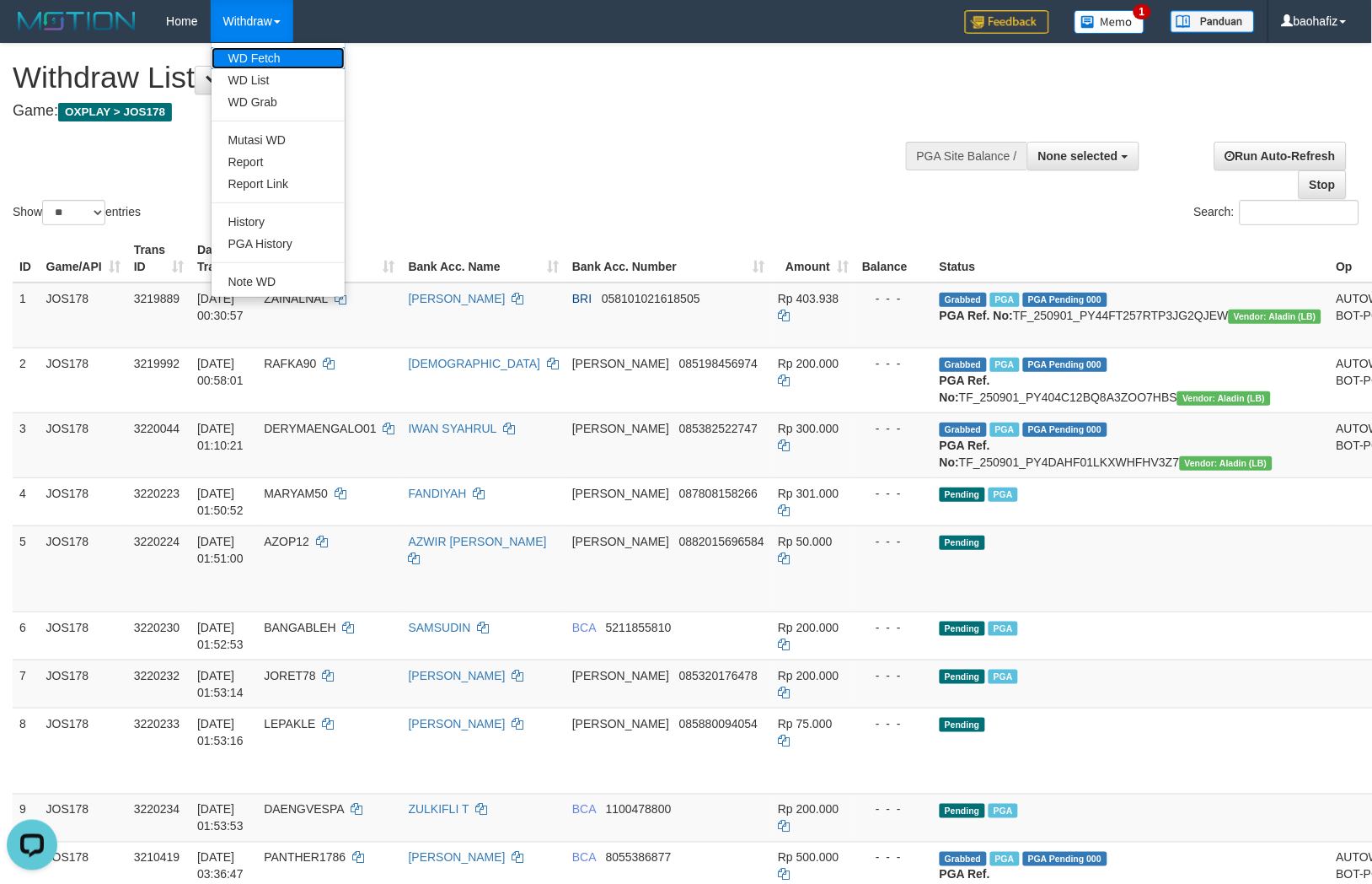
click at [268, 55] on link "WD Fetch" at bounding box center [277, 57] width 133 height 22
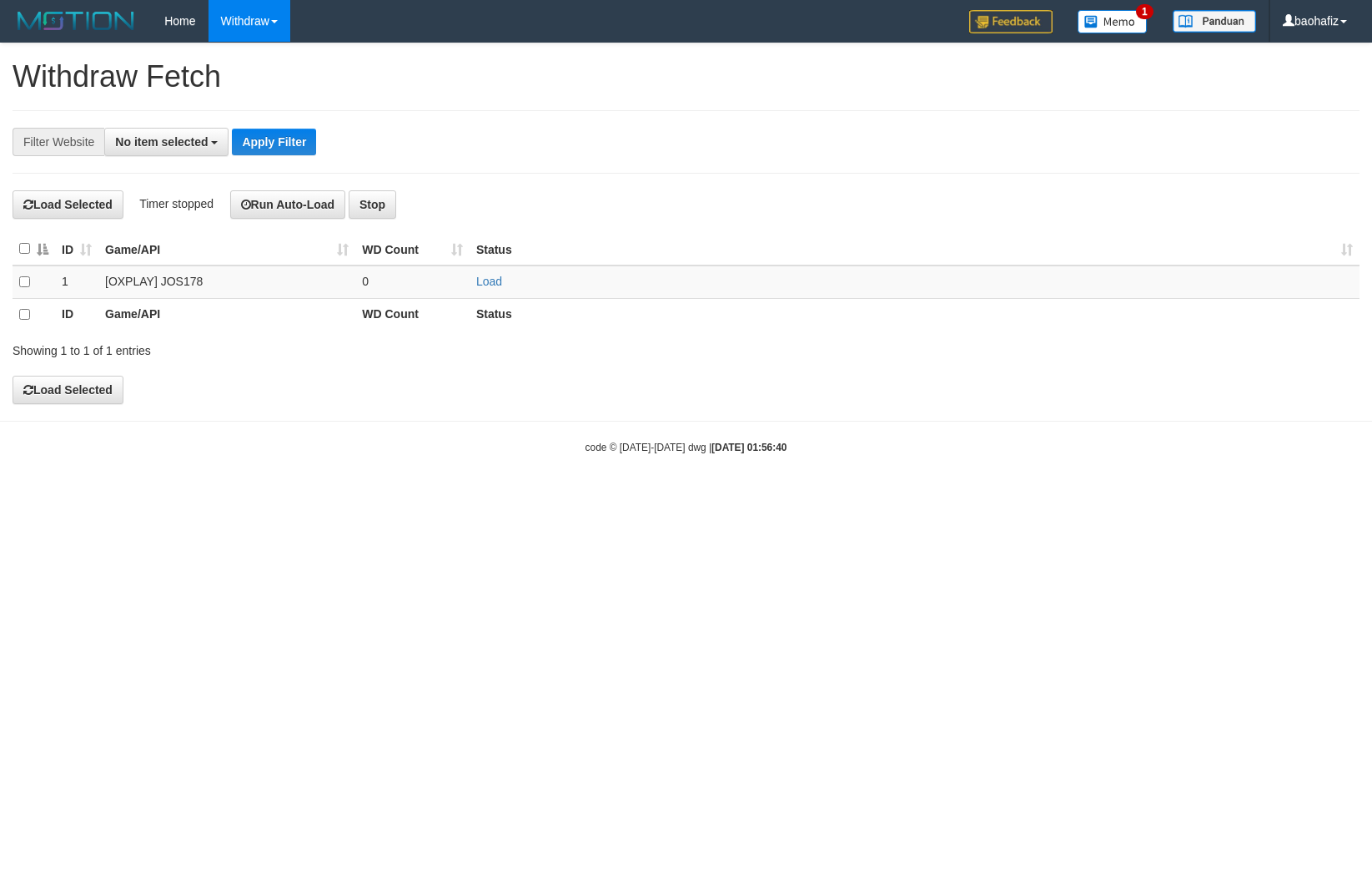
select select
click at [490, 280] on link "Load" at bounding box center [489, 281] width 26 height 13
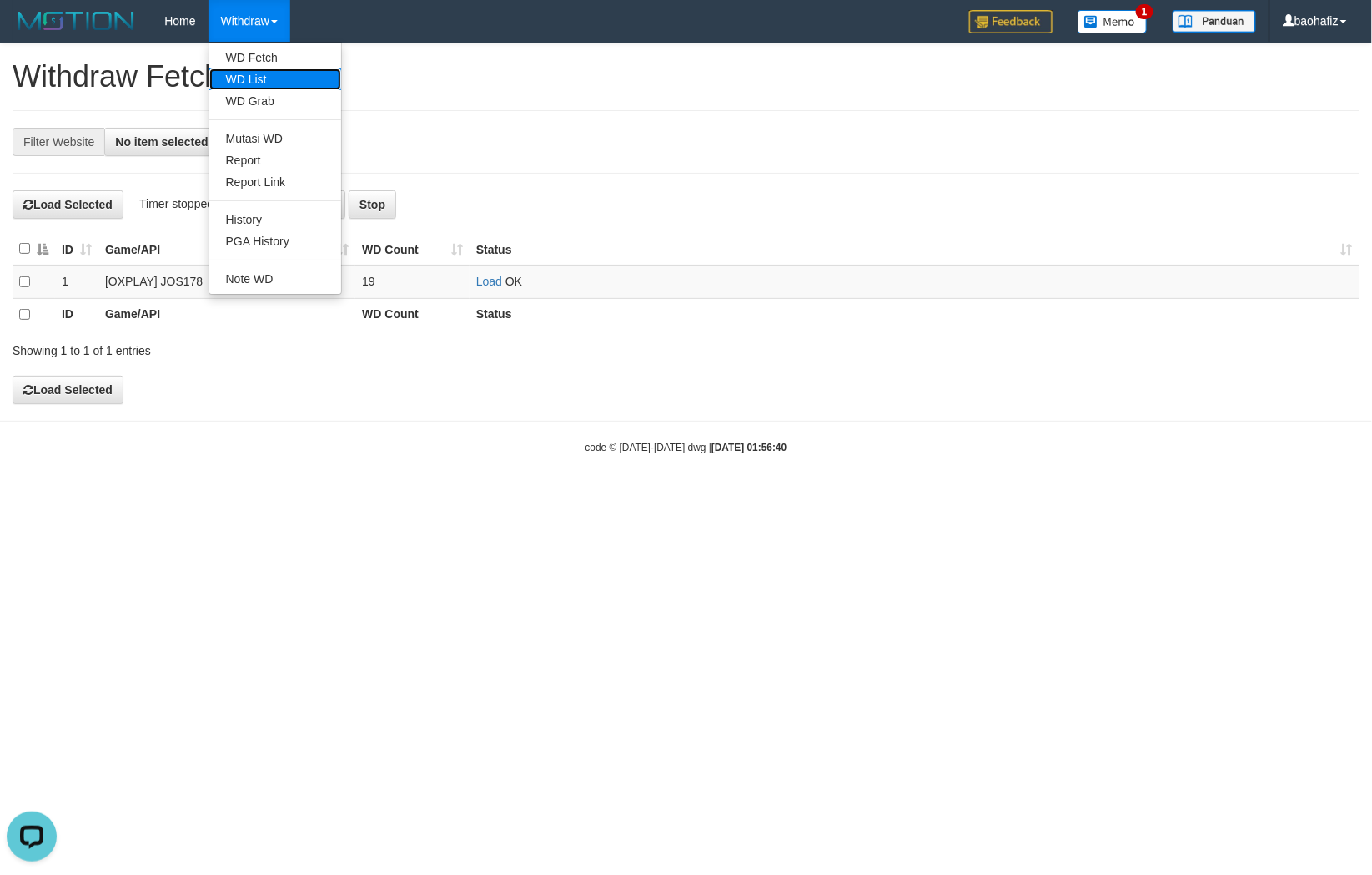
click at [249, 74] on link "WD List" at bounding box center [274, 79] width 131 height 22
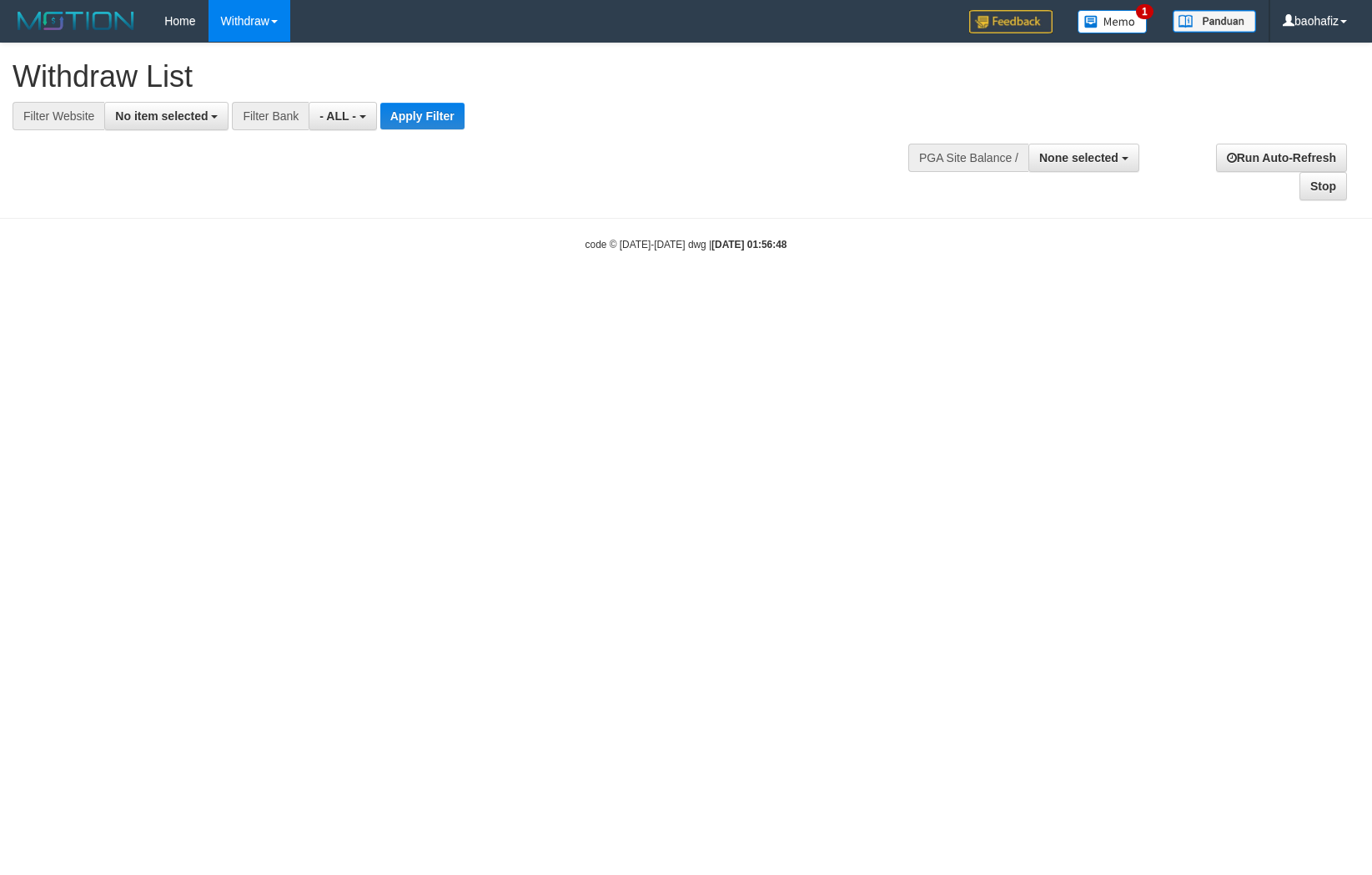
select select
click at [163, 106] on button "No item selected" at bounding box center [165, 116] width 124 height 28
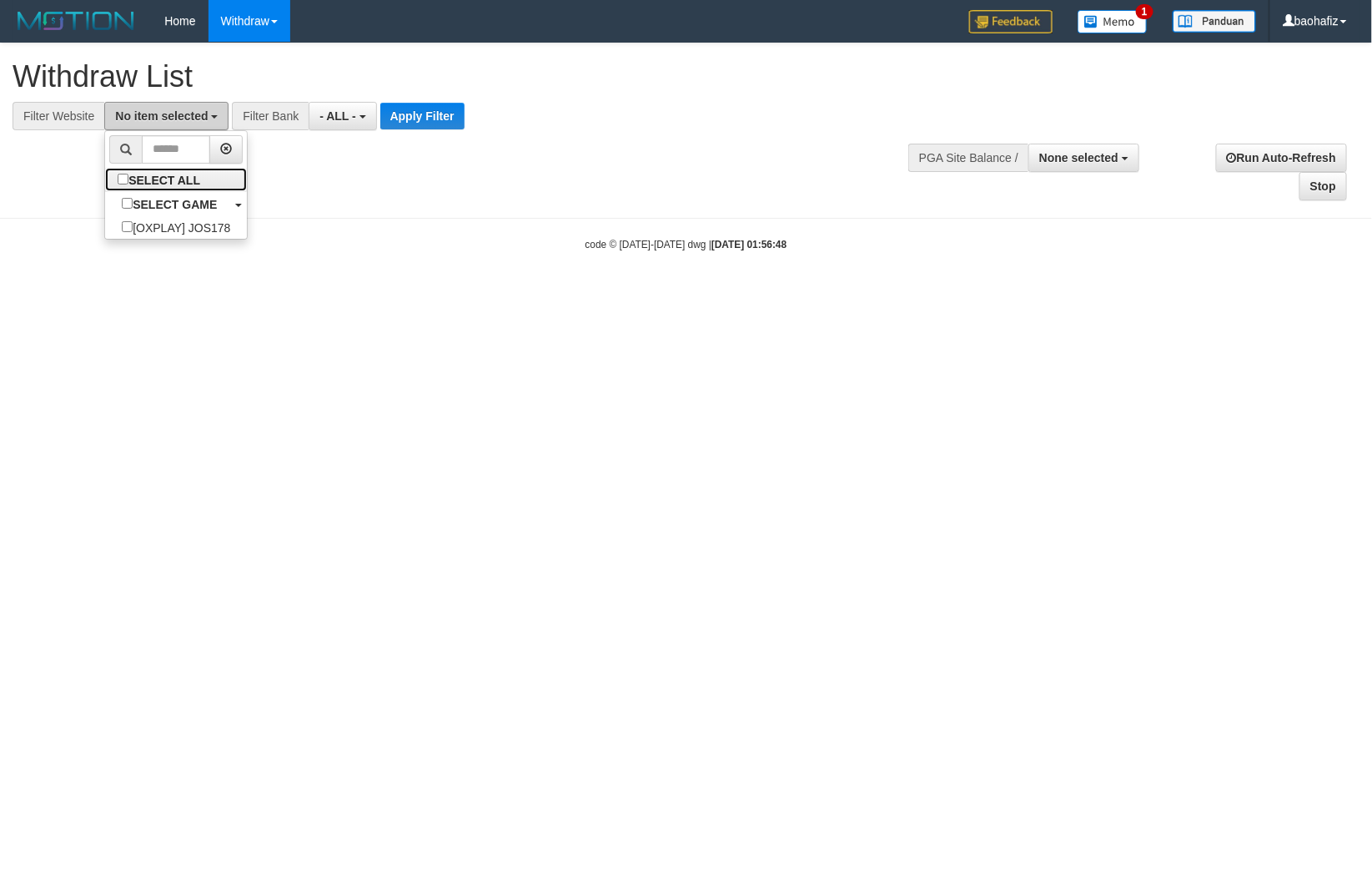
select select "****"
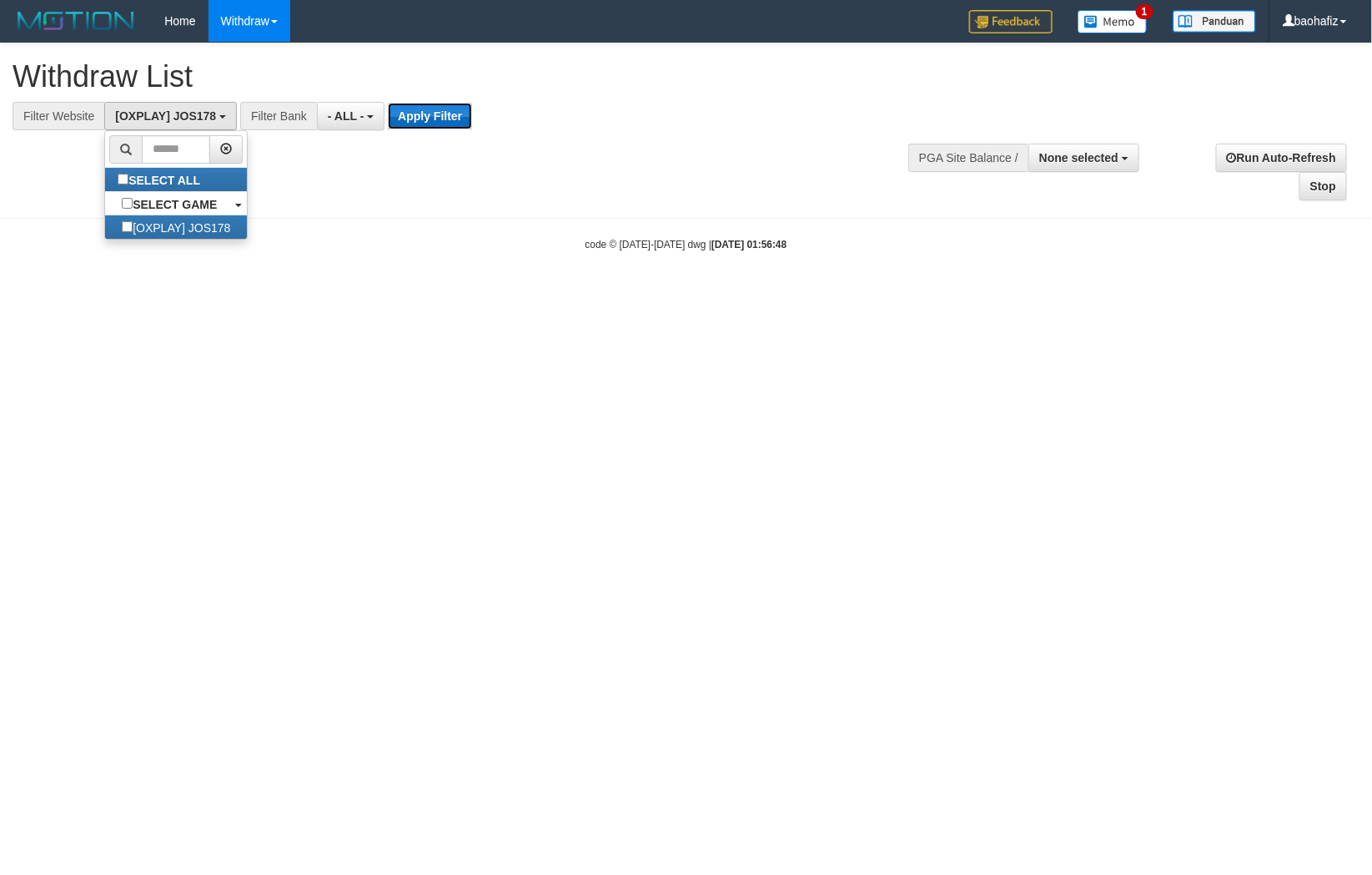
click at [421, 122] on button "Apply Filter" at bounding box center [429, 116] width 84 height 26
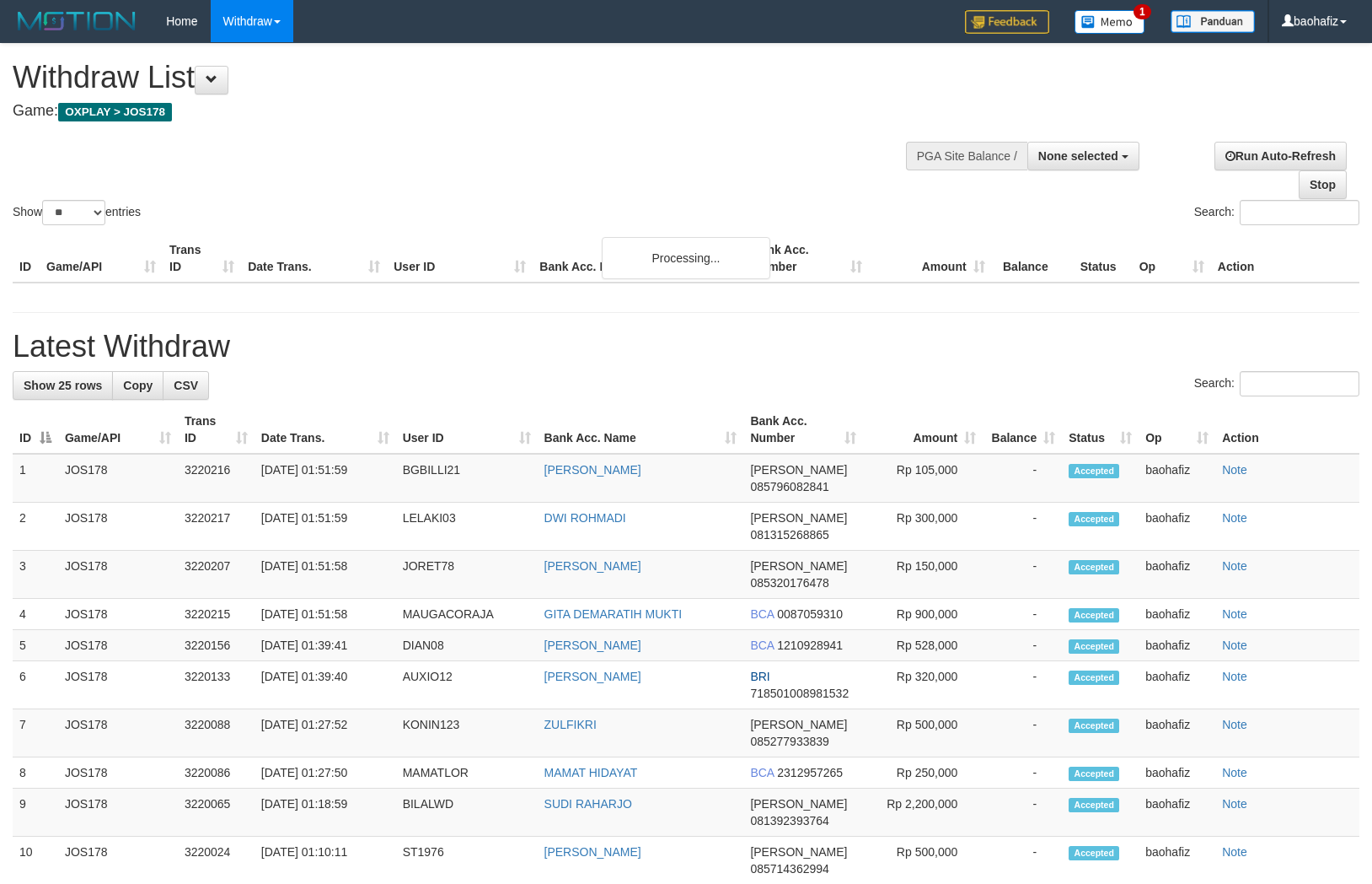
select select
select select "**"
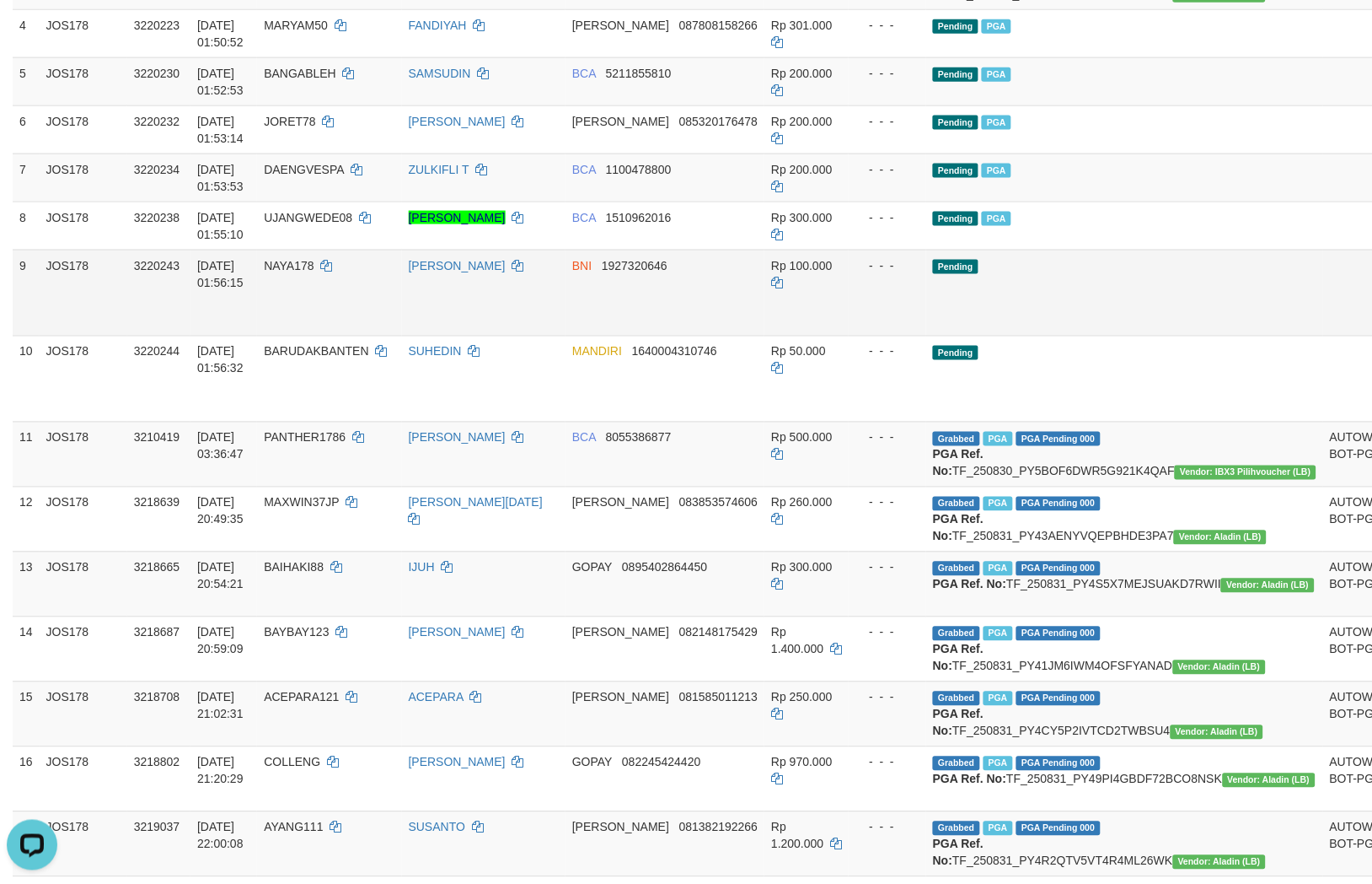
click at [685, 335] on td "BNI 1927320646" at bounding box center [665, 292] width 199 height 86
copy span "1927320646"
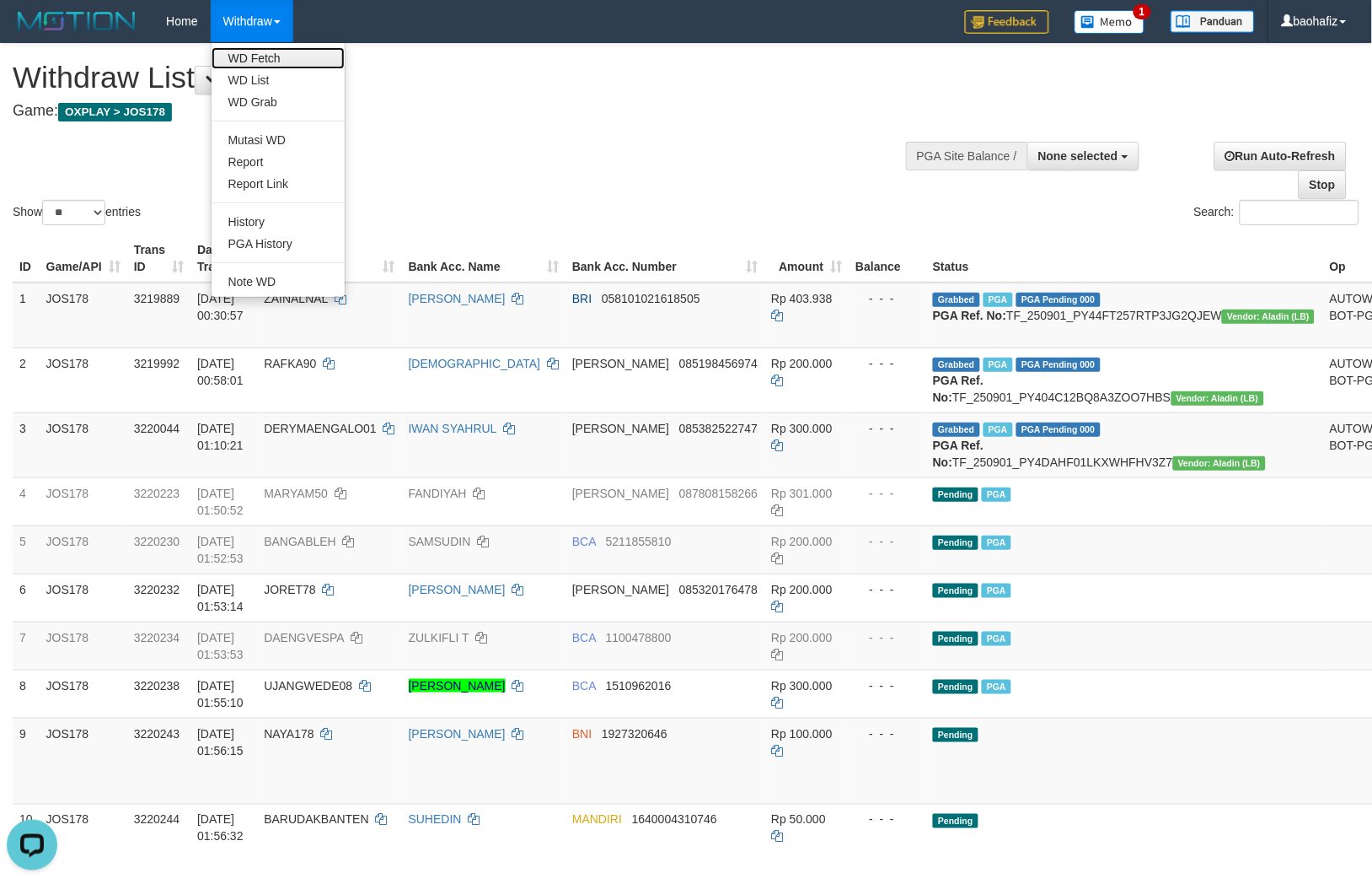
drag, startPoint x: 276, startPoint y: 56, endPoint x: 285, endPoint y: 55, distance: 9.1
click at [276, 56] on link "WD Fetch" at bounding box center [277, 57] width 133 height 22
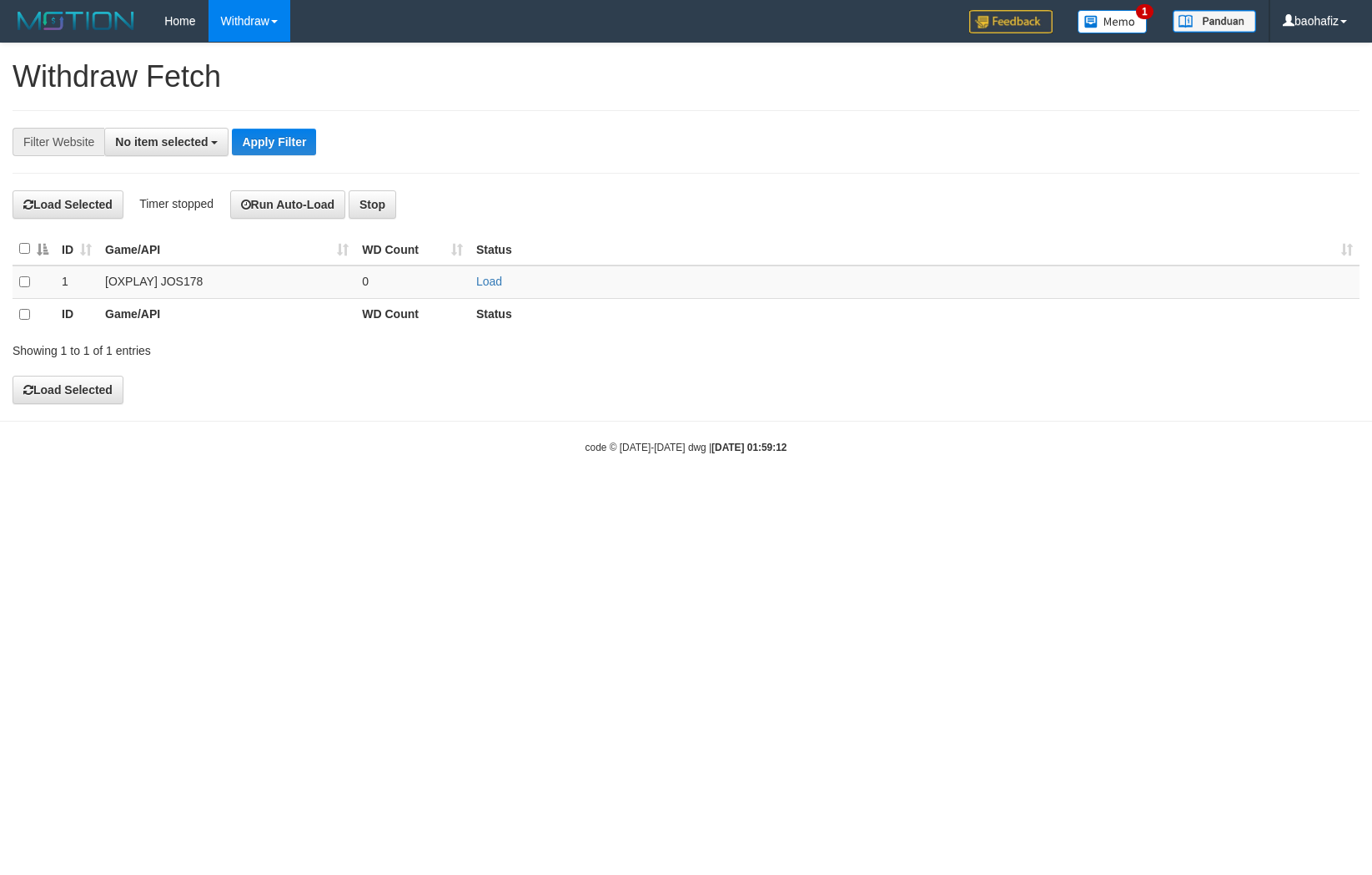
select select
click at [493, 287] on link "Load" at bounding box center [489, 281] width 26 height 13
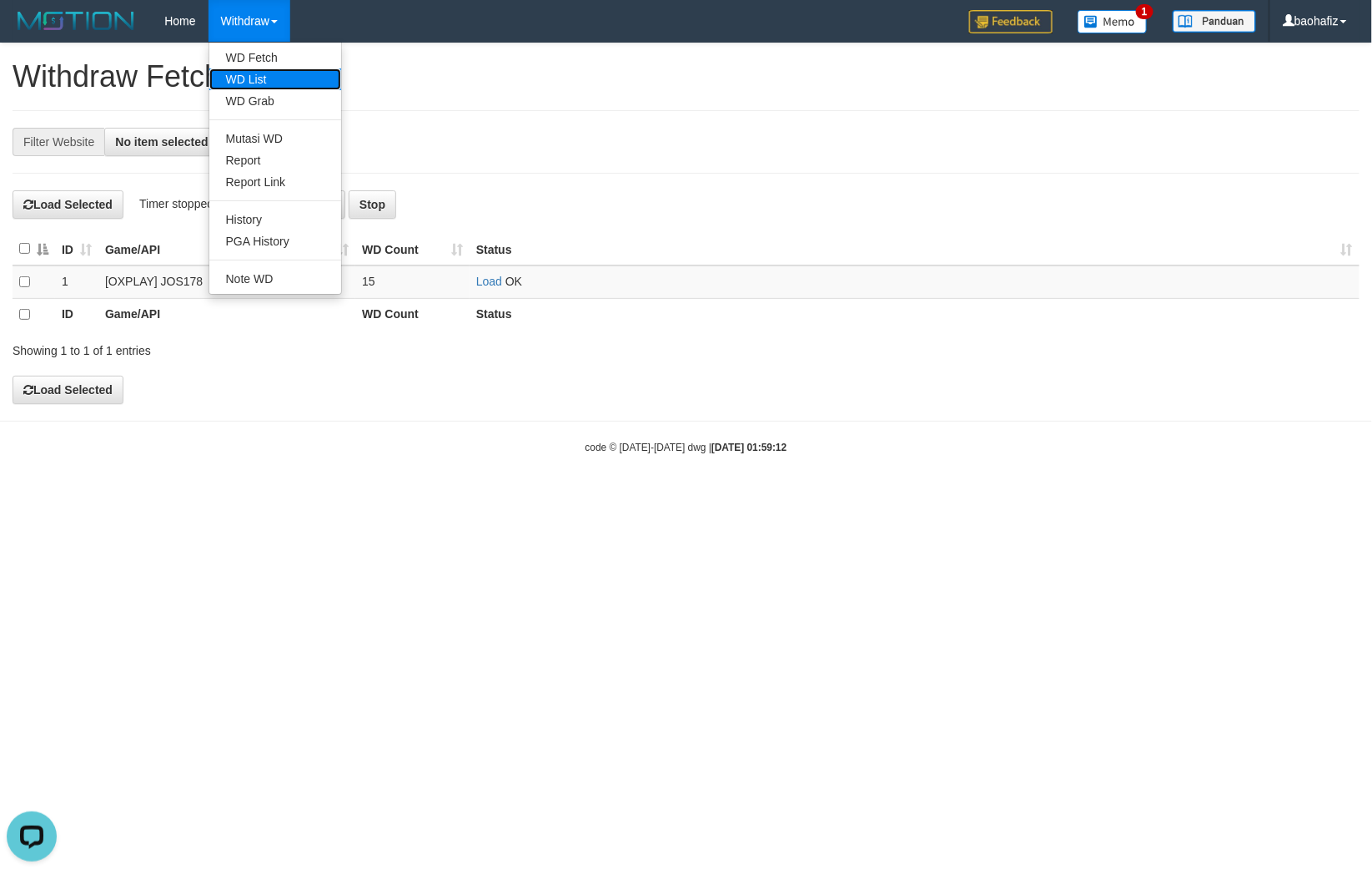
click at [259, 68] on link "WD List" at bounding box center [274, 79] width 131 height 22
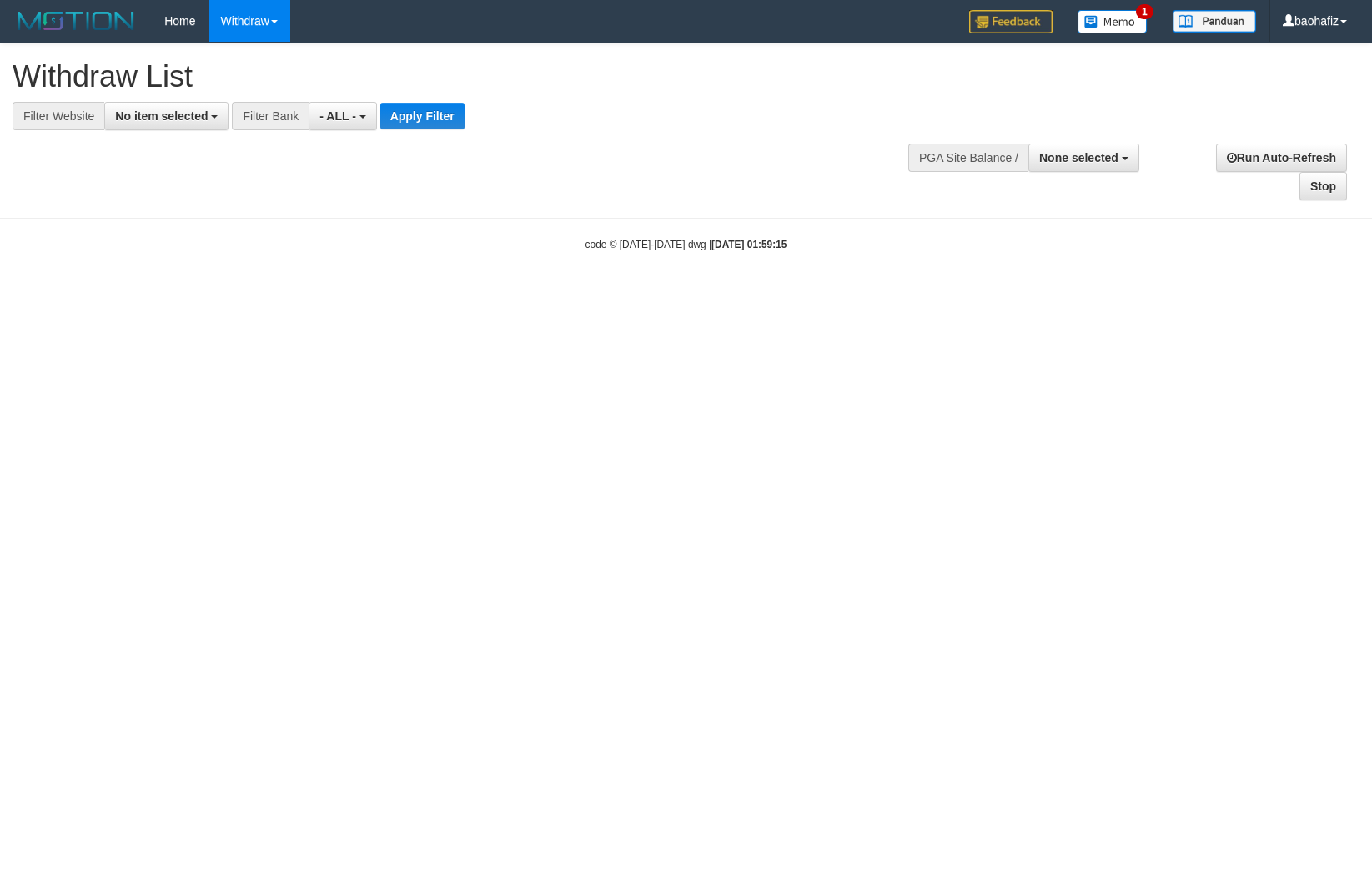
select select
click at [175, 110] on span "No item selected" at bounding box center [162, 116] width 93 height 13
select select "****"
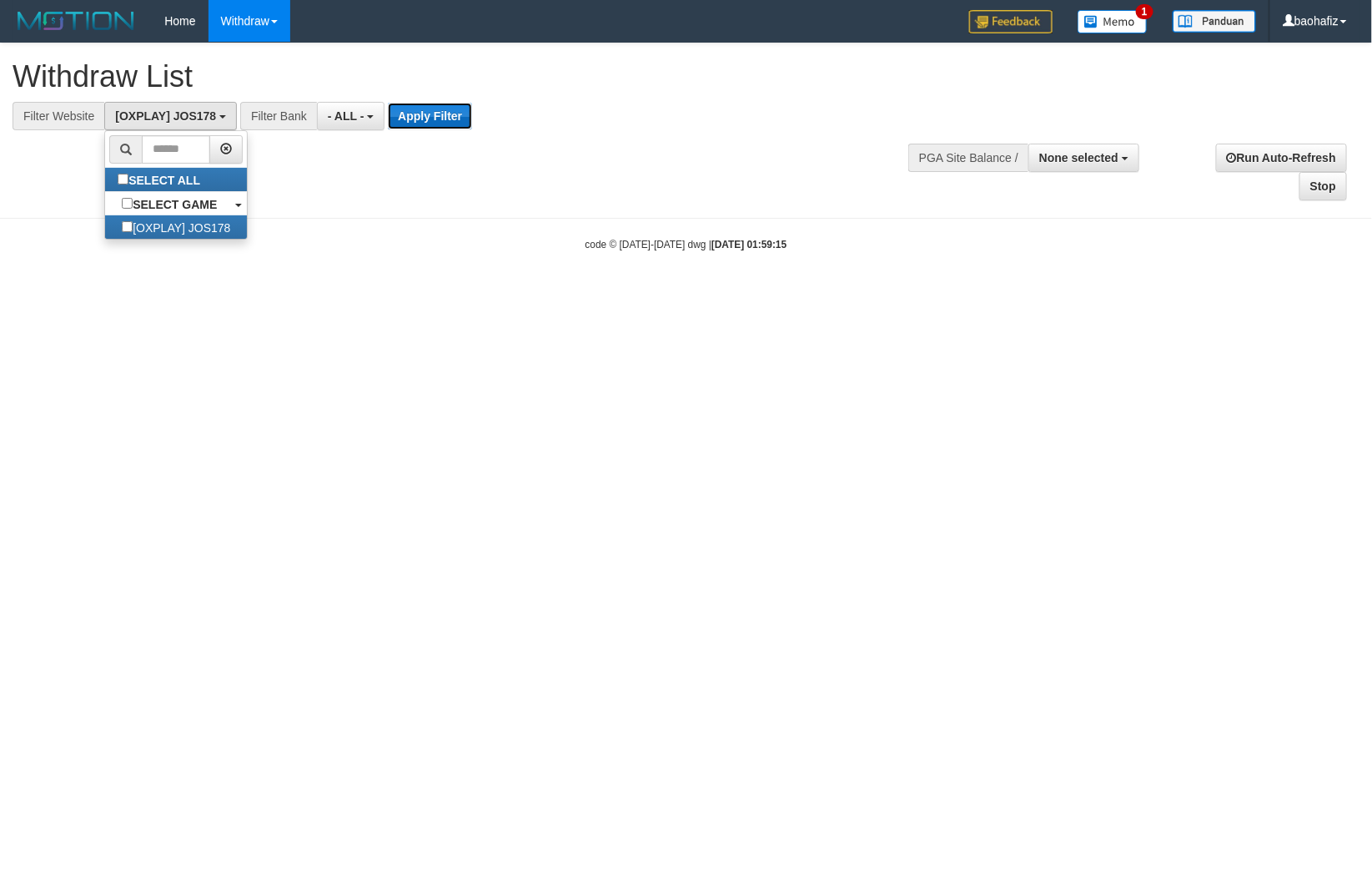
click at [418, 107] on button "Apply Filter" at bounding box center [429, 116] width 84 height 26
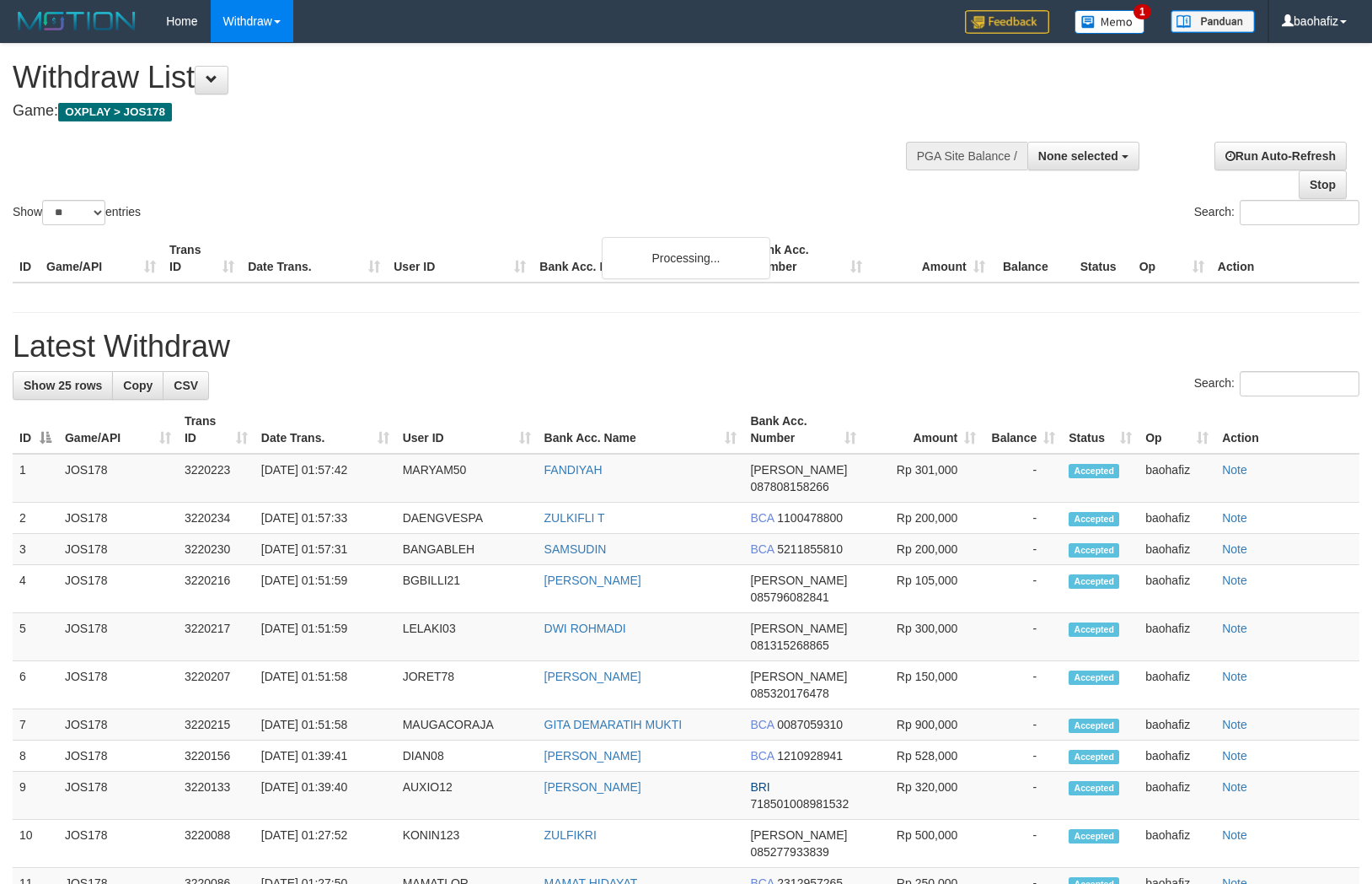
select select
select select "**"
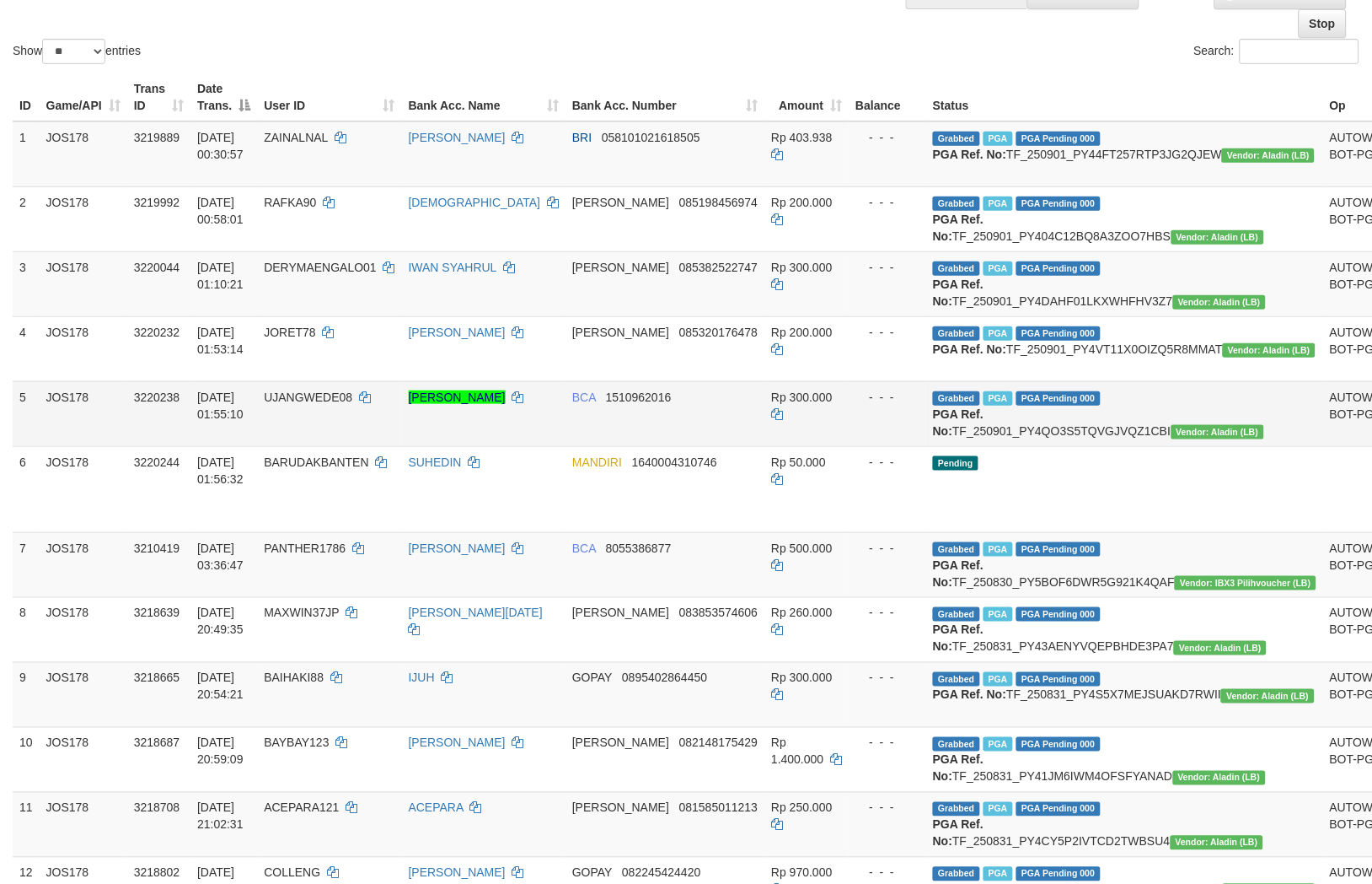
scroll to position [281, 0]
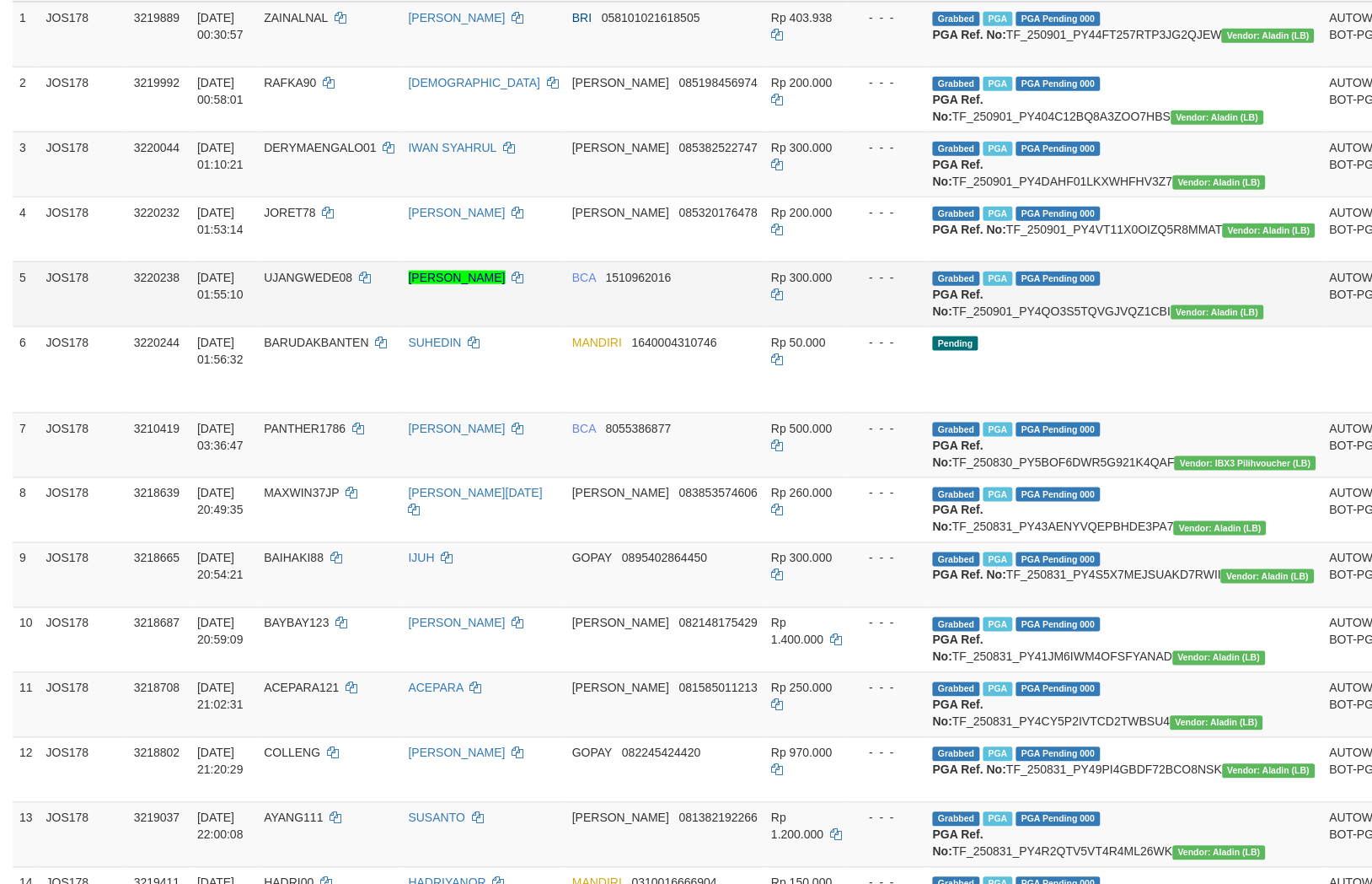
click at [685, 326] on td "BCA 1510962016" at bounding box center [665, 294] width 199 height 65
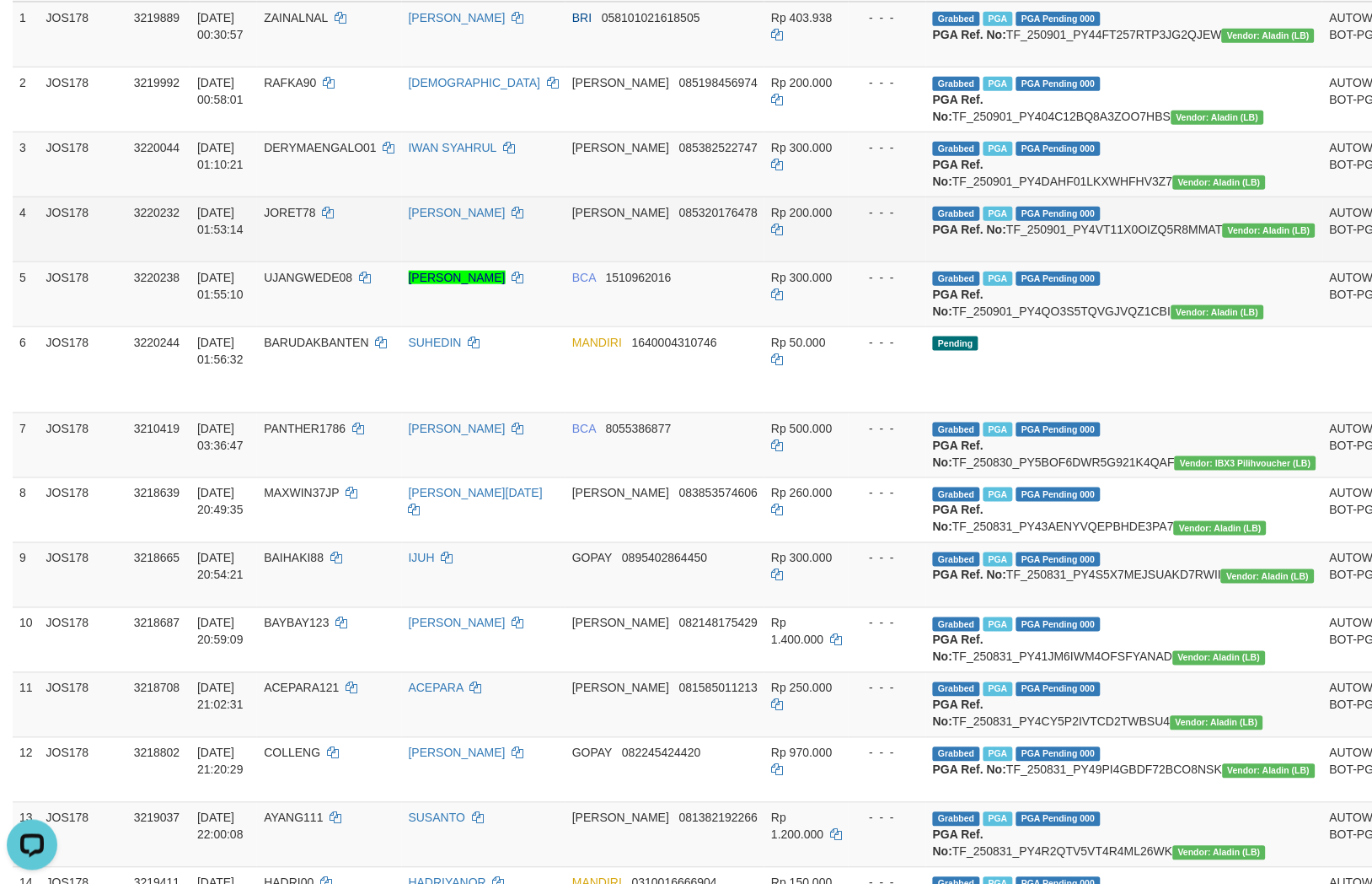
click at [679, 262] on td "[PERSON_NAME] 085320176478" at bounding box center [665, 229] width 199 height 65
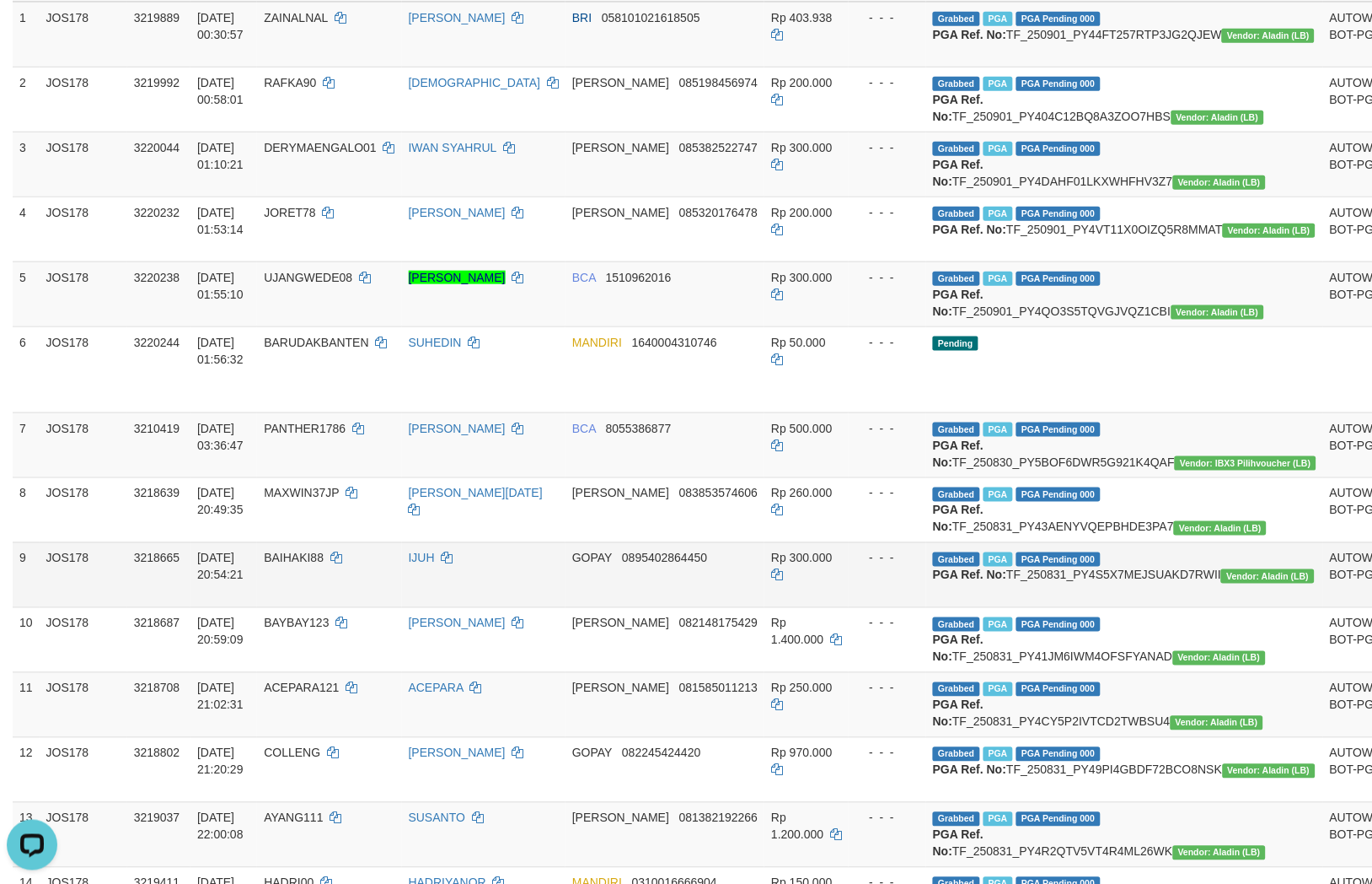
click at [257, 607] on td "[DATE] 20:54:21" at bounding box center [224, 574] width 67 height 65
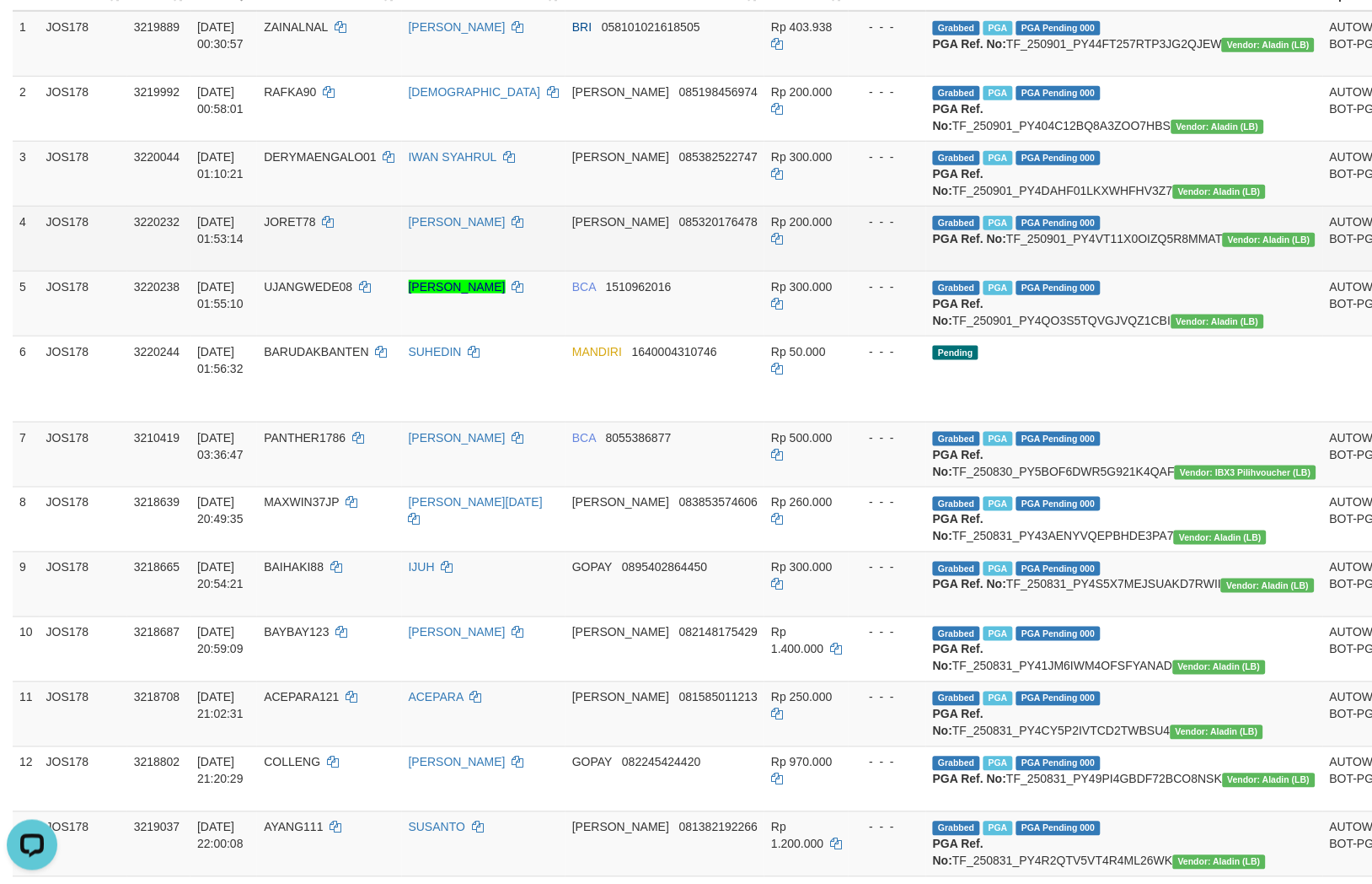
scroll to position [281, 0]
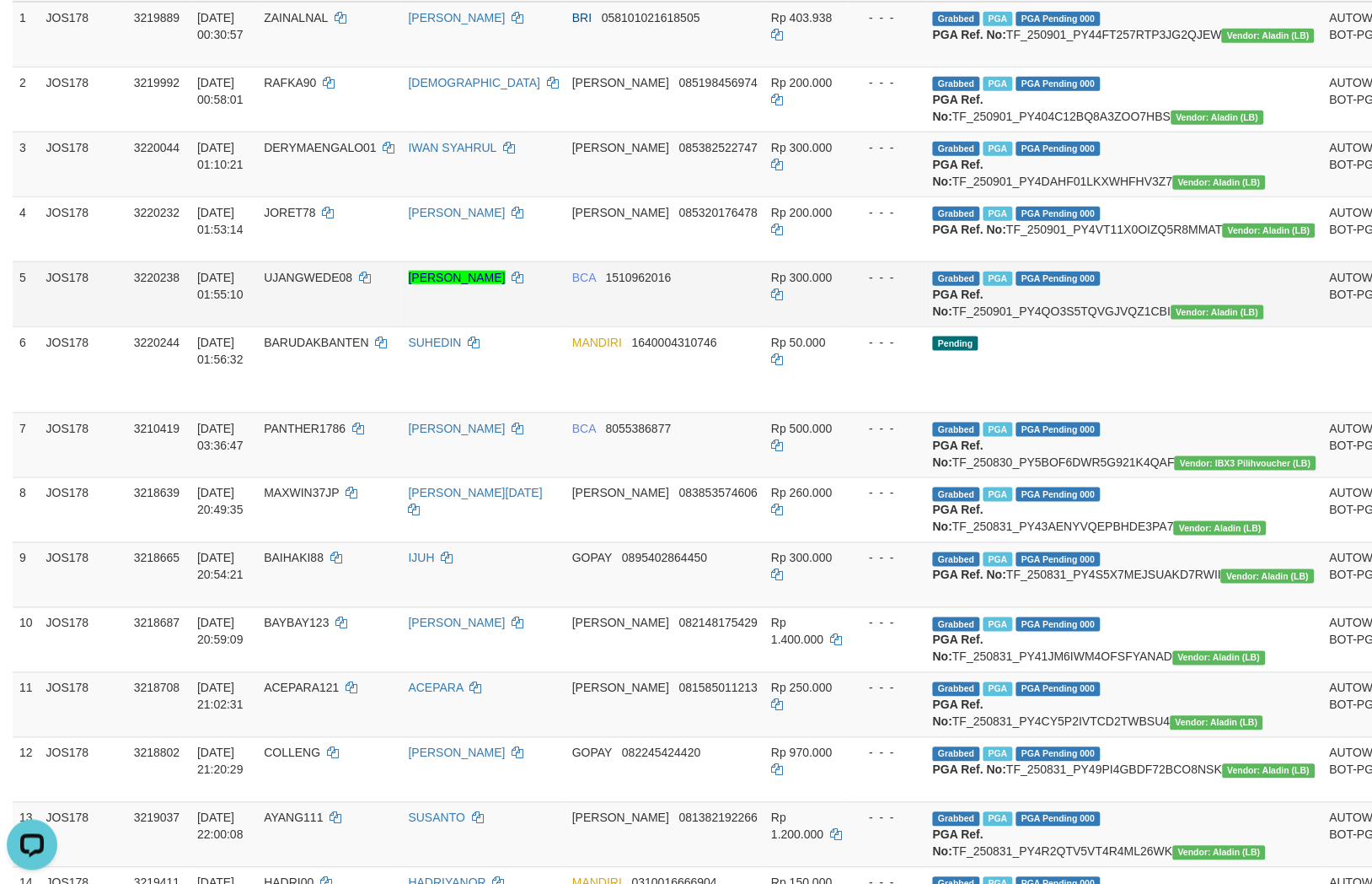
click at [692, 326] on td "BCA 1510962016" at bounding box center [665, 294] width 199 height 65
copy span "1510962016"
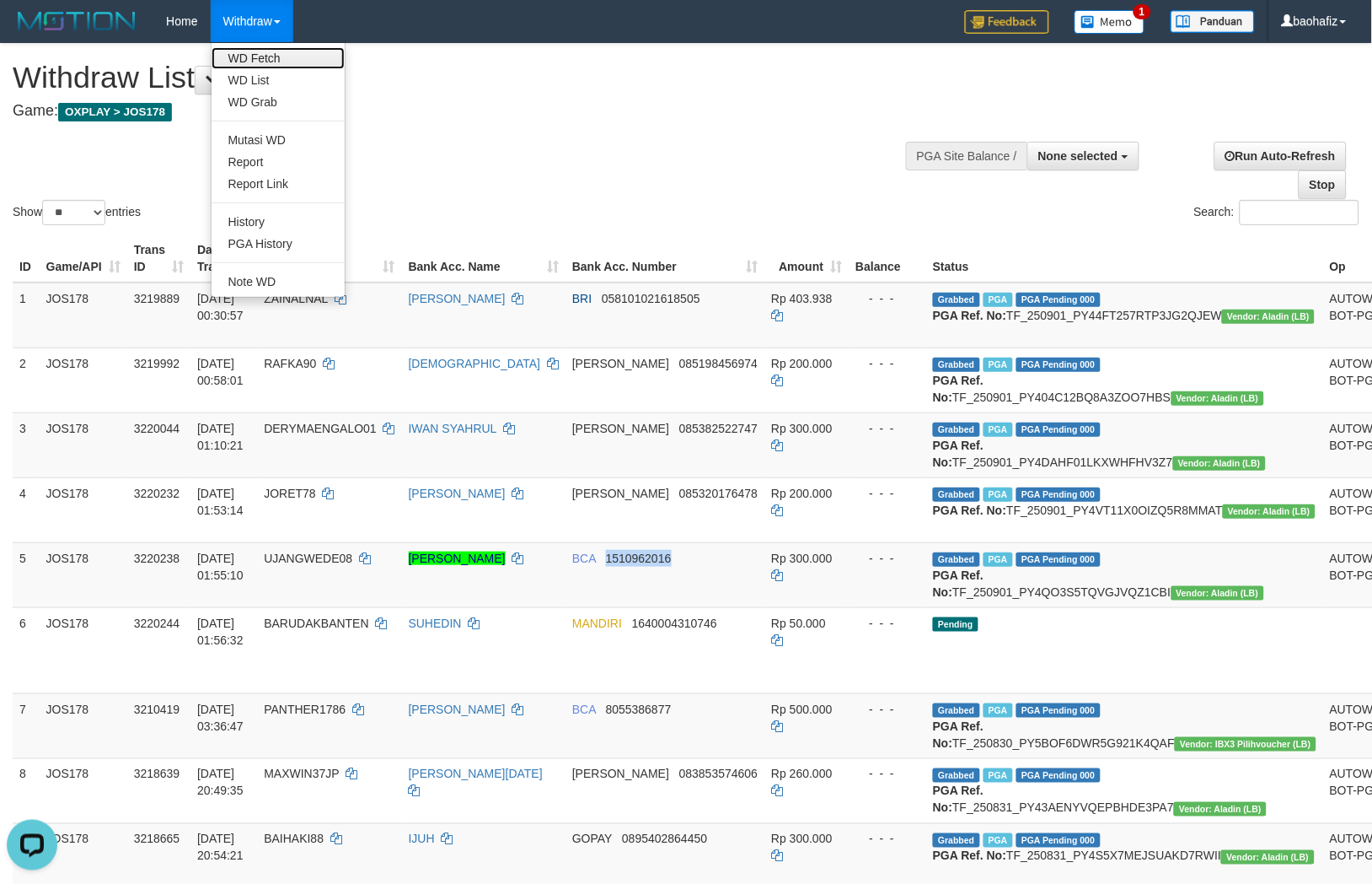
click at [263, 55] on link "WD Fetch" at bounding box center [277, 57] width 133 height 22
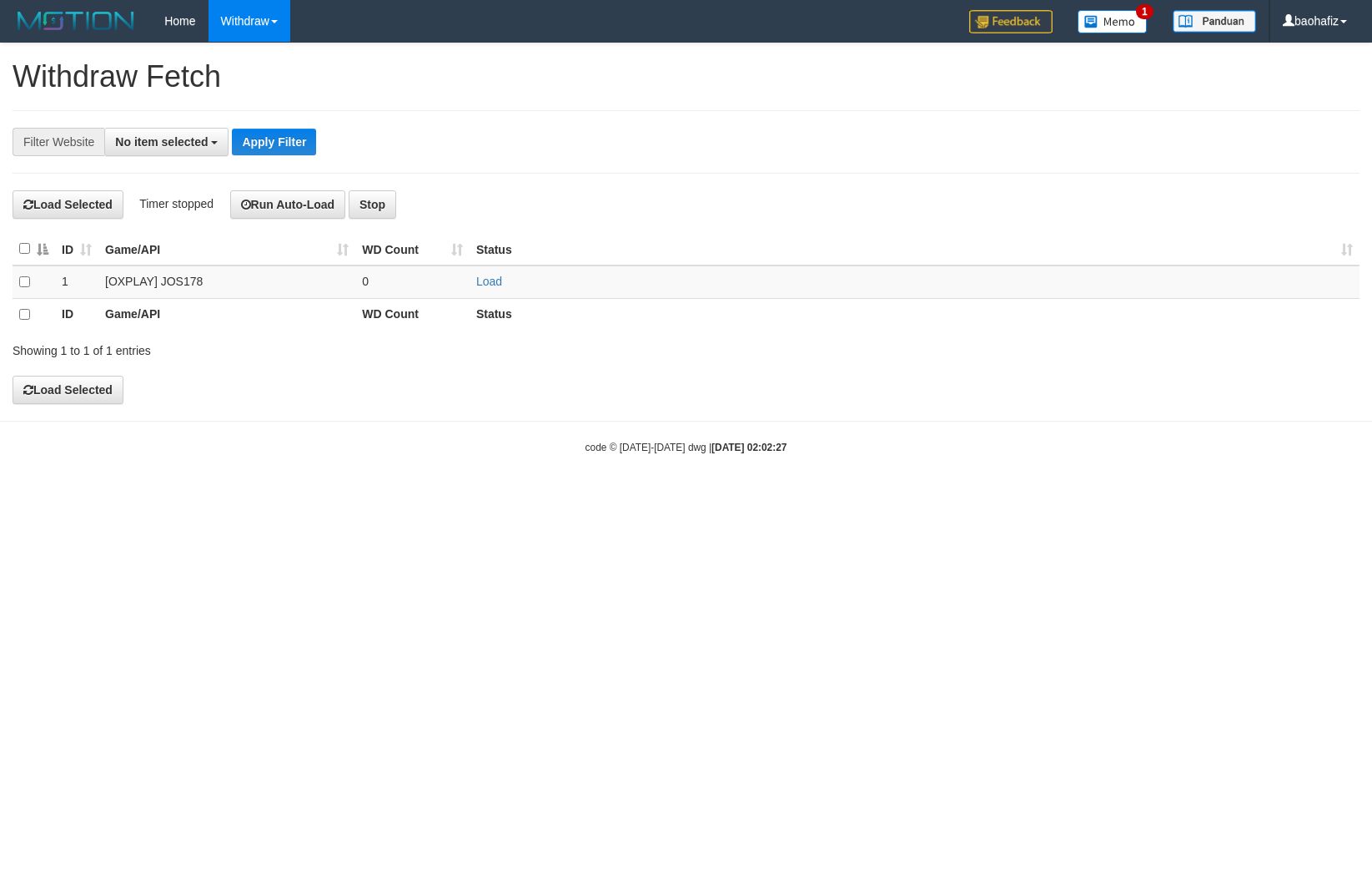
select select
click at [485, 281] on link "Load" at bounding box center [489, 281] width 26 height 13
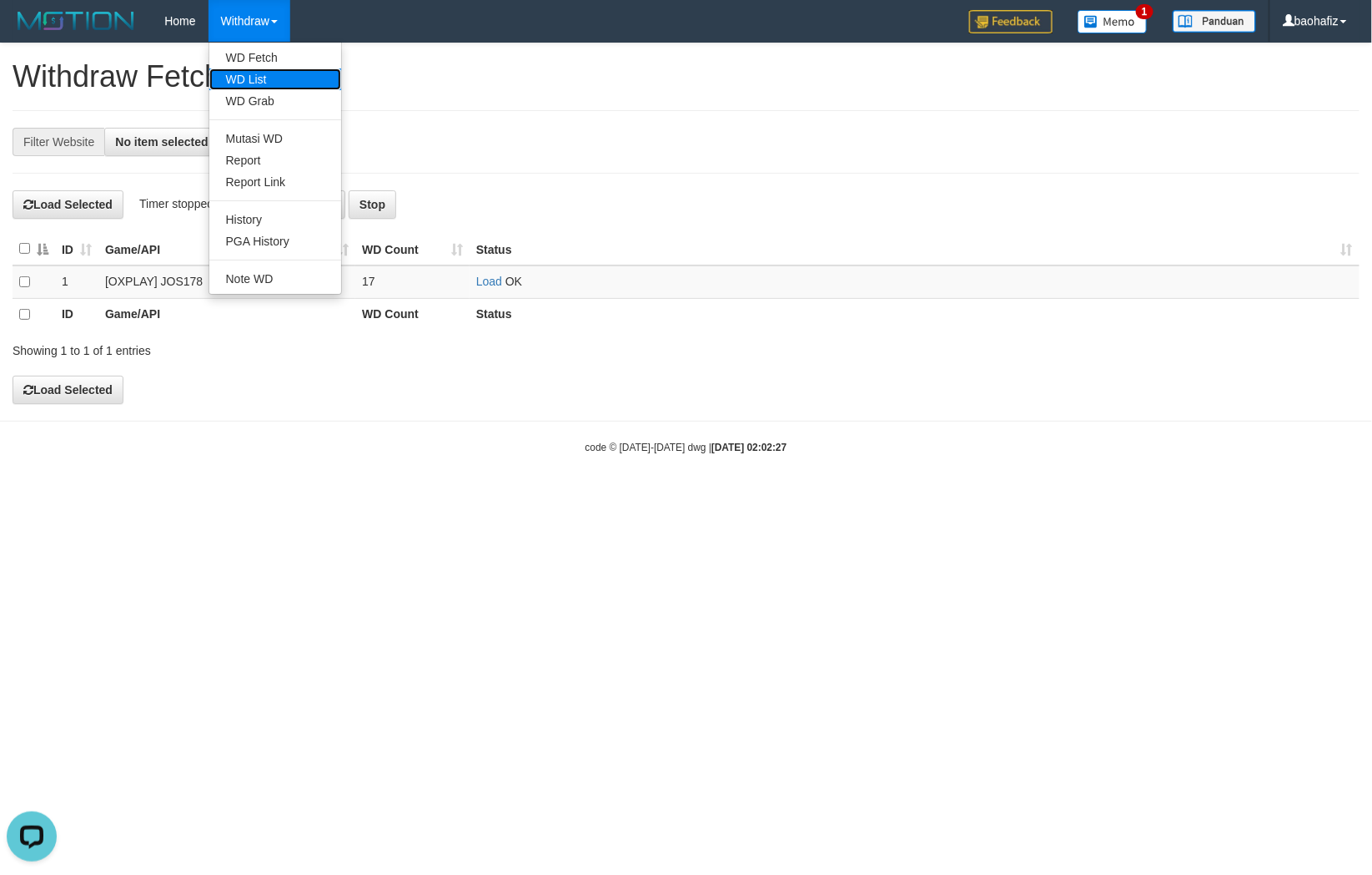
click at [246, 73] on link "WD List" at bounding box center [274, 79] width 131 height 22
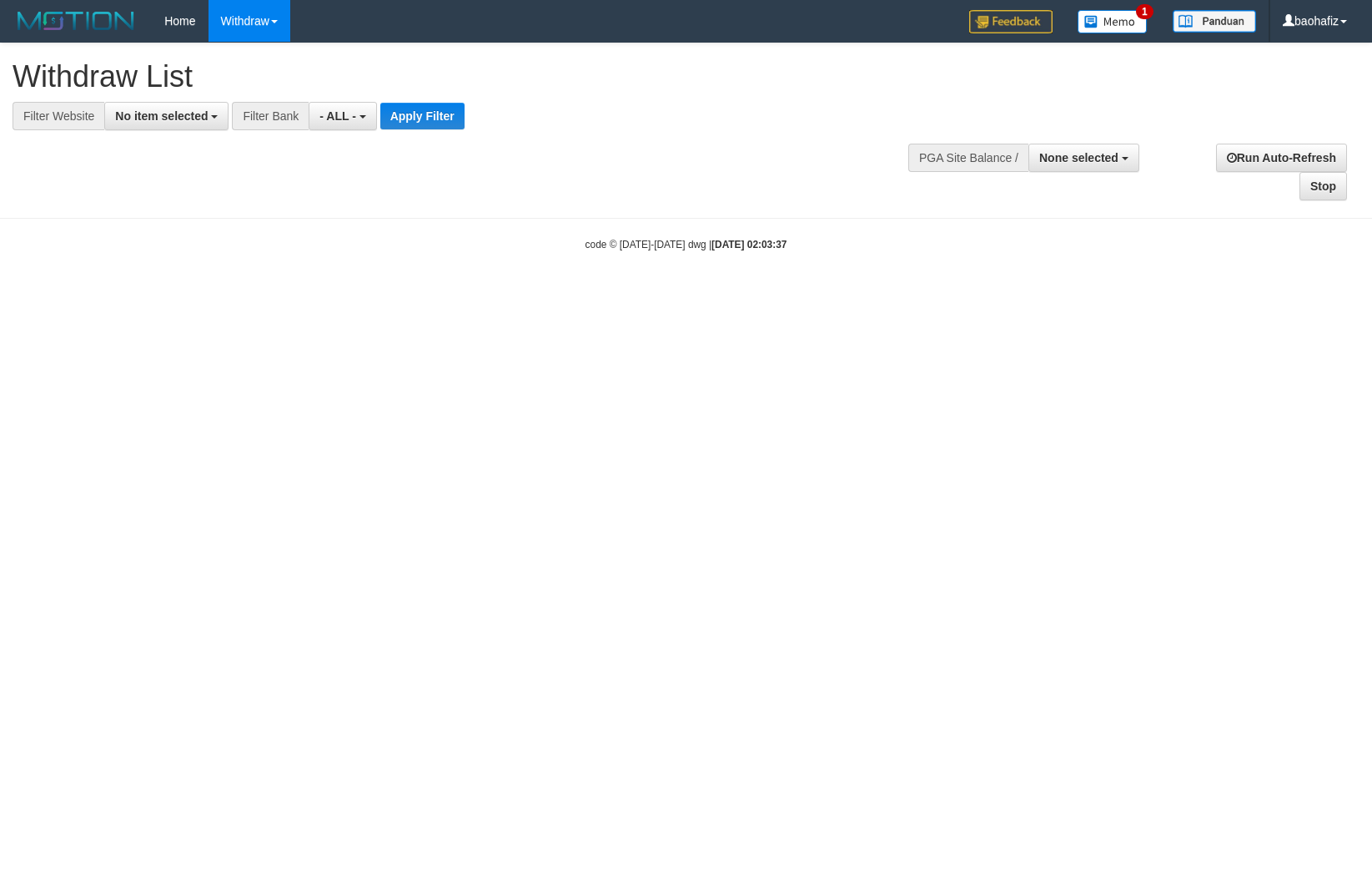
select select
click at [146, 114] on span "No item selected" at bounding box center [162, 116] width 93 height 13
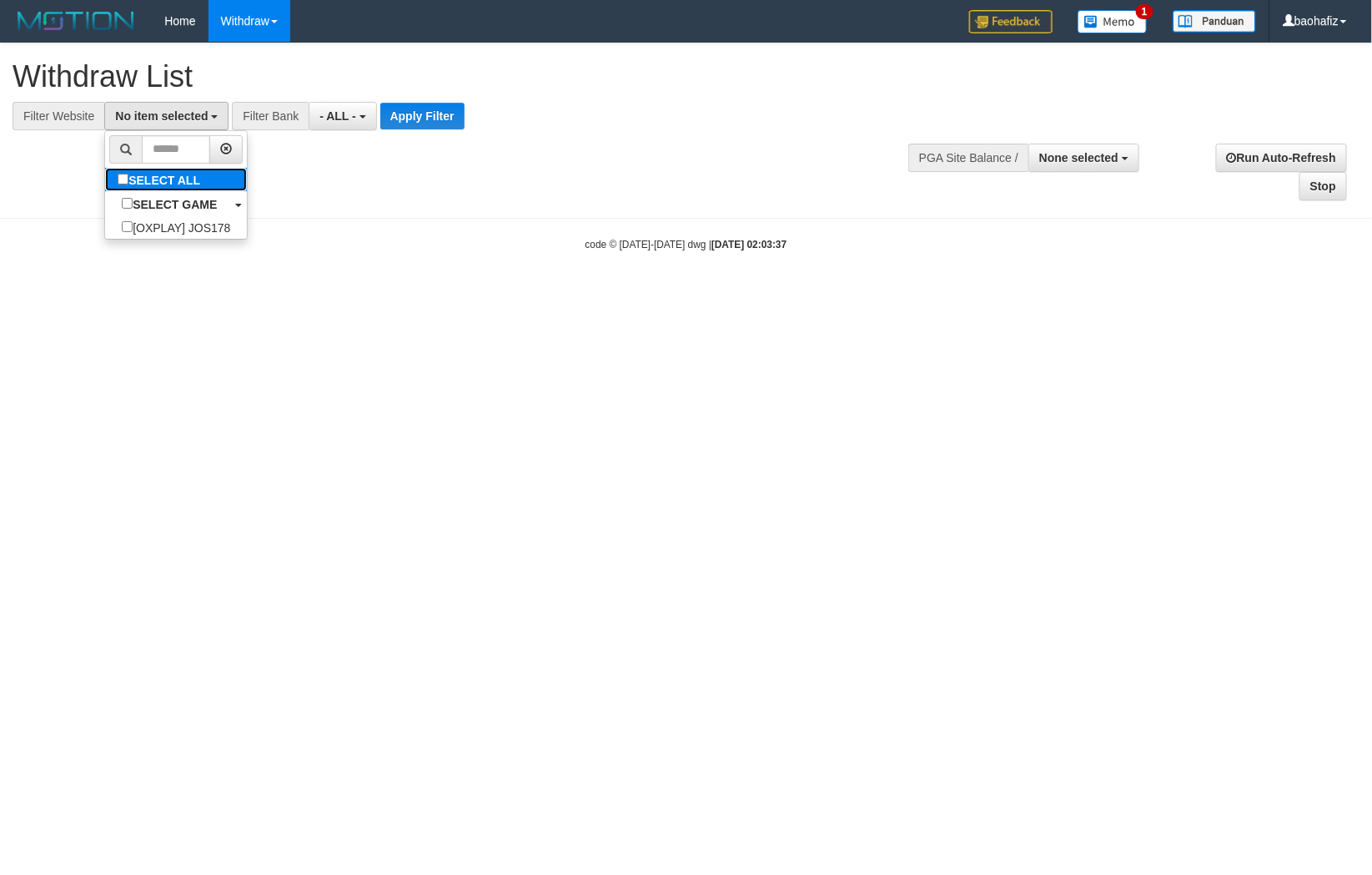
click at [140, 178] on label "SELECT ALL" at bounding box center [161, 179] width 112 height 24
select select "****"
click at [393, 110] on button "Apply Filter" at bounding box center [429, 116] width 84 height 26
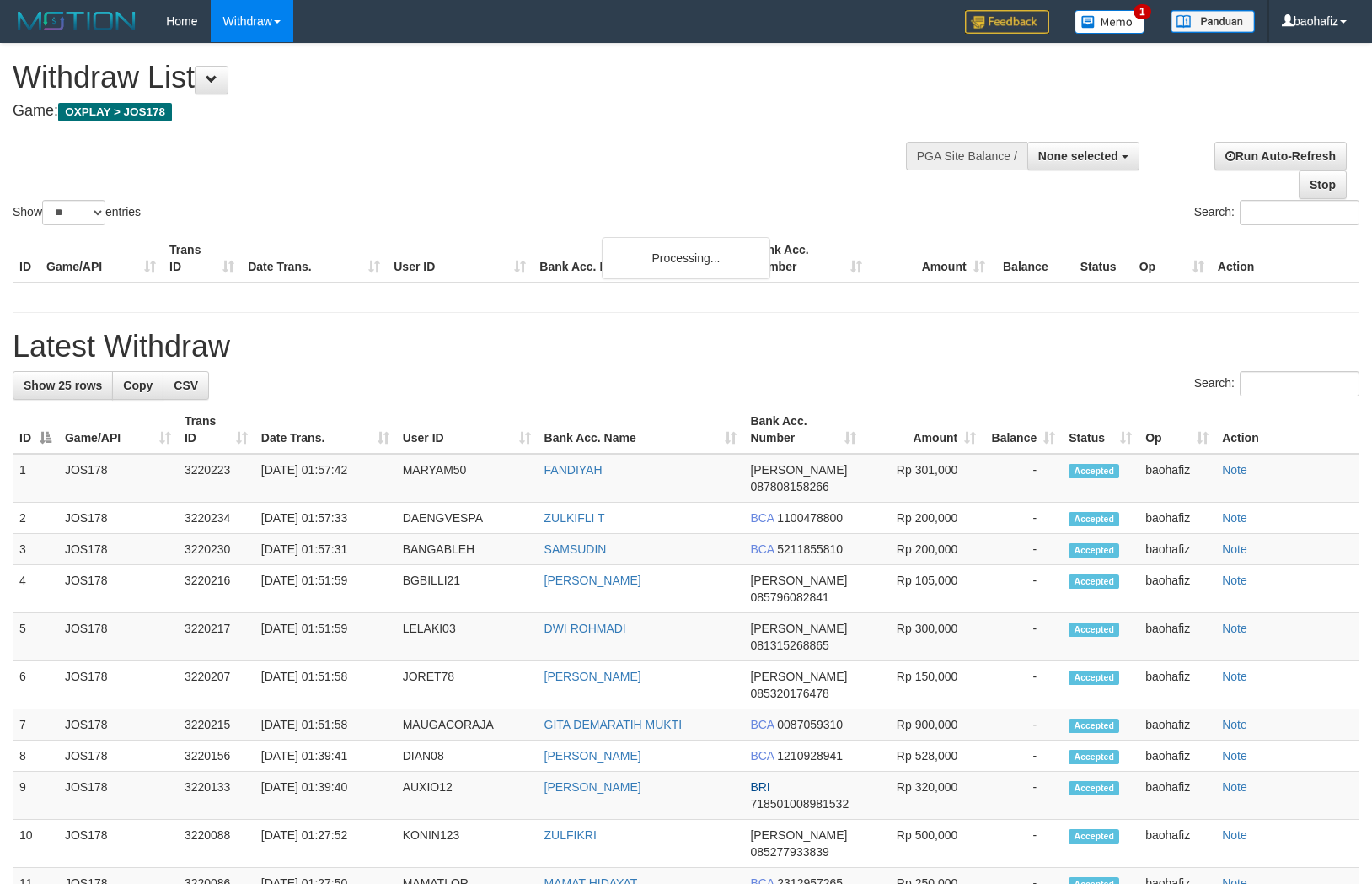
select select
select select "**"
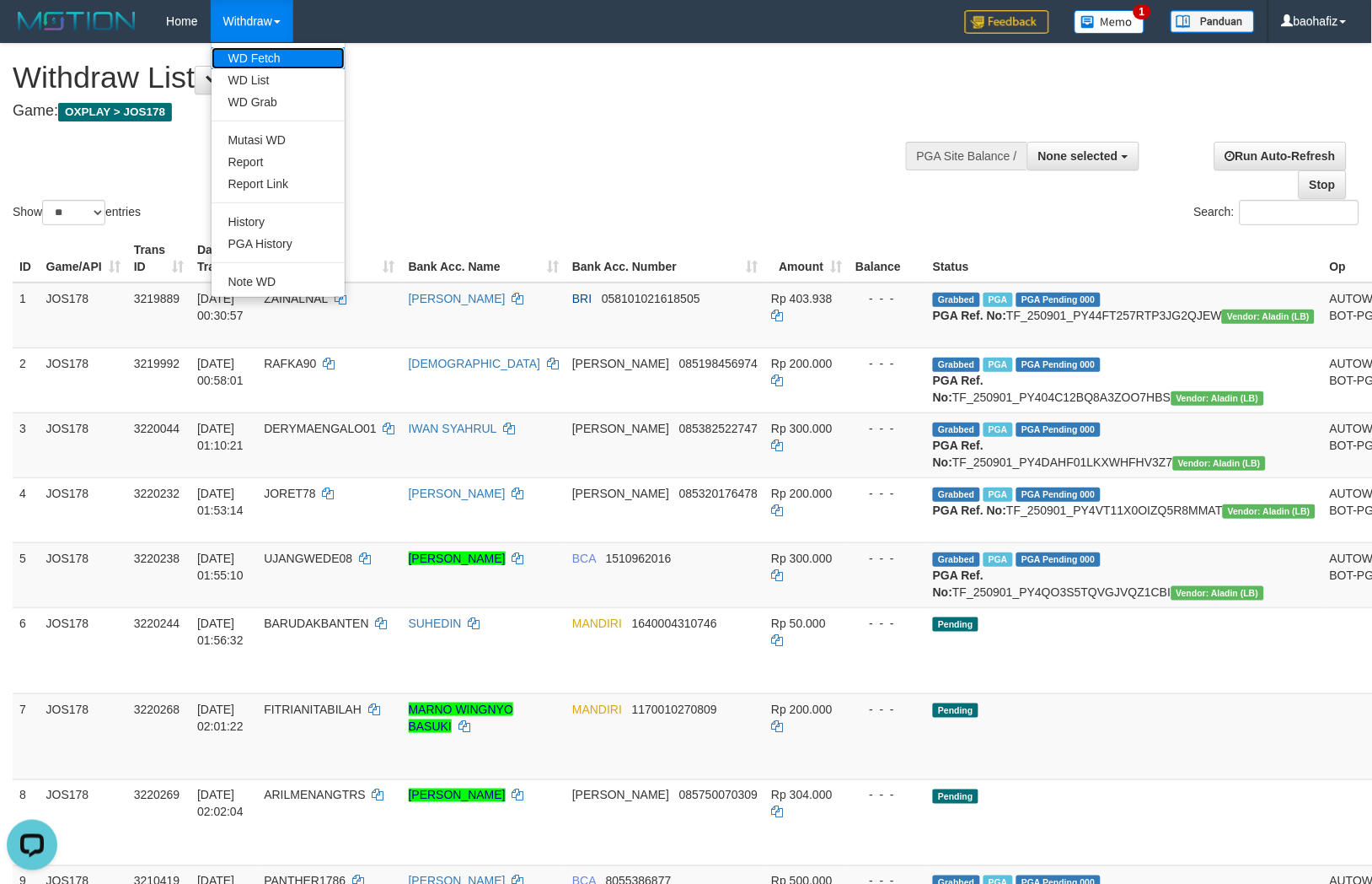
click at [253, 61] on link "WD Fetch" at bounding box center [277, 57] width 133 height 22
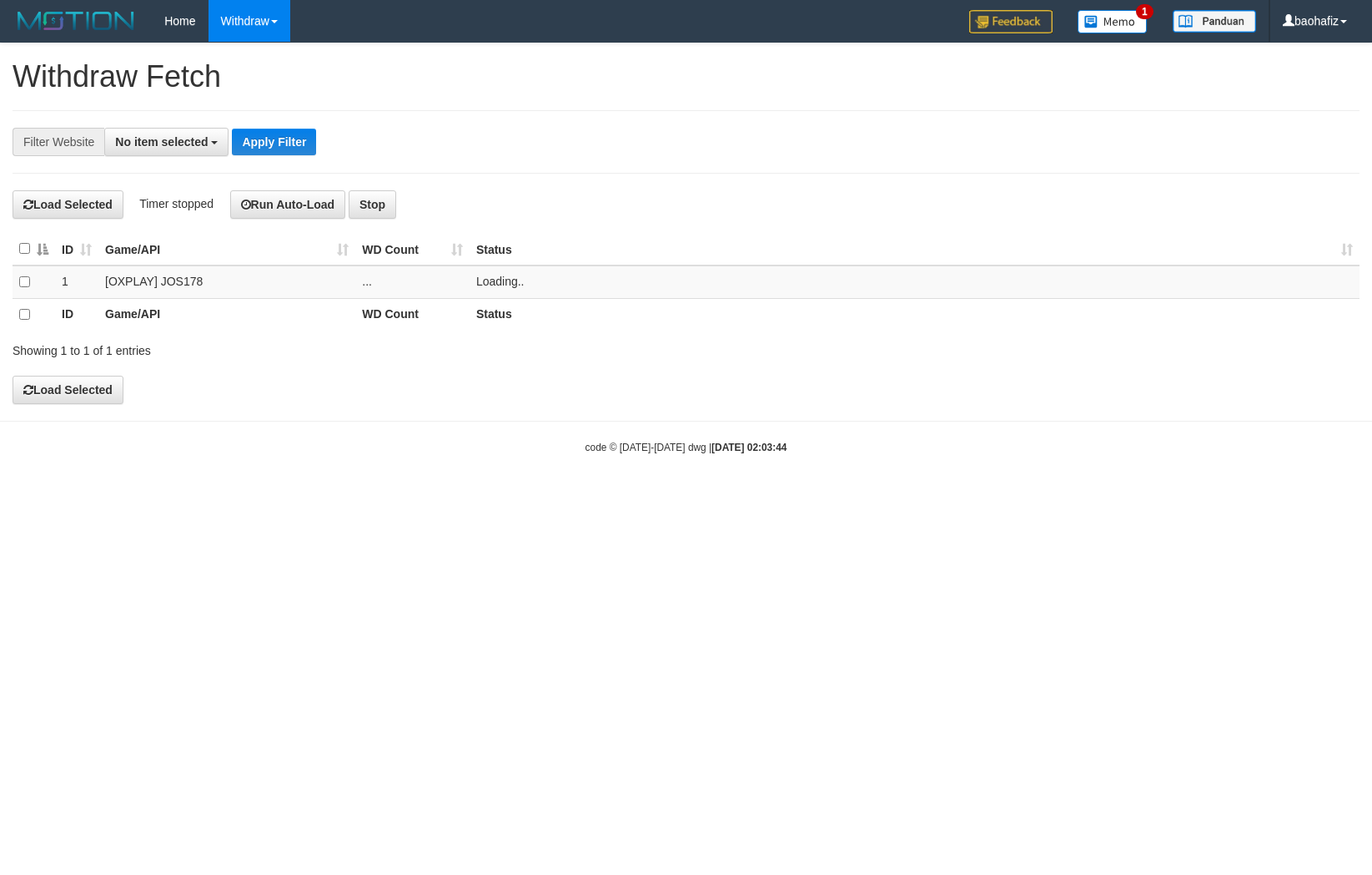
select select
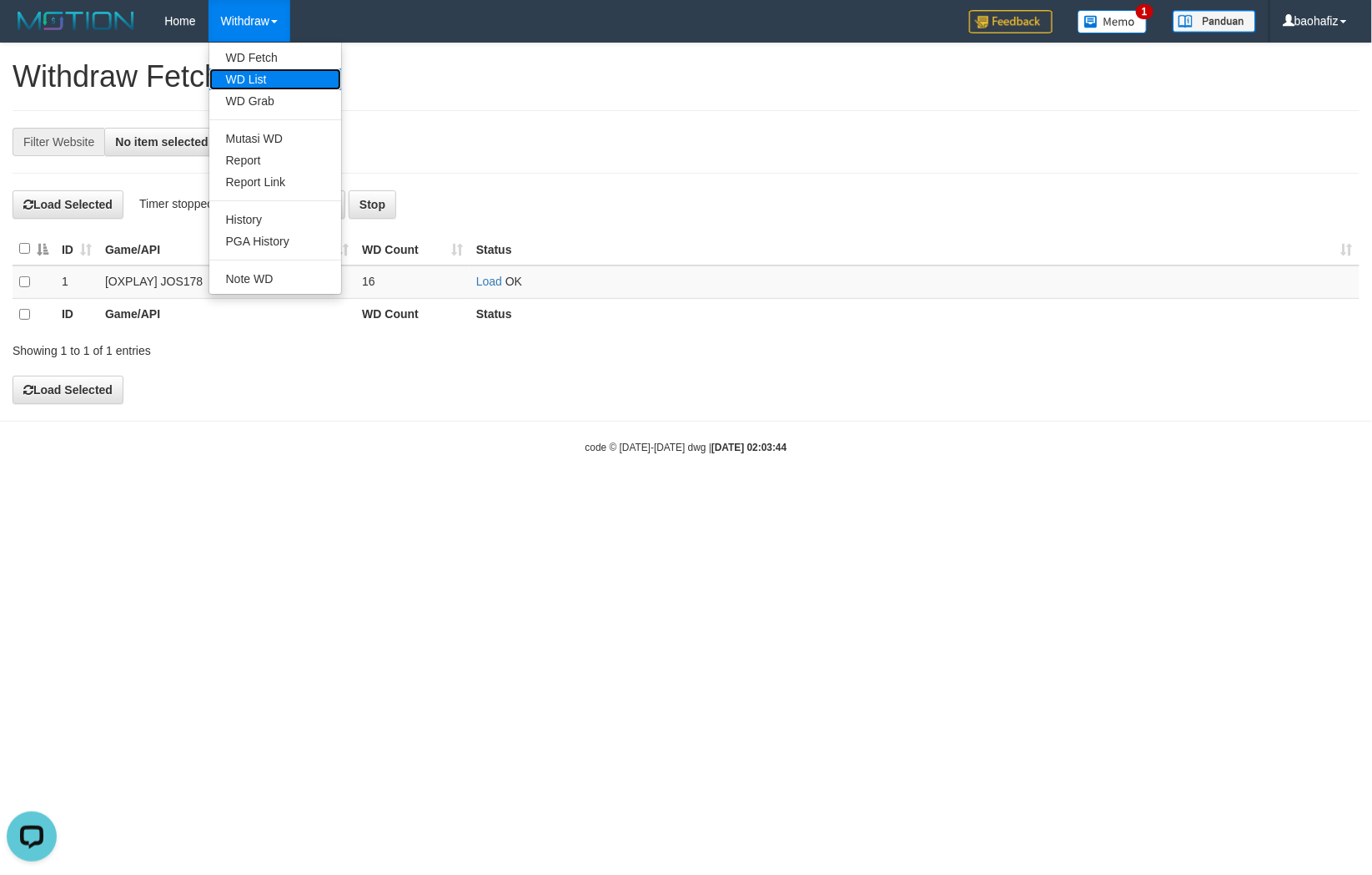
click at [261, 71] on link "WD List" at bounding box center [274, 79] width 131 height 22
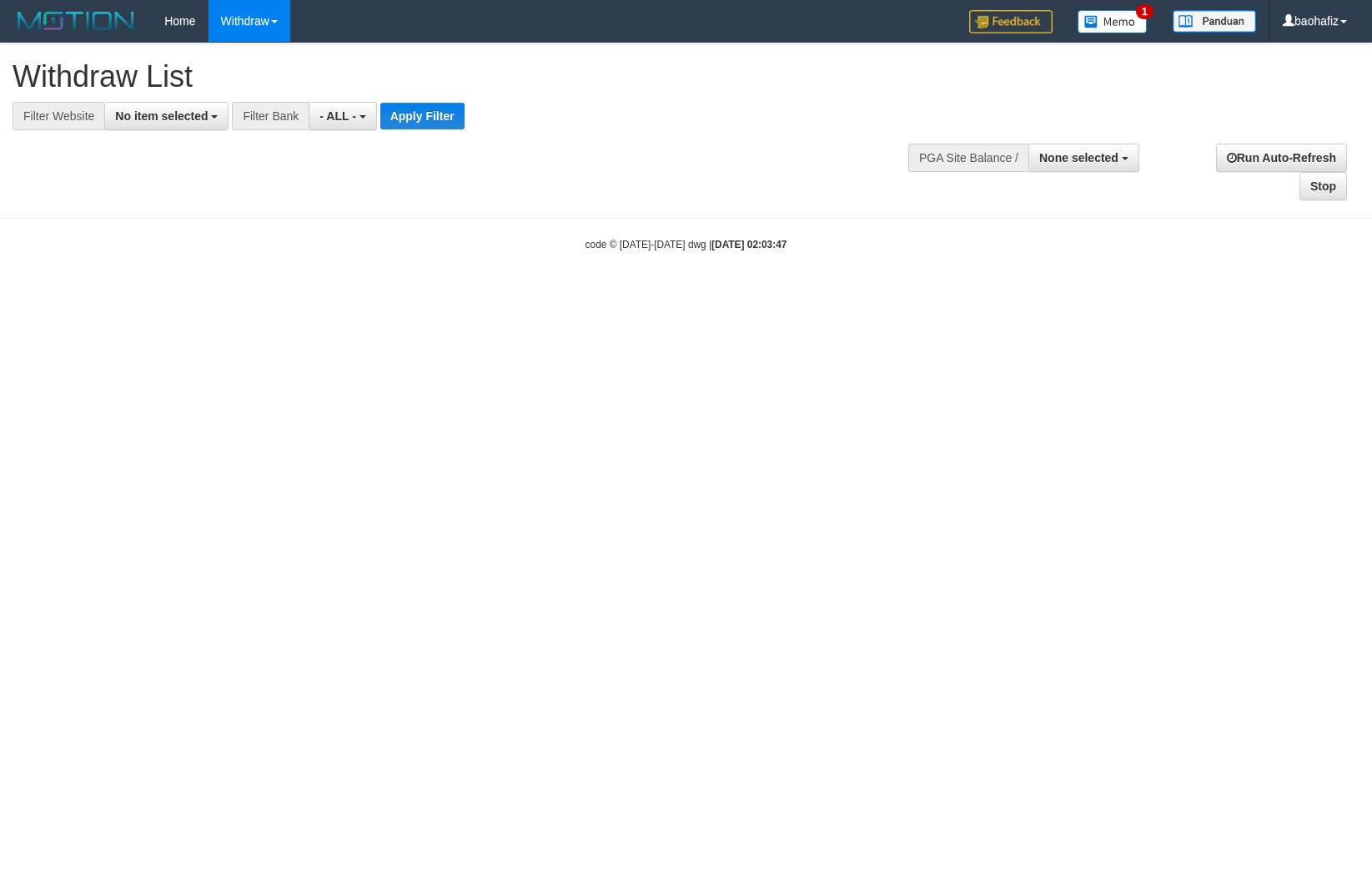
select select
click at [150, 123] on button "No item selected" at bounding box center [165, 116] width 124 height 28
select select "****"
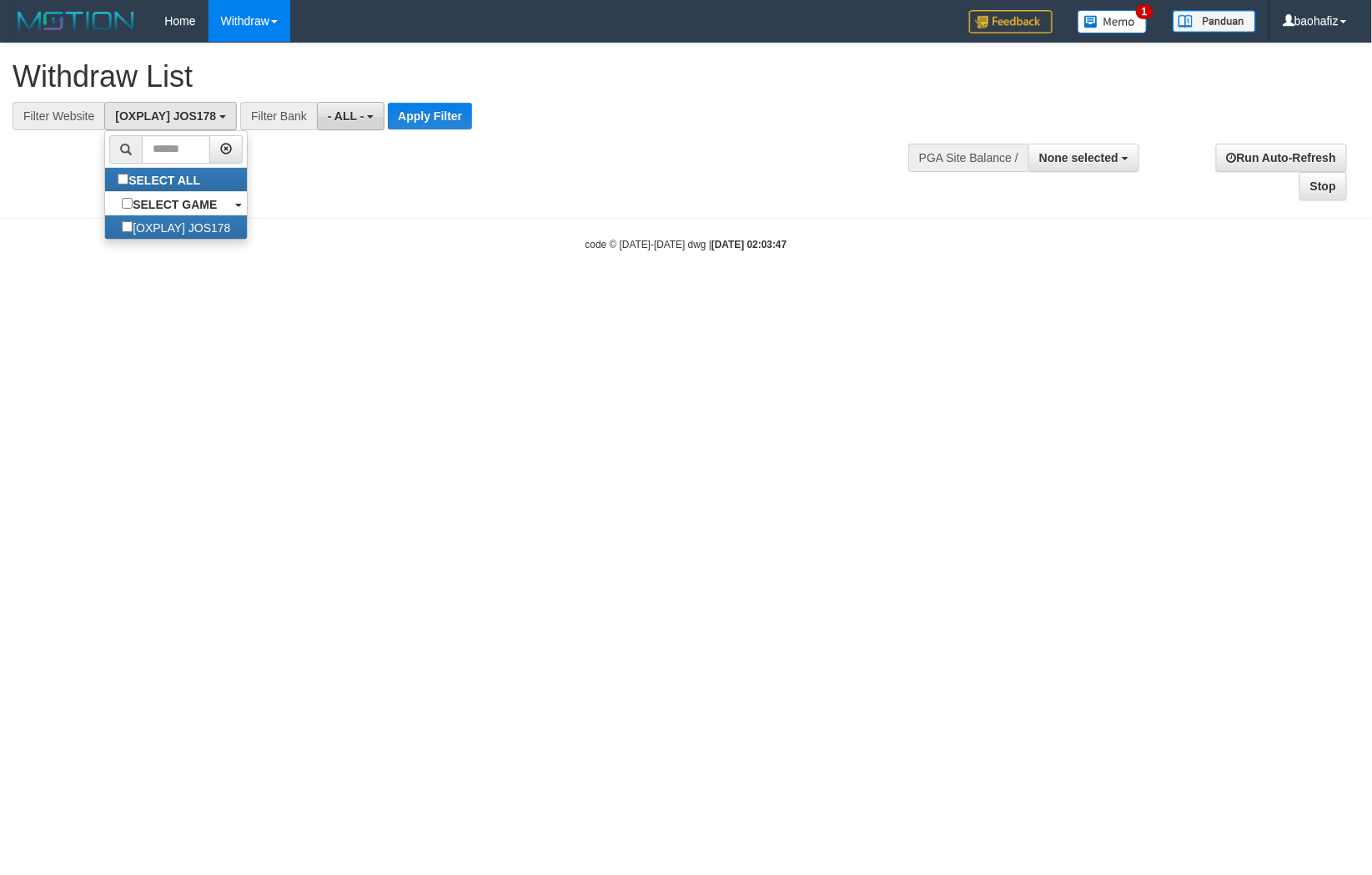
scroll to position [14, 0]
click at [436, 120] on button "Apply Filter" at bounding box center [429, 116] width 84 height 26
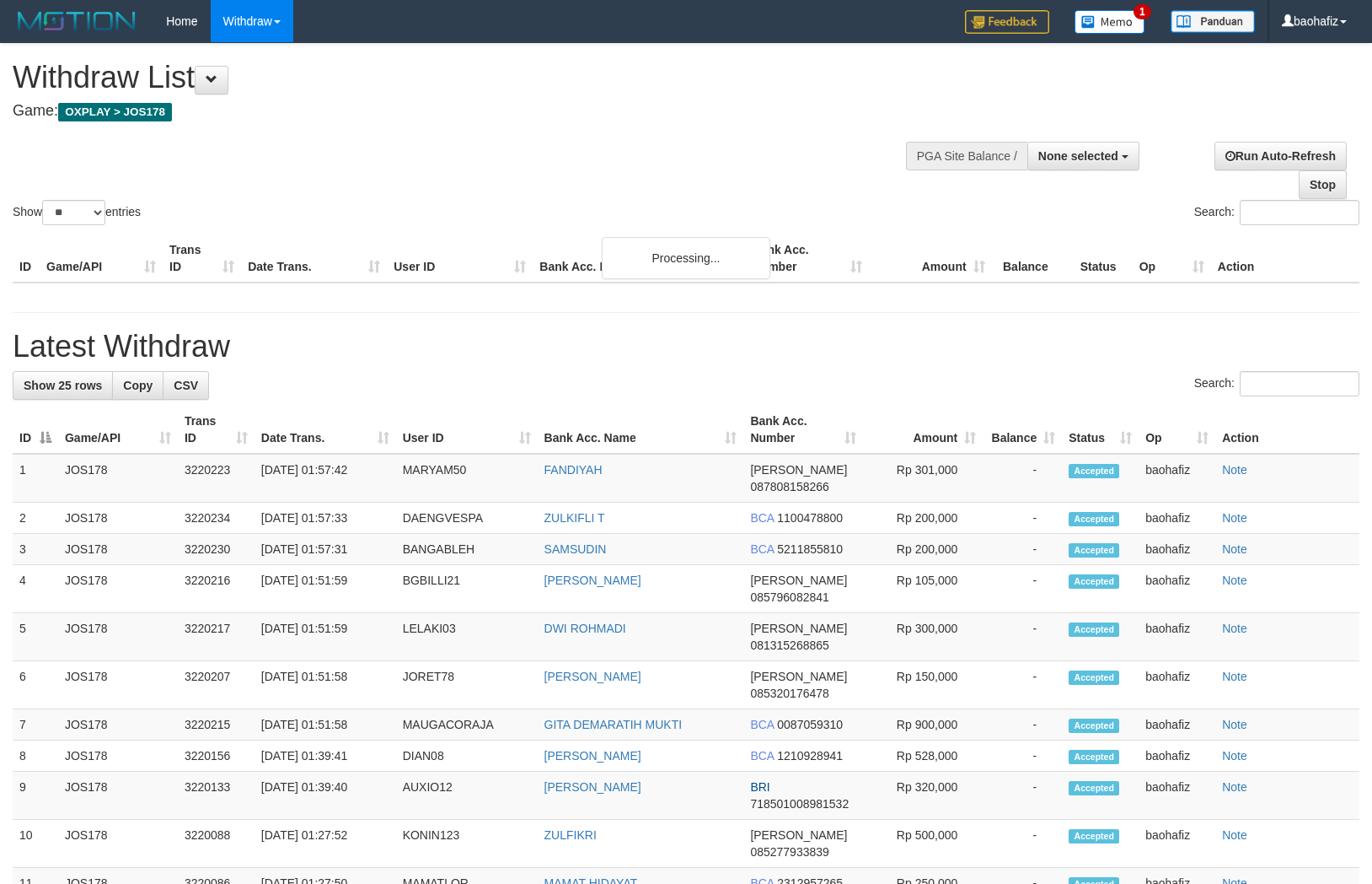
select select
select select "**"
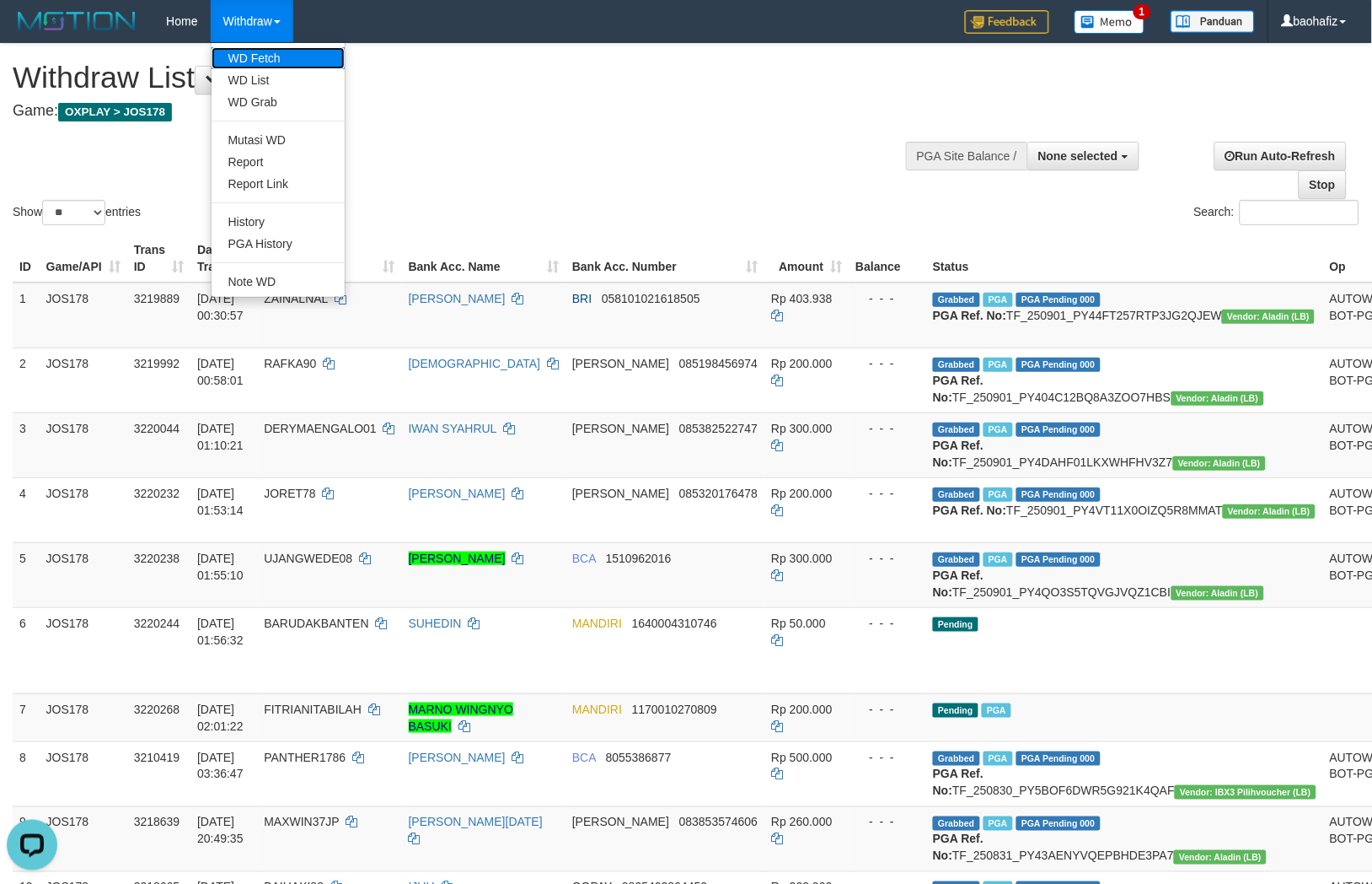
click at [270, 61] on link "WD Fetch" at bounding box center [277, 57] width 133 height 22
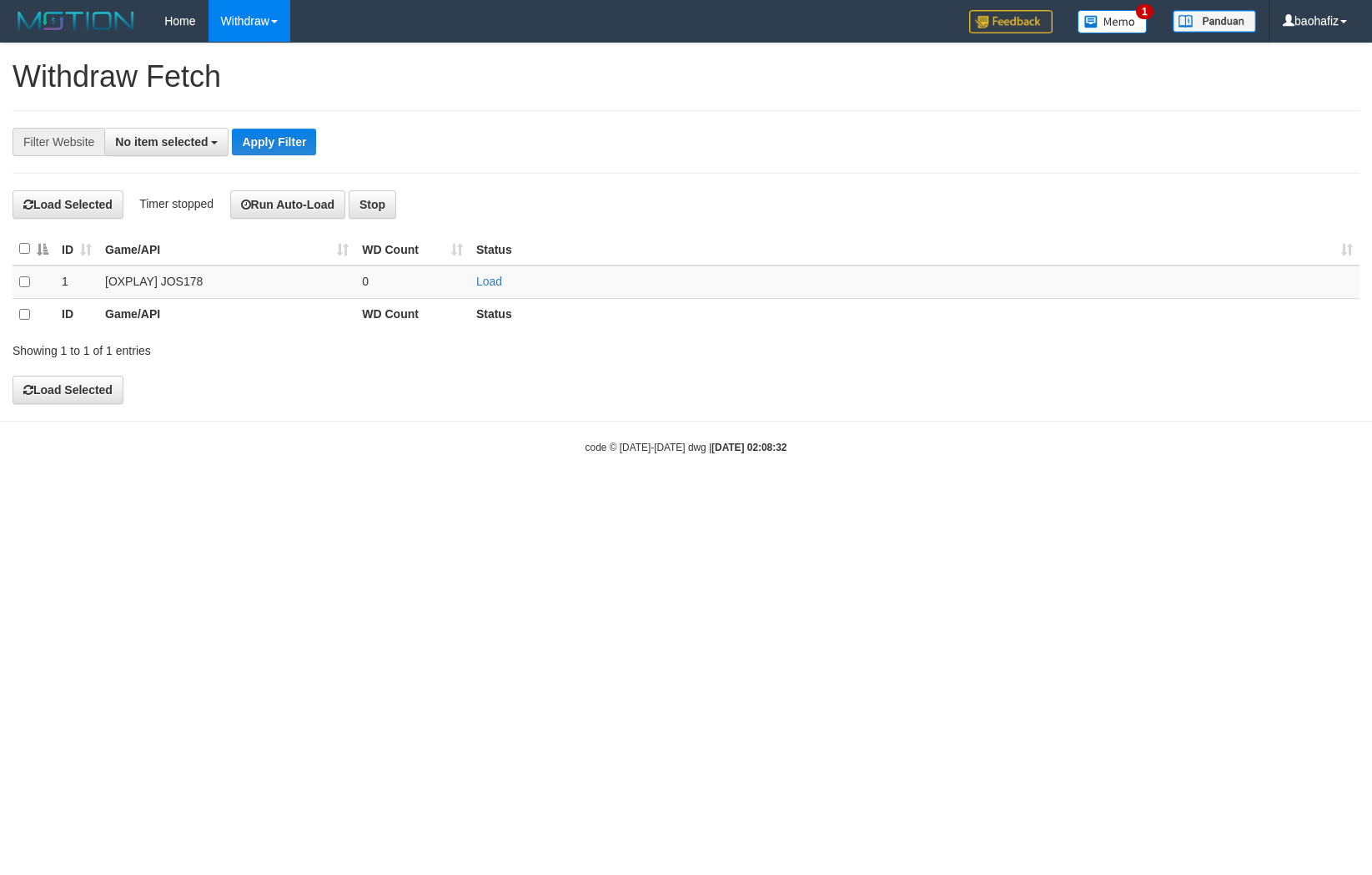
select select
click at [472, 278] on td "Load" at bounding box center [914, 282] width 890 height 32
click at [481, 278] on link "Load" at bounding box center [489, 281] width 26 height 13
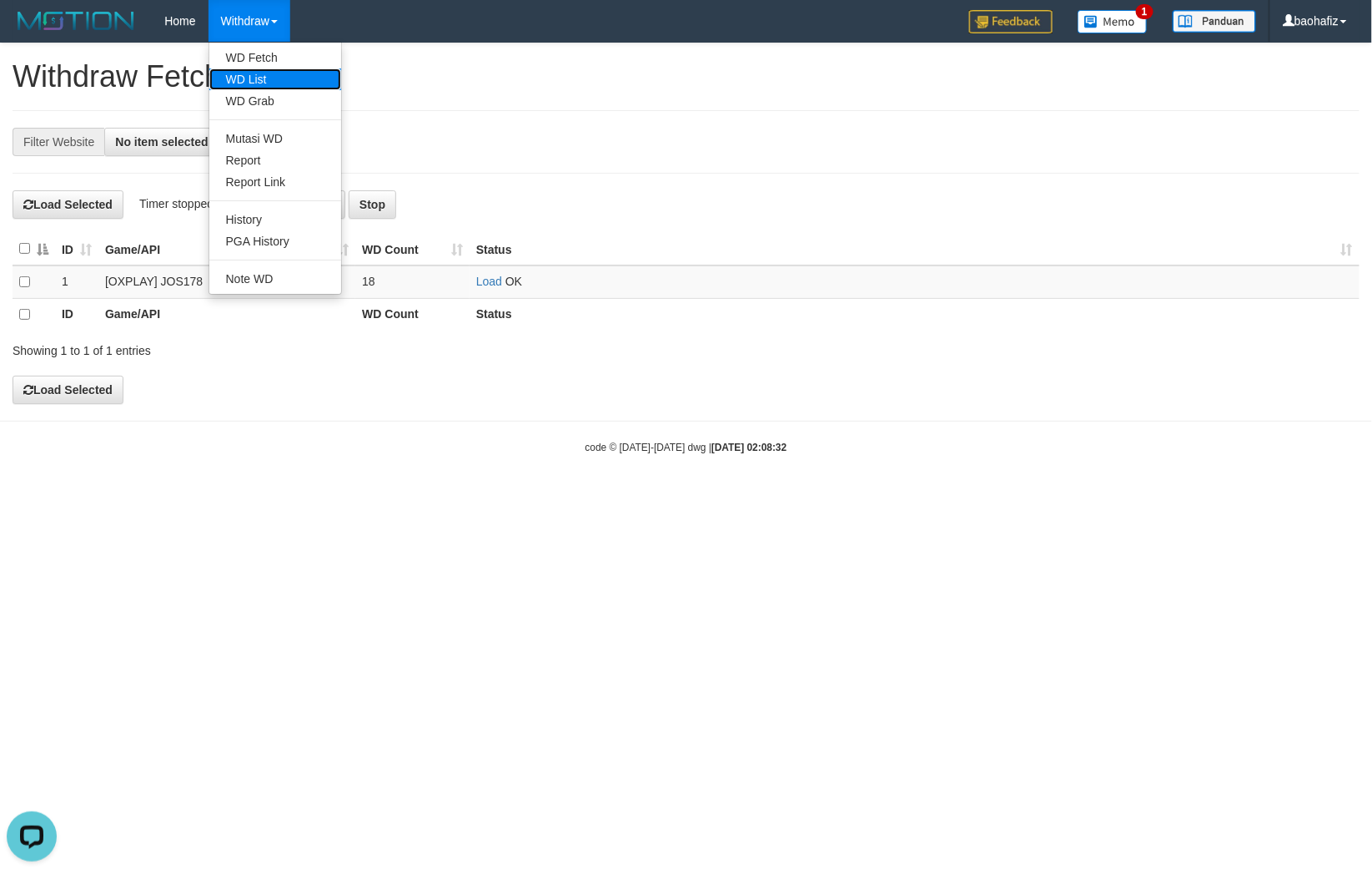
click at [265, 76] on link "WD List" at bounding box center [274, 79] width 131 height 22
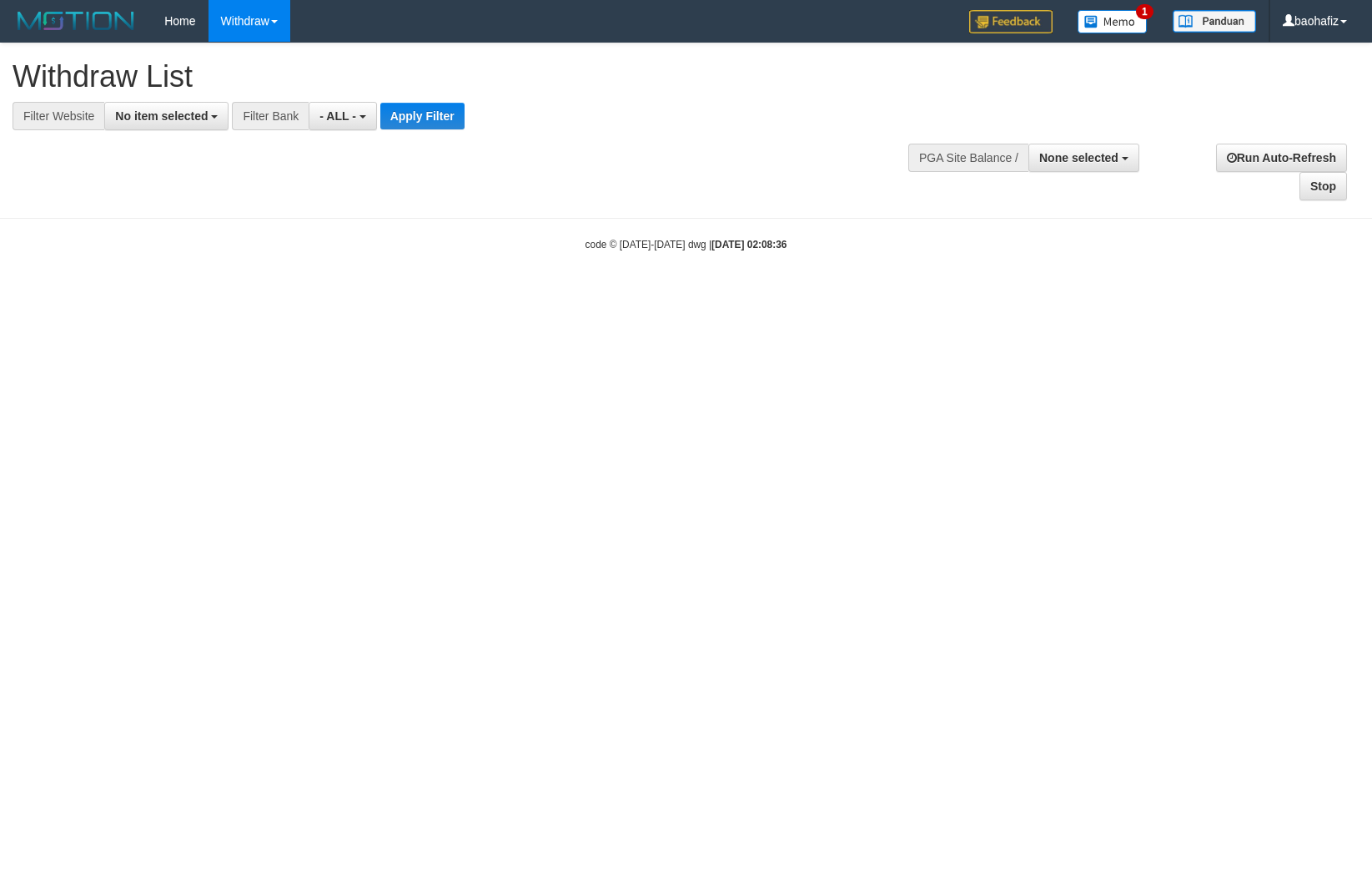
select select
drag, startPoint x: 0, startPoint y: 0, endPoint x: 194, endPoint y: 114, distance: 225.0
click at [194, 114] on span "No item selected" at bounding box center [162, 116] width 93 height 13
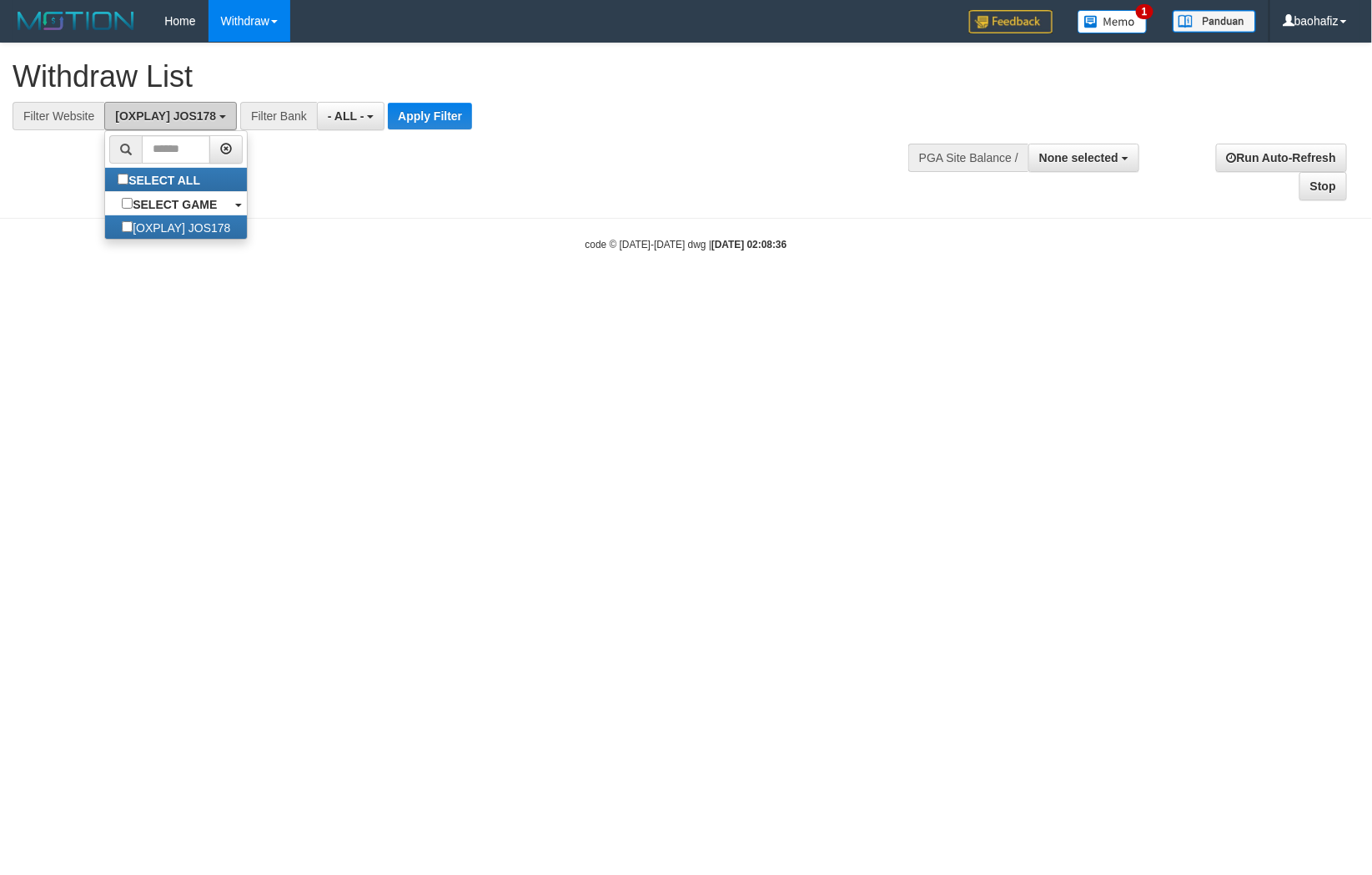
select select "****"
click at [409, 110] on button "Apply Filter" at bounding box center [429, 116] width 84 height 26
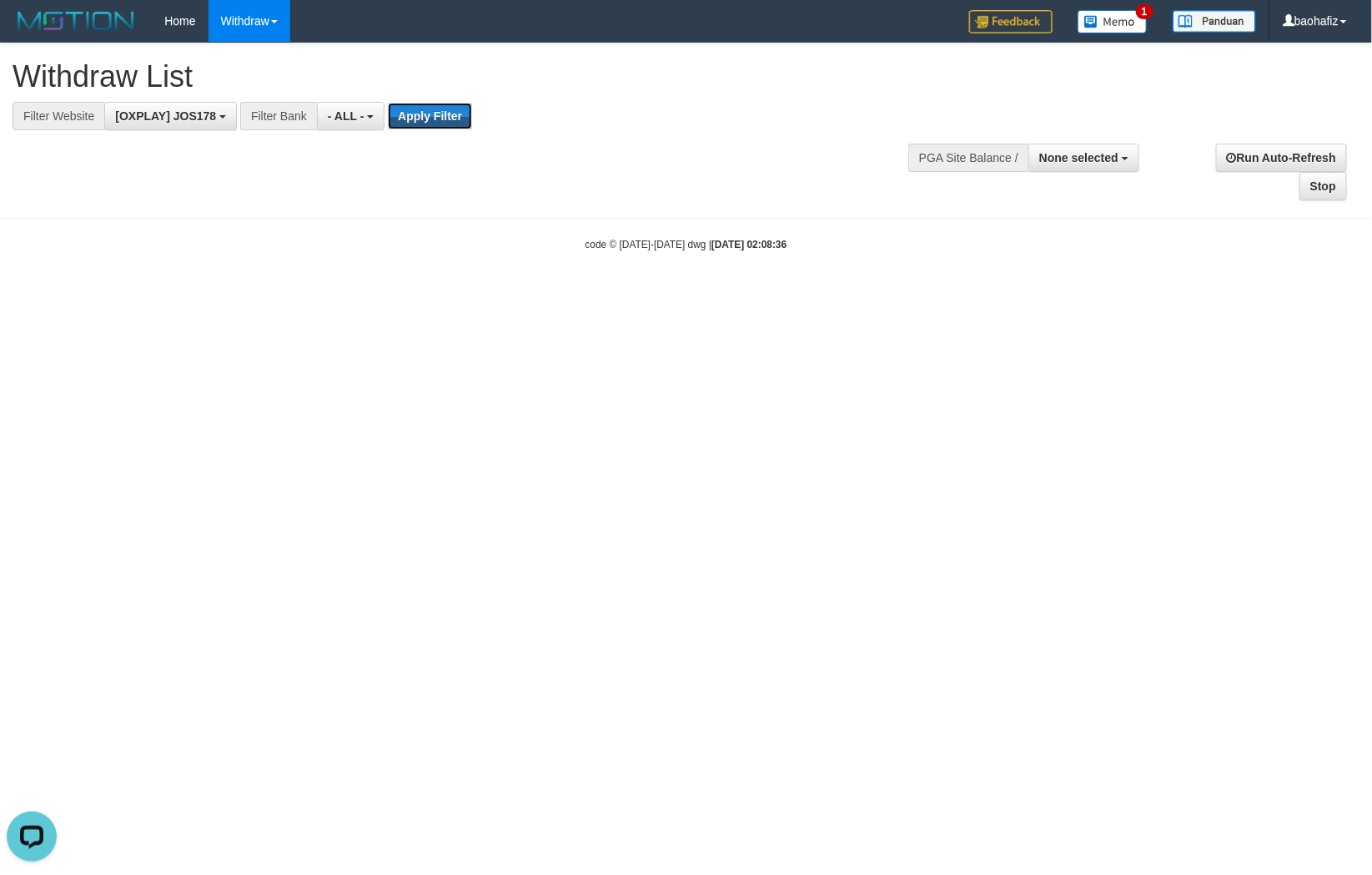
scroll to position [0, 0]
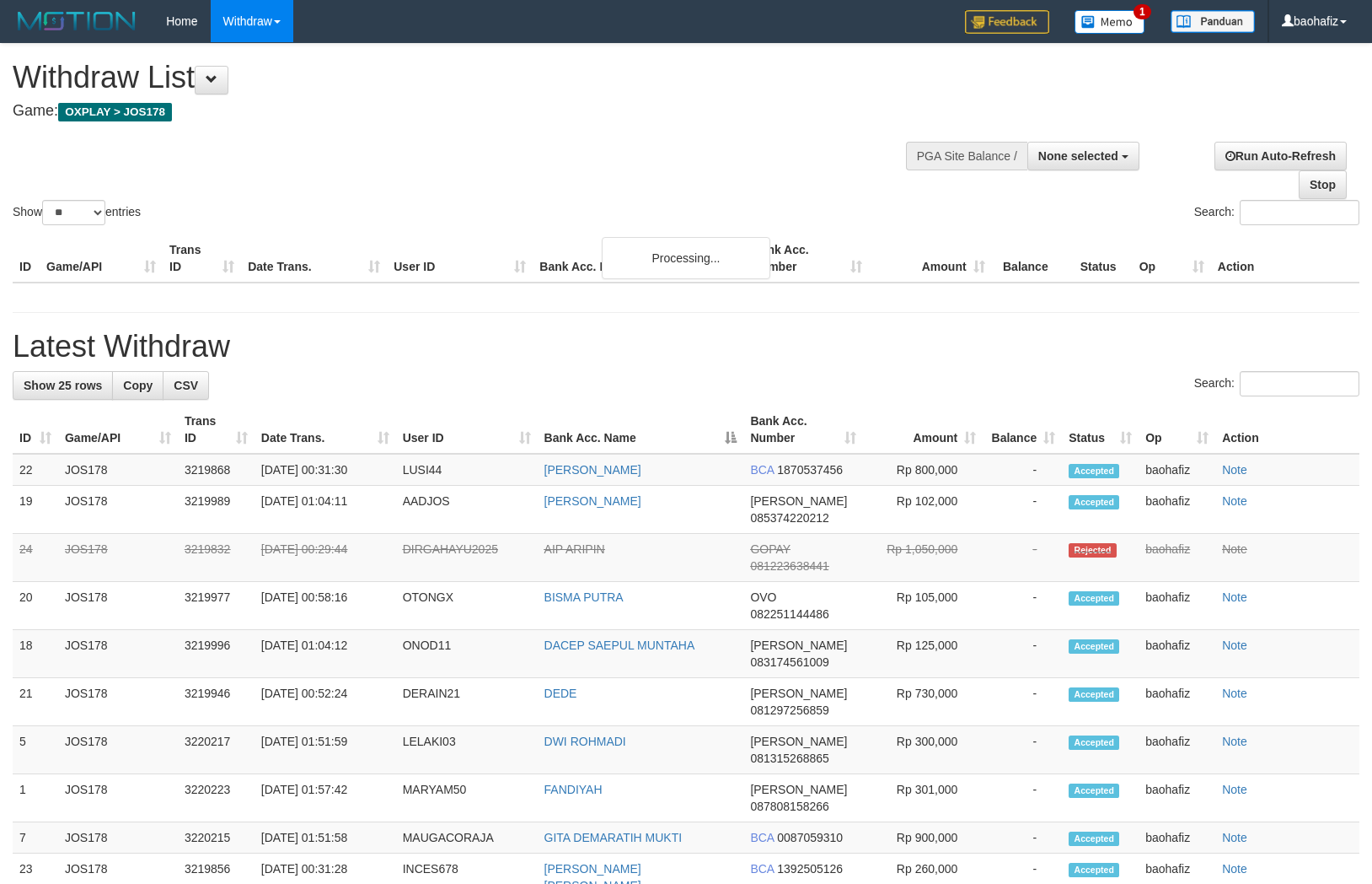
select select
select select "**"
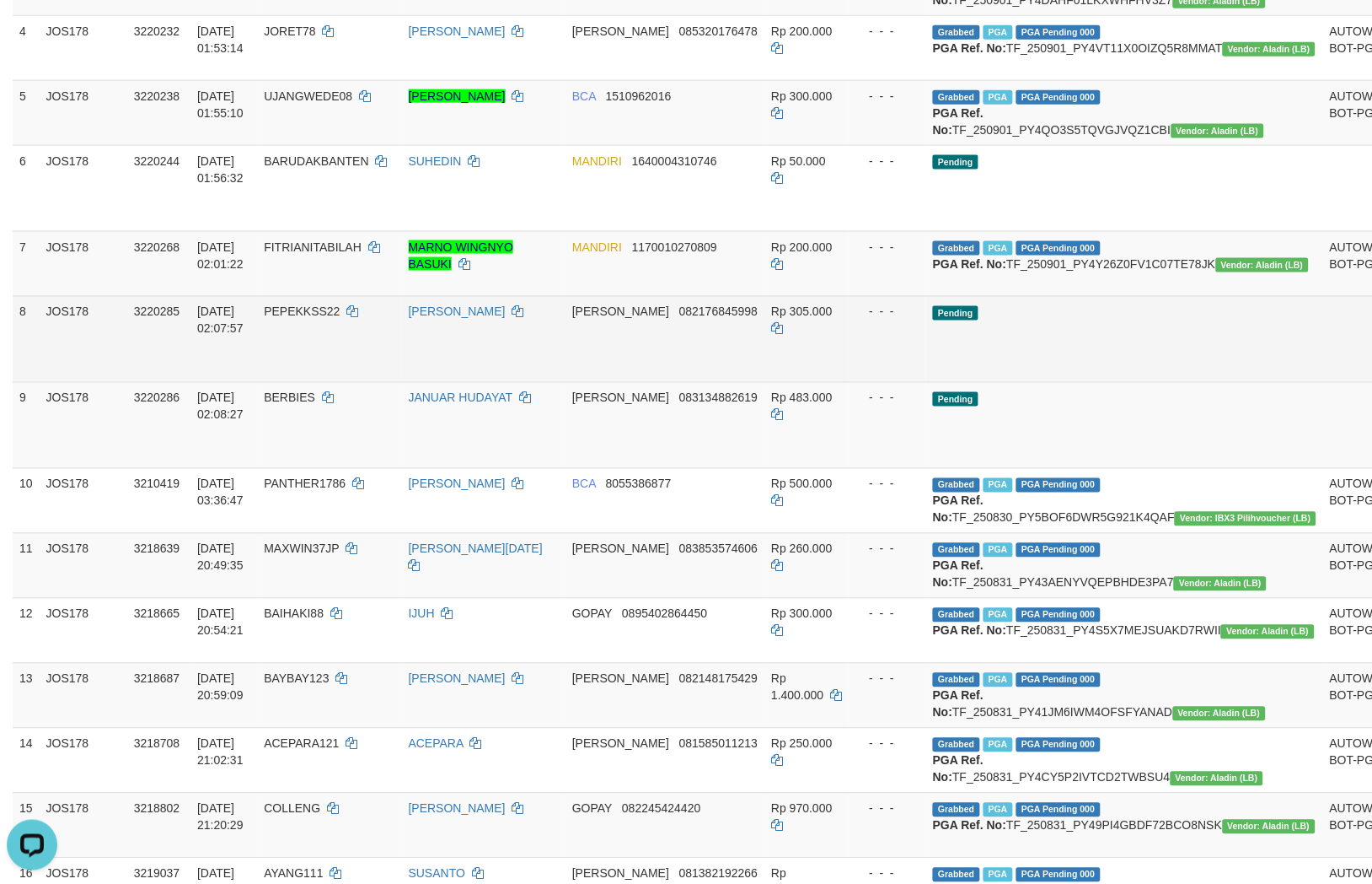
scroll to position [375, 0]
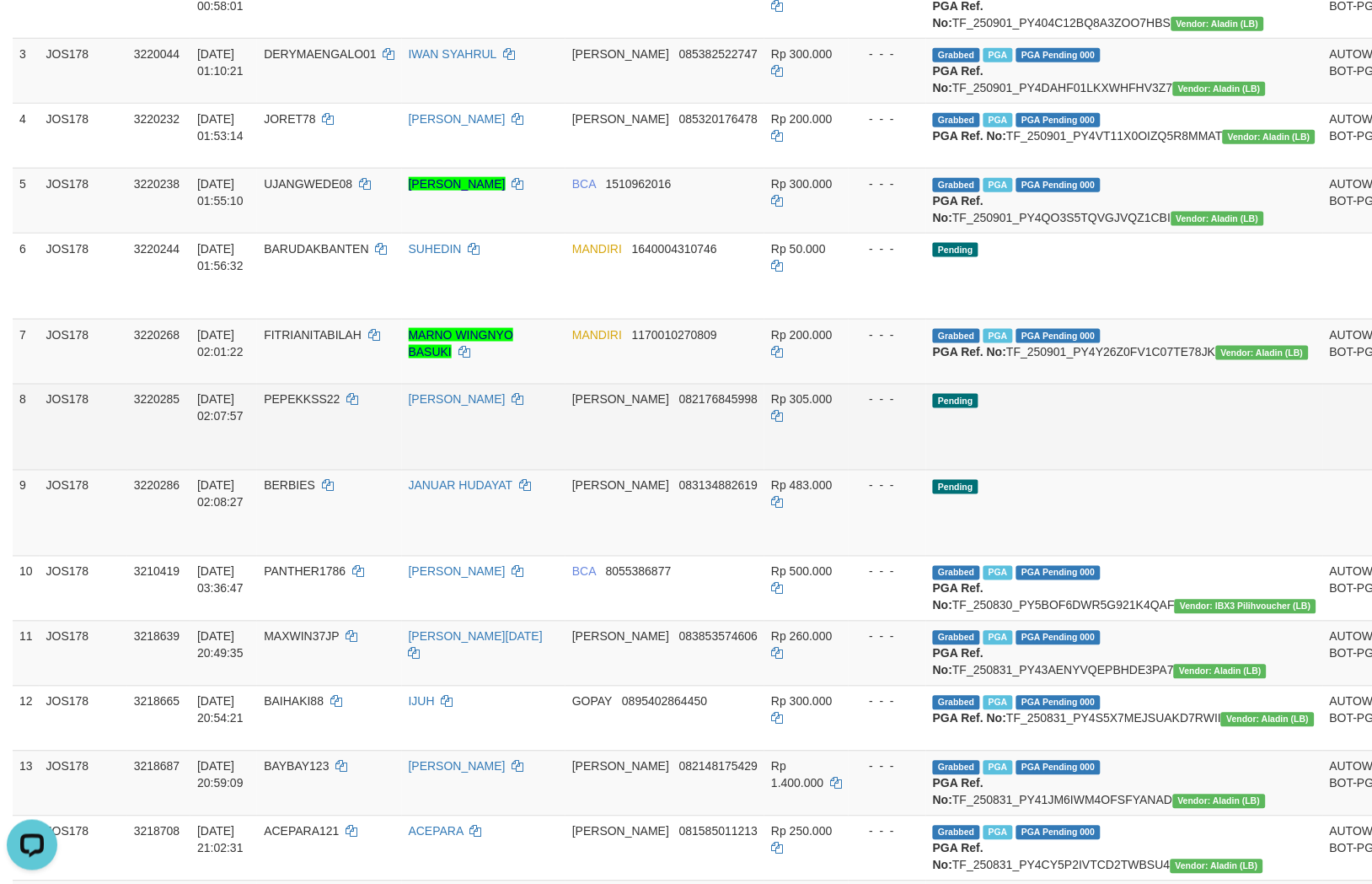
click at [687, 469] on td "[PERSON_NAME] 082176845998" at bounding box center [665, 426] width 199 height 86
click at [687, 469] on td "DANA 082176845998" at bounding box center [665, 426] width 199 height 86
copy span "082176845998"
drag, startPoint x: 761, startPoint y: 515, endPoint x: 752, endPoint y: 516, distance: 9.1
click at [760, 469] on tr "8 JOS178 3220285 01/09/2025 02:07:57 PEPEKKSS22 WAYAN PRATAMA DANA 082176845998…" at bounding box center [744, 426] width 1465 height 86
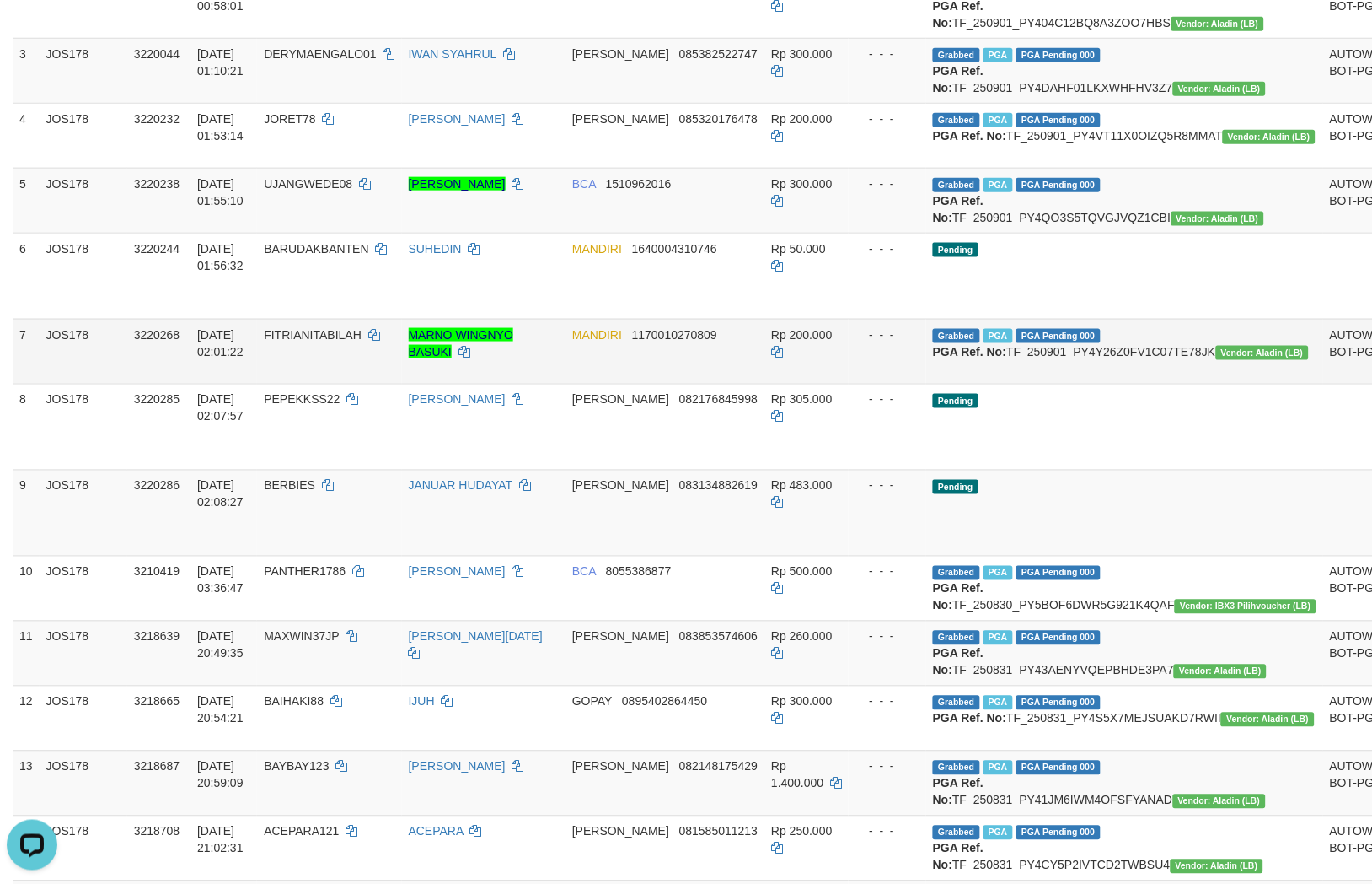
click at [711, 383] on td "MANDIRI 1170010270809" at bounding box center [665, 352] width 199 height 65
copy span "1170010270809"
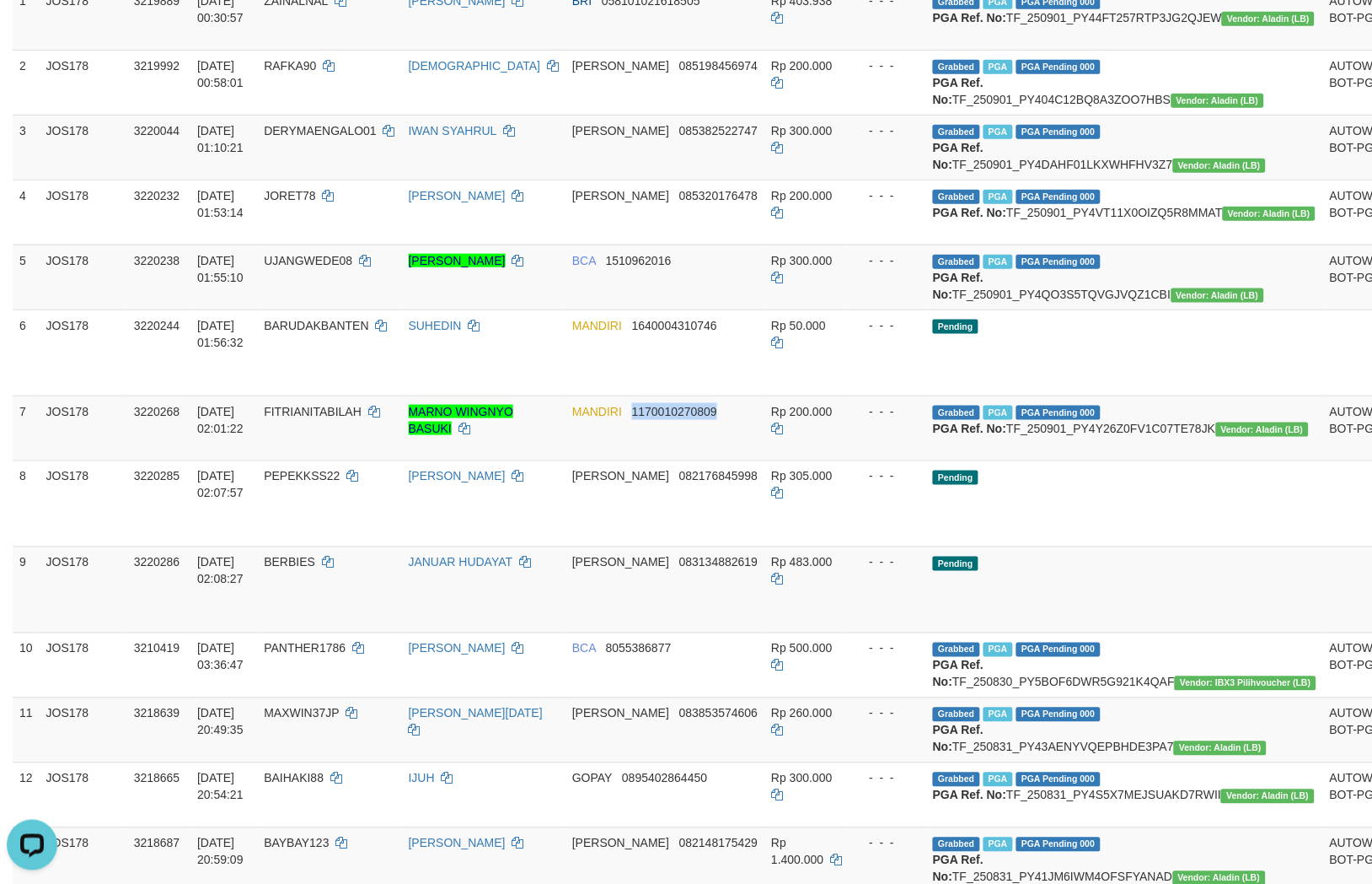
scroll to position [0, 0]
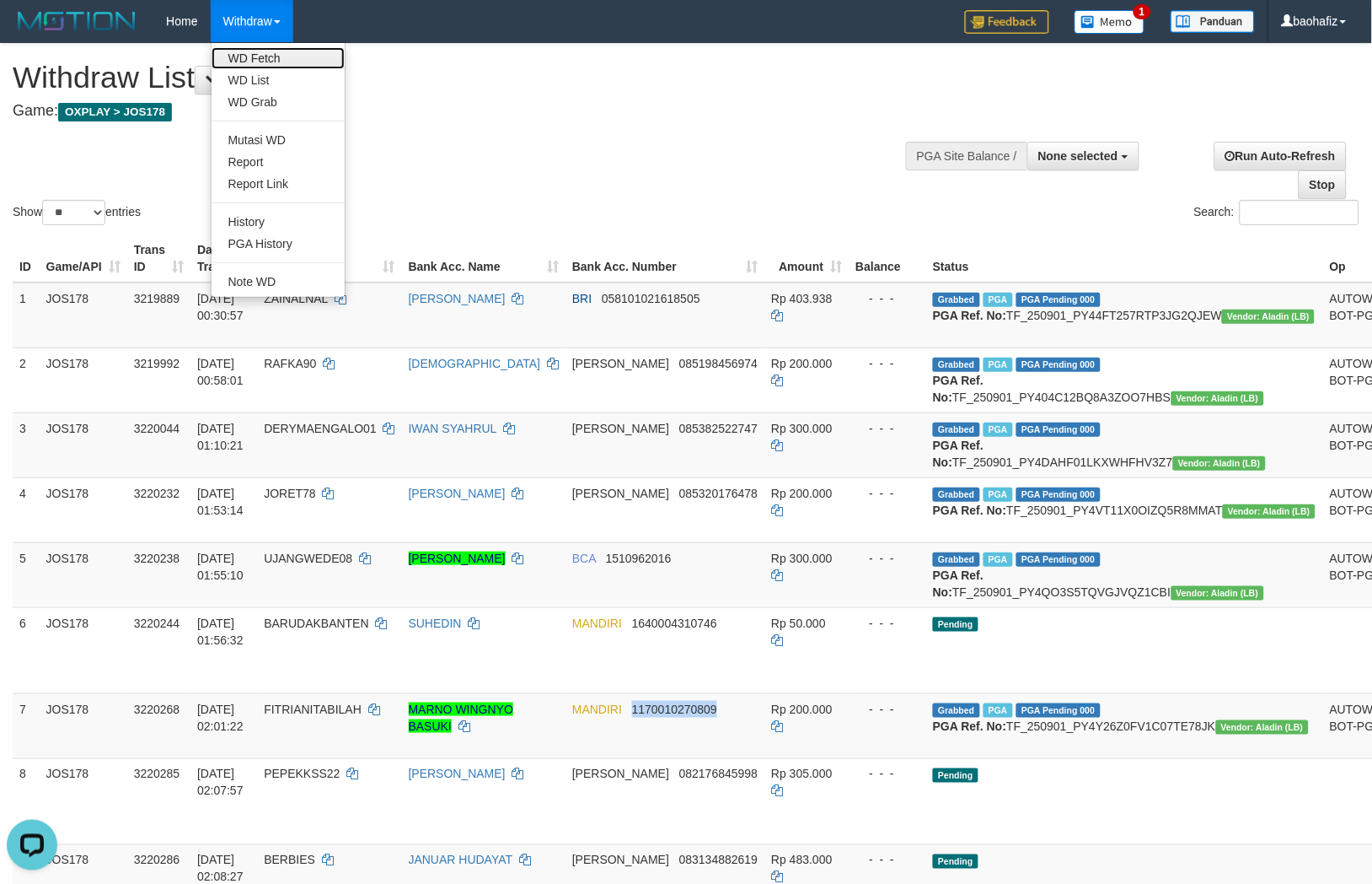
drag, startPoint x: 247, startPoint y: 47, endPoint x: 258, endPoint y: 47, distance: 11.0
click at [247, 47] on link "WD Fetch" at bounding box center [277, 57] width 133 height 22
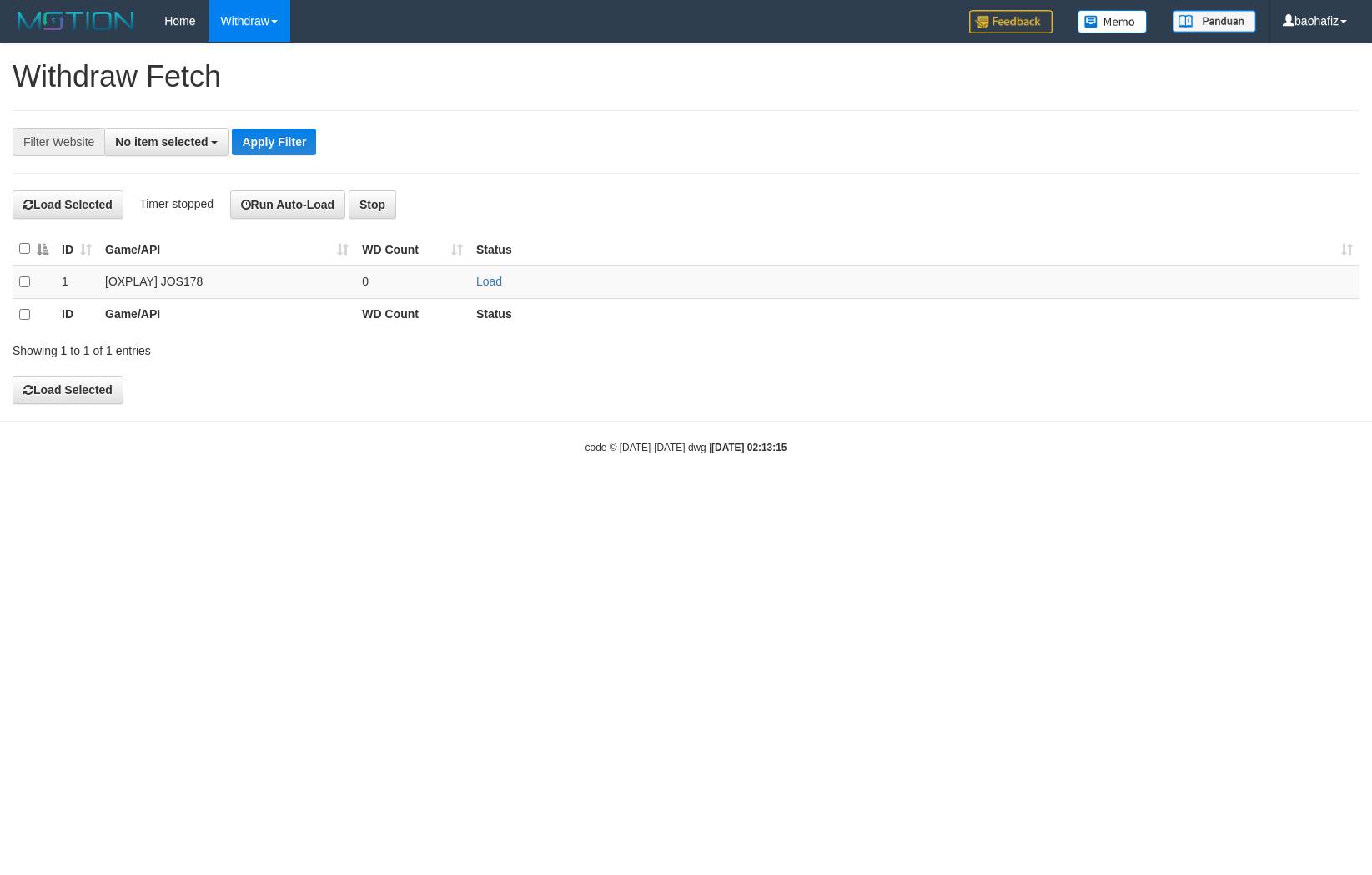
select select
click at [489, 281] on link "Load" at bounding box center [489, 281] width 26 height 13
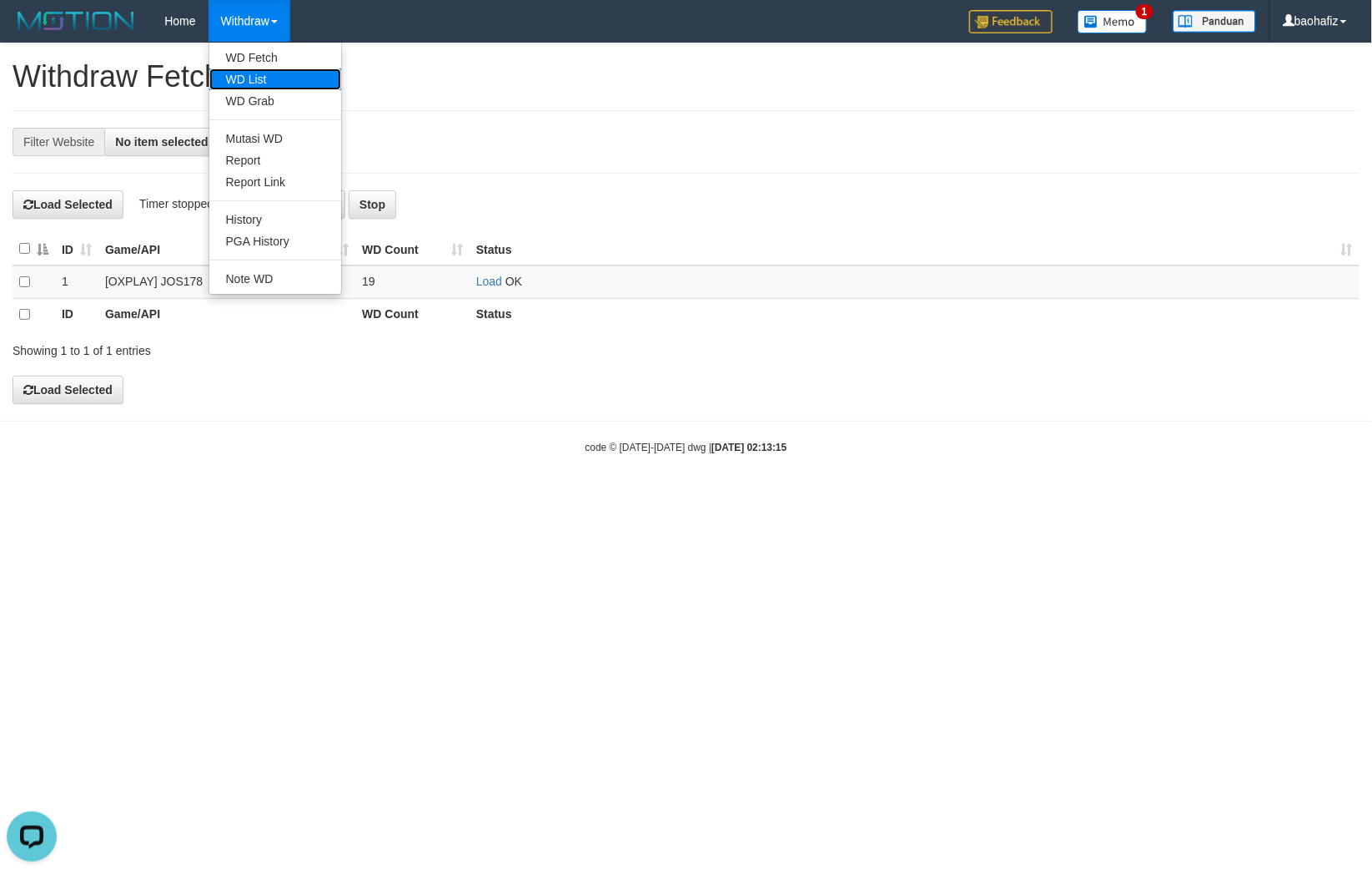
click at [262, 72] on link "WD List" at bounding box center [274, 79] width 131 height 22
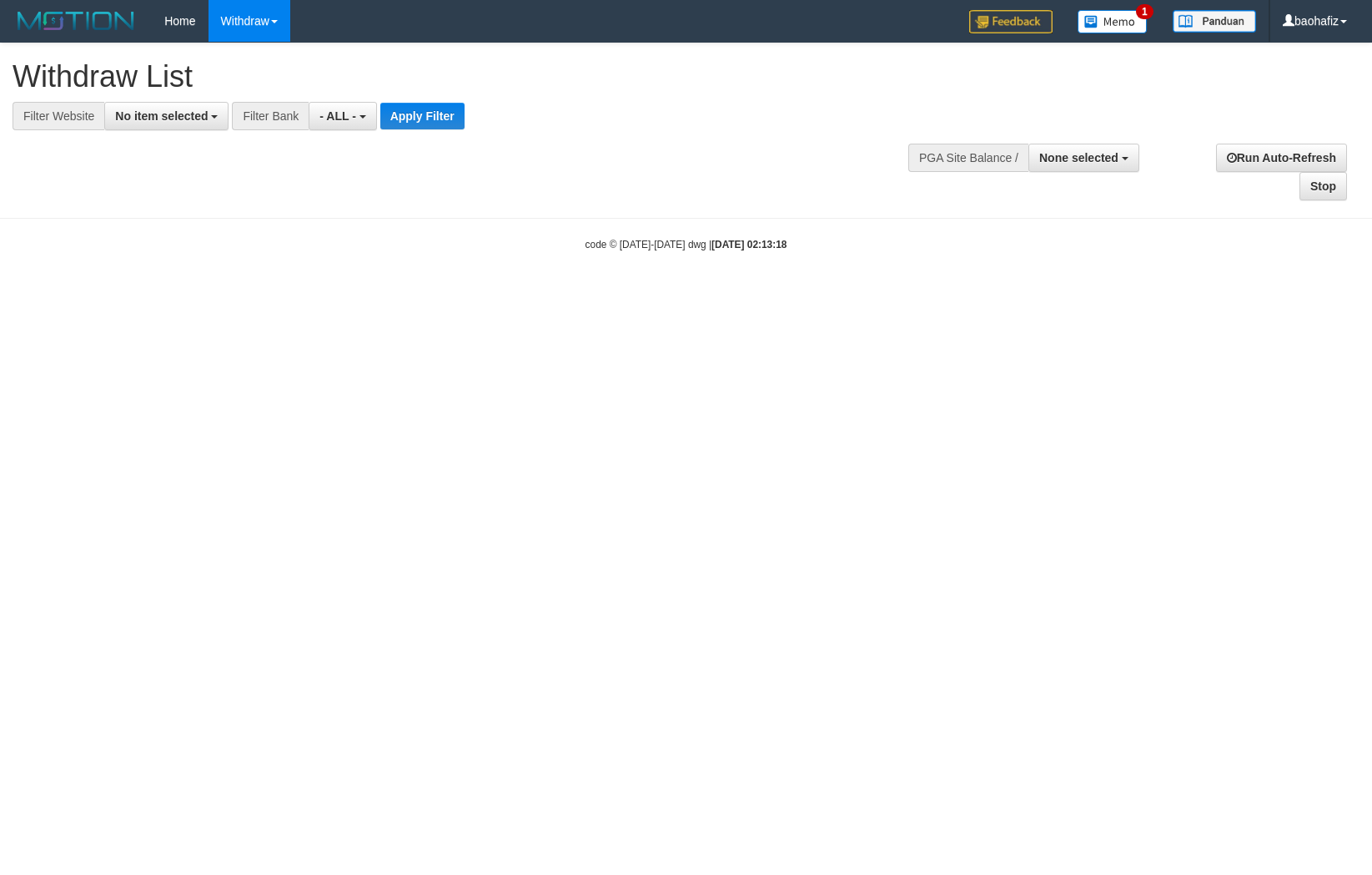
select select
click at [169, 123] on button "No item selected" at bounding box center [165, 116] width 124 height 28
select select "****"
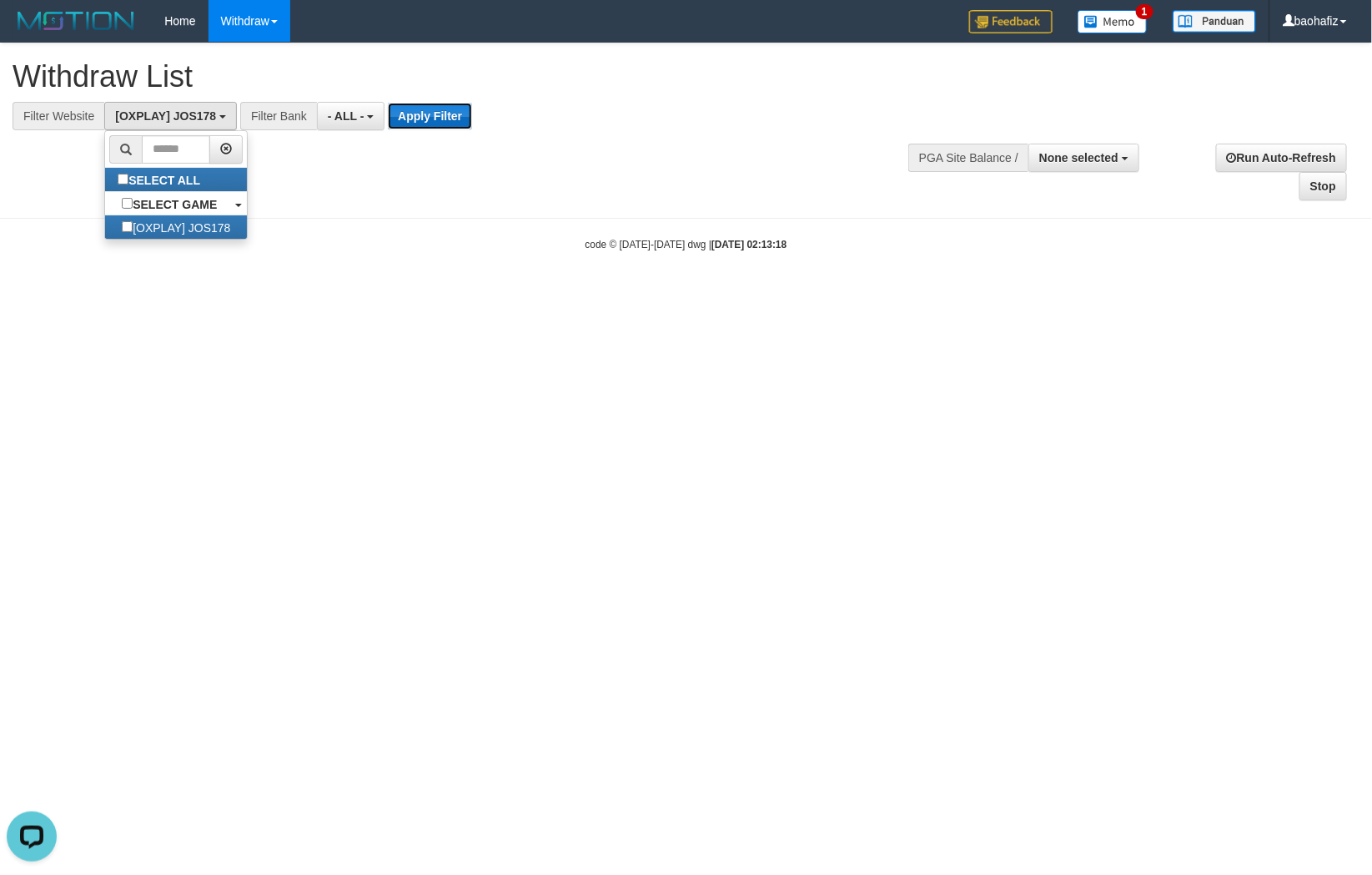
click at [447, 110] on button "Apply Filter" at bounding box center [429, 116] width 84 height 26
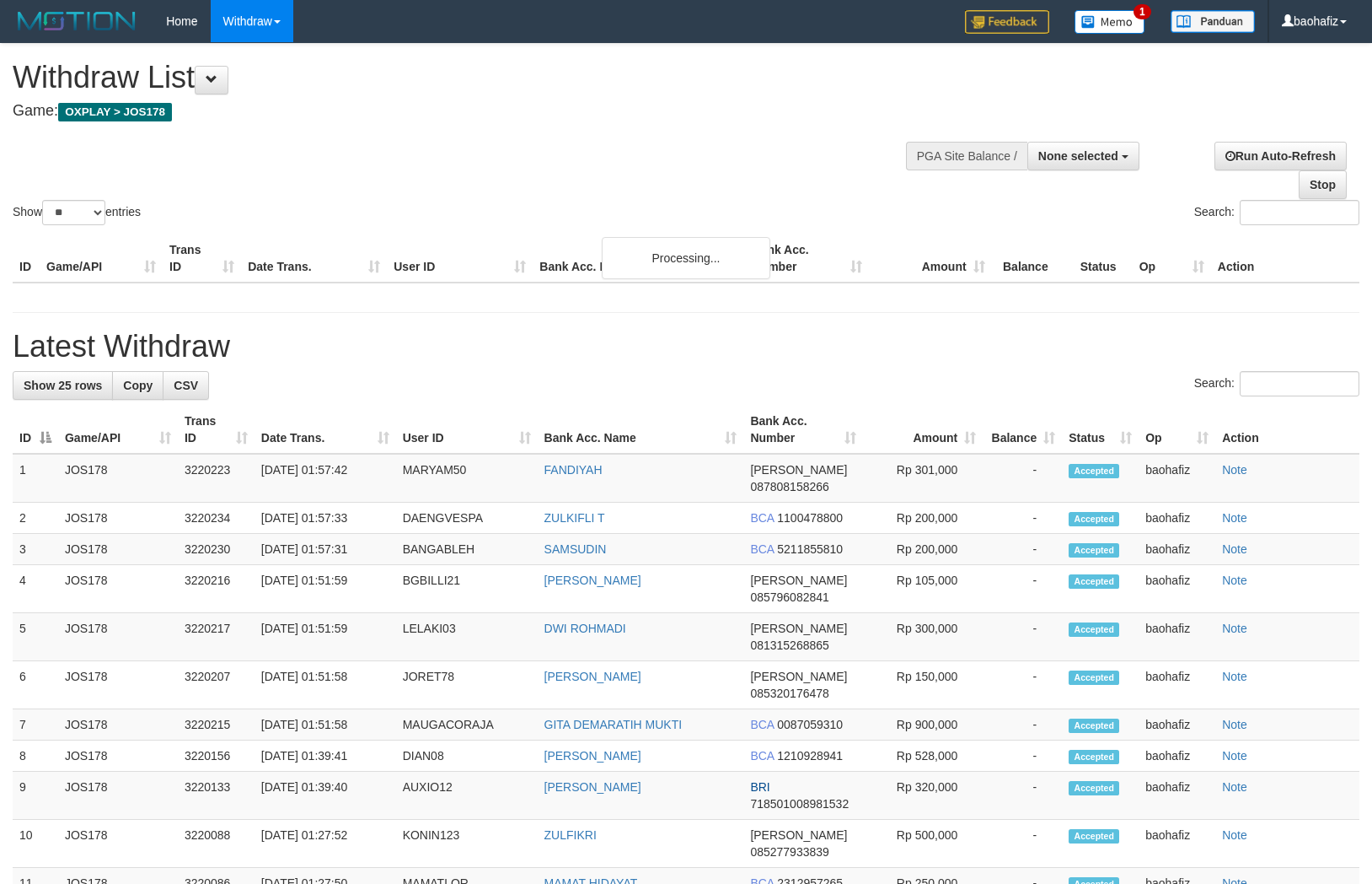
select select
select select "**"
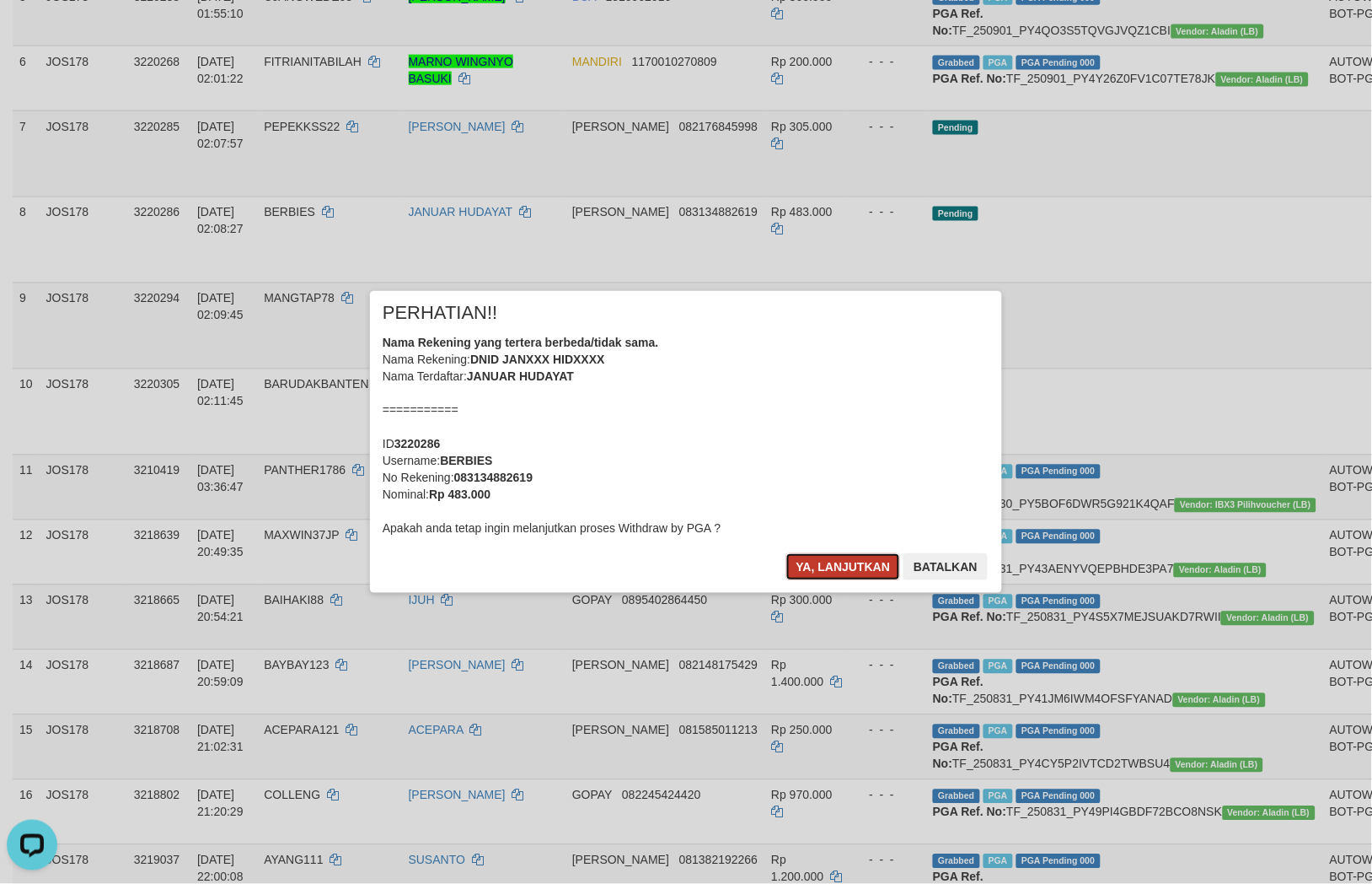
click at [820, 565] on button "Ya, lanjutkan" at bounding box center [844, 567] width 115 height 27
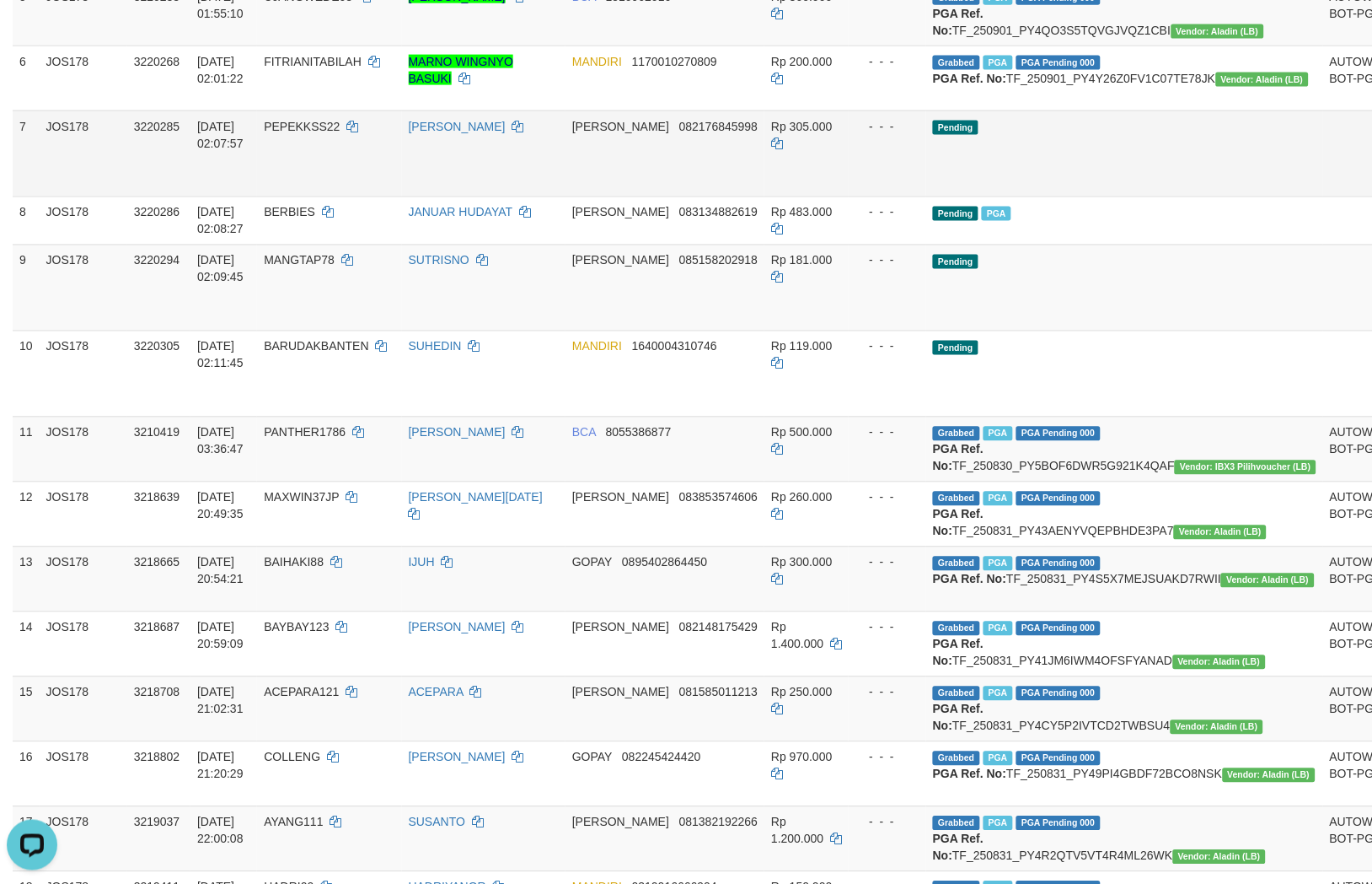
click at [702, 197] on td "DANA 082176845998" at bounding box center [665, 154] width 199 height 86
copy span "082176845998"
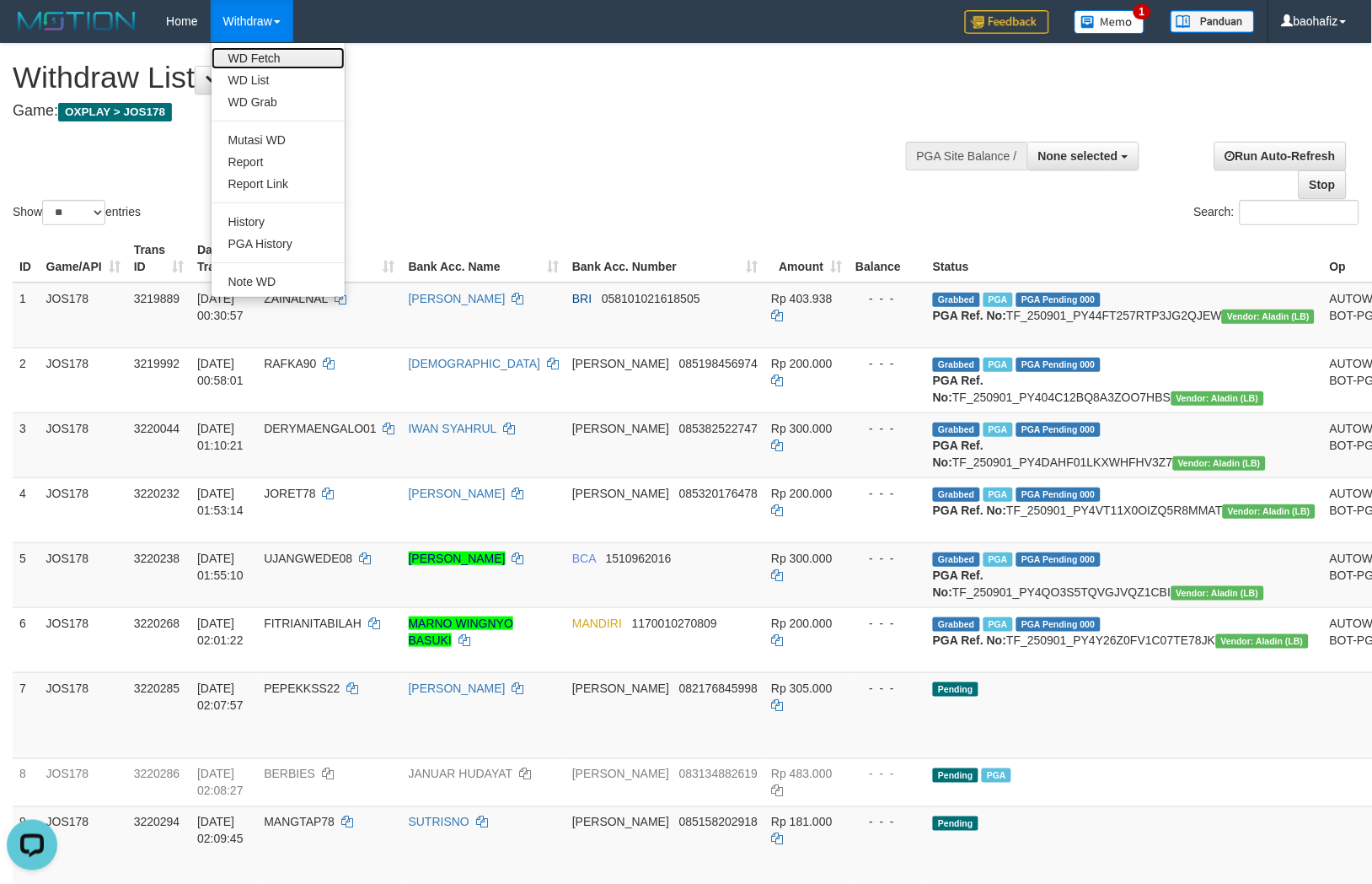
click at [262, 57] on link "WD Fetch" at bounding box center [277, 57] width 133 height 22
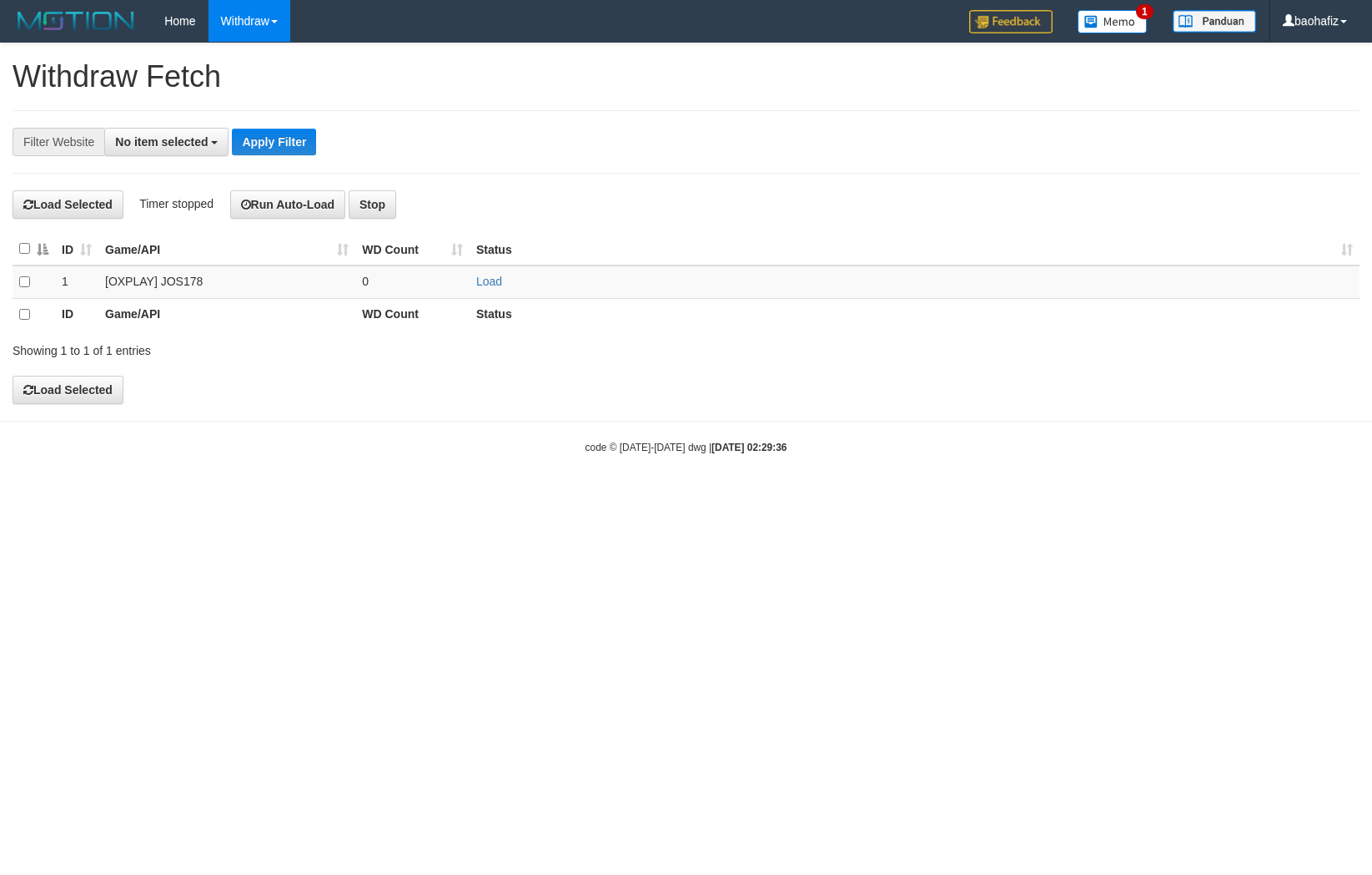
select select
click at [498, 285] on link "Load" at bounding box center [489, 281] width 26 height 13
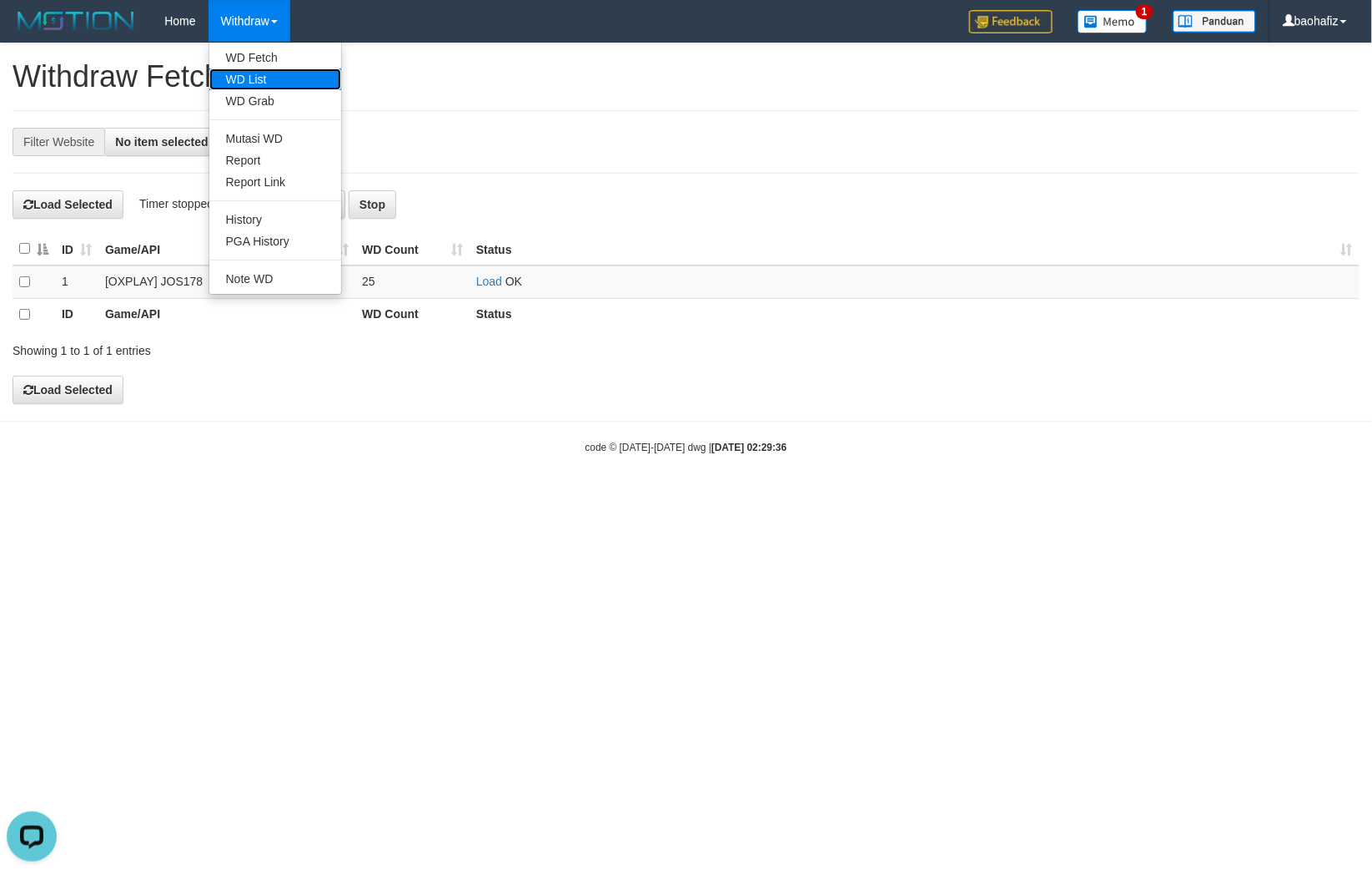
click at [238, 83] on link "WD List" at bounding box center [274, 79] width 131 height 22
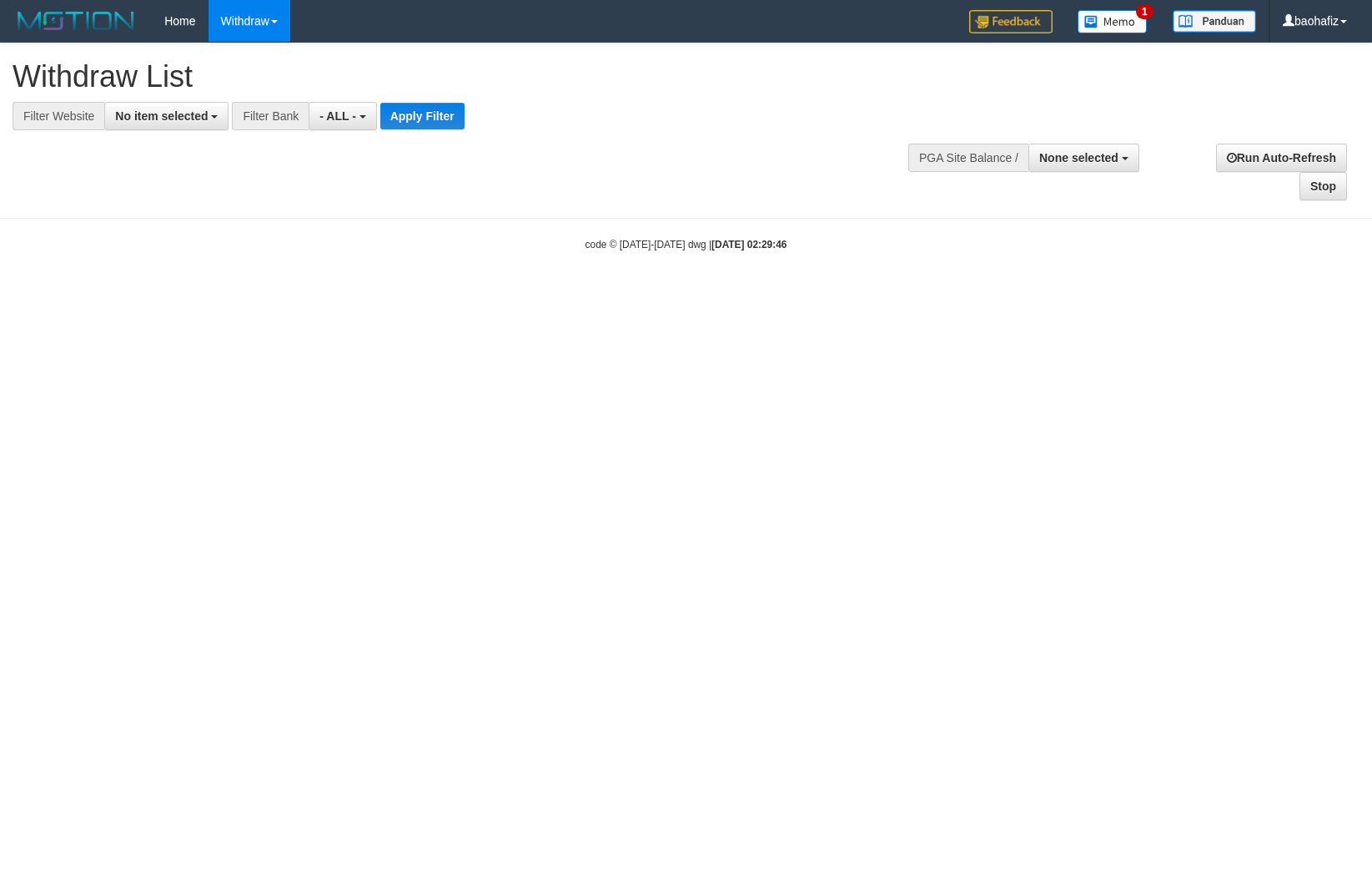
select select
click at [157, 117] on span "No item selected" at bounding box center [162, 116] width 93 height 13
select select "****"
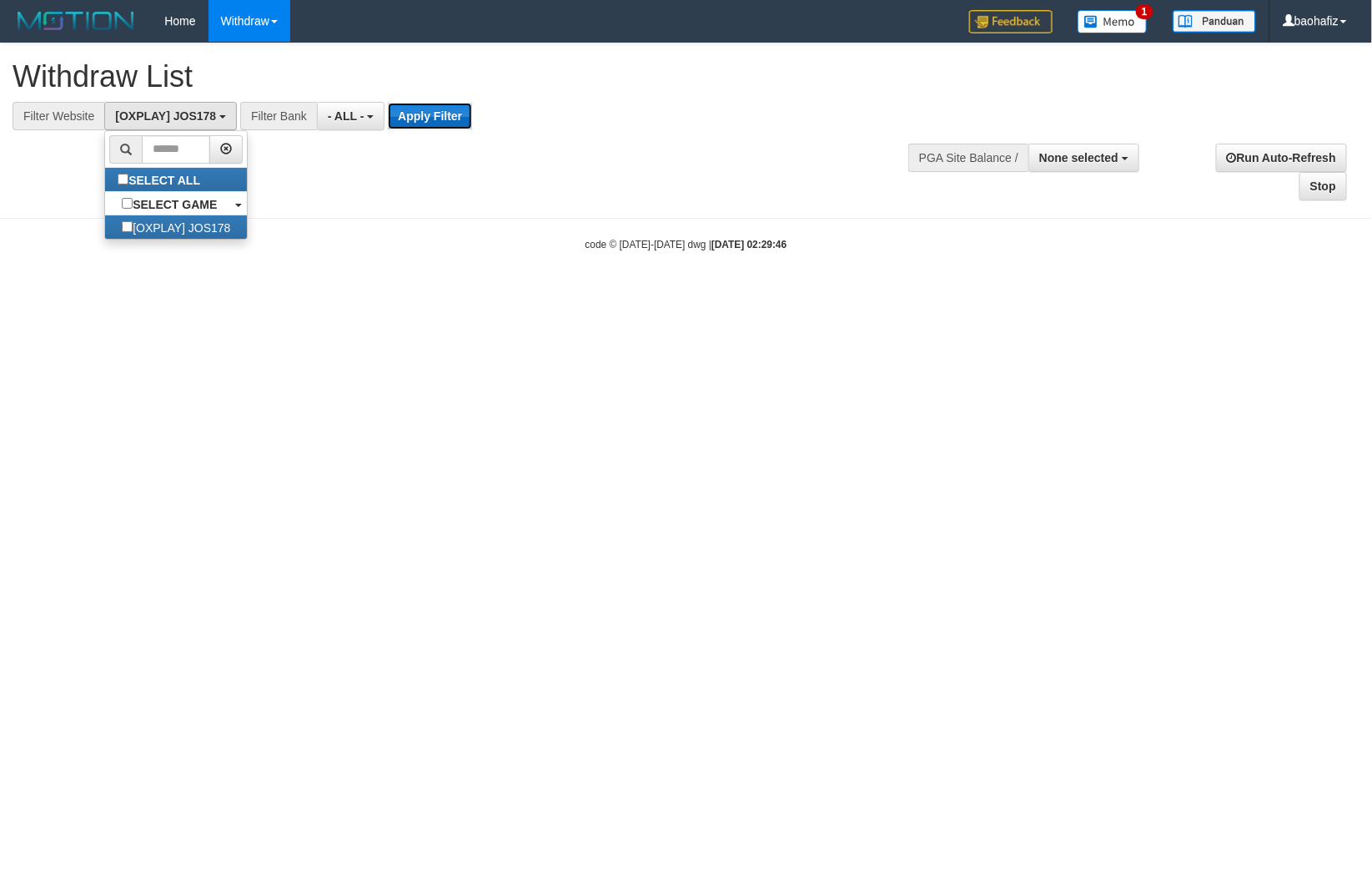
click at [411, 117] on button "Apply Filter" at bounding box center [429, 116] width 84 height 26
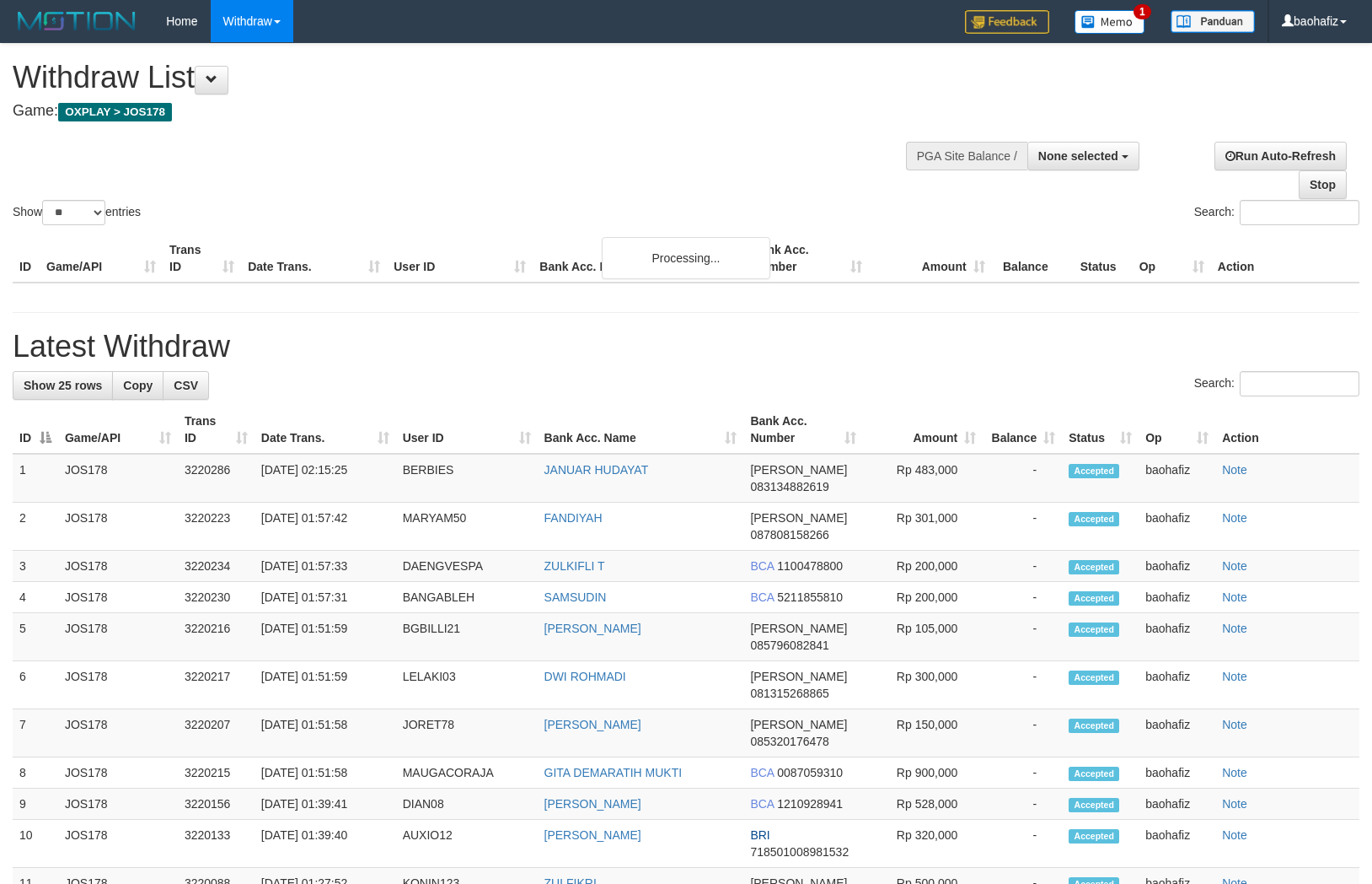
select select
select select "**"
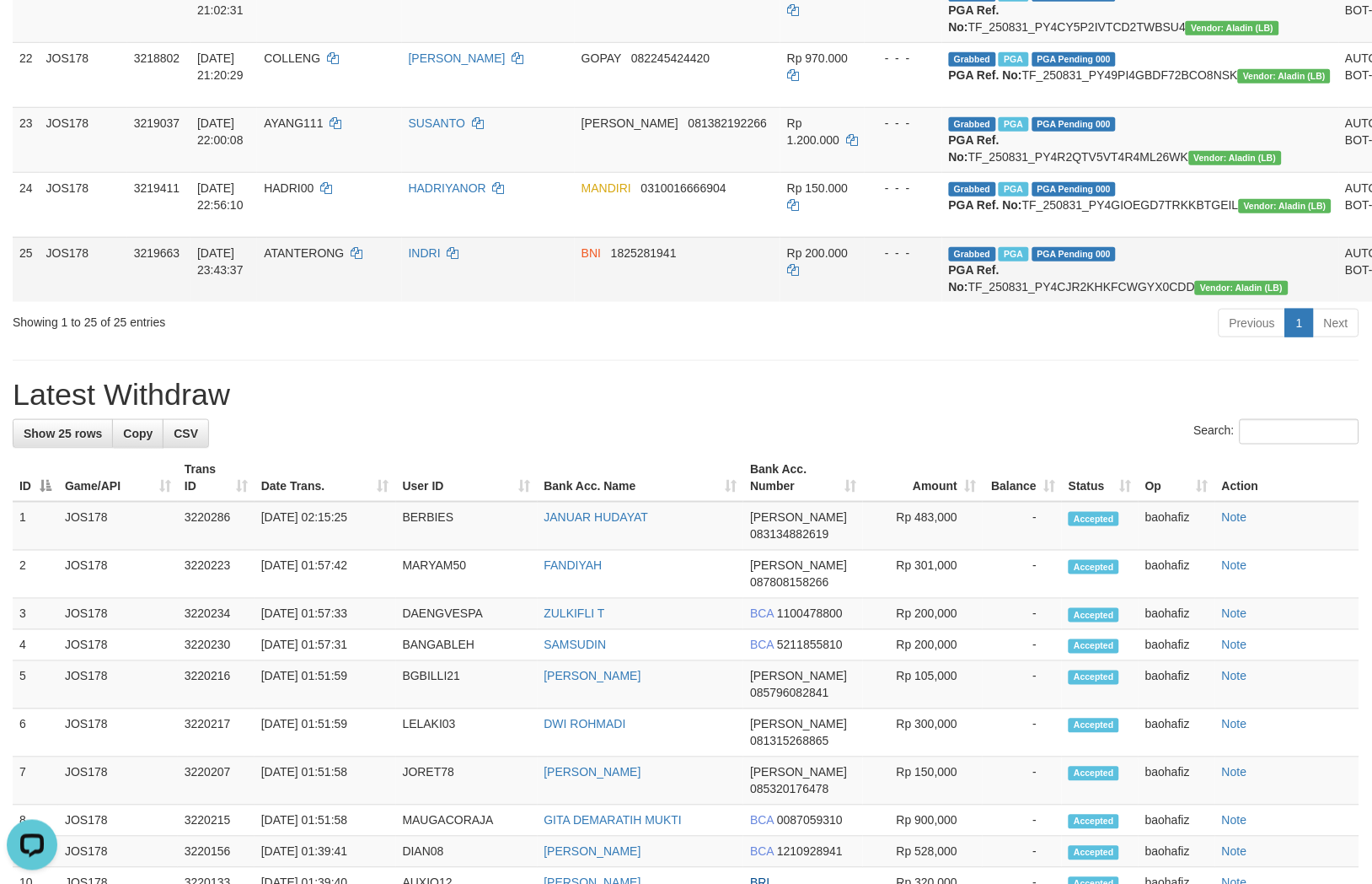
scroll to position [1967, 0]
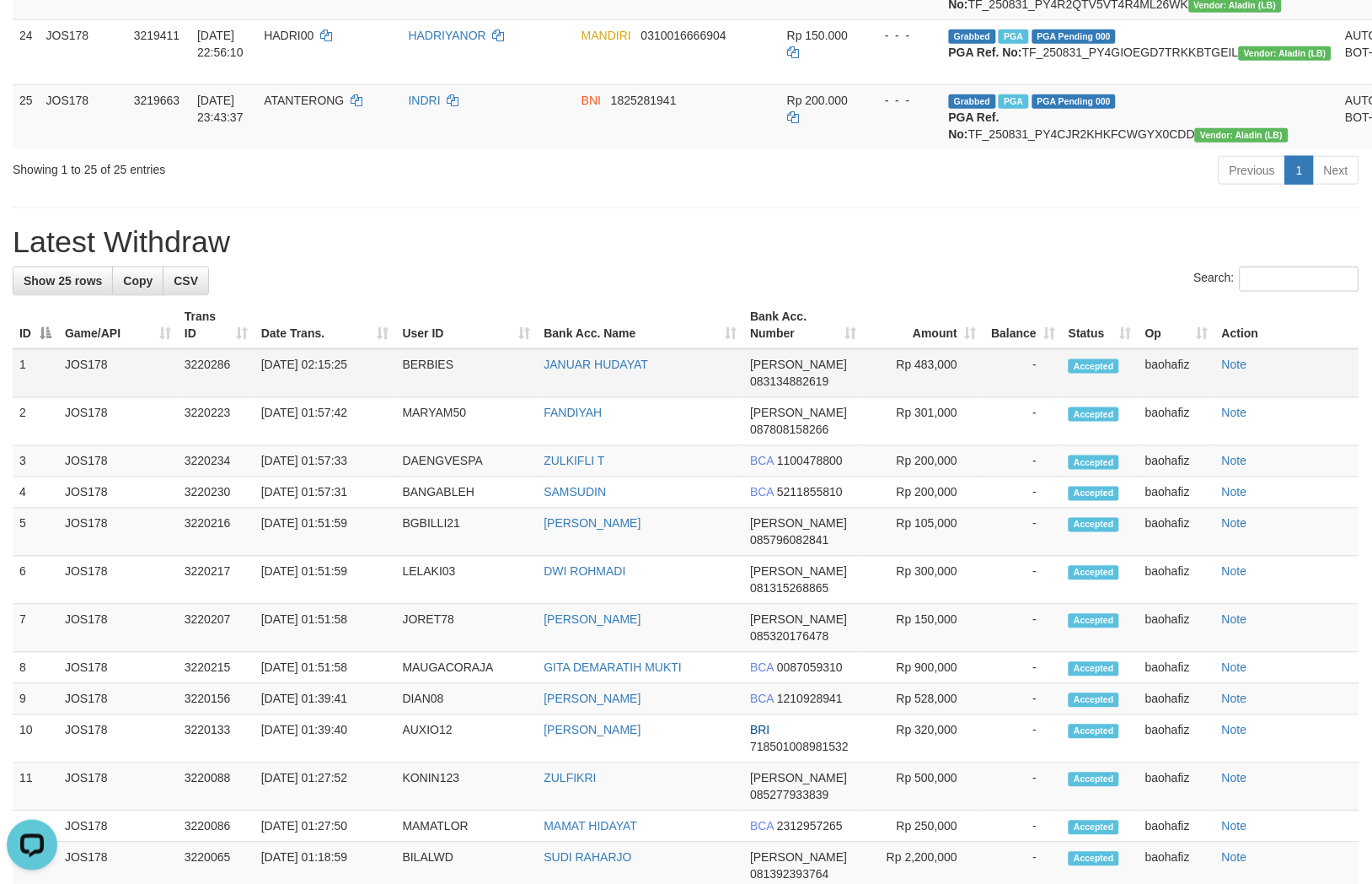
click at [567, 398] on td "JANUAR HUDAYAT" at bounding box center [641, 373] width 206 height 49
copy td "JANUAR HUDAYAT"
click at [417, 398] on td "BERBIES" at bounding box center [467, 373] width 141 height 49
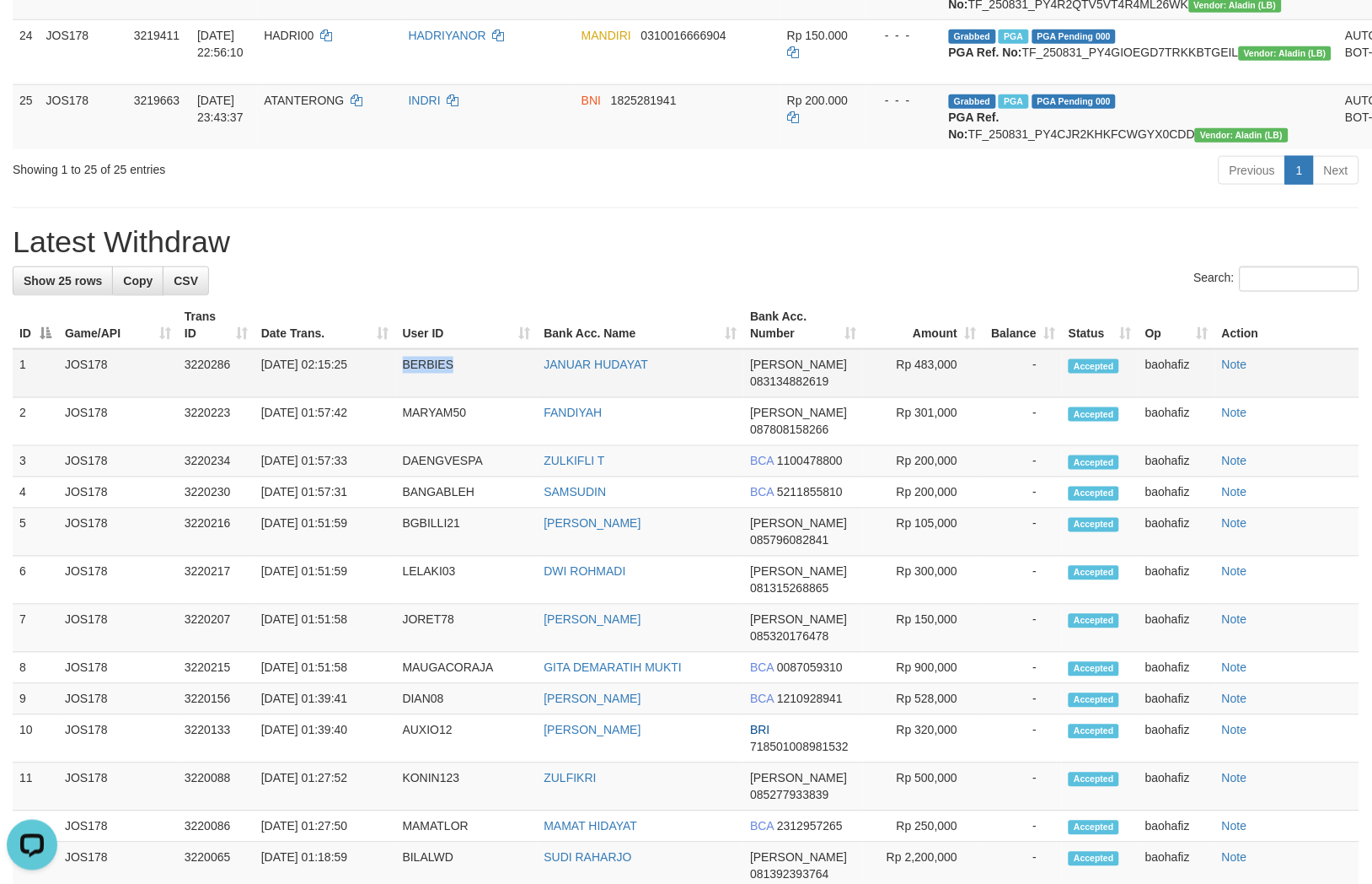
copy td "BERBIES"
click at [417, 398] on td "BERBIES" at bounding box center [467, 373] width 141 height 49
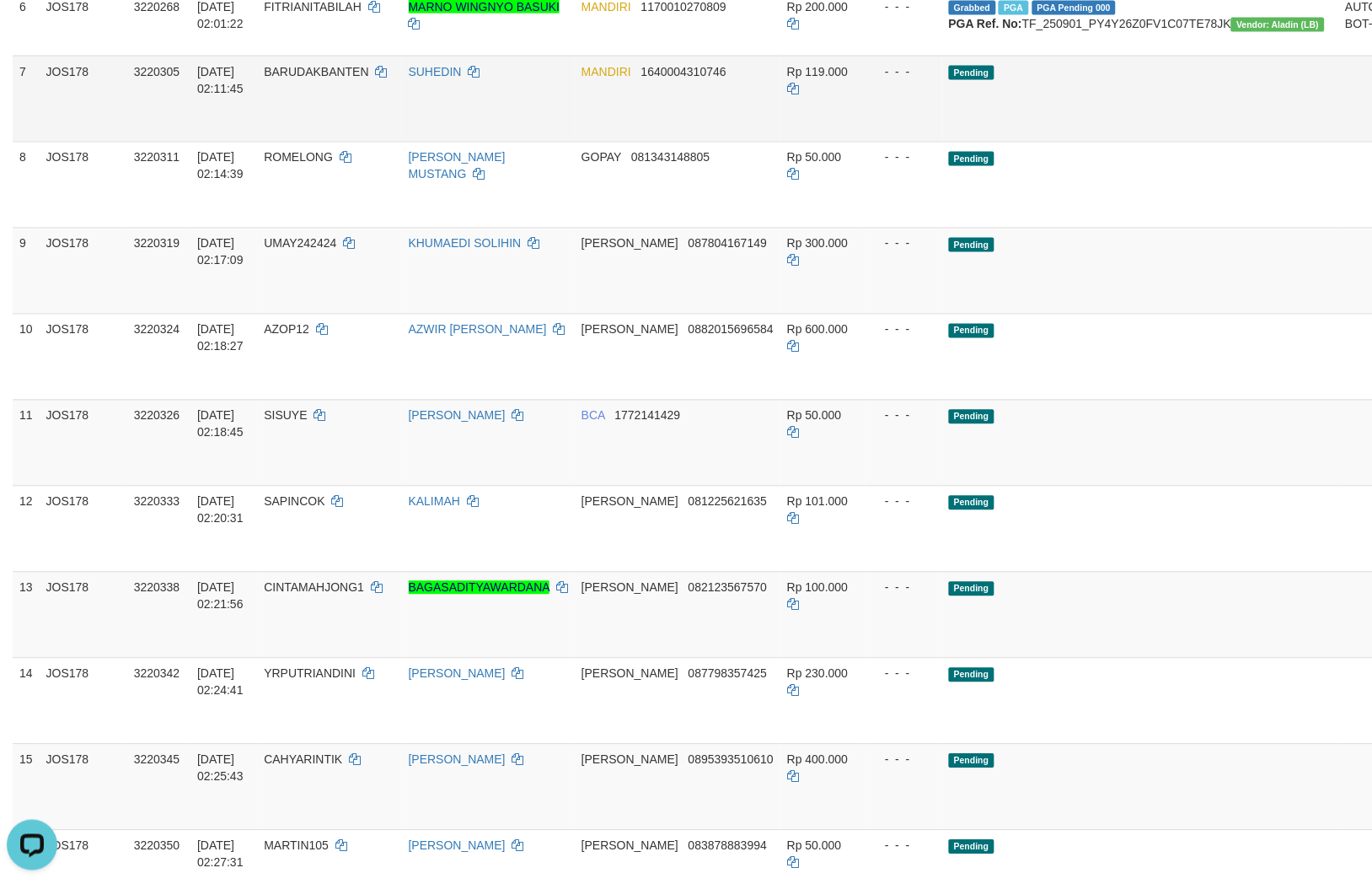
scroll to position [562, 0]
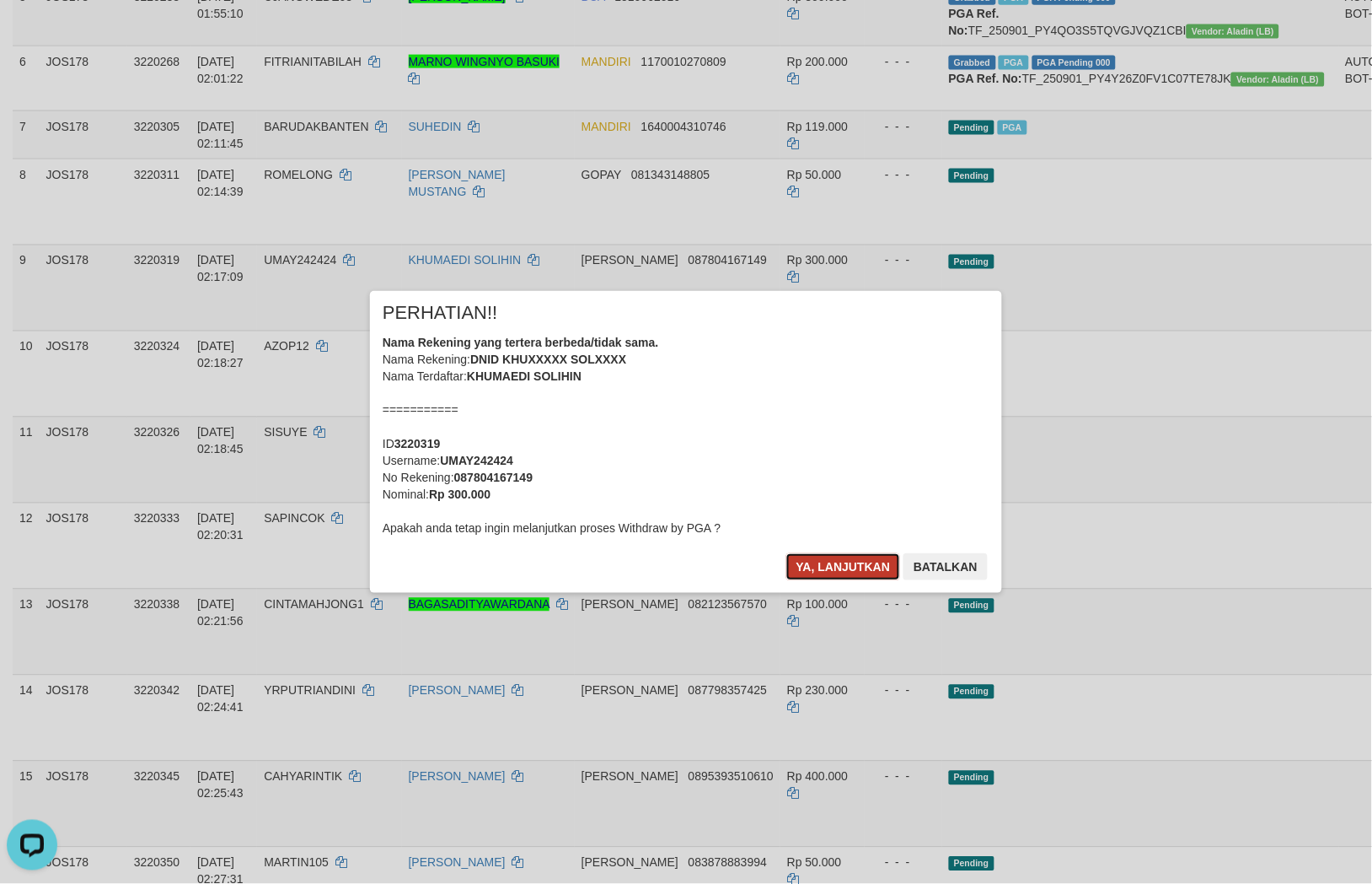
click at [826, 569] on button "Ya, lanjutkan" at bounding box center [844, 567] width 115 height 27
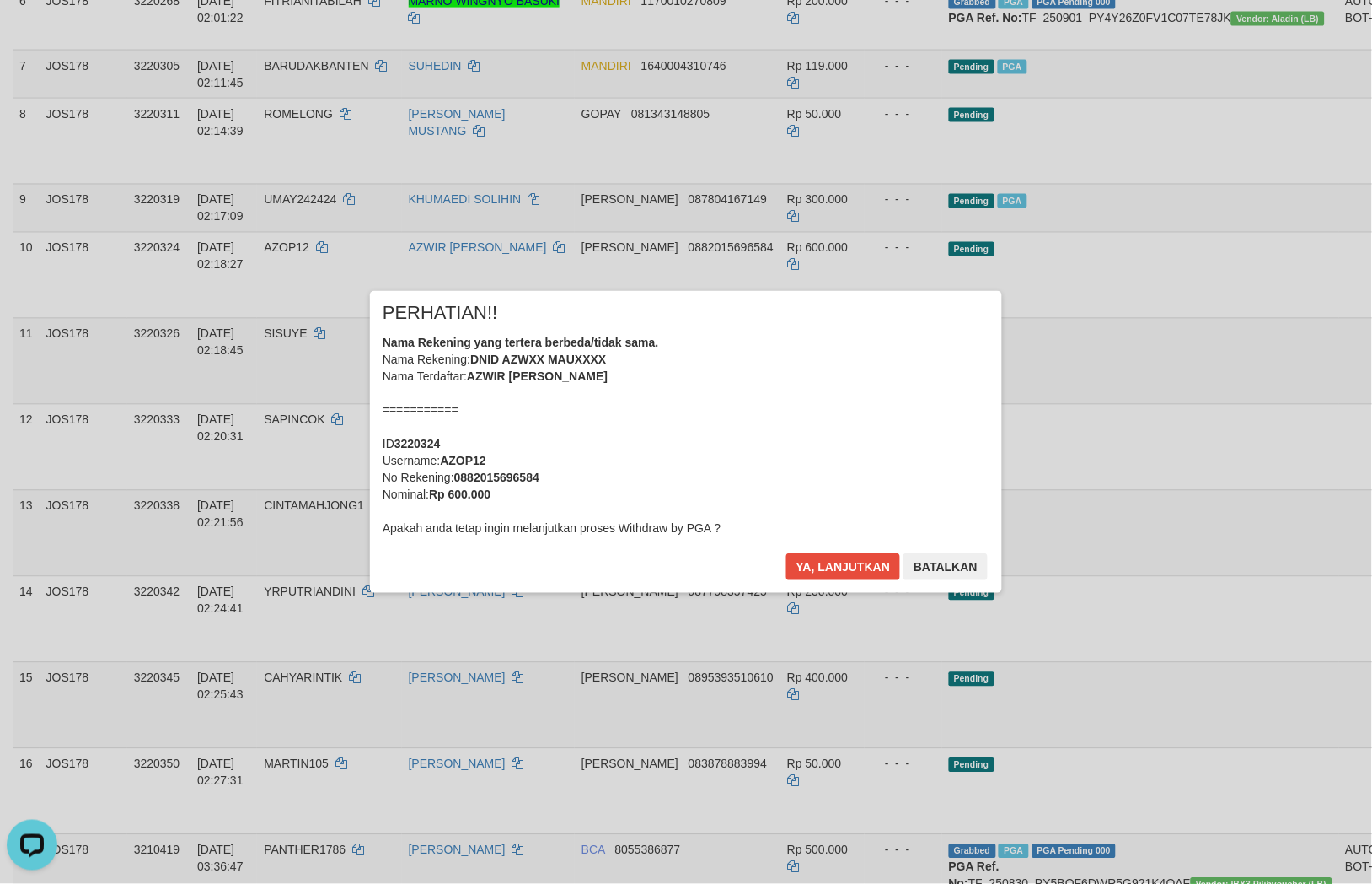
scroll to position [656, 0]
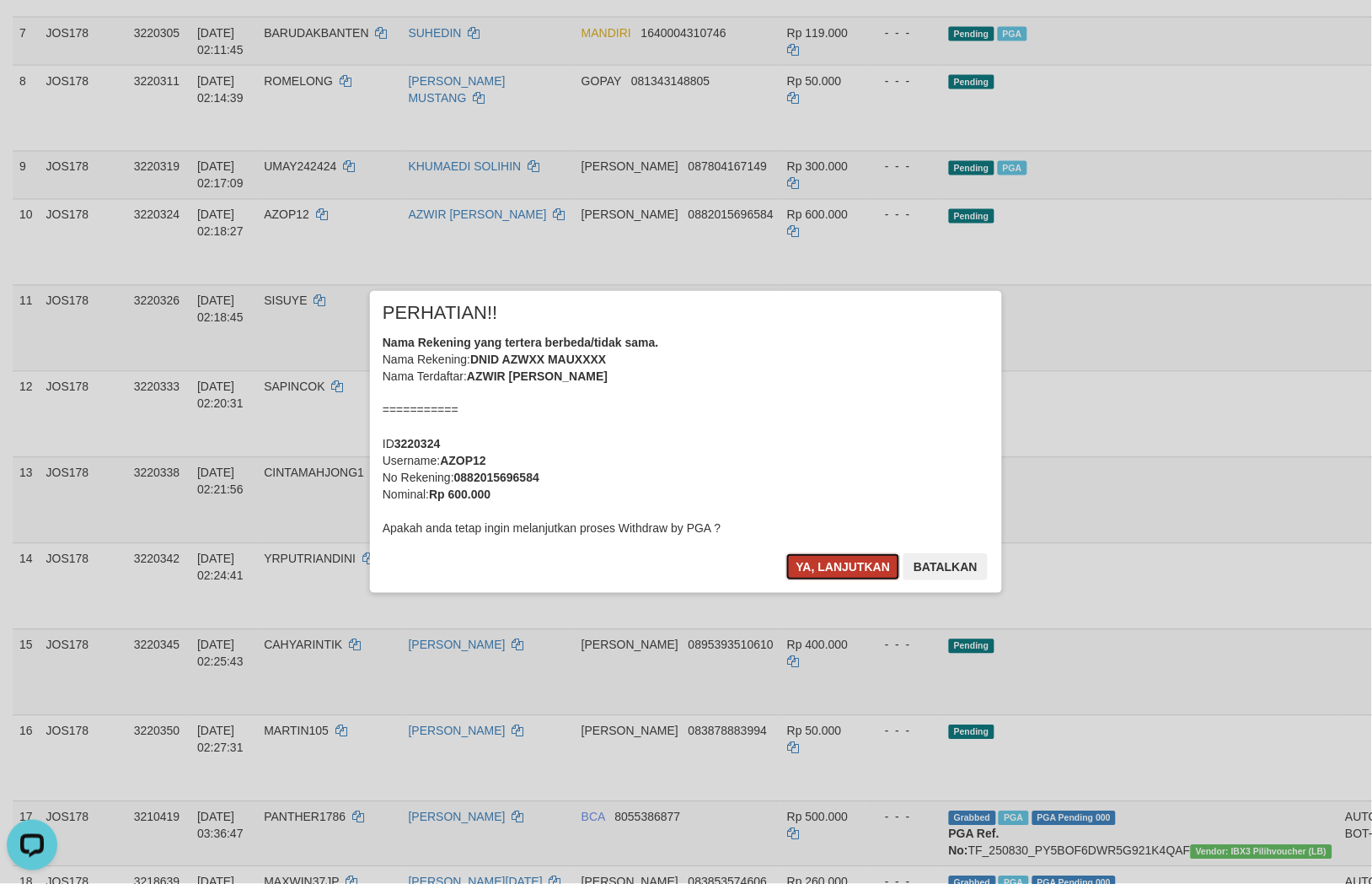
click at [837, 560] on button "Ya, lanjutkan" at bounding box center [844, 567] width 115 height 27
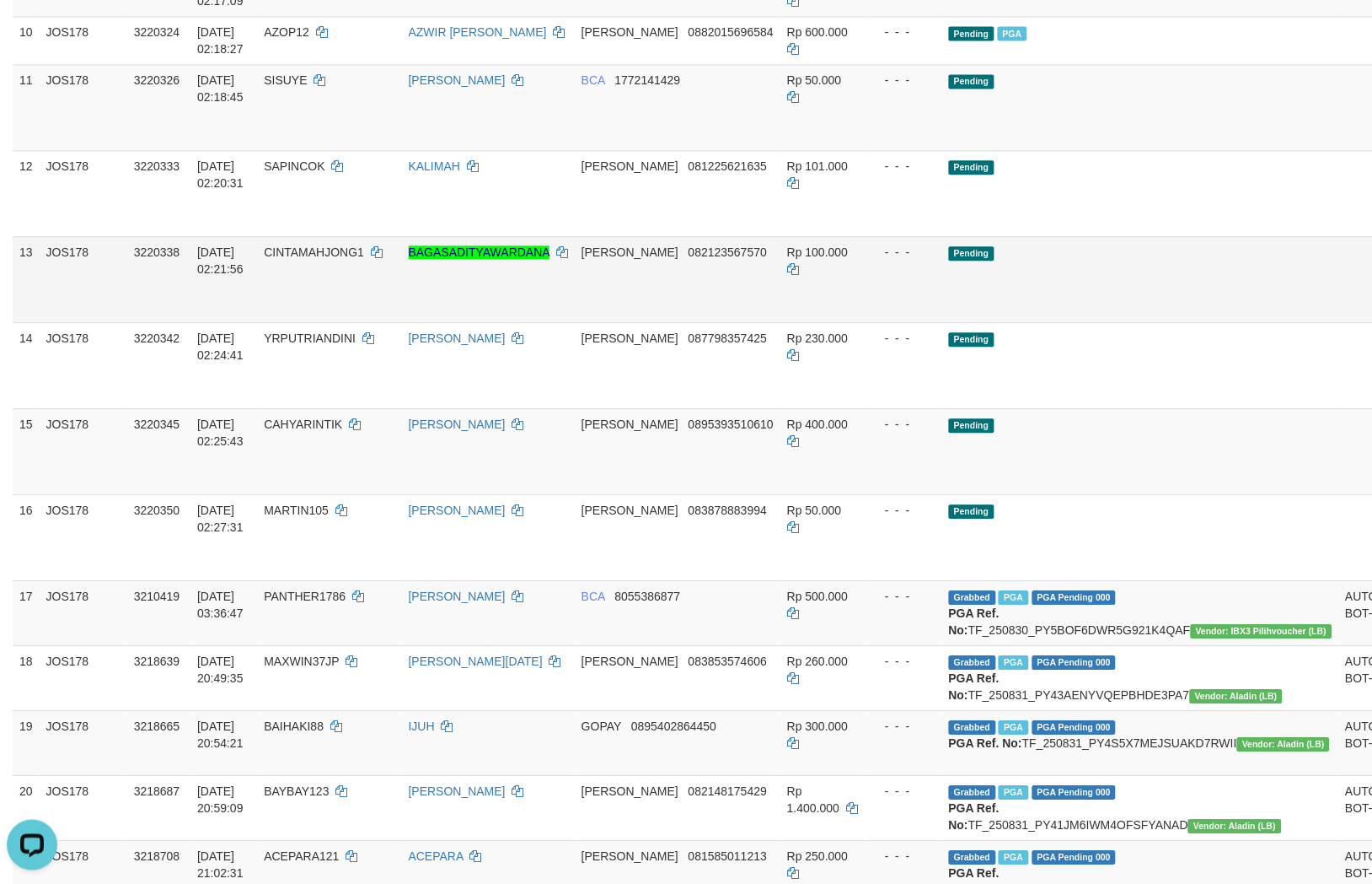
scroll to position [843, 0]
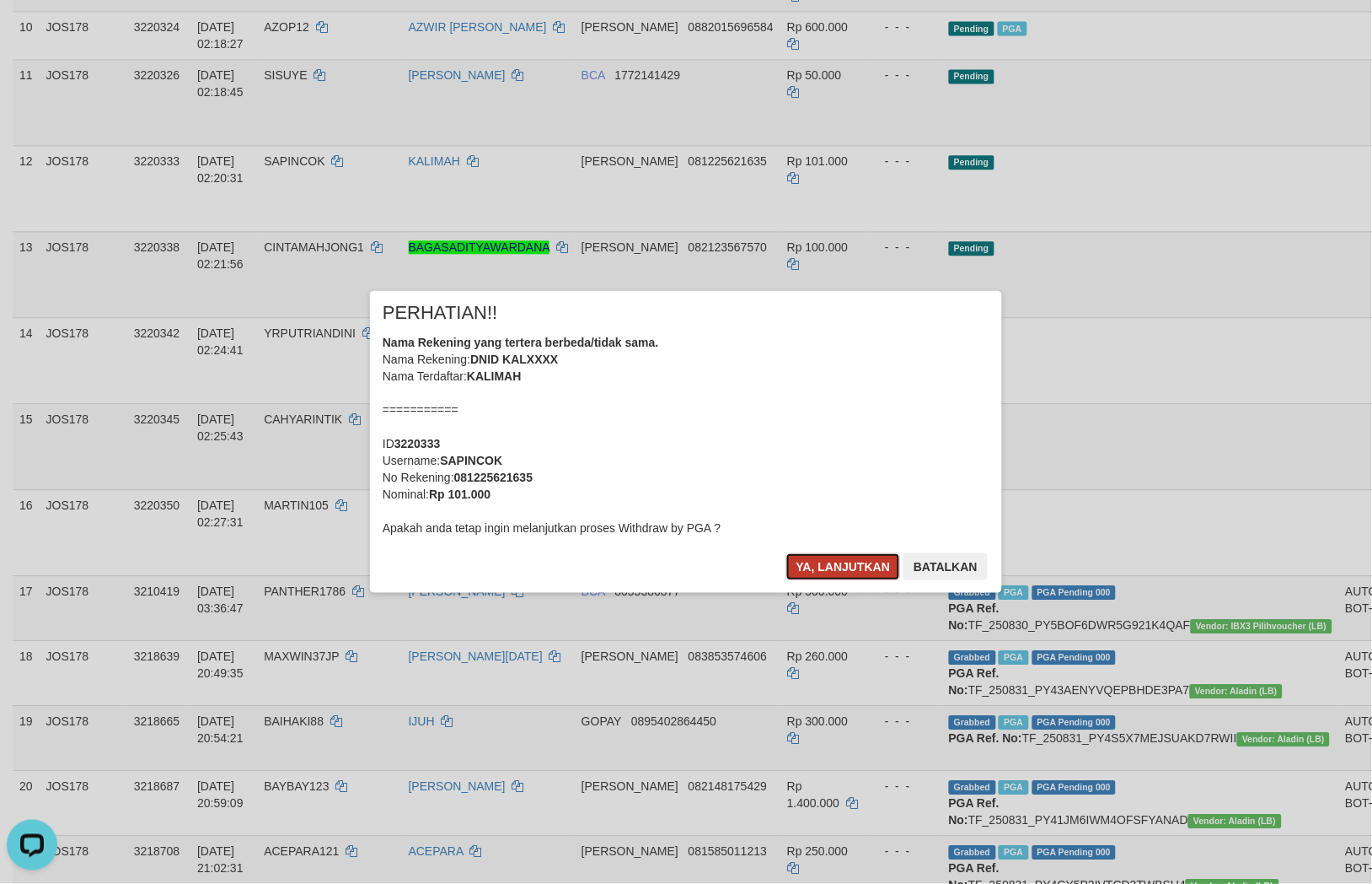
click at [829, 565] on button "Ya, lanjutkan" at bounding box center [844, 567] width 115 height 27
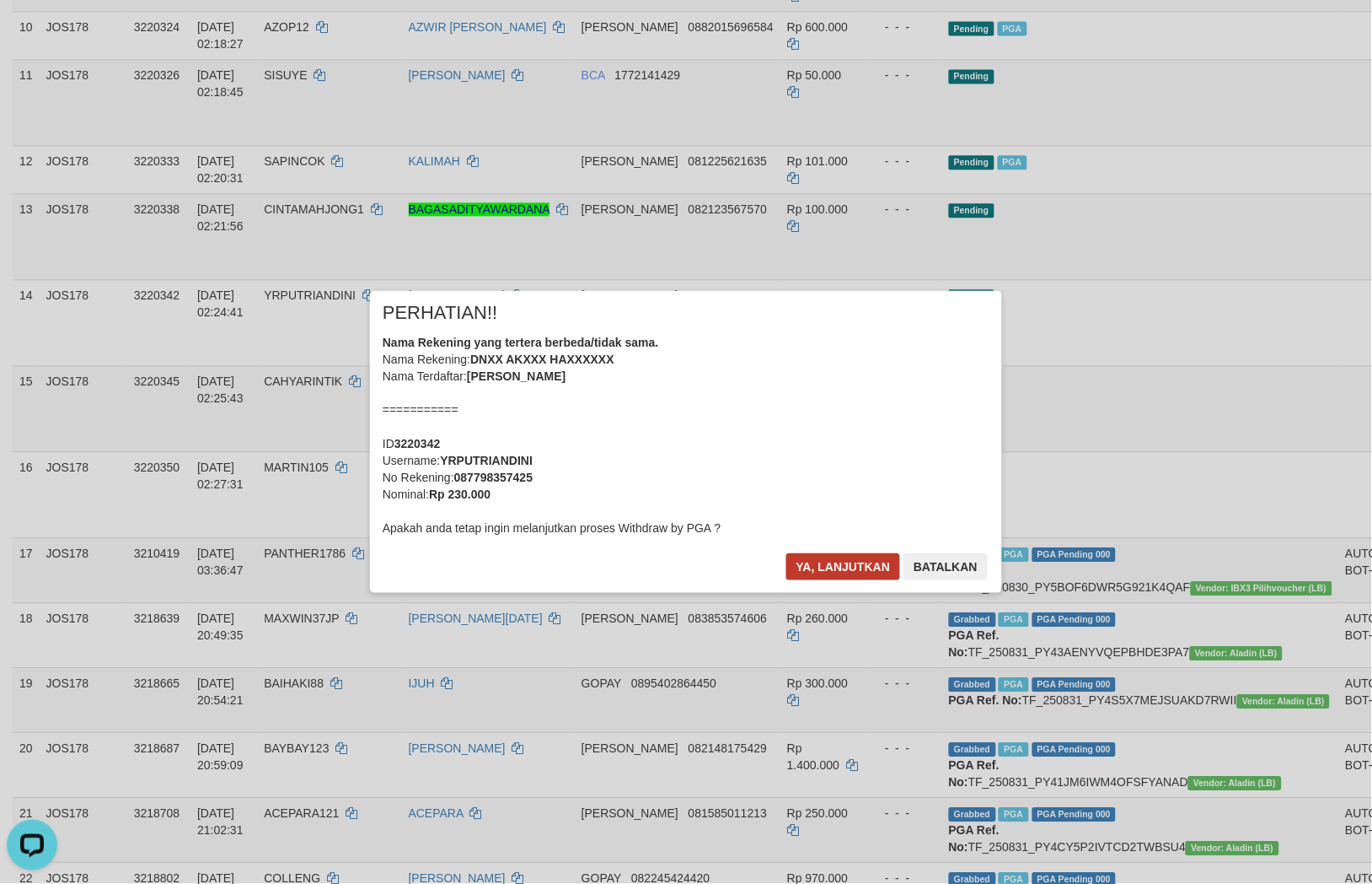
click at [1264, 518] on div "× PERHATIAN!! Nama Rekening yang tertera berbeda/tidak sama. Nama Rekening: DNX…" at bounding box center [686, 442] width 1372 height 369
click at [849, 562] on button "Ya, lanjutkan" at bounding box center [844, 567] width 115 height 27
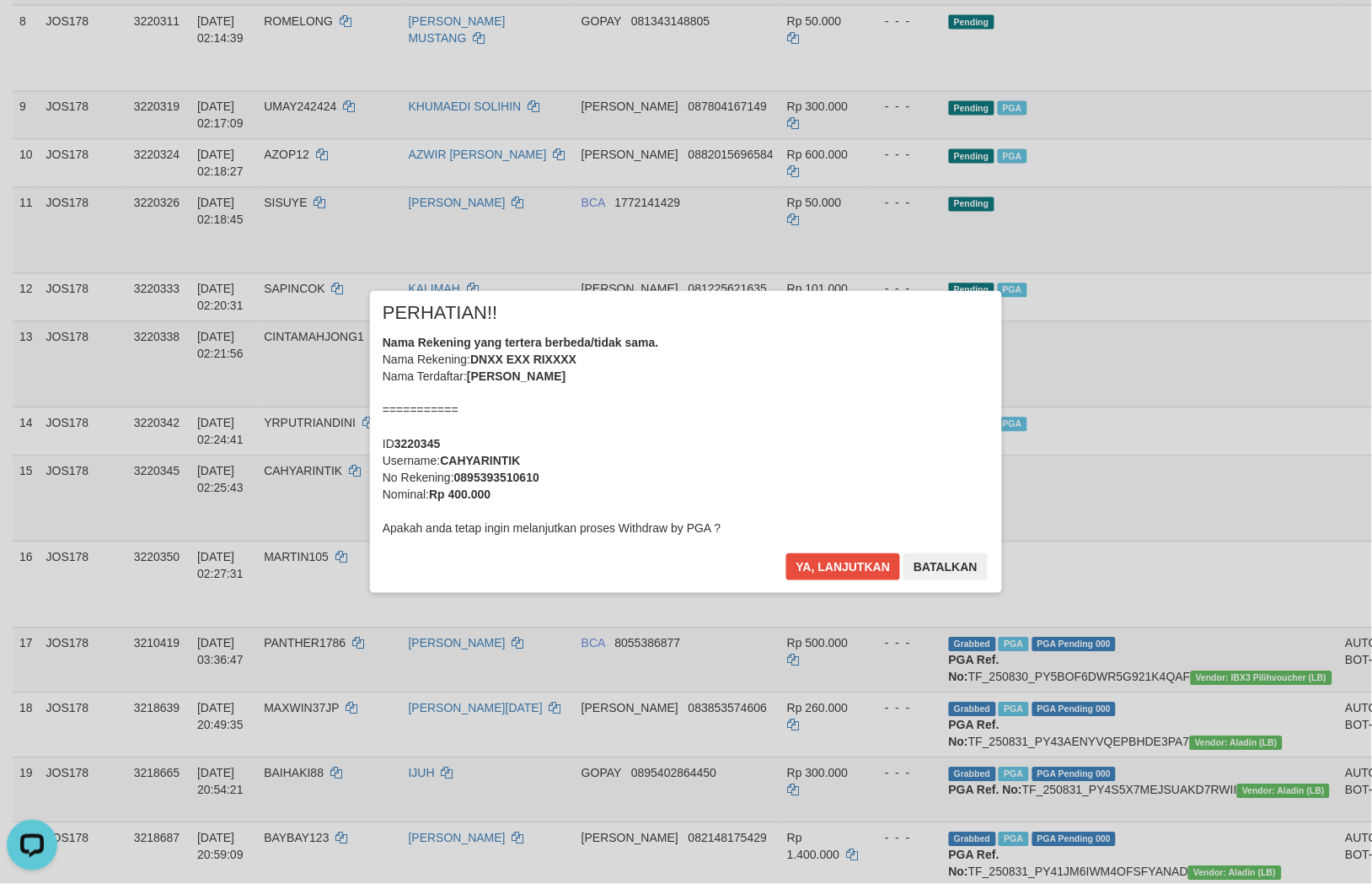
scroll to position [656, 0]
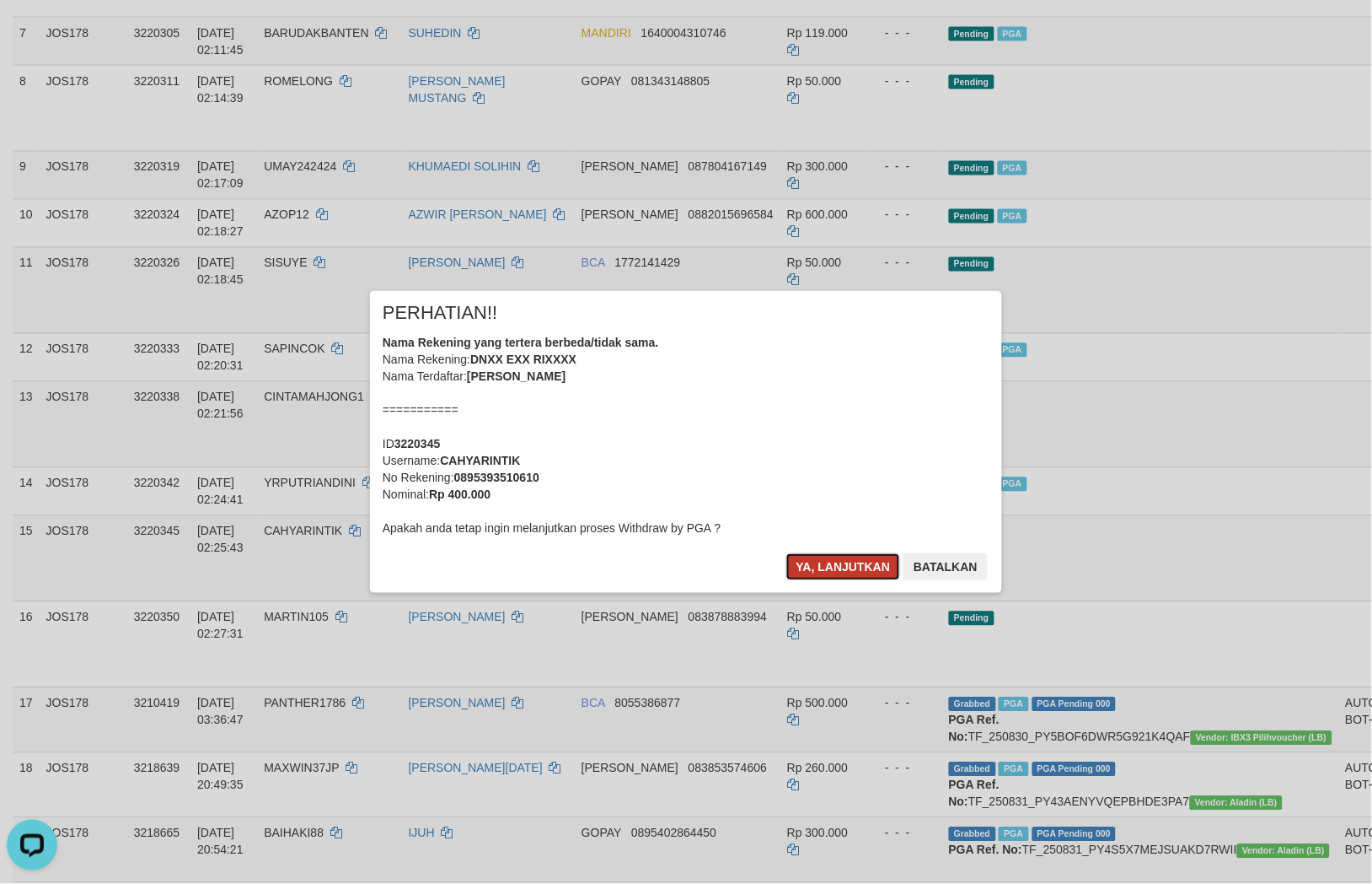
click at [819, 570] on button "Ya, lanjutkan" at bounding box center [844, 567] width 115 height 27
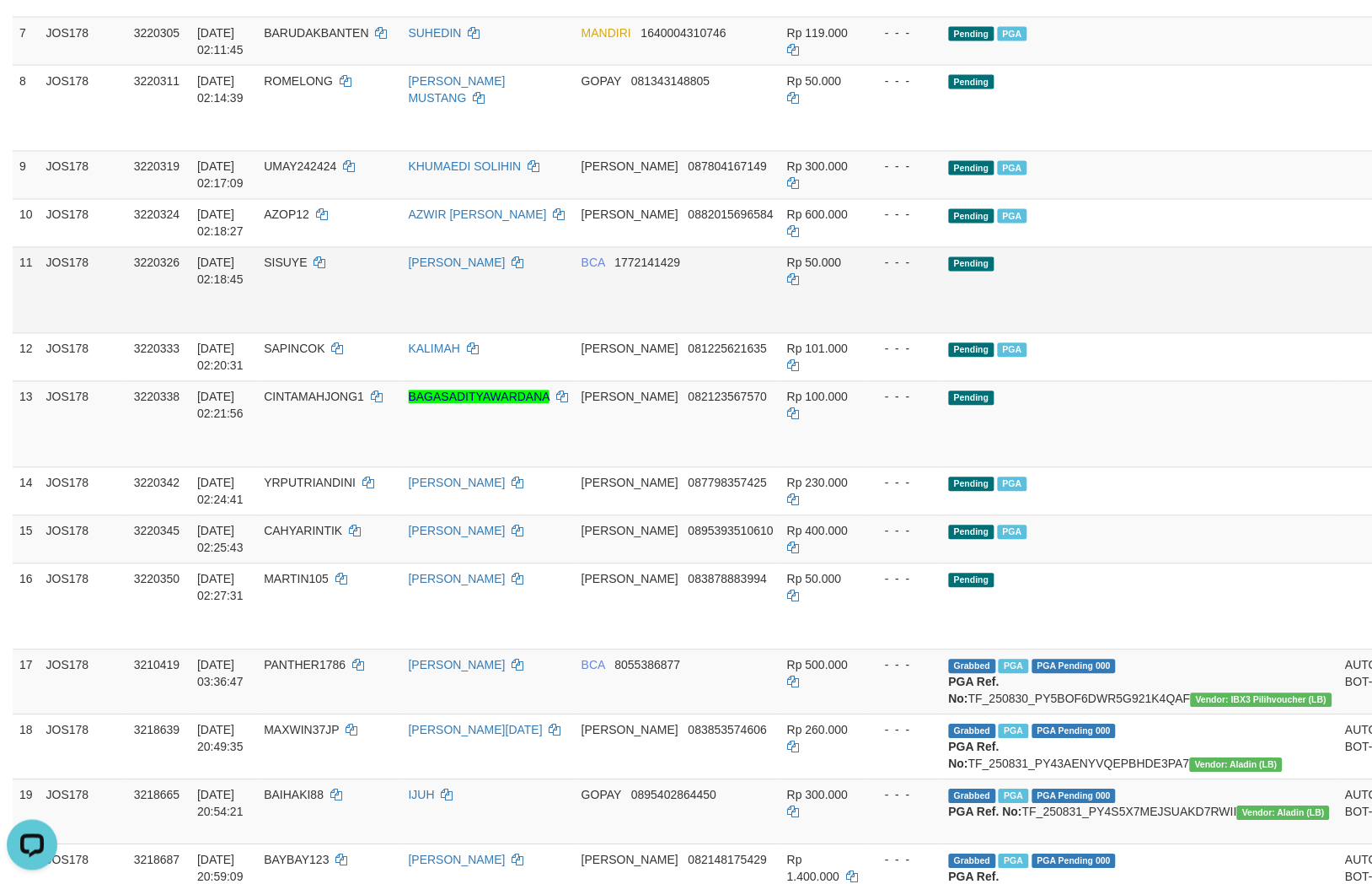
click at [698, 334] on td "BCA 1772141429" at bounding box center [677, 291] width 205 height 86
copy span "1772141429"
click at [689, 334] on td "BCA 1772141429" at bounding box center [677, 291] width 205 height 86
copy span "1772141429"
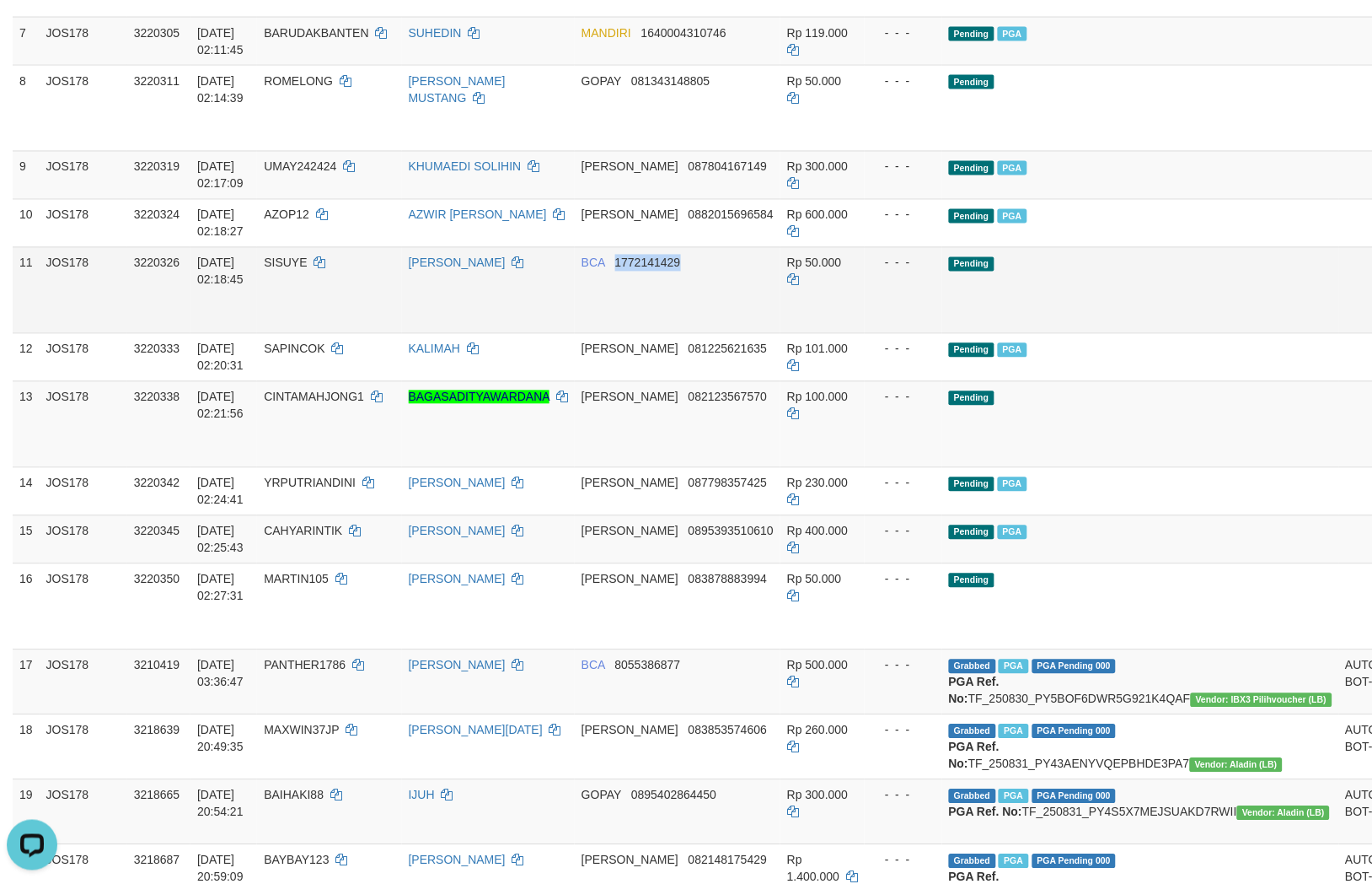
click at [689, 334] on td "BCA 1772141429" at bounding box center [677, 291] width 205 height 86
click at [705, 334] on td "BCA 1772141429" at bounding box center [677, 291] width 205 height 86
copy span "1772141429"
click at [703, 467] on td "DANA 082123567570" at bounding box center [677, 424] width 205 height 86
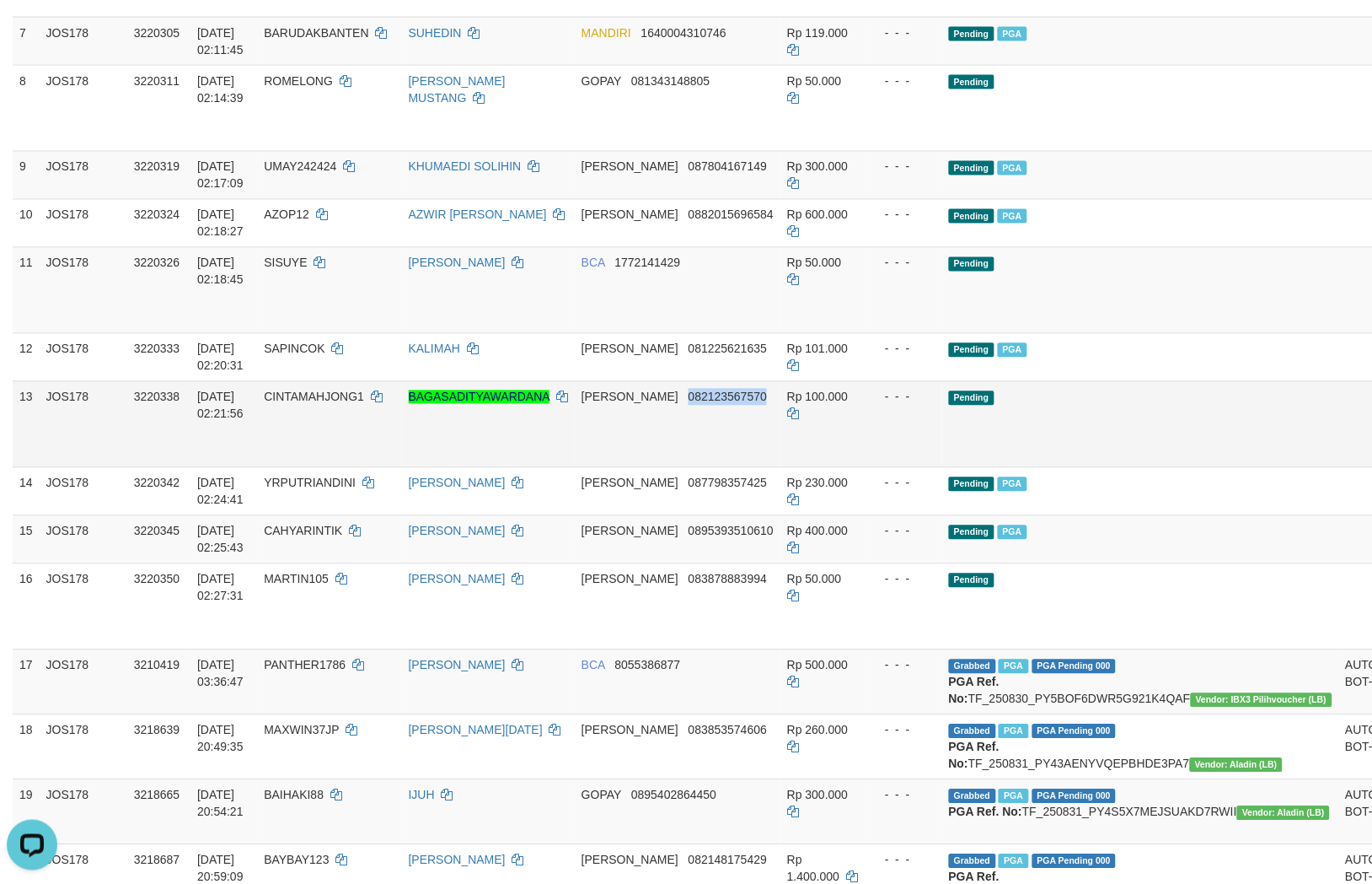
click at [703, 467] on td "DANA 082123567570" at bounding box center [677, 424] width 205 height 86
copy span "082123567570"
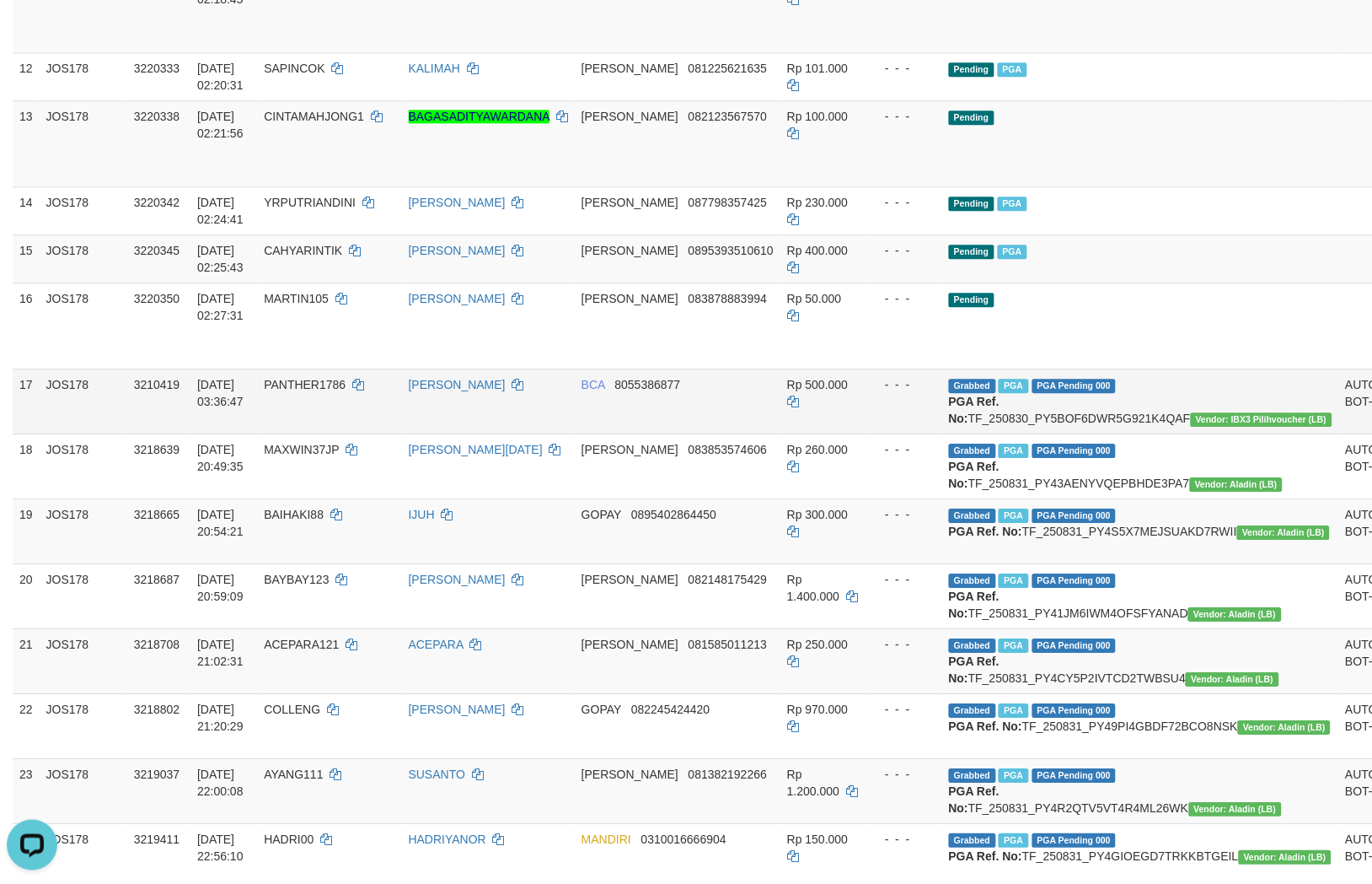
scroll to position [937, 0]
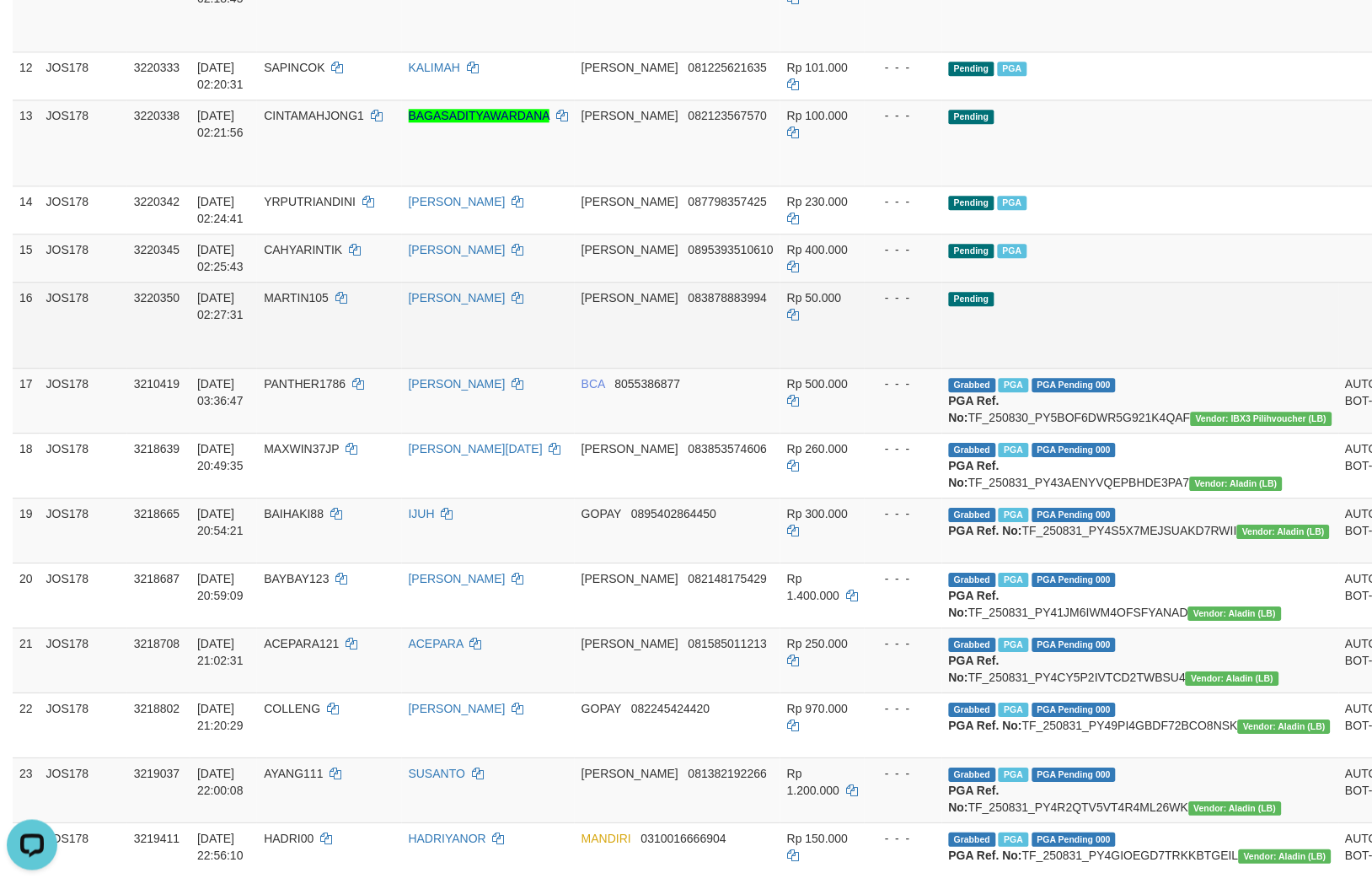
click at [659, 368] on td "DANA 083878883994" at bounding box center [677, 325] width 205 height 86
click at [666, 368] on td "DANA 083878883994" at bounding box center [677, 325] width 205 height 86
copy span "083878883994"
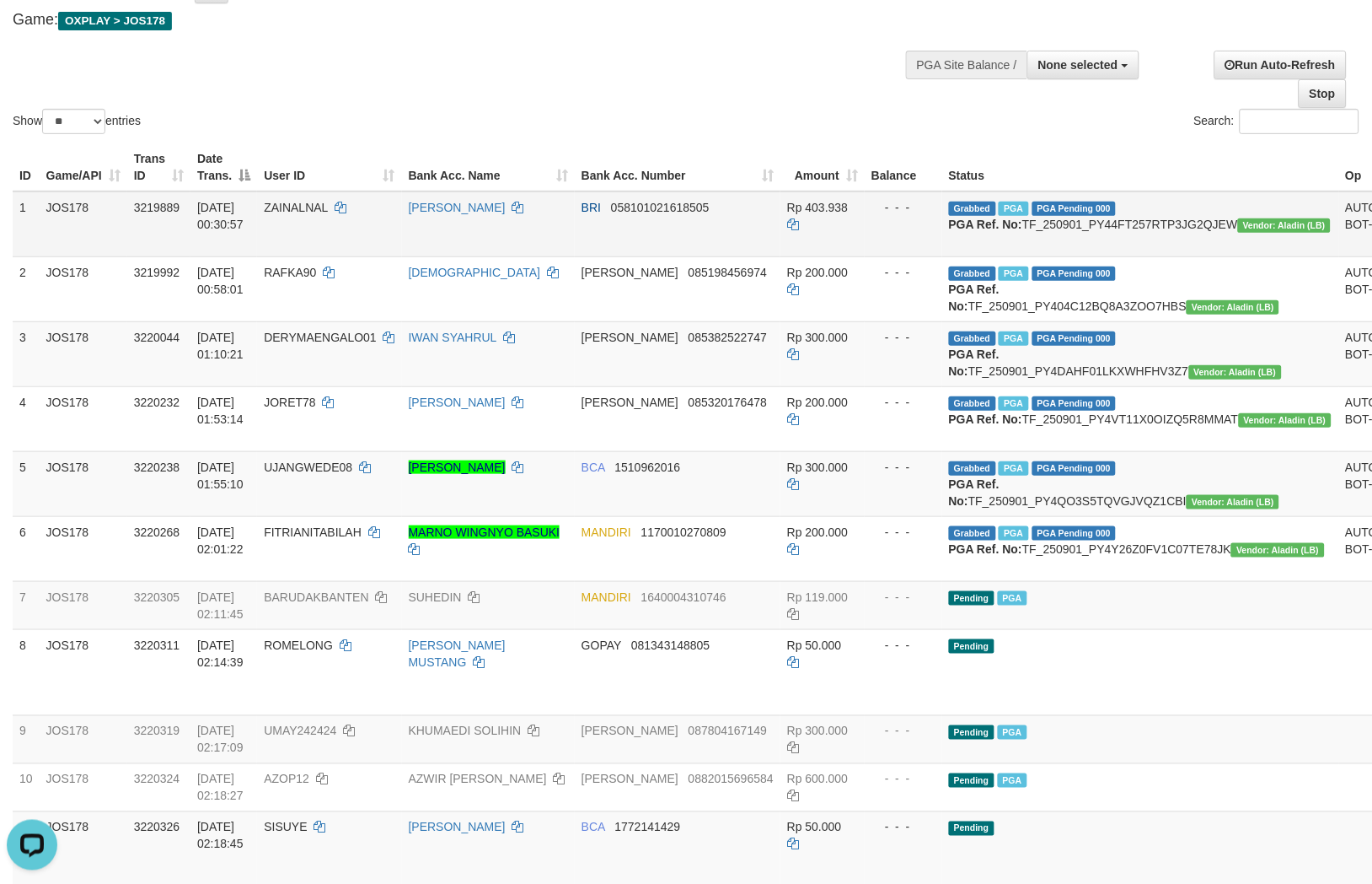
scroll to position [0, 0]
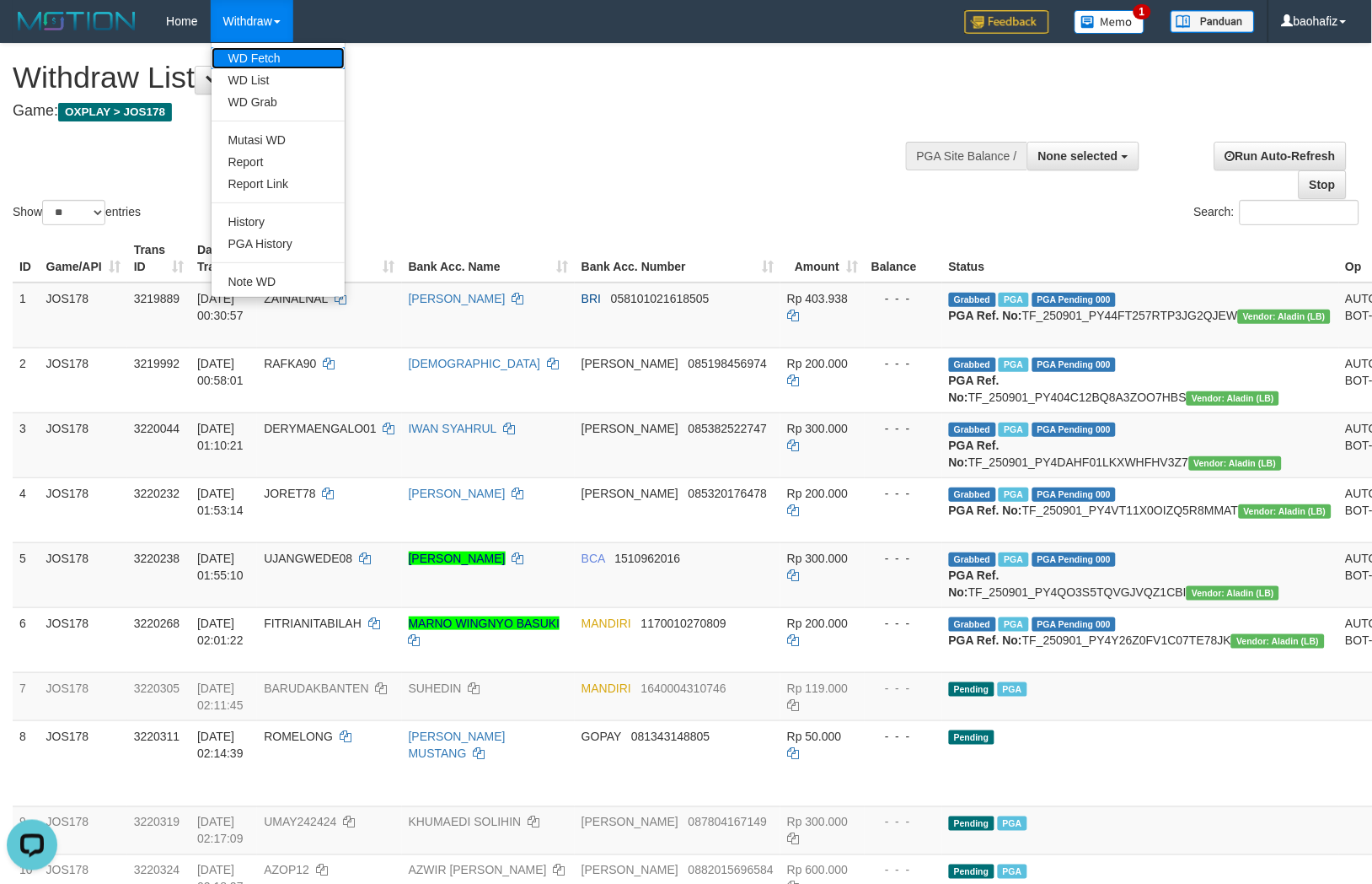
click at [268, 54] on link "WD Fetch" at bounding box center [277, 57] width 133 height 22
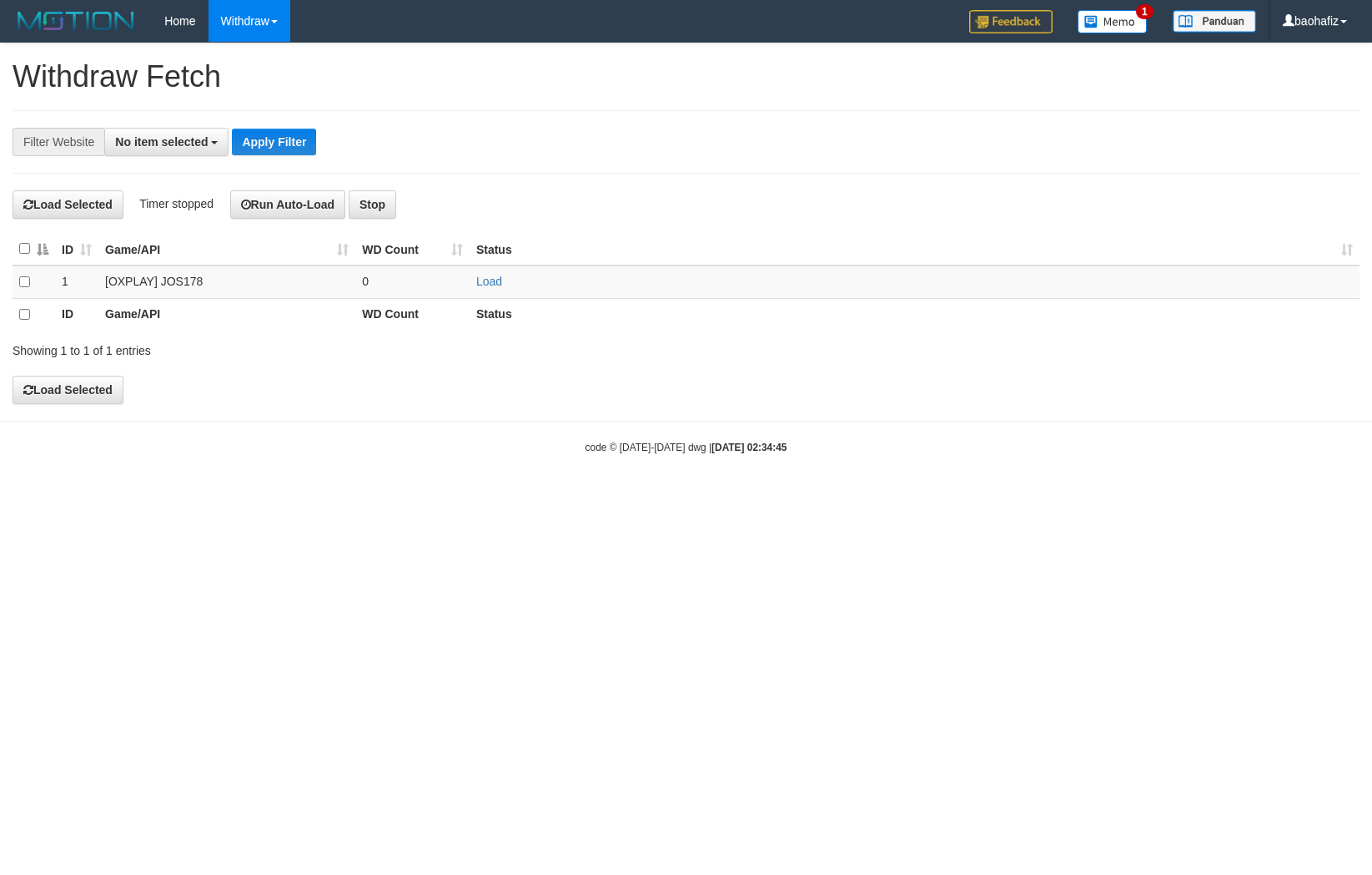
select select
click at [477, 284] on link "Load" at bounding box center [489, 281] width 26 height 13
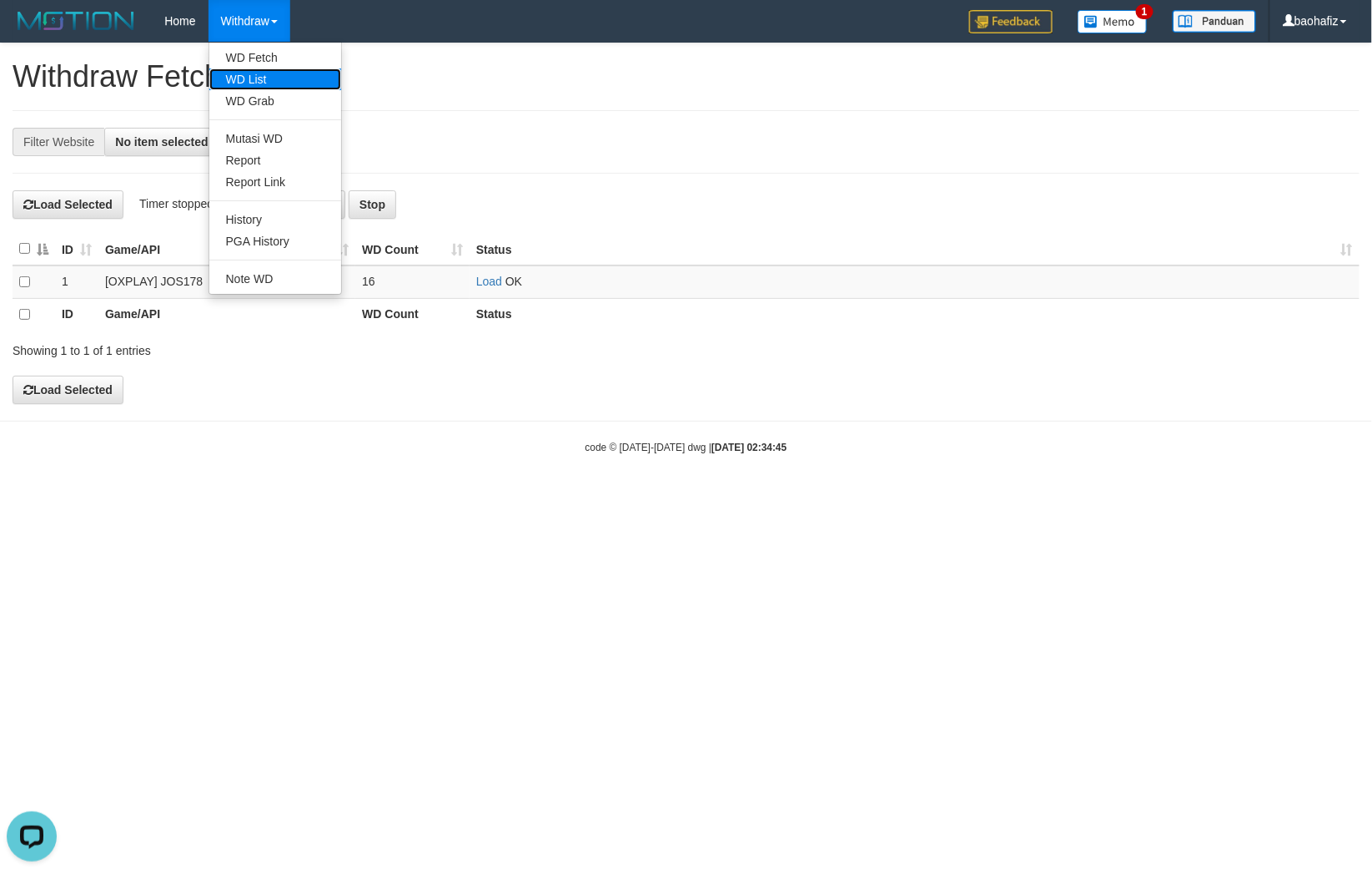
click at [252, 76] on link "WD List" at bounding box center [274, 79] width 131 height 22
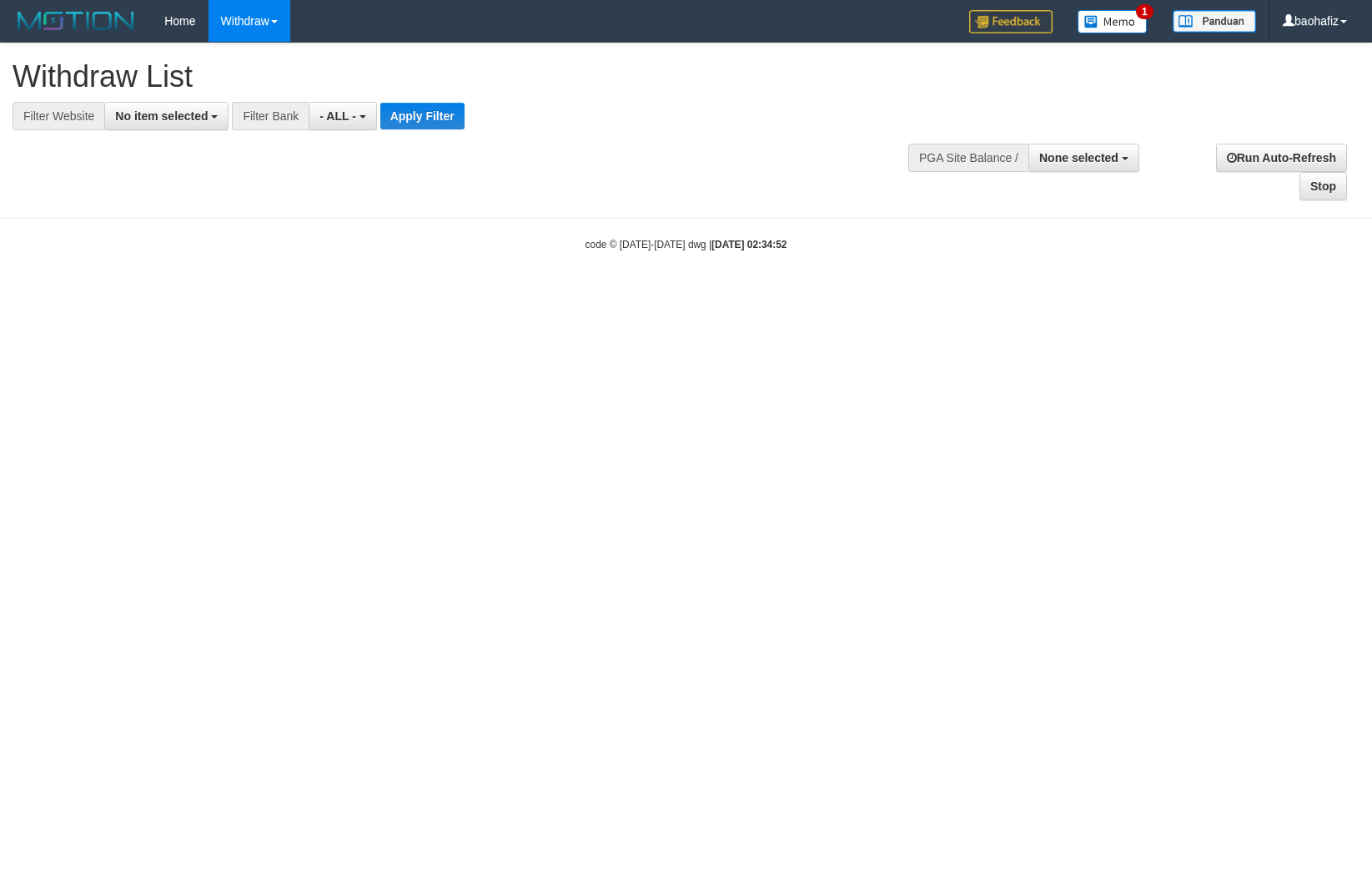
select select
click at [179, 117] on span "No item selected" at bounding box center [162, 116] width 93 height 13
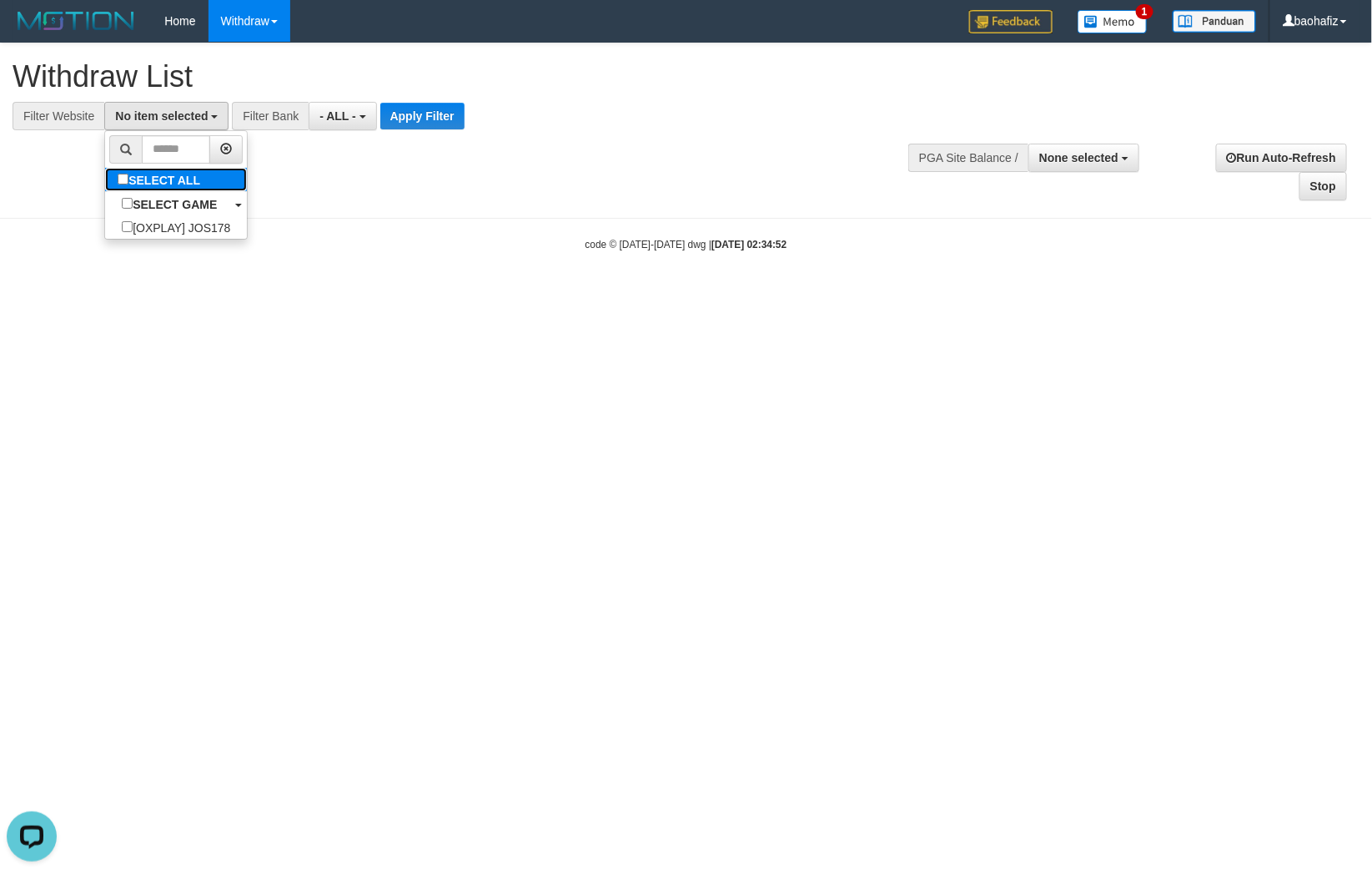
click at [171, 170] on label "SELECT ALL" at bounding box center [161, 179] width 112 height 24
select select "****"
click at [417, 114] on button "Apply Filter" at bounding box center [429, 116] width 84 height 26
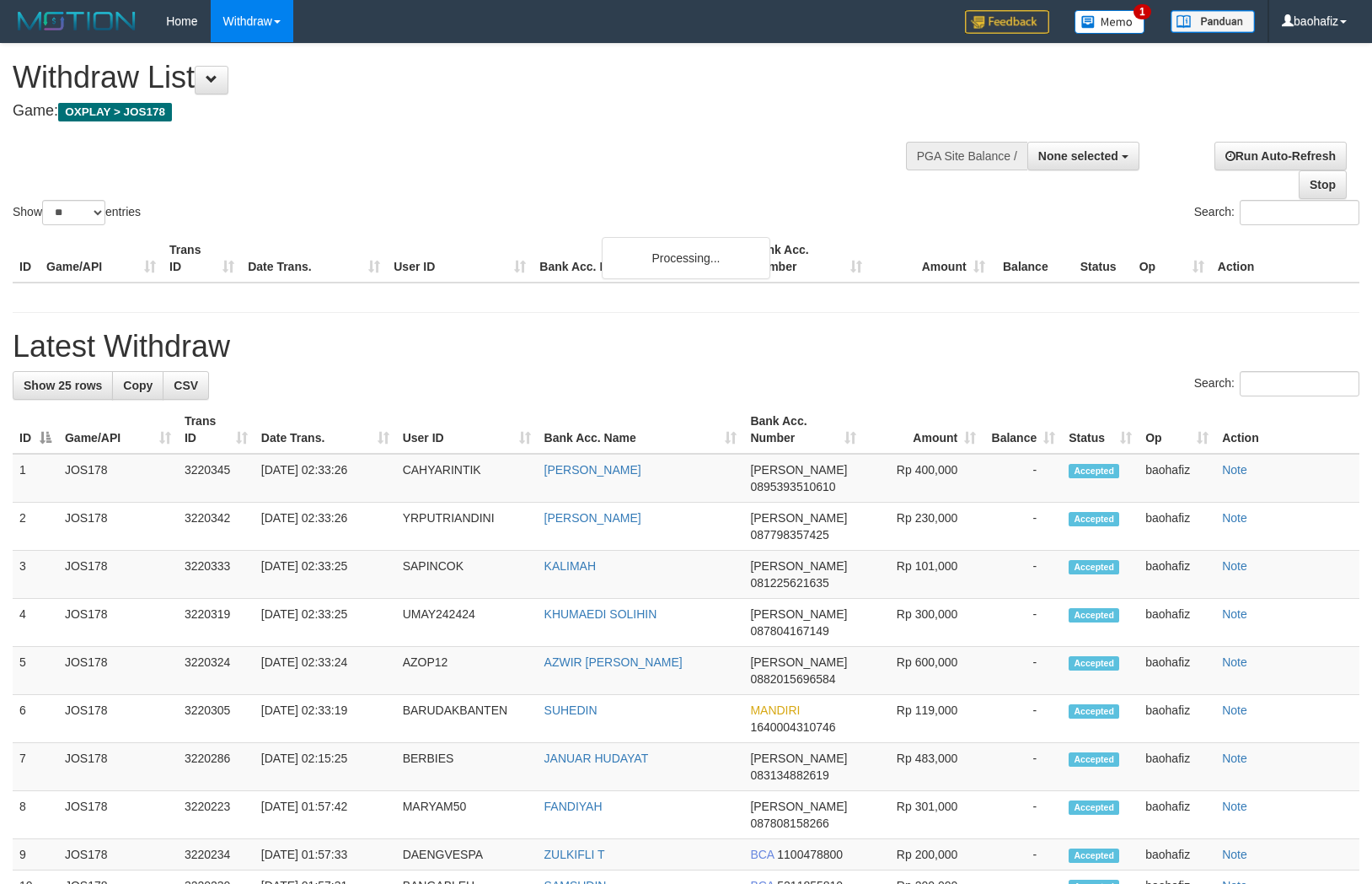
select select
select select "**"
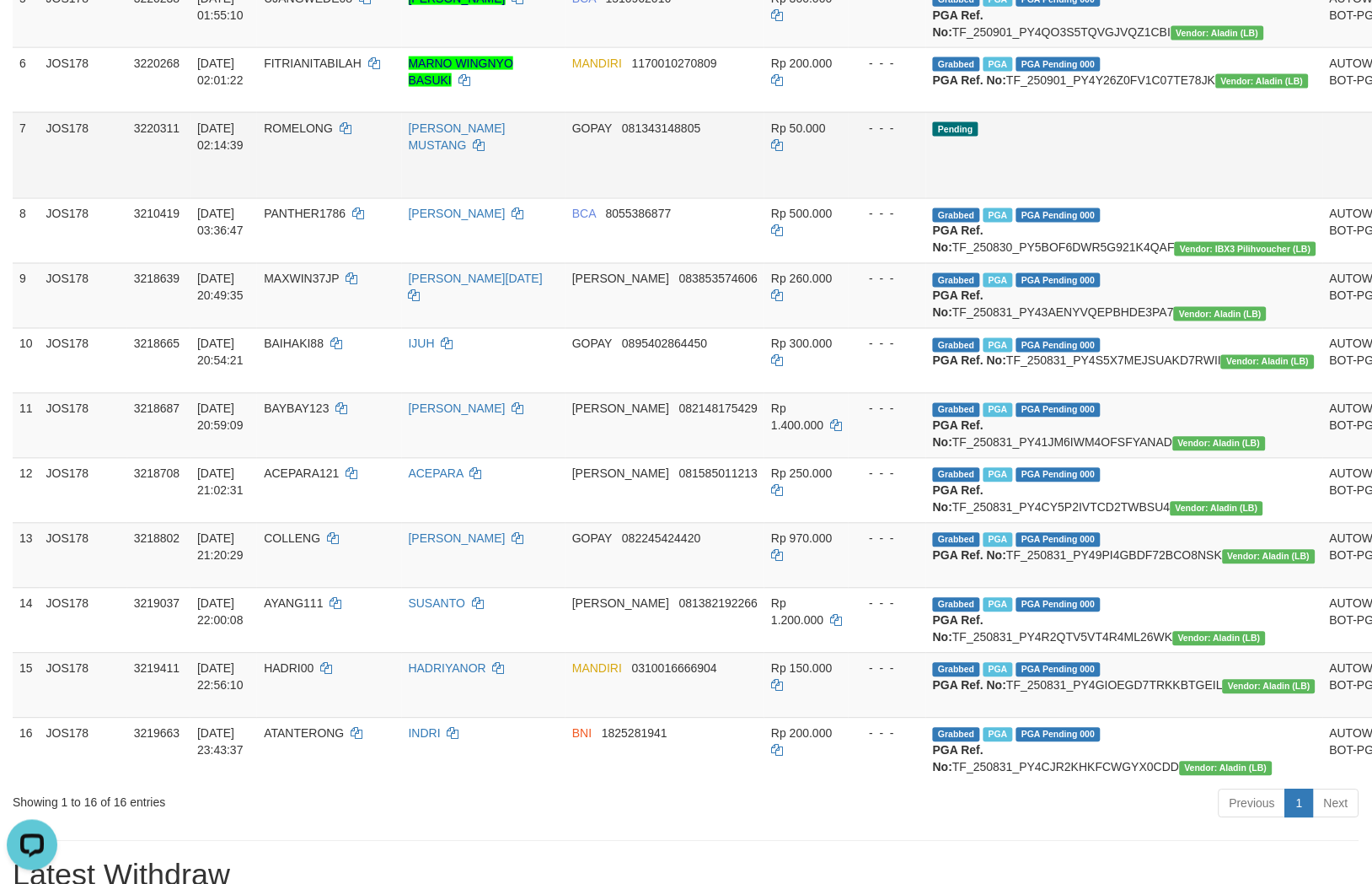
scroll to position [656, 0]
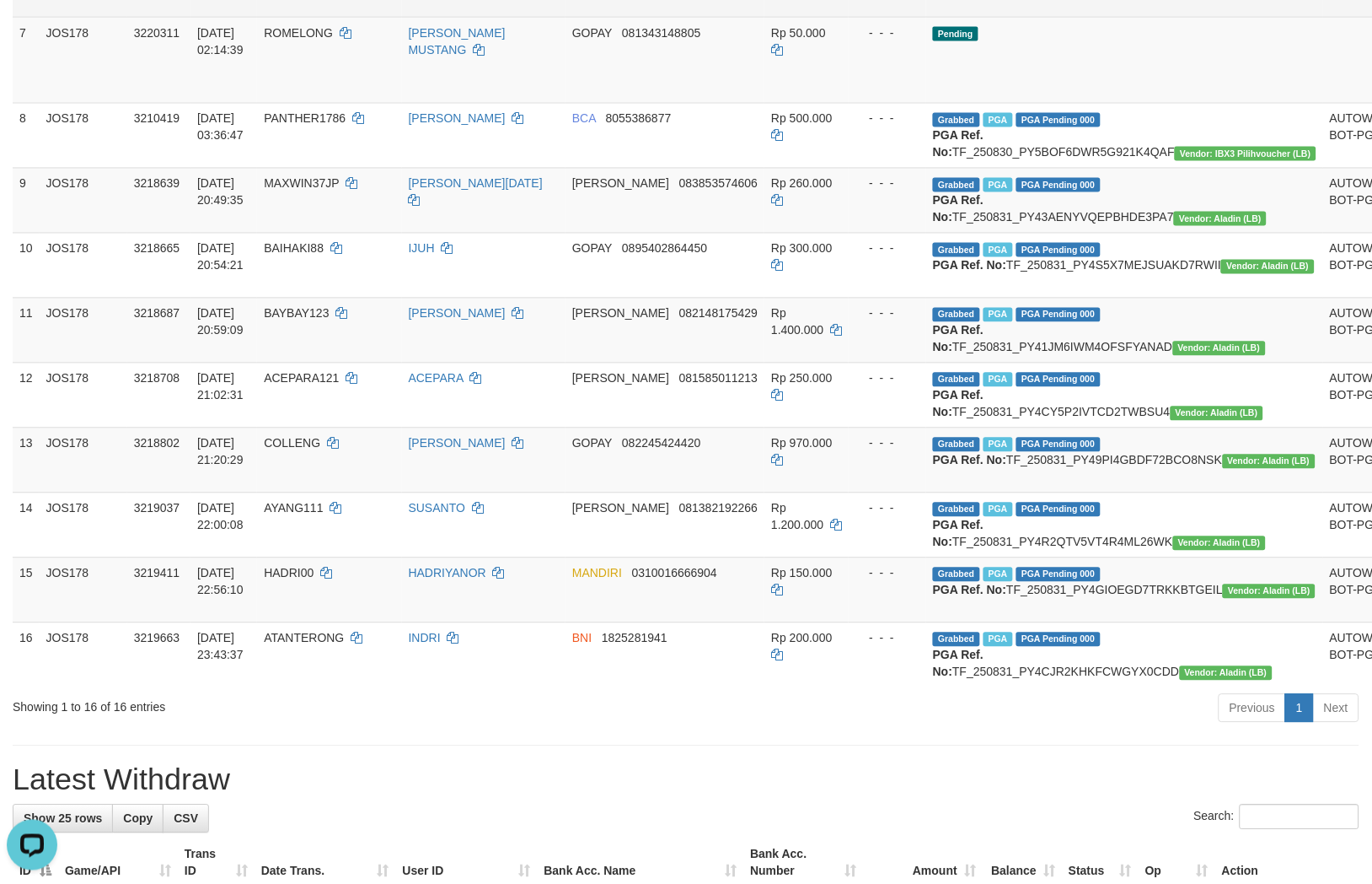
copy span "1170010270809"
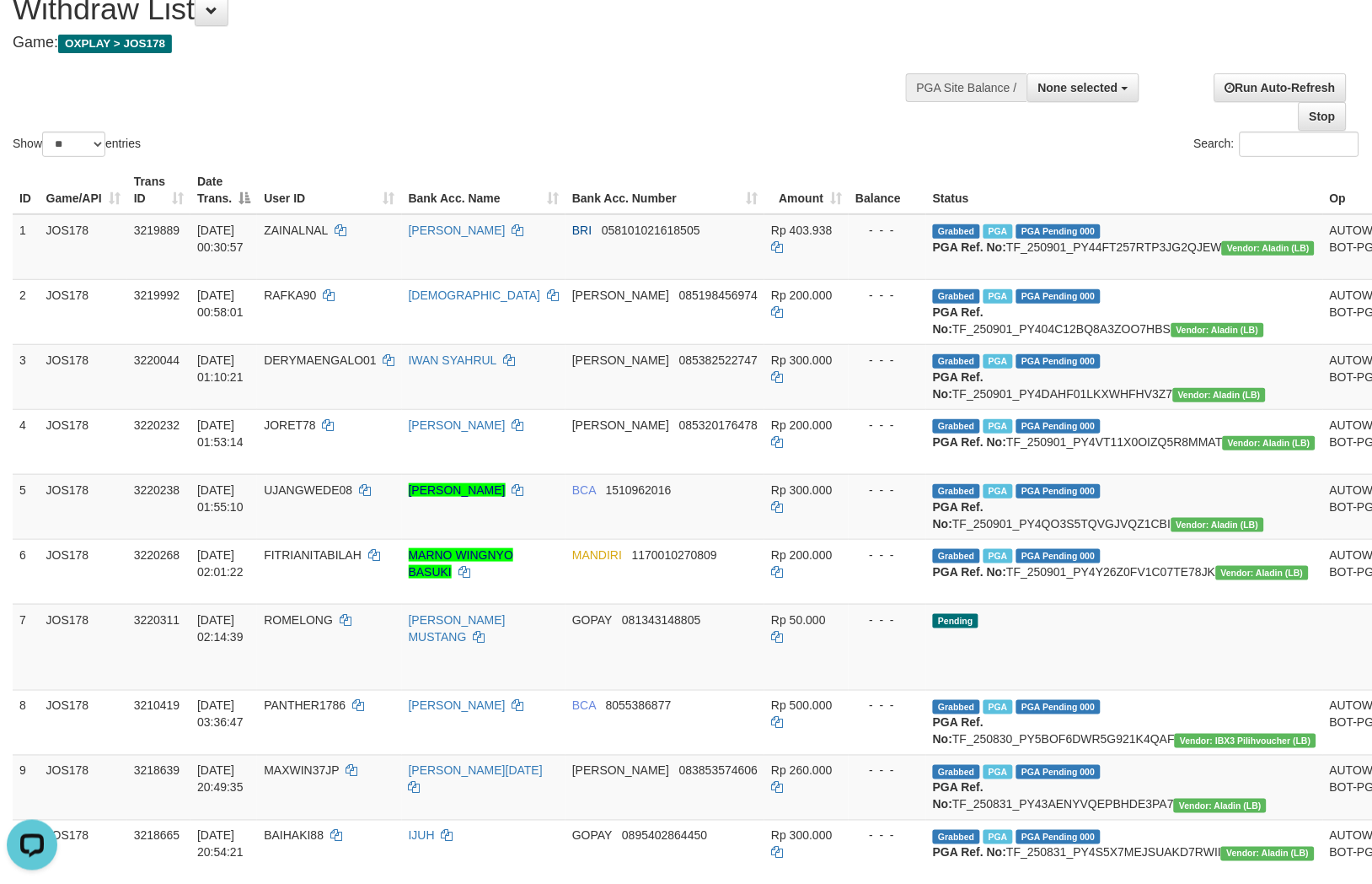
scroll to position [0, 0]
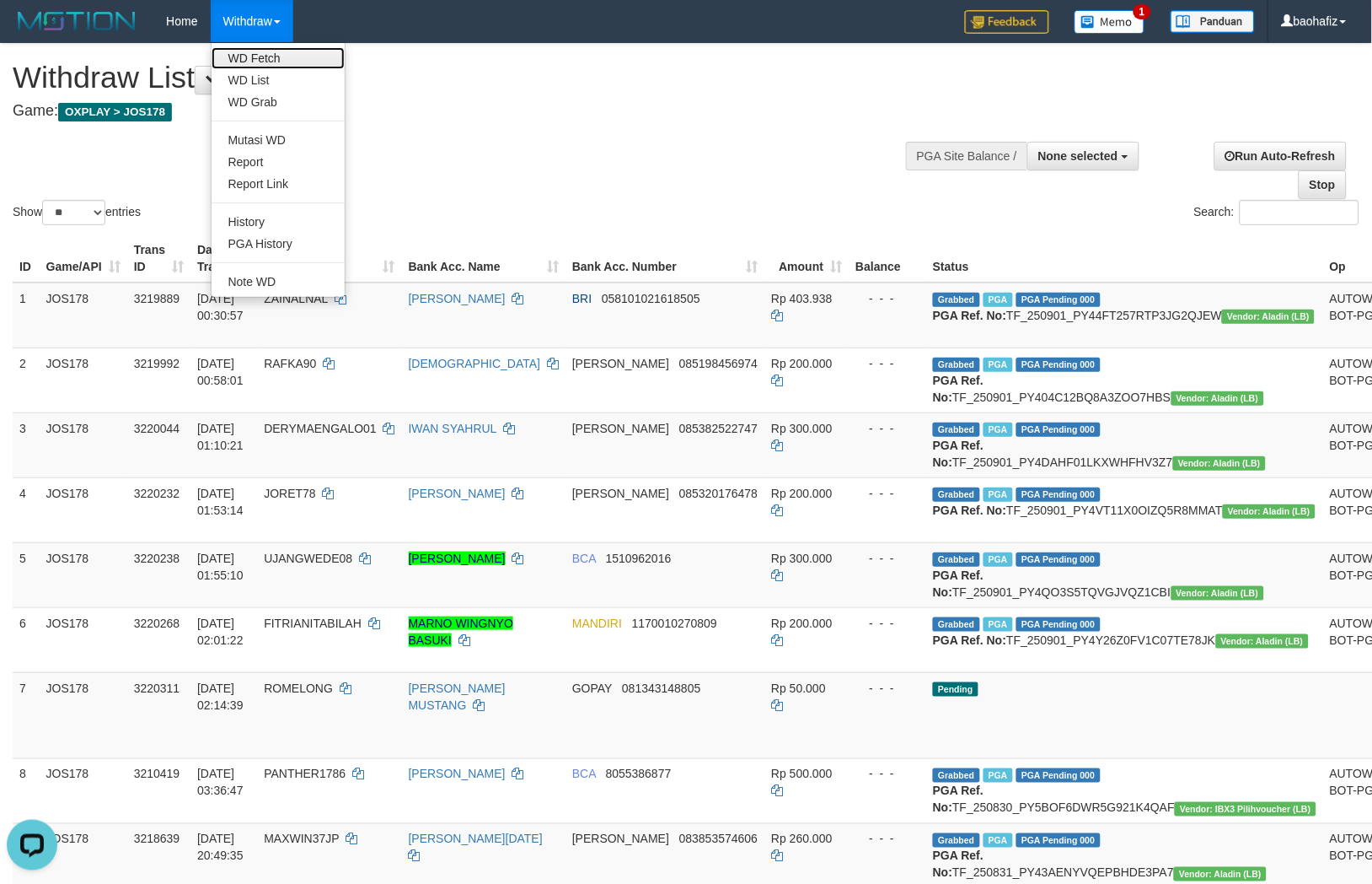
click at [254, 48] on link "WD Fetch" at bounding box center [277, 57] width 133 height 22
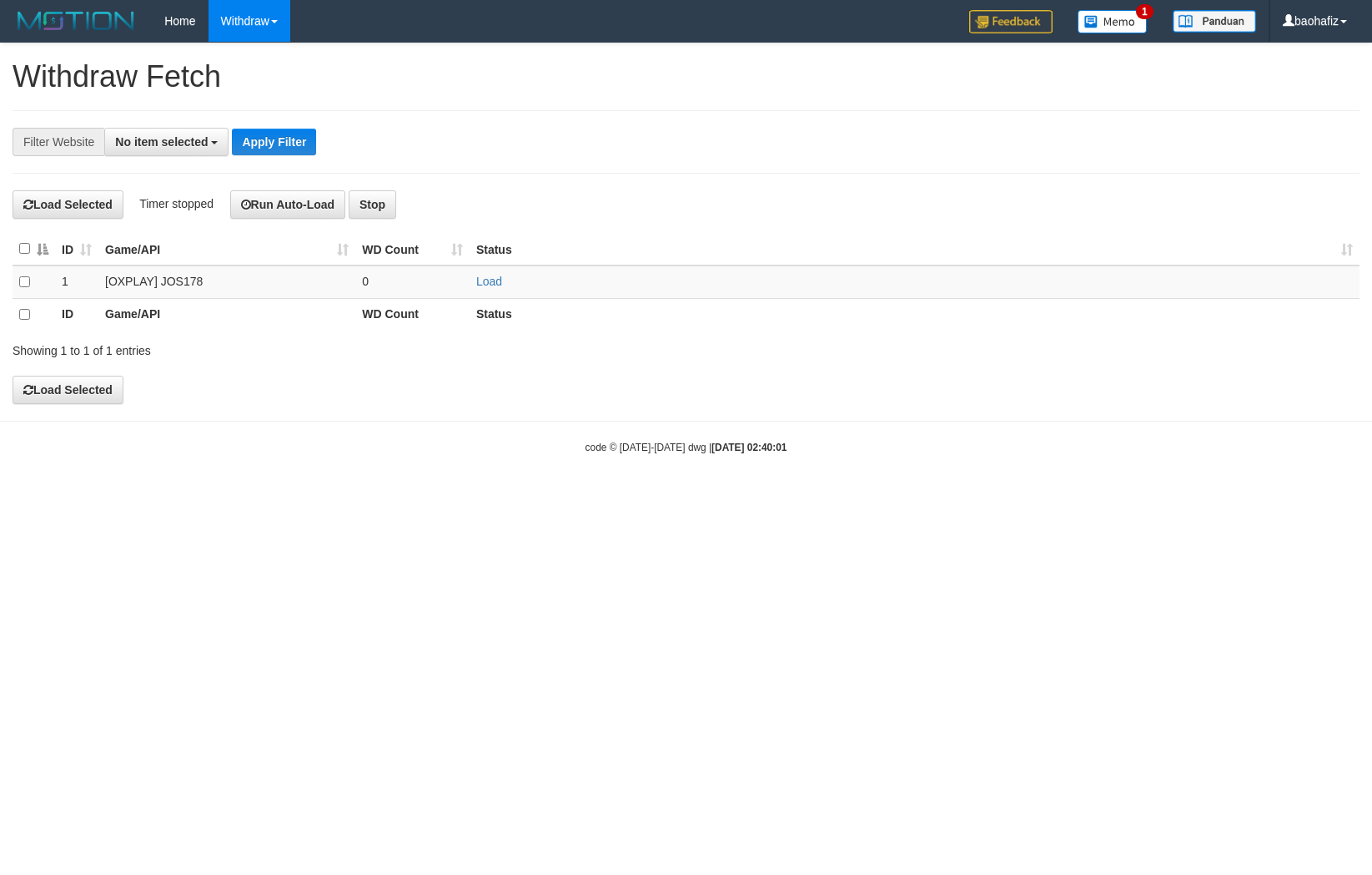
select select
click at [491, 274] on link "Load" at bounding box center [489, 281] width 26 height 13
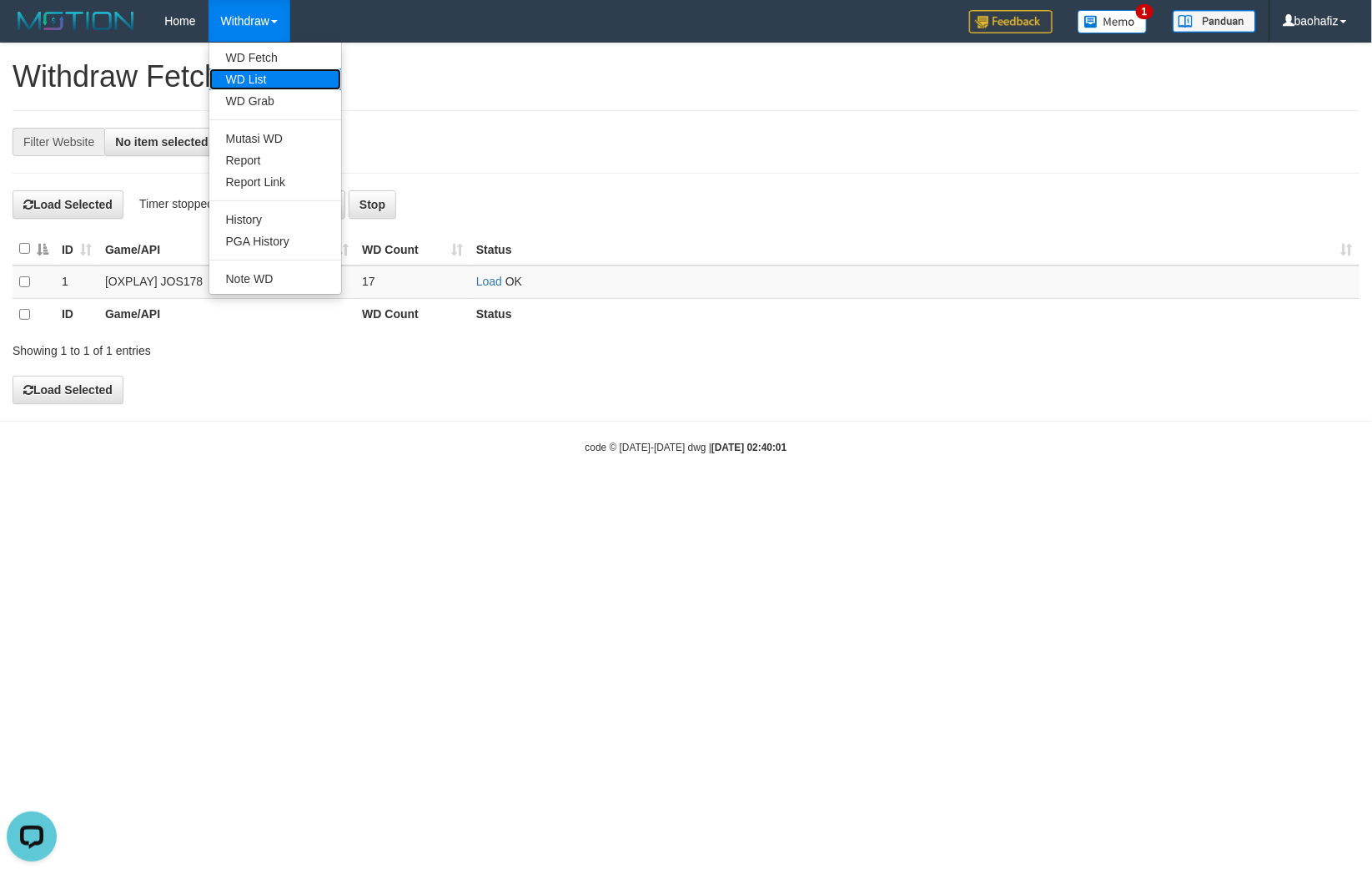
click at [247, 79] on link "WD List" at bounding box center [274, 79] width 131 height 22
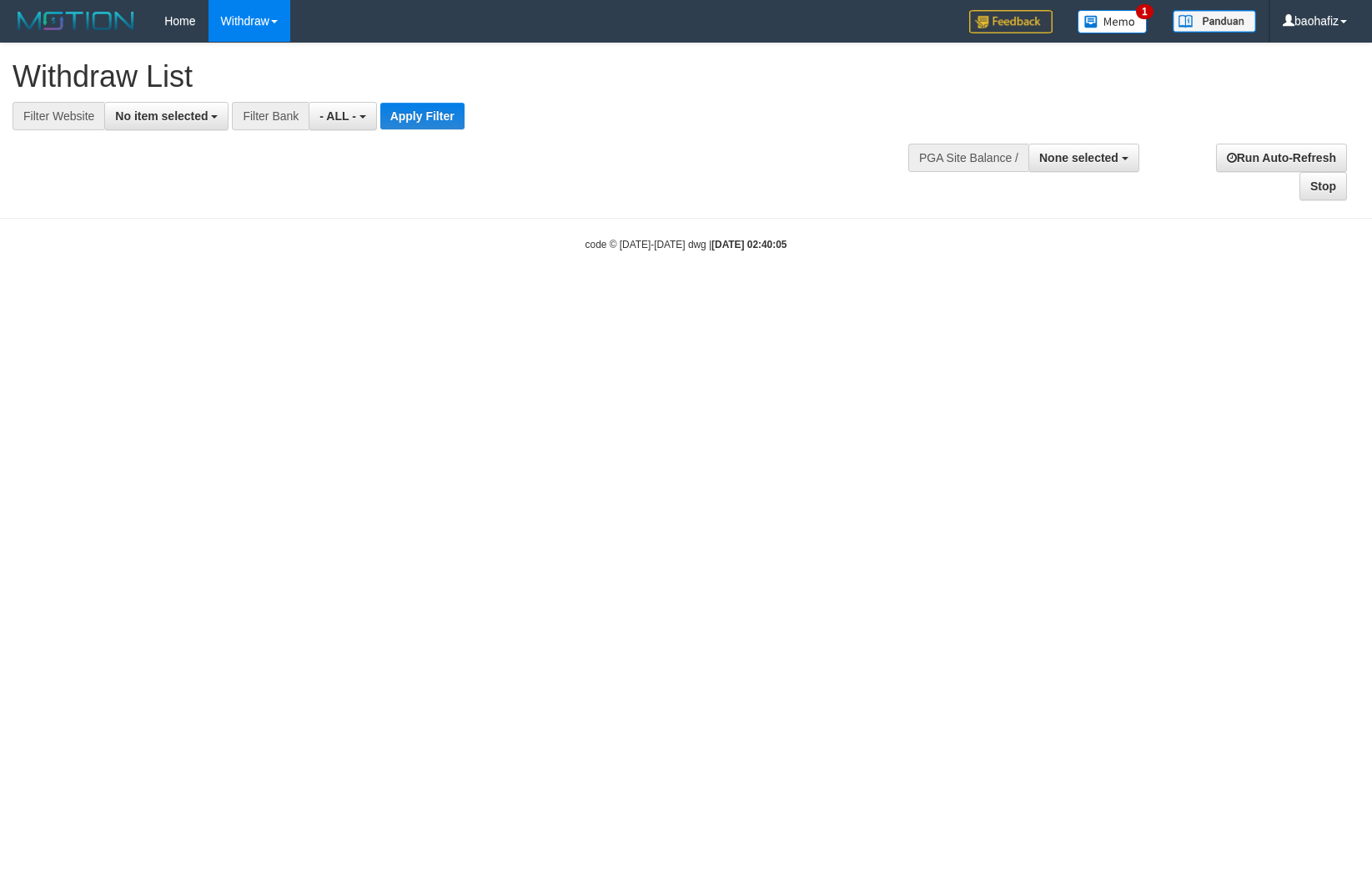
select select
drag, startPoint x: 0, startPoint y: 0, endPoint x: 153, endPoint y: 115, distance: 191.4
click at [153, 115] on span "No item selected" at bounding box center [162, 116] width 93 height 13
select select "****"
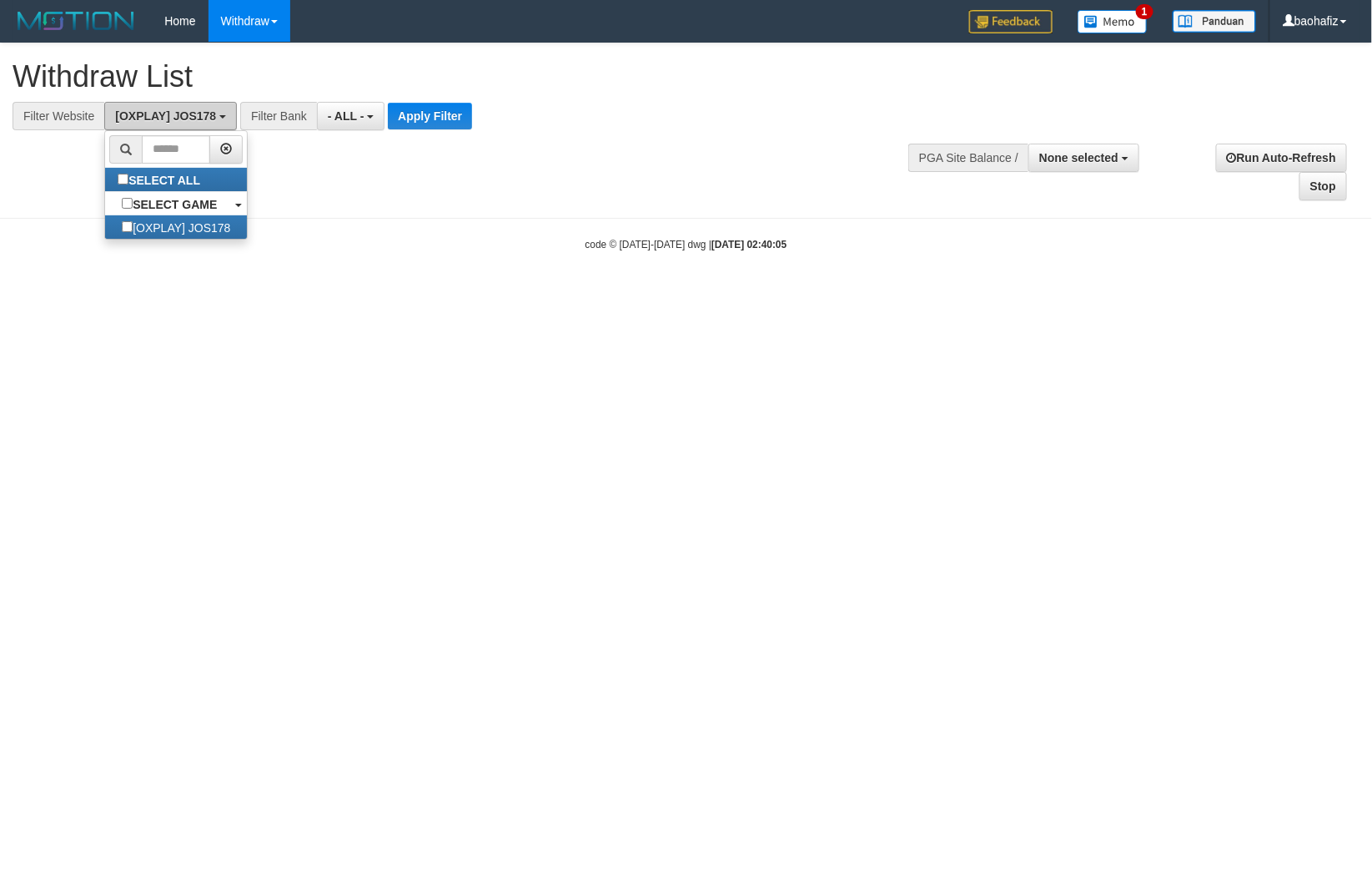
scroll to position [14, 0]
click at [429, 112] on button "Apply Filter" at bounding box center [429, 116] width 84 height 26
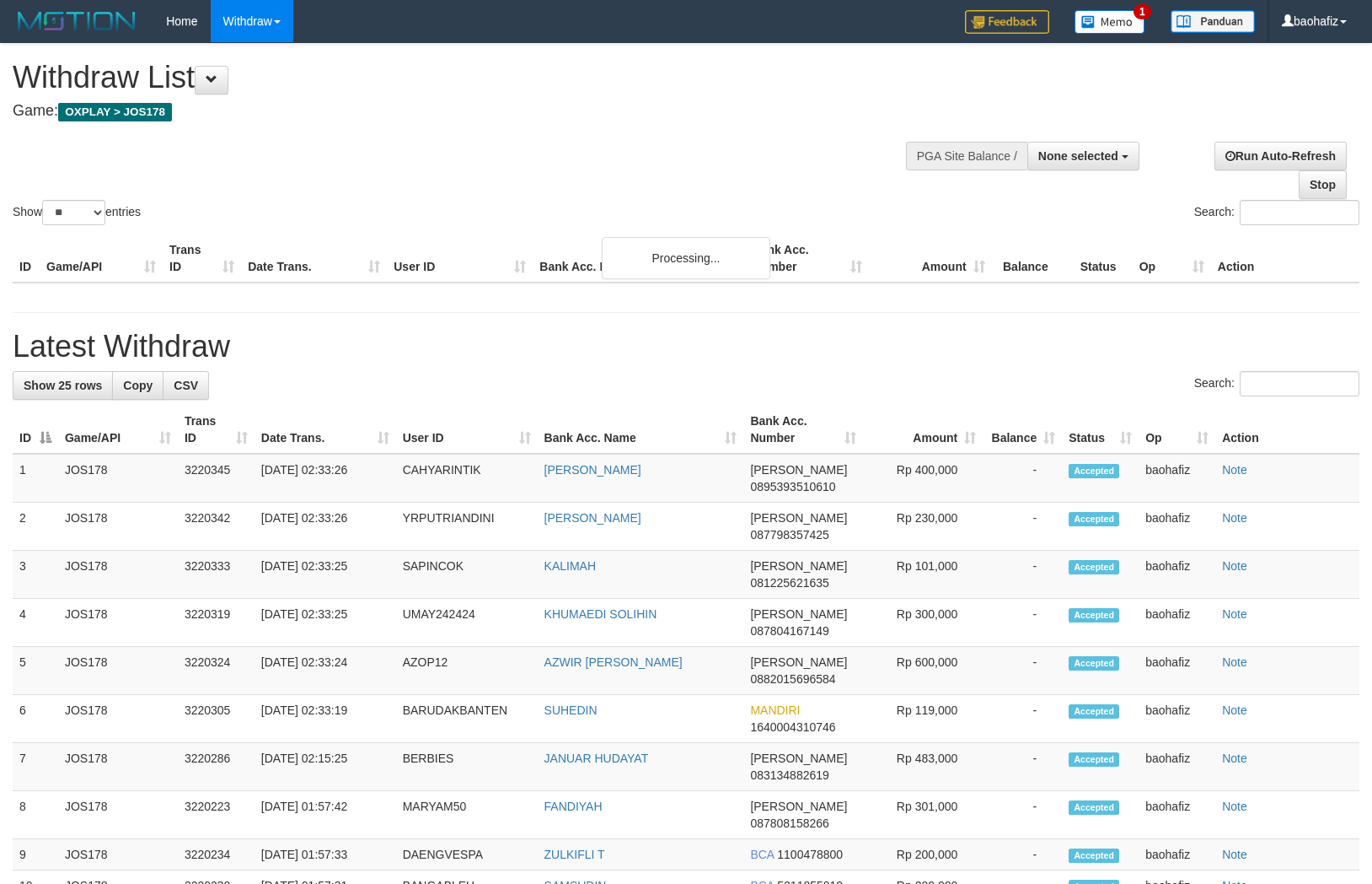
select select
select select "**"
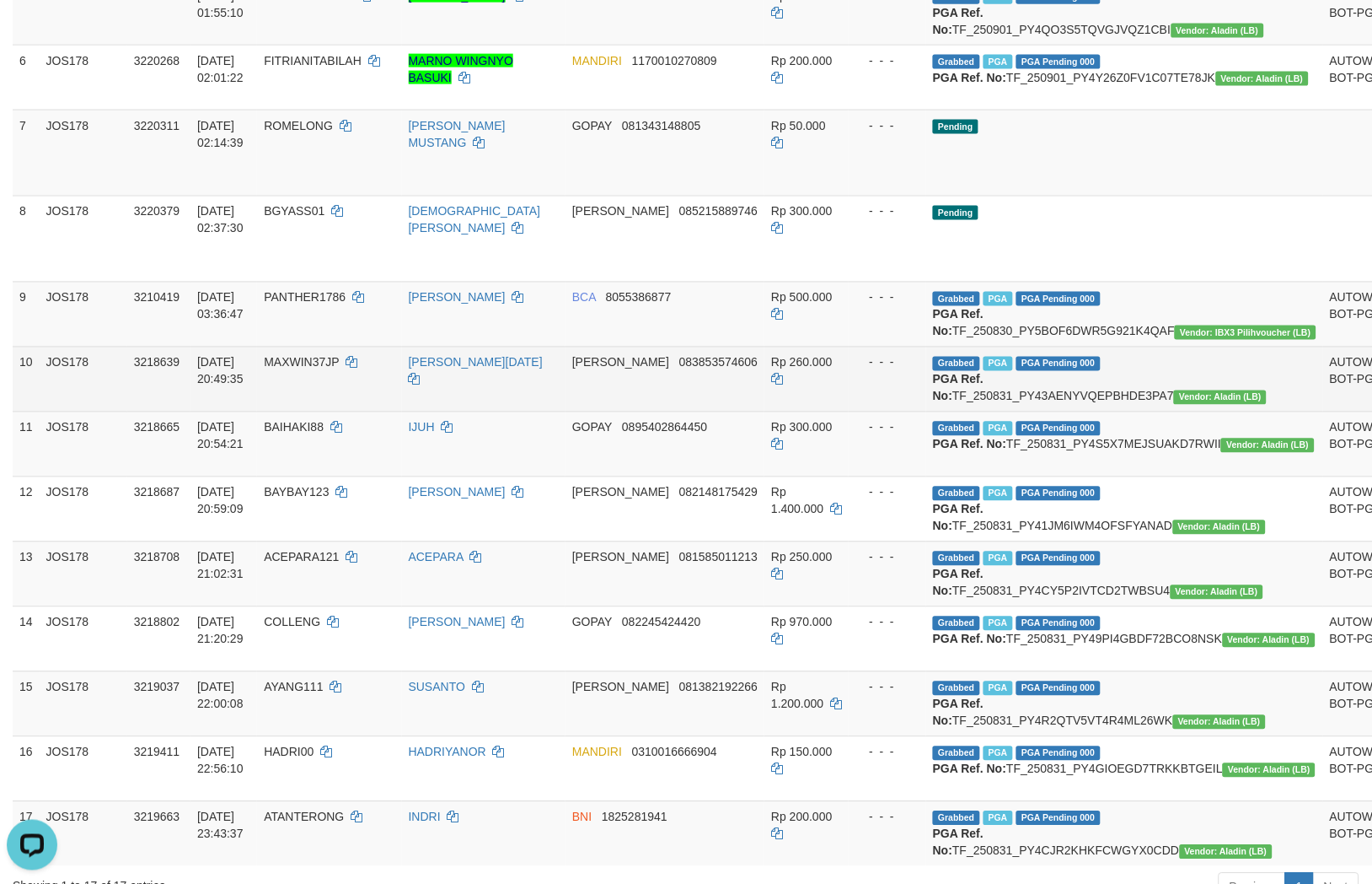
scroll to position [562, 0]
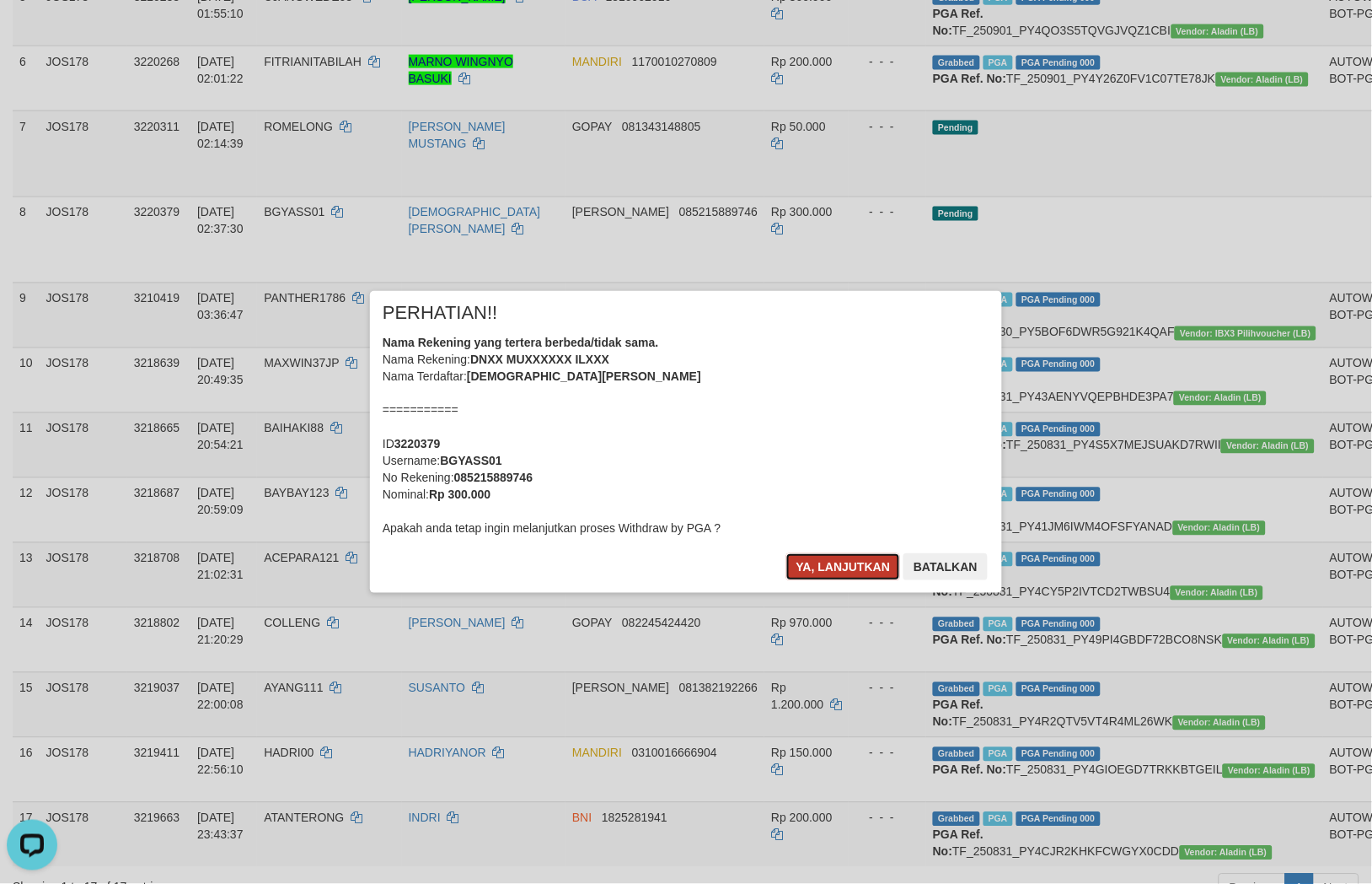
click at [886, 577] on button "Ya, lanjutkan" at bounding box center [844, 567] width 115 height 27
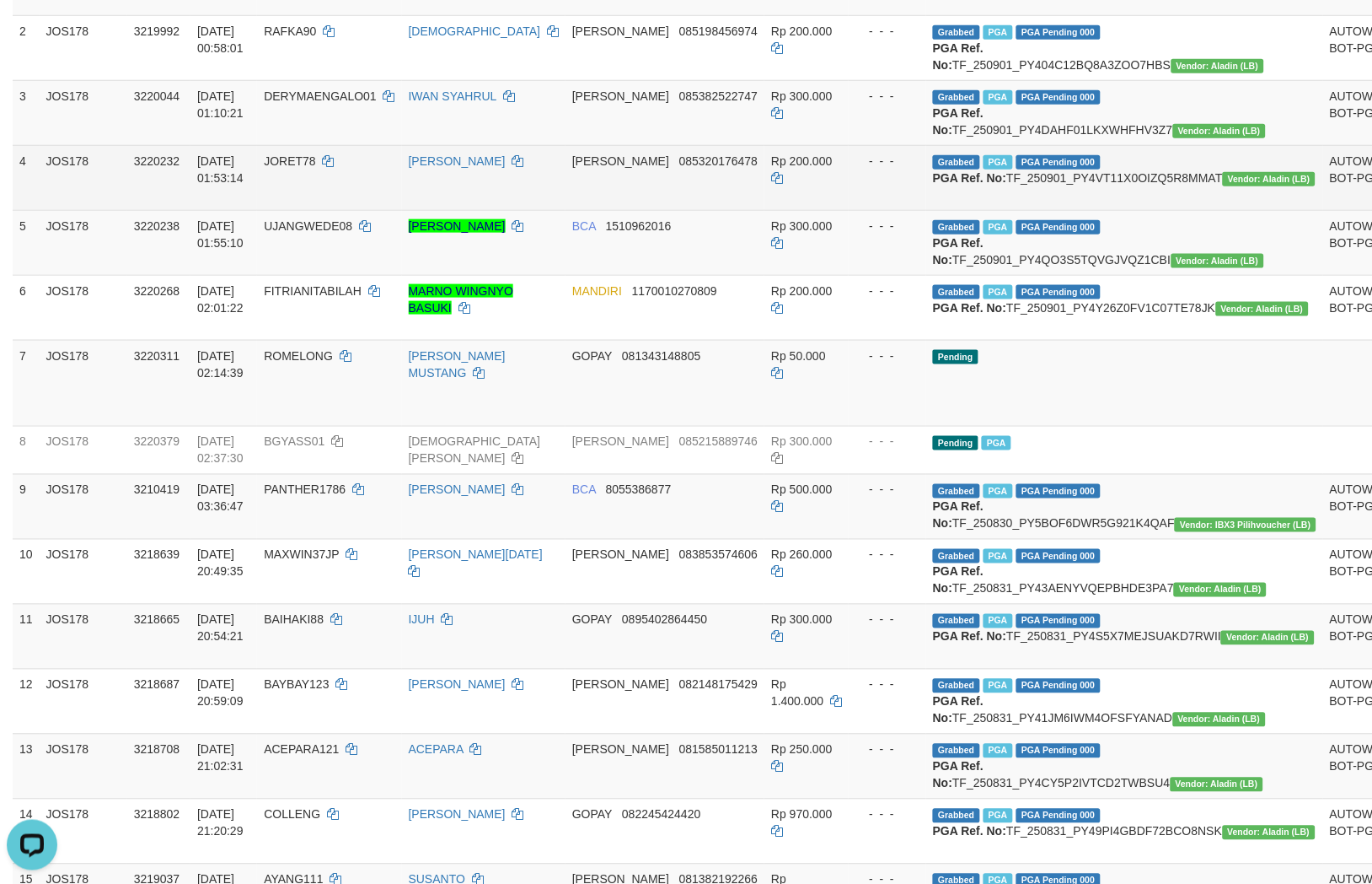
scroll to position [0, 0]
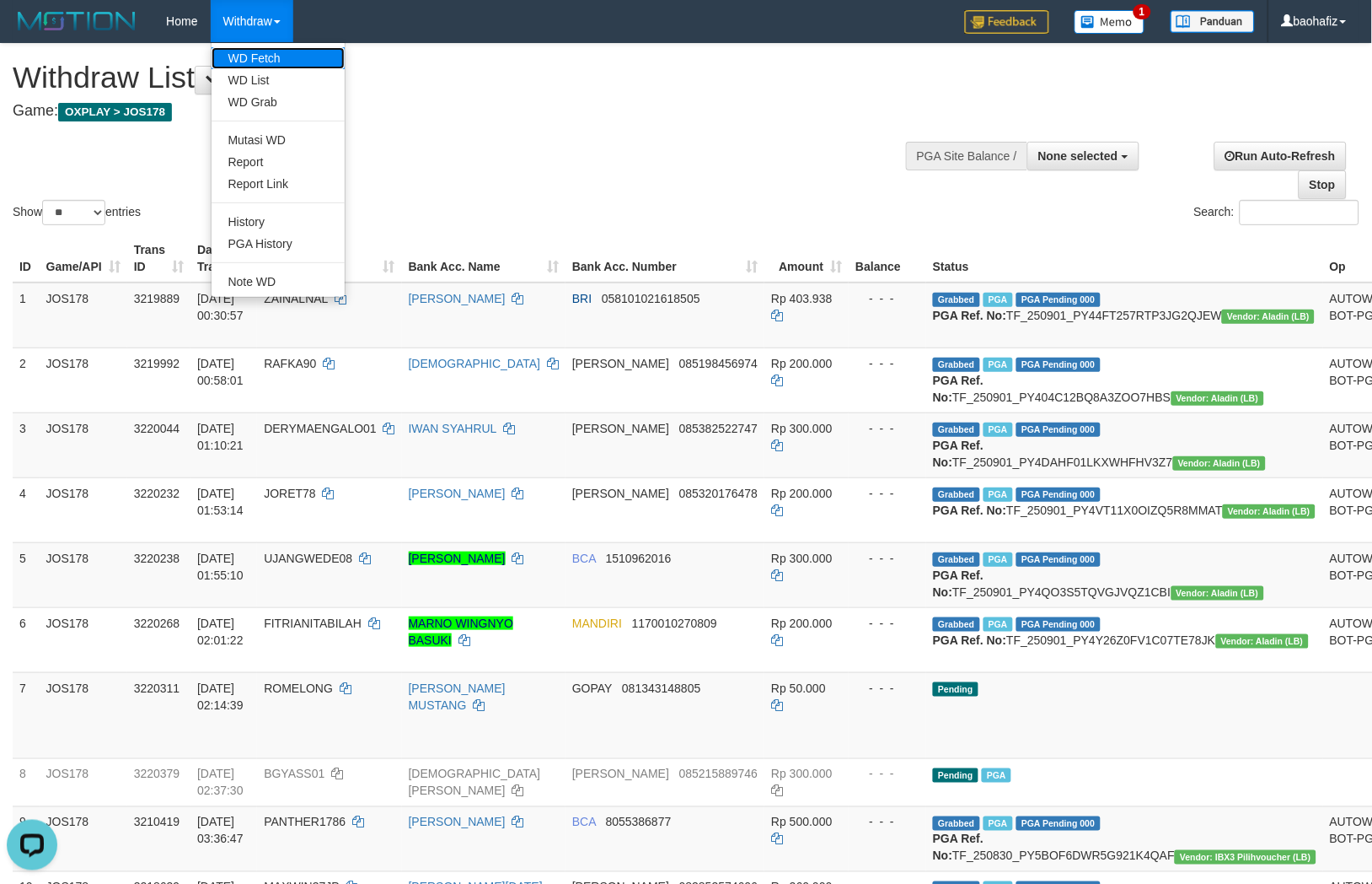
click at [269, 51] on link "WD Fetch" at bounding box center [277, 57] width 133 height 22
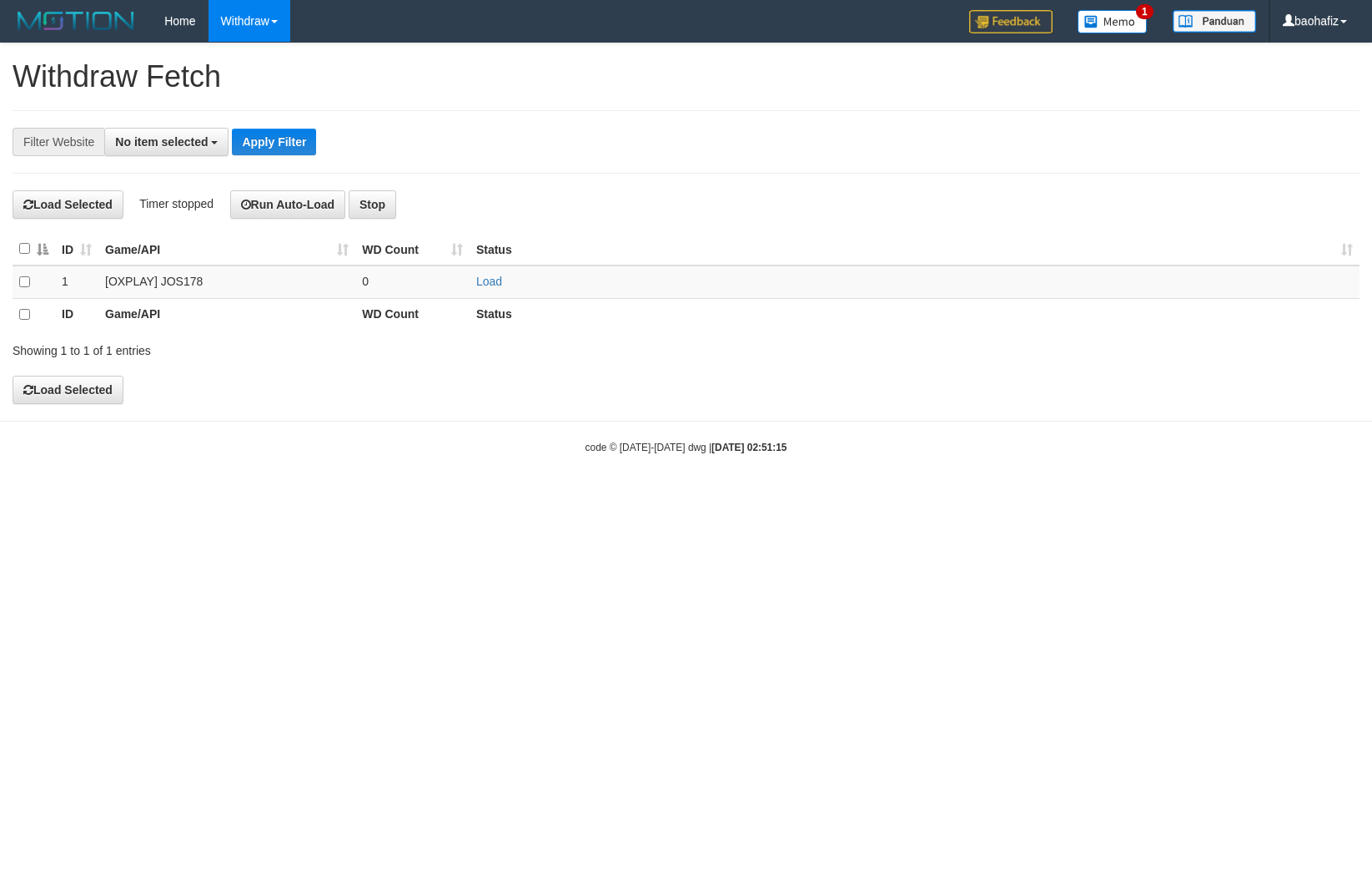
select select
click at [490, 284] on link "Load" at bounding box center [489, 281] width 26 height 13
click at [485, 284] on link "Load" at bounding box center [489, 281] width 26 height 13
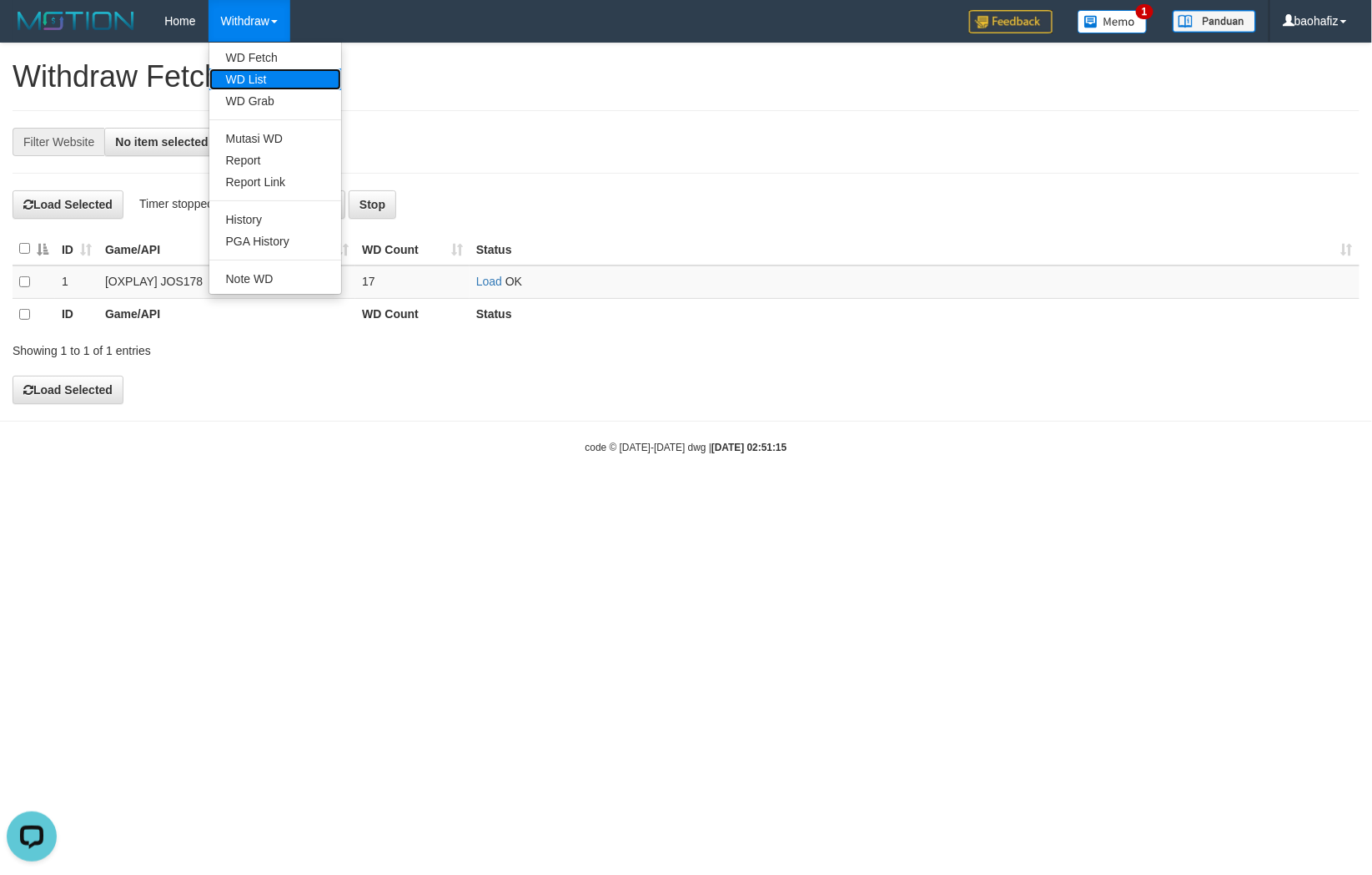
click at [245, 72] on link "WD List" at bounding box center [274, 79] width 131 height 22
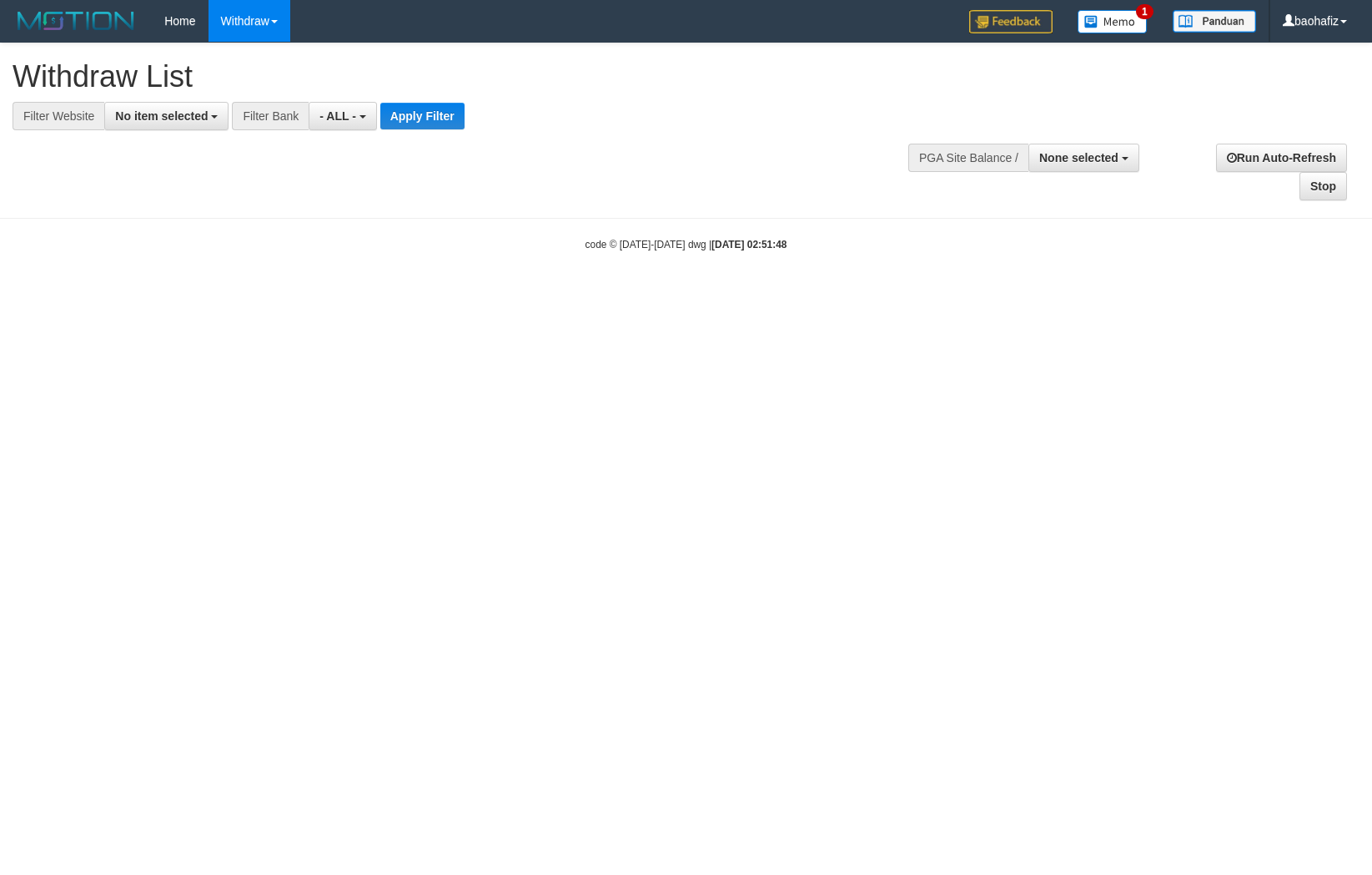
select select
click at [172, 123] on button "No item selected" at bounding box center [165, 116] width 124 height 28
select select "****"
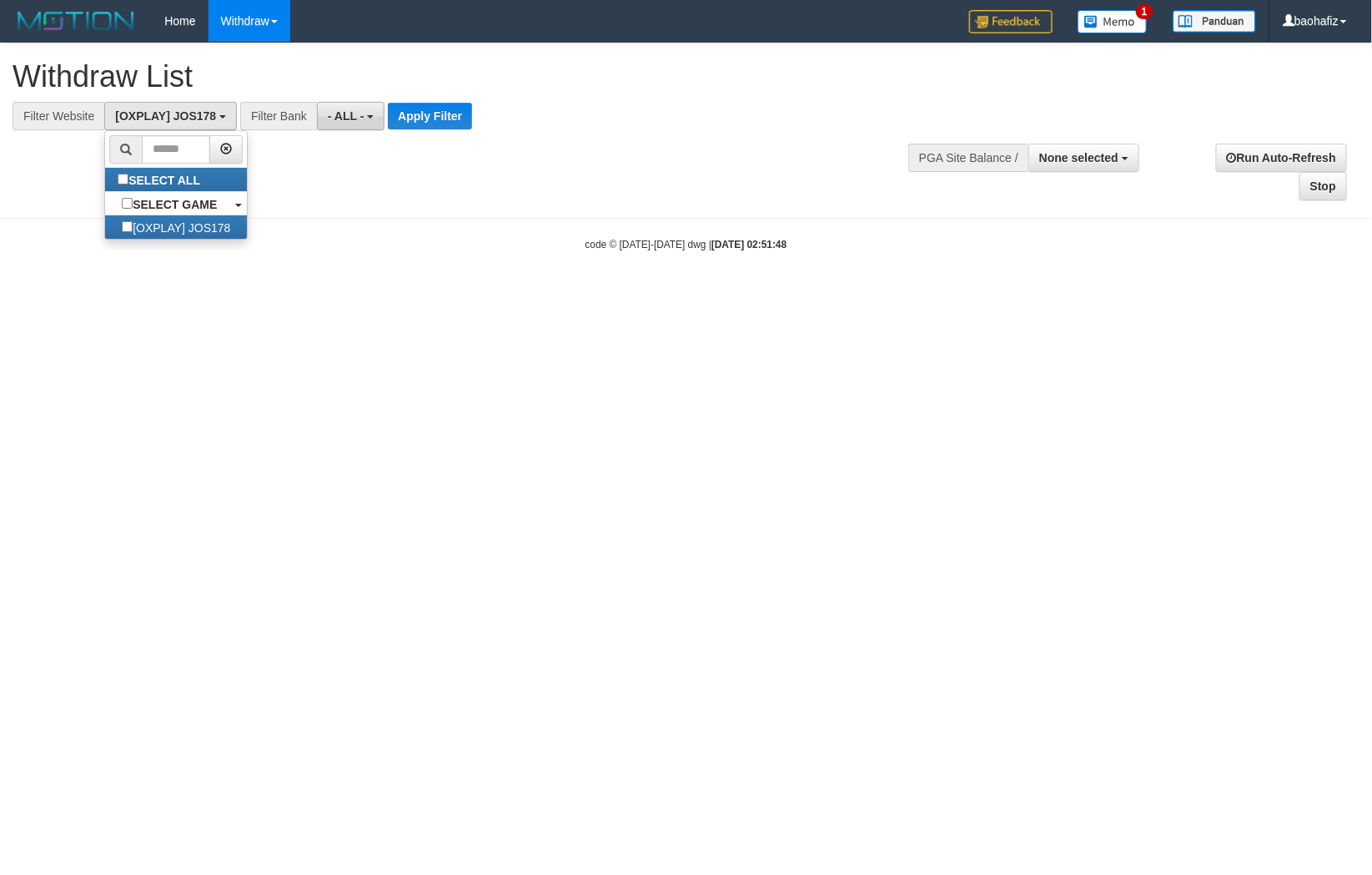
scroll to position [14, 0]
click at [415, 114] on button "Apply Filter" at bounding box center [429, 116] width 84 height 26
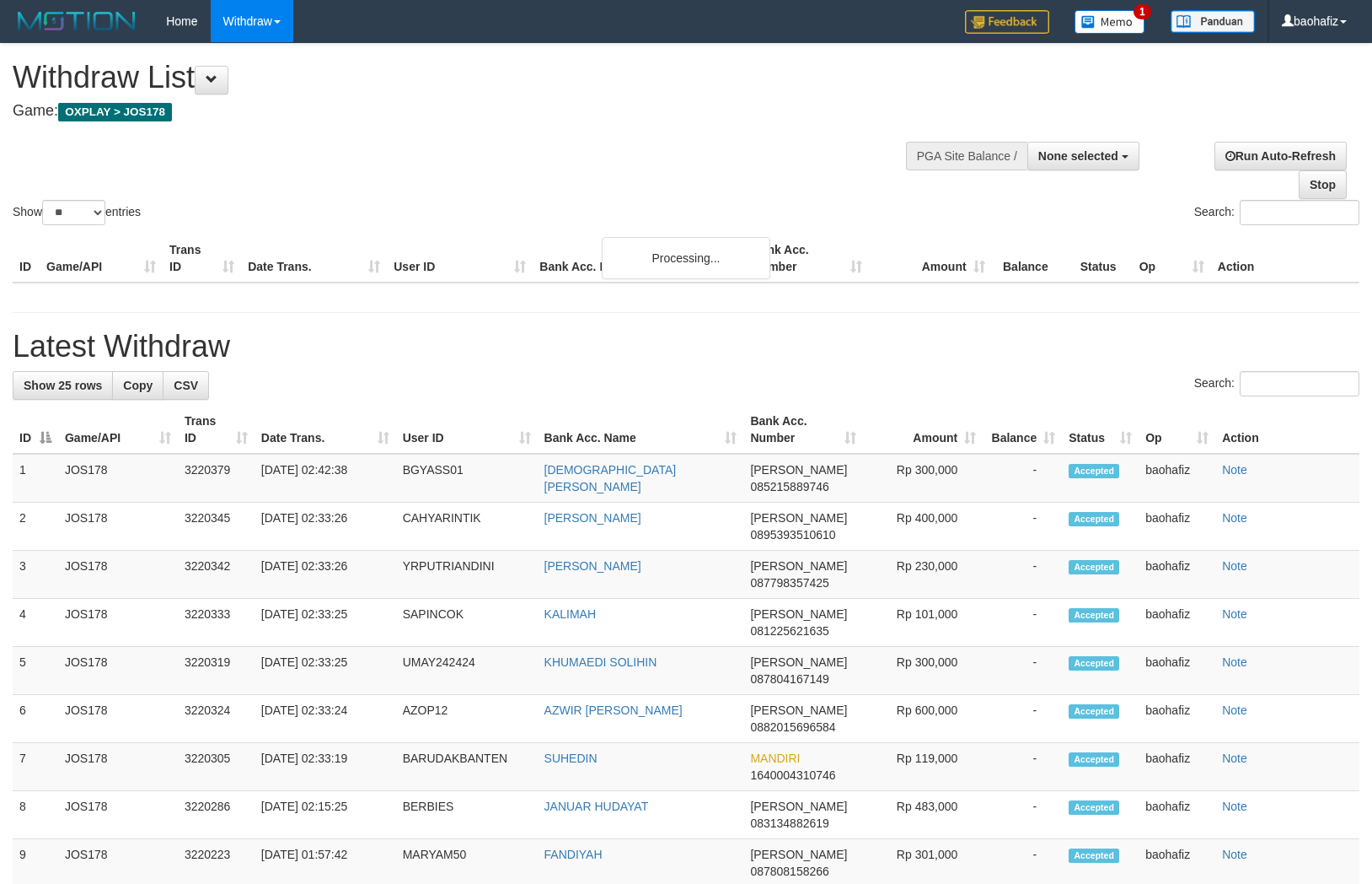
select select
select select "**"
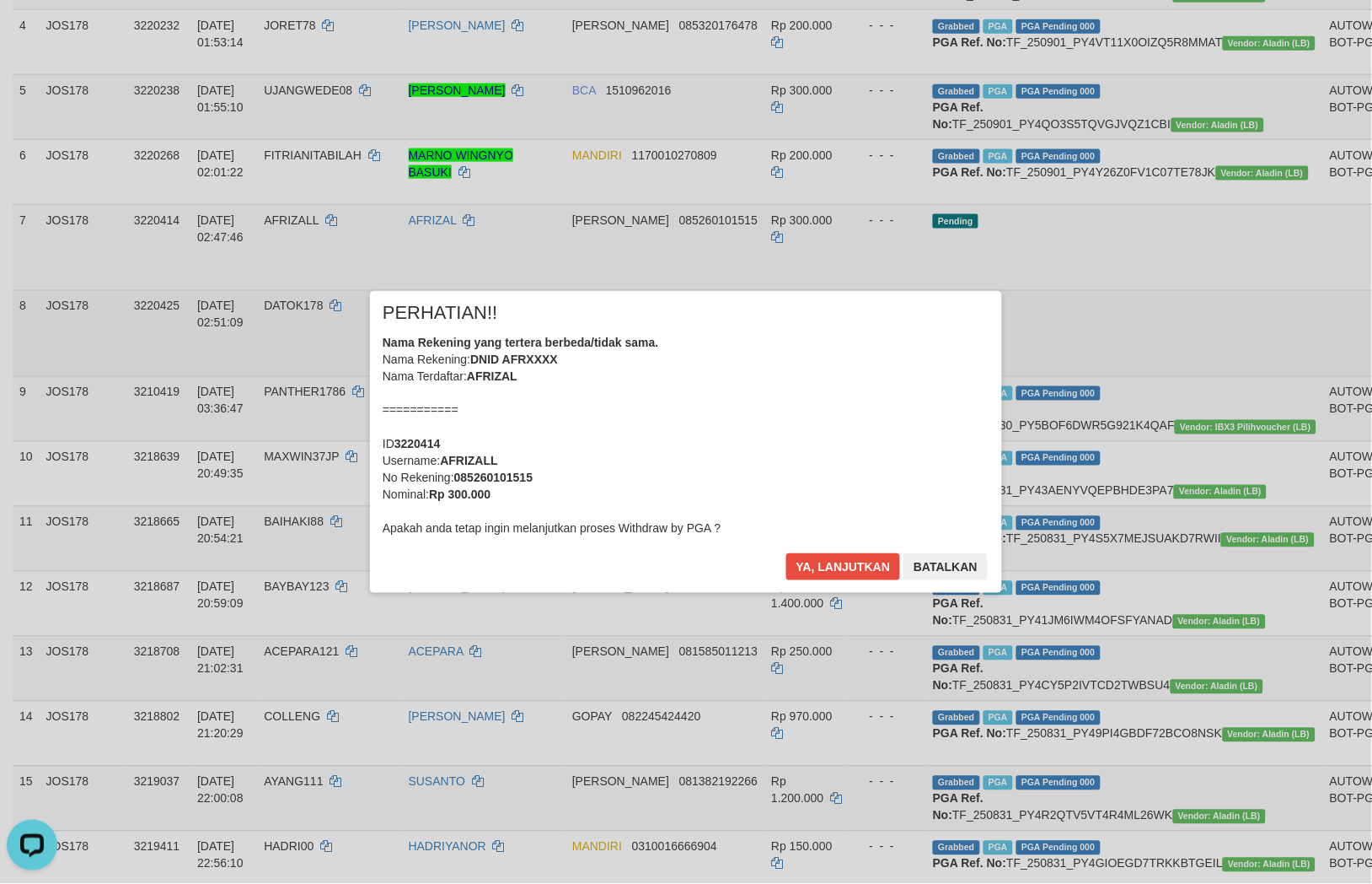
click at [1265, 443] on div "× PERHATIAN!! Nama Rekening yang tertera berbeda/tidak sama. Nama Rekening: DNI…" at bounding box center [686, 442] width 1372 height 369
click at [855, 570] on button "Ya, lanjutkan" at bounding box center [844, 567] width 115 height 27
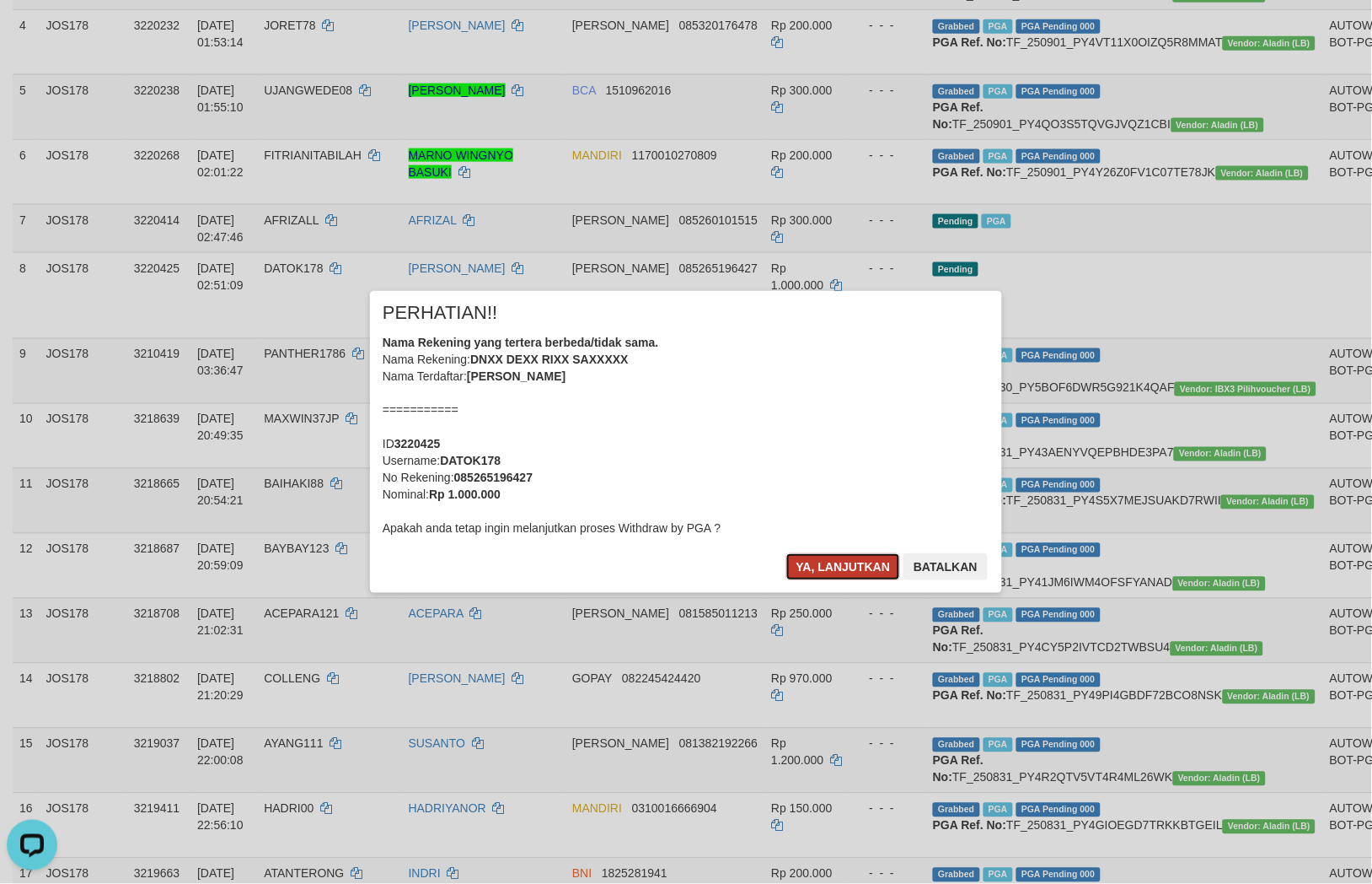
click at [807, 559] on button "Ya, lanjutkan" at bounding box center [844, 567] width 115 height 27
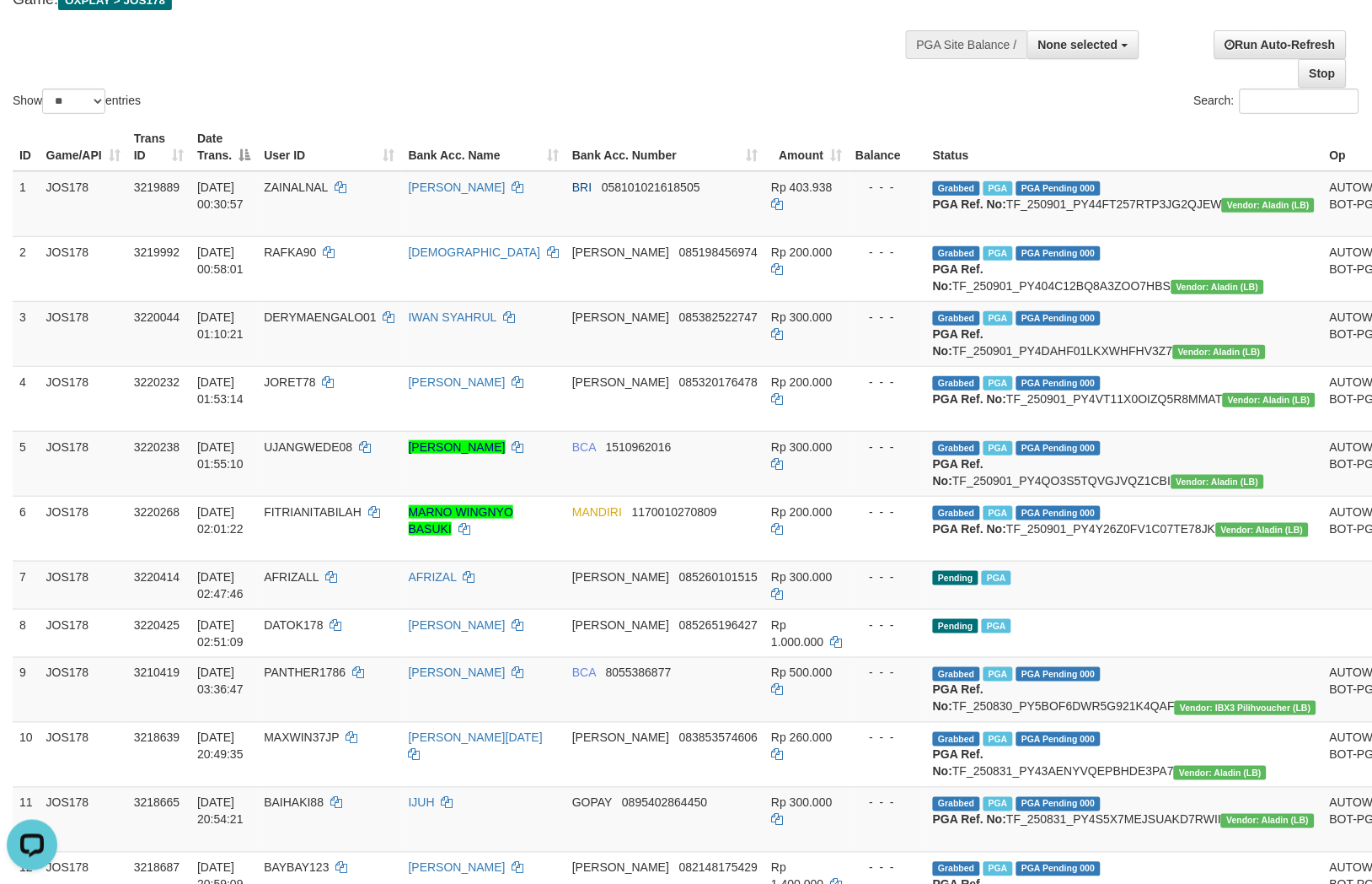
scroll to position [281, 0]
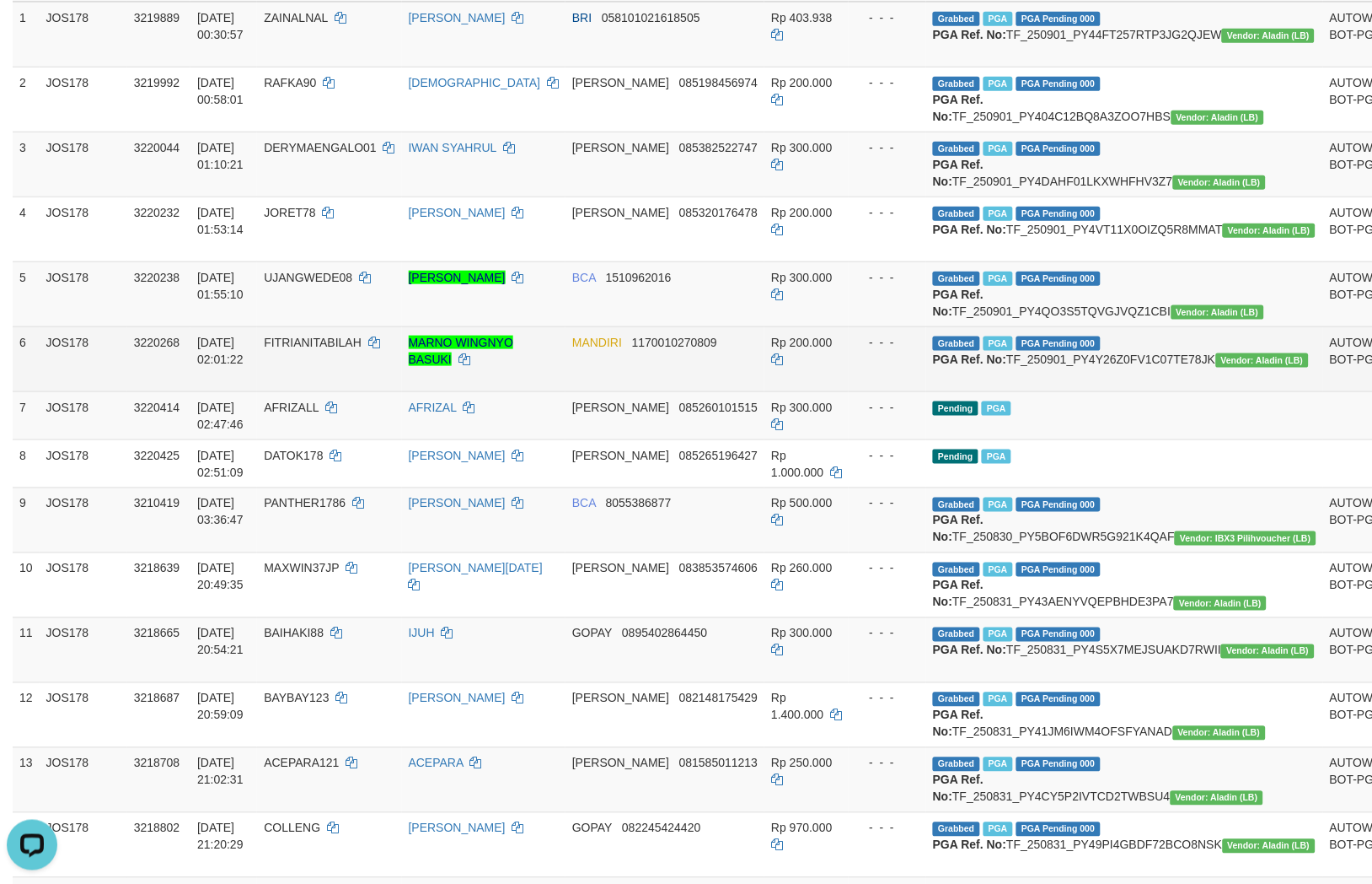
click at [710, 391] on td "MANDIRI 1170010270809" at bounding box center [665, 358] width 199 height 65
copy span "1170010270809"
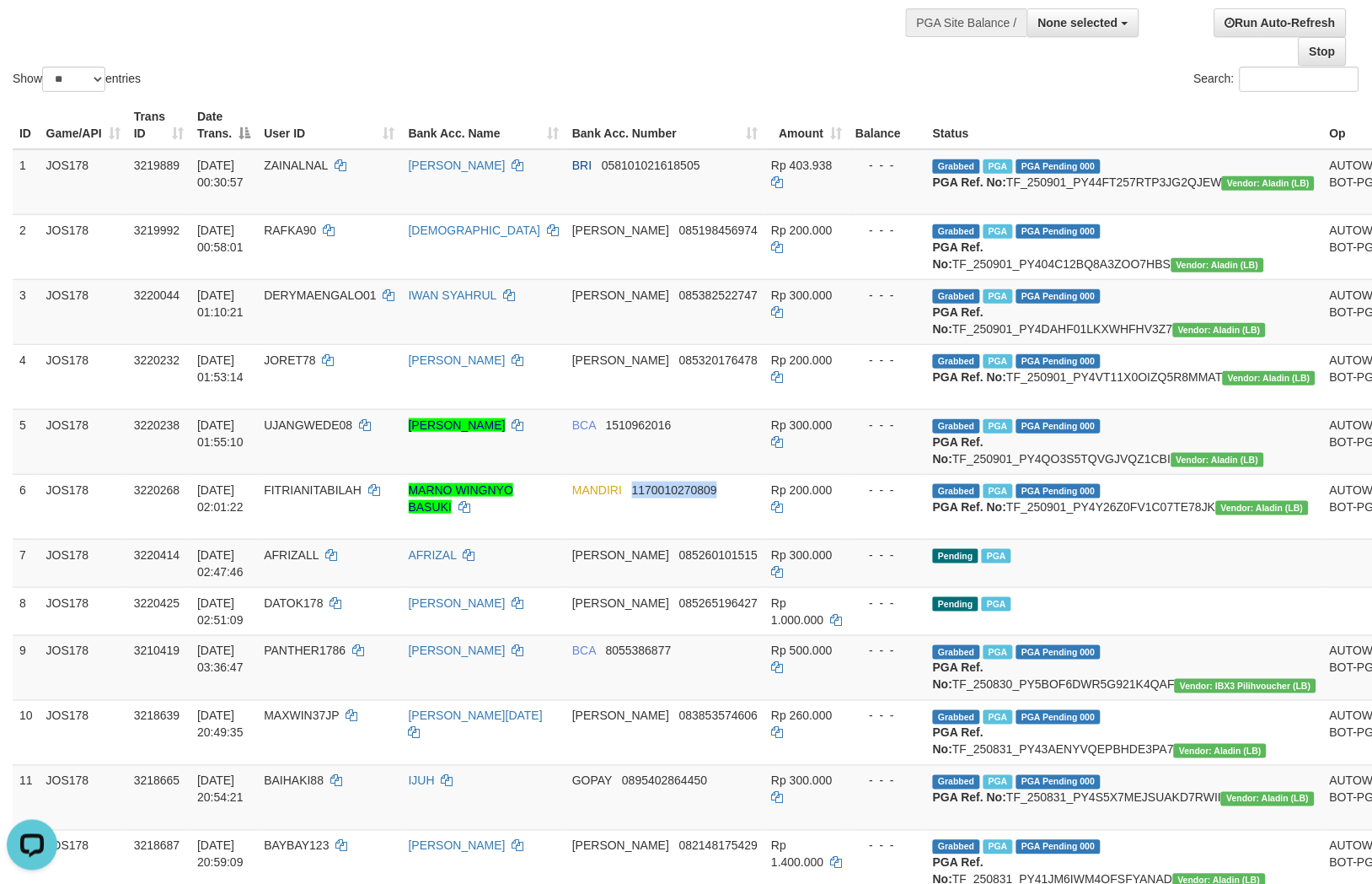
scroll to position [0, 0]
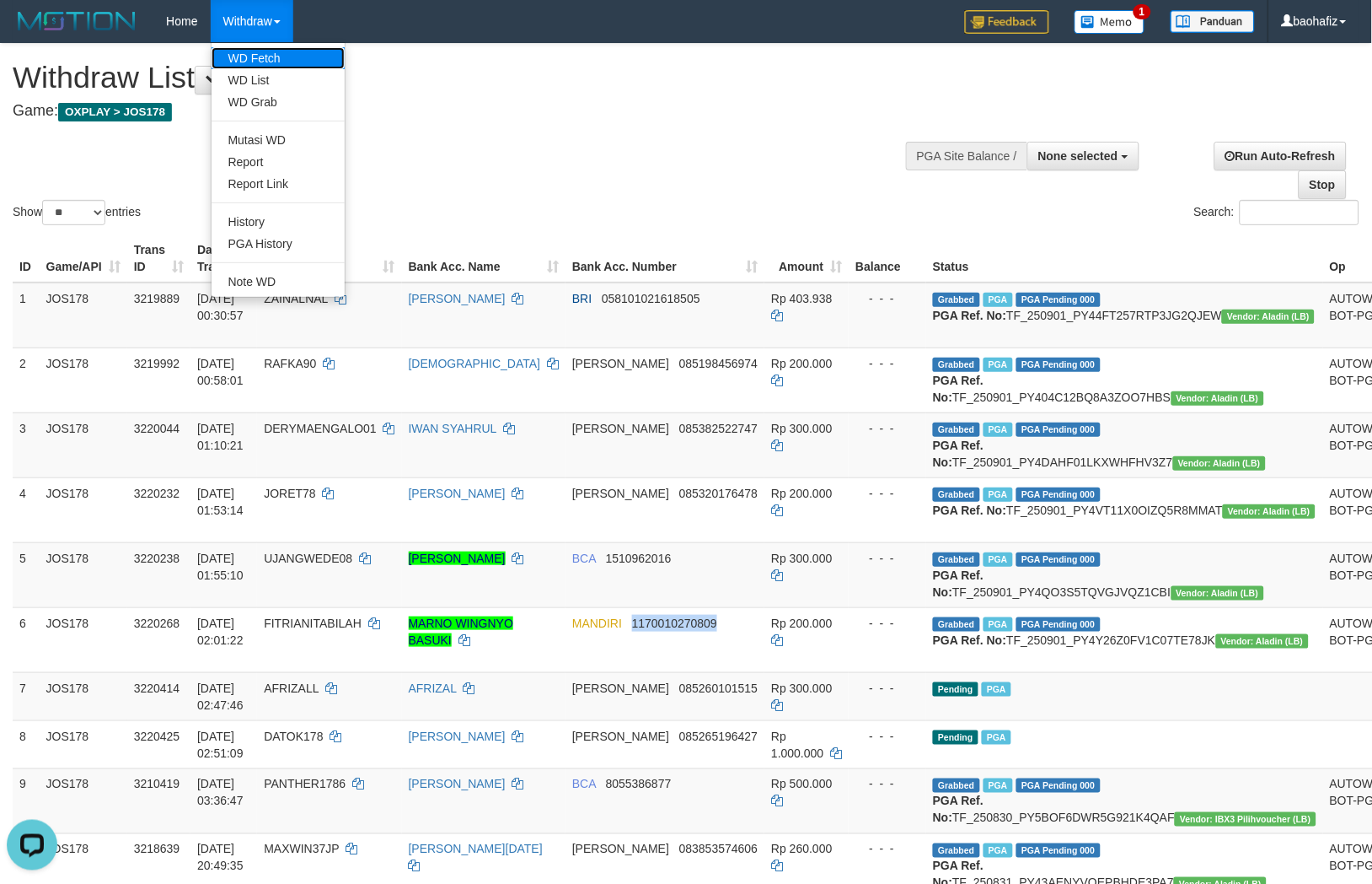
click at [258, 52] on link "WD Fetch" at bounding box center [277, 57] width 133 height 22
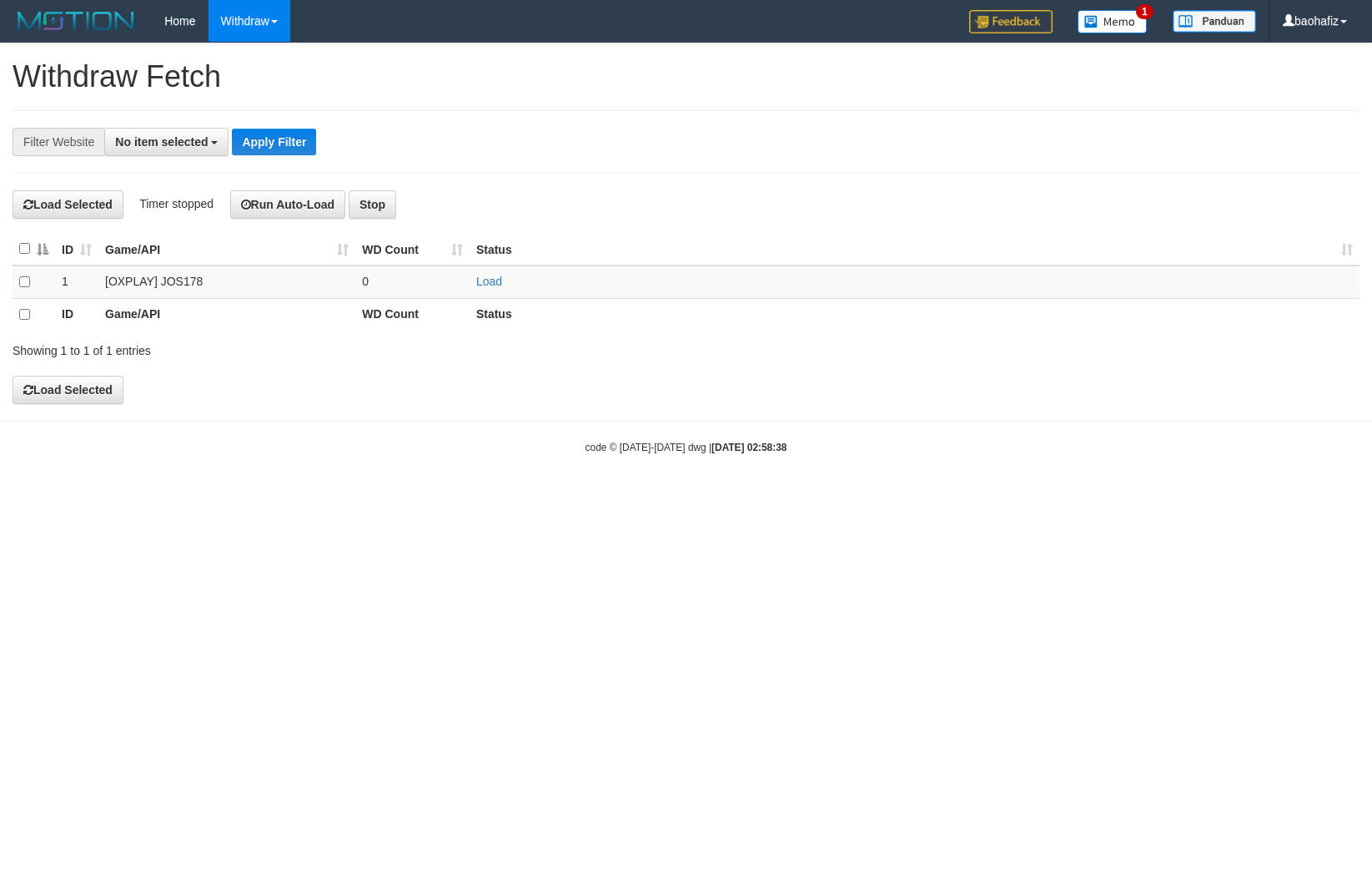
select select
click at [493, 281] on link "Load" at bounding box center [489, 281] width 26 height 13
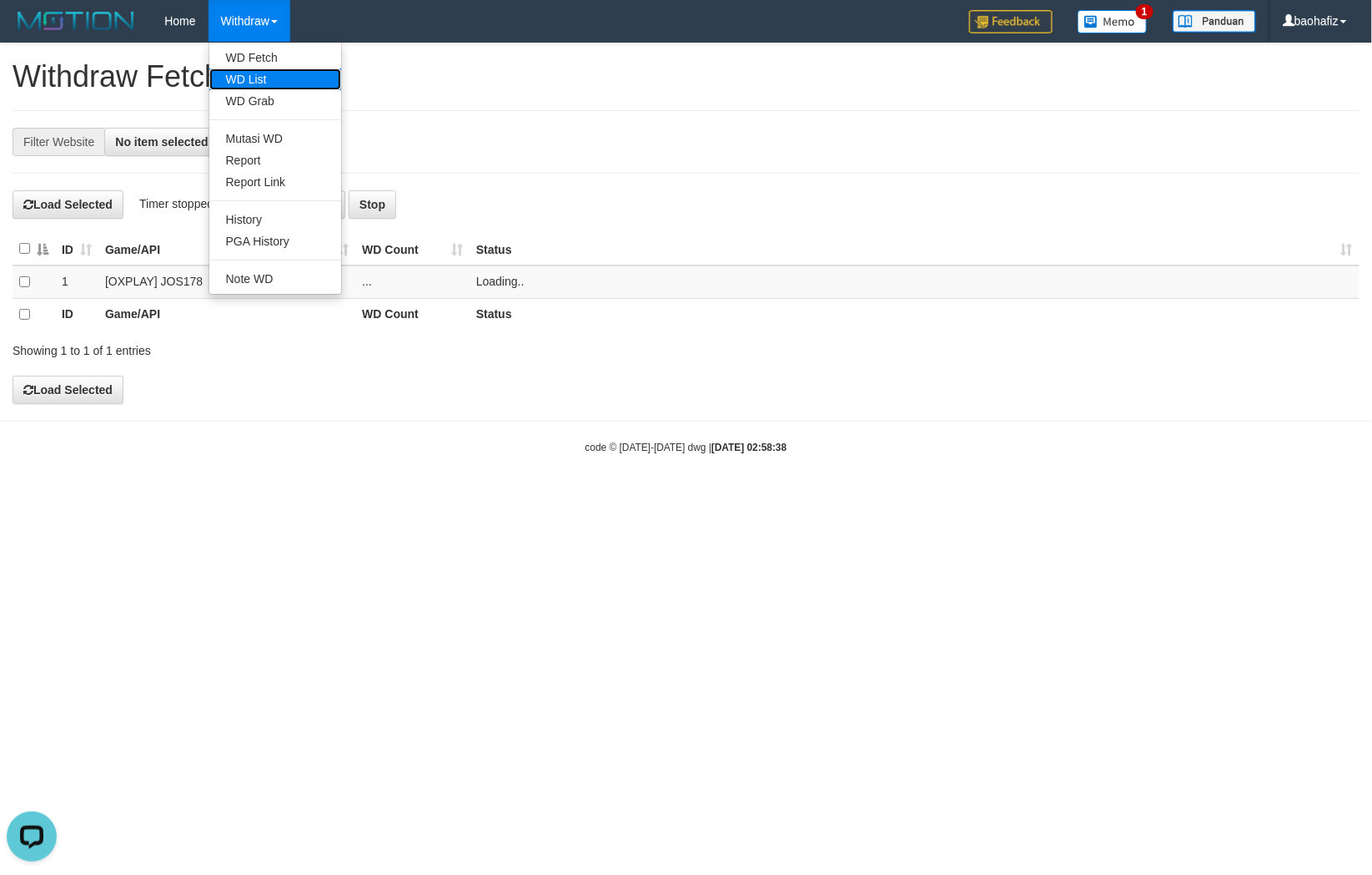
click at [239, 71] on link "WD List" at bounding box center [274, 79] width 131 height 22
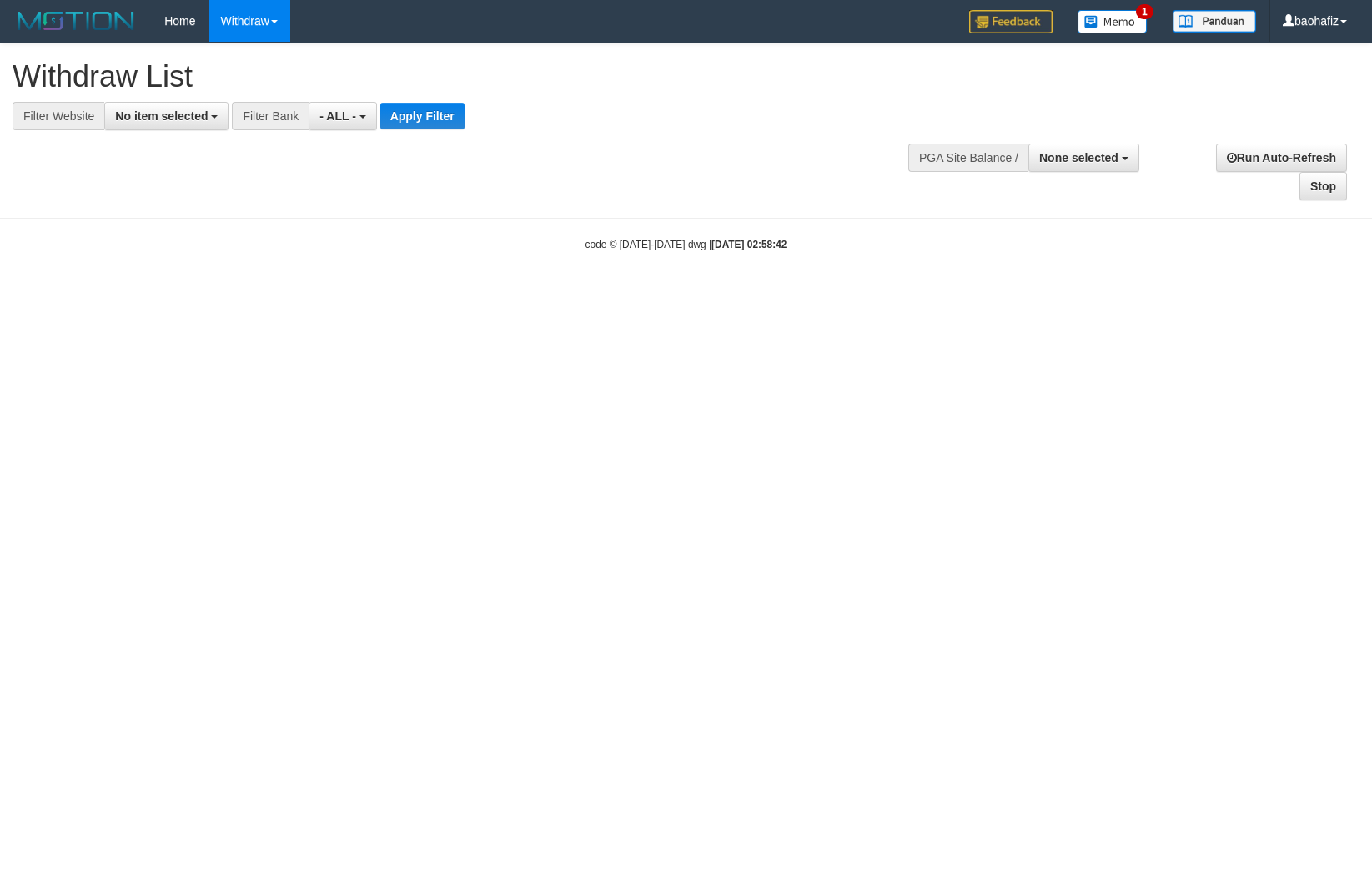
select select
click at [186, 126] on button "No item selected" at bounding box center [165, 116] width 124 height 28
select select "****"
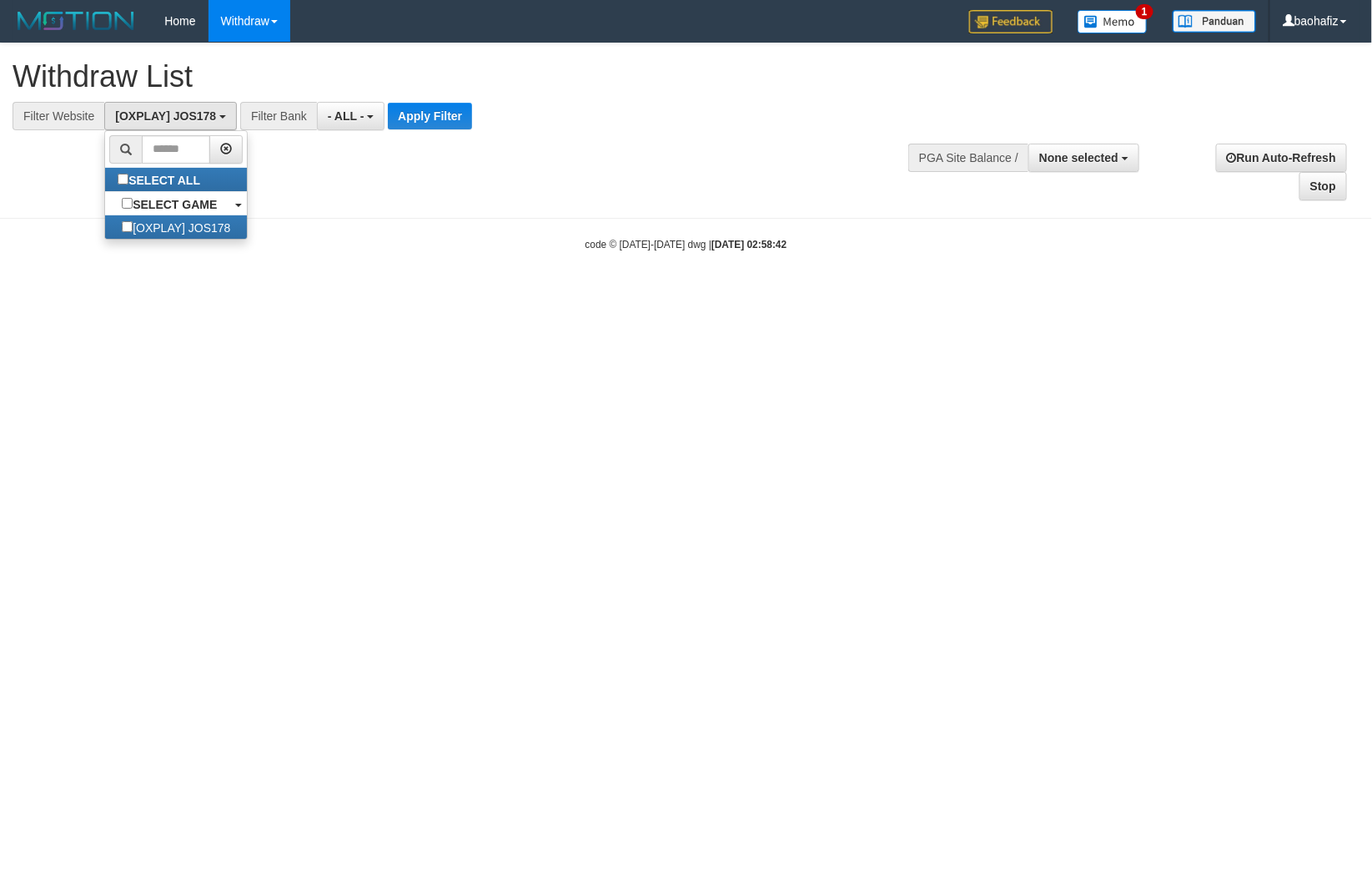
scroll to position [14, 0]
click at [417, 118] on button "Apply Filter" at bounding box center [429, 116] width 84 height 26
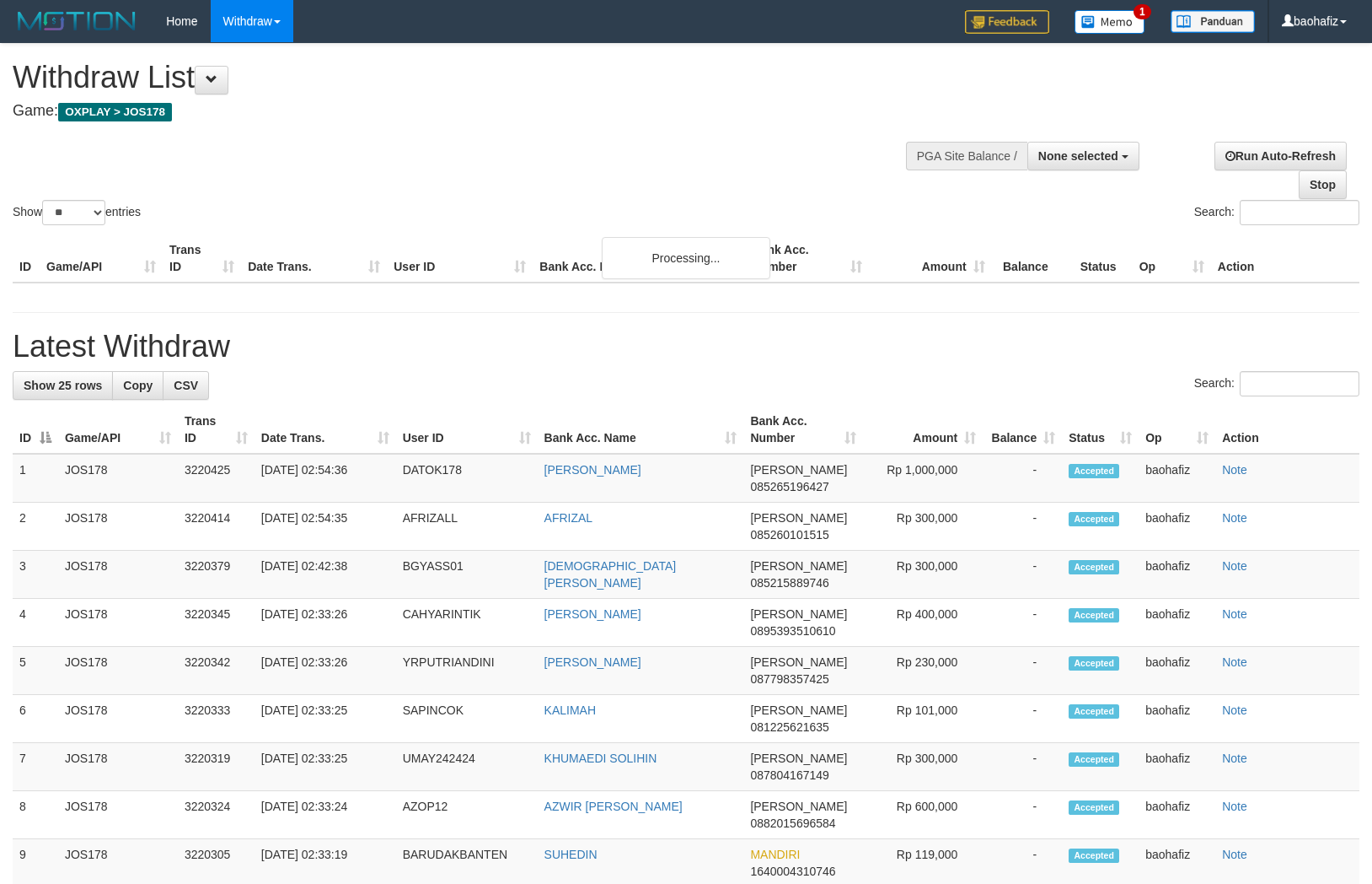
select select
select select "**"
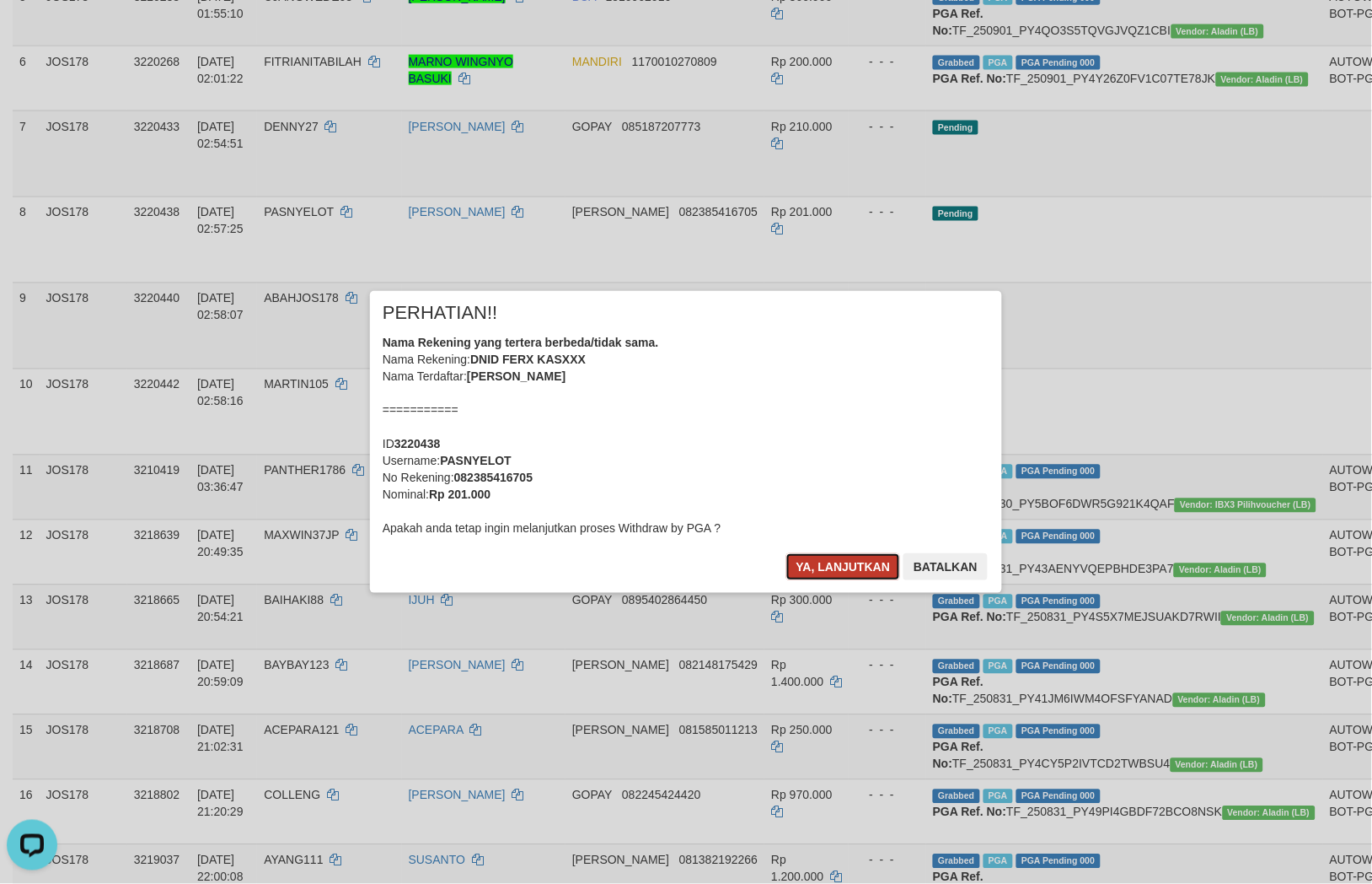
click at [827, 566] on button "Ya, lanjutkan" at bounding box center [844, 567] width 115 height 27
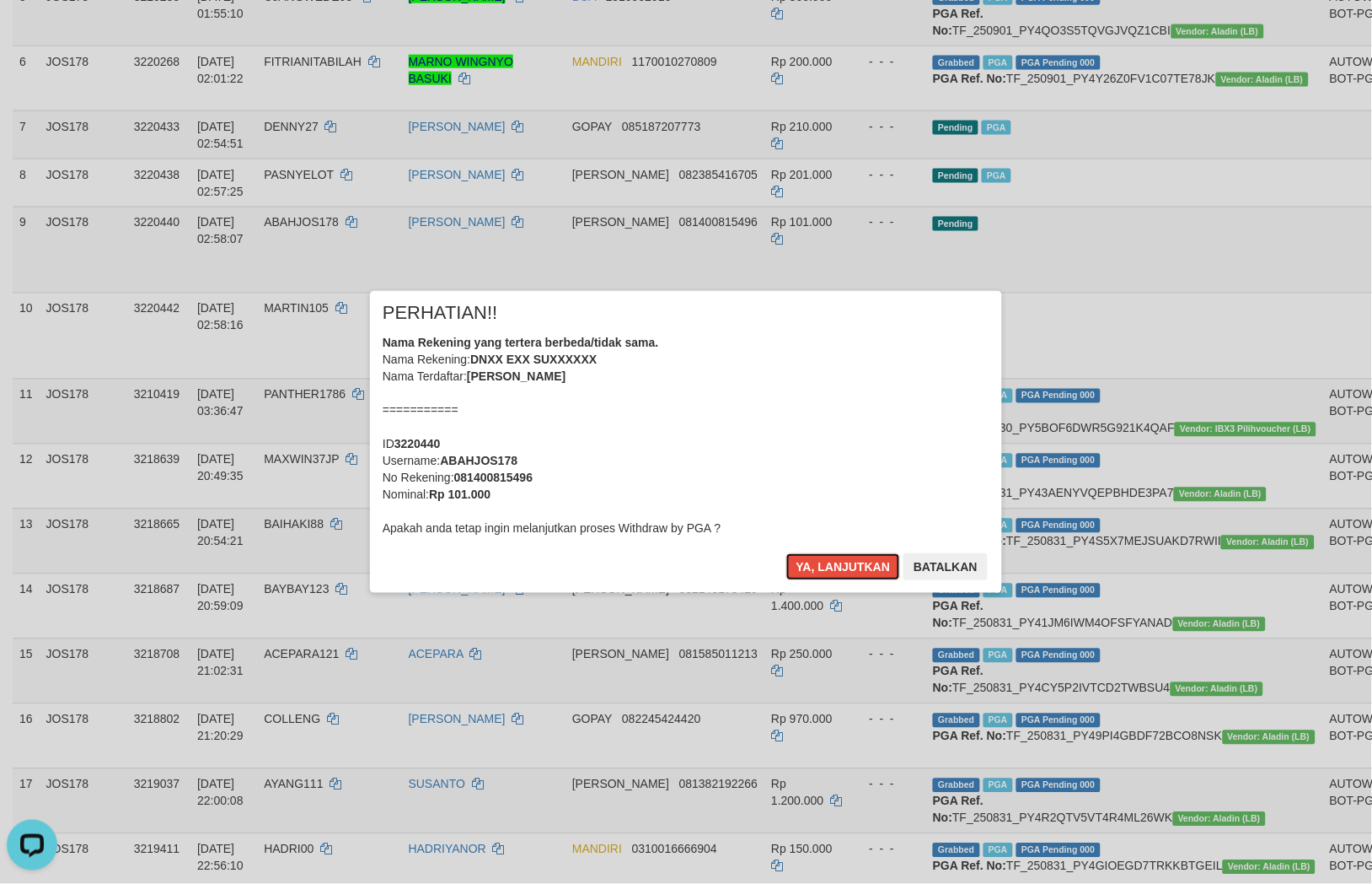
drag, startPoint x: 796, startPoint y: 561, endPoint x: 935, endPoint y: 516, distance: 146.1
click at [796, 561] on button "Ya, lanjutkan" at bounding box center [844, 567] width 115 height 27
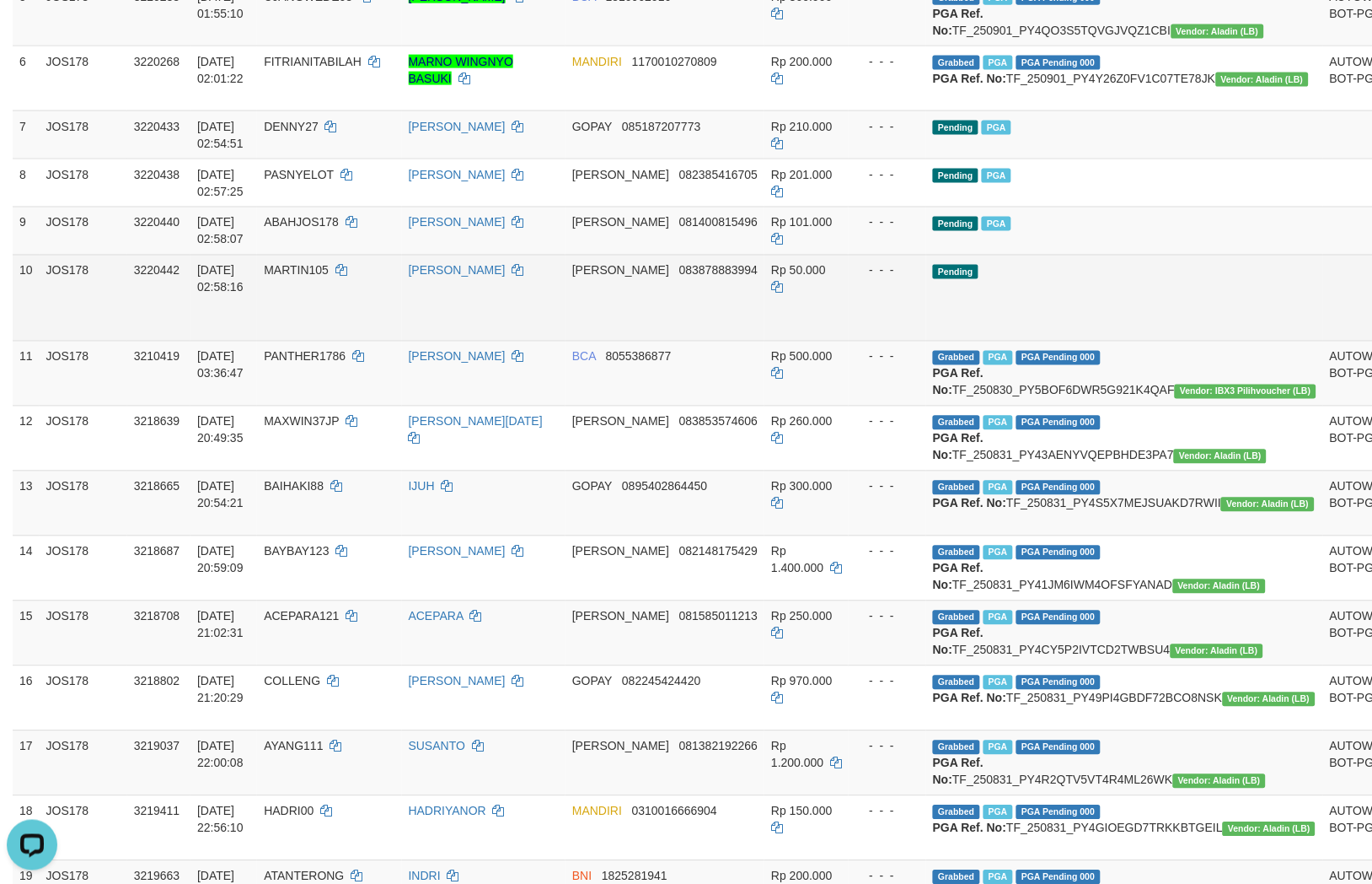
click at [704, 340] on td "DANA 083878883994" at bounding box center [665, 297] width 199 height 86
copy span "083878883994"
click at [689, 340] on td "DANA 083878883994" at bounding box center [665, 297] width 199 height 86
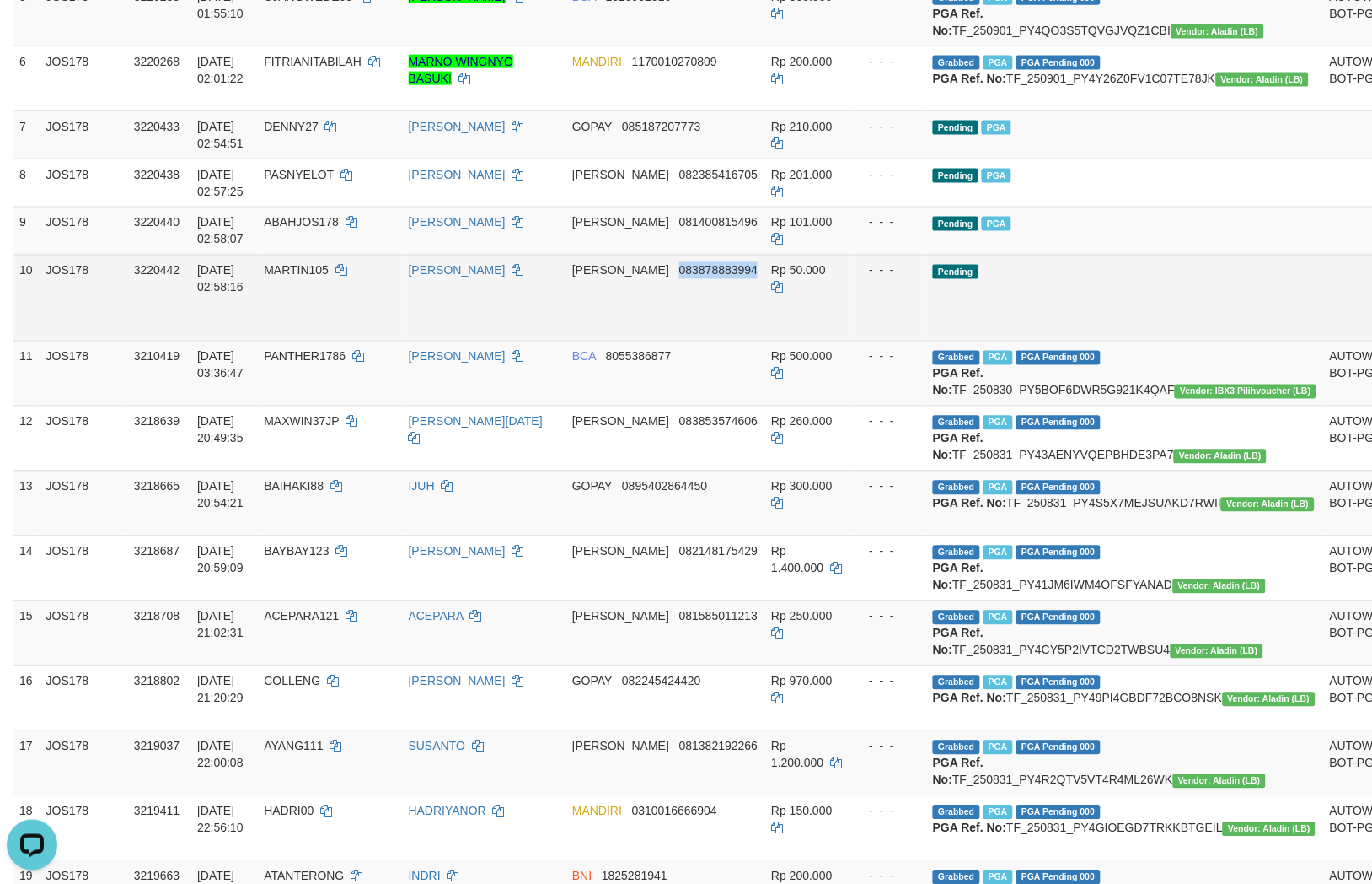
click at [689, 340] on td "DANA 083878883994" at bounding box center [665, 297] width 199 height 86
copy span "083878883994"
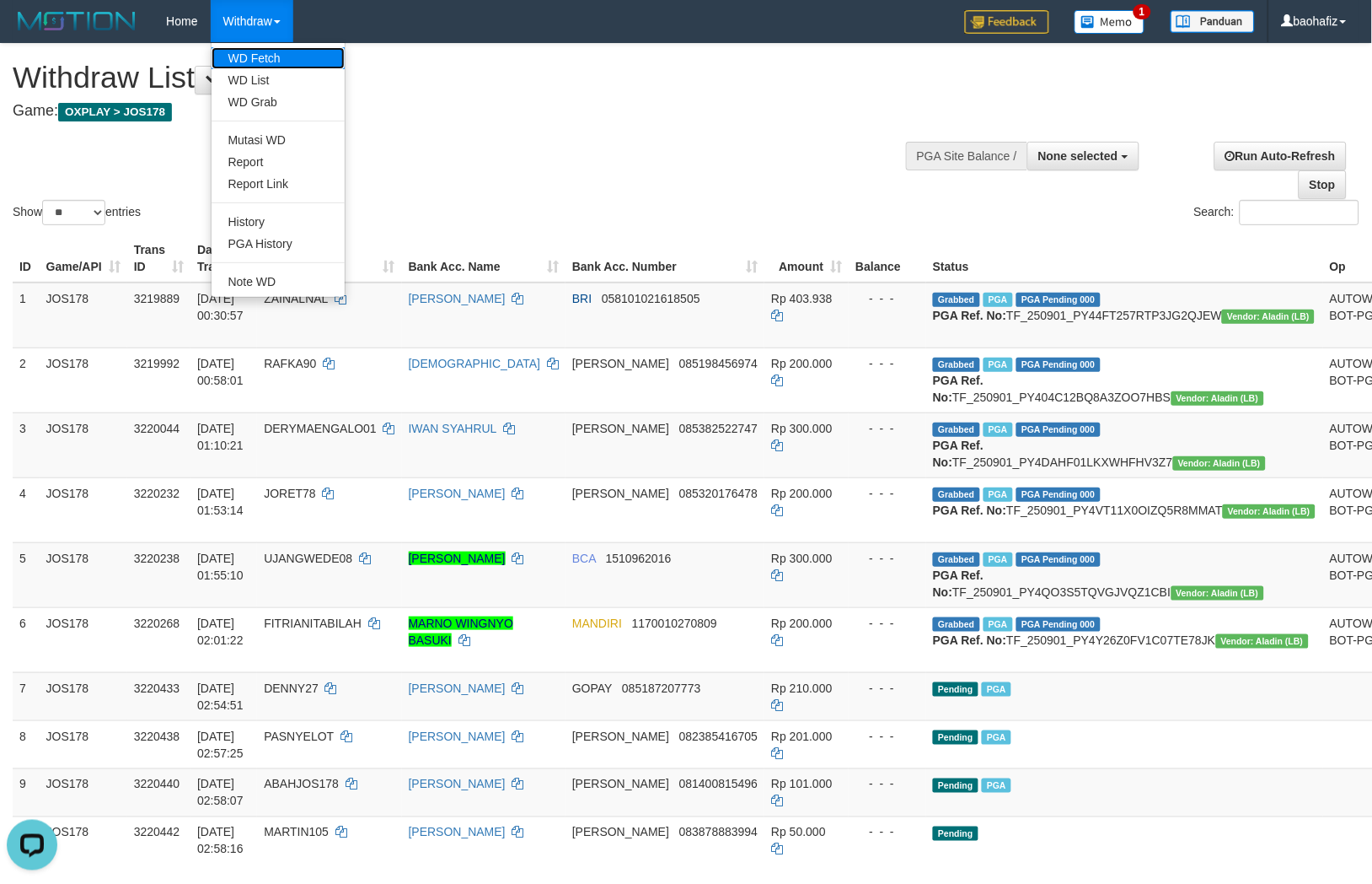
click at [242, 54] on link "WD Fetch" at bounding box center [277, 57] width 133 height 22
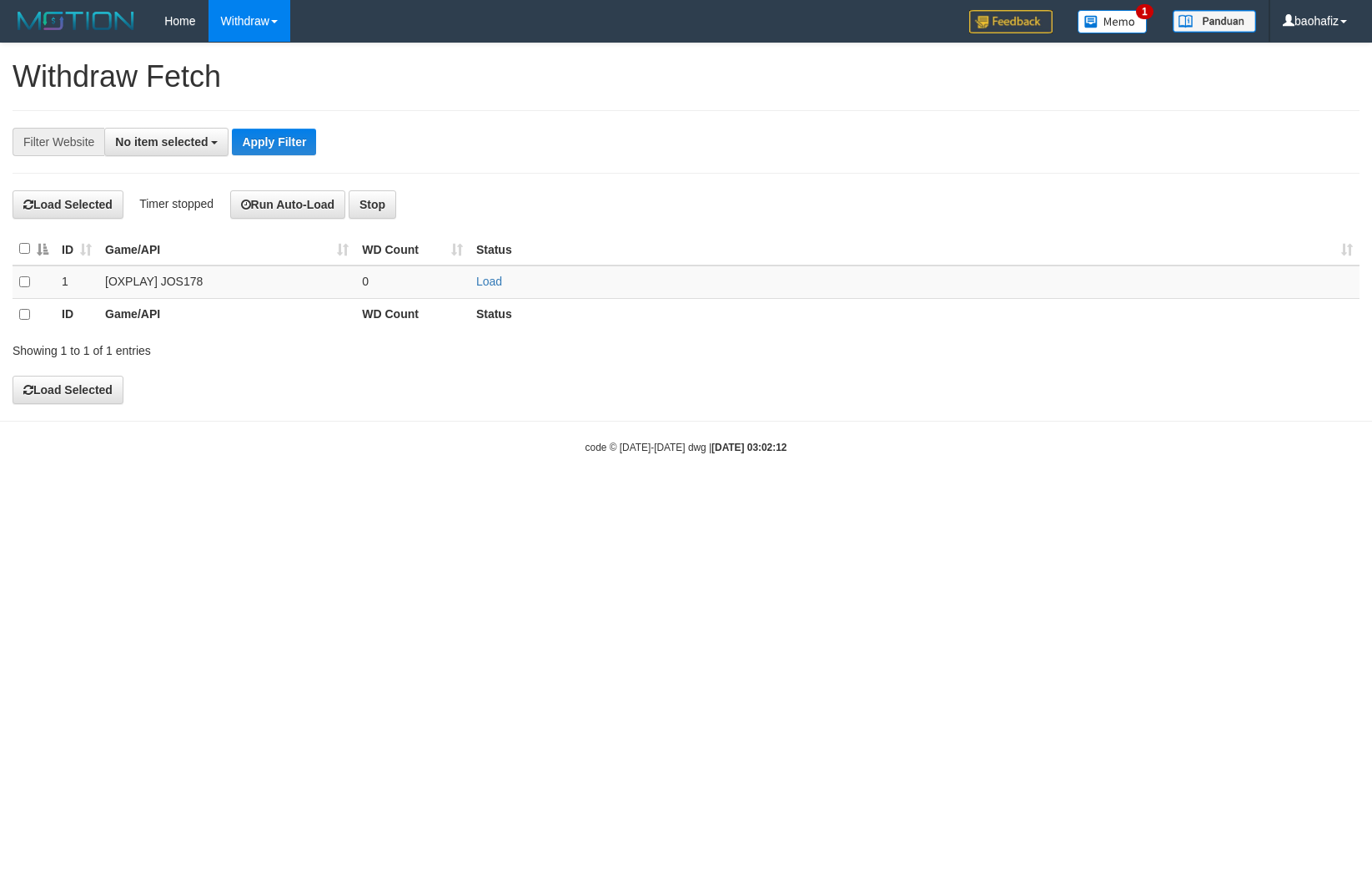
select select
click at [494, 286] on link "Load" at bounding box center [489, 281] width 26 height 13
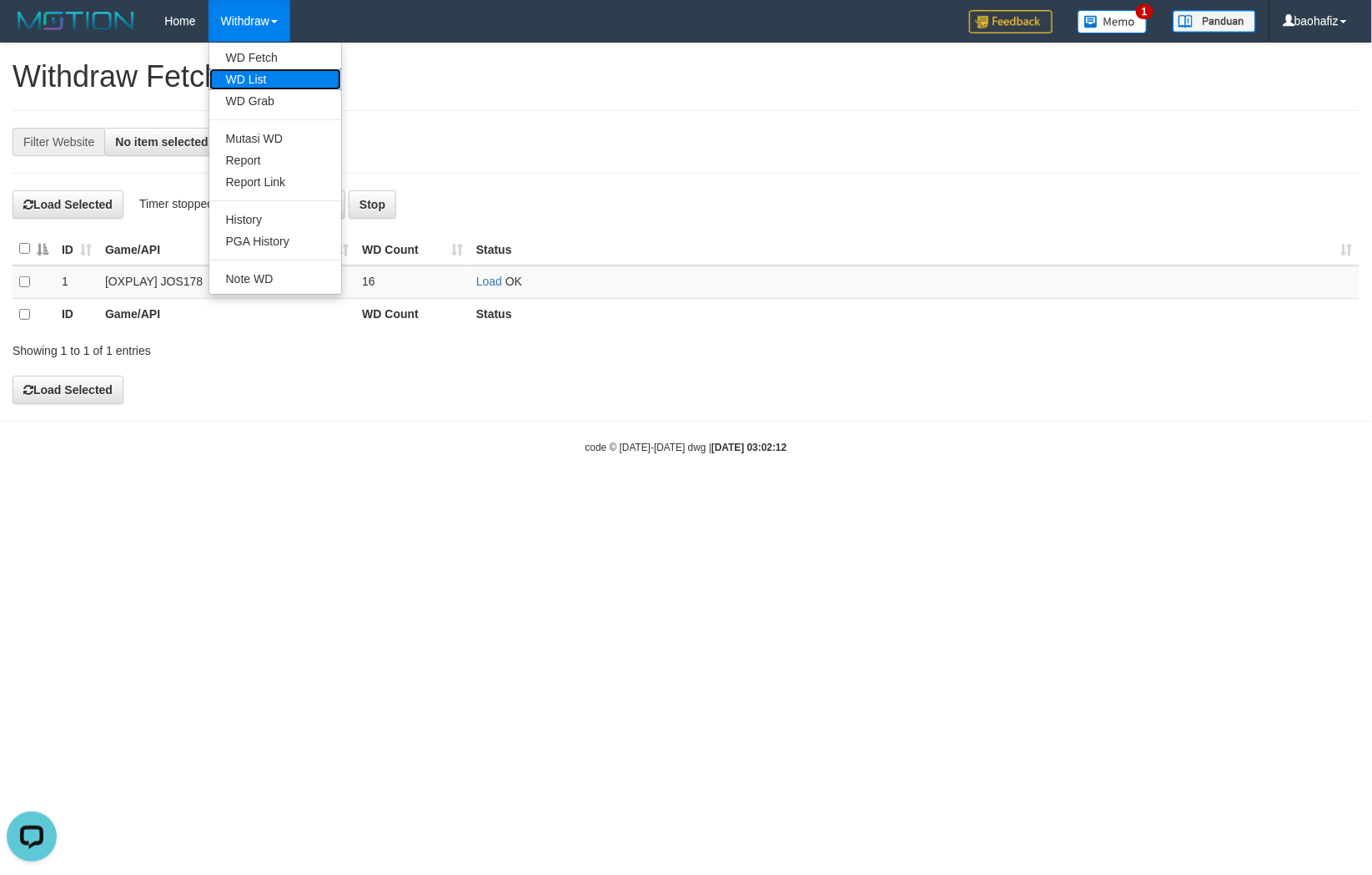
click at [245, 77] on link "WD List" at bounding box center [274, 79] width 131 height 22
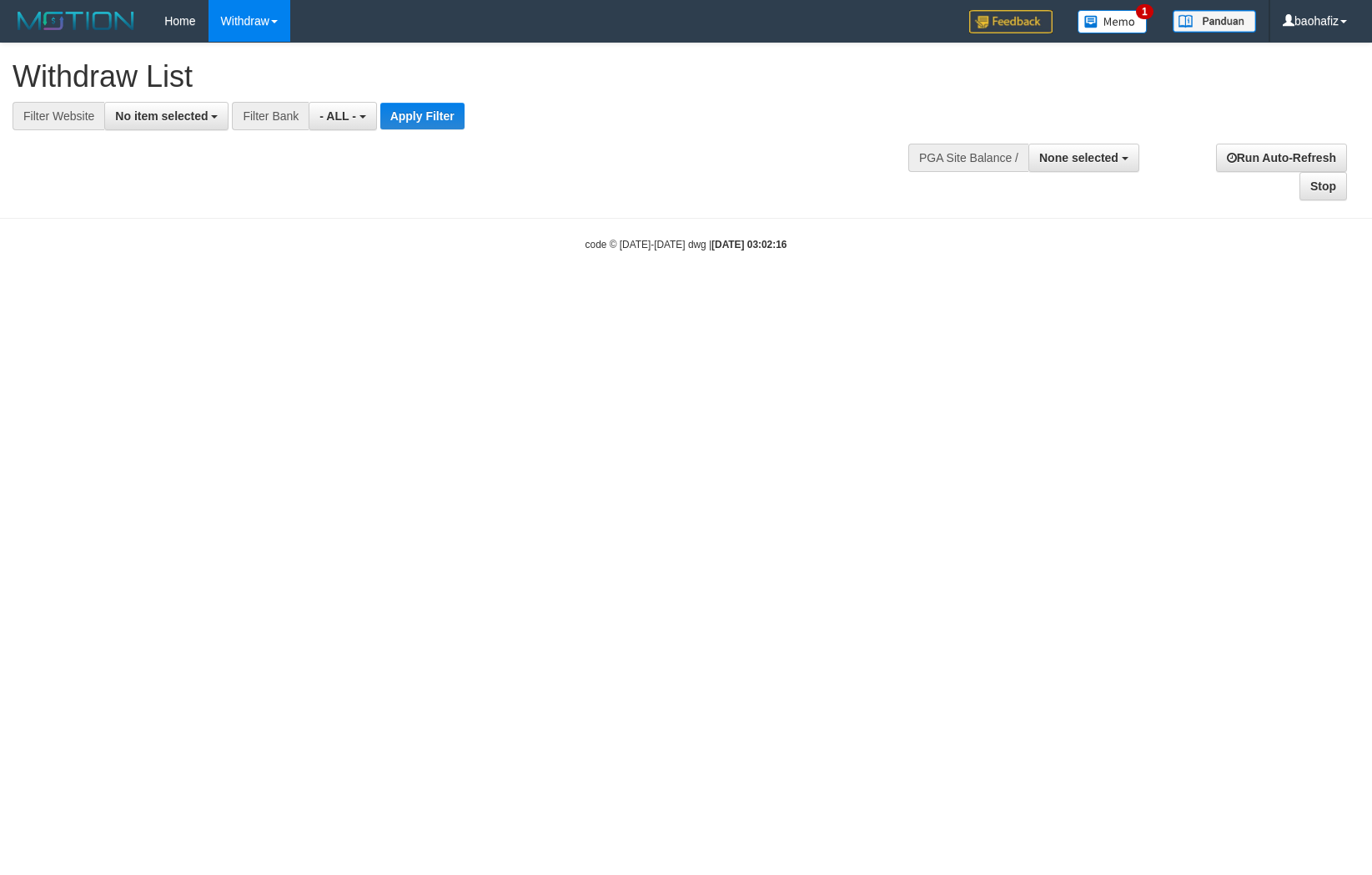
select select
click at [159, 117] on span "No item selected" at bounding box center [162, 116] width 93 height 13
select select "****"
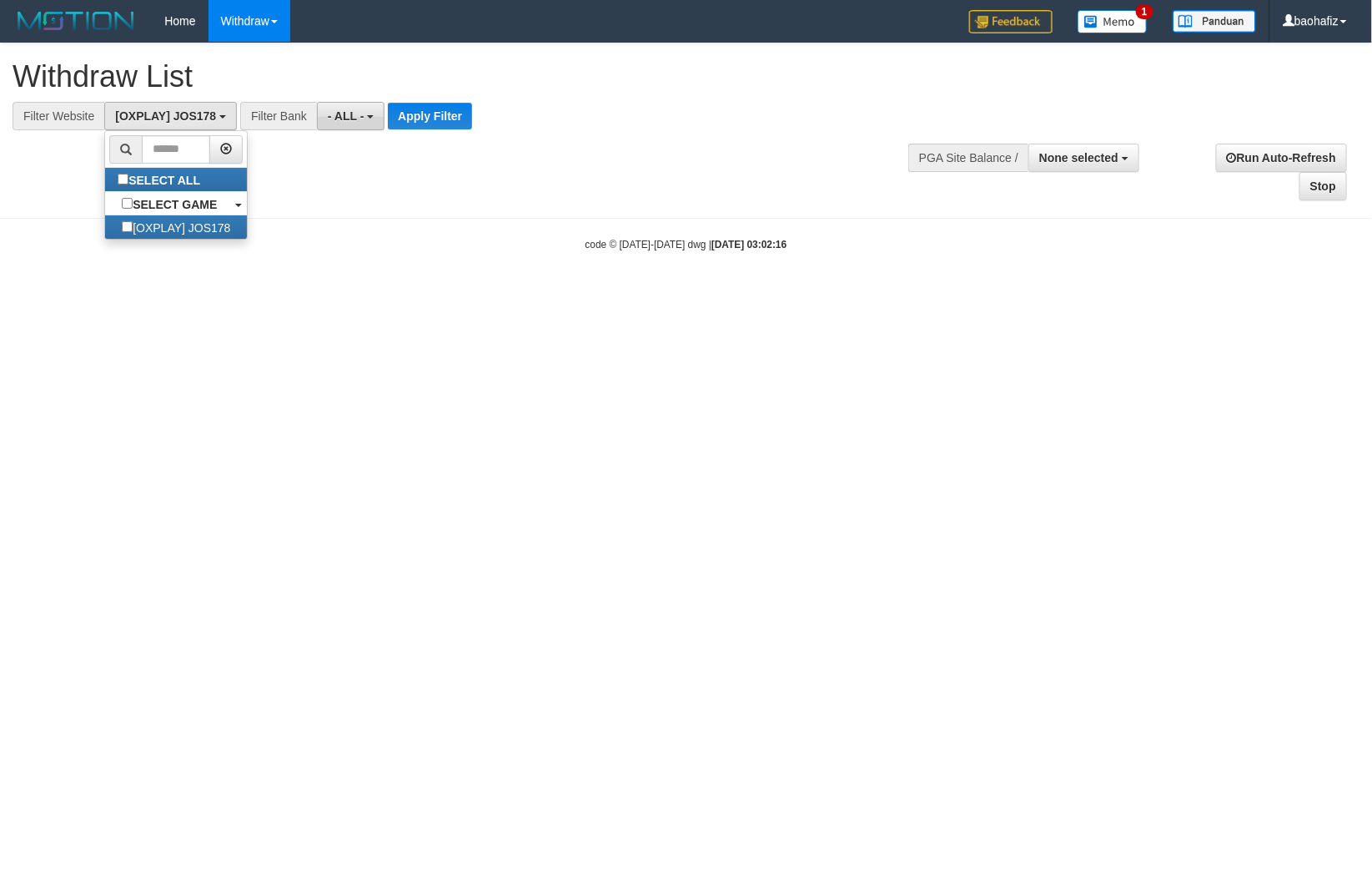
scroll to position [14, 0]
click at [418, 114] on button "Apply Filter" at bounding box center [429, 116] width 84 height 26
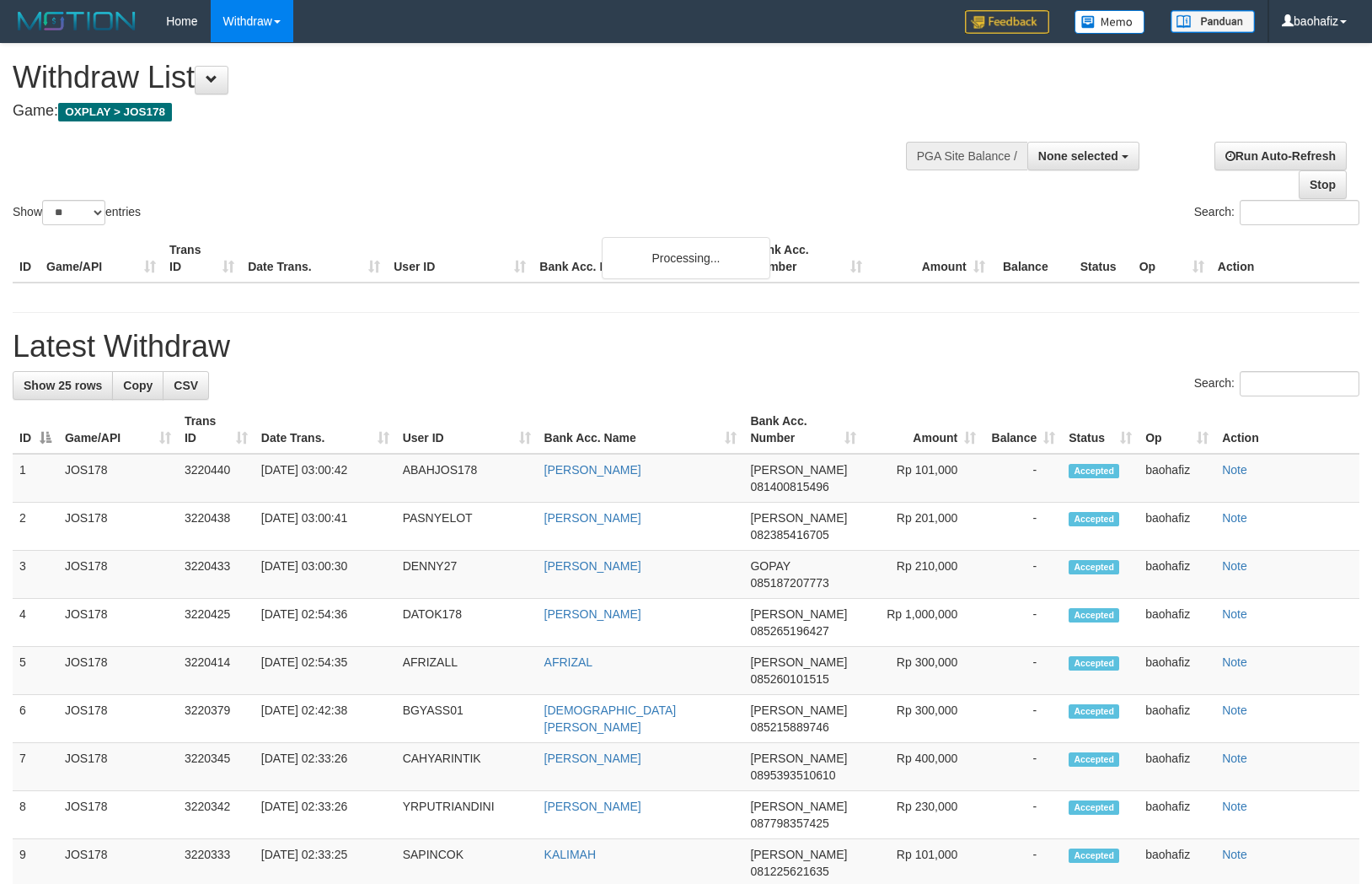
select select
select select "**"
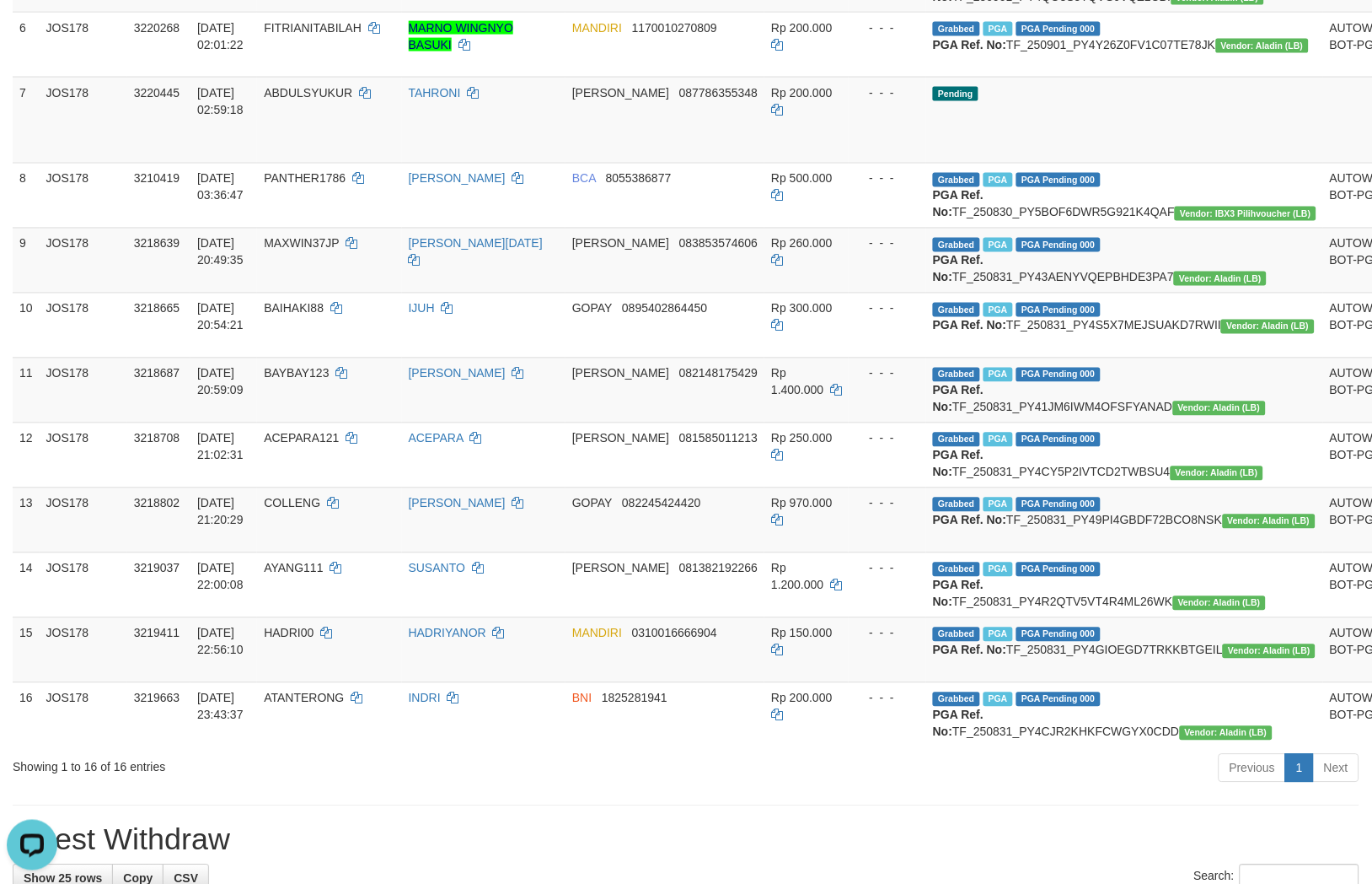
scroll to position [593, 0]
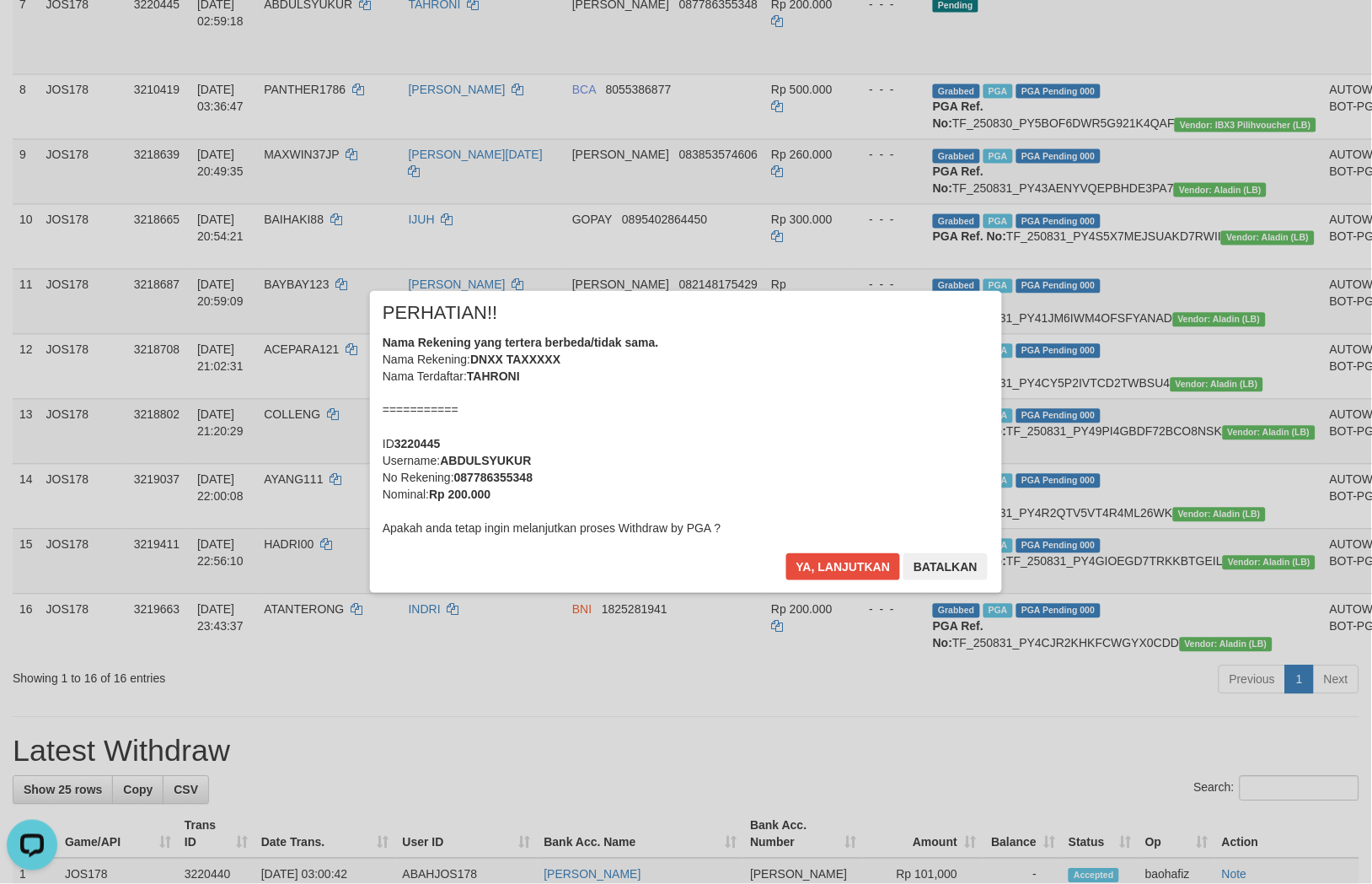
scroll to position [874, 0]
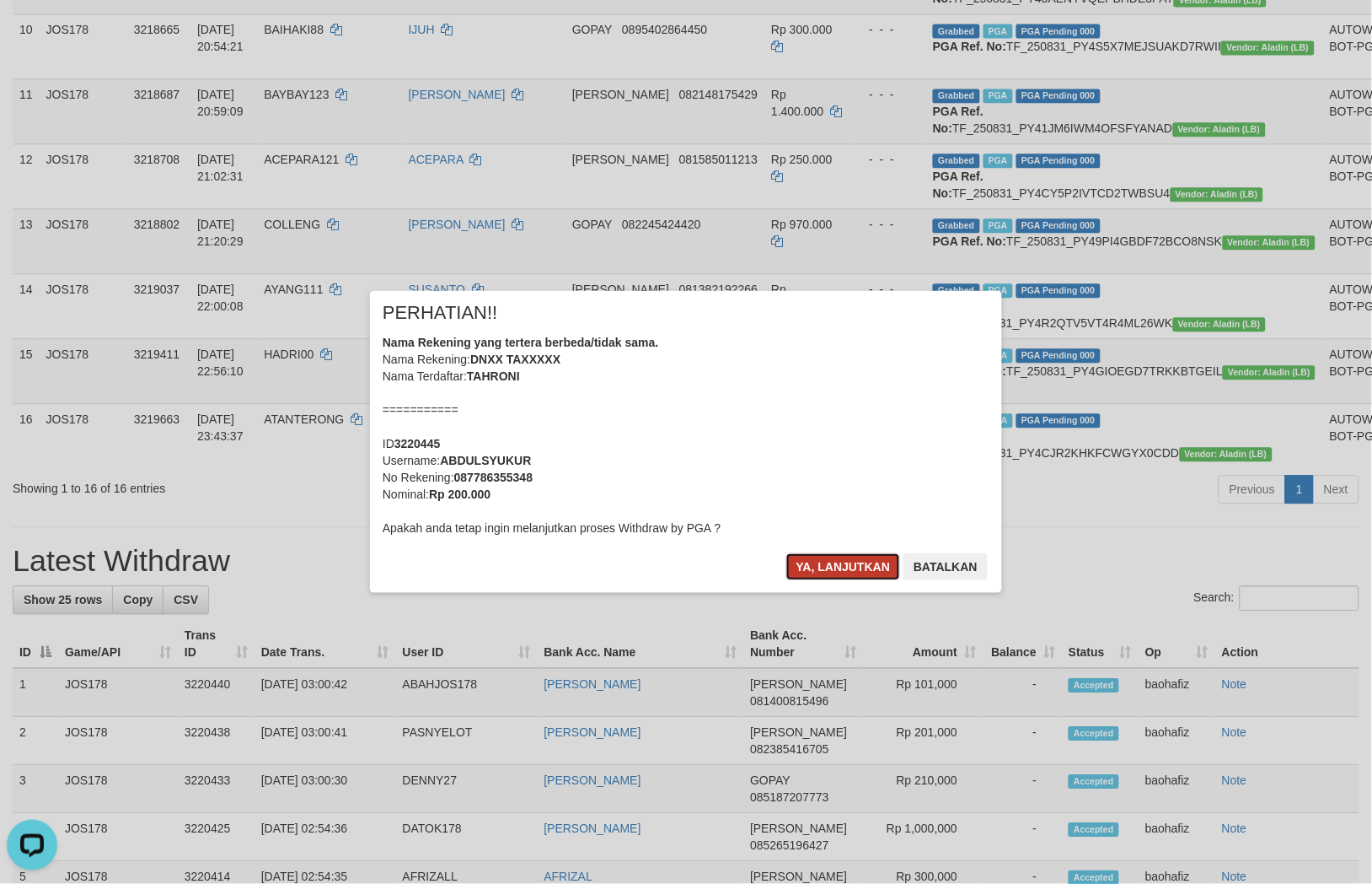
click at [846, 561] on button "Ya, lanjutkan" at bounding box center [844, 567] width 115 height 27
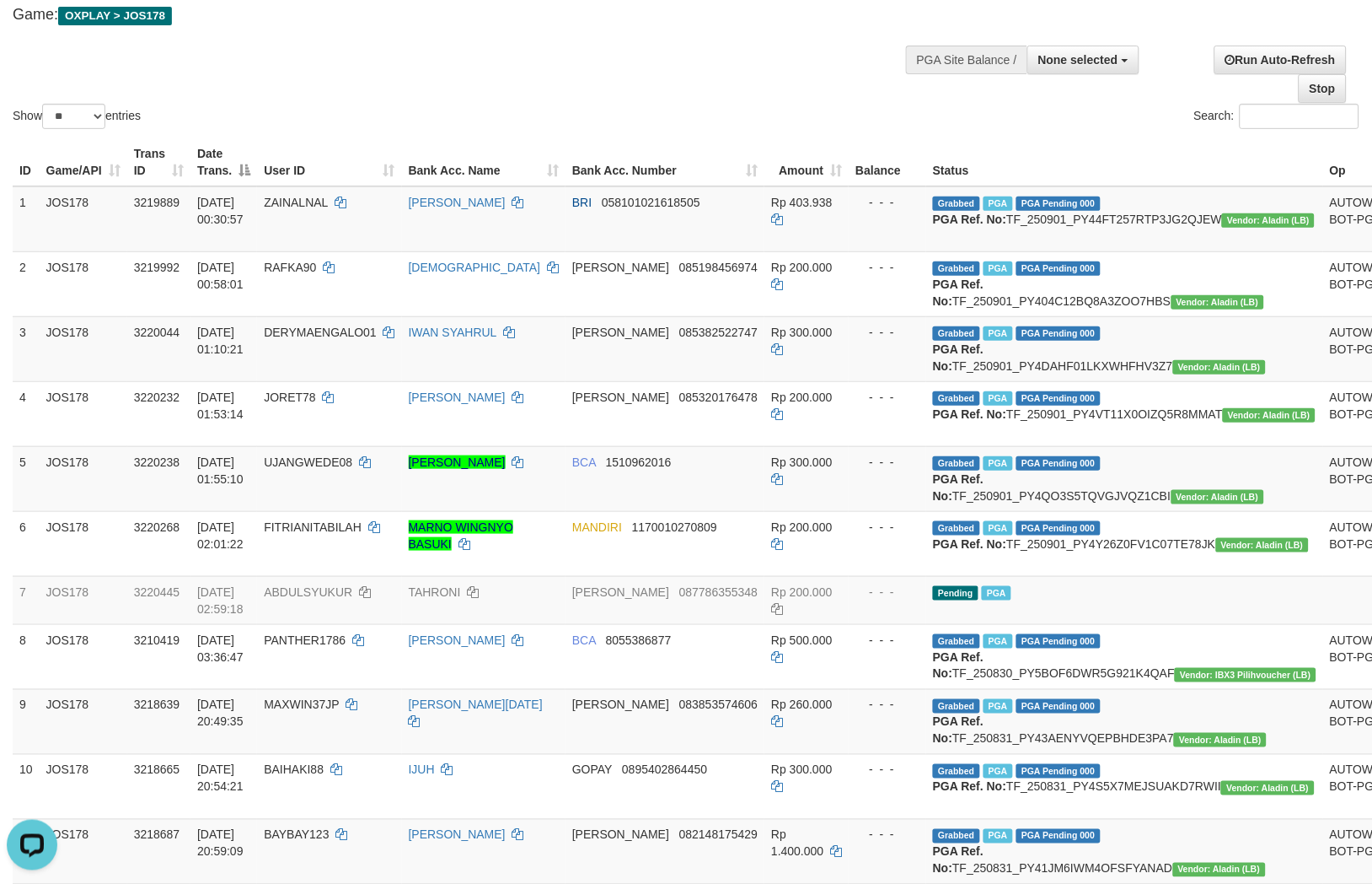
scroll to position [0, 0]
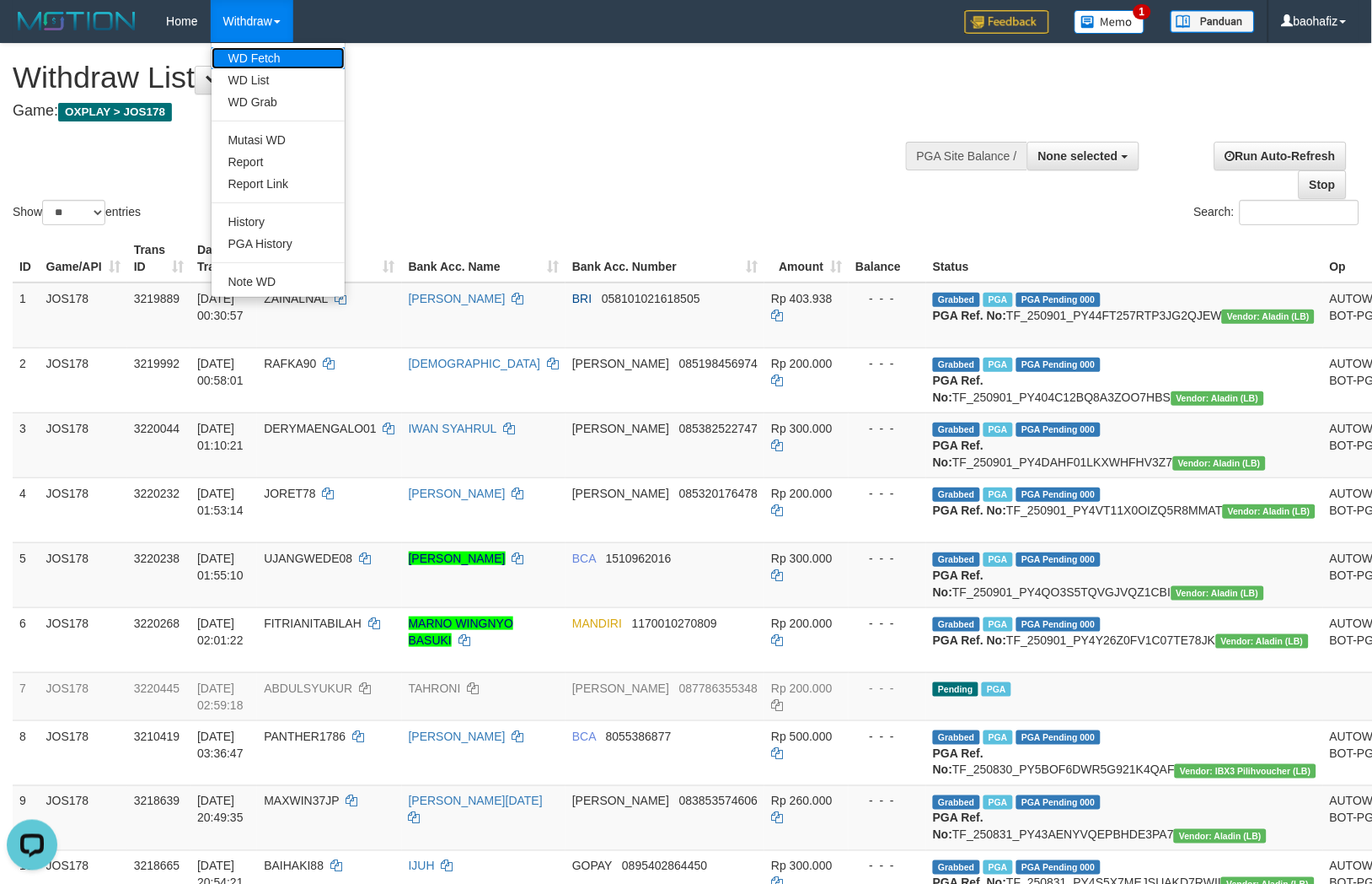
click at [266, 54] on link "WD Fetch" at bounding box center [277, 57] width 133 height 22
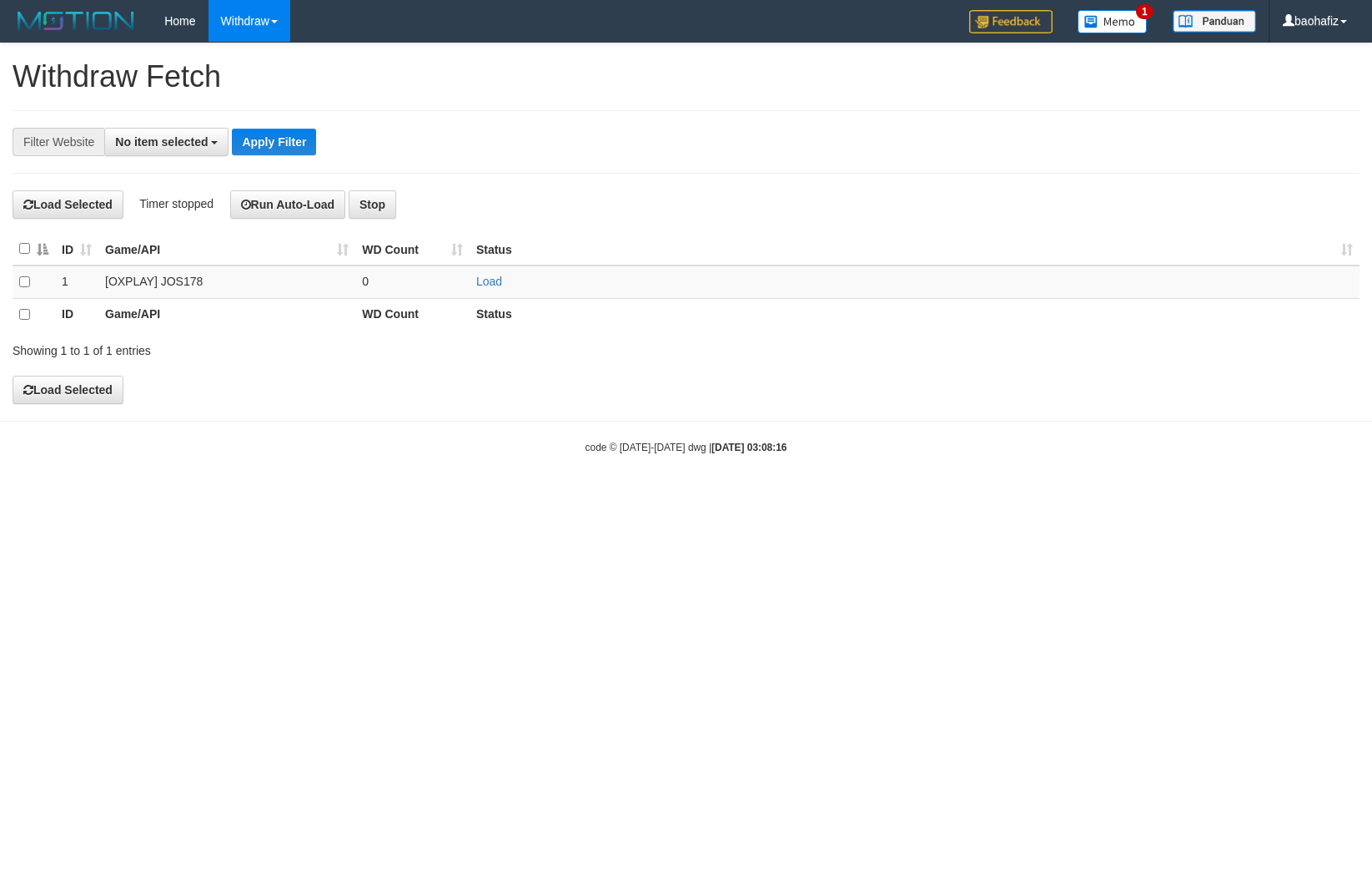
select select
click at [497, 284] on link "Load" at bounding box center [489, 281] width 26 height 13
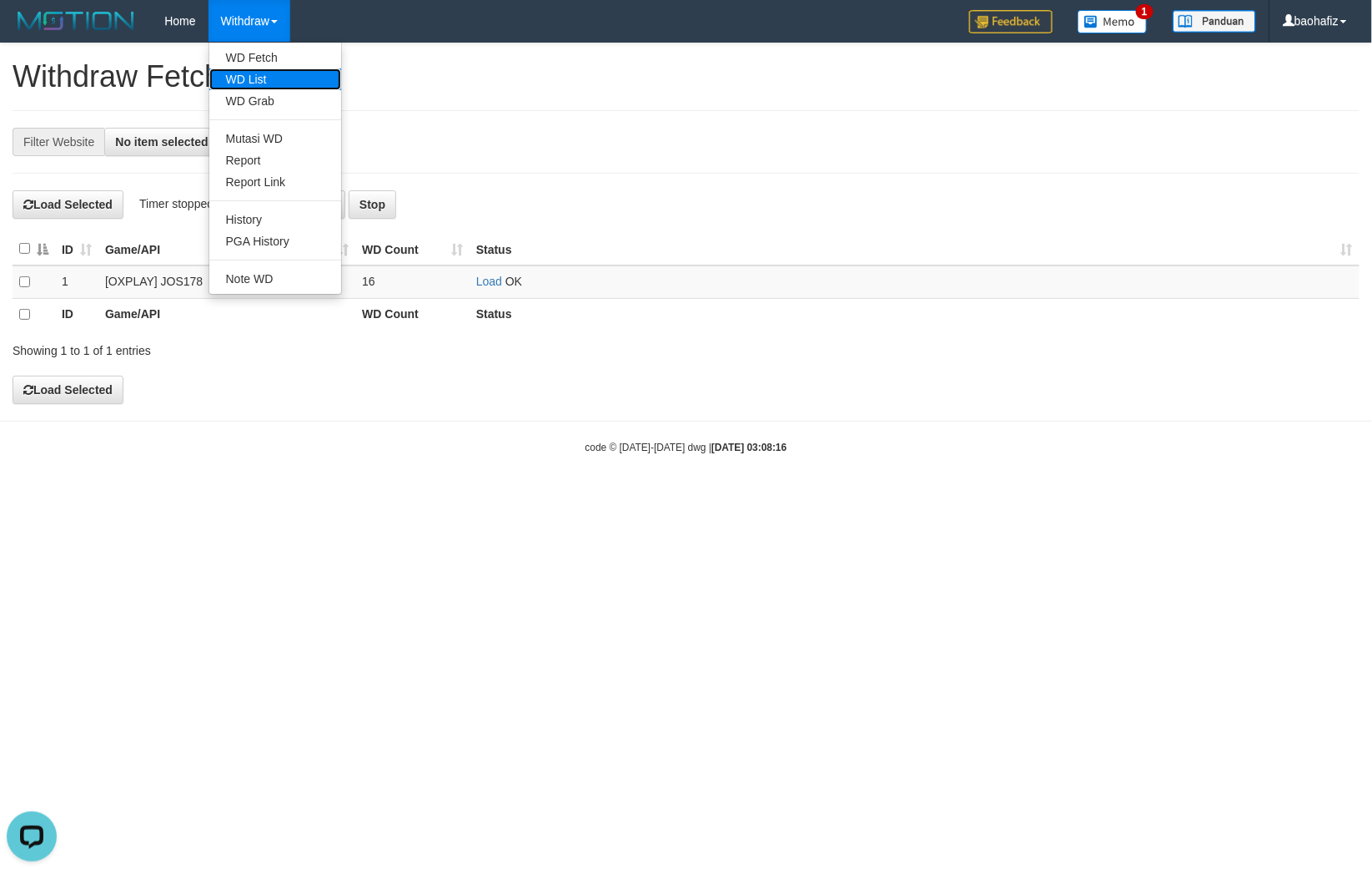
click at [254, 77] on link "WD List" at bounding box center [274, 79] width 131 height 22
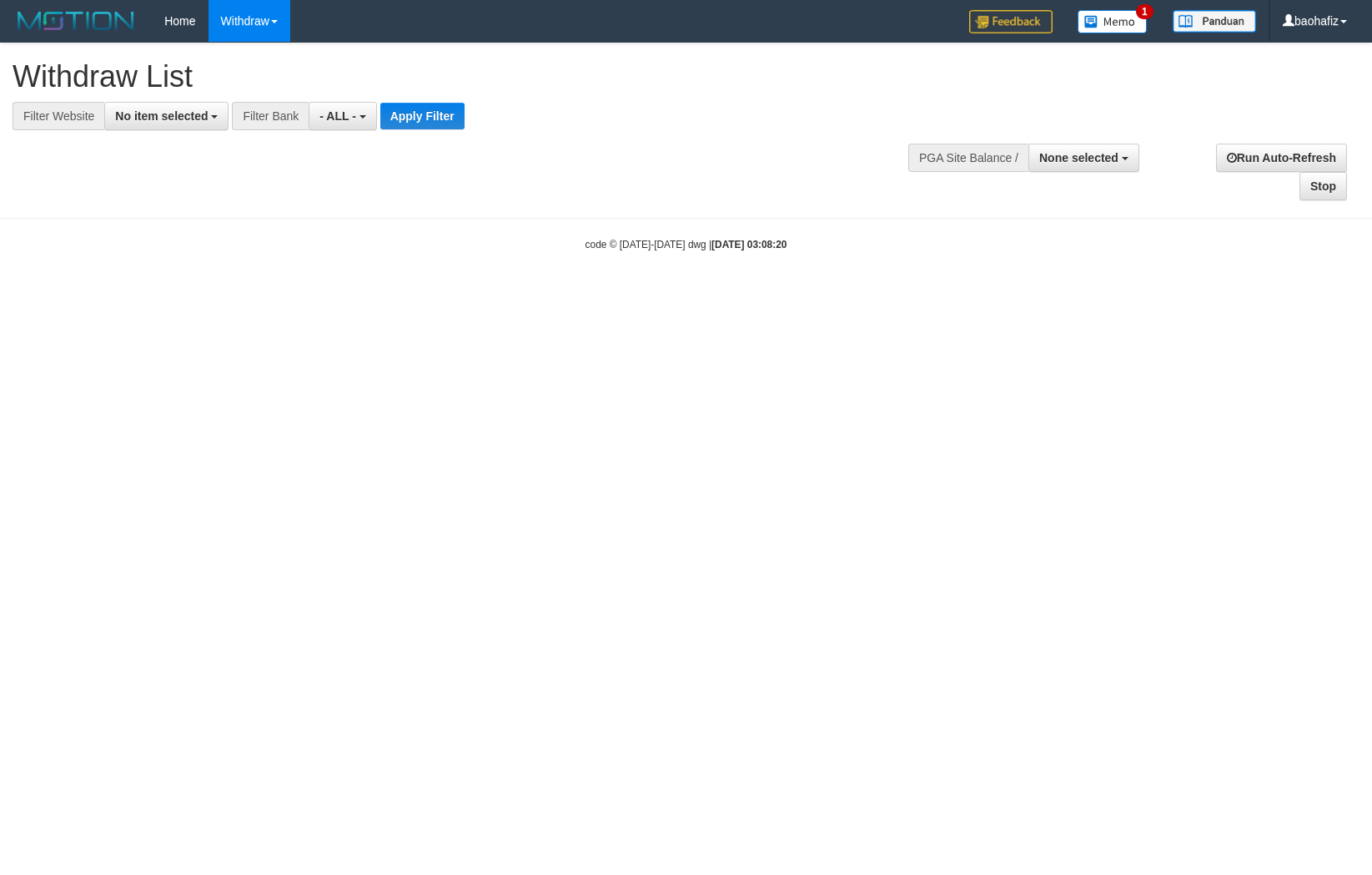
select select
click at [189, 114] on span "No item selected" at bounding box center [162, 116] width 93 height 13
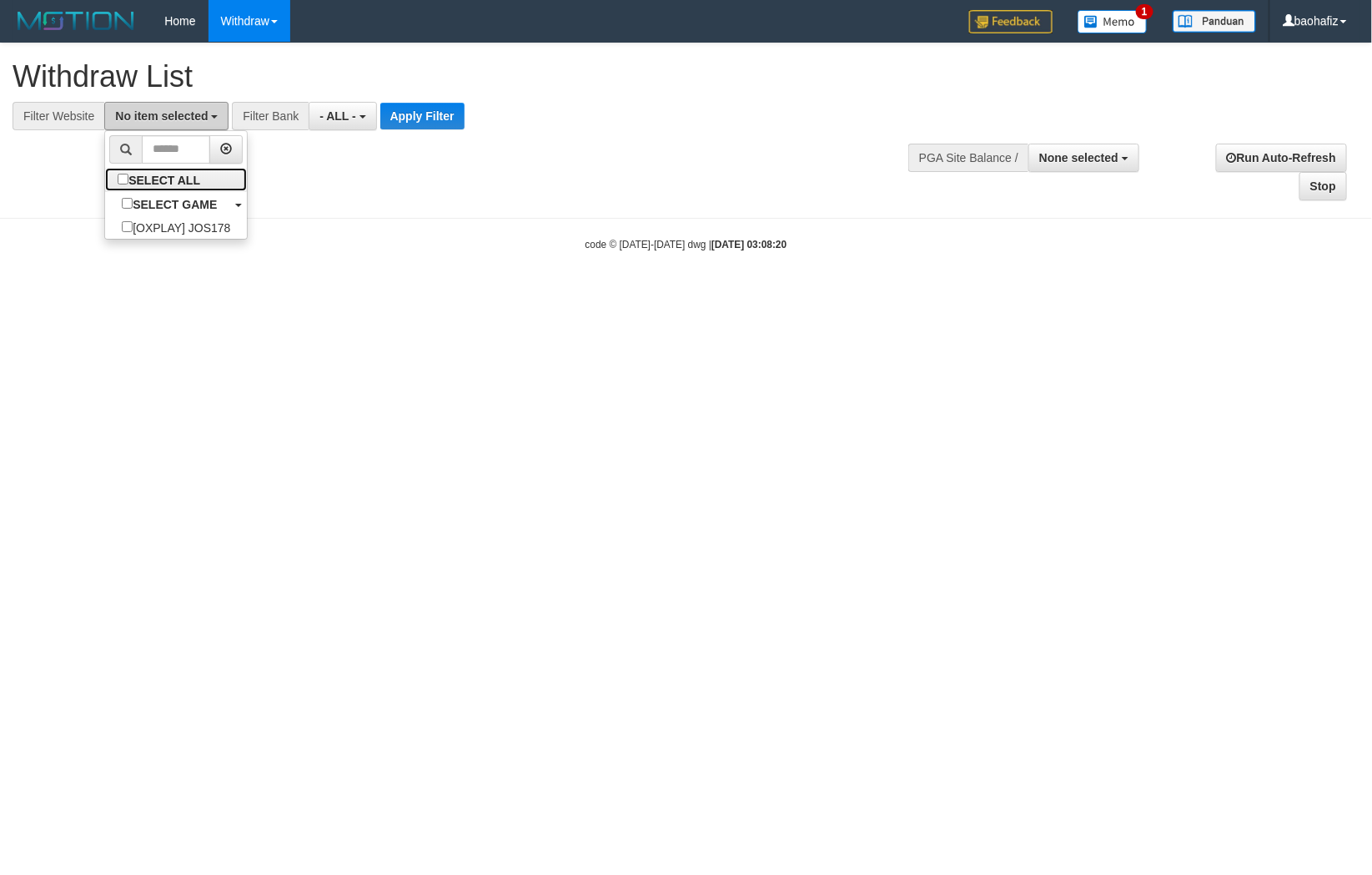
select select "****"
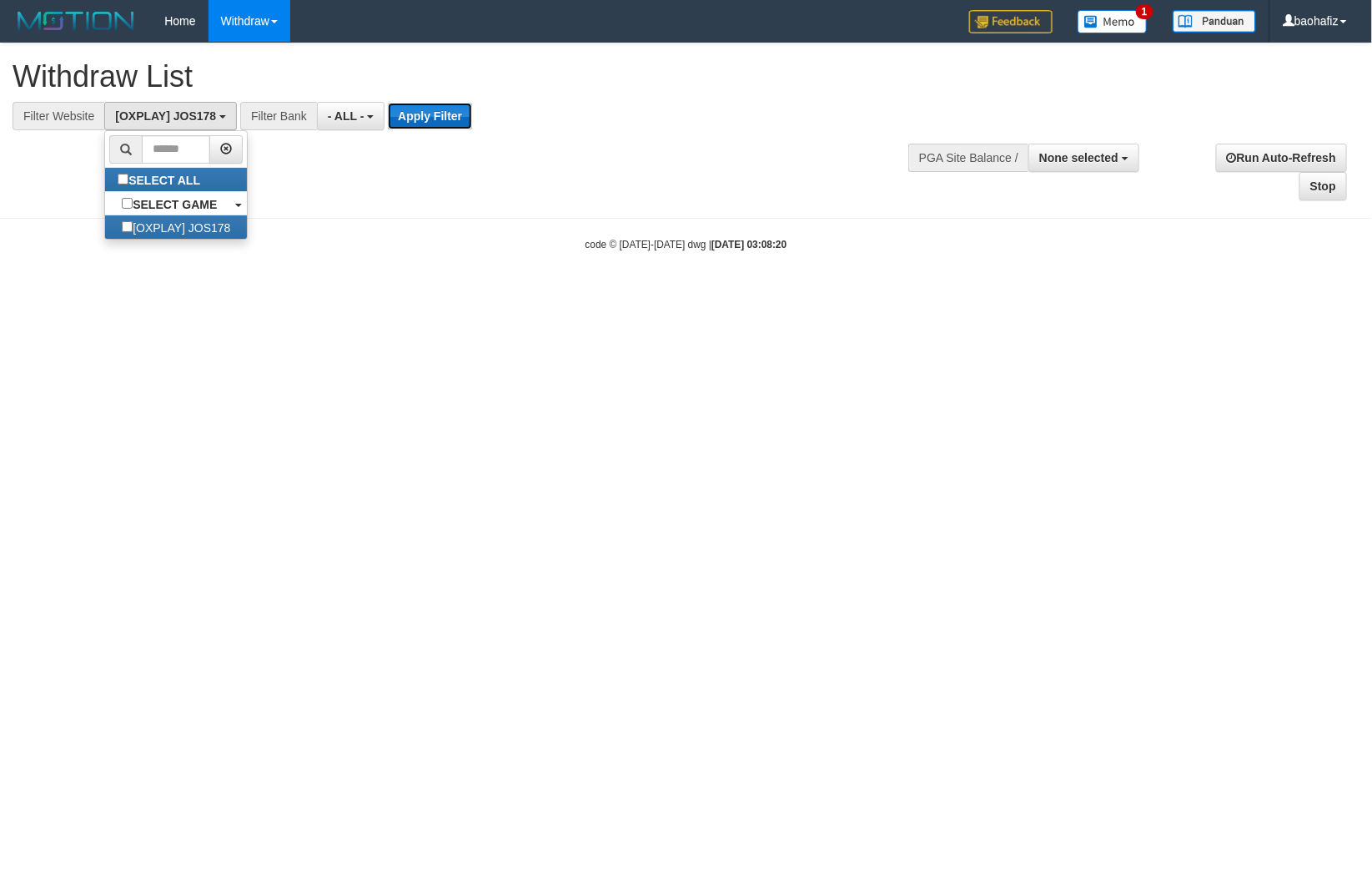
click at [455, 113] on button "Apply Filter" at bounding box center [429, 116] width 84 height 26
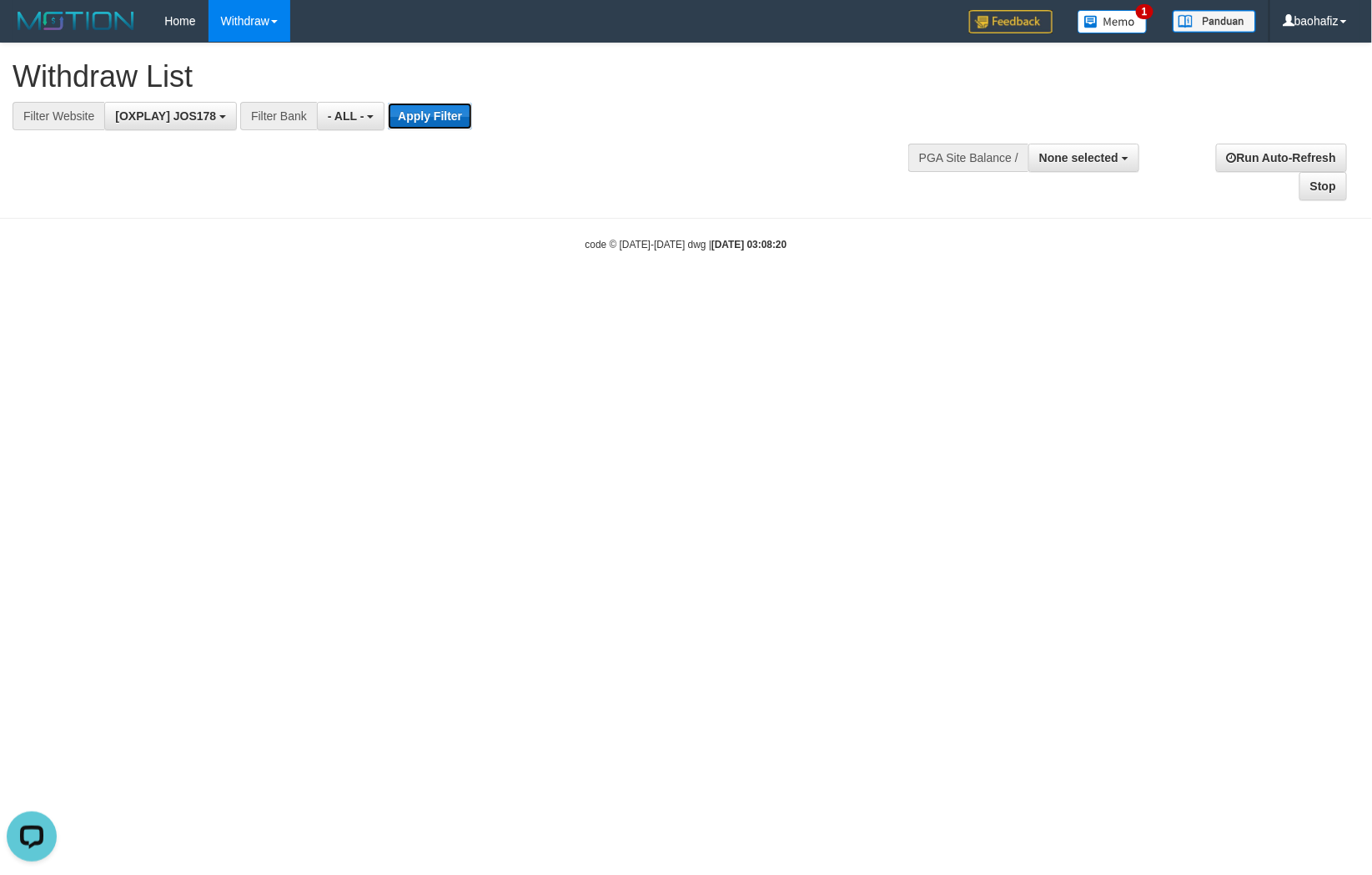
scroll to position [0, 0]
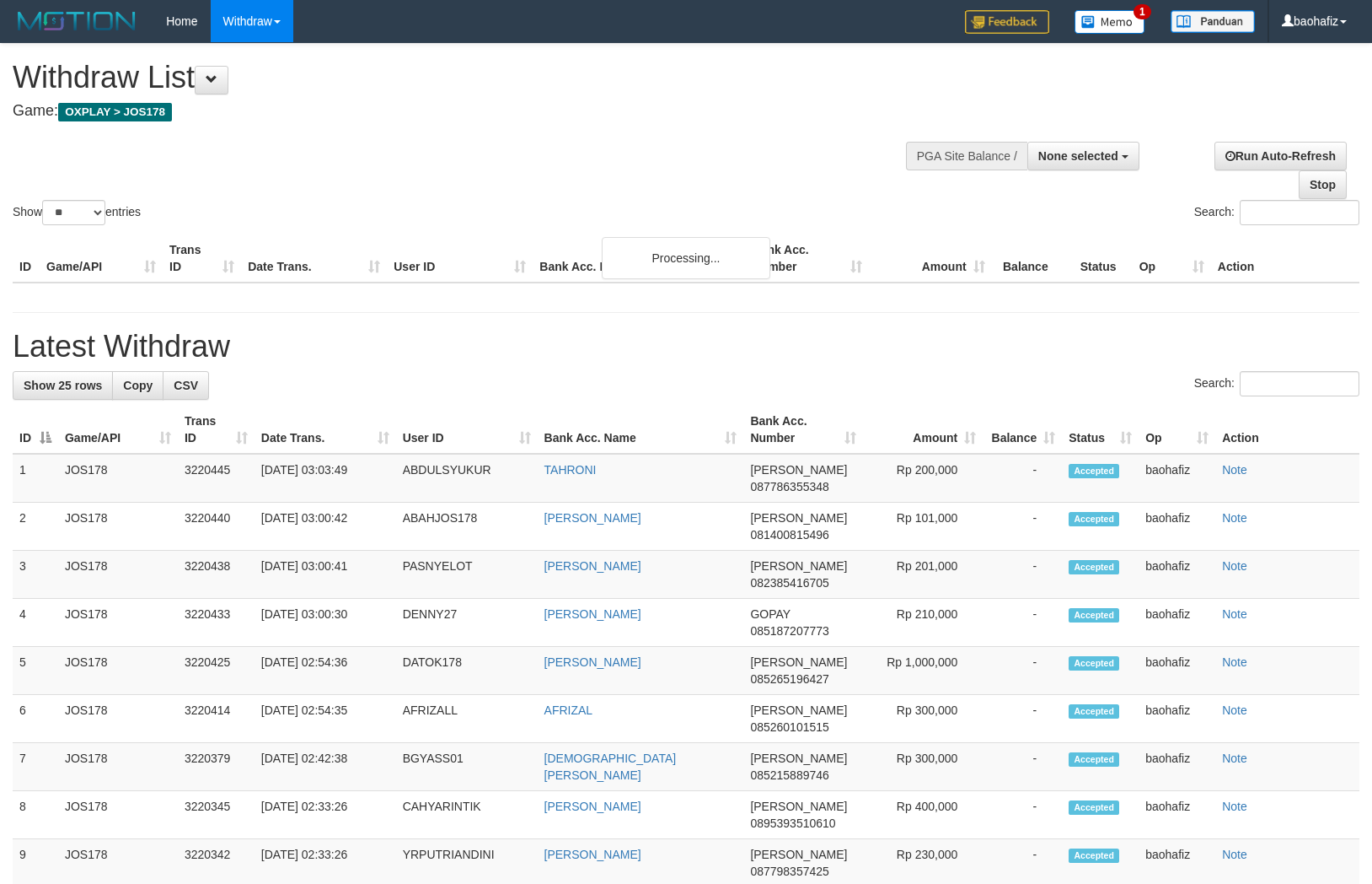
select select
select select "**"
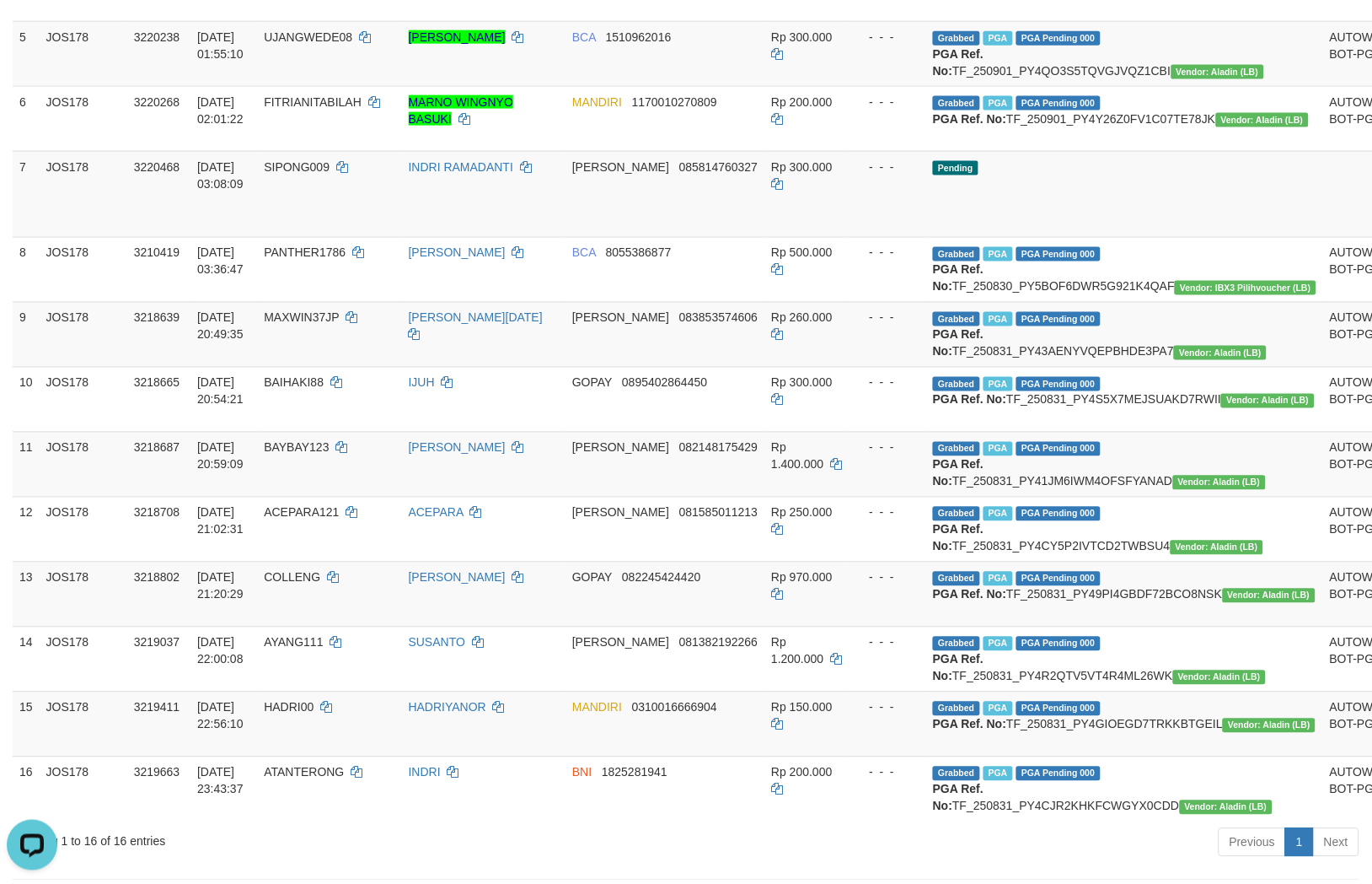
scroll to position [562, 0]
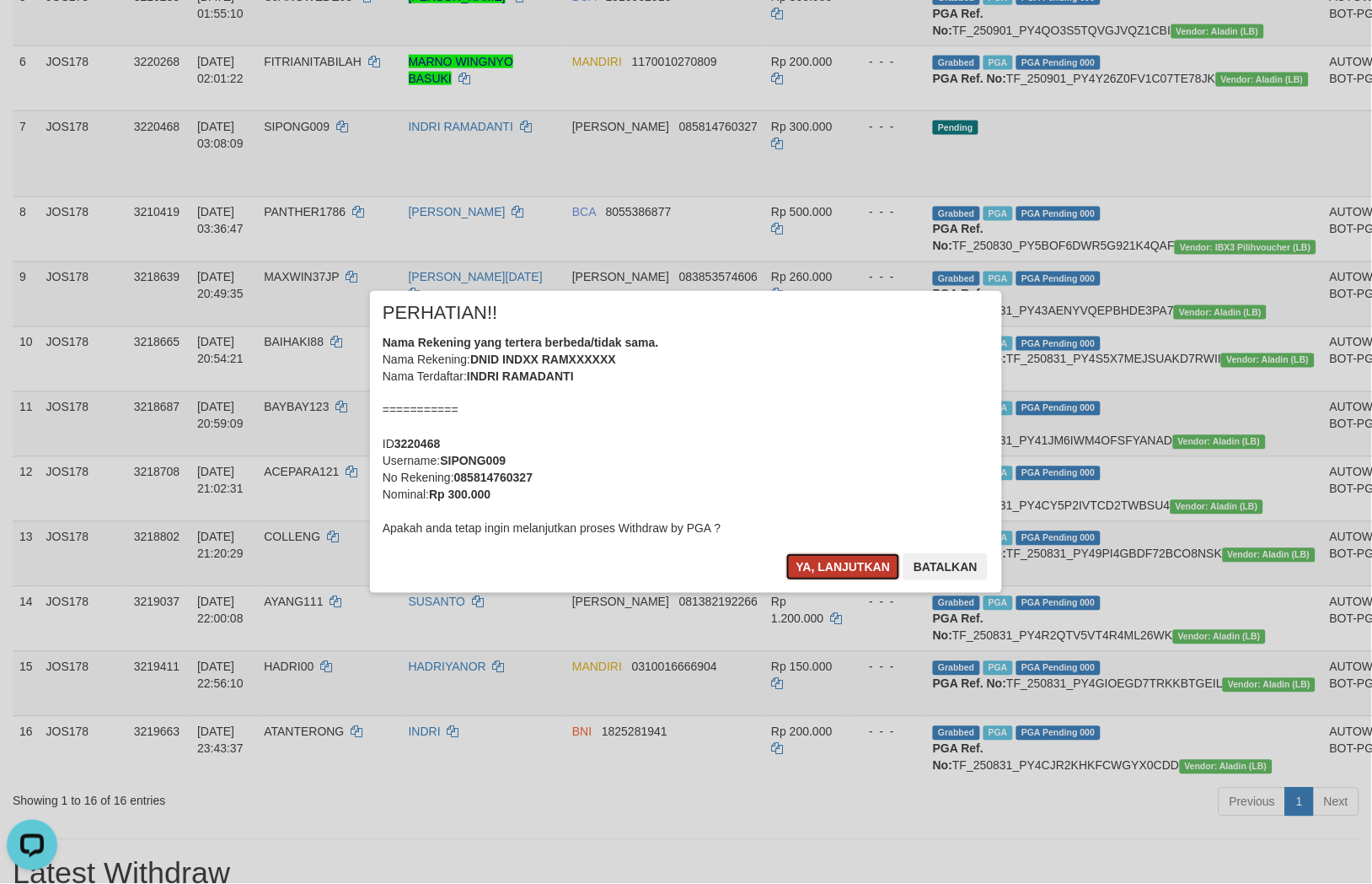
click at [867, 573] on button "Ya, lanjutkan" at bounding box center [844, 567] width 115 height 27
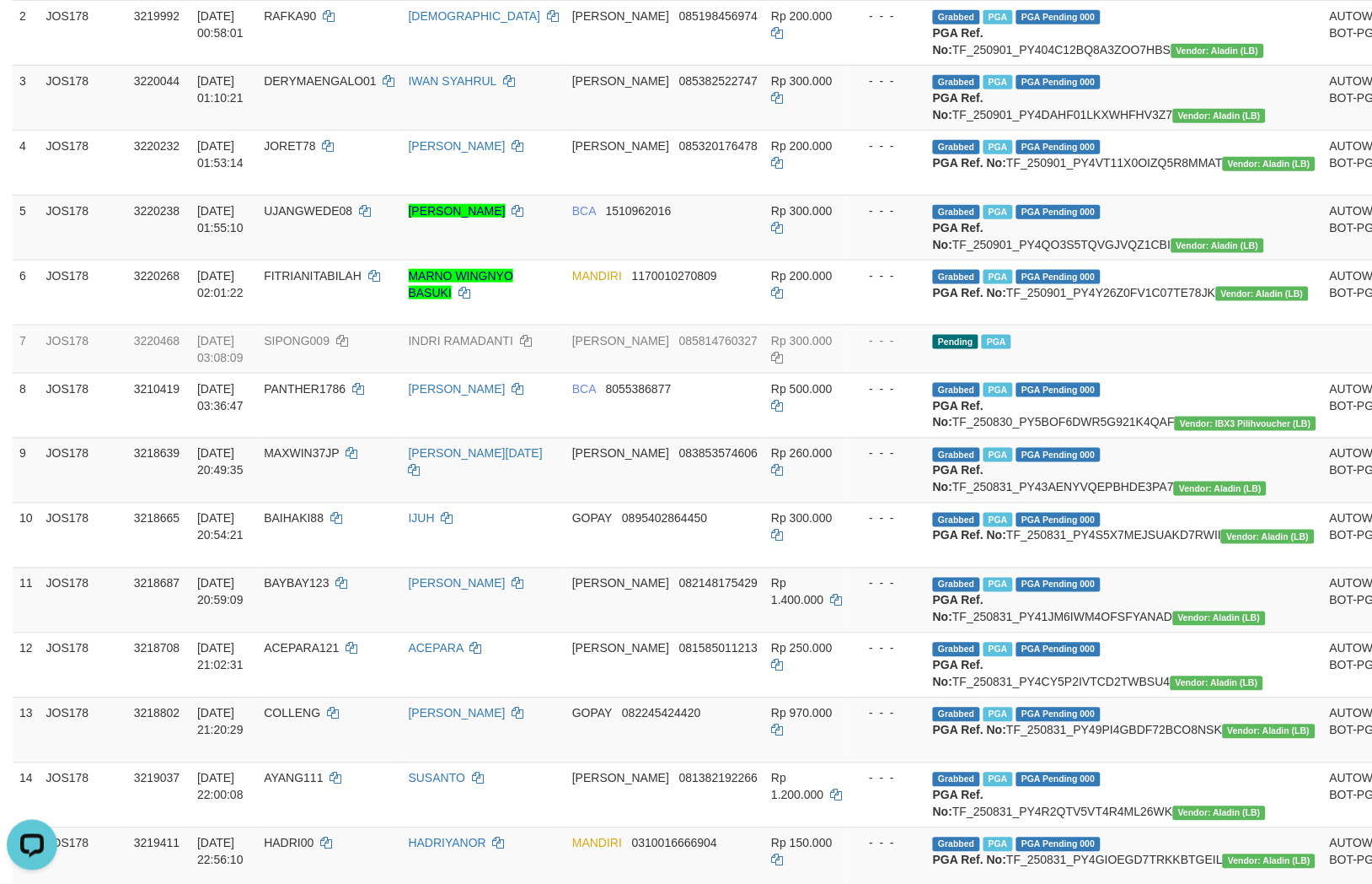
scroll to position [0, 0]
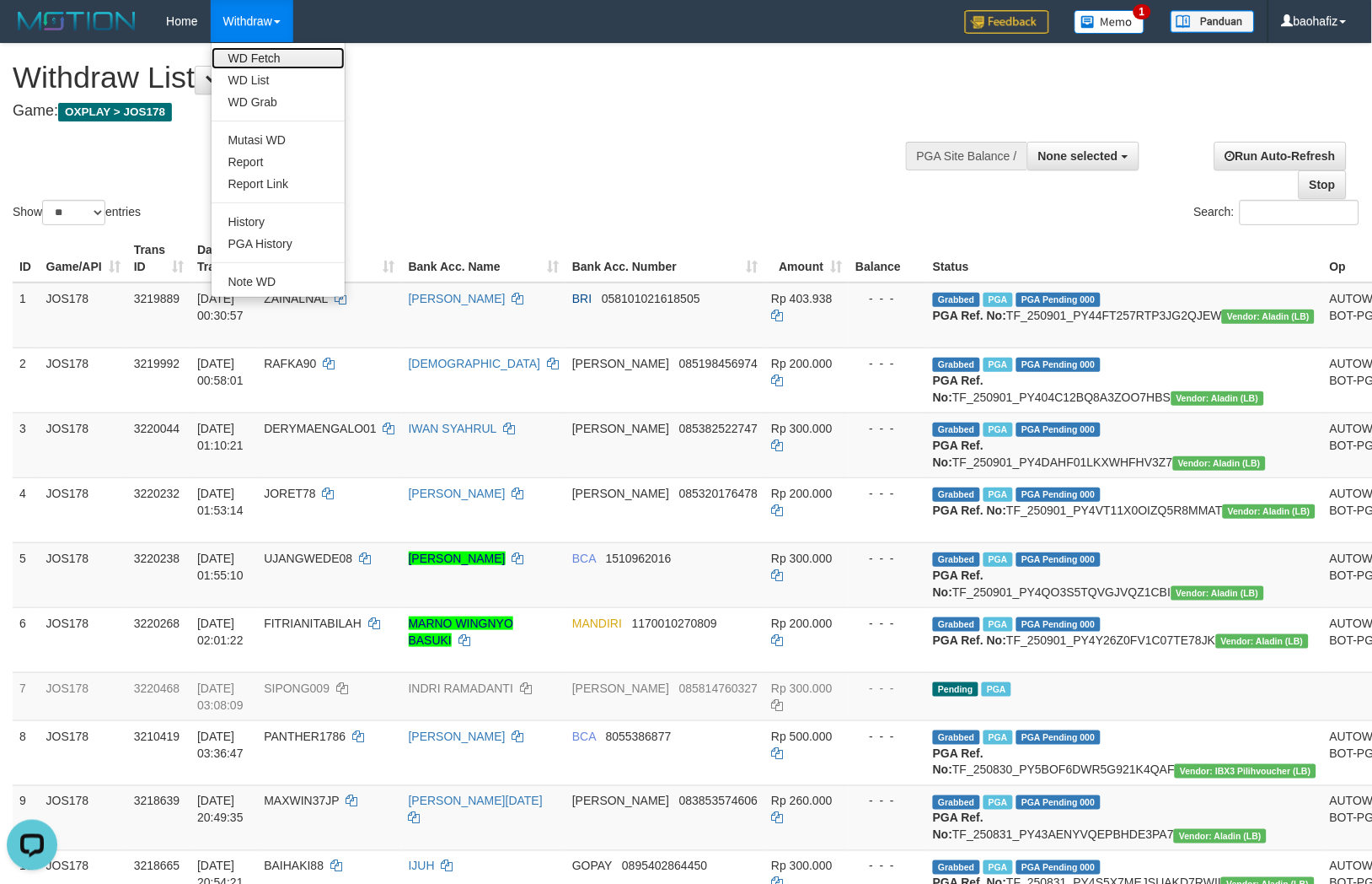
click at [247, 52] on link "WD Fetch" at bounding box center [277, 57] width 133 height 22
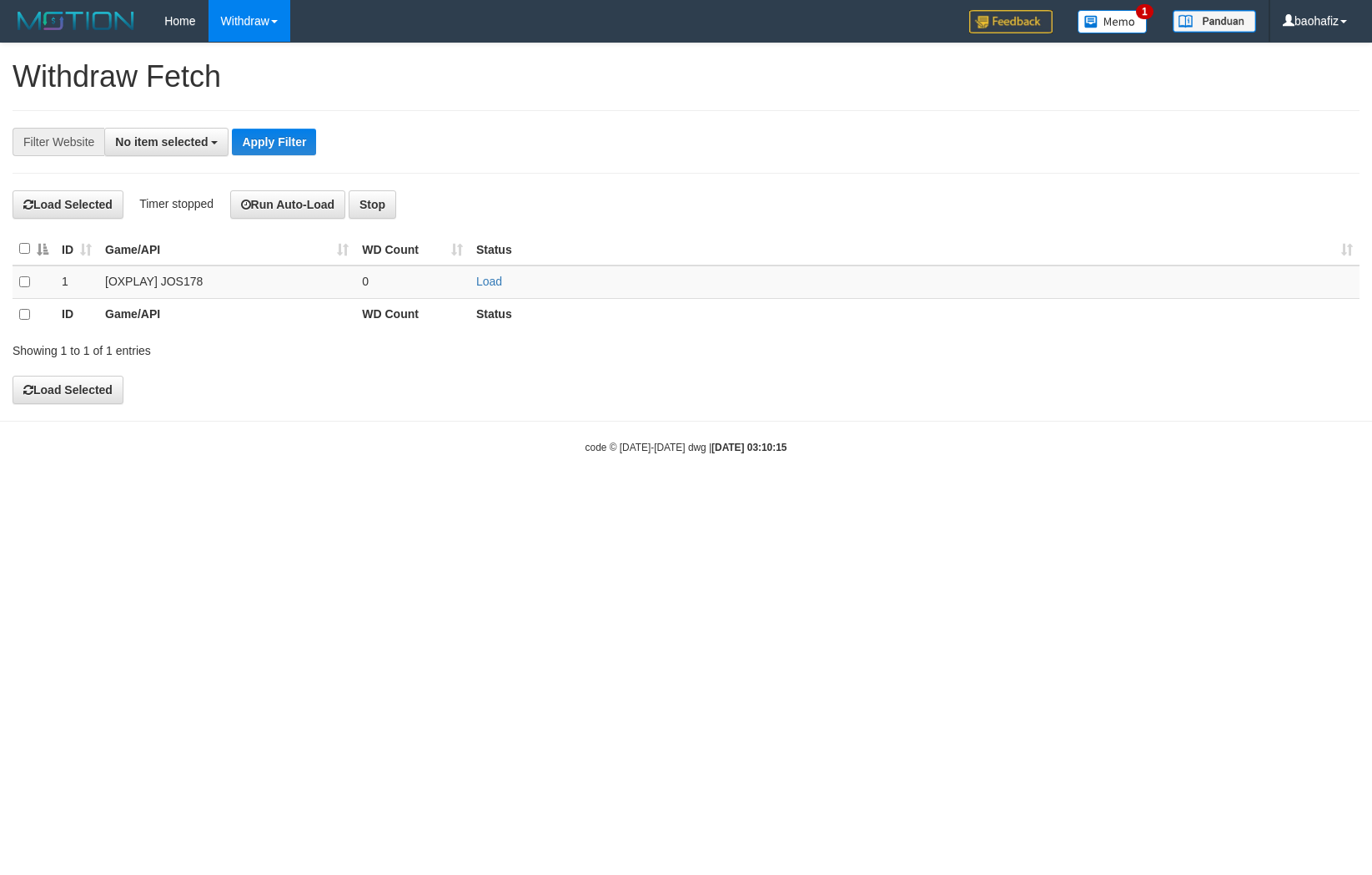
select select
click at [486, 278] on link "Load" at bounding box center [489, 281] width 26 height 13
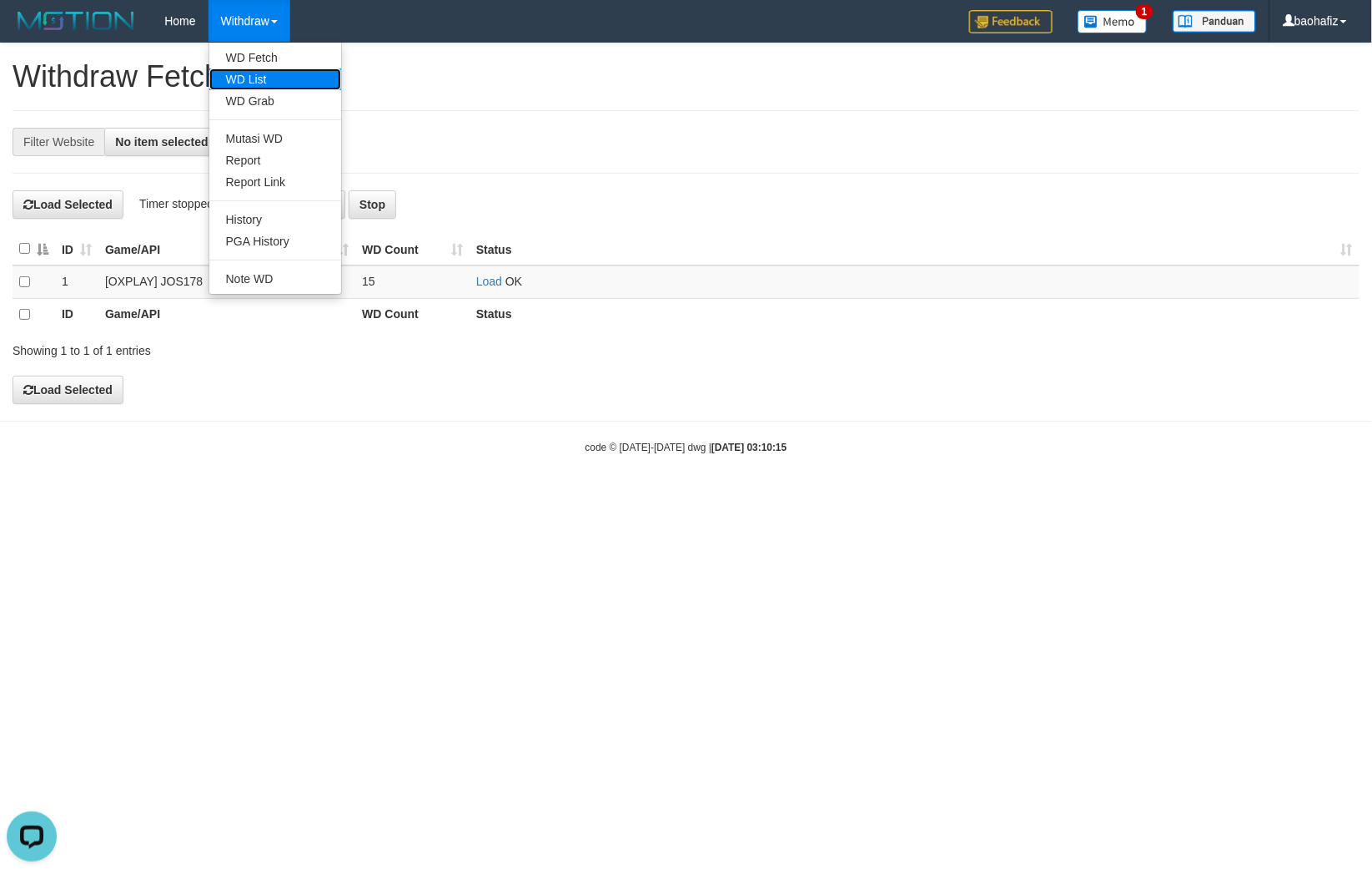
click at [266, 68] on link "WD List" at bounding box center [274, 79] width 131 height 22
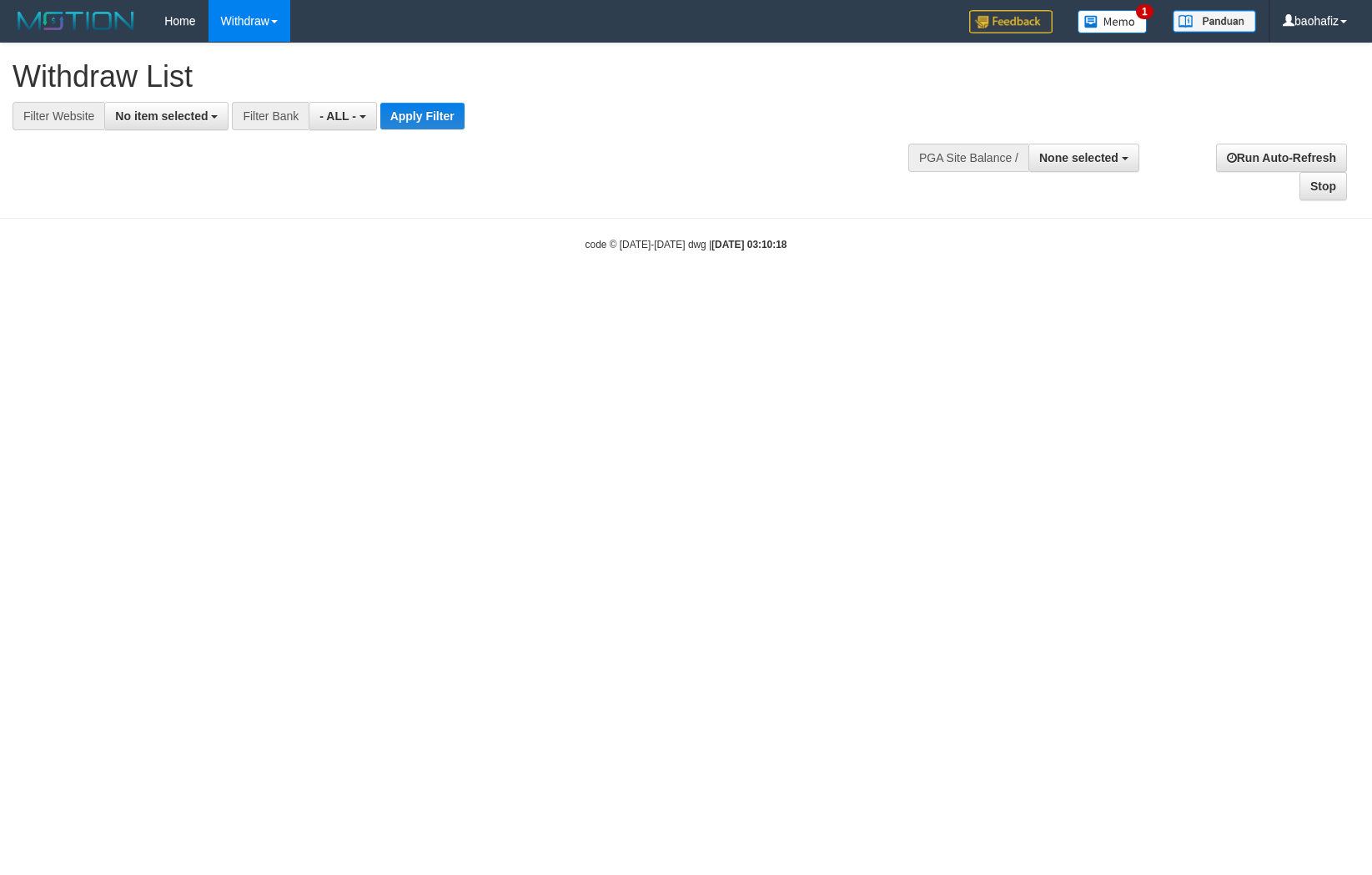
select select
click at [172, 131] on div at bounding box center [686, 131] width 1347 height 1
click at [174, 117] on span "No item selected" at bounding box center [162, 116] width 93 height 13
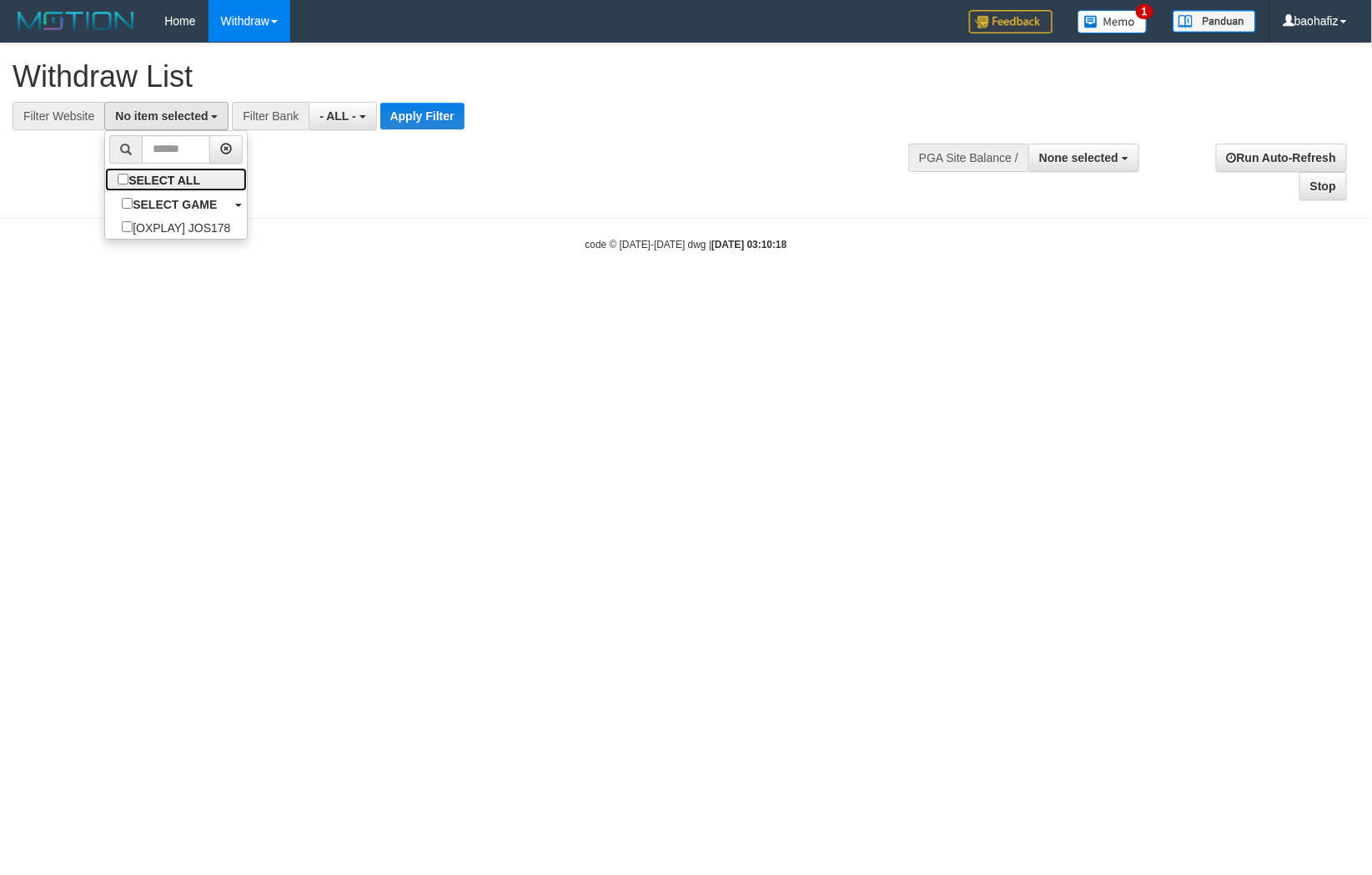
select select "****"
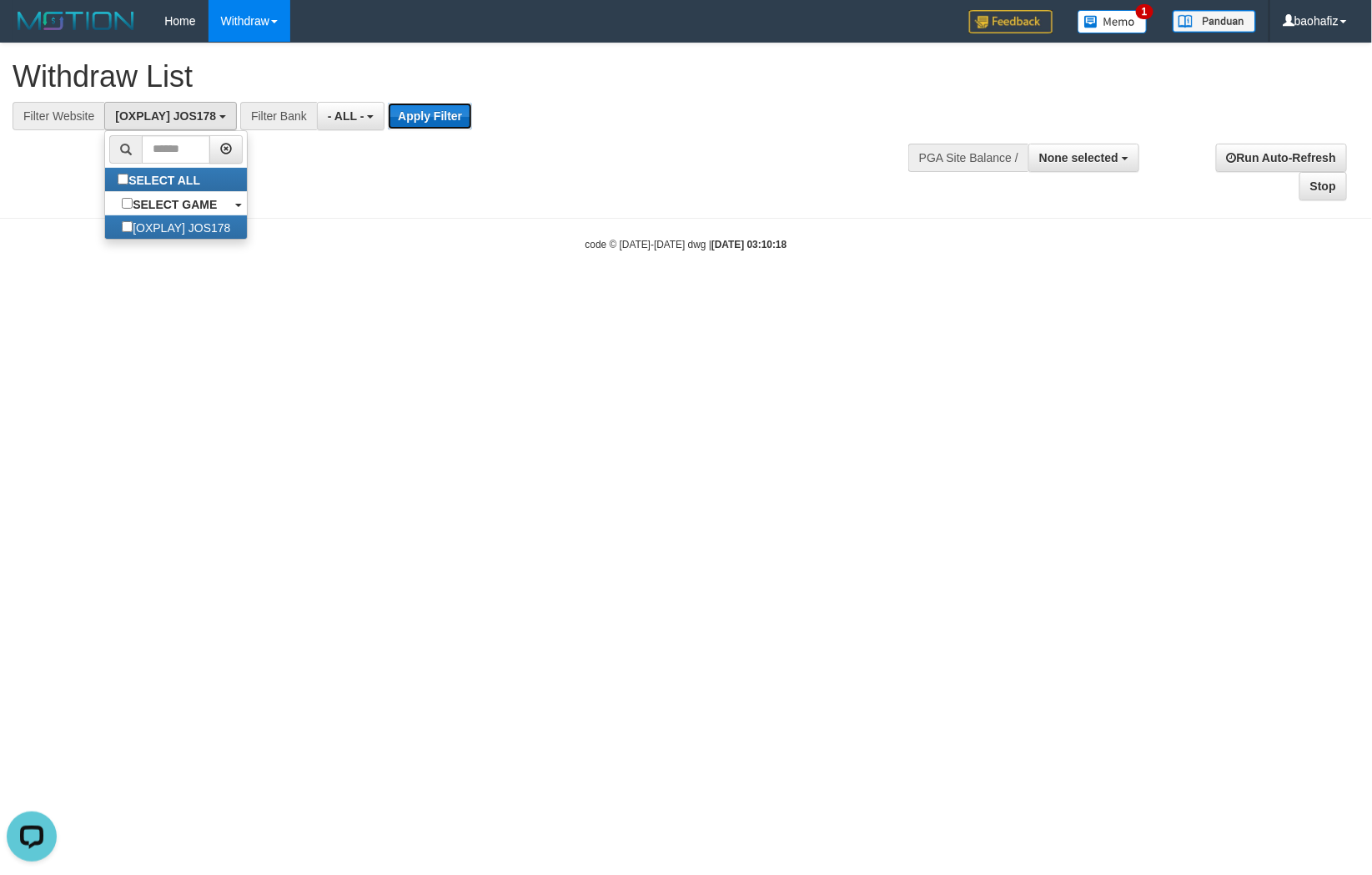
click at [439, 114] on button "Apply Filter" at bounding box center [429, 116] width 84 height 26
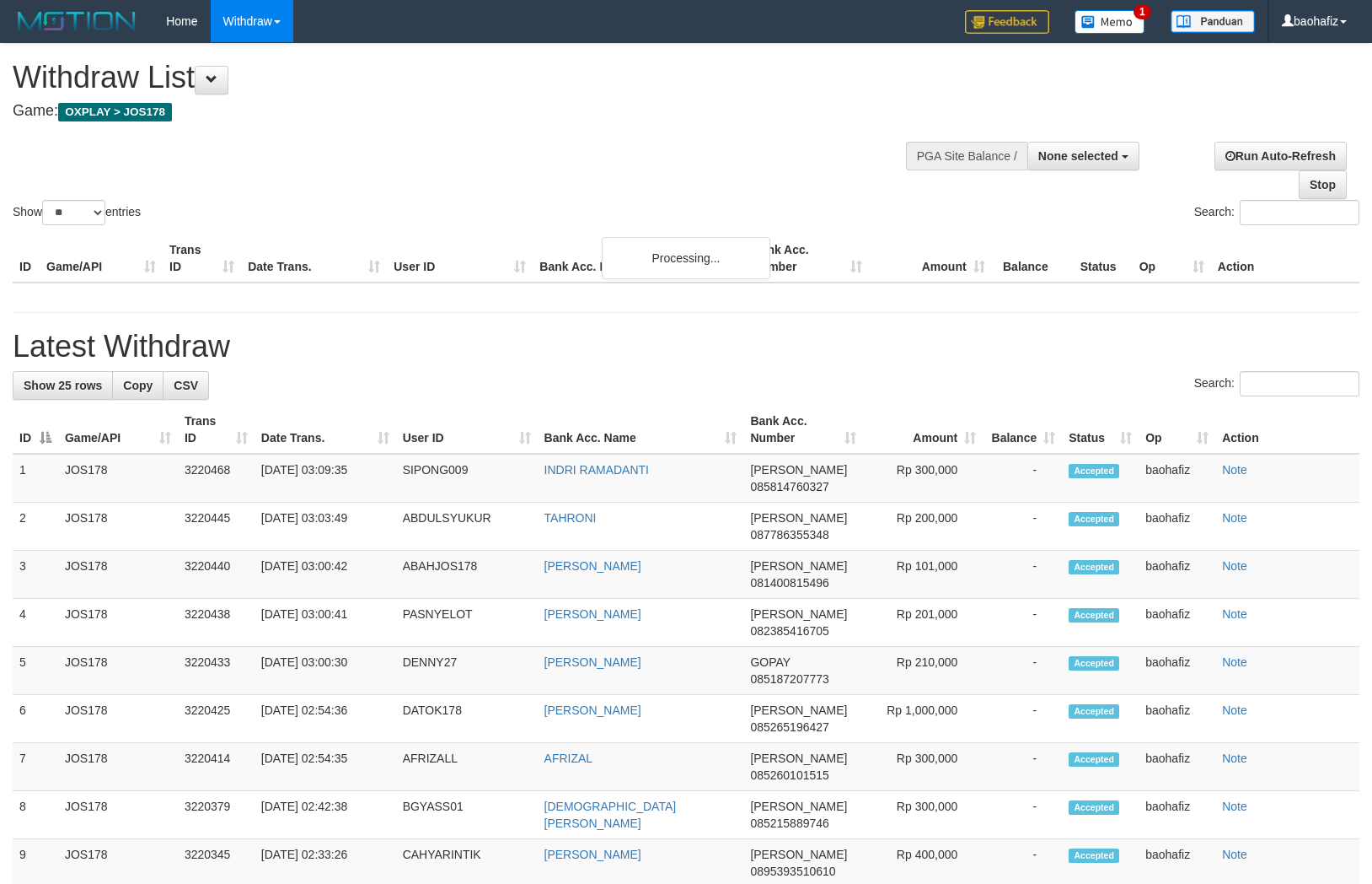
select select
select select "**"
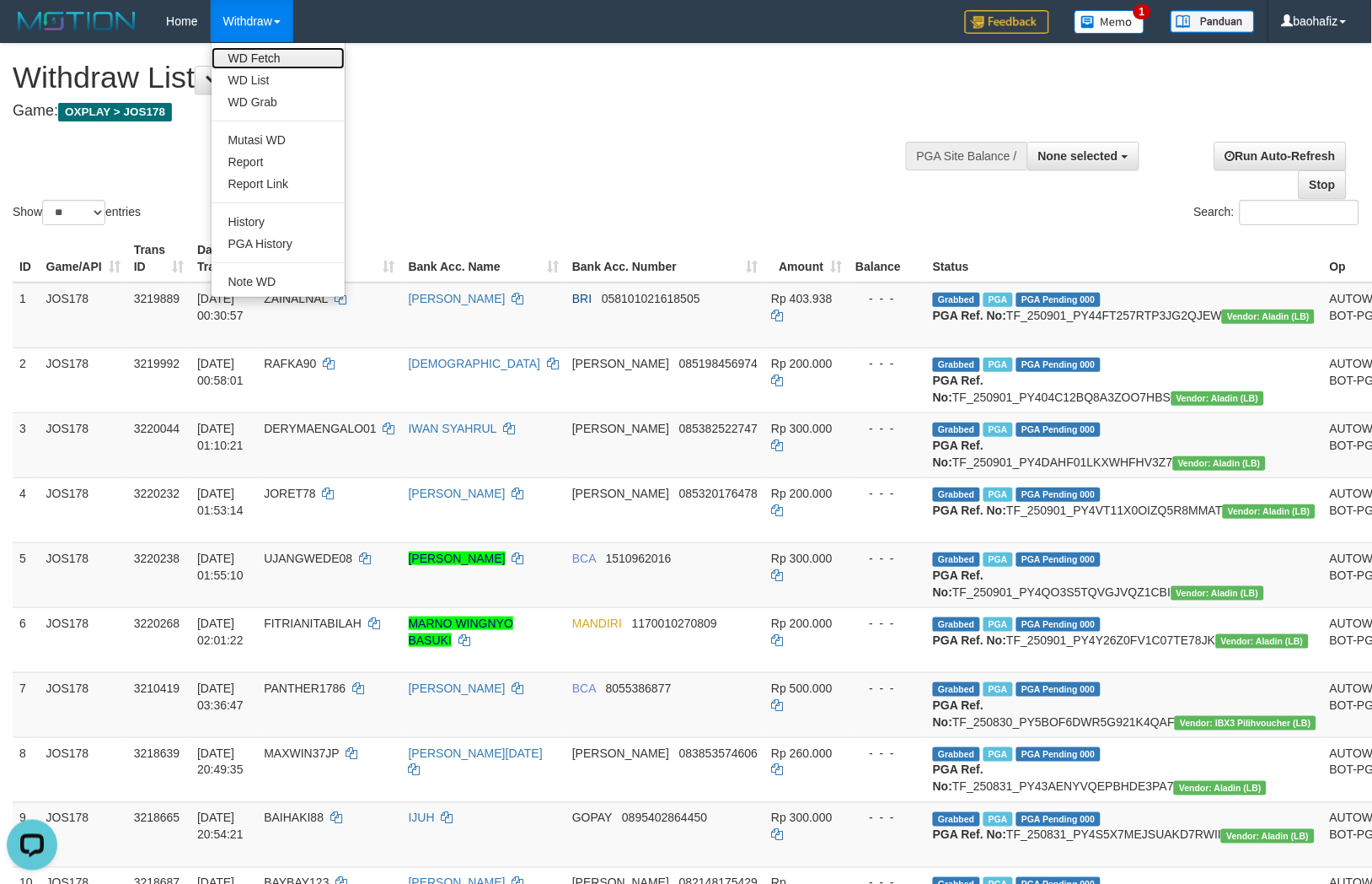
drag, startPoint x: 255, startPoint y: 52, endPoint x: 323, endPoint y: 54, distance: 68.0
click at [255, 52] on link "WD Fetch" at bounding box center [277, 57] width 133 height 22
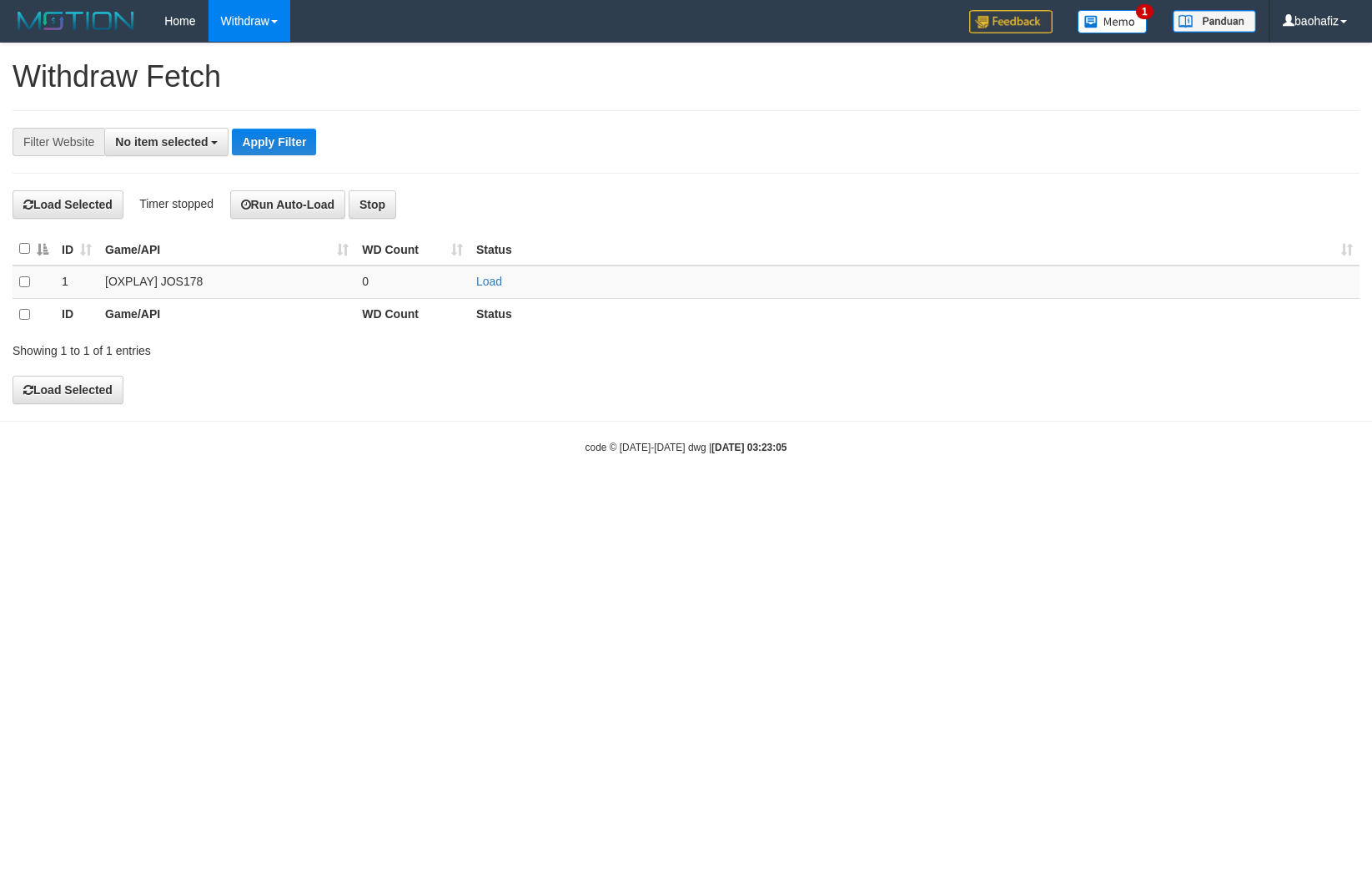
select select
click at [491, 276] on link "Load" at bounding box center [489, 281] width 26 height 13
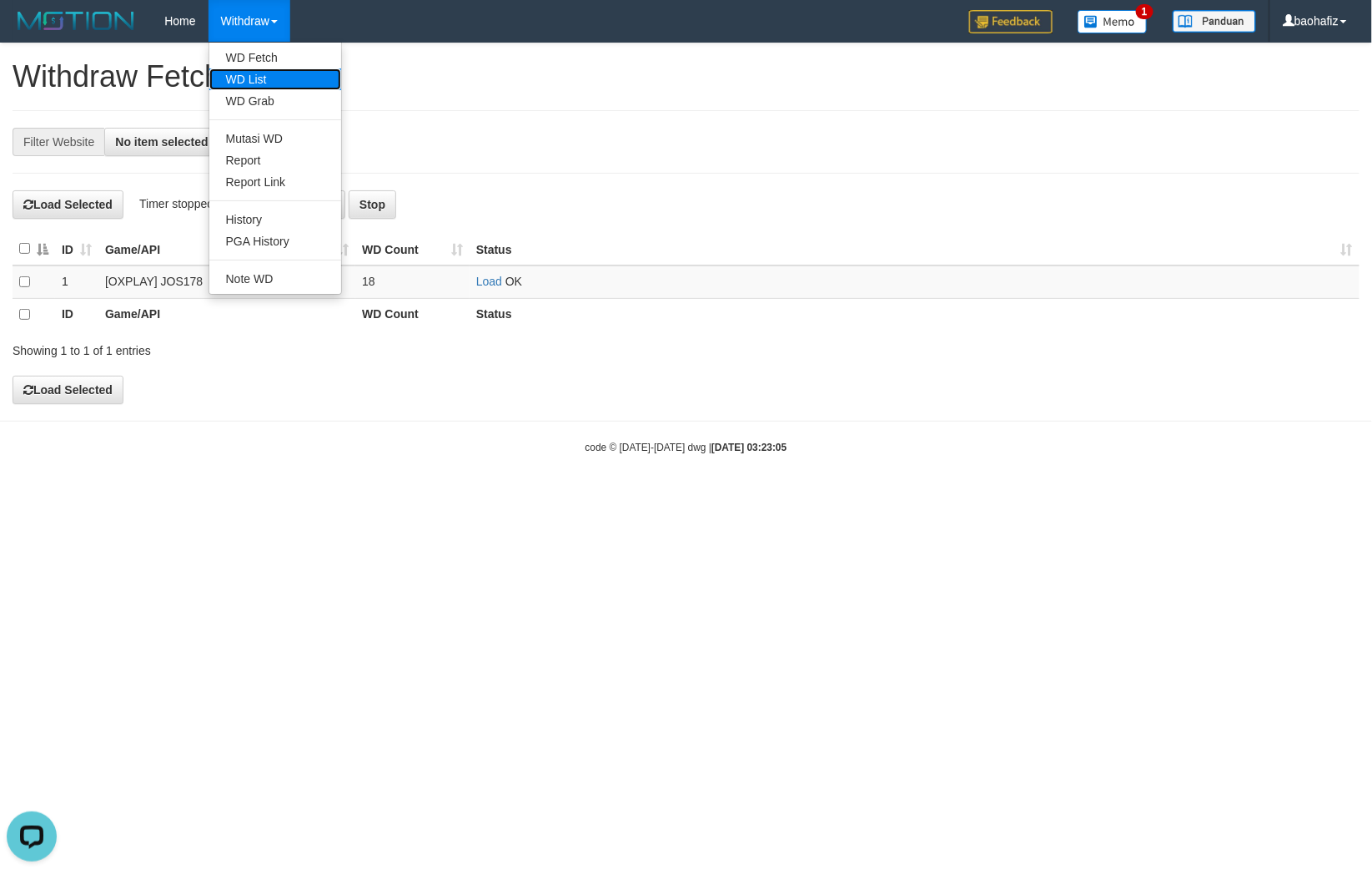
click at [260, 69] on link "WD List" at bounding box center [274, 79] width 131 height 22
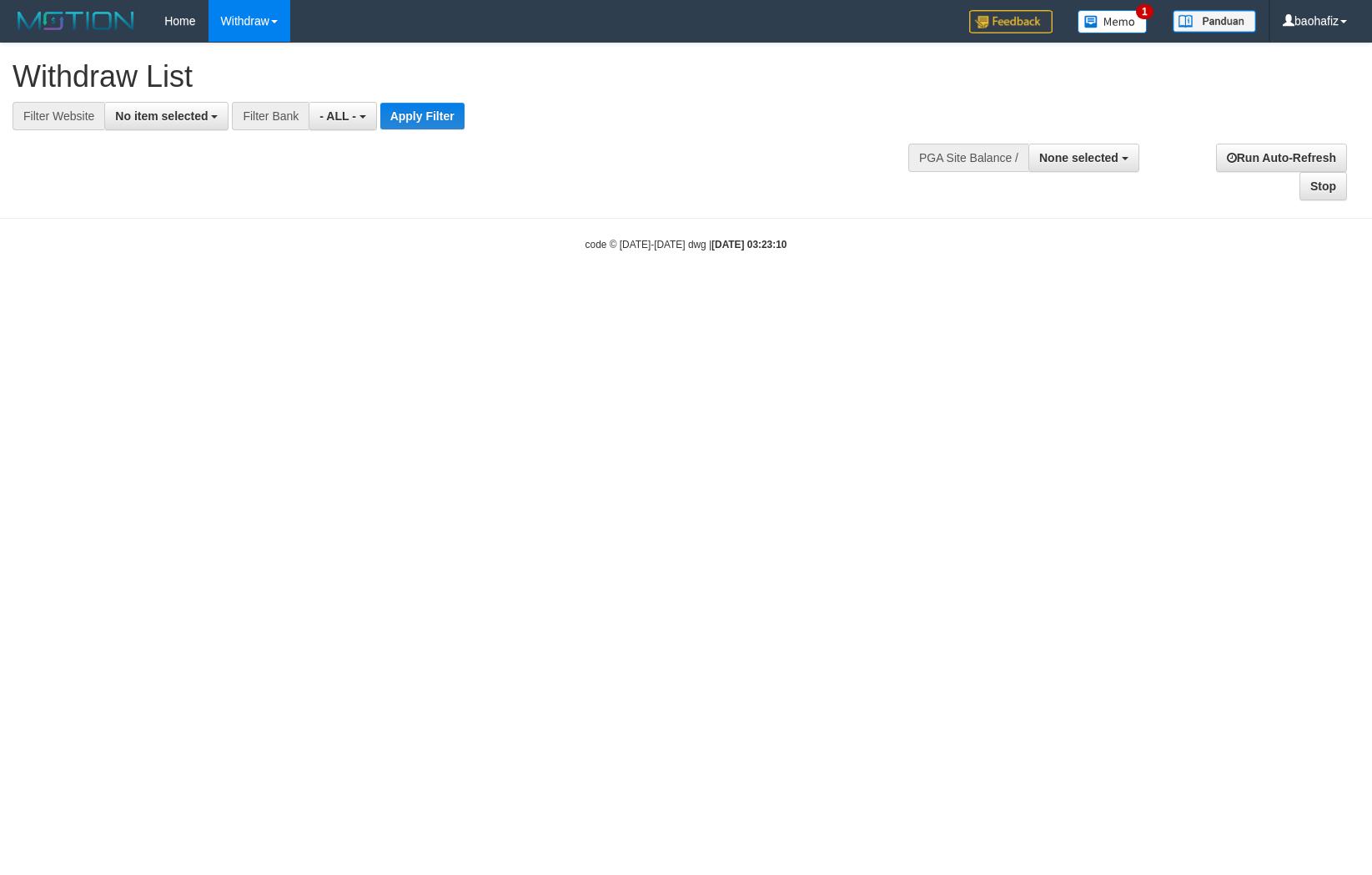
select select
click at [173, 124] on button "No item selected" at bounding box center [165, 116] width 124 height 28
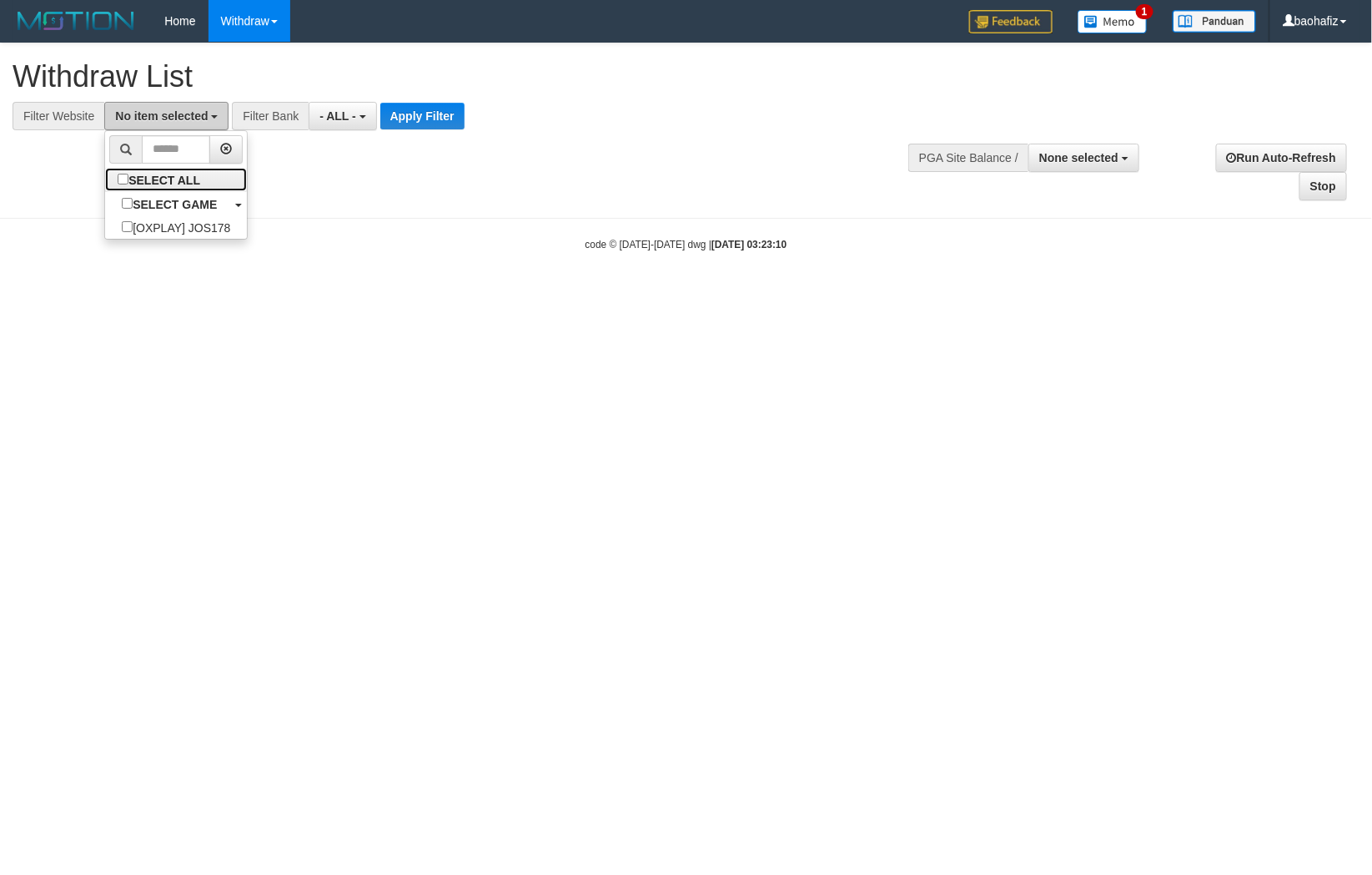
select select "****"
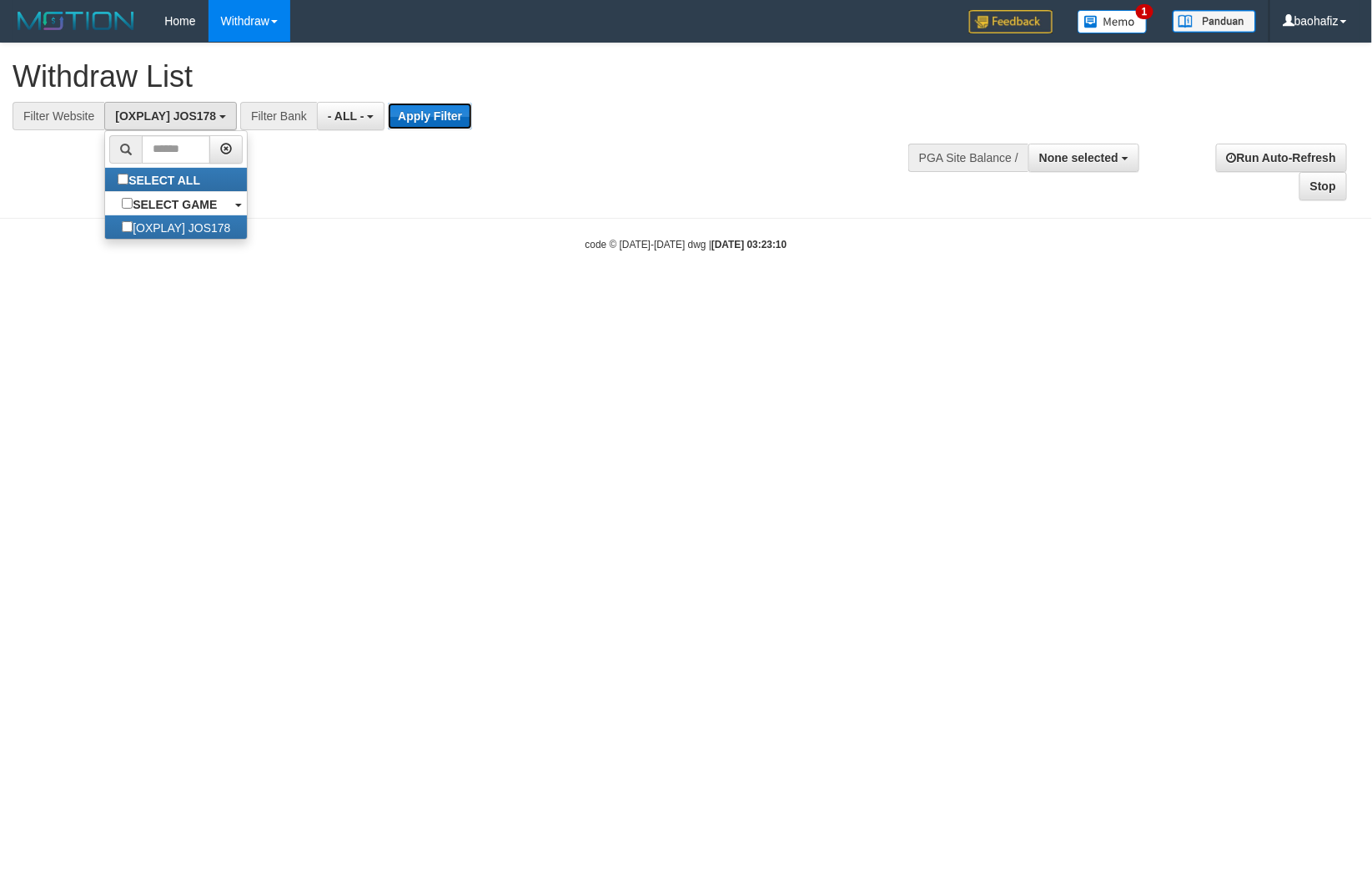
click at [412, 117] on button "Apply Filter" at bounding box center [429, 116] width 84 height 26
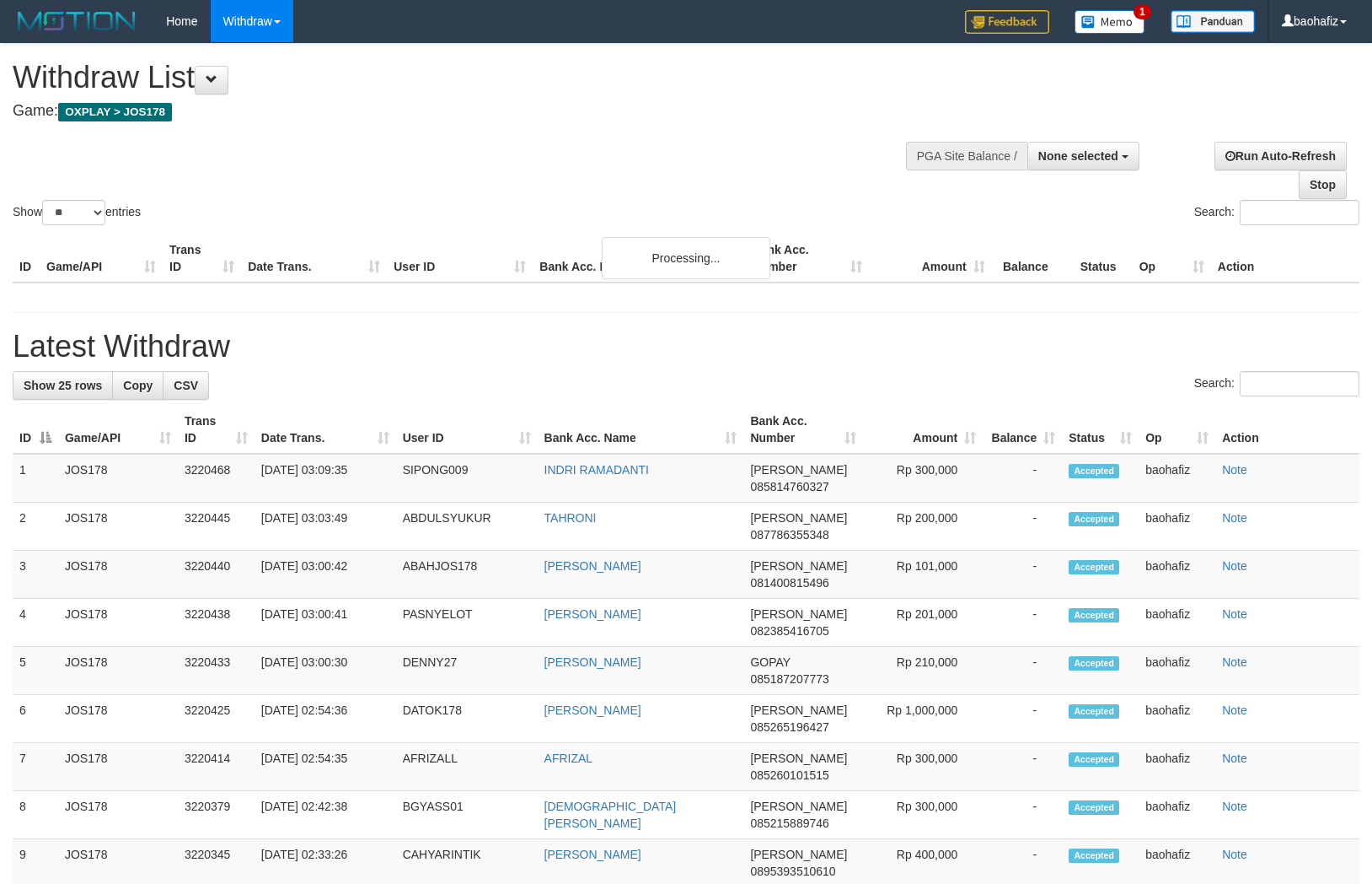
select select
select select "**"
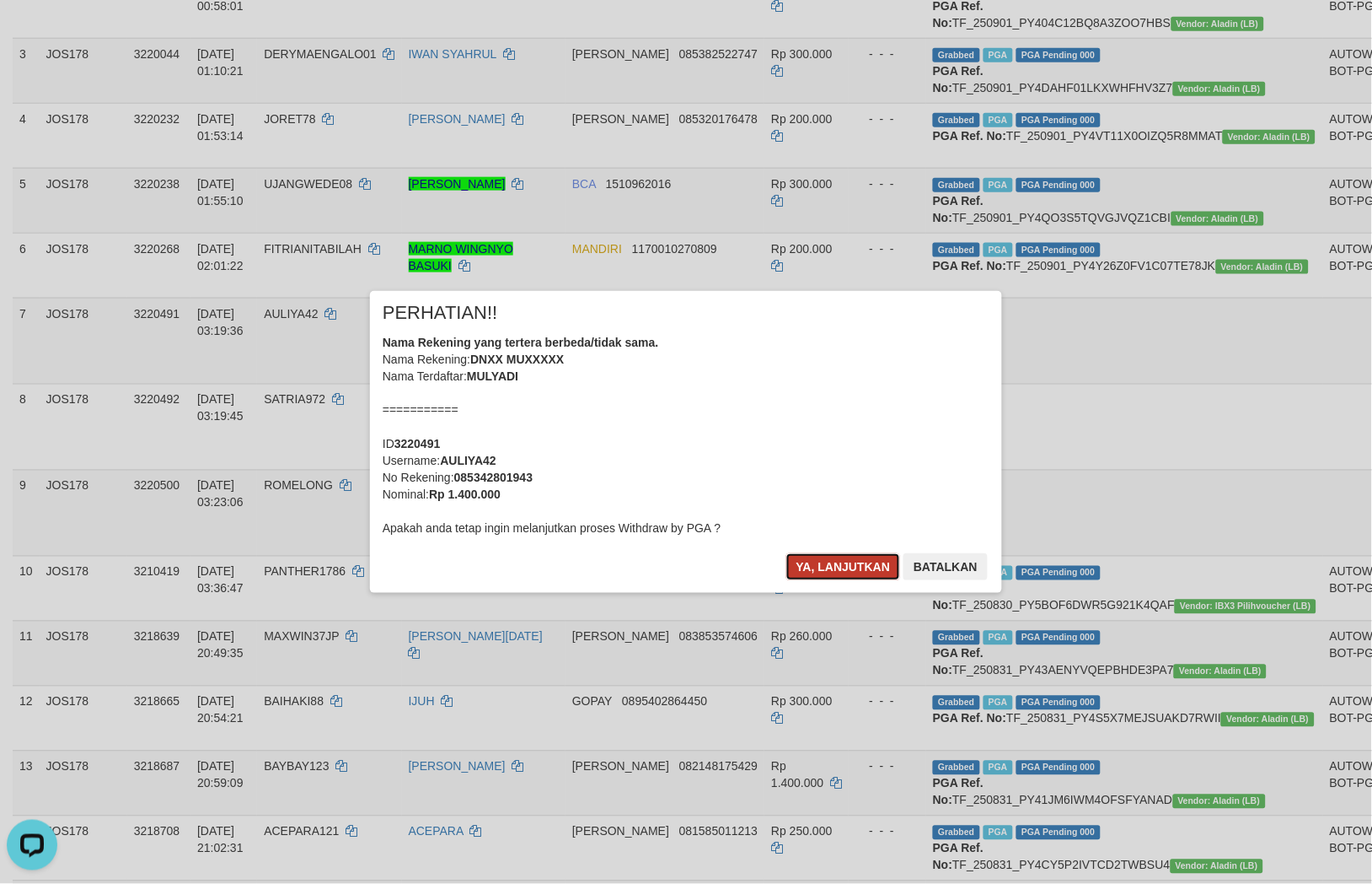
click at [823, 557] on button "Ya, lanjutkan" at bounding box center [844, 567] width 115 height 27
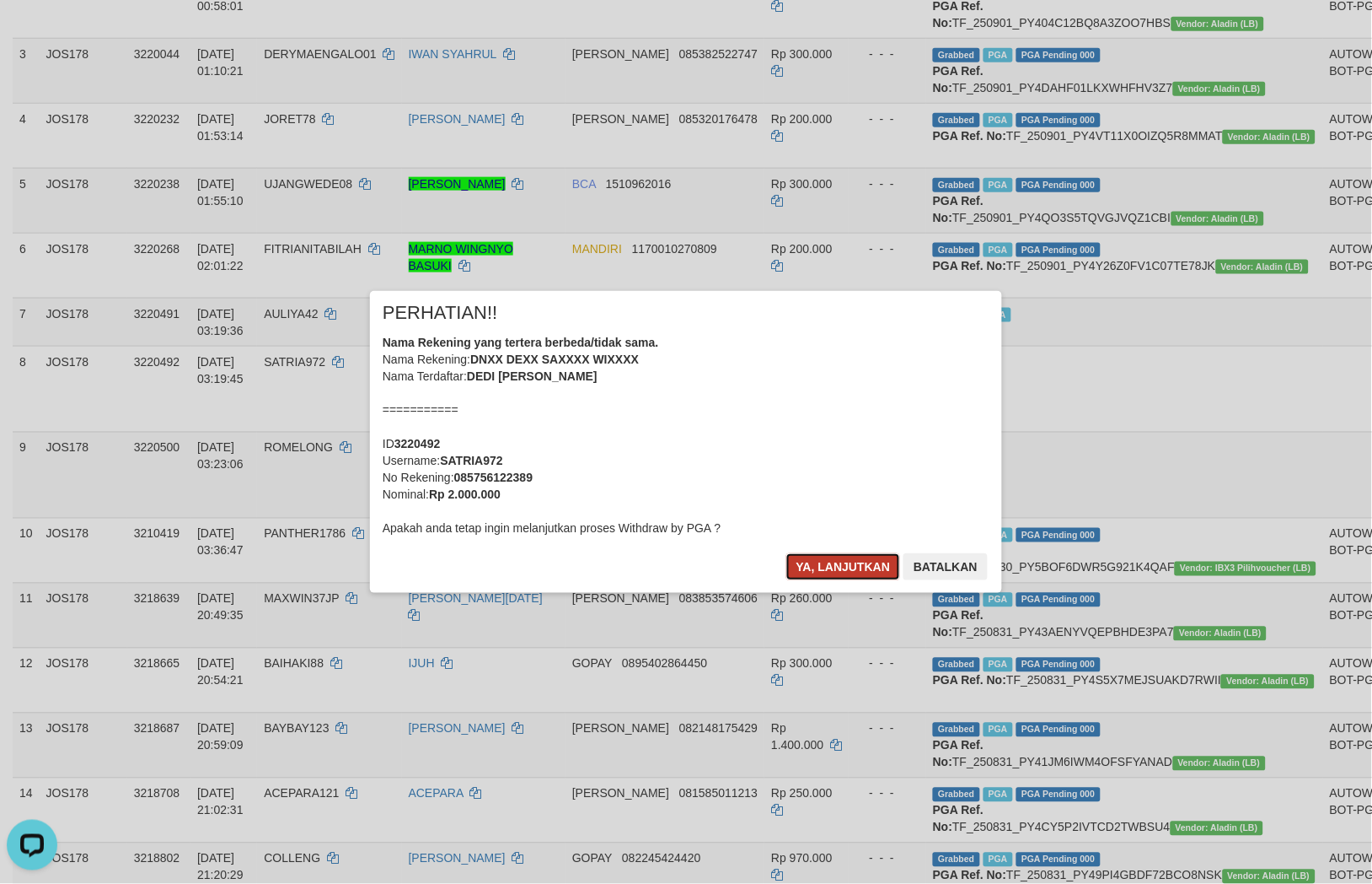
click at [831, 566] on button "Ya, lanjutkan" at bounding box center [844, 567] width 115 height 27
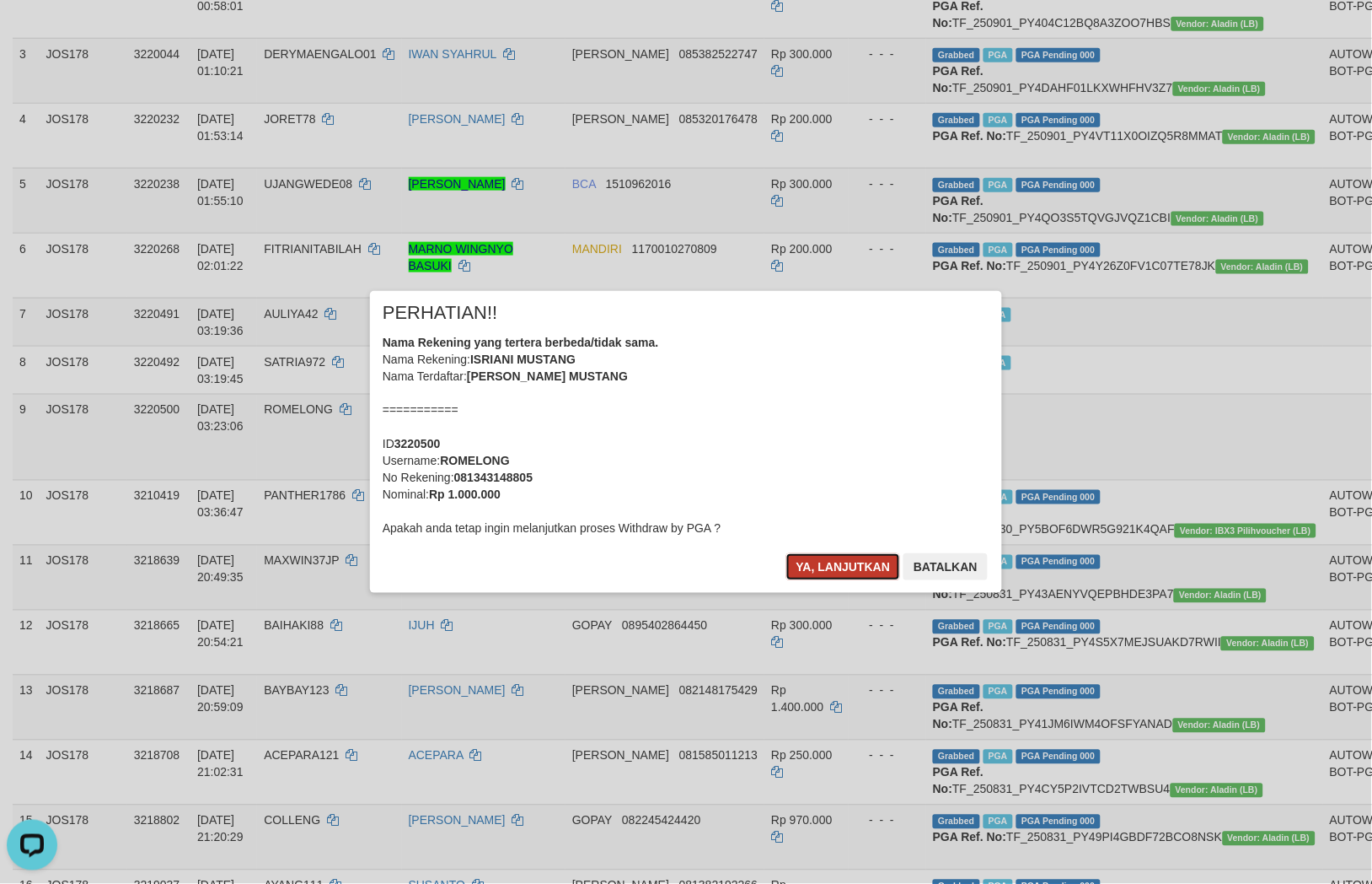
click at [824, 571] on button "Ya, lanjutkan" at bounding box center [844, 567] width 115 height 27
